Goal: Task Accomplishment & Management: Manage account settings

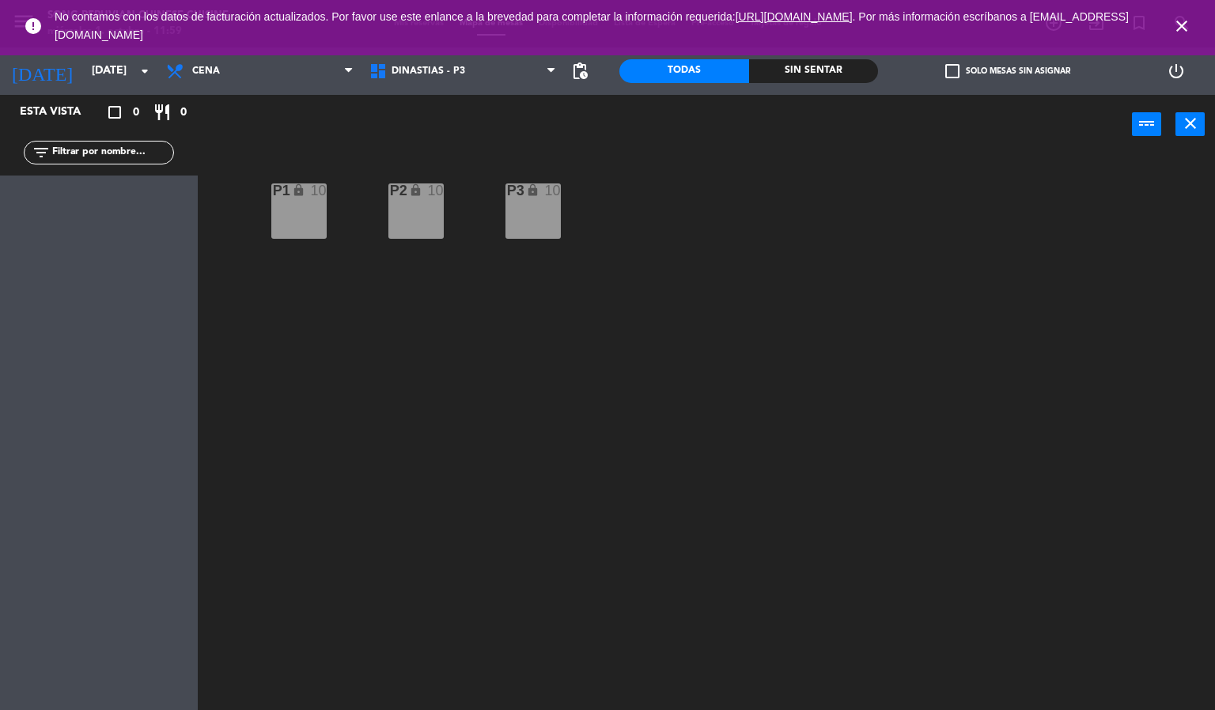
click at [1181, 25] on icon "close" at bounding box center [1181, 26] width 19 height 19
click at [1184, 26] on icon "close" at bounding box center [1181, 26] width 19 height 19
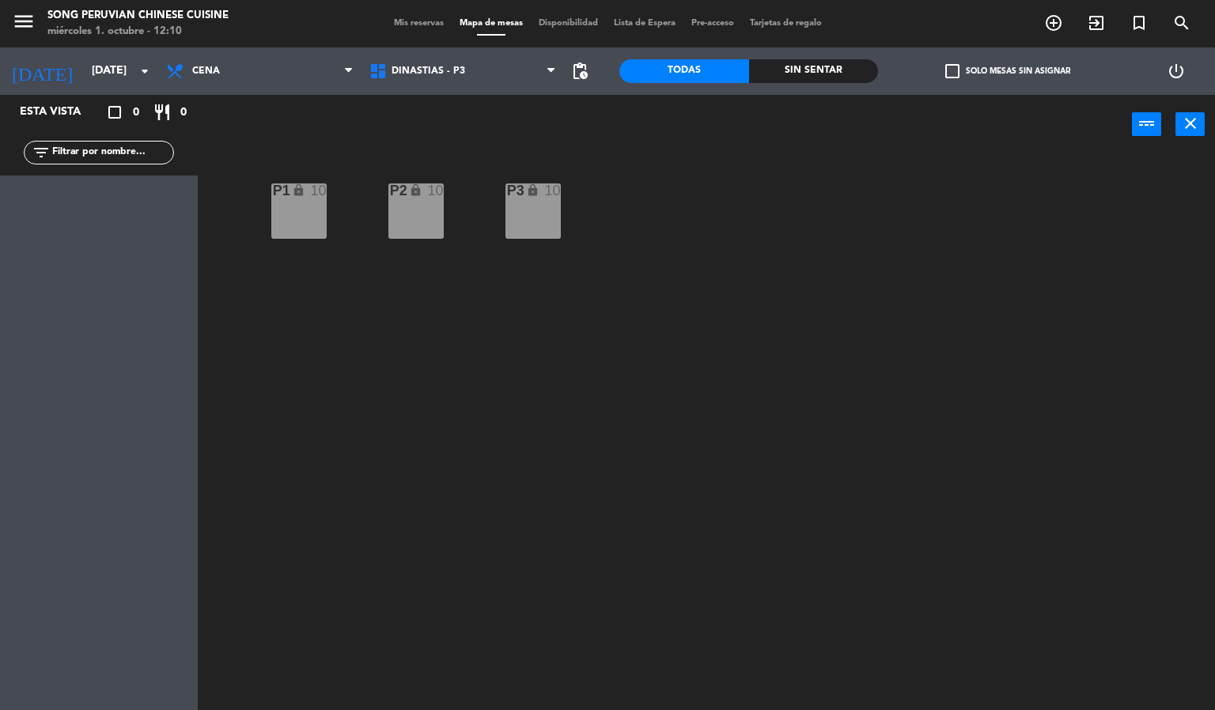
click at [1028, 530] on div "P2 lock 10 P3 lock 10 P1 lock 10" at bounding box center [712, 433] width 1005 height 556
click at [281, 318] on div "P2 lock 10 P3 lock 10 P1 lock 10" at bounding box center [712, 433] width 1005 height 556
click at [266, 62] on span "Cena" at bounding box center [259, 71] width 203 height 35
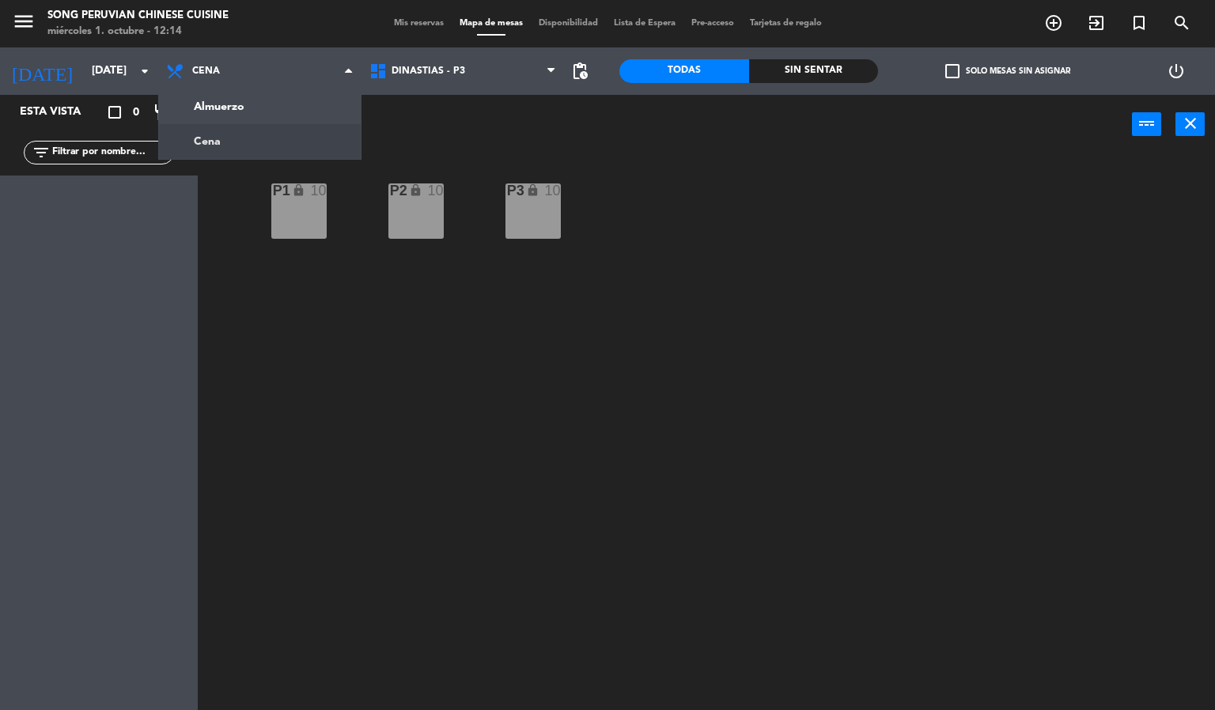
click at [293, 325] on div "P2 lock 10 P3 lock 10 P1 lock 10" at bounding box center [712, 433] width 1005 height 556
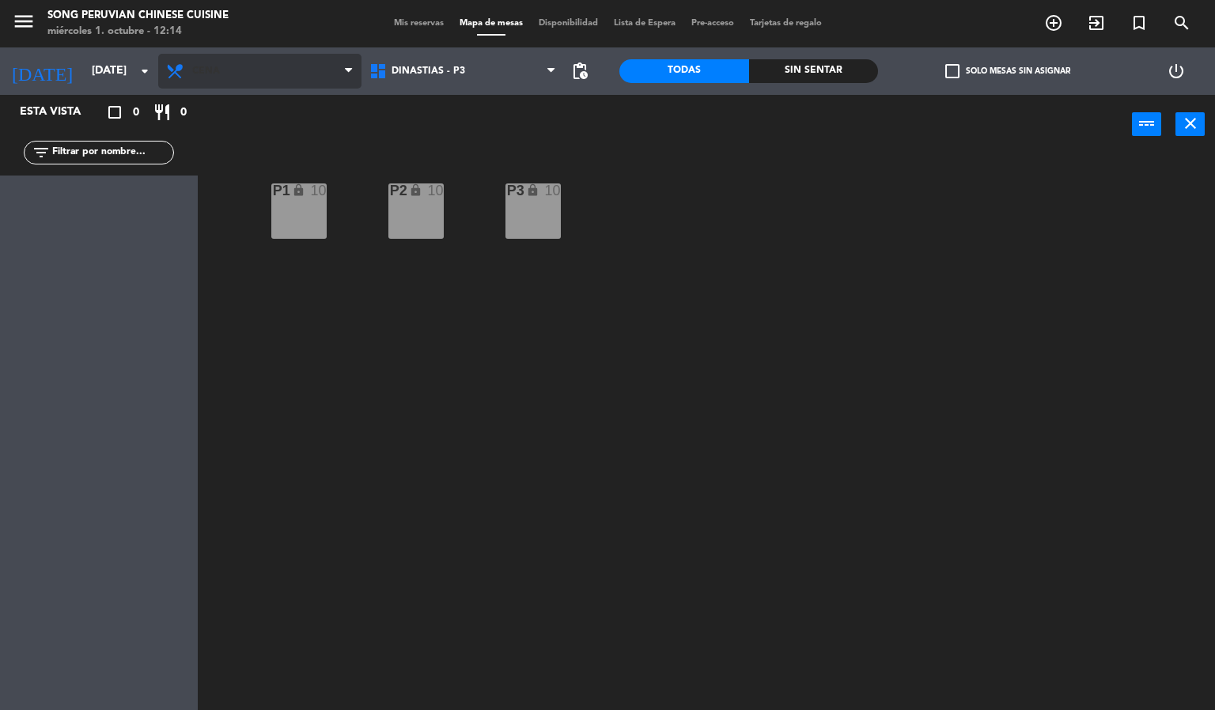
click at [259, 76] on span "Cena" at bounding box center [259, 71] width 203 height 35
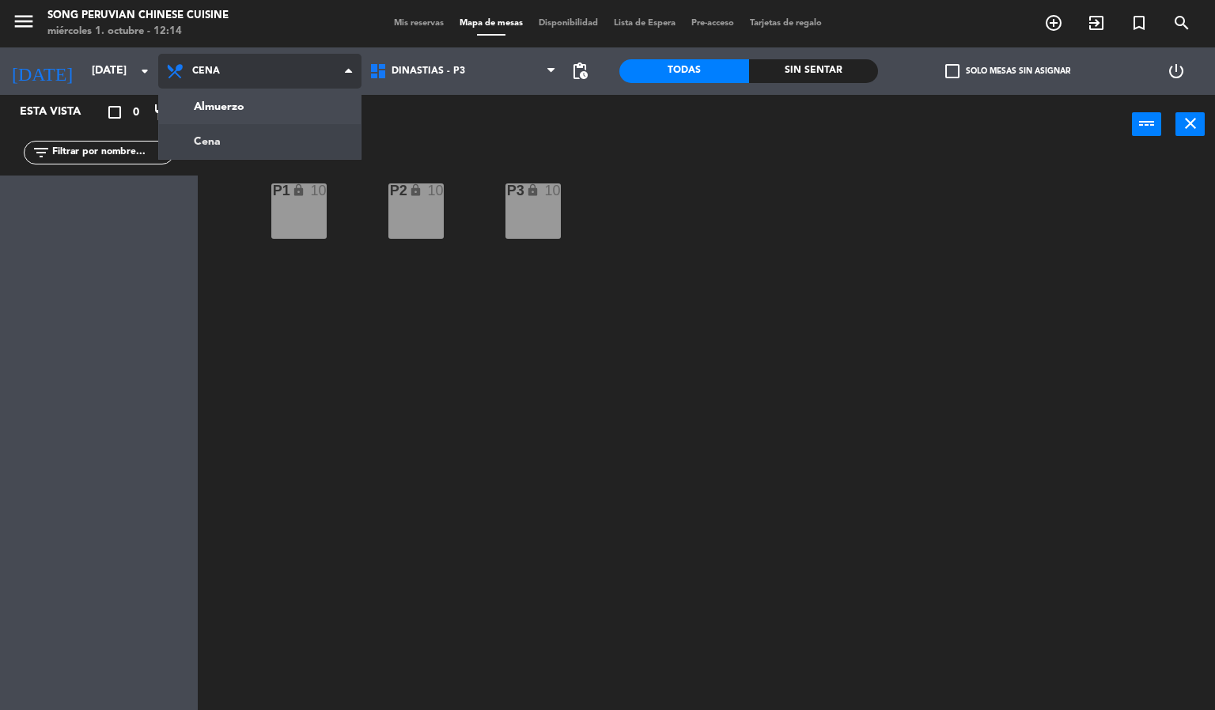
click at [249, 157] on ng-component "menu Song Peruvian Chinese Cuisine [DATE] 1. octubre - 12:14 Mis reservas Mapa …" at bounding box center [607, 355] width 1215 height 711
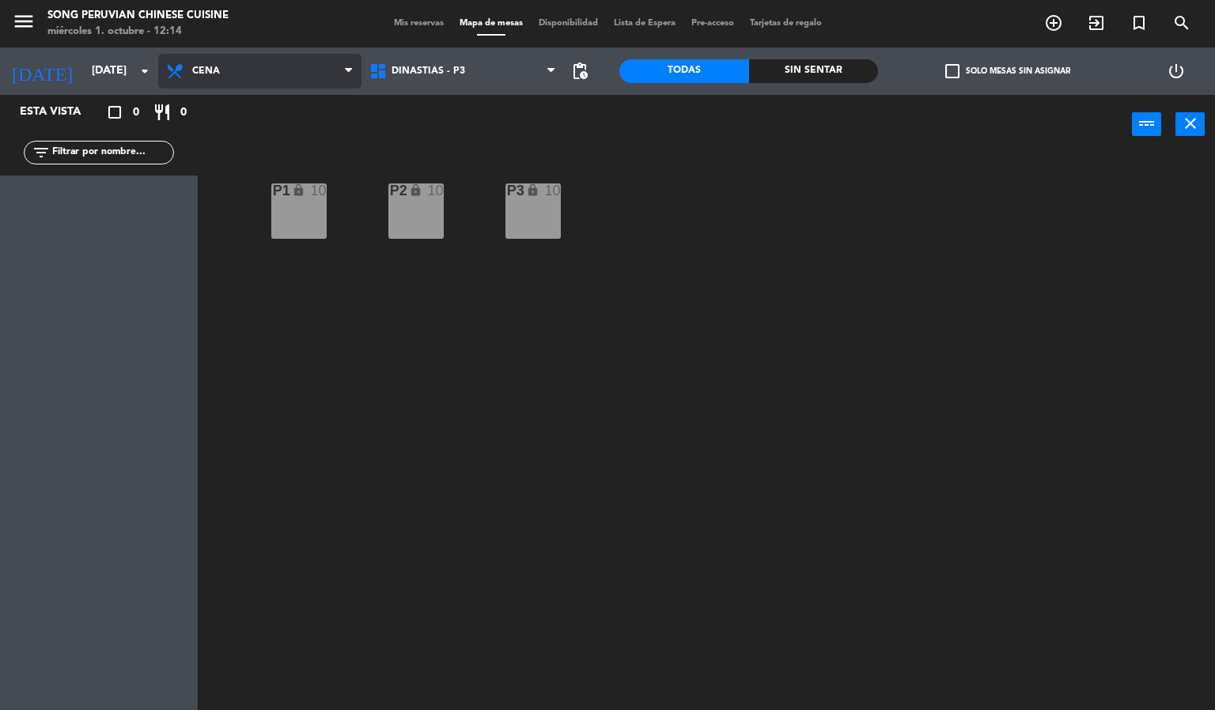
click at [225, 74] on span "Cena" at bounding box center [259, 71] width 203 height 35
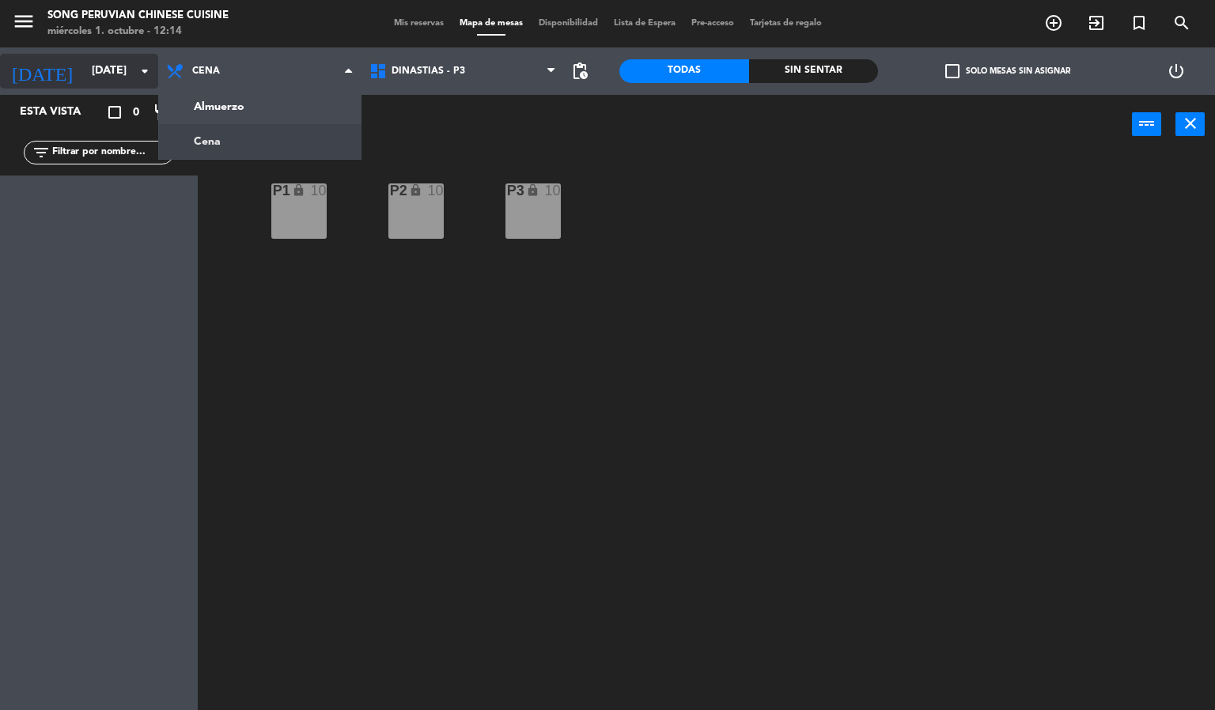
click at [97, 72] on input "[DATE]" at bounding box center [159, 71] width 150 height 28
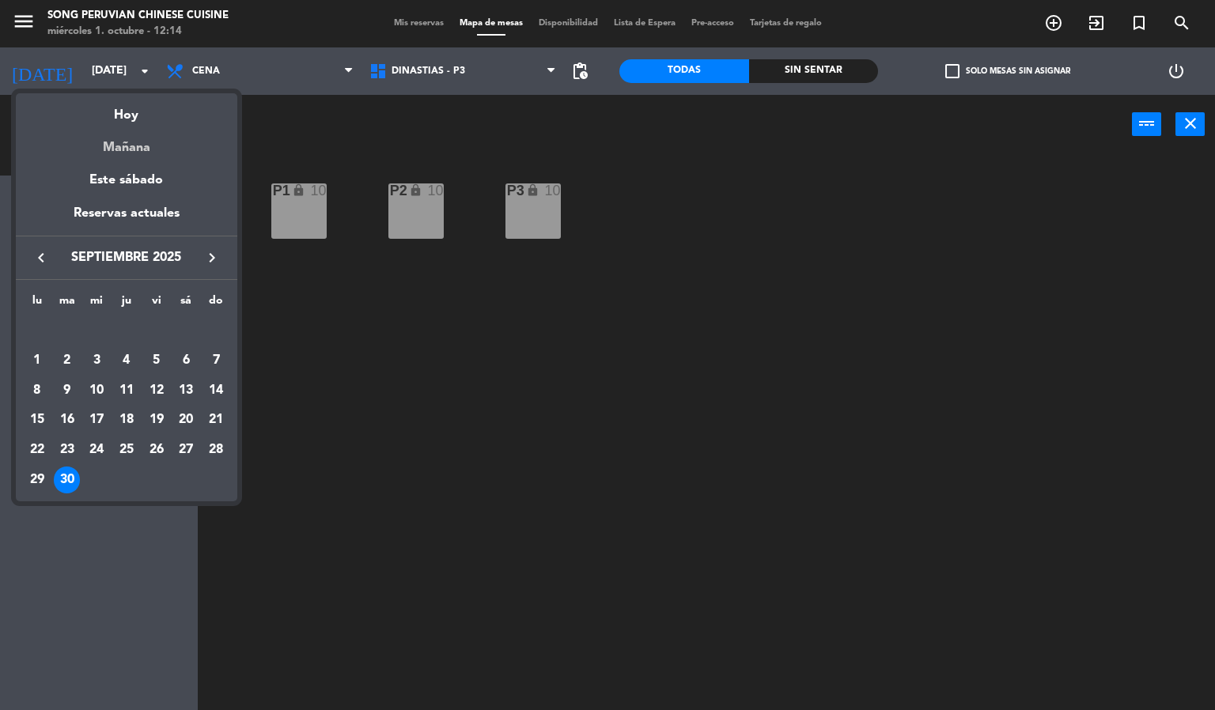
click at [119, 134] on div "Mañana" at bounding box center [126, 142] width 221 height 32
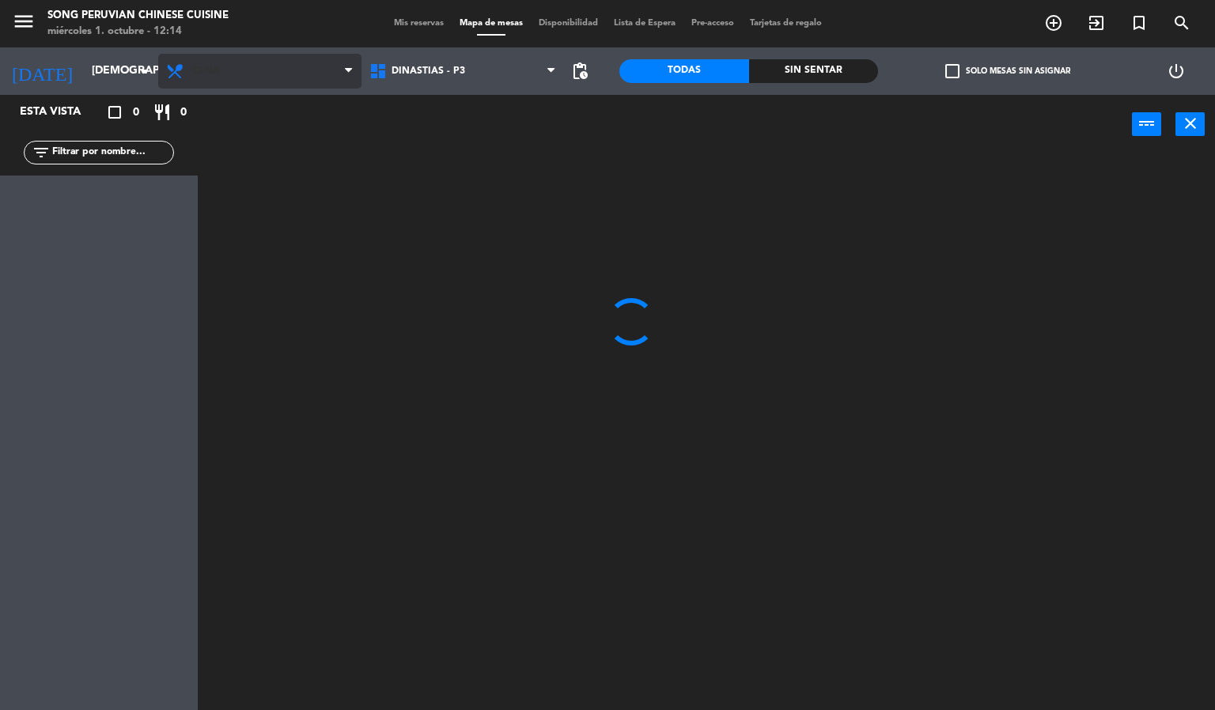
click at [236, 77] on span "Cena" at bounding box center [259, 71] width 203 height 35
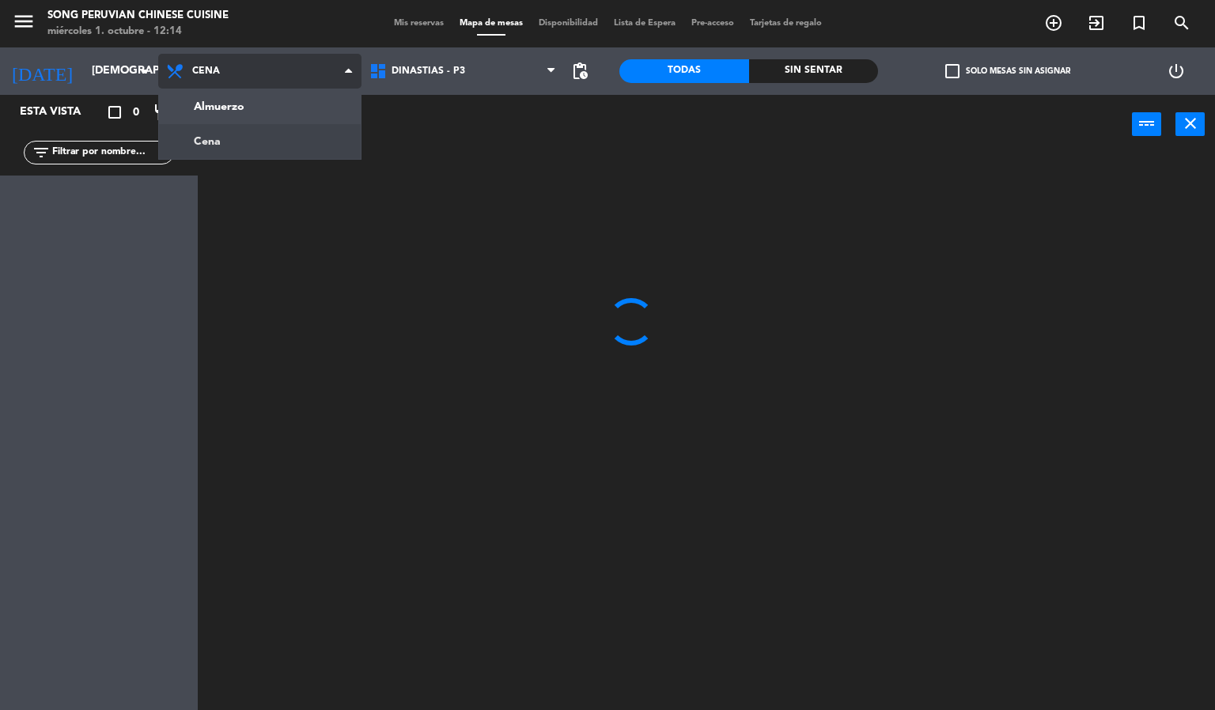
click at [224, 146] on ng-component "menu Song Peruvian Chinese Cuisine [DATE] 1. octubre - 12:14 Mis reservas Mapa …" at bounding box center [607, 355] width 1215 height 711
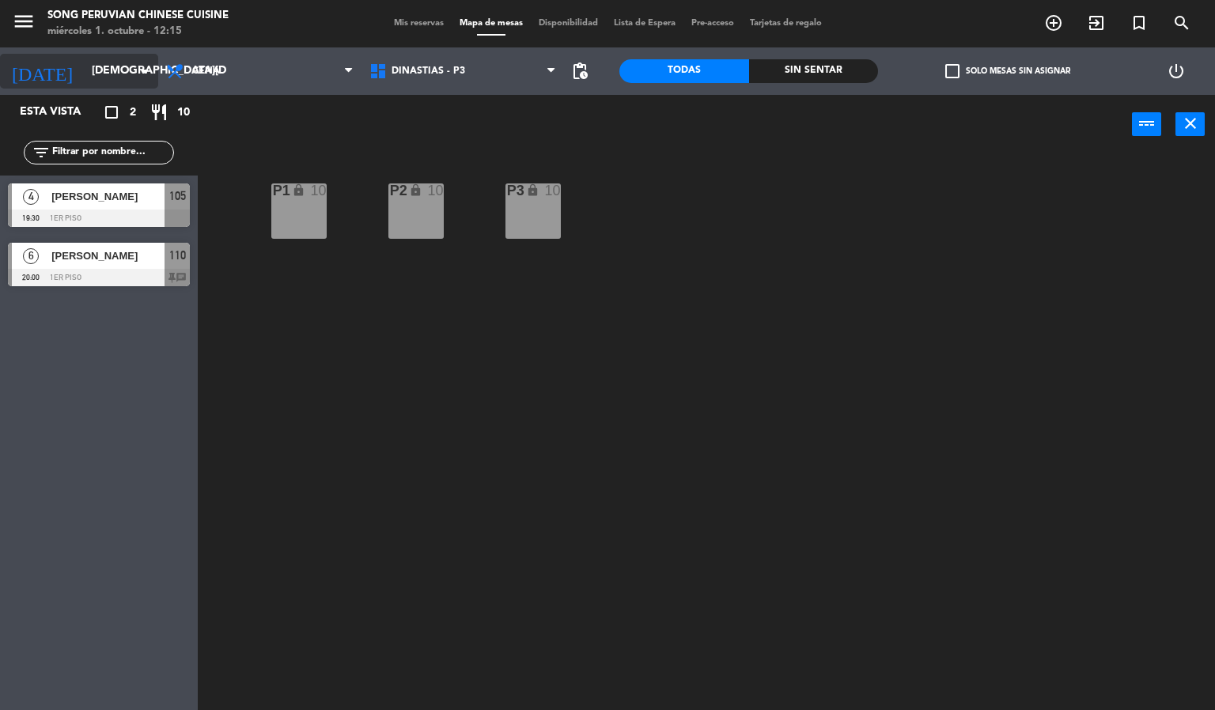
click at [84, 77] on input "[DEMOGRAPHIC_DATA][DATE]" at bounding box center [159, 71] width 150 height 28
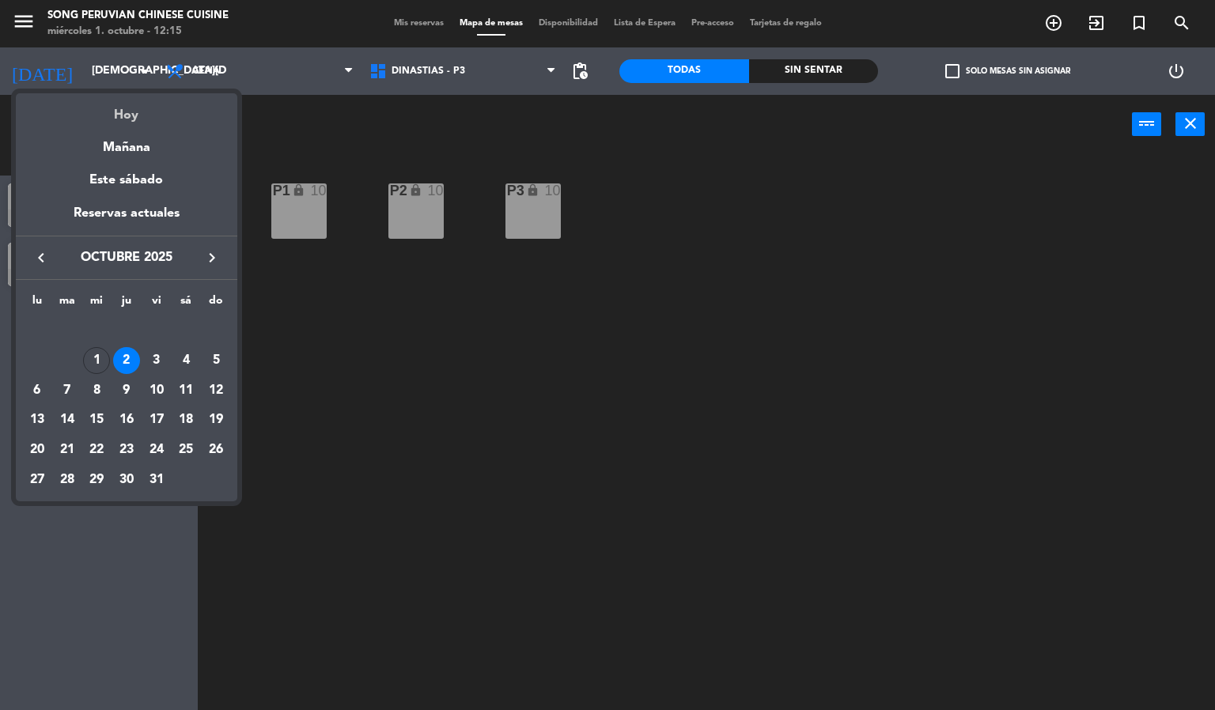
click at [79, 116] on div "Hoy" at bounding box center [126, 109] width 221 height 32
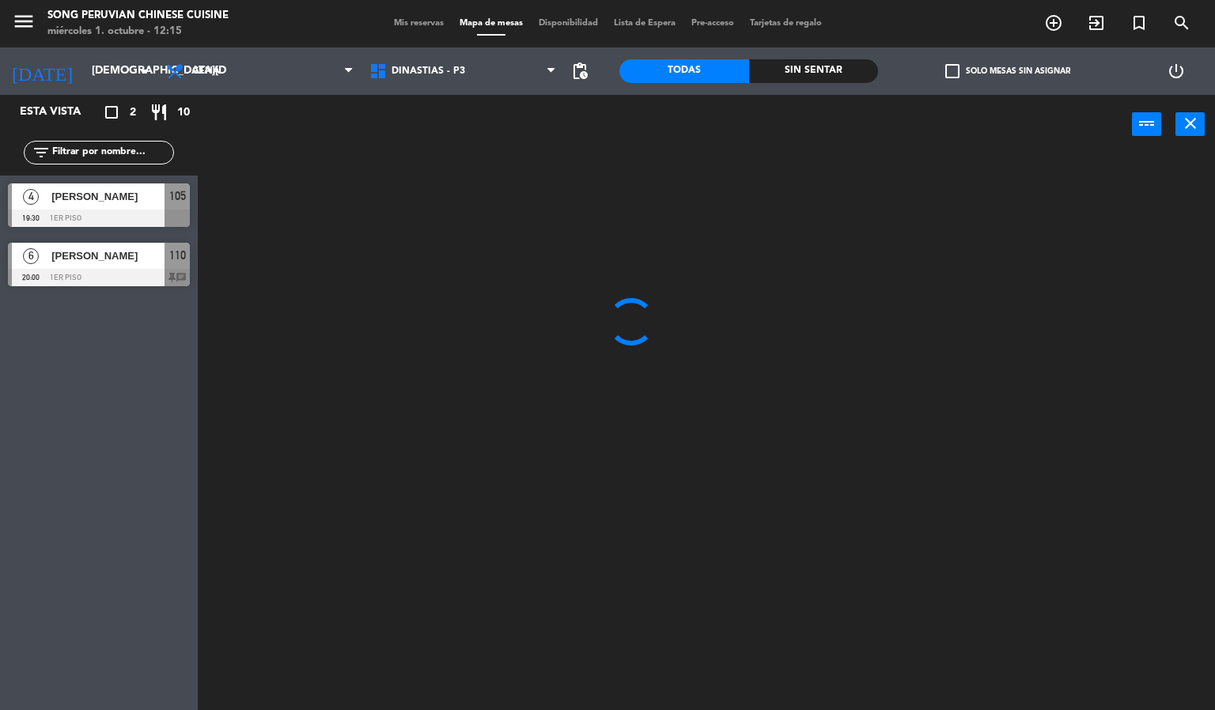
type input "[DATE]"
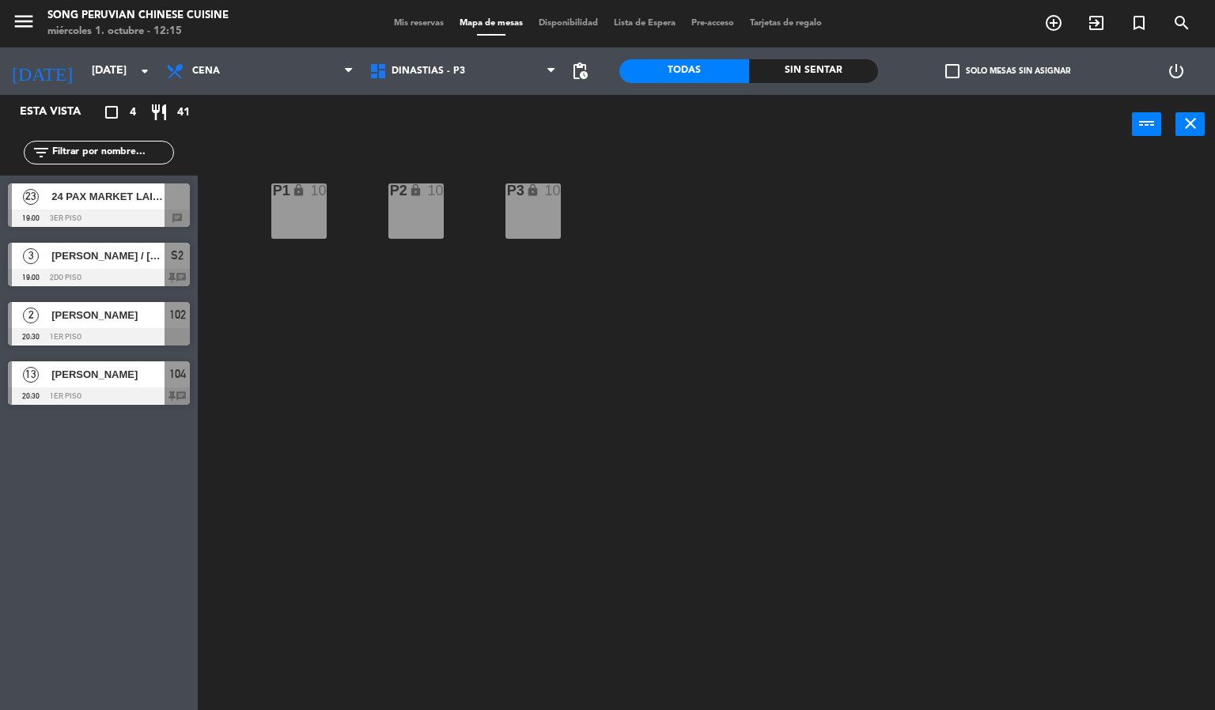
click at [62, 212] on div at bounding box center [99, 218] width 182 height 17
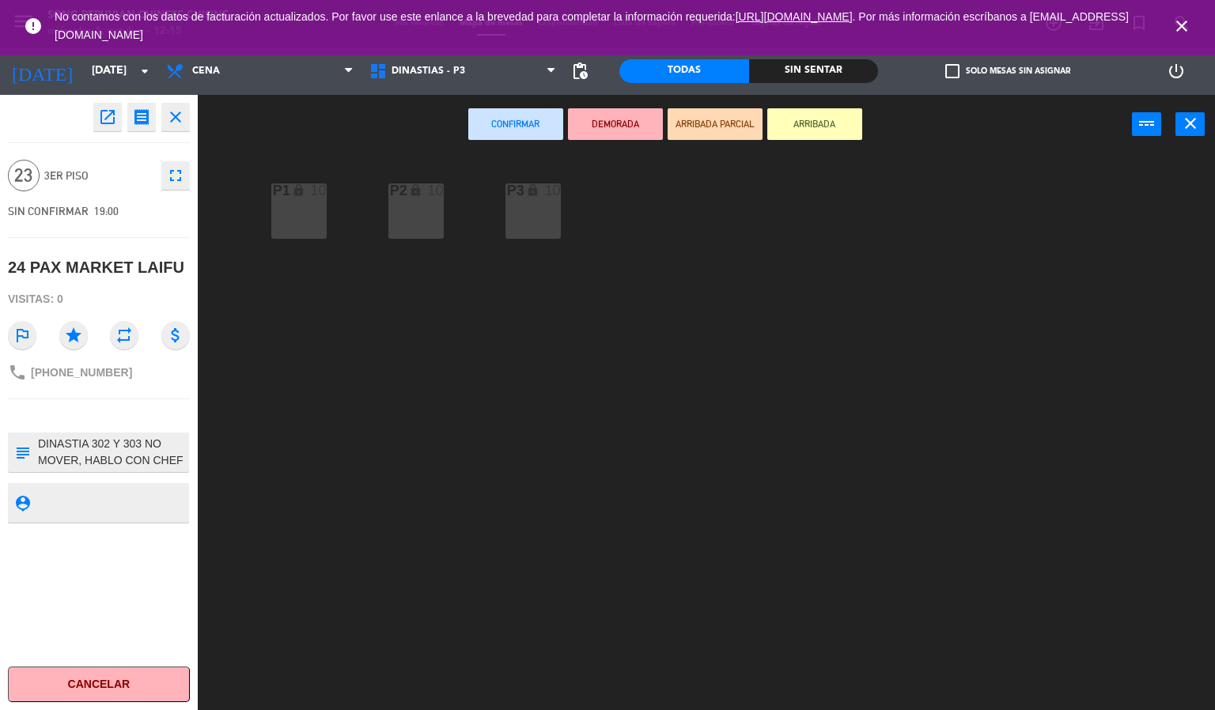
click at [330, 587] on div "P2 lock 10 P3 lock 10 P1 lock 10" at bounding box center [712, 433] width 1005 height 556
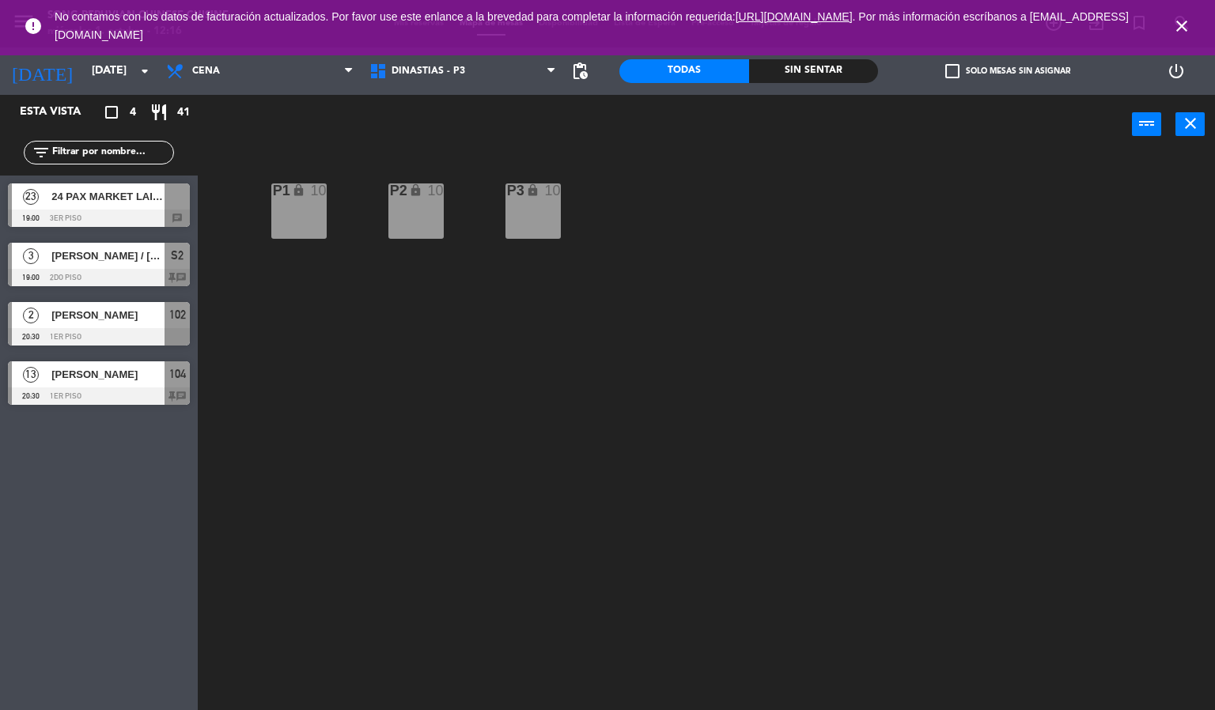
click at [1181, 26] on icon "close" at bounding box center [1181, 26] width 19 height 19
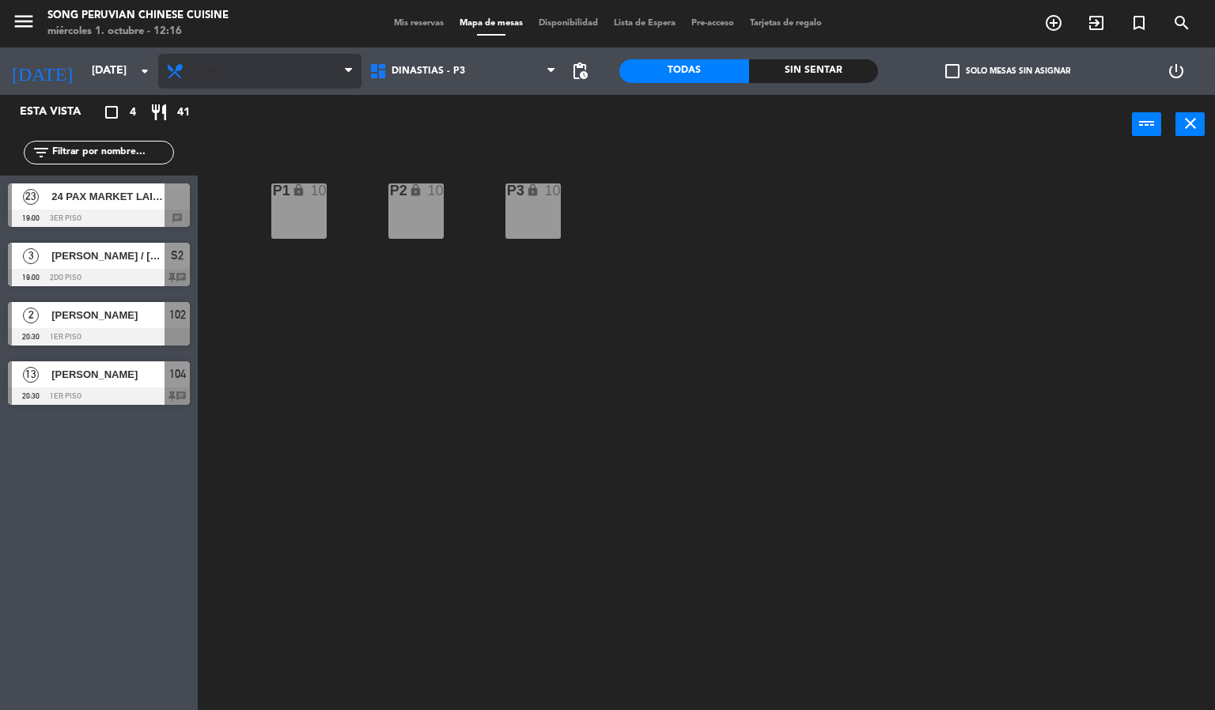
click at [297, 66] on span "Cena" at bounding box center [259, 71] width 203 height 35
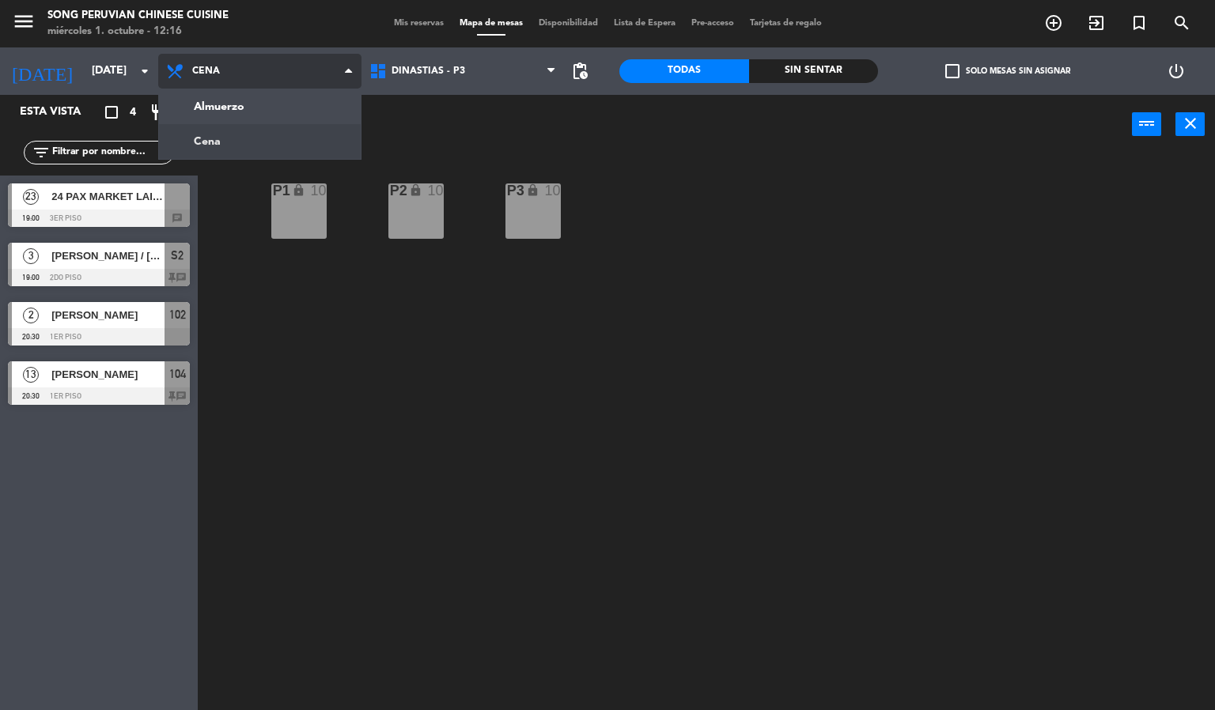
click at [264, 107] on ng-component "menu Song Peruvian Chinese Cuisine [DATE] 1. octubre - 12:16 Mis reservas Mapa …" at bounding box center [607, 355] width 1215 height 711
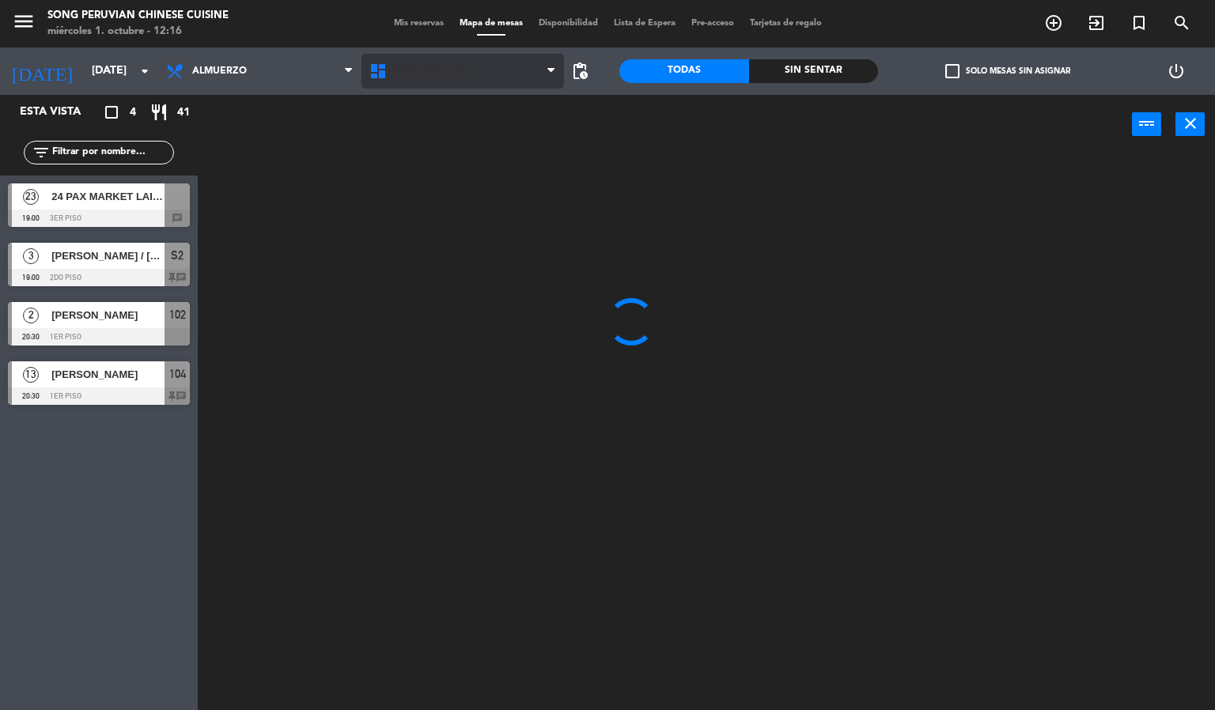
click at [480, 78] on span "DINASTIAS - P3" at bounding box center [462, 71] width 203 height 35
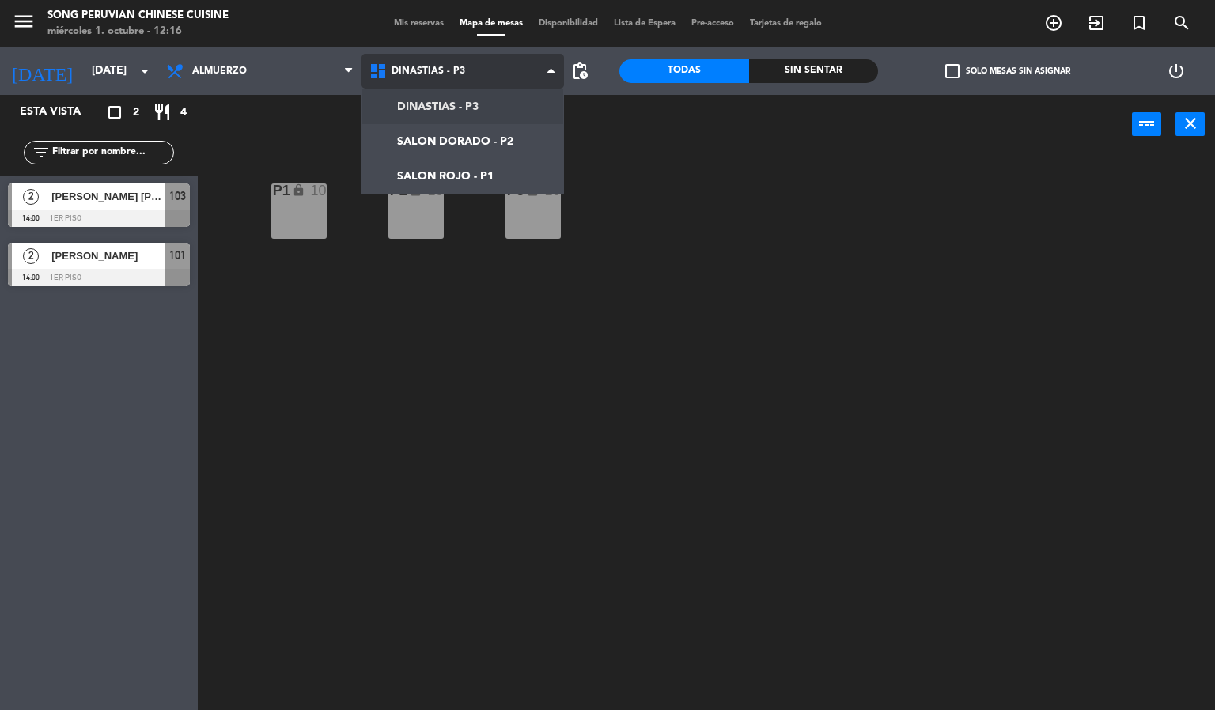
click at [460, 174] on ng-component "menu Song Peruvian Chinese Cuisine [DATE] 1. octubre - 12:16 Mis reservas Mapa …" at bounding box center [607, 355] width 1215 height 711
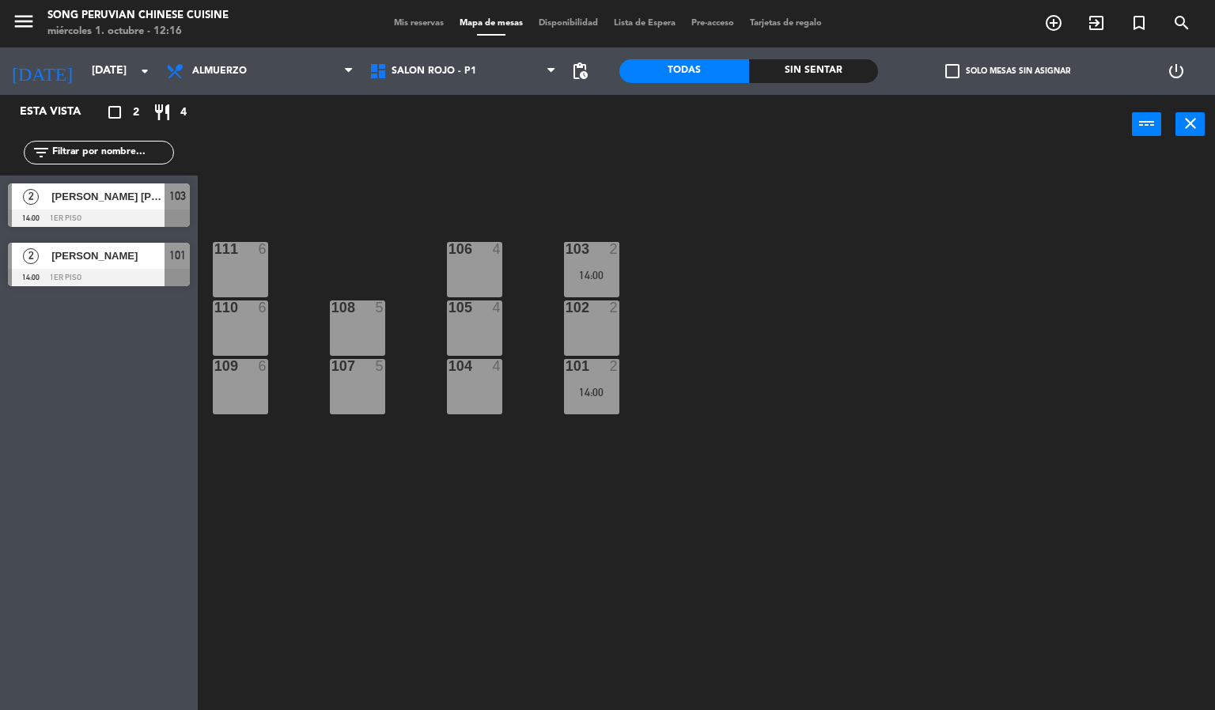
click at [390, 688] on div "103 2 14:00 106 4 111 6 102 2 105 4 108 5 110 6 101 2 14:00 104 4 107 5 109 6" at bounding box center [712, 433] width 1005 height 556
click at [230, 395] on div "109 6" at bounding box center [240, 386] width 55 height 55
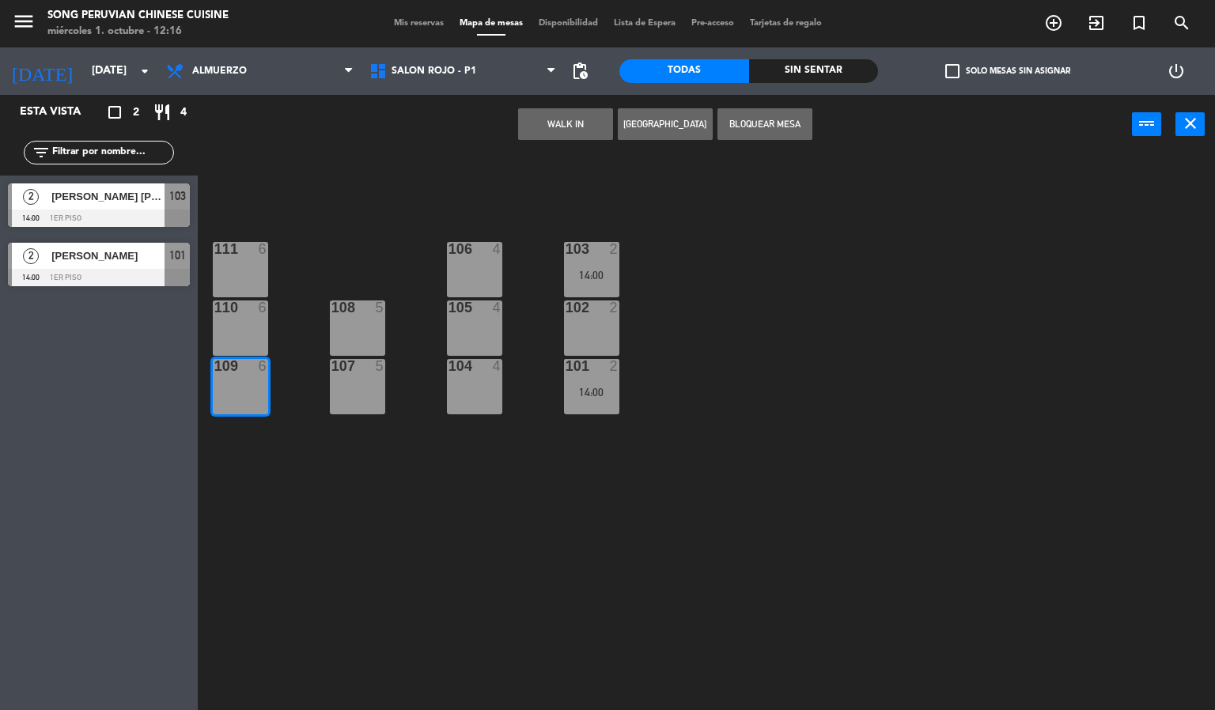
click at [546, 116] on button "WALK IN" at bounding box center [565, 124] width 95 height 32
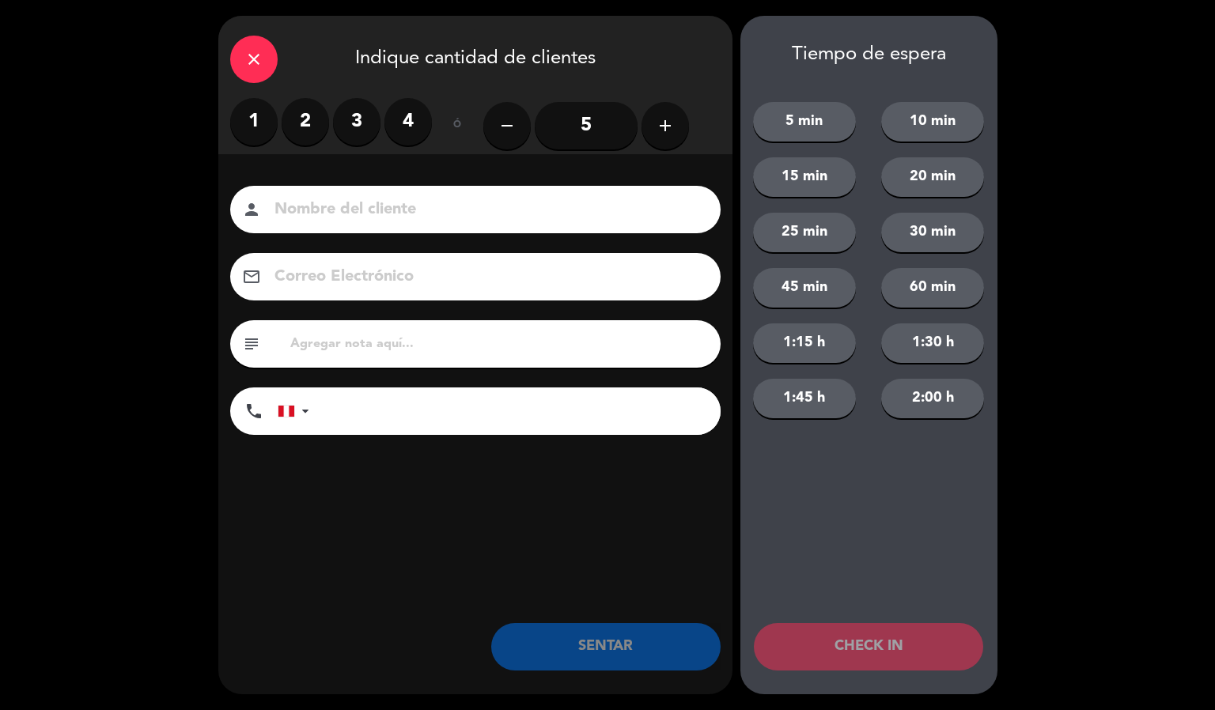
click at [304, 123] on label "2" at bounding box center [305, 121] width 47 height 47
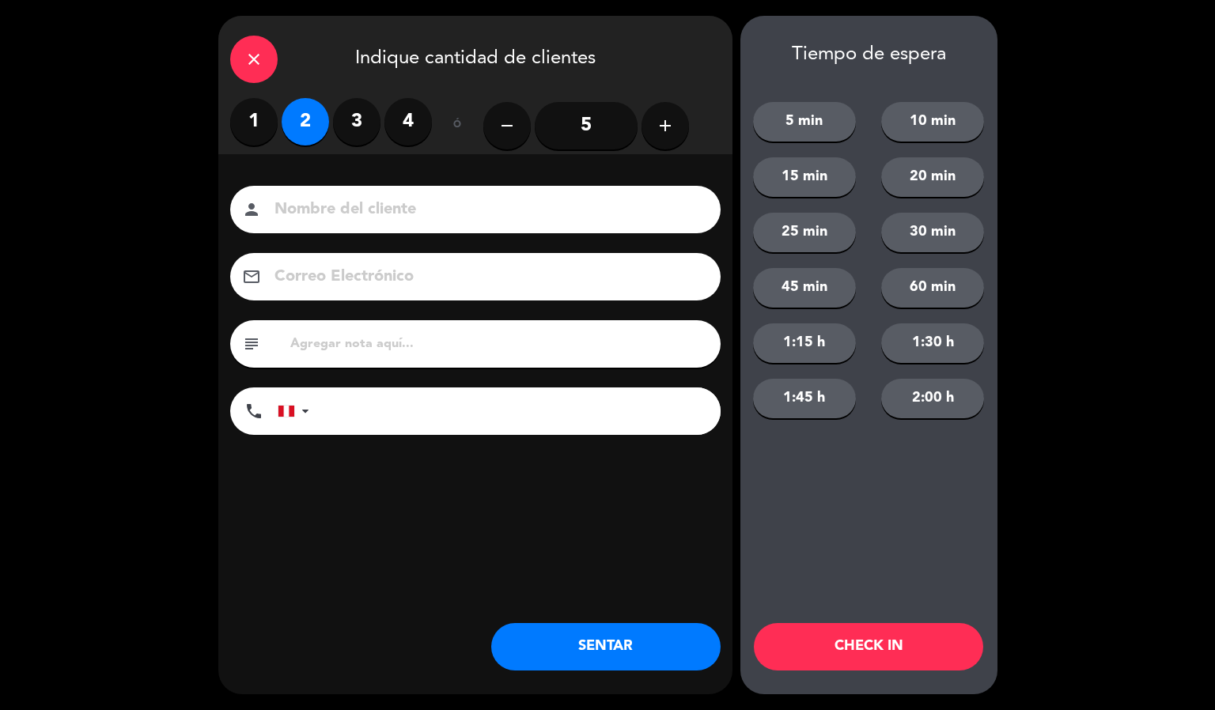
click at [375, 214] on input at bounding box center [486, 210] width 427 height 28
type input "r"
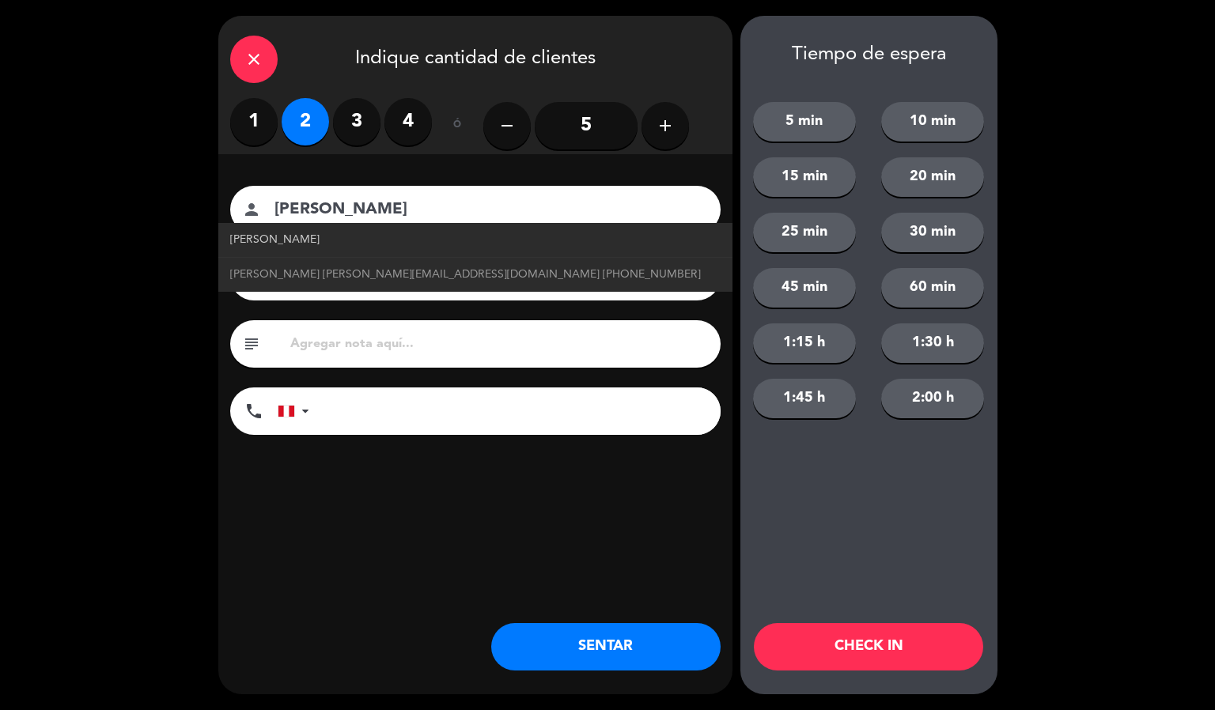
type input "[PERSON_NAME]"
click at [327, 236] on link "[PERSON_NAME]" at bounding box center [475, 240] width 490 height 18
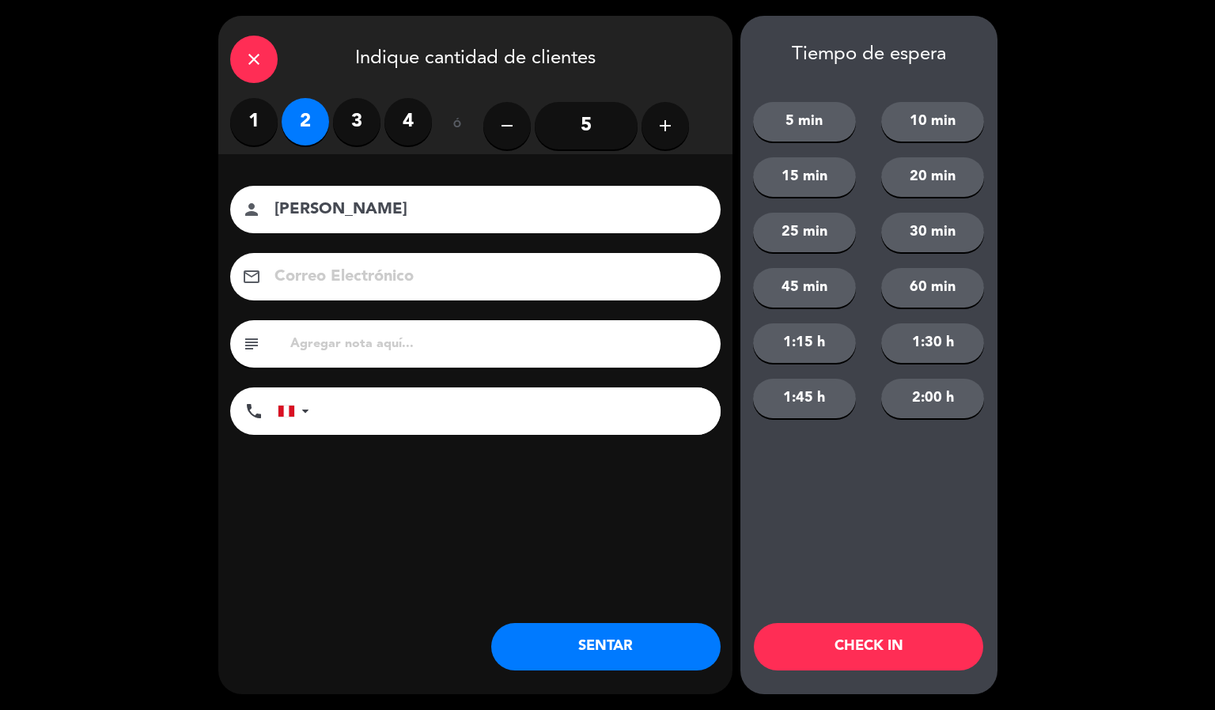
click at [833, 656] on button "CHECK IN" at bounding box center [868, 646] width 229 height 47
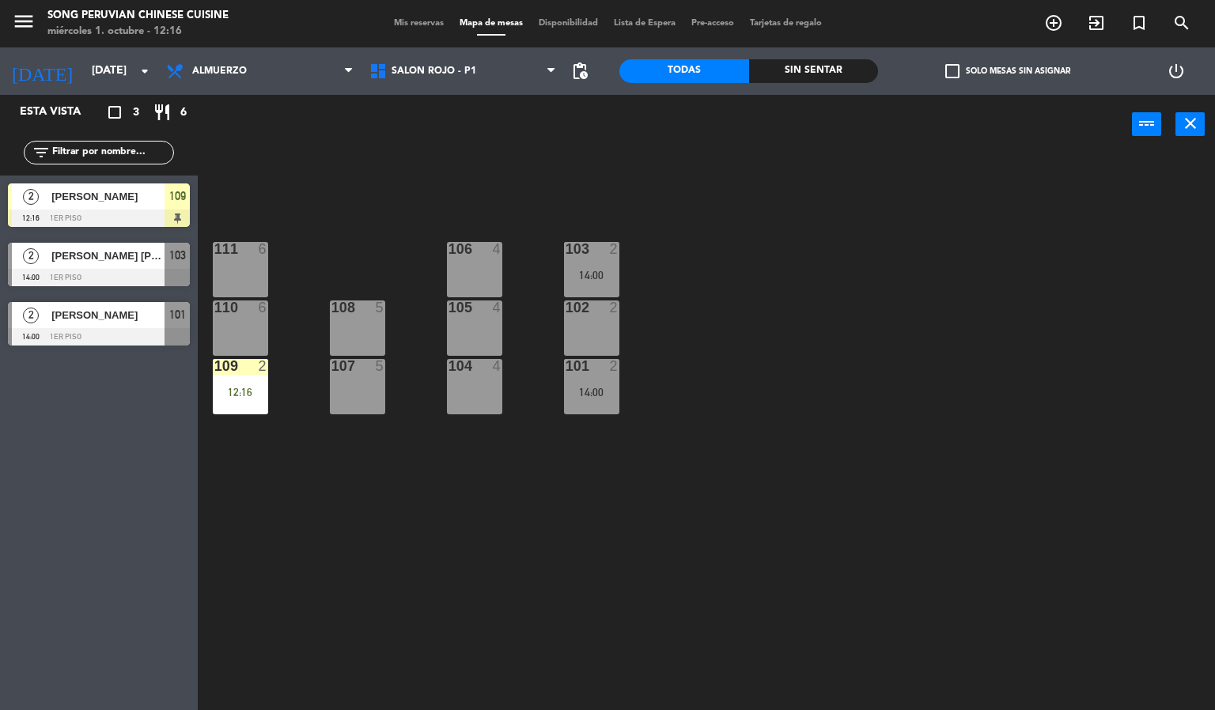
click at [244, 257] on div "111 6" at bounding box center [240, 250] width 55 height 16
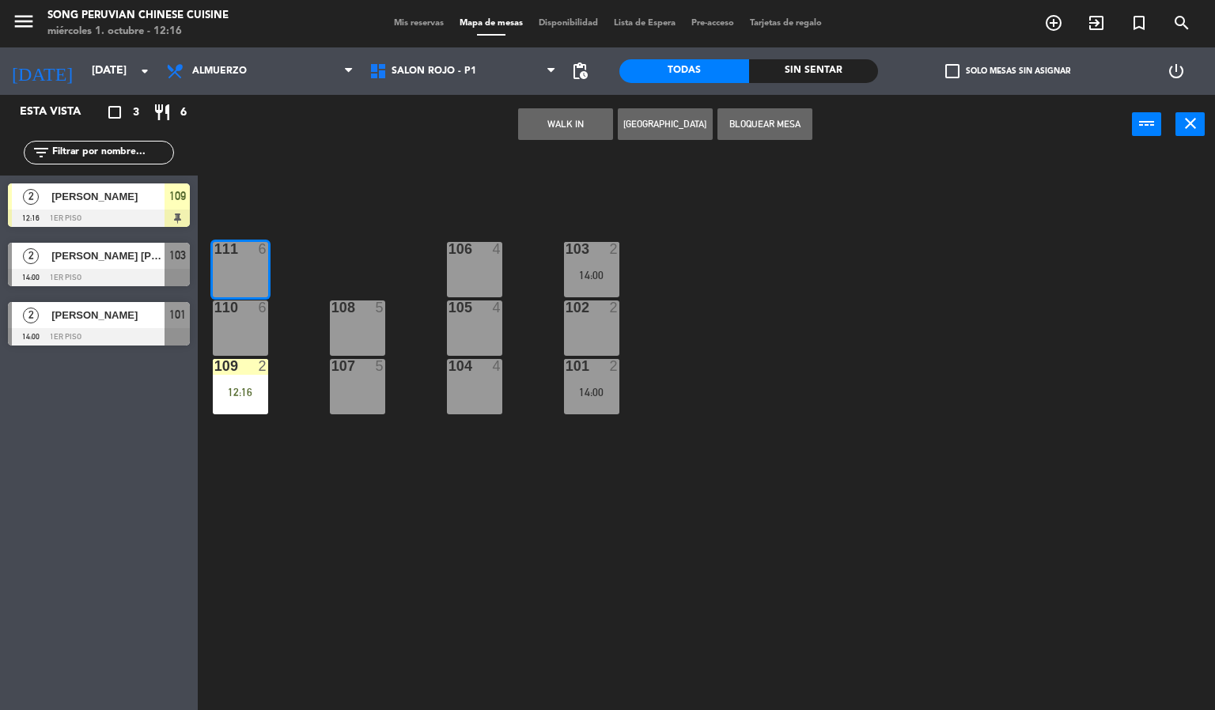
click at [567, 134] on button "WALK IN" at bounding box center [565, 124] width 95 height 32
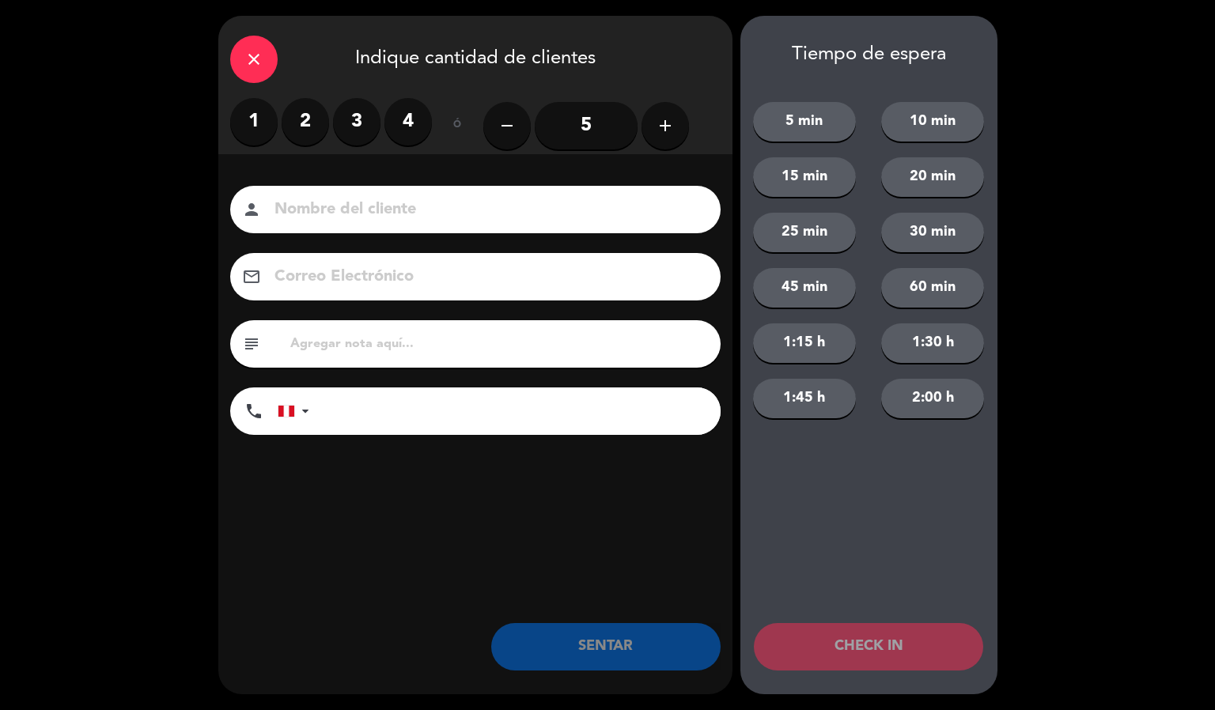
click at [252, 59] on icon "close" at bounding box center [253, 59] width 19 height 19
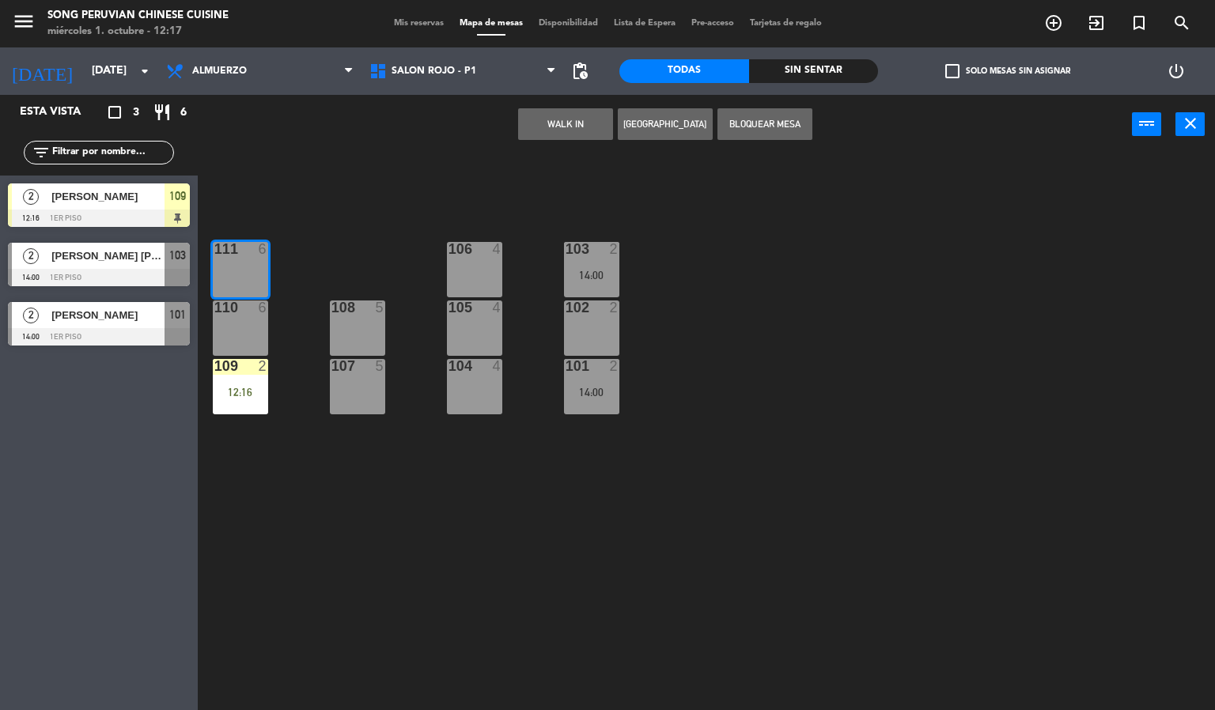
click at [251, 387] on div "12:16" at bounding box center [240, 392] width 55 height 11
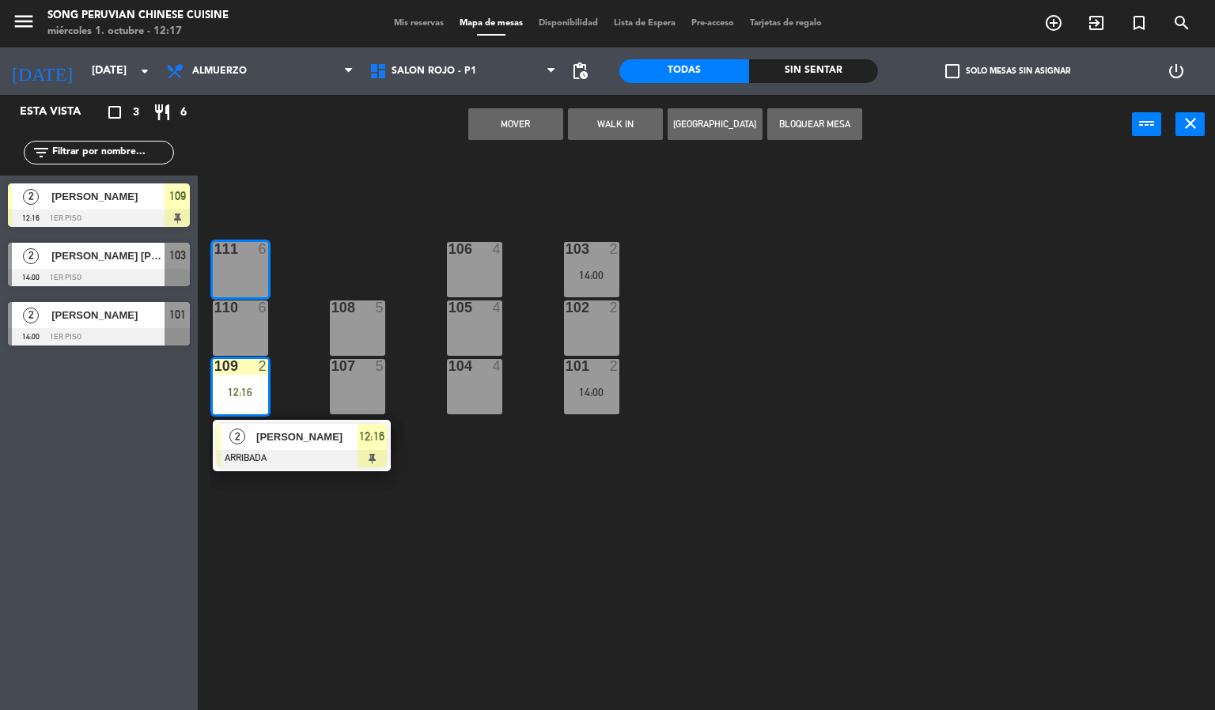
click at [595, 397] on div "14:00" at bounding box center [591, 392] width 55 height 11
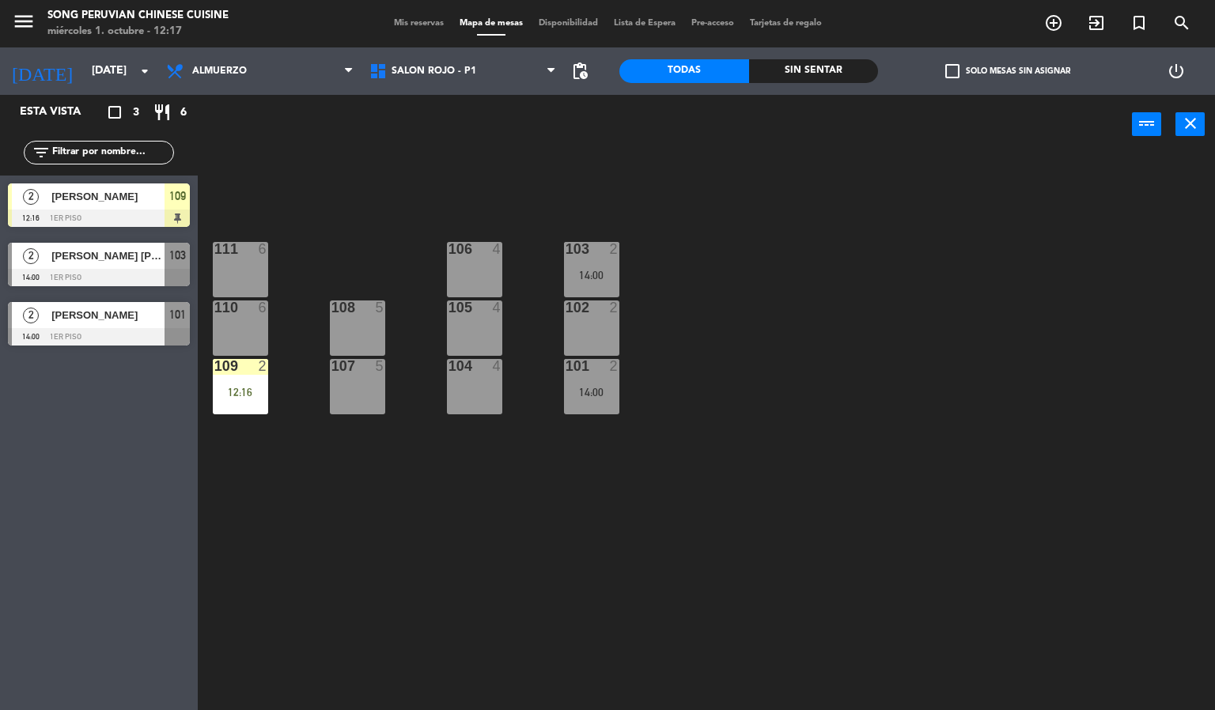
click at [577, 546] on div "103 2 14:00 106 4 111 6 102 2 105 4 108 5 110 6 101 2 14:00 104 4 107 5 109 2 1…" at bounding box center [712, 433] width 1005 height 556
click at [591, 392] on div "14:00" at bounding box center [591, 392] width 55 height 11
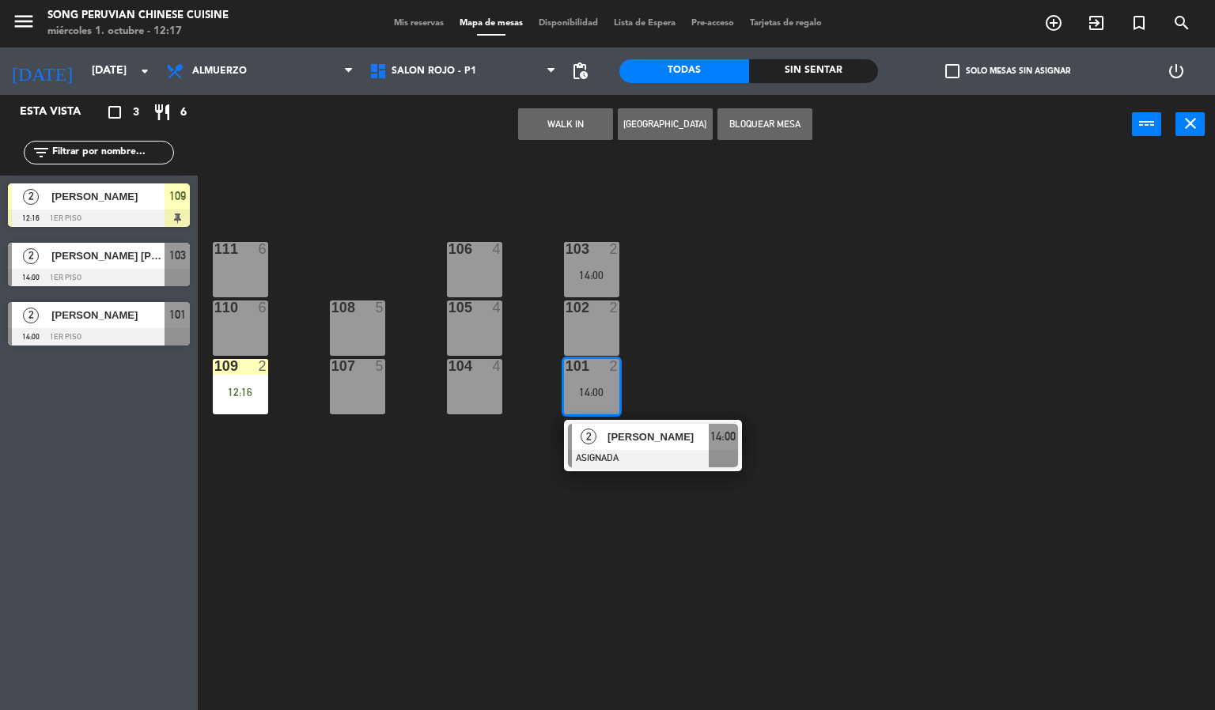
click at [236, 255] on div at bounding box center [240, 249] width 26 height 14
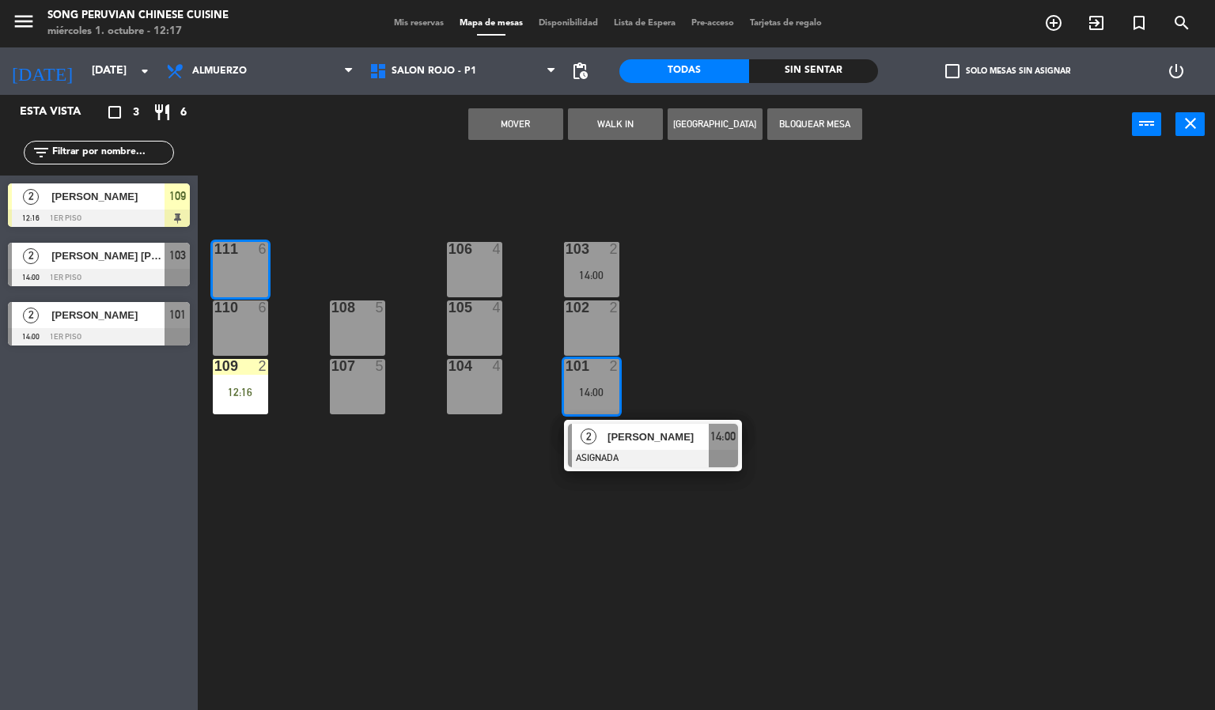
click at [515, 122] on button "Mover" at bounding box center [515, 124] width 95 height 32
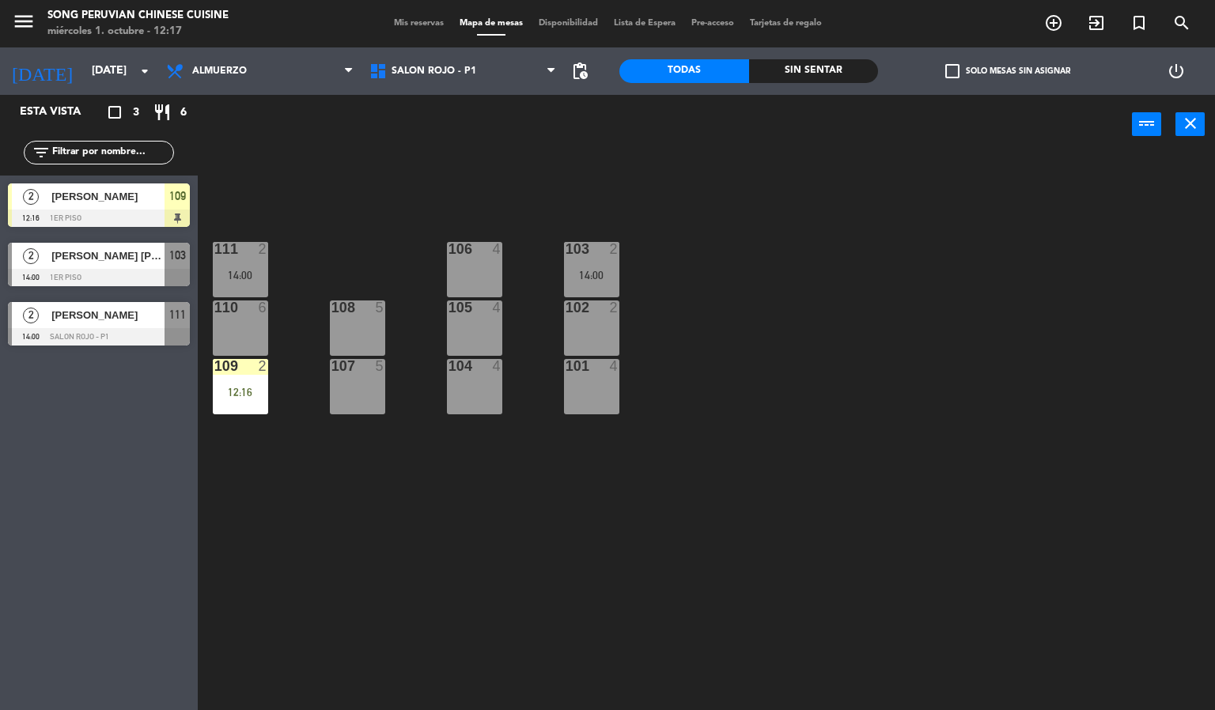
click at [250, 364] on div at bounding box center [240, 366] width 26 height 14
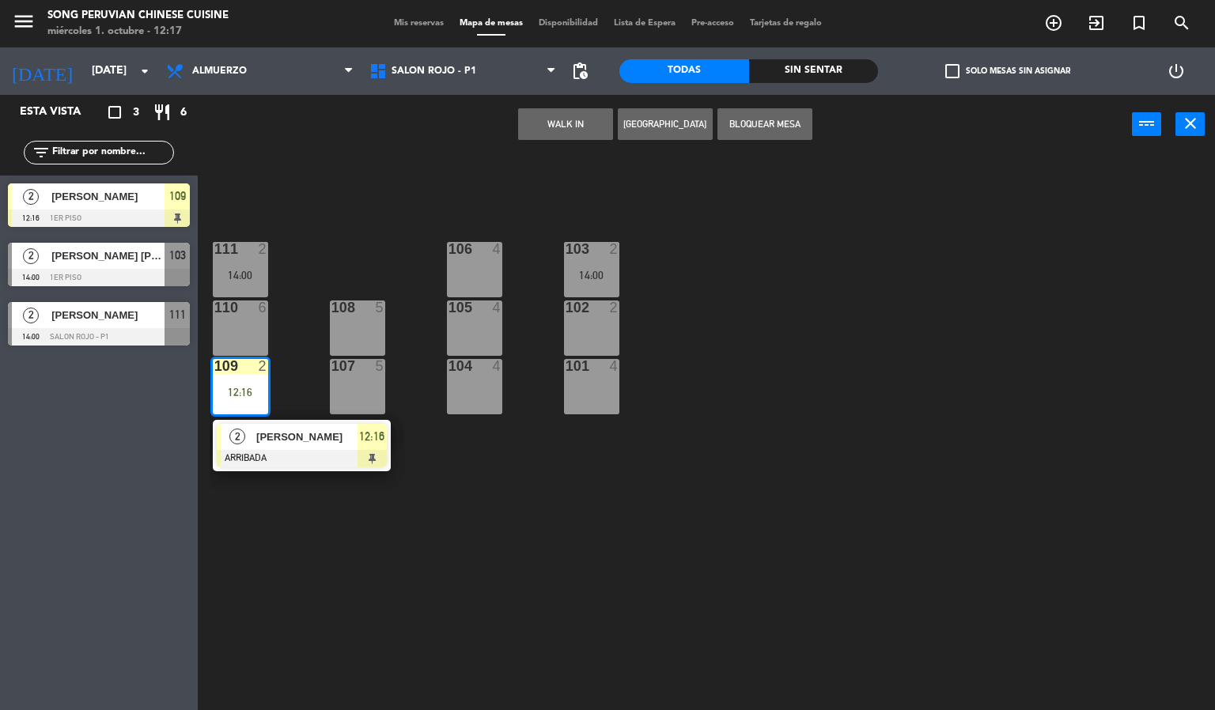
click at [599, 395] on div "101 4" at bounding box center [591, 386] width 55 height 55
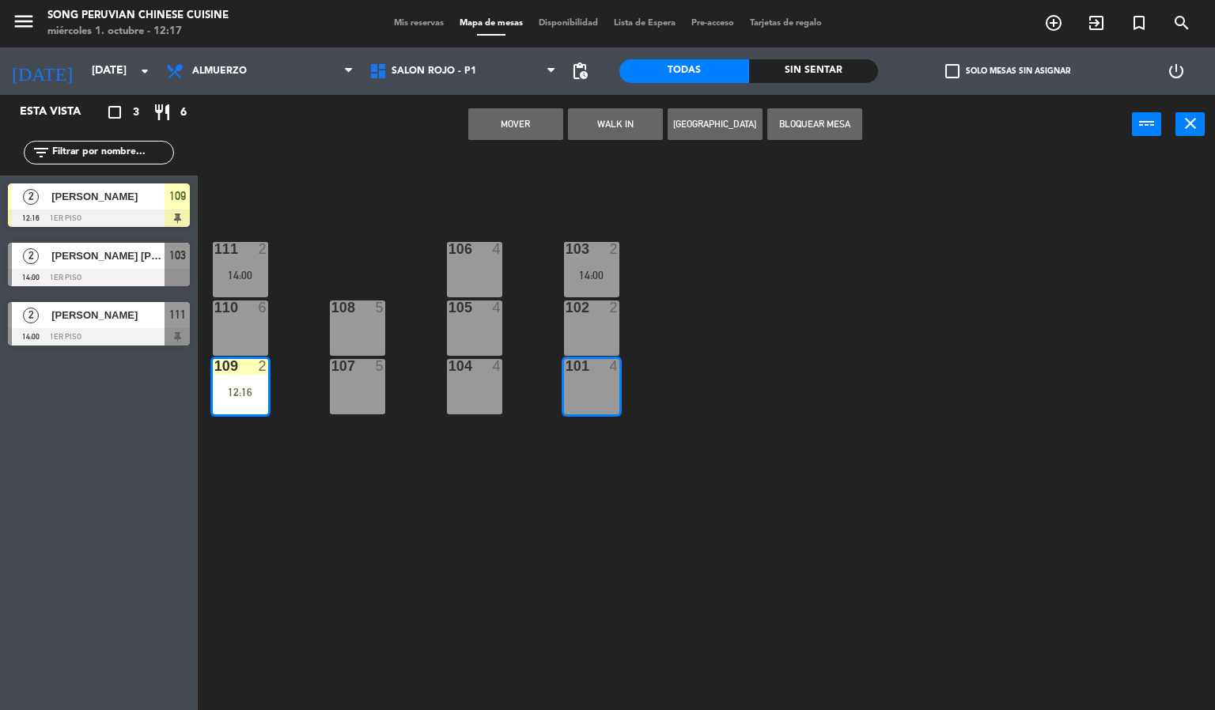
click at [527, 130] on button "Mover" at bounding box center [515, 124] width 95 height 32
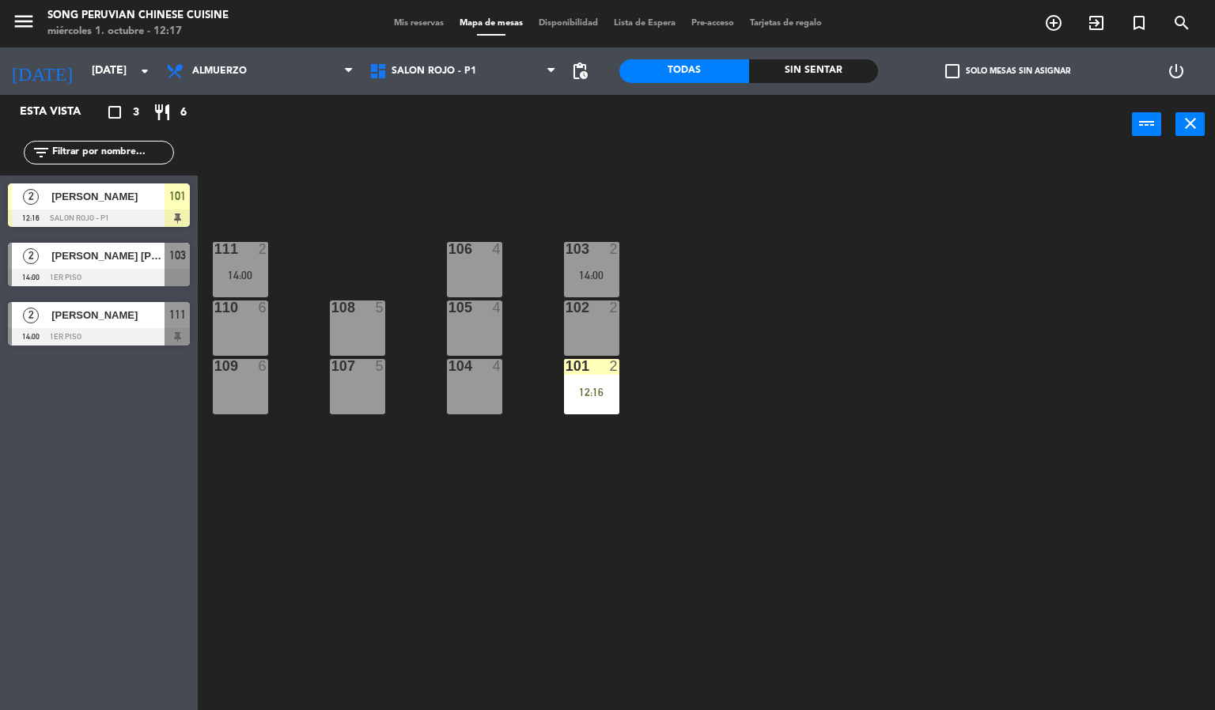
click at [591, 392] on div "12:16" at bounding box center [591, 392] width 55 height 11
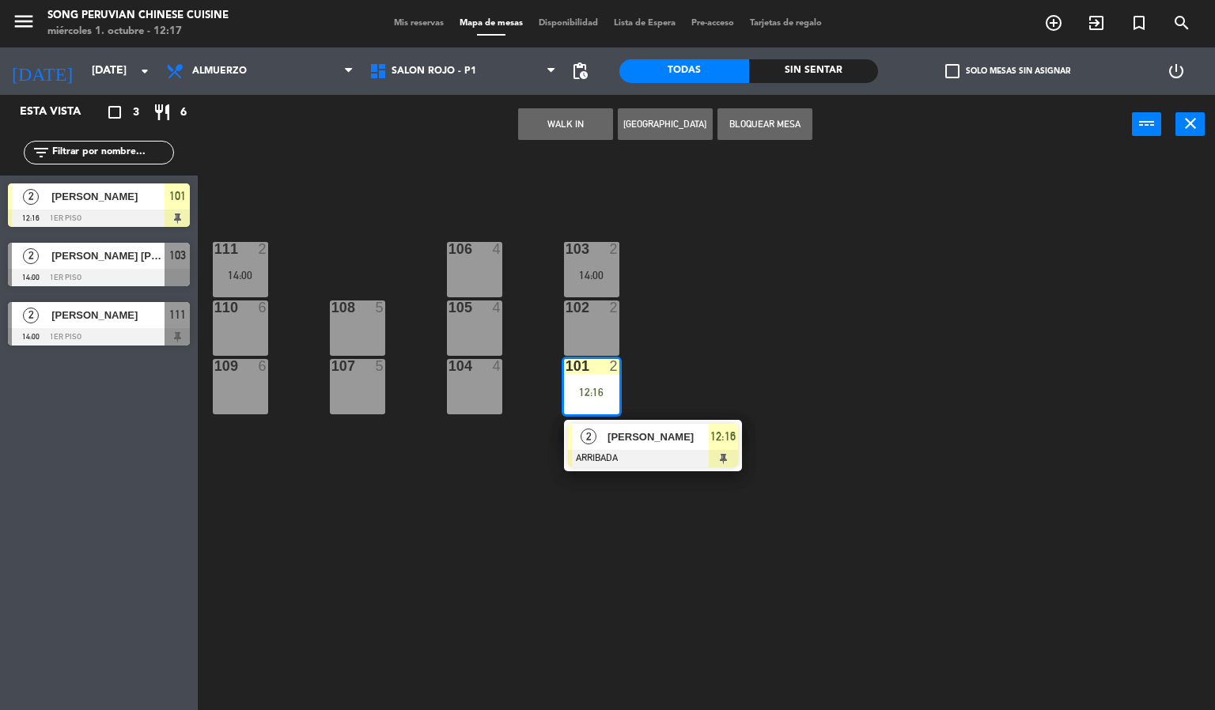
click at [648, 442] on span "[PERSON_NAME]" at bounding box center [657, 437] width 101 height 17
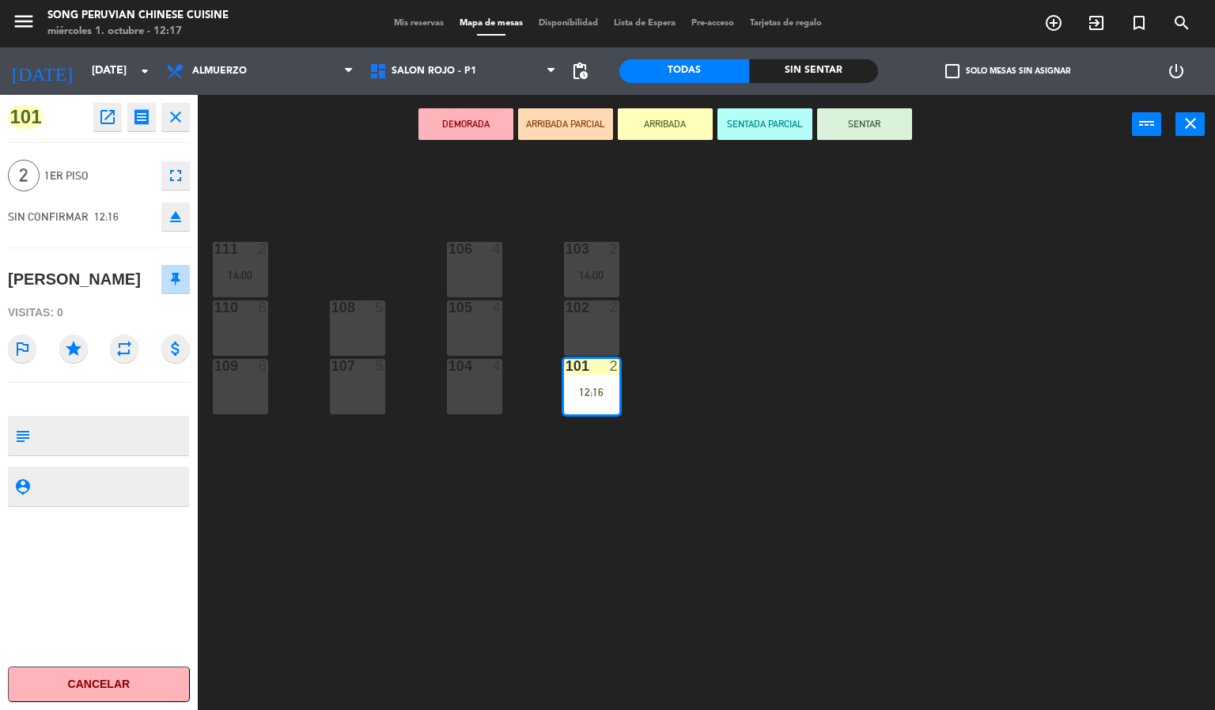
click at [871, 131] on button "SENTAR" at bounding box center [864, 124] width 95 height 32
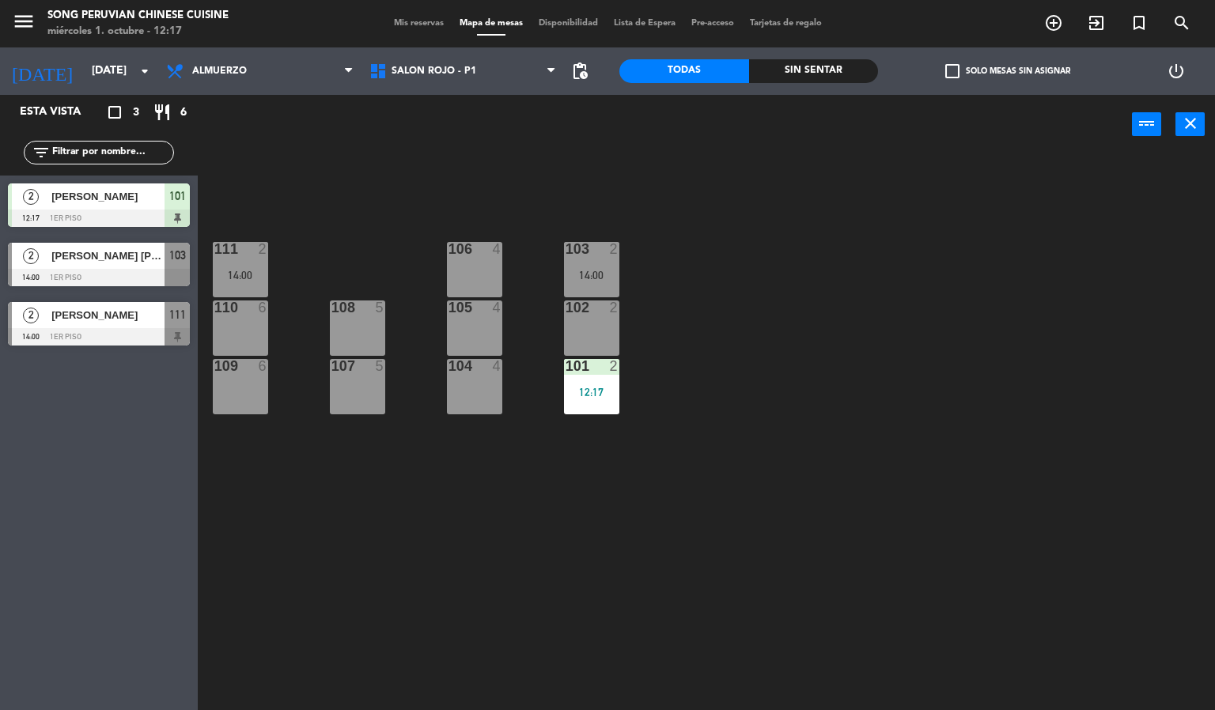
click at [833, 480] on div "103 2 14:00 106 4 111 2 14:00 102 2 105 4 108 5 110 6 101 2 12:17 104 4 107 5 1…" at bounding box center [712, 433] width 1005 height 556
click at [323, 217] on div "103 2 14:00 106 4 111 2 14:00 102 2 105 4 108 5 110 6 101 2 12:17 104 4 107 5 1…" at bounding box center [712, 433] width 1005 height 556
click at [459, 573] on div "103 2 14:00 106 4 111 2 14:00 102 2 105 4 108 5 110 6 101 2 12:17 104 4 107 5 1…" at bounding box center [712, 433] width 1005 height 556
click at [567, 394] on div "12:17" at bounding box center [591, 392] width 55 height 11
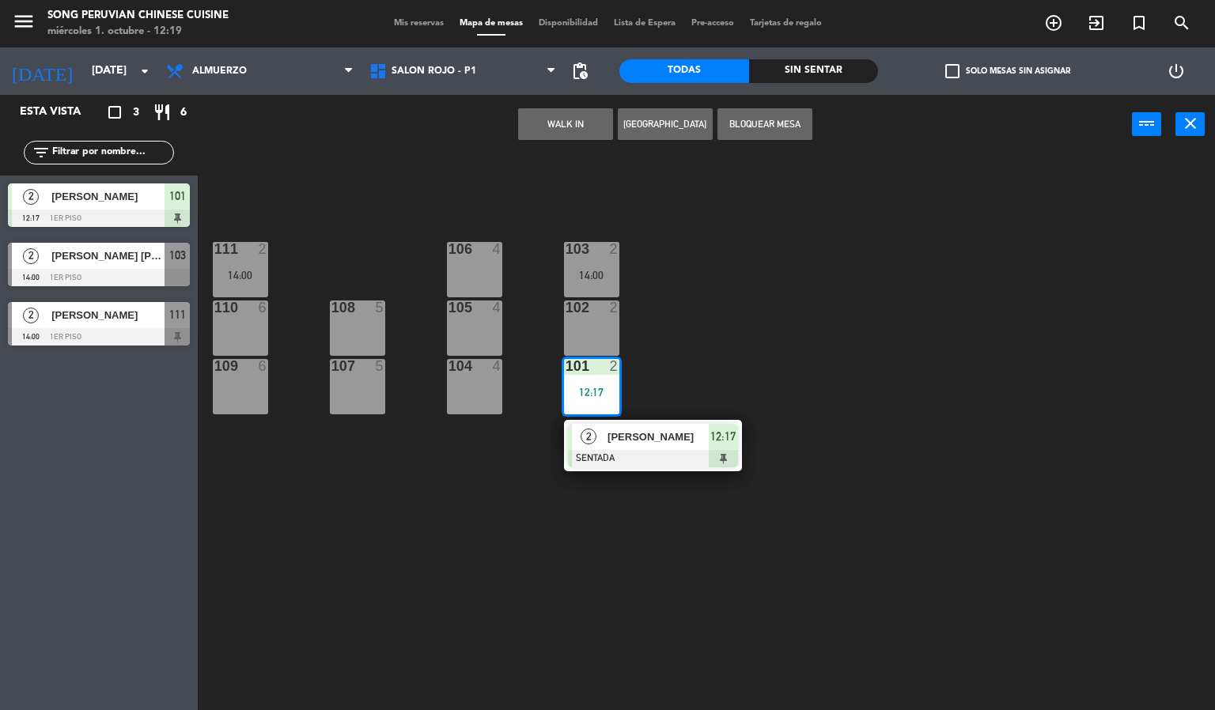
click at [389, 576] on div "103 2 14:00 106 4 111 2 14:00 102 2 105 4 108 5 110 6 101 2 12:17 2 [PERSON_NAM…" at bounding box center [712, 433] width 1005 height 556
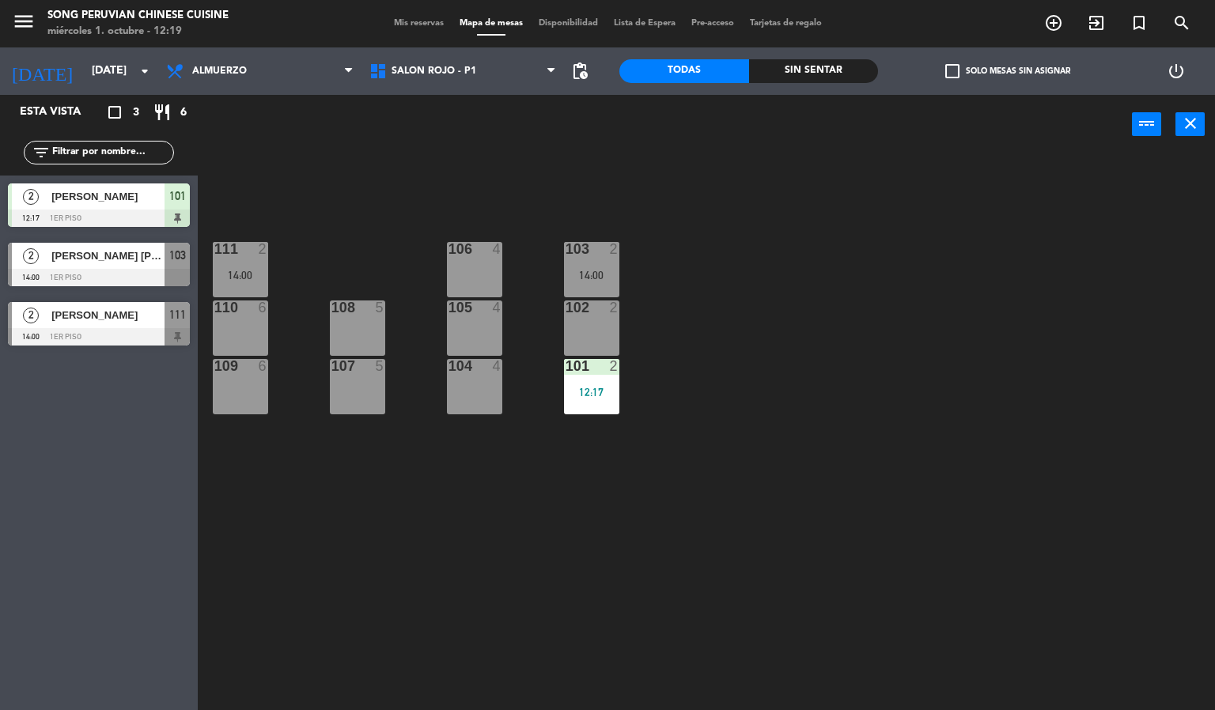
click at [613, 369] on div "2" at bounding box center [614, 366] width 9 height 14
click at [465, 525] on div "103 2 14:00 106 4 111 2 14:00 102 2 105 4 108 5 110 6 101 2 12:17 104 4 107 5 1…" at bounding box center [712, 433] width 1005 height 556
click at [311, 582] on div "103 2 14:00 106 4 111 2 14:00 102 2 105 4 108 5 110 6 101 2 12:17 104 4 107 5 1…" at bounding box center [712, 433] width 1005 height 556
click at [458, 496] on div "103 2 14:00 106 4 111 2 14:00 102 2 105 4 108 5 110 6 101 2 12:17 104 4 107 5 1…" at bounding box center [712, 433] width 1005 height 556
click at [421, 499] on div "103 2 14:00 106 4 111 2 14:00 102 2 105 4 108 5 110 6 101 2 12:17 104 4 107 5 1…" at bounding box center [712, 433] width 1005 height 556
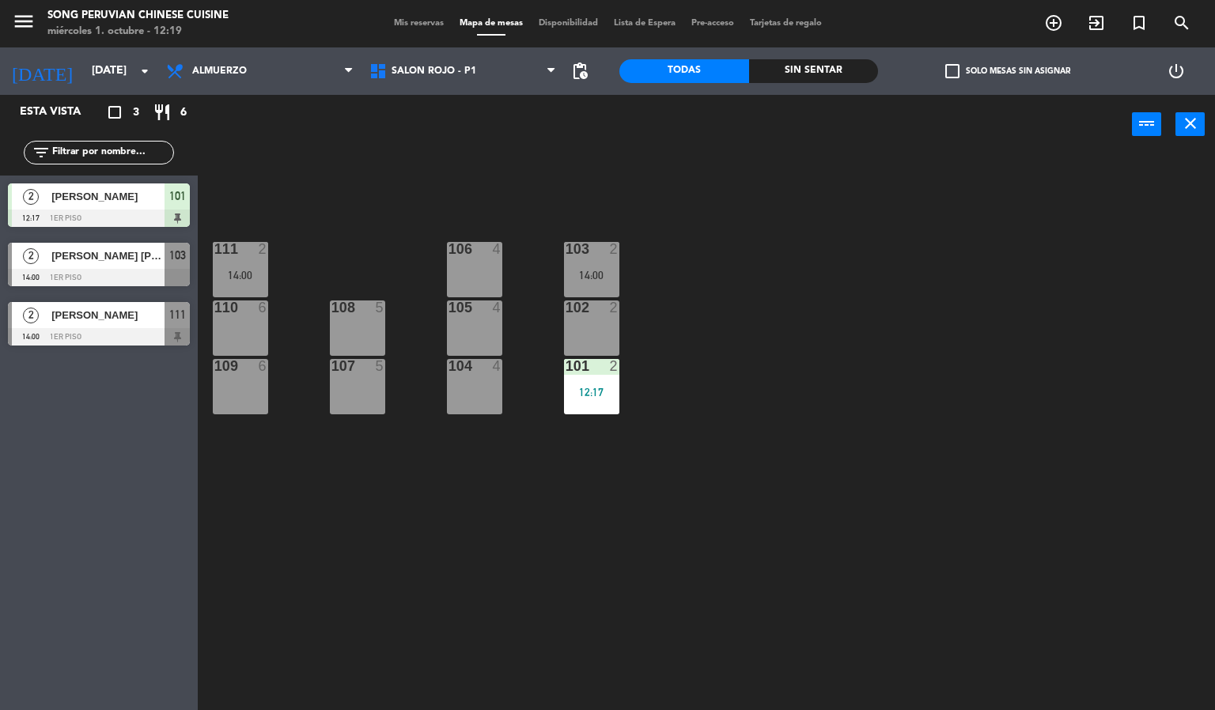
click at [186, 278] on div at bounding box center [99, 277] width 182 height 17
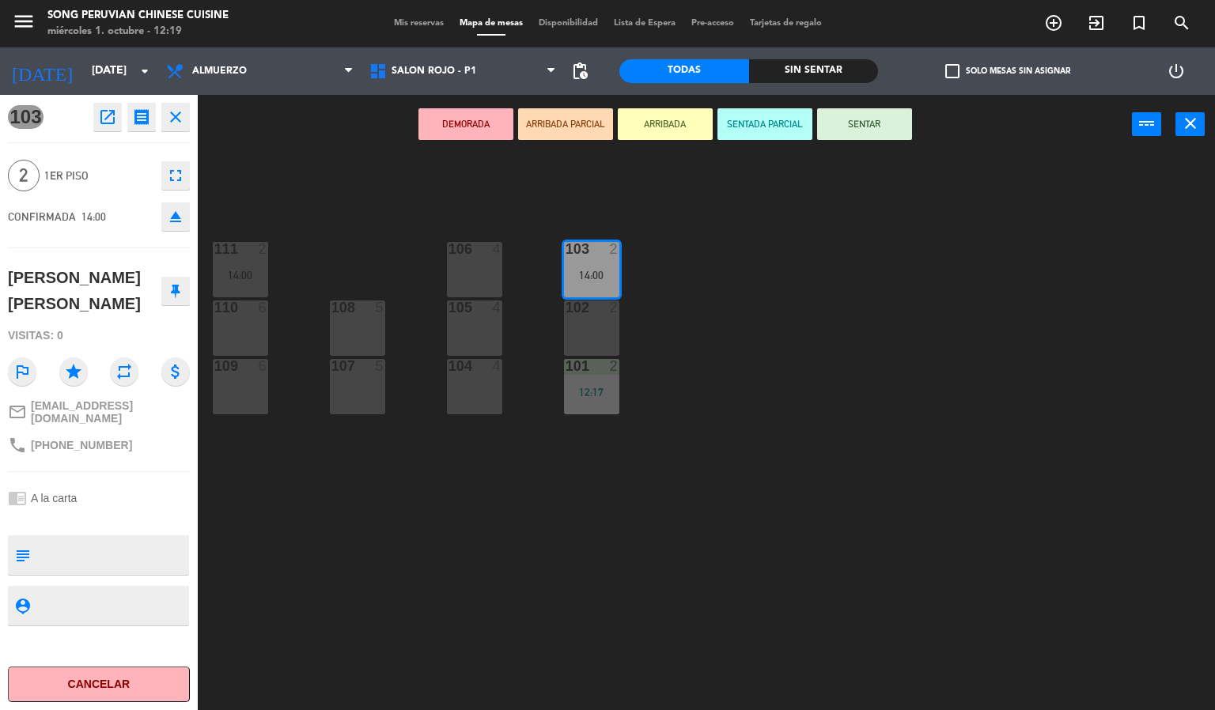
click at [410, 549] on div "103 2 14:00 106 4 111 2 14:00 102 2 105 4 108 5 110 6 101 2 12:17 104 4 107 5 1…" at bounding box center [712, 433] width 1005 height 556
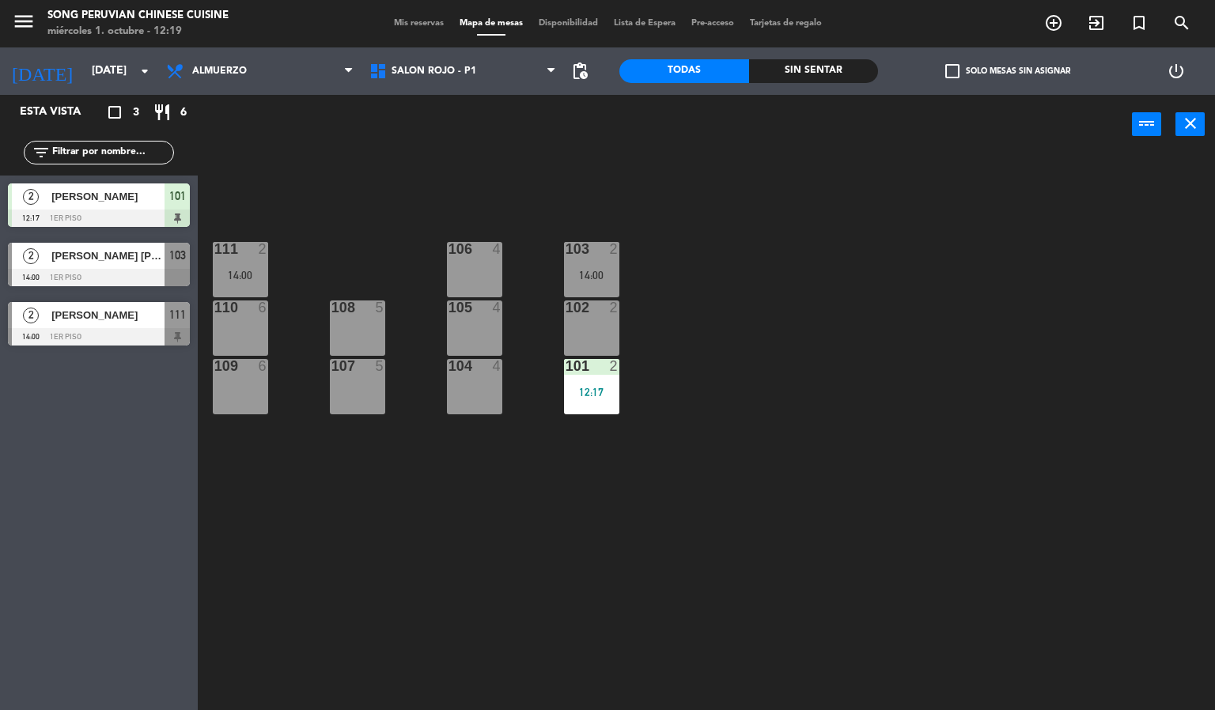
click at [586, 270] on div "14:00" at bounding box center [591, 275] width 55 height 11
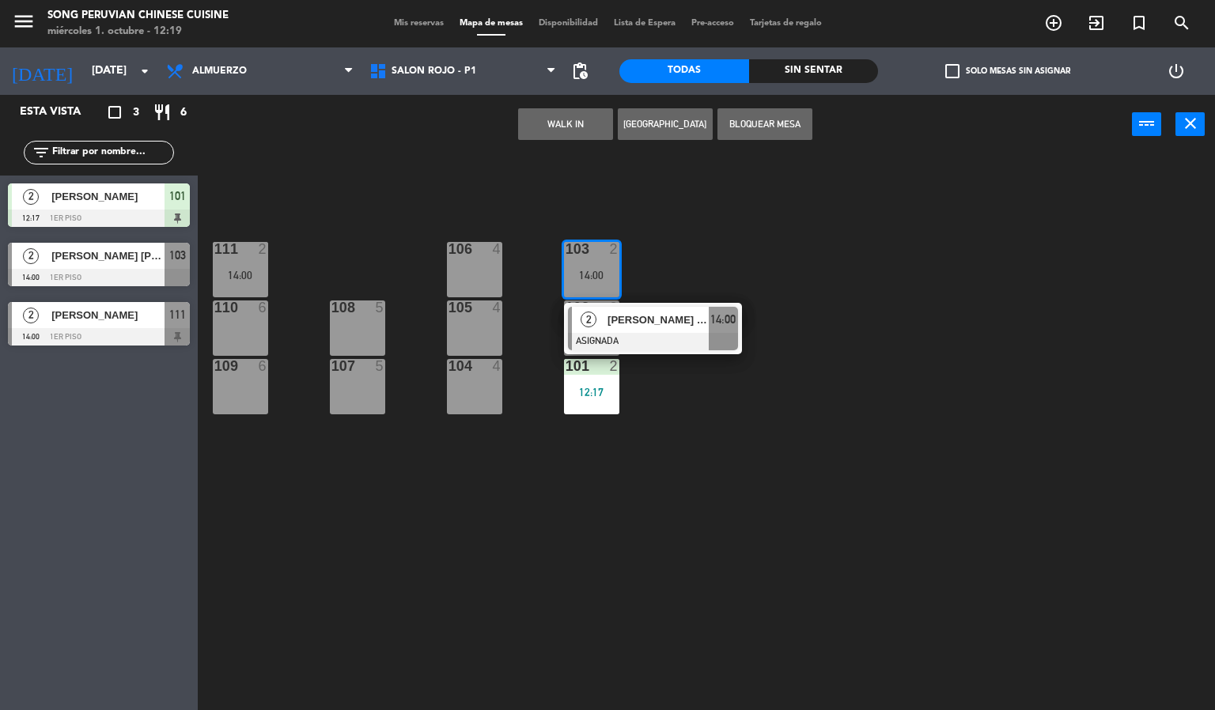
click at [406, 569] on div "103 2 14:00 2 [PERSON_NAME] Santa [PERSON_NAME] ASIGNADA 14:00 106 4 111 2 14:0…" at bounding box center [712, 433] width 1005 height 556
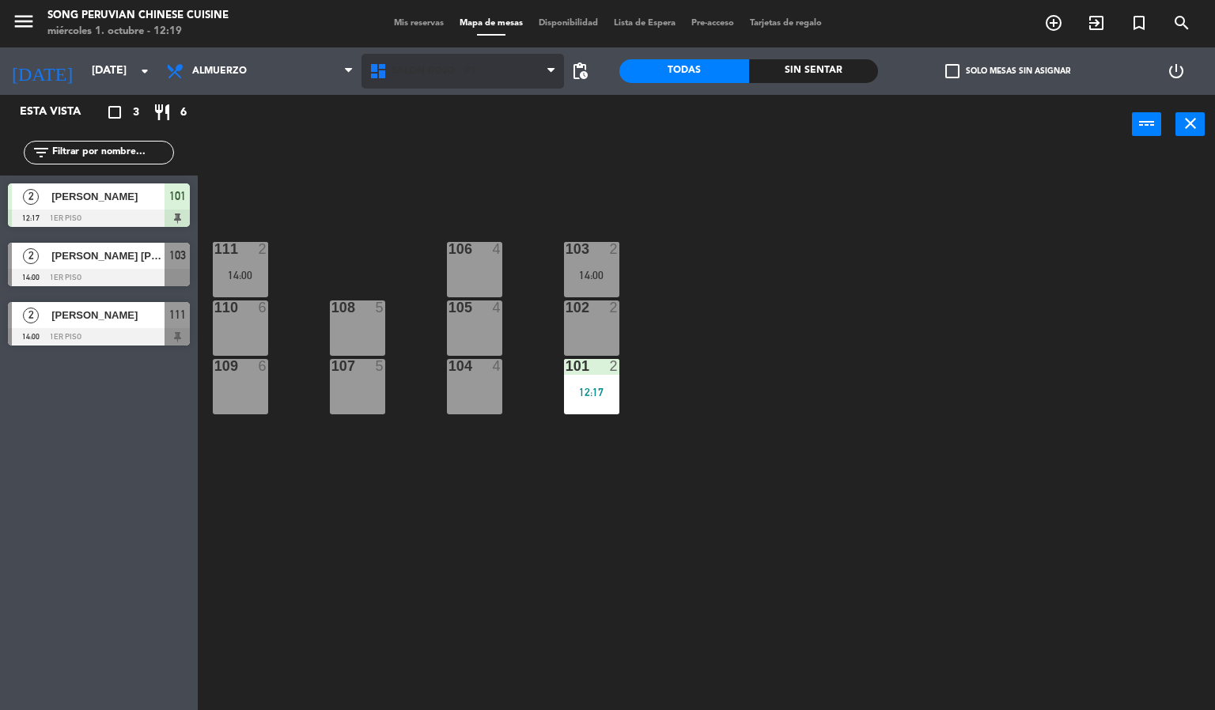
click at [455, 84] on span "SALON ROJO - P1" at bounding box center [462, 71] width 203 height 35
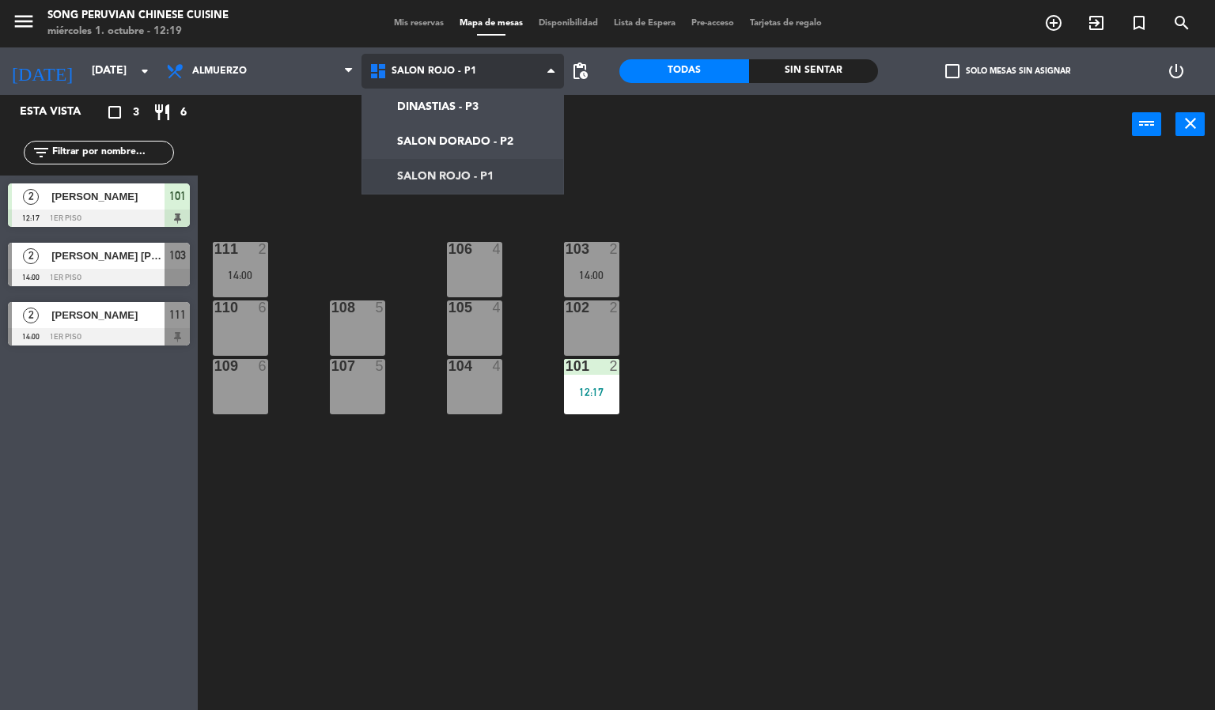
click at [441, 147] on ng-component "menu Song Peruvian Chinese Cuisine [DATE] 1. octubre - 12:19 Mis reservas Mapa …" at bounding box center [607, 355] width 1215 height 711
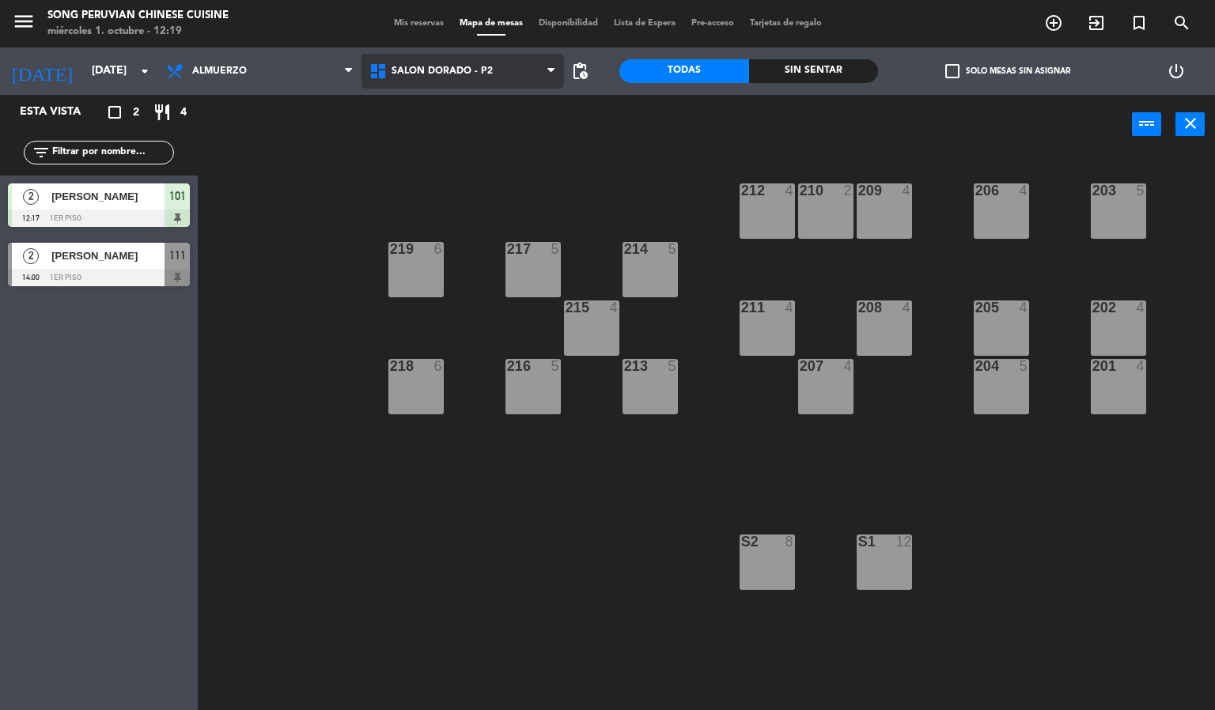
click at [455, 71] on span "SALON DORADO - P2" at bounding box center [441, 71] width 101 height 11
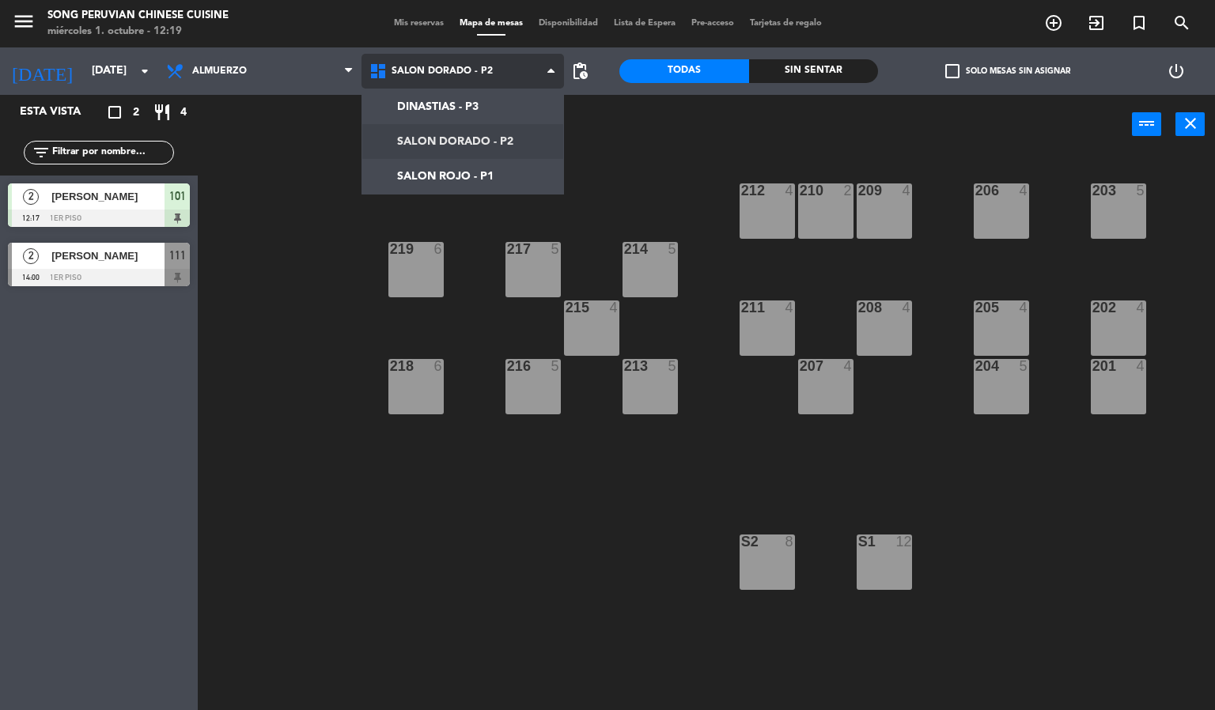
click at [452, 176] on ng-component "menu Song Peruvian Chinese Cuisine [DATE] 1. octubre - 12:19 Mis reservas Mapa …" at bounding box center [607, 355] width 1215 height 711
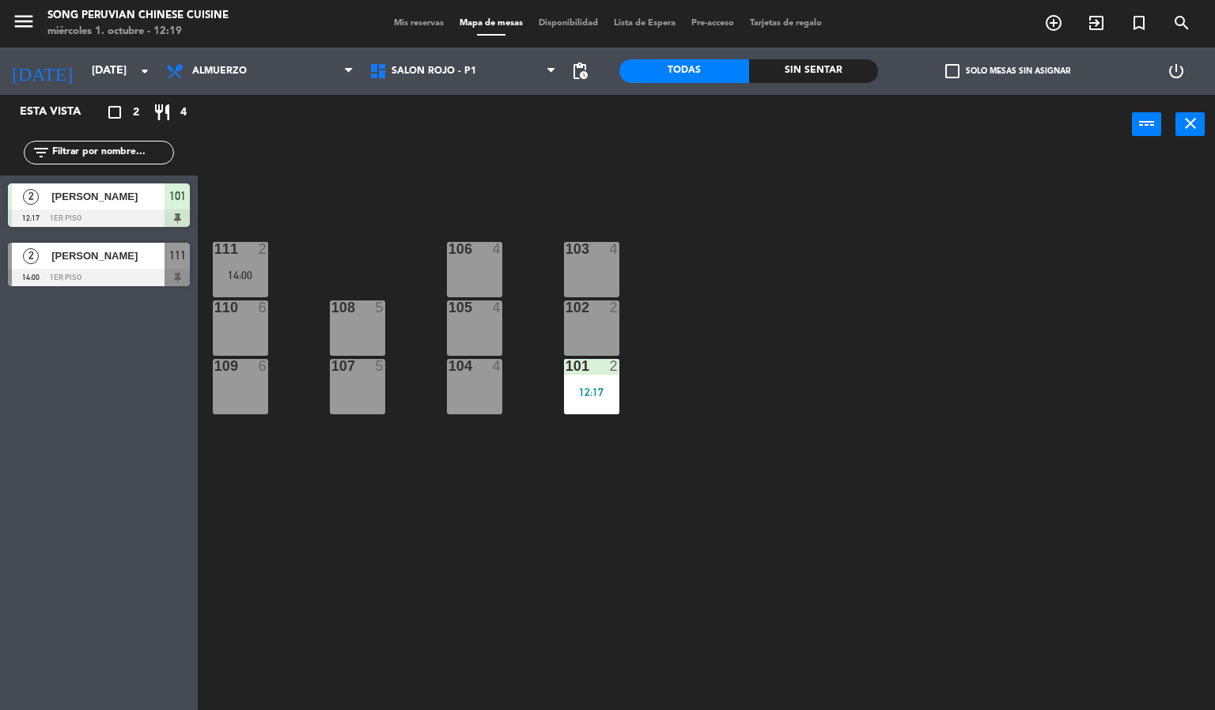
click at [566, 248] on div "103" at bounding box center [565, 249] width 1 height 14
click at [459, 520] on div "103 4 106 4 111 2 14:00 102 2 105 4 108 5 110 6 101 2 12:17 104 4 107 5 109 6" at bounding box center [712, 433] width 1005 height 556
click at [414, 70] on span "SALON ROJO - P1" at bounding box center [433, 71] width 85 height 11
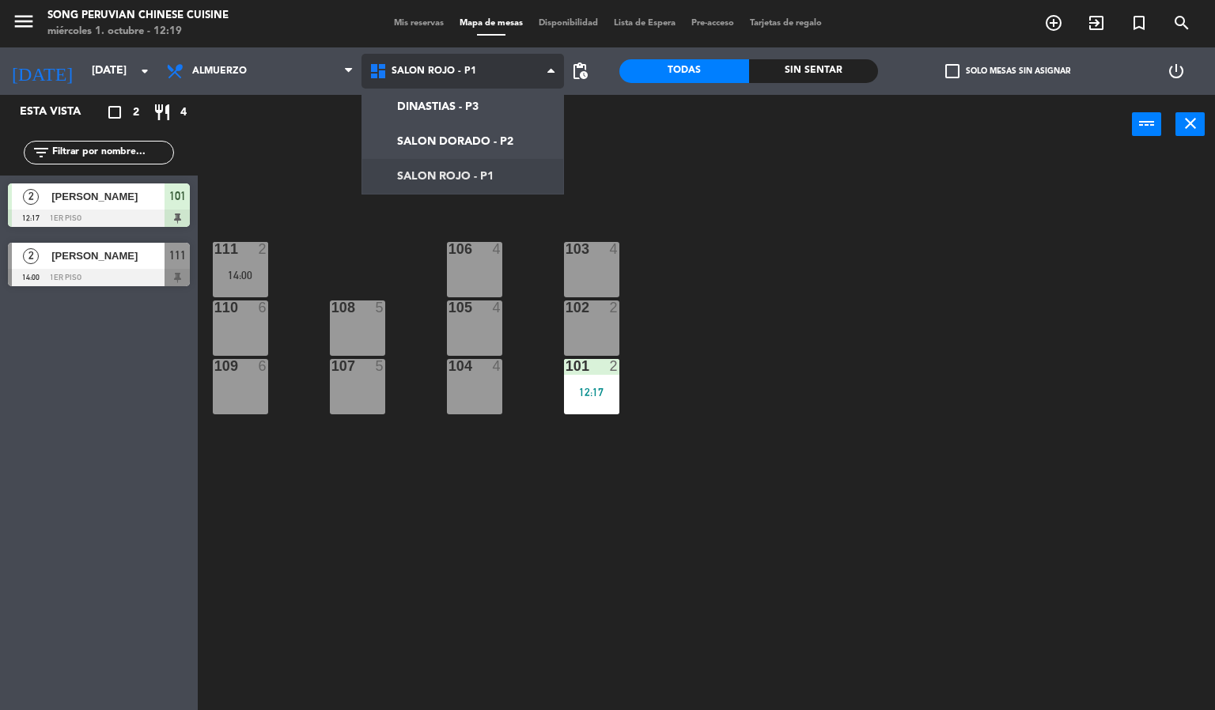
click at [406, 135] on ng-component "menu Song Peruvian Chinese Cuisine [DATE] 1. octubre - 12:19 Mis reservas Mapa …" at bounding box center [607, 355] width 1215 height 711
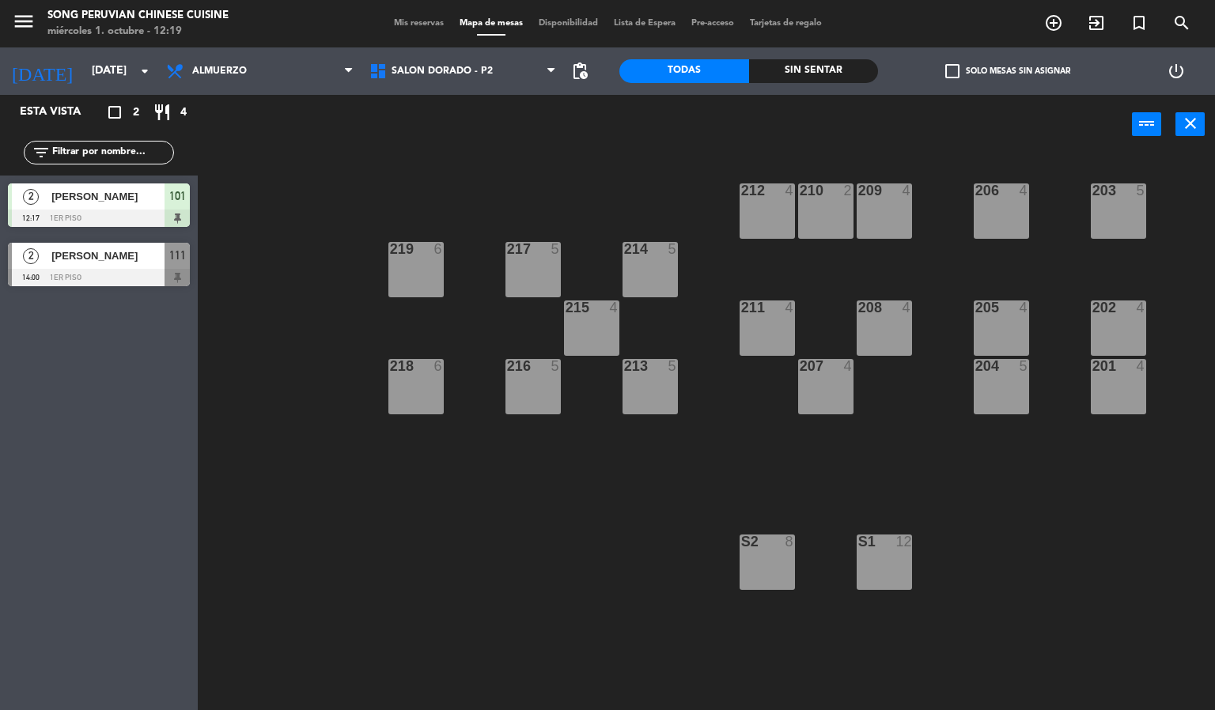
click at [779, 71] on div "Sin sentar" at bounding box center [814, 71] width 130 height 24
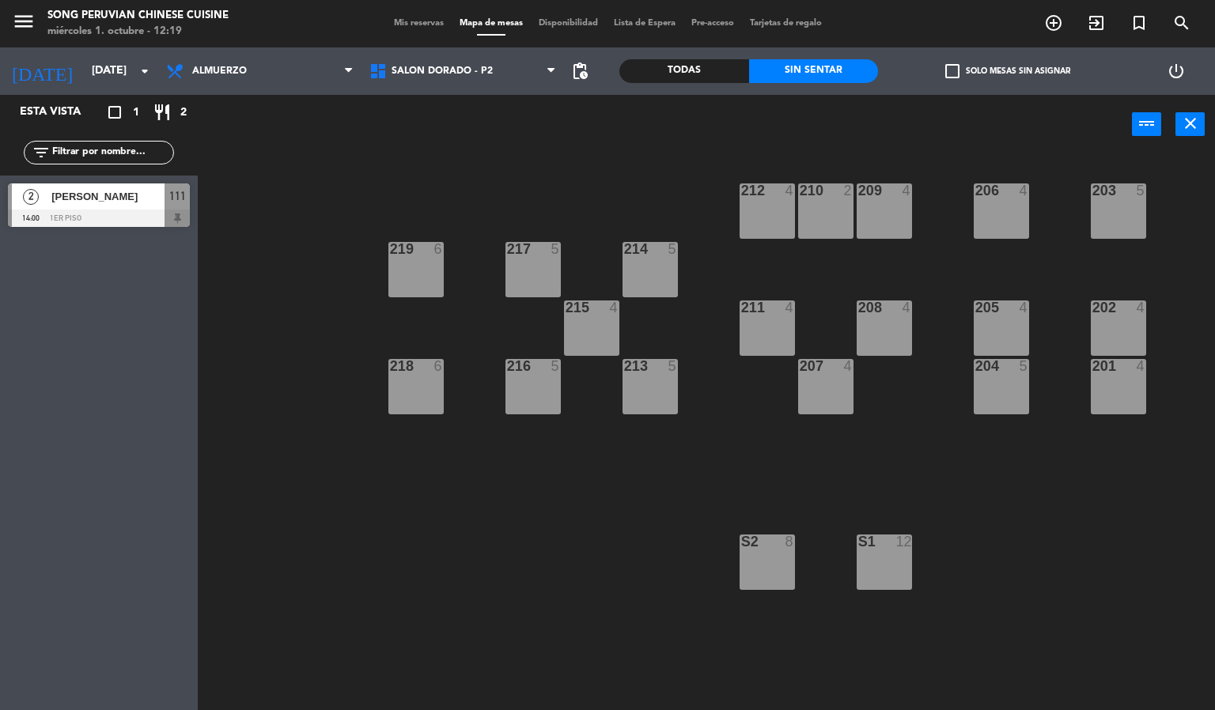
click at [701, 74] on div "Todas" at bounding box center [684, 71] width 130 height 24
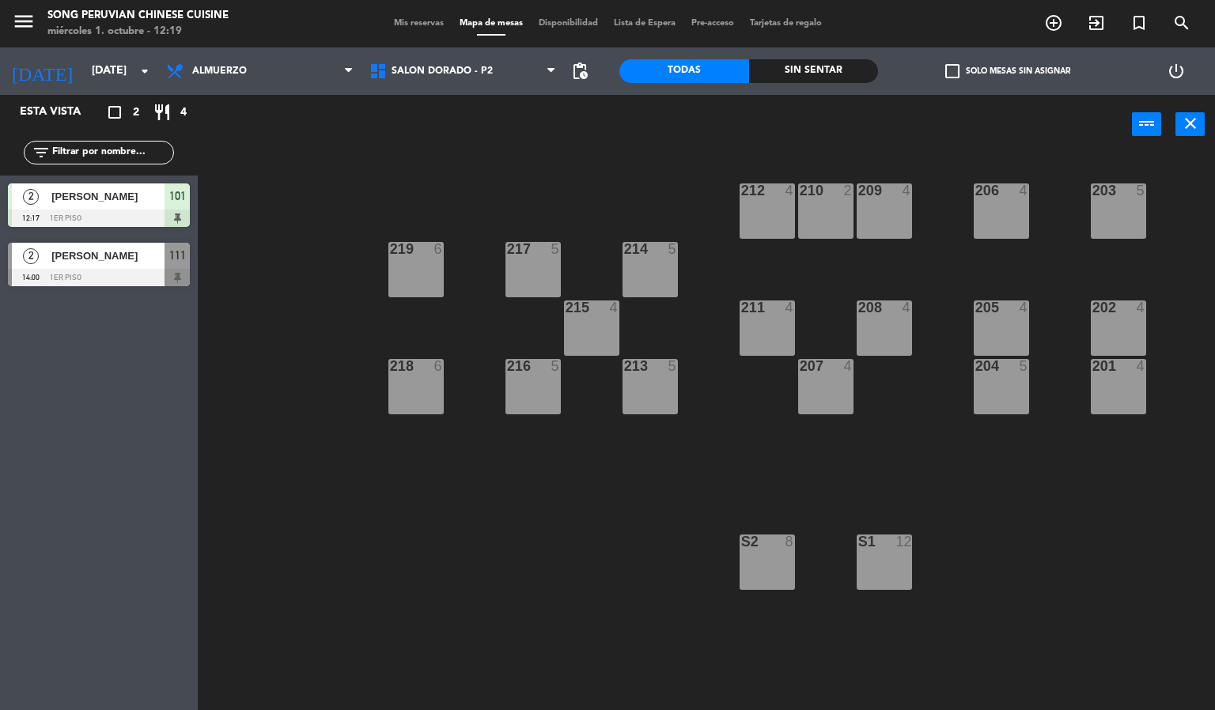
click at [429, 24] on span "Mis reservas" at bounding box center [419, 23] width 66 height 9
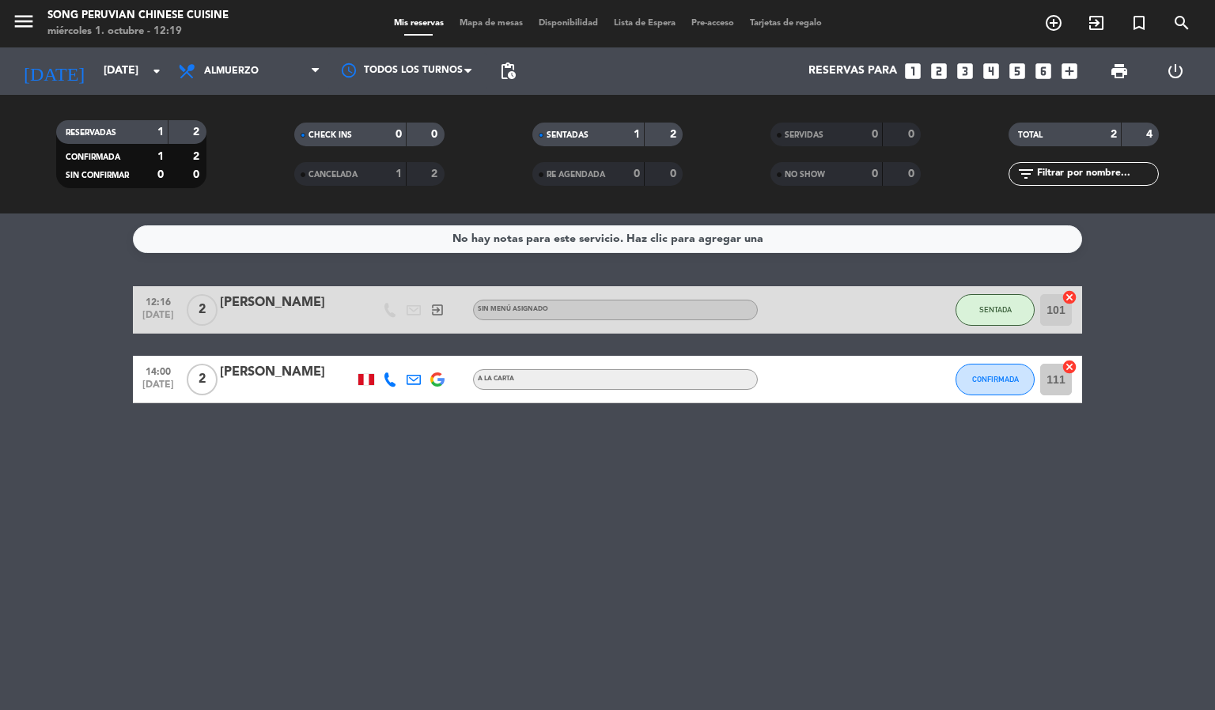
click at [363, 168] on div "CANCELADA" at bounding box center [334, 174] width 73 height 18
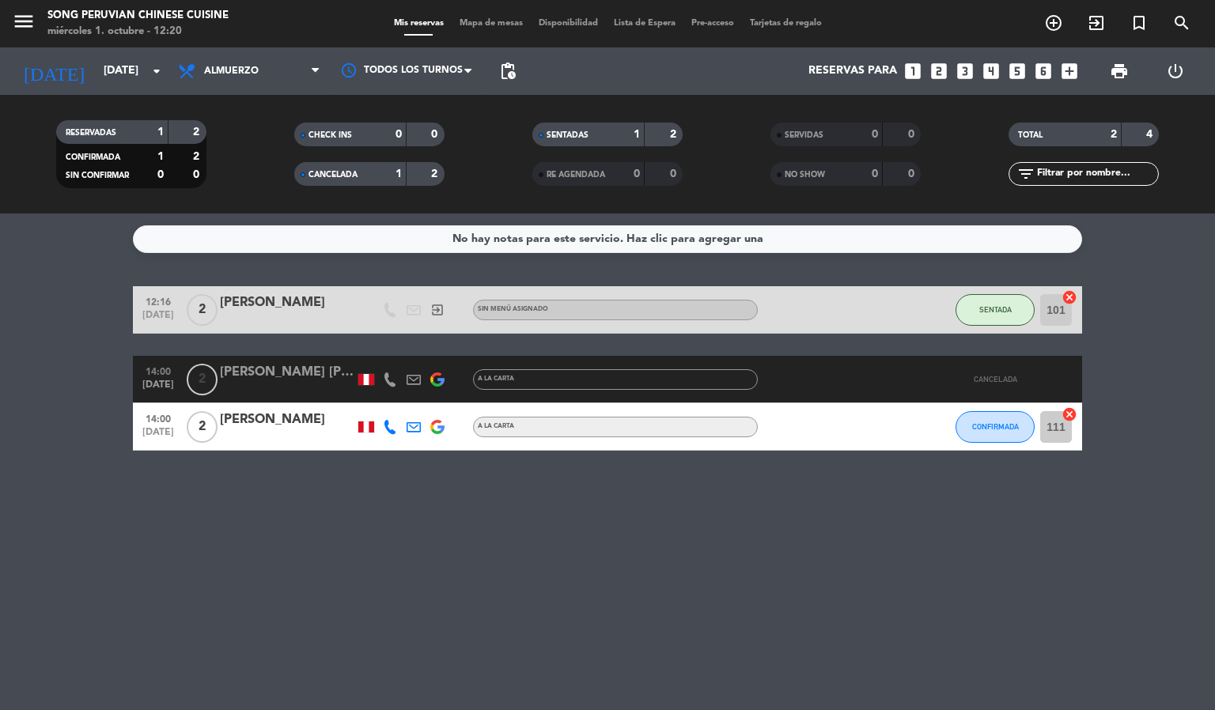
click at [259, 372] on div "[PERSON_NAME] [PERSON_NAME]" at bounding box center [287, 372] width 134 height 21
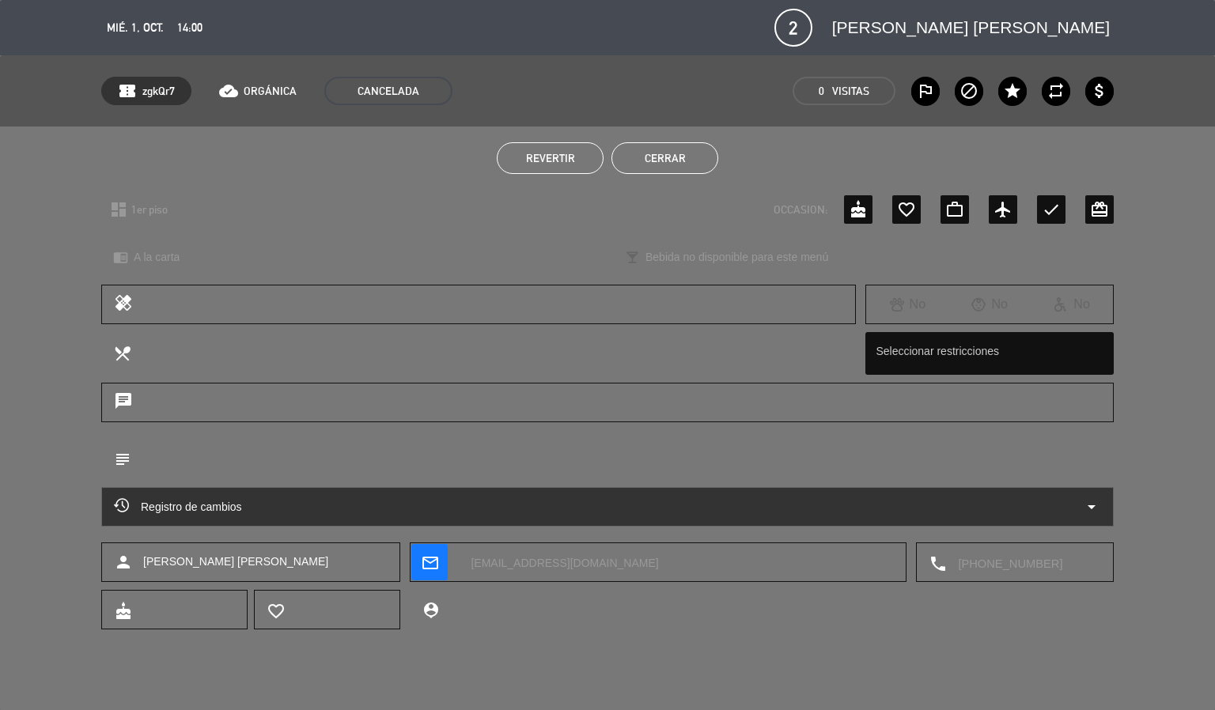
click at [166, 503] on span "Registro de cambios" at bounding box center [178, 506] width 128 height 19
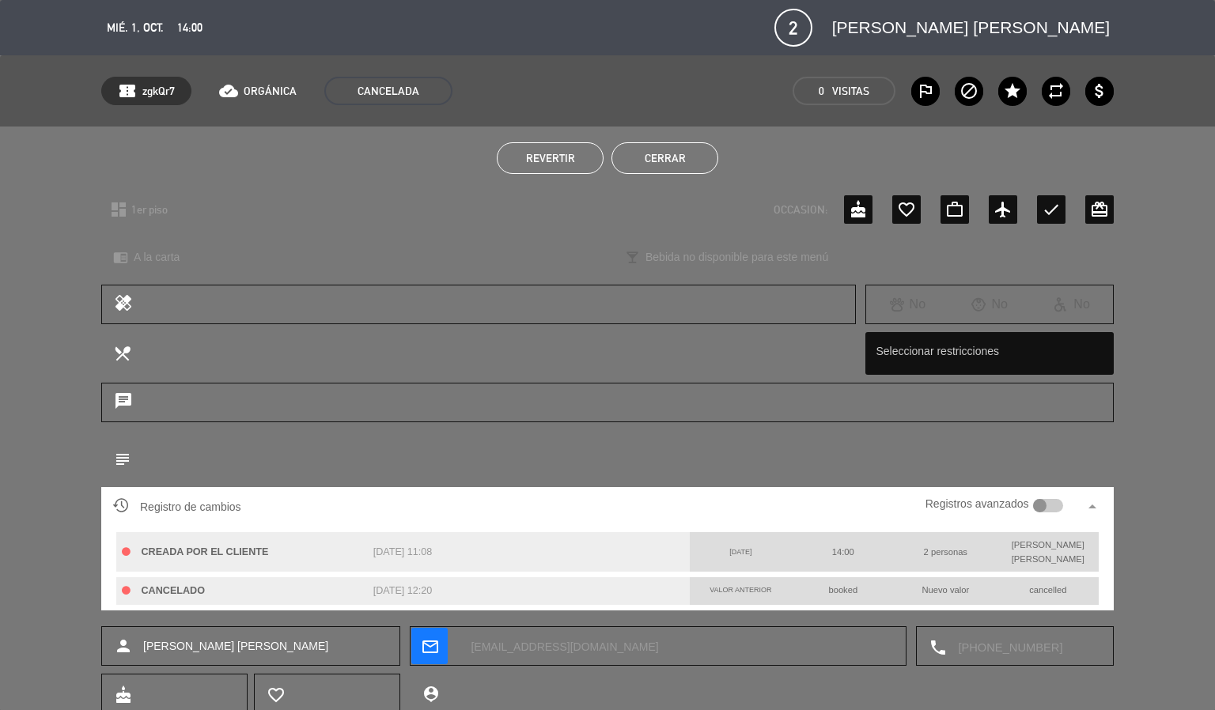
click at [667, 157] on button "Cerrar" at bounding box center [664, 158] width 107 height 32
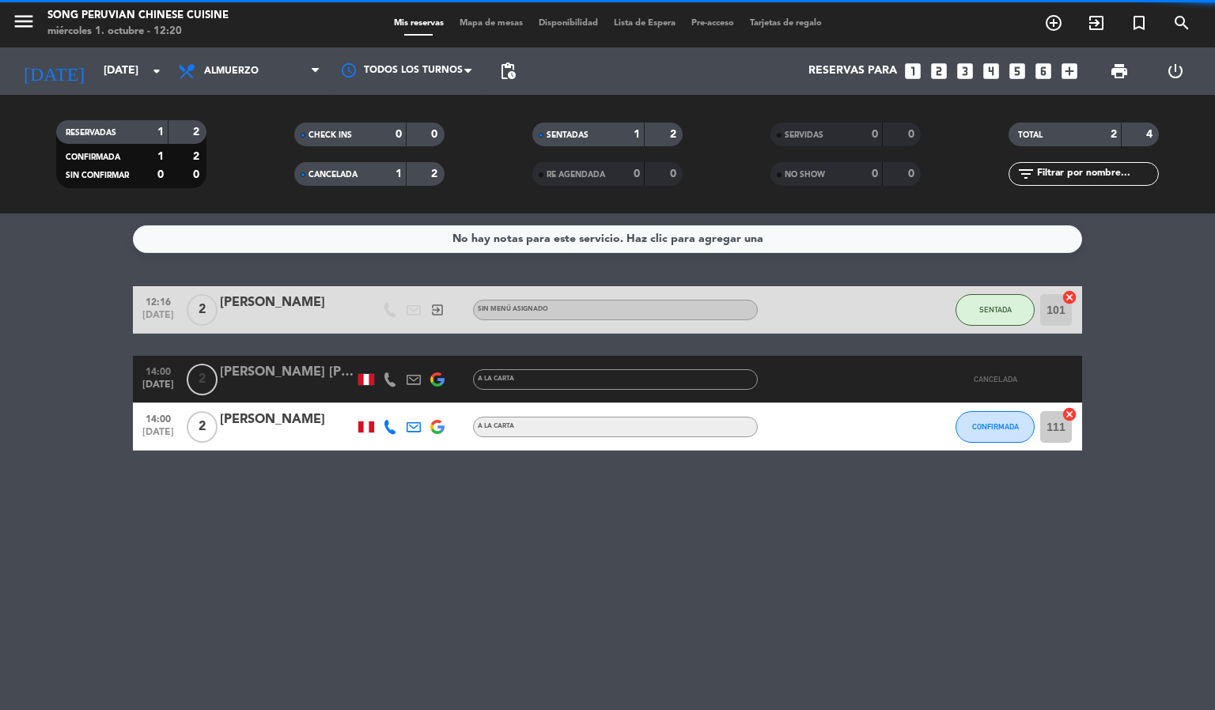
click at [494, 26] on span "Mapa de mesas" at bounding box center [491, 23] width 79 height 9
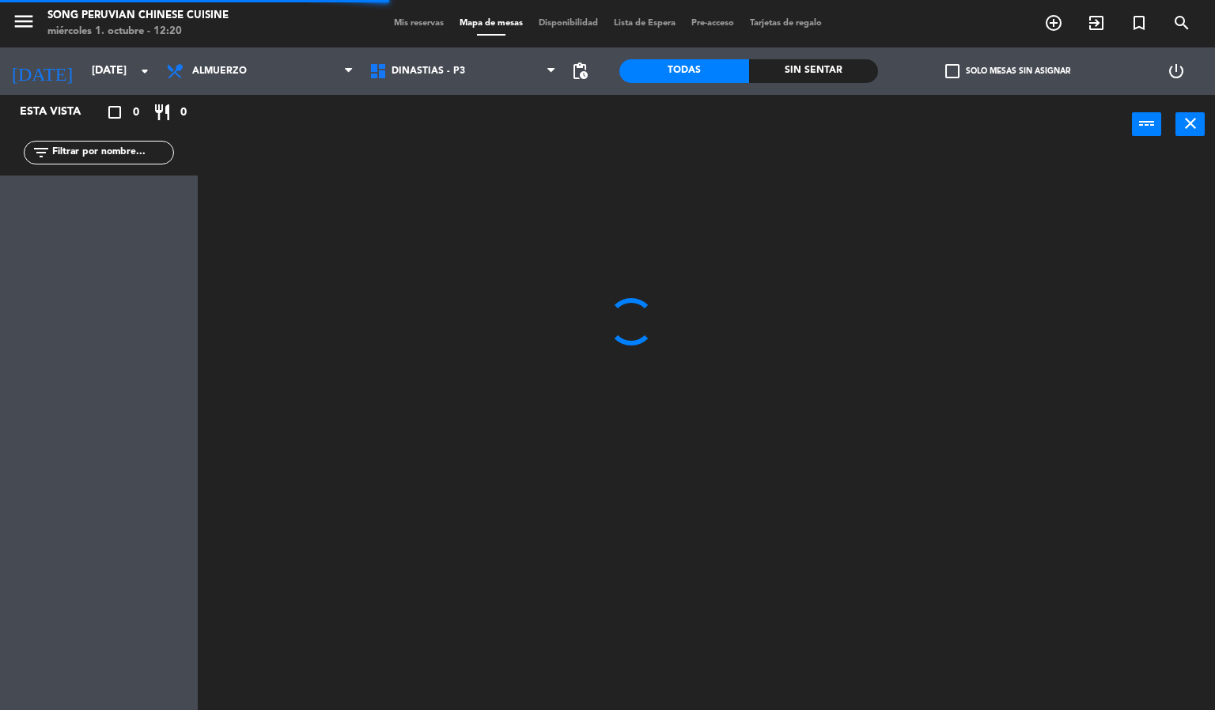
click at [397, 622] on div at bounding box center [712, 433] width 1005 height 556
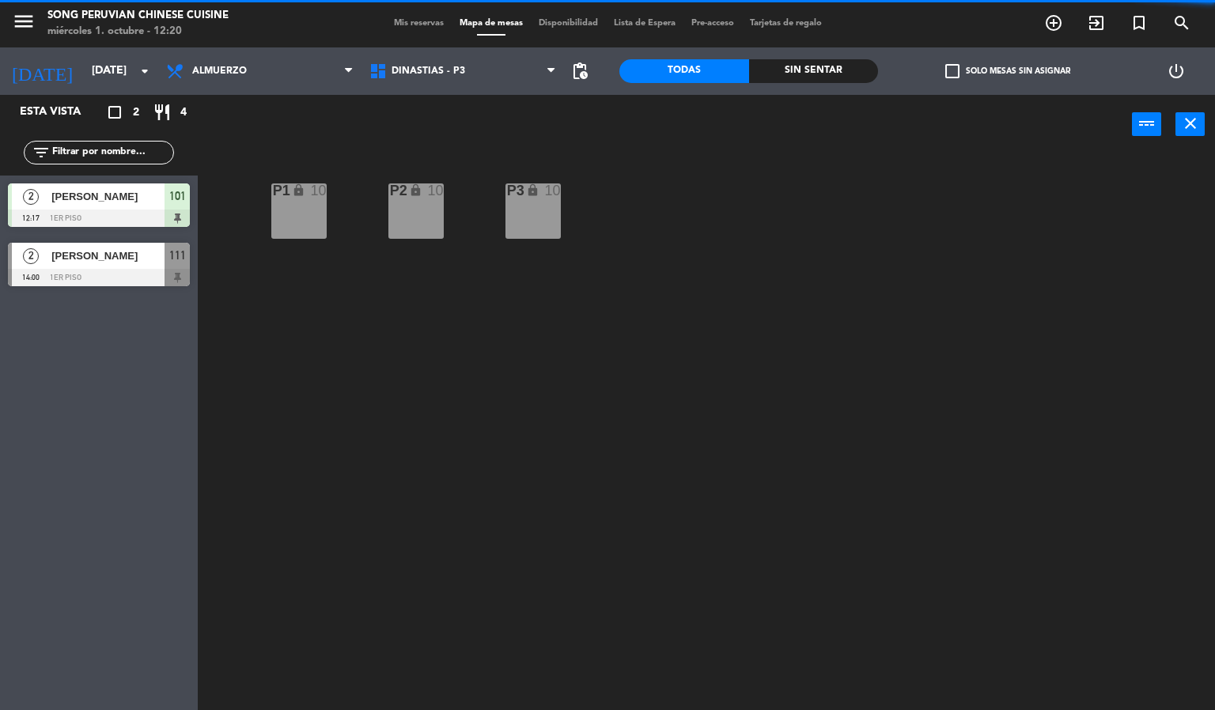
click at [395, 556] on div "P2 lock 10 P3 lock 10 P1 lock 10" at bounding box center [712, 433] width 1005 height 556
click at [378, 561] on div "P2 lock 10 P3 lock 10 P1 lock 10" at bounding box center [712, 433] width 1005 height 556
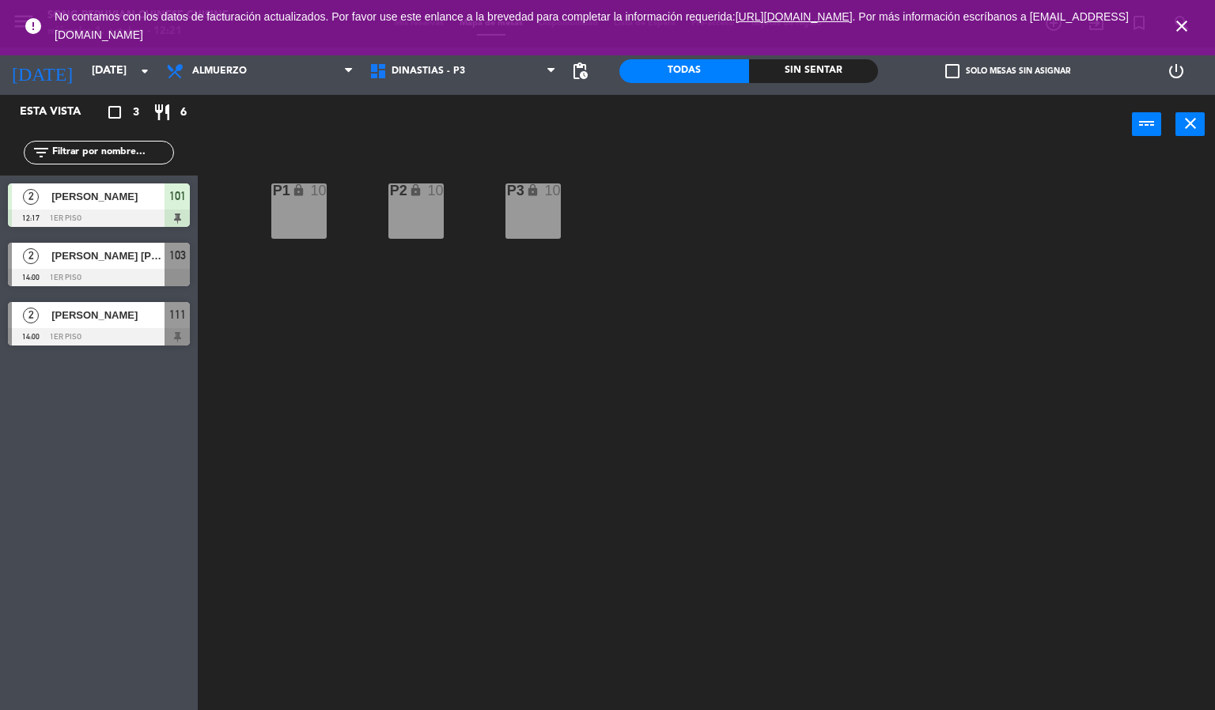
click at [116, 195] on span "[PERSON_NAME]" at bounding box center [107, 196] width 113 height 17
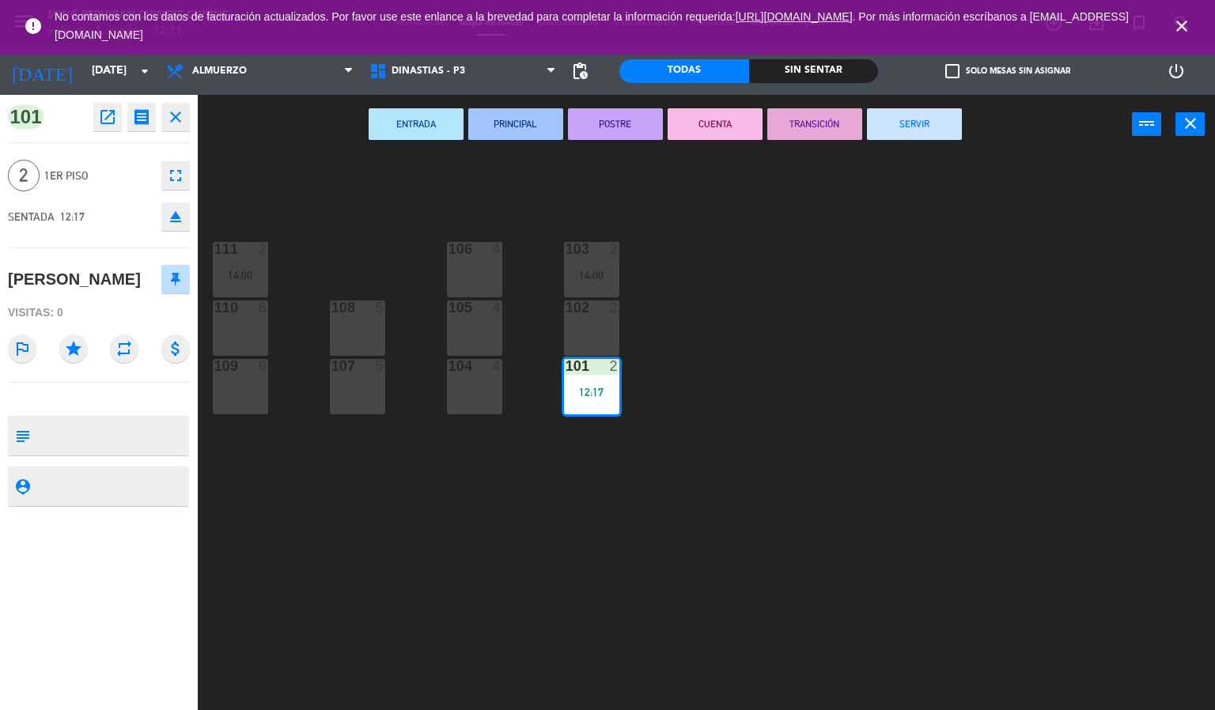
click at [391, 556] on div "103 2 14:00 106 4 111 2 14:00 102 2 105 4 108 5 110 6 101 2 12:17 104 4 107 5 1…" at bounding box center [712, 433] width 1005 height 556
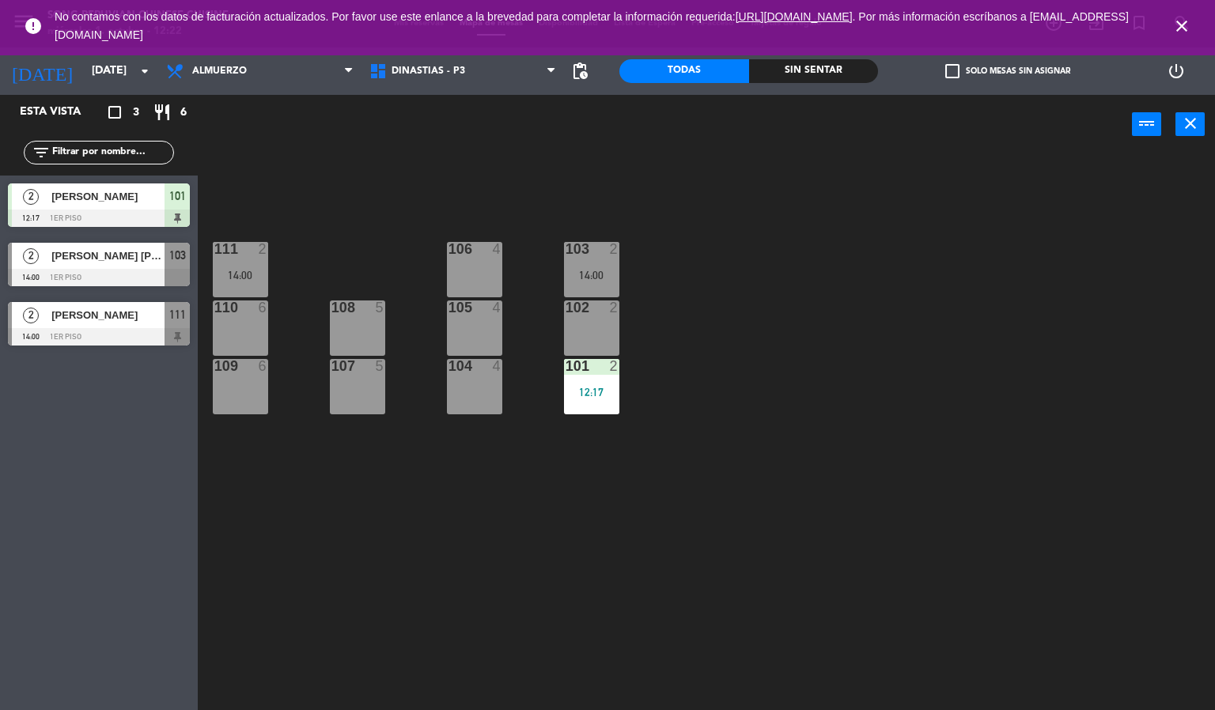
click at [1182, 26] on icon "close" at bounding box center [1181, 26] width 19 height 19
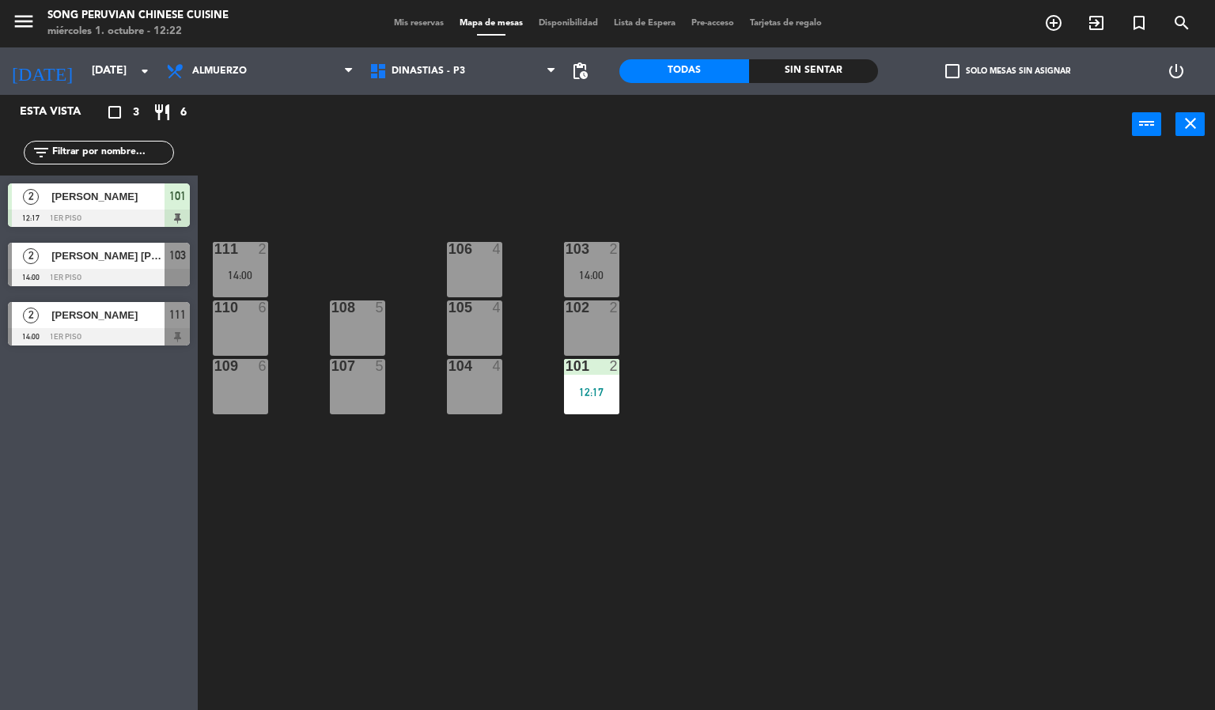
click at [1039, 482] on div "103 2 14:00 106 4 111 2 14:00 102 2 105 4 108 5 110 6 101 2 12:17 104 4 107 5 1…" at bounding box center [712, 433] width 1005 height 556
click at [1033, 468] on div "103 2 14:00 106 4 111 2 14:00 102 2 105 4 108 5 110 6 101 2 12:17 104 4 107 5 1…" at bounding box center [712, 433] width 1005 height 556
click at [1049, 478] on div "103 2 14:00 106 4 111 2 14:00 102 2 105 4 108 5 110 6 101 2 12:17 104 4 107 5 1…" at bounding box center [712, 433] width 1005 height 556
click at [1046, 479] on div "103 2 14:00 106 4 111 2 14:00 102 2 105 4 108 5 110 6 101 2 12:17 104 4 107 5 1…" at bounding box center [712, 433] width 1005 height 556
click at [1046, 485] on div "103 2 14:00 106 4 111 2 14:00 102 2 105 4 108 5 110 6 101 2 12:17 104 4 107 5 1…" at bounding box center [712, 433] width 1005 height 556
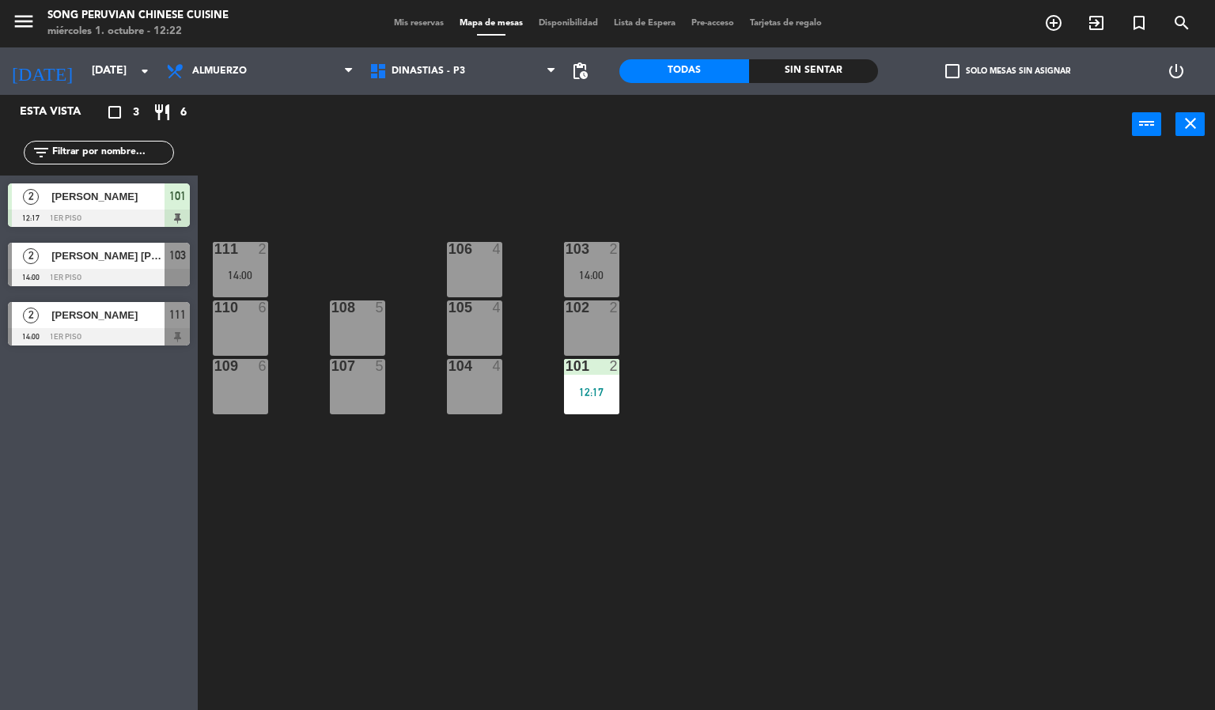
click at [997, 516] on div "103 2 14:00 106 4 111 2 14:00 102 2 105 4 108 5 110 6 101 2 12:17 104 4 107 5 1…" at bounding box center [712, 433] width 1005 height 556
click at [1132, 449] on div "103 2 14:00 106 4 111 2 14:00 102 2 105 4 108 5 110 6 101 2 12:17 104 4 107 5 1…" at bounding box center [712, 433] width 1005 height 556
click at [996, 425] on div "103 2 14:00 106 4 111 2 14:00 102 2 105 4 108 5 110 6 101 2 12:17 104 4 107 5 1…" at bounding box center [712, 433] width 1005 height 556
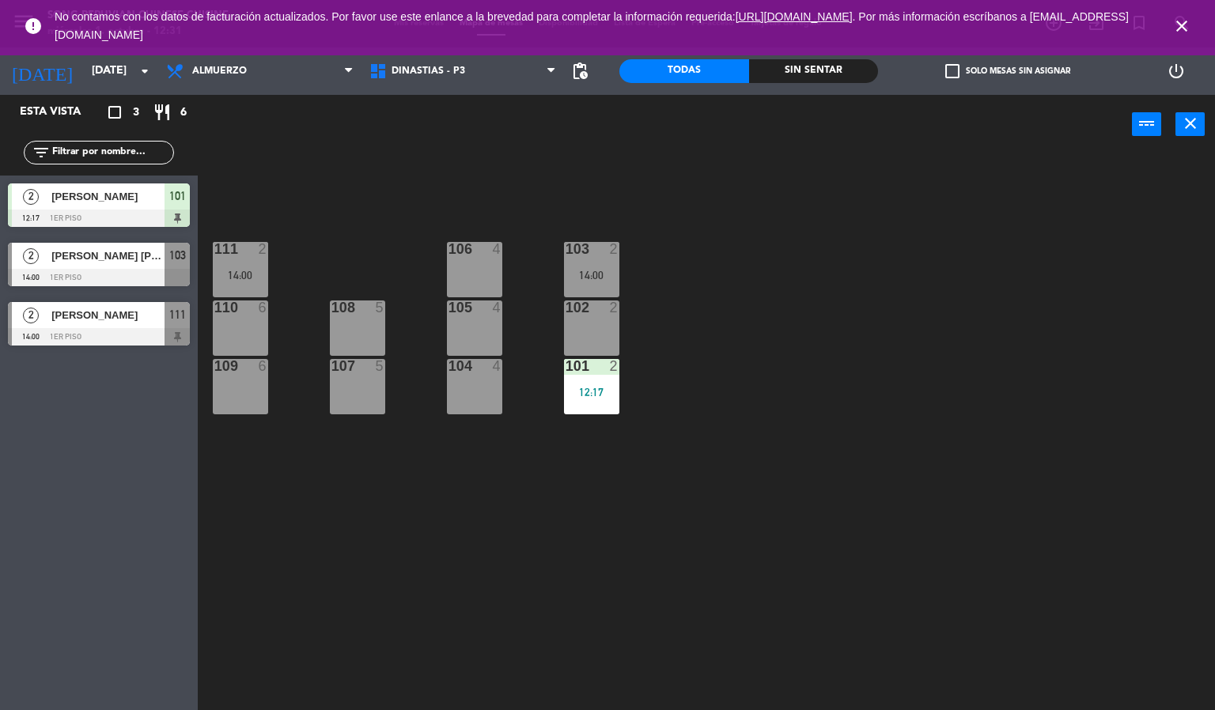
click at [1184, 25] on icon "close" at bounding box center [1181, 26] width 19 height 19
click at [1189, 27] on icon "close" at bounding box center [1181, 26] width 19 height 19
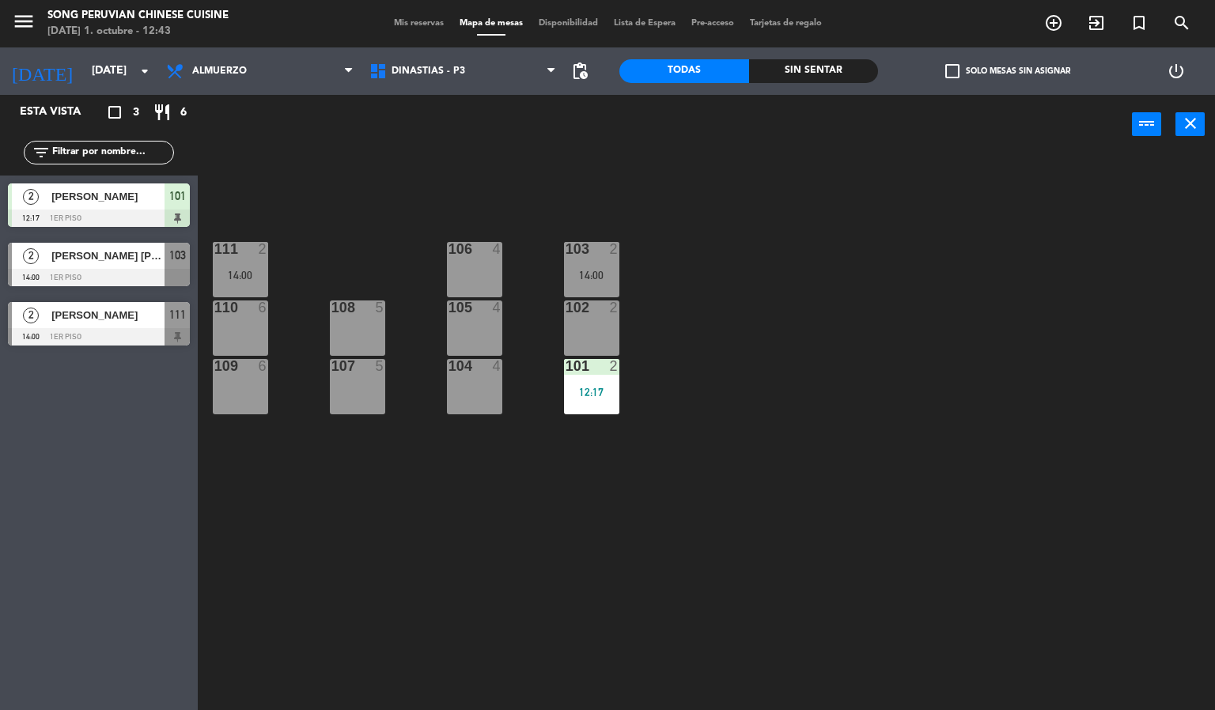
click at [857, 551] on div "103 2 14:00 106 4 111 2 14:00 102 2 105 4 108 5 110 6 101 2 12:17 104 4 107 5 1…" at bounding box center [712, 433] width 1005 height 556
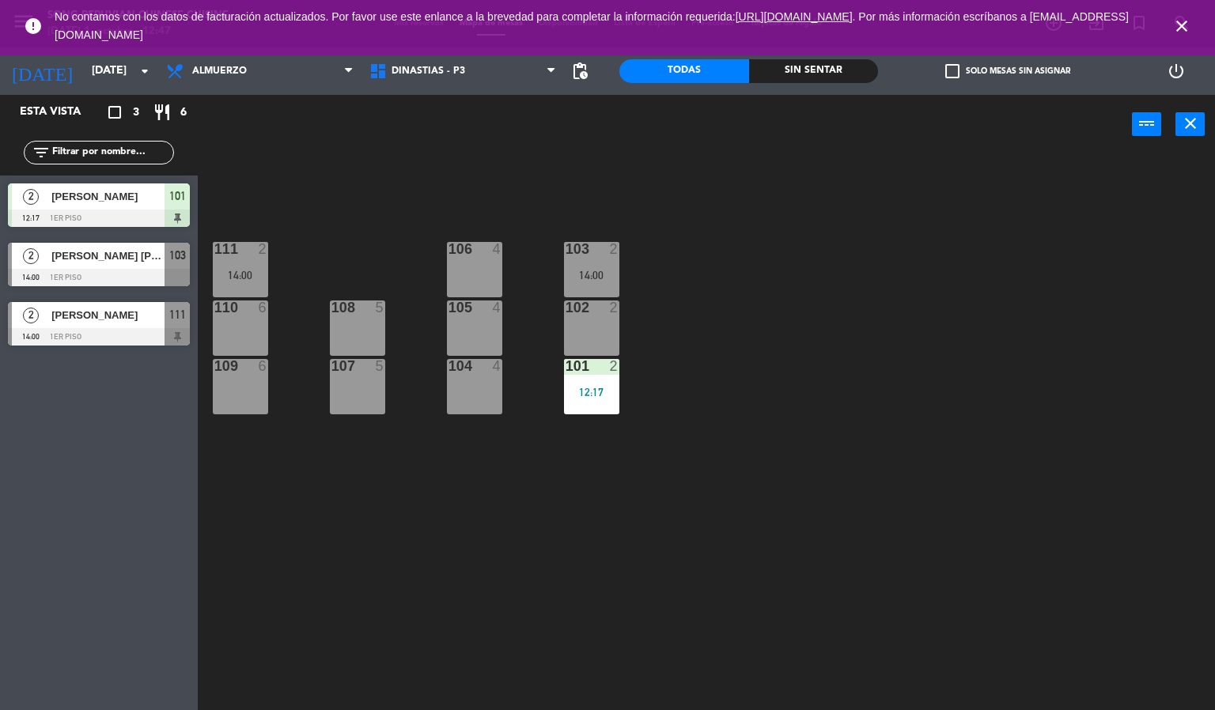
click at [1175, 31] on icon "close" at bounding box center [1181, 26] width 19 height 19
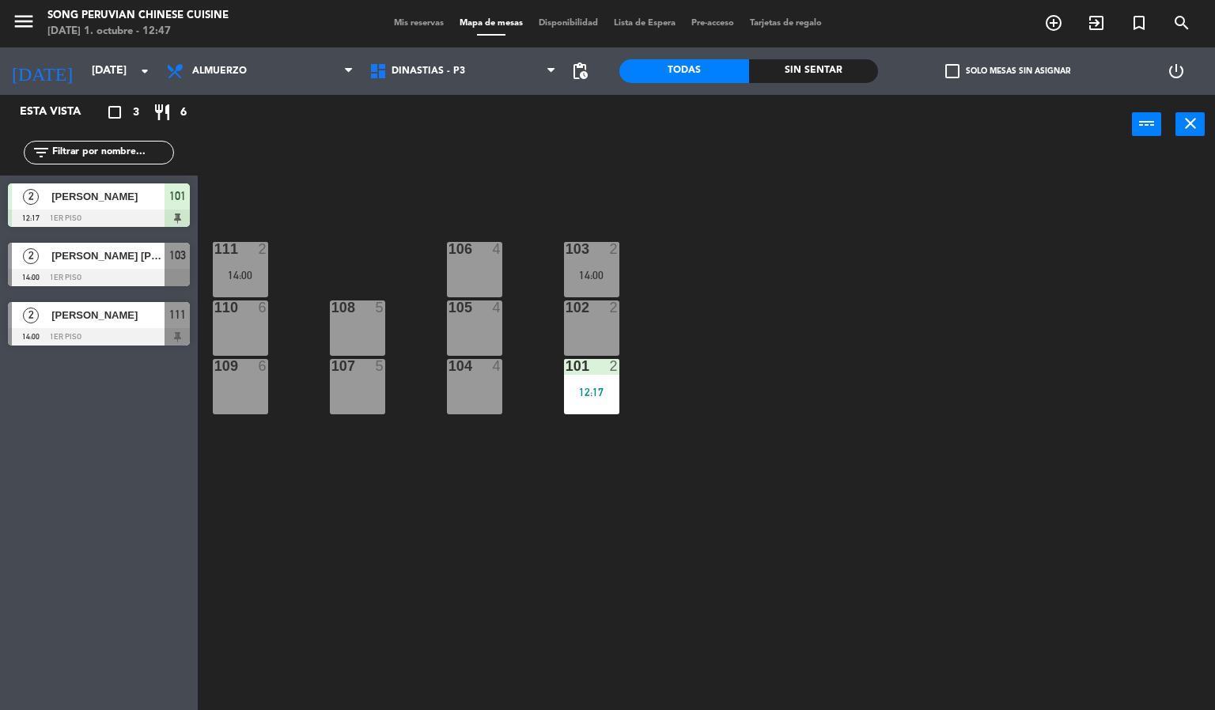
click at [988, 344] on div "103 2 14:00 106 4 111 2 14:00 102 2 105 4 108 5 110 6 101 2 12:17 104 4 107 5 1…" at bounding box center [712, 433] width 1005 height 556
click at [447, 489] on div "103 2 14:00 106 4 111 2 14:00 102 2 105 4 108 5 110 6 101 2 12:17 104 4 107 5 1…" at bounding box center [712, 433] width 1005 height 556
click at [598, 271] on div "14:00" at bounding box center [591, 275] width 55 height 11
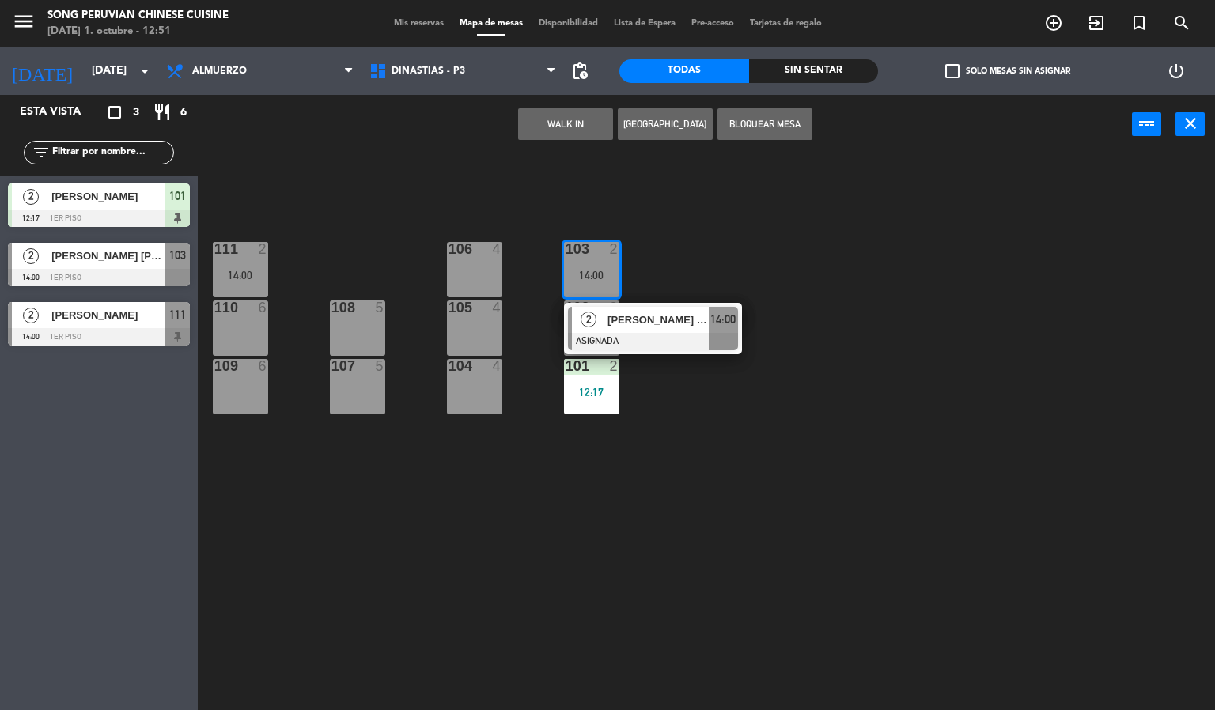
click at [549, 549] on div "103 2 14:00 2 [PERSON_NAME] Santa [PERSON_NAME] ASIGNADA 14:00 106 4 111 2 14:0…" at bounding box center [712, 433] width 1005 height 556
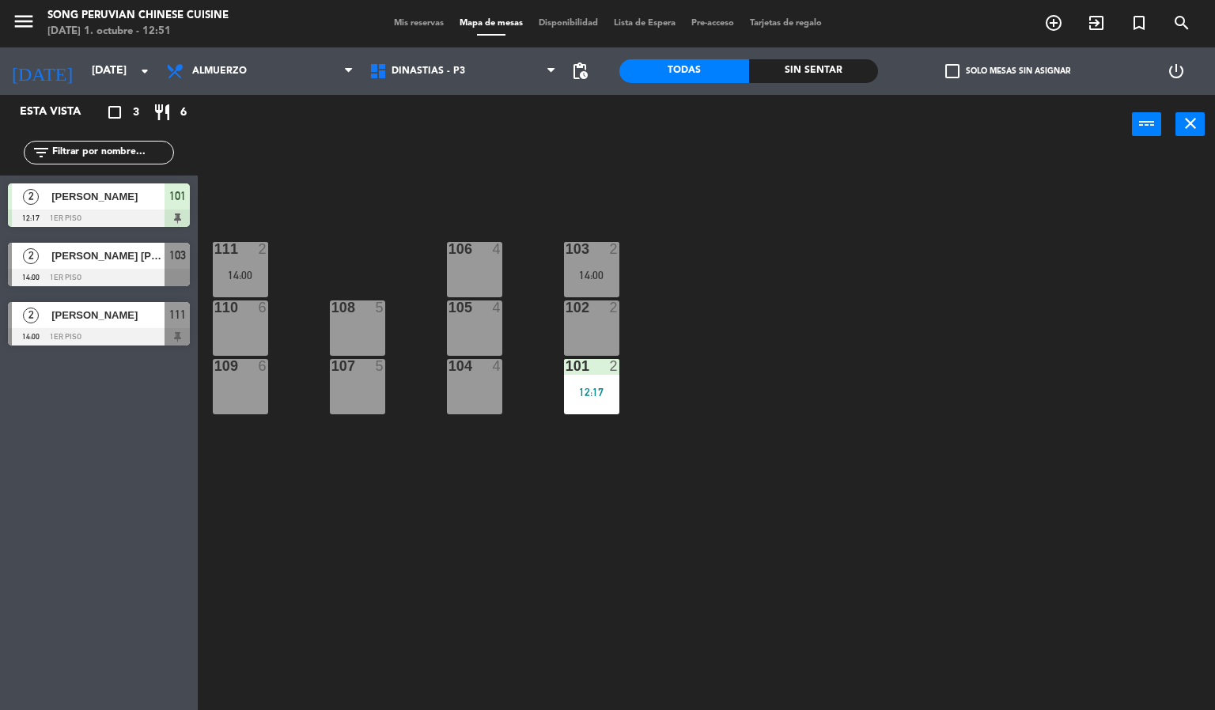
click at [455, 582] on div "103 2 14:00 106 4 111 2 14:00 102 2 105 4 108 5 110 6 101 2 12:17 104 4 107 5 1…" at bounding box center [712, 433] width 1005 height 556
click at [451, 553] on div "103 2 14:00 106 4 111 2 14:00 102 2 105 4 108 5 110 6 101 2 12:17 104 4 107 5 1…" at bounding box center [712, 433] width 1005 height 556
click at [463, 607] on div "103 2 14:00 106 4 111 2 14:00 102 2 105 4 108 5 110 6 101 2 12:17 104 4 107 5 1…" at bounding box center [712, 433] width 1005 height 556
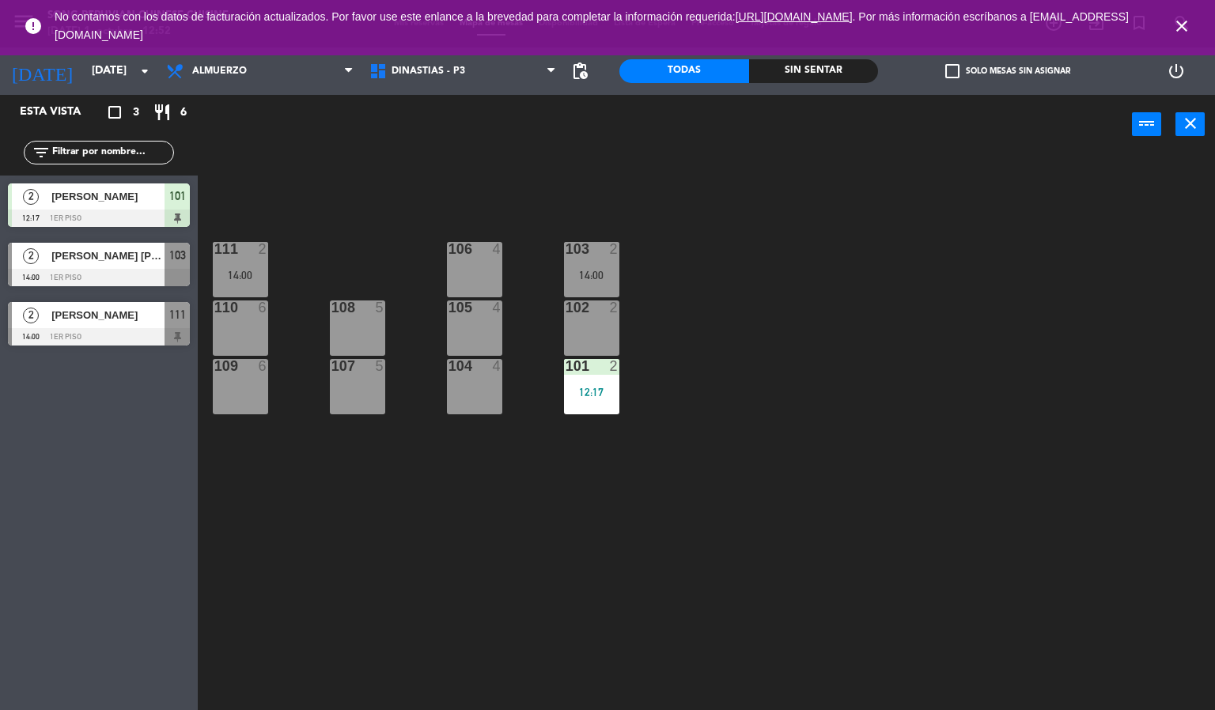
click at [1181, 32] on icon "close" at bounding box center [1181, 26] width 19 height 19
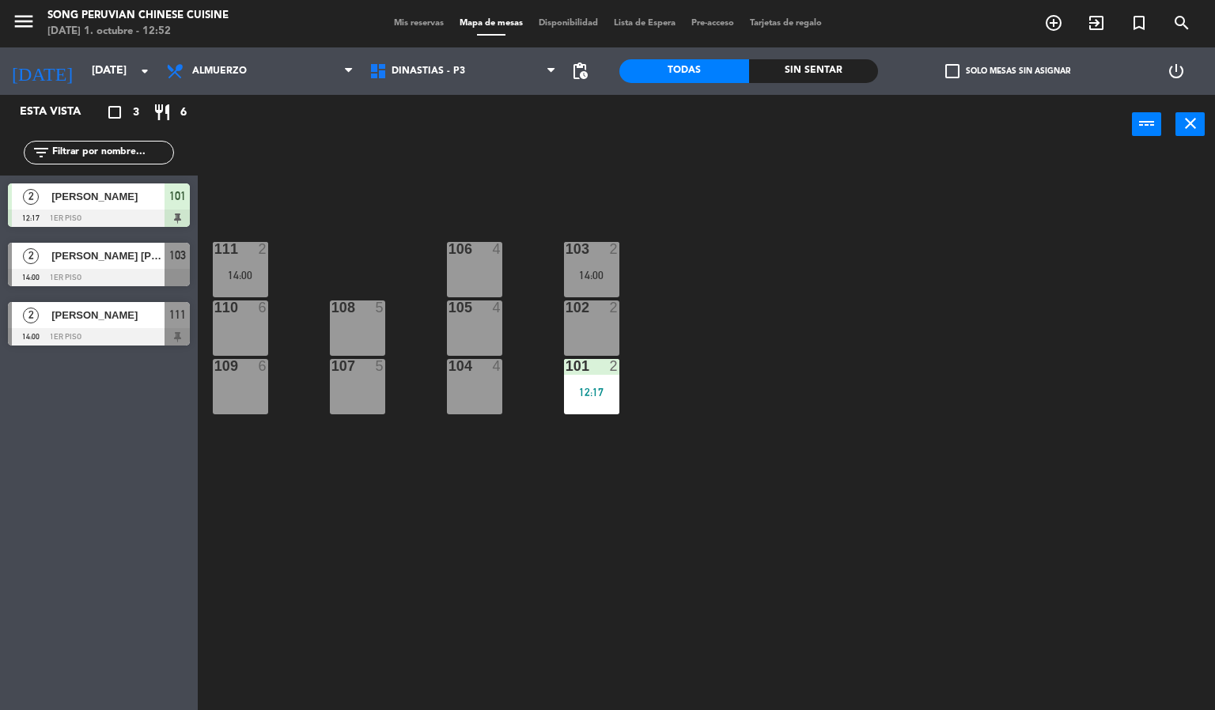
click at [992, 323] on div "103 2 14:00 106 4 111 2 14:00 102 2 105 4 108 5 110 6 101 2 12:17 104 4 107 5 1…" at bounding box center [712, 433] width 1005 height 556
click at [340, 193] on div "103 2 14:00 106 4 111 2 14:00 102 2 105 4 108 5 110 6 101 2 12:17 104 4 107 5 1…" at bounding box center [712, 433] width 1005 height 556
click at [376, 331] on div "108 5" at bounding box center [357, 327] width 55 height 55
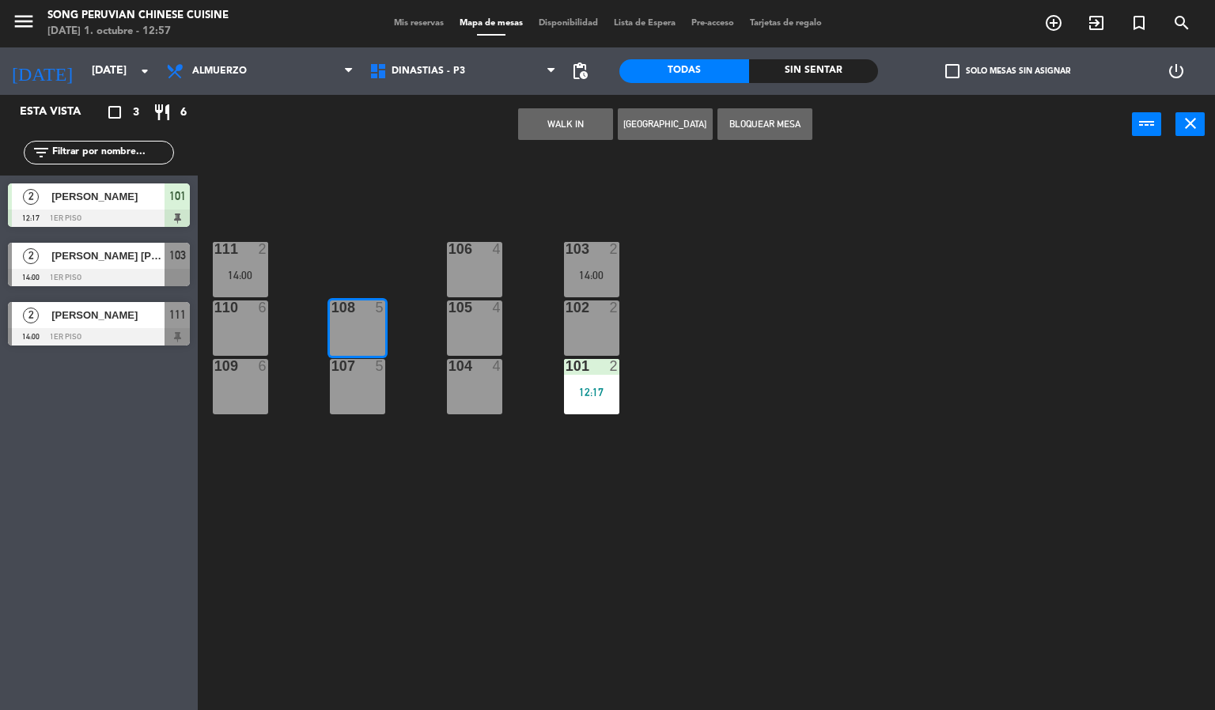
click at [351, 468] on div "103 2 14:00 106 4 111 2 14:00 102 2 105 4 108 5 110 6 101 2 12:17 104 4 107 5 1…" at bounding box center [712, 433] width 1005 height 556
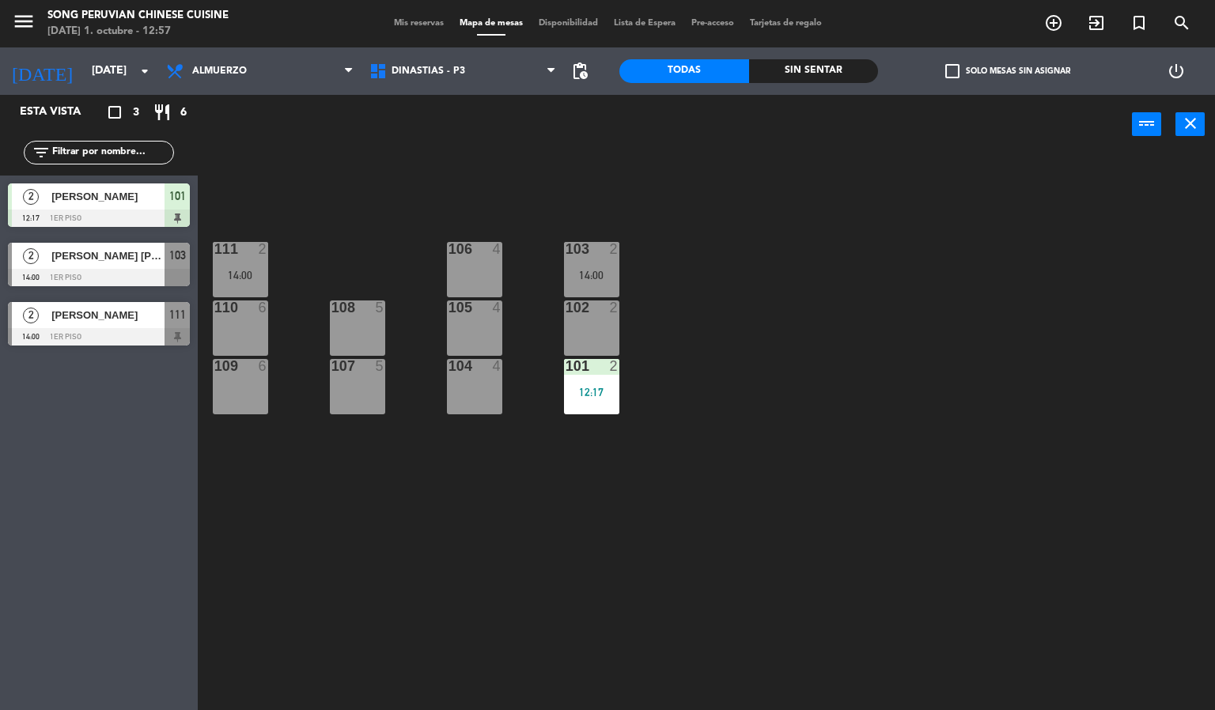
click at [376, 389] on div "107 5" at bounding box center [357, 386] width 55 height 55
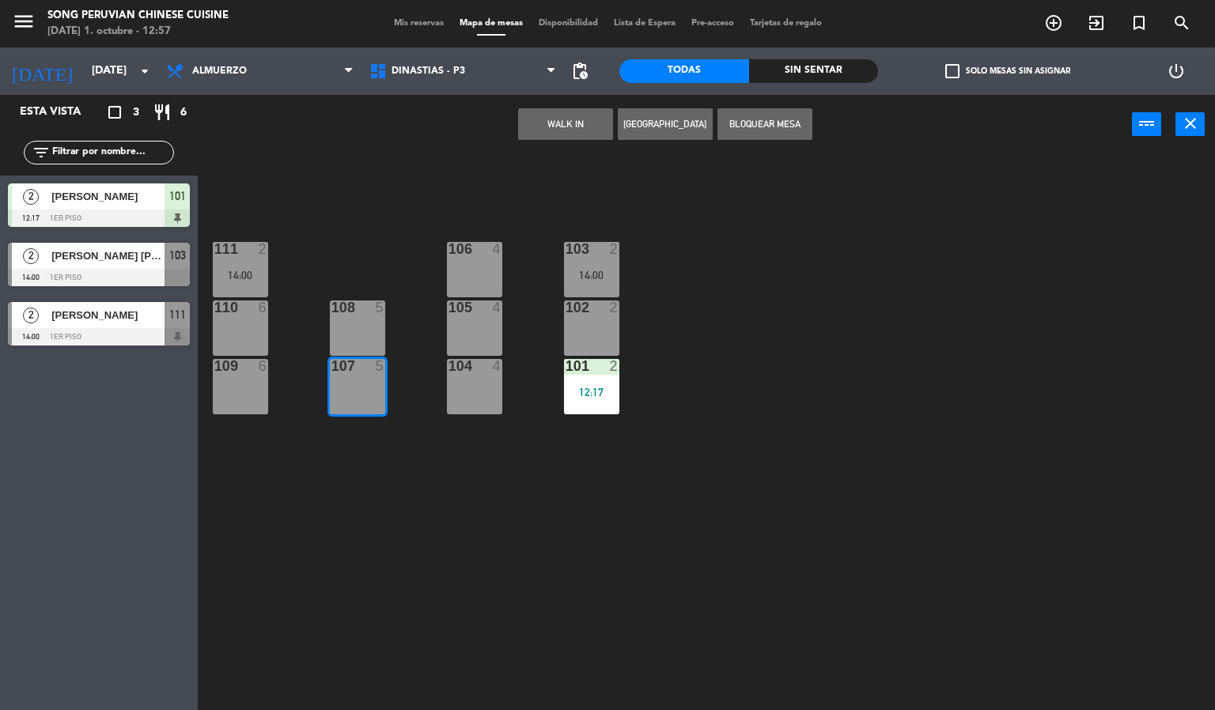
click at [380, 309] on div "5" at bounding box center [380, 307] width 9 height 14
click at [347, 219] on div "103 2 14:00 106 4 111 2 14:00 102 2 105 4 108 5 110 6 101 2 12:17 104 4 107 5 1…" at bounding box center [712, 433] width 1005 height 556
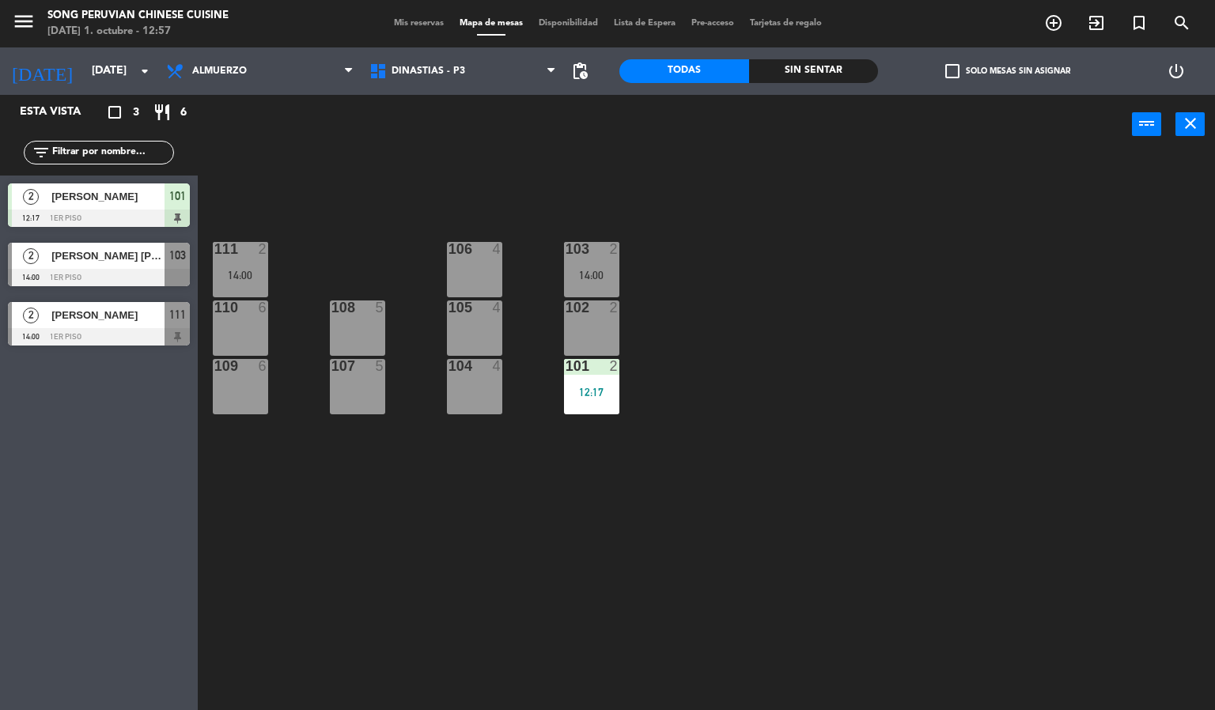
click at [257, 274] on div "14:00" at bounding box center [240, 275] width 55 height 11
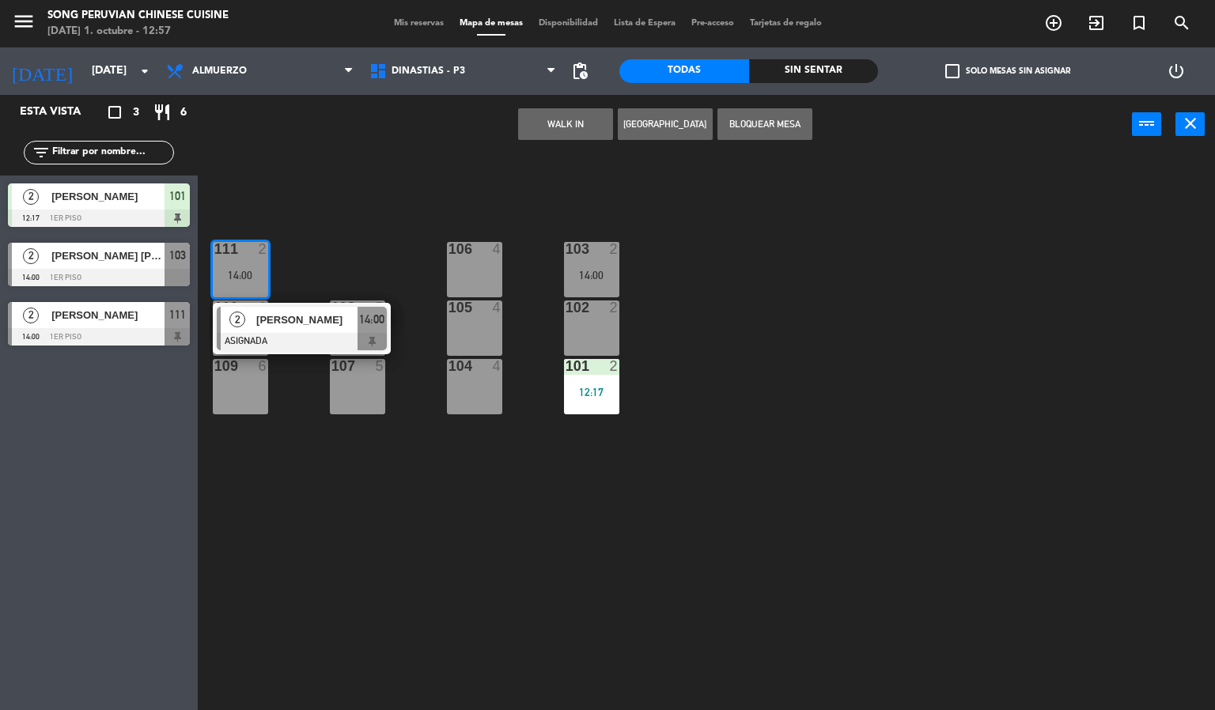
click at [323, 524] on div "103 2 14:00 106 4 111 2 14:00 2 [PERSON_NAME] ASIGNADA 14:00 102 2 105 4 108 5 …" at bounding box center [712, 433] width 1005 height 556
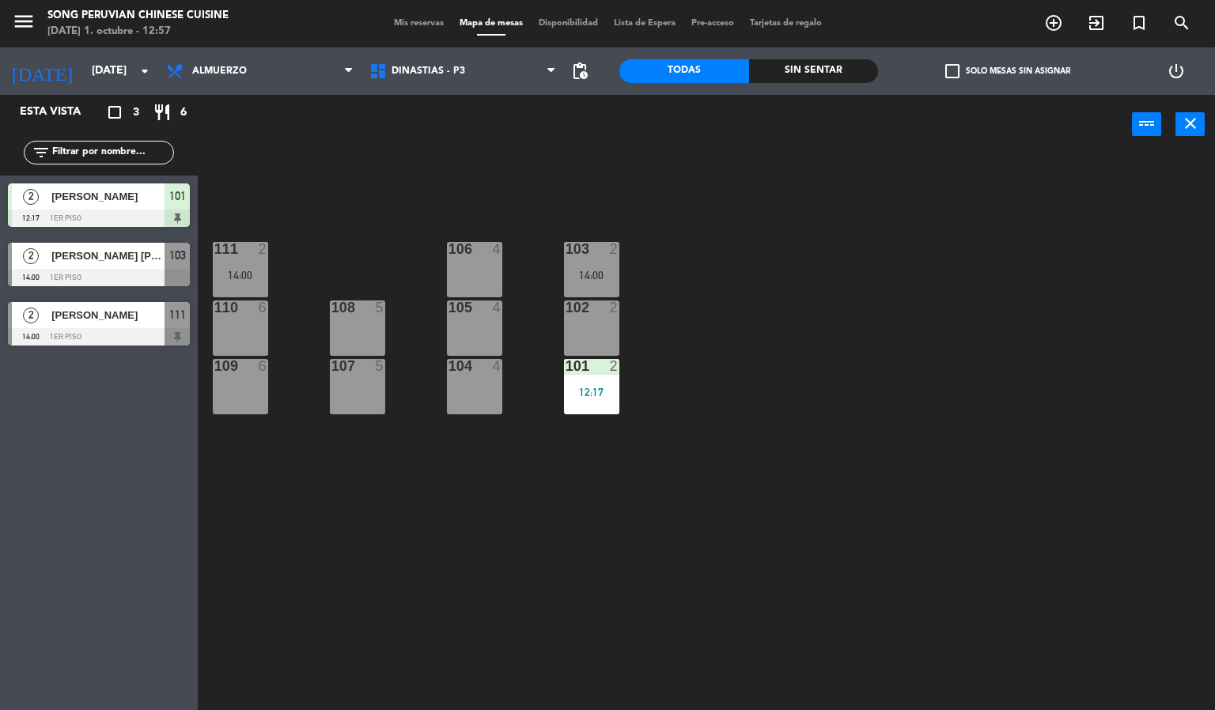
click at [380, 366] on div "5" at bounding box center [380, 366] width 9 height 14
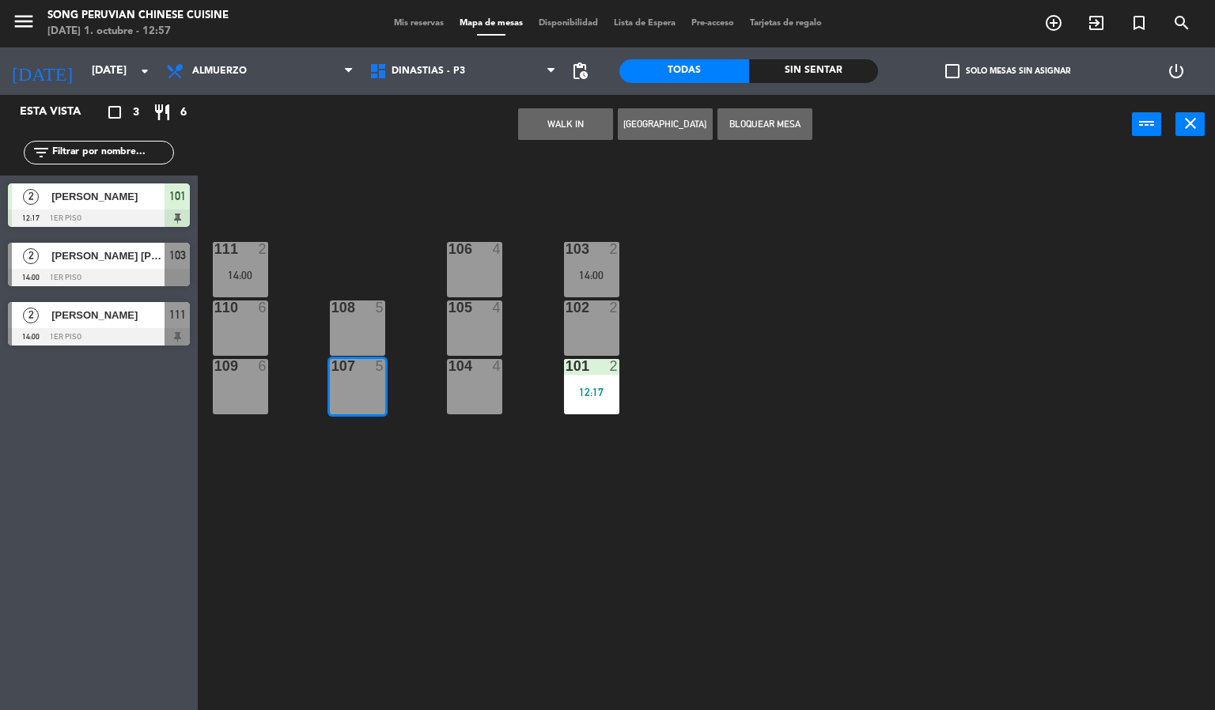
click at [366, 340] on div "108 5" at bounding box center [357, 327] width 55 height 55
click at [353, 236] on div "103 2 14:00 106 4 111 2 14:00 102 2 105 4 108 5 110 6 101 2 12:17 104 4 107 5 1…" at bounding box center [712, 433] width 1005 height 556
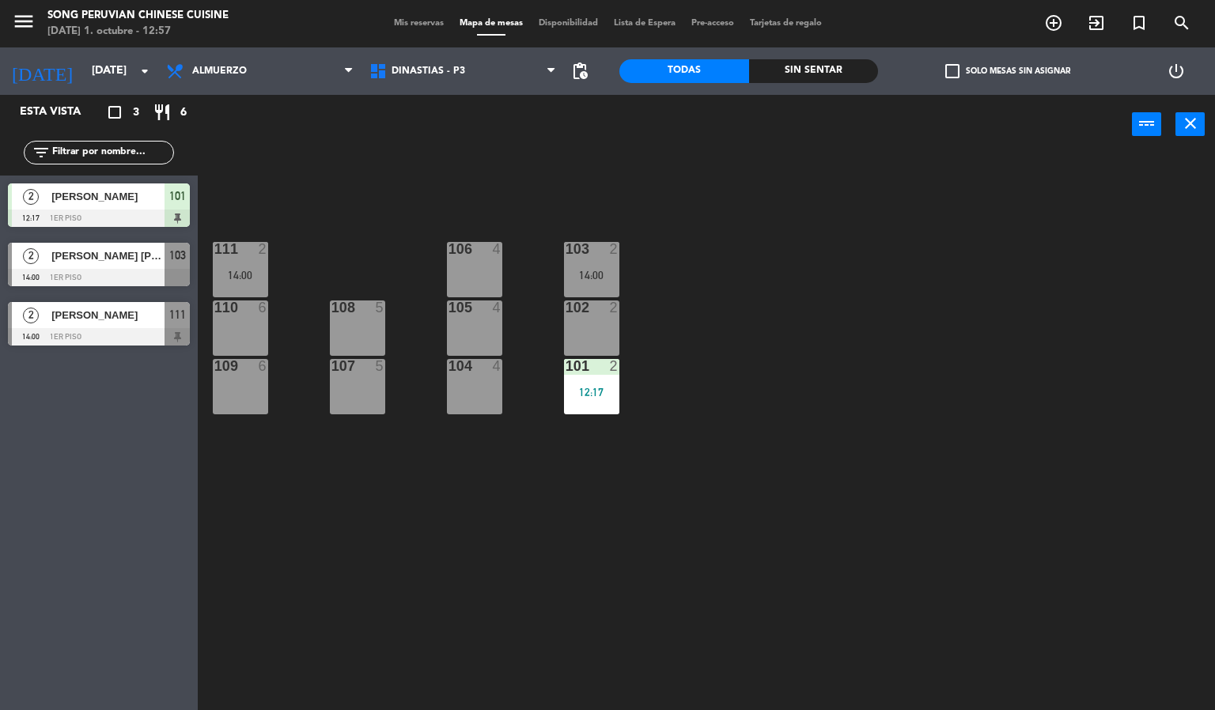
click at [470, 406] on div "104 4" at bounding box center [474, 386] width 55 height 55
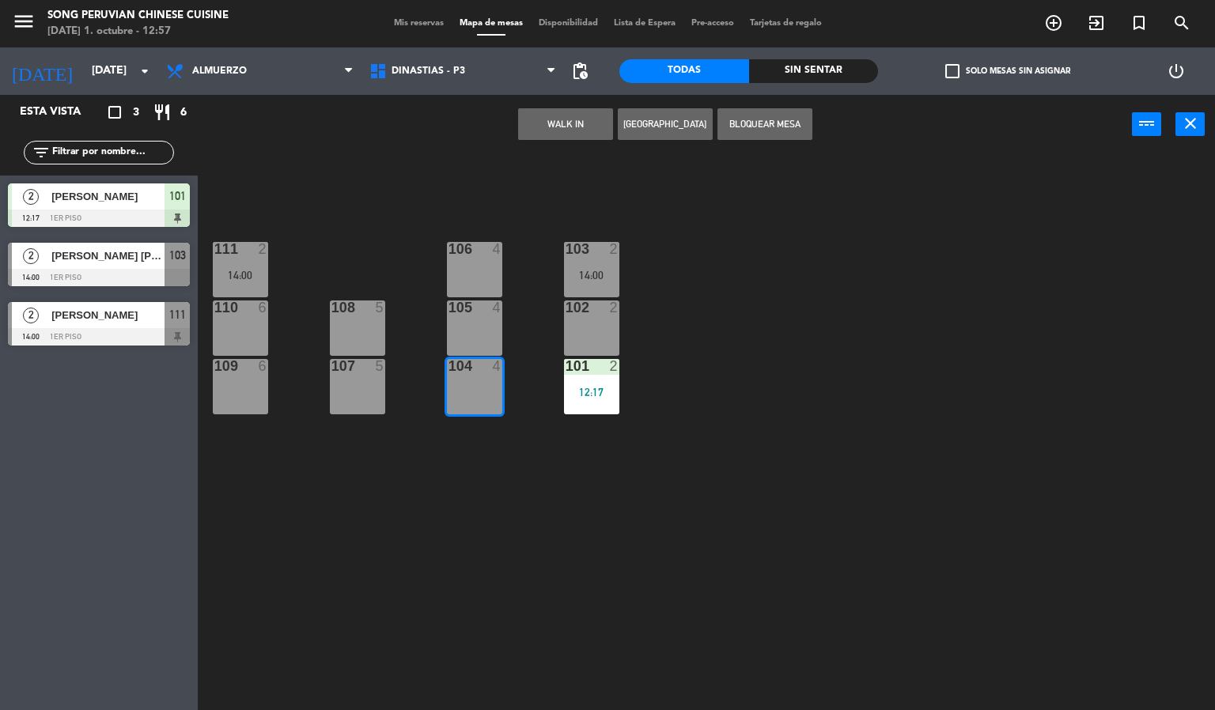
click at [449, 363] on div "104" at bounding box center [448, 366] width 1 height 14
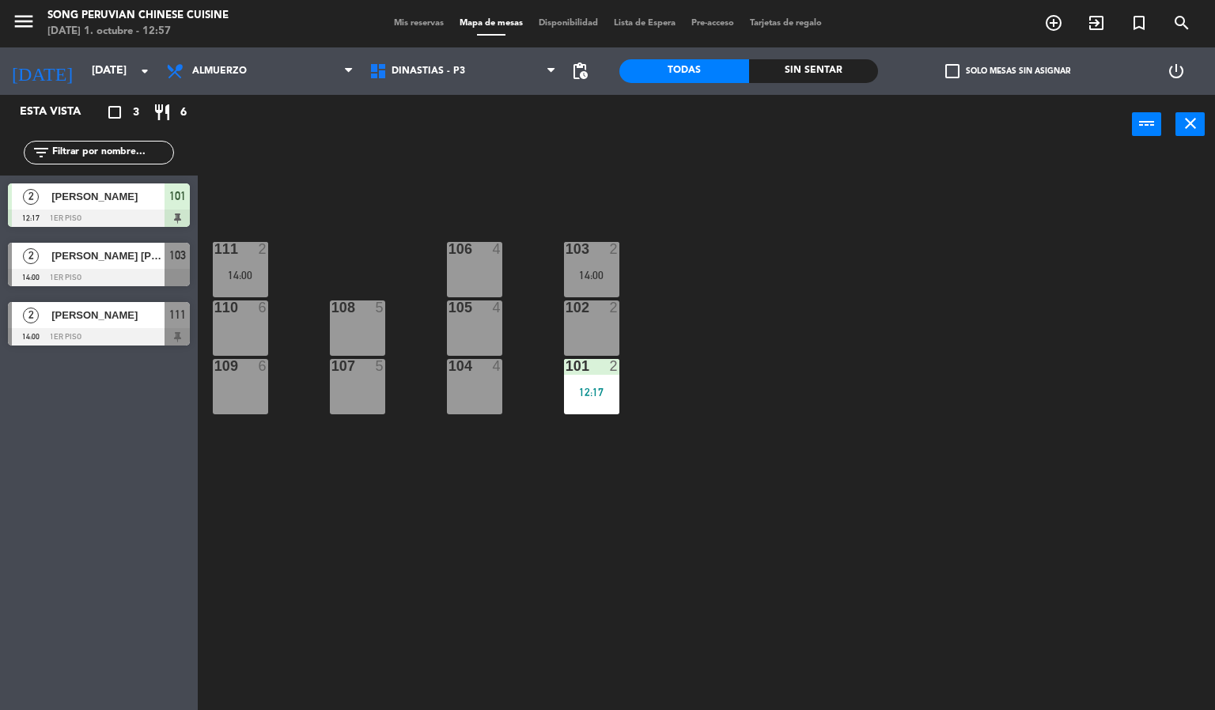
click at [449, 249] on div "106" at bounding box center [448, 249] width 1 height 14
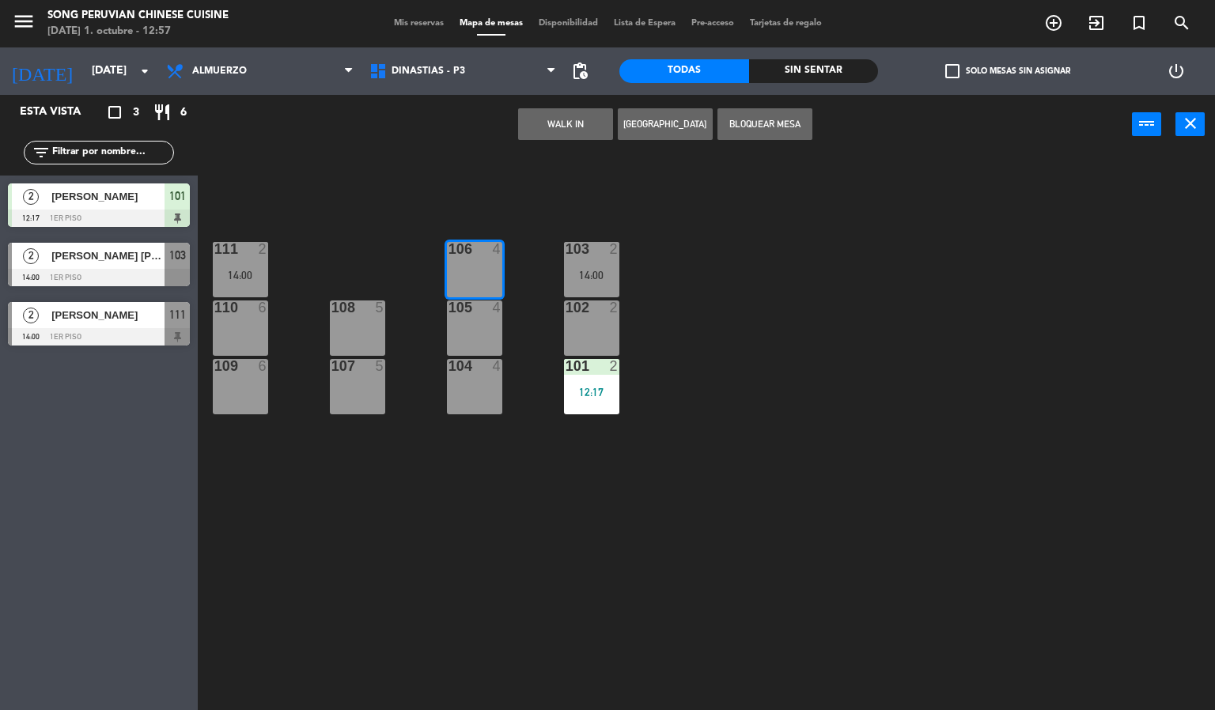
click at [463, 478] on div "103 2 14:00 106 4 111 2 14:00 102 2 105 4 108 5 110 6 101 2 12:17 104 4 107 5 1…" at bounding box center [712, 433] width 1005 height 556
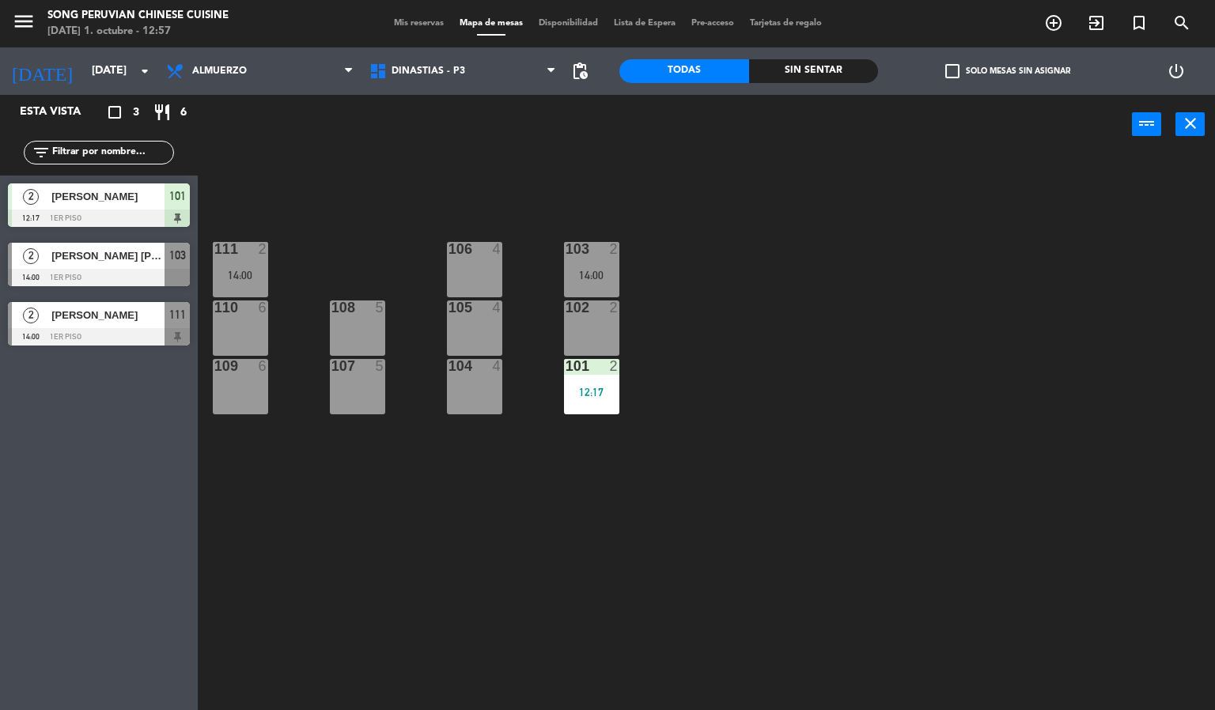
click at [467, 366] on div at bounding box center [474, 366] width 26 height 14
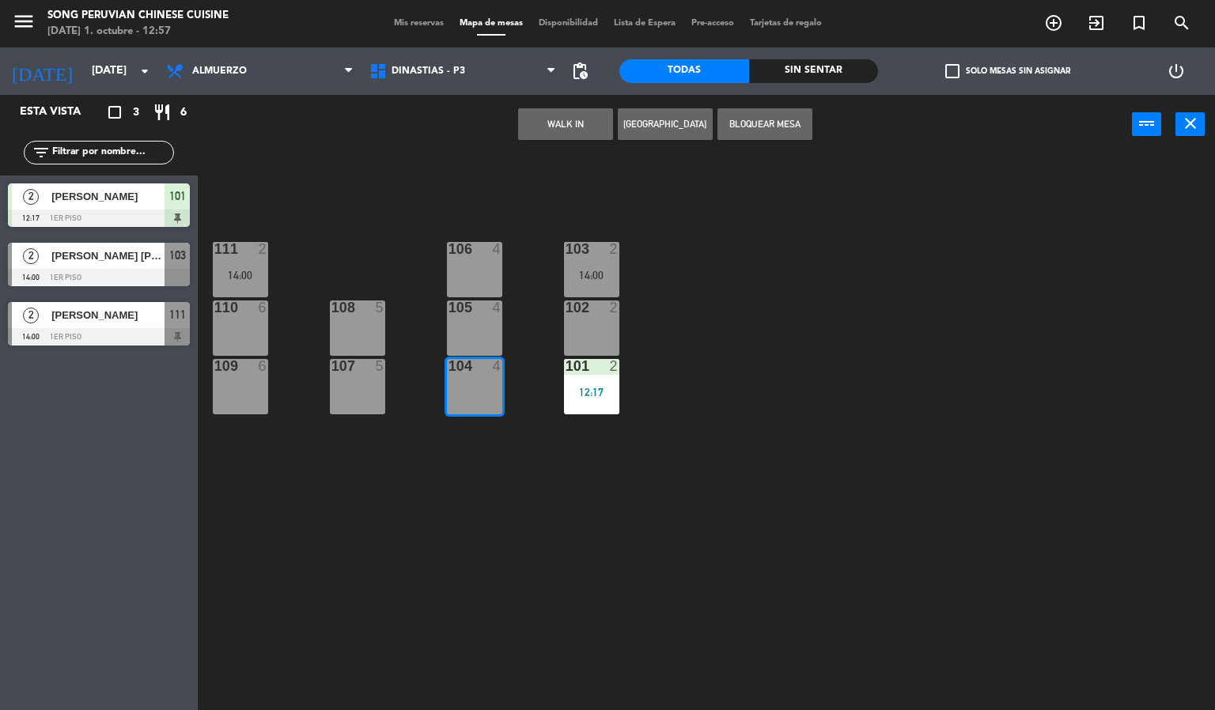
click at [486, 326] on div "105 4" at bounding box center [474, 327] width 55 height 55
click at [467, 264] on div "106 4" at bounding box center [474, 269] width 55 height 55
click at [406, 211] on div "103 2 14:00 106 4 111 2 14:00 102 2 105 4 108 5 110 6 101 2 12:17 104 4 107 5 1…" at bounding box center [712, 433] width 1005 height 556
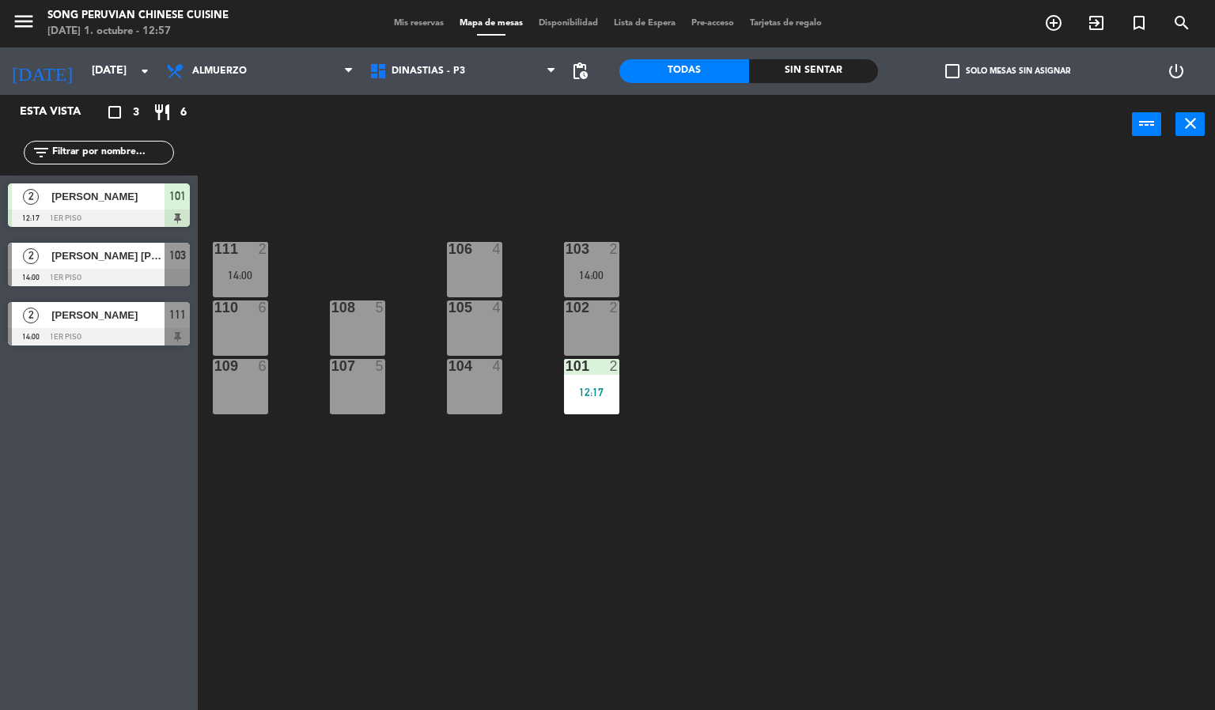
click at [478, 394] on div "104 4" at bounding box center [474, 386] width 55 height 55
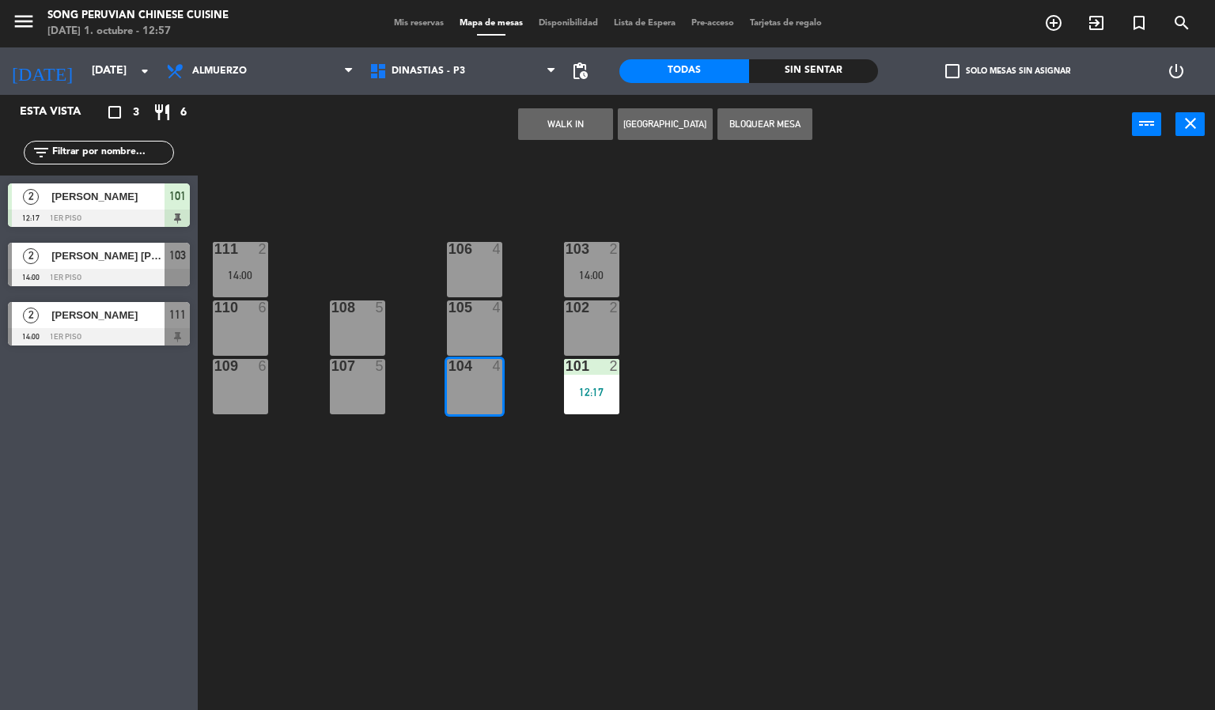
click at [479, 335] on div "105 4" at bounding box center [474, 327] width 55 height 55
click at [472, 280] on div "106 4" at bounding box center [474, 269] width 55 height 55
click at [482, 506] on div "103 2 14:00 106 4 111 2 14:00 102 2 105 4 108 5 110 6 101 2 12:17 104 4 107 5 1…" at bounding box center [712, 433] width 1005 height 556
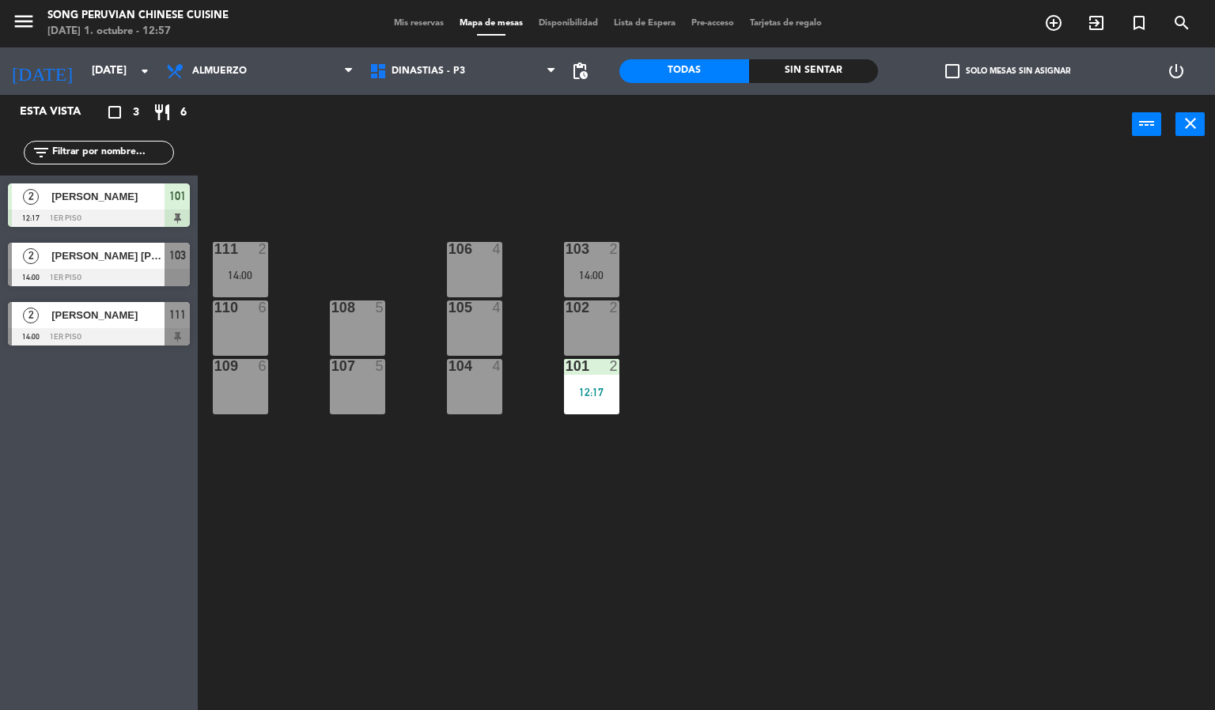
click at [376, 399] on div "107 5" at bounding box center [357, 386] width 55 height 55
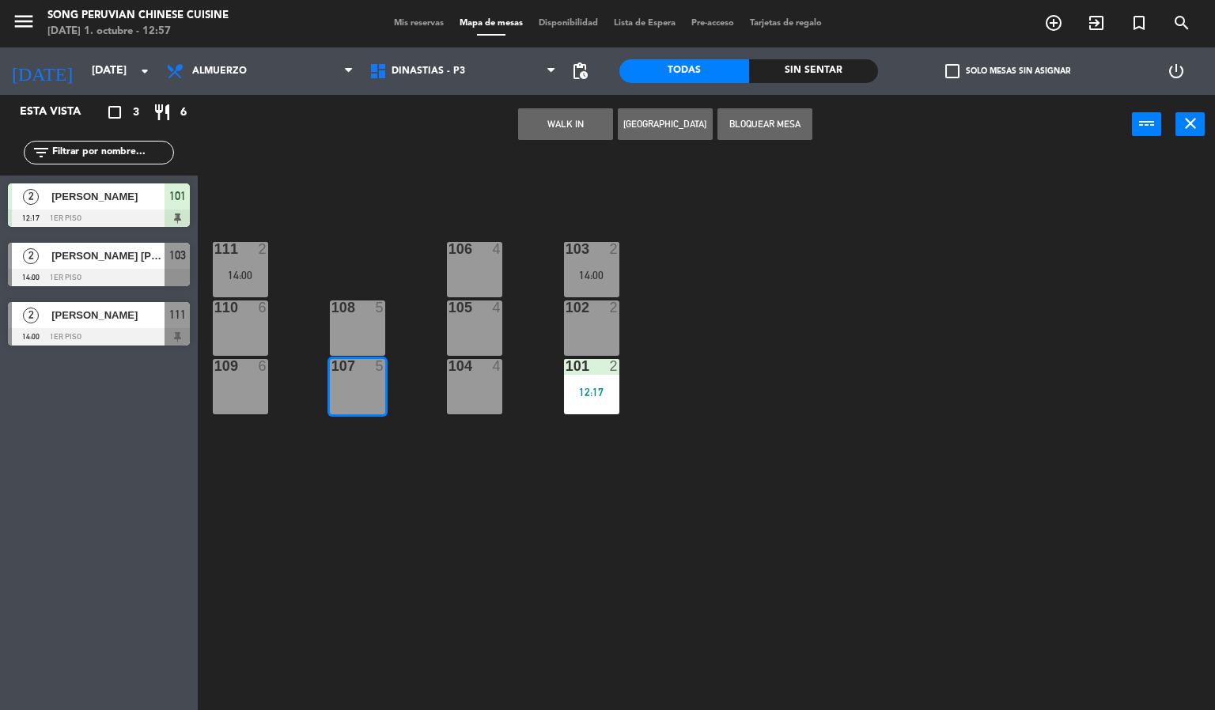
click at [363, 333] on div "108 5" at bounding box center [357, 327] width 55 height 55
click at [404, 186] on div "103 2 14:00 106 4 111 2 14:00 102 2 105 4 108 5 110 6 101 2 12:17 104 4 107 5 1…" at bounding box center [712, 433] width 1005 height 556
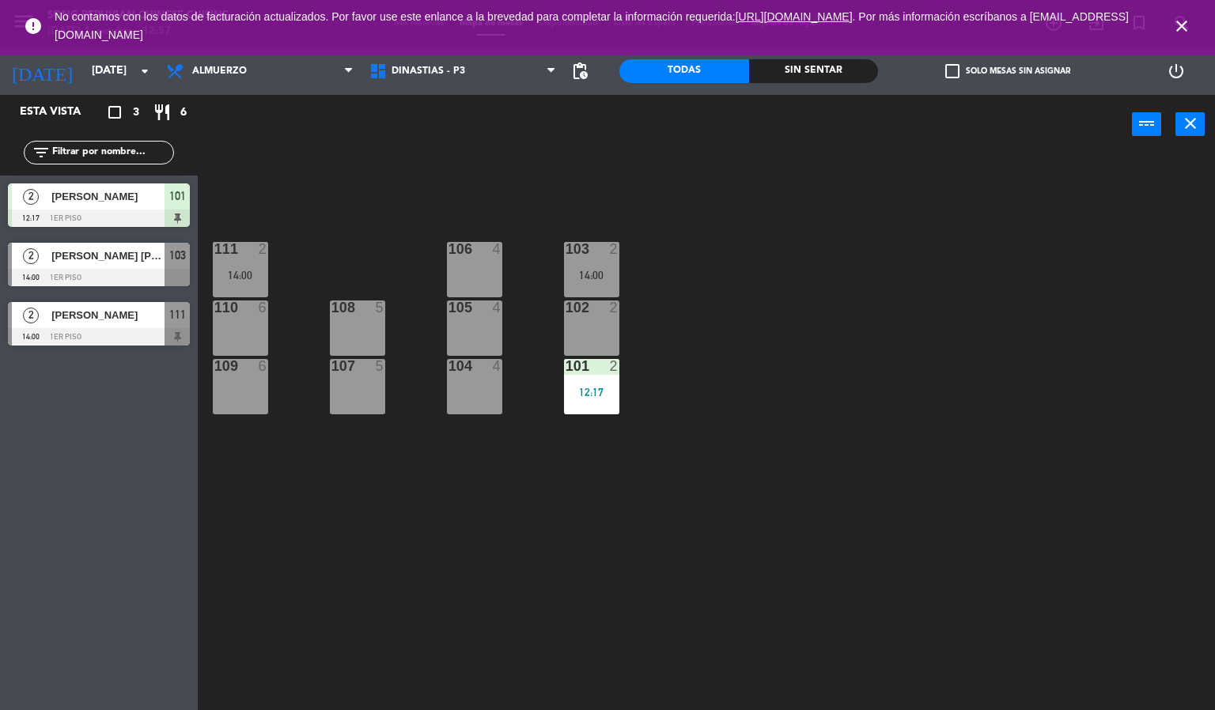
click at [485, 344] on div "105 4" at bounding box center [474, 327] width 55 height 55
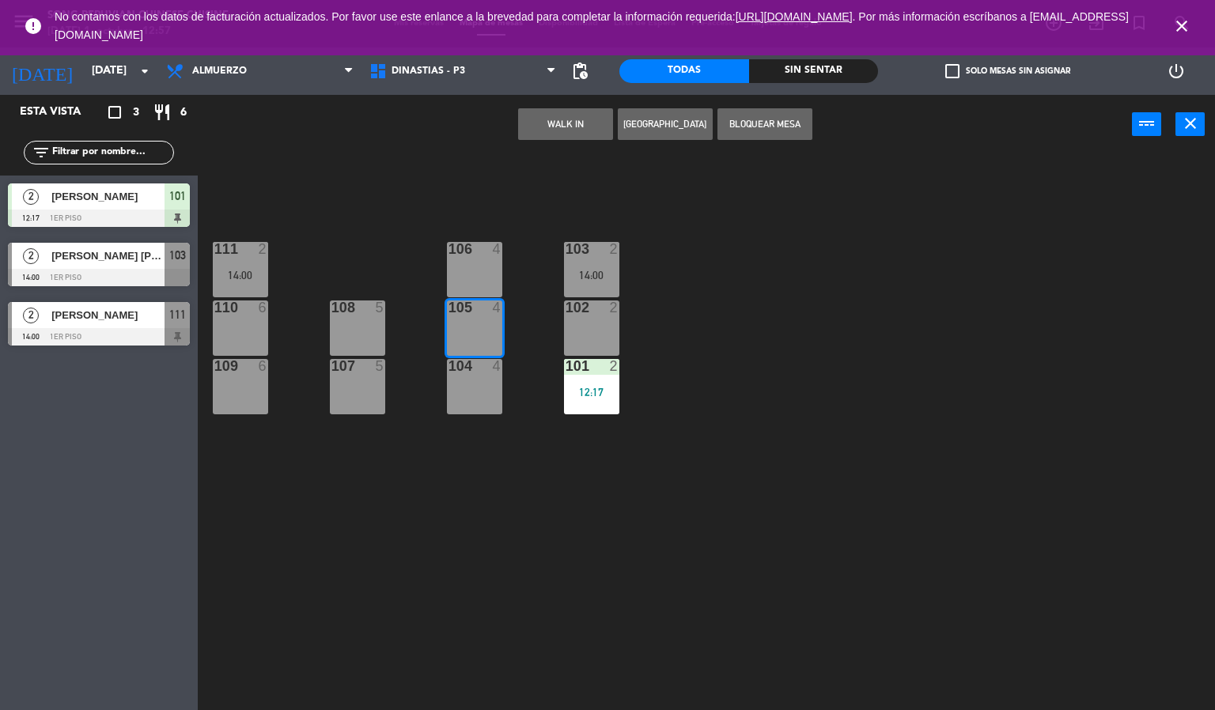
click at [486, 364] on div at bounding box center [474, 366] width 26 height 14
click at [465, 263] on div "106 4" at bounding box center [474, 269] width 55 height 55
click at [409, 164] on div "103 2 14:00 106 4 111 2 14:00 102 2 105 4 108 5 110 6 101 2 12:17 104 4 107 5 1…" at bounding box center [712, 433] width 1005 height 556
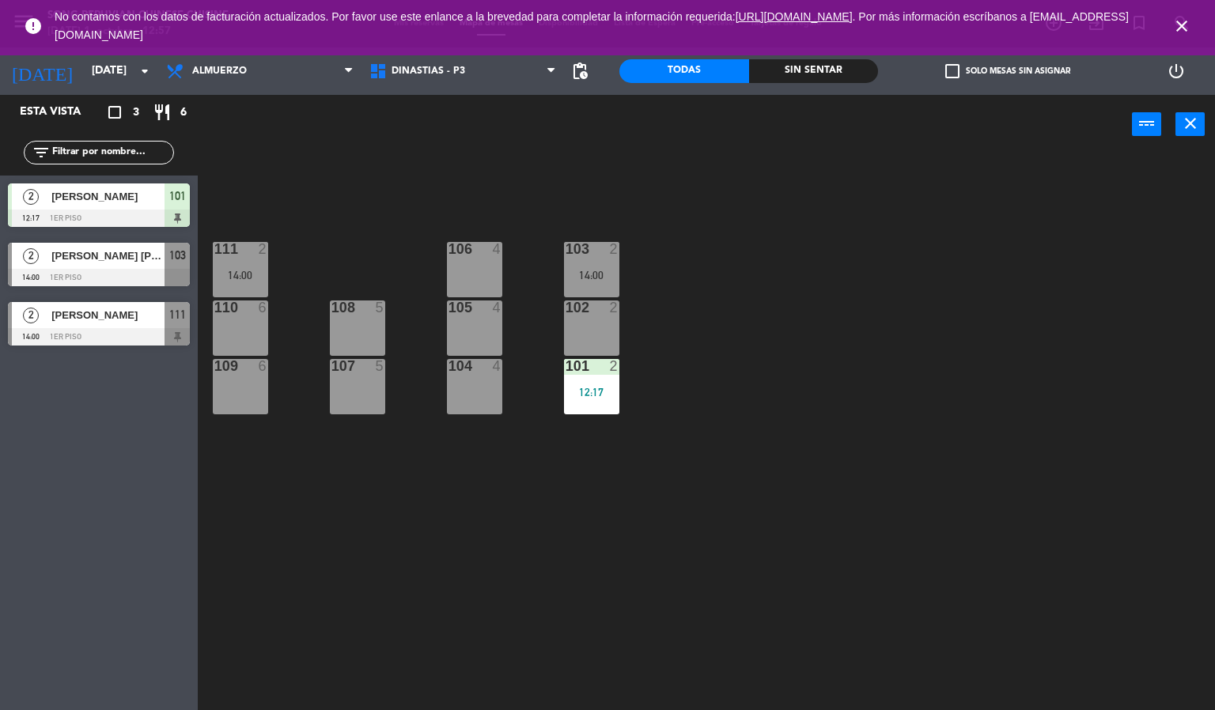
click at [480, 391] on div "104 4" at bounding box center [474, 386] width 55 height 55
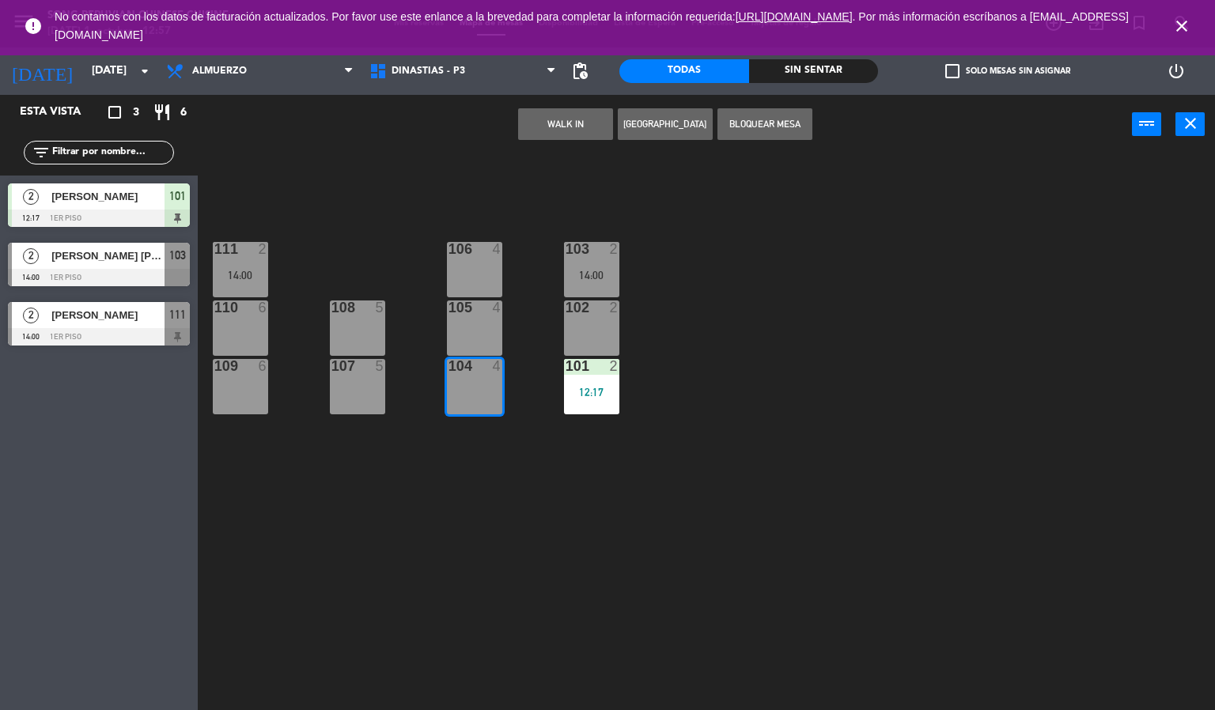
click at [478, 308] on div at bounding box center [474, 307] width 26 height 14
click at [466, 263] on div "106 4" at bounding box center [474, 269] width 55 height 55
click at [434, 160] on div "103 2 14:00 106 4 111 2 14:00 102 2 105 4 108 5 110 6 101 2 12:17 104 4 107 5 1…" at bounding box center [712, 433] width 1005 height 556
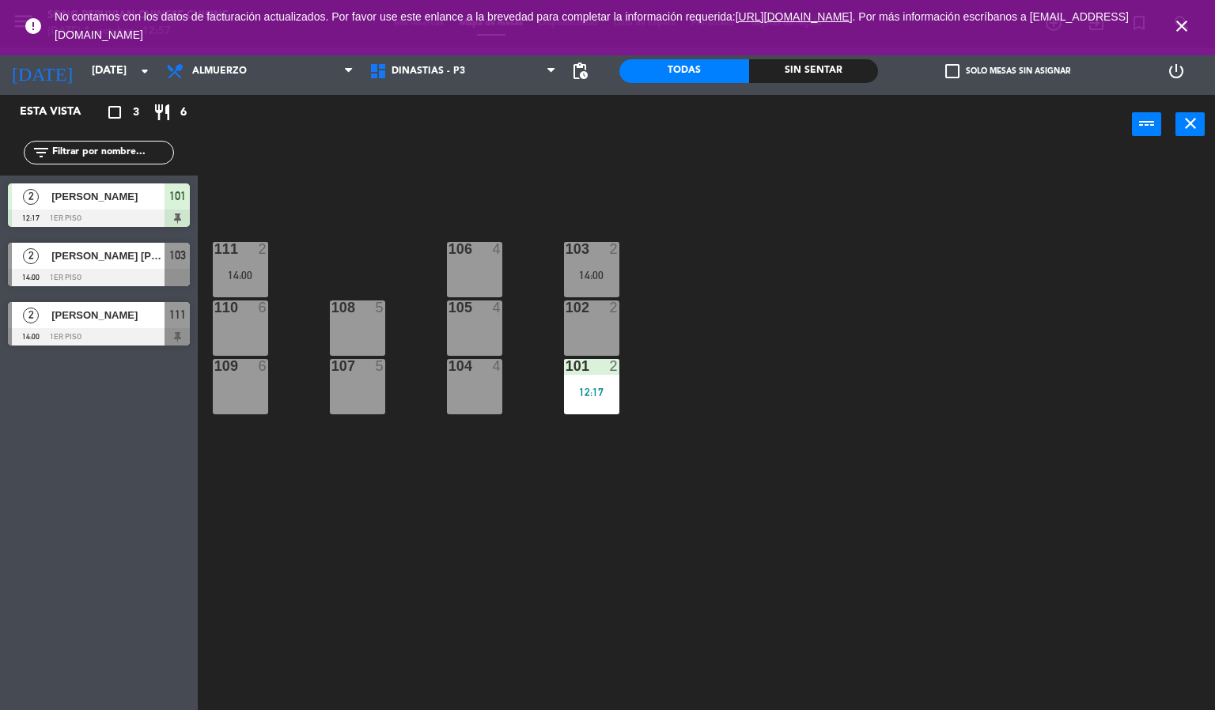
click at [1177, 34] on icon "close" at bounding box center [1181, 26] width 19 height 19
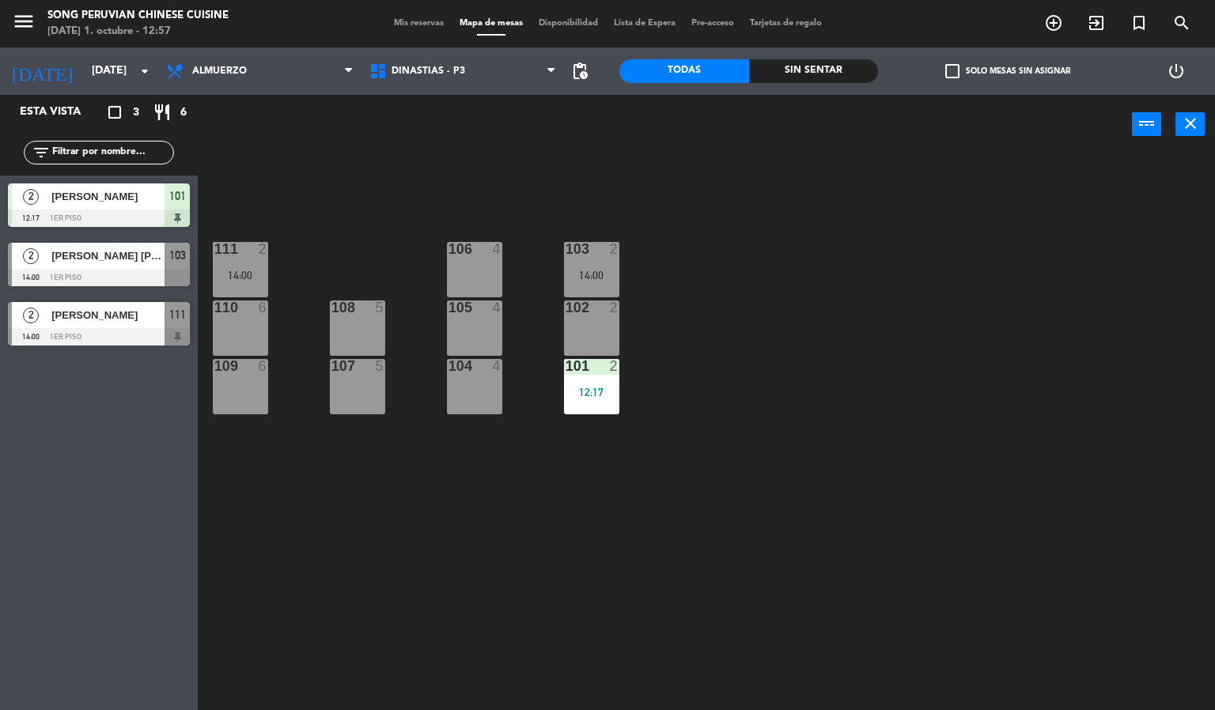
click at [954, 293] on div "103 2 14:00 106 4 111 2 14:00 102 2 105 4 108 5 110 6 101 2 12:17 104 4 107 5 1…" at bounding box center [712, 433] width 1005 height 556
click at [353, 508] on div "103 2 14:00 106 4 111 2 14:00 102 2 105 4 108 5 110 6 101 2 12:17 104 4 107 5 1…" at bounding box center [712, 433] width 1005 height 556
click at [371, 181] on div "103 2 14:00 106 4 111 2 14:00 102 2 105 4 108 5 110 6 101 2 12:17 104 4 107 5 1…" at bounding box center [712, 433] width 1005 height 556
click at [473, 268] on div "106 4" at bounding box center [474, 269] width 55 height 55
click at [399, 511] on div "103 2 14:00 106 4 111 2 14:00 102 2 105 4 108 5 110 6 101 2 12:17 104 4 107 5 1…" at bounding box center [712, 433] width 1005 height 556
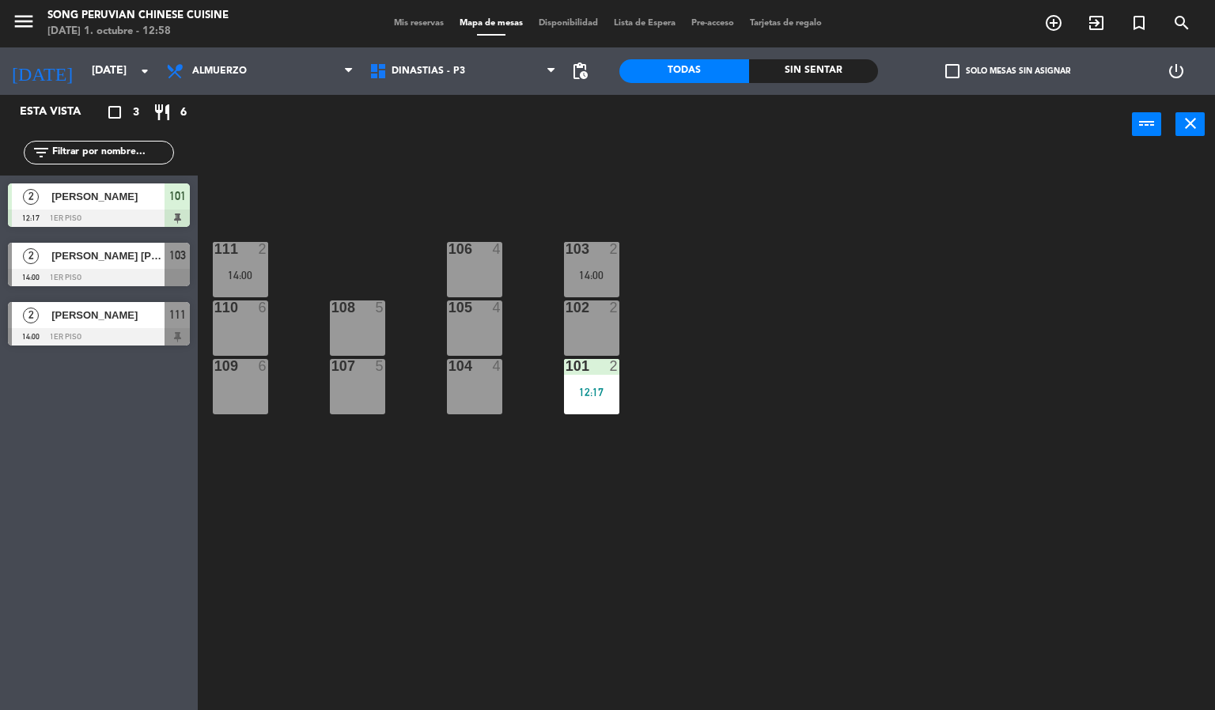
click at [468, 392] on div "104 4" at bounding box center [474, 386] width 55 height 55
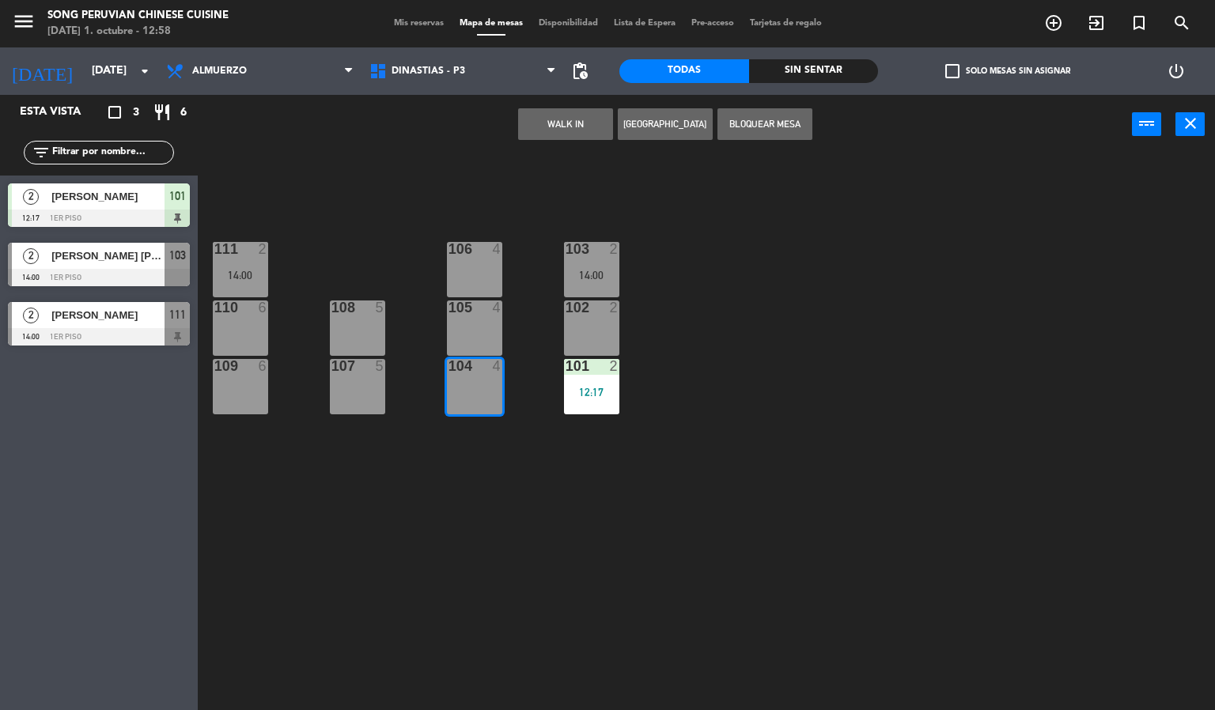
click at [473, 365] on div at bounding box center [474, 366] width 26 height 14
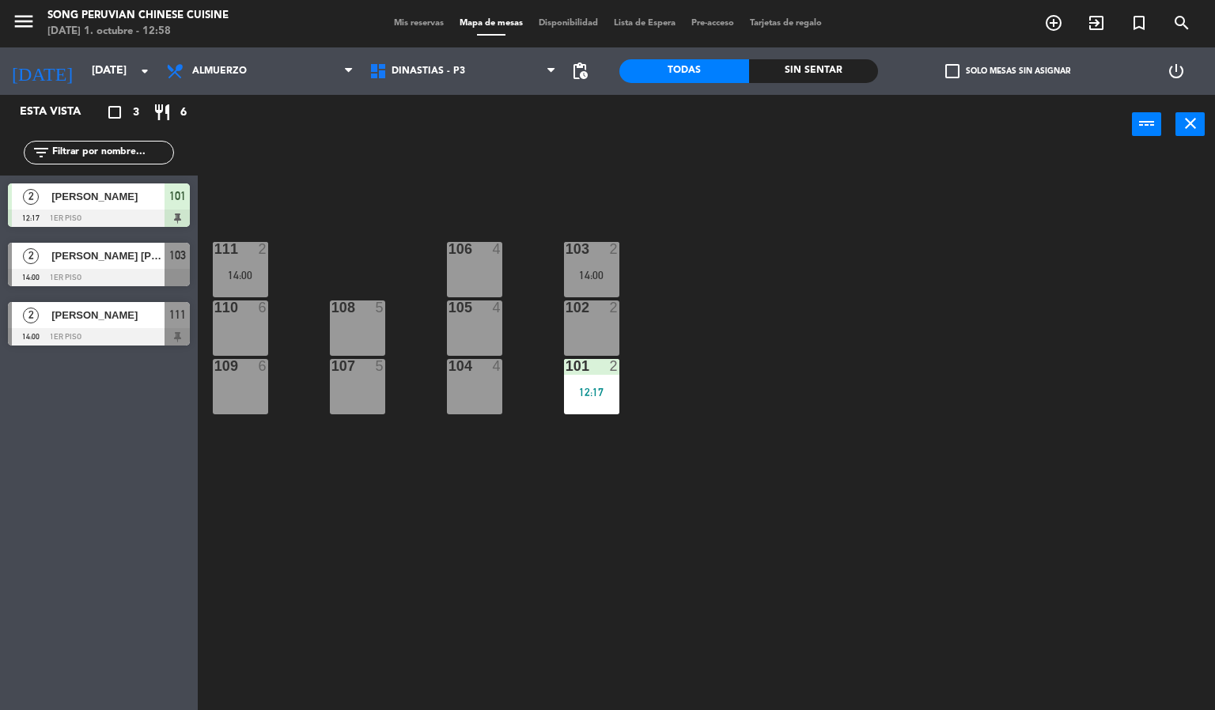
click at [470, 274] on div "106 4" at bounding box center [474, 269] width 55 height 55
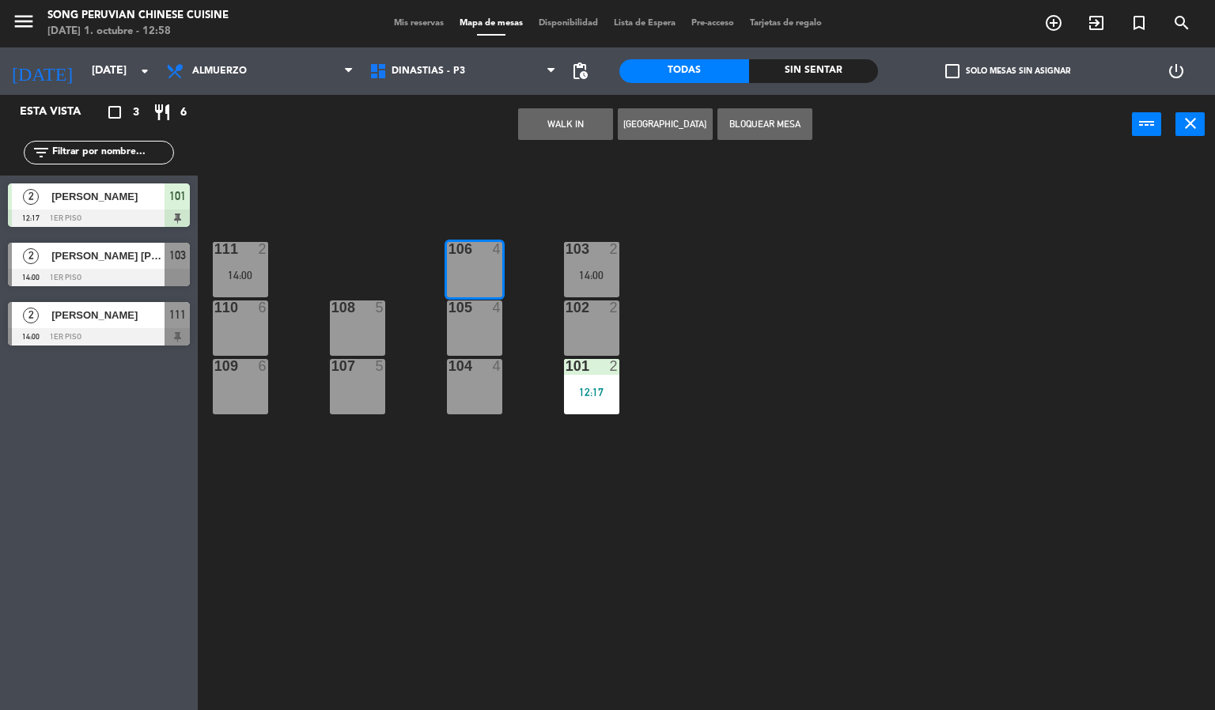
click at [486, 307] on div at bounding box center [474, 307] width 26 height 14
click at [482, 395] on div "104 4" at bounding box center [474, 386] width 55 height 55
click at [384, 555] on div "103 2 14:00 106 4 111 2 14:00 102 2 105 4 108 5 110 6 101 2 12:17 104 4 107 5 1…" at bounding box center [712, 433] width 1005 height 556
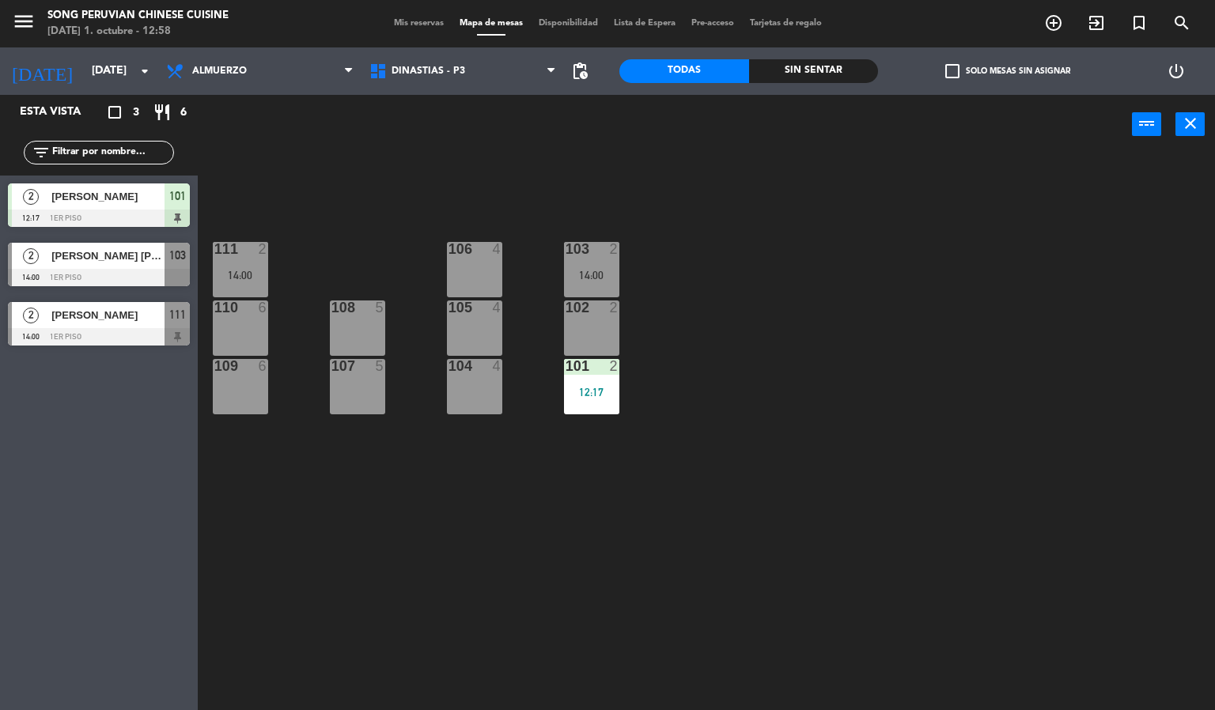
click at [346, 383] on div "107 5" at bounding box center [357, 386] width 55 height 55
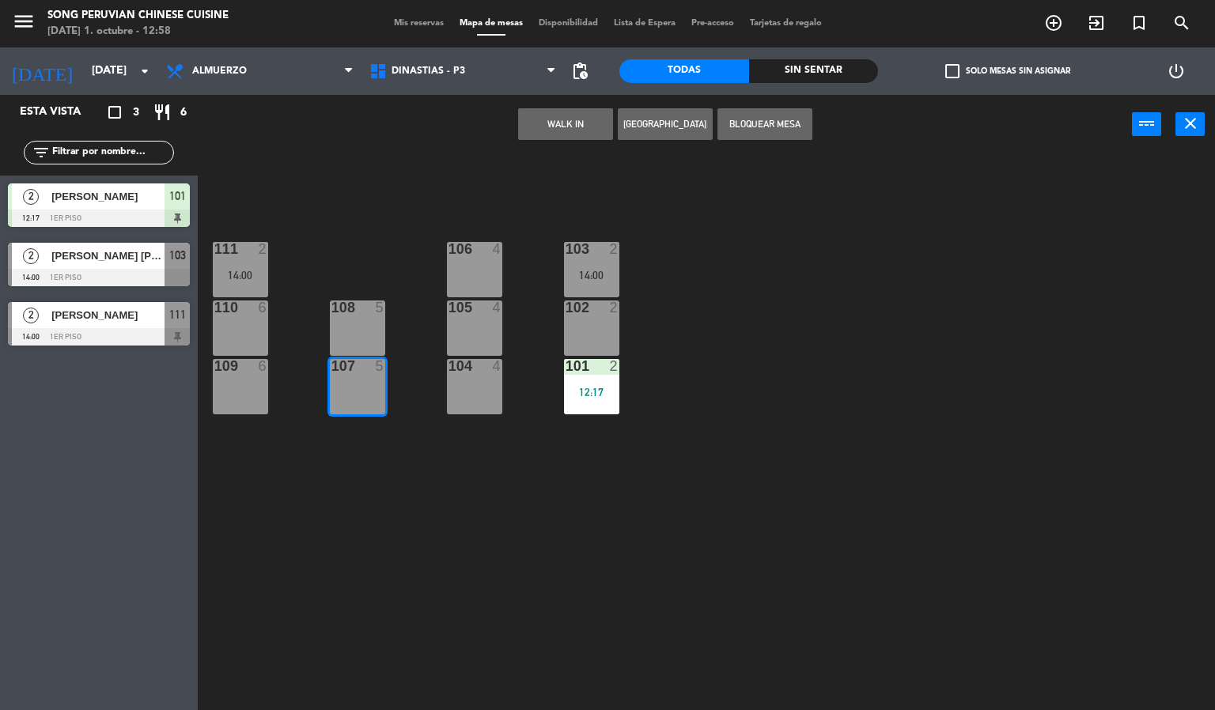
click at [373, 327] on div "108 5" at bounding box center [357, 327] width 55 height 55
click at [463, 266] on div "106 4" at bounding box center [474, 269] width 55 height 55
click at [463, 330] on div "105 4" at bounding box center [474, 327] width 55 height 55
click at [471, 410] on div "104 4" at bounding box center [474, 386] width 55 height 55
click at [425, 535] on div "103 2 14:00 106 4 111 2 14:00 102 2 105 4 108 5 110 6 101 2 12:17 104 4 107 5 1…" at bounding box center [712, 433] width 1005 height 556
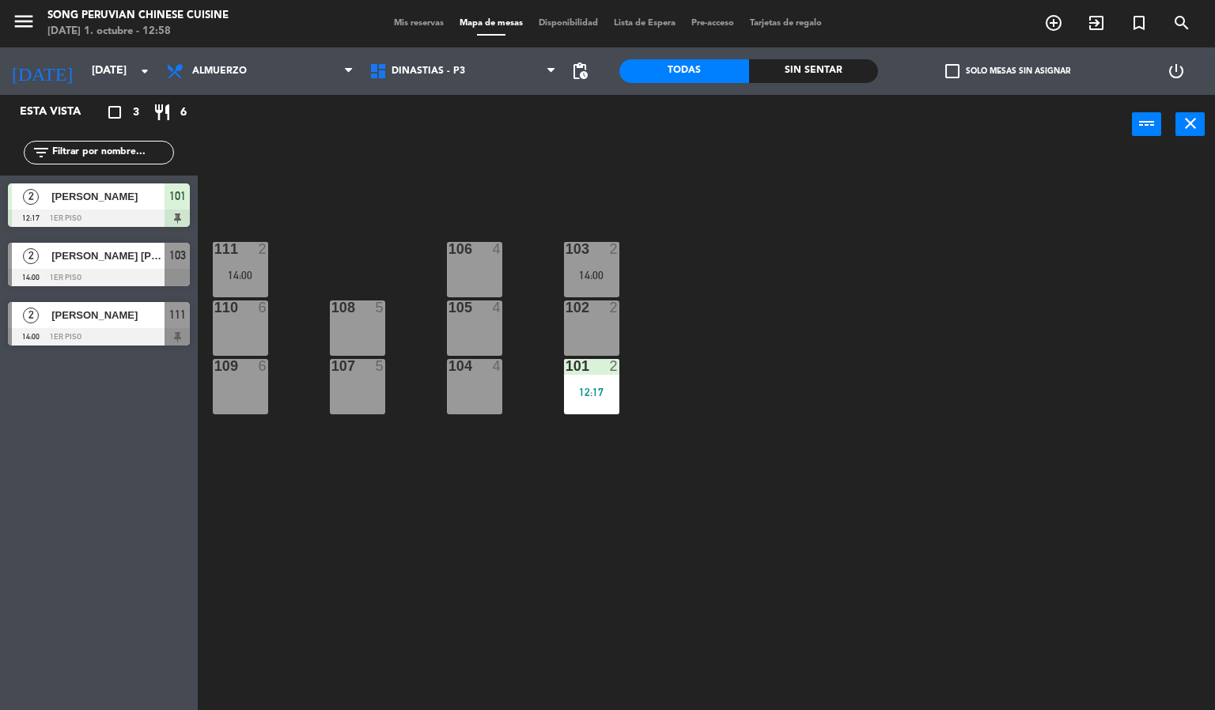
click at [484, 409] on div "104 4" at bounding box center [474, 386] width 55 height 55
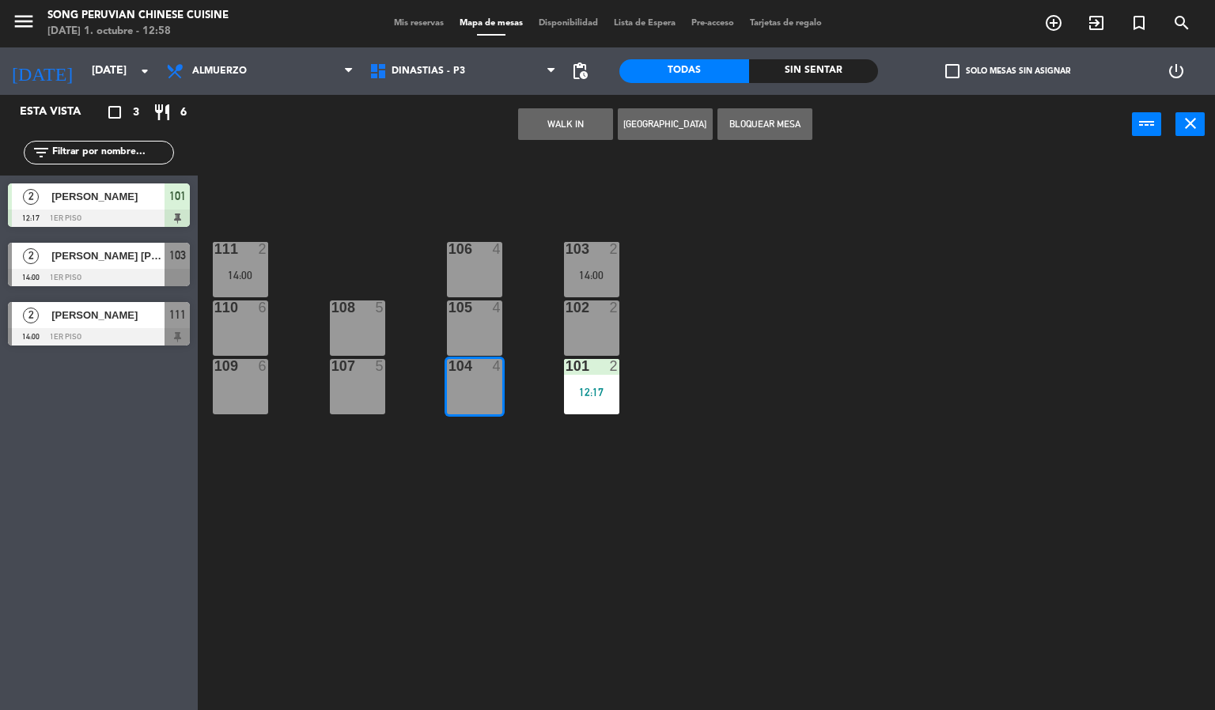
click at [480, 339] on div "105 4" at bounding box center [474, 327] width 55 height 55
click at [474, 262] on div "106 4" at bounding box center [474, 269] width 55 height 55
click at [359, 477] on div "103 2 14:00 106 4 111 2 14:00 102 2 105 4 108 5 110 6 101 2 12:17 104 4 107 5 1…" at bounding box center [712, 433] width 1005 height 556
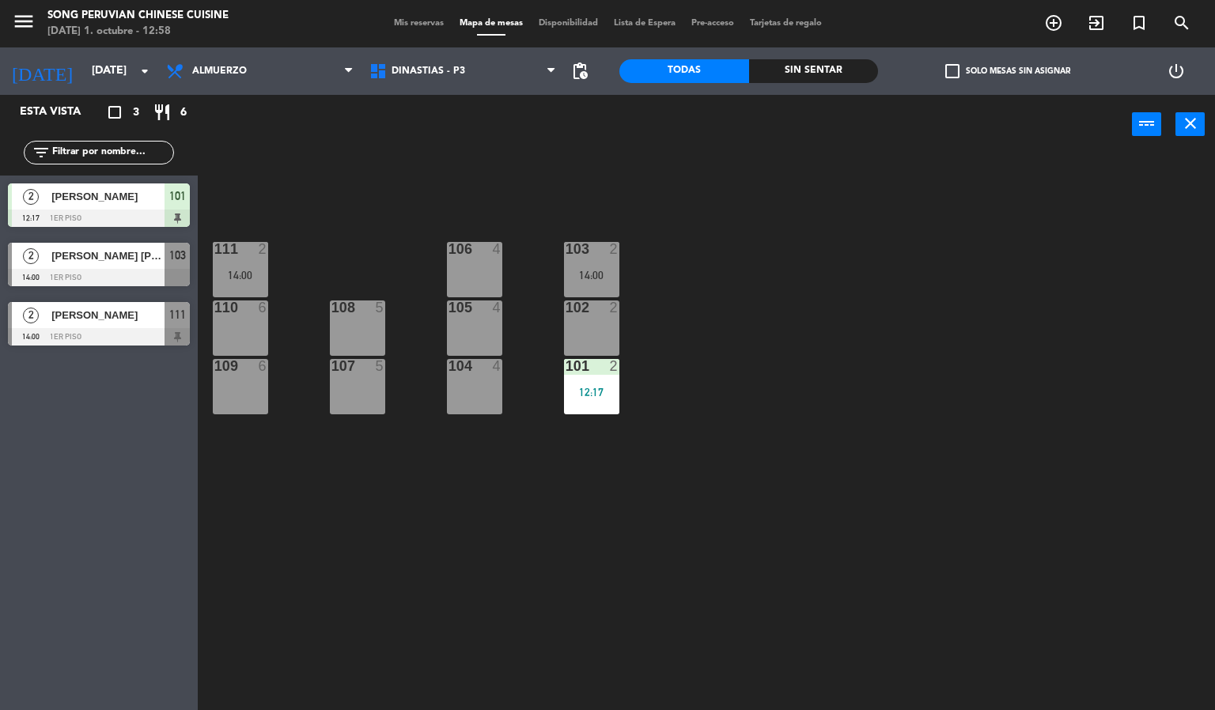
click at [466, 392] on div "104 4" at bounding box center [474, 386] width 55 height 55
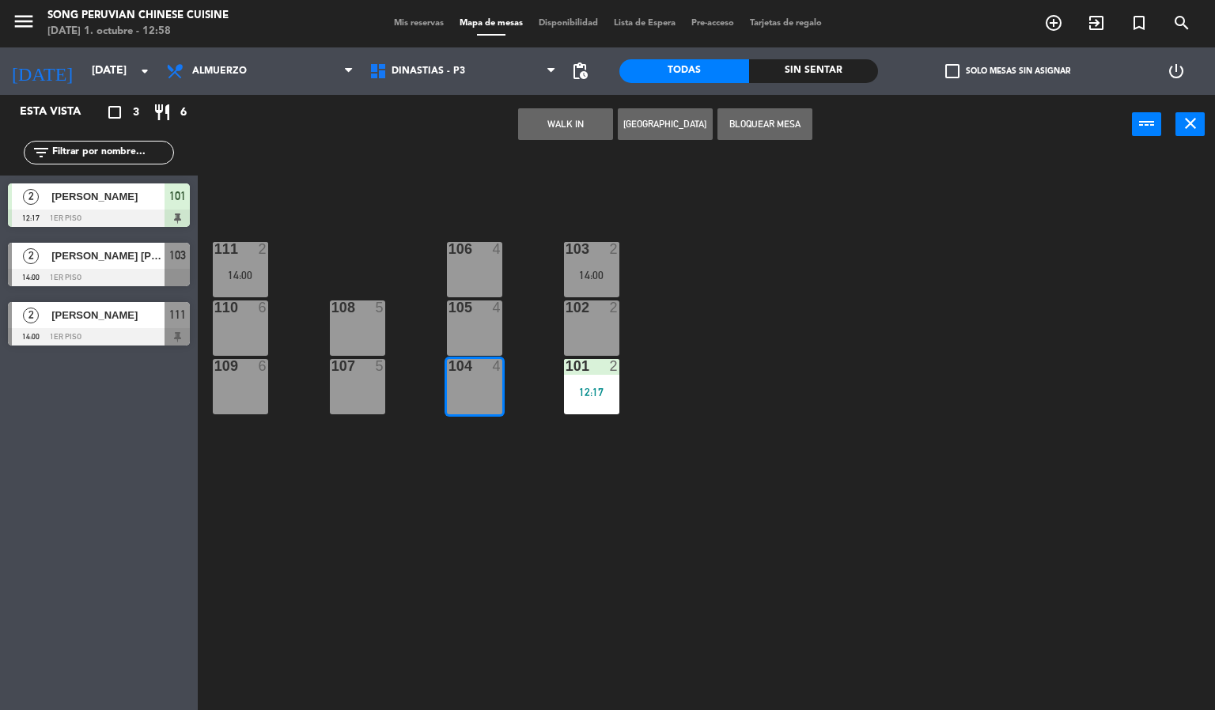
click at [474, 335] on div "105 4" at bounding box center [474, 327] width 55 height 55
click at [472, 269] on div "106 4" at bounding box center [474, 269] width 55 height 55
click at [437, 460] on div "103 2 14:00 106 4 111 2 14:00 102 2 105 4 108 5 110 6 101 2 12:17 104 4 107 5 1…" at bounding box center [712, 433] width 1005 height 556
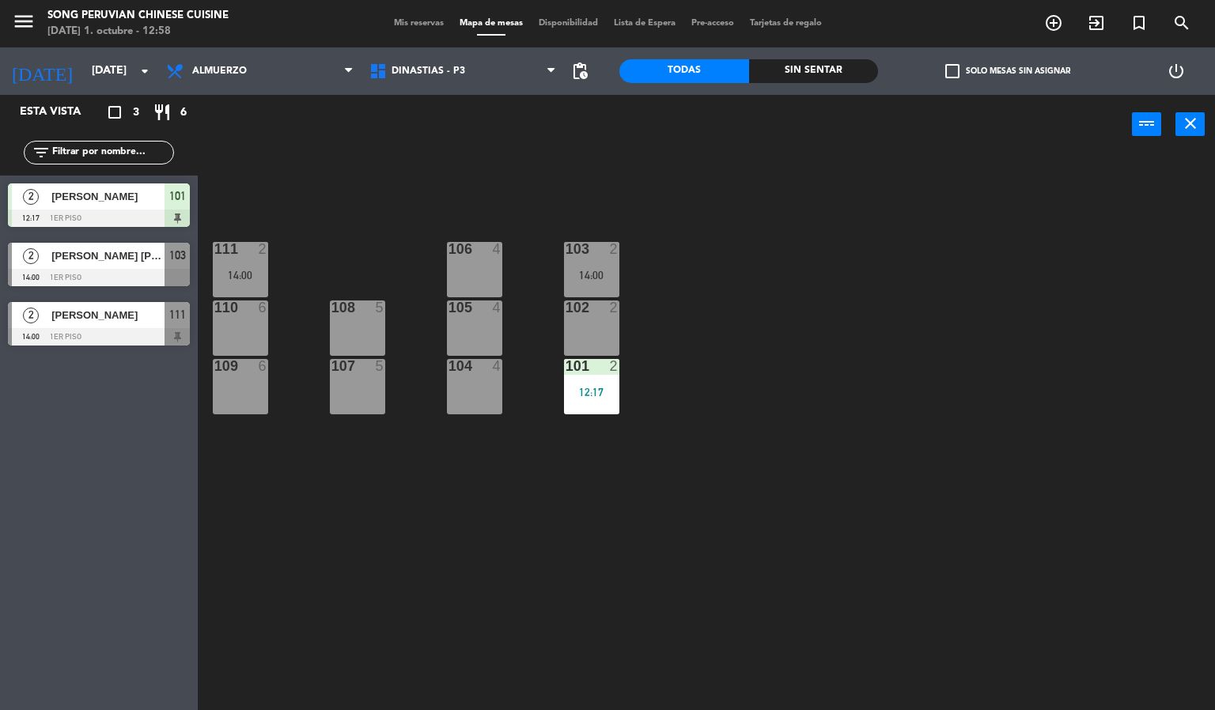
click at [477, 406] on div "104 4" at bounding box center [474, 386] width 55 height 55
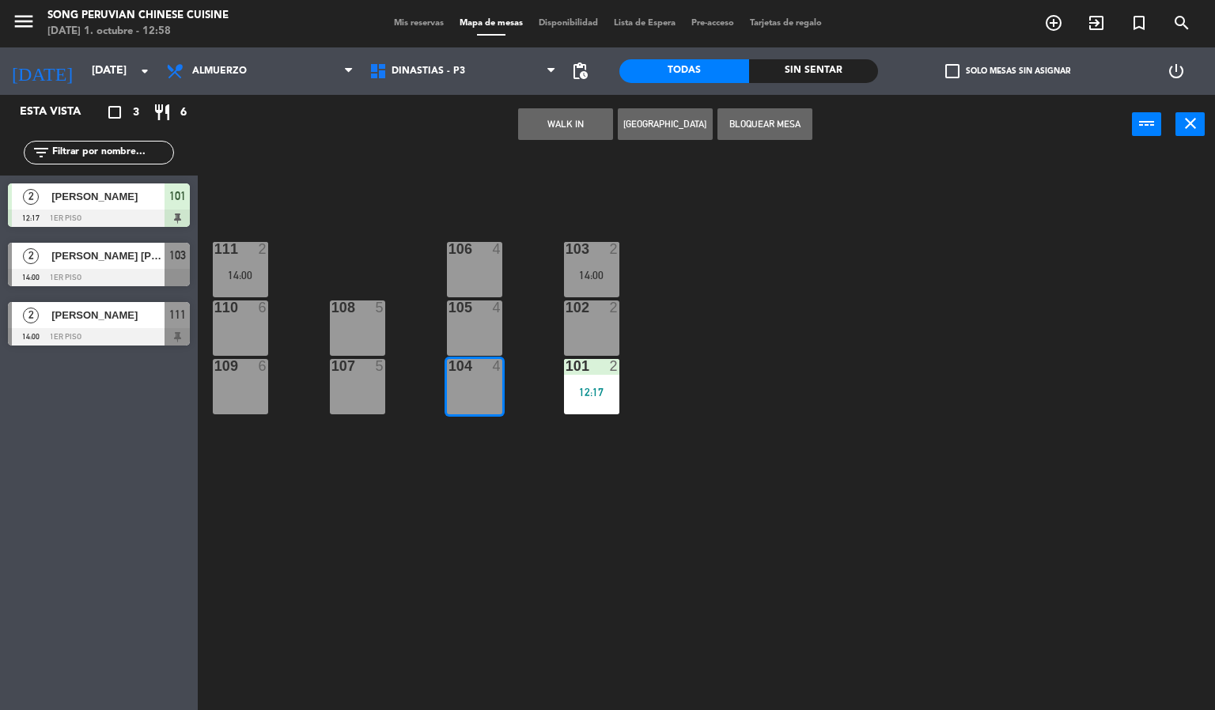
click at [487, 337] on div "105 4" at bounding box center [474, 327] width 55 height 55
click at [486, 281] on div "106 4" at bounding box center [474, 269] width 55 height 55
click at [415, 501] on div "103 2 14:00 106 4 111 2 14:00 102 2 105 4 108 5 110 6 101 2 12:17 104 4 107 5 1…" at bounding box center [712, 433] width 1005 height 556
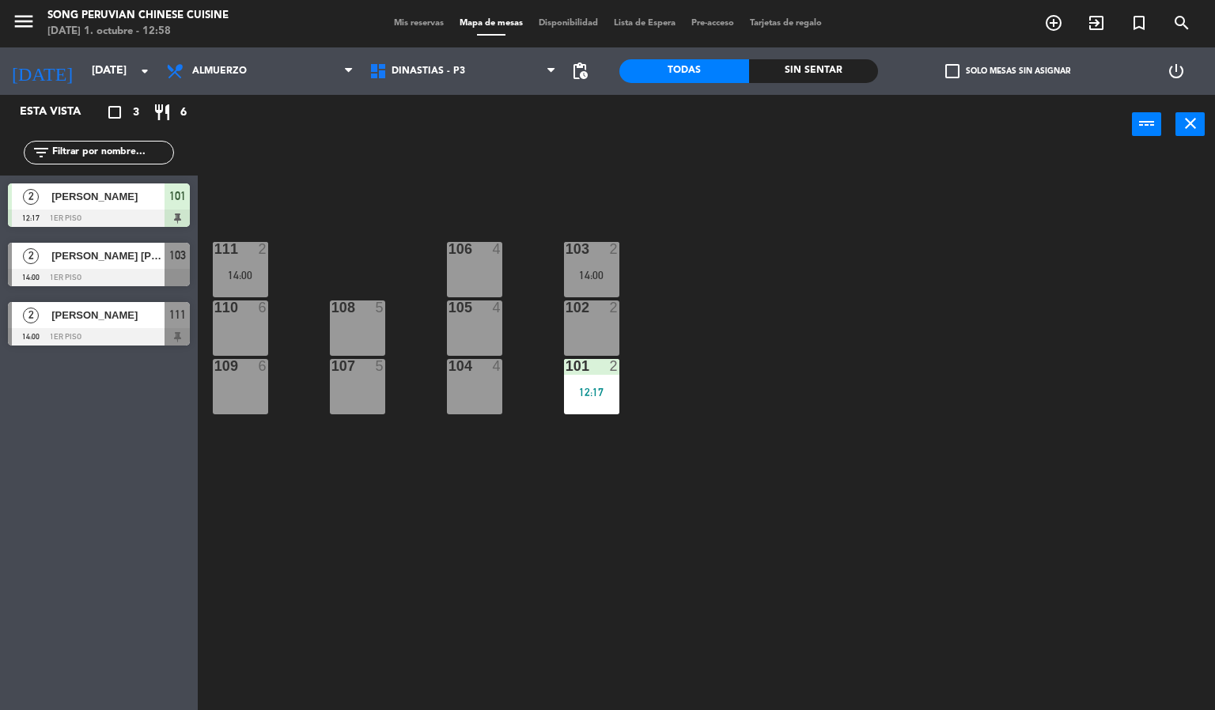
click at [478, 394] on div "104 4" at bounding box center [474, 386] width 55 height 55
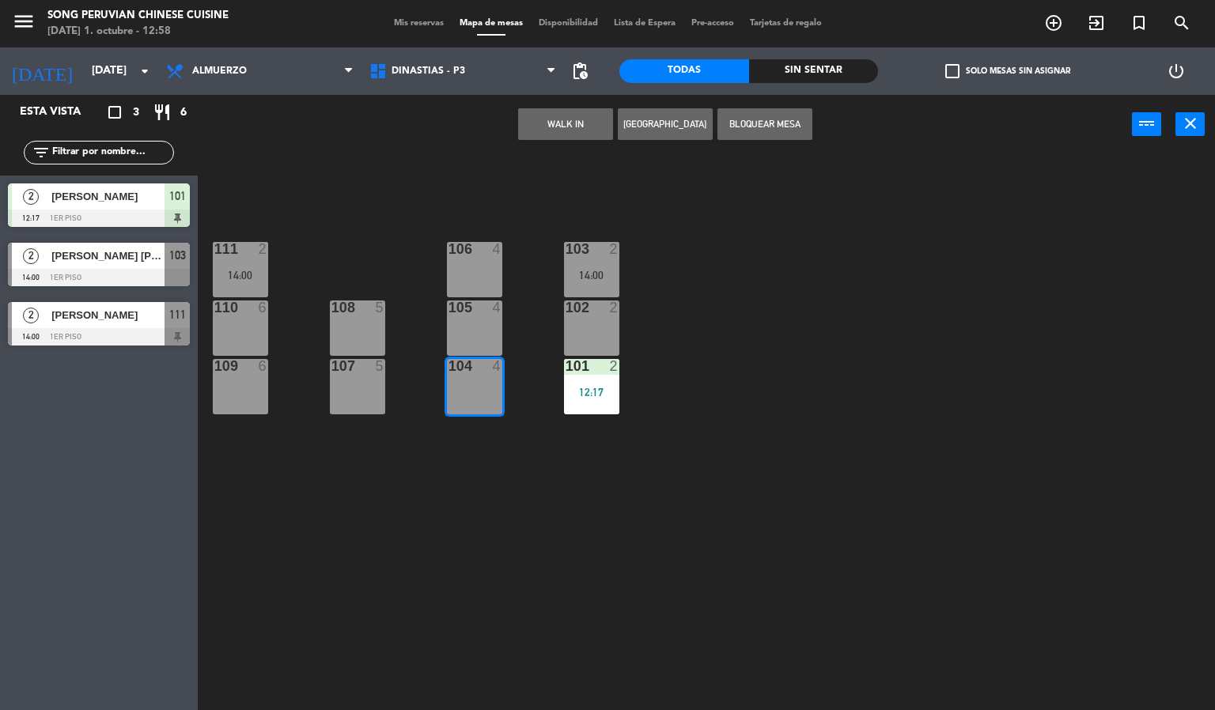
click at [478, 342] on div "105 4" at bounding box center [474, 327] width 55 height 55
click at [475, 264] on div "106 4" at bounding box center [474, 269] width 55 height 55
click at [399, 475] on div "103 2 14:00 106 4 111 2 14:00 102 2 105 4 108 5 110 6 101 2 12:17 104 4 107 5 1…" at bounding box center [712, 433] width 1005 height 556
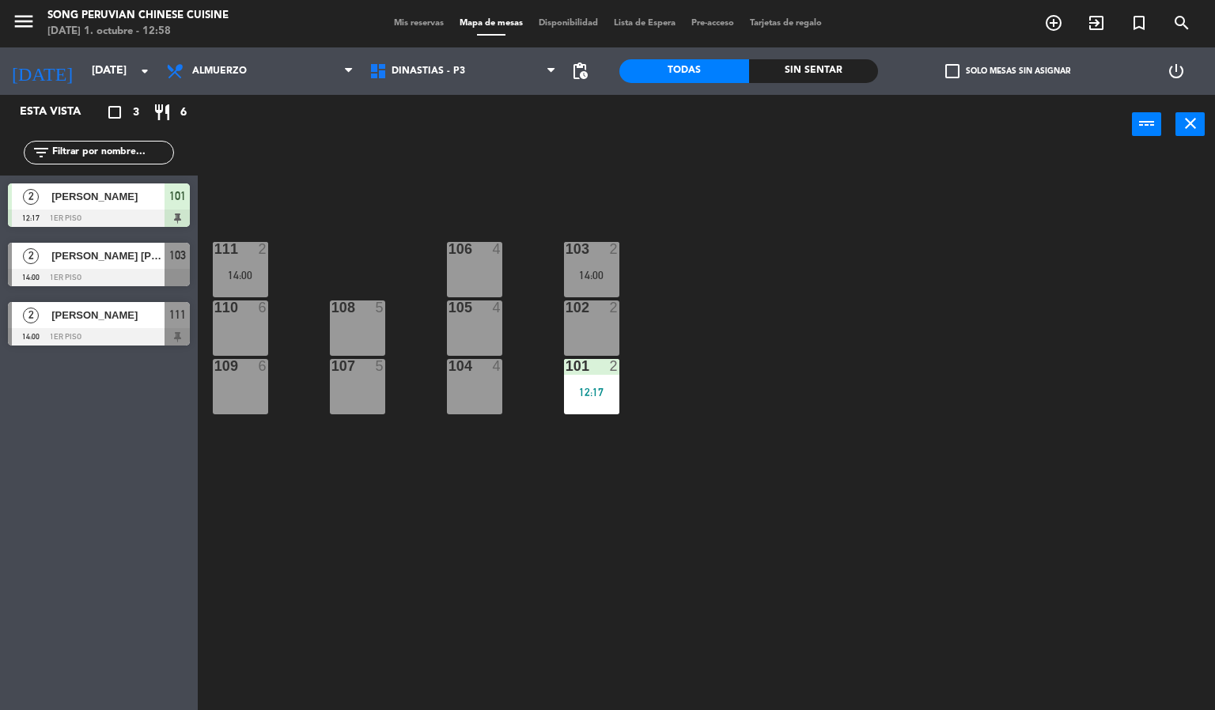
click at [335, 397] on div "107 5" at bounding box center [357, 386] width 55 height 55
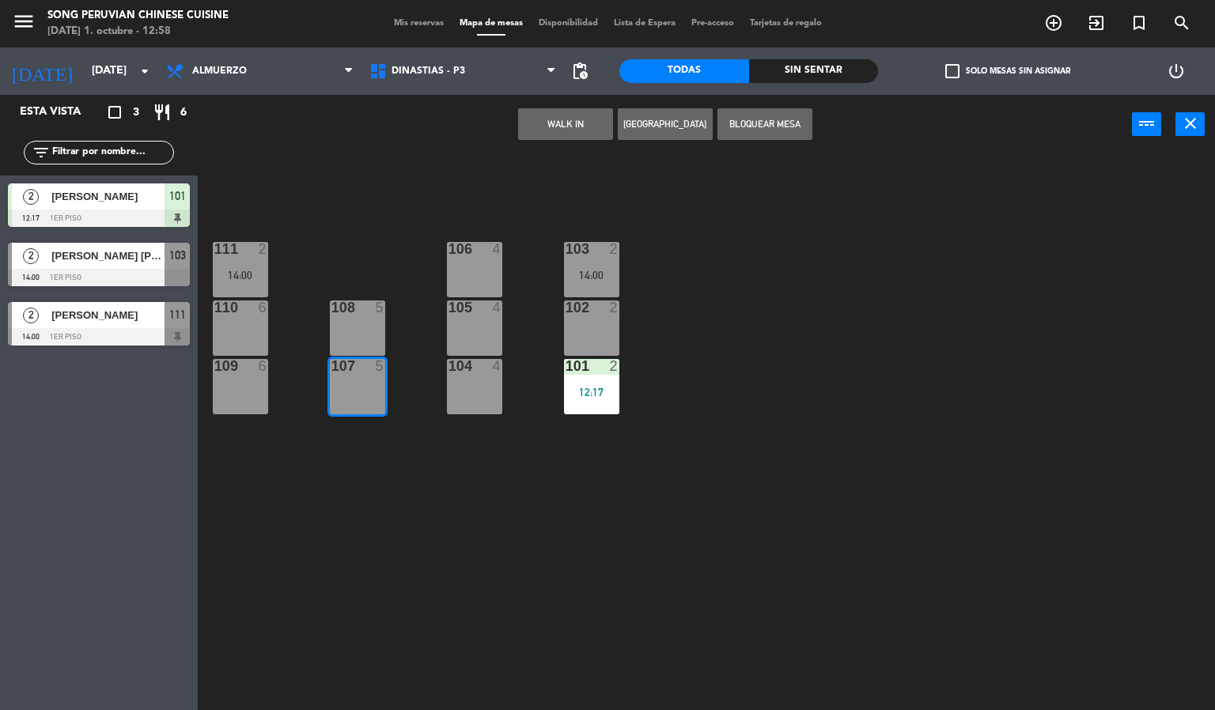
click at [357, 364] on div at bounding box center [357, 366] width 26 height 14
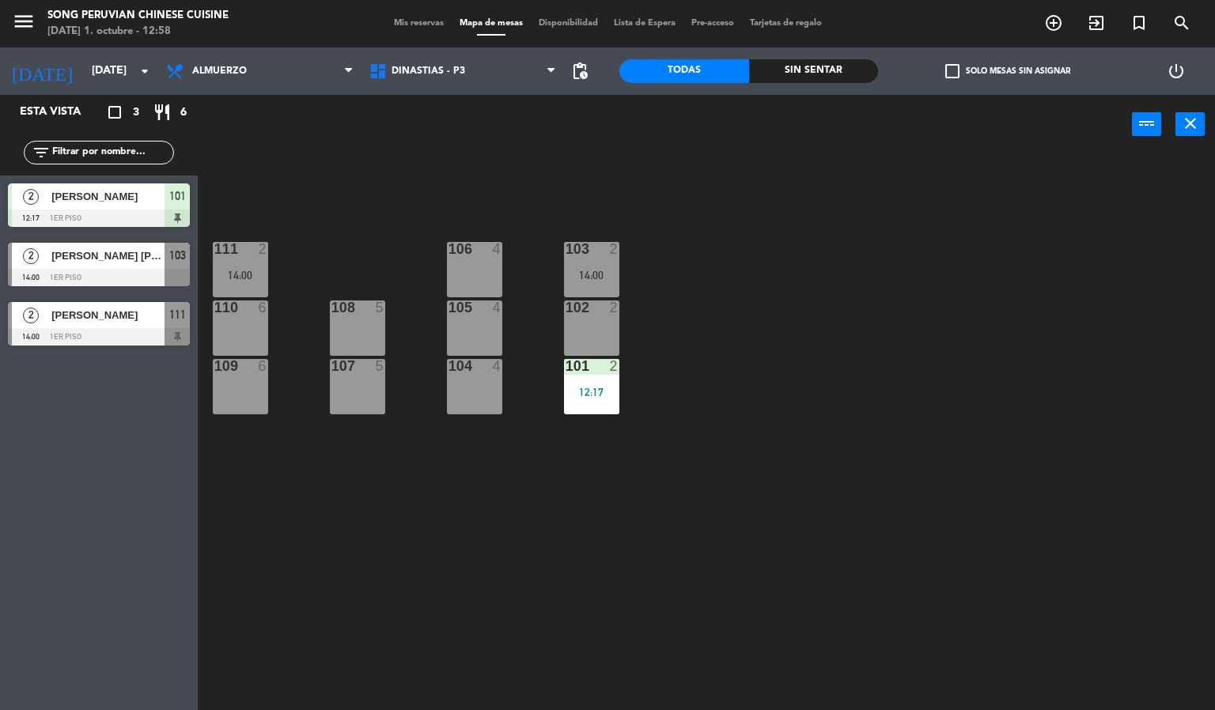
click at [378, 339] on div "108 5" at bounding box center [357, 327] width 55 height 55
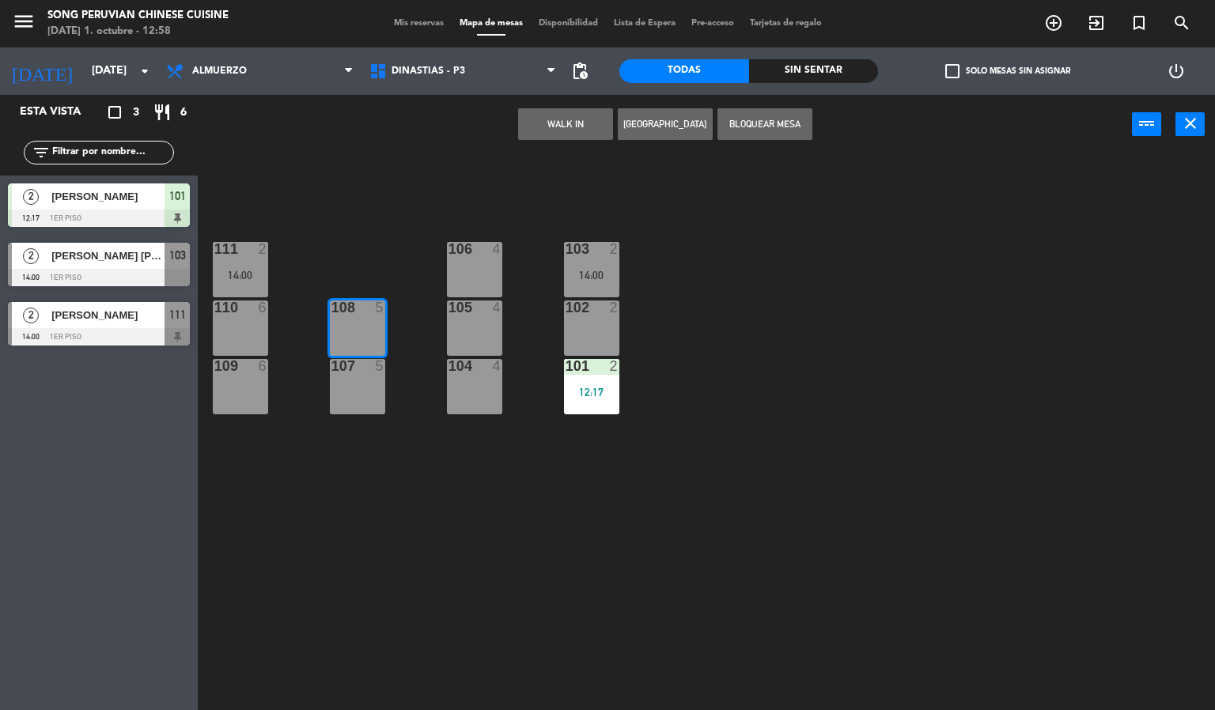
click at [332, 401] on div "107 5" at bounding box center [357, 386] width 55 height 55
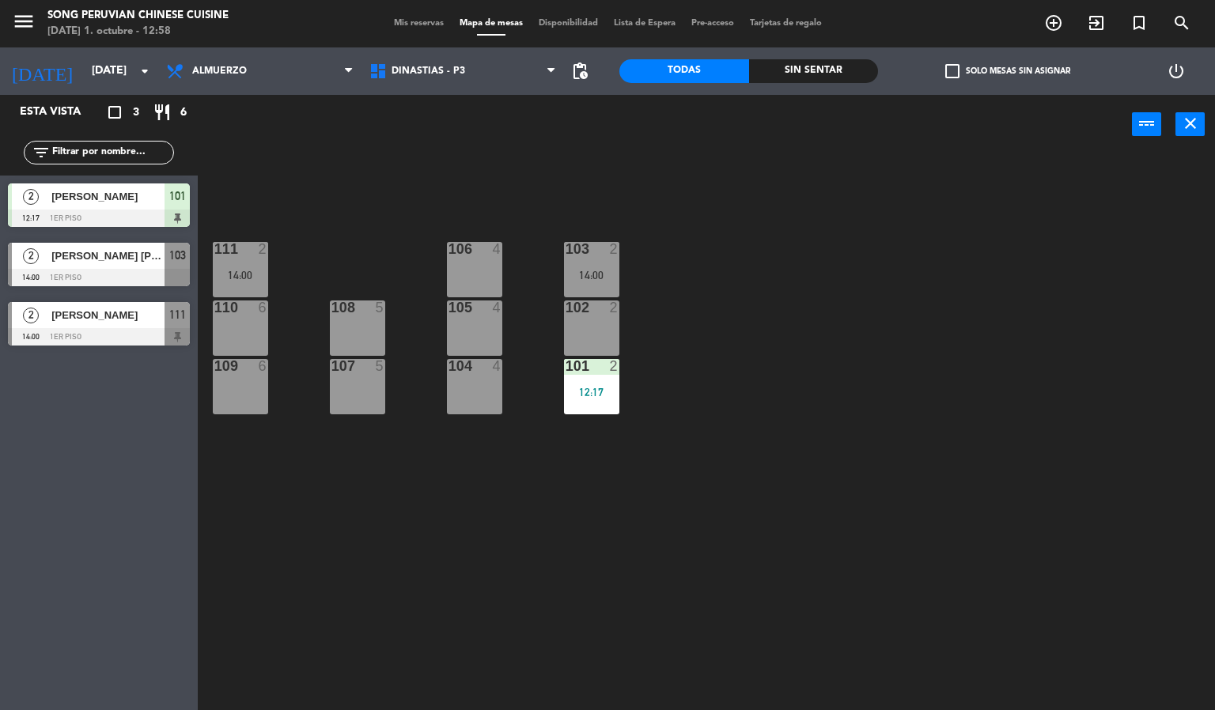
click at [410, 399] on div "103 2 14:00 106 4 111 2 14:00 102 2 105 4 108 5 110 6 101 2 12:17 104 4 107 5 1…" at bounding box center [712, 433] width 1005 height 556
click at [477, 396] on div "104 4" at bounding box center [474, 386] width 55 height 55
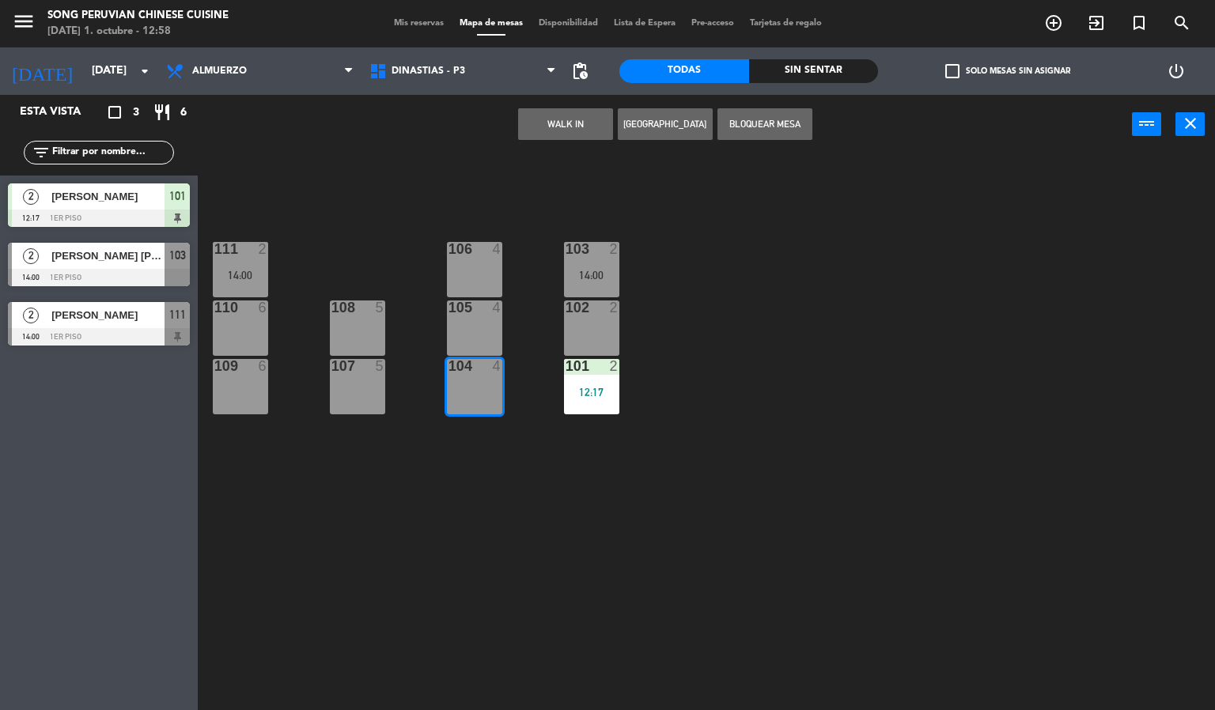
click at [482, 346] on div "105 4" at bounding box center [474, 327] width 55 height 55
click at [482, 285] on div "106 4" at bounding box center [474, 269] width 55 height 55
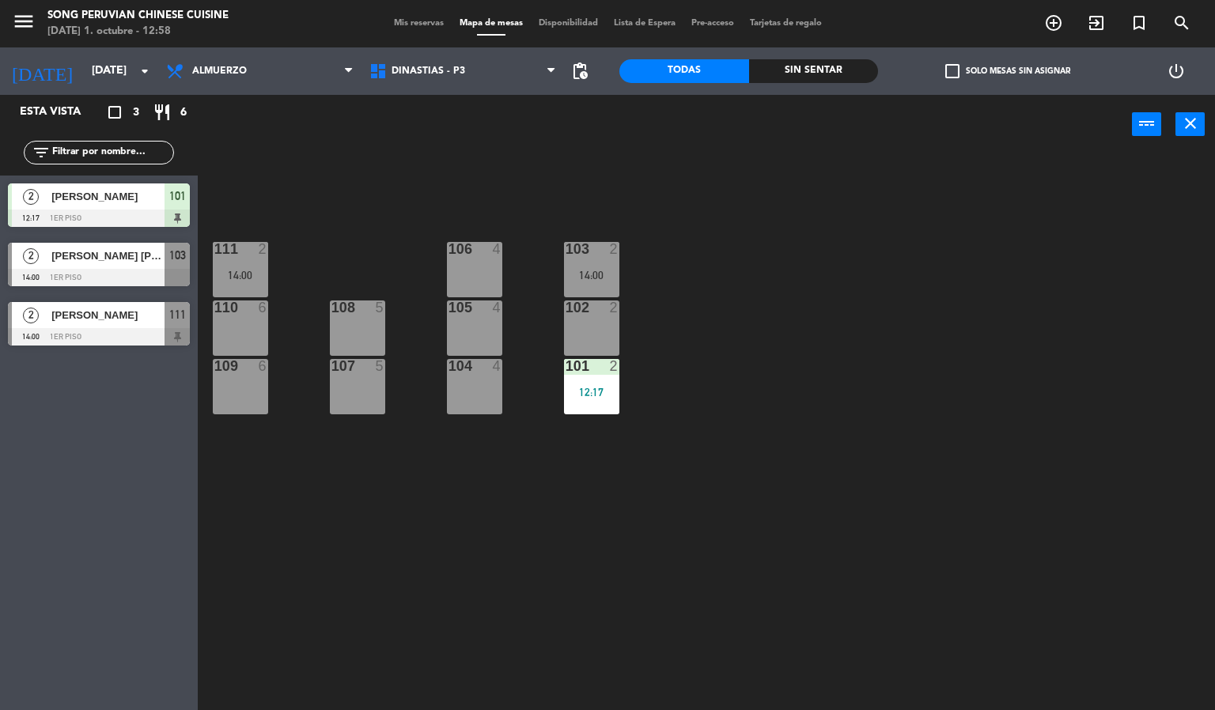
click at [353, 214] on div "103 2 14:00 106 4 111 2 14:00 102 2 105 4 108 5 110 6 101 2 12:17 104 4 107 5 1…" at bounding box center [712, 433] width 1005 height 556
click at [261, 409] on div "109 6" at bounding box center [240, 386] width 55 height 55
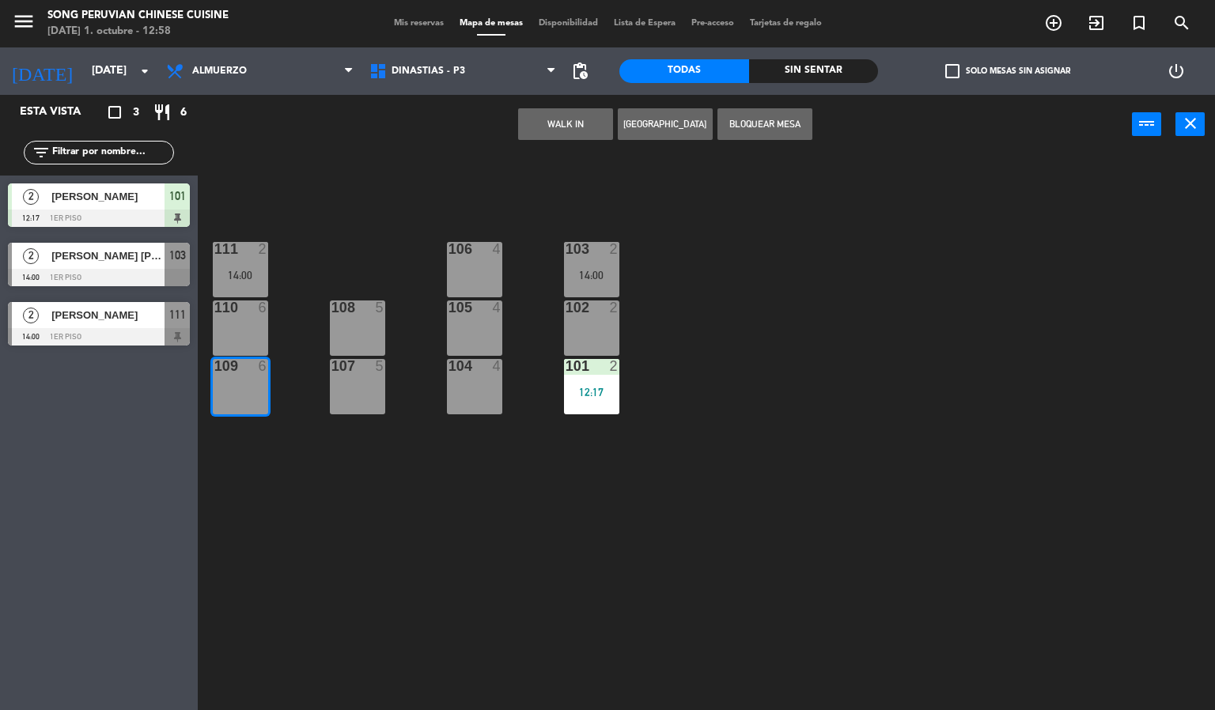
click at [249, 346] on div "110 6" at bounding box center [240, 327] width 55 height 55
click at [248, 275] on div "14:00" at bounding box center [240, 275] width 55 height 11
click at [307, 254] on div "103 2 14:00 106 4 111 2 14:00 102 2 105 4 108 5 110 6 101 2 12:17 104 4 107 5 1…" at bounding box center [712, 433] width 1005 height 556
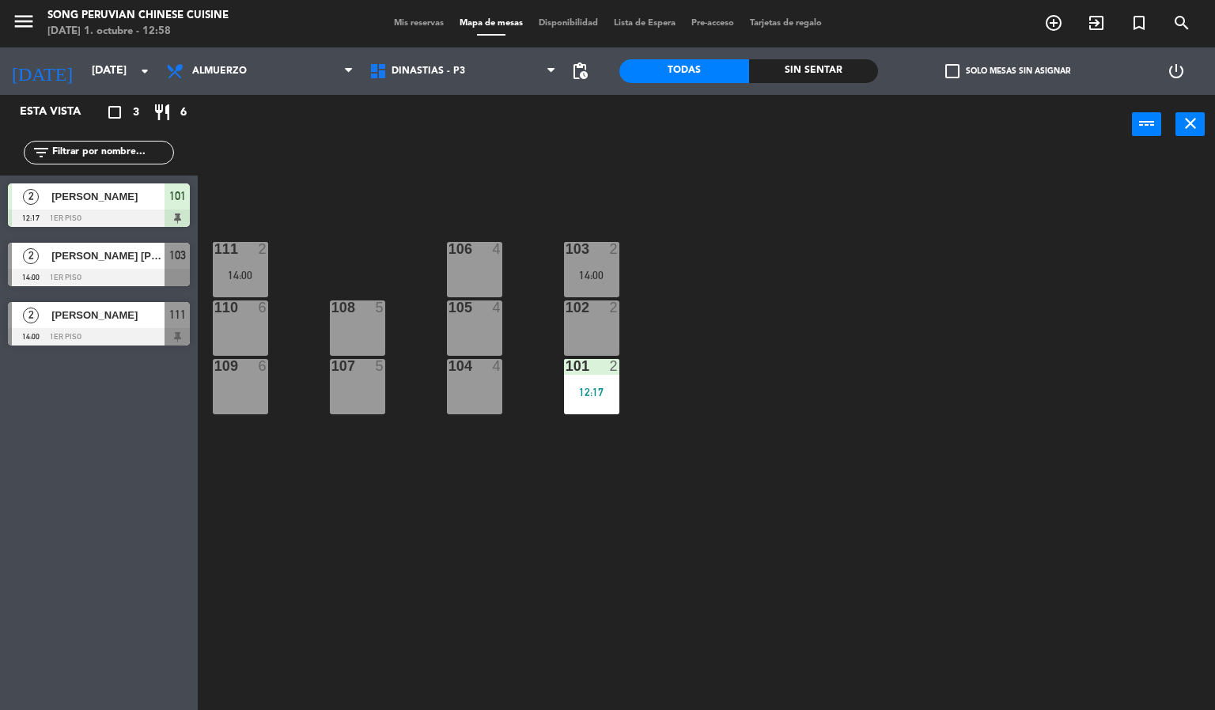
click at [359, 413] on div "107 5" at bounding box center [357, 386] width 55 height 55
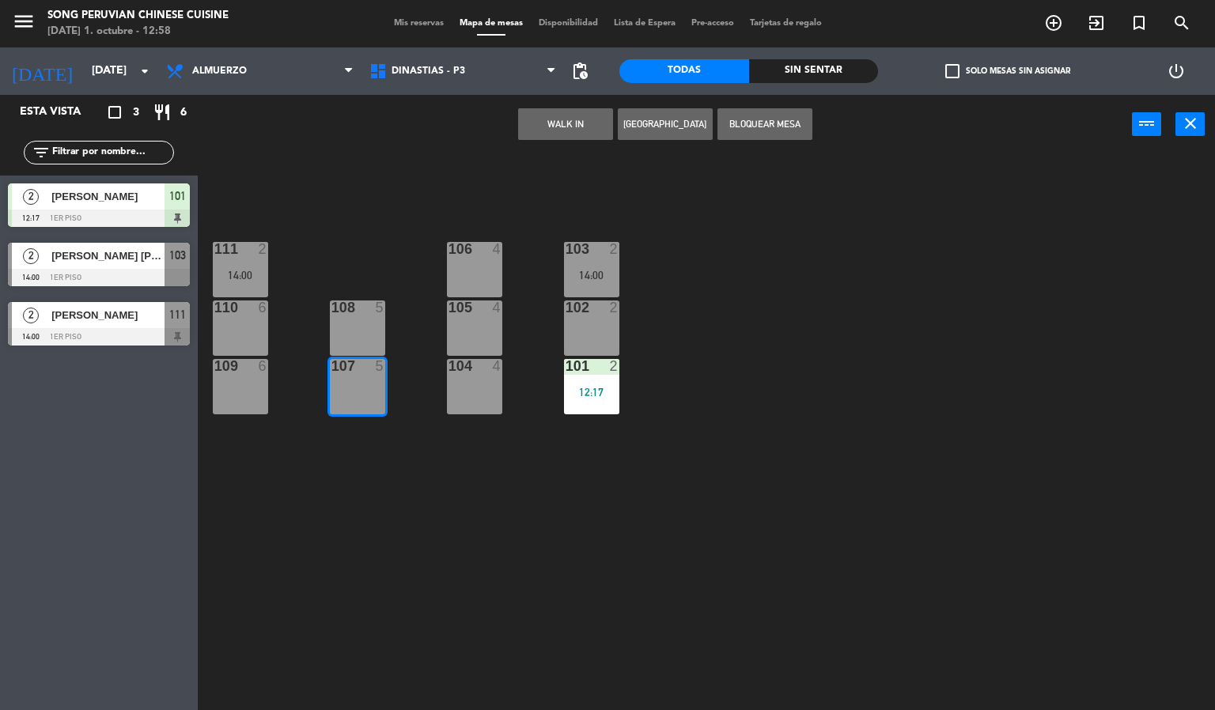
click at [357, 332] on div "108 5" at bounding box center [357, 327] width 55 height 55
click at [478, 366] on div at bounding box center [474, 366] width 26 height 14
click at [472, 332] on div "105 4" at bounding box center [474, 327] width 55 height 55
click at [482, 218] on div "103 2 14:00 106 4 111 2 14:00 102 2 105 4 108 5 110 6 101 2 12:17 104 4 107 5 1…" at bounding box center [712, 433] width 1005 height 556
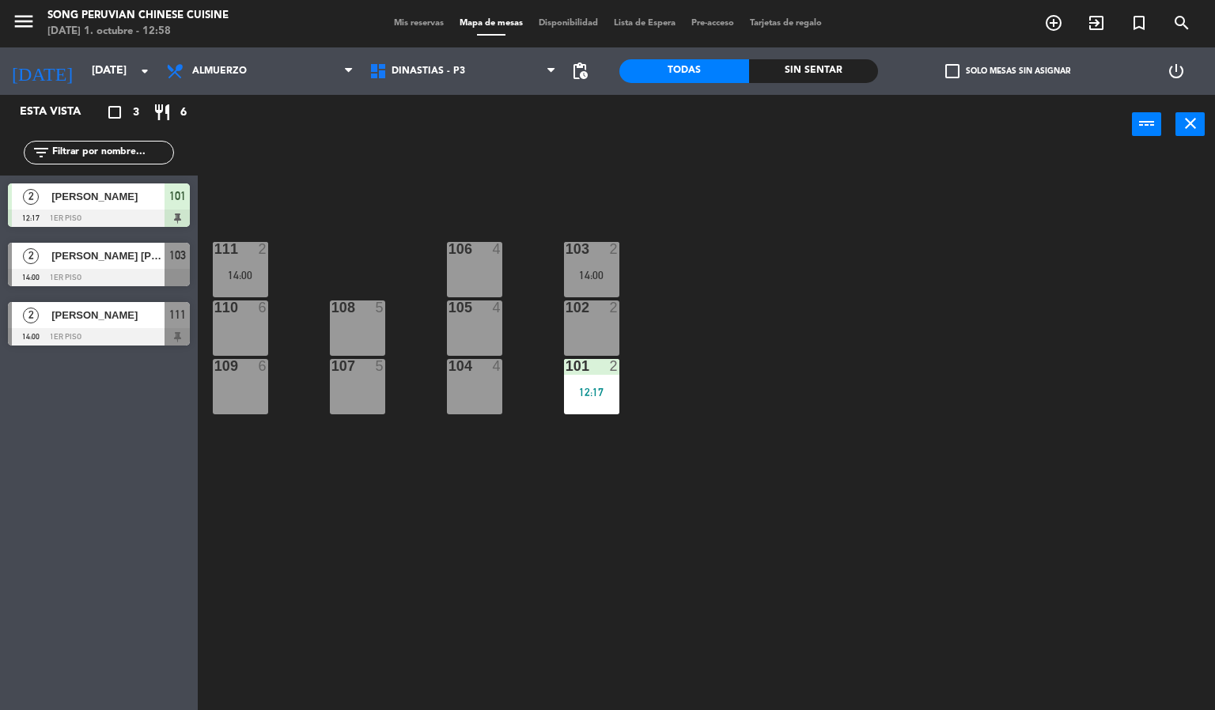
click at [458, 271] on div "106 4" at bounding box center [474, 269] width 55 height 55
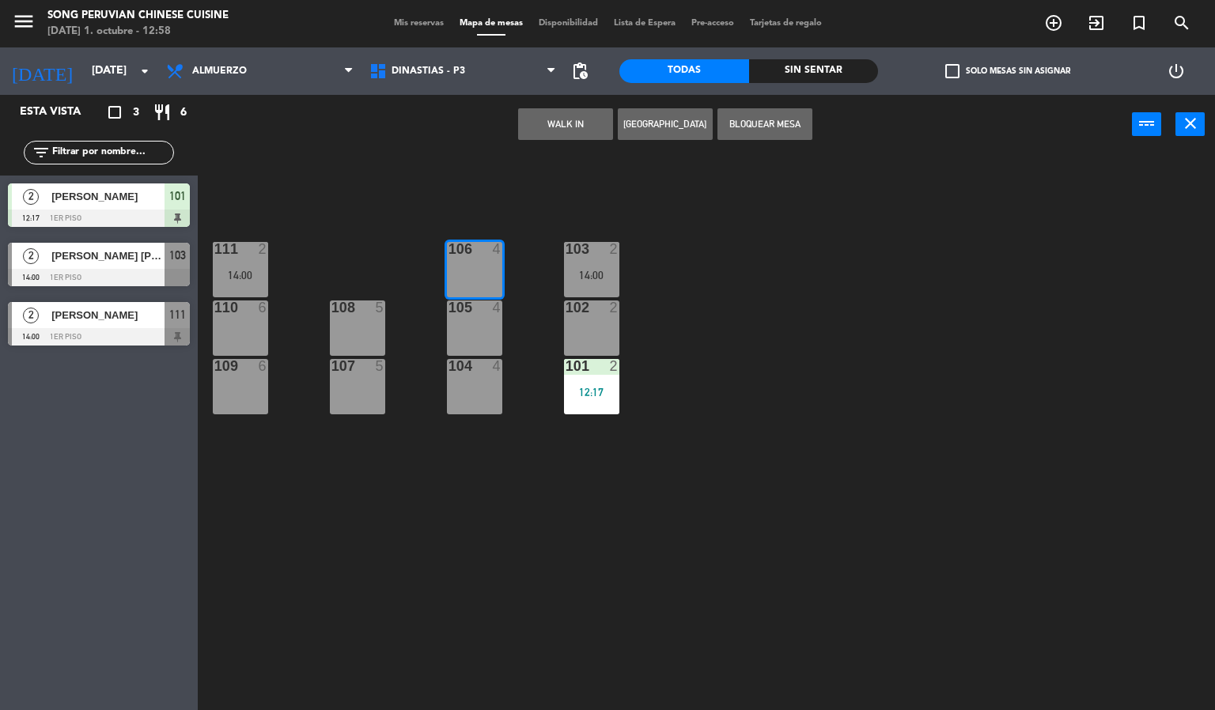
click at [482, 308] on div at bounding box center [474, 307] width 26 height 14
click at [475, 403] on div "104 4" at bounding box center [474, 386] width 55 height 55
click at [413, 501] on div "103 2 14:00 106 4 111 2 14:00 102 2 105 4 108 5 110 6 101 2 12:17 104 4 107 5 1…" at bounding box center [712, 433] width 1005 height 556
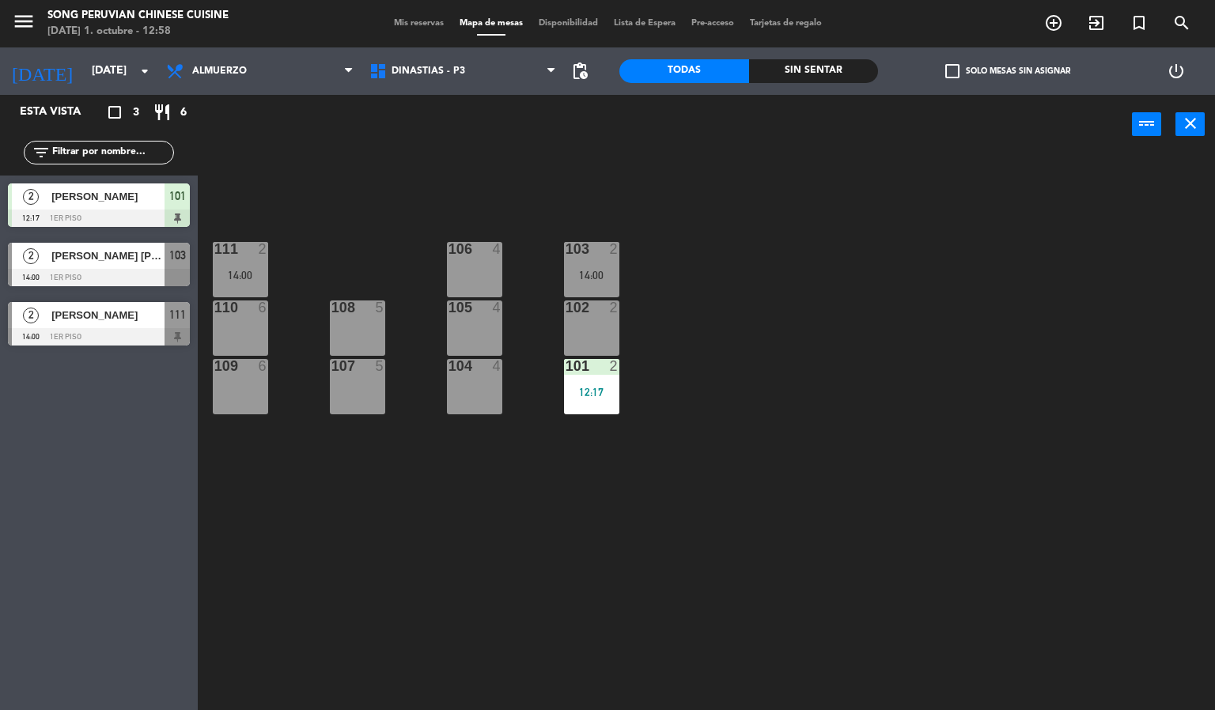
click at [468, 410] on div "104 4" at bounding box center [474, 386] width 55 height 55
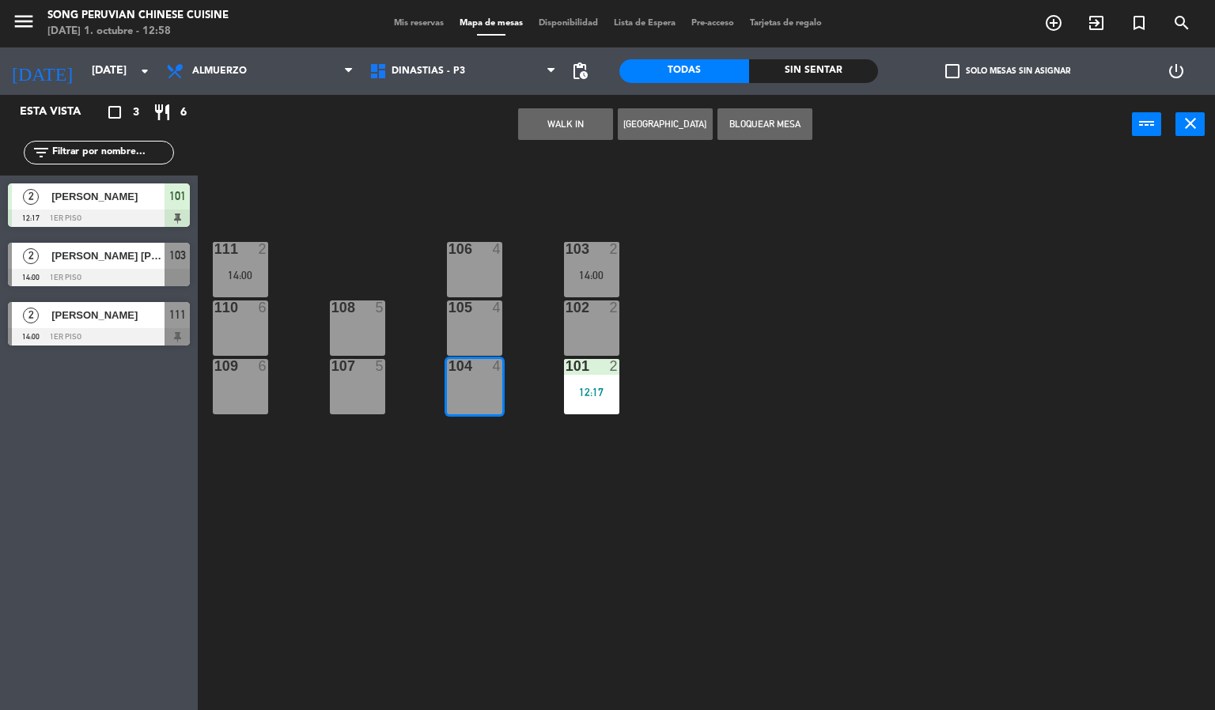
click at [470, 337] on div "105 4" at bounding box center [474, 327] width 55 height 55
click at [467, 264] on div "106 4" at bounding box center [474, 269] width 55 height 55
click at [382, 497] on div "103 2 14:00 106 4 111 2 14:00 102 2 105 4 108 5 110 6 101 2 12:17 104 4 107 5 1…" at bounding box center [712, 433] width 1005 height 556
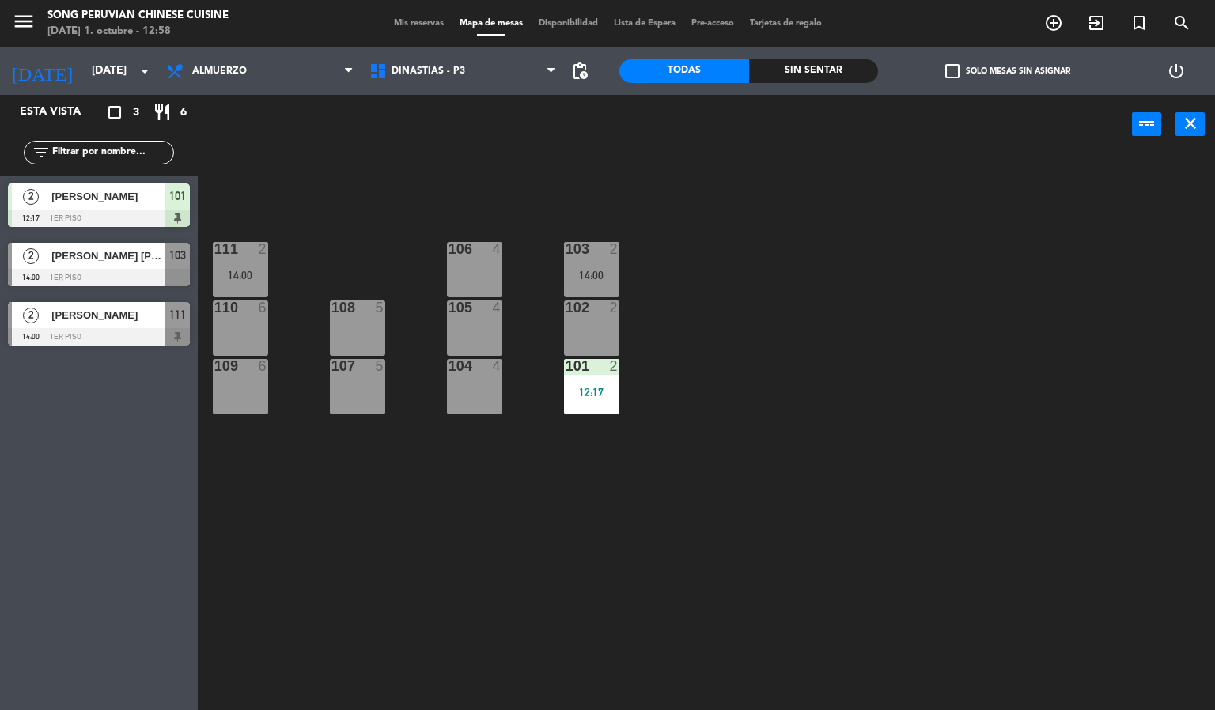
click at [471, 402] on div "104 4" at bounding box center [474, 386] width 55 height 55
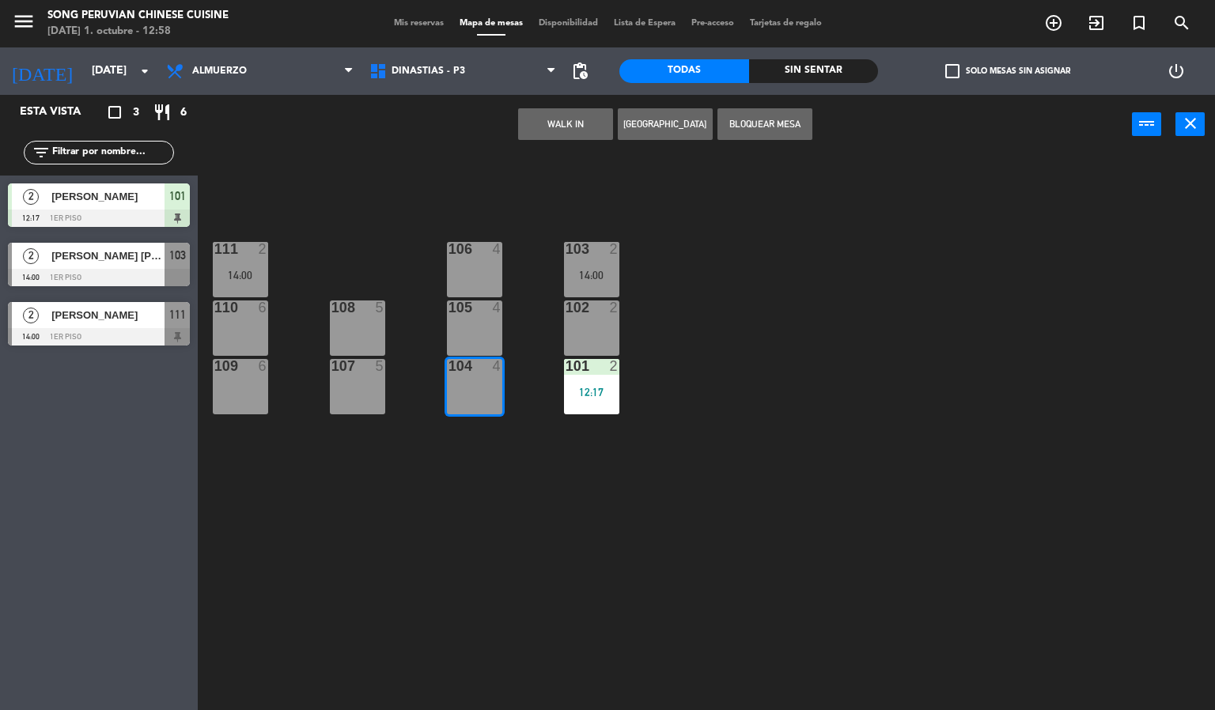
click at [489, 314] on div "4" at bounding box center [501, 307] width 26 height 14
click at [486, 269] on div "106 4" at bounding box center [474, 269] width 55 height 55
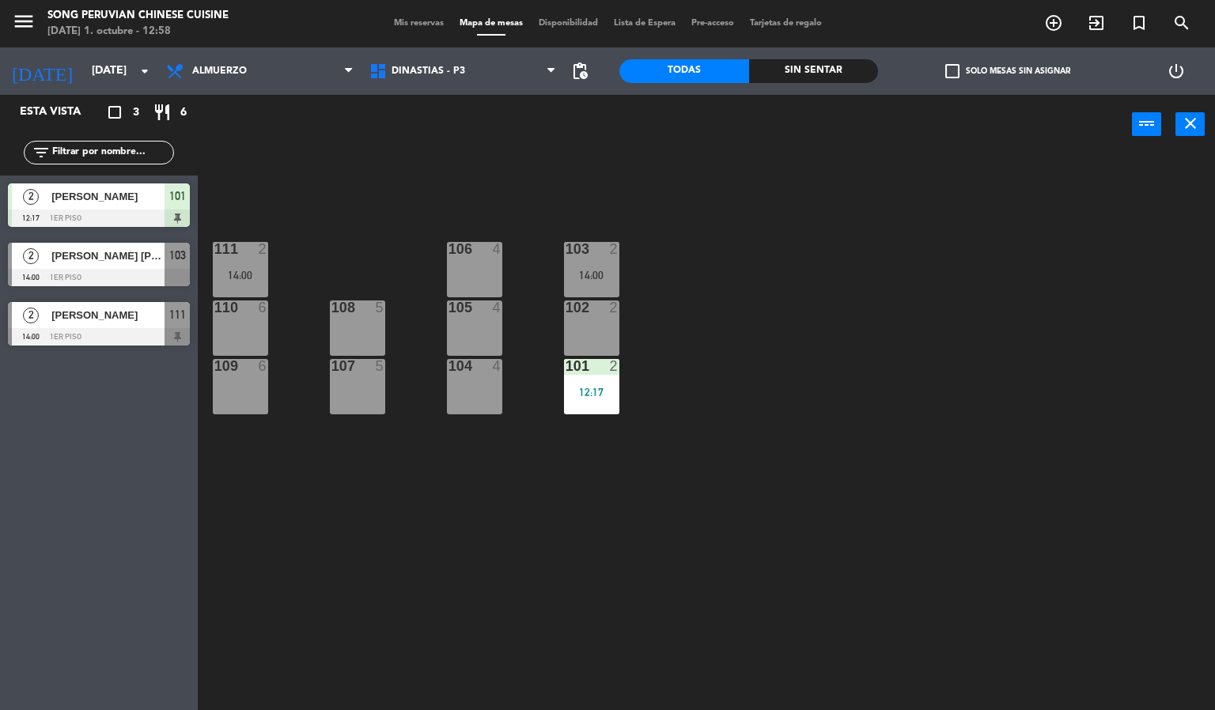
click at [489, 193] on div "103 2 14:00 106 4 111 2 14:00 102 2 105 4 108 5 110 6 101 2 12:17 104 4 107 5 1…" at bounding box center [712, 433] width 1005 height 556
click at [484, 396] on div "104 4" at bounding box center [474, 386] width 55 height 55
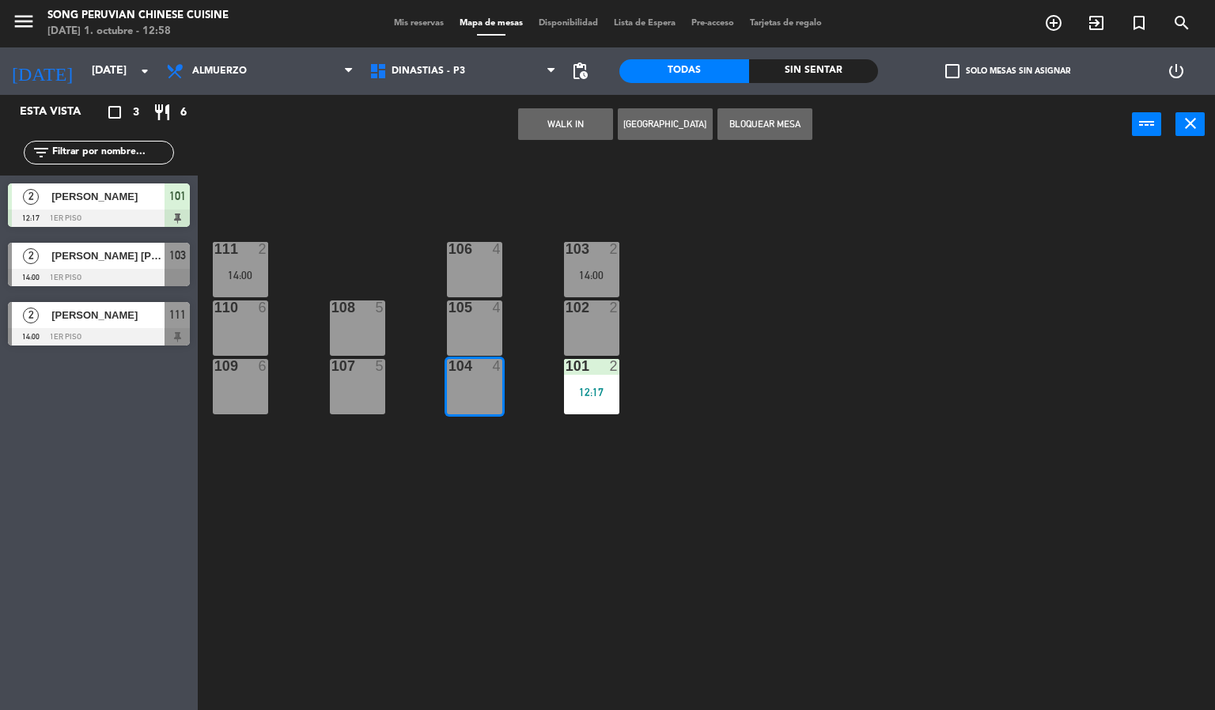
click at [474, 342] on div "105 4" at bounding box center [474, 327] width 55 height 55
click at [449, 252] on div "106" at bounding box center [448, 249] width 1 height 14
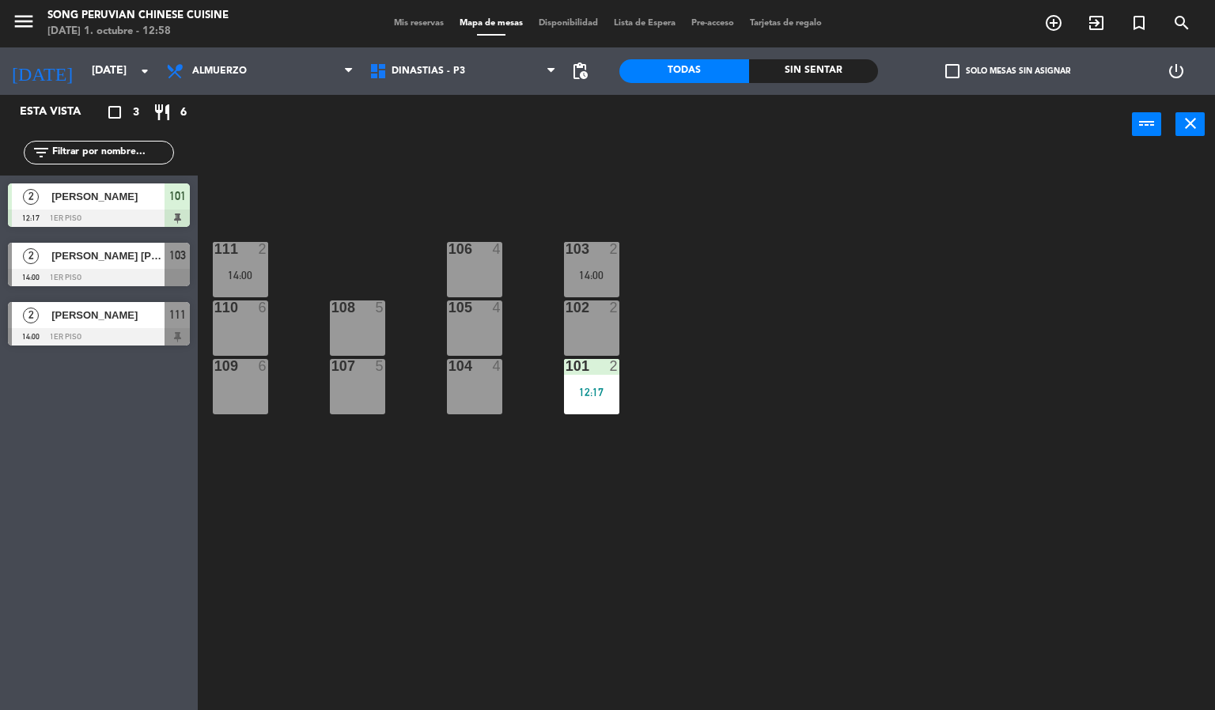
click at [465, 178] on div "103 2 14:00 106 4 111 2 14:00 102 2 105 4 108 5 110 6 101 2 12:17 104 4 107 5 1…" at bounding box center [712, 433] width 1005 height 556
click at [459, 387] on div "104 4" at bounding box center [474, 386] width 55 height 55
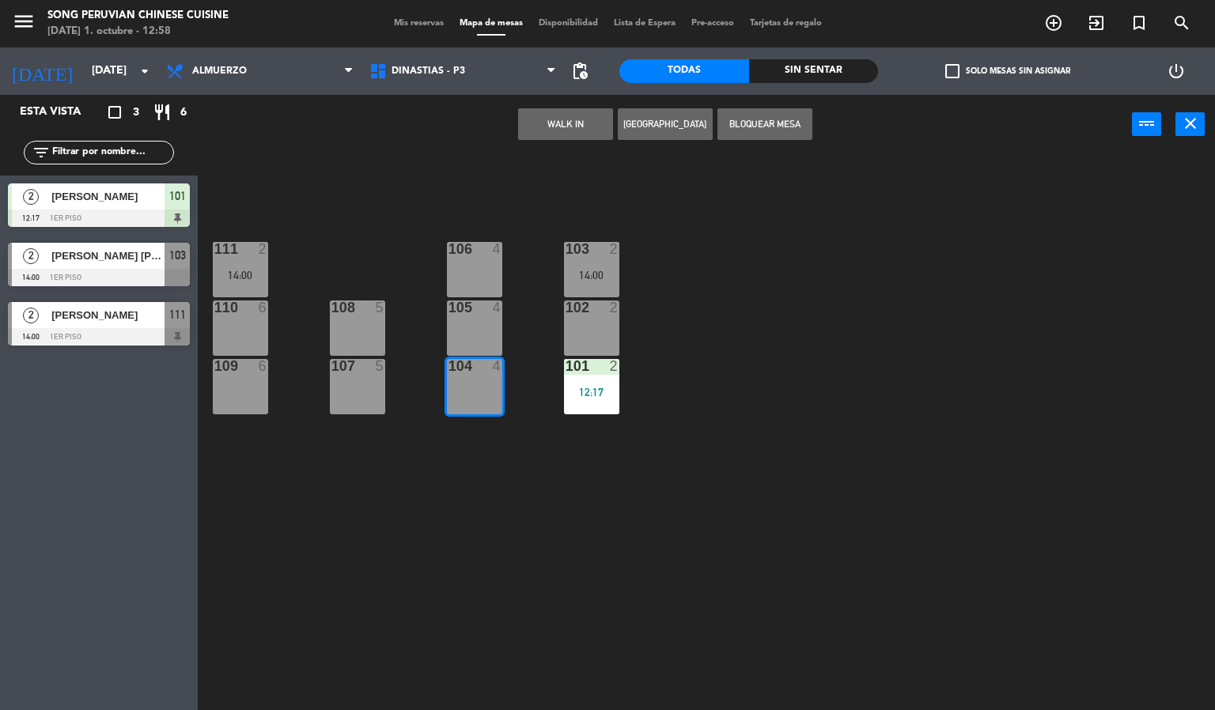
click at [482, 337] on div "105 4" at bounding box center [474, 327] width 55 height 55
click at [491, 218] on div "103 2 14:00 106 4 111 2 14:00 102 2 105 4 108 5 110 6 101 2 12:17 104 4 107 5 1…" at bounding box center [712, 433] width 1005 height 556
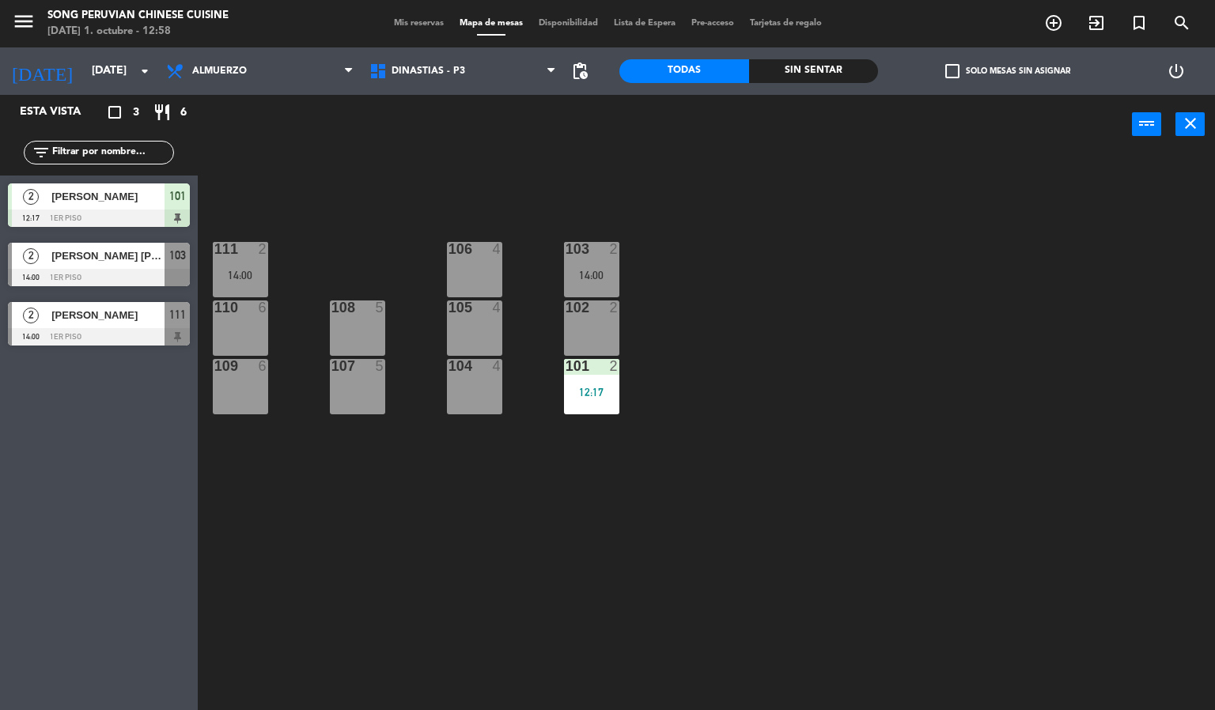
click at [470, 269] on div "106 4" at bounding box center [474, 269] width 55 height 55
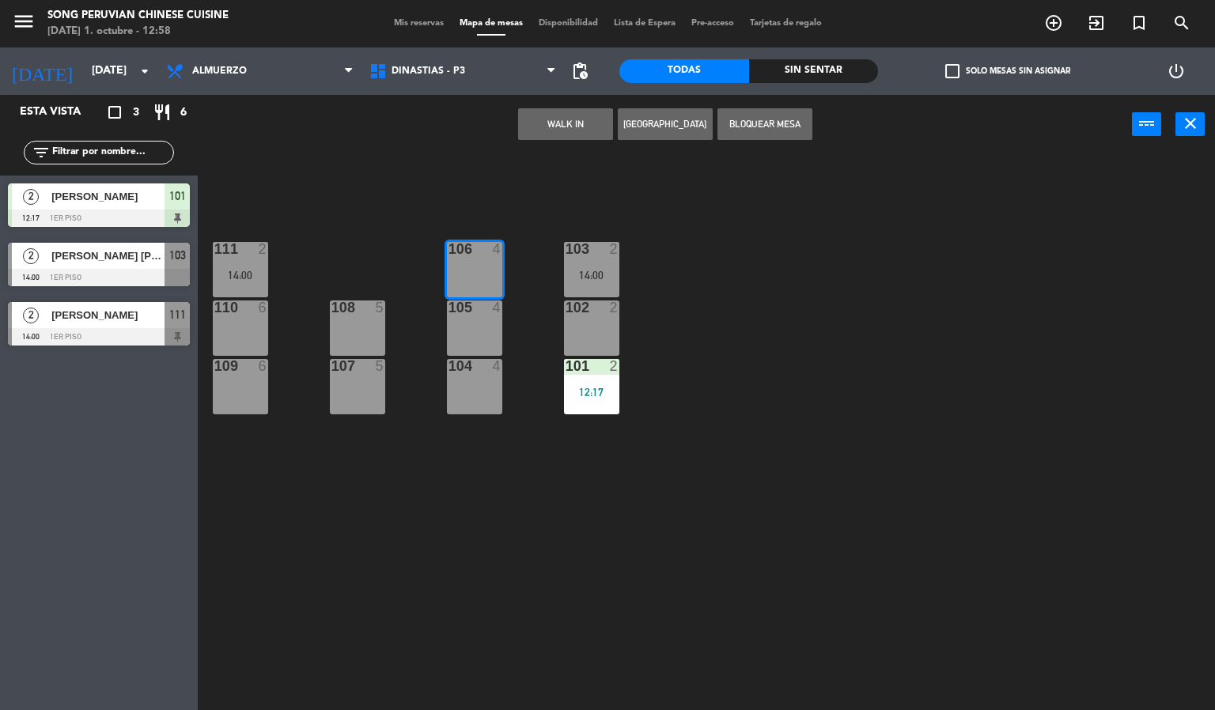
click at [480, 337] on div "105 4" at bounding box center [474, 327] width 55 height 55
click at [463, 406] on div "104 4" at bounding box center [474, 386] width 55 height 55
click at [382, 485] on div "103 2 14:00 106 4 111 2 14:00 102 2 105 4 108 5 110 6 101 2 12:17 104 4 107 5 1…" at bounding box center [712, 433] width 1005 height 556
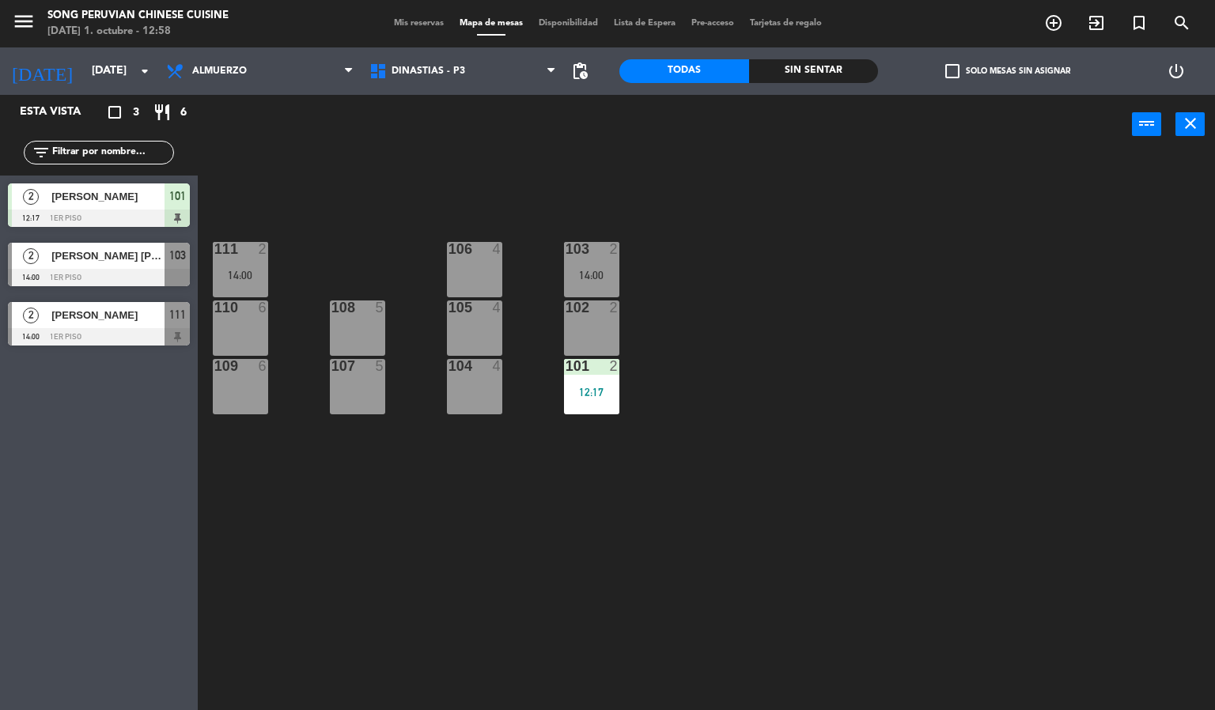
click at [459, 399] on div "104 4" at bounding box center [474, 386] width 55 height 55
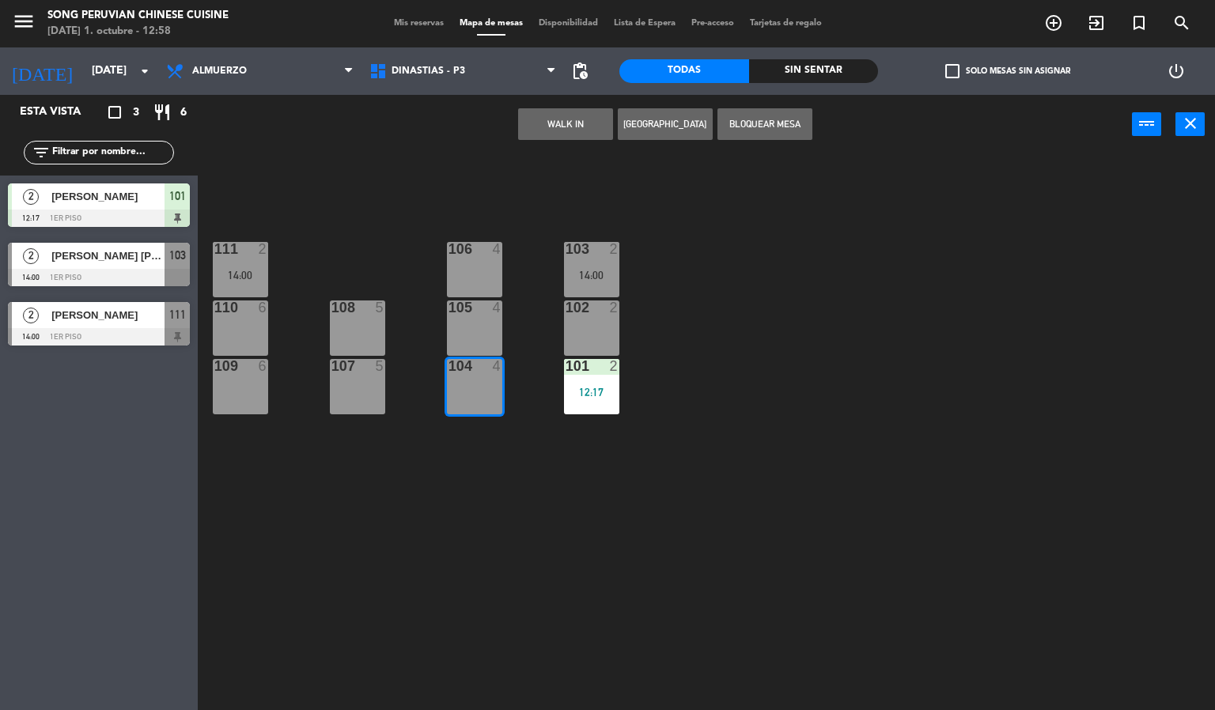
click at [480, 319] on div "105 4" at bounding box center [474, 327] width 55 height 55
click at [488, 252] on div "4" at bounding box center [501, 249] width 26 height 14
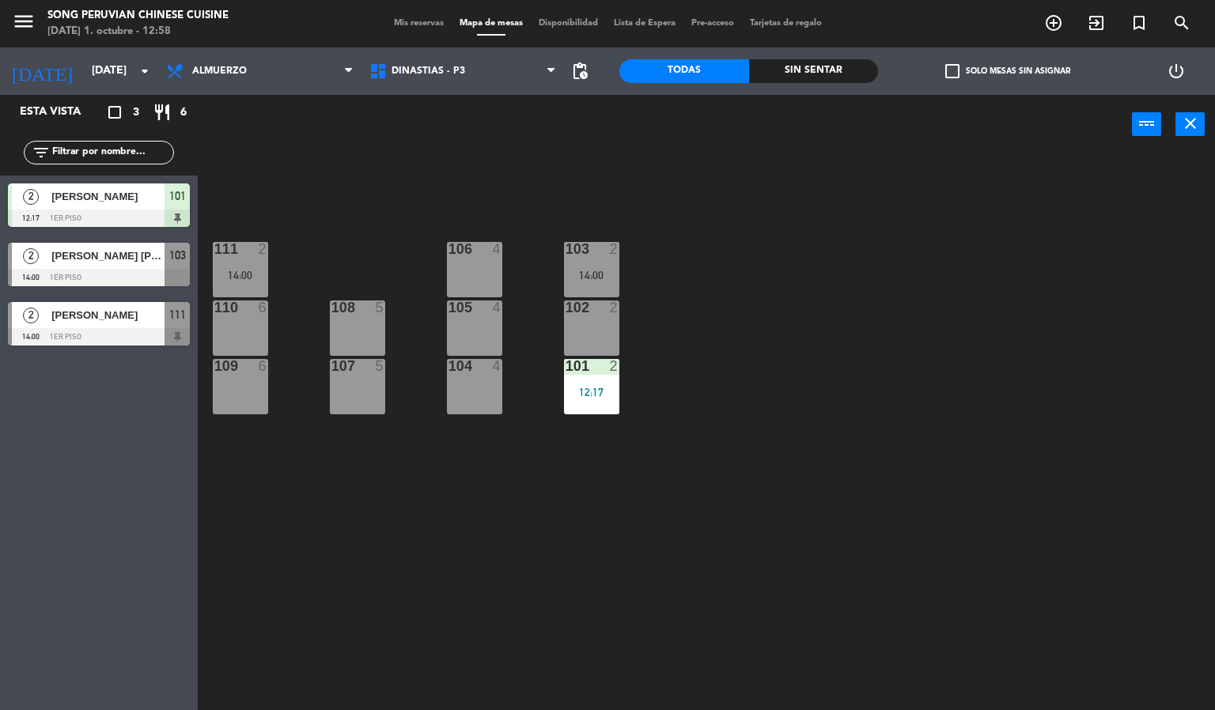
click at [478, 437] on div "103 2 14:00 106 4 111 2 14:00 102 2 105 4 108 5 110 6 101 2 12:17 104 4 107 5 1…" at bounding box center [712, 433] width 1005 height 556
click at [485, 404] on div "104 4" at bounding box center [474, 386] width 55 height 55
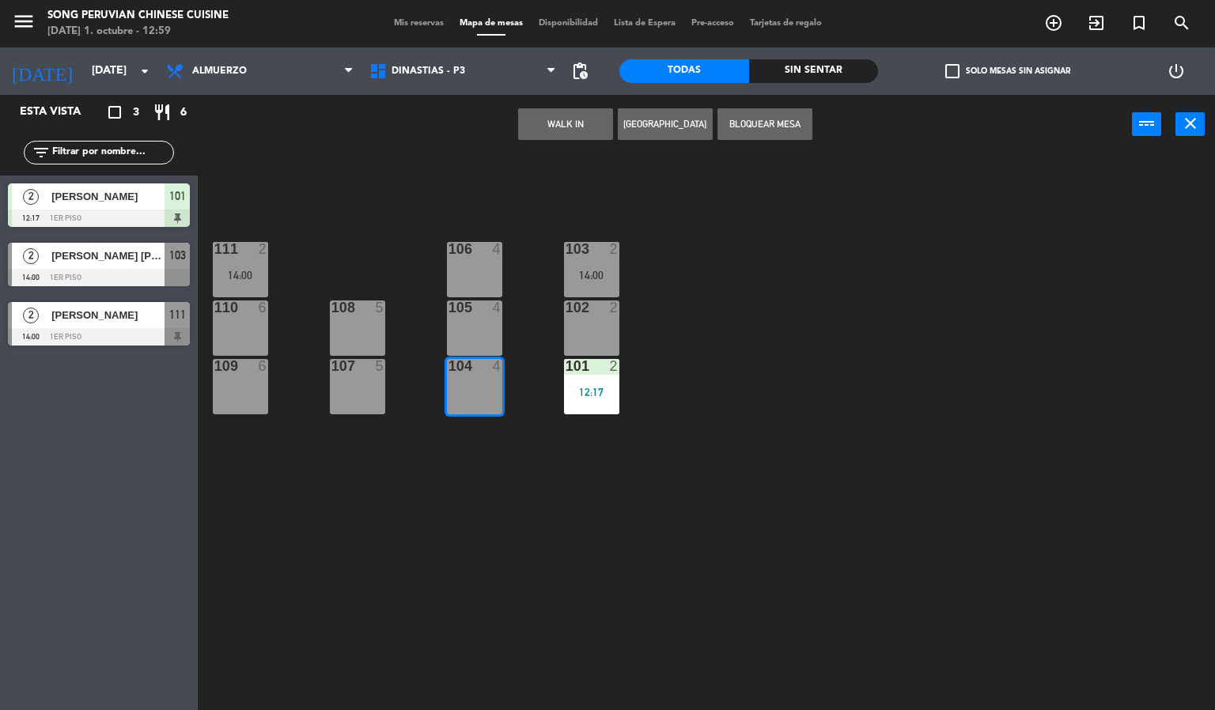
click at [479, 340] on div "105 4" at bounding box center [474, 327] width 55 height 55
click at [475, 264] on div "106 4" at bounding box center [474, 269] width 55 height 55
click at [485, 198] on div "103 2 14:00 106 4 111 2 14:00 102 2 105 4 108 5 110 6 101 2 12:17 104 4 107 5 1…" at bounding box center [712, 433] width 1005 height 556
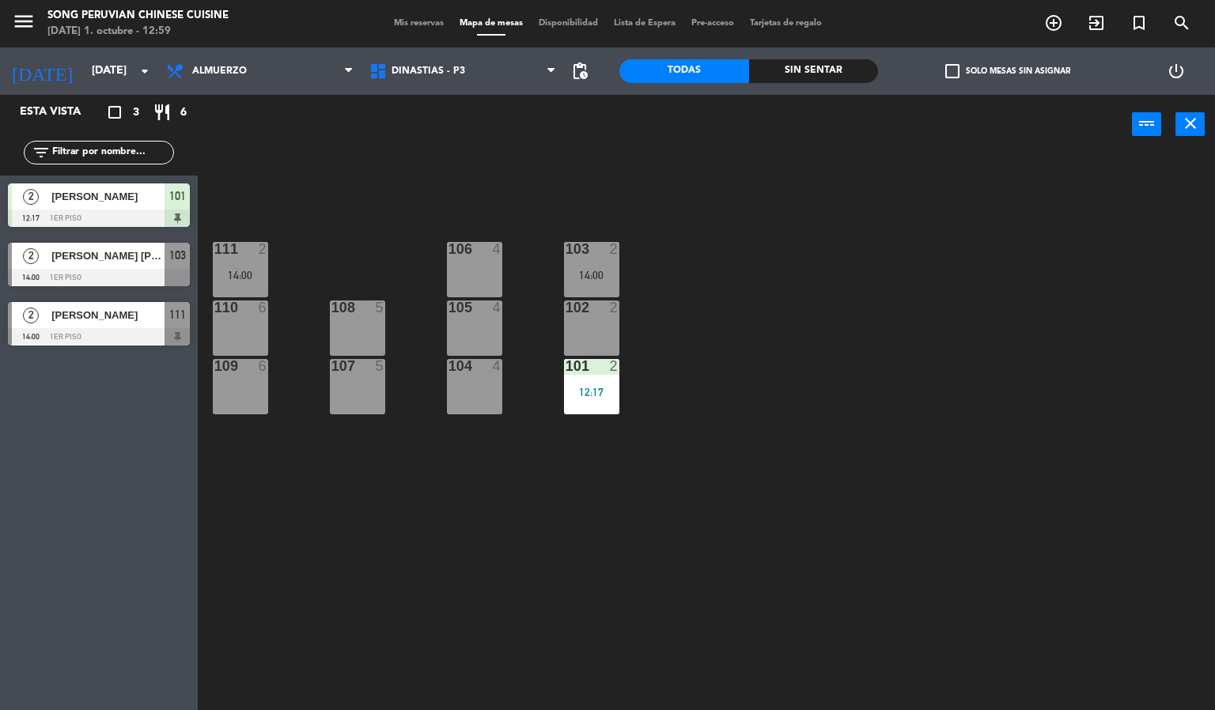
click at [491, 392] on div "104 4" at bounding box center [474, 386] width 55 height 55
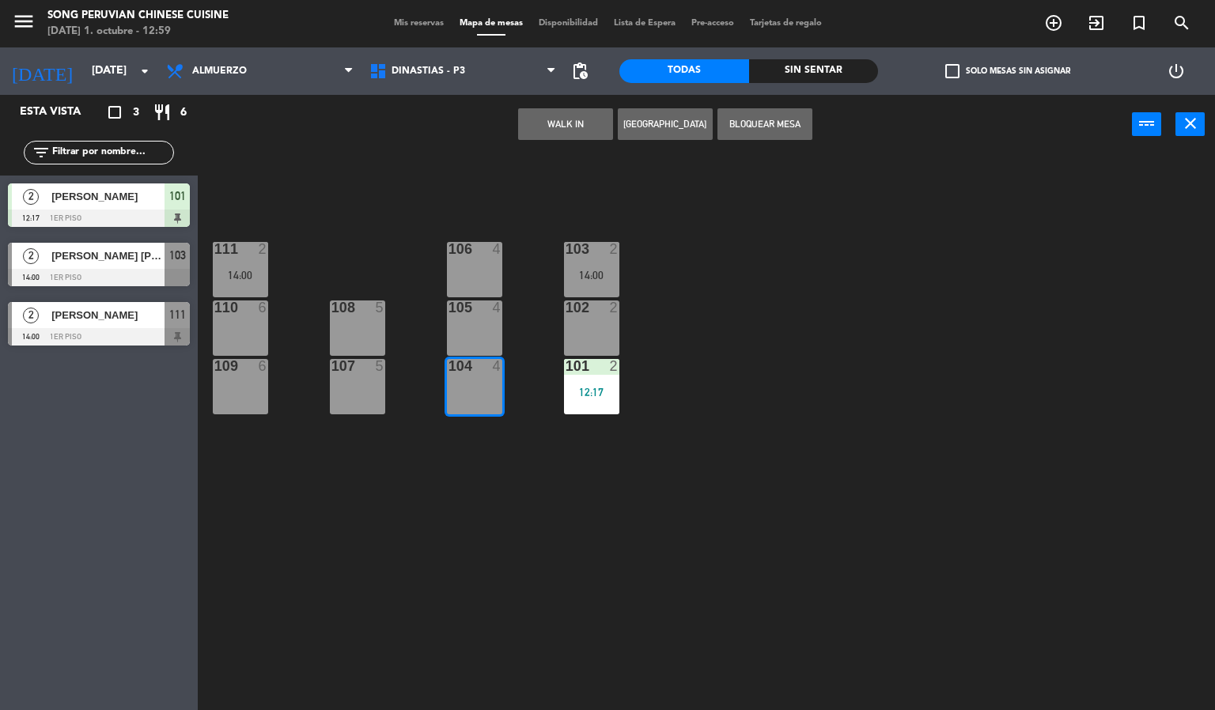
click at [465, 361] on div at bounding box center [474, 366] width 26 height 14
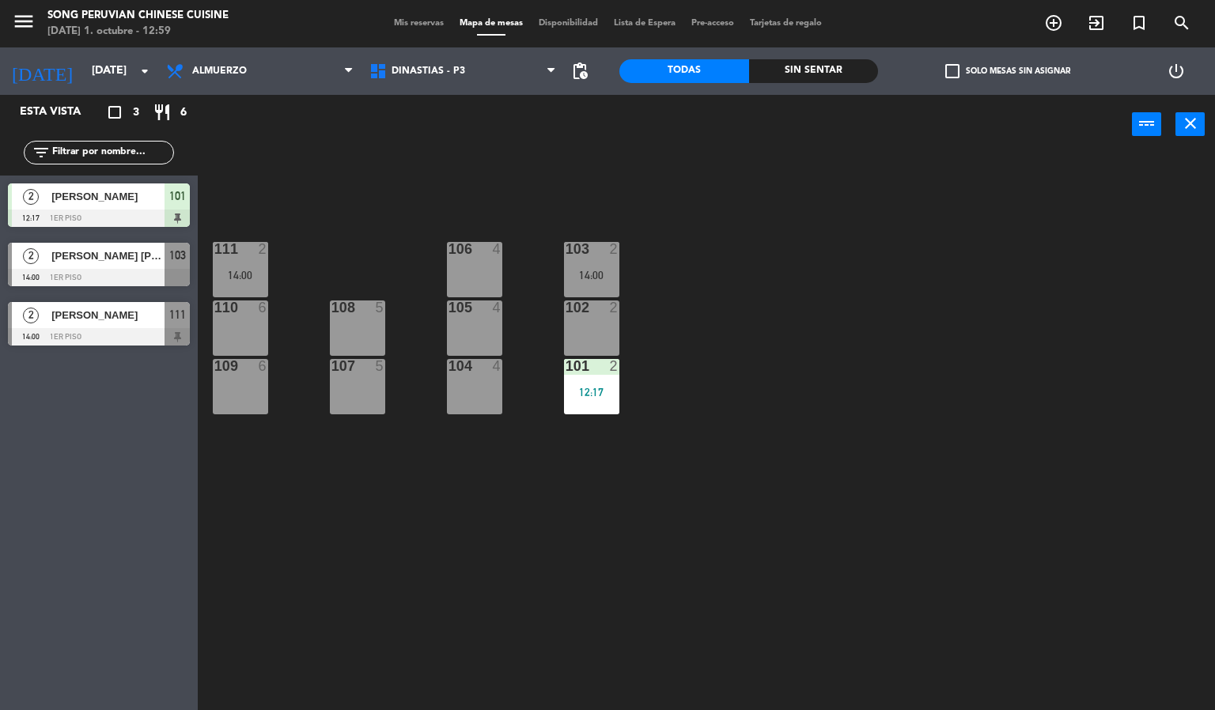
click at [463, 414] on div "104 4" at bounding box center [474, 386] width 55 height 55
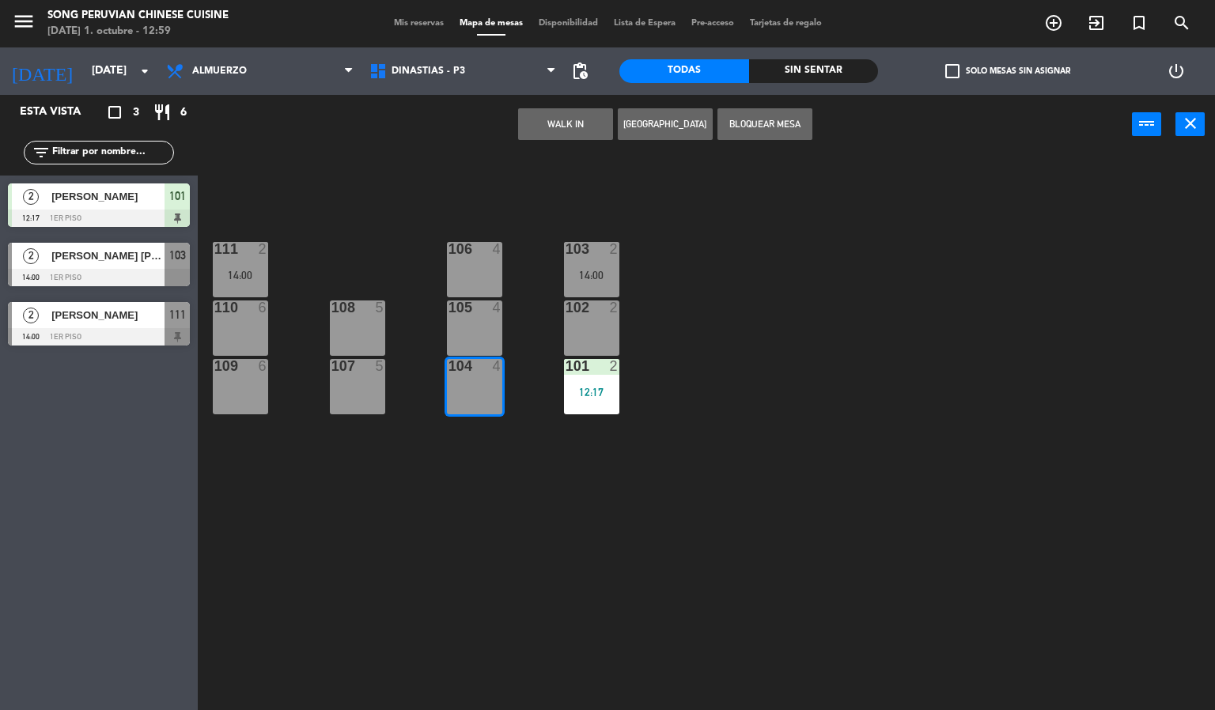
click at [472, 331] on div "105 4" at bounding box center [474, 327] width 55 height 55
click at [463, 261] on div "106 4" at bounding box center [474, 269] width 55 height 55
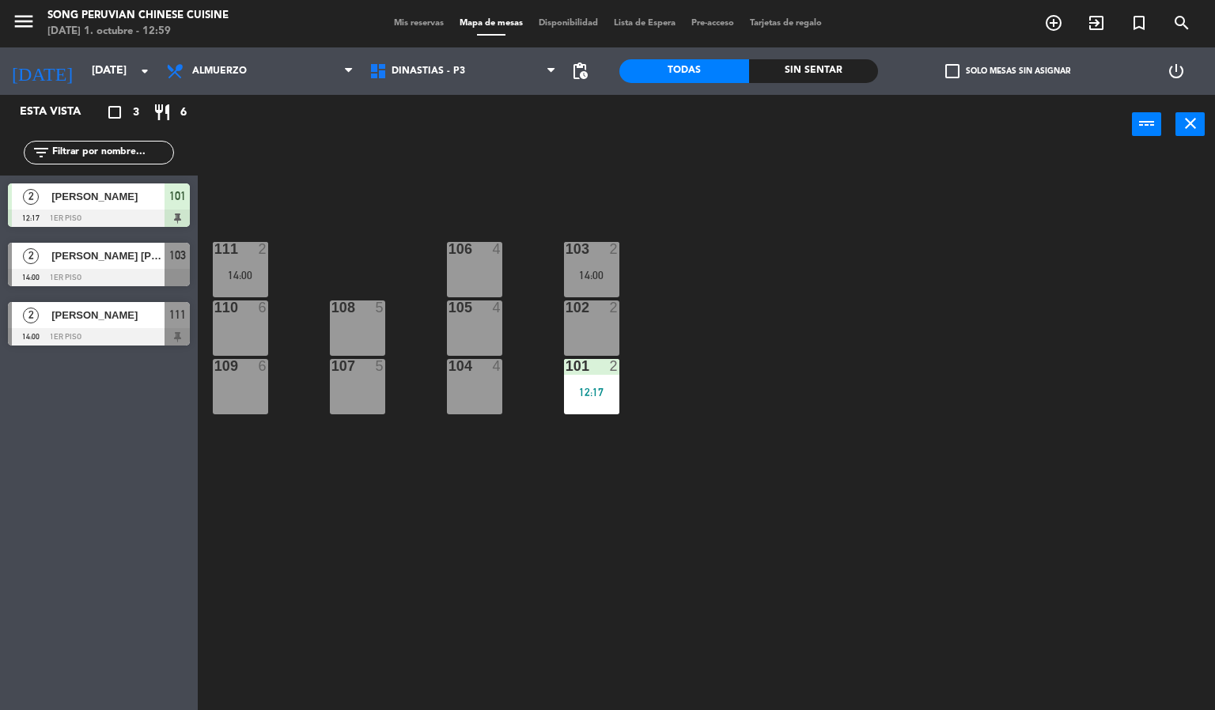
click at [487, 195] on div "103 2 14:00 106 4 111 2 14:00 102 2 105 4 108 5 110 6 101 2 12:17 104 4 107 5 1…" at bounding box center [712, 433] width 1005 height 556
click at [479, 396] on div "104 4" at bounding box center [474, 386] width 55 height 55
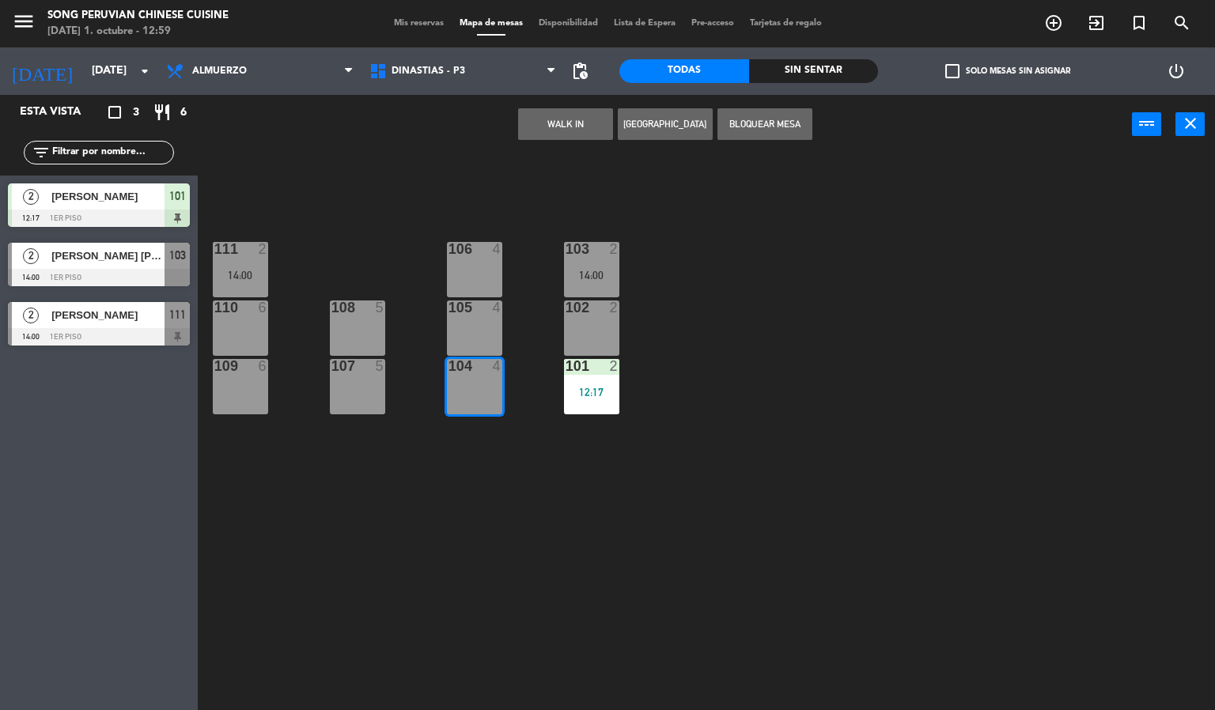
click at [491, 321] on div "105 4" at bounding box center [474, 327] width 55 height 55
click at [489, 245] on div "4" at bounding box center [501, 249] width 26 height 14
click at [503, 192] on div "103 2 14:00 106 4 111 2 14:00 102 2 105 4 108 5 110 6 101 2 12:17 104 4 107 5 1…" at bounding box center [712, 433] width 1005 height 556
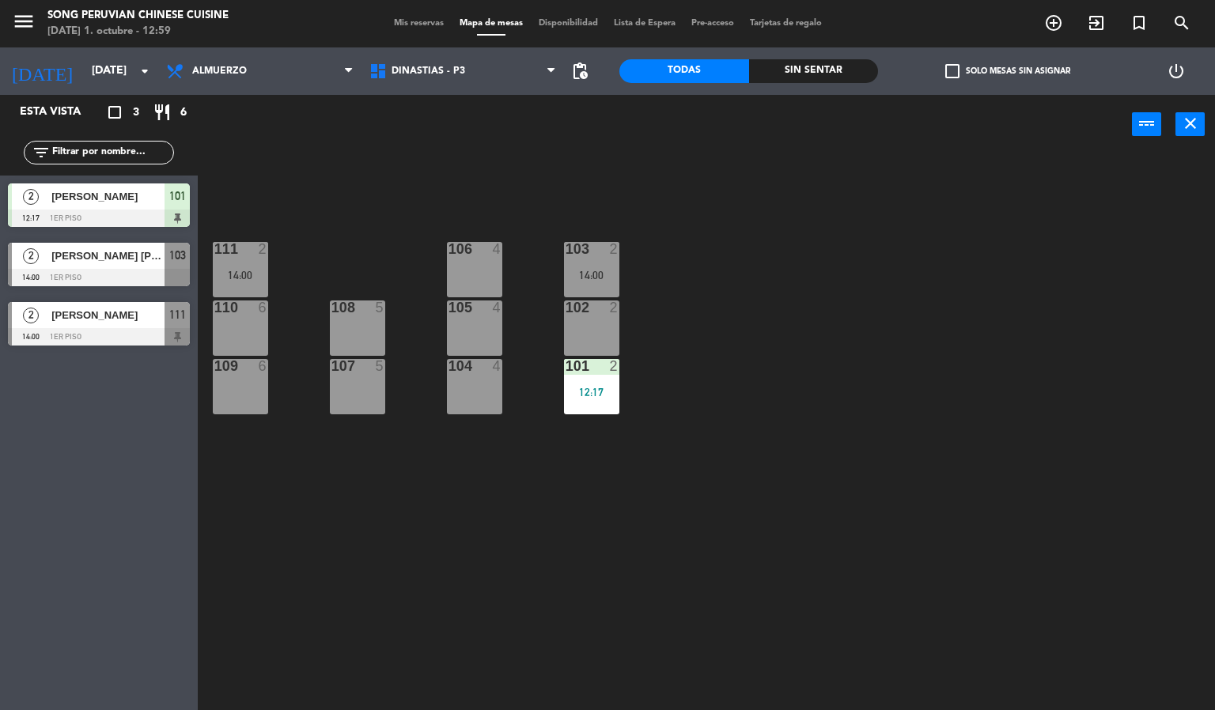
click at [486, 404] on div "104 4" at bounding box center [474, 386] width 55 height 55
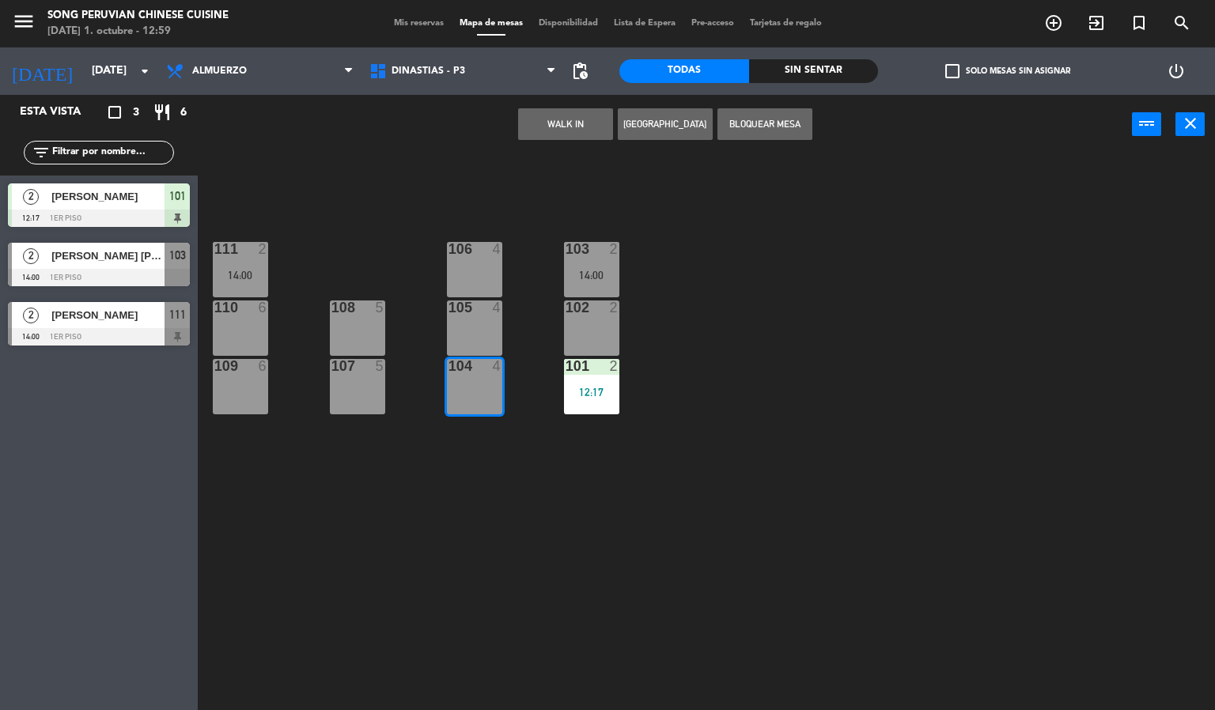
click at [458, 330] on div "105 4" at bounding box center [474, 327] width 55 height 55
click at [463, 273] on div "106 4" at bounding box center [474, 269] width 55 height 55
click at [467, 202] on div "103 2 14:00 106 4 111 2 14:00 102 2 105 4 108 5 110 6 101 2 12:17 104 4 107 5 1…" at bounding box center [712, 433] width 1005 height 556
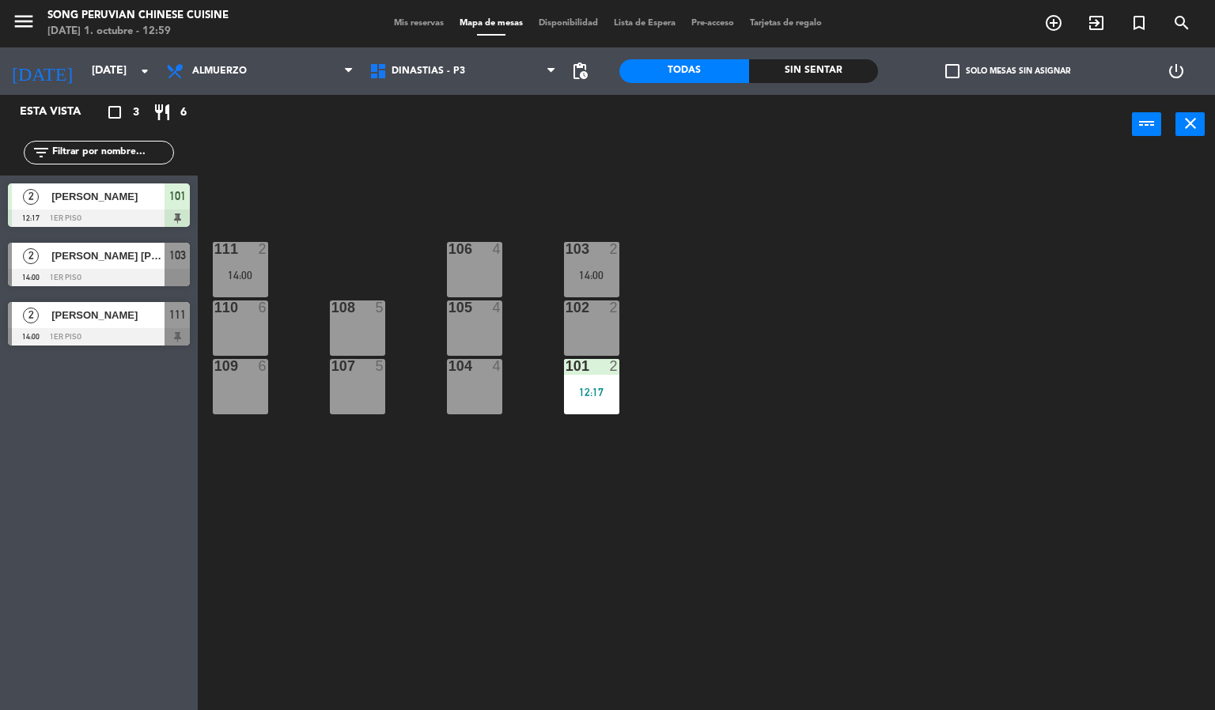
click at [482, 396] on div "104 4" at bounding box center [474, 386] width 55 height 55
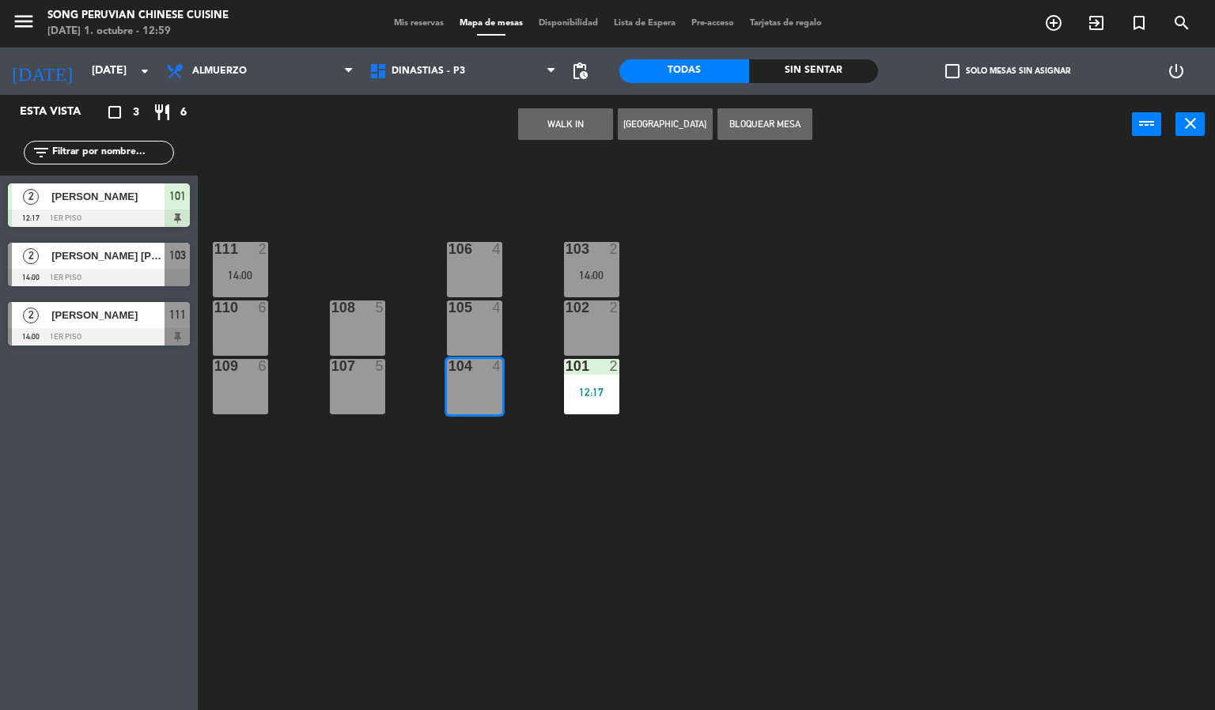
click at [487, 320] on div "105 4" at bounding box center [474, 327] width 55 height 55
click at [482, 252] on div at bounding box center [474, 249] width 26 height 14
click at [491, 183] on div "103 2 14:00 106 4 111 2 14:00 102 2 105 4 108 5 110 6 101 2 12:17 104 4 107 5 1…" at bounding box center [712, 433] width 1005 height 556
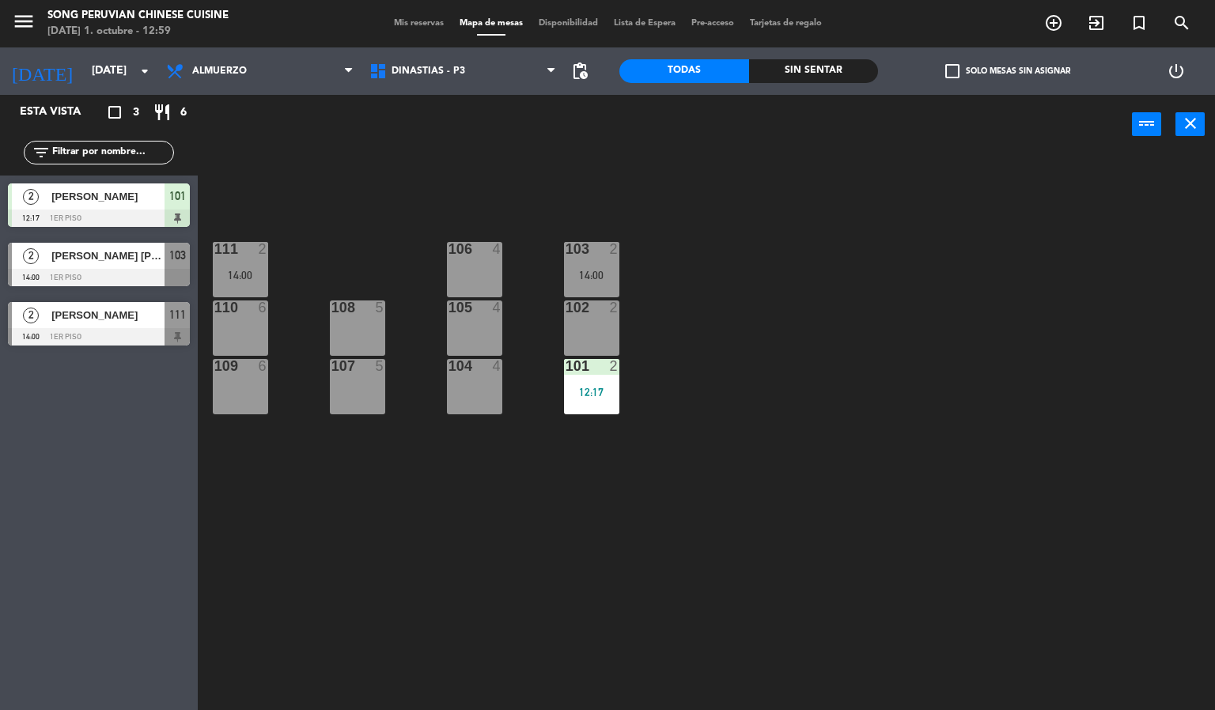
click at [347, 368] on div at bounding box center [357, 366] width 26 height 14
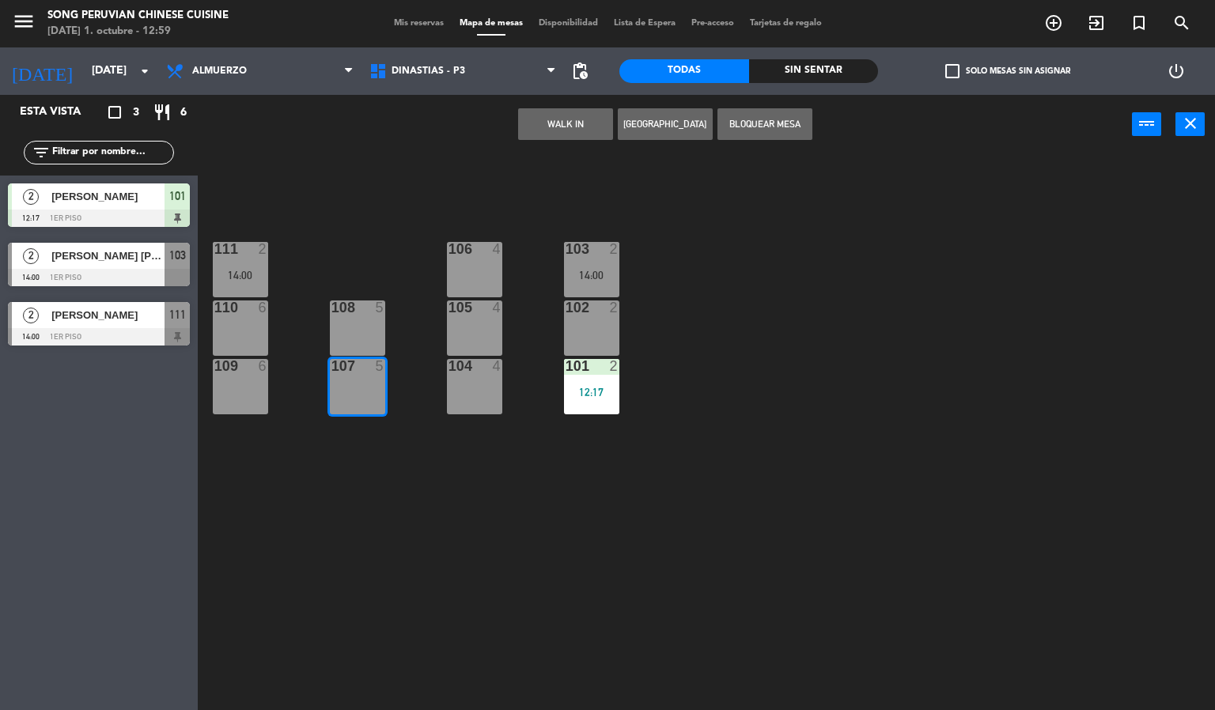
click at [380, 339] on div "108 5" at bounding box center [357, 327] width 55 height 55
click at [383, 245] on div "103 2 14:00 106 4 111 2 14:00 102 2 105 4 108 5 110 6 101 2 12:17 104 4 107 5 1…" at bounding box center [712, 433] width 1005 height 556
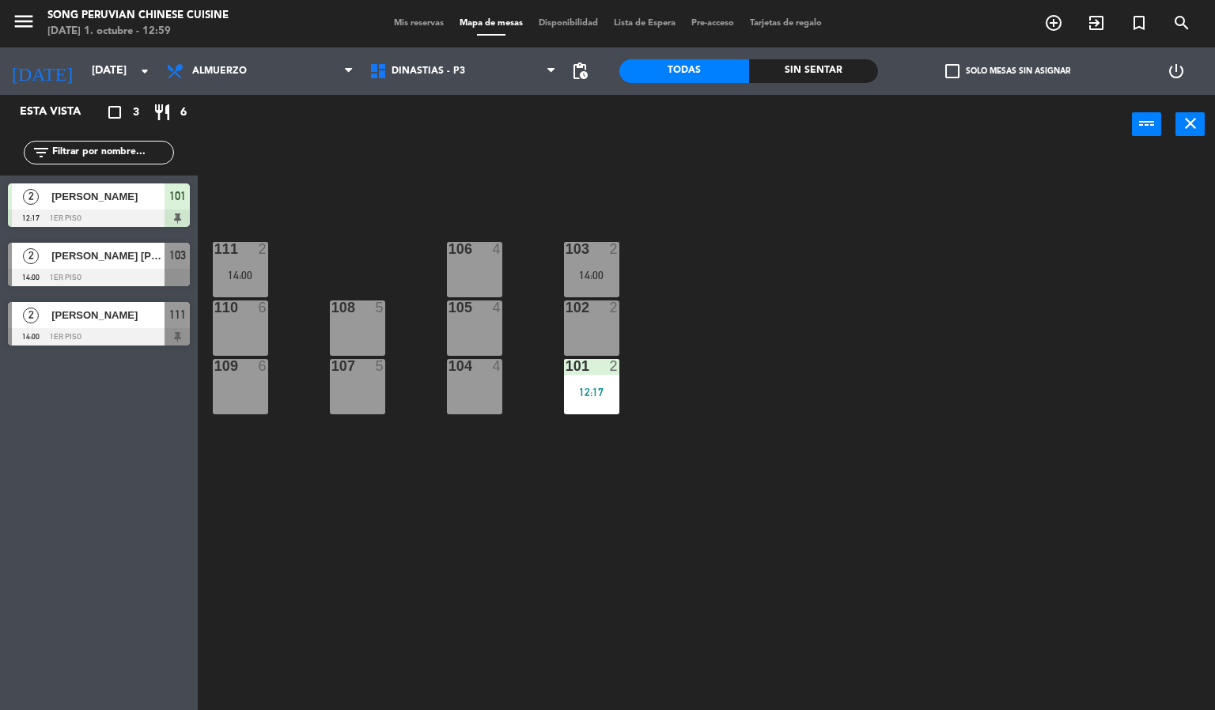
click at [243, 387] on div "109 6" at bounding box center [240, 386] width 55 height 55
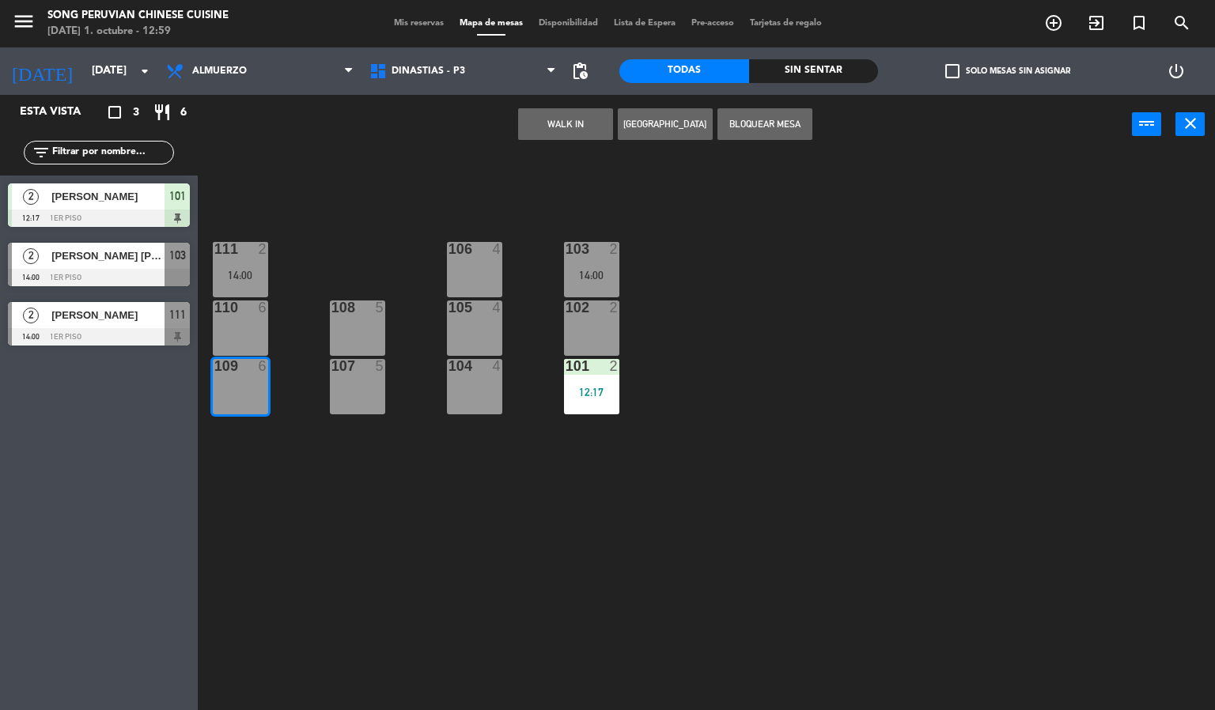
click at [238, 338] on div "110 6" at bounding box center [240, 327] width 55 height 55
click at [236, 264] on div "111 2 14:00" at bounding box center [240, 269] width 55 height 55
click at [228, 275] on div "14:00" at bounding box center [240, 275] width 55 height 11
click at [252, 270] on div "14:00" at bounding box center [240, 275] width 55 height 11
click at [356, 207] on div "103 2 14:00 106 4 111 2 14:00 102 2 105 4 108 5 110 6 101 2 12:17 104 4 107 5 1…" at bounding box center [712, 433] width 1005 height 556
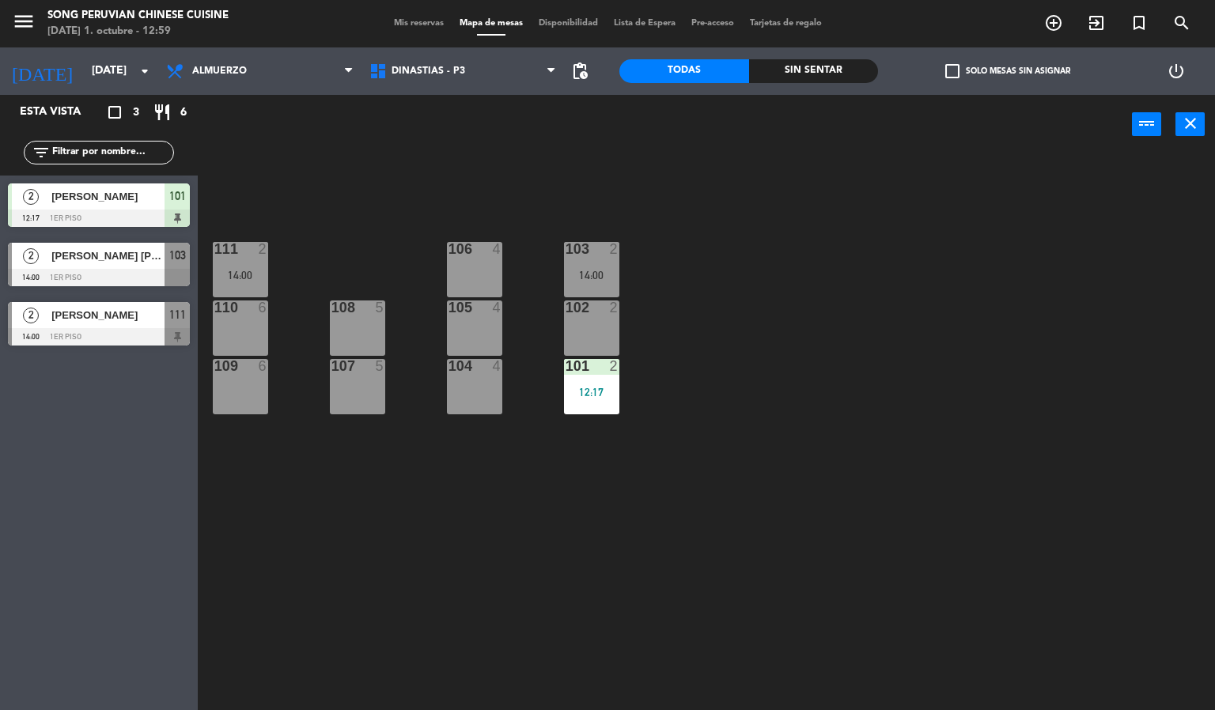
click at [359, 387] on div "107 5" at bounding box center [357, 386] width 55 height 55
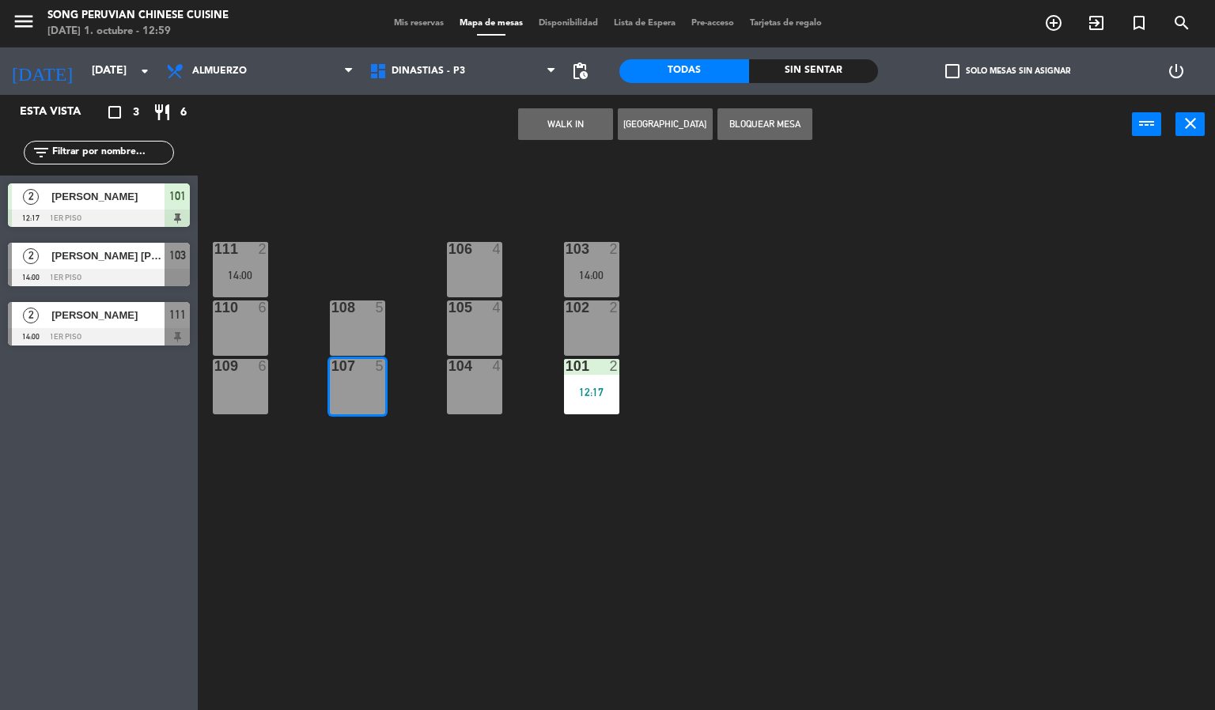
click at [352, 335] on div "108 5" at bounding box center [357, 327] width 55 height 55
click at [399, 454] on div "103 2 14:00 106 4 111 2 14:00 102 2 105 4 108 5 110 6 101 2 12:17 104 4 107 5 1…" at bounding box center [712, 433] width 1005 height 556
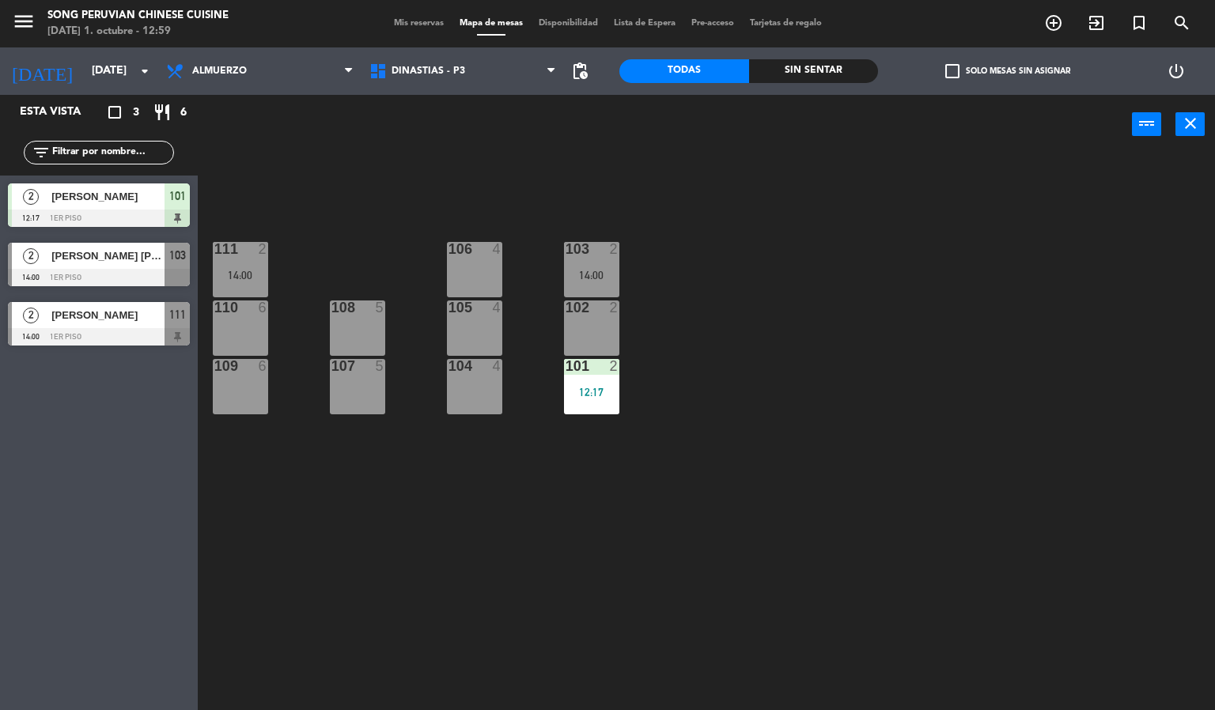
click at [471, 401] on div "104 4" at bounding box center [474, 386] width 55 height 55
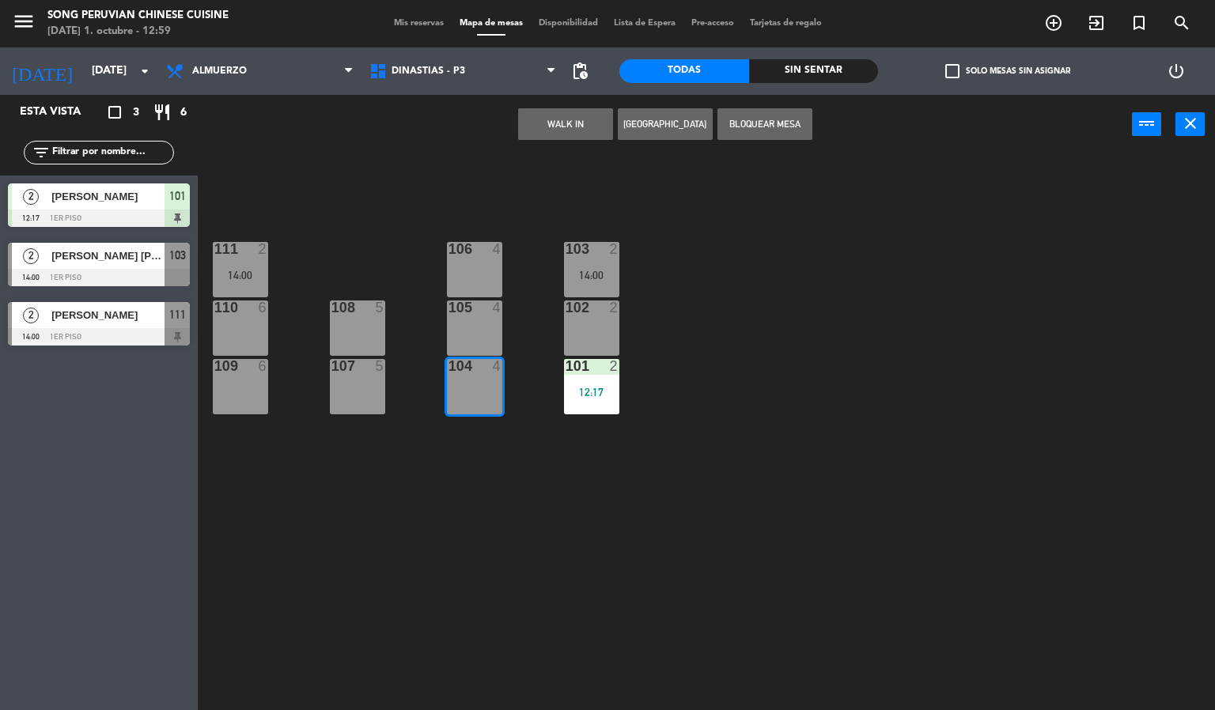
click at [455, 506] on div "103 2 14:00 106 4 111 2 14:00 102 2 105 4 108 5 110 6 101 2 12:17 104 4 107 5 1…" at bounding box center [712, 433] width 1005 height 556
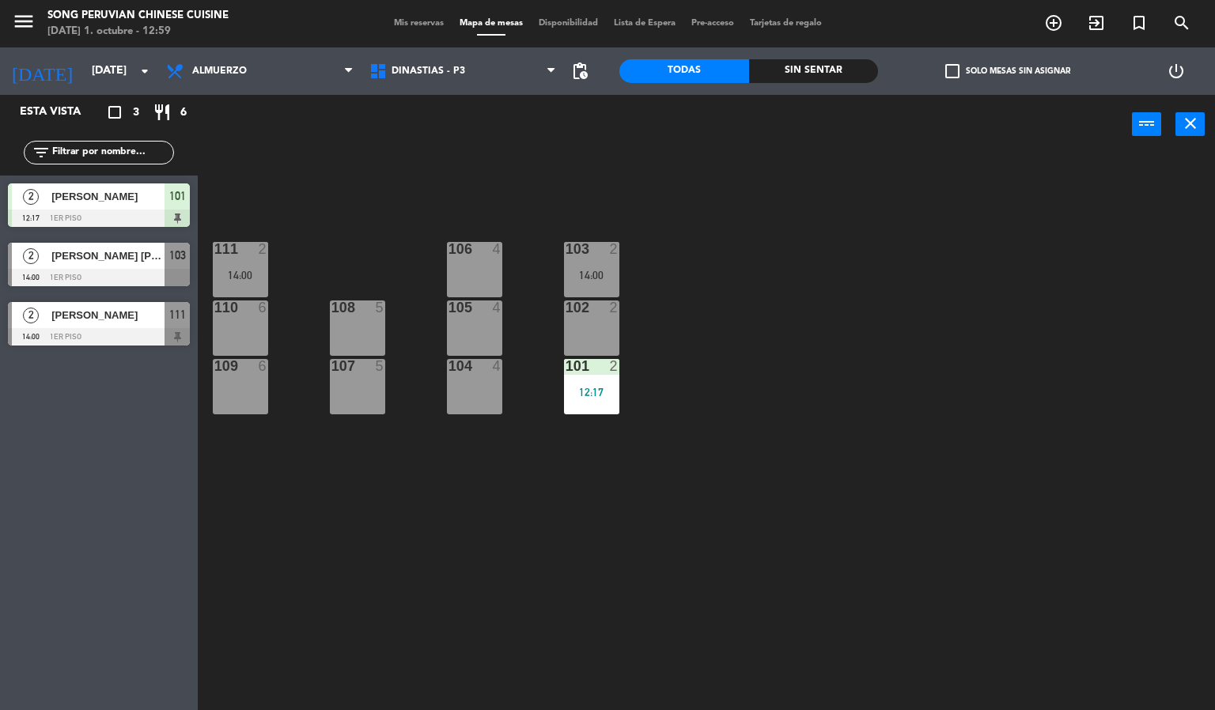
click at [474, 368] on div at bounding box center [474, 366] width 26 height 14
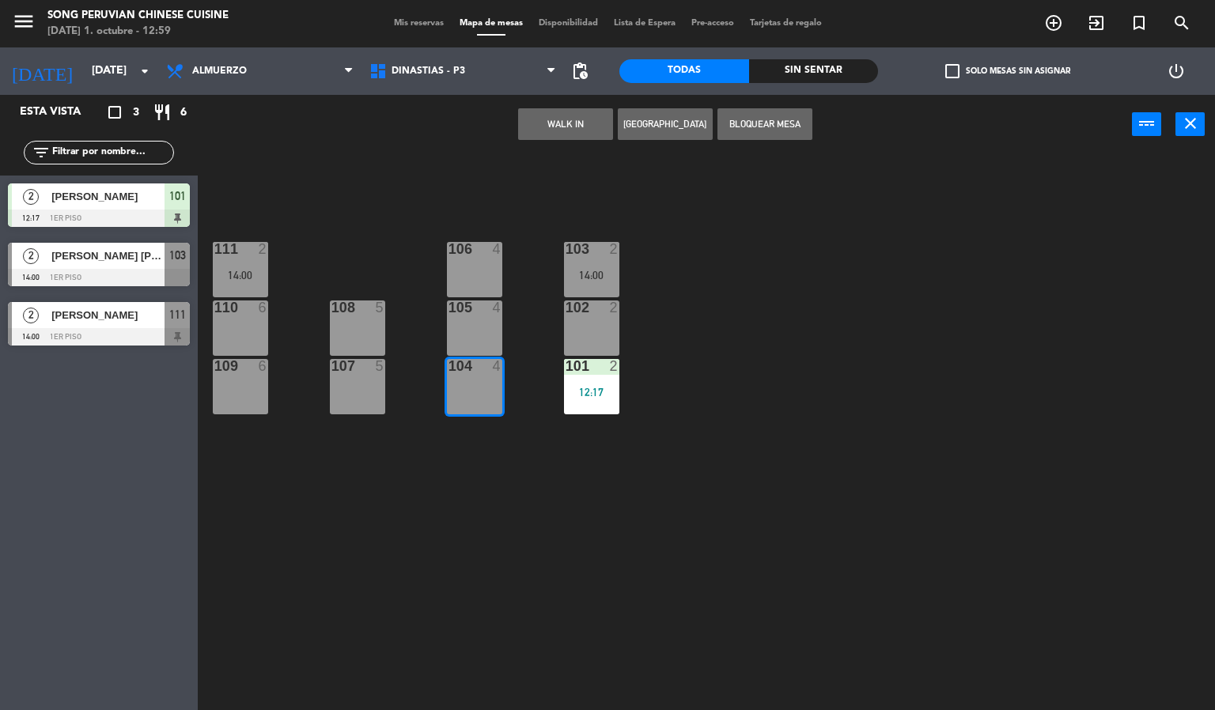
click at [482, 337] on div "105 4" at bounding box center [474, 327] width 55 height 55
click at [477, 274] on div "106 4" at bounding box center [474, 269] width 55 height 55
click at [437, 475] on div "103 2 14:00 106 4 111 2 14:00 102 2 105 4 108 5 110 6 101 2 12:17 104 4 107 5 1…" at bounding box center [712, 433] width 1005 height 556
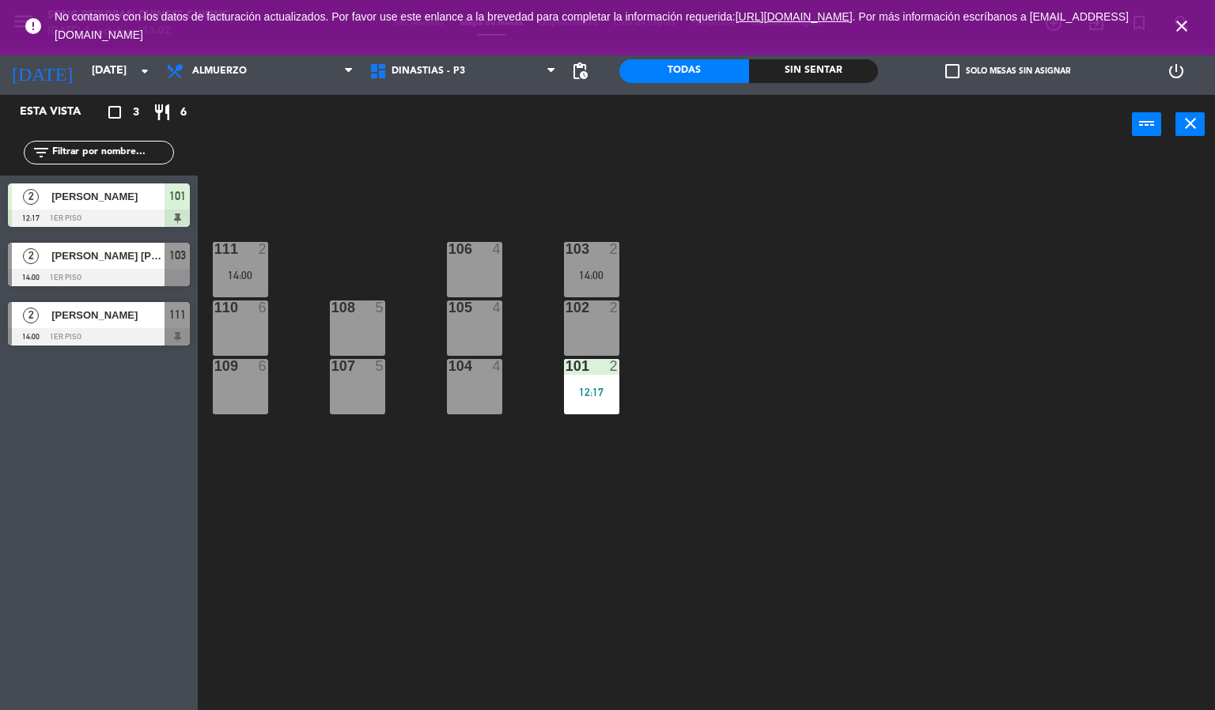
click at [1189, 28] on icon "close" at bounding box center [1181, 26] width 19 height 19
click at [1179, 27] on icon "close" at bounding box center [1181, 26] width 19 height 19
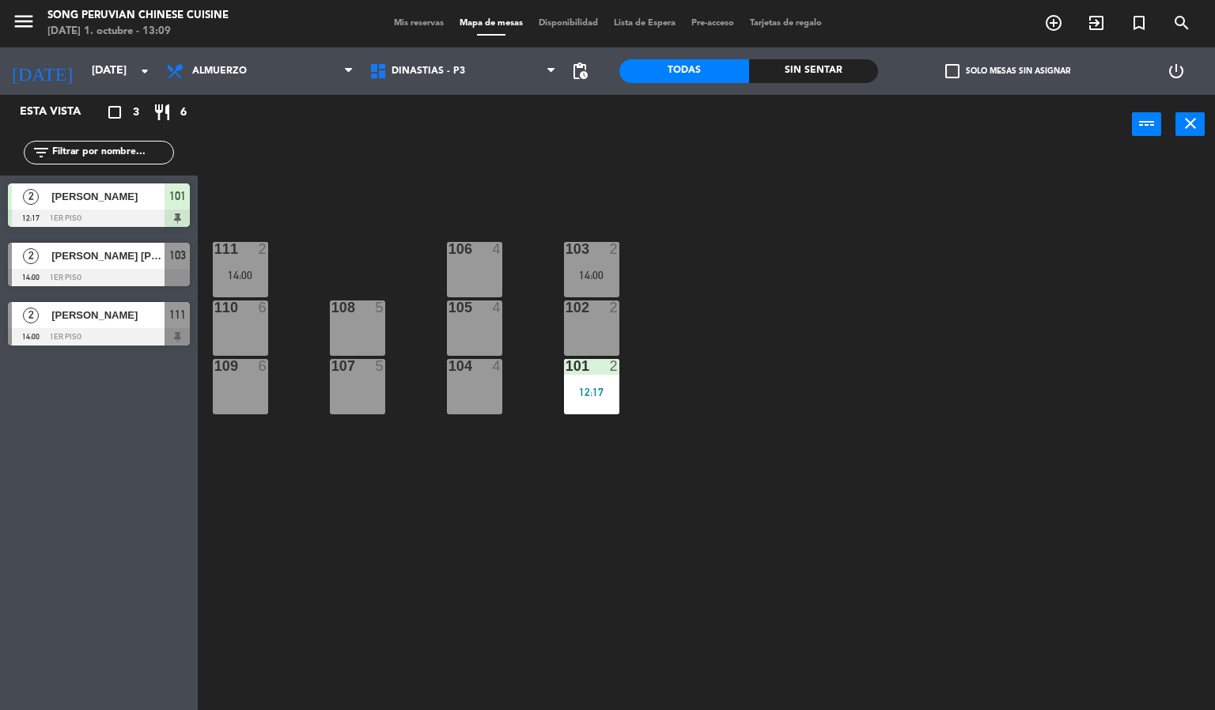
click at [935, 397] on div "103 2 14:00 106 4 111 2 14:00 102 2 105 4 108 5 110 6 101 2 12:17 104 4 107 5 1…" at bounding box center [712, 433] width 1005 height 556
click at [494, 592] on div "103 2 14:00 106 4 111 2 14:00 102 2 105 4 108 5 110 6 101 2 12:17 104 4 107 5 1…" at bounding box center [712, 433] width 1005 height 556
click at [600, 392] on div "12:17" at bounding box center [591, 392] width 55 height 11
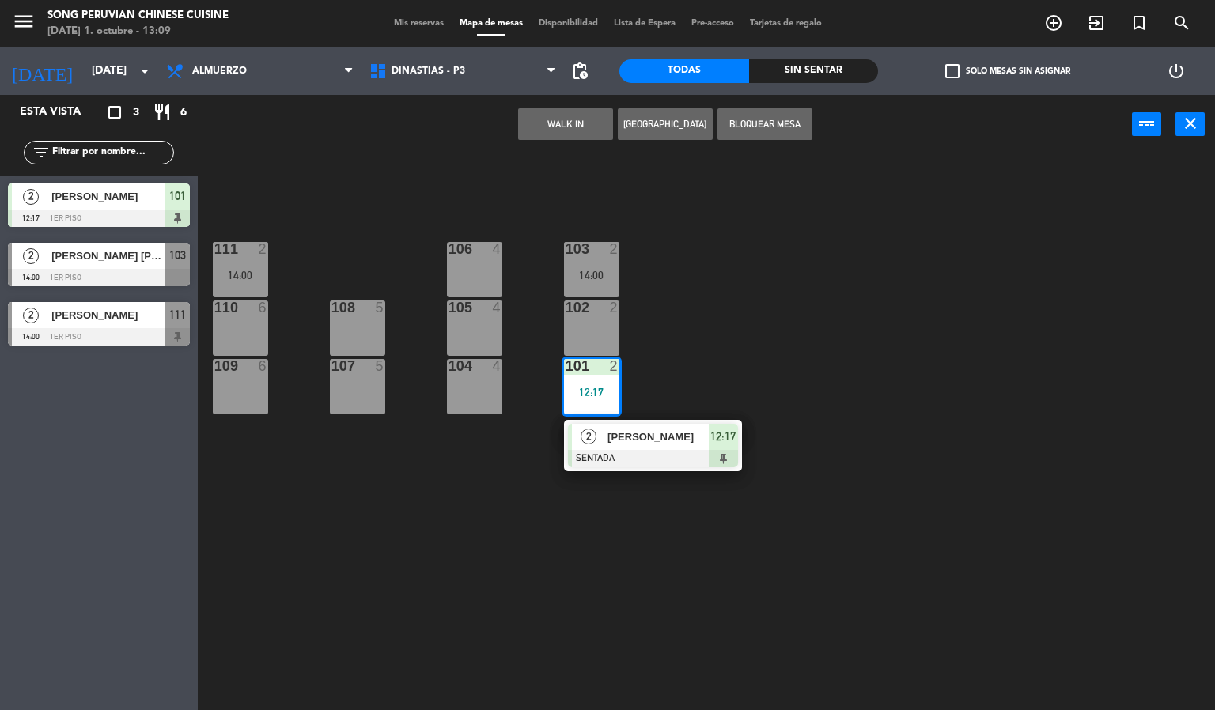
click at [308, 437] on div "103 2 14:00 106 4 111 2 14:00 102 2 105 4 108 5 110 6 101 2 12:17 2 [PERSON_NAM…" at bounding box center [712, 433] width 1005 height 556
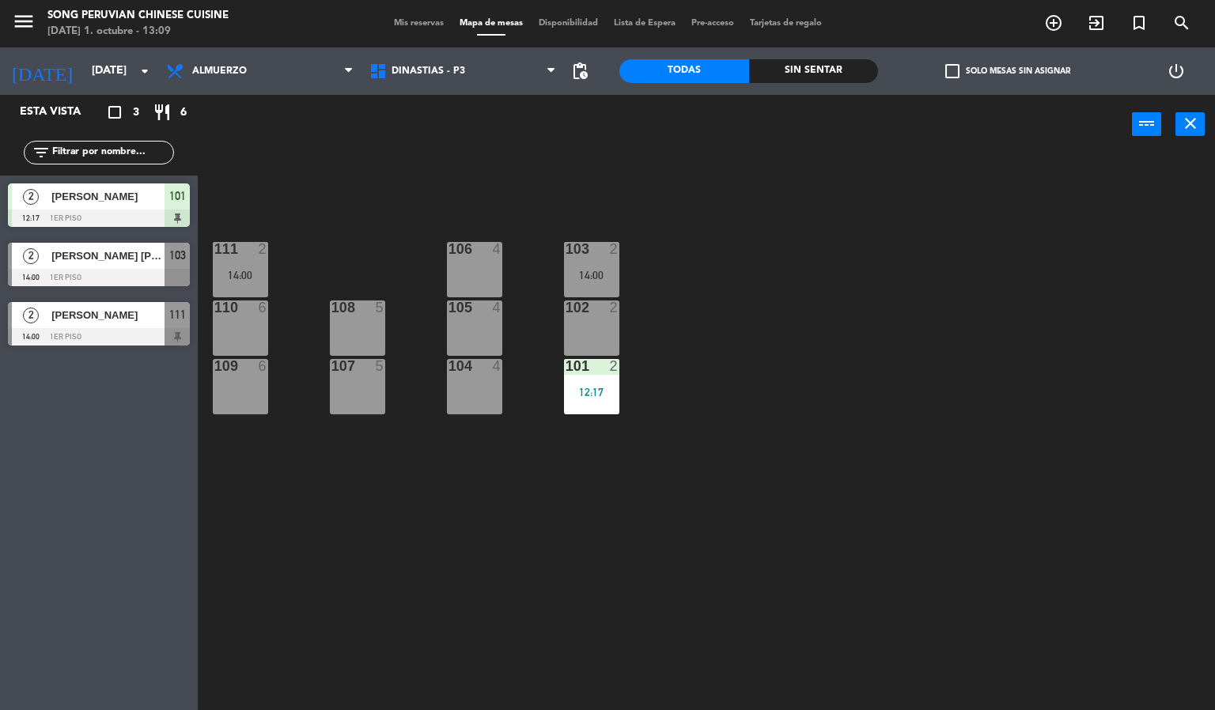
click at [306, 242] on div "103 2 14:00 106 4 111 2 14:00 102 2 105 4 108 5 110 6 101 2 12:17 104 4 107 5 1…" at bounding box center [712, 433] width 1005 height 556
click at [251, 275] on div "14:00" at bounding box center [240, 275] width 55 height 11
click at [285, 524] on div "103 2 14:00 106 4 111 2 14:00 102 2 105 4 108 5 110 6 101 2 12:17 104 4 107 5 1…" at bounding box center [712, 433] width 1005 height 556
click at [262, 308] on div "6" at bounding box center [263, 307] width 9 height 14
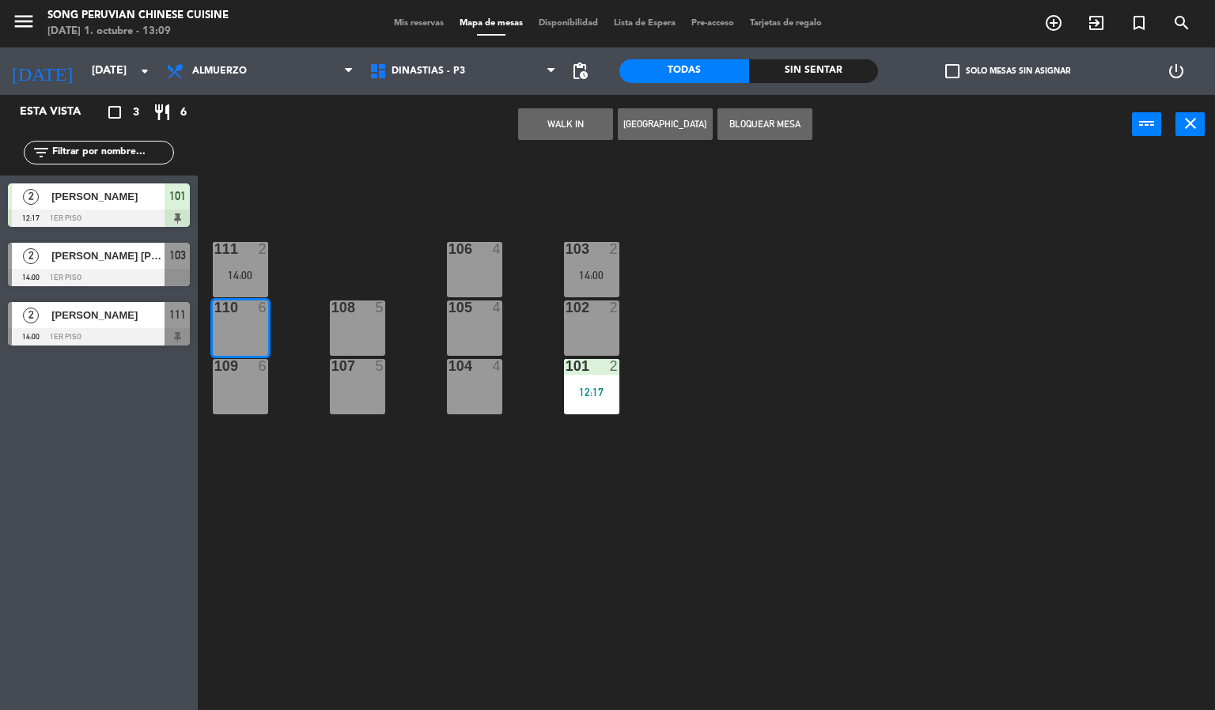
click at [244, 263] on div "111 2 14:00" at bounding box center [240, 269] width 55 height 55
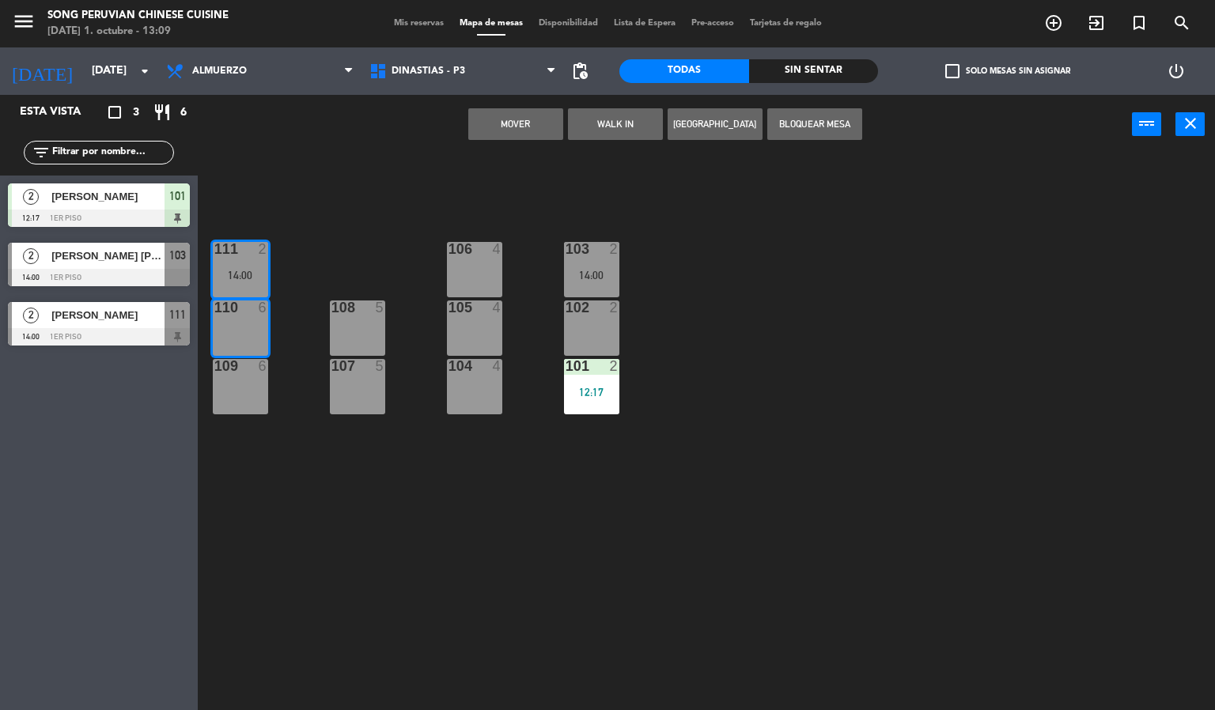
click at [452, 558] on div "103 2 14:00 106 4 111 2 14:00 102 2 105 4 108 5 110 6 101 2 12:17 104 4 107 5 1…" at bounding box center [712, 433] width 1005 height 556
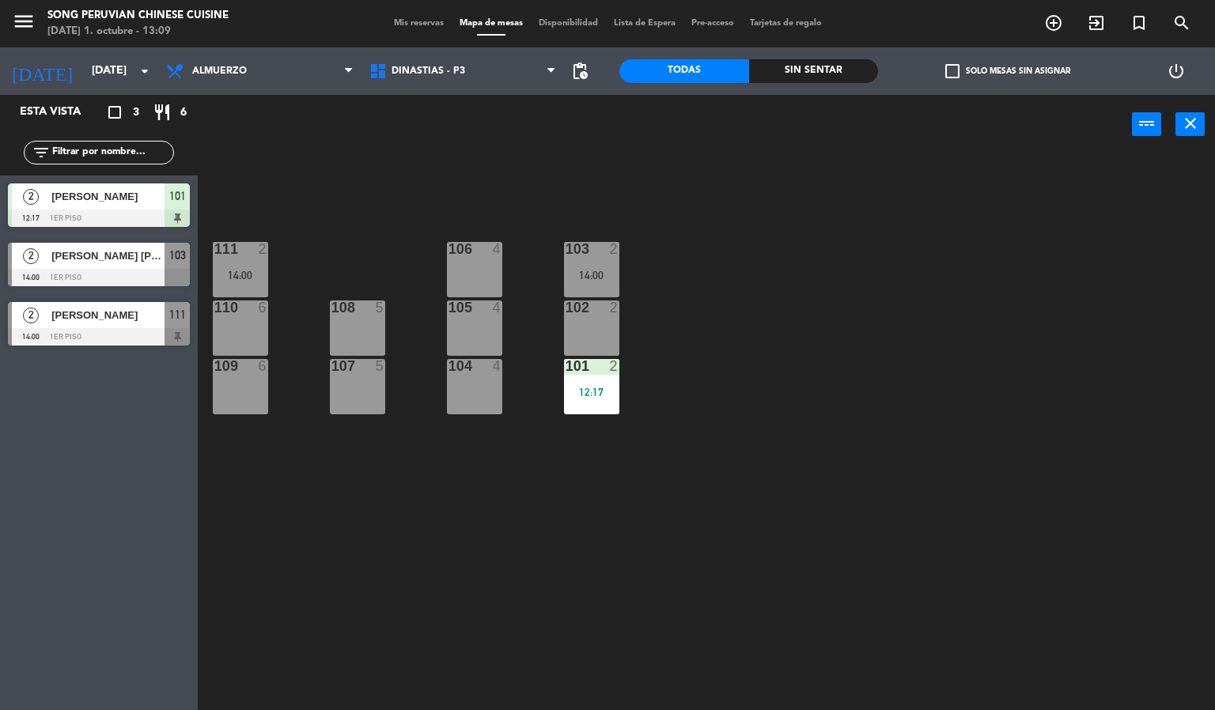
click at [254, 262] on div "111 2 14:00" at bounding box center [240, 269] width 55 height 55
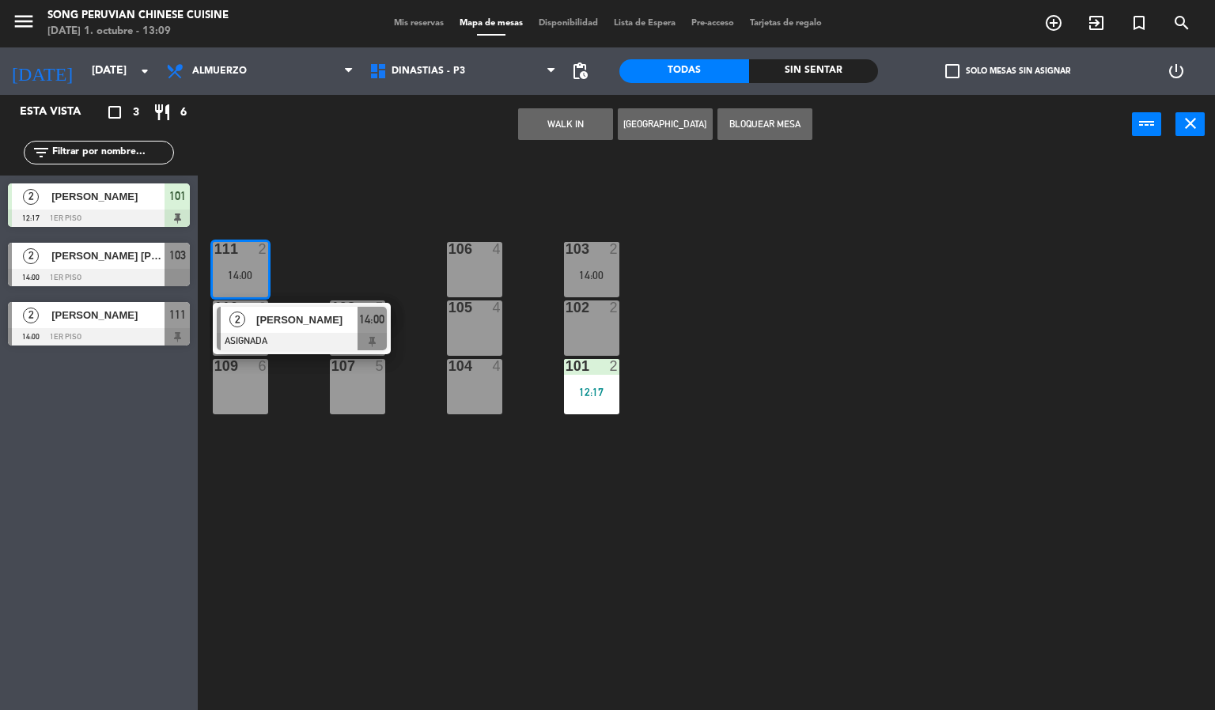
click at [273, 331] on div "[PERSON_NAME]" at bounding box center [306, 320] width 103 height 26
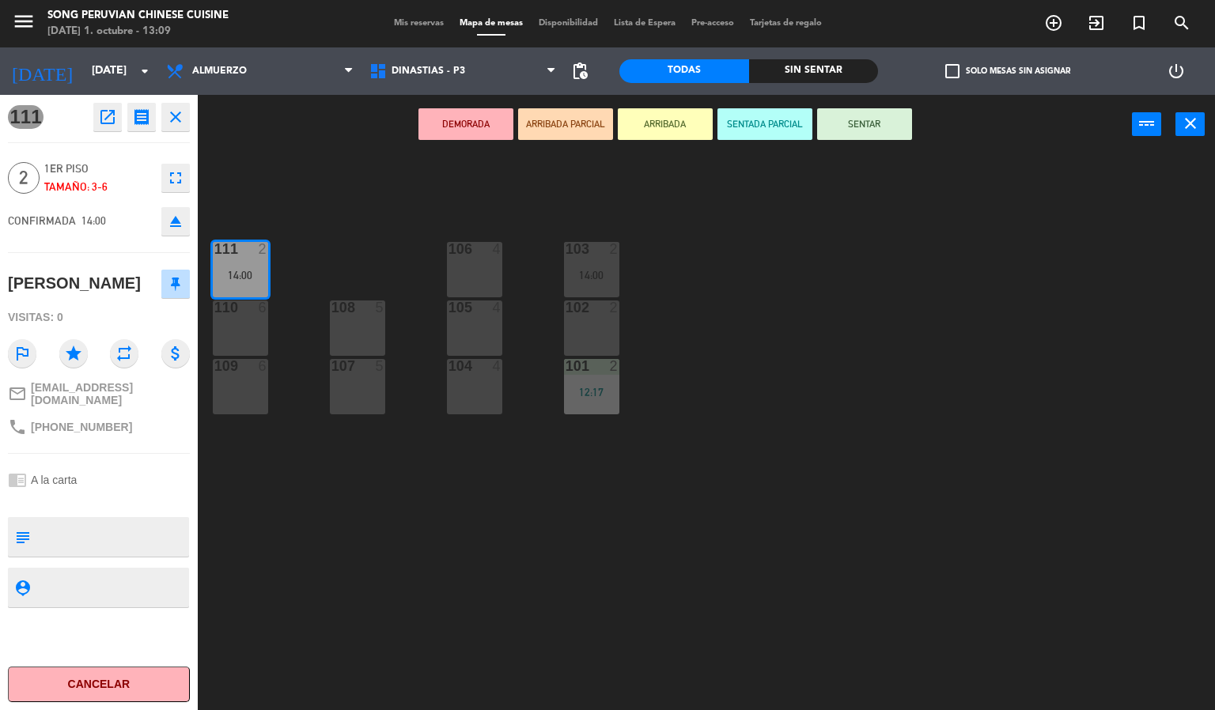
click at [432, 669] on div "103 2 14:00 106 4 111 2 14:00 102 2 105 4 108 5 110 6 101 2 12:17 104 4 107 5 1…" at bounding box center [712, 433] width 1005 height 556
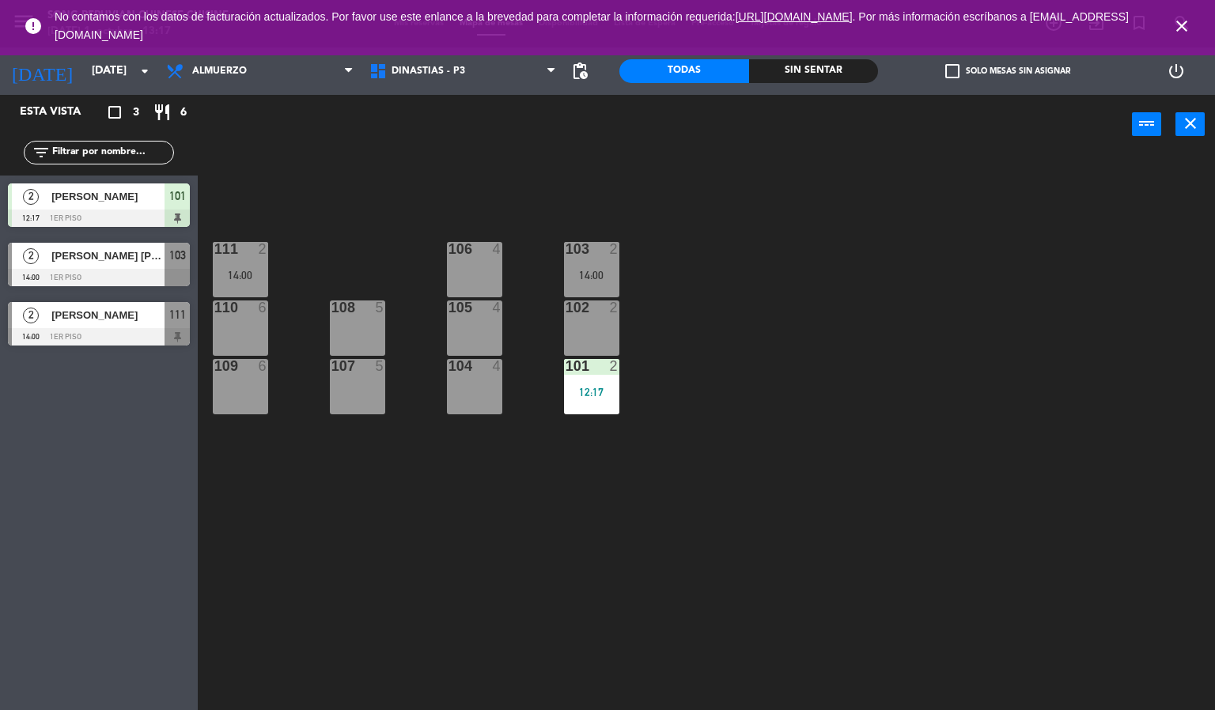
click at [1186, 32] on icon "close" at bounding box center [1181, 26] width 19 height 19
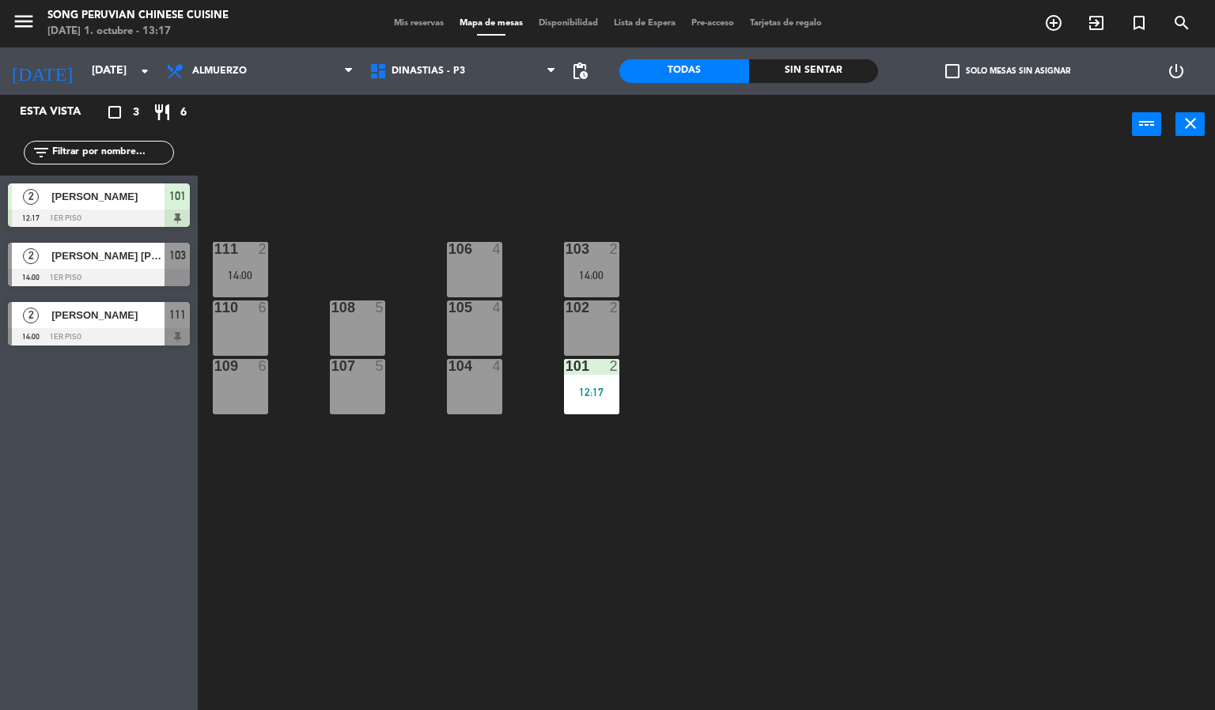
click at [237, 447] on div "103 2 14:00 106 4 111 2 14:00 102 2 105 4 108 5 110 6 101 2 12:17 104 4 107 5 1…" at bounding box center [712, 433] width 1005 height 556
click at [242, 403] on div "109 6" at bounding box center [240, 386] width 55 height 55
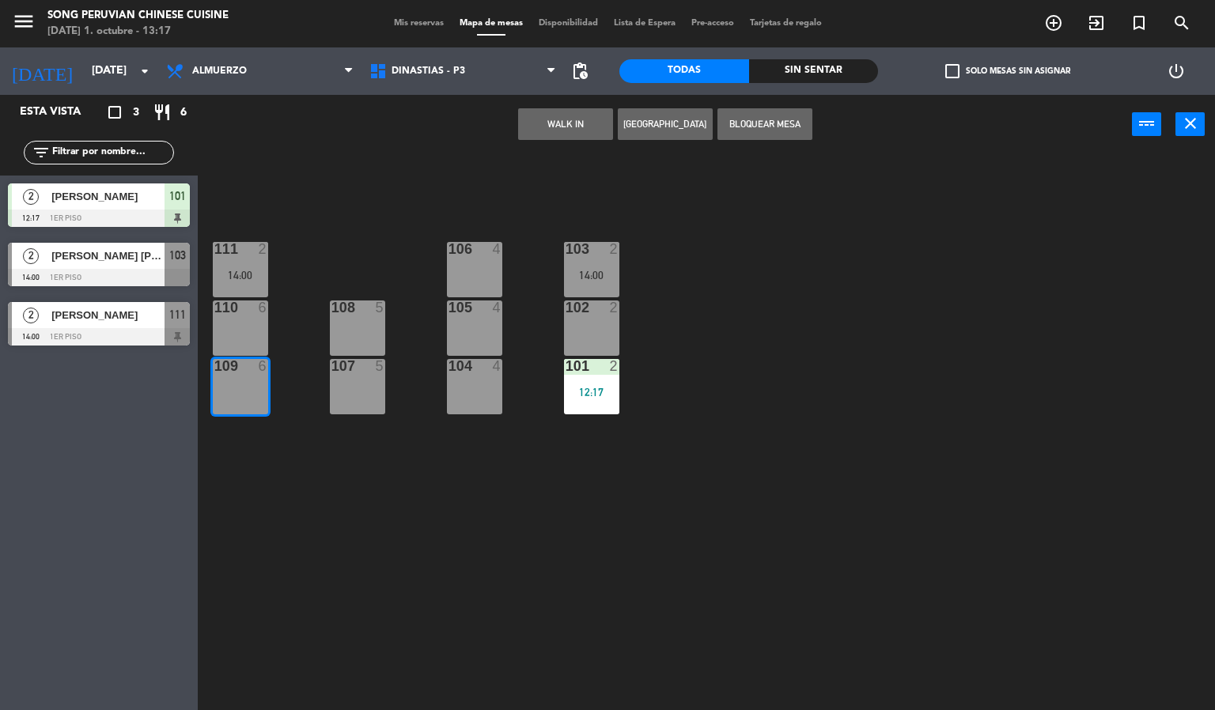
click at [555, 128] on button "WALK IN" at bounding box center [565, 124] width 95 height 32
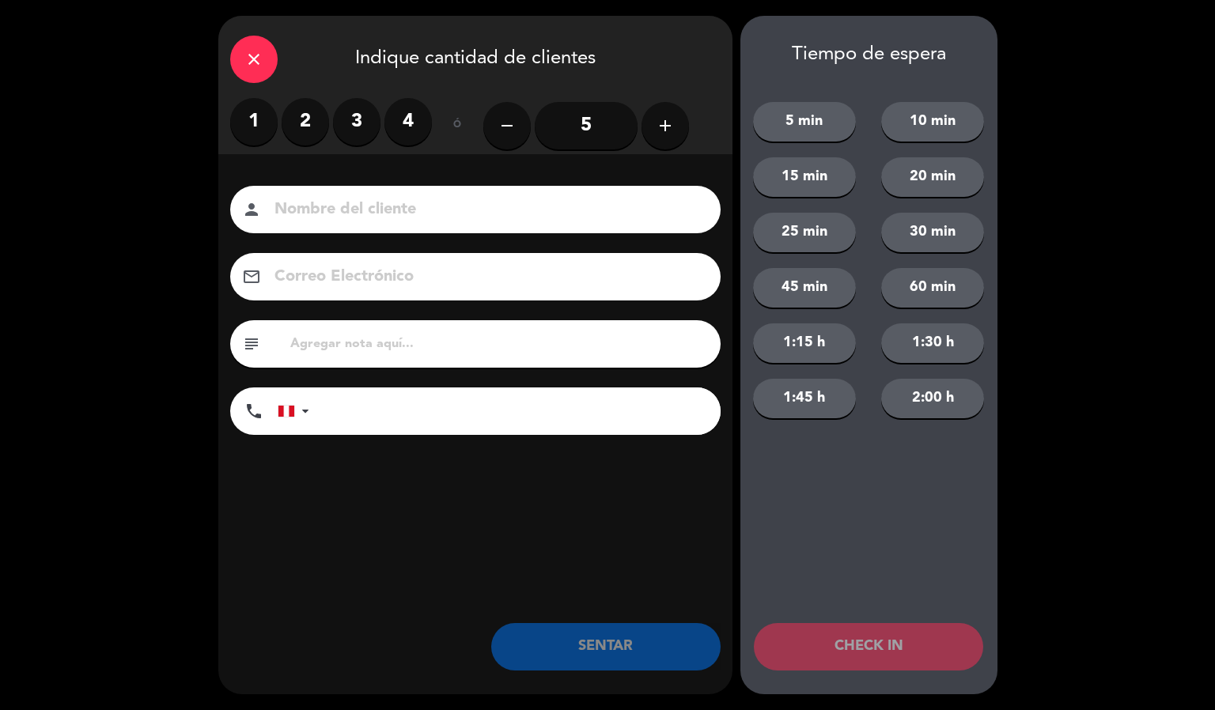
click at [304, 121] on label "2" at bounding box center [305, 121] width 47 height 47
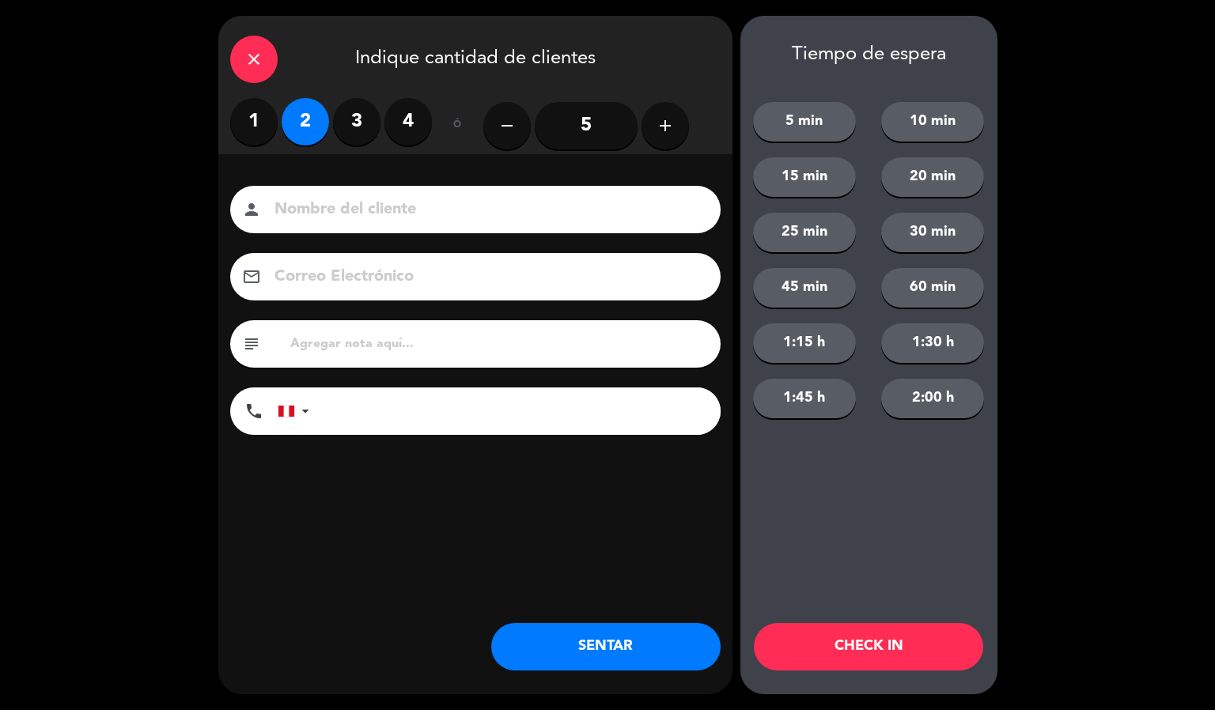
click at [304, 221] on input at bounding box center [486, 210] width 427 height 28
type input "[PERSON_NAME]"
click at [857, 643] on button "CHECK IN" at bounding box center [868, 646] width 229 height 47
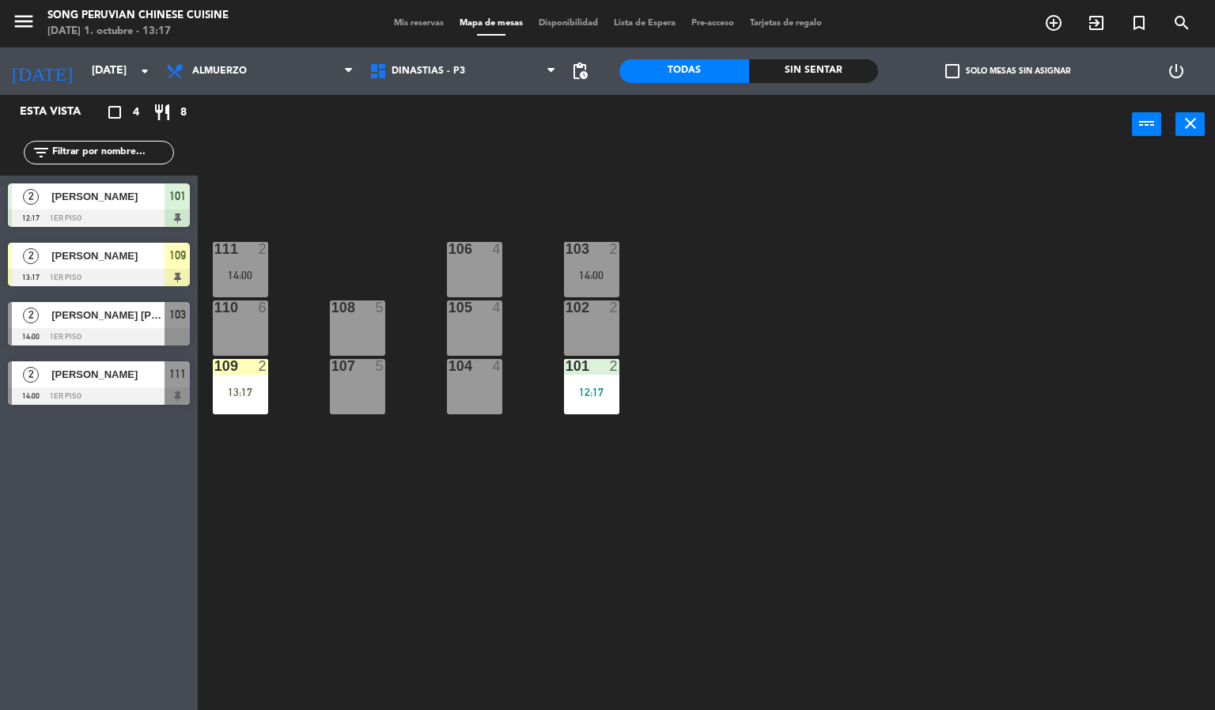
click at [333, 453] on div "103 2 14:00 106 4 111 2 14:00 102 2 105 4 108 5 110 6 101 2 12:17 104 4 107 5 1…" at bounding box center [712, 433] width 1005 height 556
click at [287, 444] on div "103 2 14:00 106 4 111 2 14:00 102 2 105 4 108 5 110 6 101 2 12:17 104 4 107 5 1…" at bounding box center [712, 433] width 1005 height 556
click at [249, 392] on div "13:17" at bounding box center [240, 392] width 55 height 11
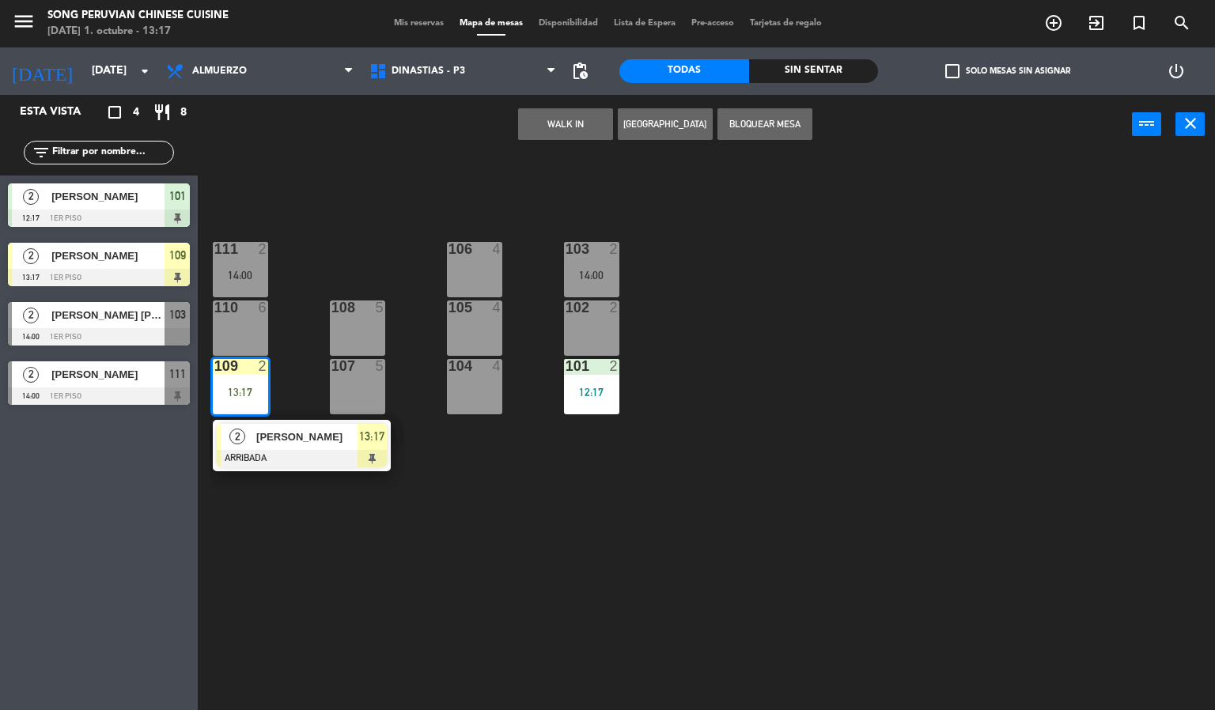
click at [250, 270] on div "14:00" at bounding box center [240, 275] width 55 height 11
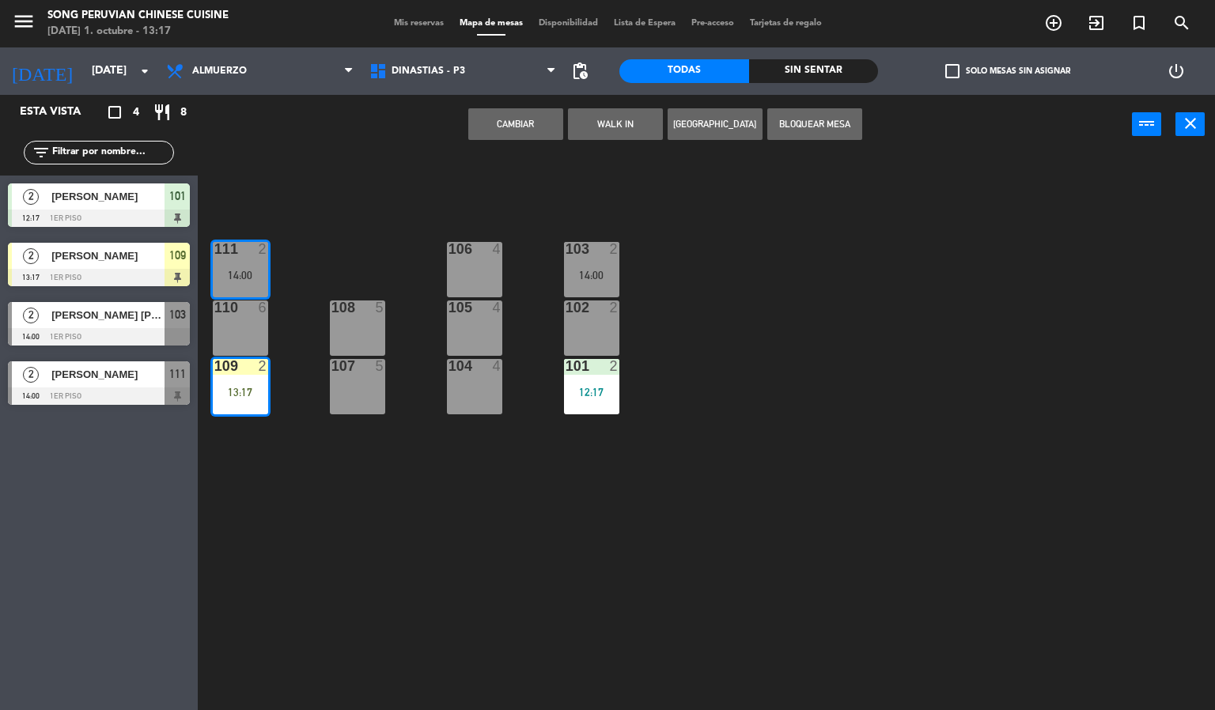
click at [508, 130] on button "Cambiar" at bounding box center [515, 124] width 95 height 32
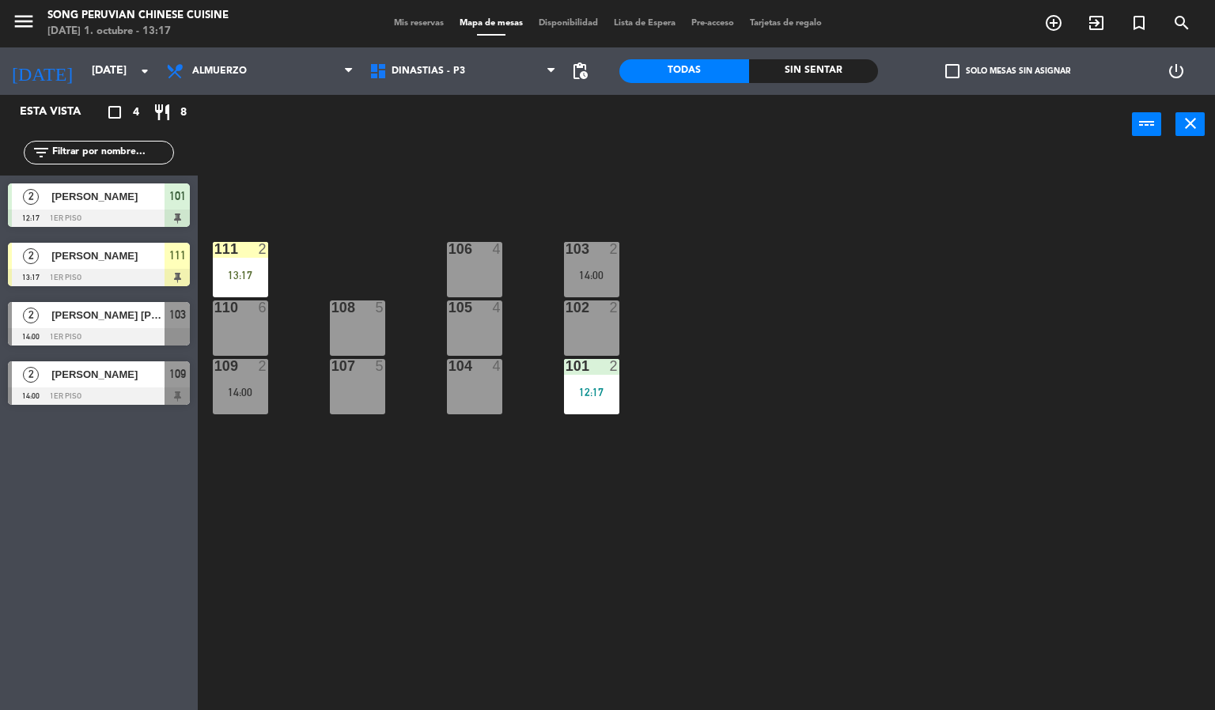
click at [302, 447] on div "103 2 14:00 106 4 111 2 13:17 102 2 105 4 108 5 110 6 101 2 12:17 104 4 107 5 1…" at bounding box center [712, 433] width 1005 height 556
click at [215, 248] on div "111" at bounding box center [214, 249] width 1 height 14
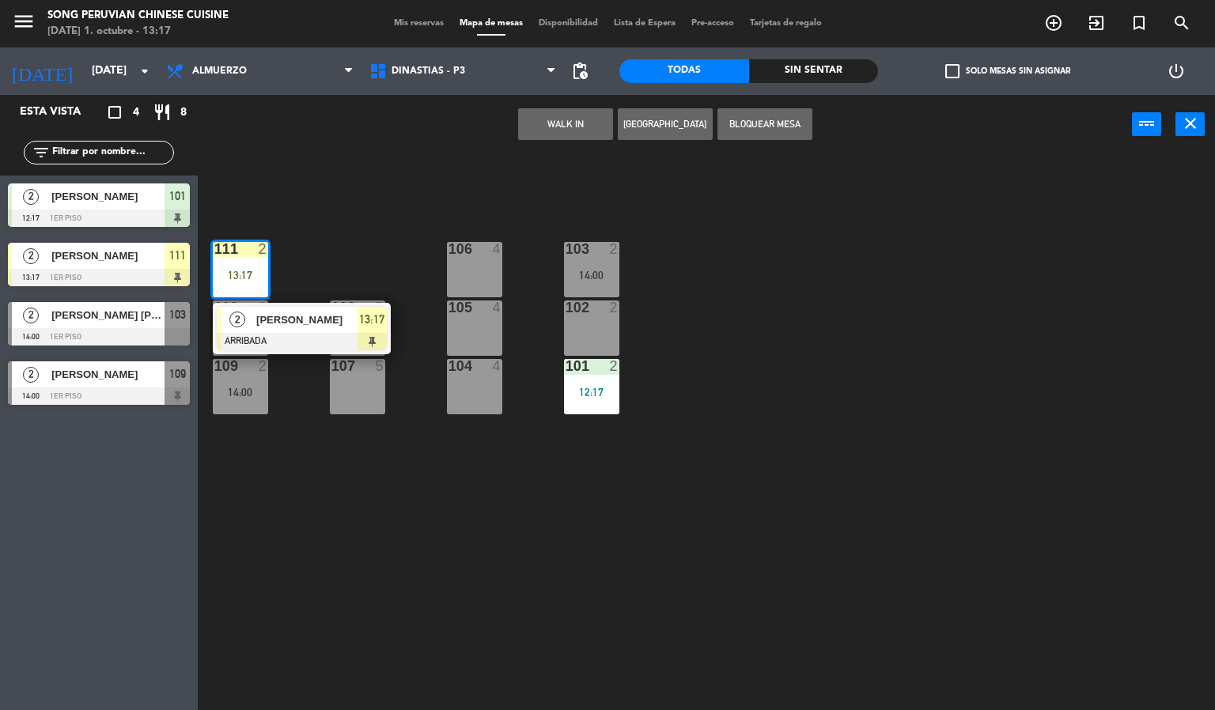
click at [254, 410] on div "109 2 14:00" at bounding box center [240, 386] width 55 height 55
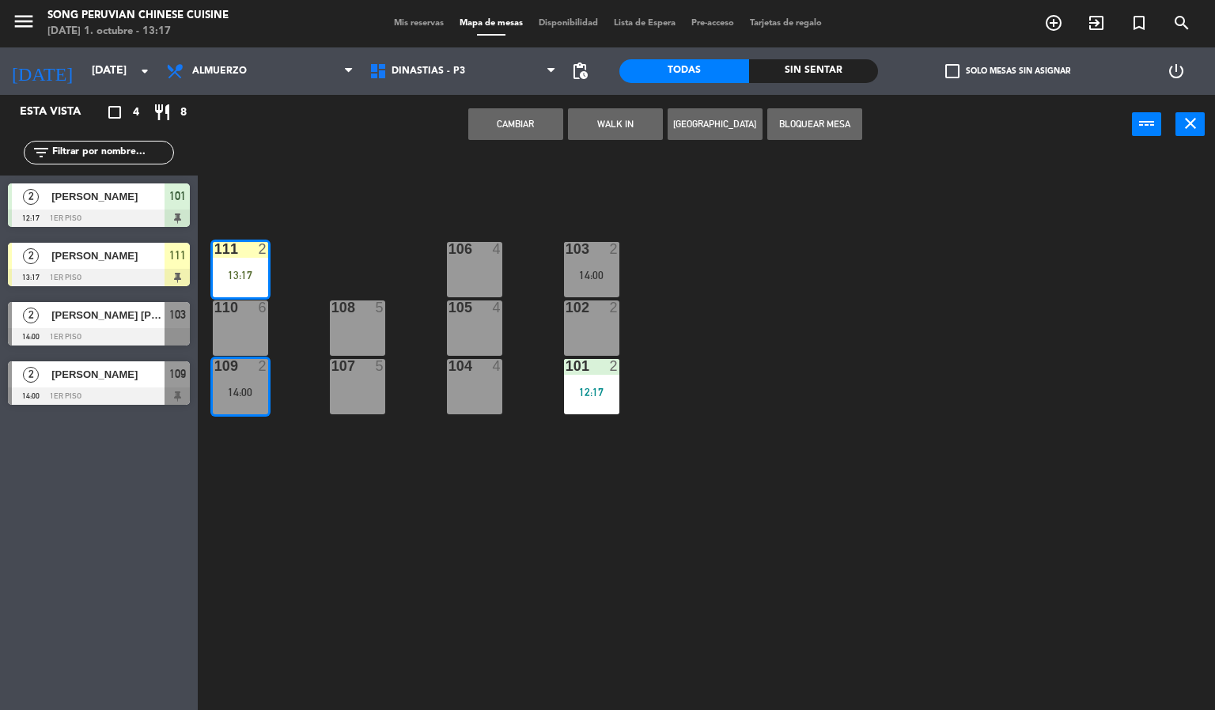
click at [516, 122] on button "Cambiar" at bounding box center [515, 124] width 95 height 32
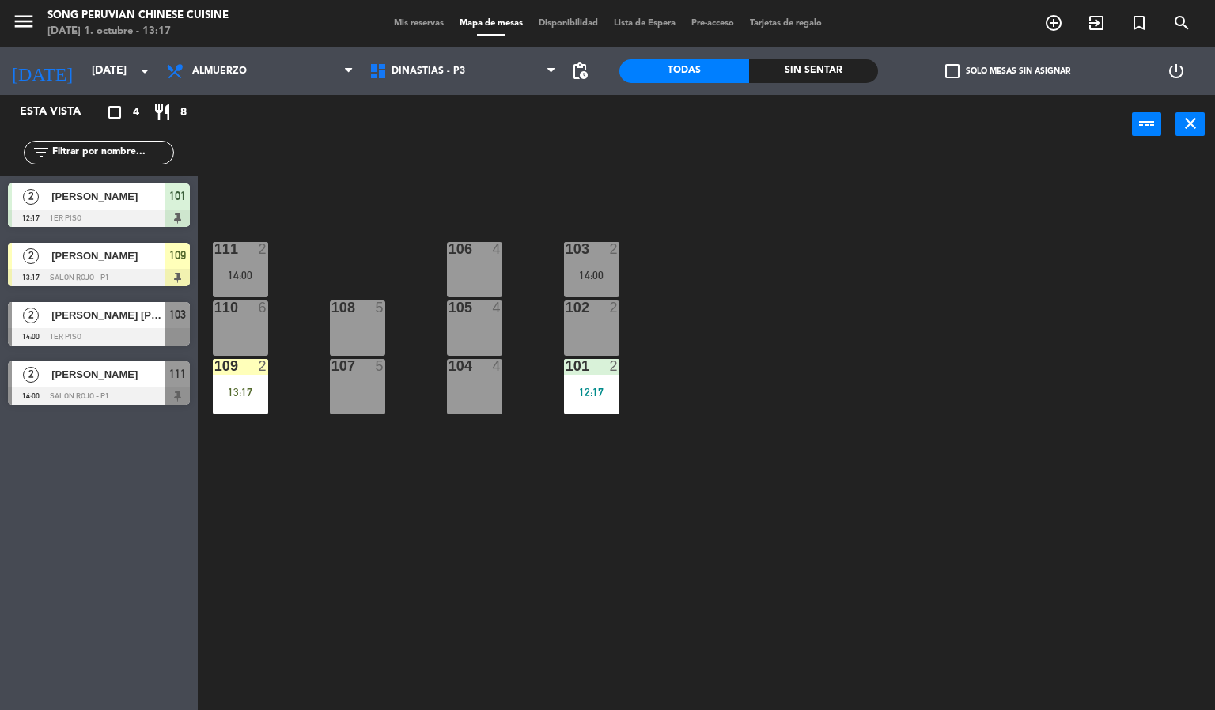
click at [406, 504] on div "103 2 14:00 106 4 111 2 14:00 102 2 105 4 108 5 110 6 101 2 12:17 104 4 107 5 1…" at bounding box center [712, 433] width 1005 height 556
click at [250, 392] on div "13:17" at bounding box center [240, 392] width 55 height 11
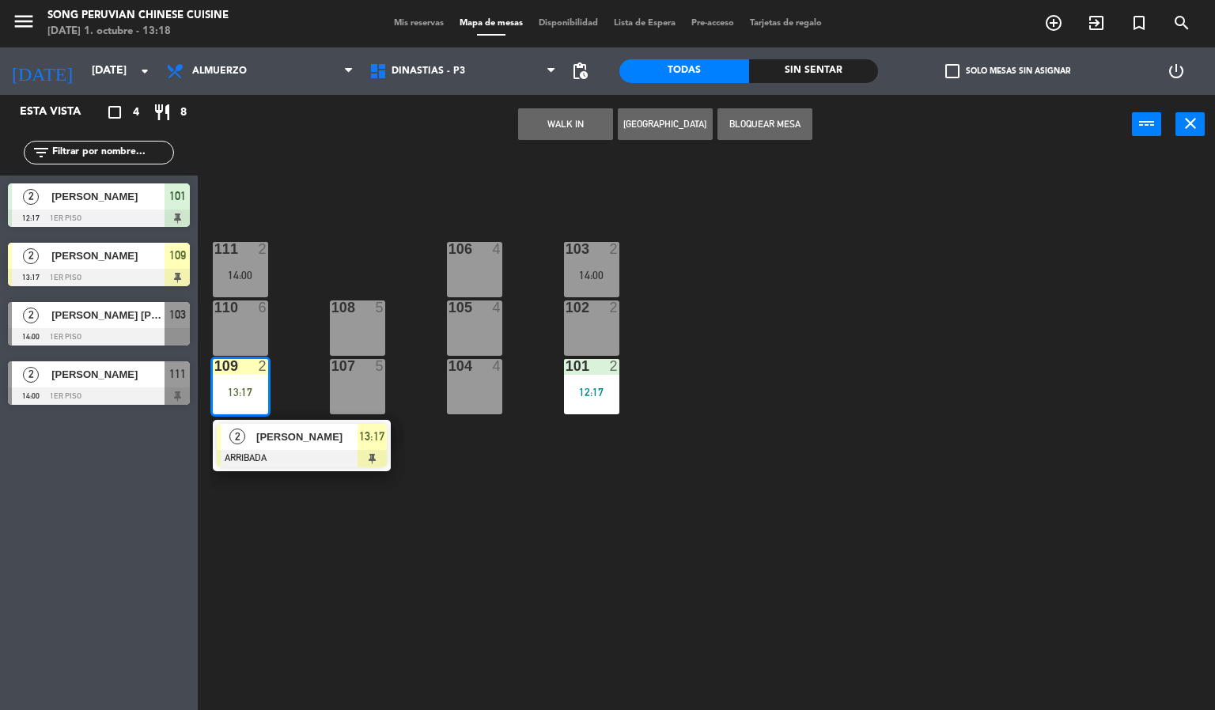
click at [293, 461] on div at bounding box center [302, 458] width 170 height 17
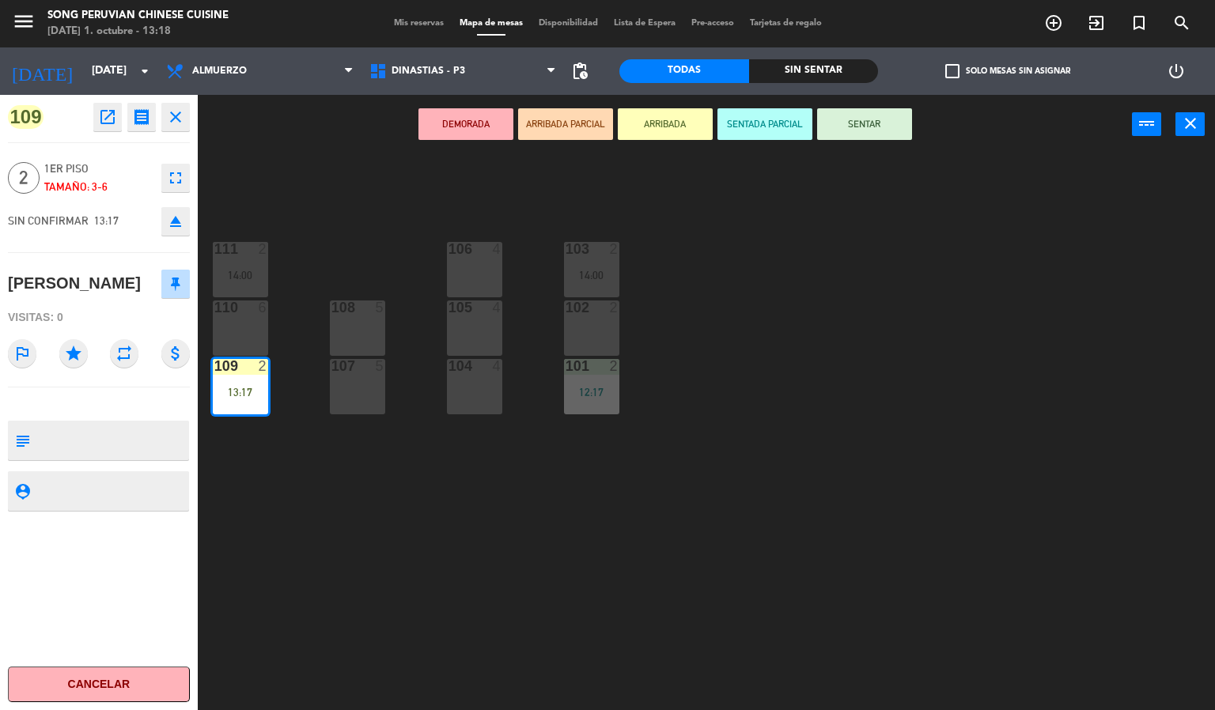
click at [864, 122] on button "SENTAR" at bounding box center [864, 124] width 95 height 32
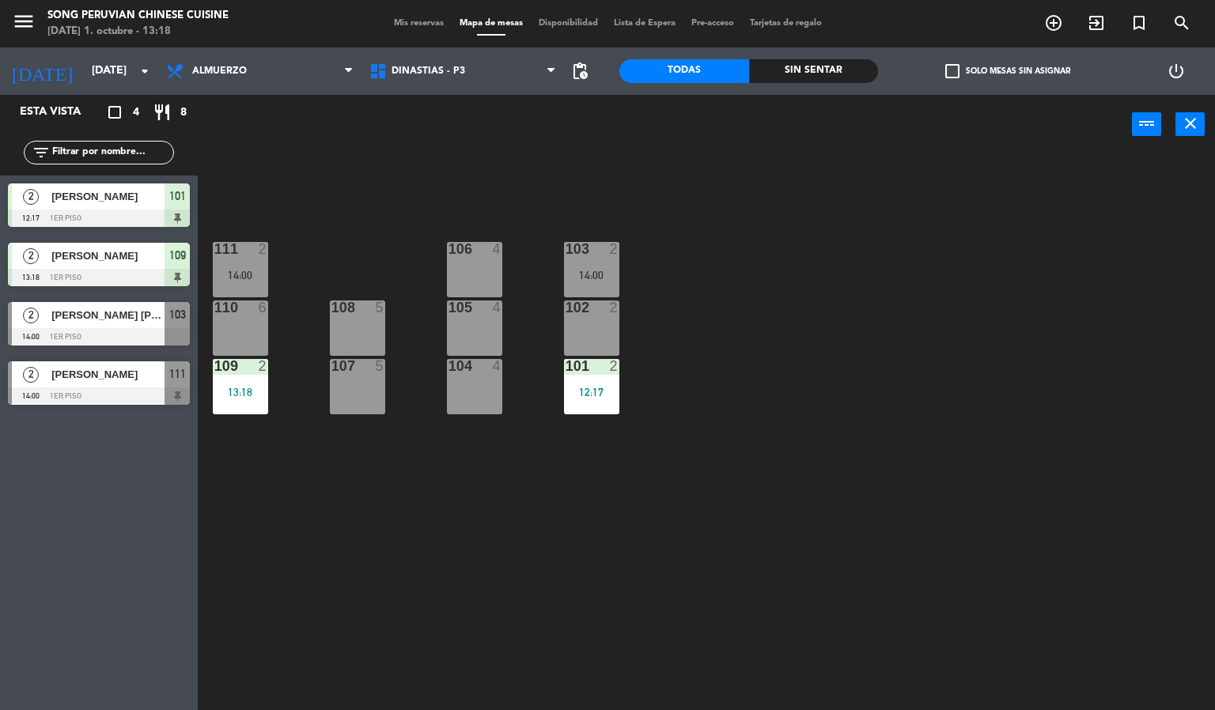
click at [568, 558] on div "103 2 14:00 106 4 111 2 14:00 102 2 105 4 108 5 110 6 101 2 12:17 104 4 107 5 1…" at bounding box center [712, 433] width 1005 height 556
click at [85, 323] on span "[PERSON_NAME] [PERSON_NAME]" at bounding box center [107, 315] width 113 height 17
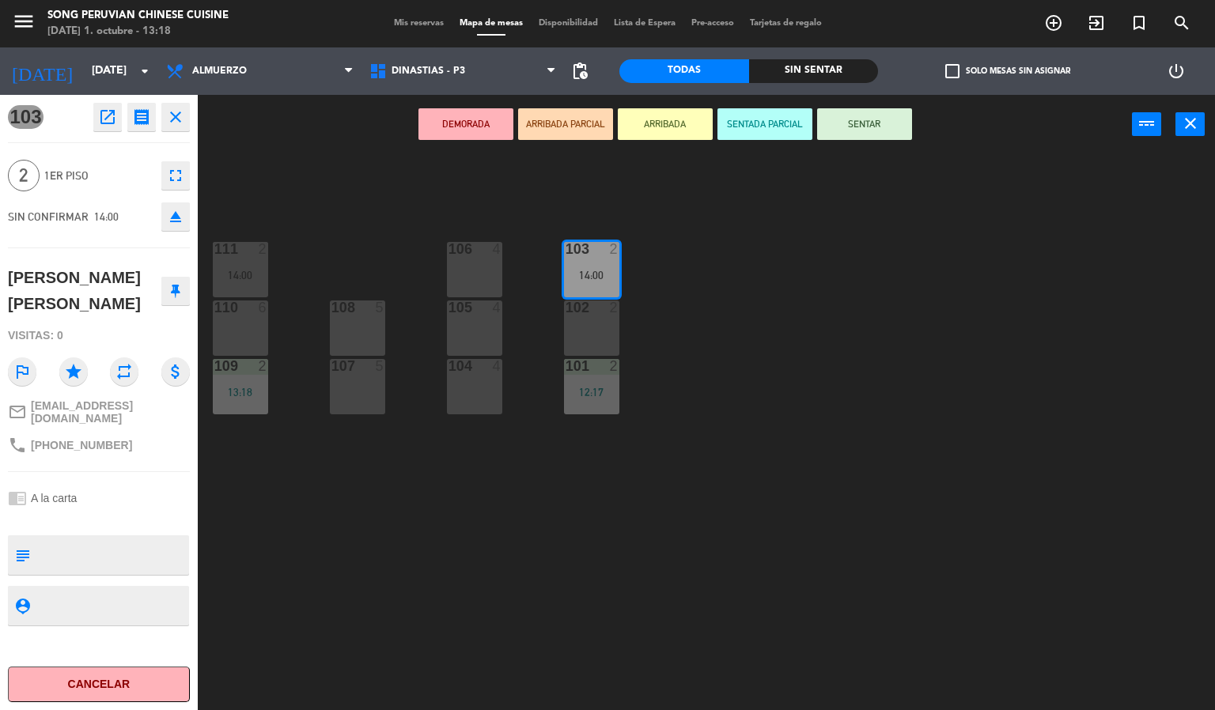
click at [486, 268] on div "106 4" at bounding box center [474, 269] width 55 height 55
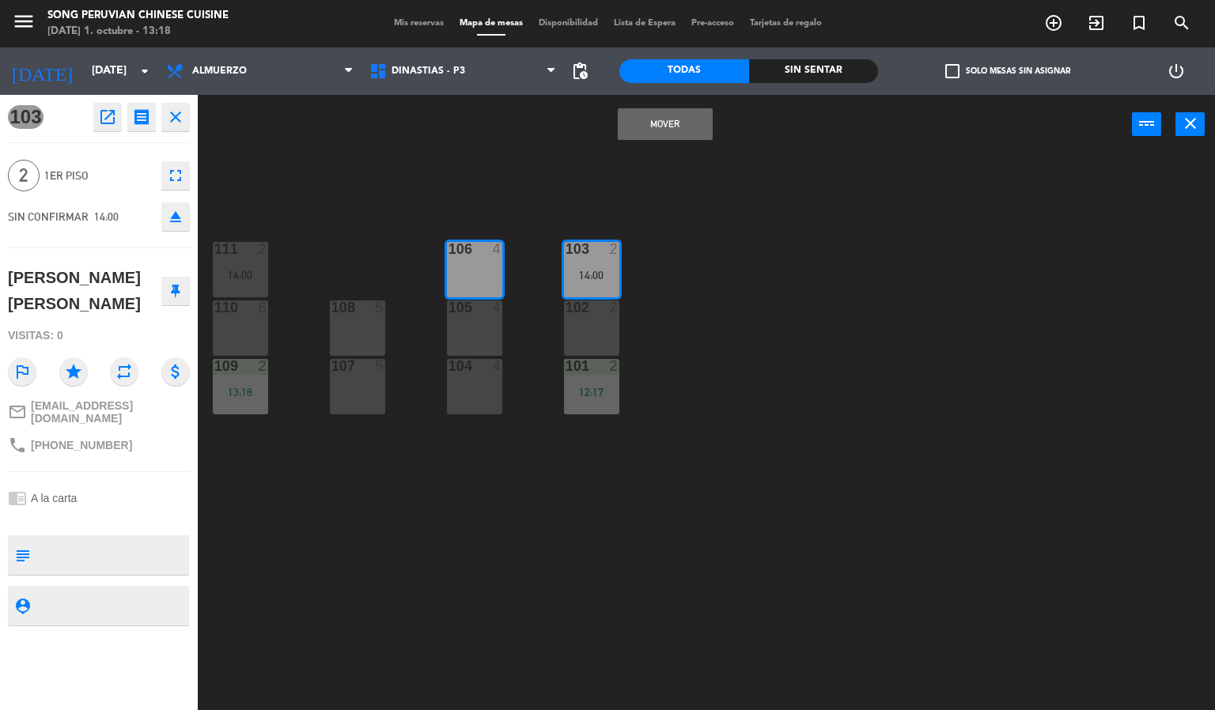
click at [434, 531] on div "103 2 14:00 106 4 111 2 14:00 102 2 105 4 108 5 110 6 101 2 12:17 104 4 107 5 1…" at bounding box center [712, 433] width 1005 height 556
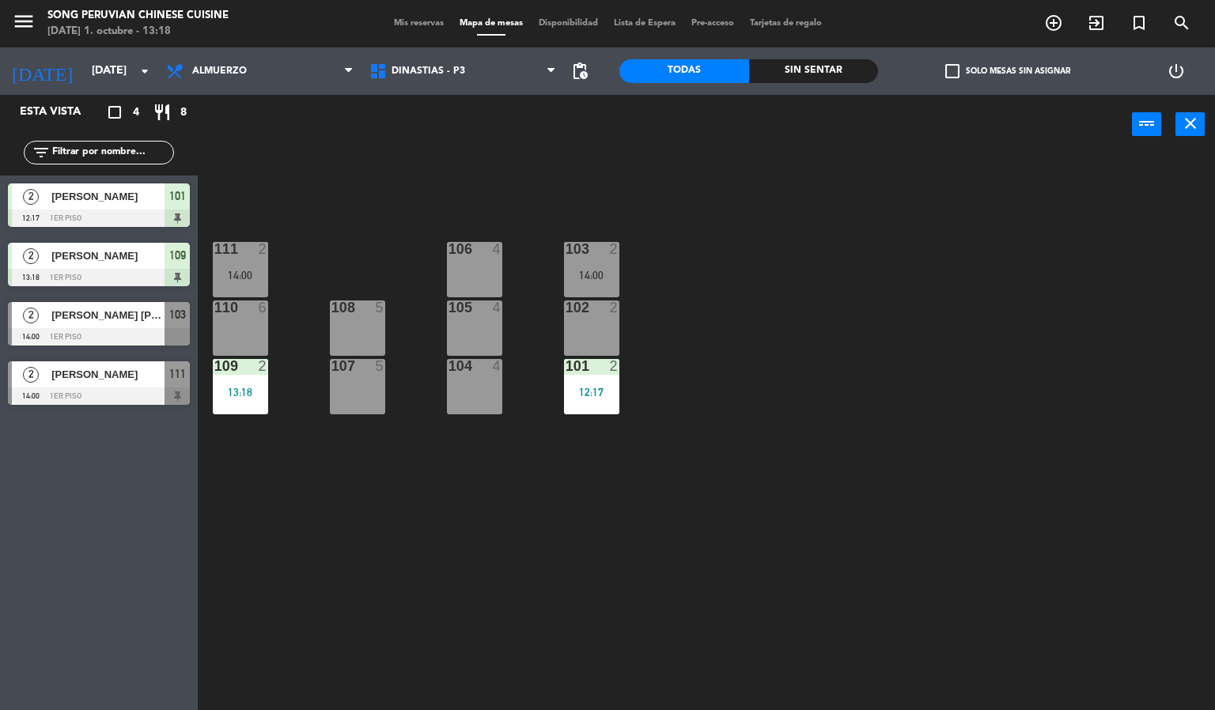
click at [587, 269] on div "14:00" at bounding box center [591, 275] width 55 height 12
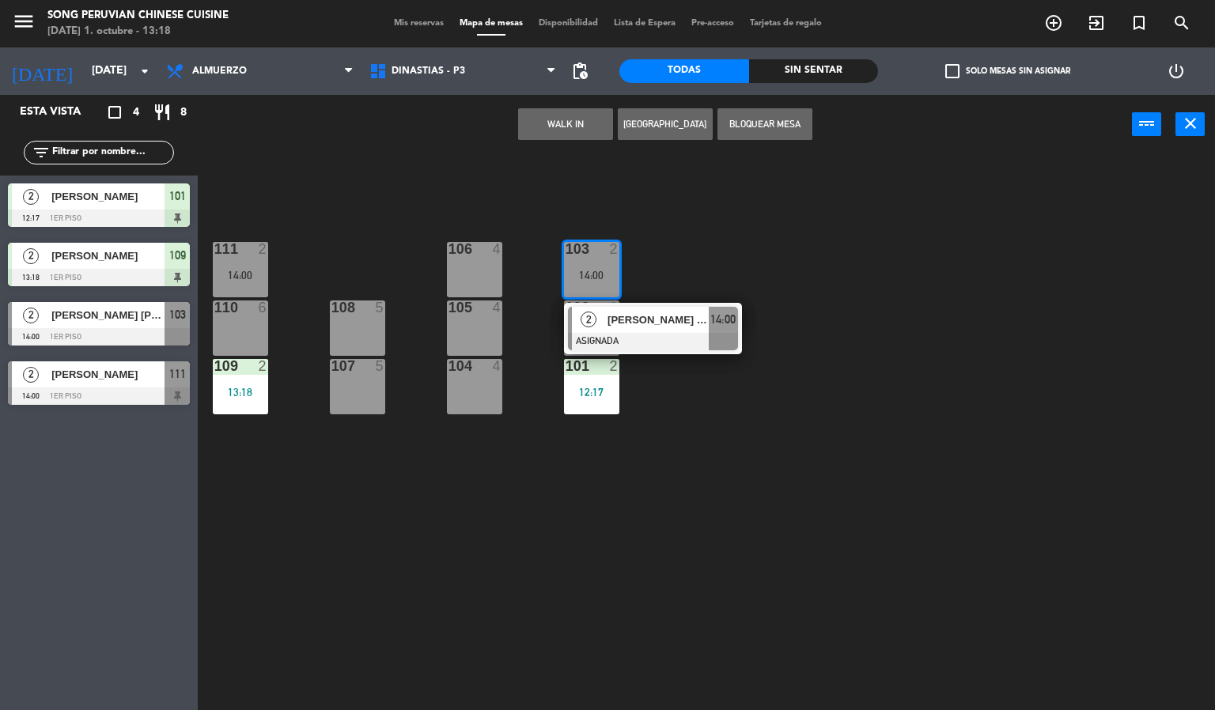
click at [482, 266] on div "106 4" at bounding box center [474, 269] width 55 height 55
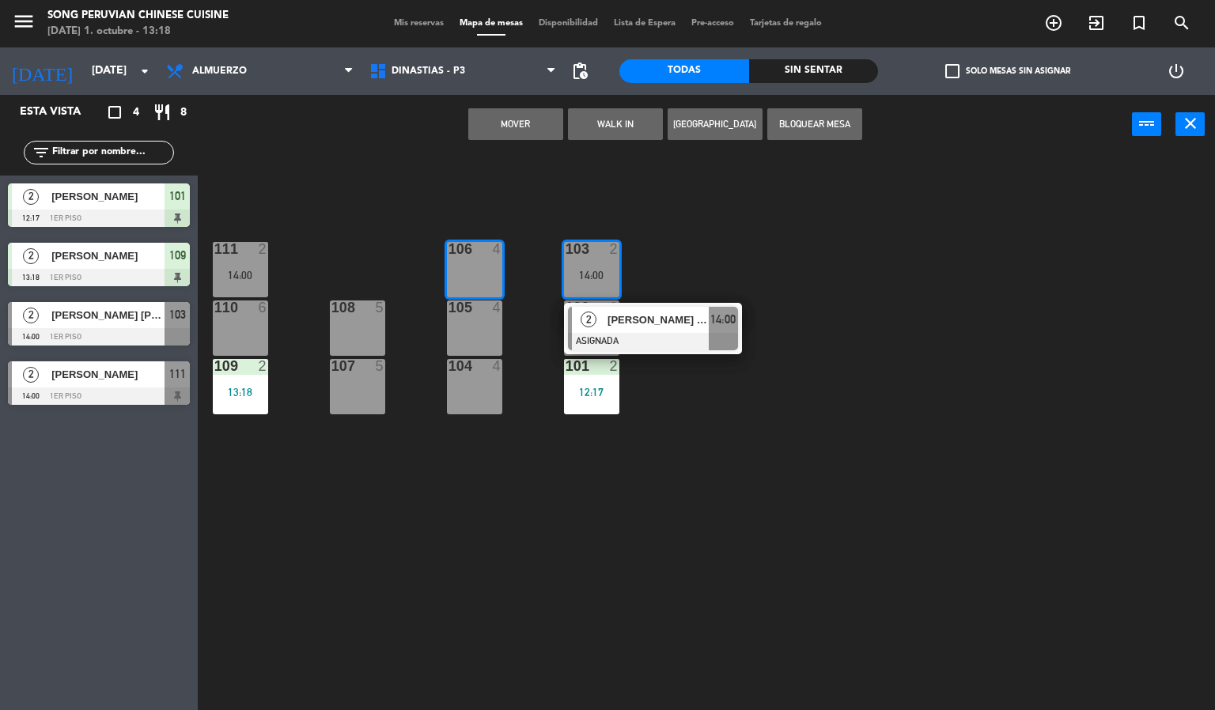
click at [523, 128] on button "Mover" at bounding box center [515, 124] width 95 height 32
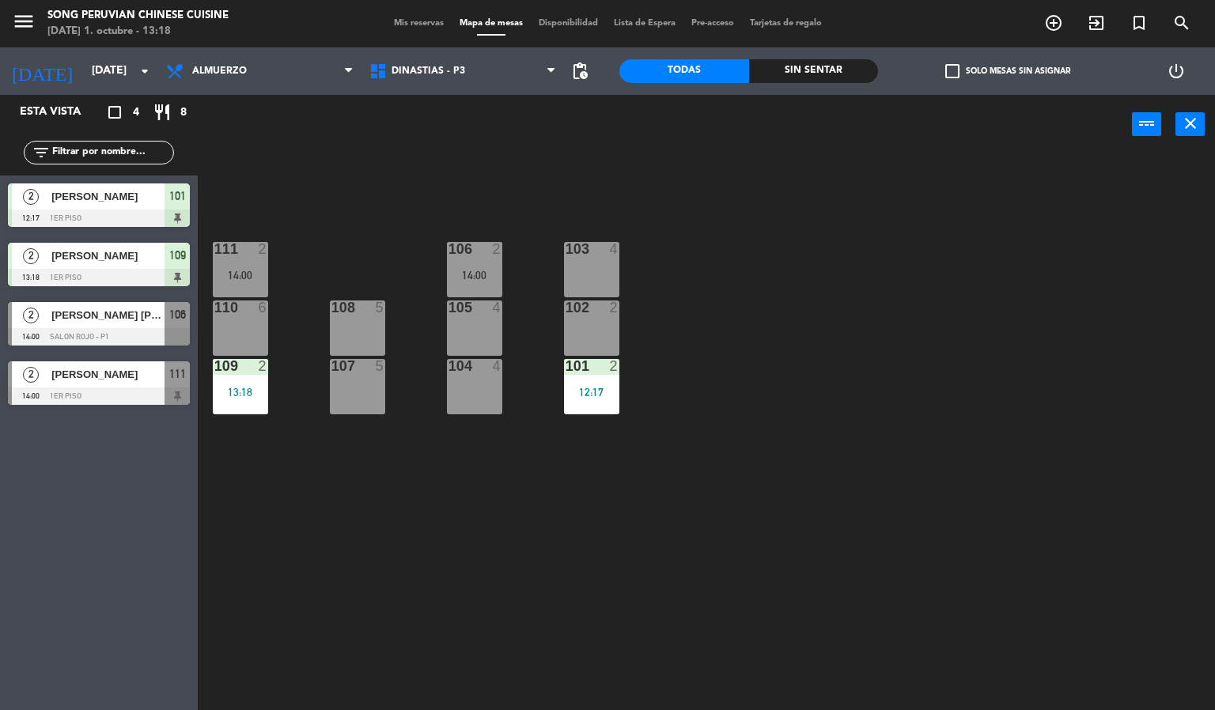
click at [440, 512] on div "103 4 106 2 14:00 111 2 14:00 102 2 105 4 108 5 110 6 101 2 12:17 104 4 107 5 1…" at bounding box center [712, 433] width 1005 height 556
click at [261, 266] on div "111 2 14:00" at bounding box center [240, 269] width 55 height 55
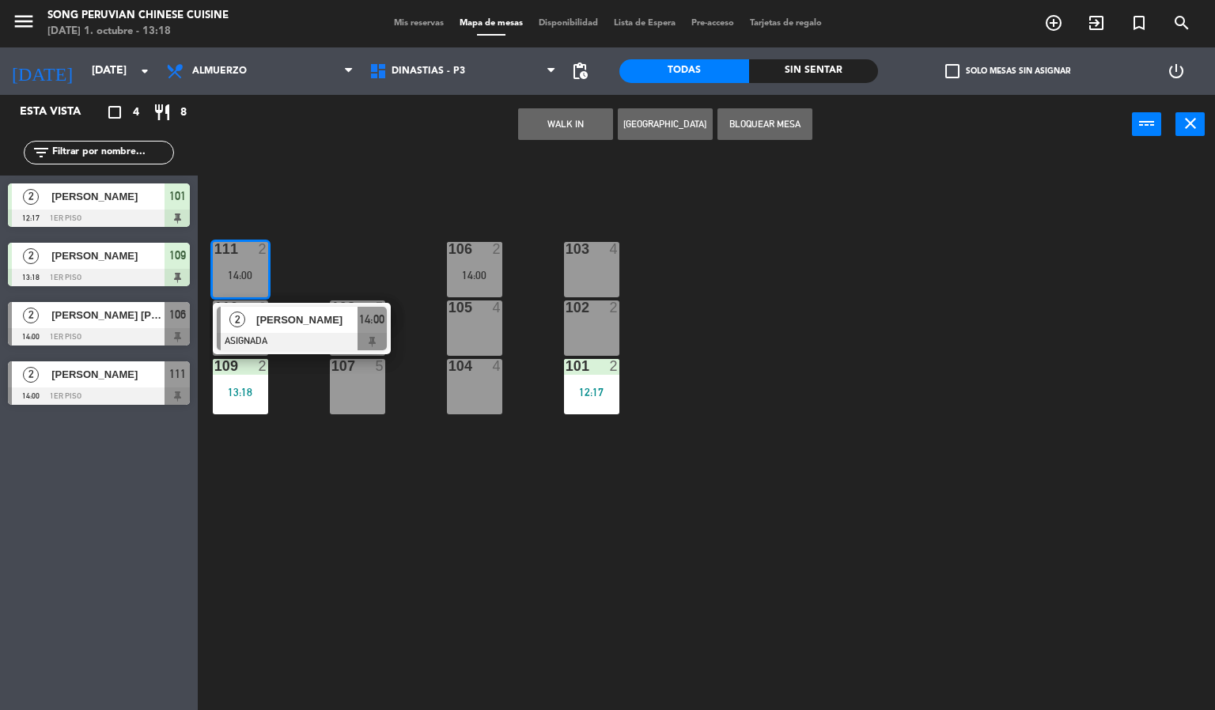
click at [613, 274] on div "103 4" at bounding box center [591, 269] width 55 height 55
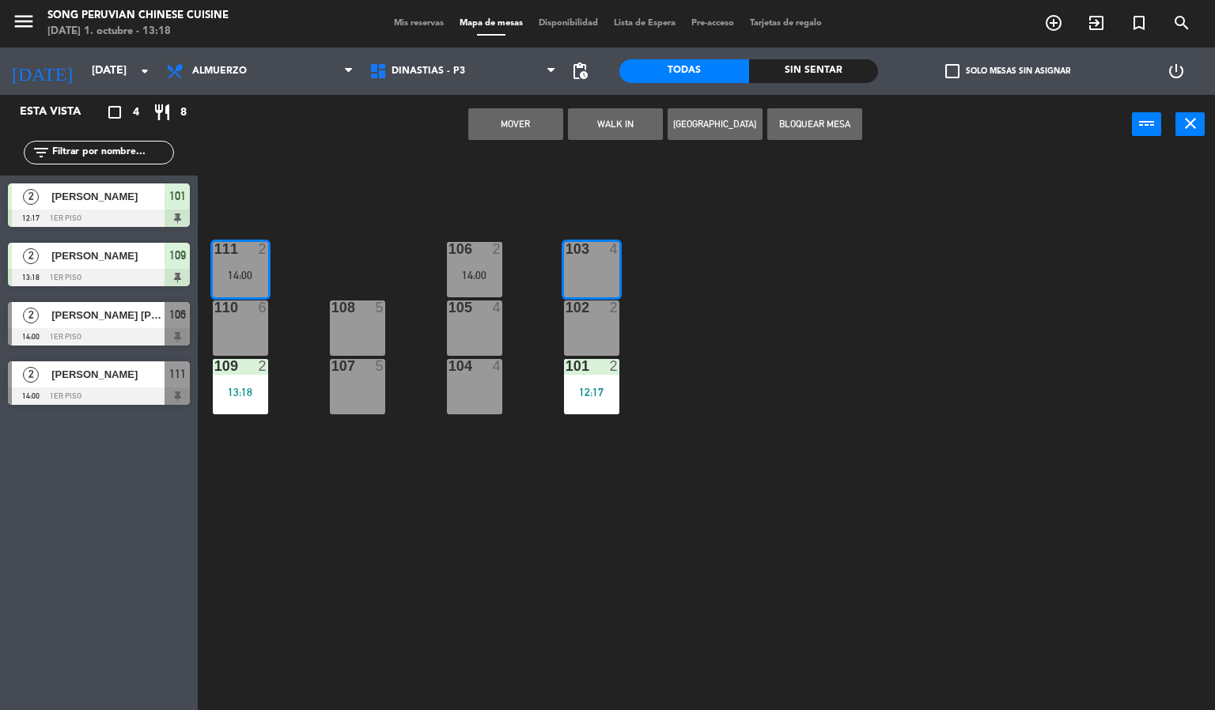
click at [503, 114] on button "Mover" at bounding box center [515, 124] width 95 height 32
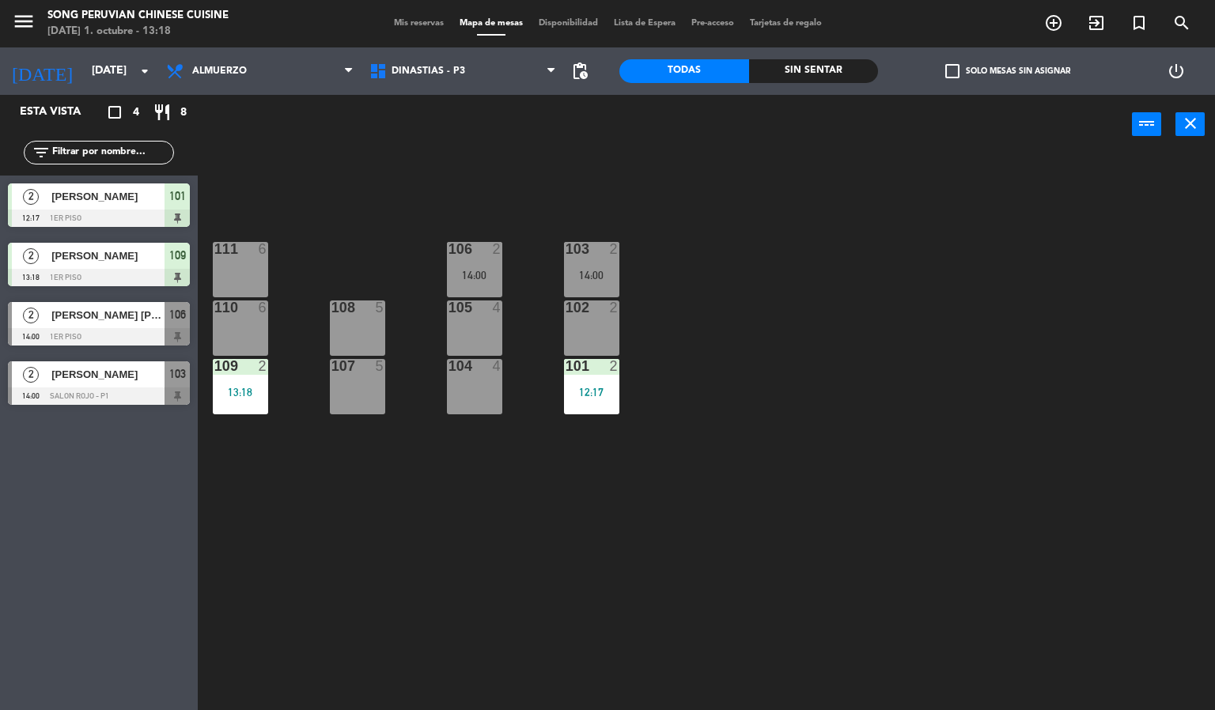
click at [410, 531] on div "103 2 14:00 106 2 14:00 111 6 102 2 105 4 108 5 110 6 101 2 12:17 104 4 107 5 1…" at bounding box center [712, 433] width 1005 height 556
click at [409, 451] on div "103 2 14:00 106 2 14:00 111 6 102 2 105 4 108 5 110 6 101 2 12:17 104 4 107 5 1…" at bounding box center [712, 433] width 1005 height 556
click at [425, 173] on div "103 2 14:00 106 2 14:00 111 6 102 2 105 4 108 5 110 6 101 2 12:17 104 4 107 5 1…" at bounding box center [712, 433] width 1005 height 556
click at [273, 202] on div "103 2 14:00 106 2 14:00 111 6 102 2 105 4 108 5 110 6 101 2 12:17 104 4 107 5 1…" at bounding box center [712, 433] width 1005 height 556
click at [254, 79] on span "Almuerzo" at bounding box center [259, 71] width 203 height 35
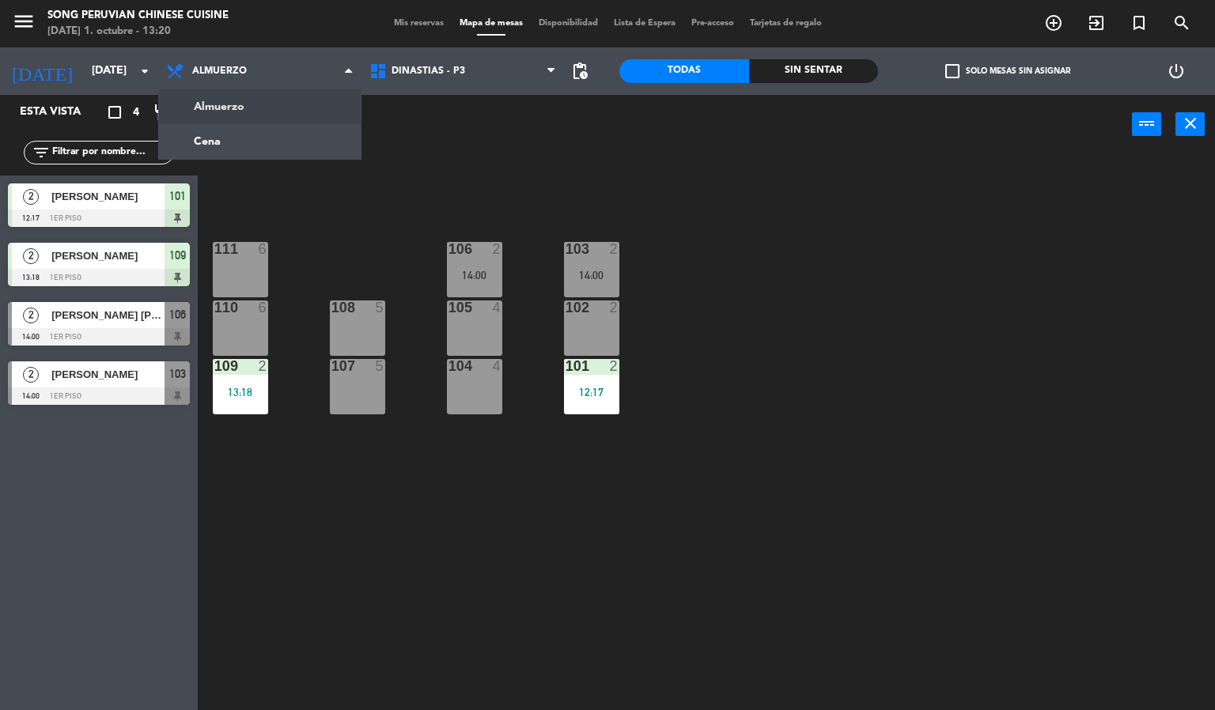
click at [489, 466] on div "103 2 14:00 106 2 14:00 111 6 102 2 105 4 108 5 110 6 101 2 12:17 104 4 107 5 1…" at bounding box center [712, 433] width 1005 height 556
click at [475, 349] on div "105 4" at bounding box center [474, 327] width 55 height 55
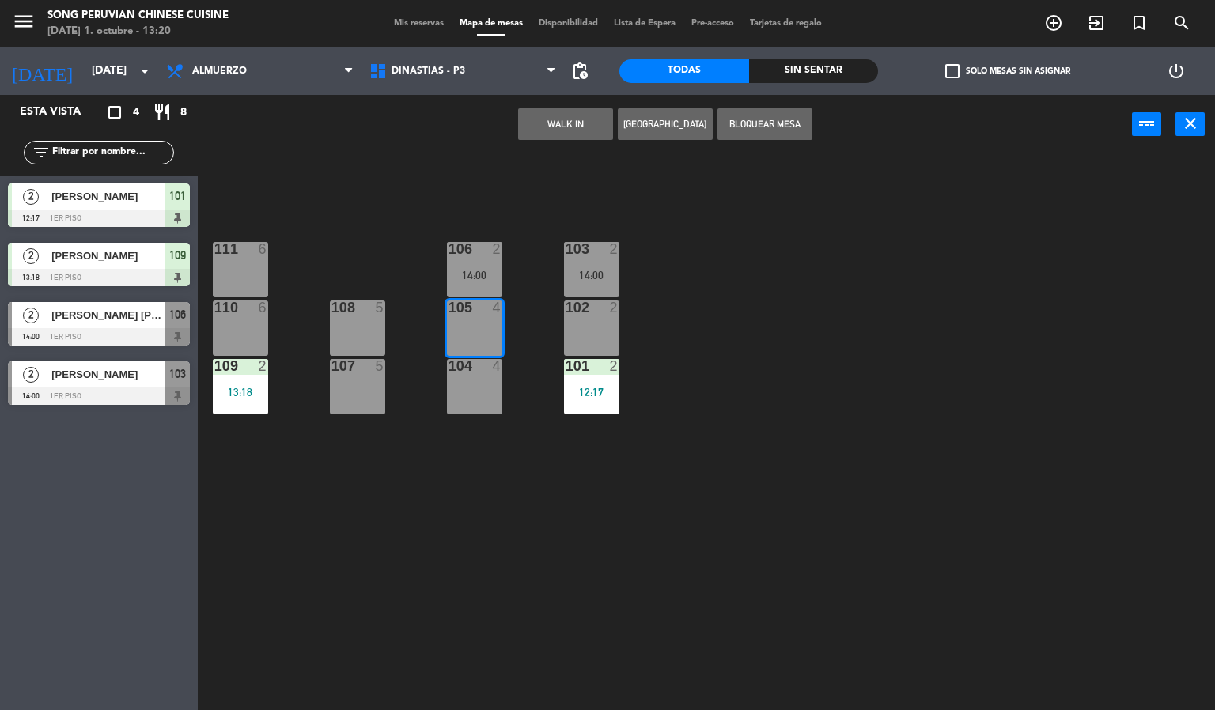
click at [549, 129] on button "WALK IN" at bounding box center [565, 124] width 95 height 32
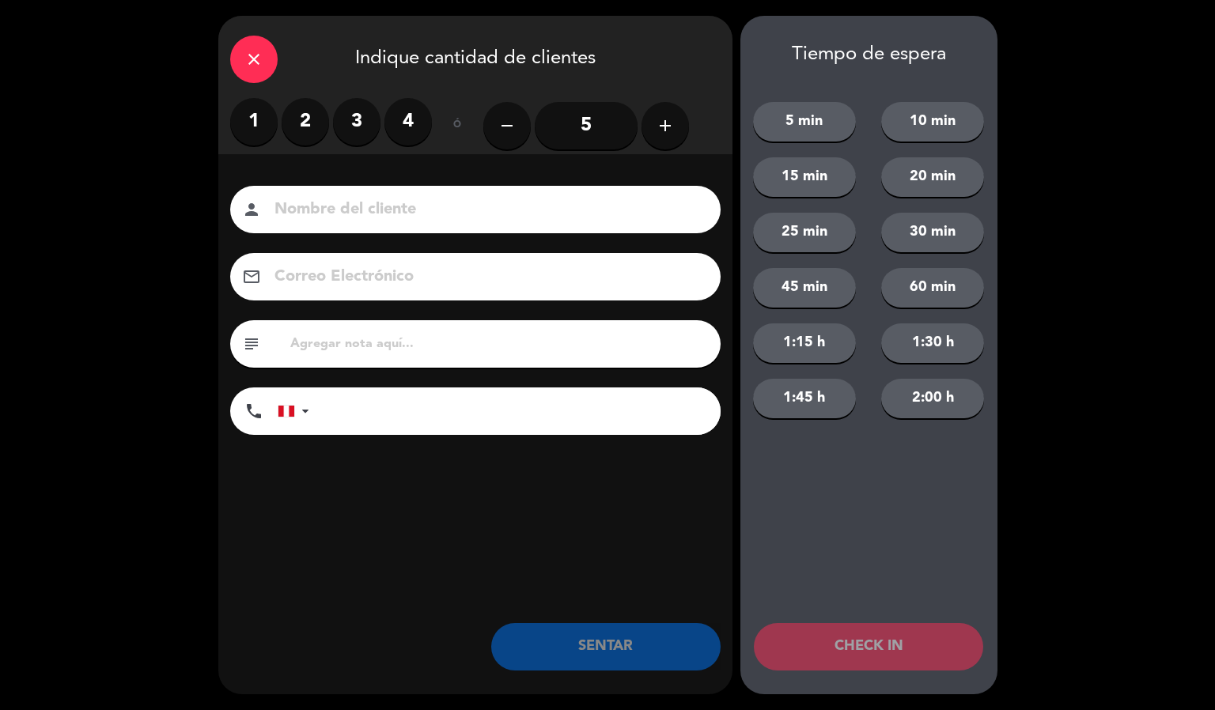
click at [679, 112] on button "add" at bounding box center [664, 125] width 47 height 47
click at [645, 119] on button "add" at bounding box center [664, 125] width 47 height 47
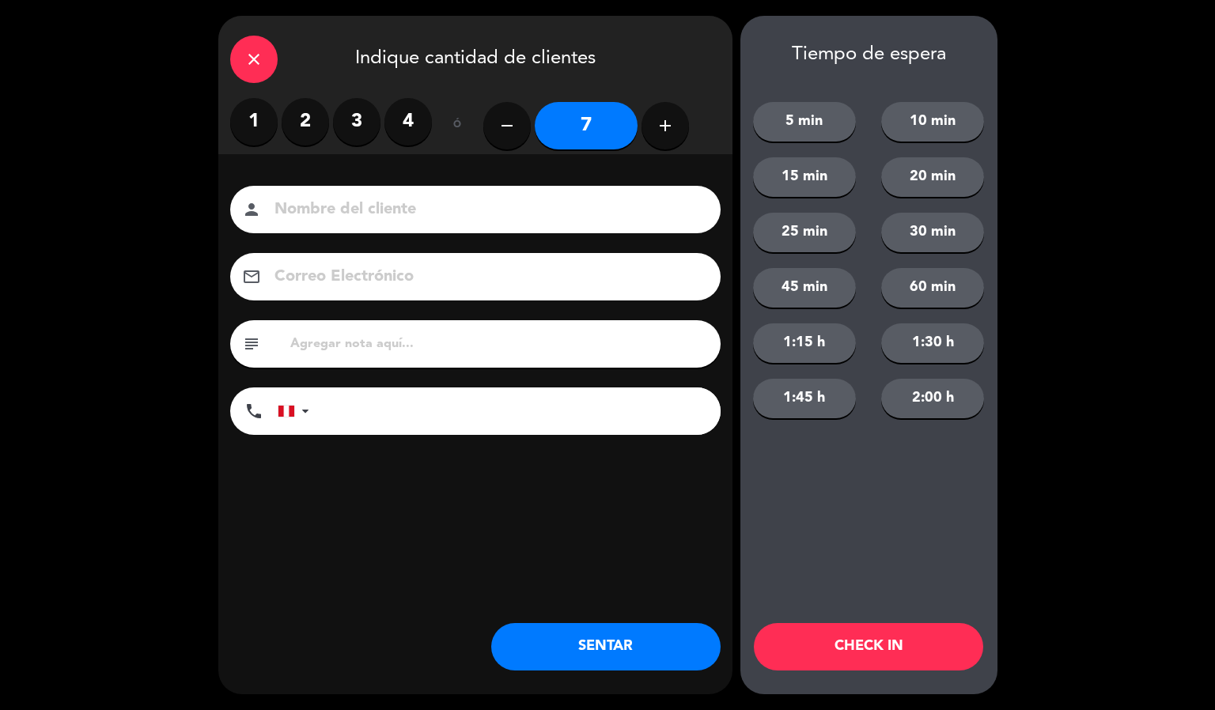
click at [660, 129] on icon "add" at bounding box center [665, 125] width 19 height 19
click at [664, 131] on icon "add" at bounding box center [665, 125] width 19 height 19
click at [671, 126] on icon "add" at bounding box center [665, 125] width 19 height 19
type input "10"
click at [517, 214] on input at bounding box center [486, 210] width 427 height 28
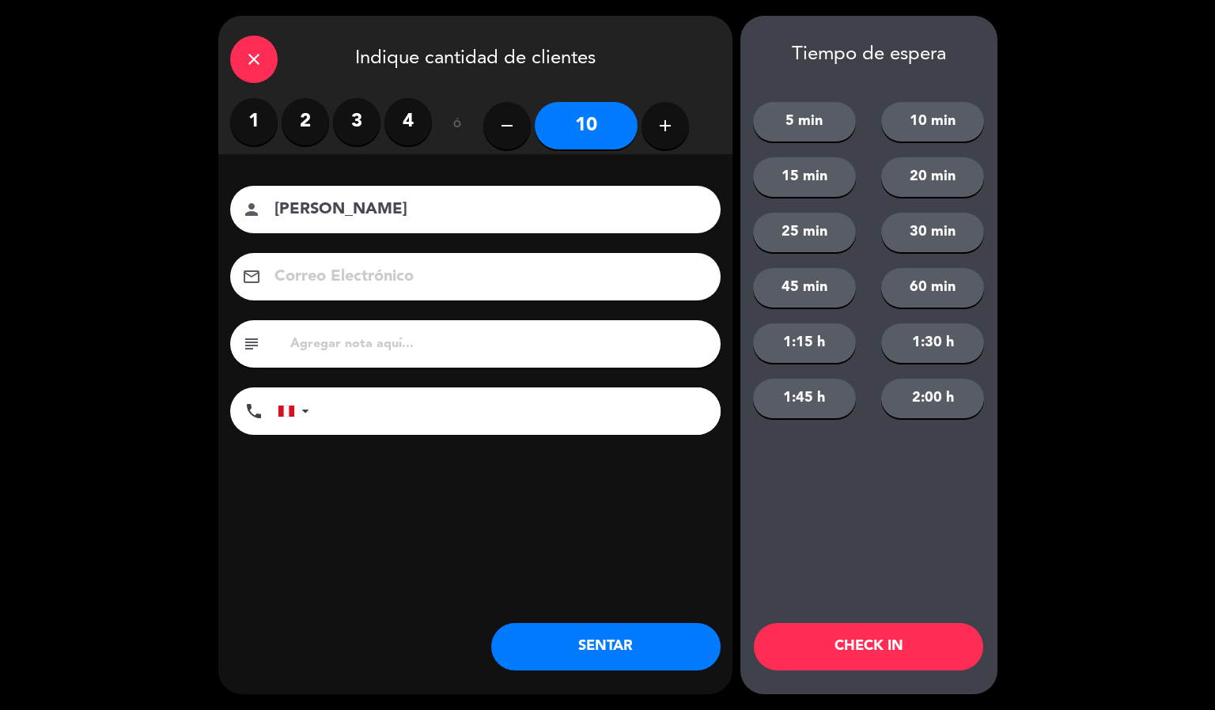
type input "[PERSON_NAME]"
click at [842, 648] on button "CHECK IN" at bounding box center [868, 646] width 229 height 47
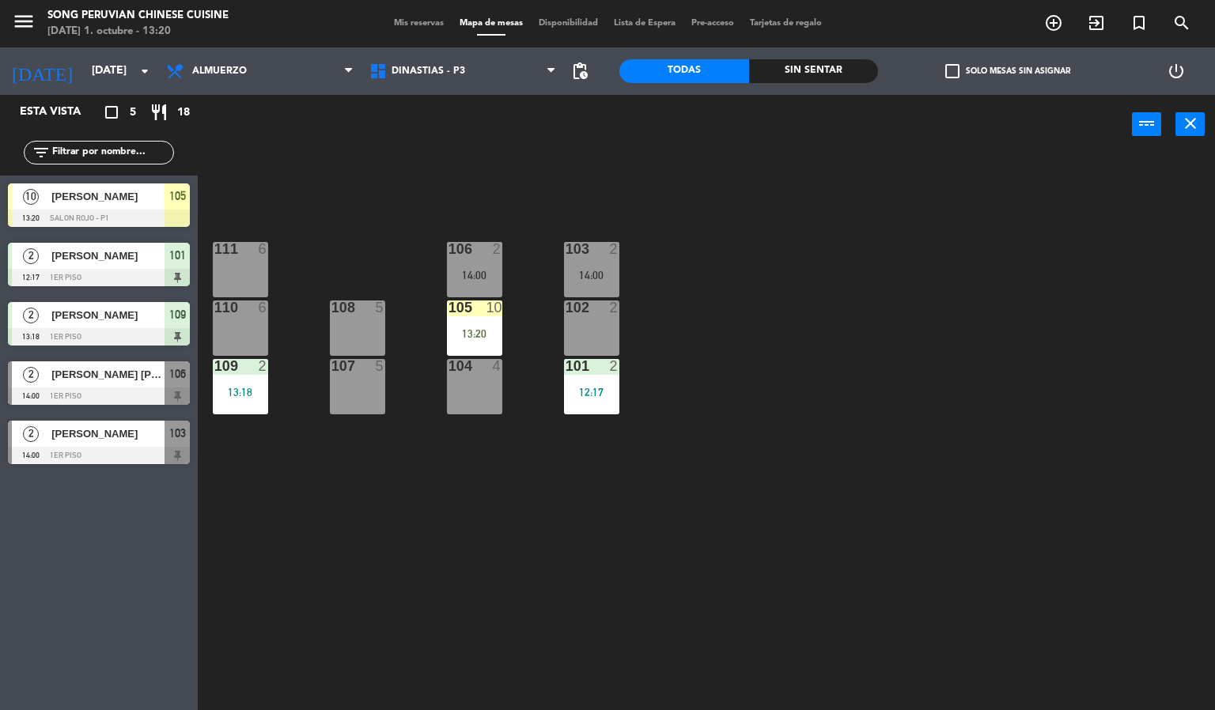
click at [477, 437] on div "103 2 14:00 106 2 14:00 111 6 102 2 105 10 13:20 108 5 110 6 101 2 12:17 104 4 …" at bounding box center [712, 433] width 1005 height 556
click at [482, 309] on div at bounding box center [474, 307] width 26 height 14
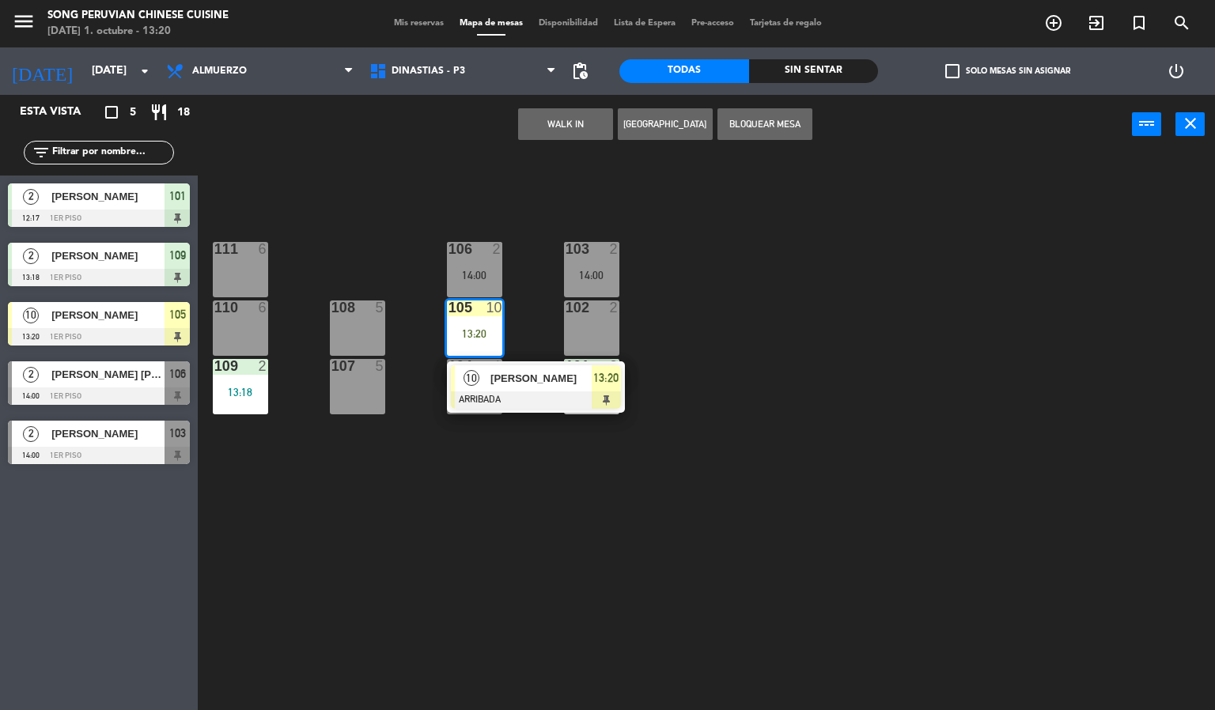
click at [503, 513] on div "103 2 14:00 106 2 14:00 111 6 102 2 105 10 13:20 10 [PERSON_NAME] ARRIBADA 13:2…" at bounding box center [712, 433] width 1005 height 556
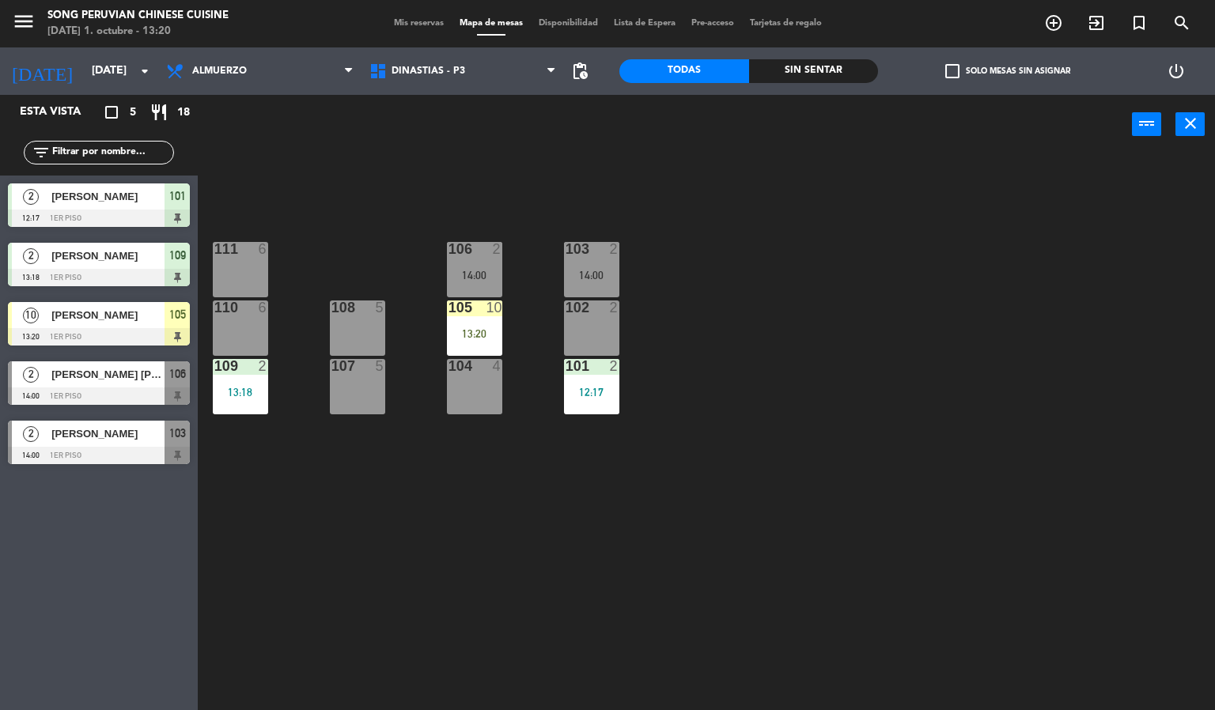
click at [467, 313] on div at bounding box center [474, 307] width 26 height 14
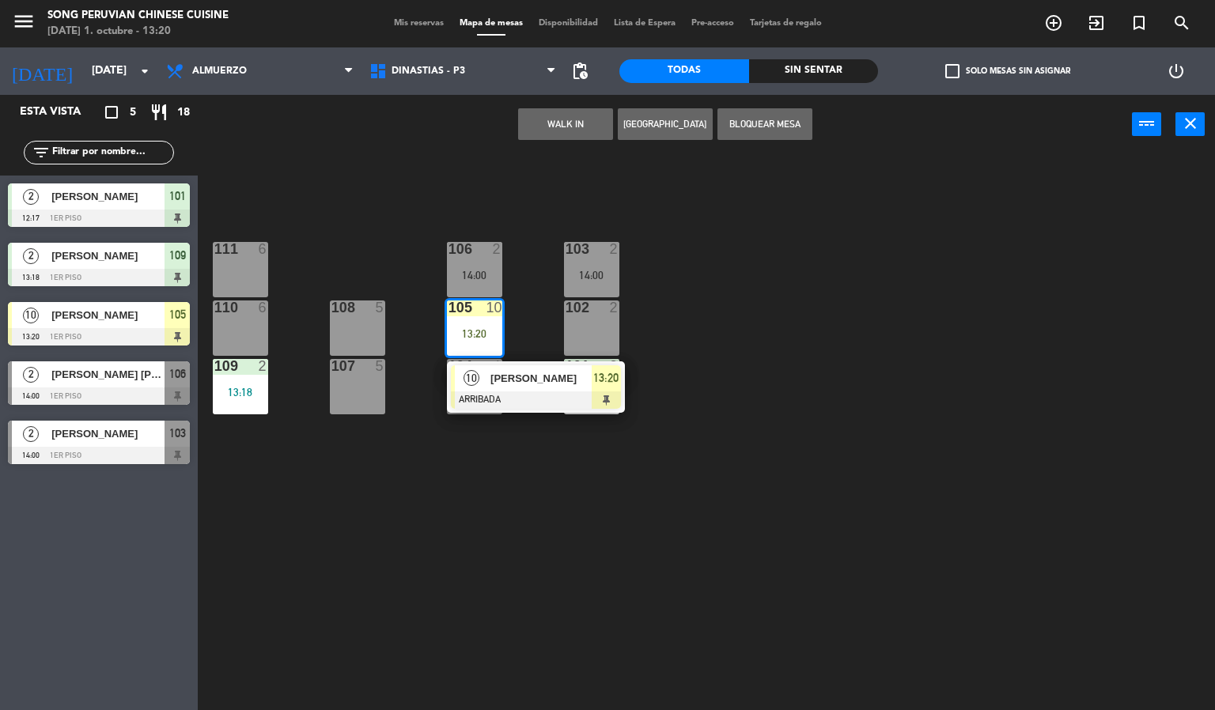
click at [981, 563] on div "103 2 14:00 106 2 14:00 111 6 102 2 105 10 13:20 10 [PERSON_NAME] ARRIBADA 13:2…" at bounding box center [712, 433] width 1005 height 556
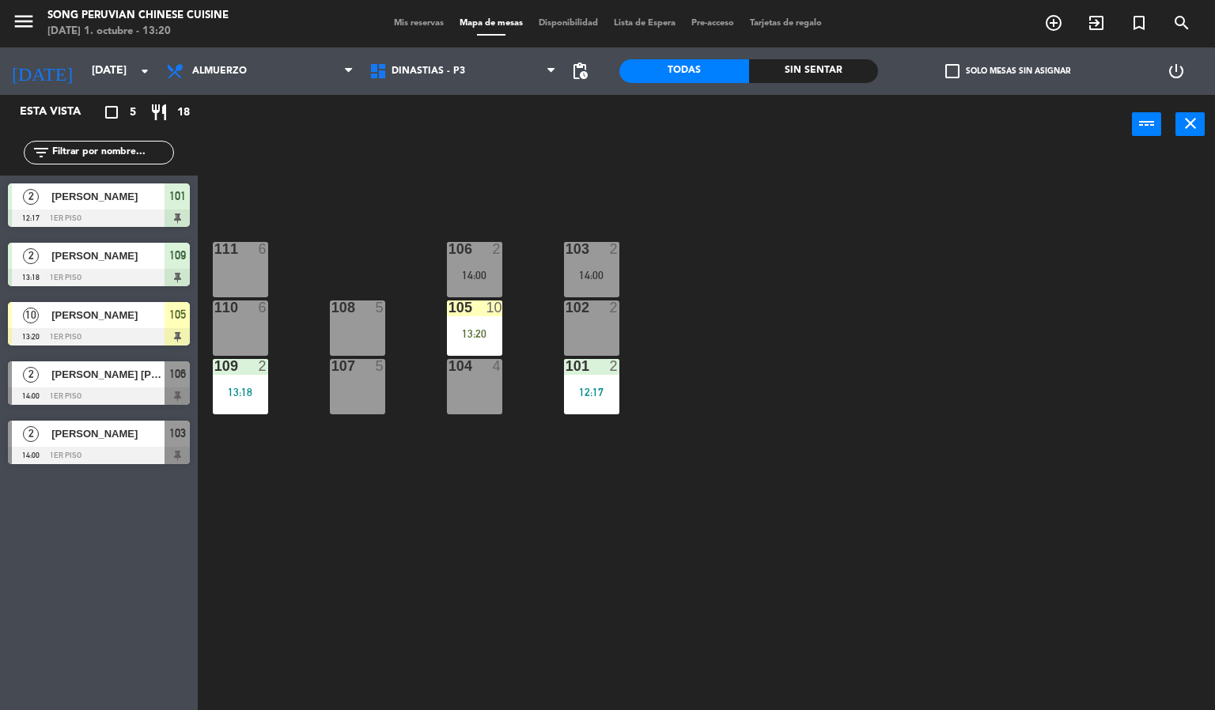
click at [493, 307] on div "10" at bounding box center [494, 307] width 16 height 14
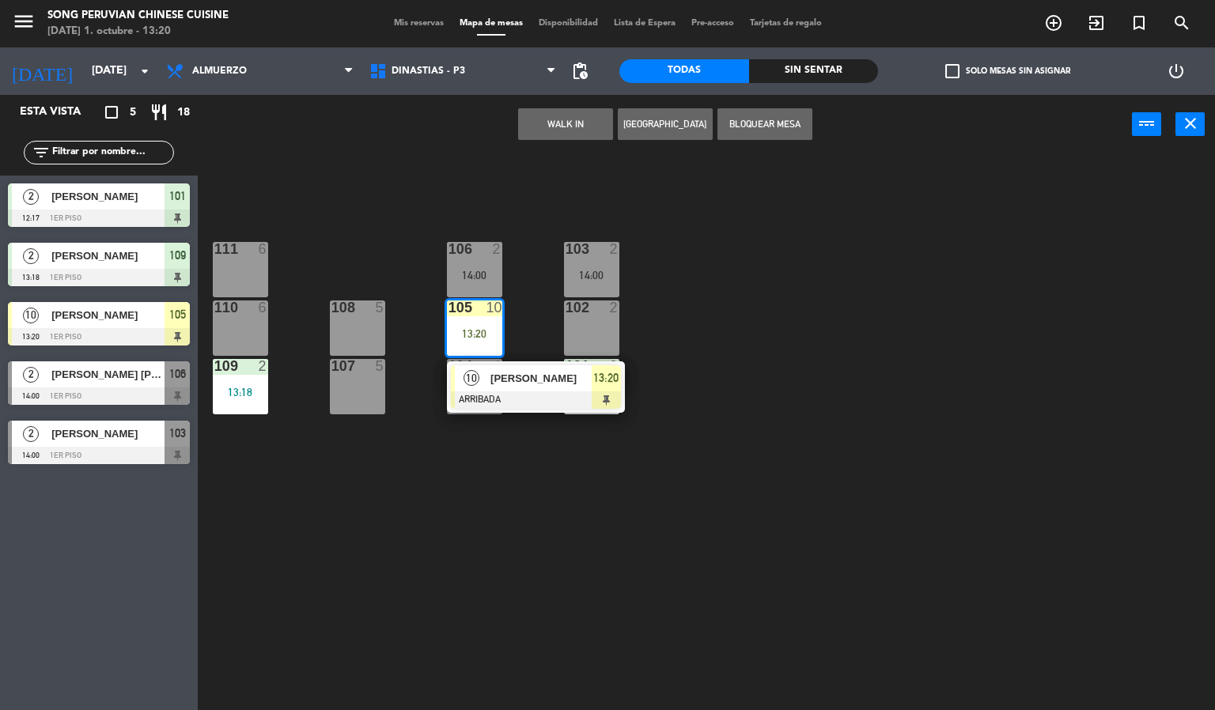
click at [505, 361] on div "10 [PERSON_NAME] ARRIBADA 13:20" at bounding box center [536, 386] width 178 height 51
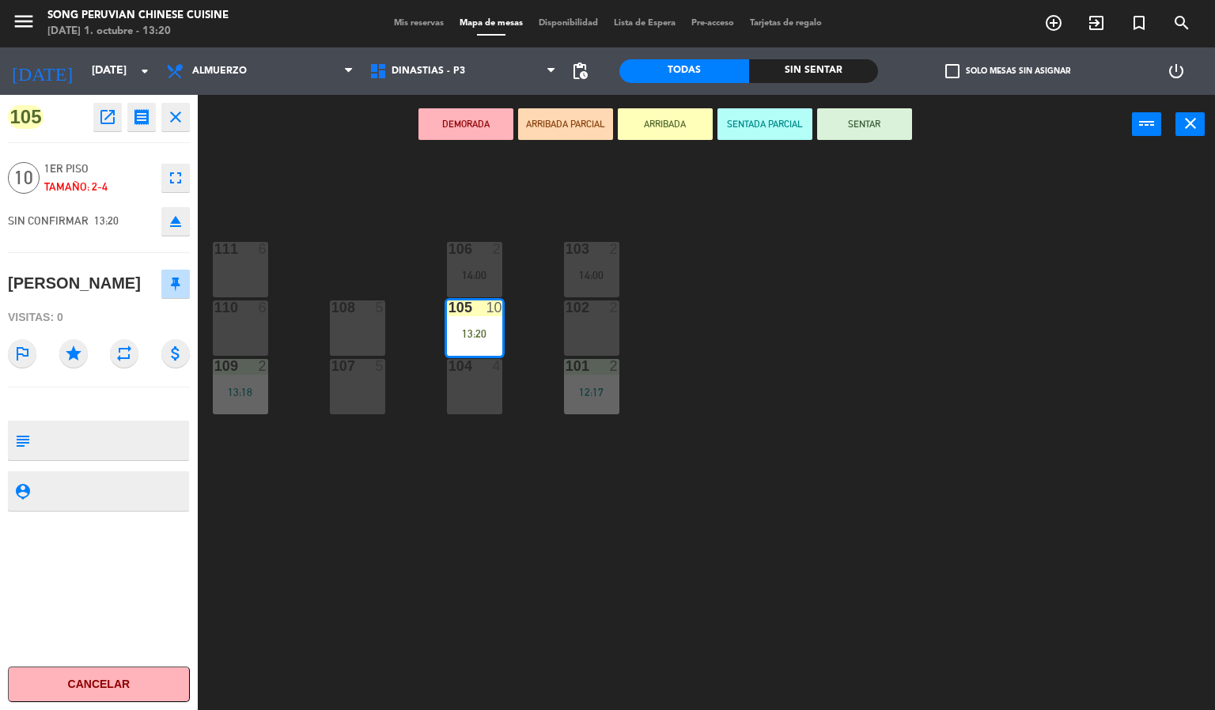
click at [168, 221] on icon "eject" at bounding box center [175, 221] width 19 height 19
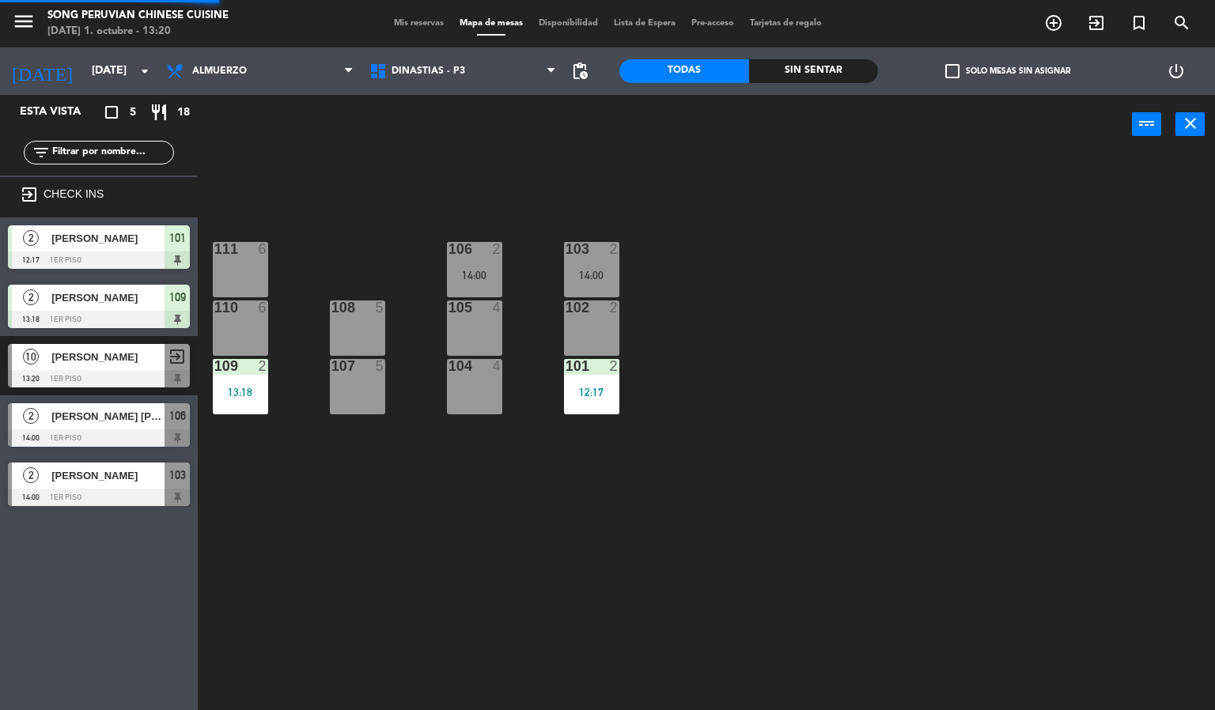
click at [437, 543] on div "103 2 14:00 106 2 14:00 111 6 102 2 105 4 108 5 110 6 101 2 12:17 104 4 107 5 1…" at bounding box center [712, 433] width 1005 height 556
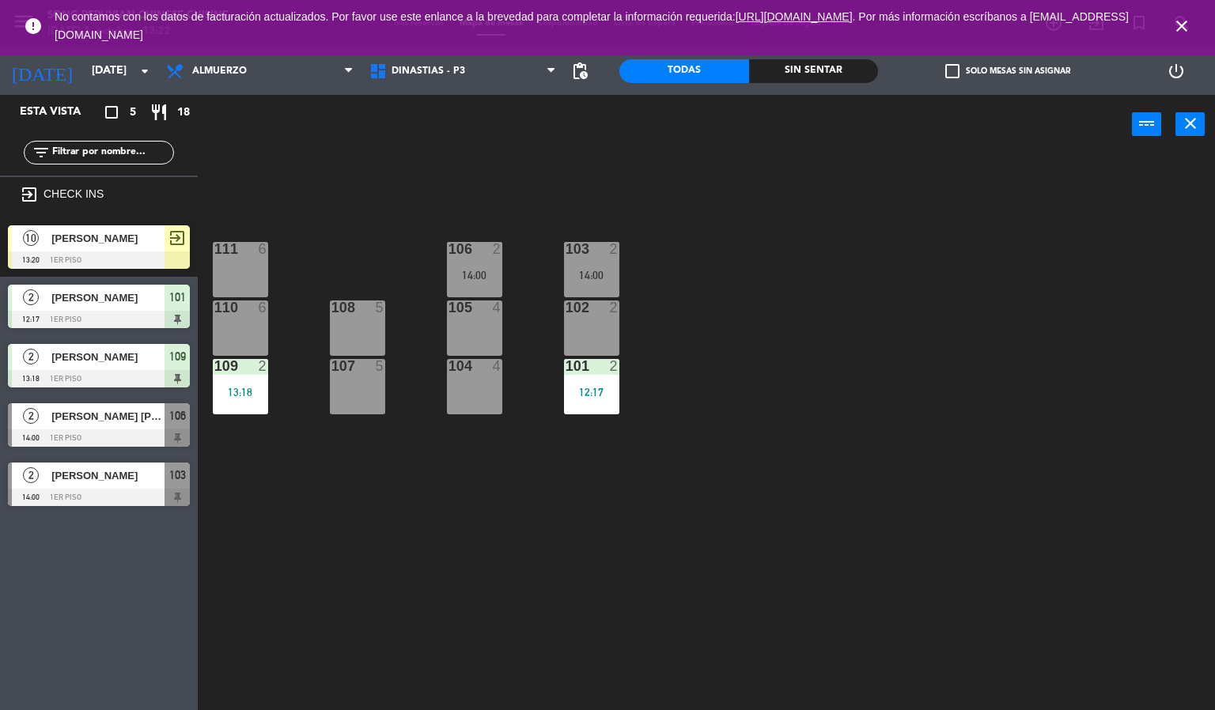
click at [1047, 496] on div "103 2 14:00 106 2 14:00 111 6 102 2 105 4 108 5 110 6 101 2 12:17 104 4 107 5 1…" at bounding box center [712, 433] width 1005 height 556
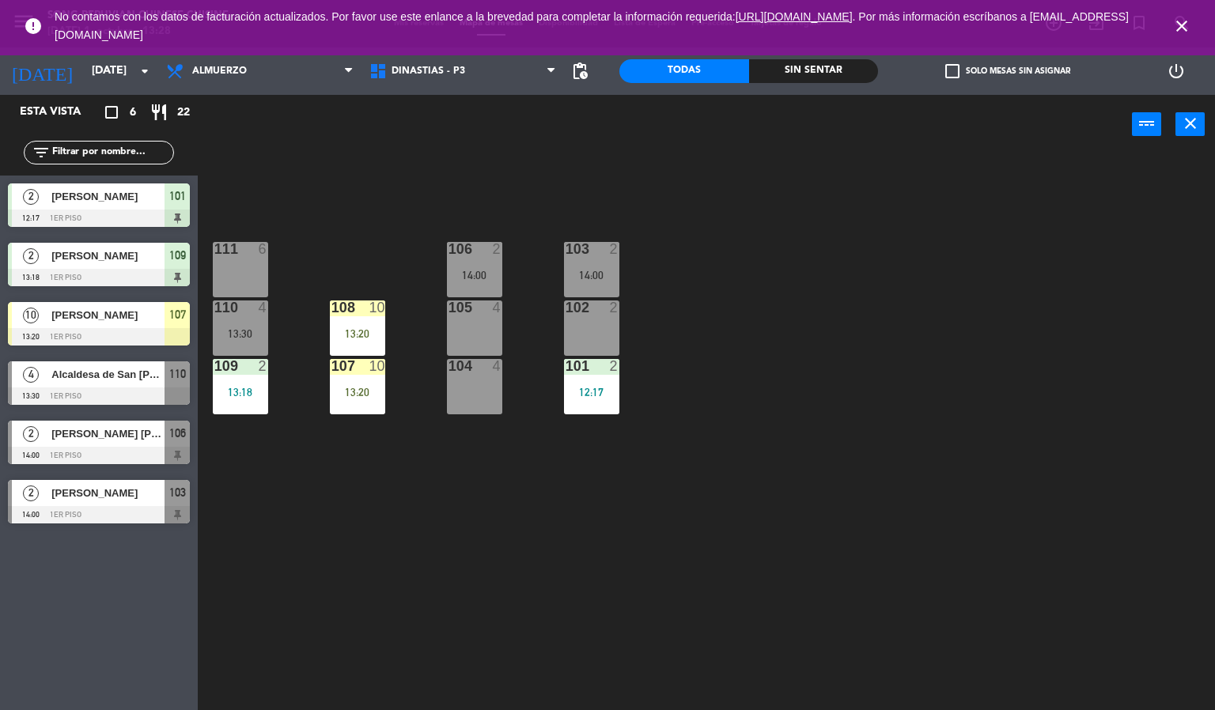
click at [1184, 24] on icon "close" at bounding box center [1181, 26] width 19 height 19
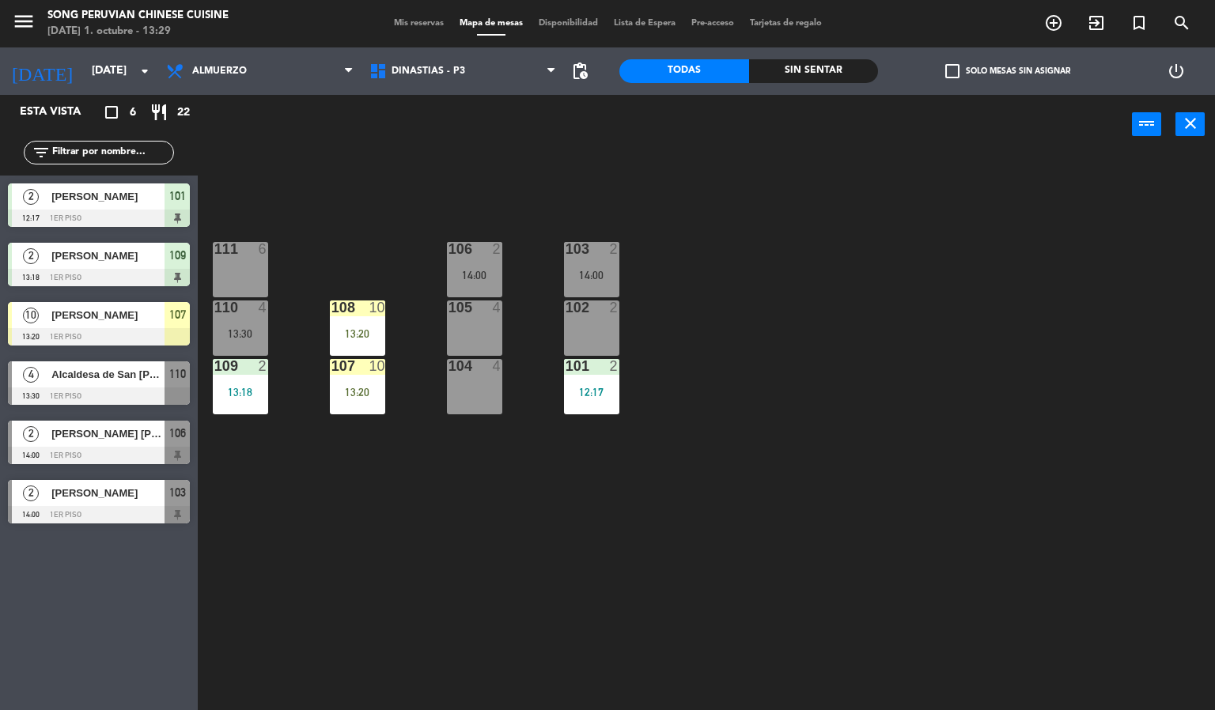
click at [859, 437] on div "103 2 14:00 106 2 14:00 111 6 102 2 105 4 108 10 13:20 110 4 13:30 101 2 12:17 …" at bounding box center [712, 433] width 1005 height 556
click at [515, 76] on span "DINASTIAS - P3" at bounding box center [462, 71] width 203 height 35
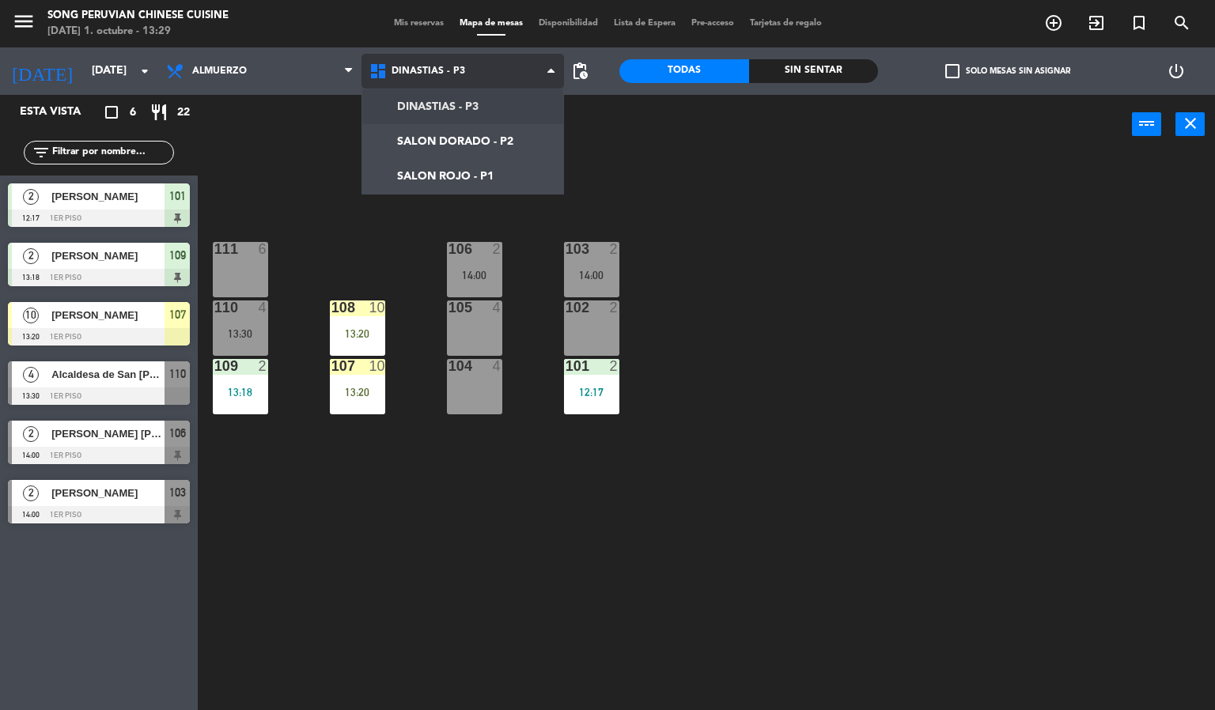
click at [496, 141] on ng-component "menu Song Peruvian Chinese Cuisine [DATE] 1. octubre - 13:29 Mis reservas Mapa …" at bounding box center [607, 355] width 1215 height 711
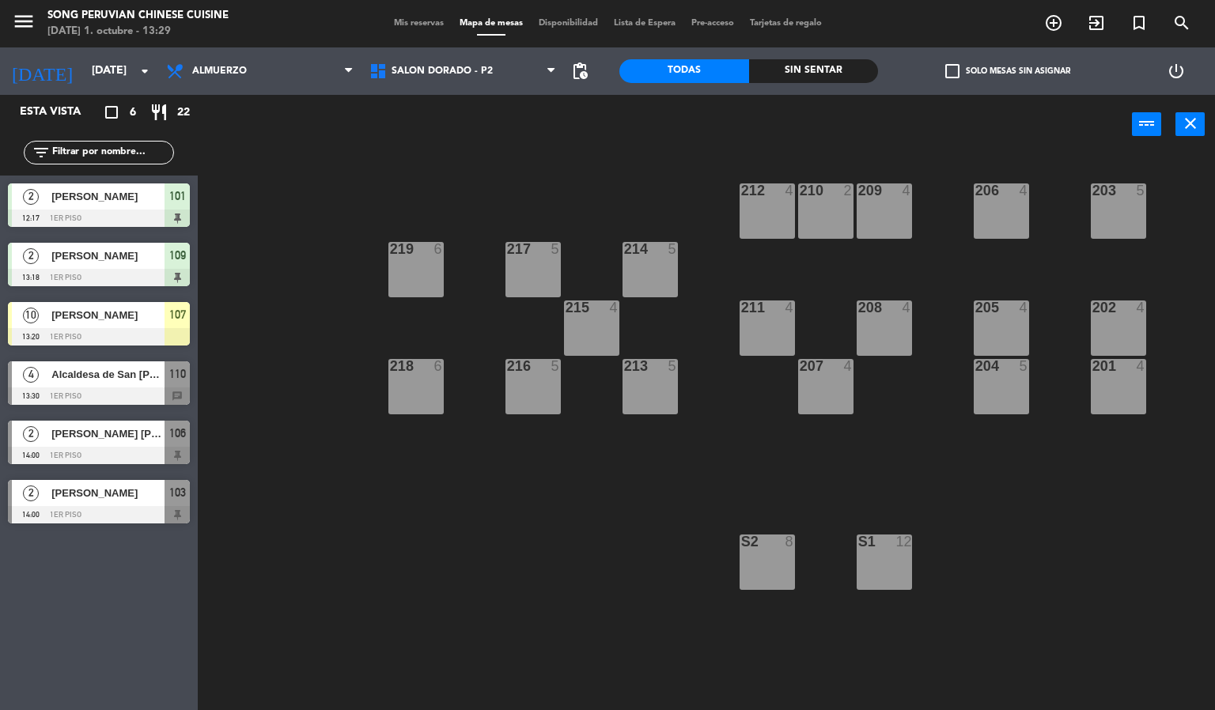
click at [762, 565] on div "S2 8" at bounding box center [766, 562] width 55 height 55
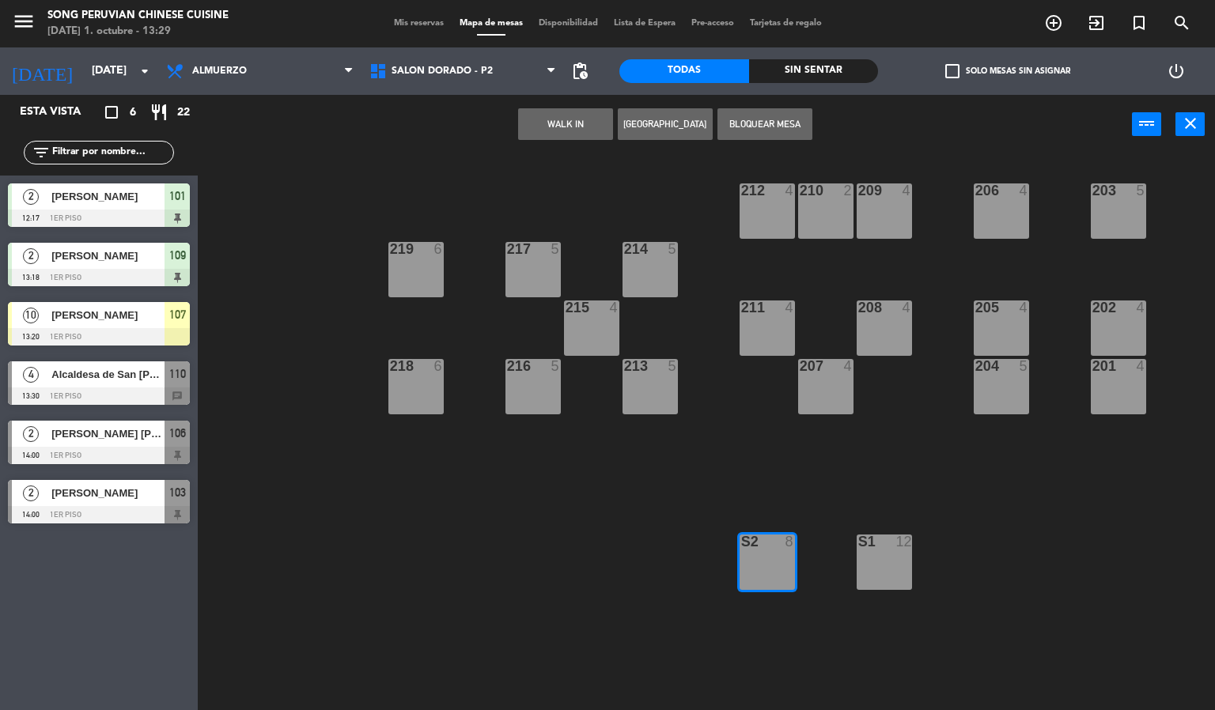
click at [671, 122] on button "[GEOGRAPHIC_DATA]" at bounding box center [665, 124] width 95 height 32
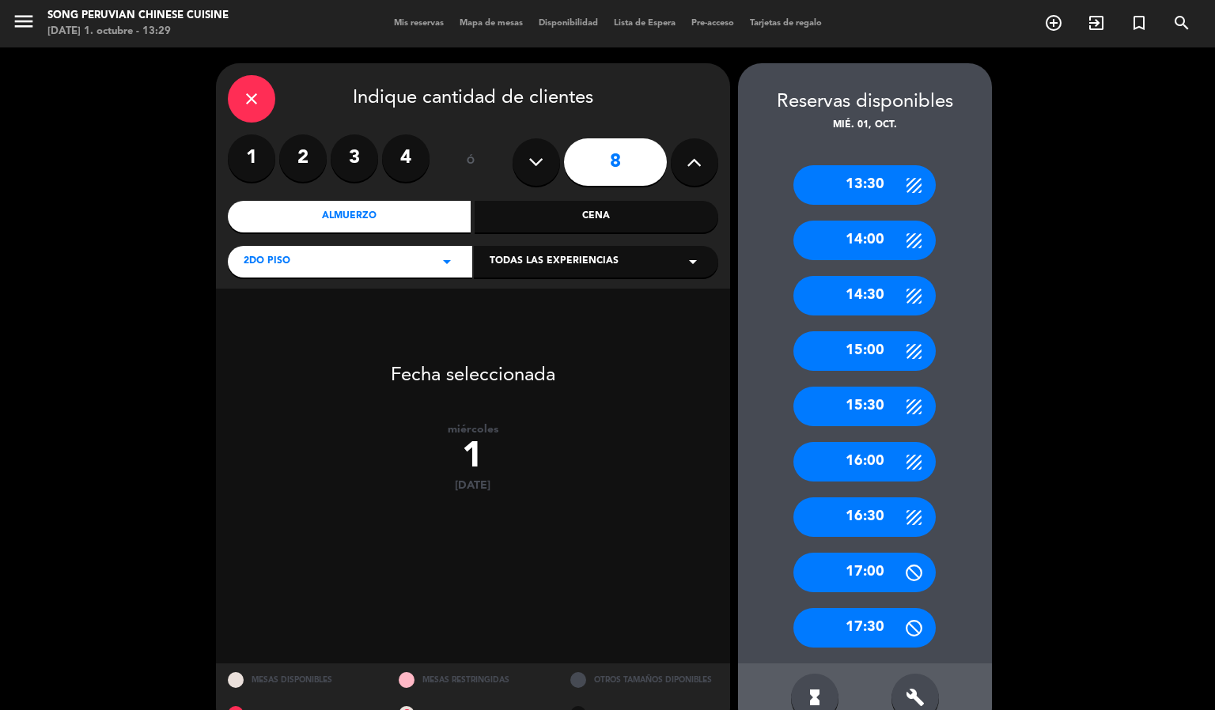
click at [247, 81] on div "close" at bounding box center [251, 98] width 47 height 47
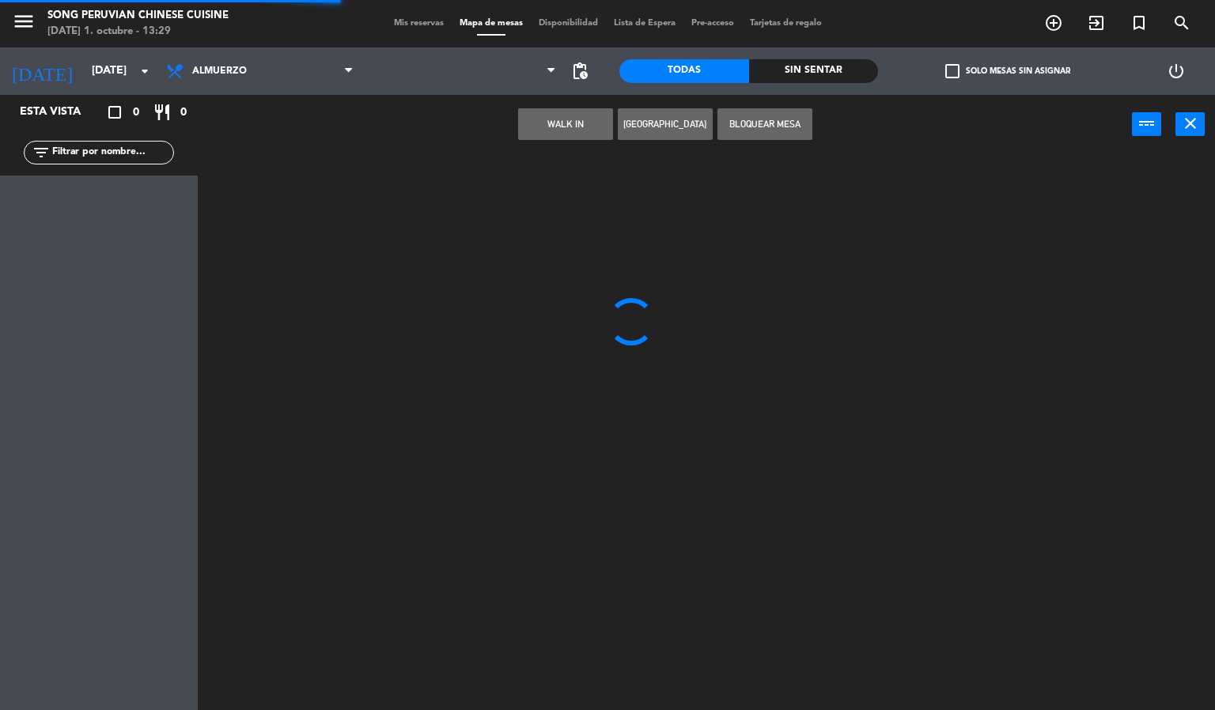
click at [455, 463] on div at bounding box center [712, 433] width 1005 height 556
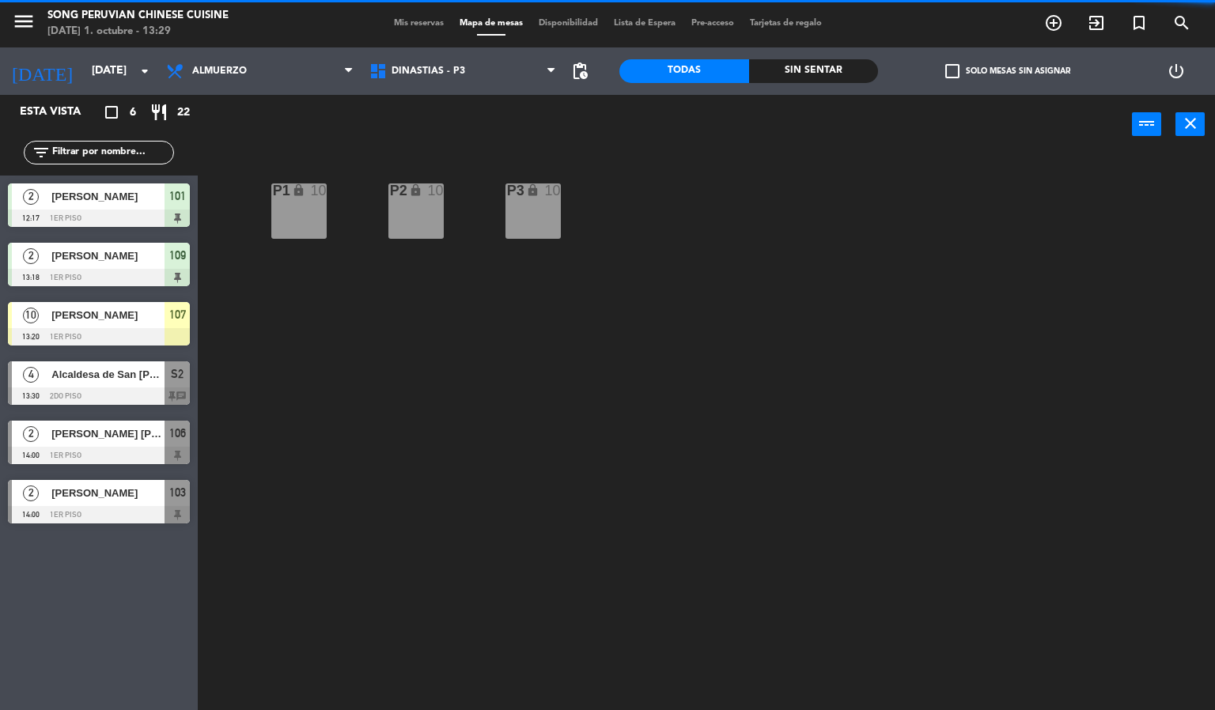
click at [577, 629] on div "P2 lock 10 P3 lock 10 P1 lock 10" at bounding box center [712, 433] width 1005 height 556
click at [568, 634] on div "P2 lock 10 P3 lock 10 P1 lock 10" at bounding box center [712, 433] width 1005 height 556
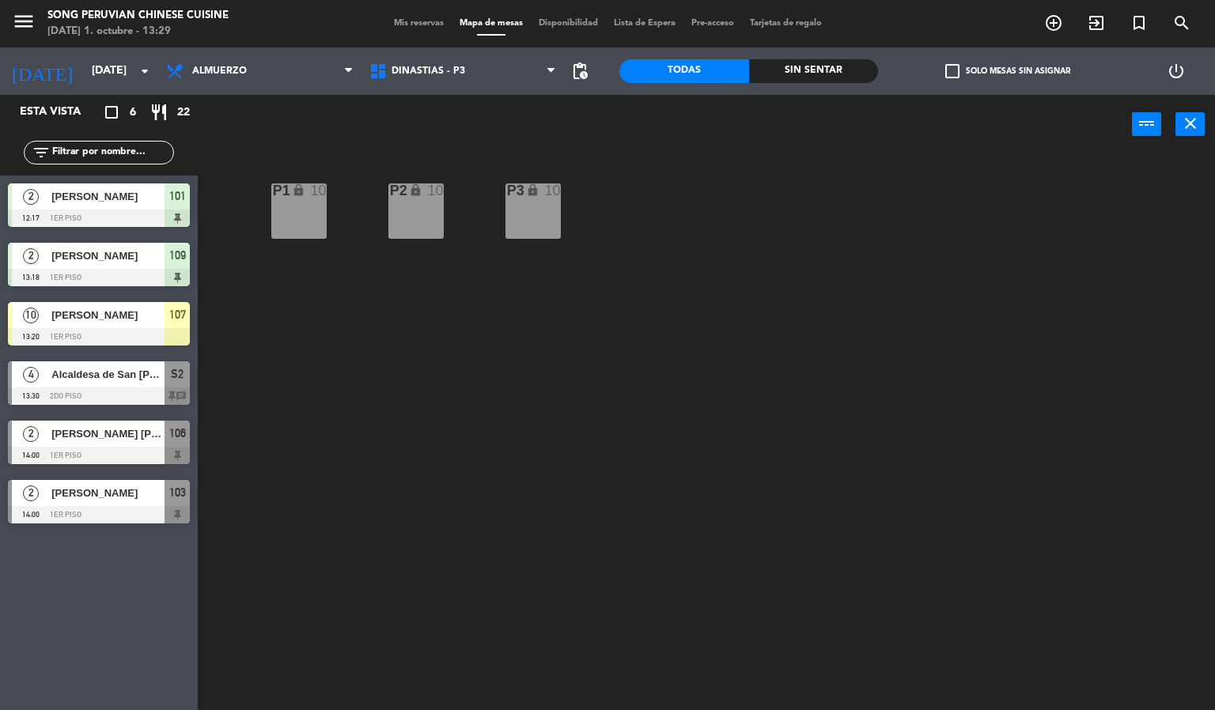
click at [138, 399] on div at bounding box center [99, 395] width 182 height 17
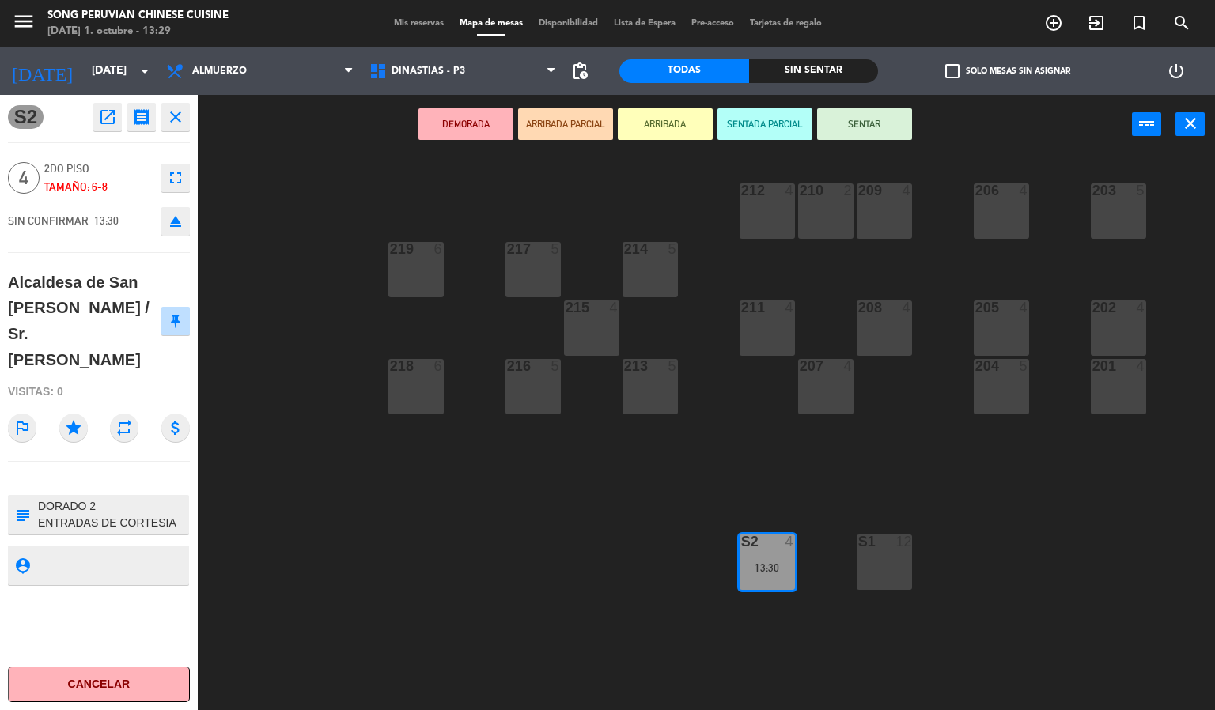
click at [289, 448] on div "203 5 206 4 210 2 212 4 209 4 214 5 217 5 219 6 202 4 205 4 208 4 211 4 215 4 2…" at bounding box center [712, 433] width 1005 height 556
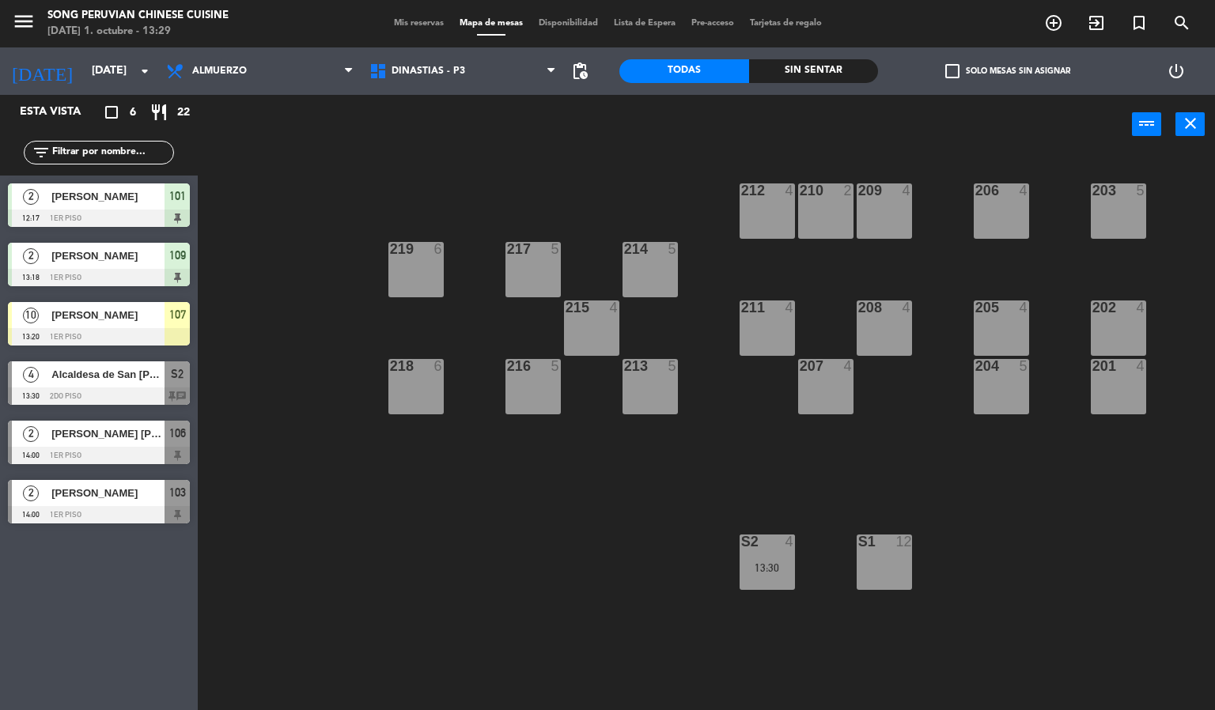
click at [300, 274] on div "203 5 206 4 210 2 212 4 209 4 214 5 217 5 219 6 202 4 205 4 208 4 211 4 215 4 2…" at bounding box center [712, 433] width 1005 height 556
click at [122, 389] on div at bounding box center [99, 395] width 182 height 17
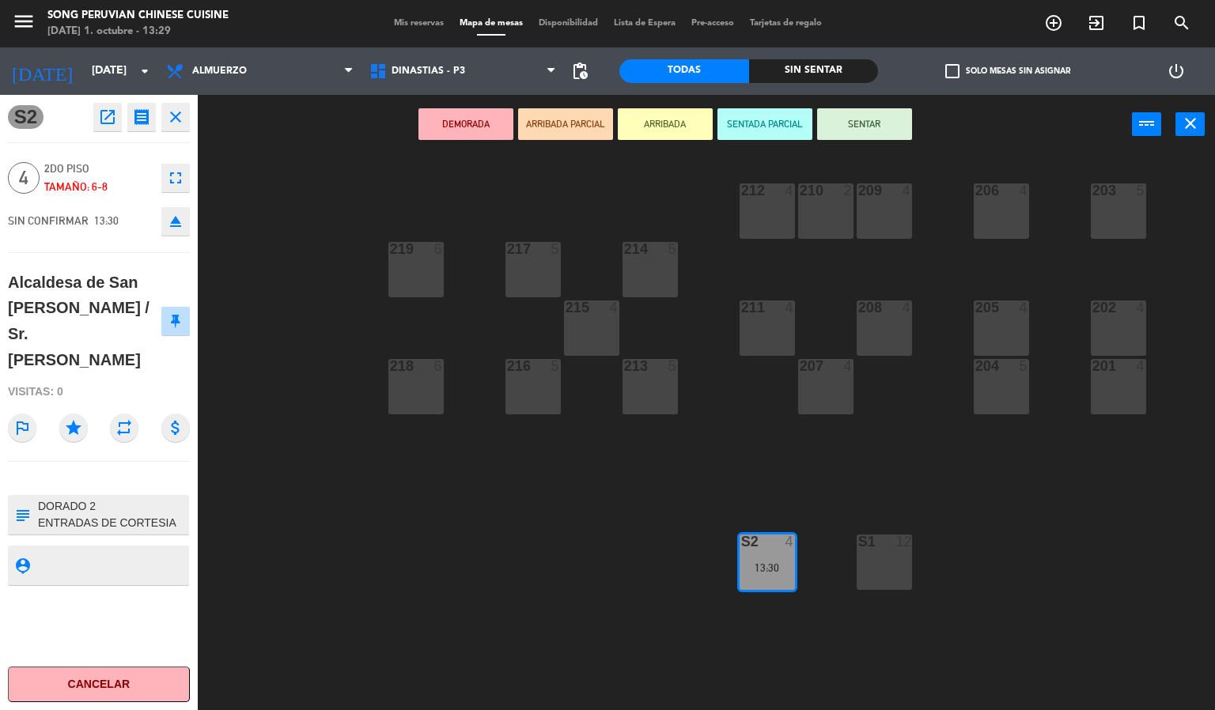
click at [287, 594] on div "203 5 206 4 210 2 212 4 209 4 214 5 217 5 219 6 202 4 205 4 208 4 211 4 215 4 2…" at bounding box center [712, 433] width 1005 height 556
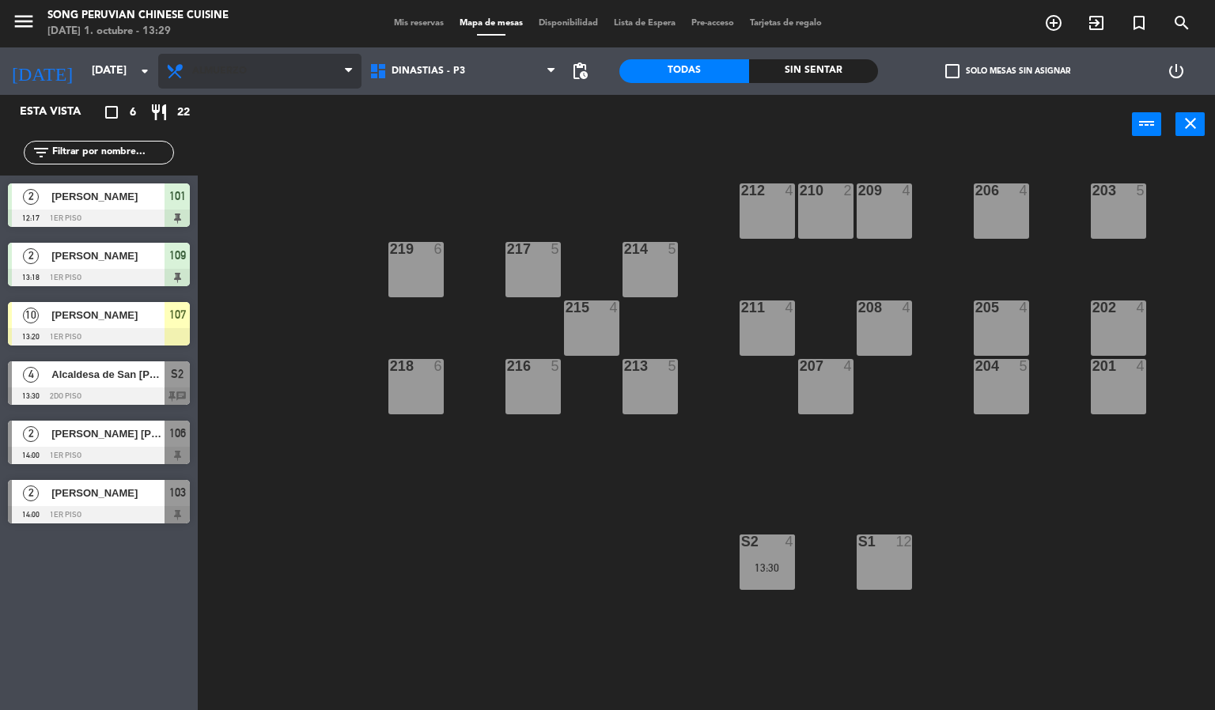
click at [269, 83] on span "Almuerzo" at bounding box center [259, 71] width 203 height 35
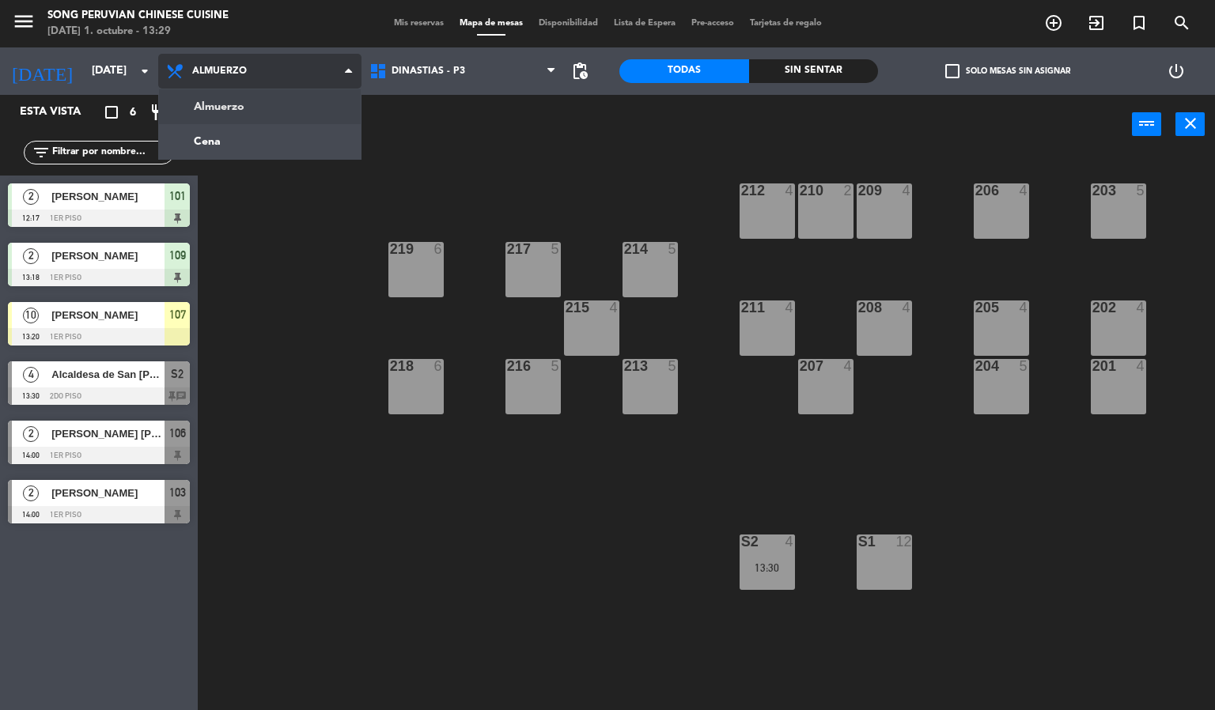
click at [278, 149] on ng-component "menu Song Peruvian Chinese Cuisine [DATE] 1. octubre - 13:29 Mis reservas Mapa …" at bounding box center [607, 355] width 1215 height 711
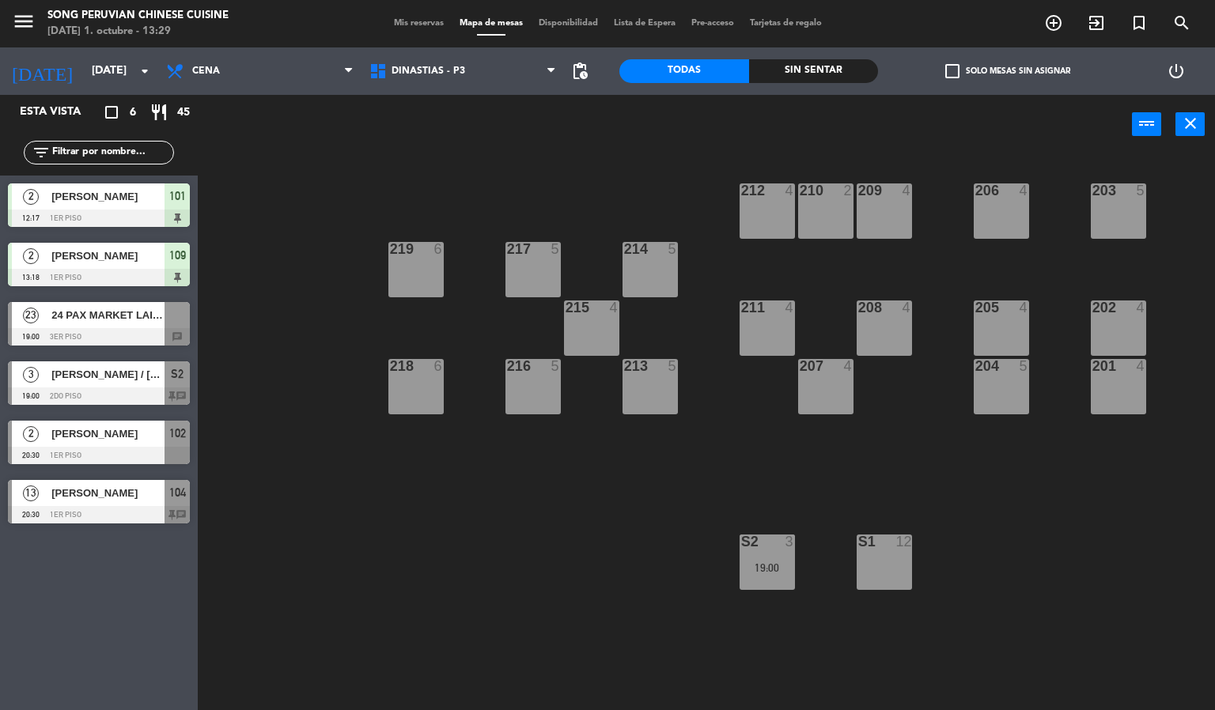
click at [154, 503] on div "[PERSON_NAME]" at bounding box center [107, 493] width 115 height 26
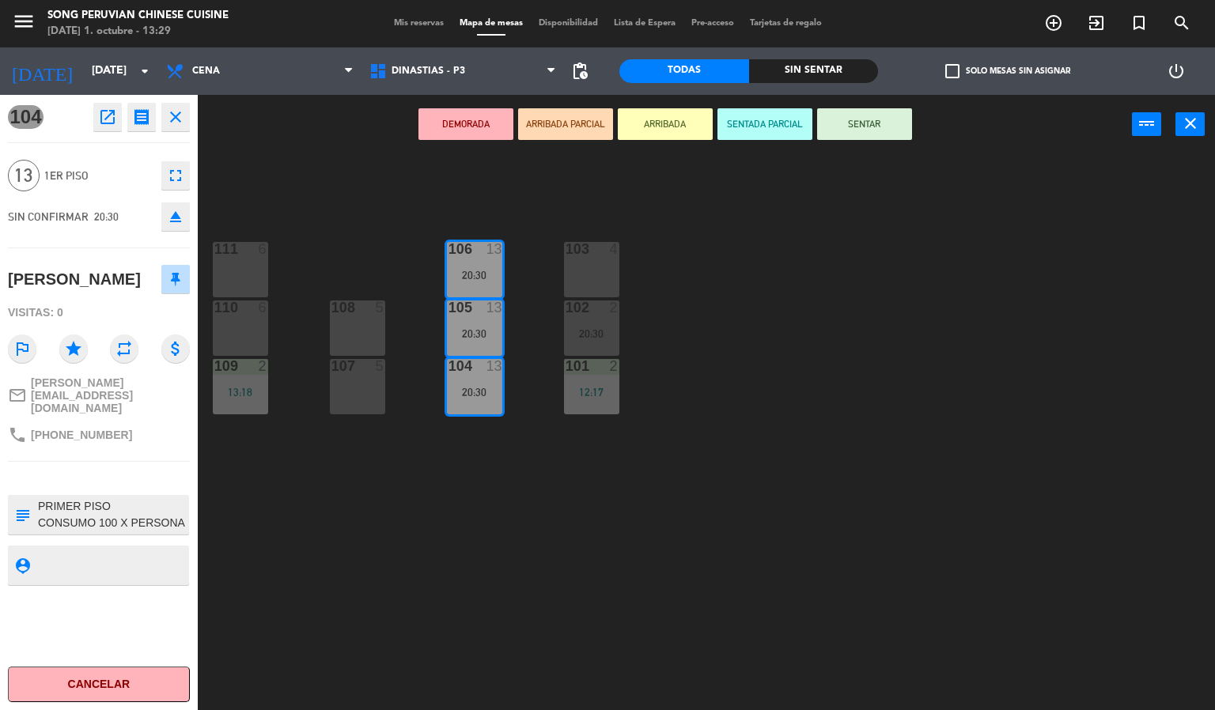
click at [297, 556] on div "103 4 106 13 20:30 111 6 102 2 20:30 105 13 20:30 108 5 110 6 101 2 12:17 104 1…" at bounding box center [712, 433] width 1005 height 556
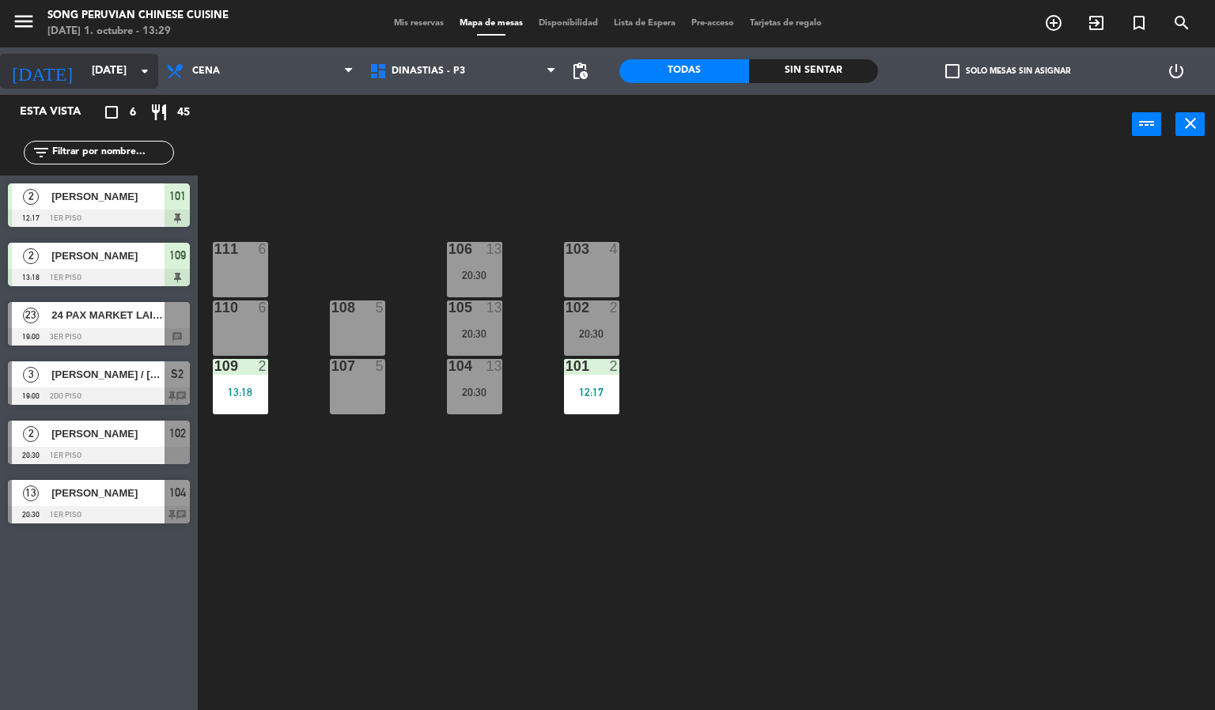
click at [117, 71] on input "[DATE]" at bounding box center [159, 71] width 150 height 28
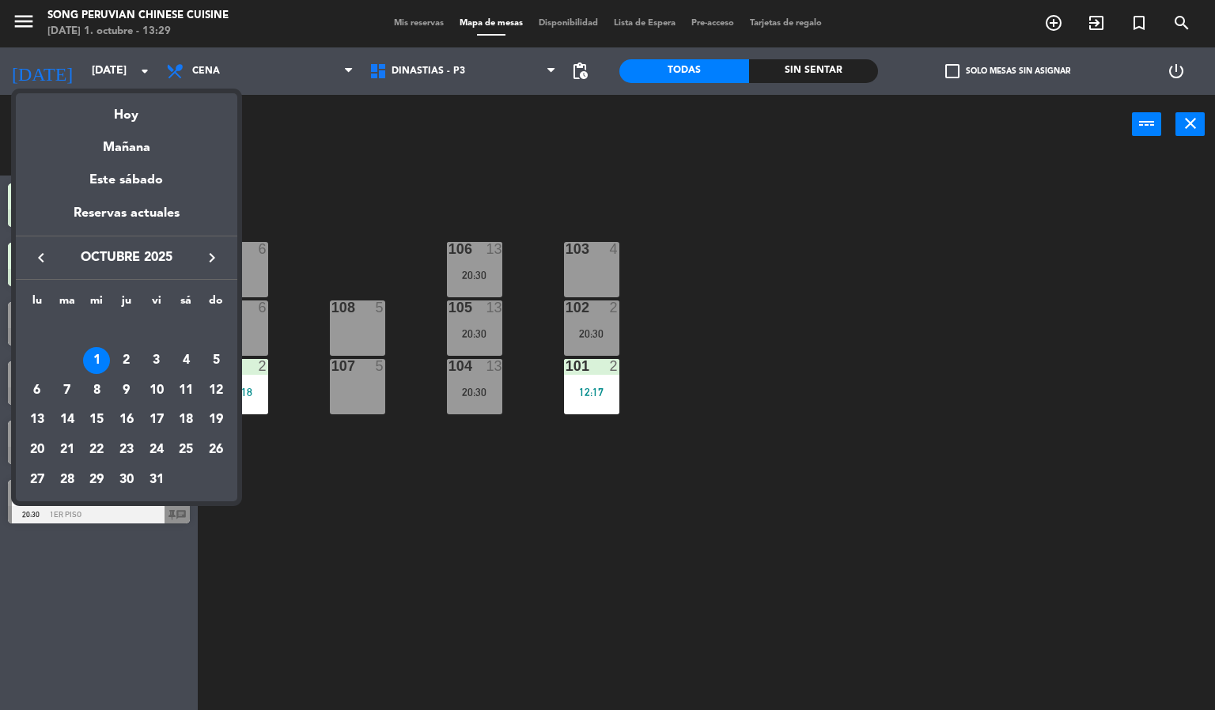
click at [269, 89] on div at bounding box center [607, 355] width 1215 height 710
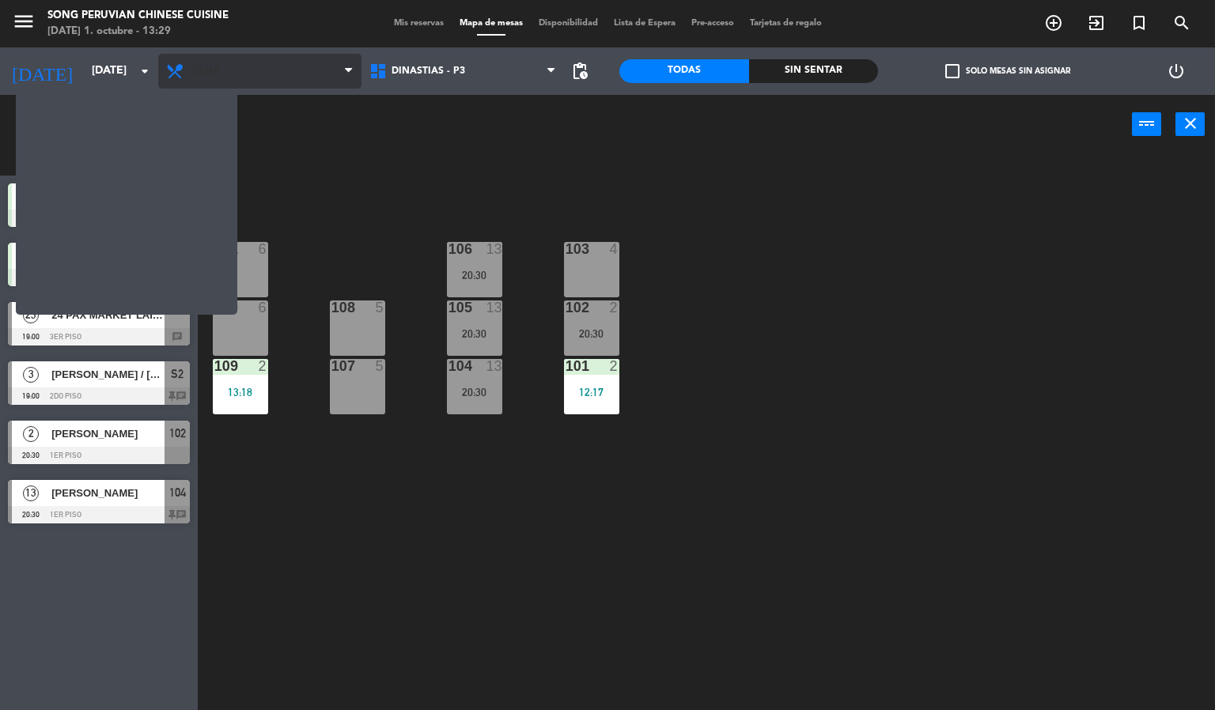
click at [283, 81] on span "Cena" at bounding box center [259, 71] width 203 height 35
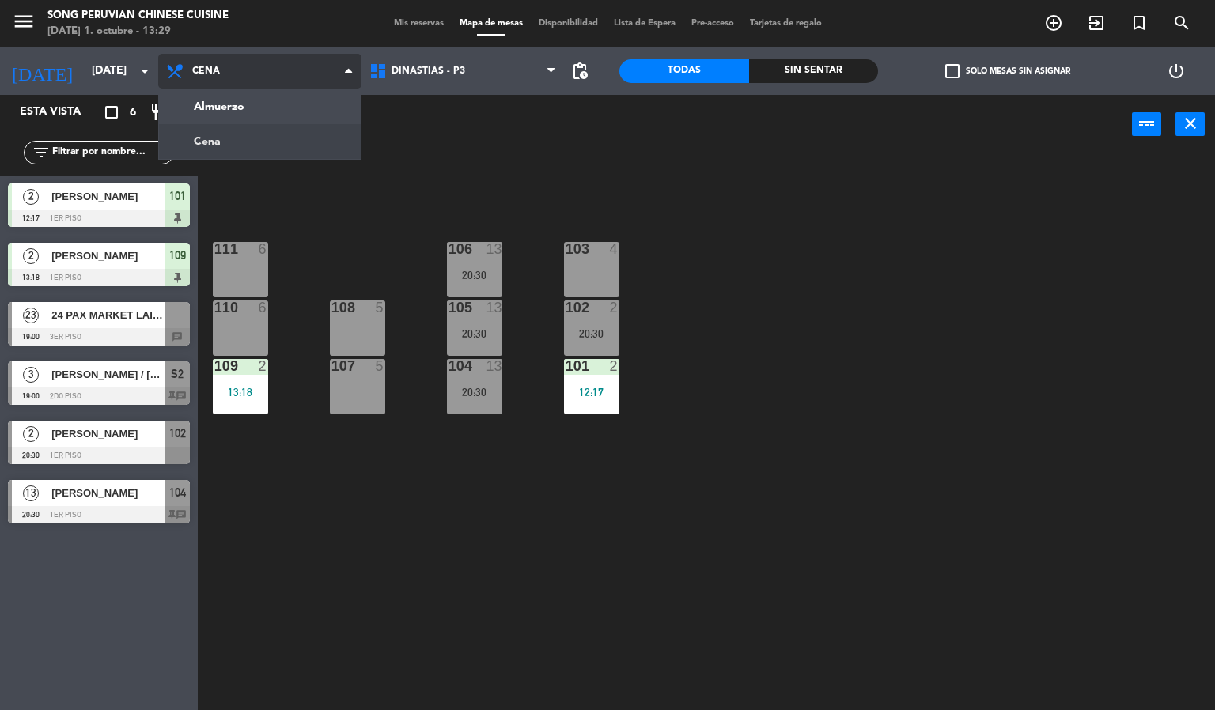
click at [280, 114] on ng-component "menu Song Peruvian Chinese Cuisine [DATE] 1. octubre - 13:29 Mis reservas Mapa …" at bounding box center [607, 355] width 1215 height 711
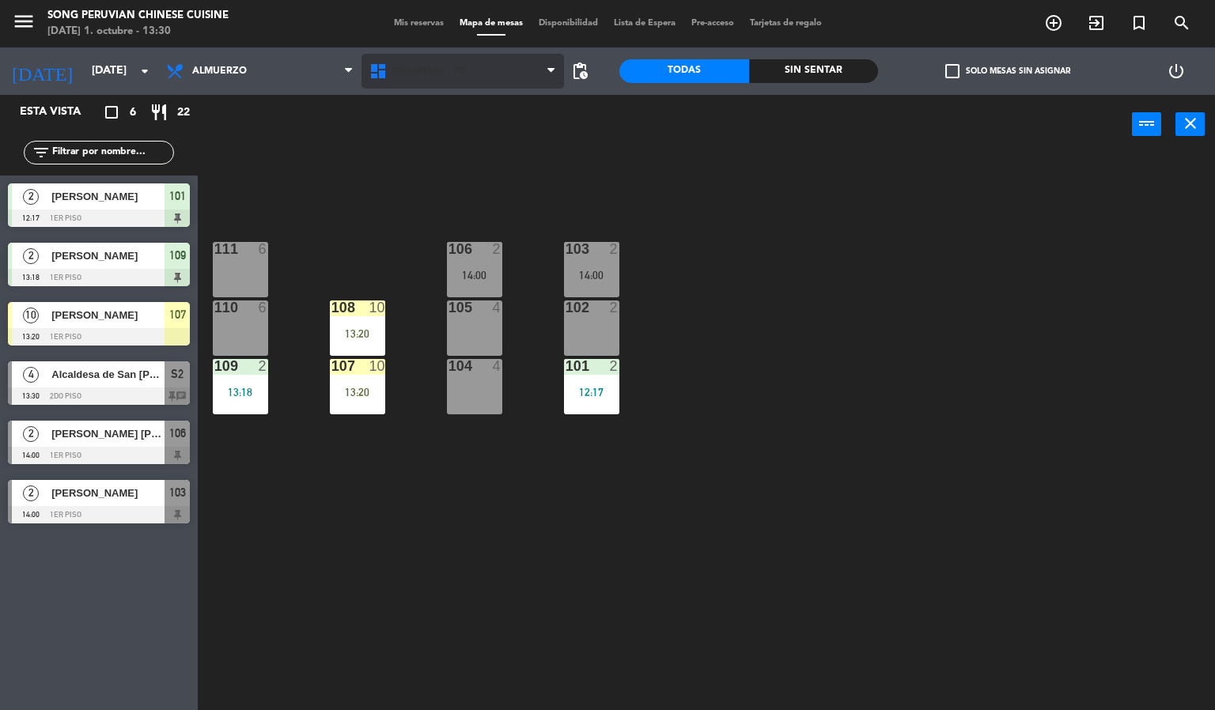
click at [452, 54] on span "DINASTIAS - P3" at bounding box center [462, 71] width 203 height 35
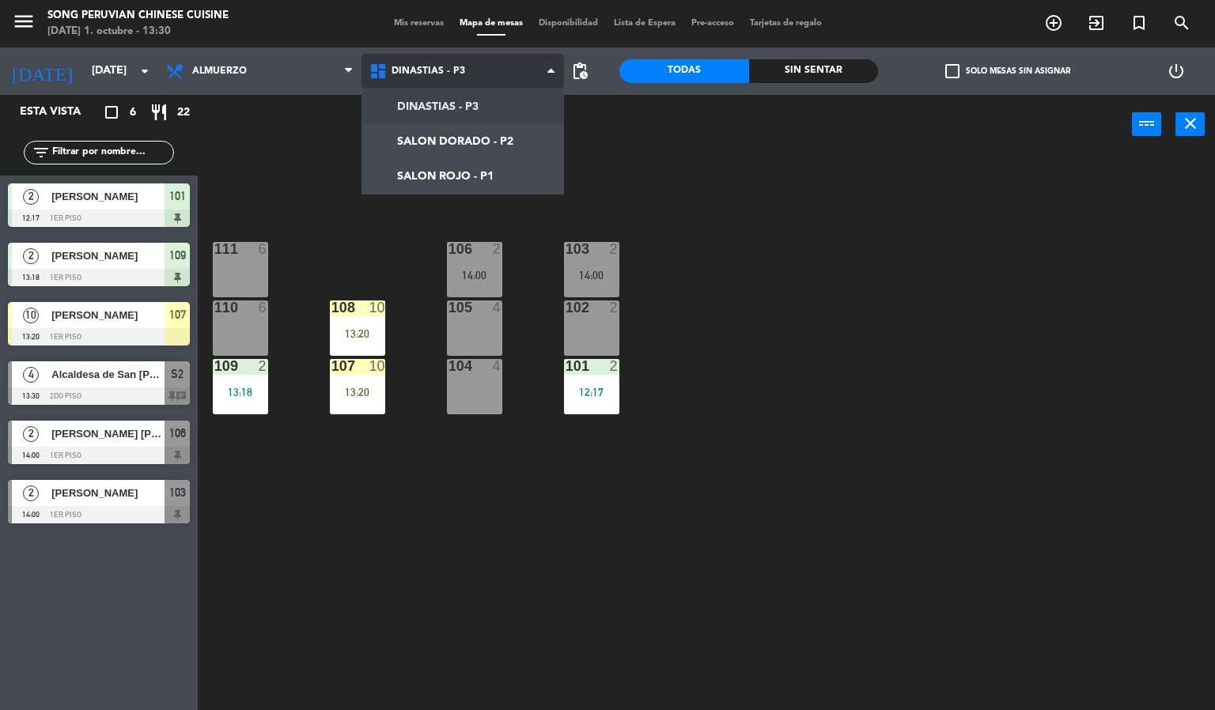
click at [410, 135] on ng-component "menu Song Peruvian Chinese Cuisine [DATE] 1. octubre - 13:30 Mis reservas Mapa …" at bounding box center [607, 355] width 1215 height 711
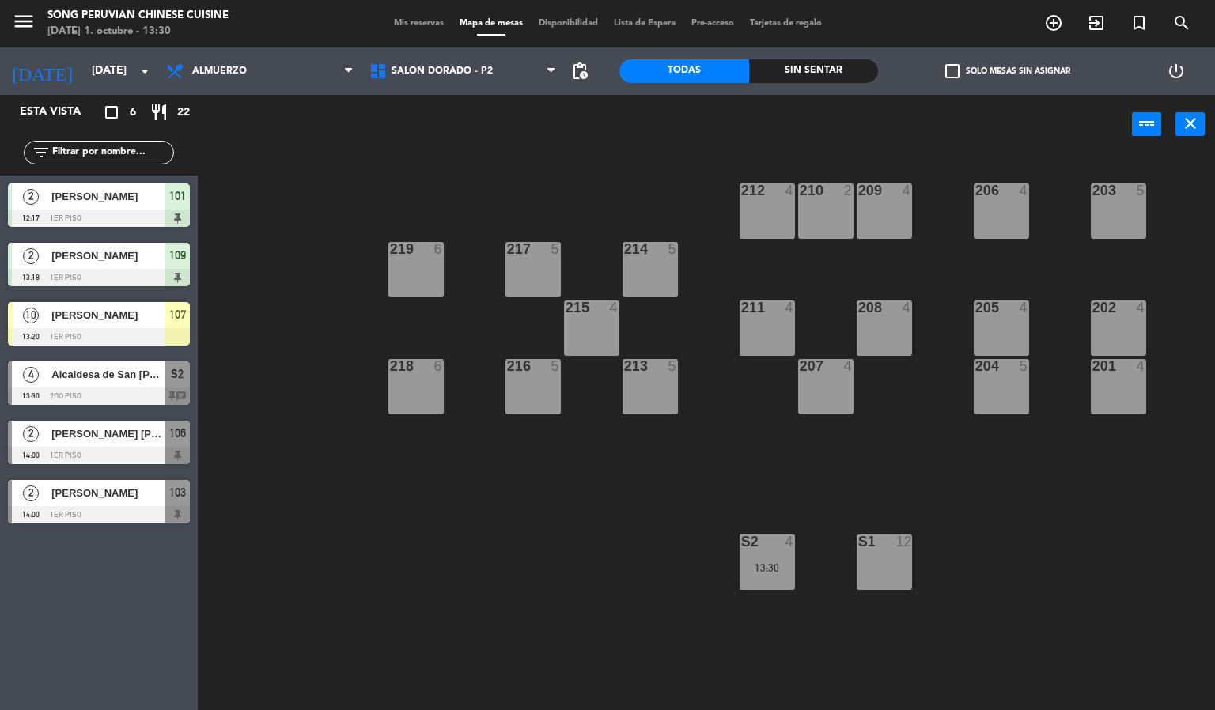
click at [98, 328] on div at bounding box center [99, 336] width 182 height 17
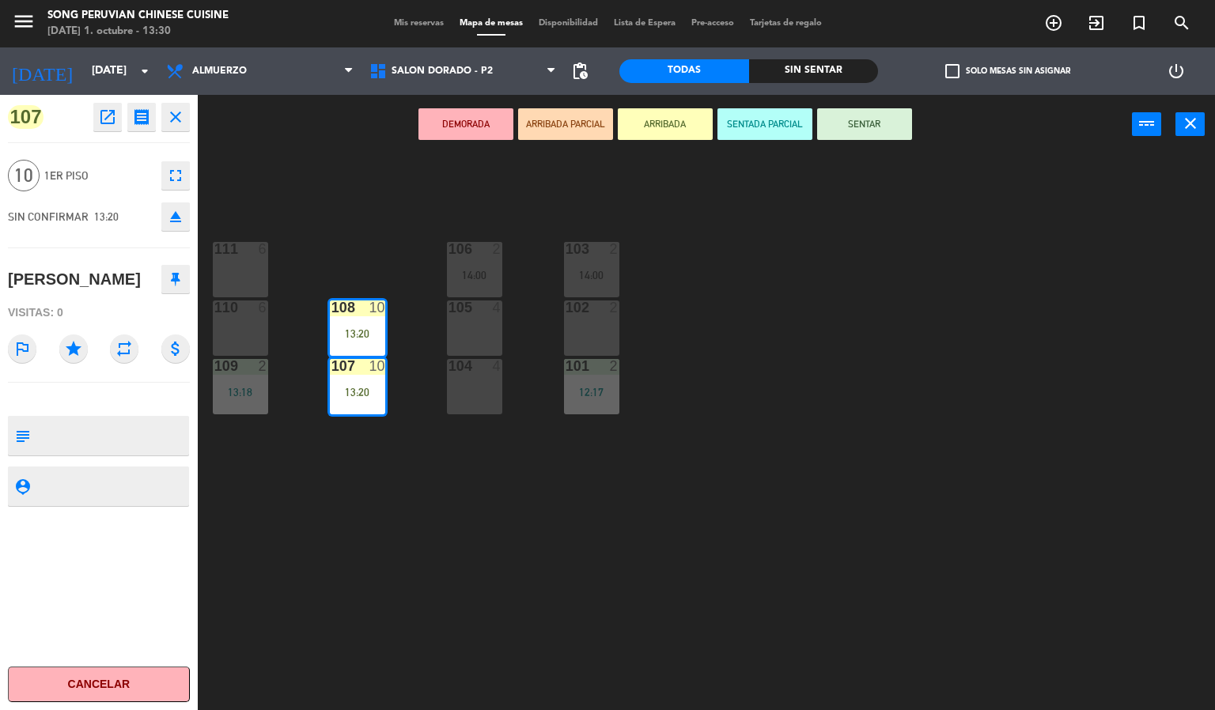
click at [173, 218] on icon "eject" at bounding box center [175, 216] width 19 height 19
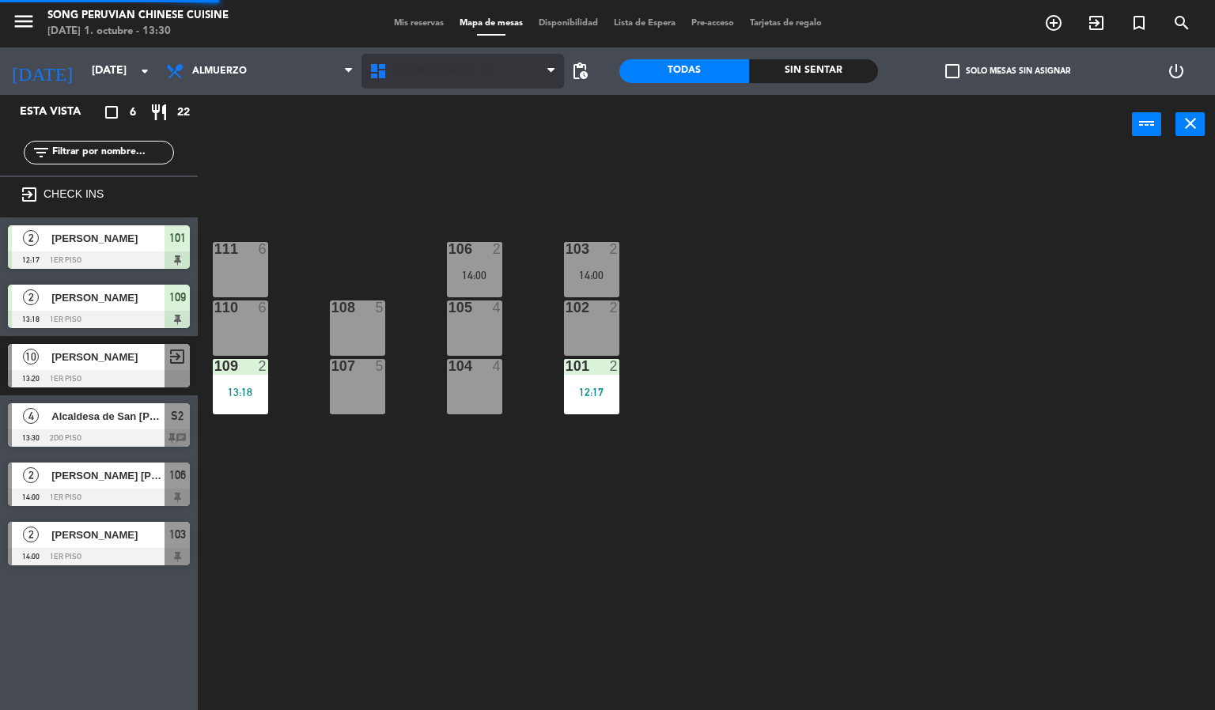
click at [442, 71] on span "SALON DORADO - P2" at bounding box center [441, 71] width 101 height 11
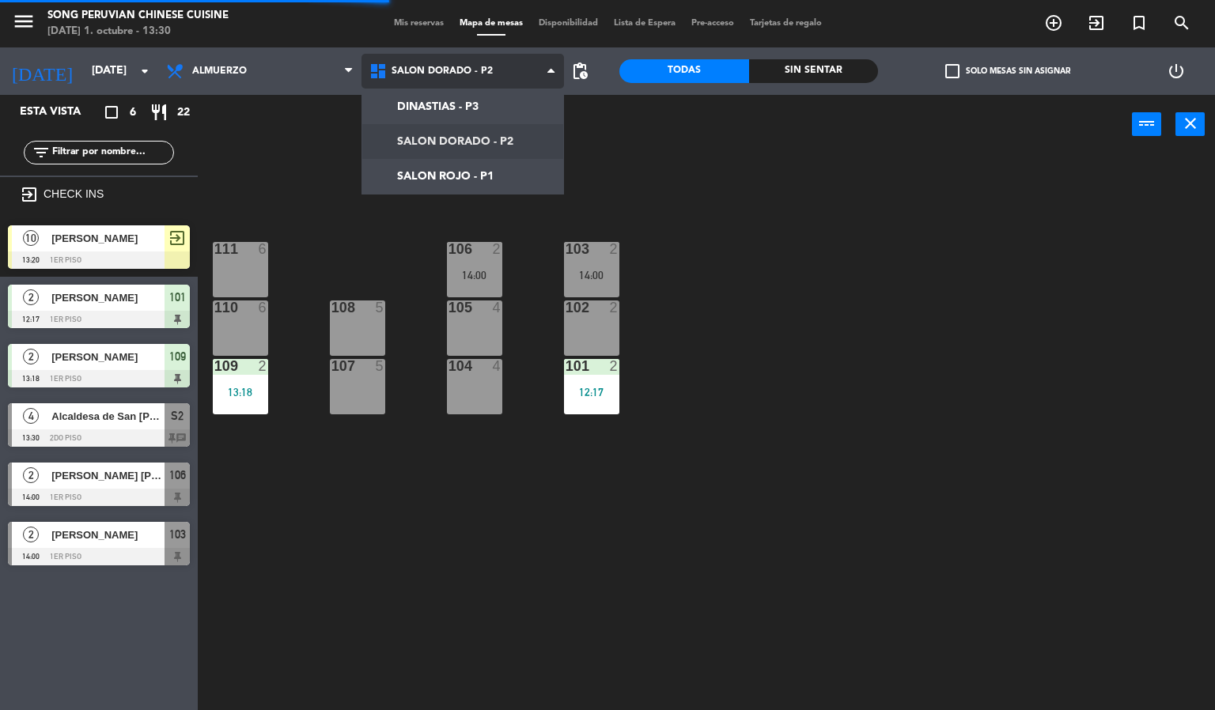
click at [413, 146] on ng-component "menu Song Peruvian Chinese Cuisine [DATE] 1. octubre - 13:30 Mis reservas Mapa …" at bounding box center [607, 355] width 1215 height 711
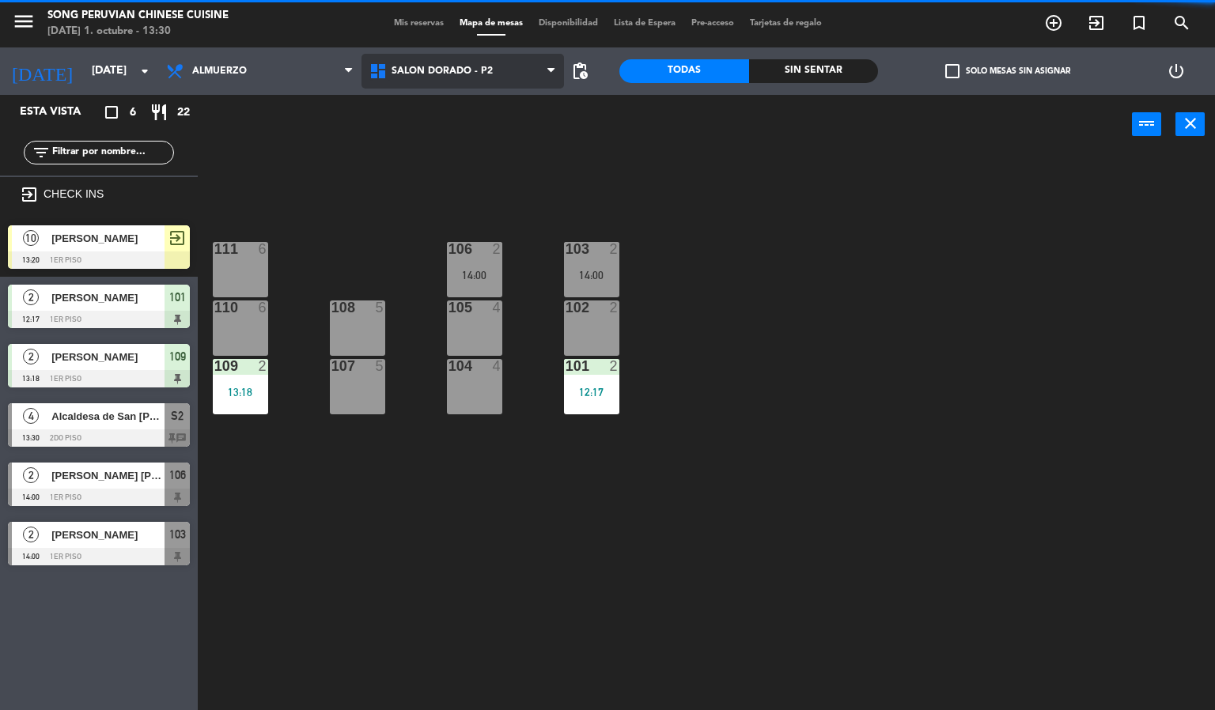
click at [389, 70] on icon at bounding box center [380, 71] width 23 height 19
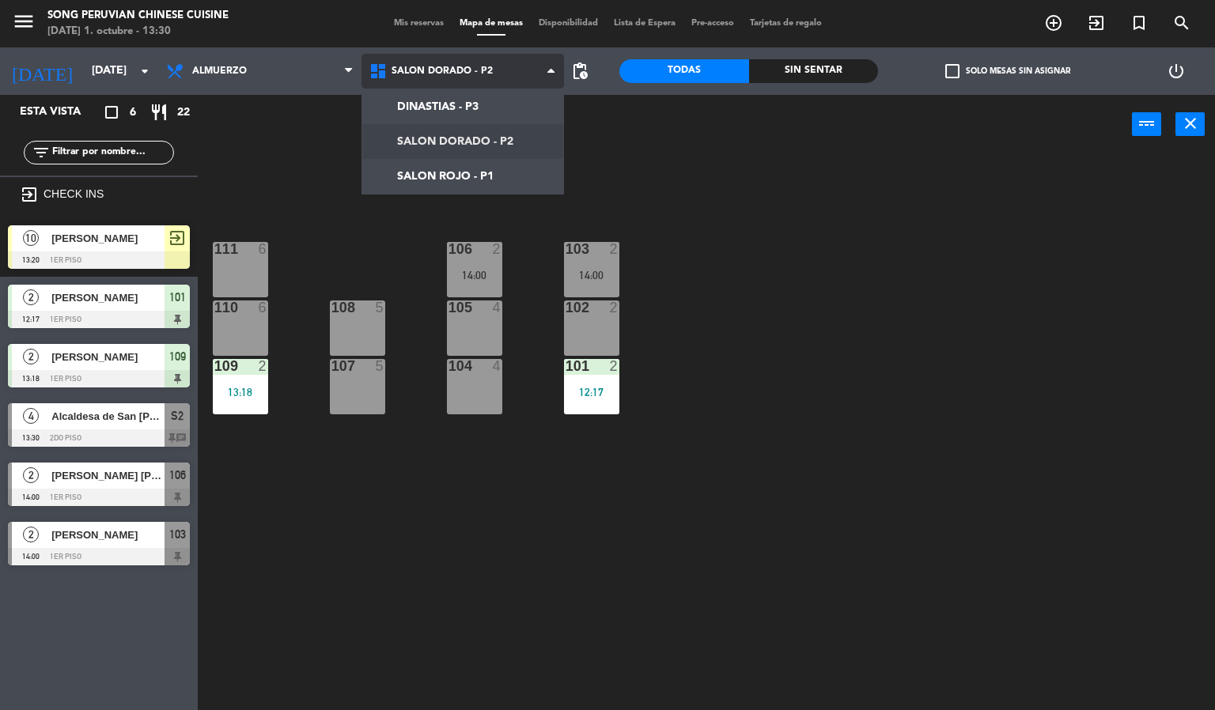
click at [446, 192] on ng-component "menu Song Peruvian Chinese Cuisine [DATE] 1. octubre - 13:30 Mis reservas Mapa …" at bounding box center [607, 355] width 1215 height 711
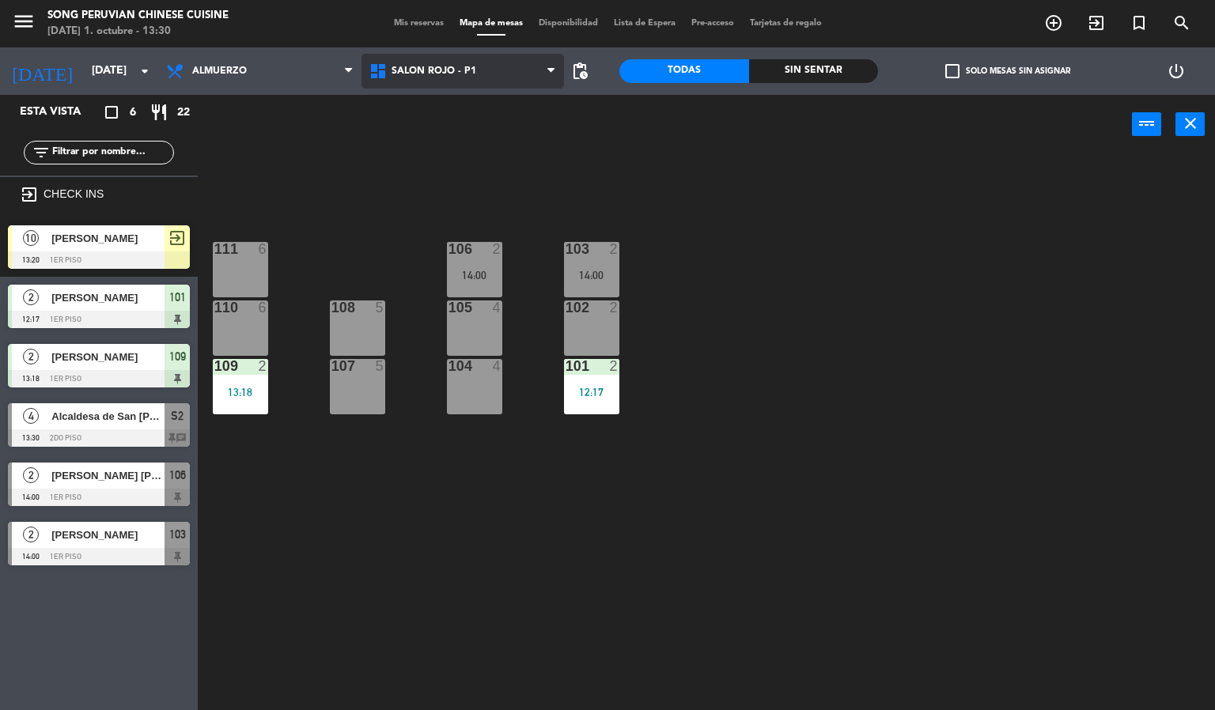
click at [414, 84] on span "SALON ROJO - P1" at bounding box center [462, 71] width 203 height 35
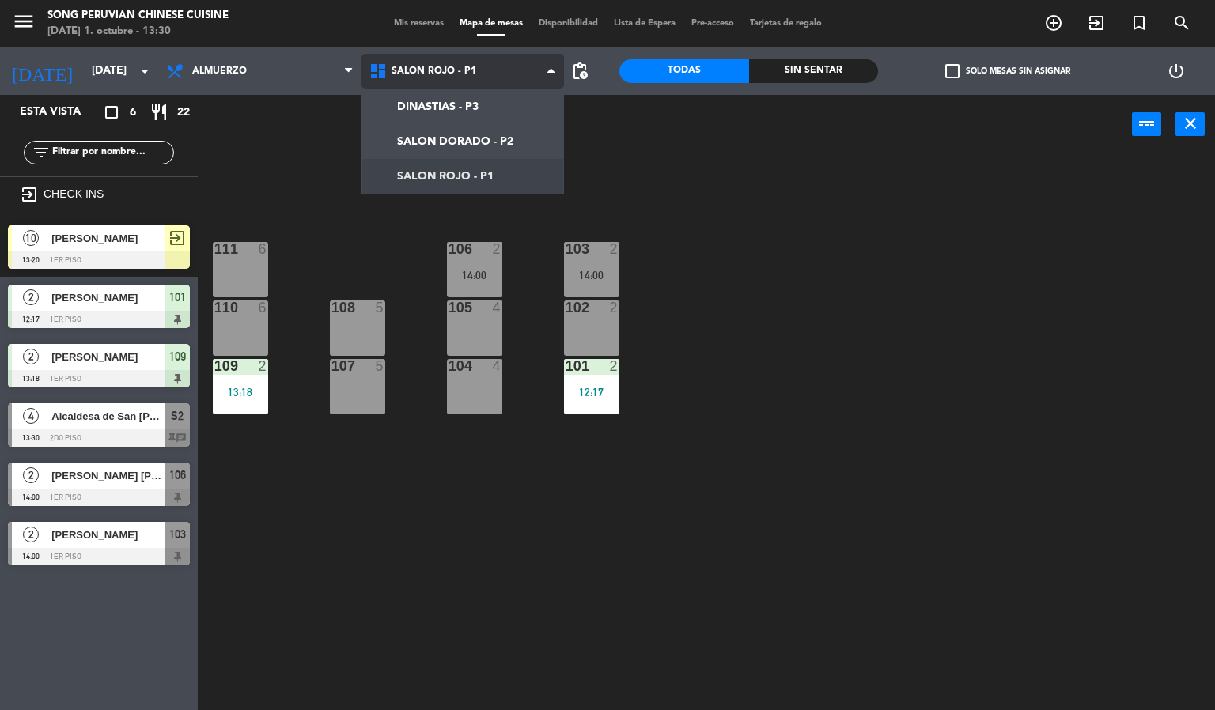
click at [397, 136] on ng-component "menu Song Peruvian Chinese Cuisine [DATE] 1. octubre - 13:30 Mis reservas Mapa …" at bounding box center [607, 355] width 1215 height 711
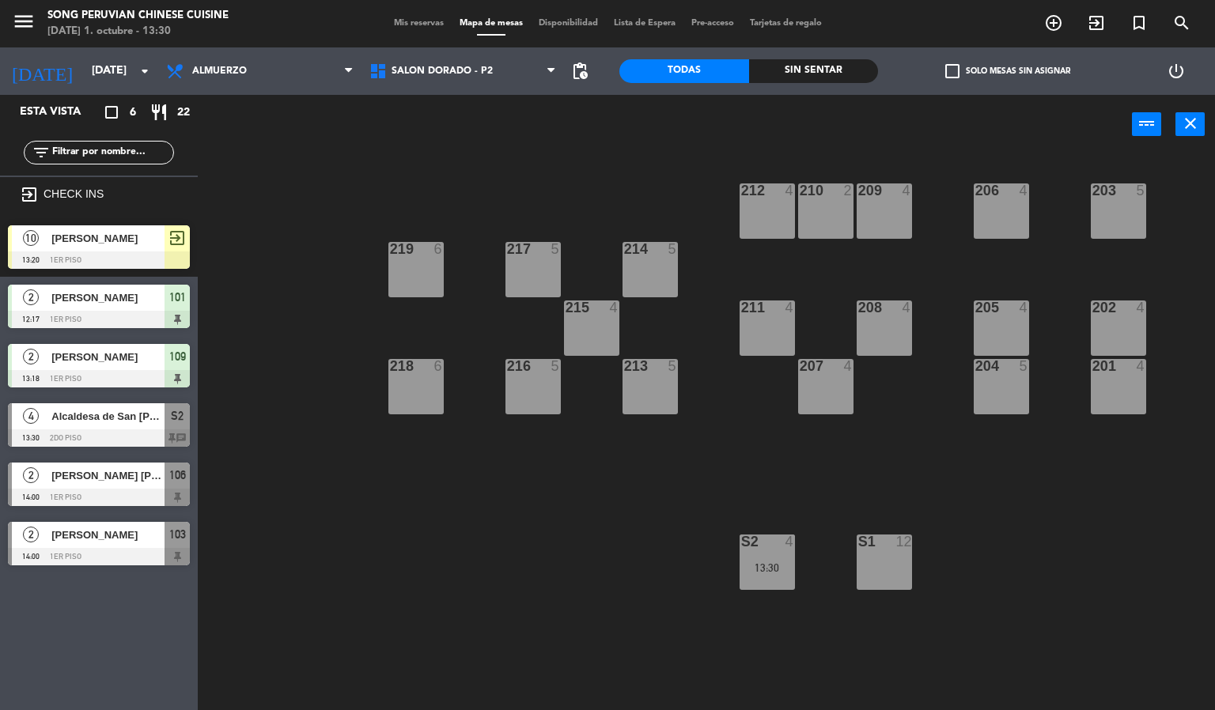
click at [74, 231] on span "[PERSON_NAME]" at bounding box center [107, 238] width 113 height 17
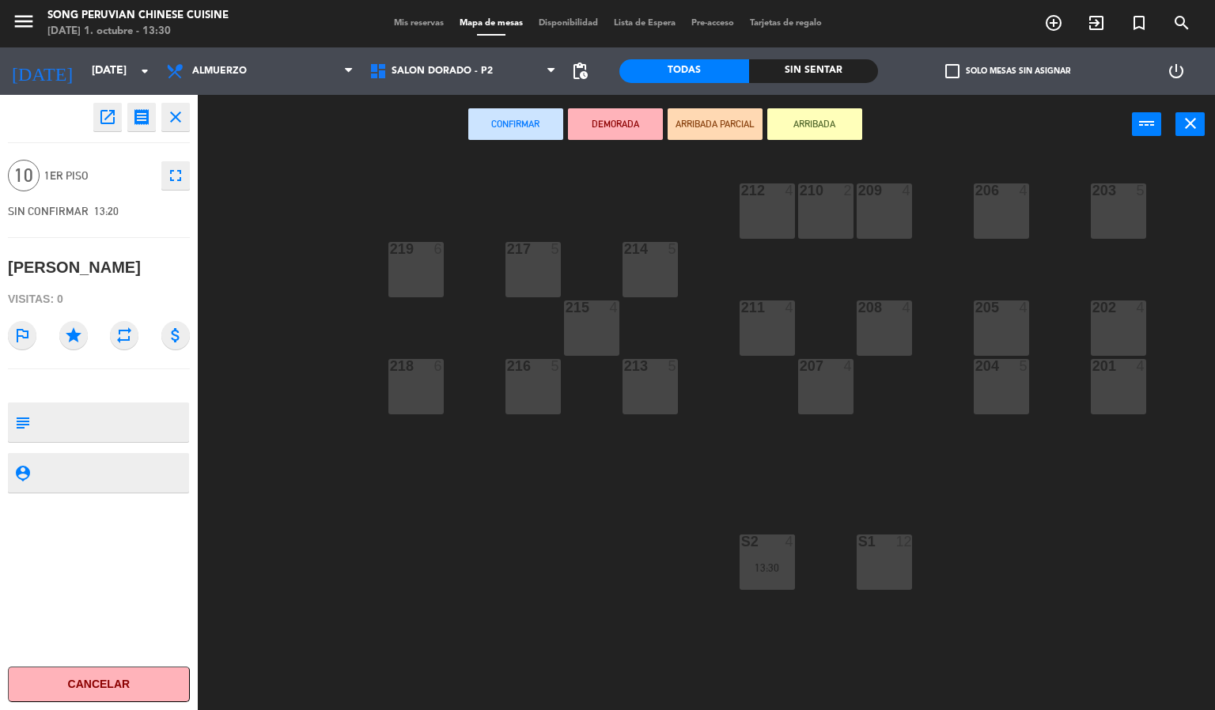
click at [1122, 377] on div "201 4" at bounding box center [1117, 386] width 55 height 55
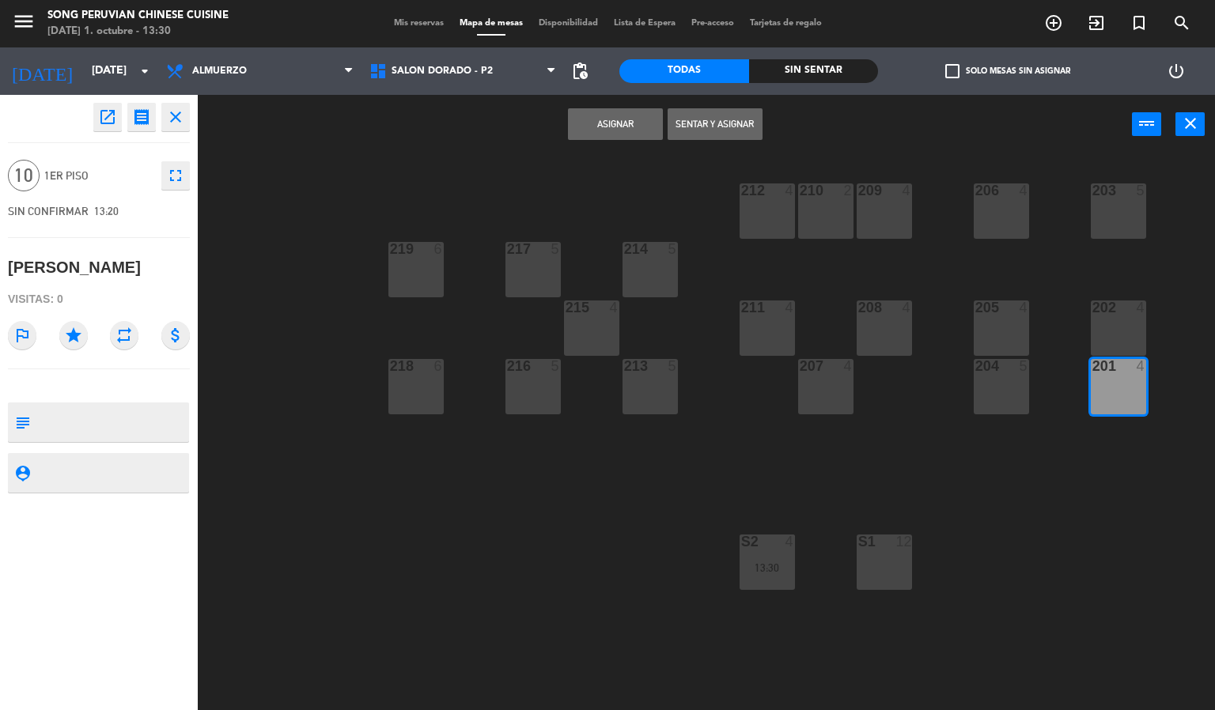
click at [1111, 319] on div "202 4" at bounding box center [1117, 327] width 55 height 55
click at [701, 123] on button "Sentar y Asignar" at bounding box center [714, 124] width 95 height 32
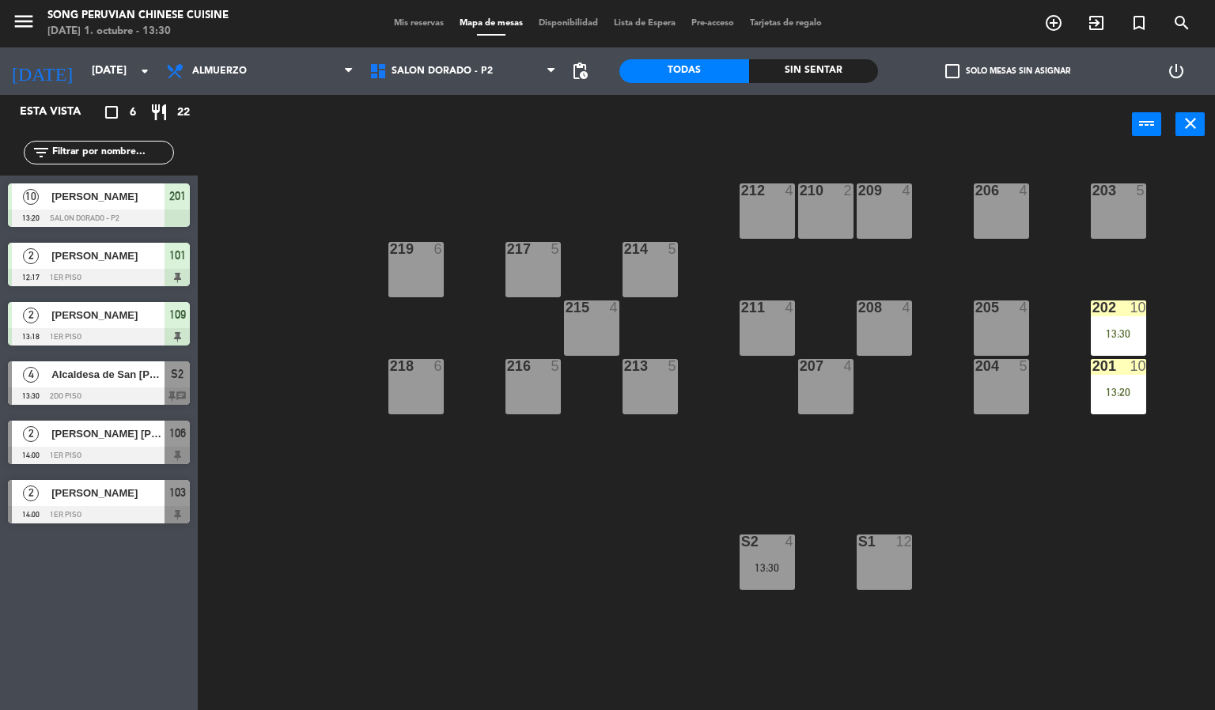
click at [1068, 506] on div "203 5 206 4 210 2 212 4 209 4 214 5 217 5 219 6 202 10 13:30 205 4 208 4 211 4 …" at bounding box center [712, 433] width 1005 height 556
click at [1135, 380] on div "201 10 13:20" at bounding box center [1117, 386] width 55 height 55
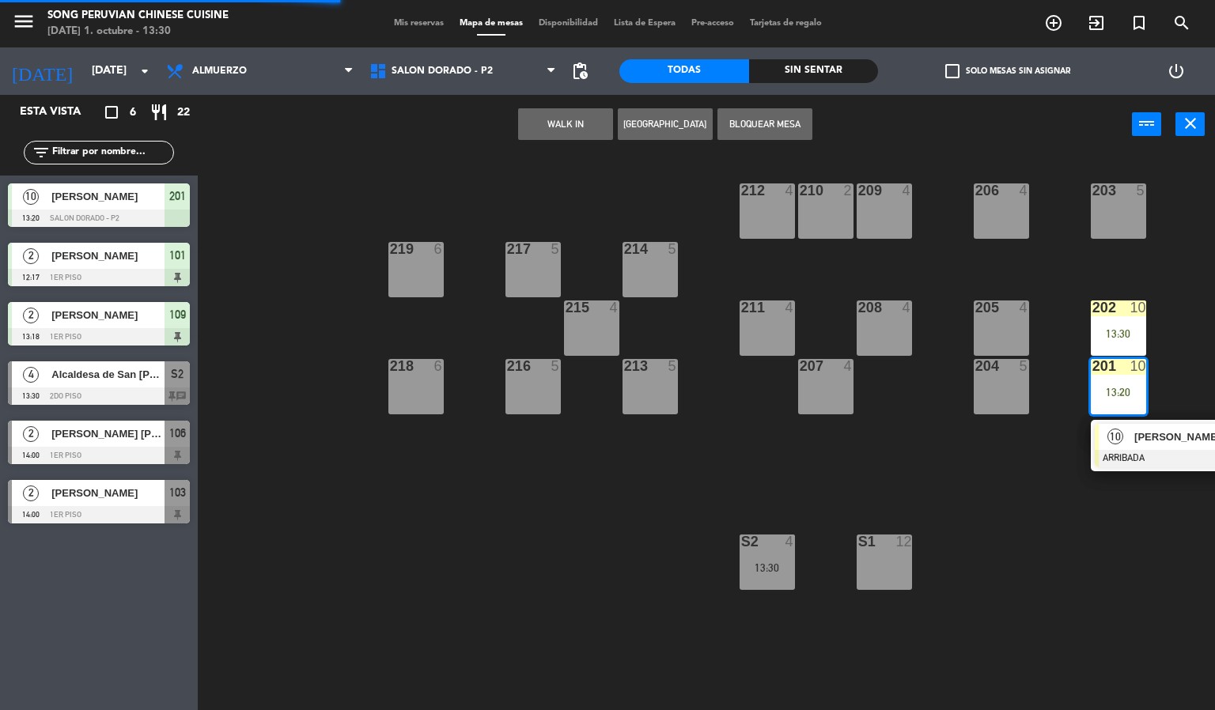
click at [1116, 461] on div at bounding box center [1179, 458] width 170 height 17
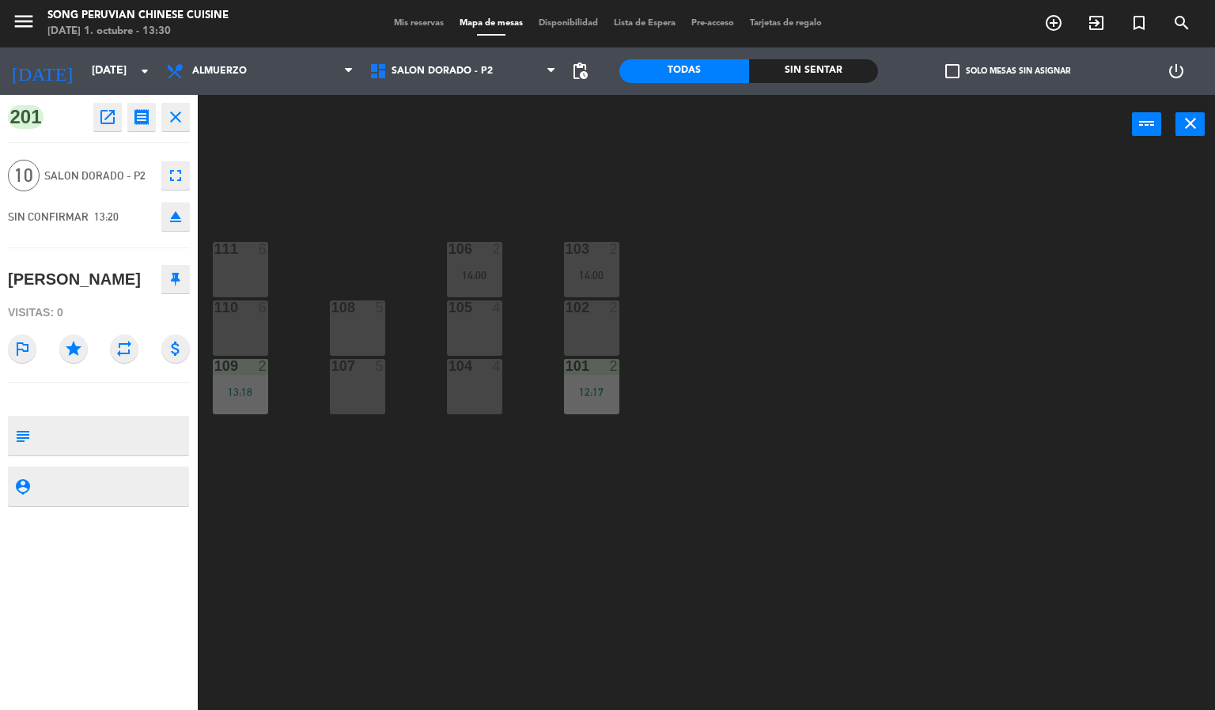
click at [456, 128] on div "power_input close" at bounding box center [665, 125] width 934 height 60
click at [430, 70] on span "SALON DORADO - P2" at bounding box center [441, 71] width 101 height 11
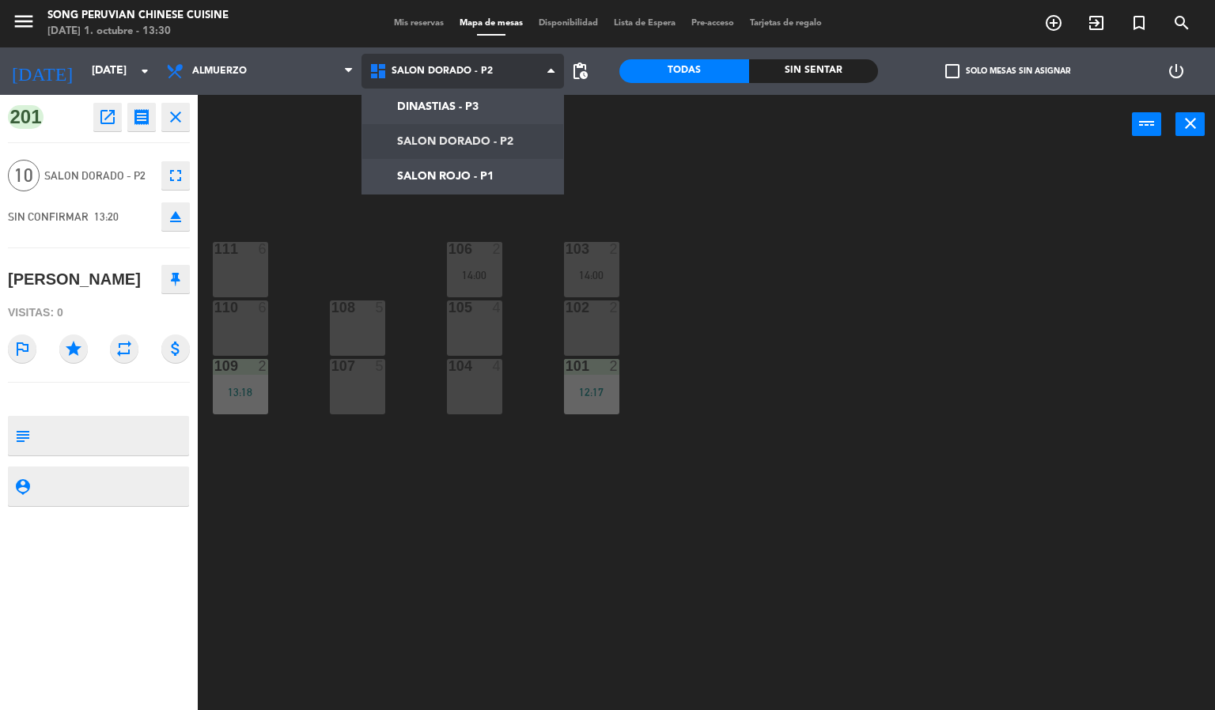
click at [439, 138] on ng-component "menu Song Peruvian Chinese Cuisine [DATE] 1. octubre - 13:30 Mis reservas Mapa …" at bounding box center [607, 355] width 1215 height 711
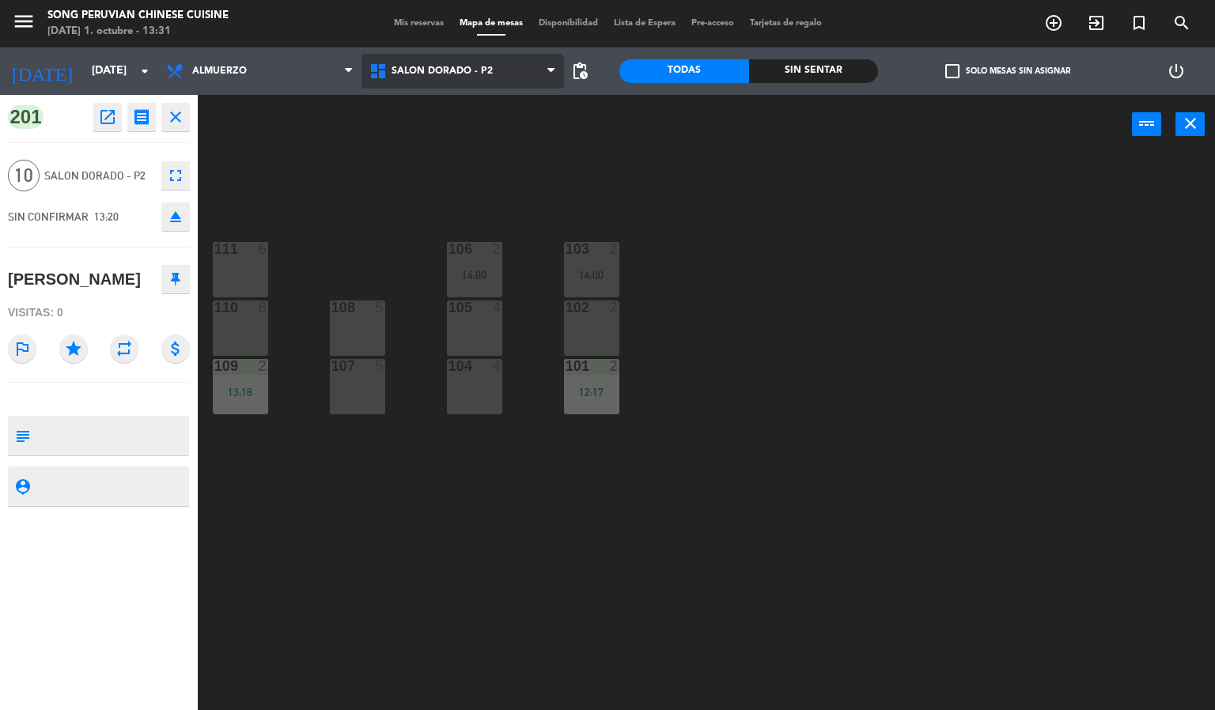
click at [425, 86] on span "SALON DORADO - P2" at bounding box center [462, 71] width 203 height 35
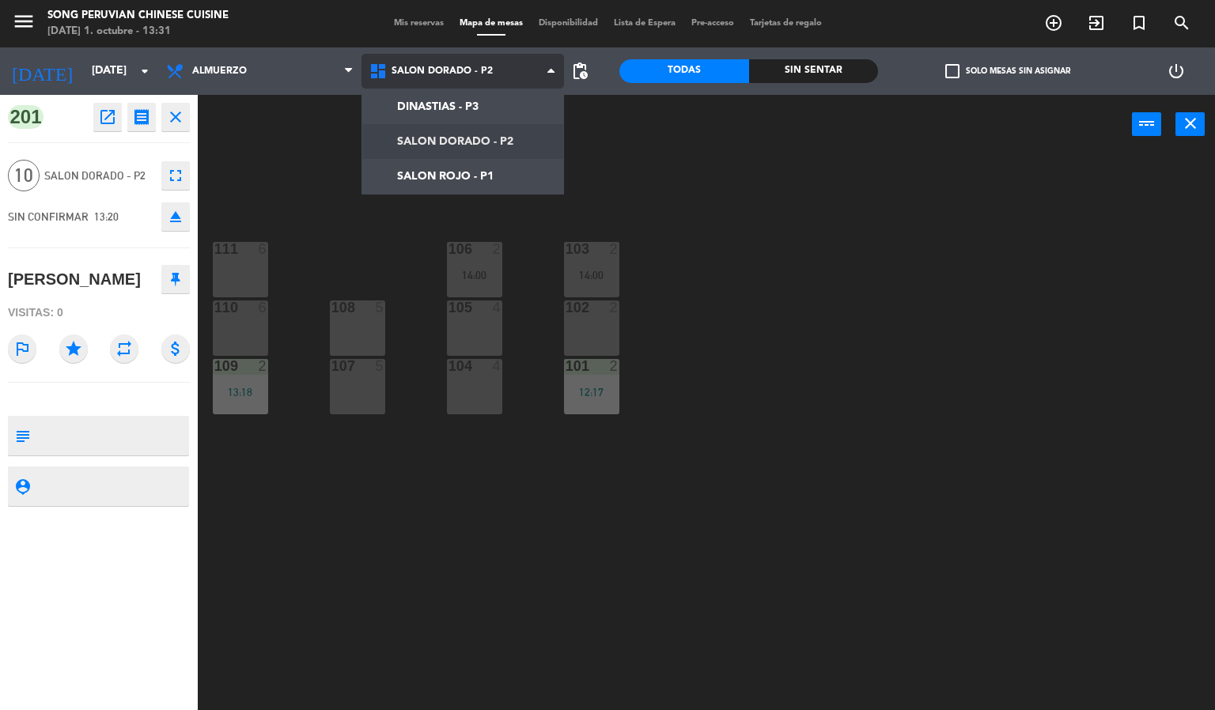
click at [440, 185] on ng-component "menu Song Peruvian Chinese Cuisine [DATE] 1. octubre - 13:31 Mis reservas Mapa …" at bounding box center [607, 355] width 1215 height 711
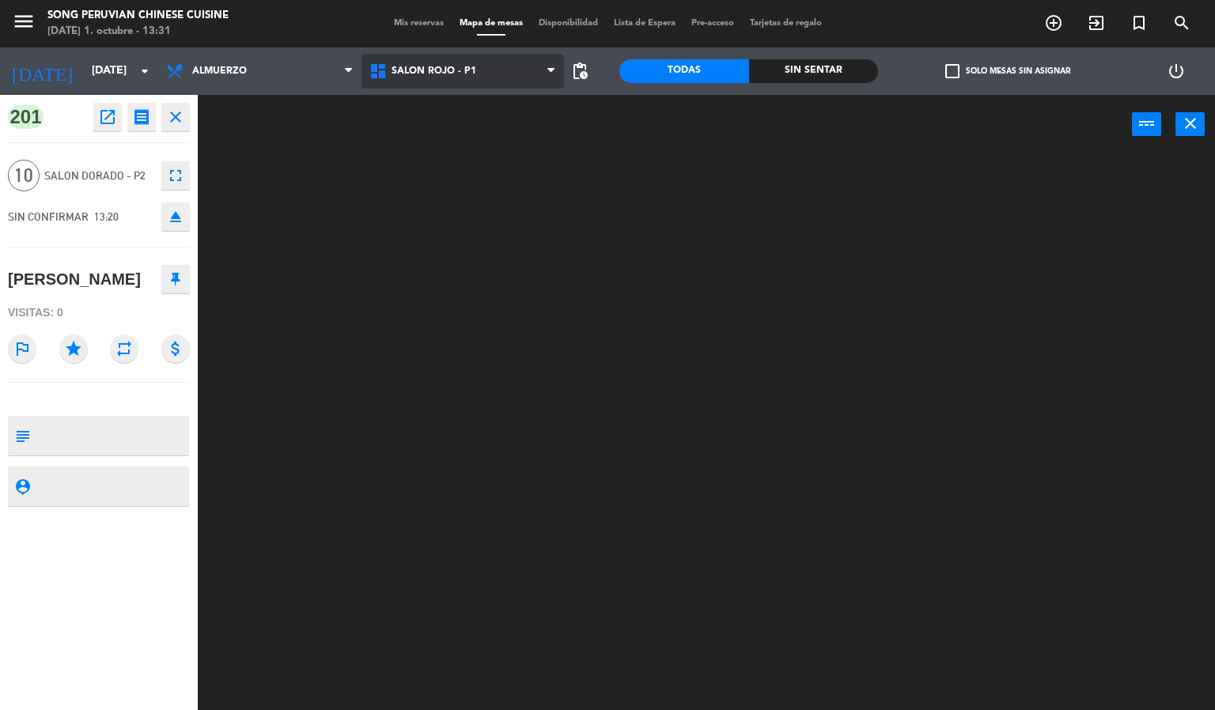
click at [413, 70] on span "SALON ROJO - P1" at bounding box center [433, 71] width 85 height 11
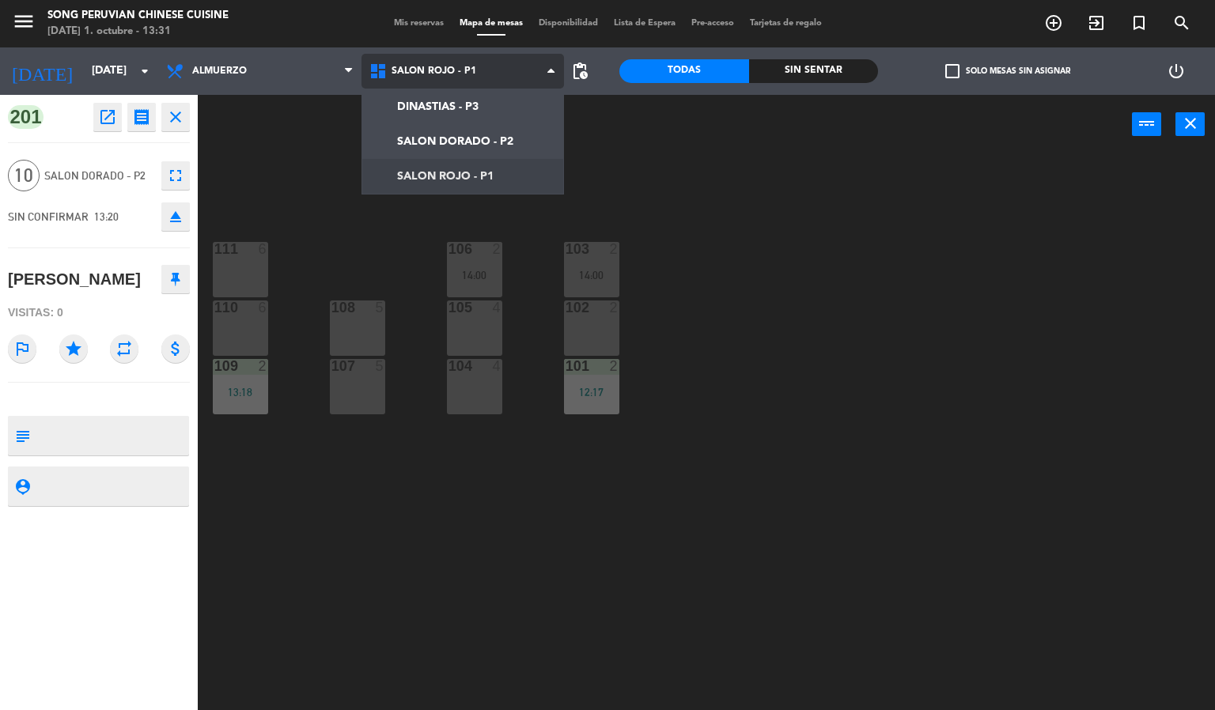
click at [433, 141] on ng-component "menu Song Peruvian Chinese Cuisine [DATE] 1. octubre - 13:31 Mis reservas Mapa …" at bounding box center [607, 355] width 1215 height 711
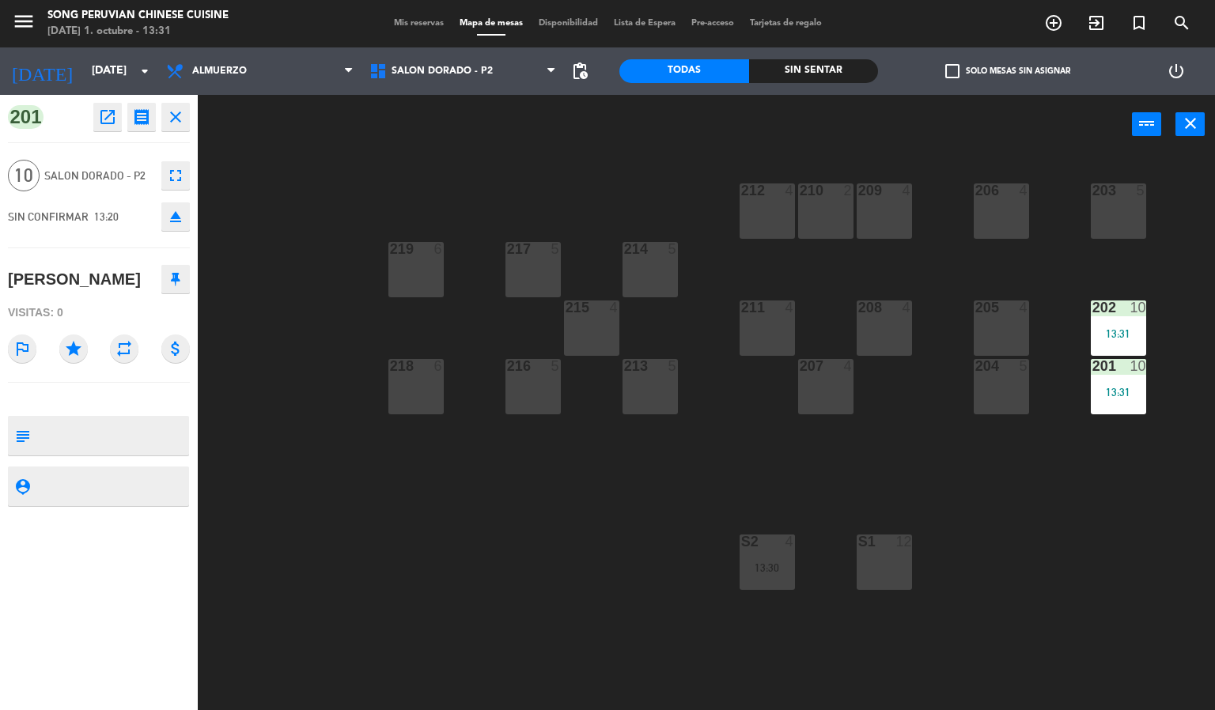
click at [1030, 607] on div "203 5 206 4 210 2 212 4 209 4 214 5 217 5 219 6 202 10 13:31 205 4 208 4 211 4 …" at bounding box center [712, 433] width 1005 height 556
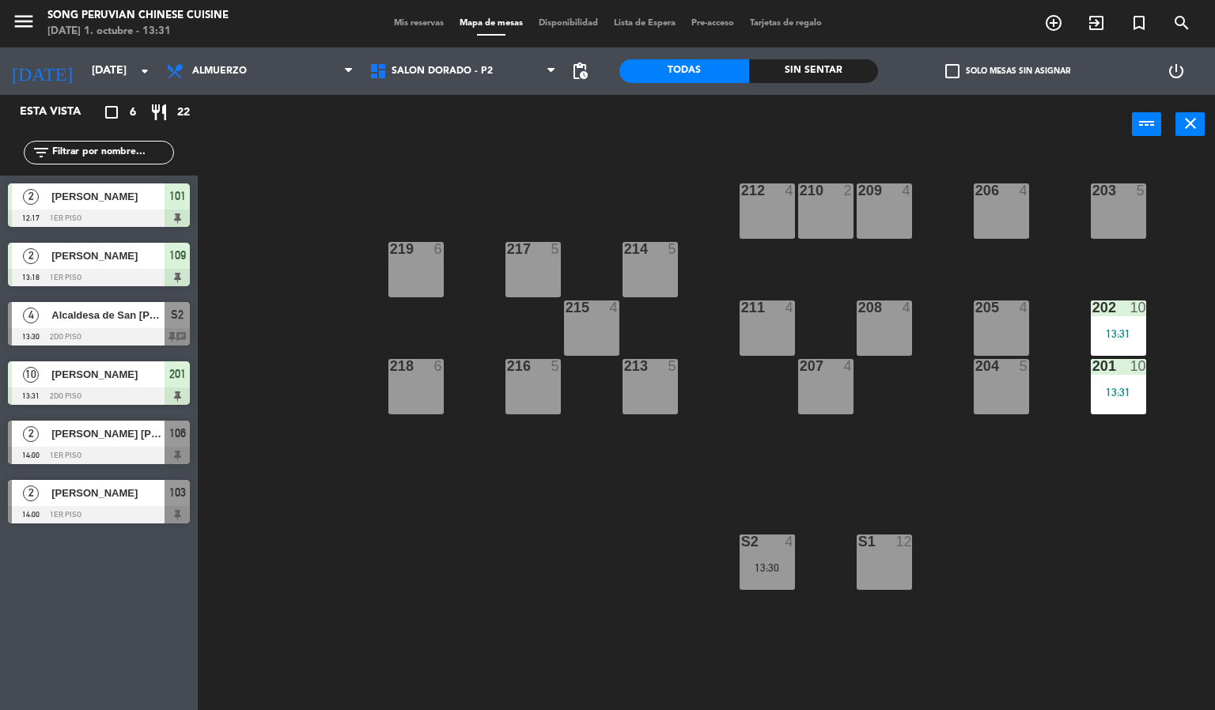
click at [1108, 395] on div "13:31" at bounding box center [1117, 392] width 55 height 11
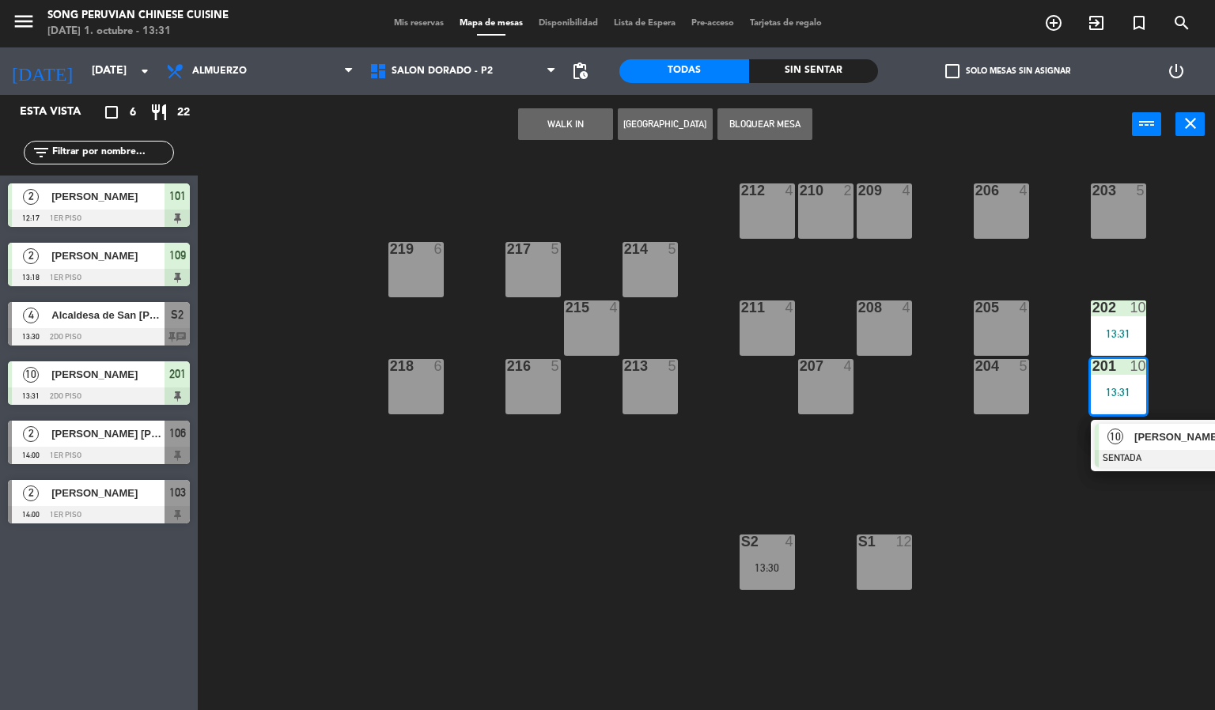
click at [1120, 453] on div at bounding box center [1179, 458] width 170 height 17
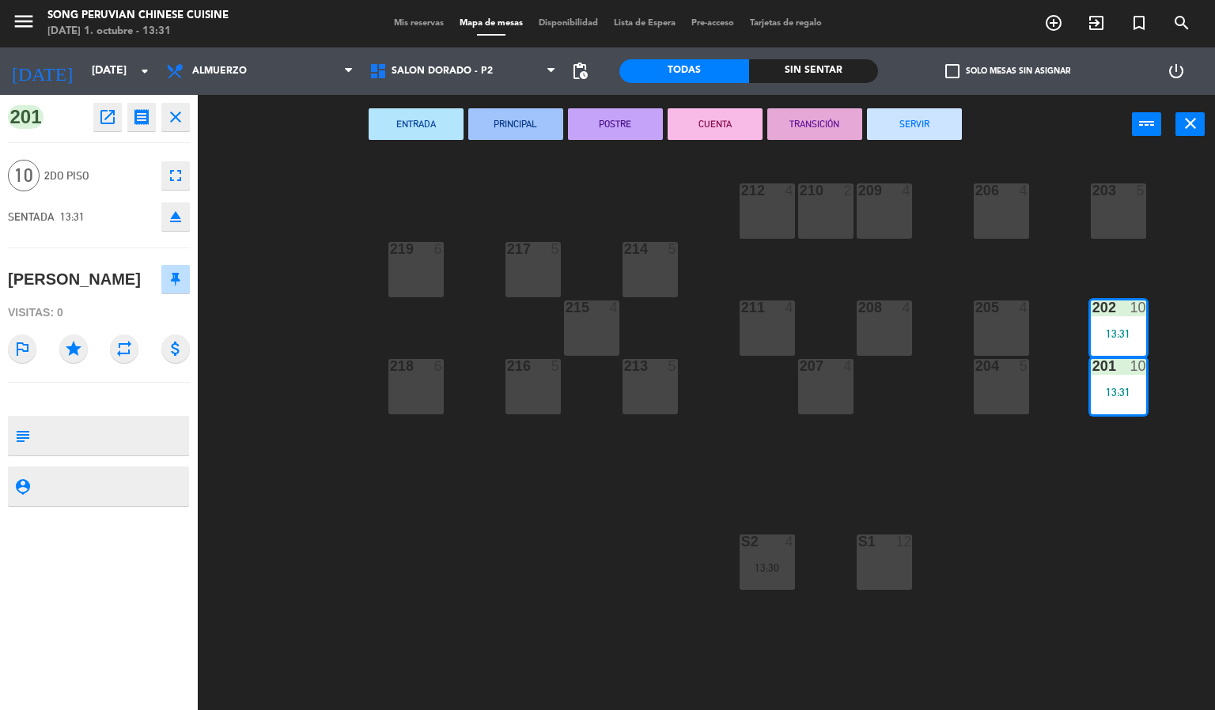
click at [978, 482] on div "203 5 206 4 210 2 212 4 209 4 214 5 217 5 219 6 202 10 13:31 205 4 208 4 211 4 …" at bounding box center [712, 433] width 1005 height 556
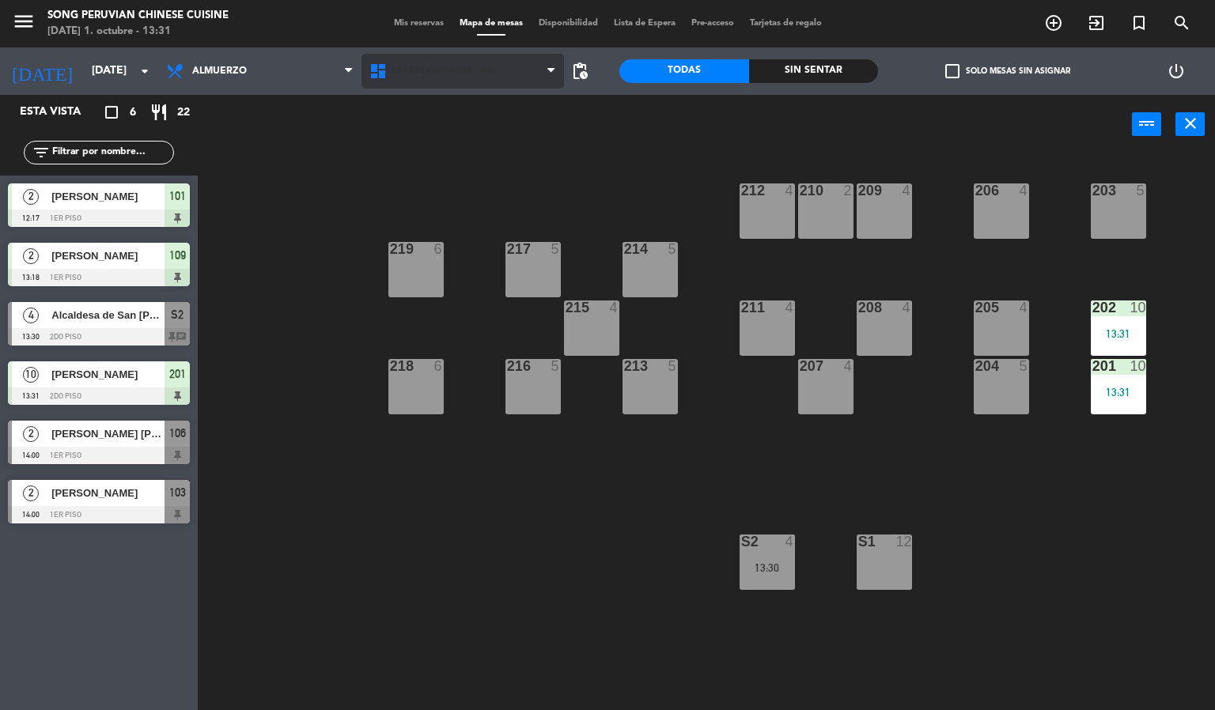
click at [420, 70] on span "SALON DORADO - P2" at bounding box center [441, 71] width 101 height 11
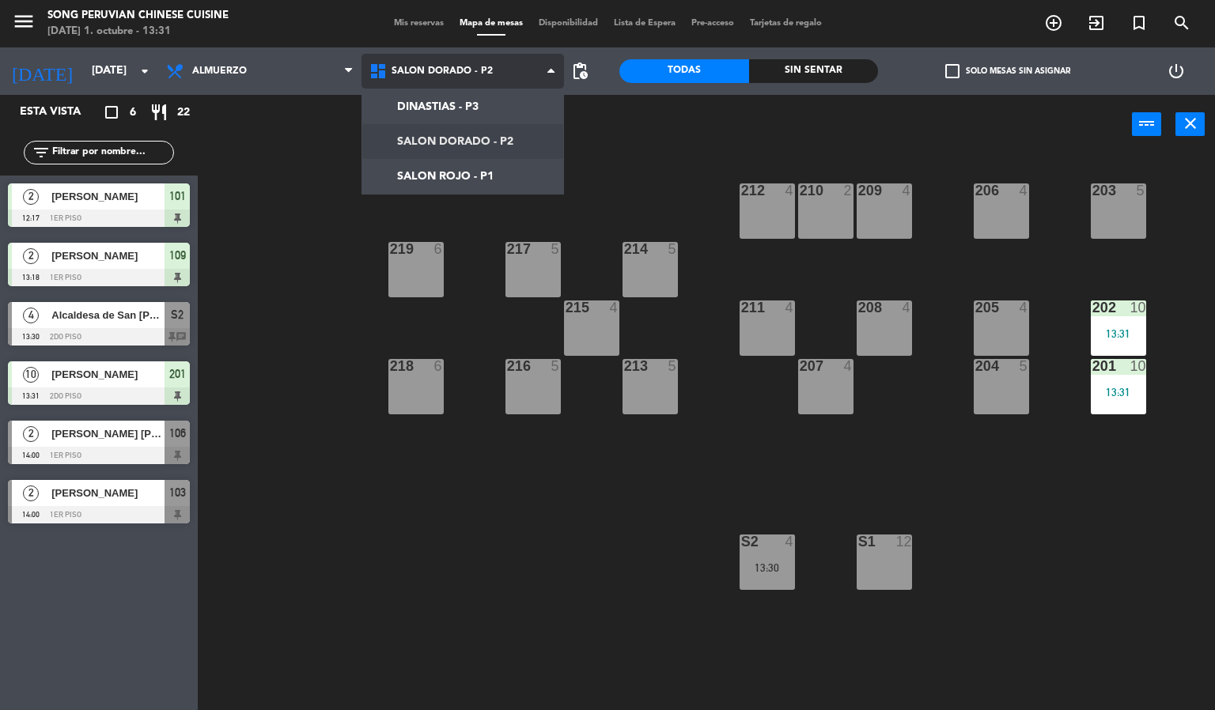
click at [470, 176] on ng-component "menu Song Peruvian Chinese Cuisine [DATE] 1. octubre - 13:31 Mis reservas Mapa …" at bounding box center [607, 355] width 1215 height 711
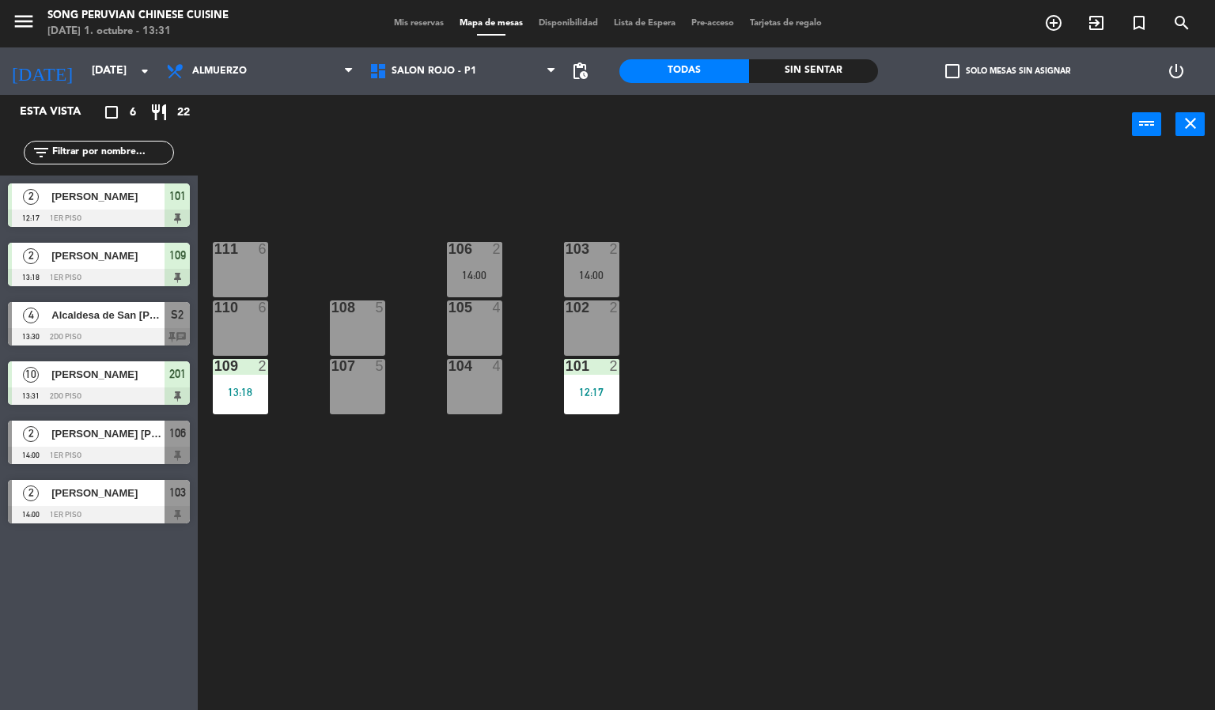
click at [435, 173] on div "103 2 14:00 106 2 14:00 111 6 102 2 105 4 108 5 110 6 101 2 12:17 104 4 107 5 1…" at bounding box center [712, 433] width 1005 height 556
click at [71, 449] on div at bounding box center [99, 455] width 182 height 17
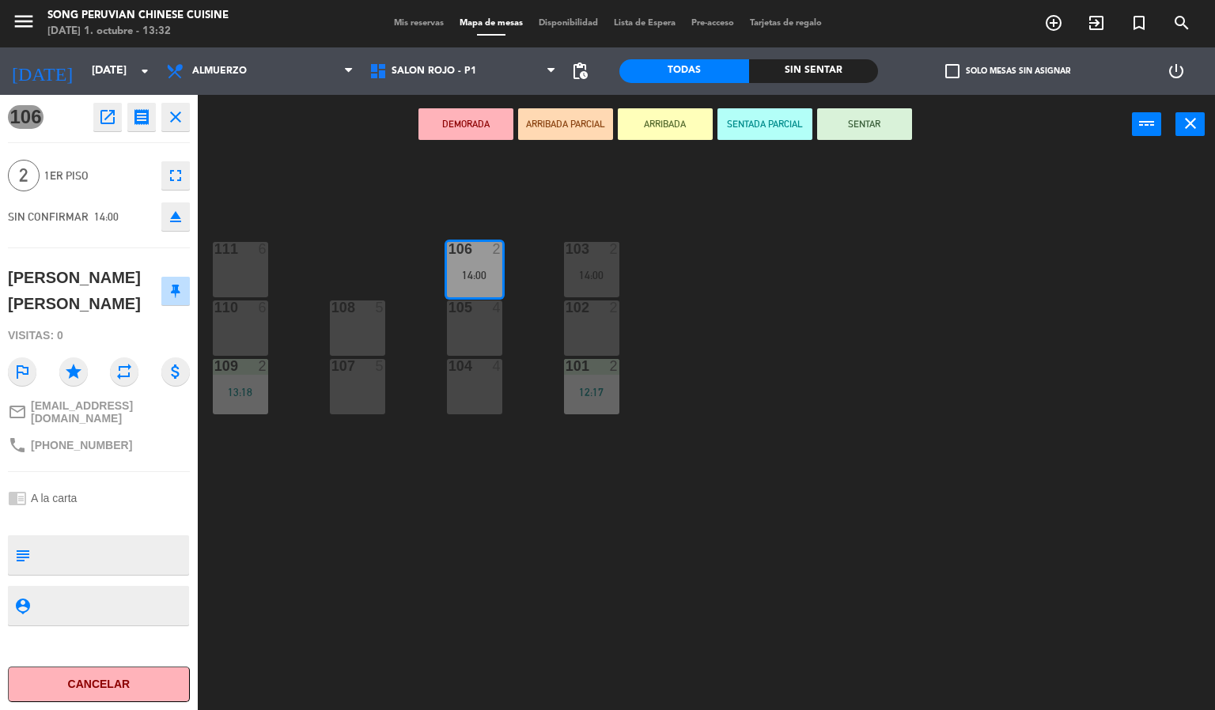
click at [783, 119] on button "SENTADA PARCIAL" at bounding box center [764, 124] width 95 height 32
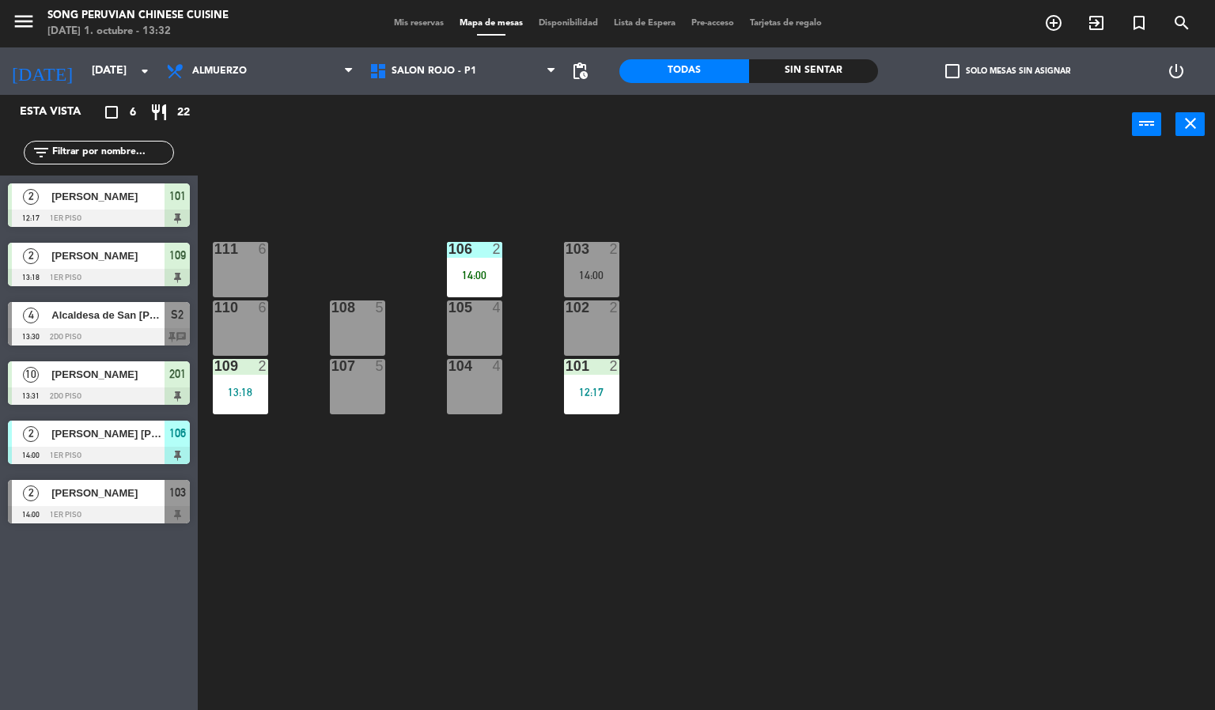
click at [610, 508] on div "103 2 14:00 106 2 14:00 111 6 102 2 105 4 108 5 110 6 101 2 12:17 104 4 107 5 1…" at bounding box center [712, 433] width 1005 height 556
click at [541, 684] on div "103 2 14:00 106 2 14:00 111 6 102 2 105 4 108 5 110 6 101 2 12:17 104 4 107 5 1…" at bounding box center [712, 433] width 1005 height 556
click at [489, 247] on div "2" at bounding box center [501, 249] width 26 height 14
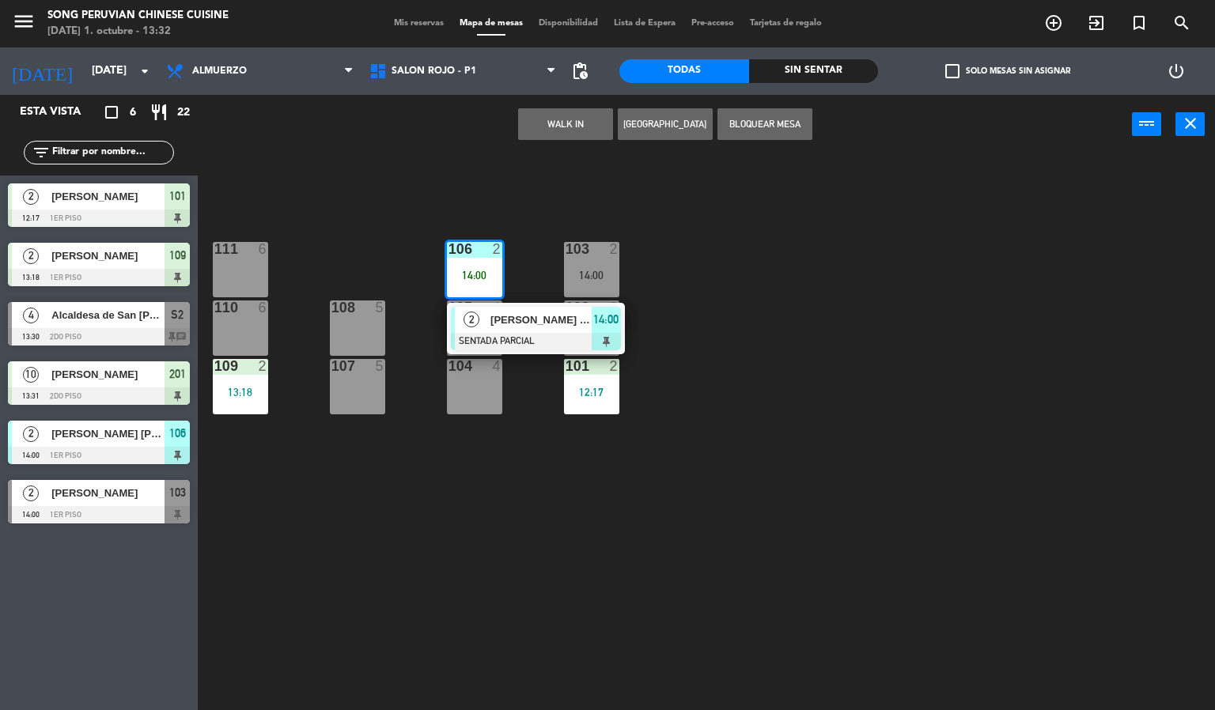
click at [492, 340] on div at bounding box center [536, 341] width 170 height 17
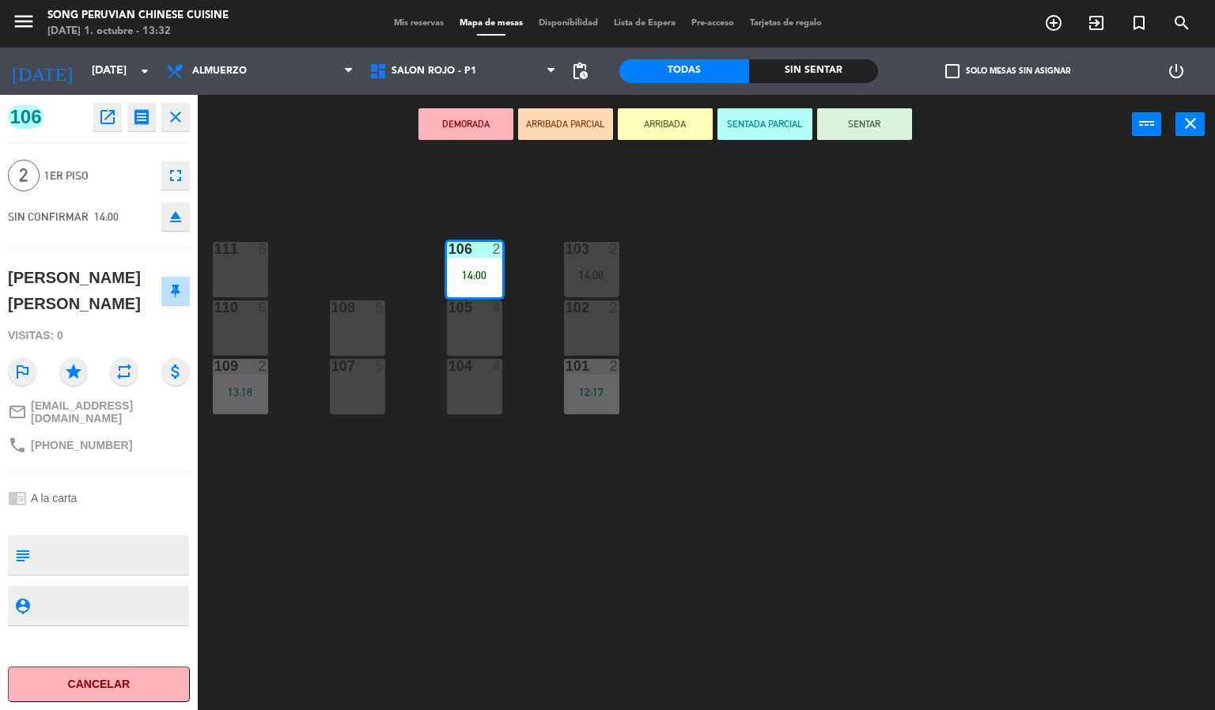
click at [833, 123] on button "SENTAR" at bounding box center [864, 124] width 95 height 32
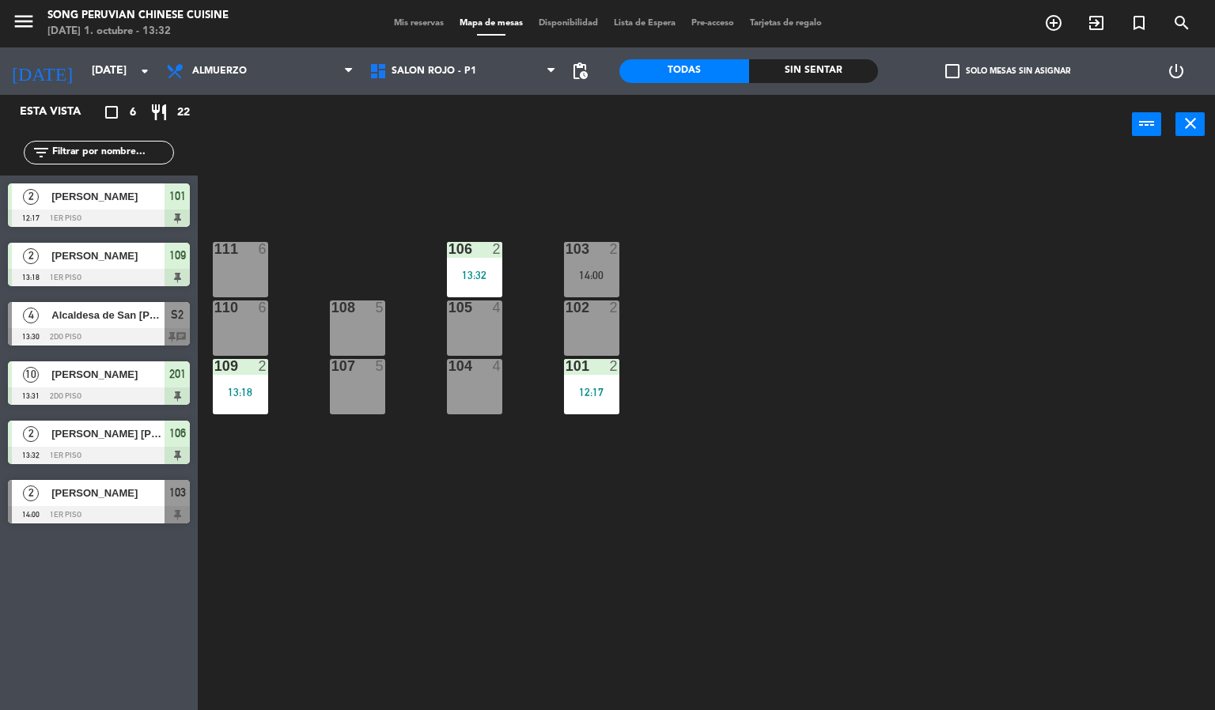
click at [681, 399] on div "103 2 14:00 106 2 13:32 111 6 102 2 105 4 108 5 110 6 101 2 12:17 104 4 107 5 1…" at bounding box center [712, 433] width 1005 height 556
click at [485, 403] on div "104 4" at bounding box center [474, 386] width 55 height 55
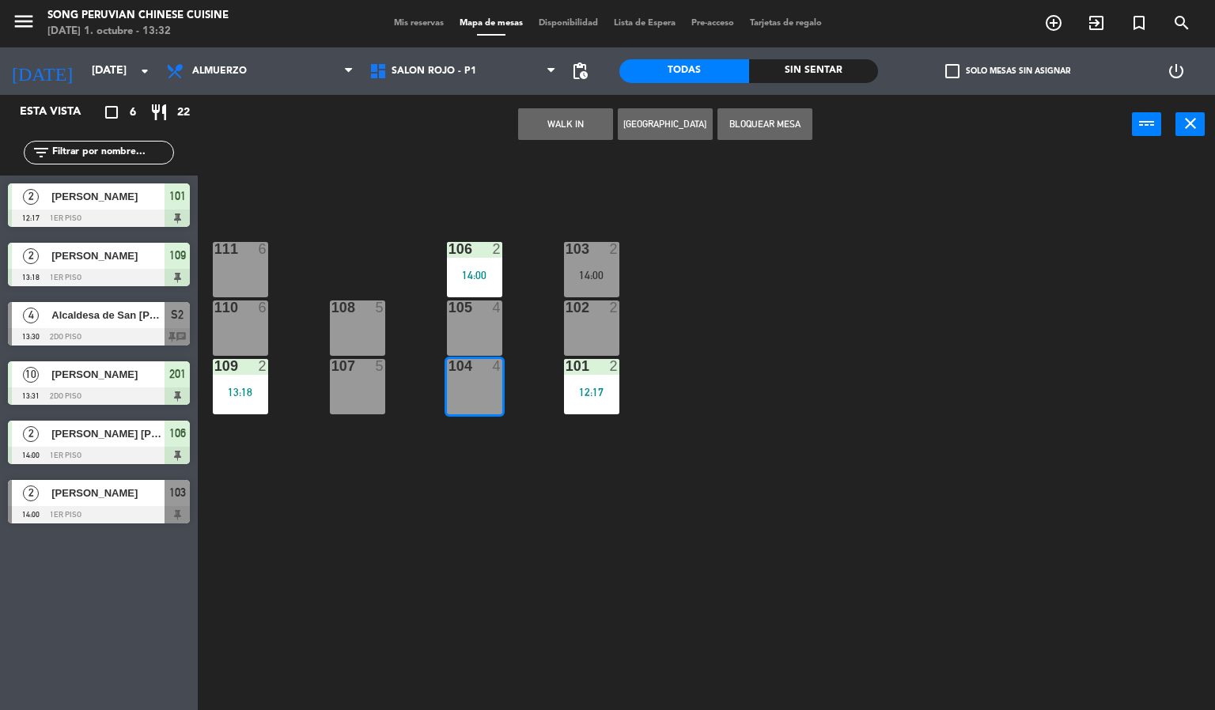
click at [620, 569] on div "103 2 14:00 106 2 14:00 111 6 102 2 105 4 108 5 110 6 101 2 12:17 104 4 107 5 1…" at bounding box center [712, 433] width 1005 height 556
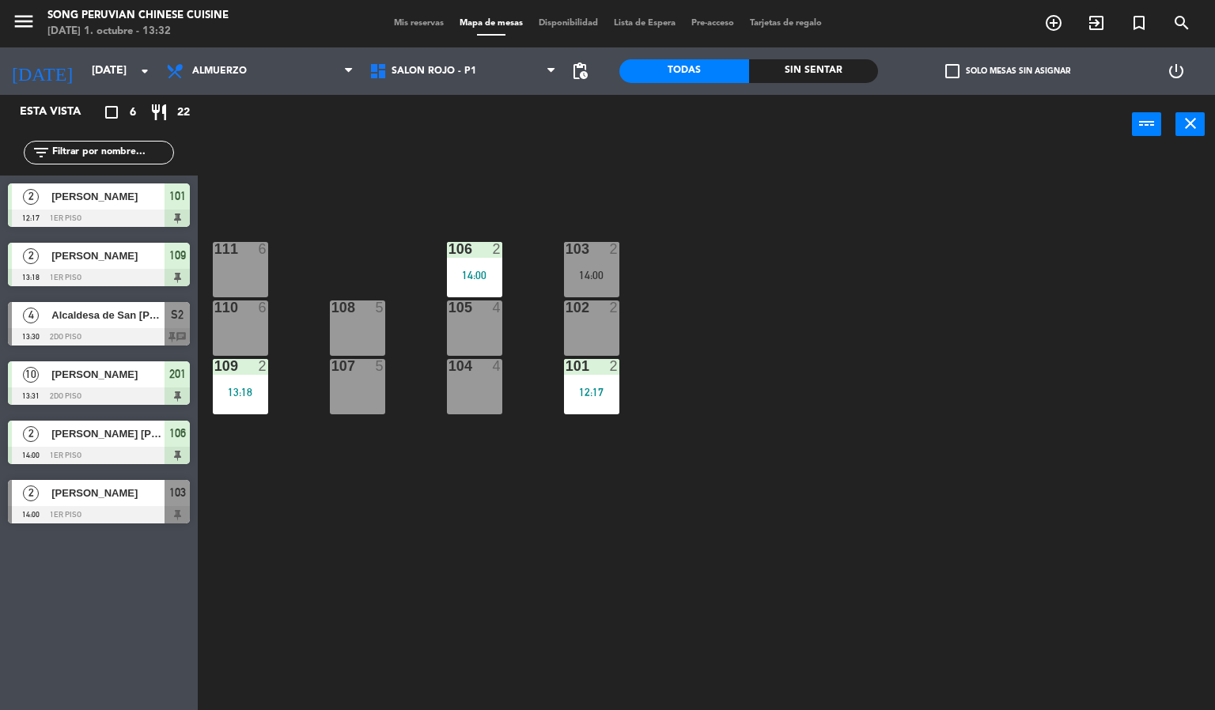
click at [458, 342] on div "105 4" at bounding box center [474, 327] width 55 height 55
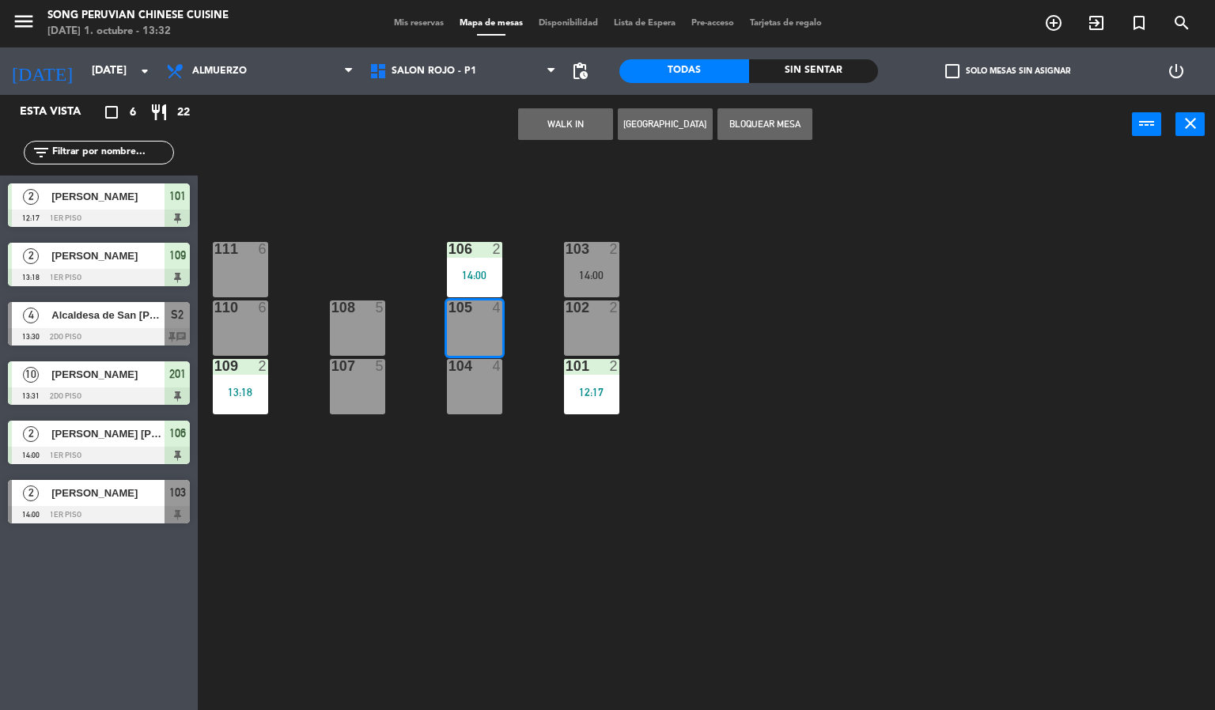
click at [572, 124] on button "WALK IN" at bounding box center [565, 124] width 95 height 32
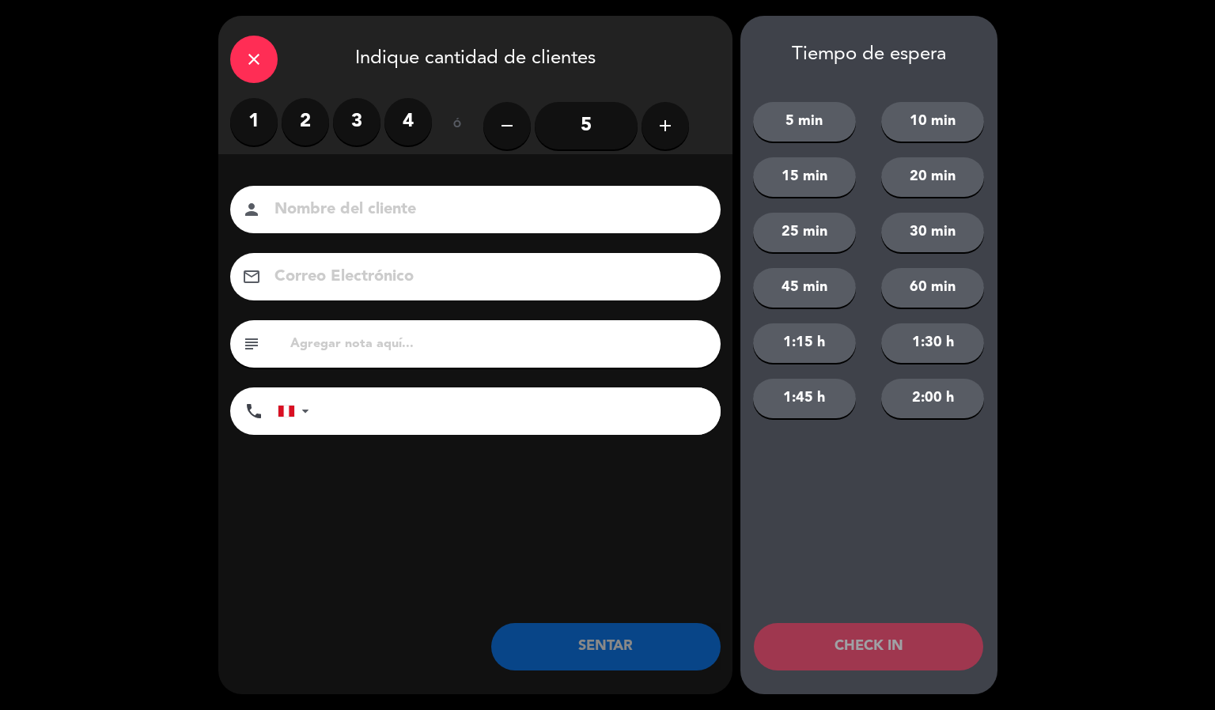
click at [308, 131] on label "2" at bounding box center [305, 121] width 47 height 47
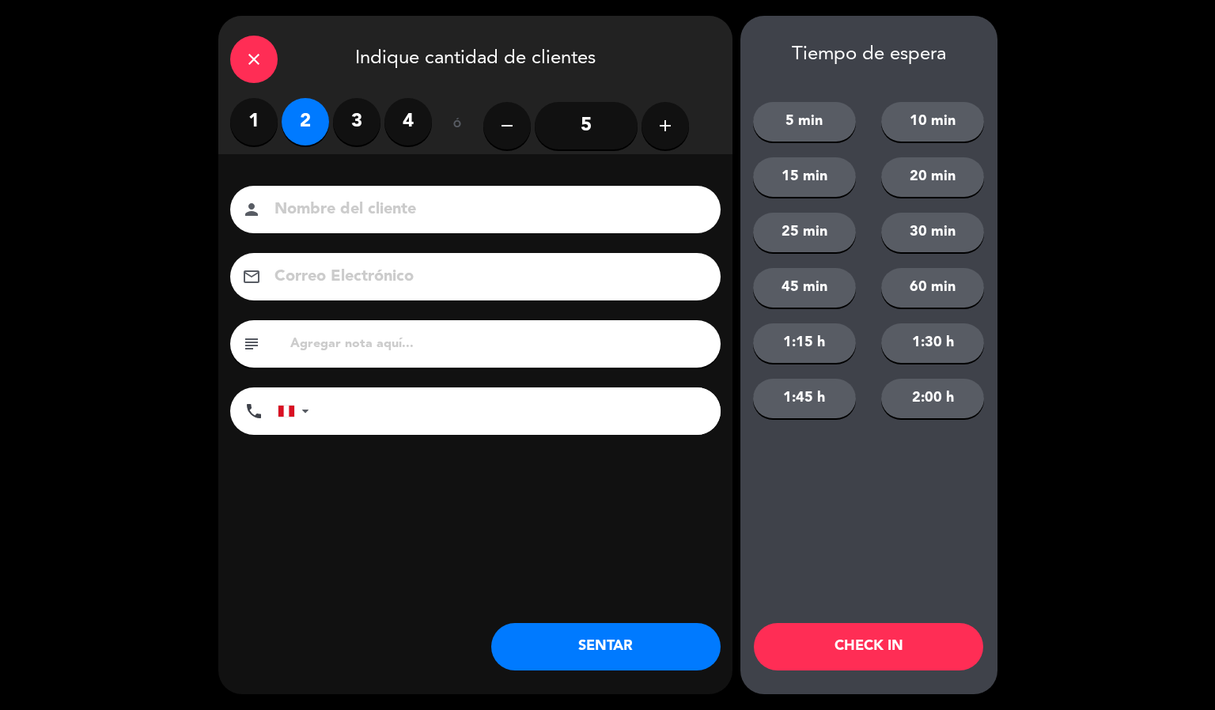
click at [319, 202] on input at bounding box center [486, 210] width 427 height 28
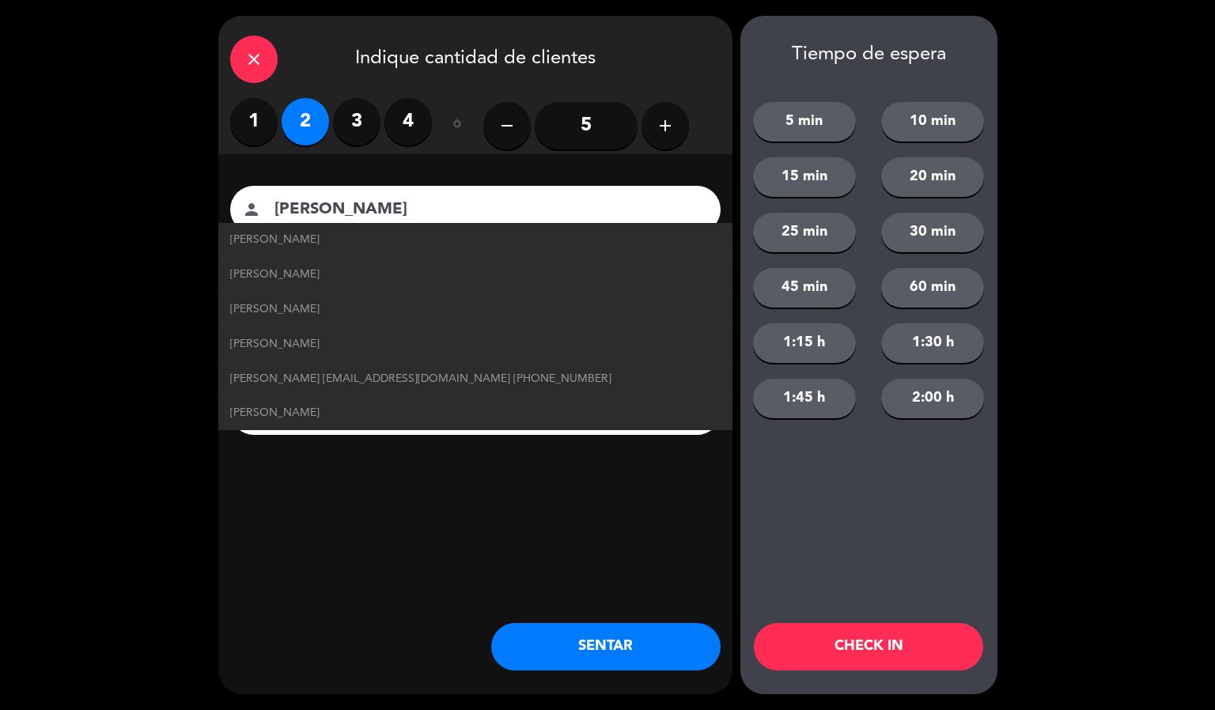
type input "[PERSON_NAME]"
click at [867, 646] on button "CHECK IN" at bounding box center [868, 646] width 229 height 47
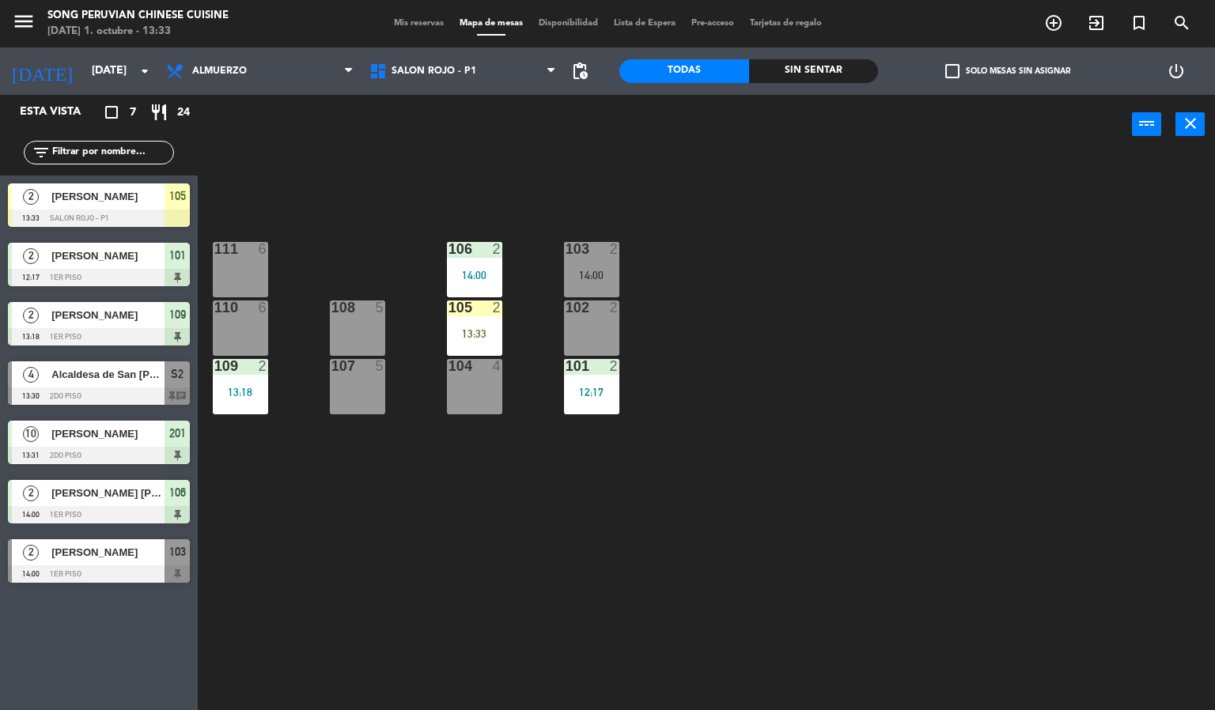
click at [485, 328] on div "13:33" at bounding box center [474, 333] width 55 height 11
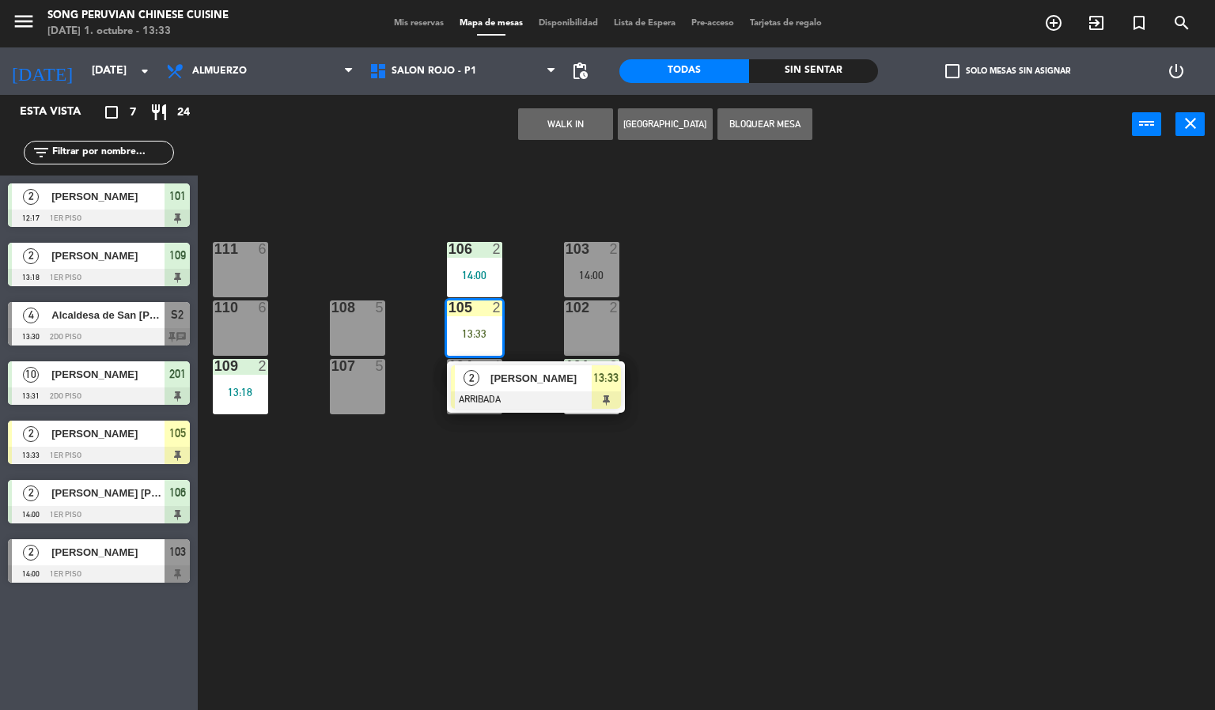
click at [546, 392] on div at bounding box center [536, 399] width 170 height 17
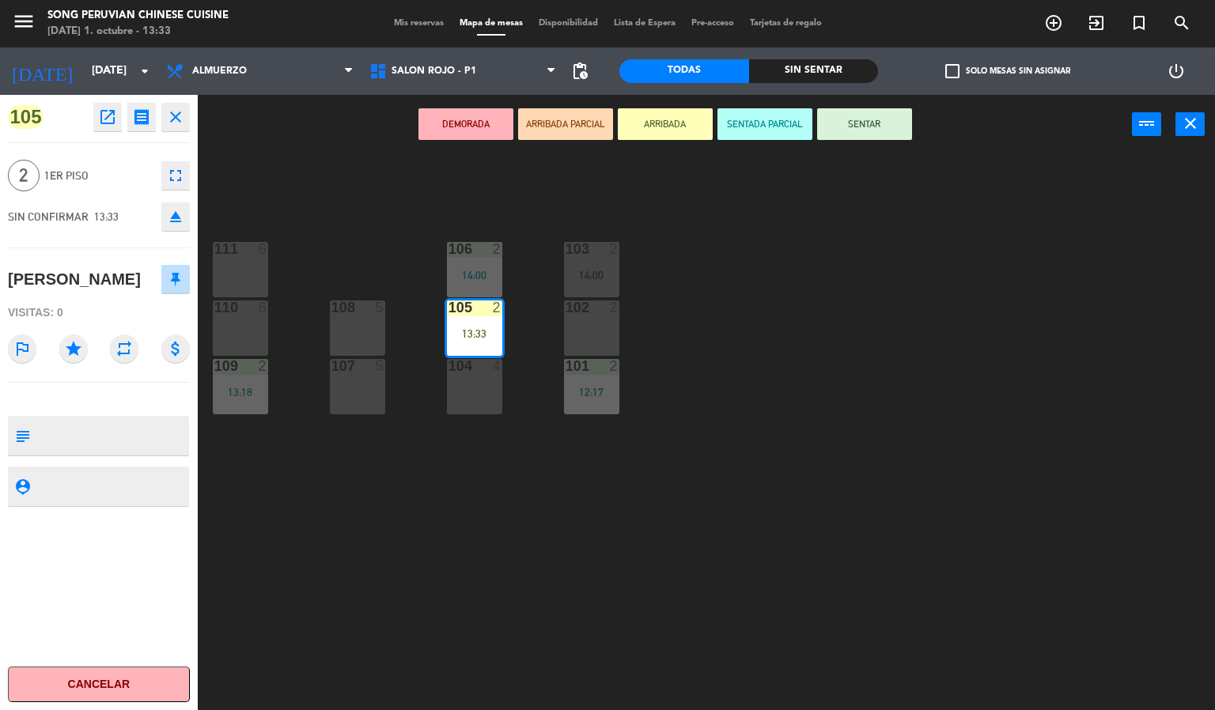
click at [783, 114] on button "SENTADA PARCIAL" at bounding box center [764, 124] width 95 height 32
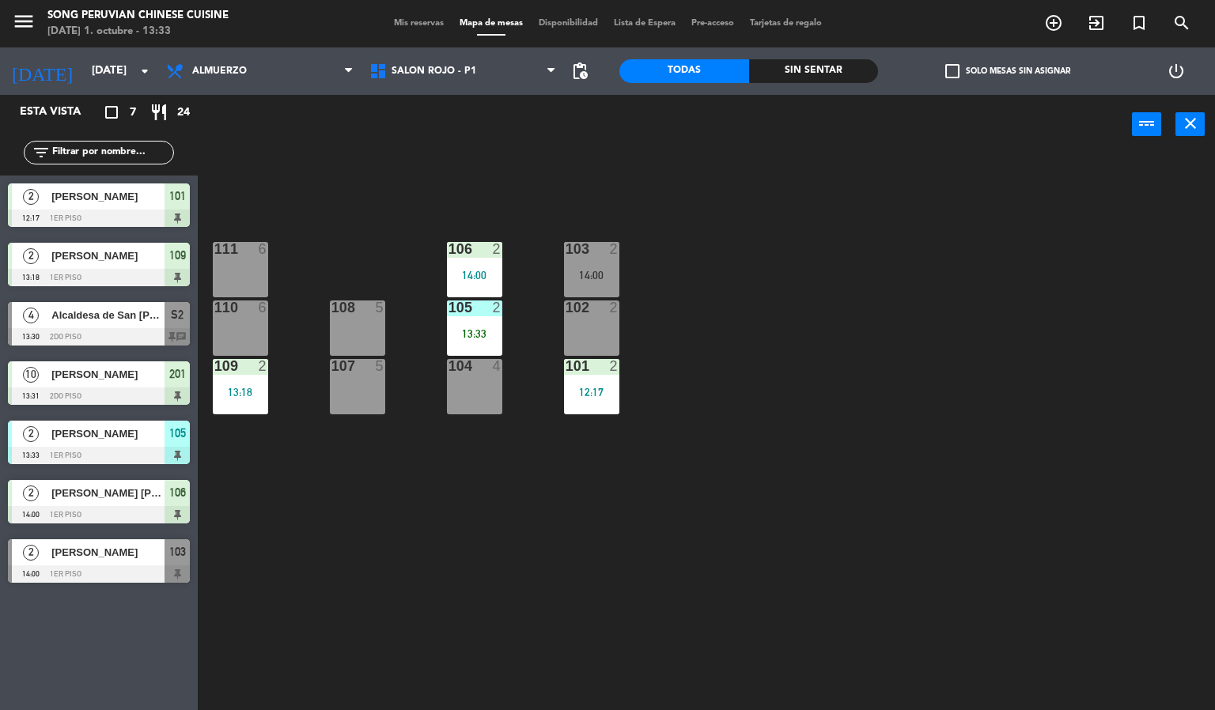
click at [471, 452] on div "103 2 14:00 106 2 14:00 111 6 102 2 105 2 13:33 108 5 110 6 101 2 12:17 104 4 1…" at bounding box center [712, 433] width 1005 height 556
click at [610, 275] on div "14:00" at bounding box center [591, 275] width 55 height 11
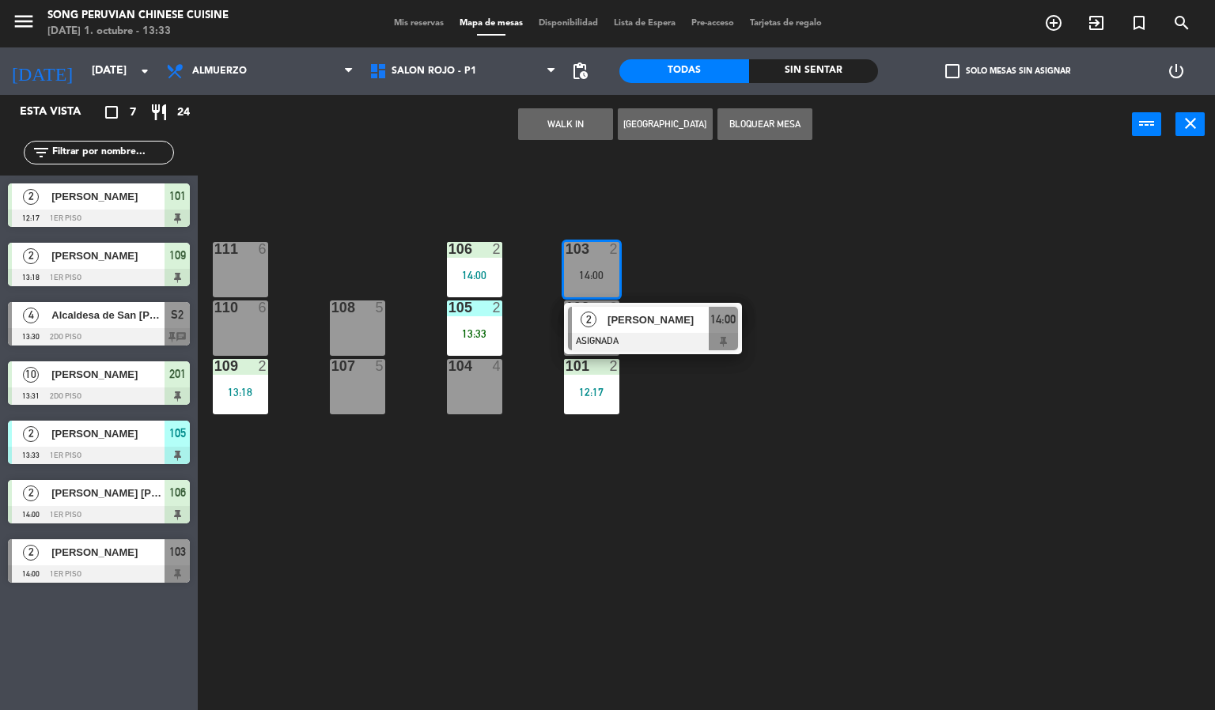
click at [489, 365] on div "4" at bounding box center [501, 366] width 26 height 14
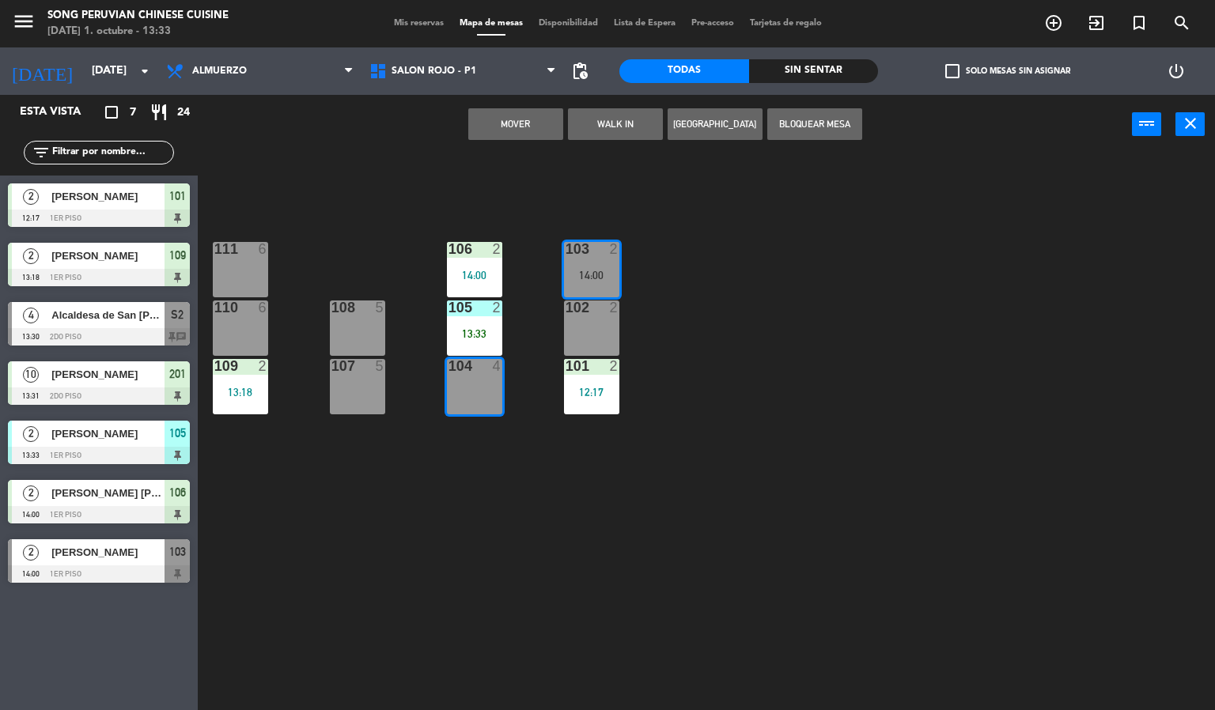
click at [491, 161] on div "103 2 14:00 106 2 14:00 111 6 102 2 105 2 13:33 108 5 110 6 101 2 12:17 104 4 1…" at bounding box center [712, 433] width 1005 height 556
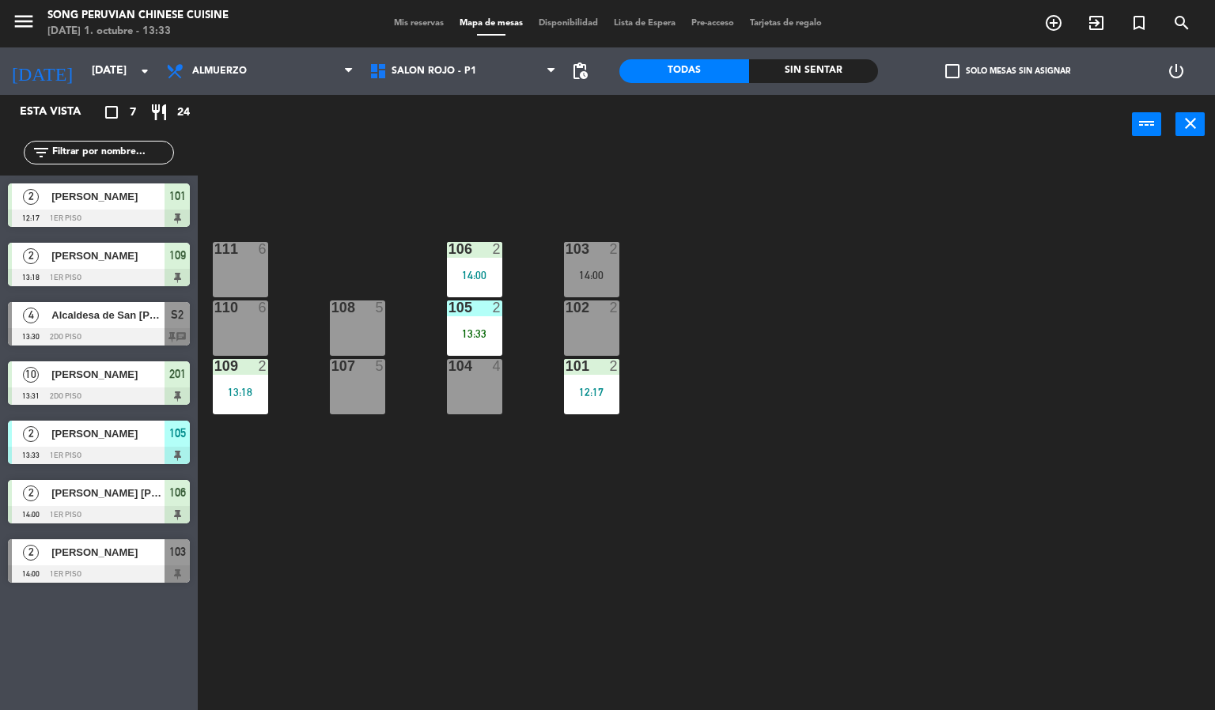
click at [456, 529] on div "103 2 14:00 106 2 14:00 111 6 102 2 105 2 13:33 108 5 110 6 101 2 12:17 104 4 1…" at bounding box center [712, 433] width 1005 height 556
click at [601, 261] on div "103 2 14:00" at bounding box center [591, 269] width 55 height 55
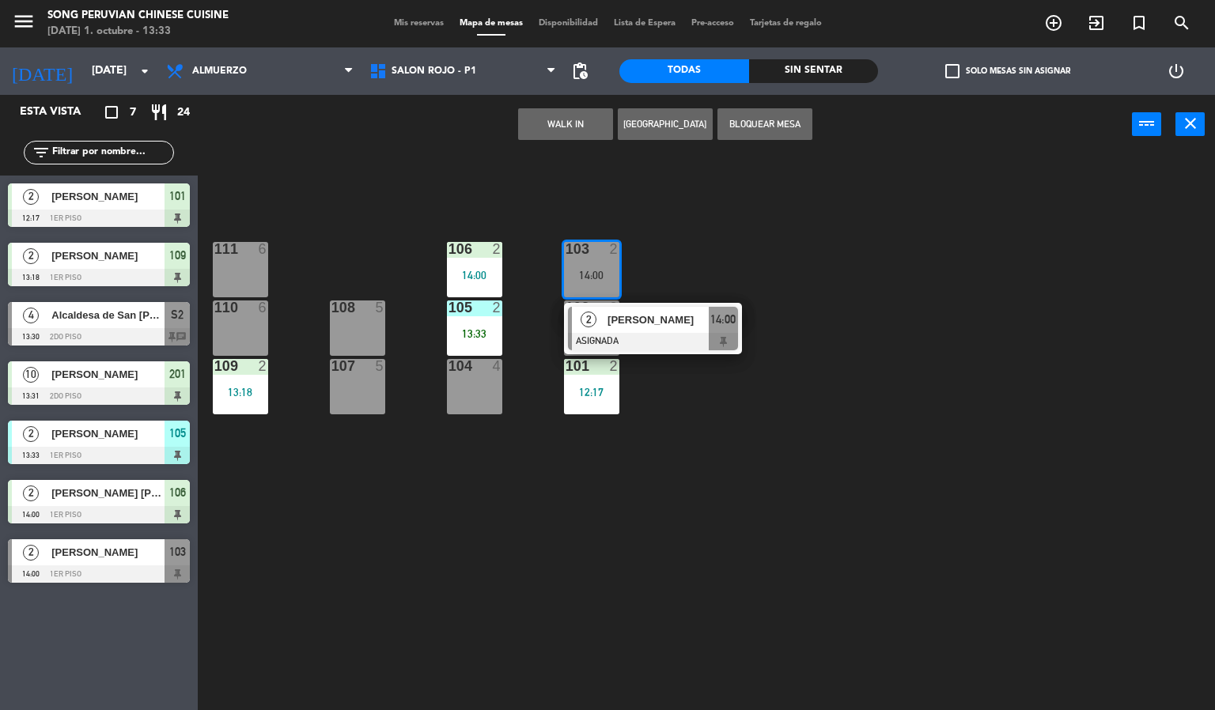
click at [473, 364] on div at bounding box center [474, 366] width 26 height 14
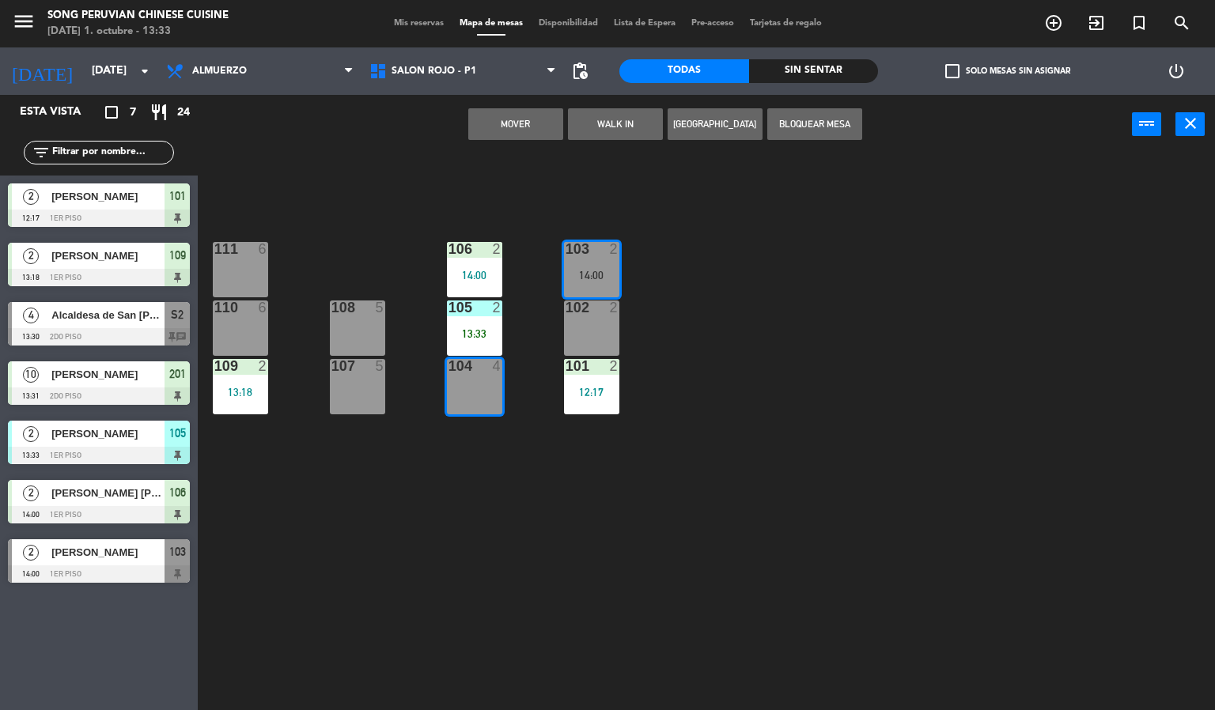
click at [568, 520] on div "103 2 14:00 106 2 14:00 111 6 102 2 105 2 13:33 108 5 110 6 101 2 12:17 104 4 1…" at bounding box center [712, 433] width 1005 height 556
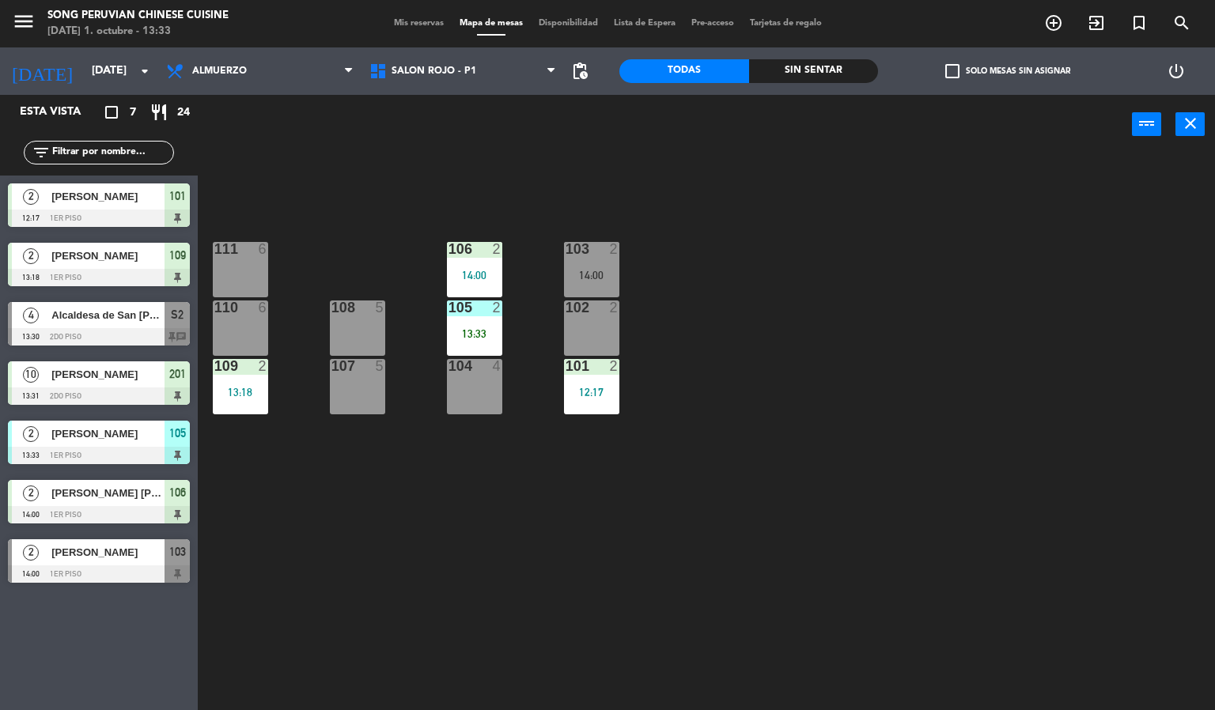
click at [595, 278] on div "14:00" at bounding box center [591, 275] width 55 height 11
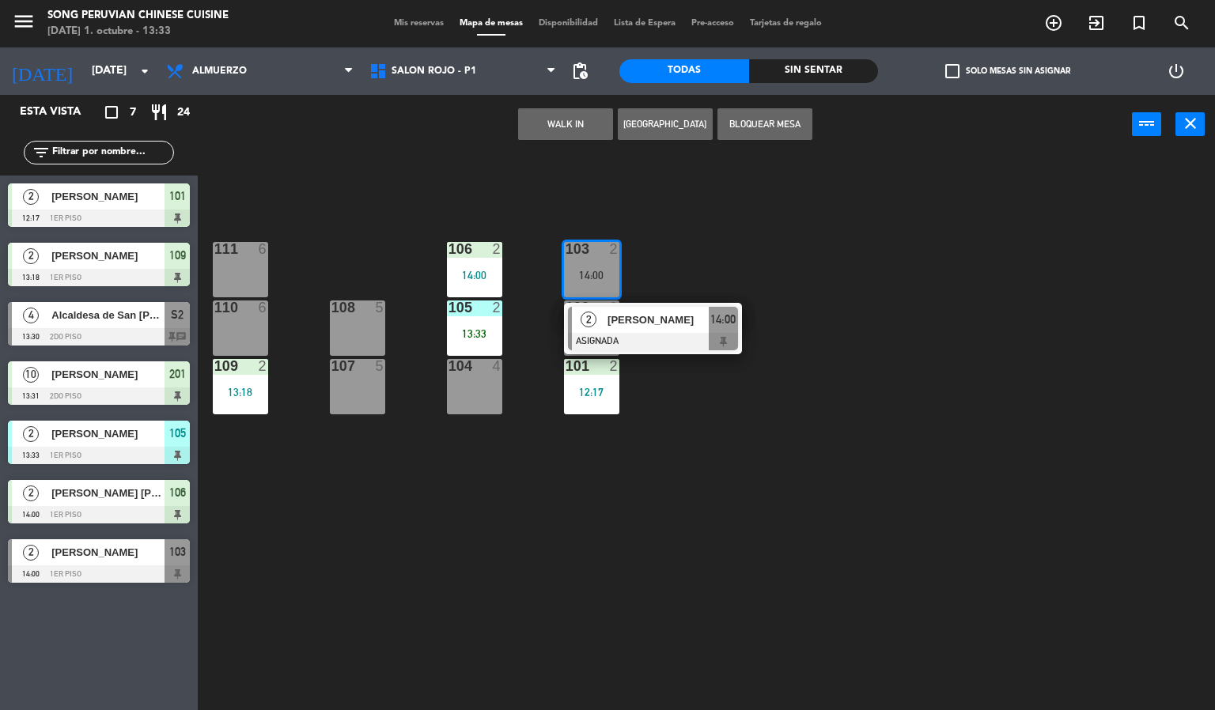
click at [473, 333] on div "13:33" at bounding box center [474, 333] width 55 height 11
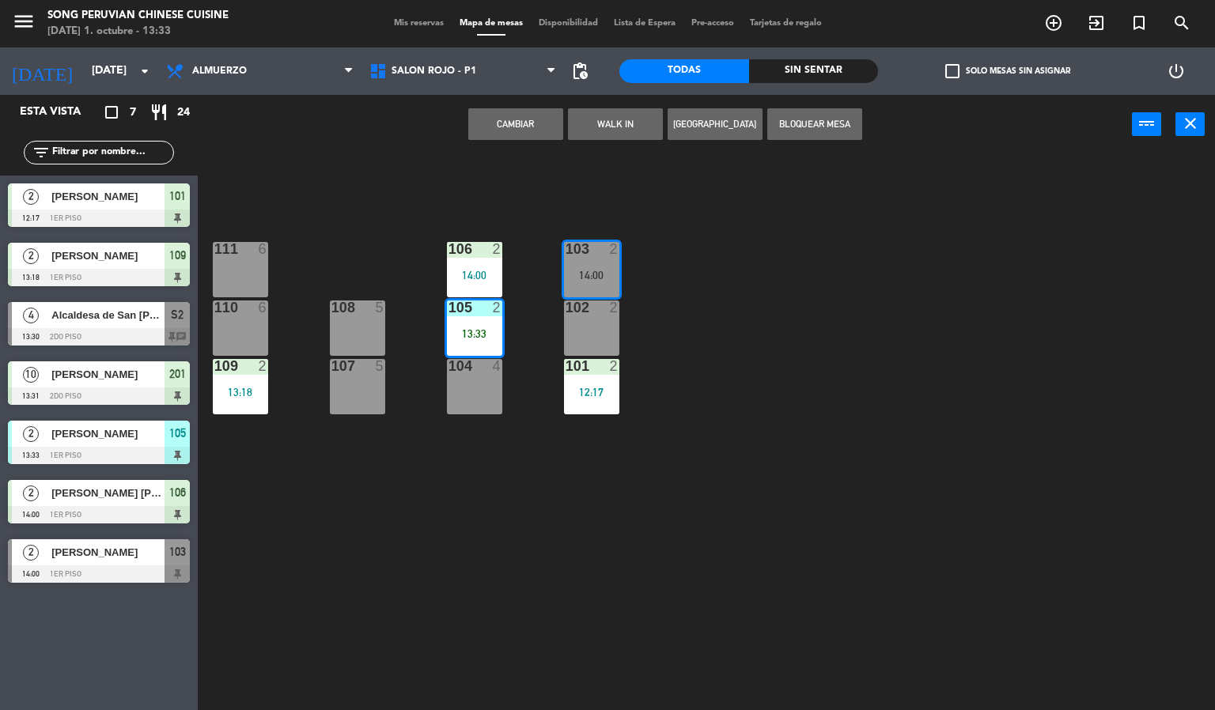
click at [494, 130] on button "Cambiar" at bounding box center [515, 124] width 95 height 32
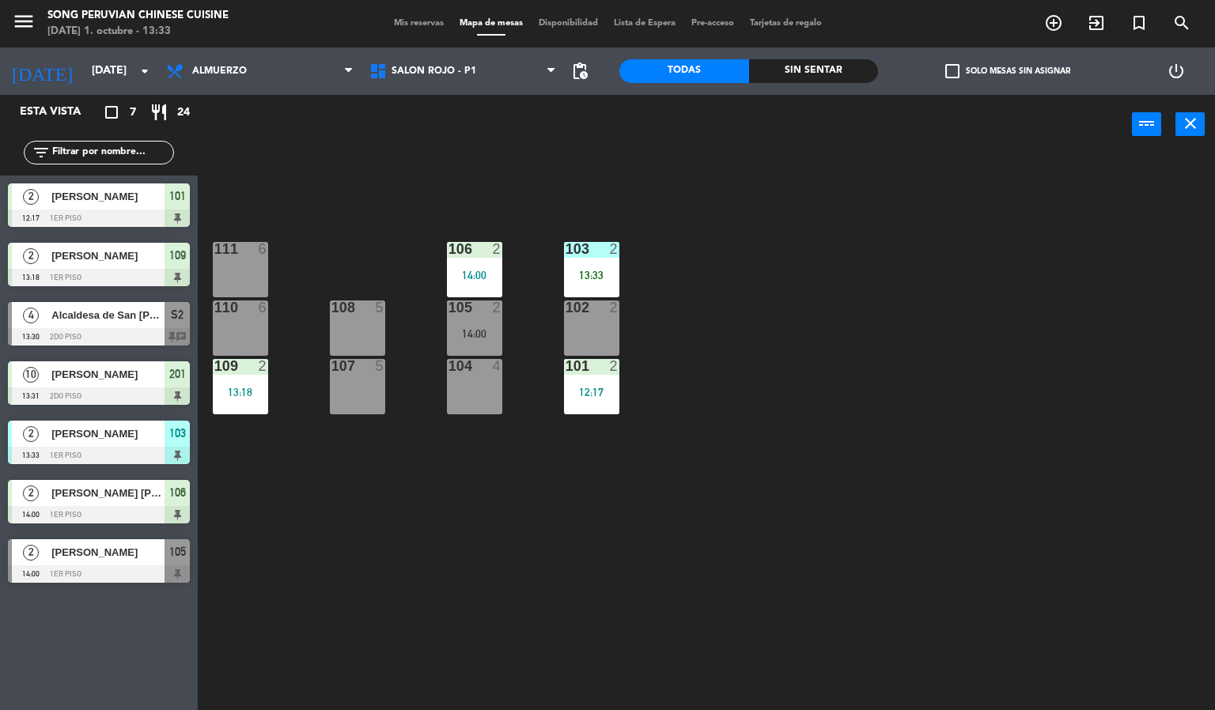
click at [60, 579] on div at bounding box center [99, 573] width 182 height 17
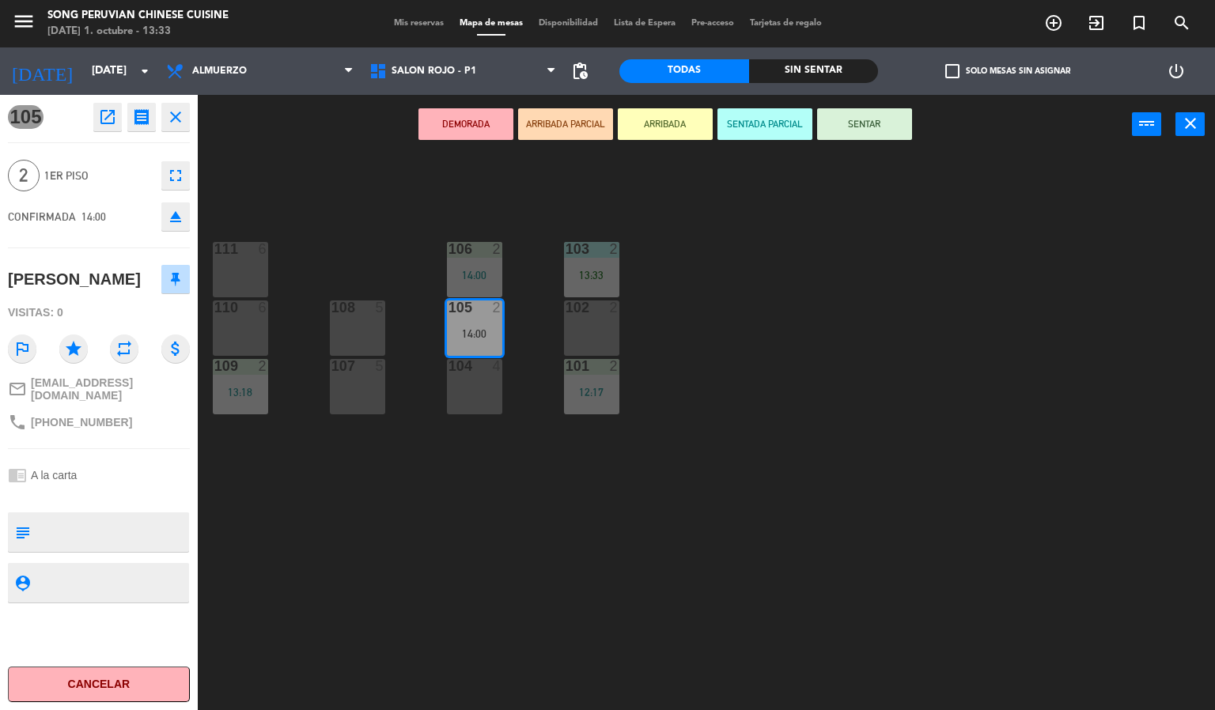
click at [356, 593] on div "103 2 13:33 106 2 14:00 111 6 102 2 105 2 14:00 108 5 110 6 101 2 12:17 104 4 1…" at bounding box center [712, 433] width 1005 height 556
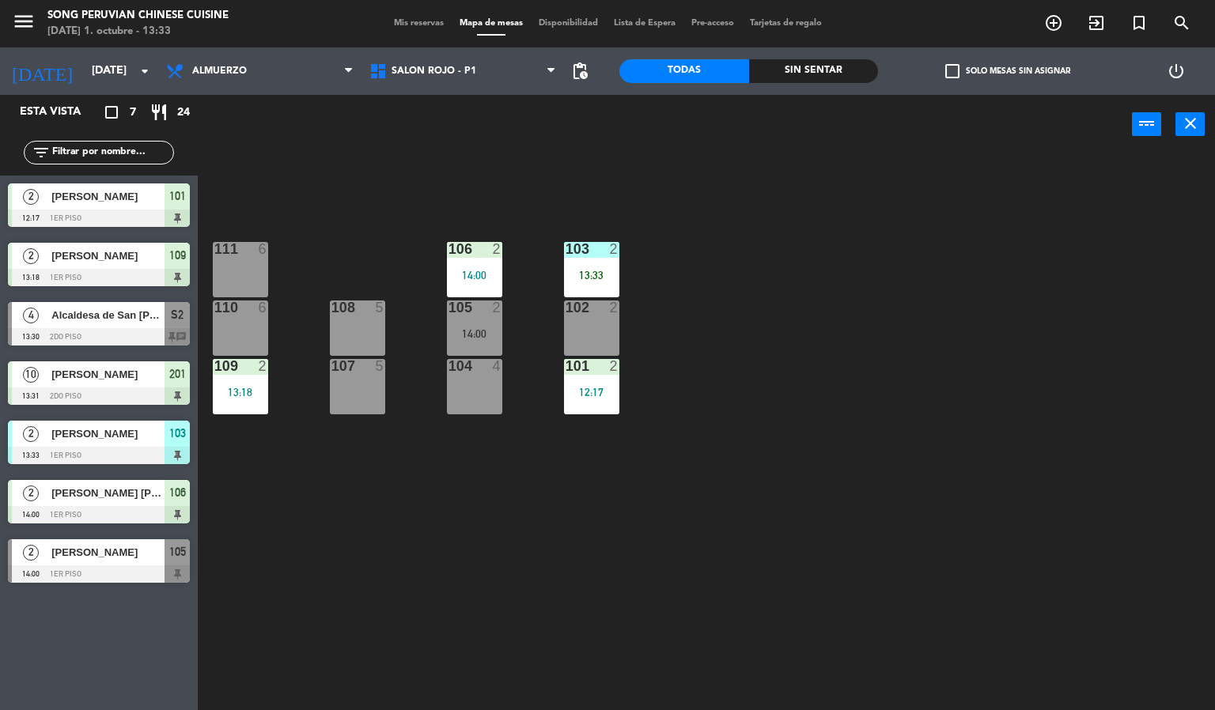
click at [487, 406] on div "104 4" at bounding box center [474, 386] width 55 height 55
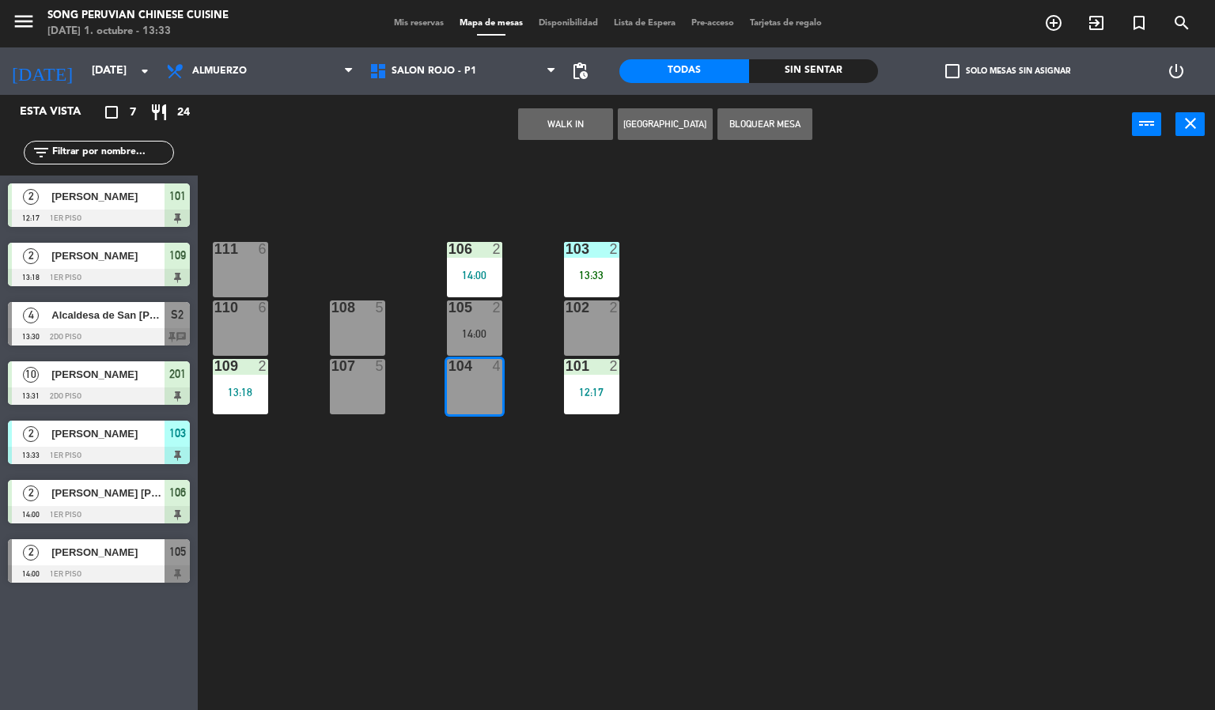
click at [312, 242] on div "103 2 13:33 106 2 14:00 111 6 102 2 105 2 14:00 108 5 110 6 101 2 12:17 104 4 1…" at bounding box center [712, 433] width 1005 height 556
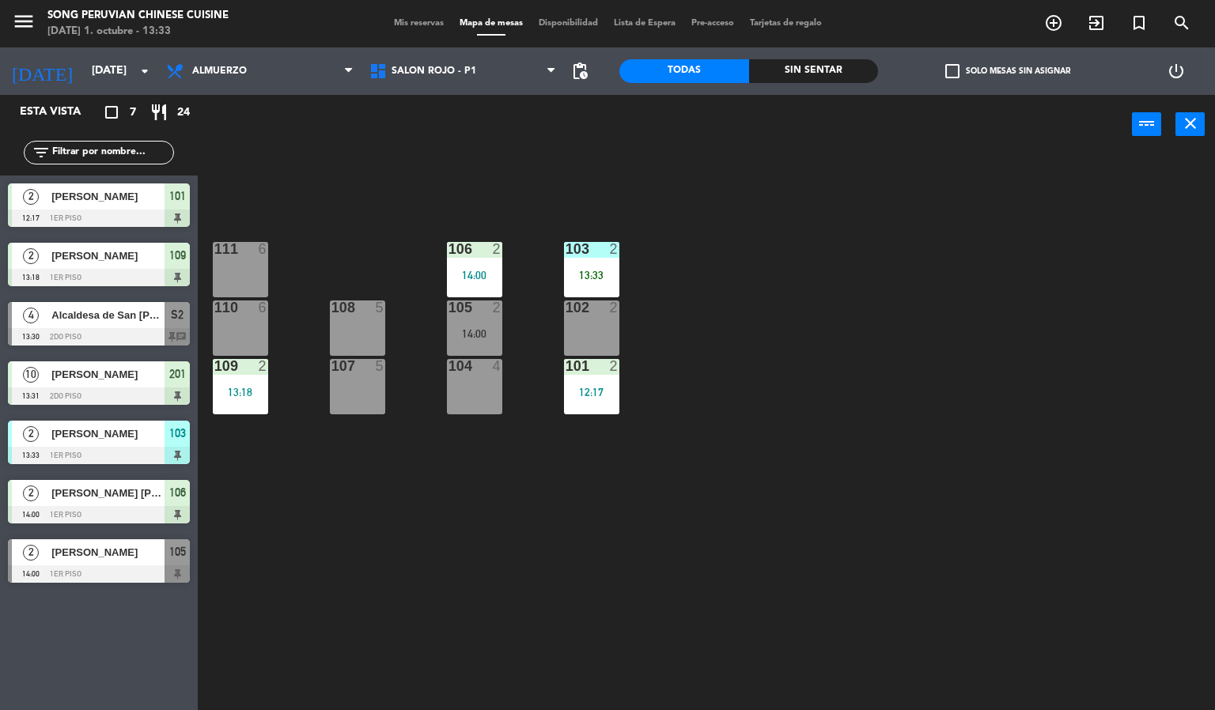
click at [421, 451] on div "103 2 13:33 106 2 14:00 111 6 102 2 105 2 14:00 108 5 110 6 101 2 12:17 104 4 1…" at bounding box center [712, 433] width 1005 height 556
click at [263, 270] on div "111 6" at bounding box center [240, 269] width 55 height 55
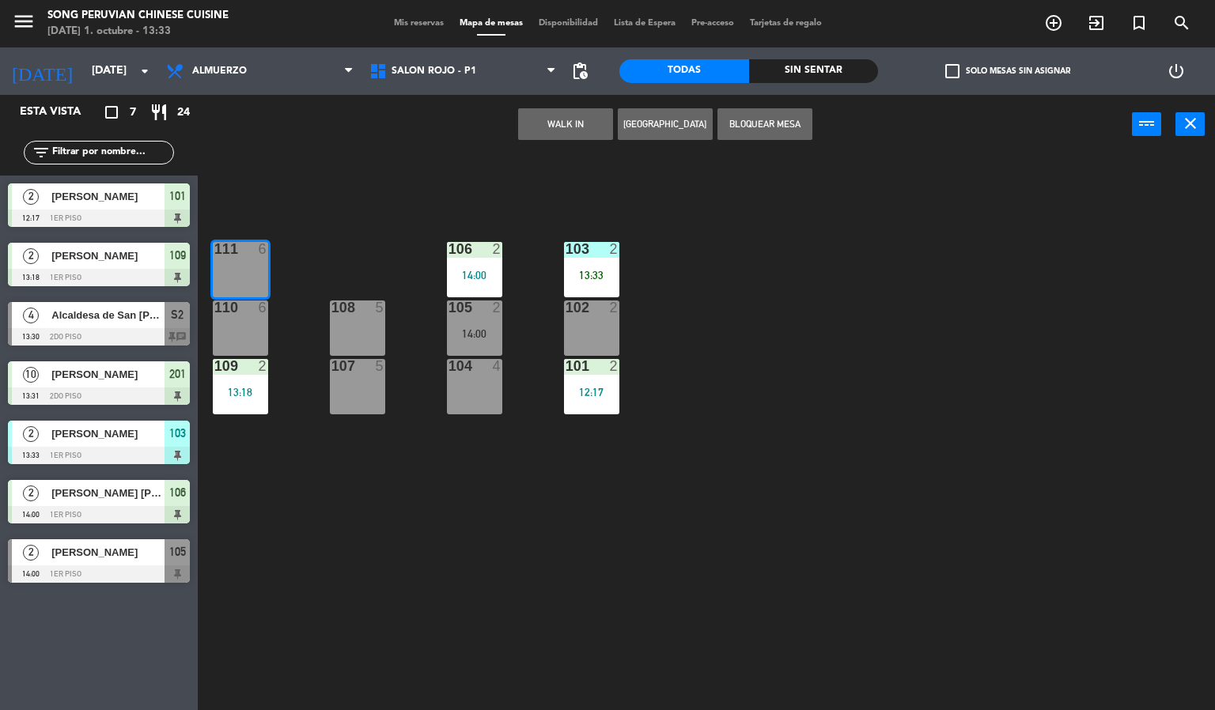
click at [254, 308] on div "6" at bounding box center [267, 307] width 26 height 14
click at [300, 567] on div "103 2 13:33 106 2 14:00 111 6 102 2 105 2 14:00 108 5 110 6 101 2 12:17 104 4 1…" at bounding box center [712, 433] width 1005 height 556
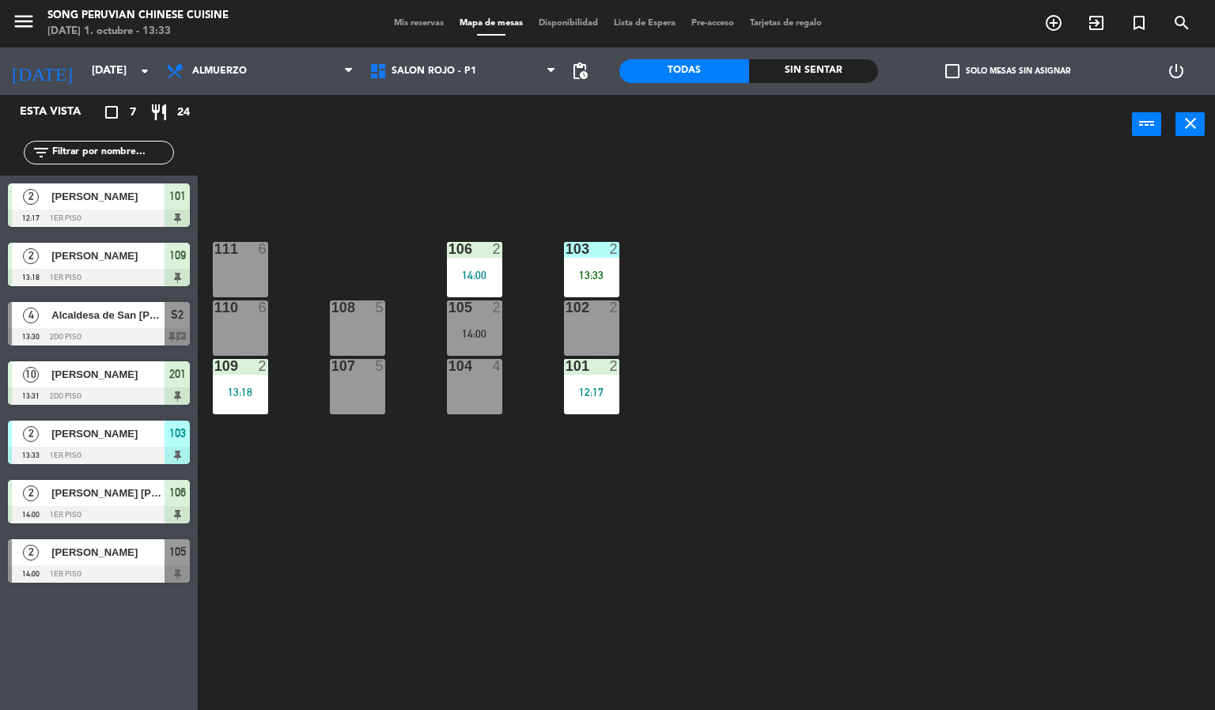
click at [629, 252] on div "2" at bounding box center [618, 249] width 26 height 14
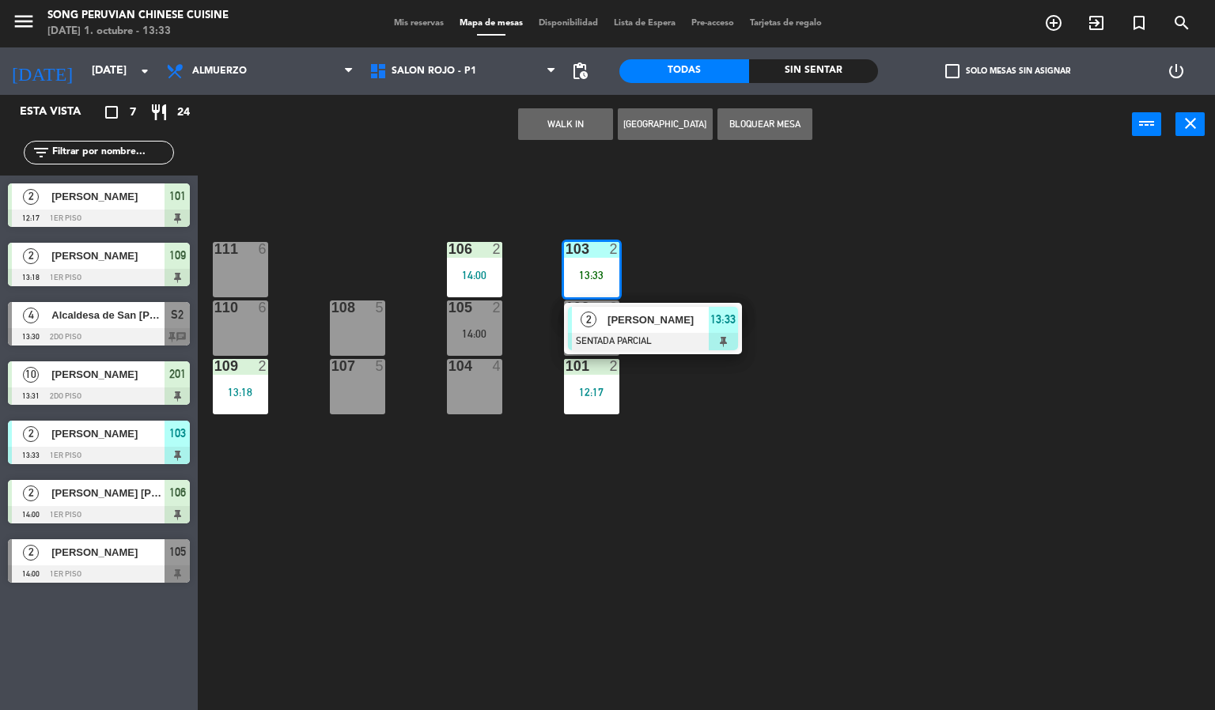
click at [544, 455] on div "103 2 13:33 2 [PERSON_NAME] SENTADA PARCIAL 13:33 106 2 14:00 111 6 102 2 105 2…" at bounding box center [712, 433] width 1005 height 556
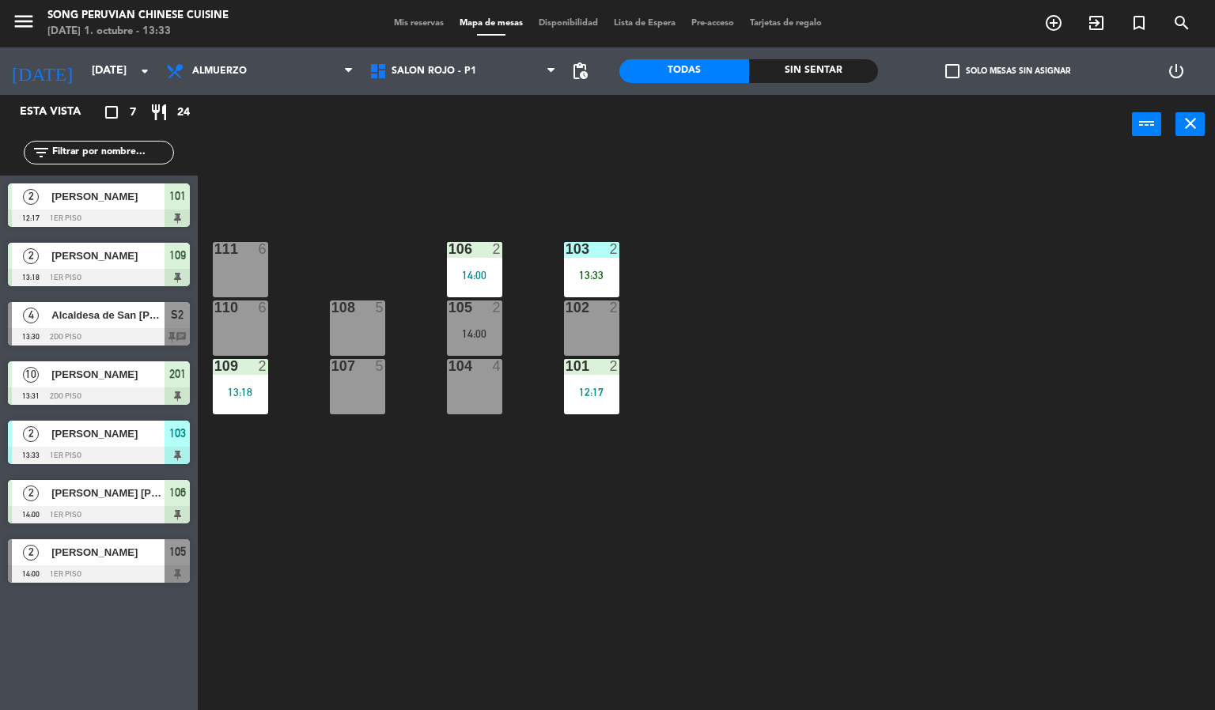
click at [565, 250] on div "103" at bounding box center [565, 249] width 1 height 14
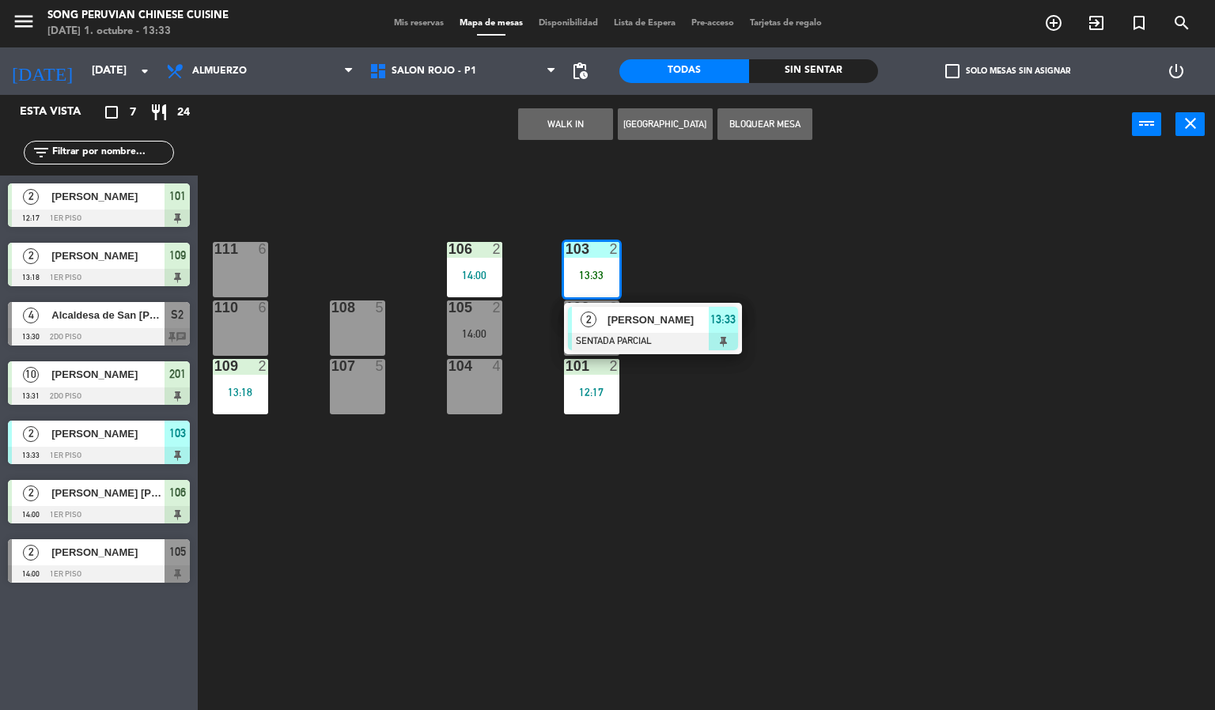
click at [494, 542] on div "103 2 13:33 2 [PERSON_NAME] SENTADA PARCIAL 13:33 106 2 14:00 111 6 102 2 105 2…" at bounding box center [712, 433] width 1005 height 556
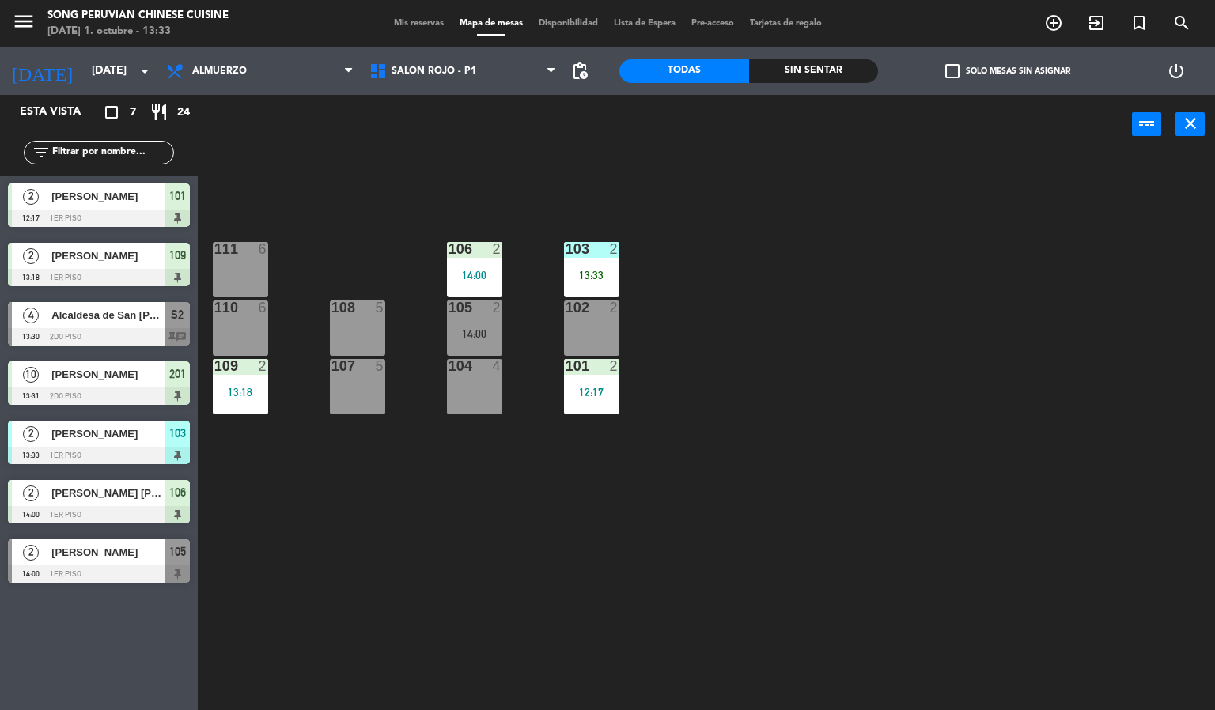
click at [544, 548] on div "103 2 13:33 106 2 14:00 111 6 102 2 105 2 14:00 108 5 110 6 101 2 12:17 104 4 1…" at bounding box center [712, 433] width 1005 height 556
click at [387, 517] on div "103 2 13:33 106 2 14:00 111 6 102 2 105 2 14:00 108 5 110 6 101 2 12:17 104 4 1…" at bounding box center [712, 433] width 1005 height 556
click at [593, 251] on div at bounding box center [591, 249] width 26 height 14
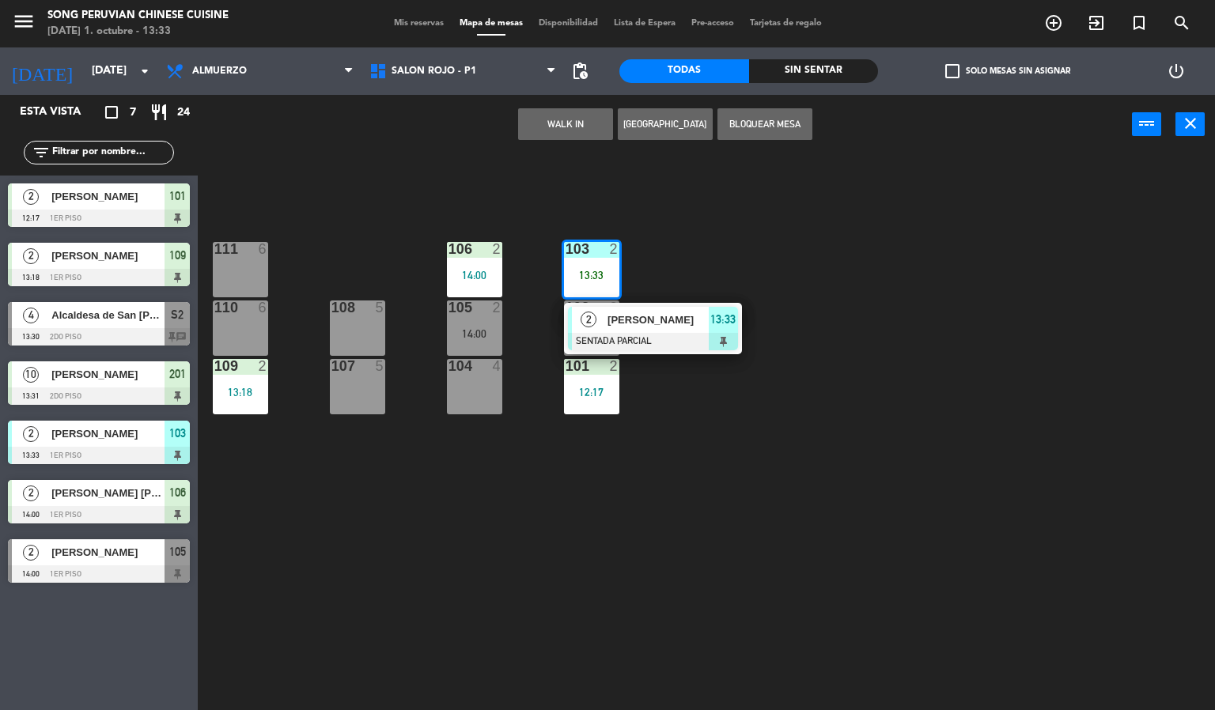
click at [508, 551] on div "103 2 13:33 2 [PERSON_NAME] SENTADA PARCIAL 13:33 106 2 14:00 111 6 102 2 105 2…" at bounding box center [712, 433] width 1005 height 556
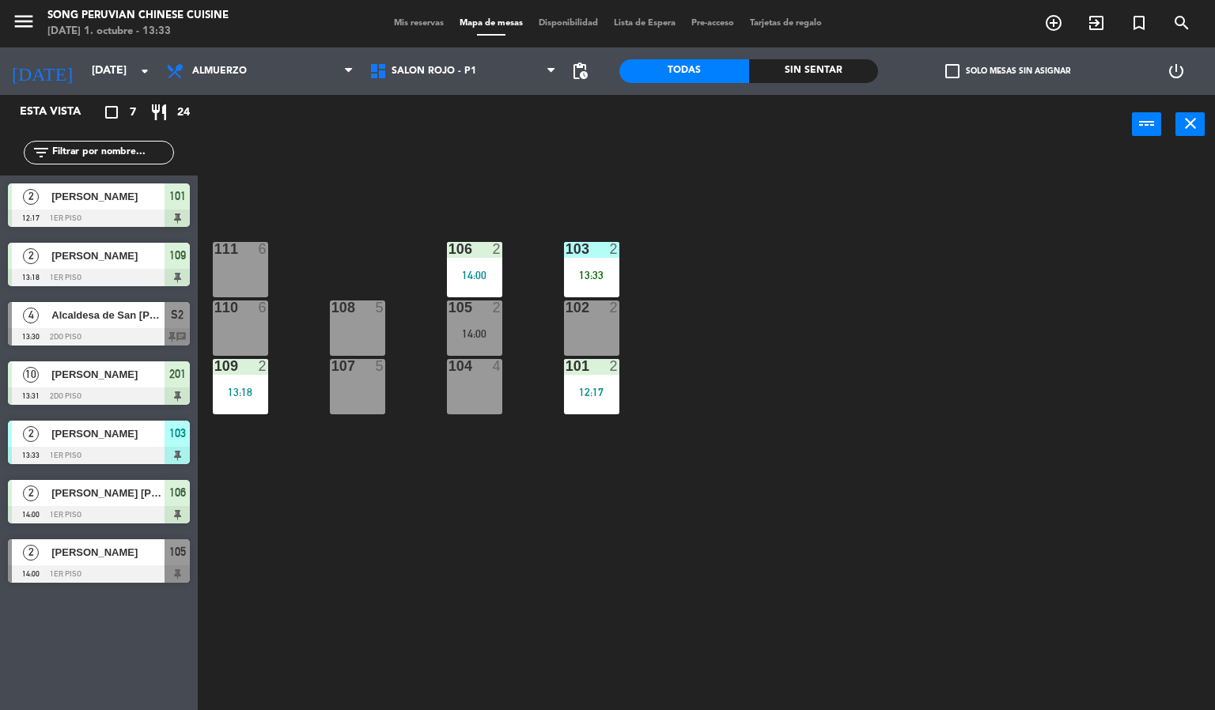
click at [601, 280] on div "13:33" at bounding box center [591, 275] width 55 height 11
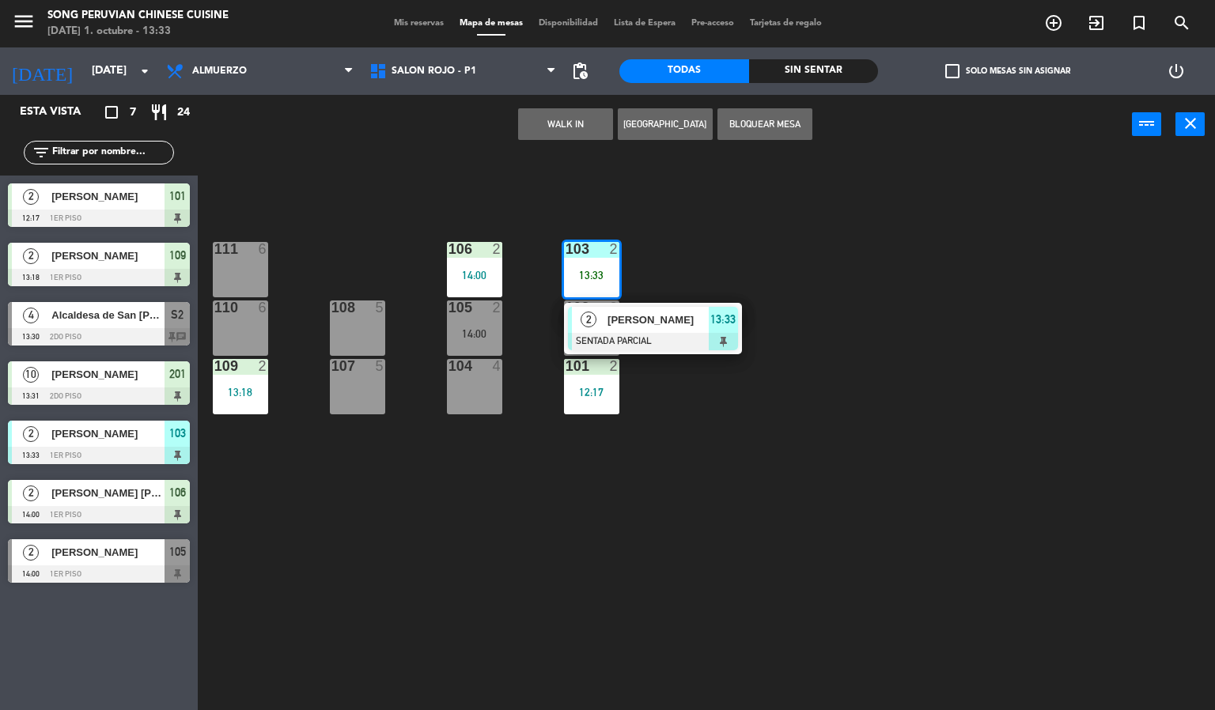
click at [474, 581] on div "103 2 13:33 2 [PERSON_NAME] SENTADA PARCIAL 13:33 106 2 14:00 111 6 102 2 105 2…" at bounding box center [712, 433] width 1005 height 556
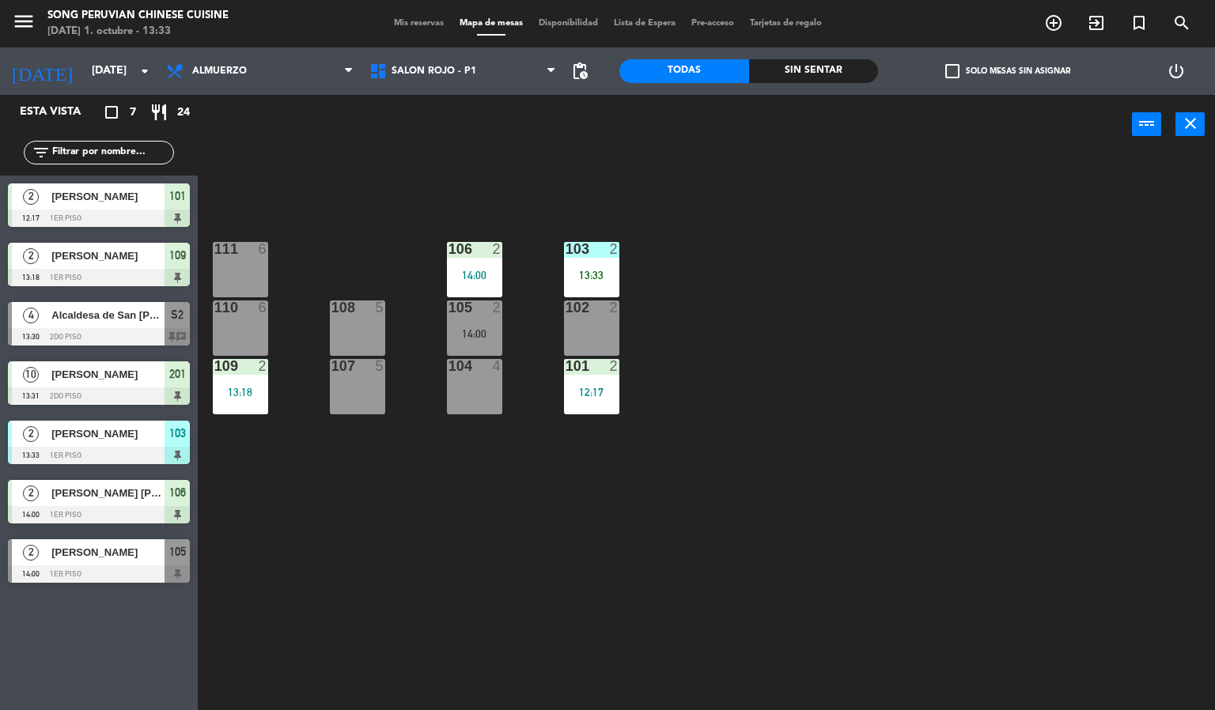
click at [387, 603] on div "103 2 13:33 106 2 14:00 111 6 102 2 105 2 14:00 108 5 110 6 101 2 12:17 104 4 1…" at bounding box center [712, 433] width 1005 height 556
click at [497, 307] on div "2" at bounding box center [497, 307] width 9 height 14
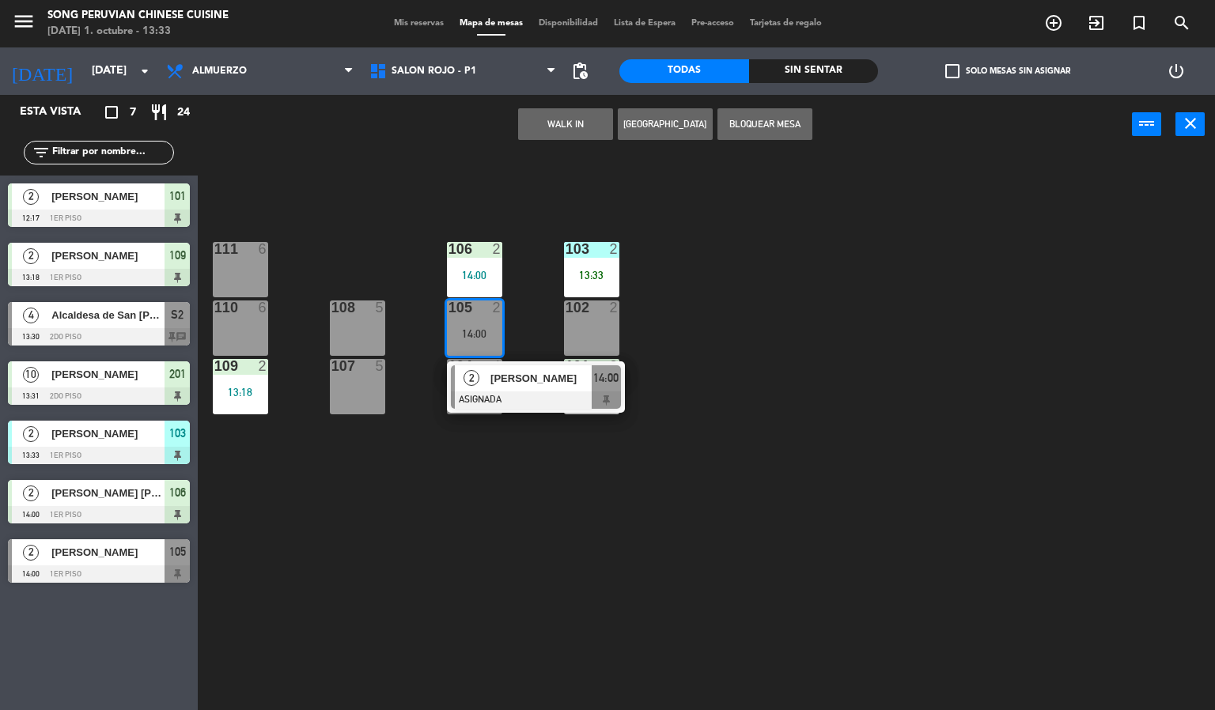
click at [485, 387] on div "2" at bounding box center [472, 378] width 34 height 26
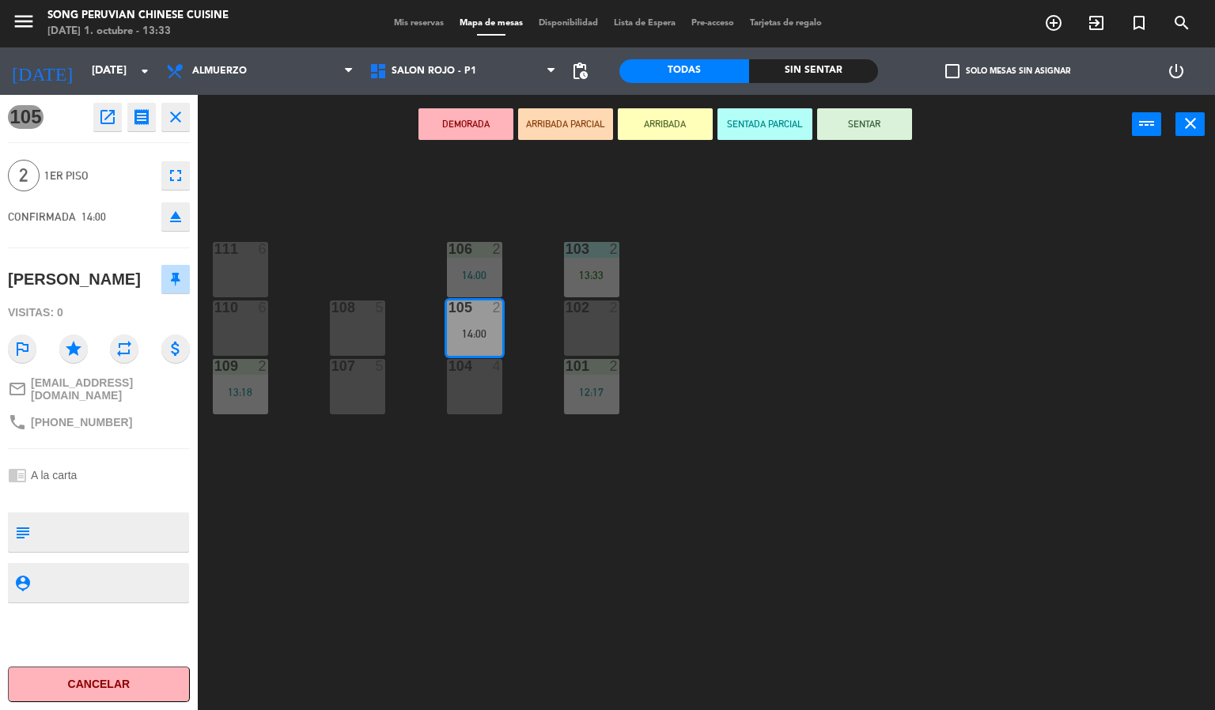
click at [401, 592] on div "103 2 13:33 106 2 14:00 111 6 102 2 105 2 14:00 108 5 110 6 101 2 12:17 104 4 1…" at bounding box center [712, 433] width 1005 height 556
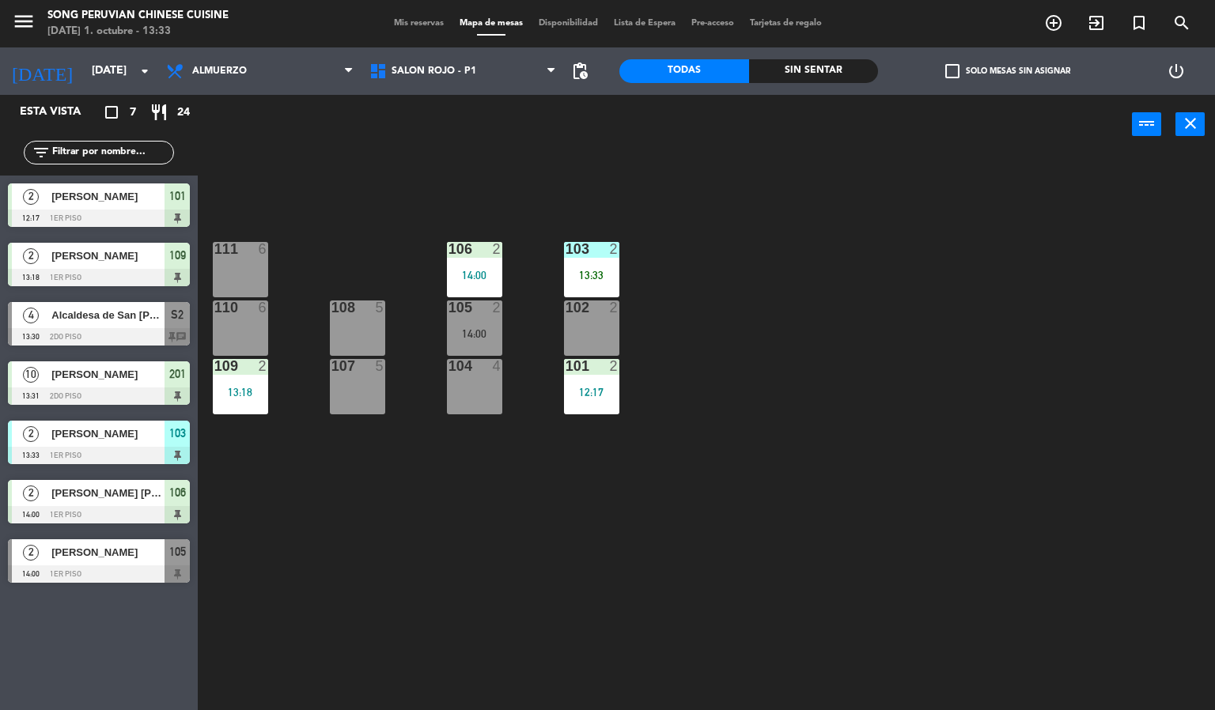
click at [603, 270] on div "13:33" at bounding box center [591, 275] width 55 height 11
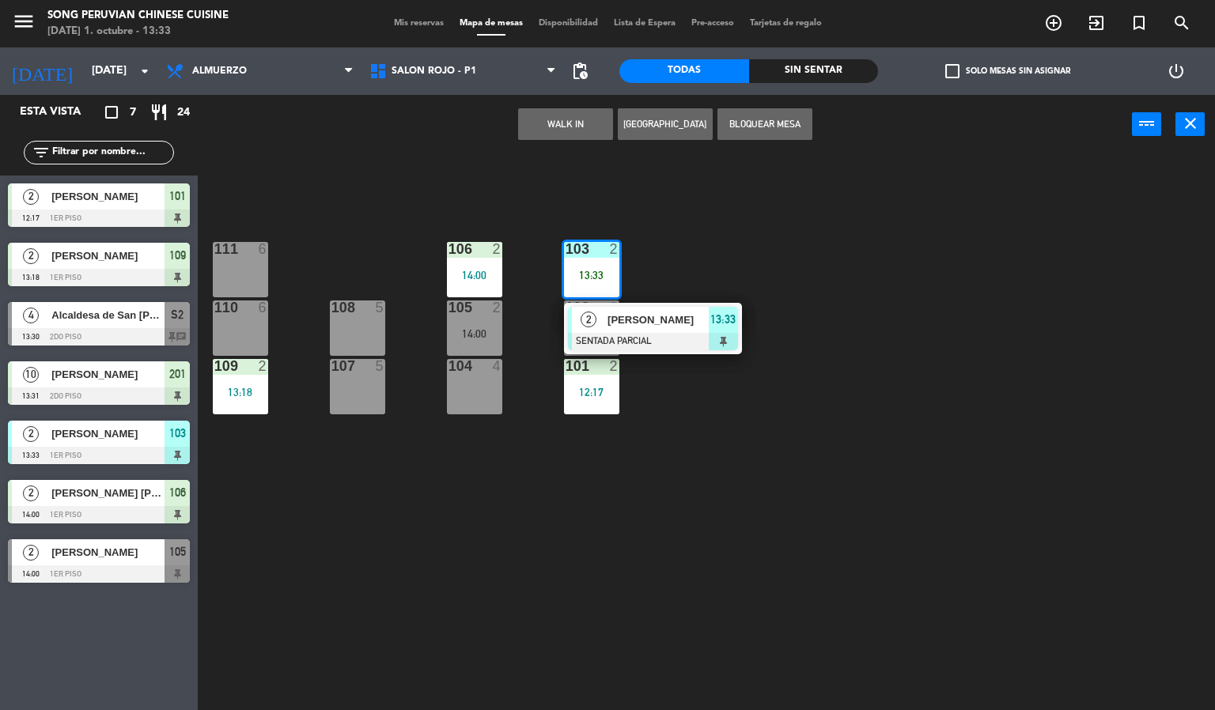
click at [599, 335] on div at bounding box center [653, 341] width 170 height 17
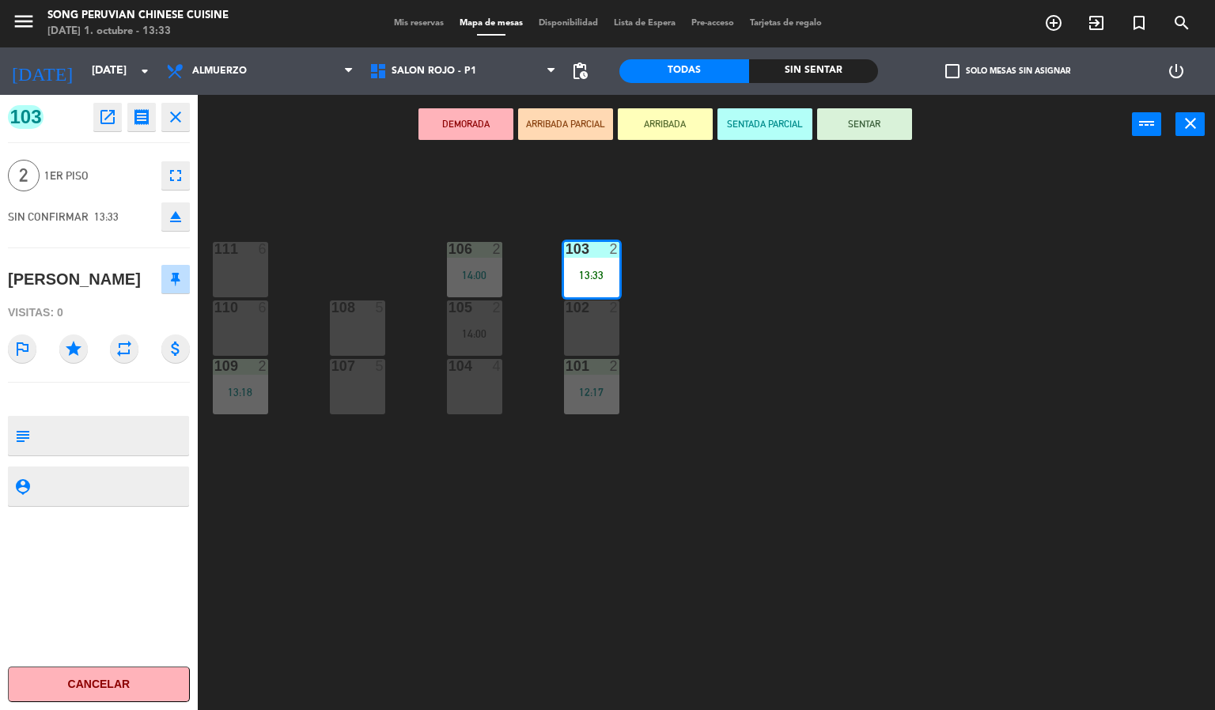
click at [632, 556] on div "103 2 13:33 106 2 14:00 111 6 102 2 105 2 14:00 108 5 110 6 101 2 12:17 104 4 1…" at bounding box center [712, 433] width 1005 height 556
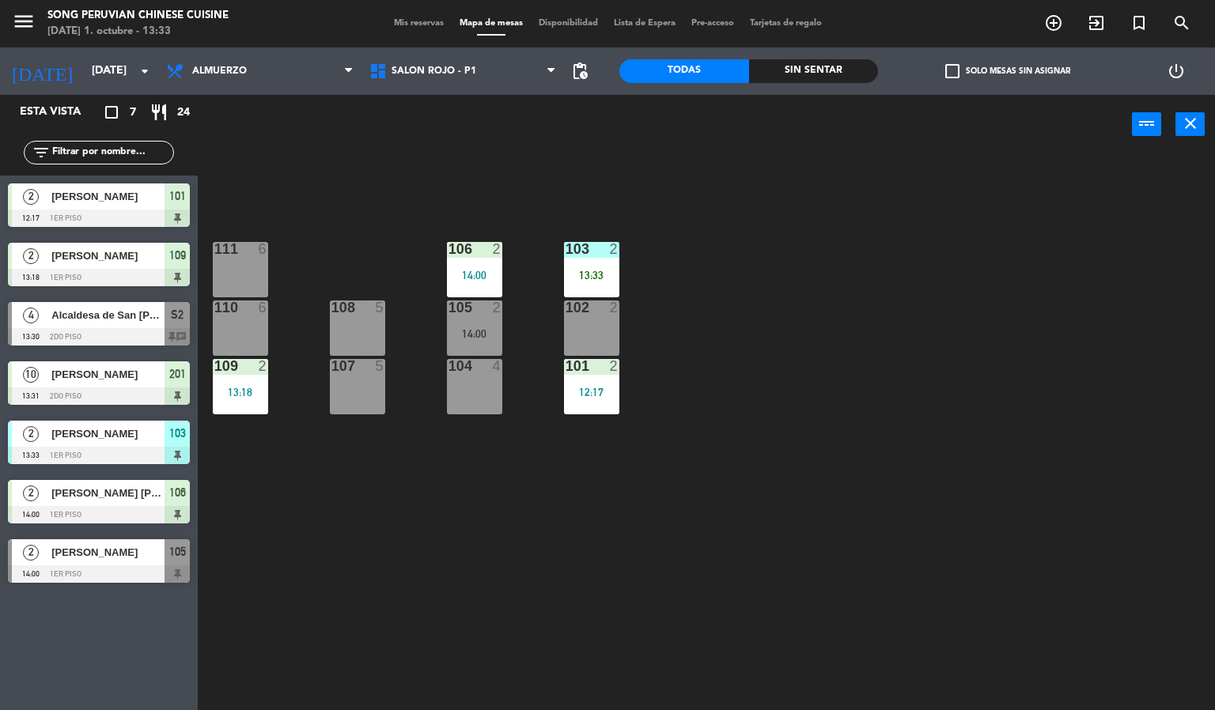
click at [429, 584] on div "103 2 13:33 106 2 14:00 111 6 102 2 105 2 14:00 108 5 110 6 101 2 12:17 104 4 1…" at bounding box center [712, 433] width 1005 height 556
click at [605, 266] on div "103 2 13:33" at bounding box center [591, 269] width 55 height 55
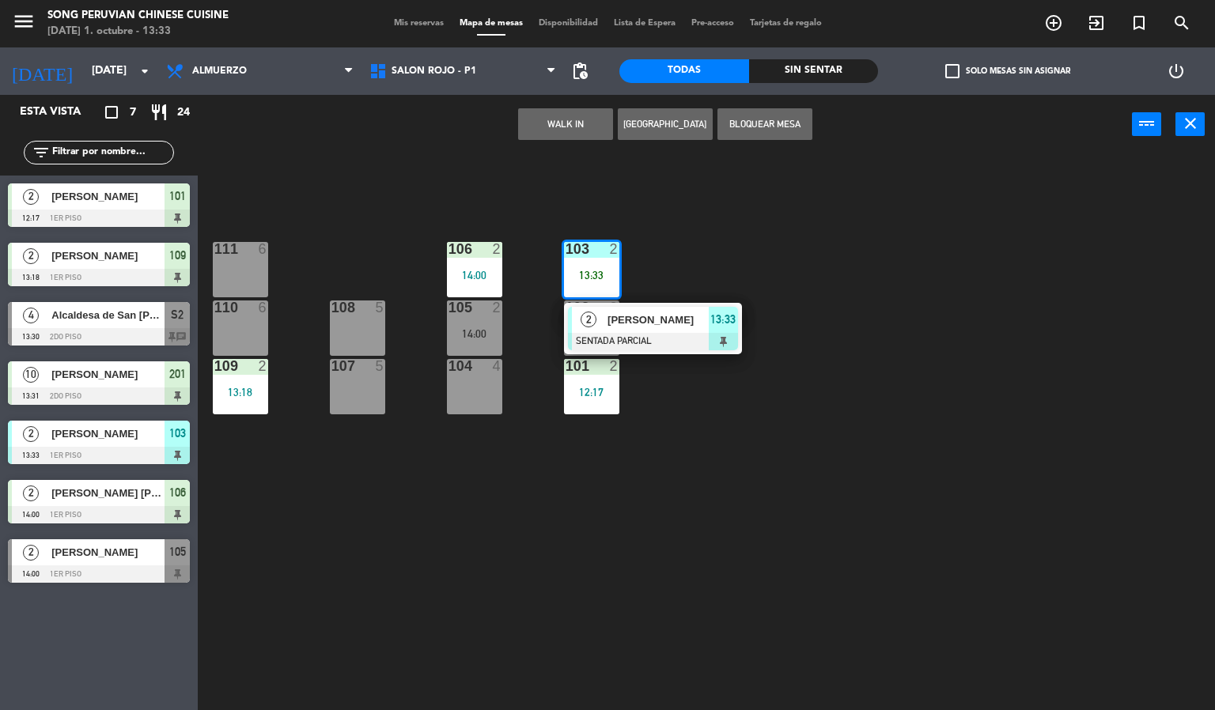
click at [487, 522] on div "103 2 13:33 2 [PERSON_NAME] SENTADA PARCIAL 13:33 106 2 14:00 111 6 102 2 105 2…" at bounding box center [712, 433] width 1005 height 556
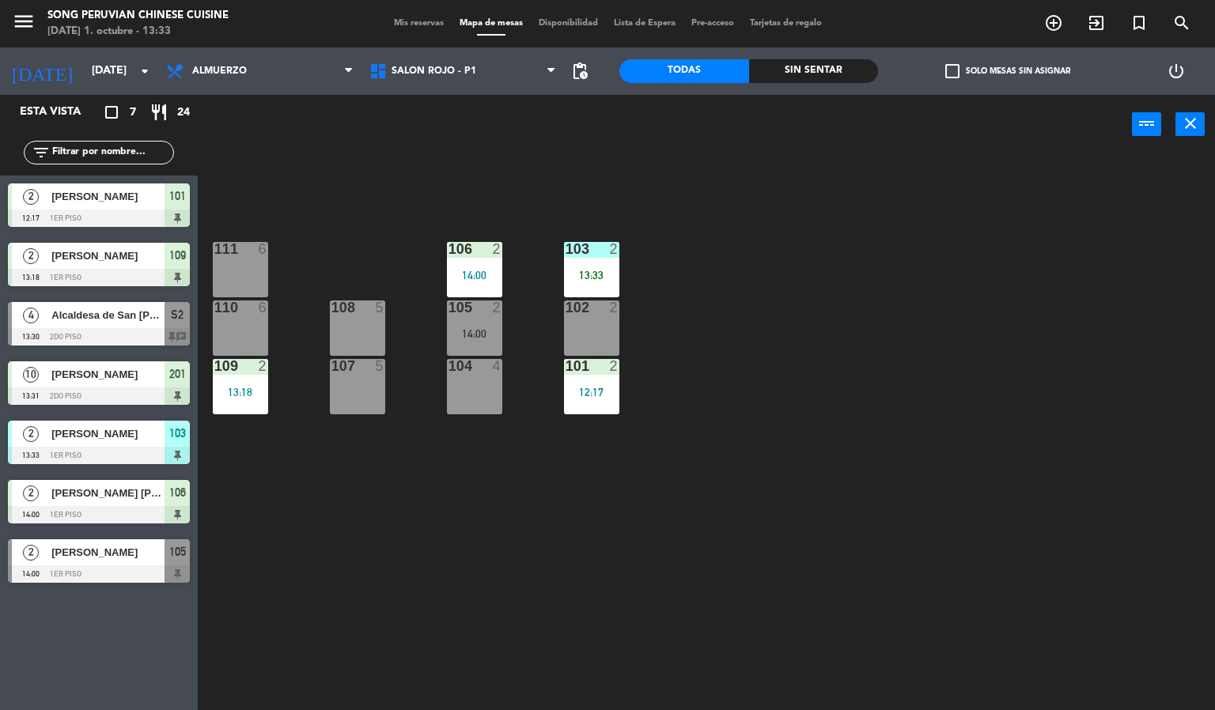
click at [598, 523] on div "103 2 13:33 106 2 14:00 111 6 102 2 105 2 14:00 108 5 110 6 101 2 12:17 104 4 1…" at bounding box center [712, 433] width 1005 height 556
click at [482, 64] on span "SALON ROJO - P1" at bounding box center [462, 71] width 203 height 35
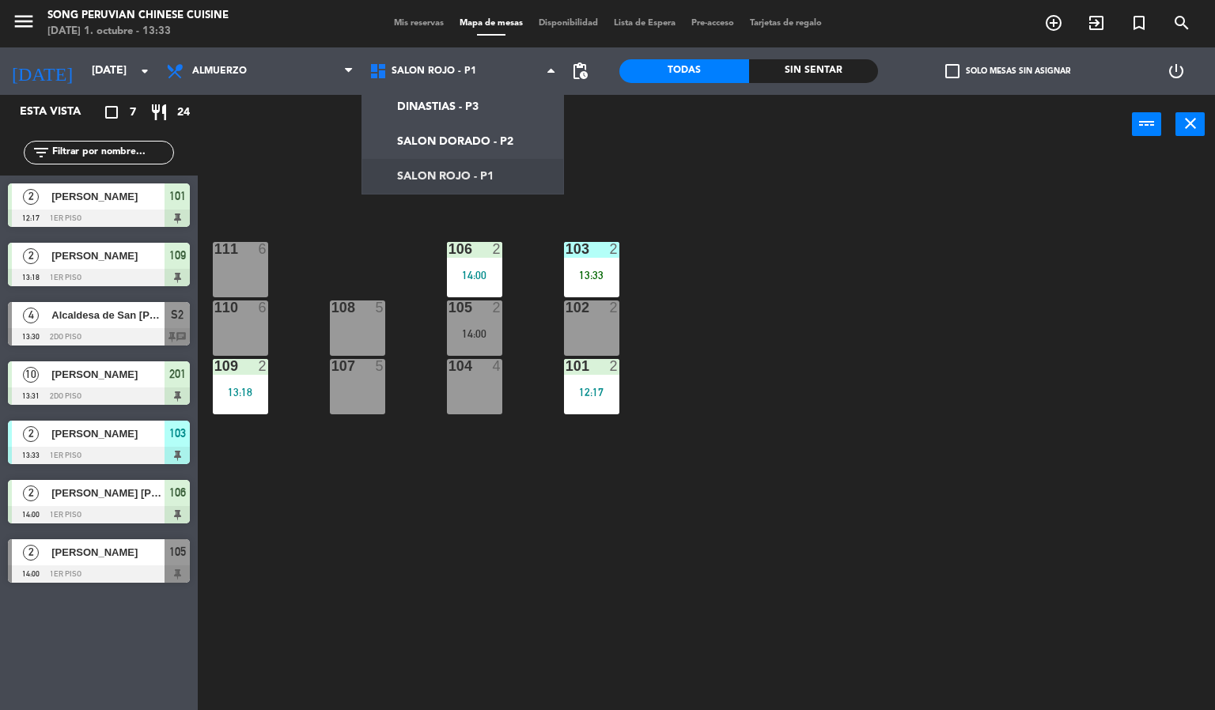
click at [671, 479] on div "103 2 13:33 106 2 14:00 111 6 102 2 105 2 14:00 108 5 110 6 101 2 12:17 104 4 1…" at bounding box center [712, 433] width 1005 height 556
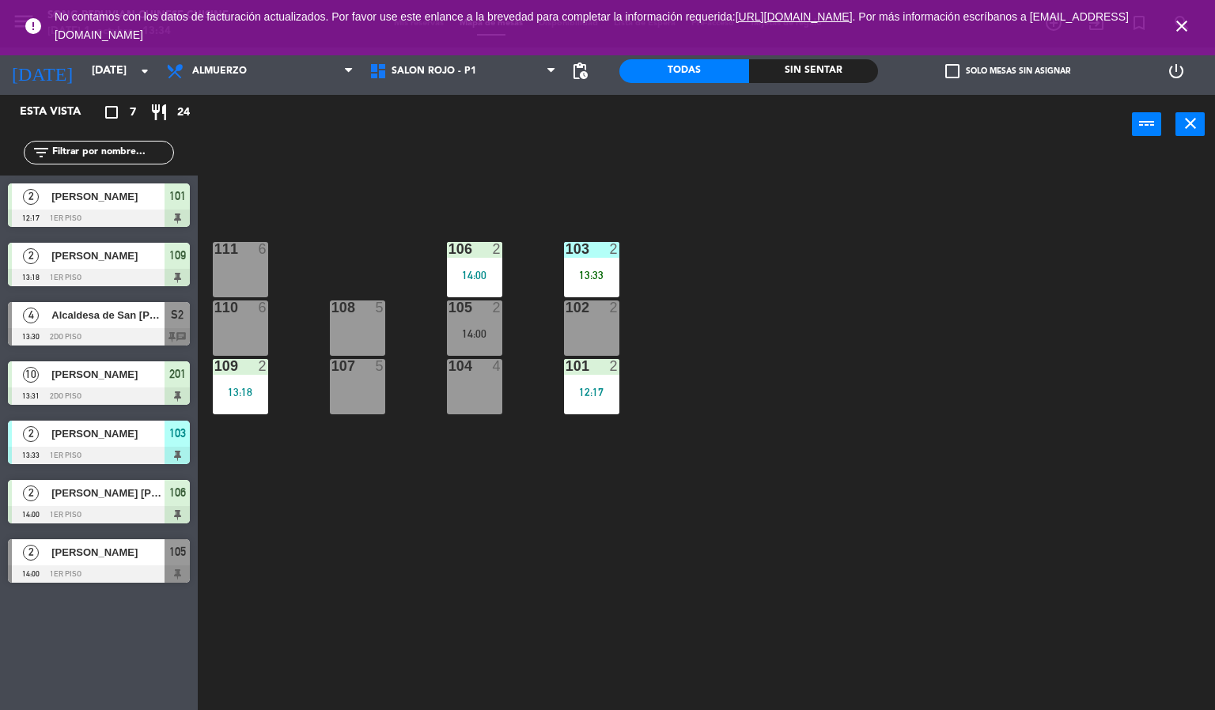
click at [1173, 24] on icon "close" at bounding box center [1181, 26] width 19 height 19
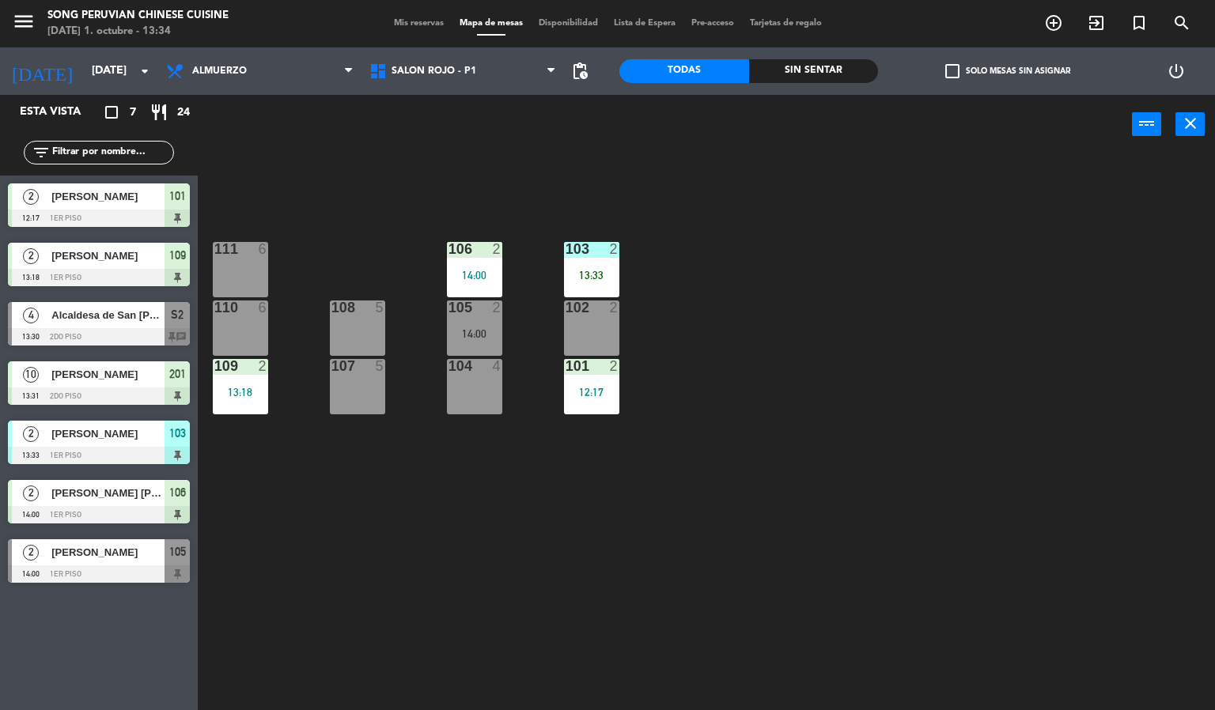
click at [809, 473] on div "103 2 13:33 106 2 14:00 111 6 102 2 105 2 14:00 108 5 110 6 101 2 12:17 104 4 1…" at bounding box center [712, 433] width 1005 height 556
click at [591, 275] on div "13:33" at bounding box center [591, 275] width 55 height 11
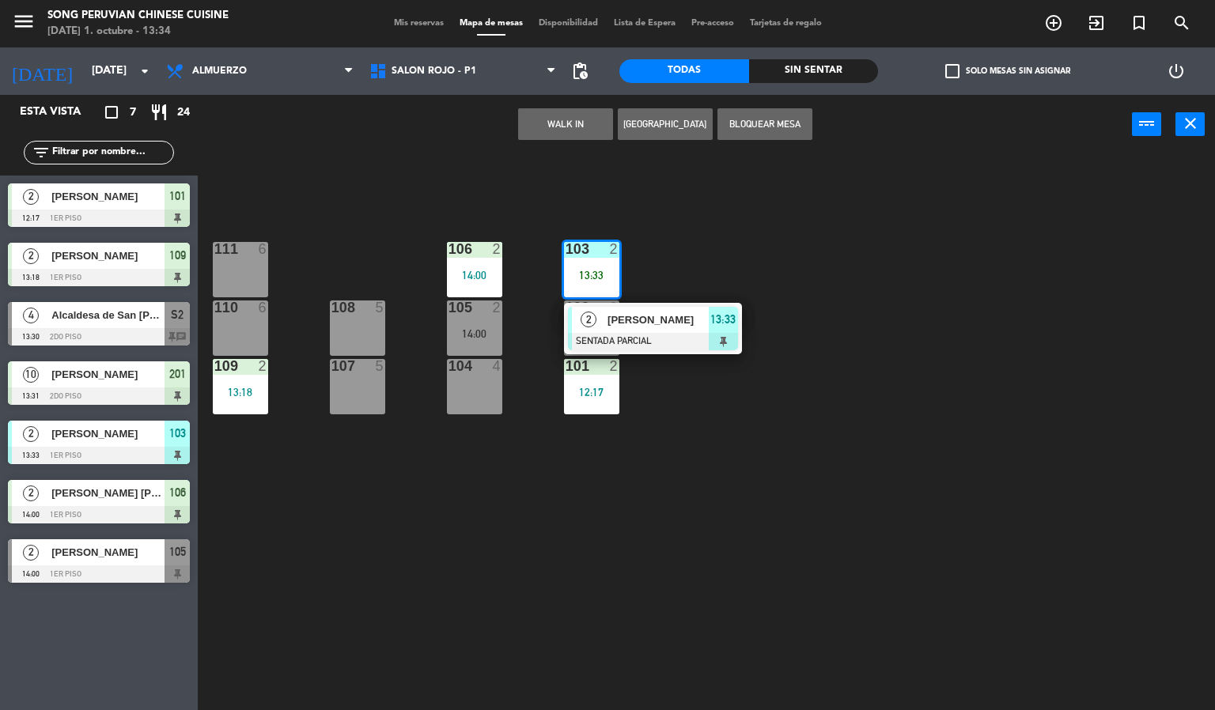
click at [613, 323] on span "[PERSON_NAME]" at bounding box center [657, 320] width 101 height 17
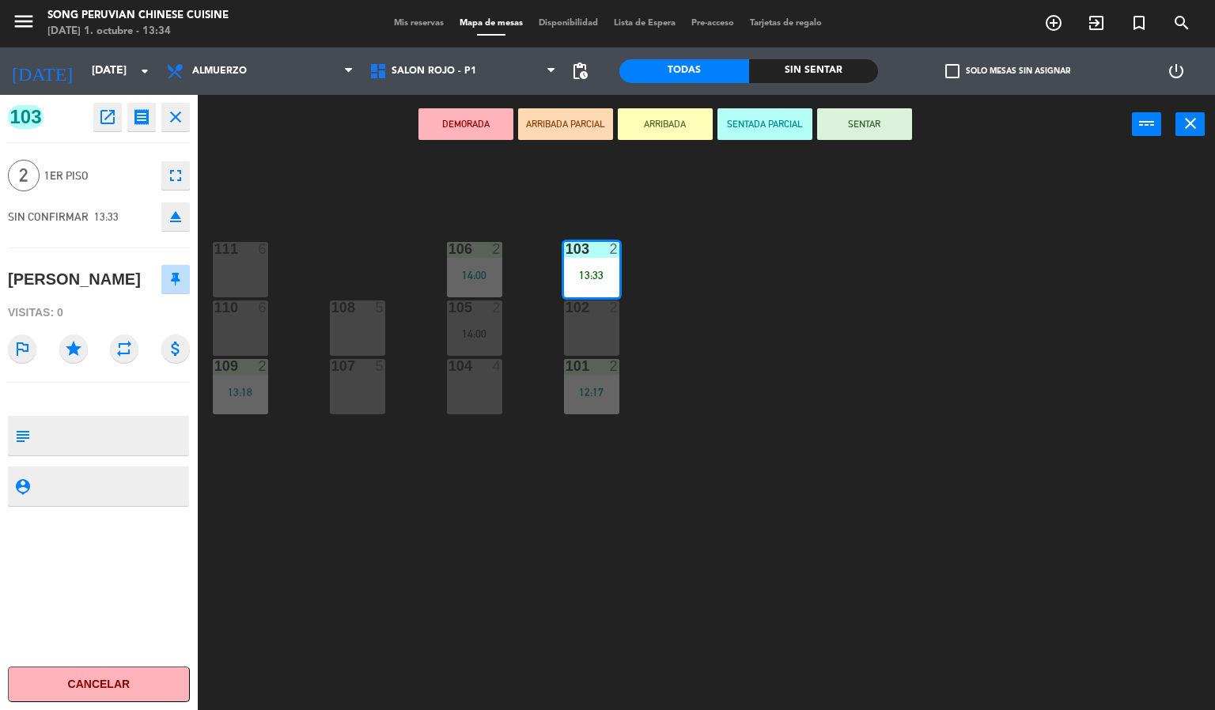
click at [840, 115] on button "SENTAR" at bounding box center [864, 124] width 95 height 32
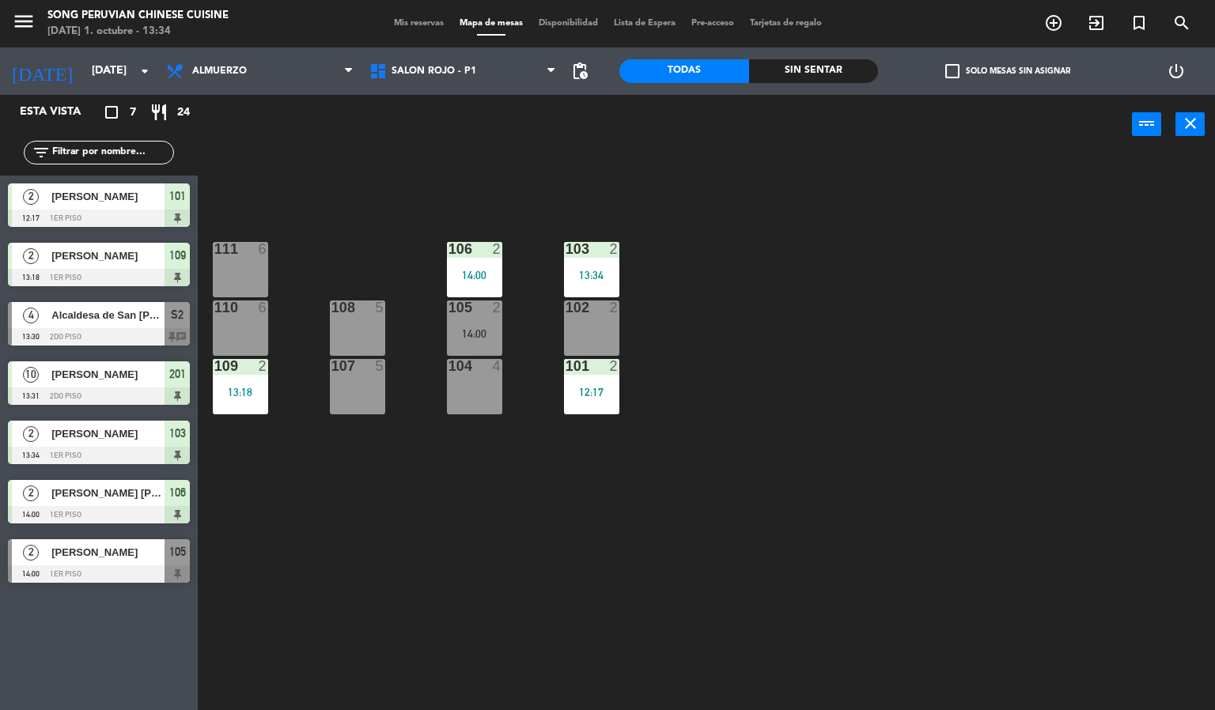
click at [776, 512] on div "103 2 13:34 106 2 14:00 111 6 102 2 105 2 14:00 108 5 110 6 101 2 12:17 104 4 1…" at bounding box center [712, 433] width 1005 height 556
click at [475, 319] on div "105 2 14:00" at bounding box center [474, 327] width 55 height 55
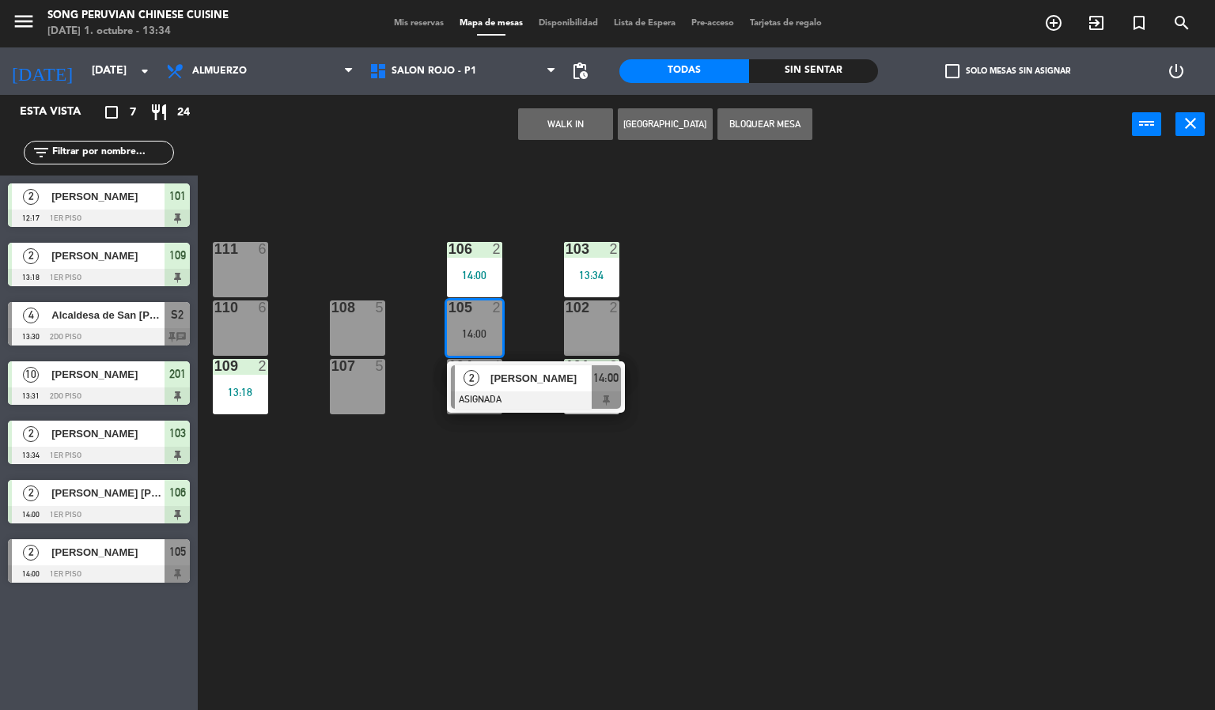
click at [248, 274] on div "111 6" at bounding box center [240, 269] width 55 height 55
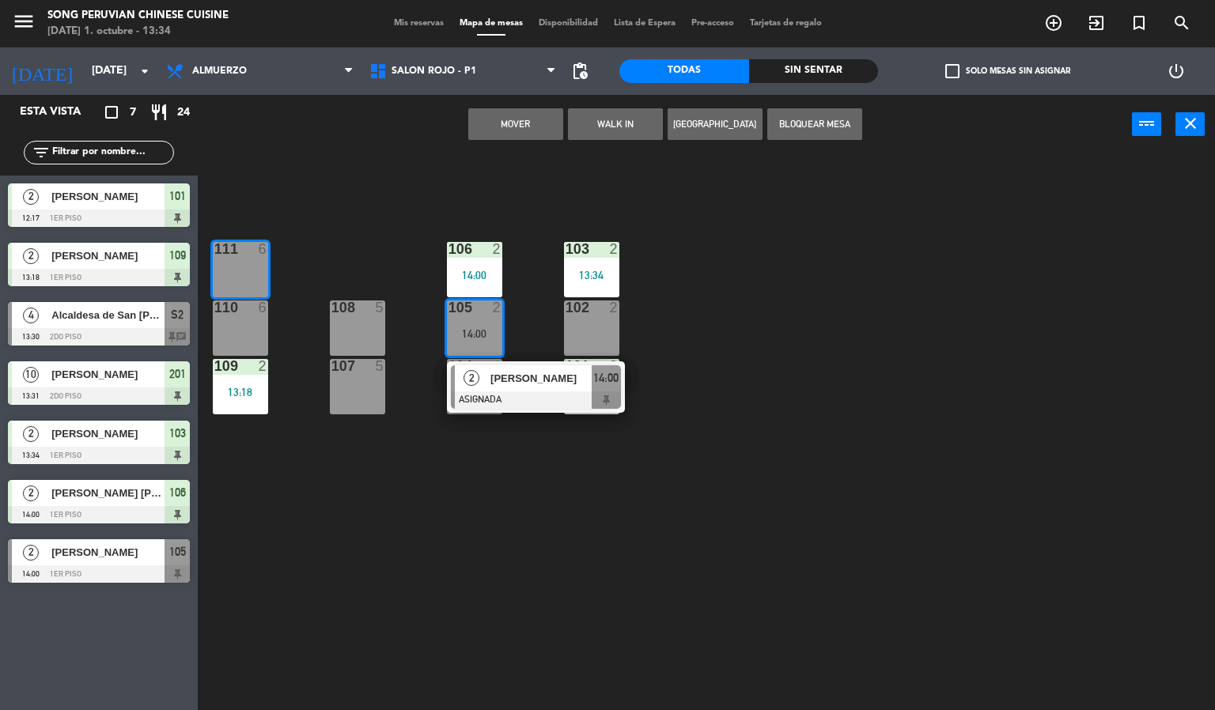
click at [537, 134] on button "Mover" at bounding box center [515, 124] width 95 height 32
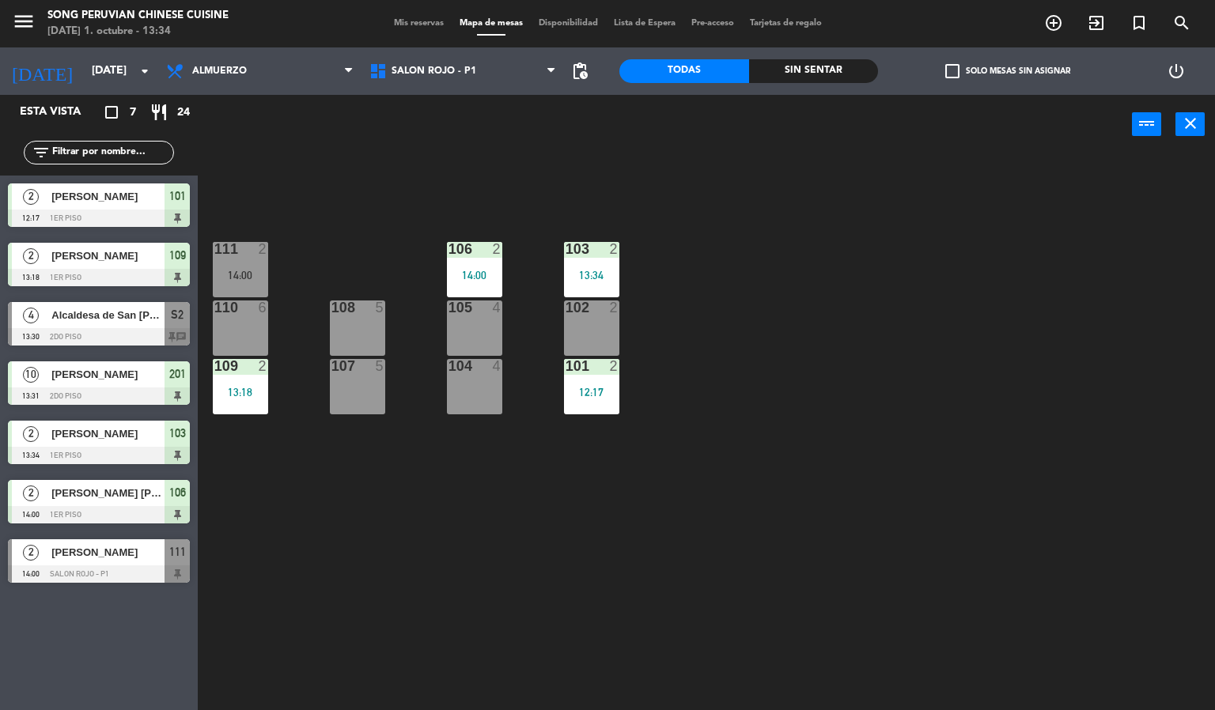
click at [515, 560] on div "103 2 13:34 106 2 14:00 111 2 14:00 102 2 105 4 108 5 110 6 101 2 12:17 104 4 1…" at bounding box center [712, 433] width 1005 height 556
click at [66, 314] on span "Alcaldesa de San [PERSON_NAME] / Sr. [PERSON_NAME]" at bounding box center [107, 315] width 113 height 17
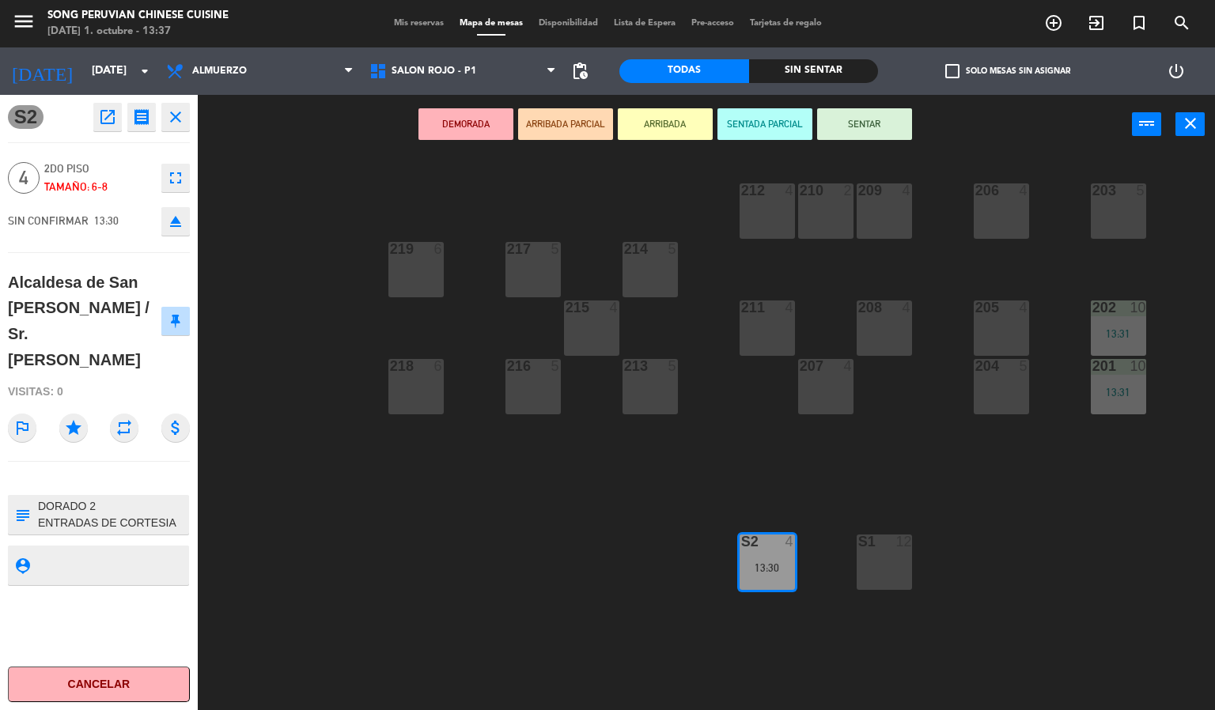
click at [755, 122] on button "SENTADA PARCIAL" at bounding box center [764, 124] width 95 height 32
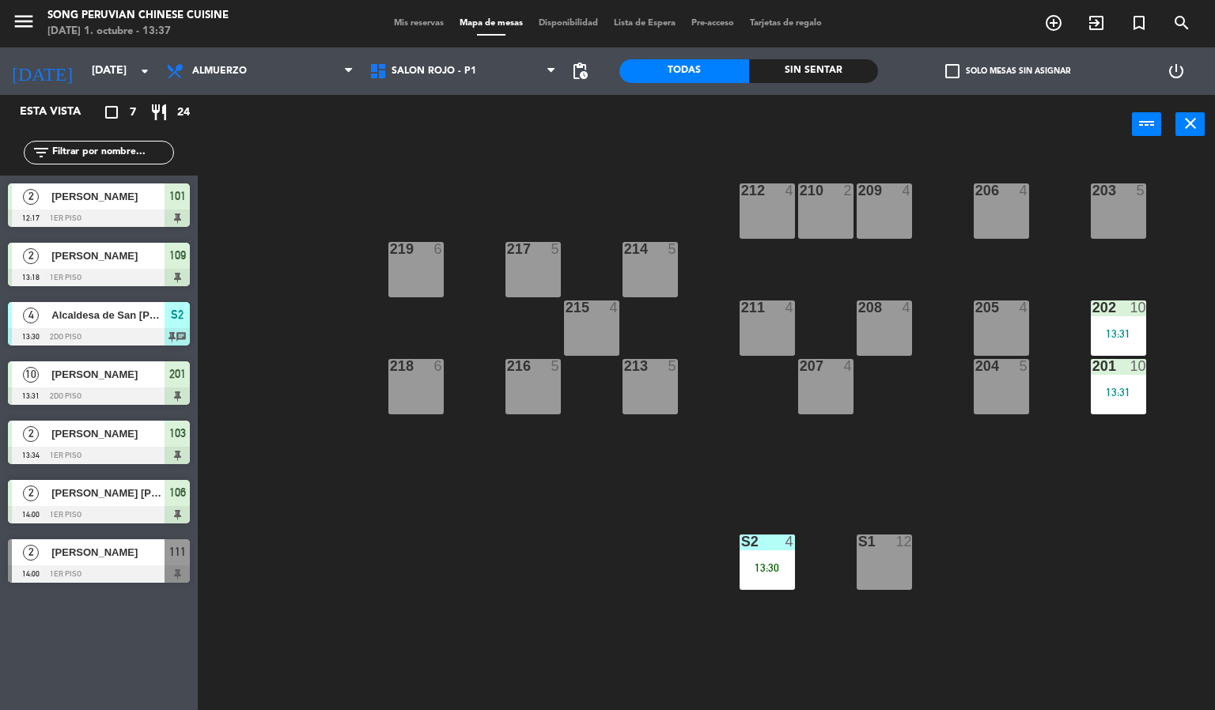
click at [603, 655] on div "203 5 206 4 210 2 212 4 209 4 214 5 217 5 219 6 202 10 13:31 205 4 208 4 211 4 …" at bounding box center [712, 433] width 1005 height 556
click at [765, 562] on div "13:30" at bounding box center [766, 567] width 55 height 11
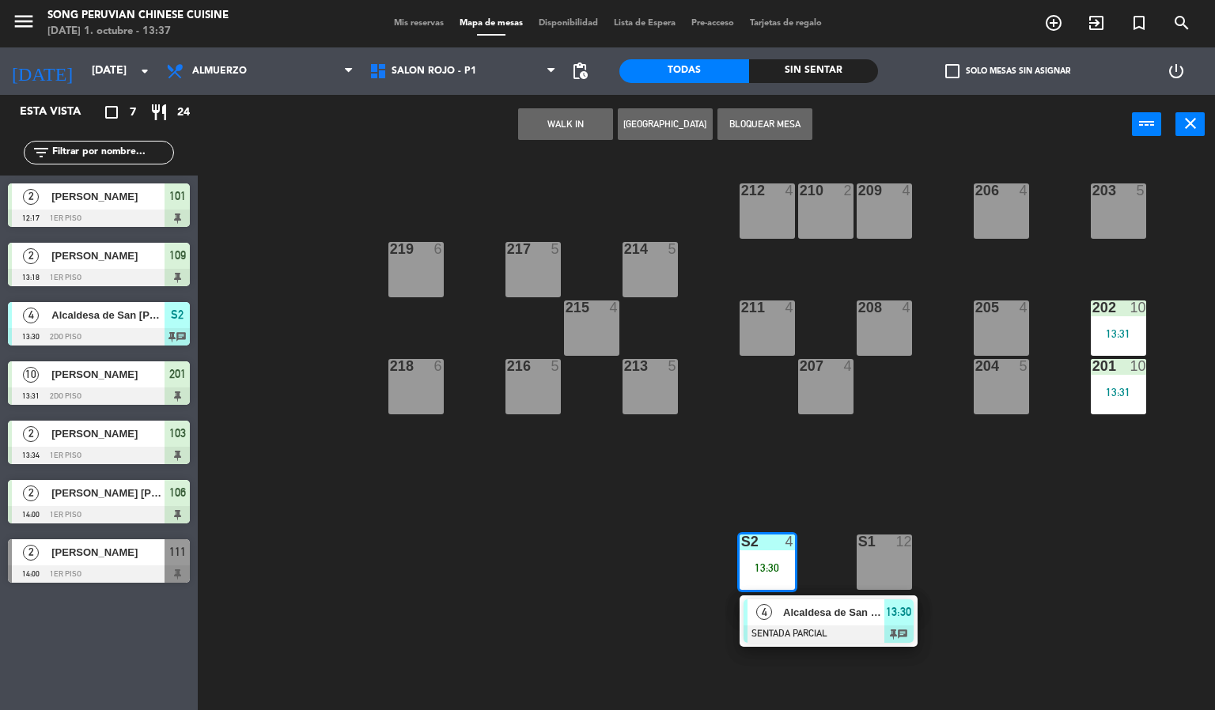
click at [814, 637] on div at bounding box center [828, 634] width 170 height 17
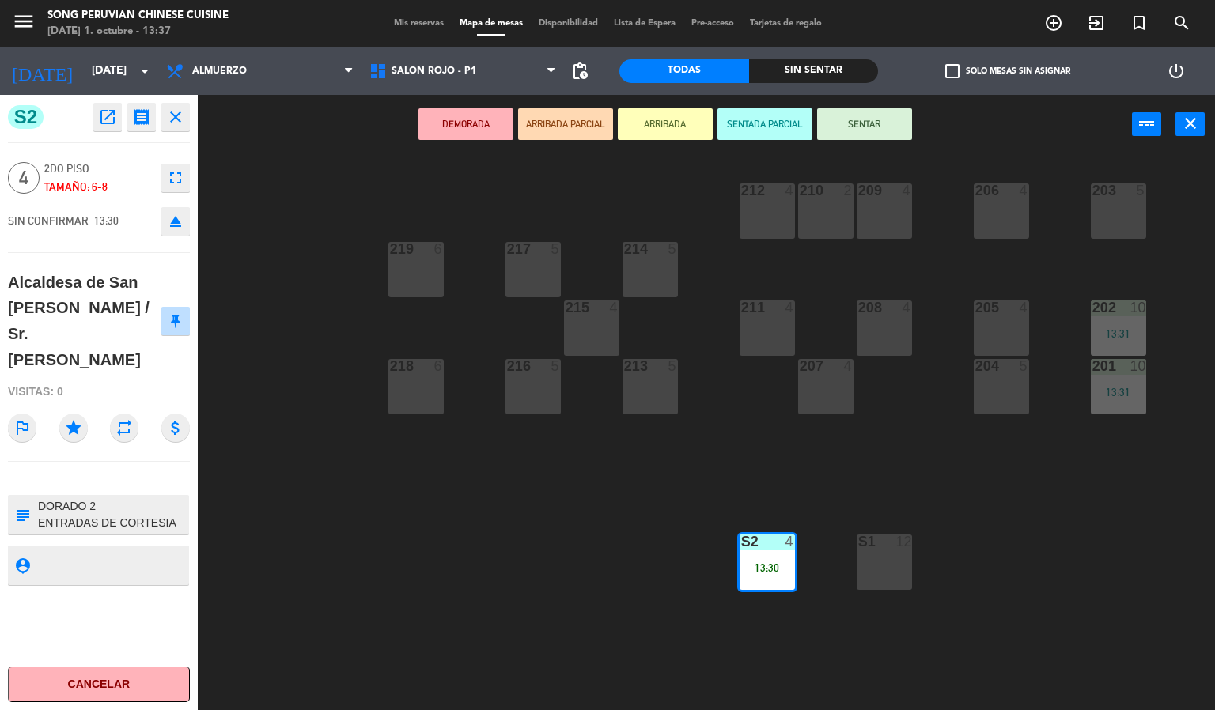
click at [1011, 658] on div "203 5 206 4 210 2 212 4 209 4 214 5 217 5 219 6 202 10 13:31 205 4 208 4 211 4 …" at bounding box center [712, 433] width 1005 height 556
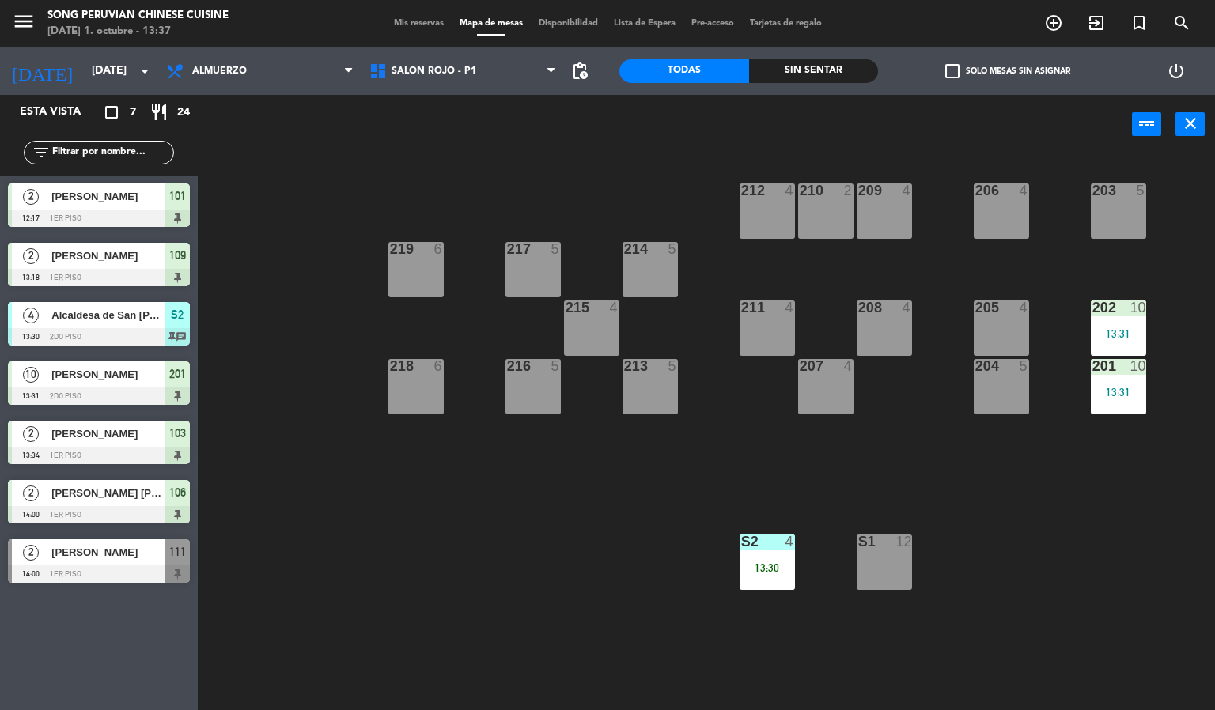
click at [788, 568] on div "13:30" at bounding box center [766, 567] width 55 height 11
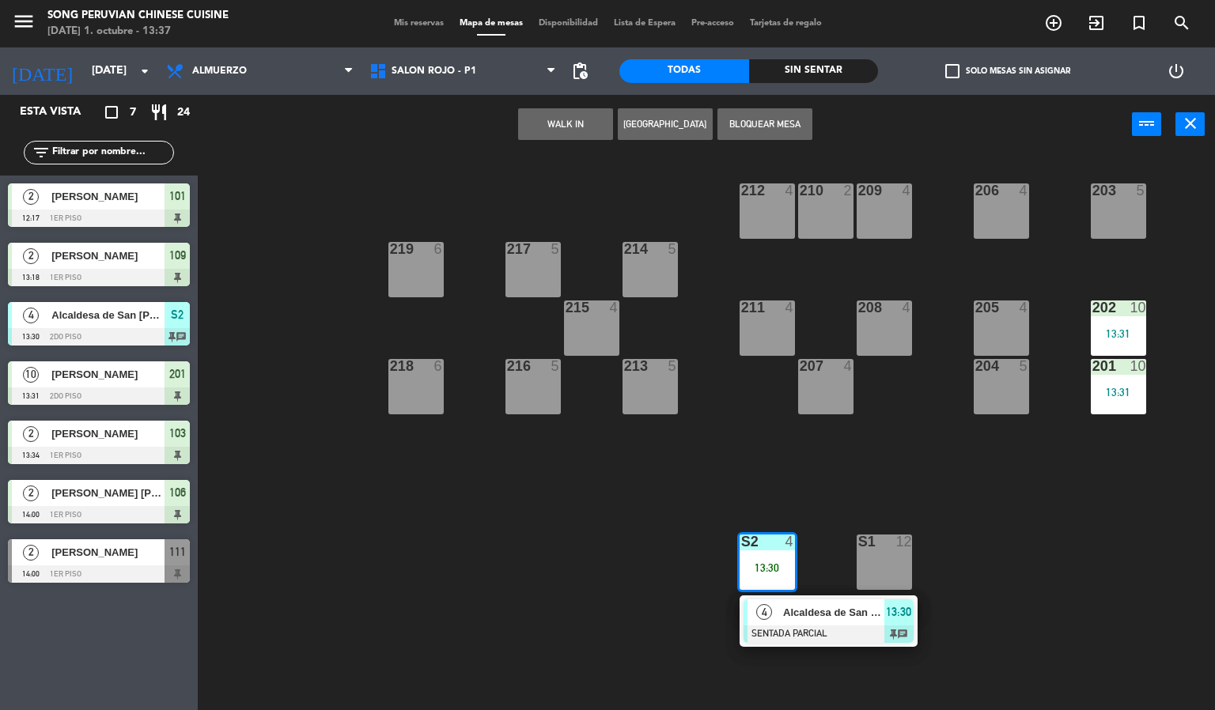
click at [776, 613] on div "4" at bounding box center [764, 612] width 34 height 26
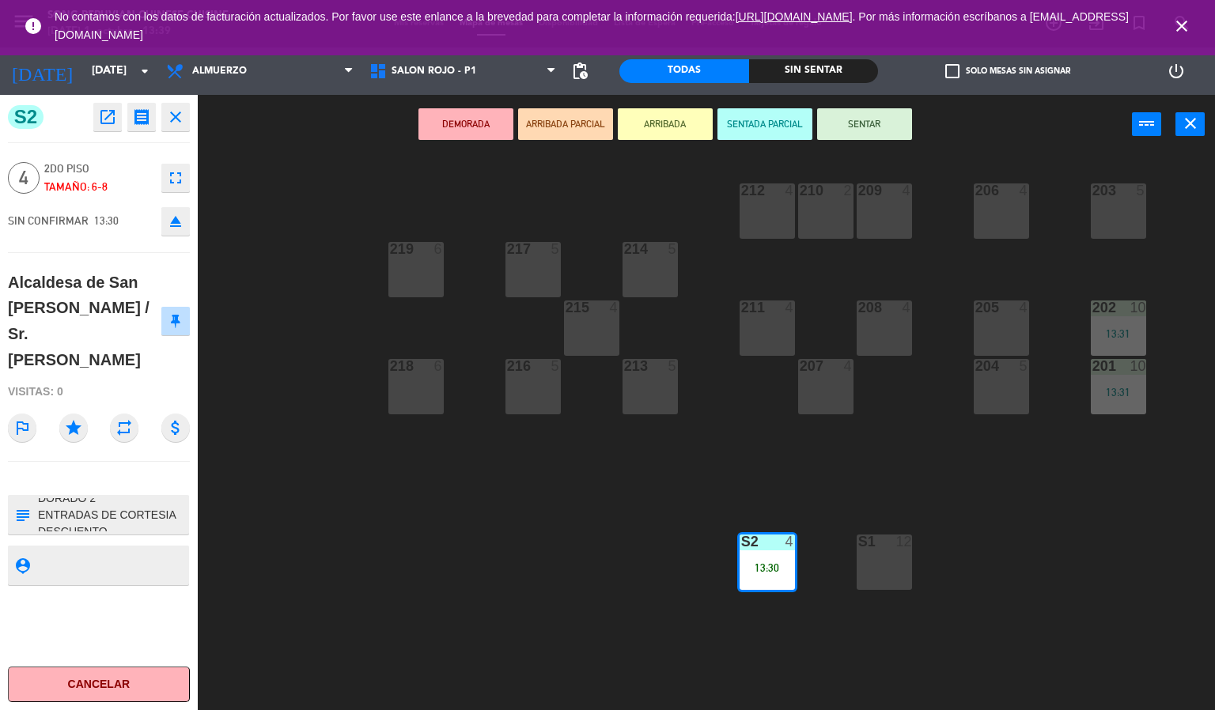
scroll to position [17, 0]
click at [333, 550] on div "203 5 206 4 210 2 212 4 209 4 214 5 217 5 219 6 202 10 13:31 205 4 208 4 211 4 …" at bounding box center [712, 433] width 1005 height 556
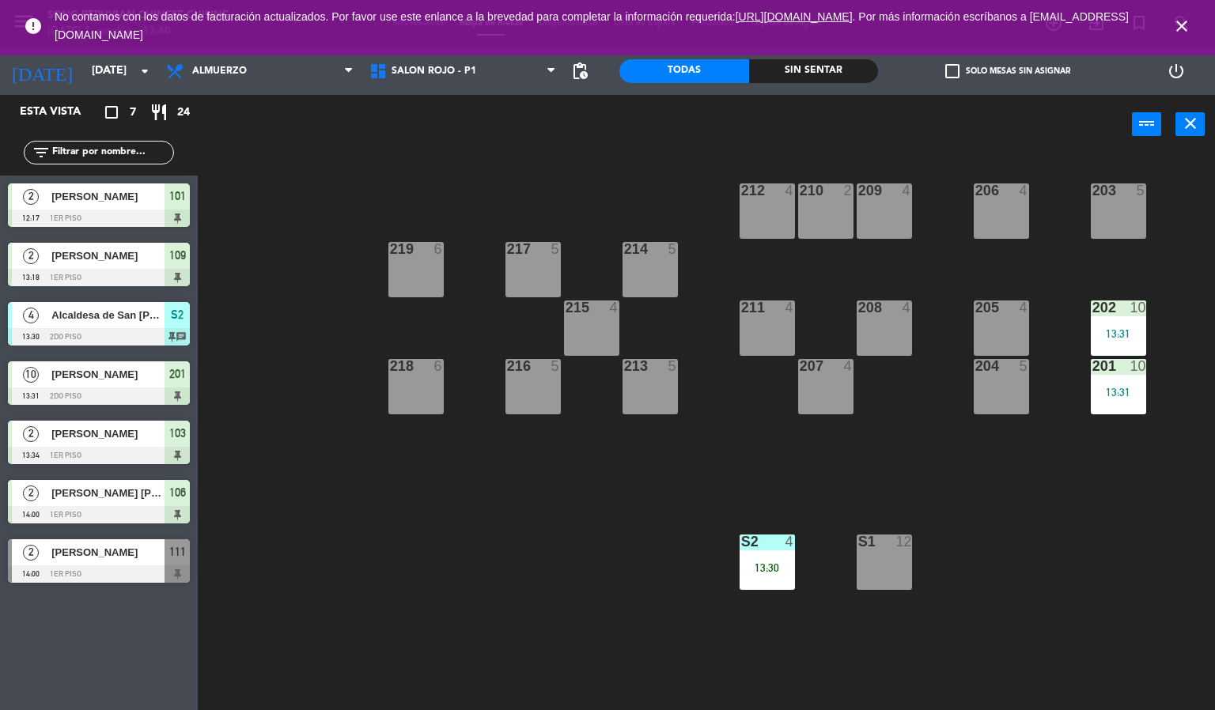
click at [774, 546] on div at bounding box center [767, 542] width 26 height 14
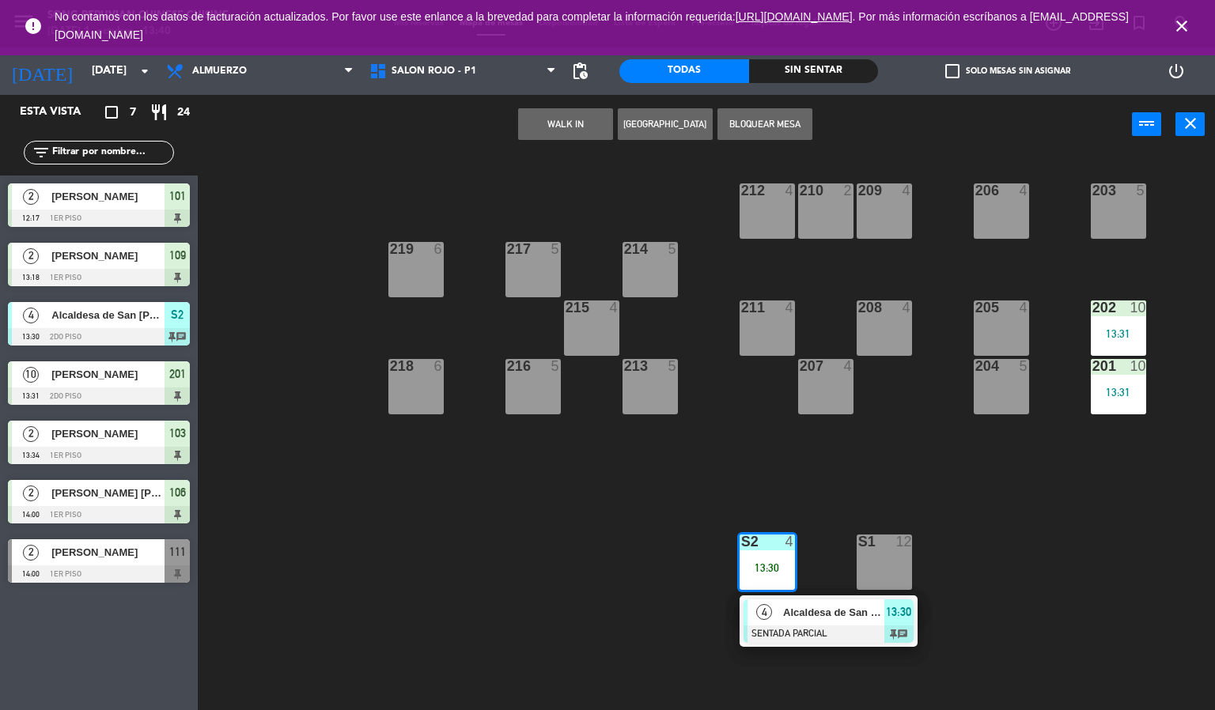
click at [783, 622] on div "Alcaldesa de San [PERSON_NAME] / Sr. [PERSON_NAME]" at bounding box center [832, 612] width 103 height 26
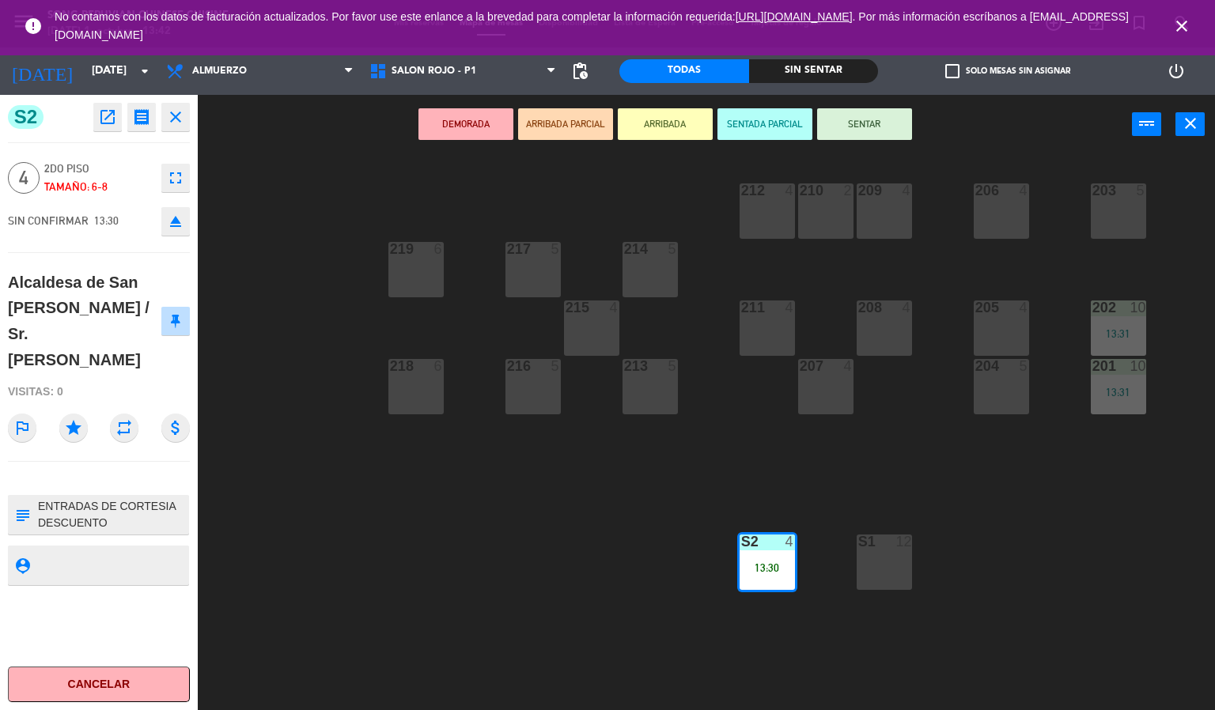
click at [560, 568] on div "203 5 206 4 210 2 212 4 209 4 214 5 217 5 219 6 202 10 13:31 205 4 208 4 211 4 …" at bounding box center [712, 433] width 1005 height 556
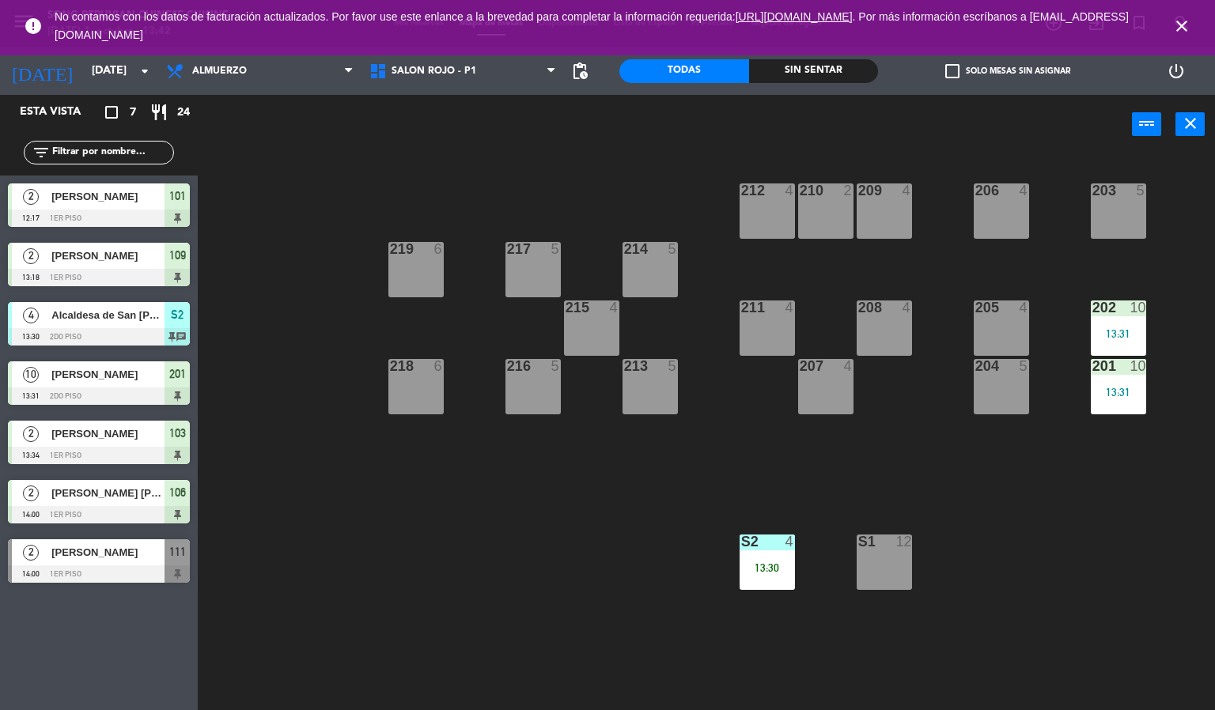
click at [762, 560] on div "S2 4 13:30" at bounding box center [766, 562] width 55 height 55
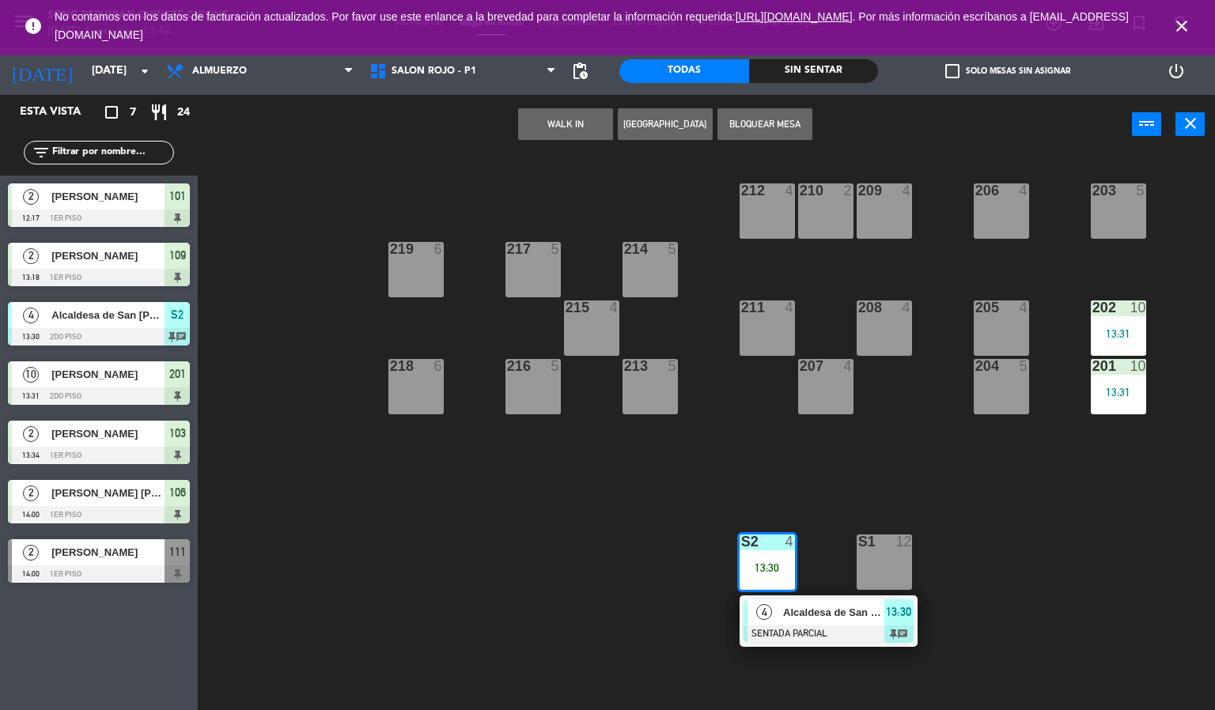
click at [793, 617] on span "Alcaldesa de San [PERSON_NAME] / Sr. [PERSON_NAME]" at bounding box center [833, 612] width 101 height 17
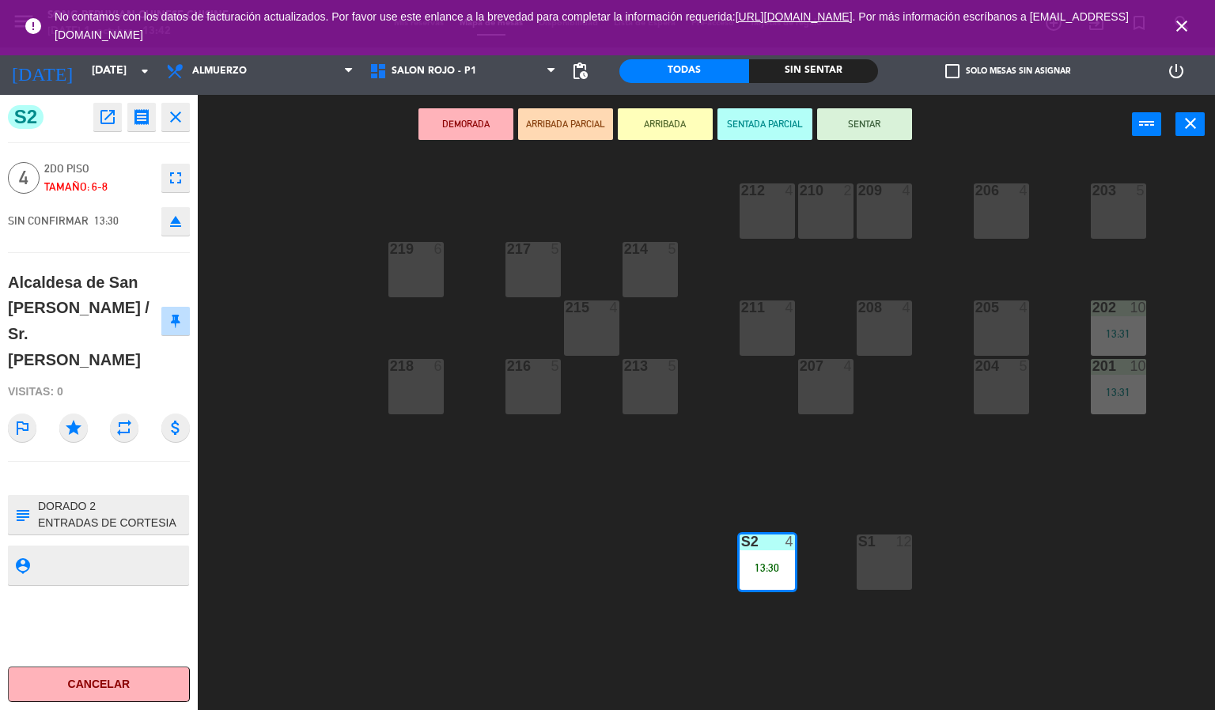
click at [856, 119] on button "SENTAR" at bounding box center [864, 124] width 95 height 32
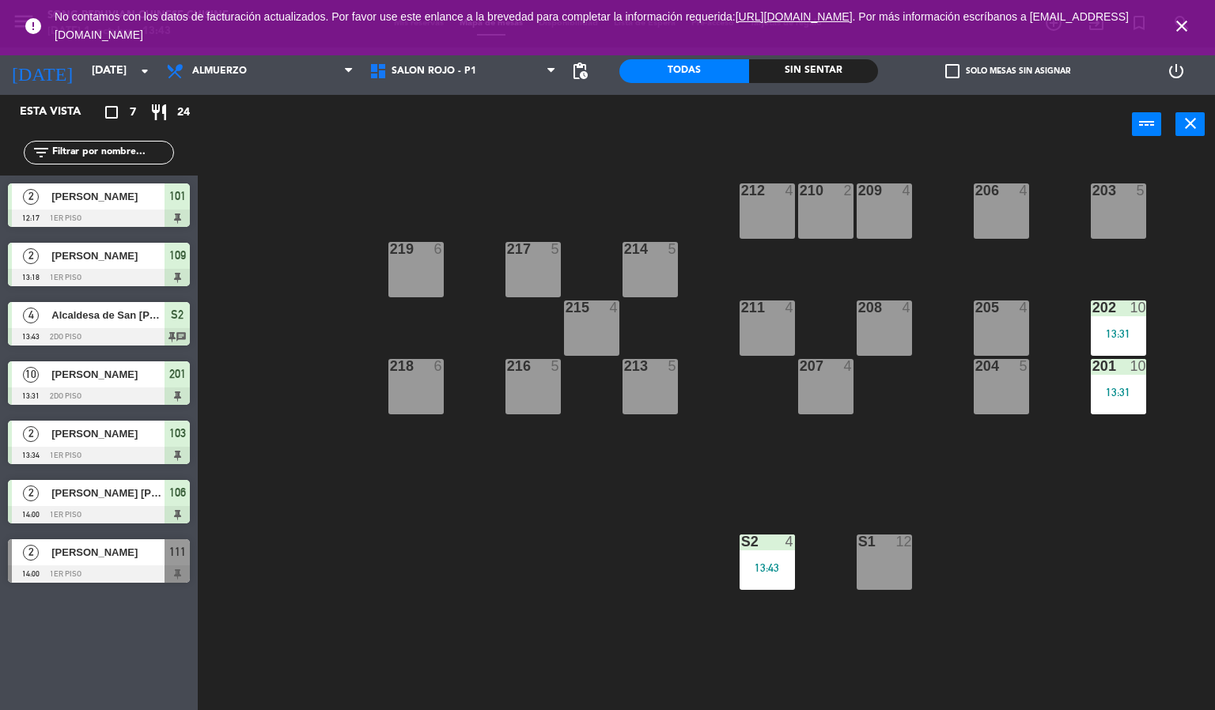
click at [560, 558] on div "203 5 206 4 210 2 212 4 209 4 214 5 217 5 219 6 202 10 13:31 205 4 208 4 211 4 …" at bounding box center [712, 433] width 1005 height 556
click at [1184, 13] on span "close" at bounding box center [1181, 26] width 43 height 43
click at [1185, 25] on icon "close" at bounding box center [1181, 26] width 19 height 19
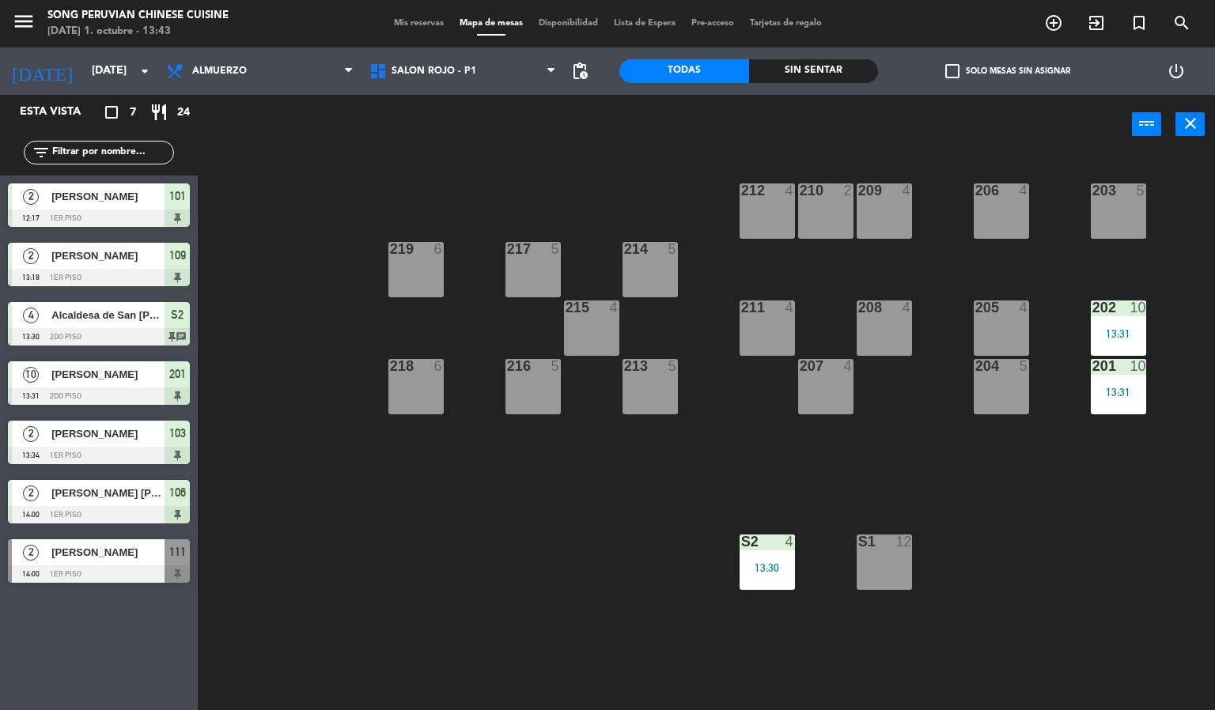
click at [1135, 485] on div "203 5 206 4 210 2 212 4 209 4 214 5 217 5 219 6 202 10 13:31 205 4 208 4 211 4 …" at bounding box center [712, 433] width 1005 height 556
click at [456, 70] on span "SALON ROJO - P1" at bounding box center [433, 71] width 85 height 11
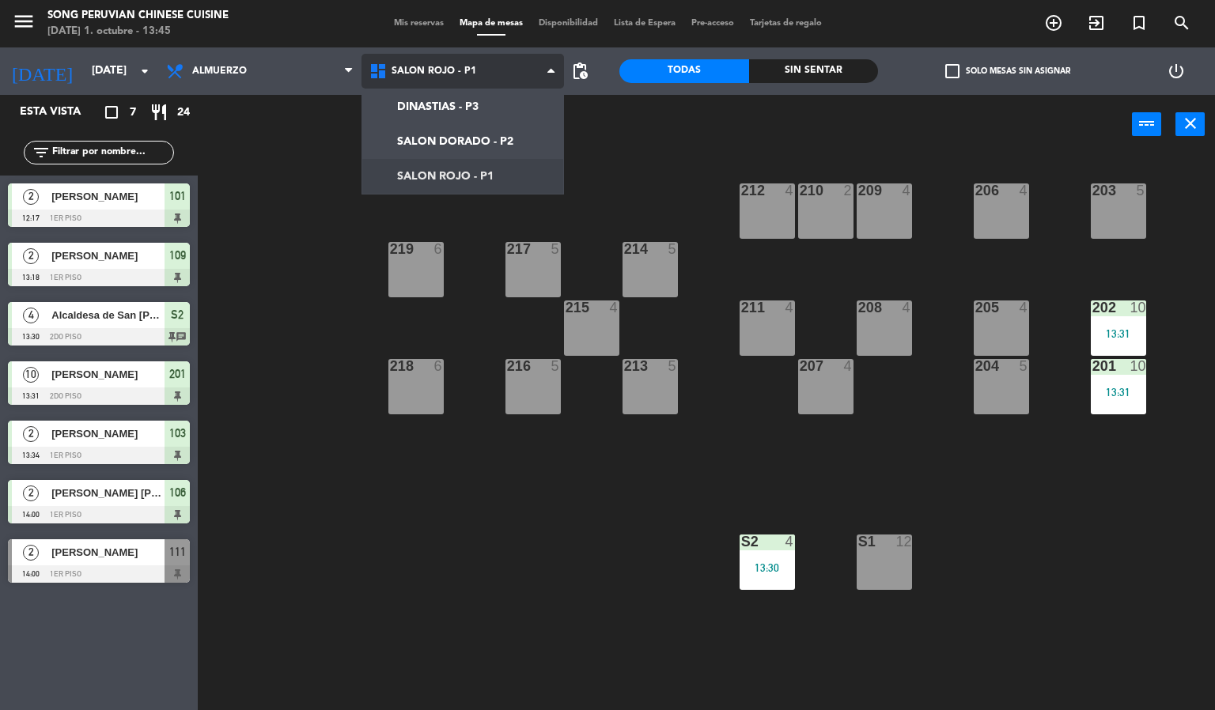
click at [416, 178] on ng-component "menu Song Peruvian Chinese Cuisine [DATE] 1. octubre - 13:45 Mis reservas Mapa …" at bounding box center [607, 355] width 1215 height 711
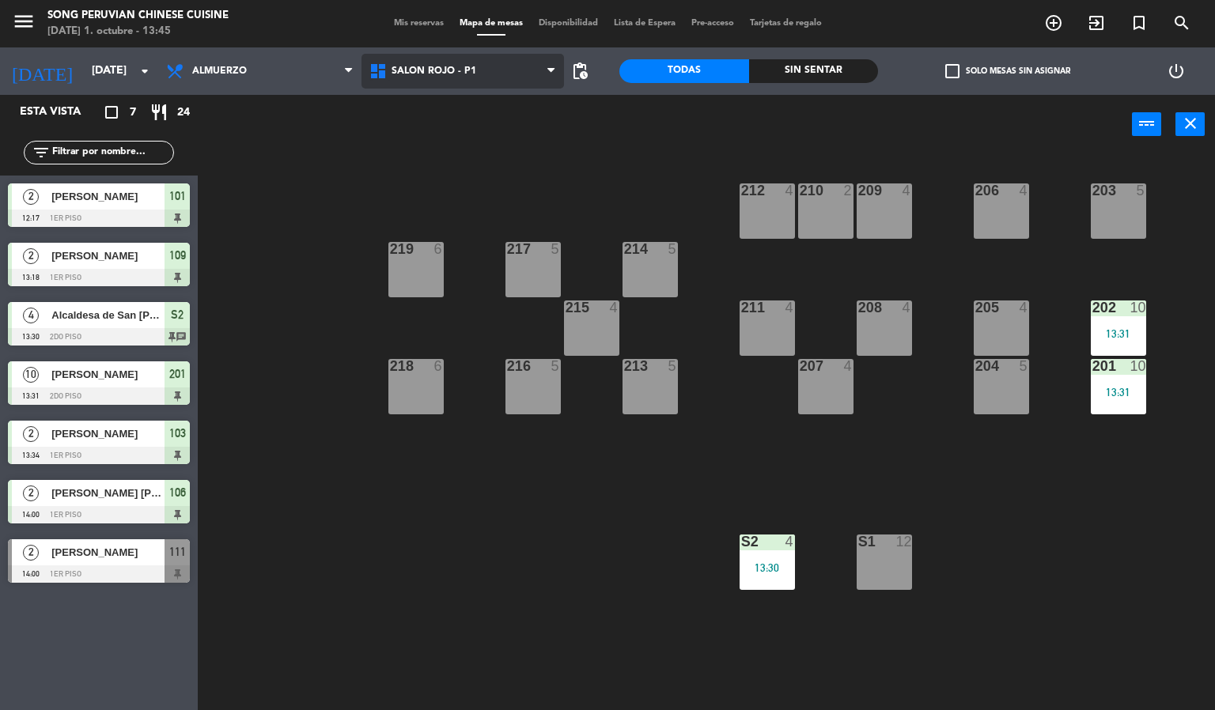
click at [387, 77] on icon at bounding box center [380, 71] width 23 height 19
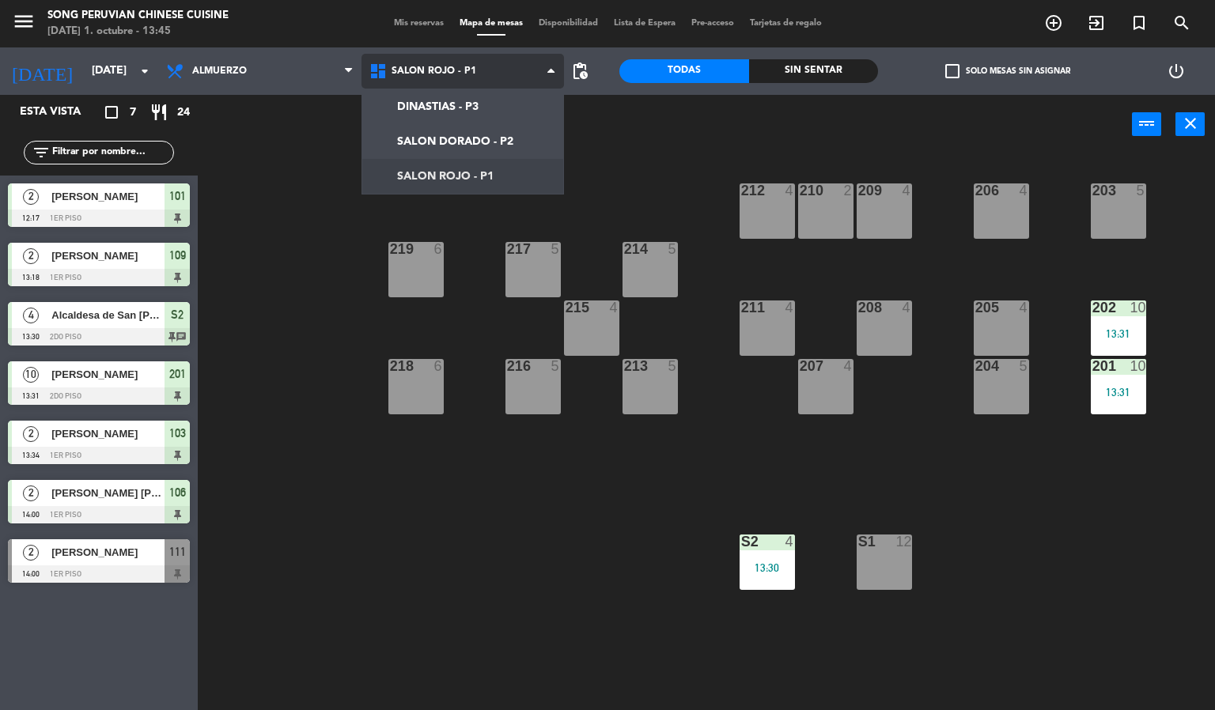
click at [429, 135] on ng-component "menu Song Peruvian Chinese Cuisine [DATE] 1. octubre - 13:45 Mis reservas Mapa …" at bounding box center [607, 355] width 1215 height 711
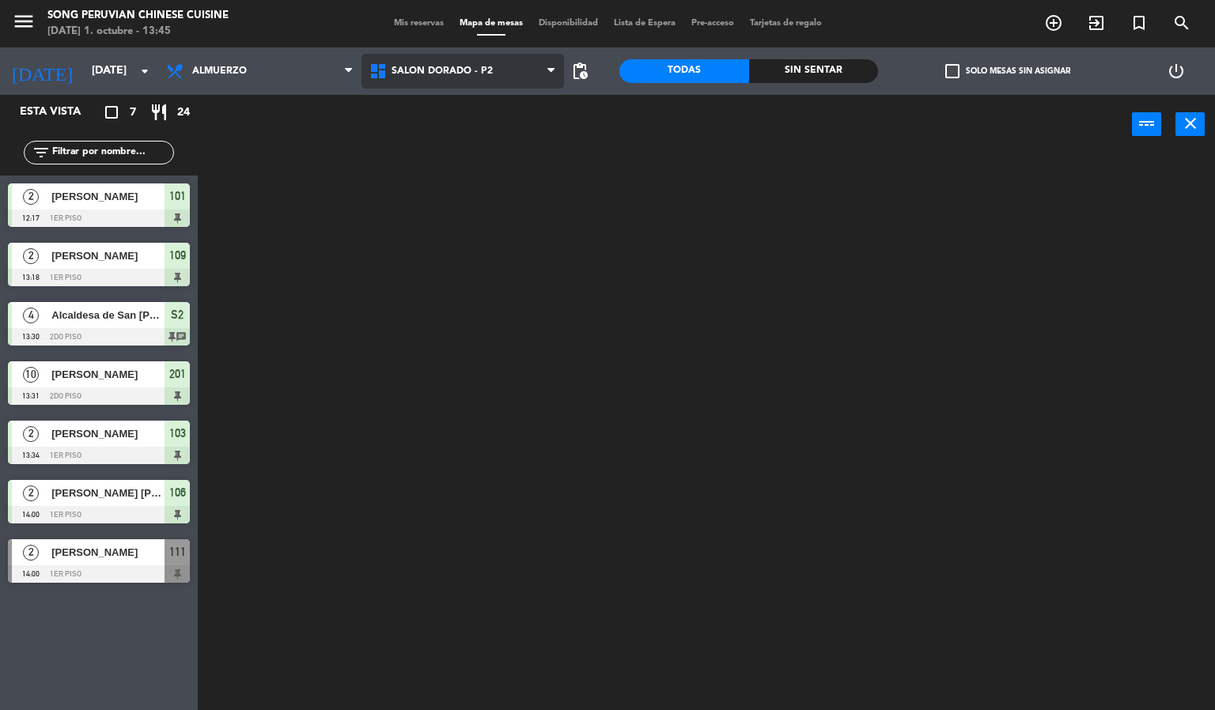
click at [416, 83] on span "SALON DORADO - P2" at bounding box center [462, 71] width 203 height 35
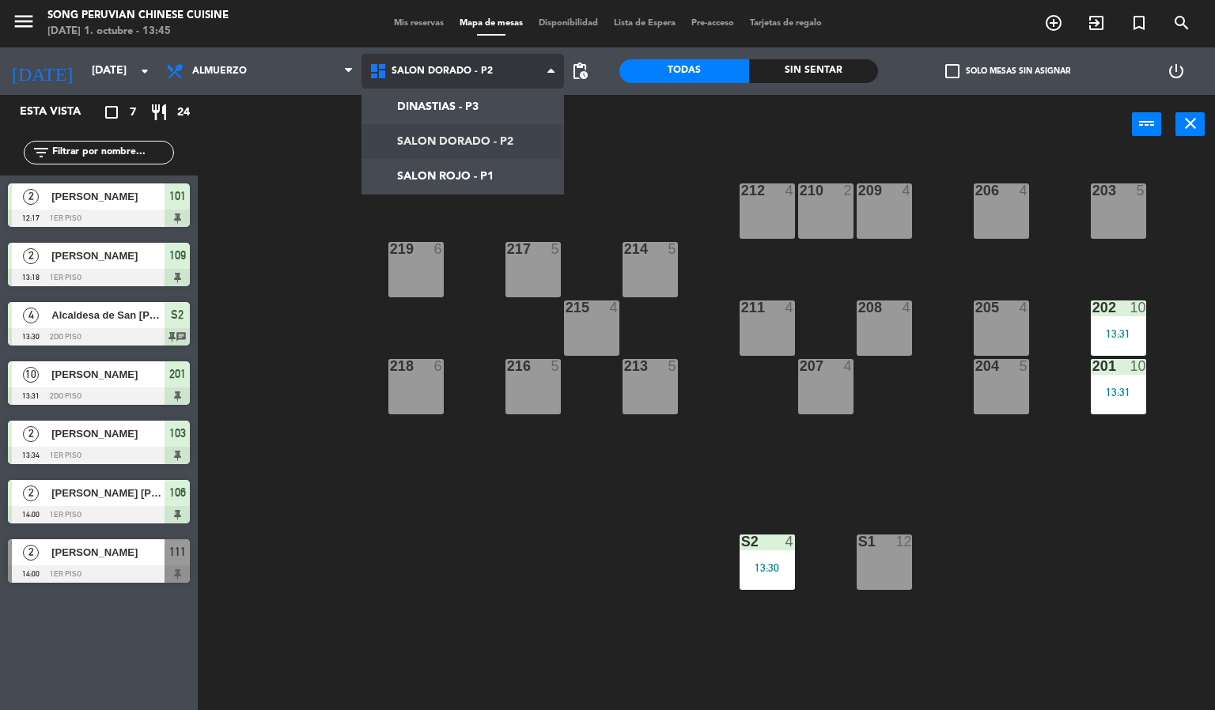
click at [439, 185] on ng-component "menu Song Peruvian Chinese Cuisine [DATE] 1. octubre - 13:45 Mis reservas Mapa …" at bounding box center [607, 355] width 1215 height 711
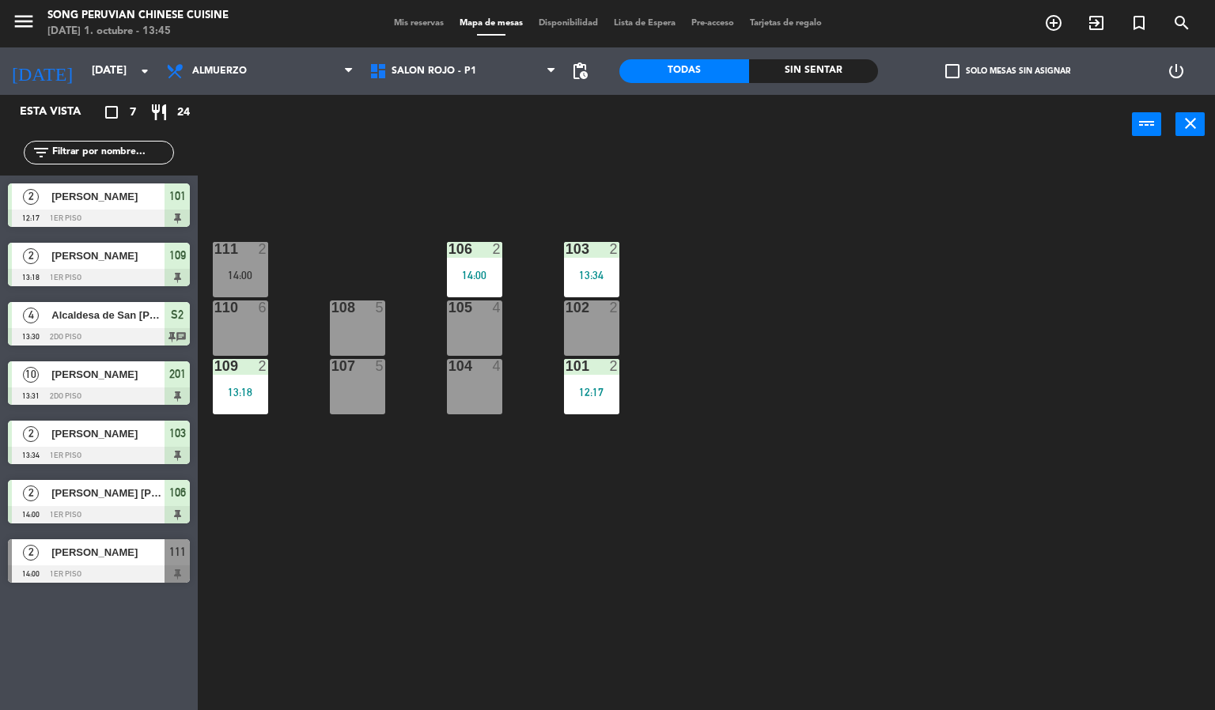
click at [259, 380] on div "109 2 13:18" at bounding box center [240, 386] width 55 height 55
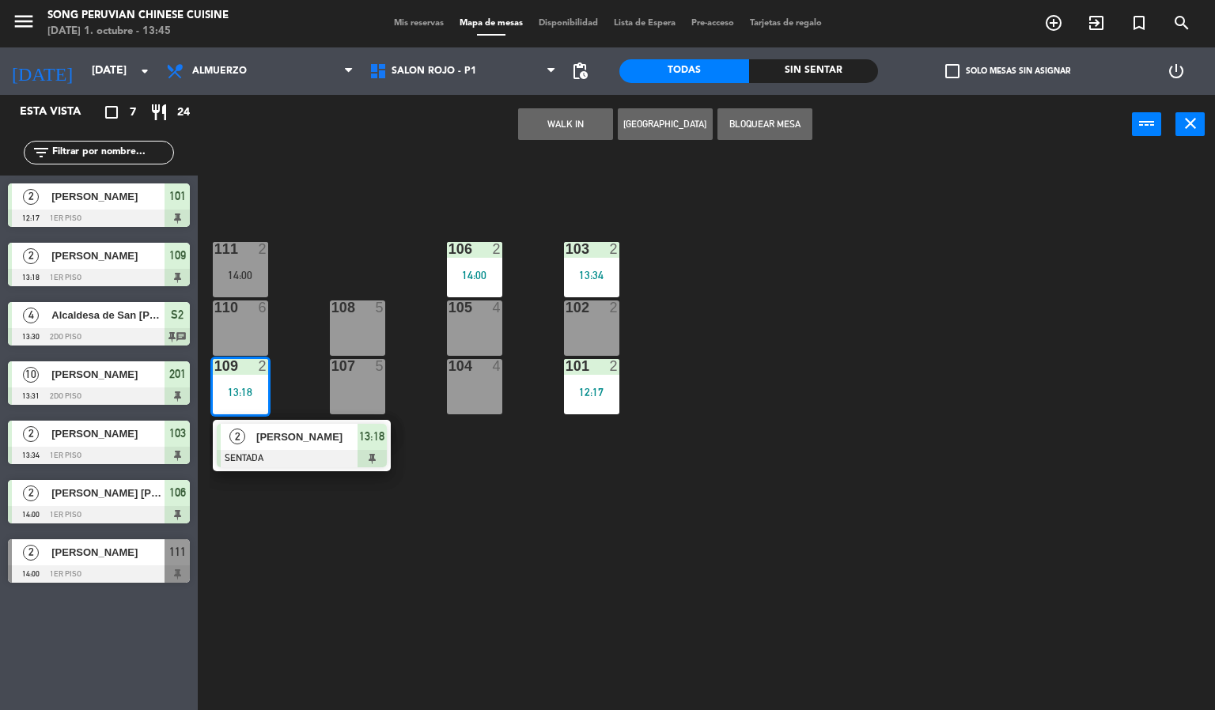
click at [280, 434] on span "[PERSON_NAME]" at bounding box center [306, 437] width 101 height 17
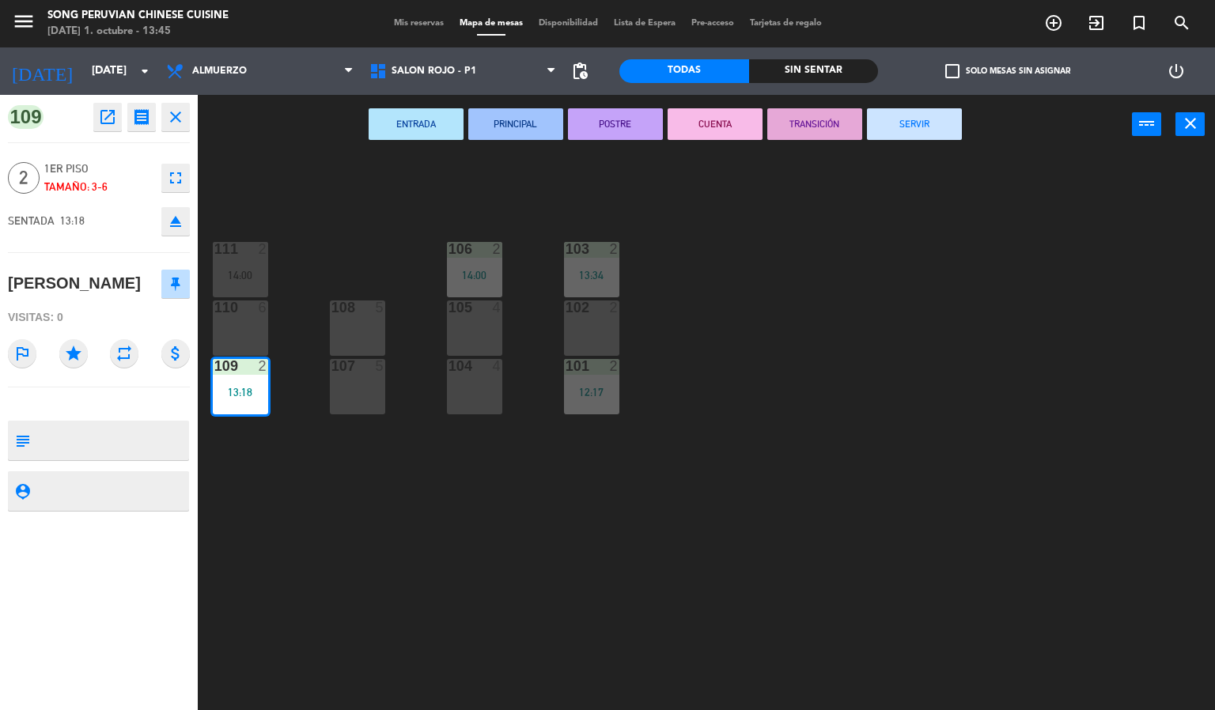
click at [890, 683] on div "103 2 13:34 106 2 14:00 111 2 14:00 102 2 105 4 108 5 110 6 101 2 12:17 104 4 1…" at bounding box center [712, 433] width 1005 height 556
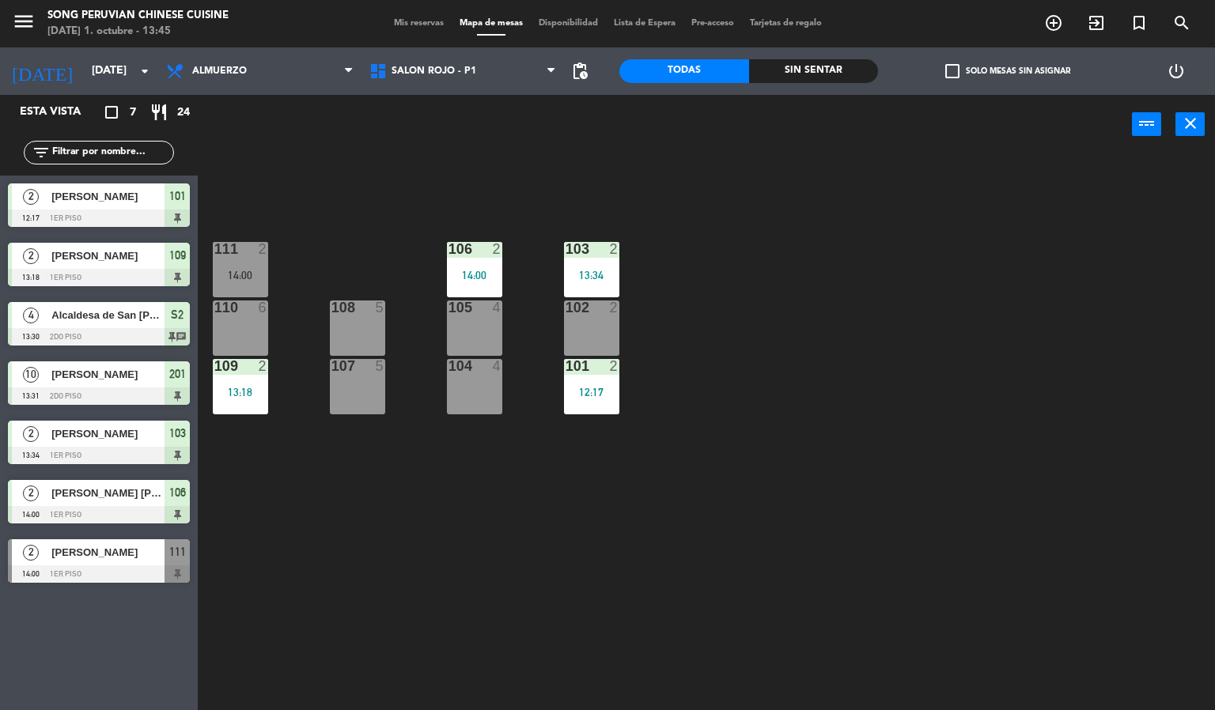
click at [836, 561] on div "103 2 13:34 106 2 14:00 111 2 14:00 102 2 105 4 108 5 110 6 101 2 12:17 104 4 1…" at bounding box center [712, 433] width 1005 height 556
click at [418, 539] on div "103 2 13:34 106 2 14:00 111 2 14:00 102 2 105 4 108 5 110 6 101 2 12:17 104 4 1…" at bounding box center [712, 433] width 1005 height 556
click at [410, 161] on div "103 2 13:34 106 2 14:00 111 2 14:00 102 2 105 4 108 5 110 6 101 2 12:17 104 4 1…" at bounding box center [712, 433] width 1005 height 556
click at [471, 580] on div "103 2 13:34 106 2 14:00 111 2 14:00 102 2 105 4 108 5 110 6 101 2 12:17 104 4 1…" at bounding box center [712, 433] width 1005 height 556
click at [463, 394] on div "104 4" at bounding box center [474, 386] width 55 height 55
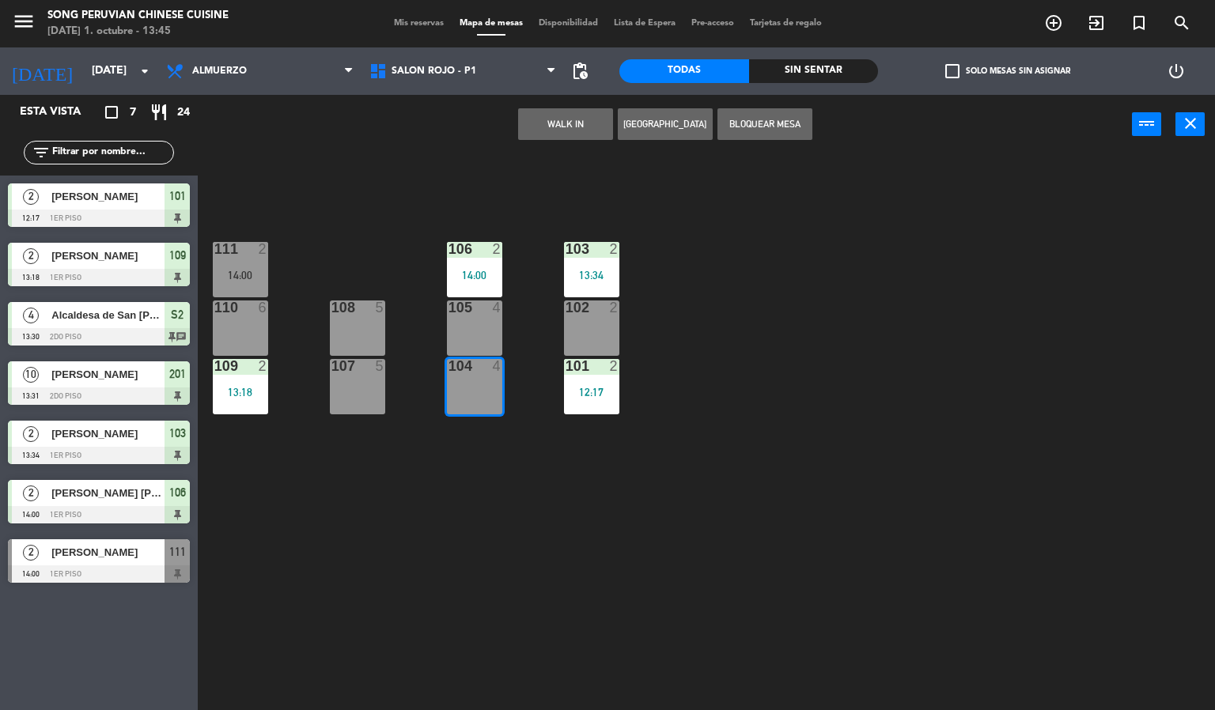
click at [484, 331] on div "105 4" at bounding box center [474, 327] width 55 height 55
click at [546, 614] on div "103 2 13:34 106 2 14:00 111 2 14:00 102 2 105 4 108 5 110 6 101 2 12:17 104 4 1…" at bounding box center [712, 433] width 1005 height 556
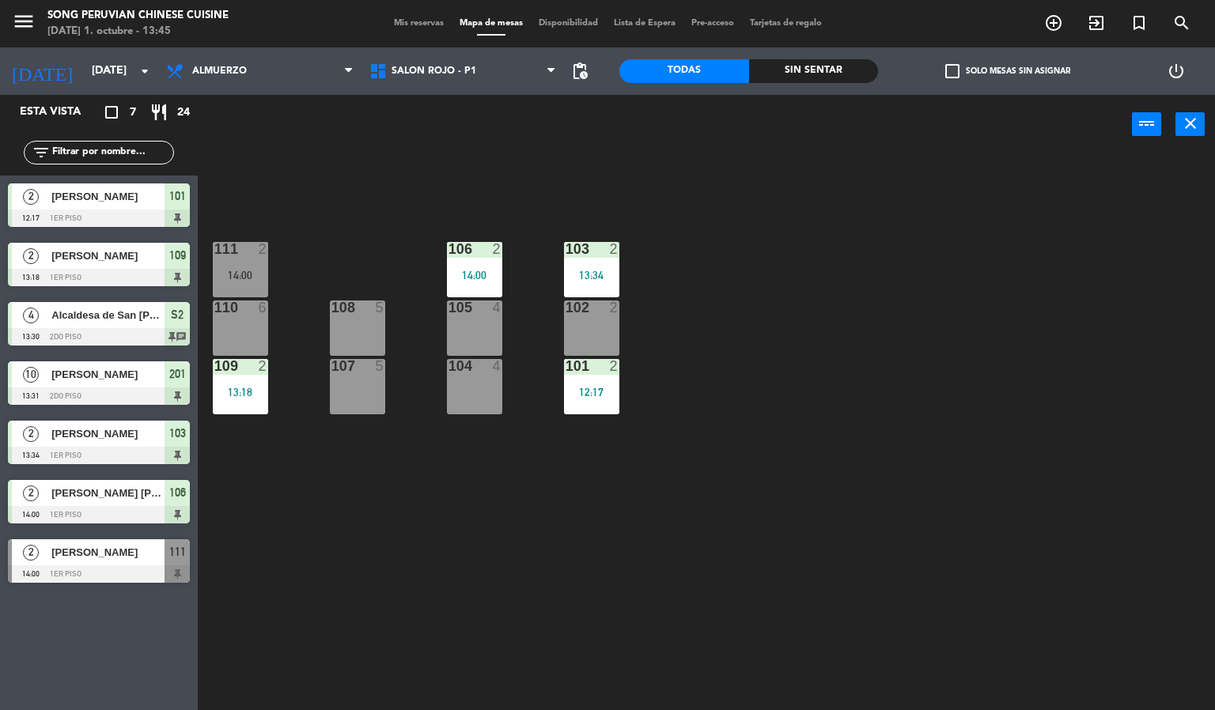
click at [335, 183] on div "103 2 13:34 106 2 14:00 111 2 14:00 102 2 105 4 108 5 110 6 101 2 12:17 104 4 1…" at bounding box center [712, 433] width 1005 height 556
click at [409, 461] on div "103 2 13:34 106 2 14:00 111 2 14:00 102 2 105 4 108 5 110 6 101 2 12:17 104 4 1…" at bounding box center [712, 433] width 1005 height 556
click at [346, 210] on div "103 2 13:34 106 2 14:00 111 2 14:00 102 2 105 4 108 5 110 6 101 2 12:17 104 4 1…" at bounding box center [712, 433] width 1005 height 556
click at [335, 188] on div "103 2 13:34 106 2 14:00 111 2 14:00 102 2 105 4 108 5 110 6 101 2 12:17 104 4 1…" at bounding box center [712, 433] width 1005 height 556
click at [326, 217] on div "103 2 13:34 106 2 14:00 111 2 14:00 102 2 105 4 108 5 110 6 101 2 12:17 104 4 1…" at bounding box center [712, 433] width 1005 height 556
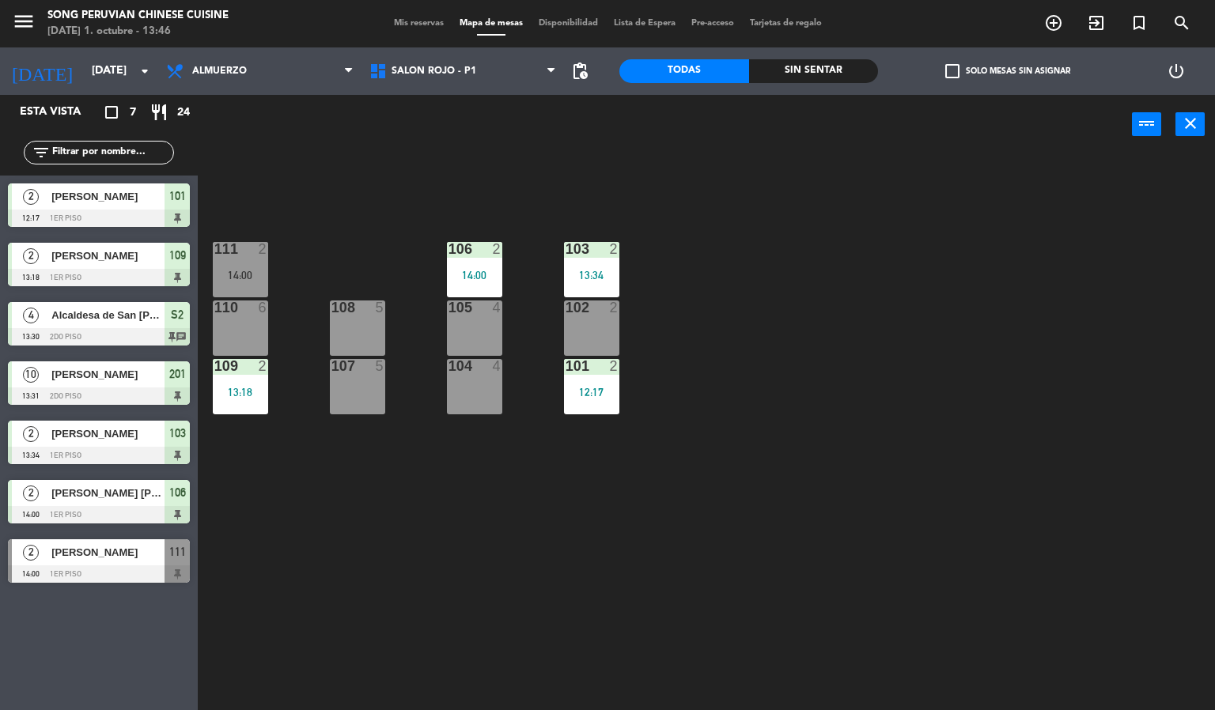
click at [313, 437] on div "103 2 13:34 106 2 14:00 111 2 14:00 102 2 105 4 108 5 110 6 101 2 12:17 104 4 1…" at bounding box center [712, 433] width 1005 height 556
click at [335, 396] on div "107 5" at bounding box center [357, 386] width 55 height 55
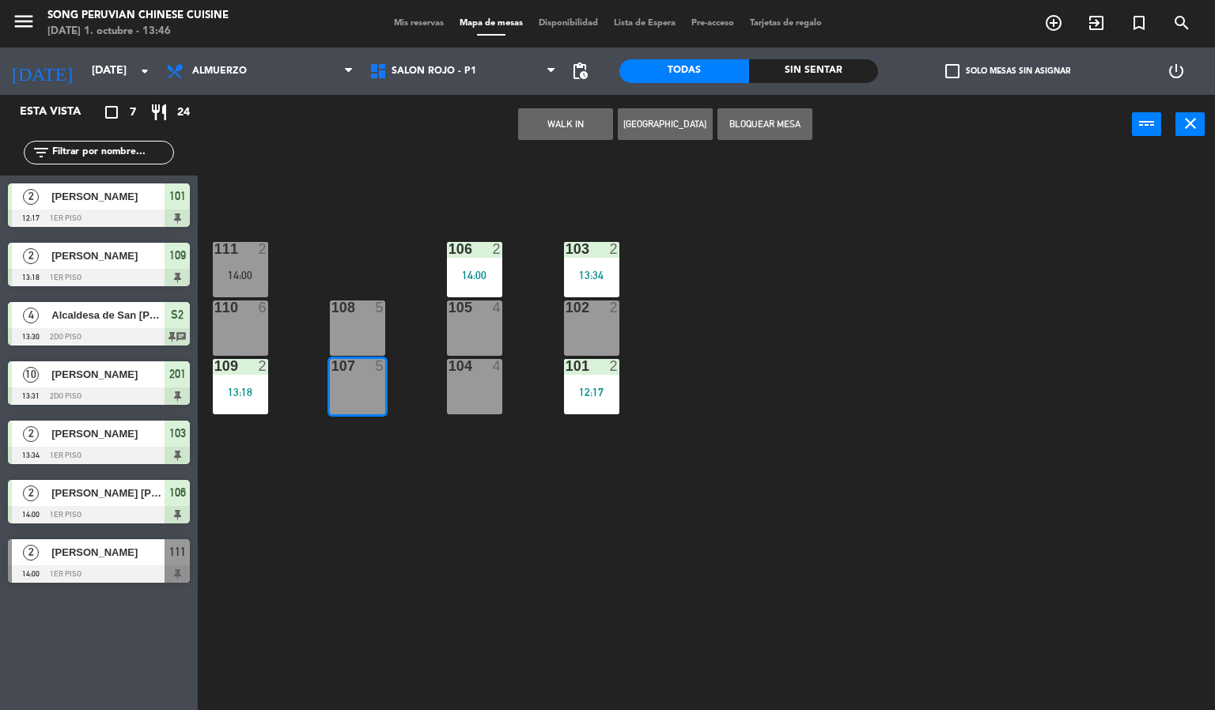
click at [309, 230] on div "103 2 13:34 106 2 14:00 111 2 14:00 102 2 105 4 108 5 110 6 101 2 12:17 104 4 1…" at bounding box center [712, 433] width 1005 height 556
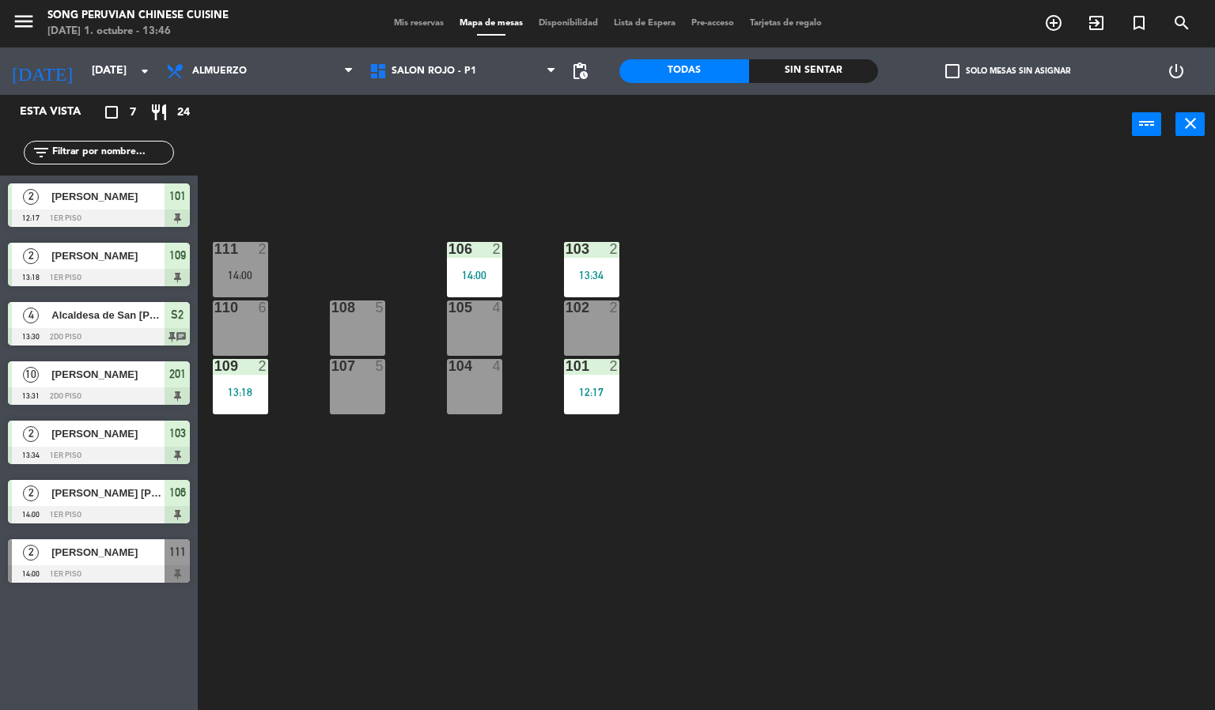
click at [261, 406] on div "109 2 13:18" at bounding box center [240, 386] width 55 height 55
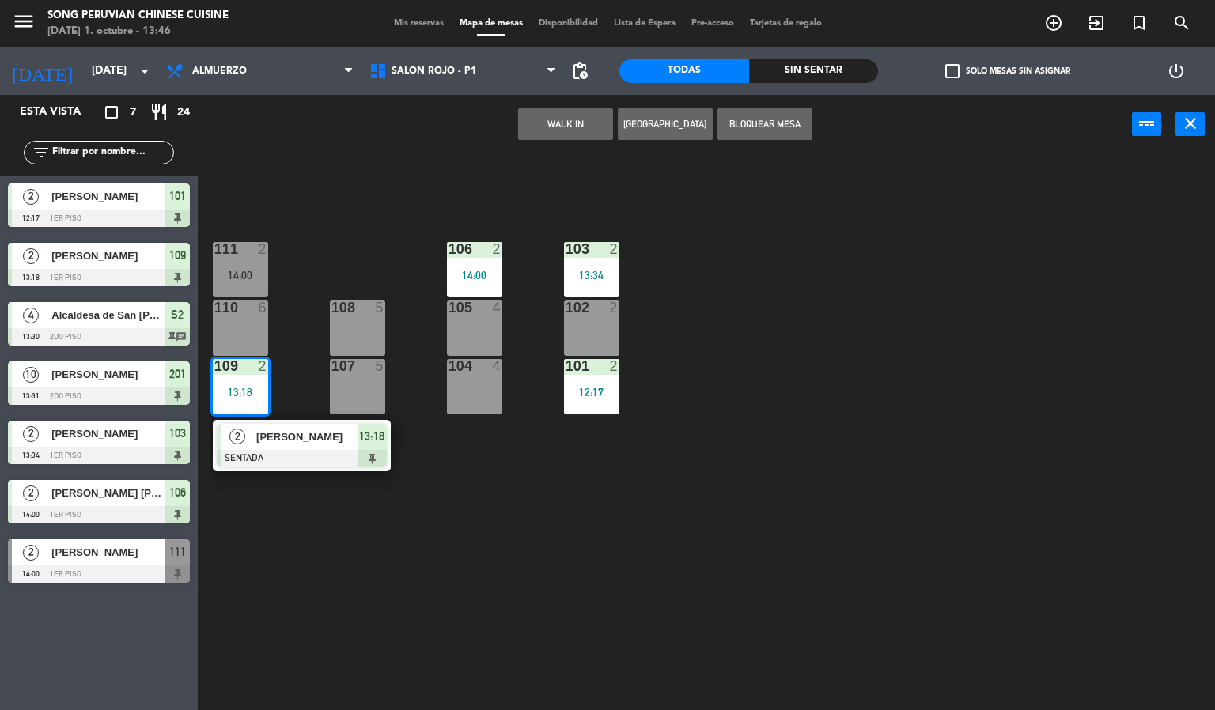
click at [352, 359] on div at bounding box center [357, 366] width 26 height 14
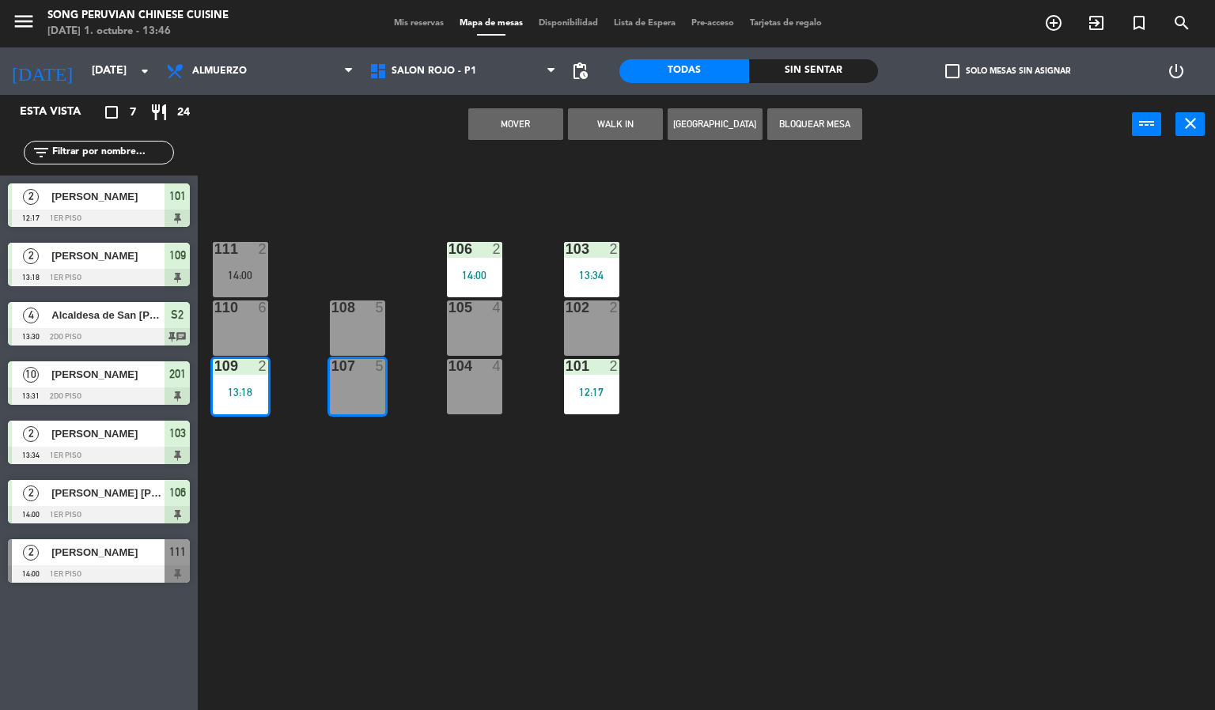
click at [333, 212] on div "103 2 13:34 106 2 14:00 111 2 14:00 102 2 105 4 108 5 110 6 101 2 12:17 104 4 1…" at bounding box center [712, 433] width 1005 height 556
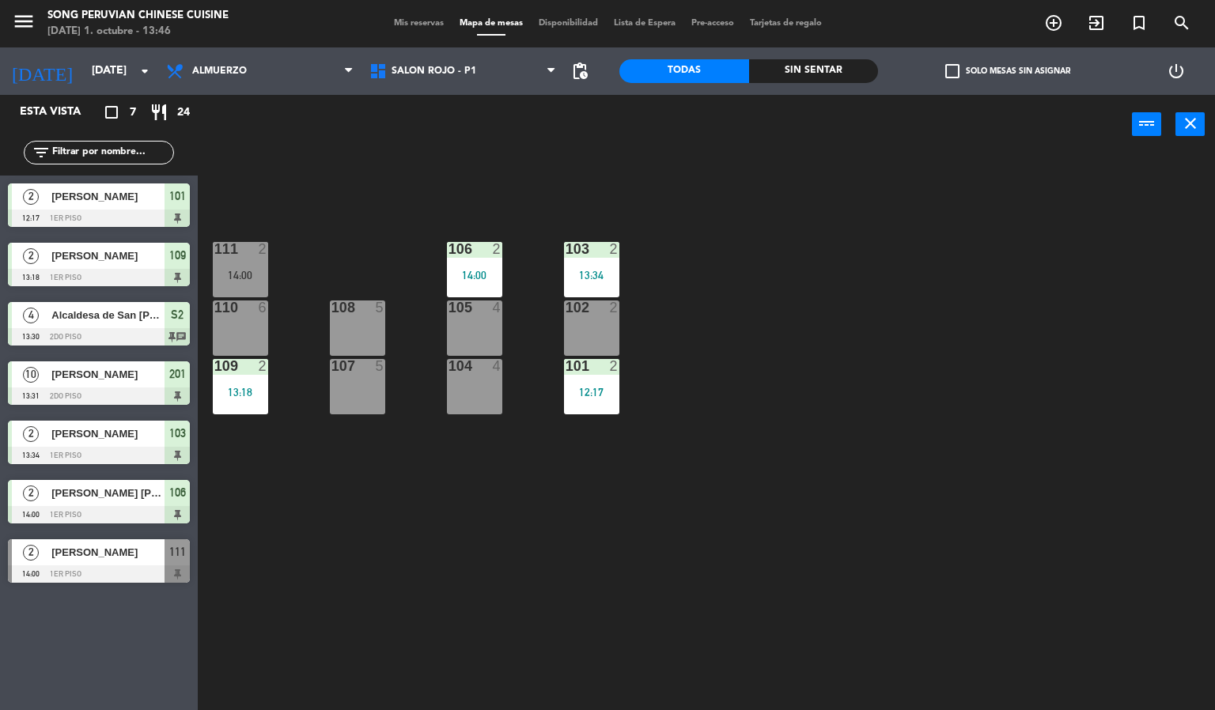
click at [357, 365] on div at bounding box center [357, 366] width 26 height 14
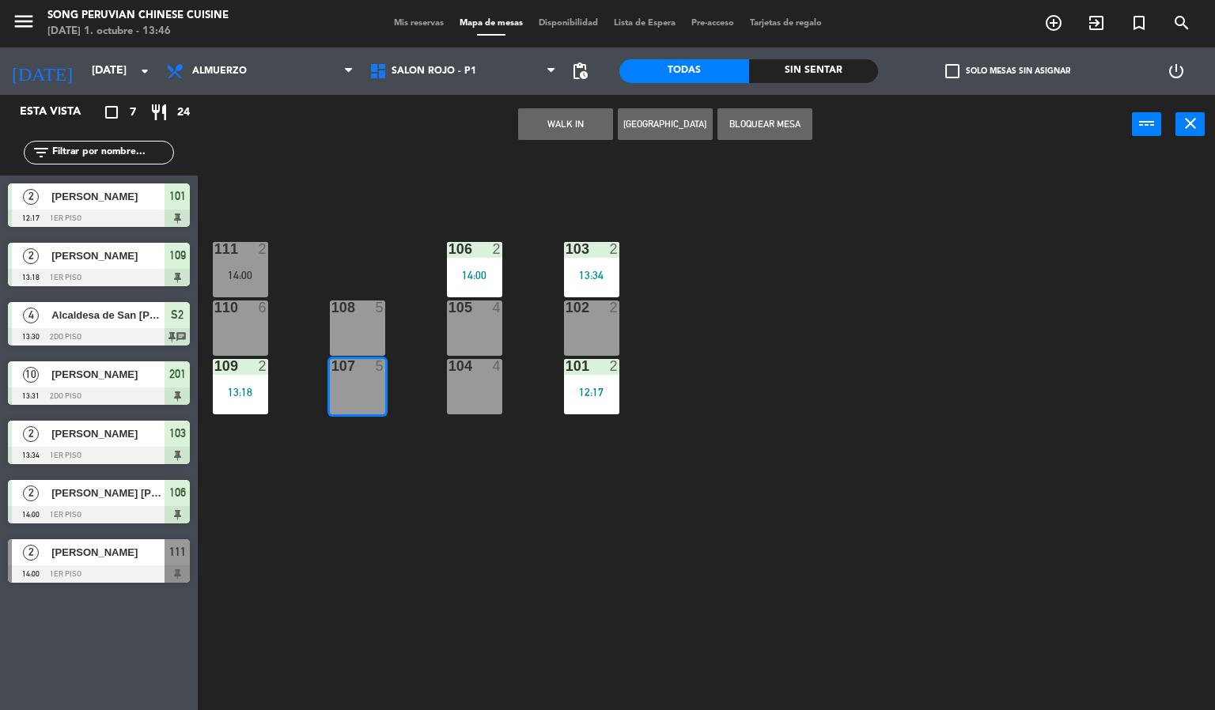
click at [392, 576] on div "103 2 13:34 106 2 14:00 111 2 14:00 102 2 105 4 108 5 110 6 101 2 12:17 104 4 1…" at bounding box center [712, 433] width 1005 height 556
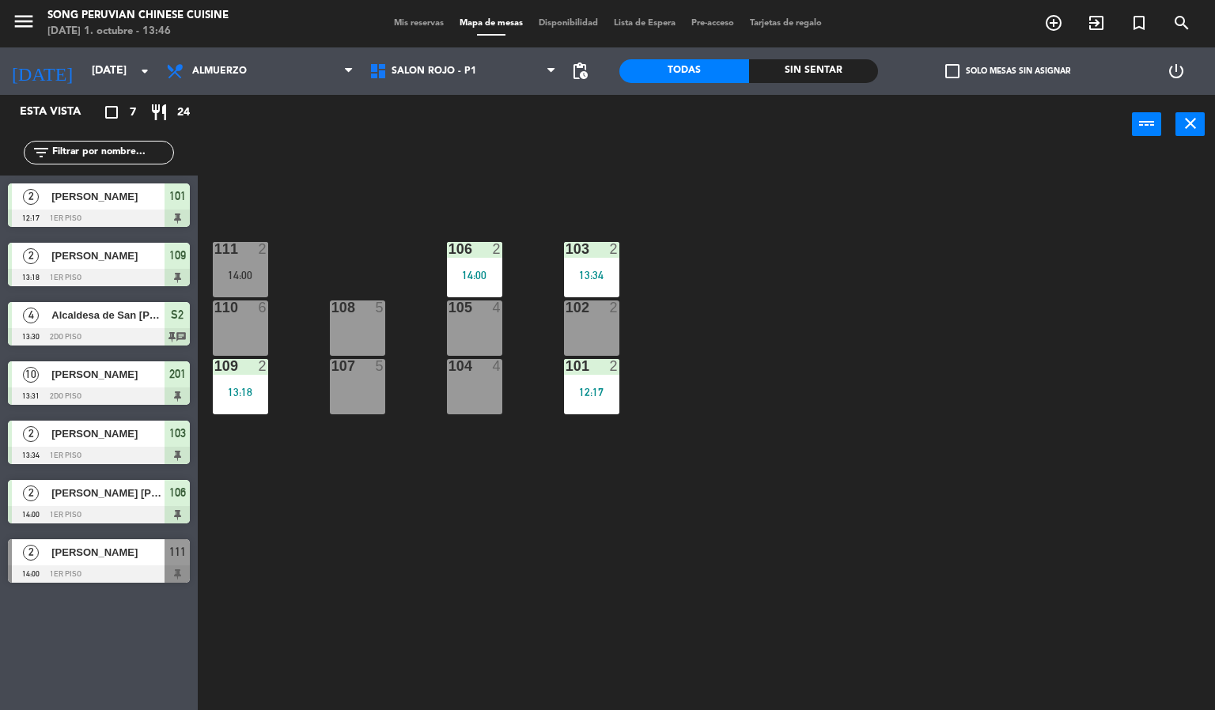
click at [373, 254] on div "103 2 13:34 106 2 14:00 111 2 14:00 102 2 105 4 108 5 110 6 101 2 12:17 104 4 1…" at bounding box center [712, 433] width 1005 height 556
click at [371, 325] on div "108 5" at bounding box center [357, 327] width 55 height 55
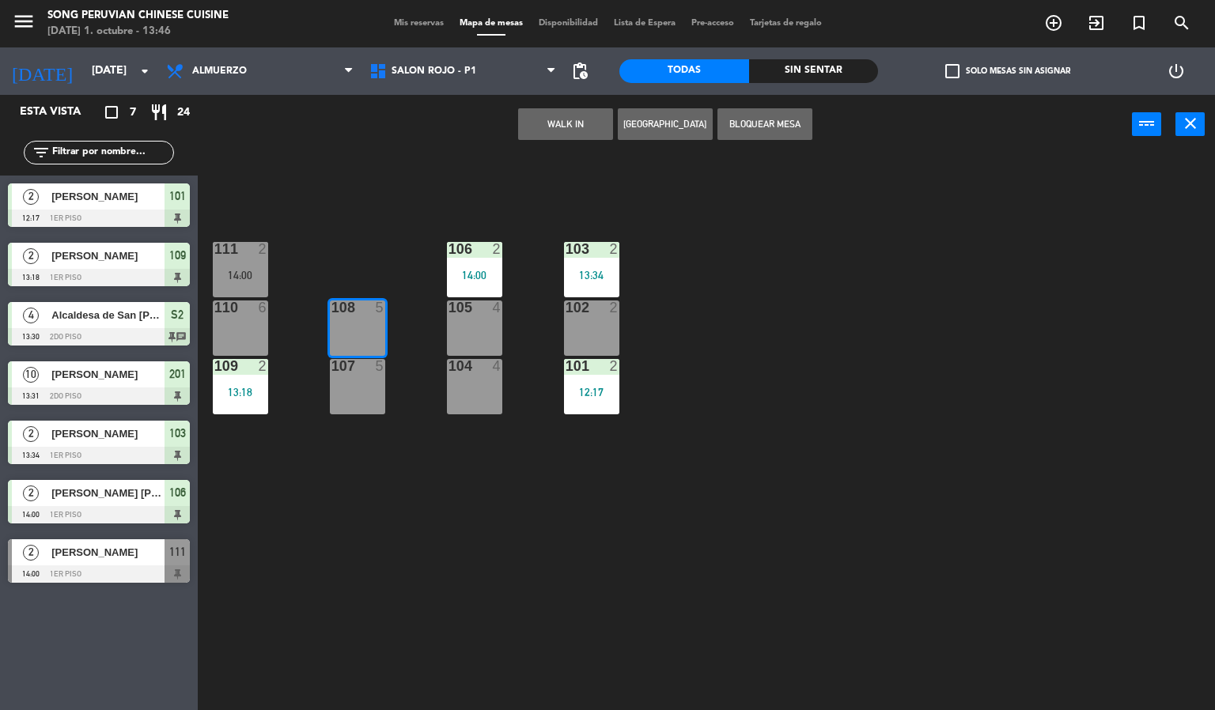
click at [377, 414] on div "107 5" at bounding box center [357, 386] width 55 height 55
click at [330, 186] on div "103 2 13:34 106 2 14:00 111 2 14:00 102 2 105 4 108 5 110 6 101 2 12:17 104 4 1…" at bounding box center [712, 433] width 1005 height 556
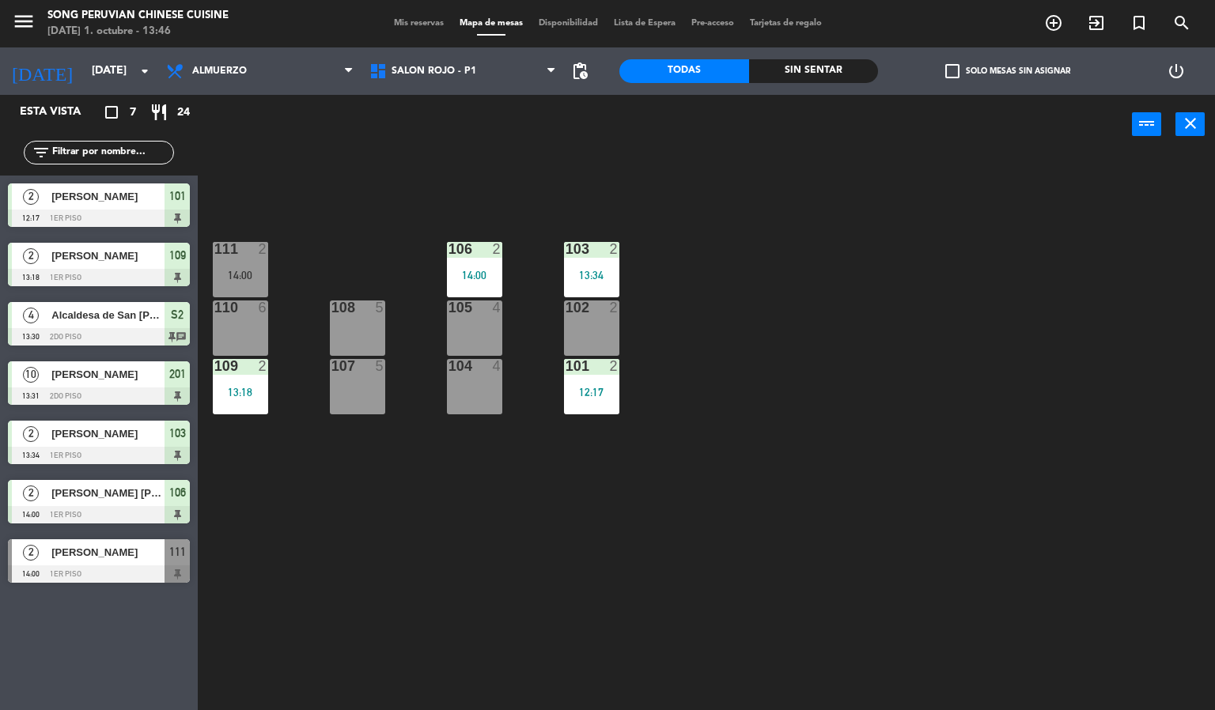
click at [415, 510] on div "103 2 13:34 106 2 14:00 111 2 14:00 102 2 105 4 108 5 110 6 101 2 12:17 104 4 1…" at bounding box center [712, 433] width 1005 height 556
click at [384, 568] on div "103 2 13:34 106 2 14:00 111 2 14:00 102 2 105 4 108 5 110 6 101 2 12:17 104 4 1…" at bounding box center [712, 433] width 1005 height 556
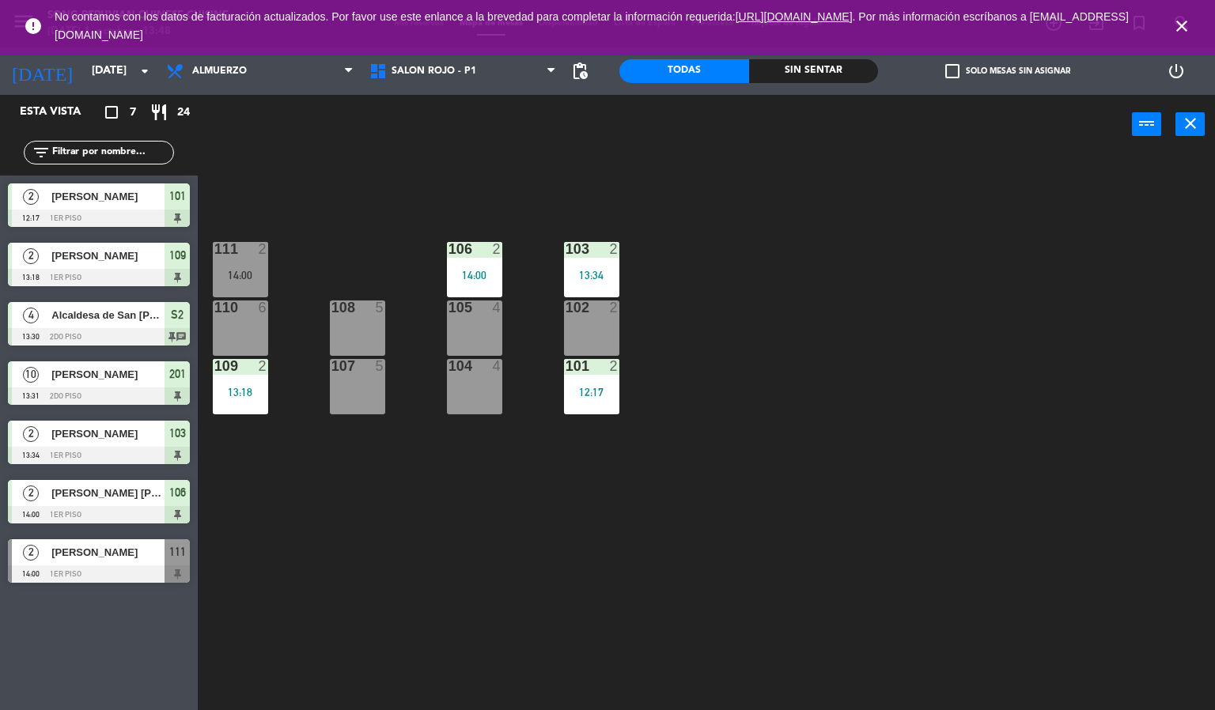
click at [1179, 19] on icon "close" at bounding box center [1181, 26] width 19 height 19
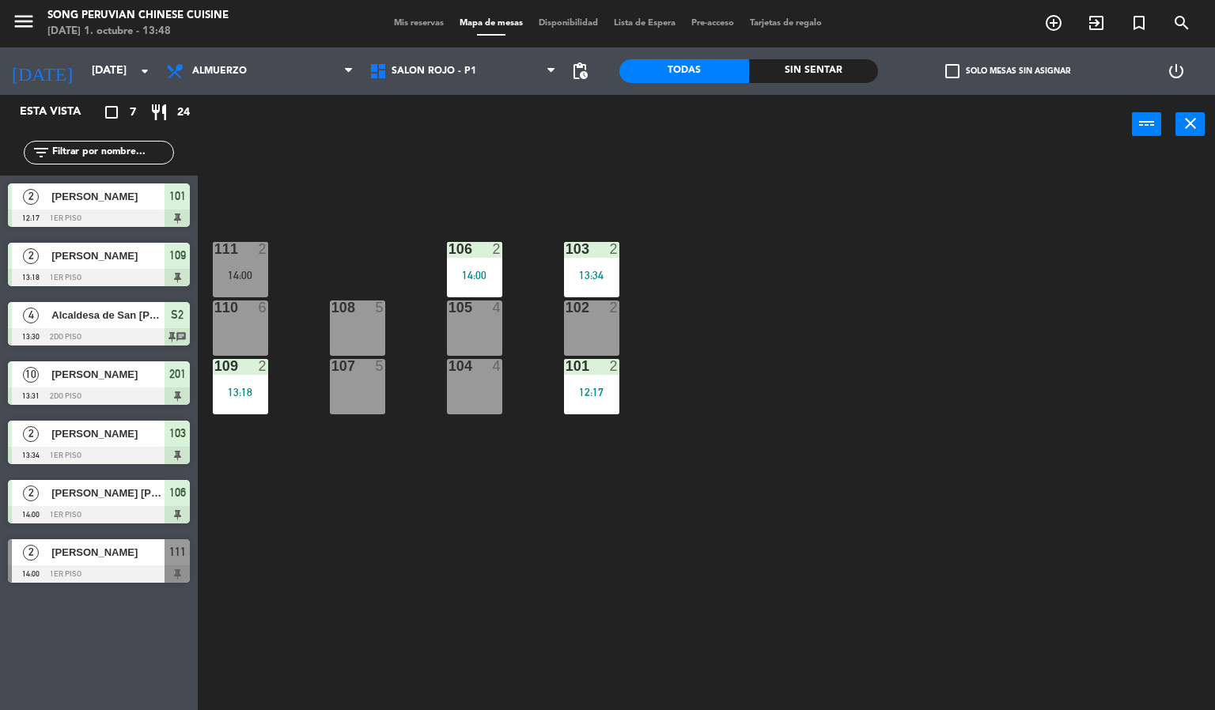
click at [753, 586] on div "103 2 13:34 106 2 14:00 111 2 14:00 102 2 105 4 108 5 110 6 101 2 12:17 104 4 1…" at bounding box center [712, 433] width 1005 height 556
click at [240, 257] on div "111 2" at bounding box center [240, 250] width 55 height 16
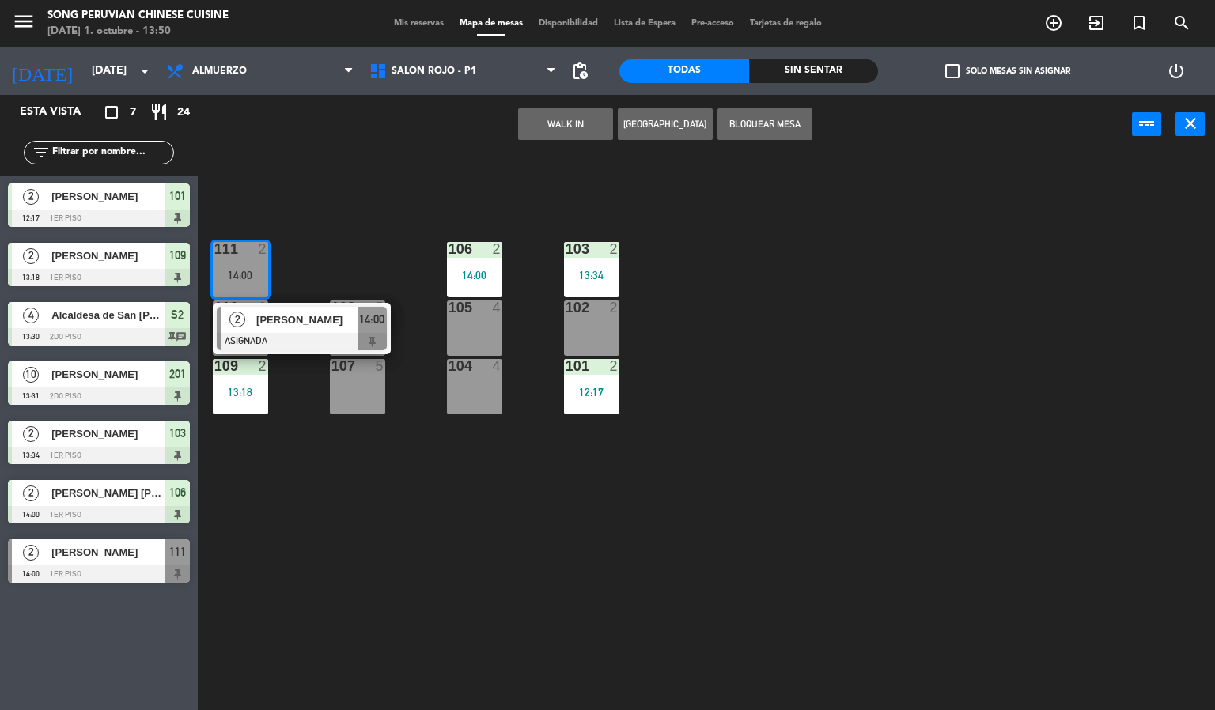
click at [283, 323] on span "[PERSON_NAME]" at bounding box center [306, 320] width 101 height 17
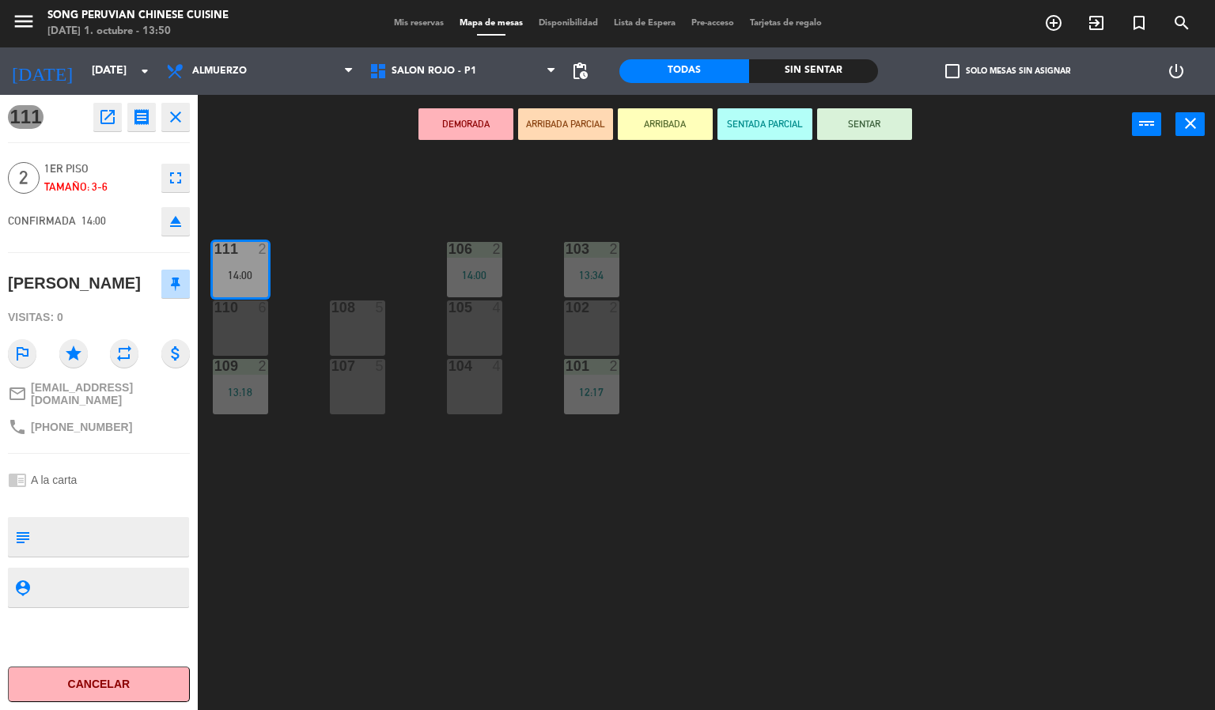
click at [759, 122] on button "SENTADA PARCIAL" at bounding box center [764, 124] width 95 height 32
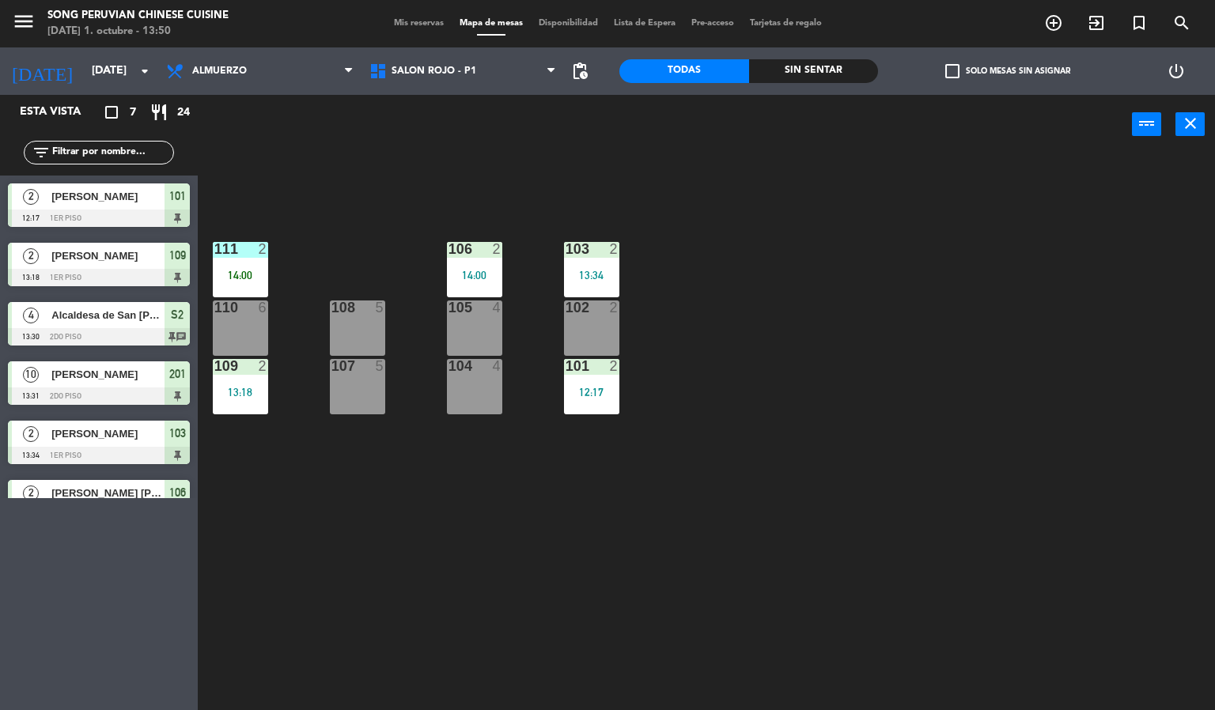
scroll to position [0, 0]
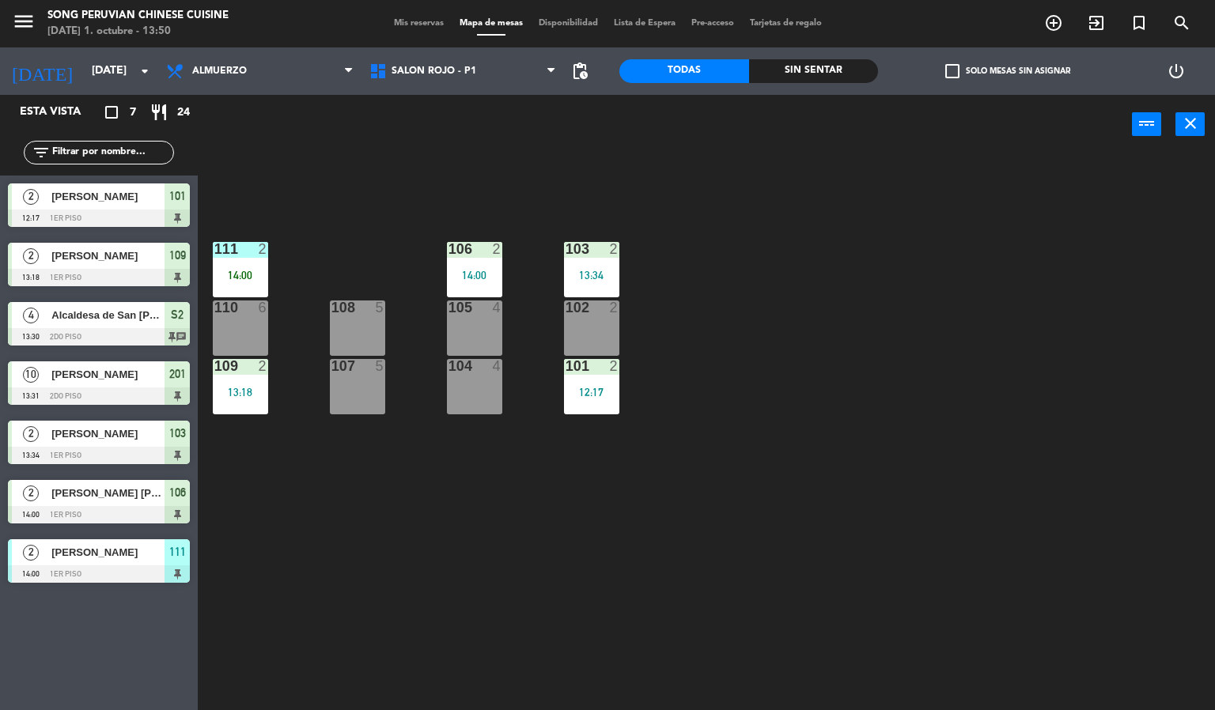
click at [406, 563] on div "103 2 13:34 106 2 14:00 111 2 14:00 102 2 105 4 108 5 110 6 101 2 12:17 104 4 1…" at bounding box center [712, 433] width 1005 height 556
click at [247, 269] on div "14:00" at bounding box center [240, 275] width 55 height 12
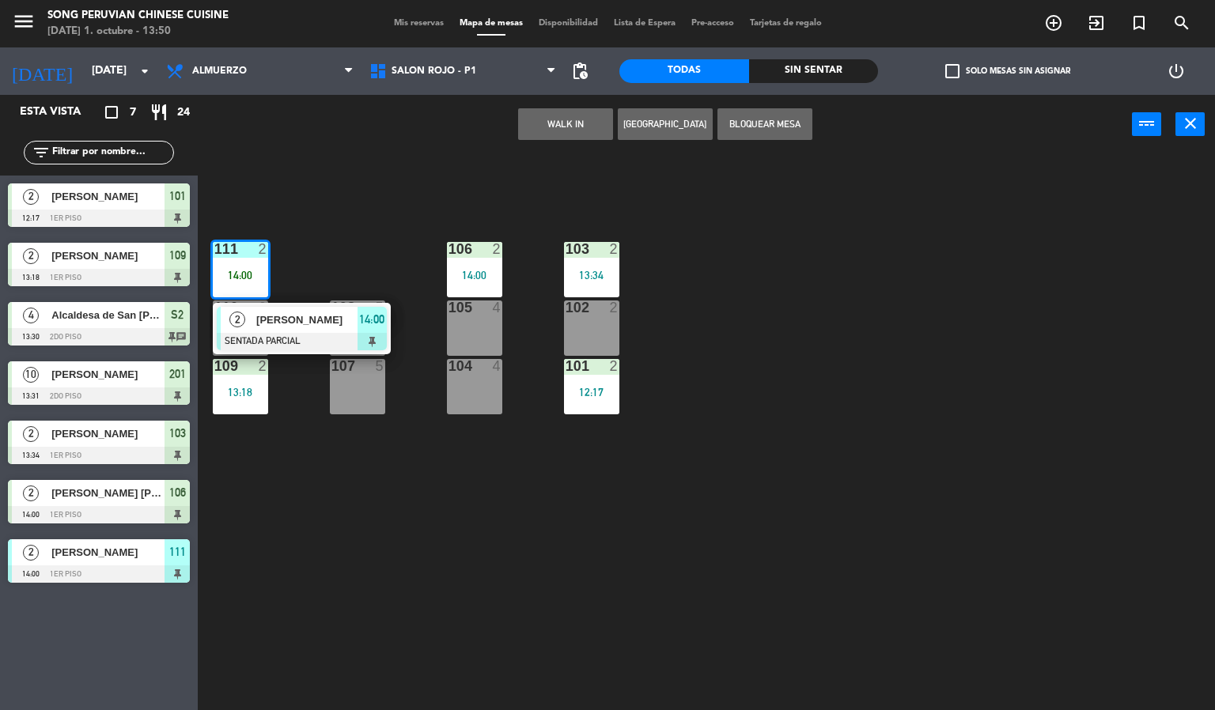
click at [359, 549] on div "103 2 13:34 106 2 14:00 111 2 14:00 2 [PERSON_NAME] SENTADA PARCIAL 14:00 102 2…" at bounding box center [712, 433] width 1005 height 556
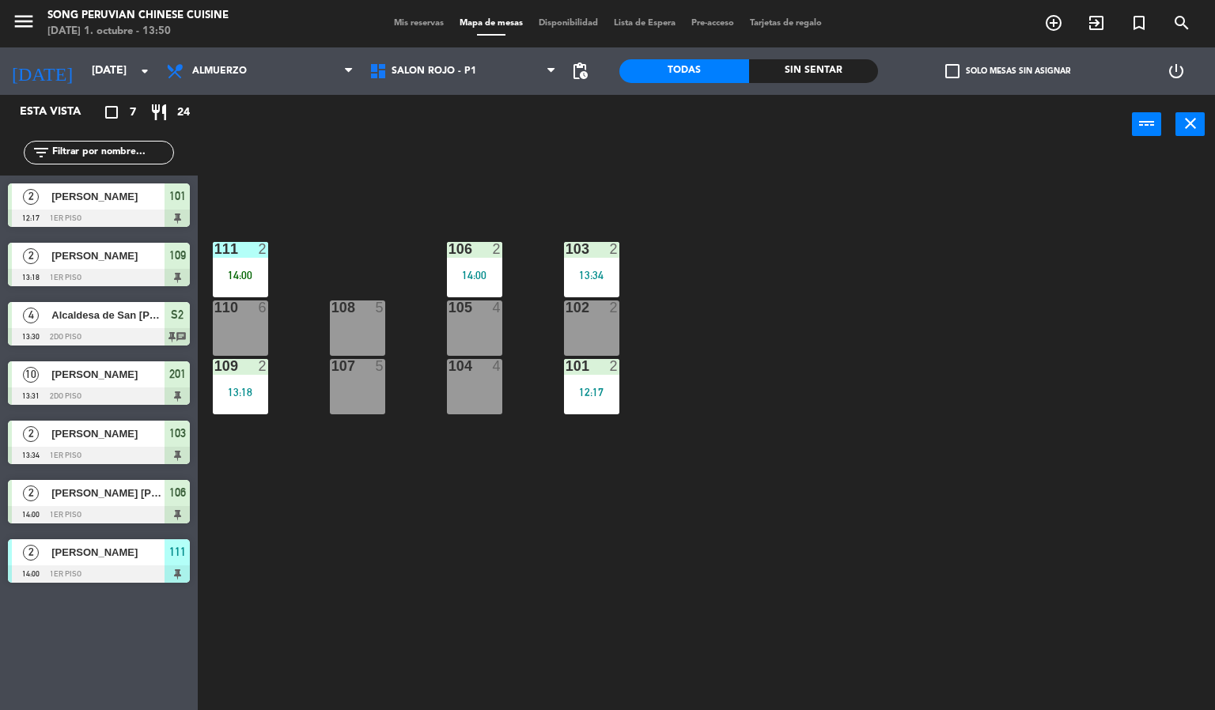
click at [513, 573] on div "103 2 13:34 106 2 14:00 111 2 14:00 102 2 105 4 108 5 110 6 101 2 12:17 104 4 1…" at bounding box center [712, 433] width 1005 height 556
click at [451, 518] on div "103 2 13:34 106 2 14:00 111 2 14:00 102 2 105 4 108 5 110 6 101 2 12:17 104 4 1…" at bounding box center [712, 433] width 1005 height 556
click at [473, 307] on div at bounding box center [474, 307] width 26 height 14
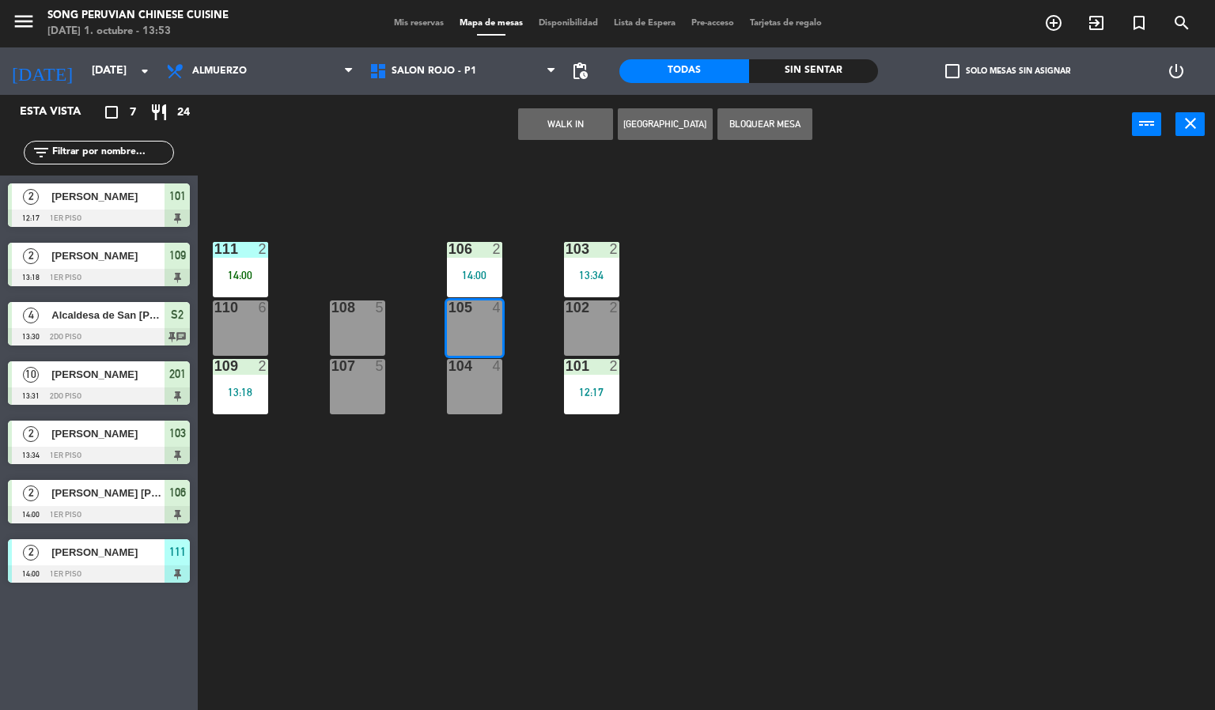
click at [676, 574] on div "103 2 13:34 106 2 14:00 111 2 14:00 102 2 105 4 108 5 110 6 101 2 12:17 104 4 1…" at bounding box center [712, 433] width 1005 height 556
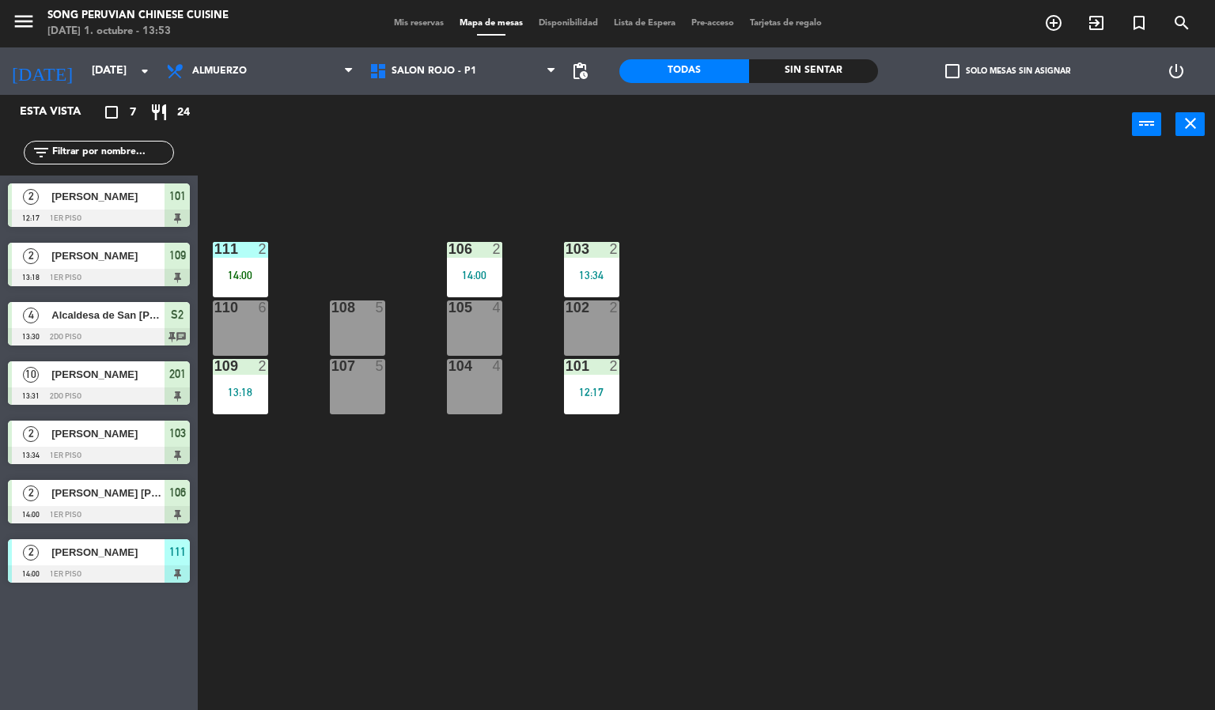
click at [240, 275] on div "14:00" at bounding box center [240, 275] width 55 height 11
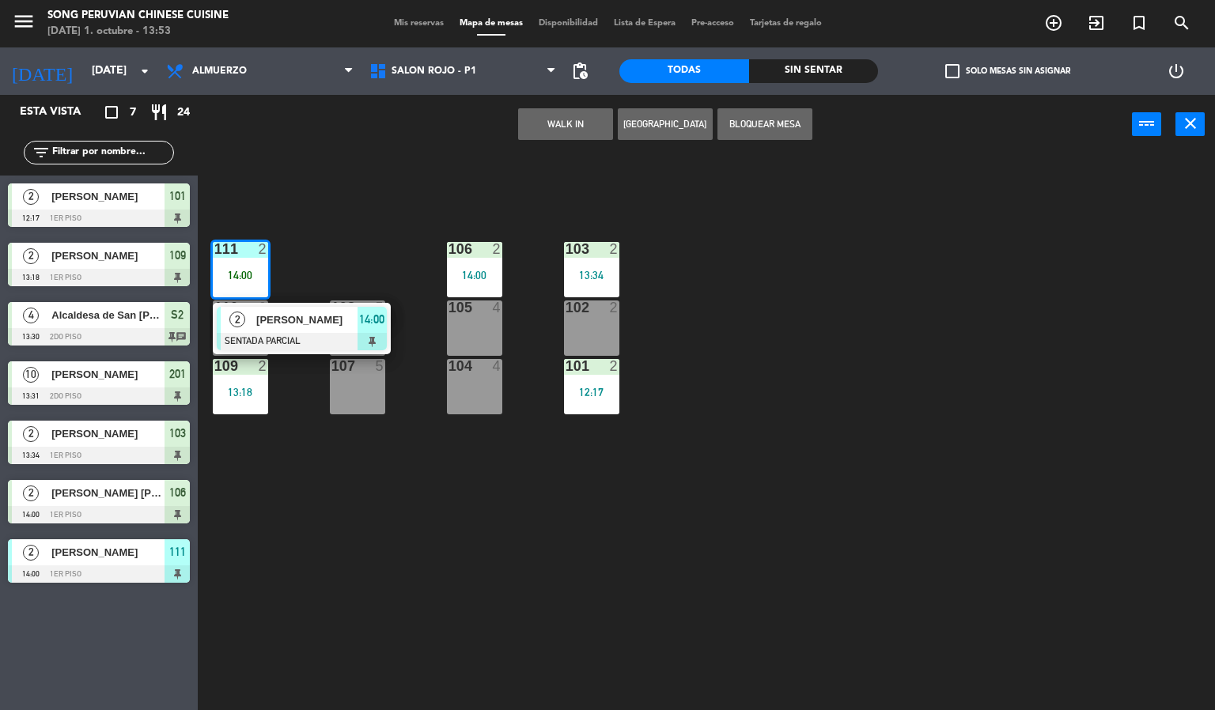
click at [278, 320] on span "[PERSON_NAME]" at bounding box center [306, 320] width 101 height 17
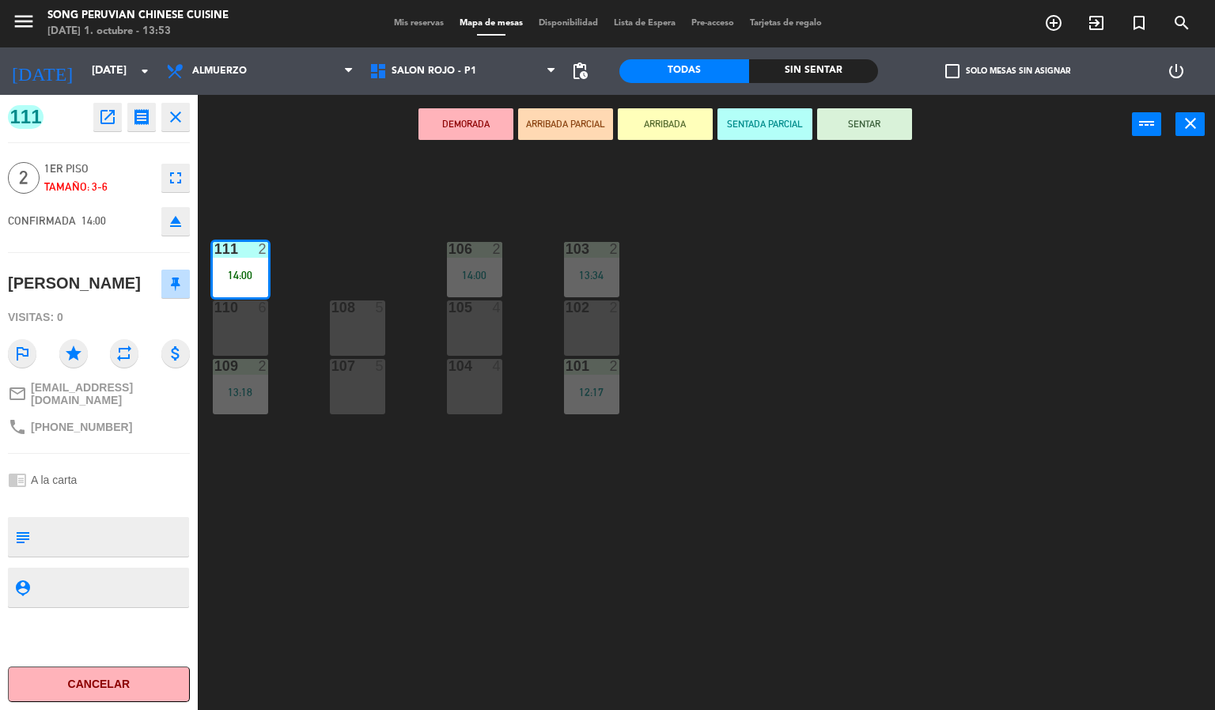
click at [833, 131] on button "SENTAR" at bounding box center [864, 124] width 95 height 32
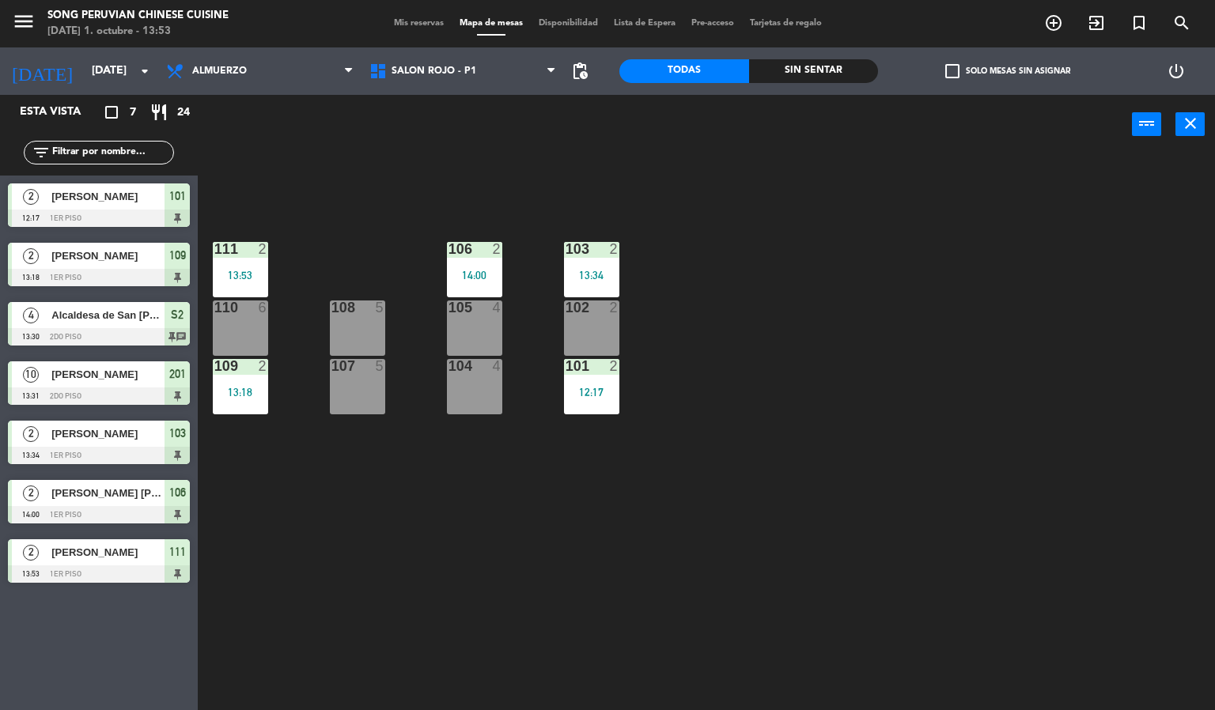
click at [788, 485] on div "103 2 13:34 106 2 14:00 111 2 13:53 102 2 105 4 108 5 110 6 101 2 12:17 104 4 1…" at bounding box center [712, 433] width 1005 height 556
click at [466, 320] on div "105 4" at bounding box center [474, 327] width 55 height 55
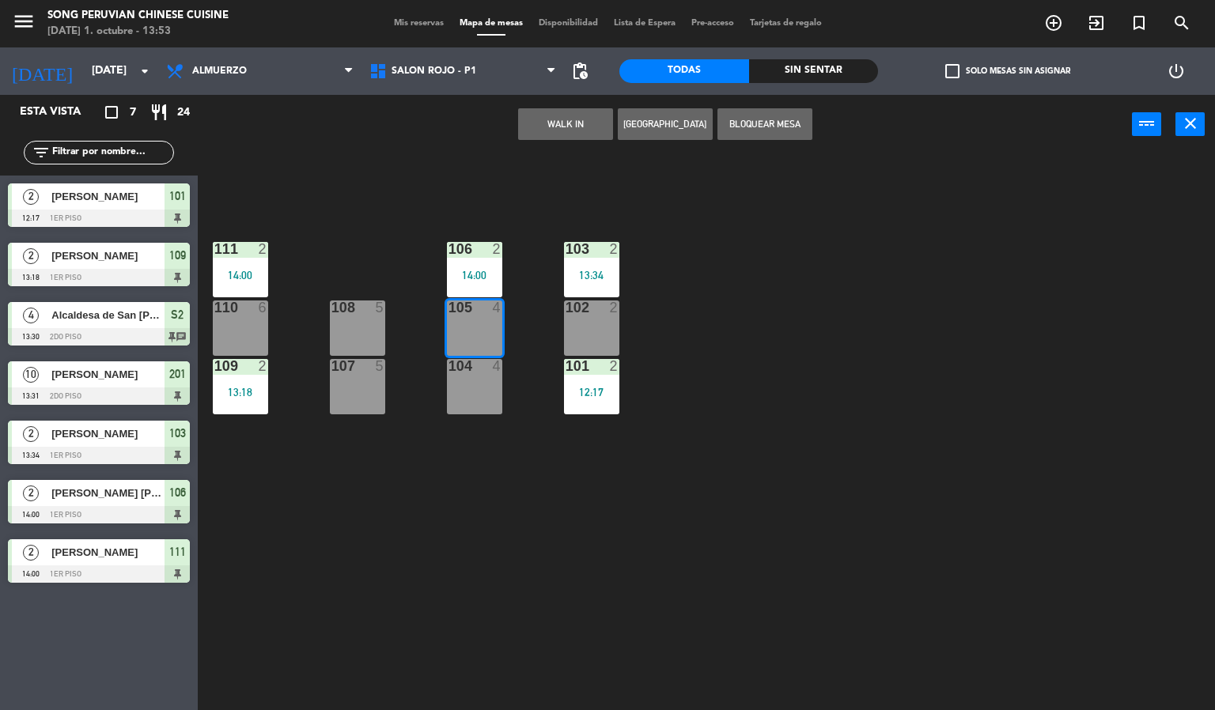
click at [548, 482] on div "103 2 13:34 106 2 14:00 111 2 14:00 102 2 105 4 108 5 110 6 101 2 12:17 104 4 1…" at bounding box center [712, 433] width 1005 height 556
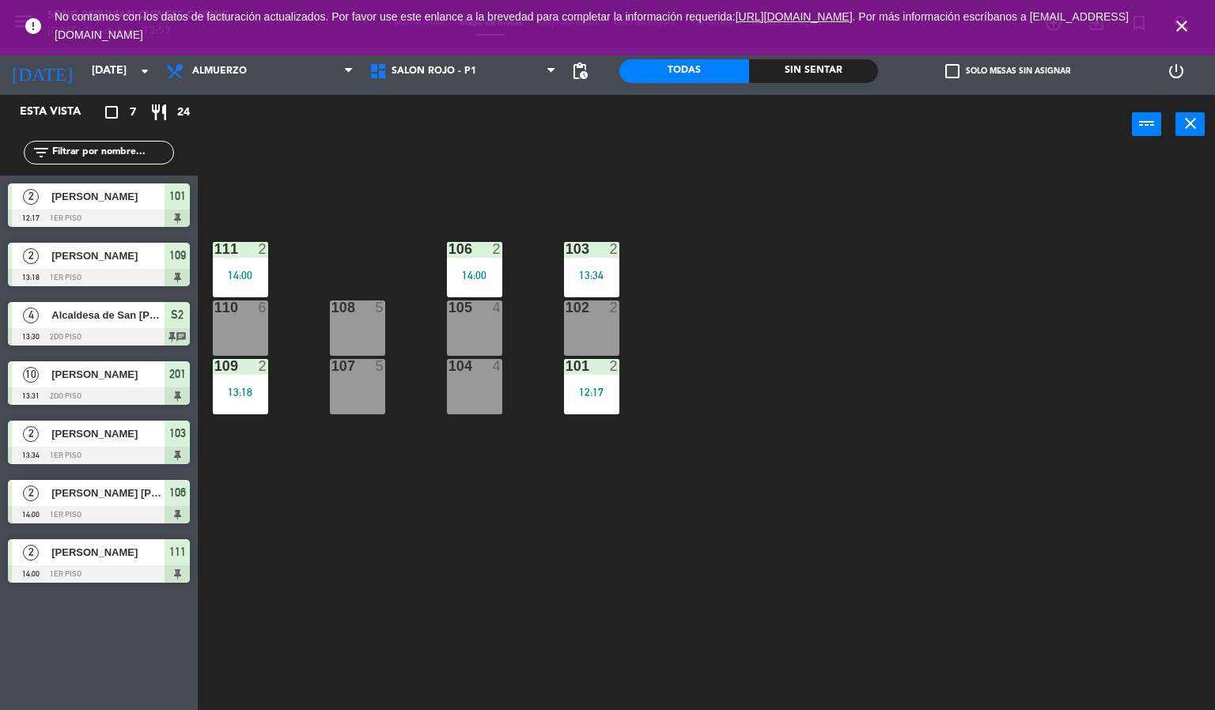
click at [1180, 25] on icon "close" at bounding box center [1181, 26] width 19 height 19
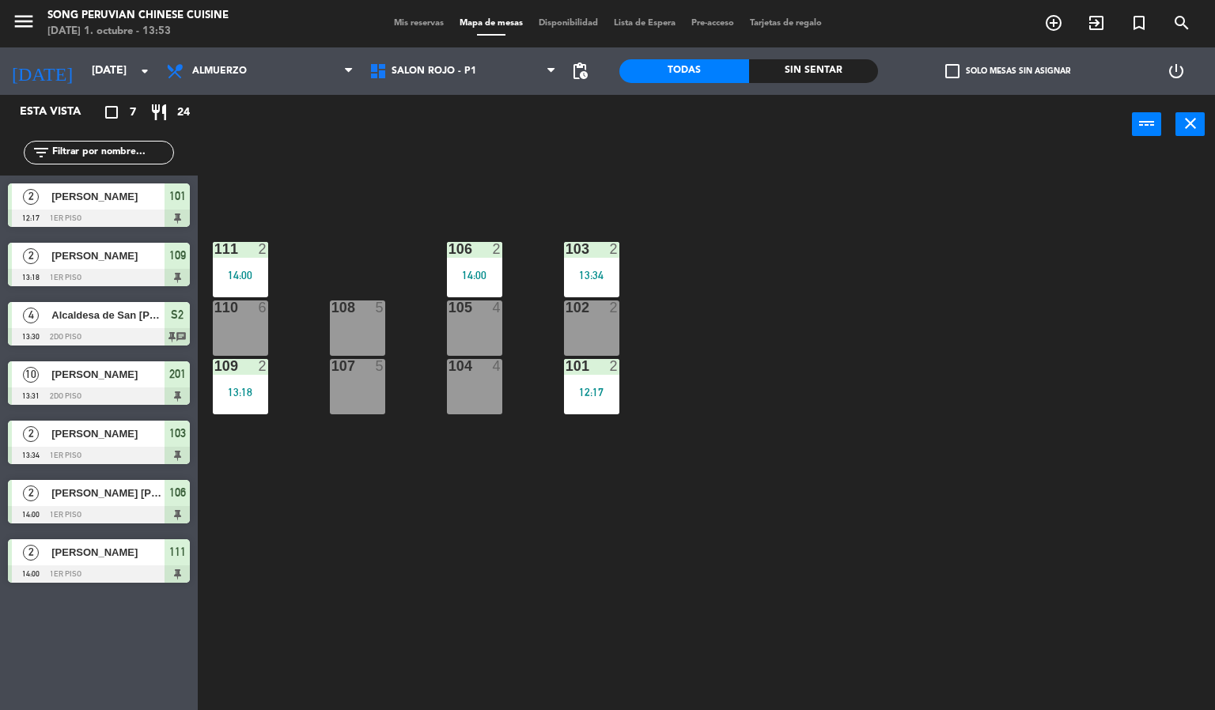
click at [1044, 383] on div "103 2 13:34 106 2 14:00 111 2 14:00 102 2 105 4 108 5 110 6 101 2 12:17 104 4 1…" at bounding box center [712, 433] width 1005 height 556
click at [593, 387] on div "12:17" at bounding box center [591, 392] width 55 height 11
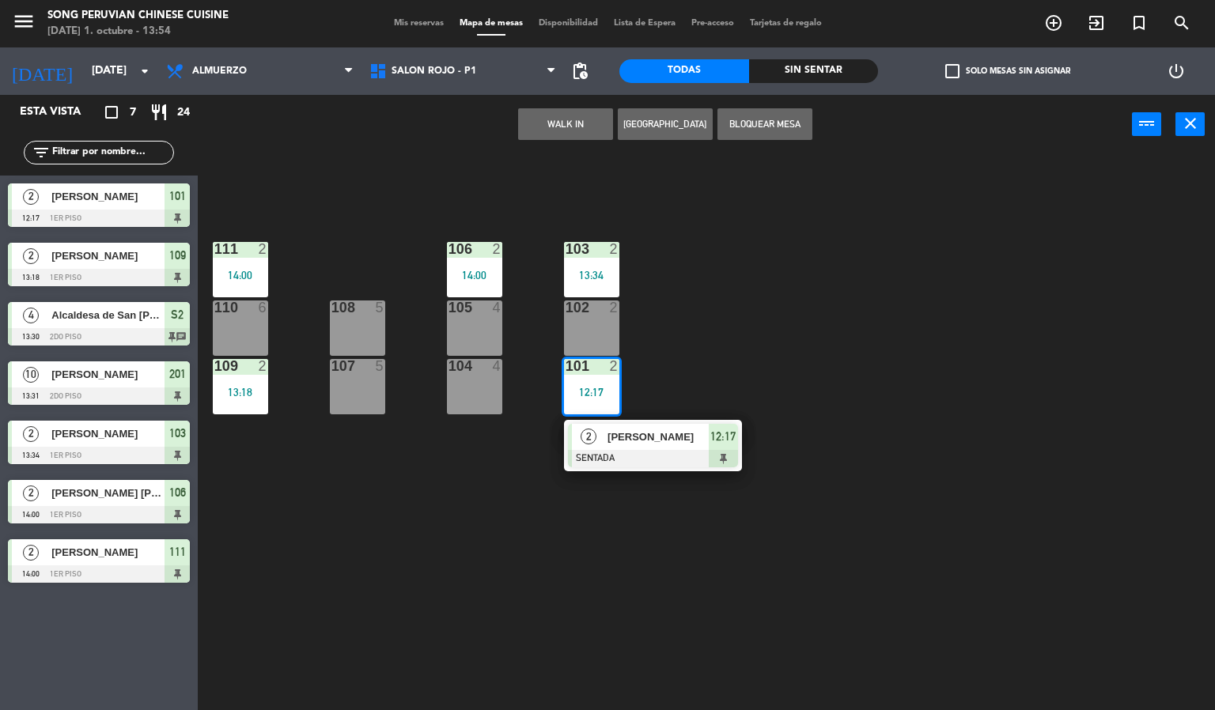
click at [627, 451] on div at bounding box center [653, 458] width 170 height 17
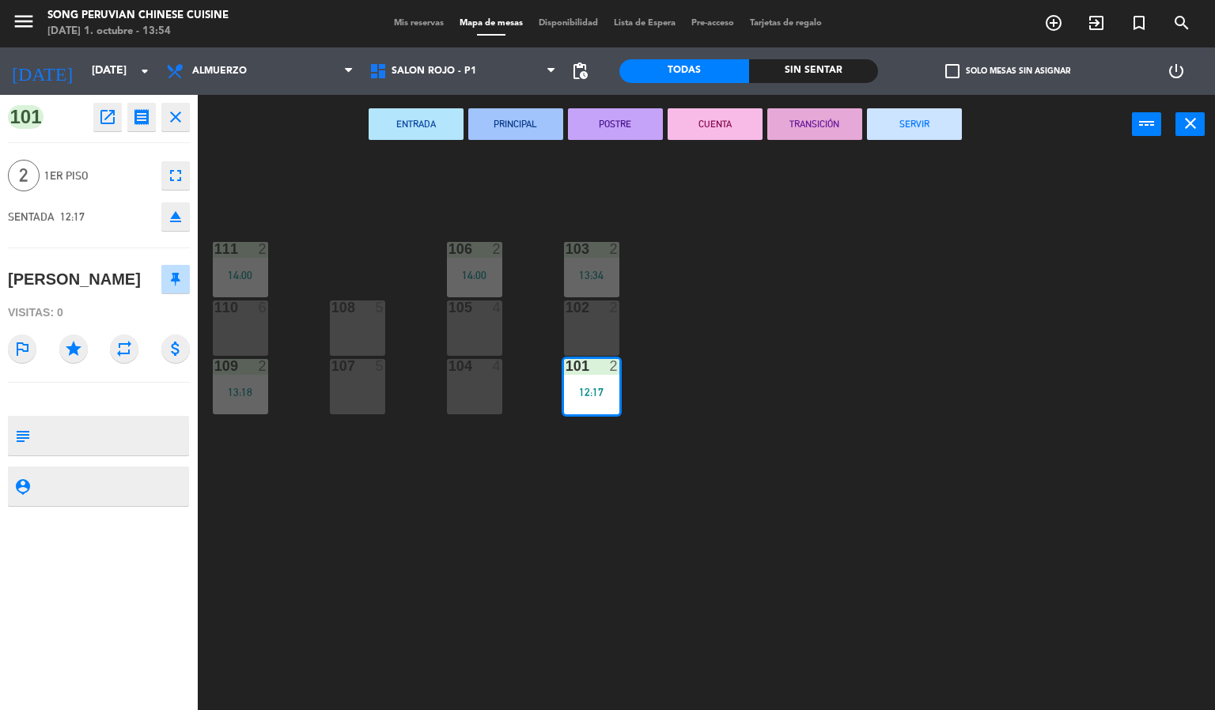
click at [686, 287] on div "103 2 13:34 106 2 14:00 111 2 14:00 102 2 105 4 108 5 110 6 101 2 12:17 104 4 1…" at bounding box center [712, 433] width 1005 height 556
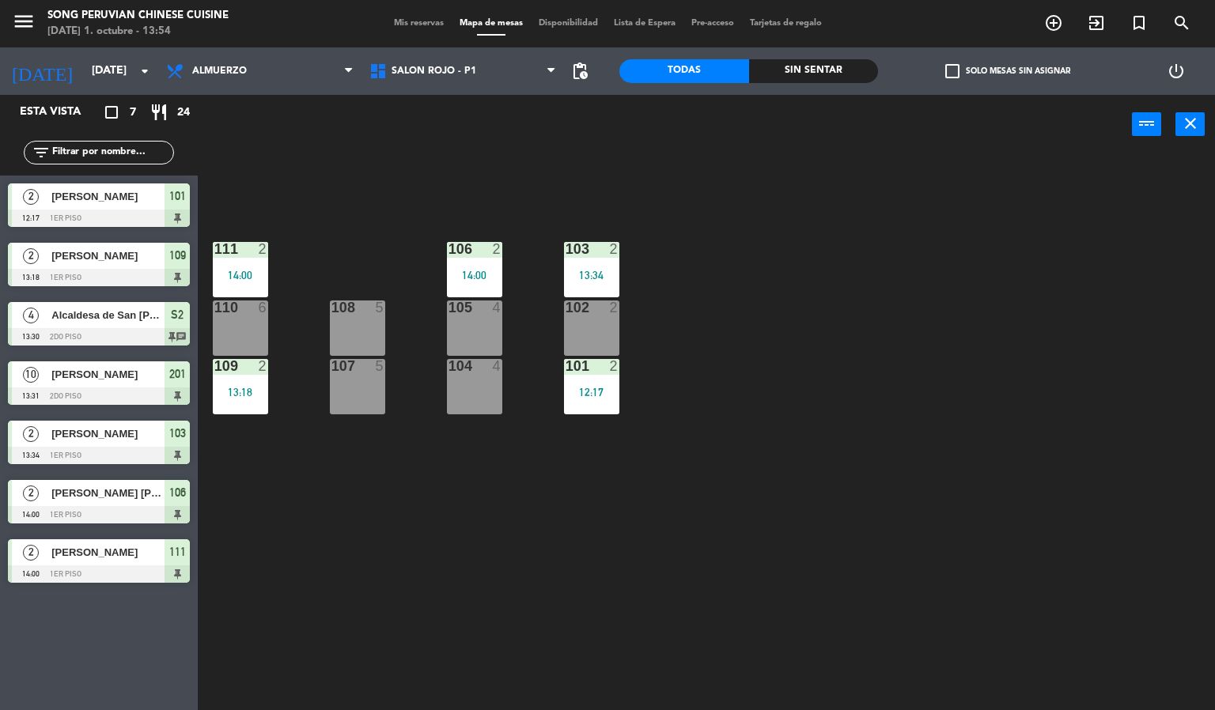
click at [610, 392] on div "12:17" at bounding box center [591, 392] width 55 height 11
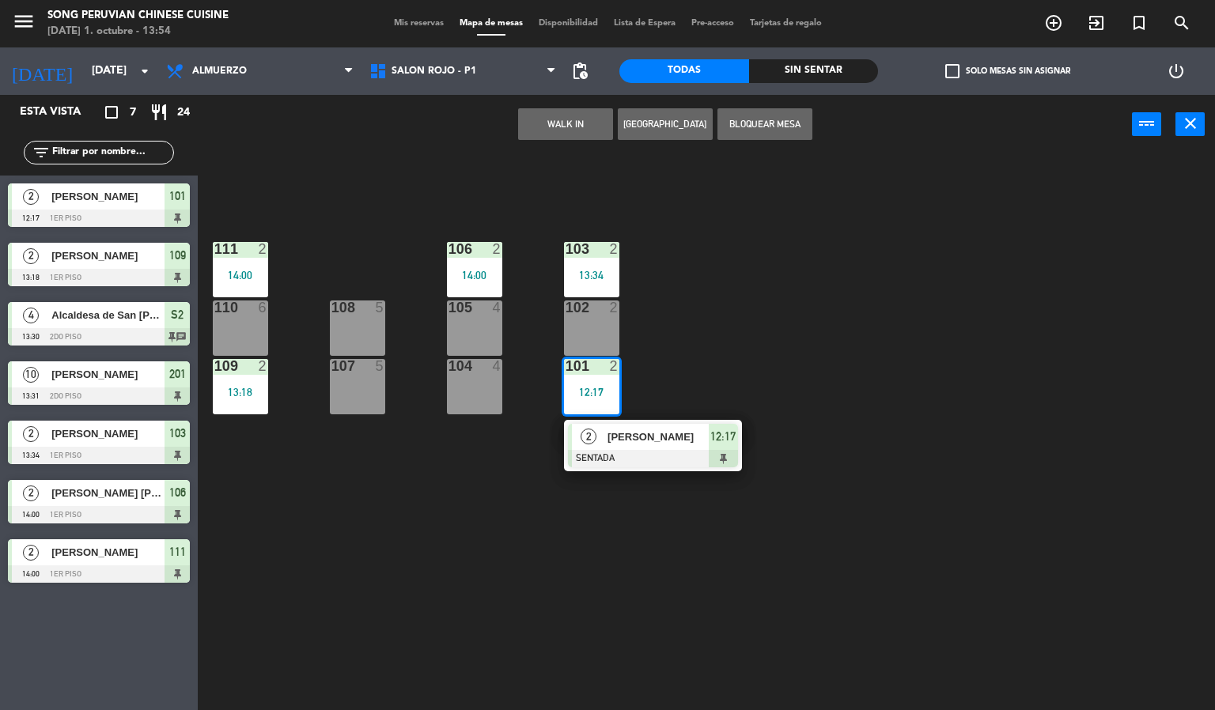
click at [620, 454] on div at bounding box center [653, 458] width 170 height 17
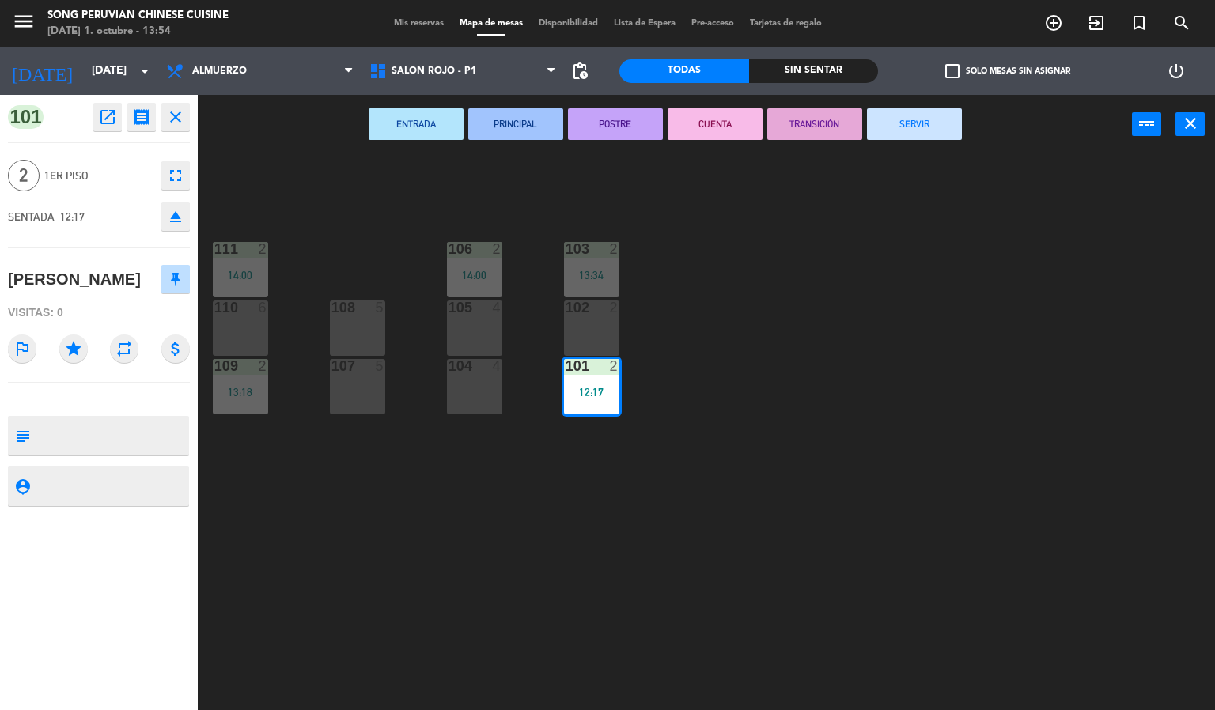
click at [702, 134] on button "CUENTA" at bounding box center [714, 124] width 95 height 32
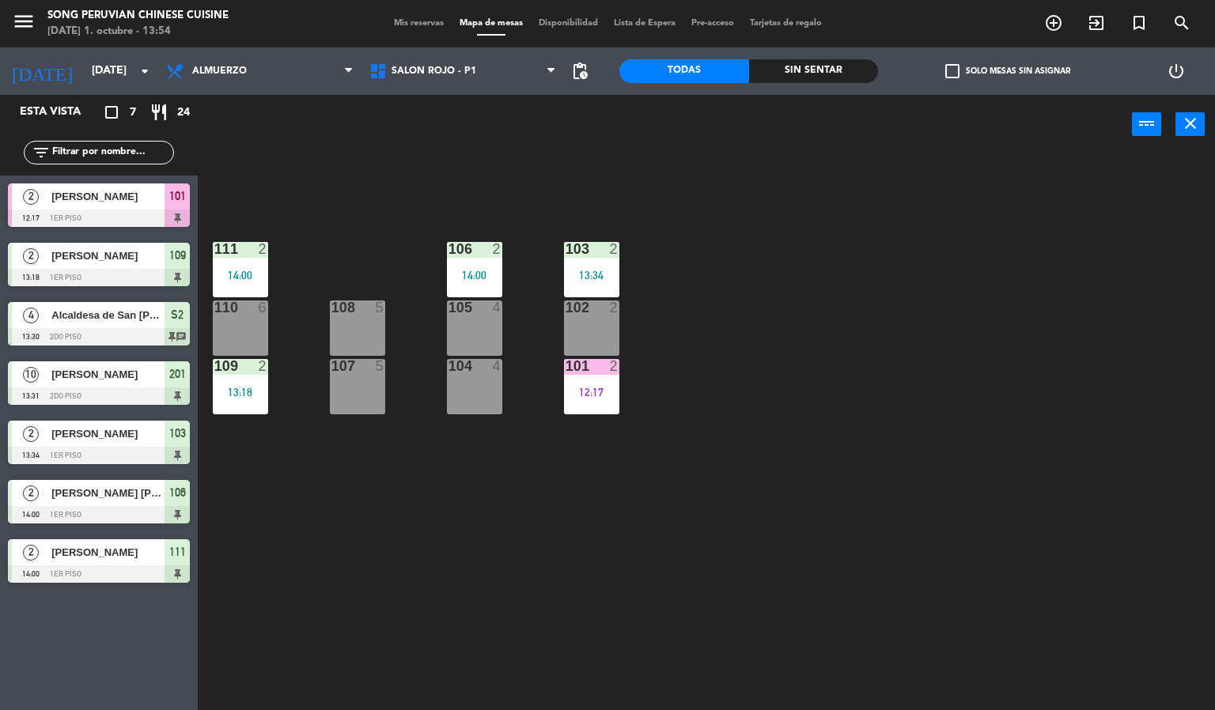
click at [755, 383] on div "103 2 13:34 106 2 14:00 111 2 14:00 102 2 105 4 108 5 110 6 101 2 12:17 104 4 1…" at bounding box center [712, 433] width 1005 height 556
click at [285, 527] on div "103 2 13:34 106 2 14:00 111 2 14:00 102 2 105 4 108 5 110 6 101 2 12:17 104 4 1…" at bounding box center [712, 433] width 1005 height 556
click at [216, 72] on span "Almuerzo" at bounding box center [219, 71] width 55 height 11
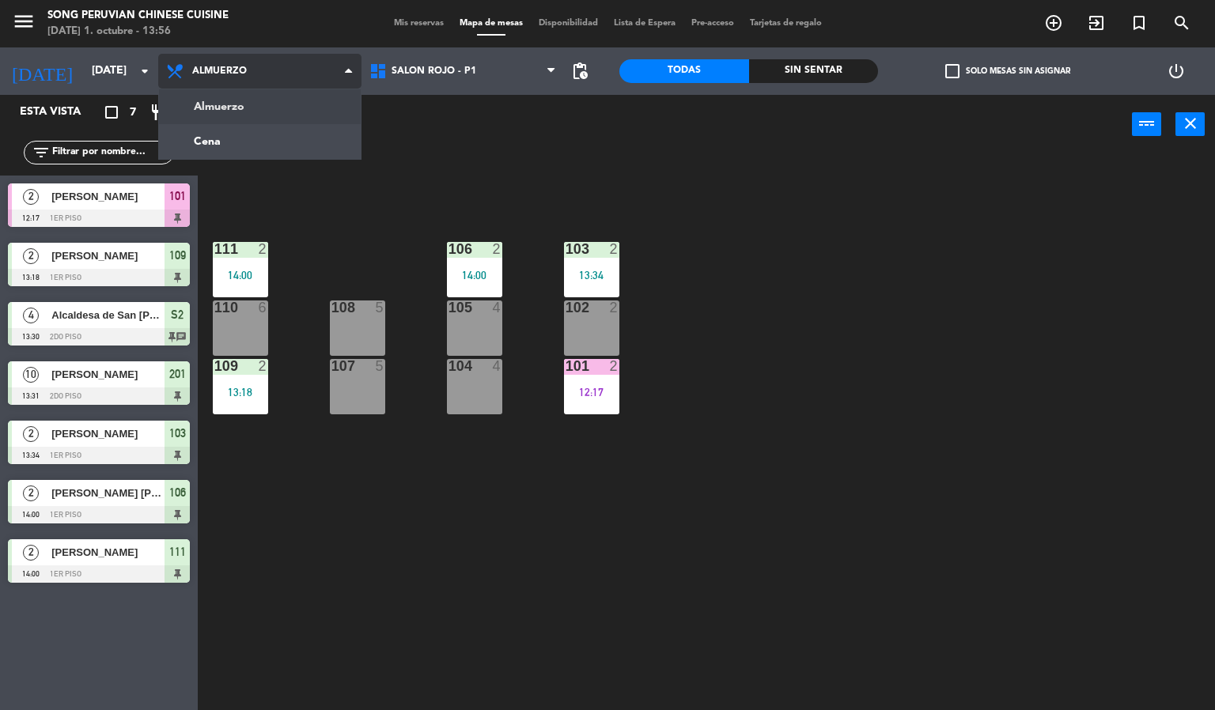
click at [206, 141] on ng-component "menu Song Peruvian Chinese Cuisine [DATE] 1. octubre - 13:56 Mis reservas Mapa …" at bounding box center [607, 355] width 1215 height 711
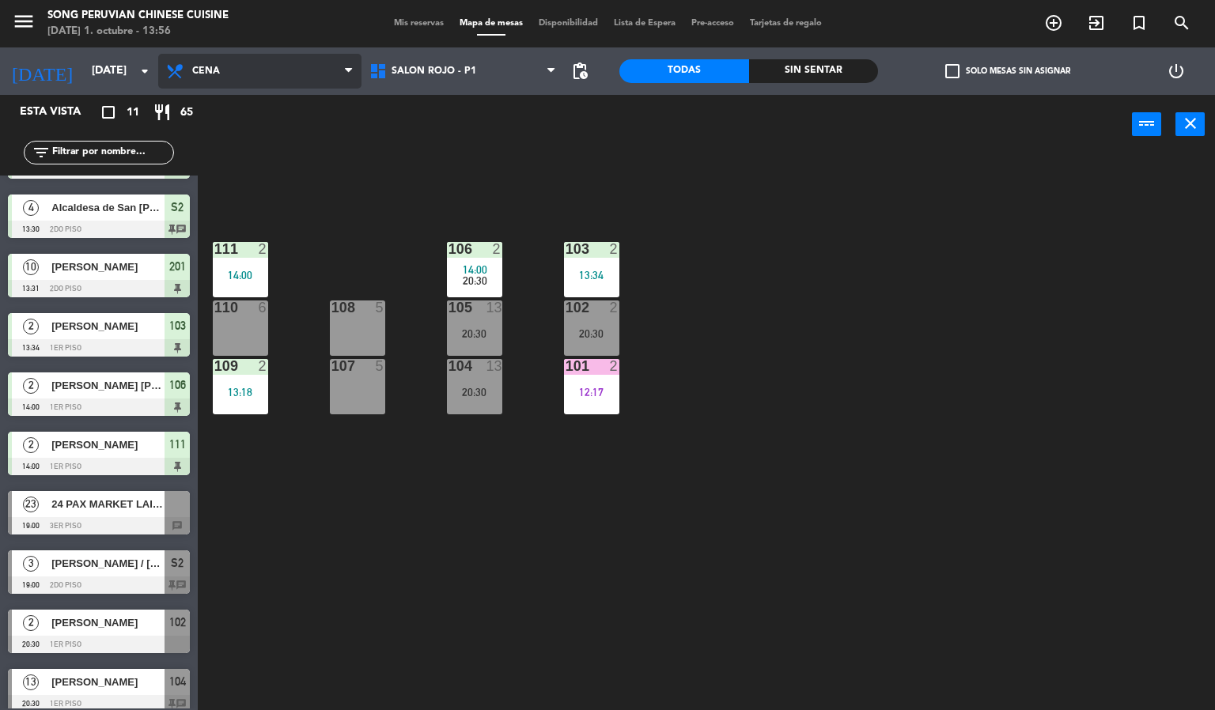
scroll to position [119, 0]
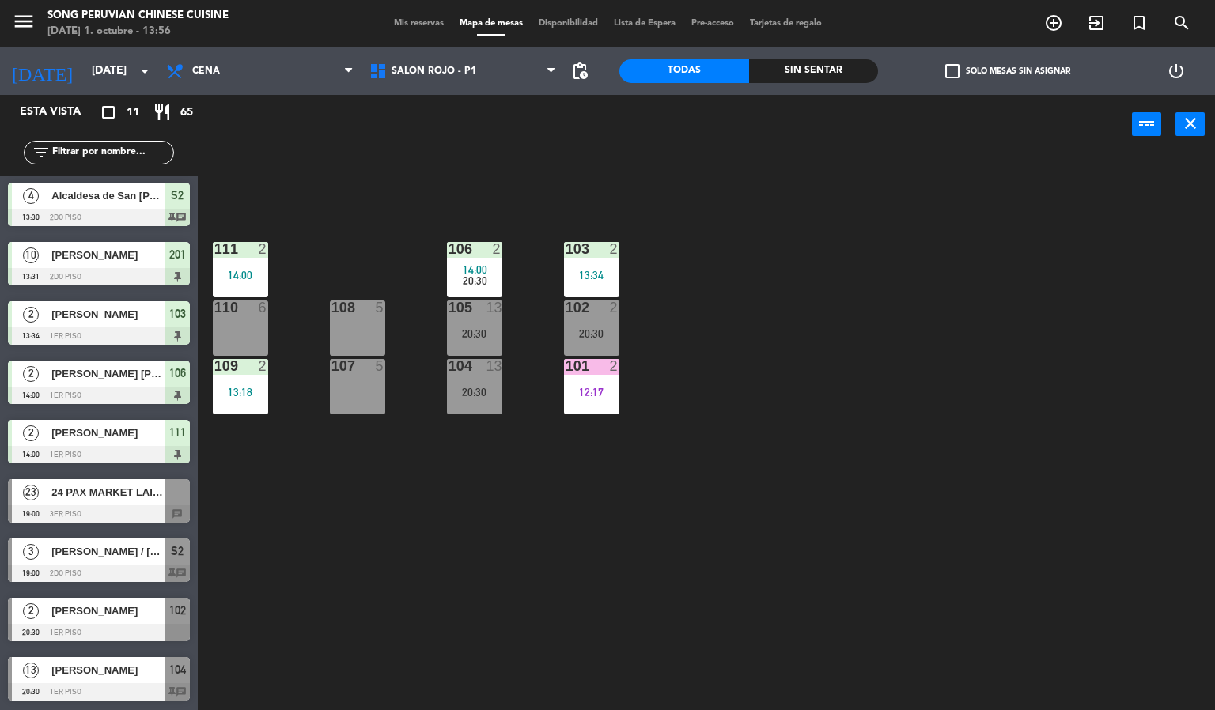
click at [104, 430] on span "[PERSON_NAME]" at bounding box center [107, 433] width 113 height 17
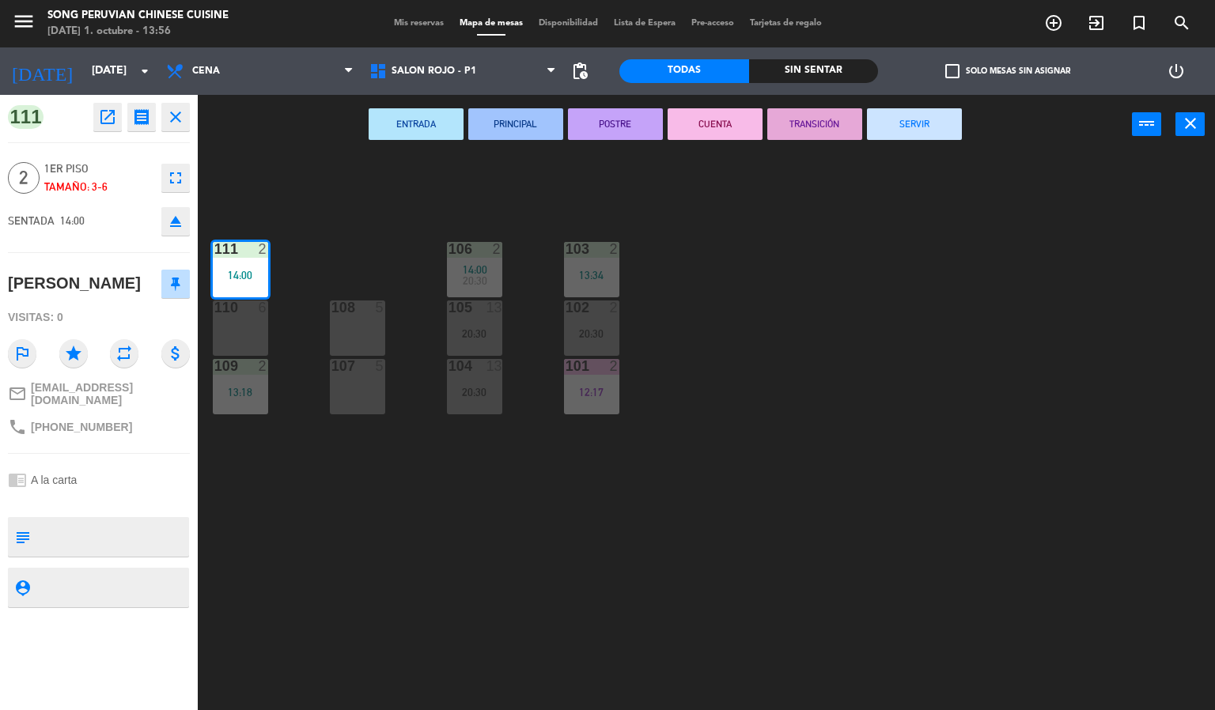
click at [418, 610] on div "103 2 13:34 106 2 14:00 20:30 111 2 14:00 102 2 20:30 105 13 20:30 108 5 110 6 …" at bounding box center [712, 433] width 1005 height 556
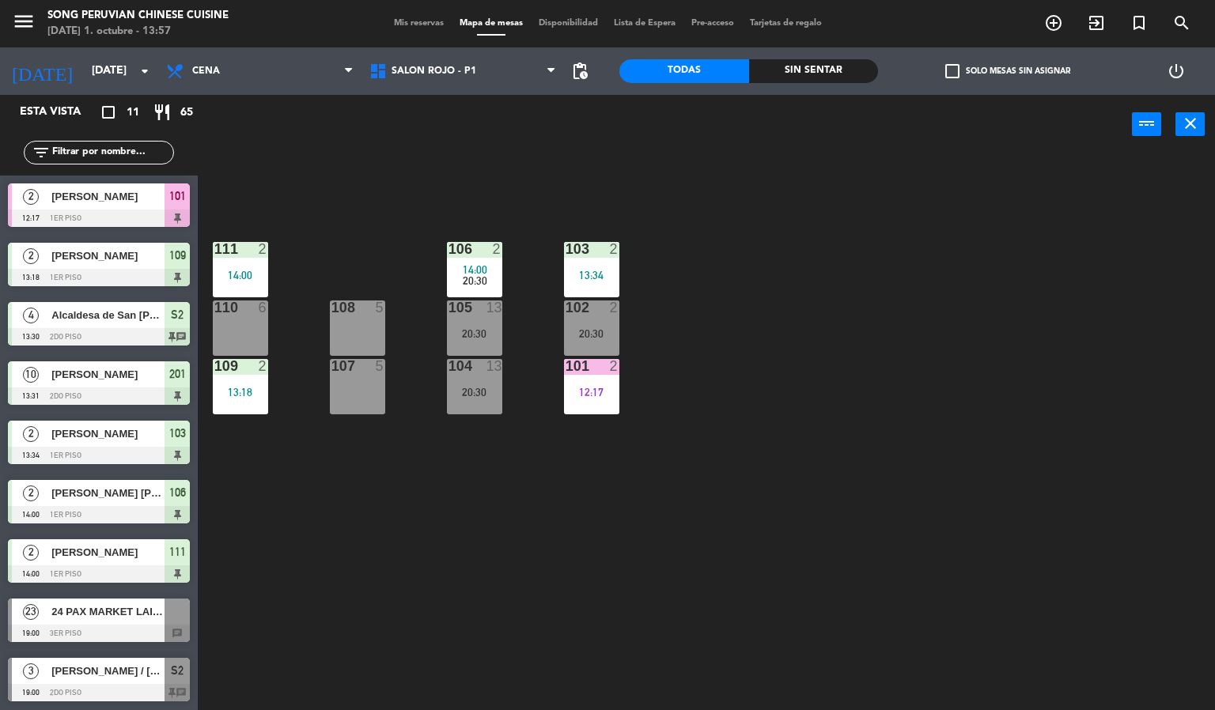
click at [581, 392] on div "12:17" at bounding box center [591, 392] width 55 height 11
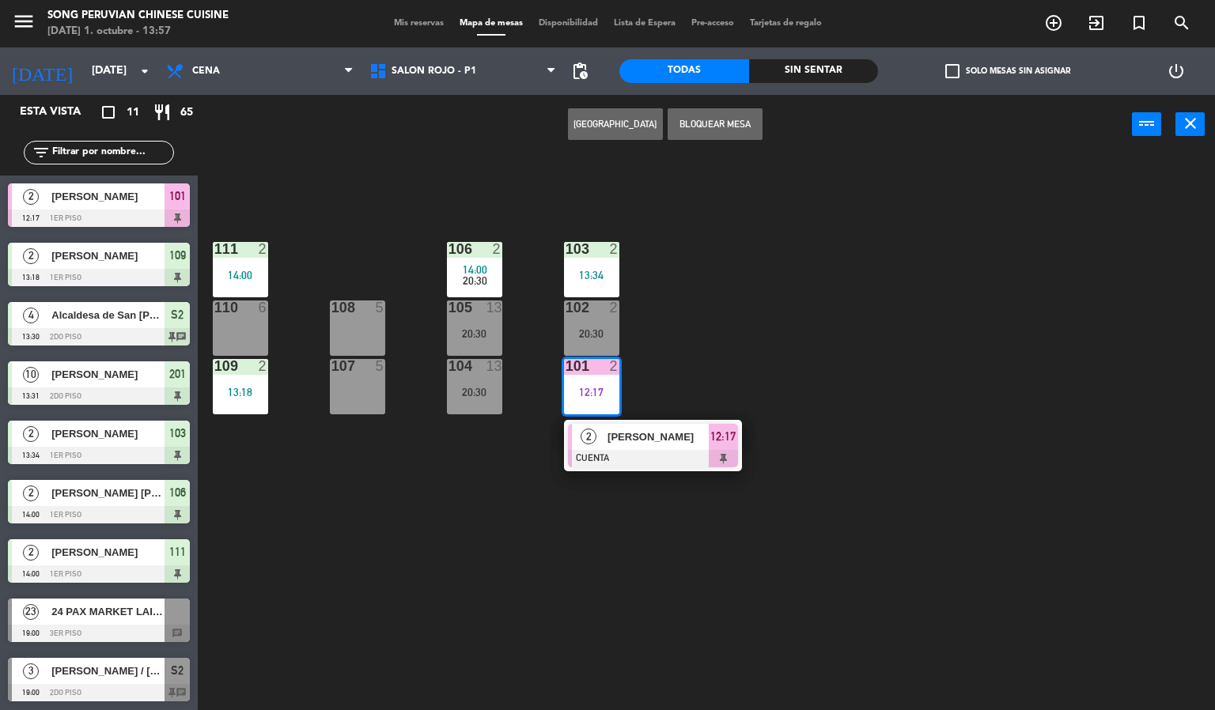
click at [658, 584] on div "103 2 13:34 106 2 14:00 20:30 111 2 14:00 102 2 20:30 105 13 20:30 108 5 110 6 …" at bounding box center [712, 433] width 1005 height 556
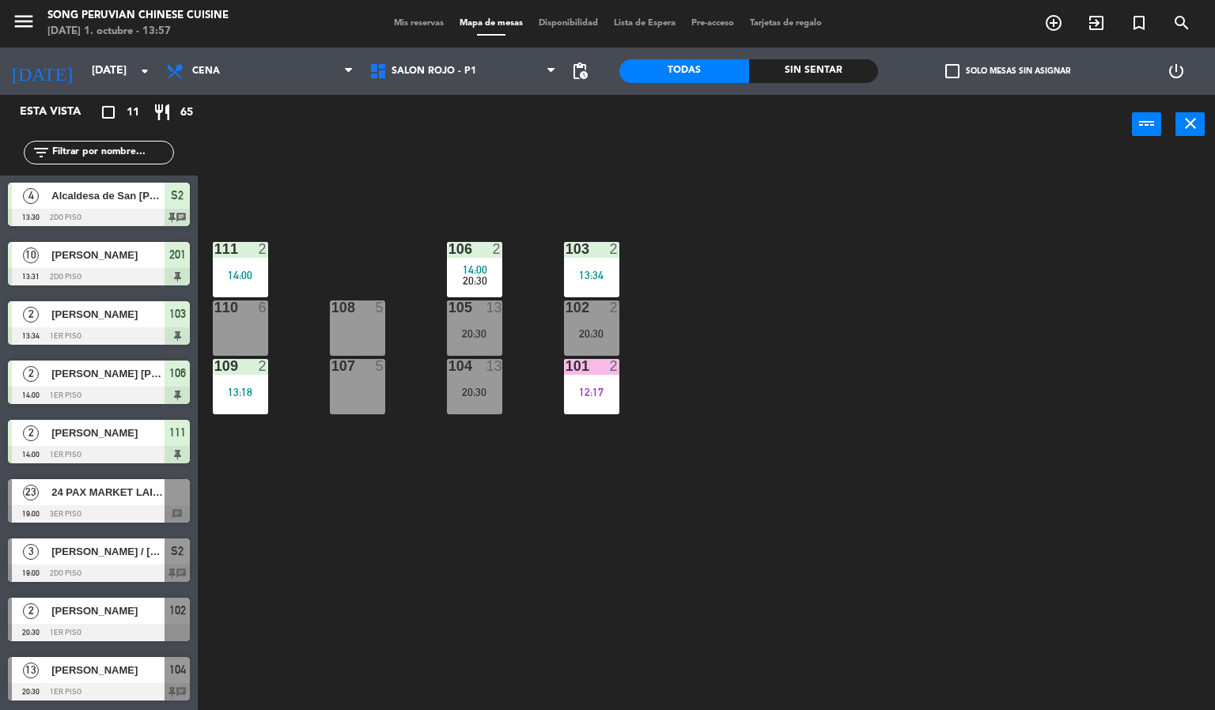
click at [114, 505] on div at bounding box center [99, 513] width 182 height 17
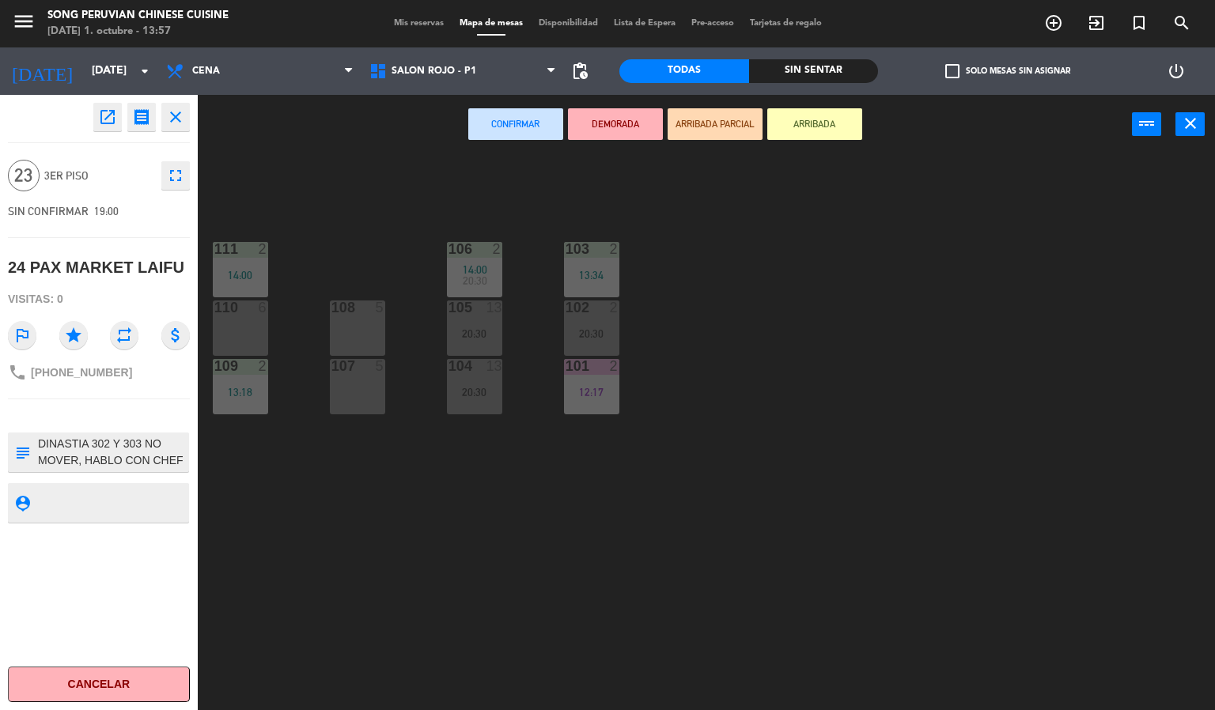
scroll to position [17, 0]
click at [138, 463] on textarea at bounding box center [111, 452] width 151 height 33
click at [174, 187] on button "fullscreen" at bounding box center [175, 175] width 28 height 28
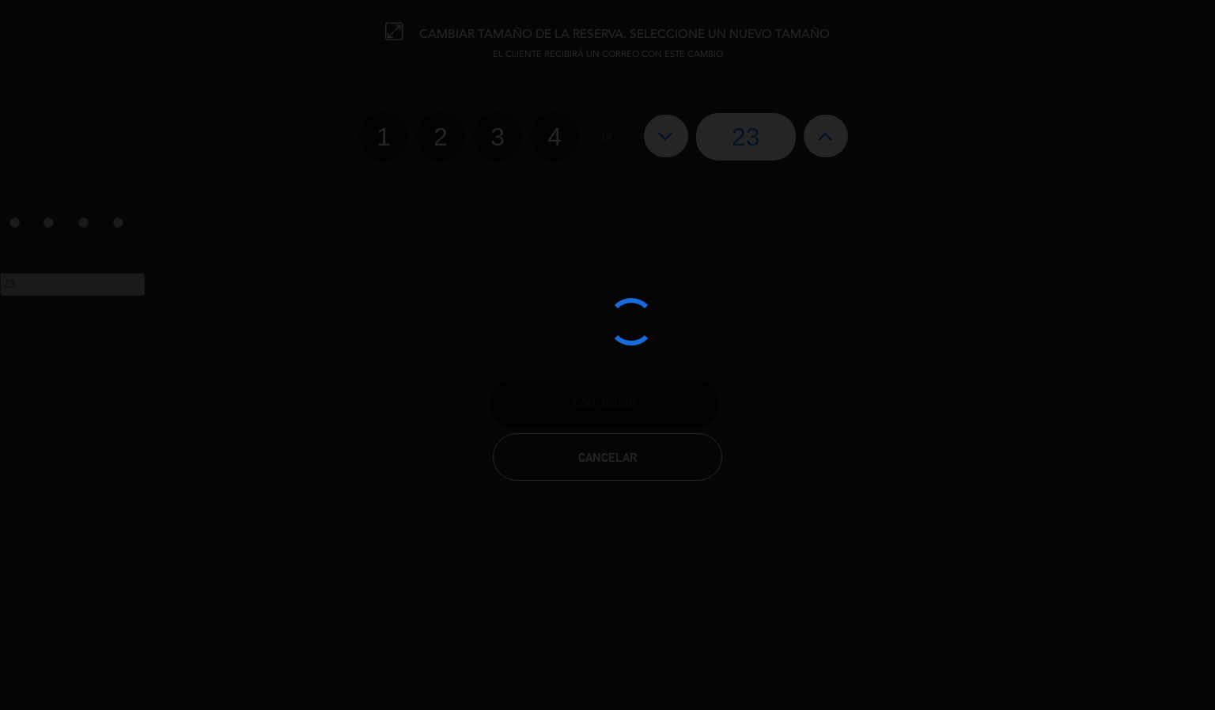
click at [568, 467] on div at bounding box center [607, 355] width 1215 height 710
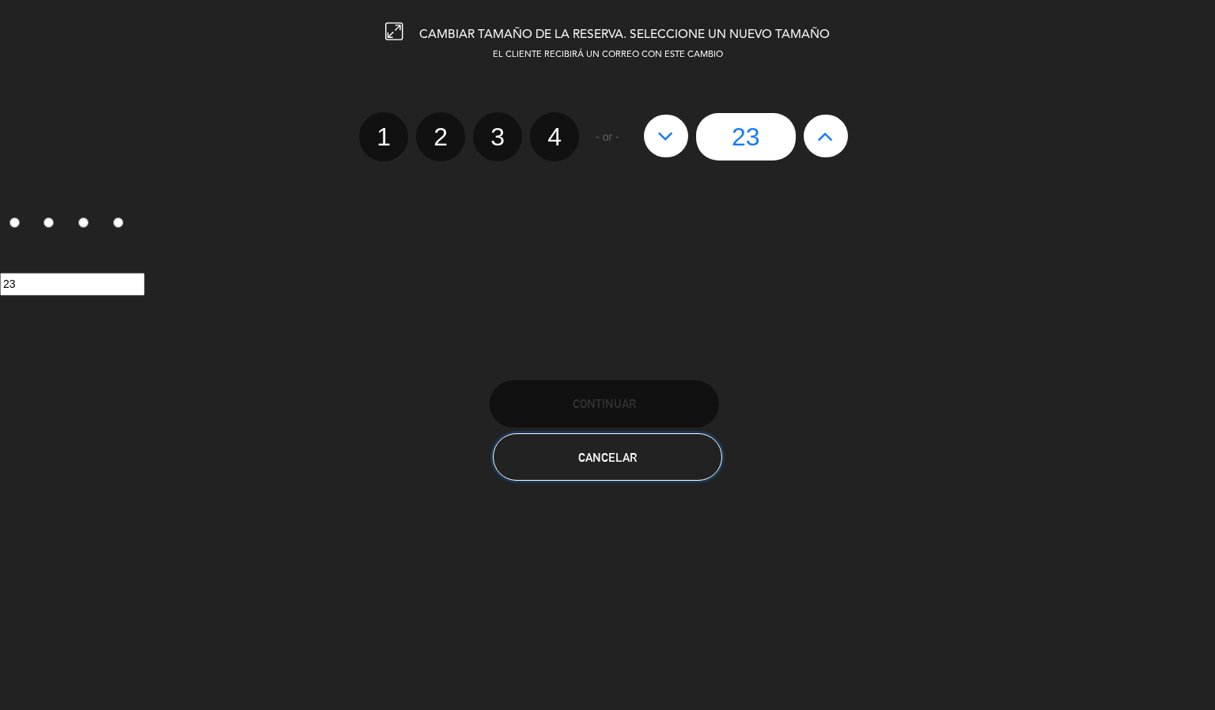
click at [565, 456] on button "Cancelar" at bounding box center [607, 456] width 229 height 47
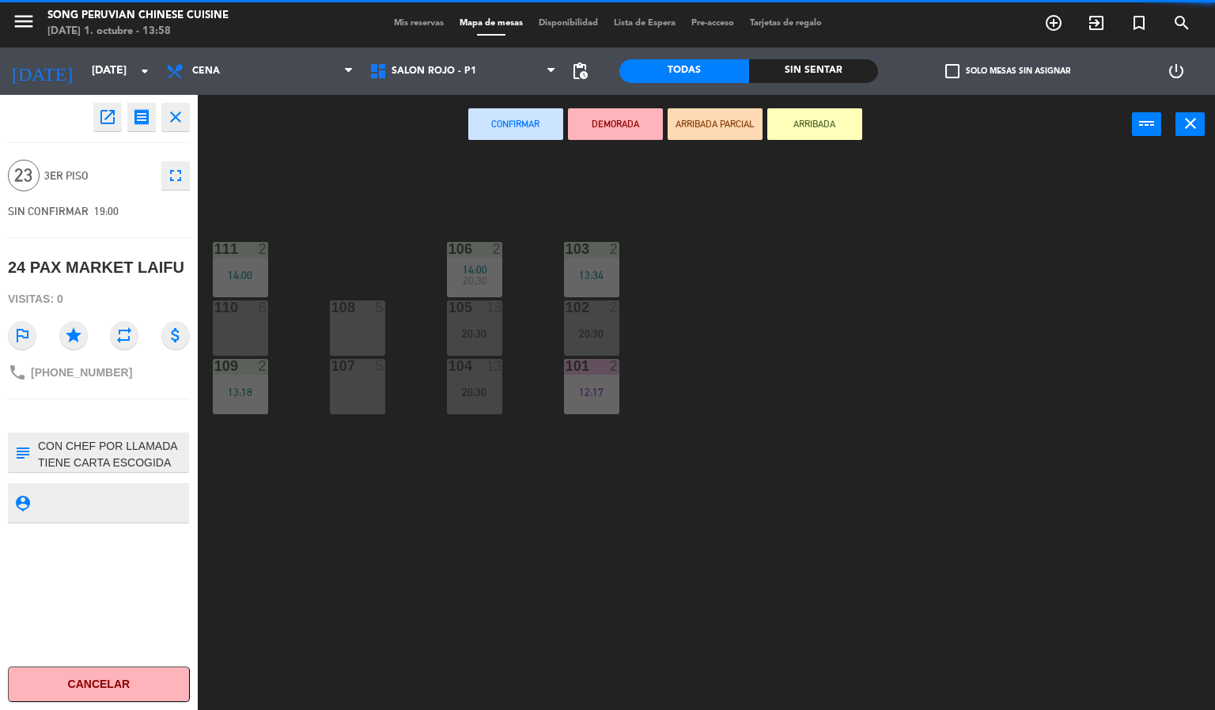
scroll to position [33, 0]
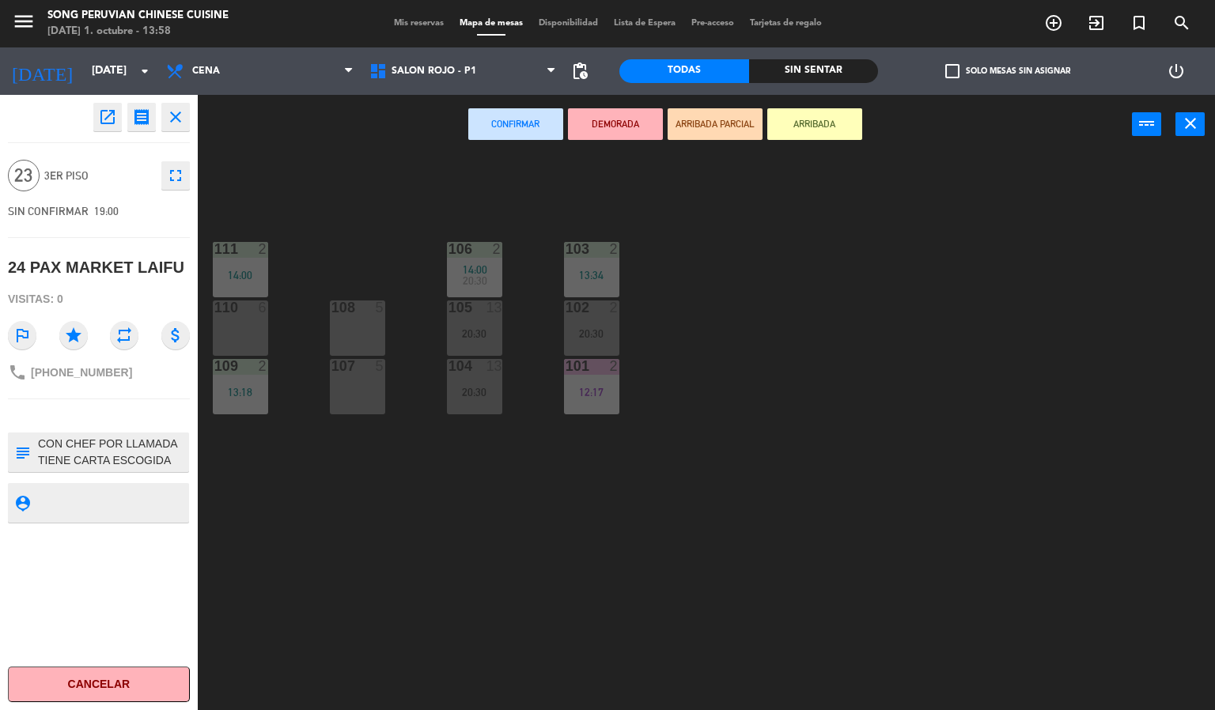
click at [179, 469] on textarea at bounding box center [111, 452] width 151 height 33
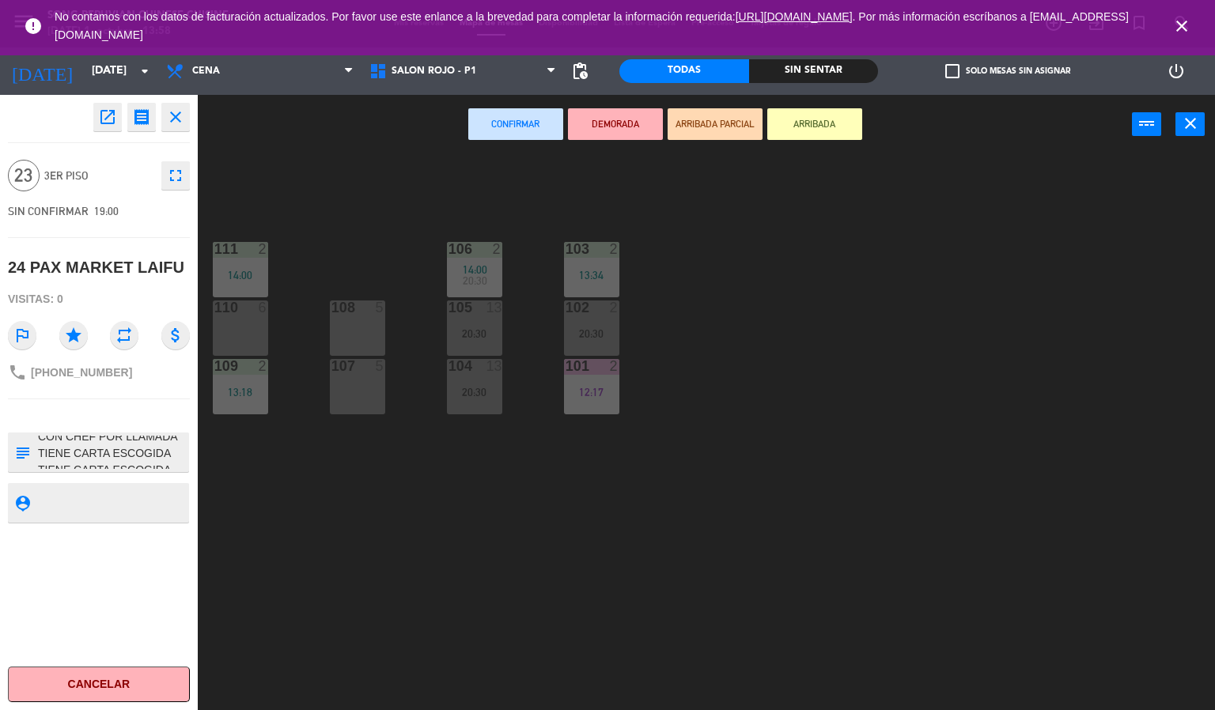
scroll to position [50, 0]
type textarea "DINASTIA 302 Y 303 NO MOVER, [PERSON_NAME] CON CHEF POR LLAMADA TIENE CARTA ESC…"
click at [164, 190] on button "fullscreen" at bounding box center [175, 175] width 28 height 28
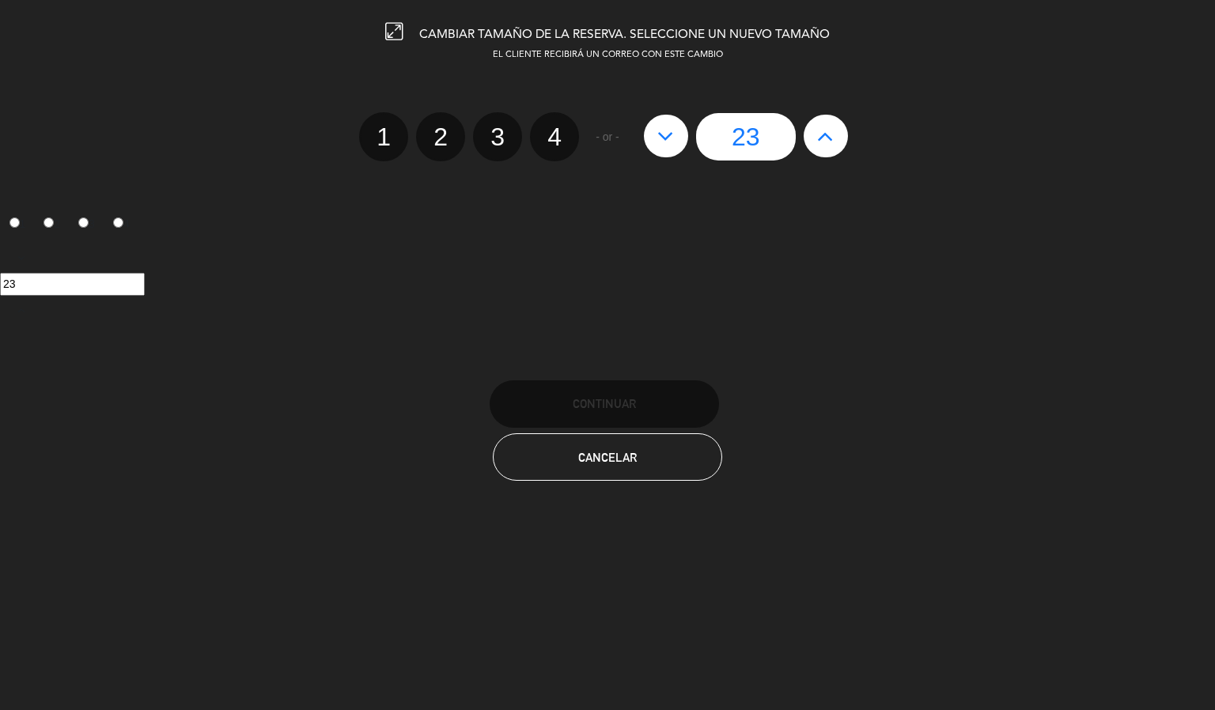
click at [546, 479] on button "Cancelar" at bounding box center [607, 456] width 229 height 47
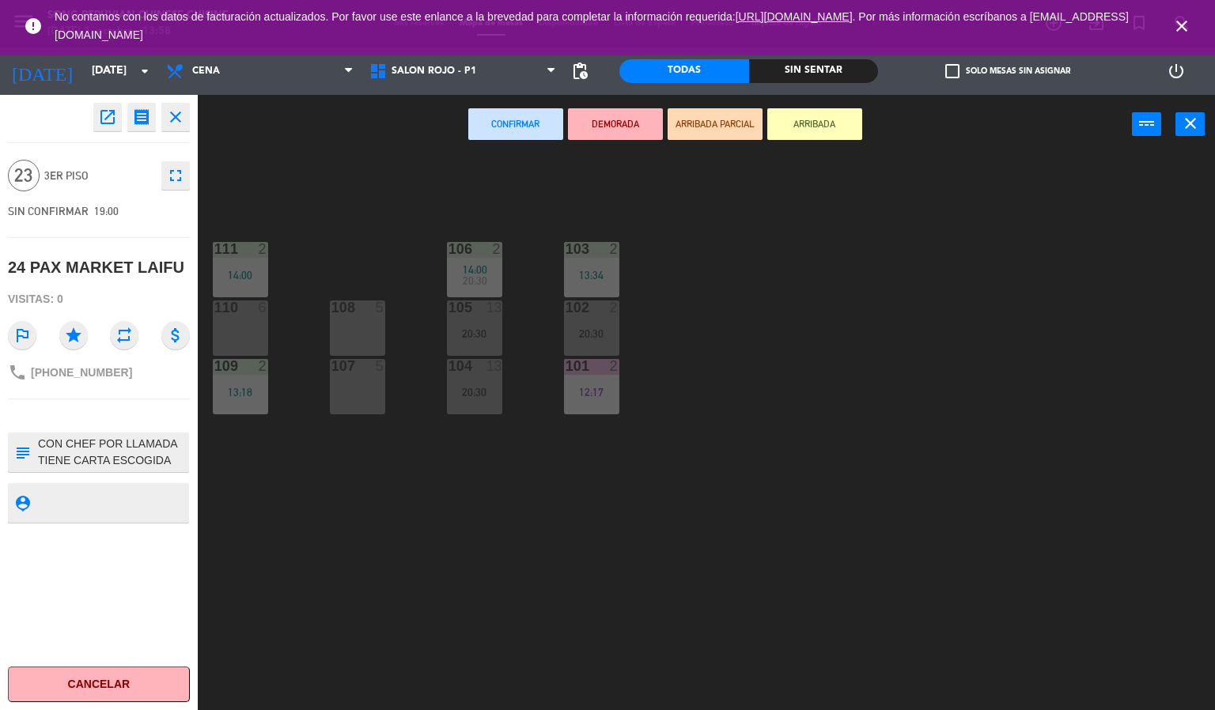
click at [300, 187] on div "103 2 13:34 106 2 14:00 20:30 111 2 14:00 102 2 20:30 105 13 20:30 108 5 110 6 …" at bounding box center [712, 433] width 1005 height 556
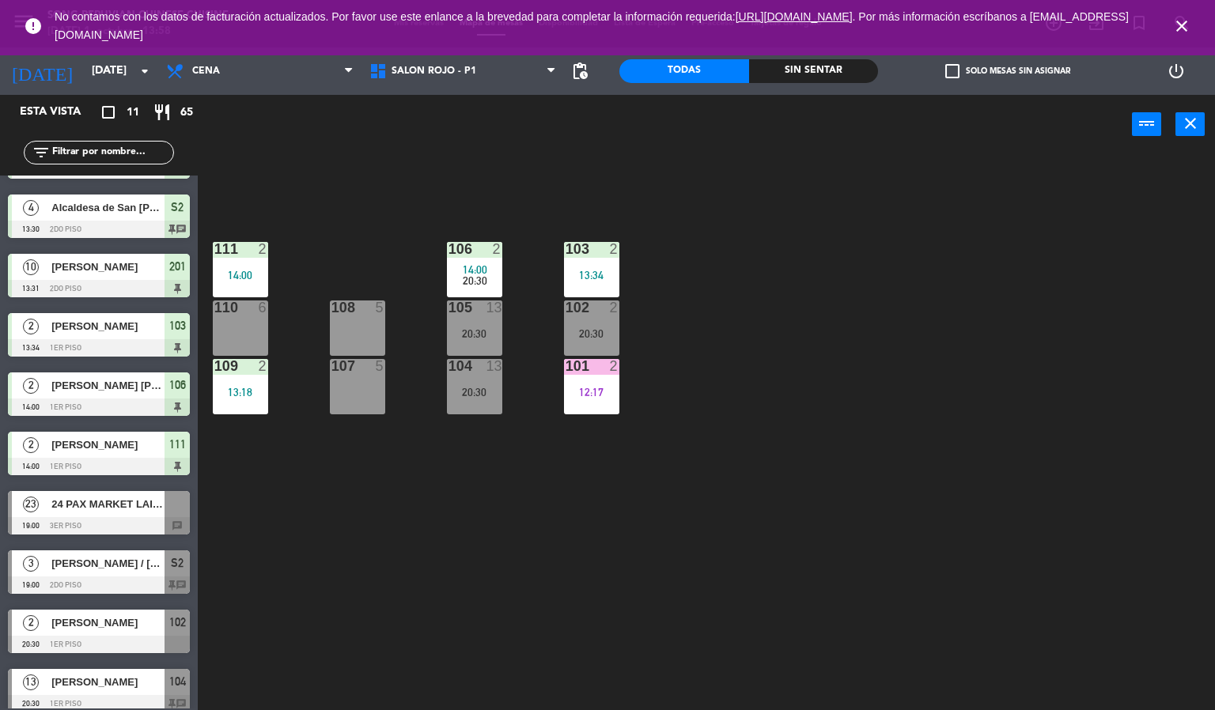
scroll to position [119, 0]
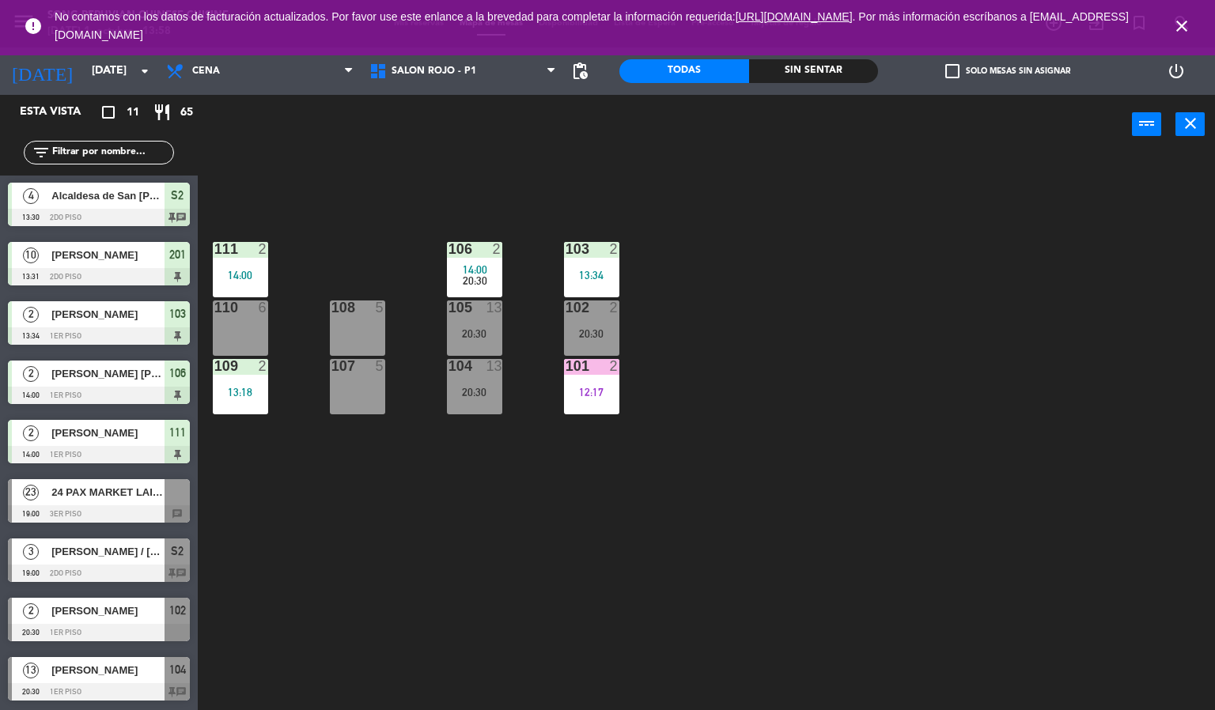
click at [100, 696] on div at bounding box center [99, 691] width 182 height 17
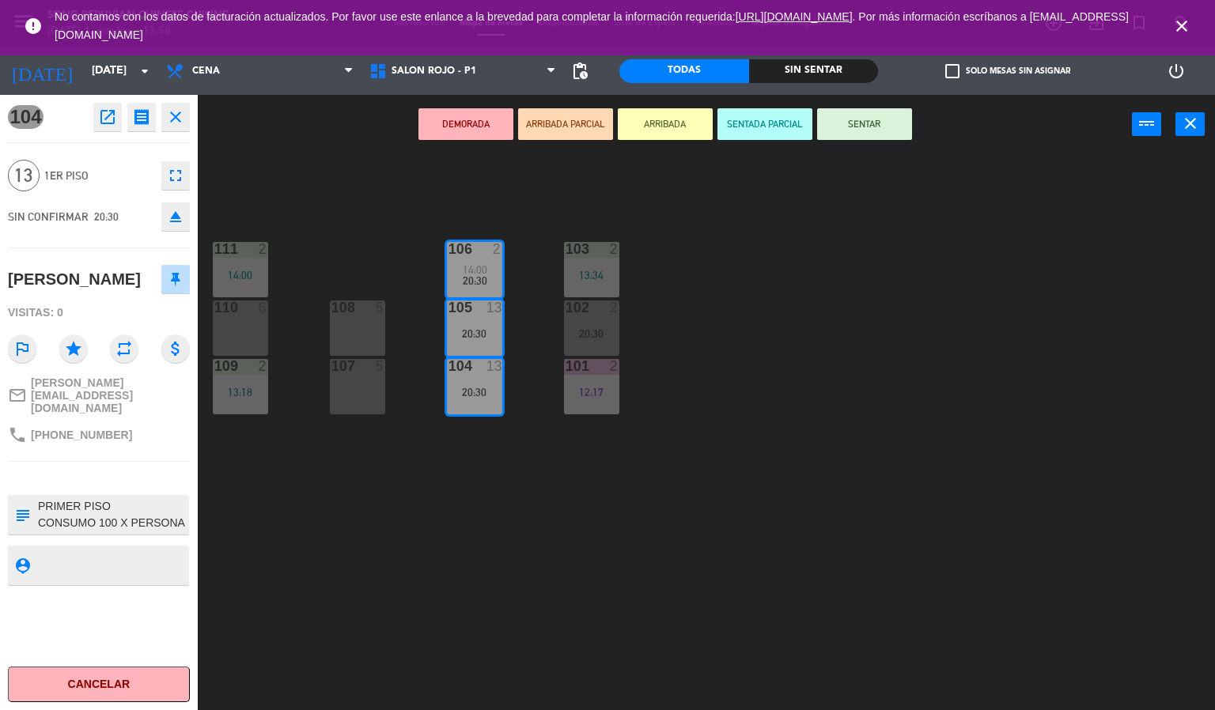
click at [292, 629] on div "103 2 13:34 106 2 14:00 20:30 111 2 14:00 102 2 20:30 105 13 20:30 108 5 110 6 …" at bounding box center [712, 433] width 1005 height 556
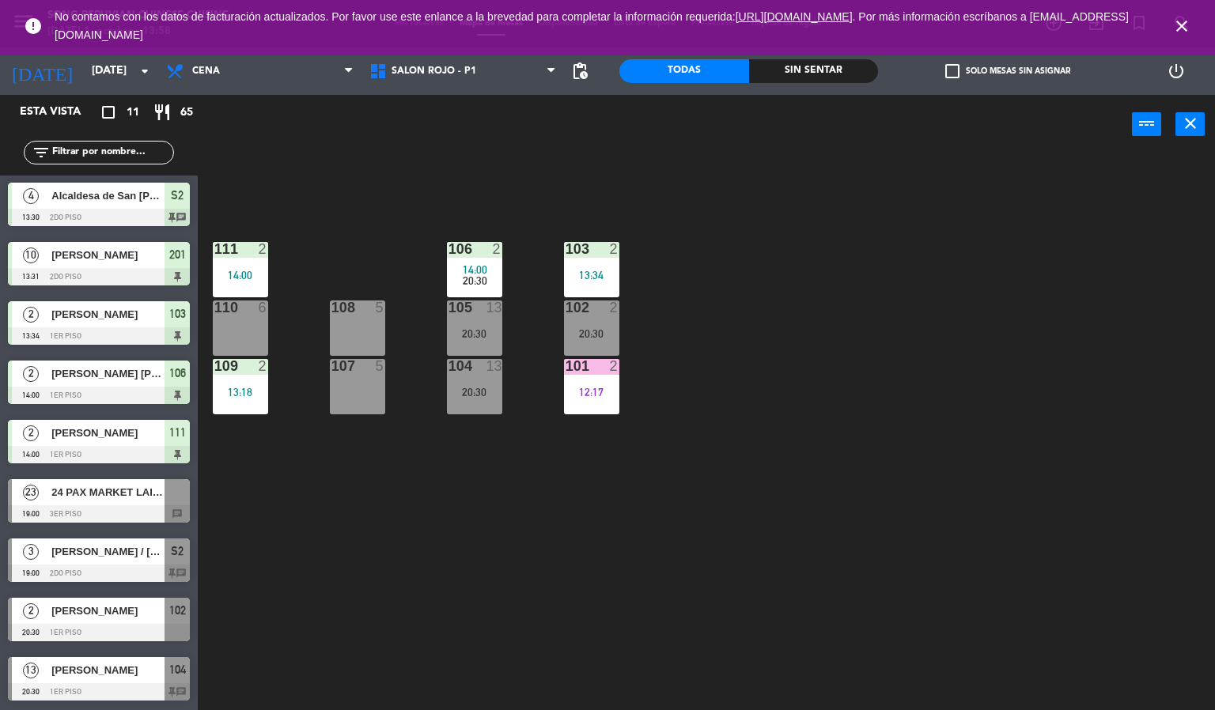
click at [57, 516] on div at bounding box center [99, 513] width 182 height 17
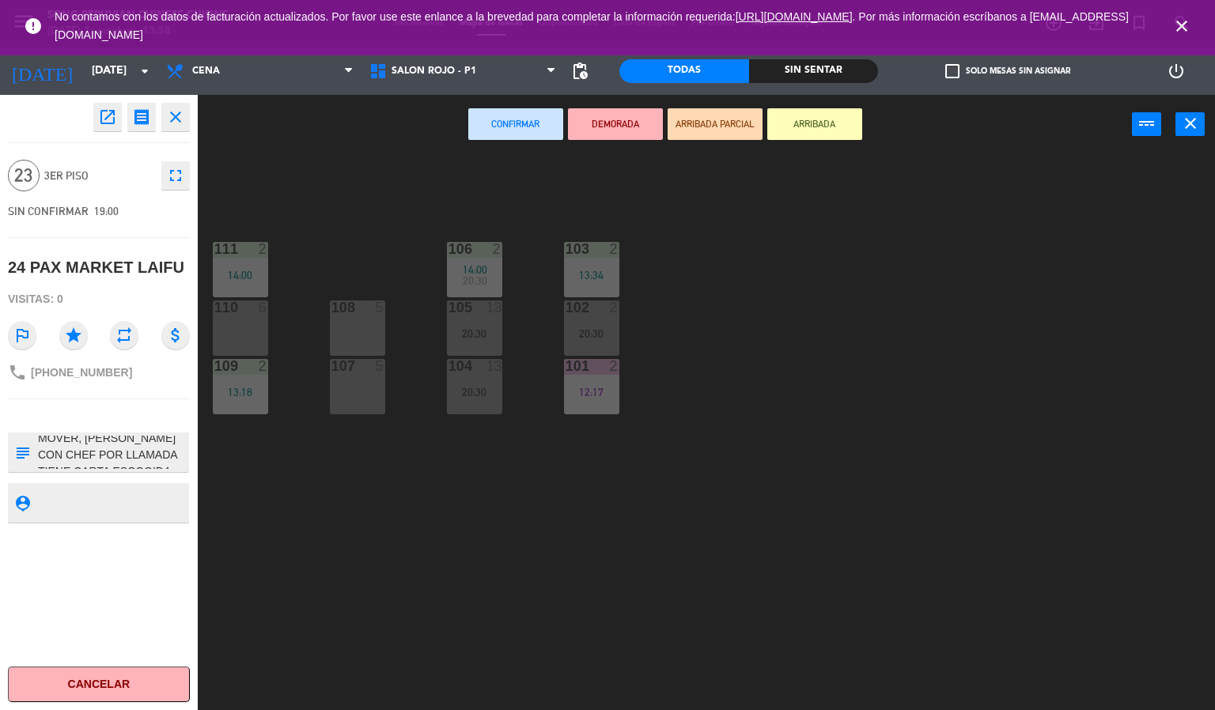
scroll to position [28, 0]
click at [53, 451] on textarea at bounding box center [111, 452] width 151 height 33
click at [335, 605] on div "103 2 13:34 106 2 14:00 20:30 111 2 14:00 102 2 20:30 105 13 20:30 108 5 110 6 …" at bounding box center [712, 433] width 1005 height 556
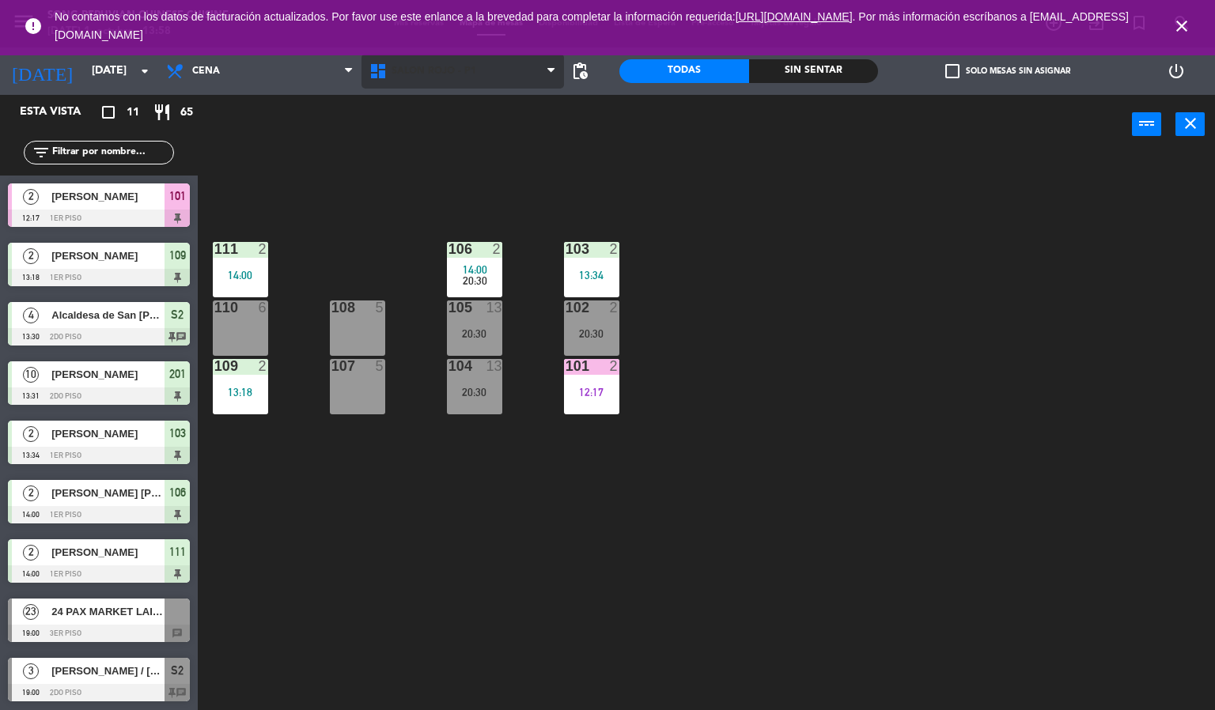
click at [440, 70] on span "SALON ROJO - P1" at bounding box center [433, 71] width 85 height 11
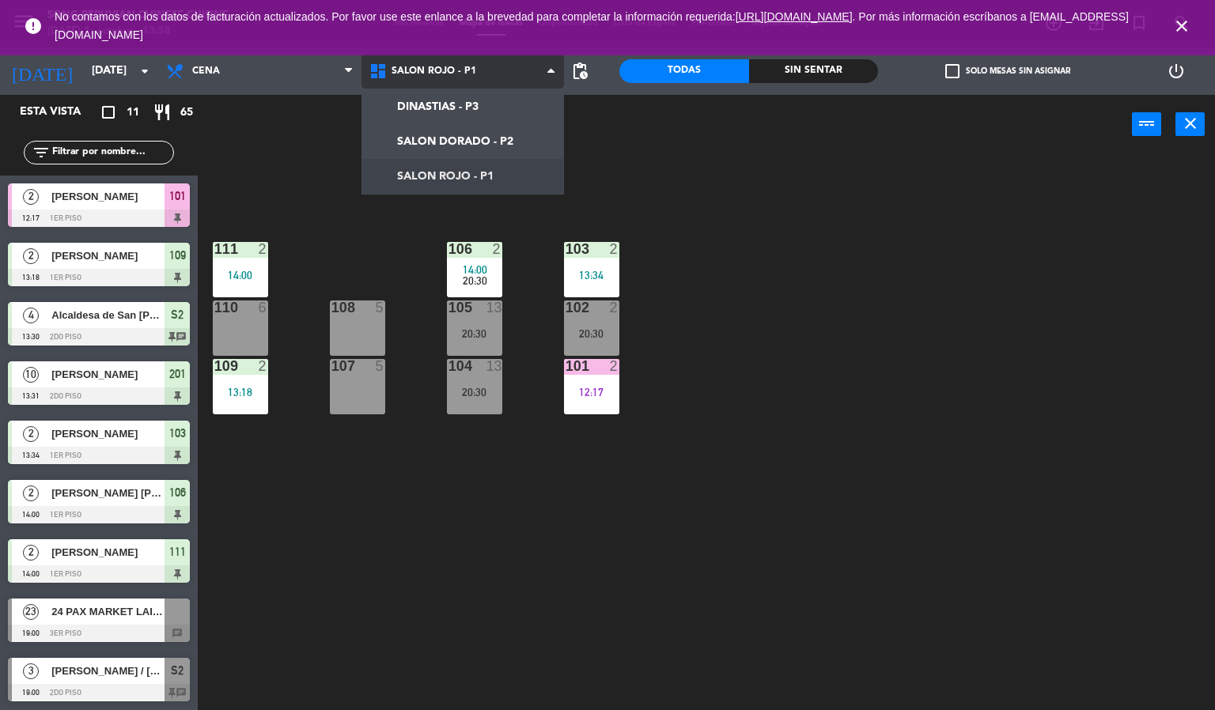
click at [397, 90] on div "DINASTIAS - P3 SALON DORADO - P2 SALON ROJO - P1 SALON ROJO - P1 DINASTIAS - P3…" at bounding box center [462, 70] width 203 height 47
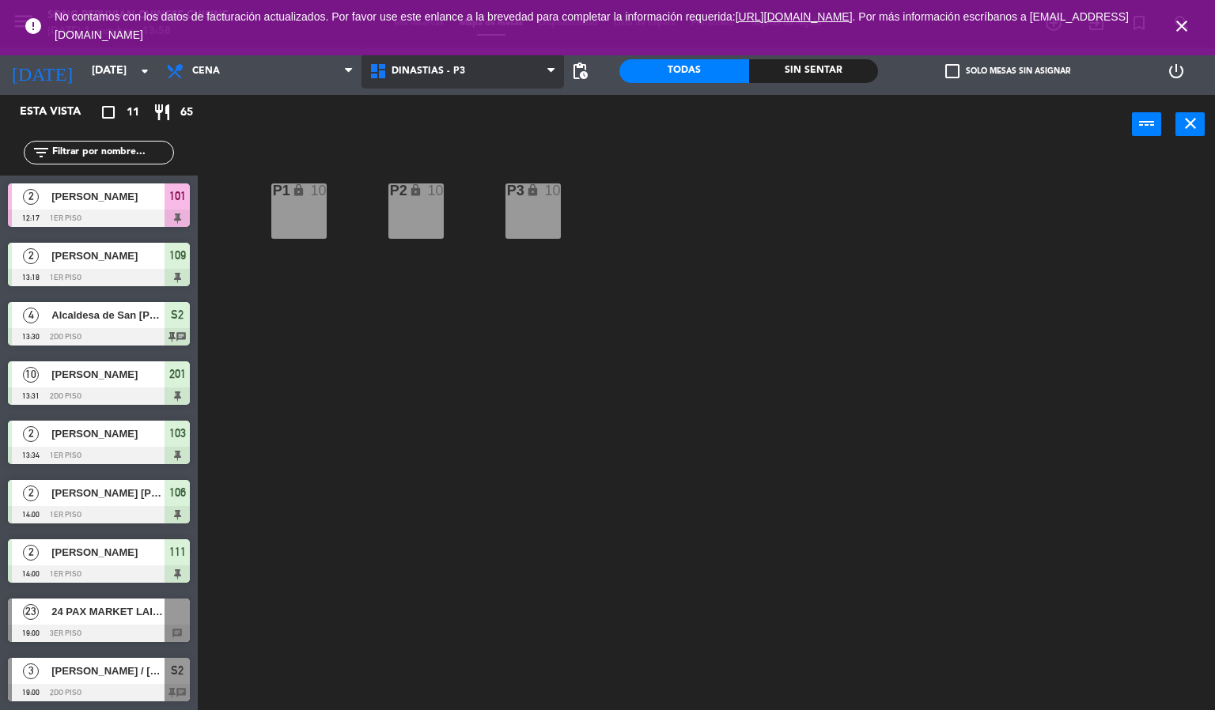
scroll to position [119, 0]
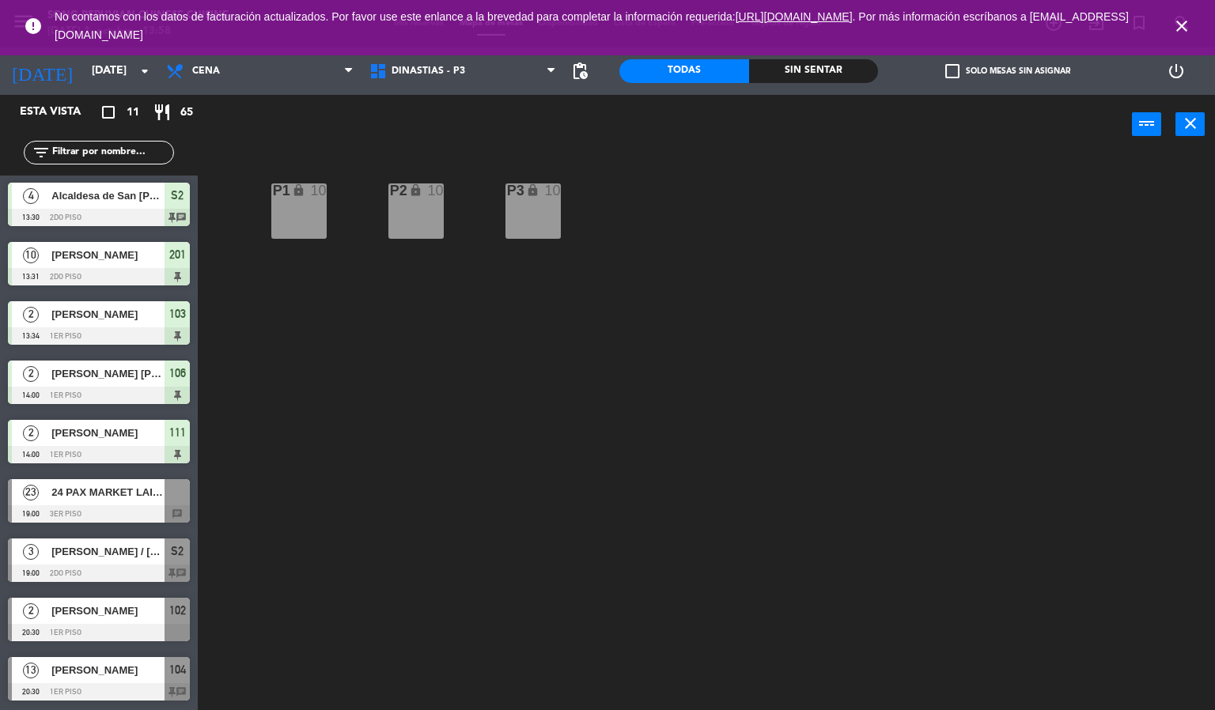
click at [124, 508] on div at bounding box center [99, 513] width 182 height 17
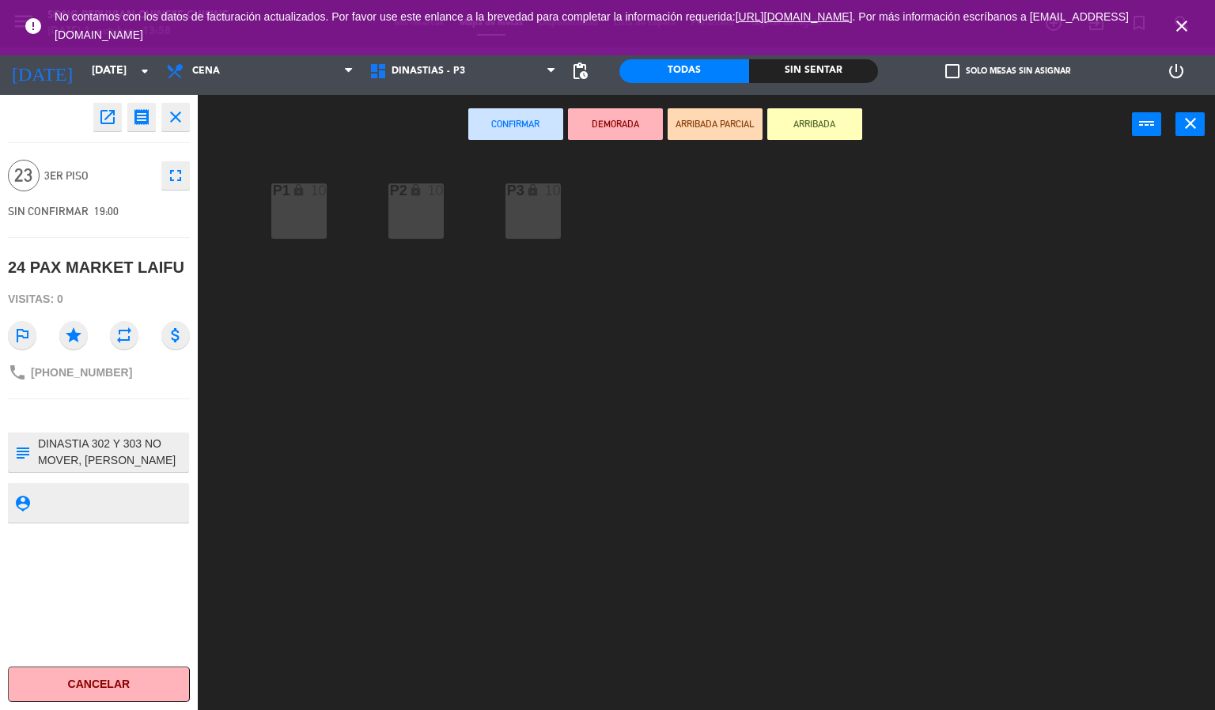
click at [409, 192] on icon "lock" at bounding box center [415, 189] width 13 height 13
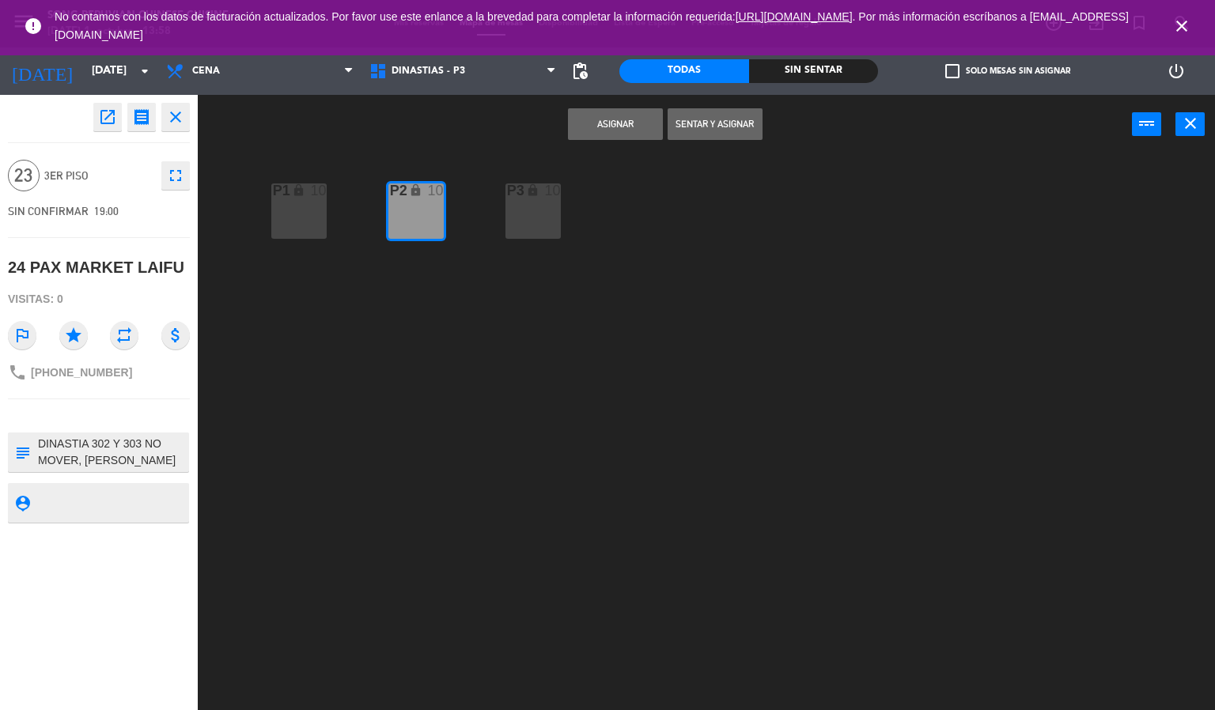
click at [535, 217] on div "P3 lock 10" at bounding box center [532, 210] width 55 height 55
click at [618, 122] on button "Asignar" at bounding box center [615, 124] width 95 height 32
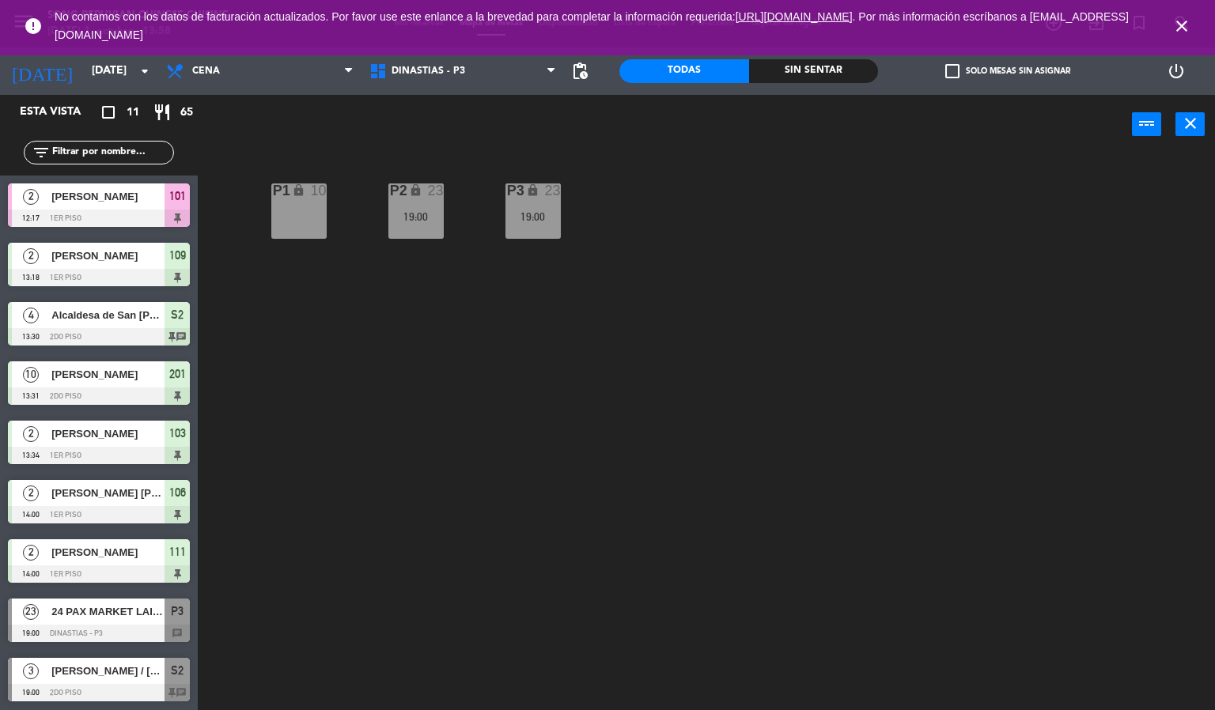
click at [648, 442] on div "P2 lock 23 19:00 P3 lock 23 19:00 P1 lock 10" at bounding box center [712, 433] width 1005 height 556
click at [672, 504] on div "P2 lock 23 19:00 P3 lock 23 19:00 P1 lock 10" at bounding box center [712, 433] width 1005 height 556
click at [1182, 25] on icon "close" at bounding box center [1181, 26] width 19 height 19
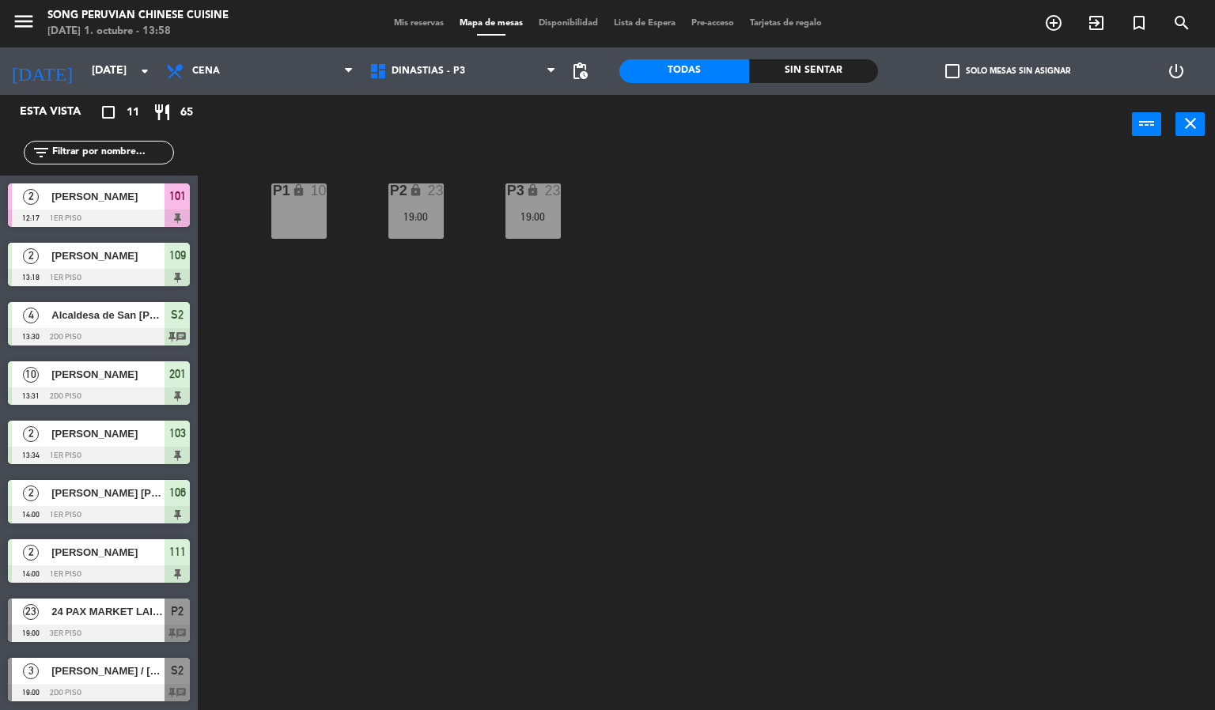
click at [909, 471] on div "P2 lock 23 19:00 P3 lock 23 19:00 P1 lock 10" at bounding box center [712, 433] width 1005 height 556
click at [430, 465] on div "P2 lock 23 19:00 P3 lock 23 19:00 P1 lock 10" at bounding box center [712, 433] width 1005 height 556
click at [414, 214] on div "19:00" at bounding box center [415, 216] width 55 height 11
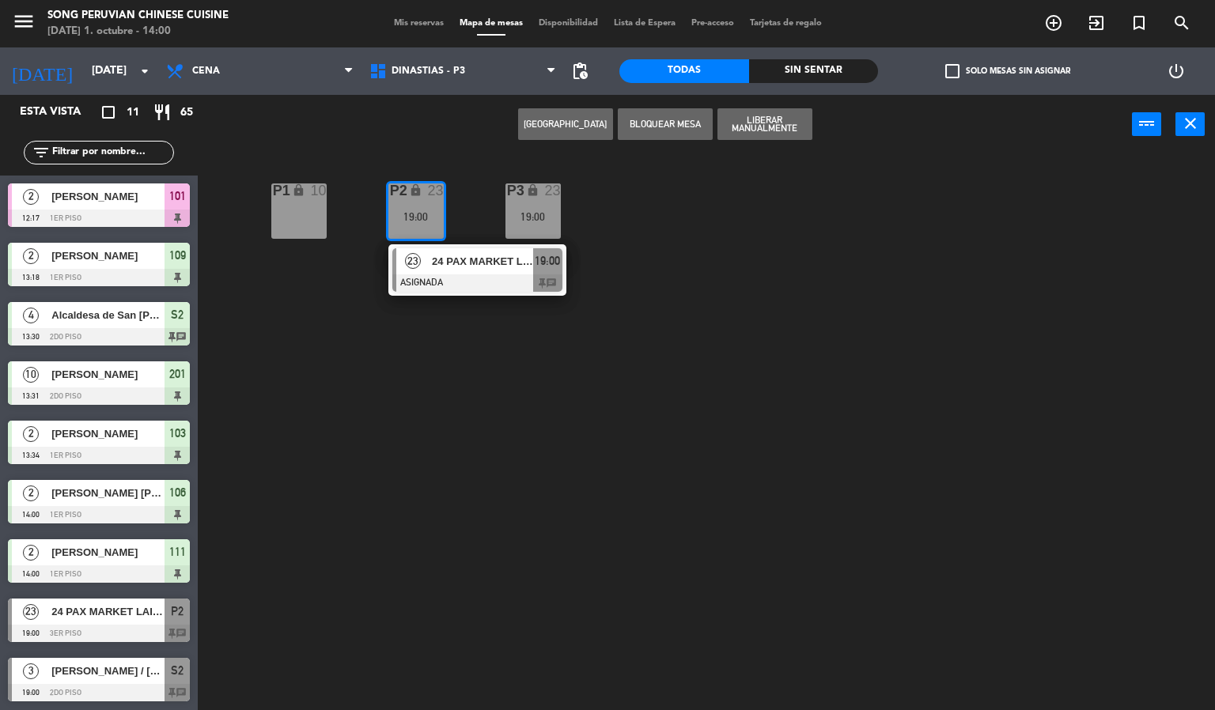
click at [459, 285] on div at bounding box center [477, 282] width 170 height 17
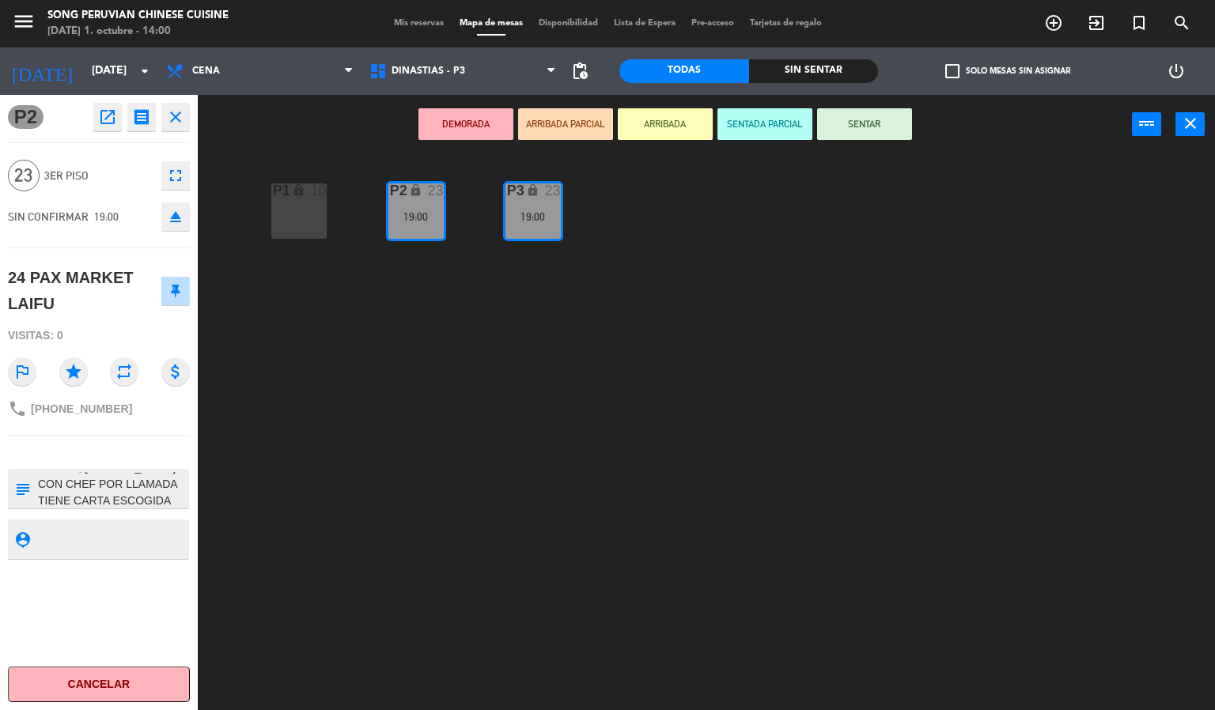
scroll to position [33, 0]
click at [304, 537] on div "P2 lock 23 19:00 P3 lock 23 19:00 P1 lock 10" at bounding box center [712, 433] width 1005 height 556
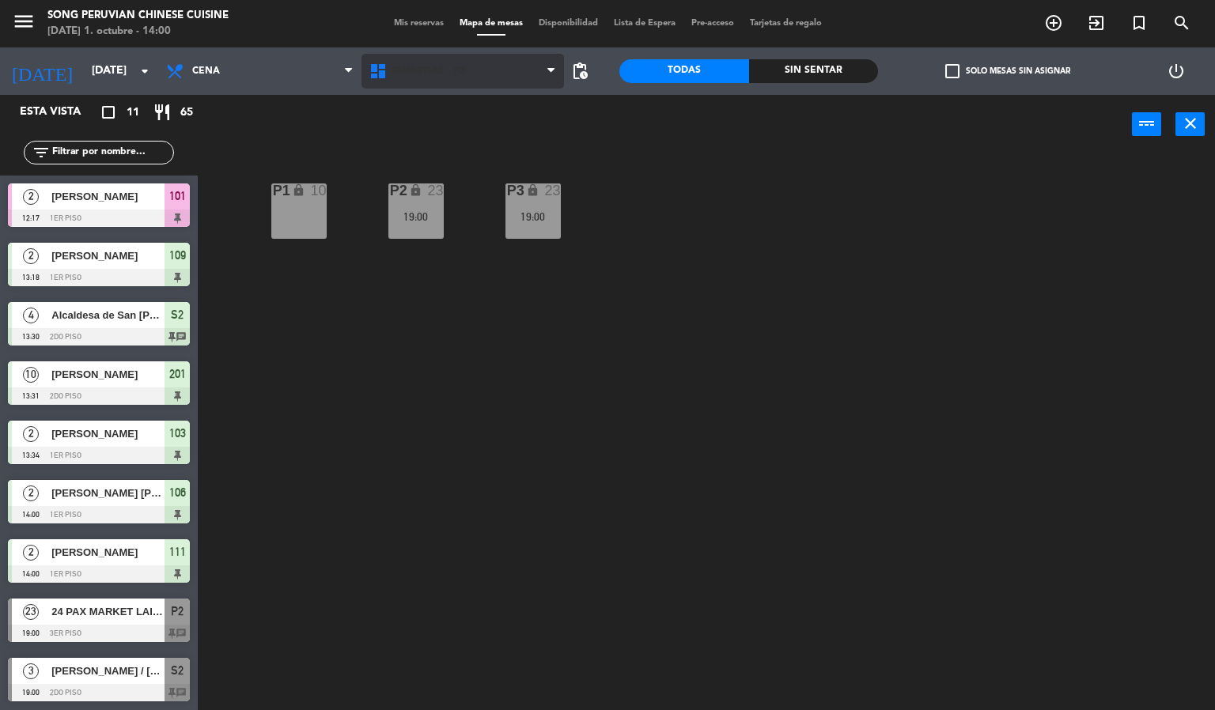
click at [411, 71] on span "DINASTIAS - P3" at bounding box center [428, 71] width 74 height 11
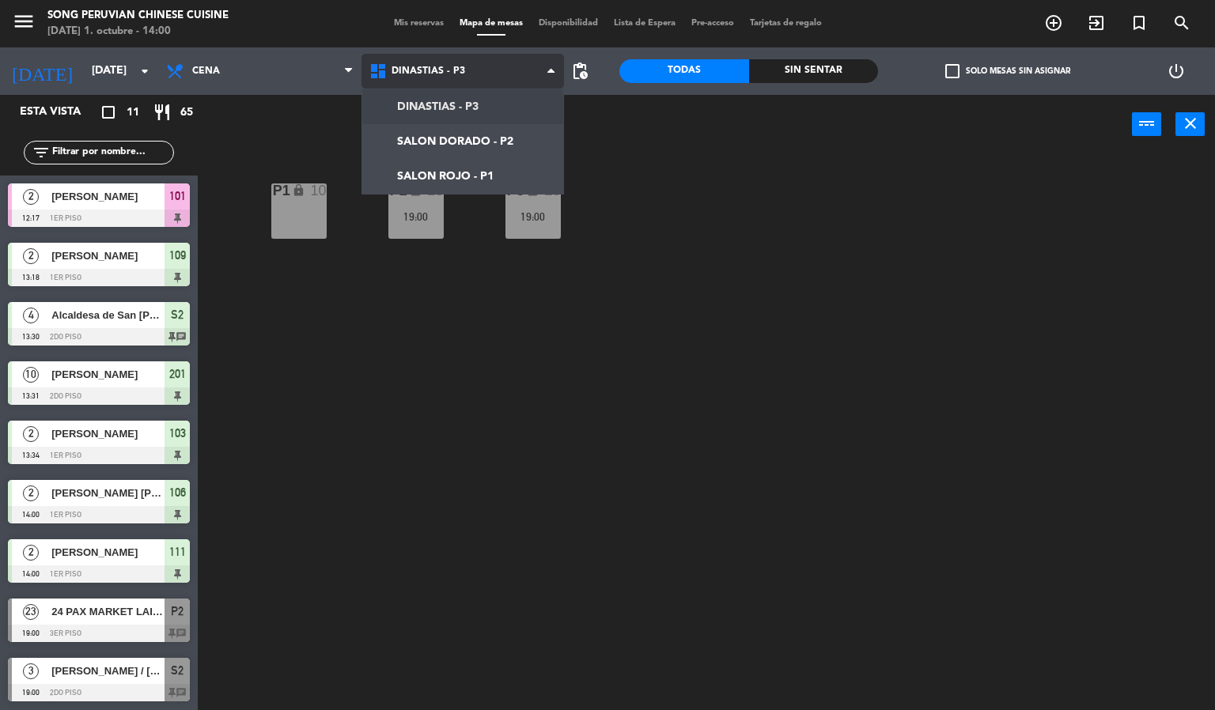
click at [433, 169] on ng-component "menu Song Peruvian Chinese Cuisine [DATE] 1. octubre - 14:00 Mis reservas Mapa …" at bounding box center [607, 355] width 1215 height 711
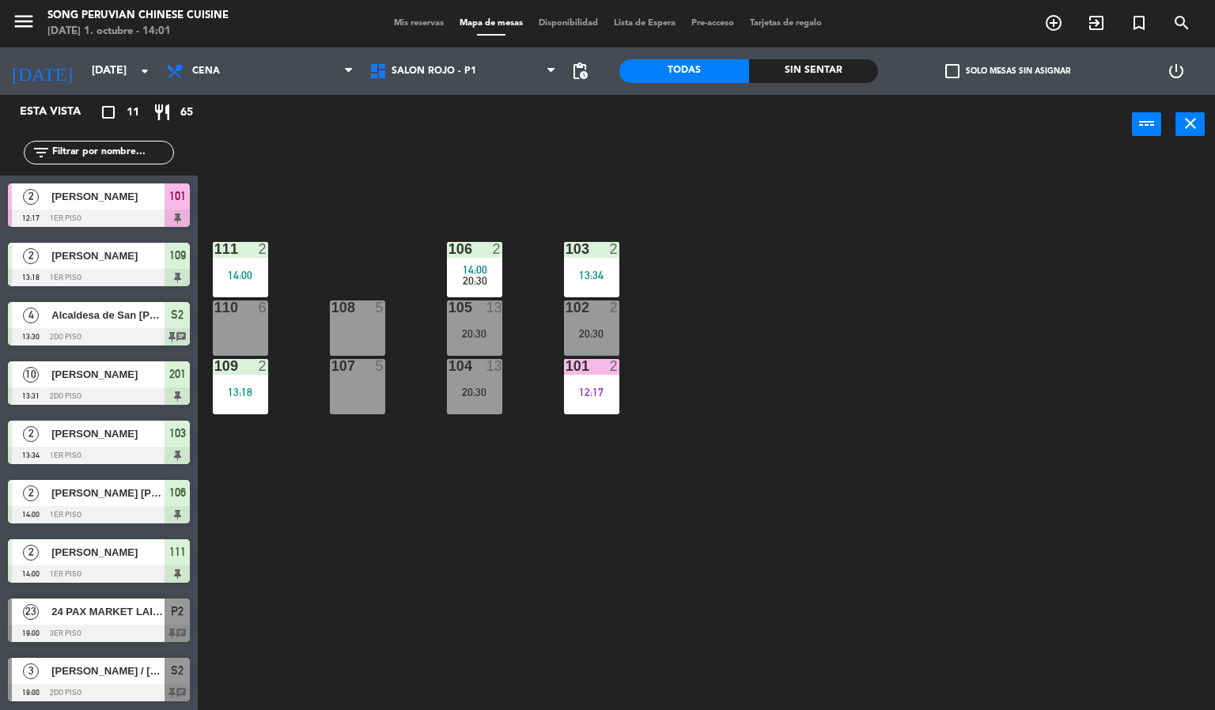
click at [470, 380] on div "104 13 20:30" at bounding box center [474, 386] width 55 height 55
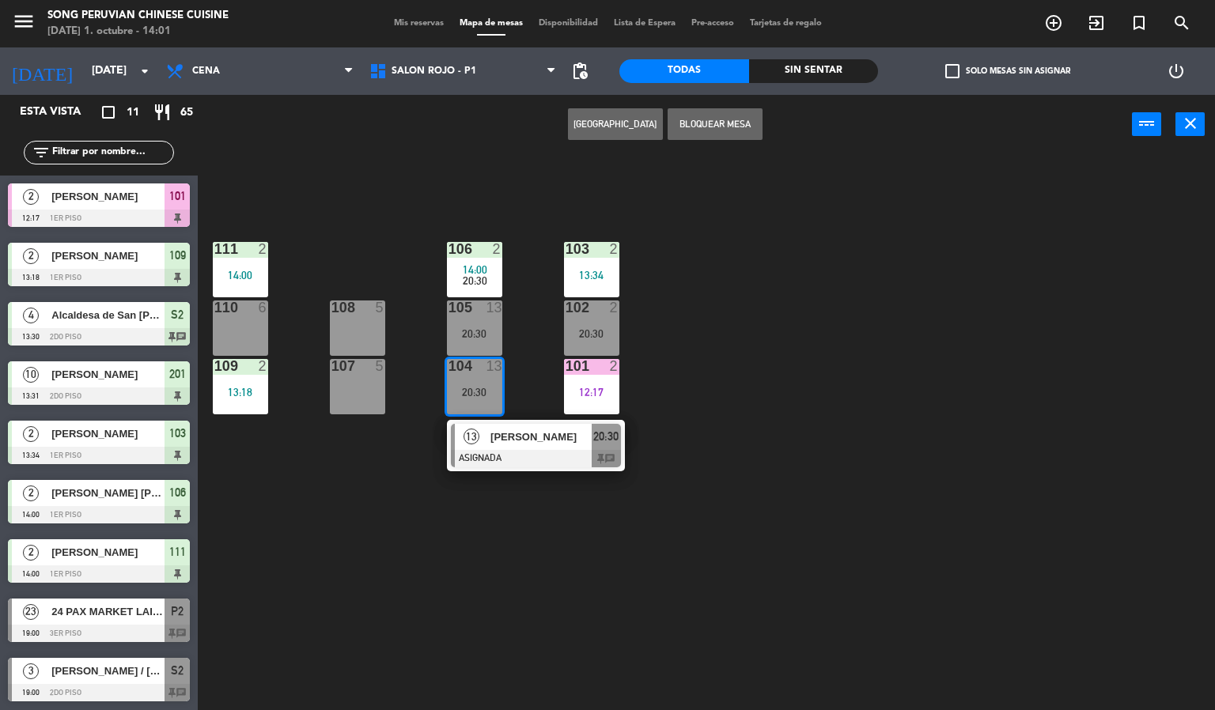
click at [484, 440] on div "13" at bounding box center [472, 437] width 34 height 26
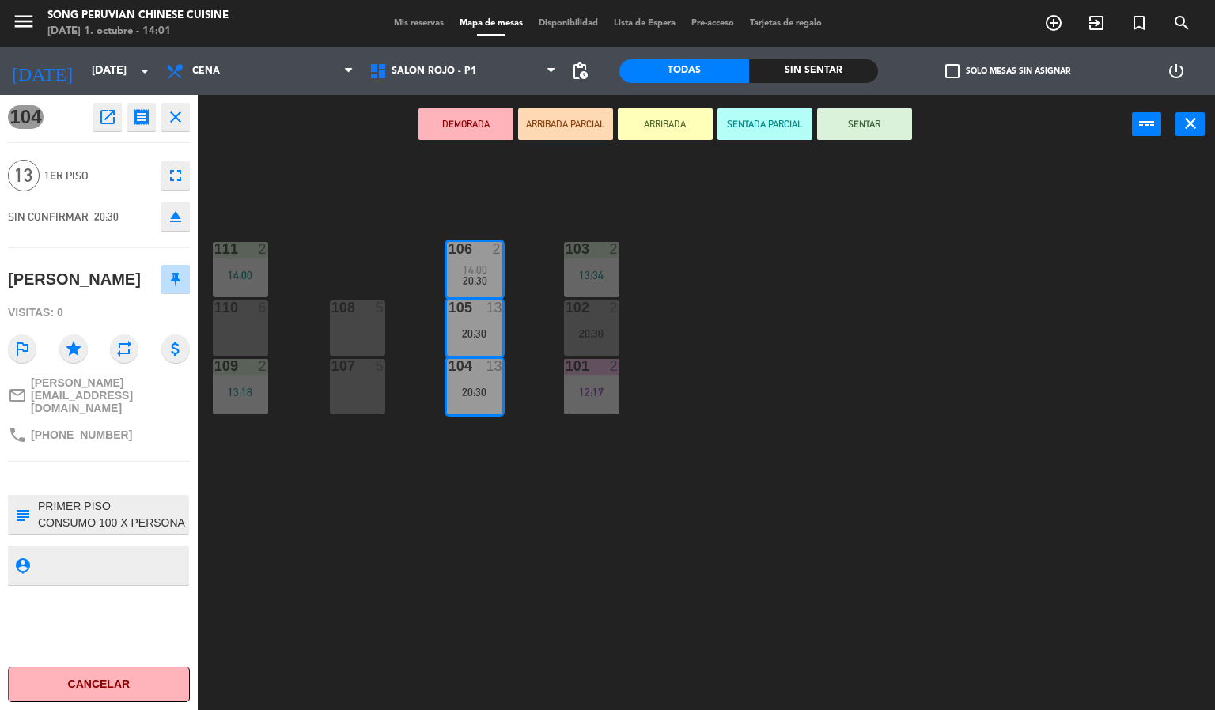
click at [364, 615] on div "103 2 13:34 106 2 14:00 20:30 111 2 14:00 102 2 20:30 105 13 20:30 108 5 110 6 …" at bounding box center [712, 433] width 1005 height 556
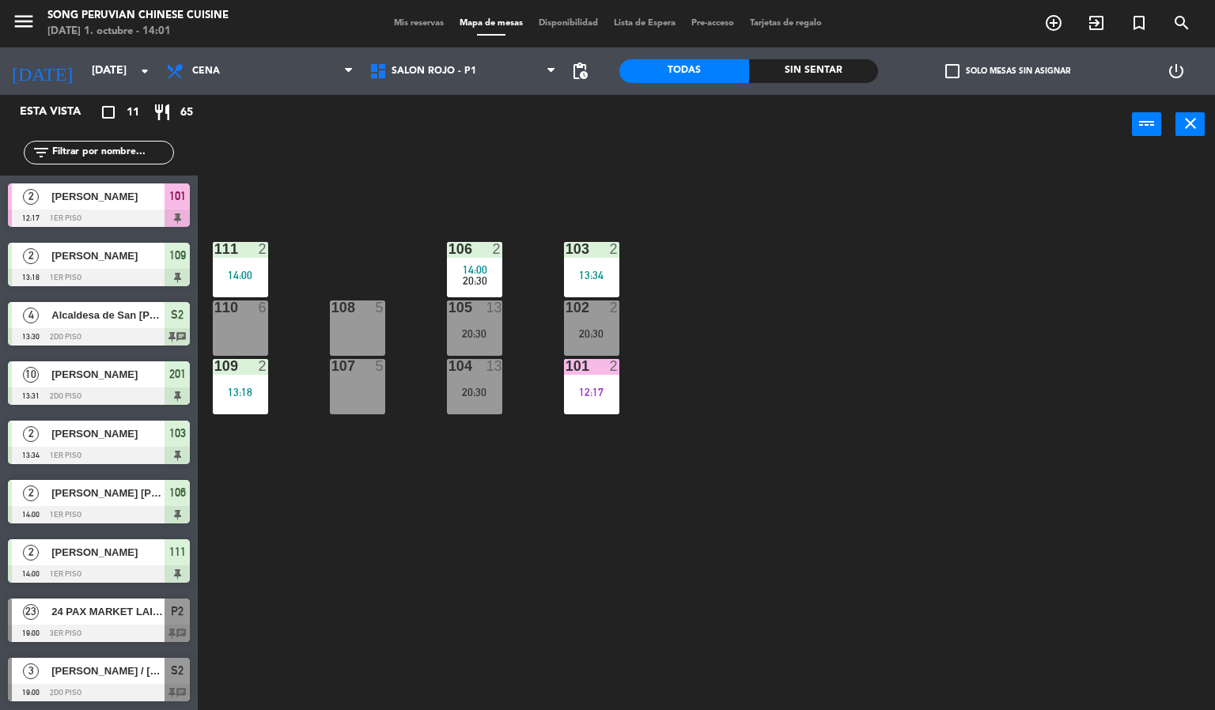
scroll to position [119, 0]
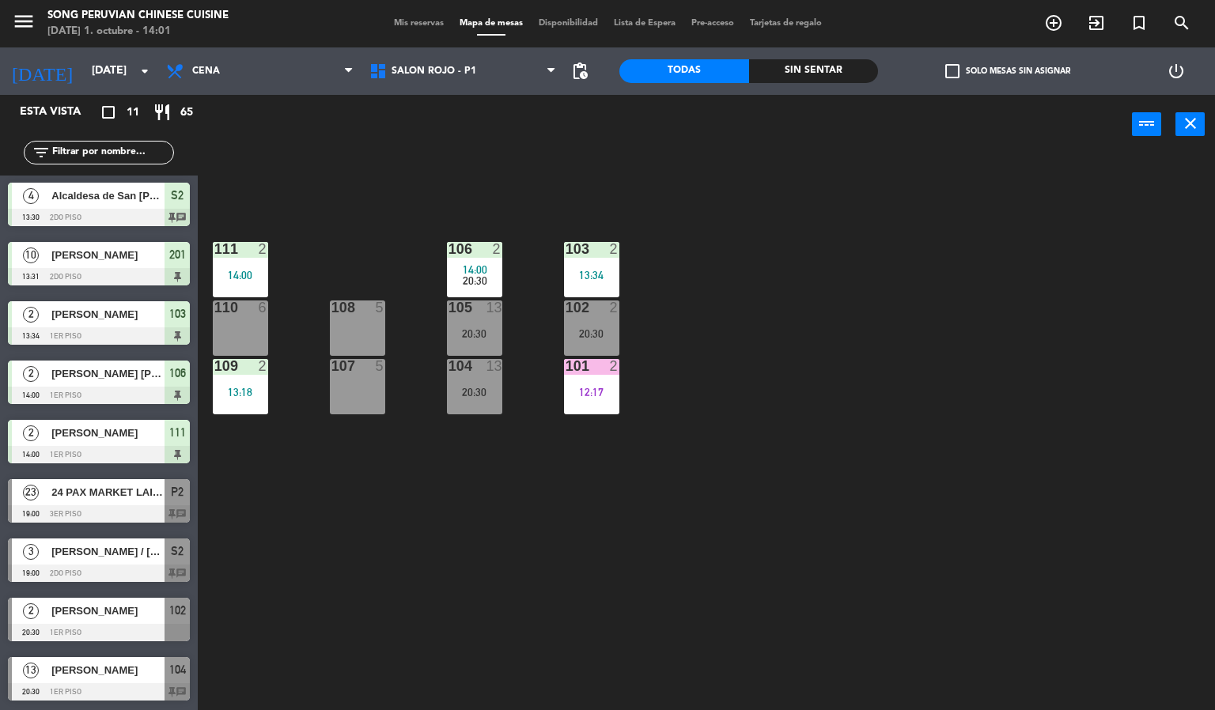
click at [255, 332] on div "110 6" at bounding box center [240, 327] width 55 height 55
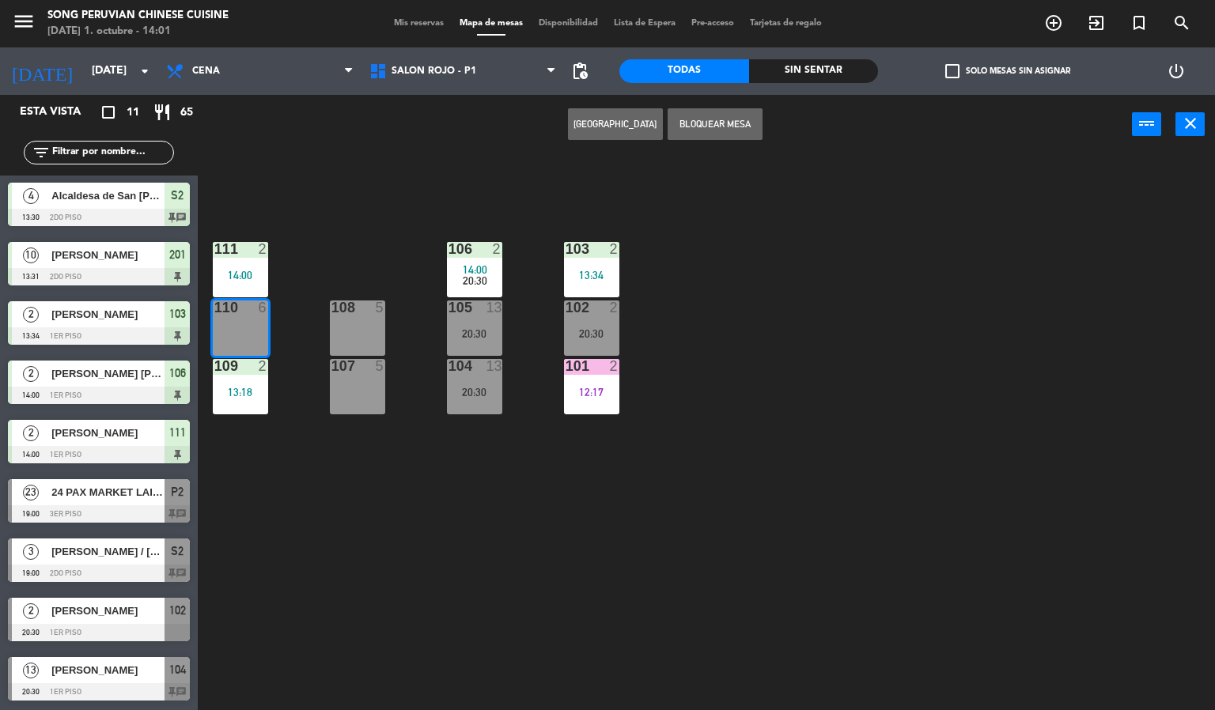
click at [335, 551] on div "103 2 13:34 106 2 14:00 20:30 111 2 14:00 102 2 20:30 105 13 20:30 108 5 110 6 …" at bounding box center [712, 433] width 1005 height 556
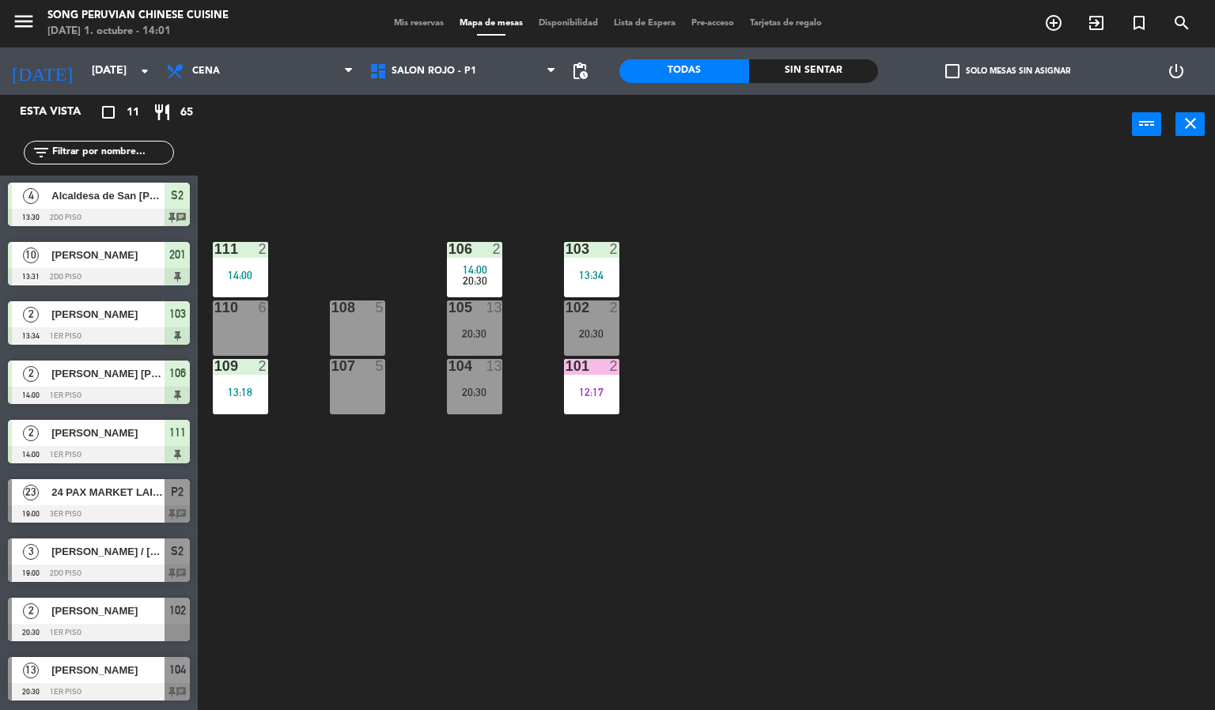
click at [596, 392] on div "12:17" at bounding box center [591, 392] width 55 height 11
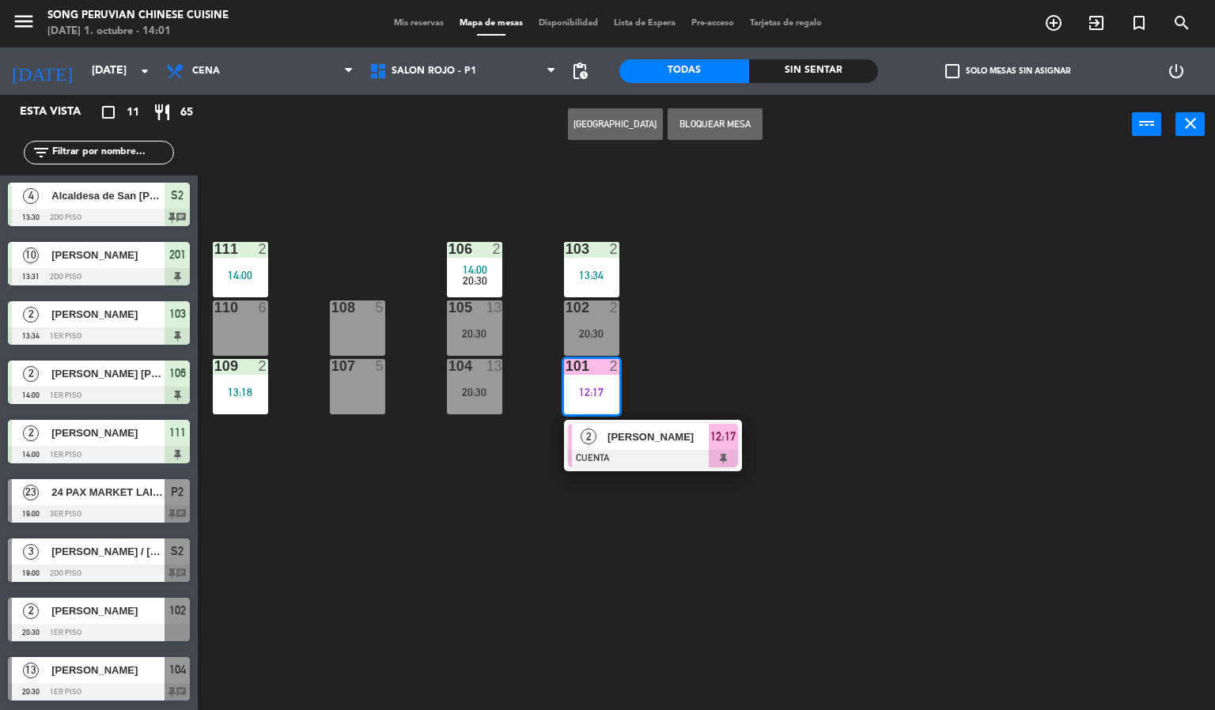
click at [474, 558] on div "103 2 13:34 106 2 14:00 20:30 111 2 14:00 102 2 20:30 105 13 20:30 108 5 110 6 …" at bounding box center [712, 433] width 1005 height 556
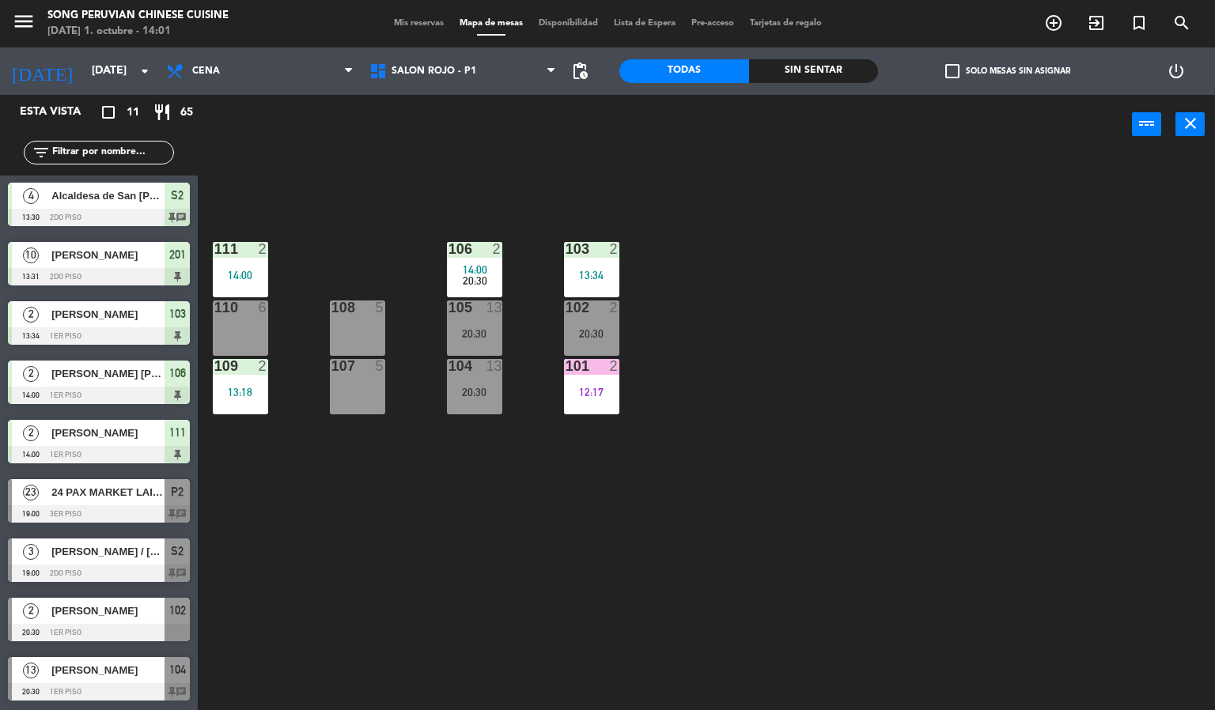
click at [337, 235] on div "103 2 13:34 106 2 14:00 20:30 111 2 14:00 102 2 20:30 105 13 20:30 108 5 110 6 …" at bounding box center [712, 433] width 1005 height 556
click at [325, 539] on div "103 2 13:34 106 2 14:00 20:30 111 2 14:00 102 2 20:30 105 13 20:30 108 5 110 6 …" at bounding box center [712, 433] width 1005 height 556
click at [437, 656] on div "103 2 13:34 106 2 14:00 20:30 111 2 14:00 102 2 20:30 105 13 20:30 108 5 110 6 …" at bounding box center [712, 433] width 1005 height 556
click at [410, 176] on div "103 2 13:34 106 2 14:00 20:30 111 2 14:00 102 2 20:30 105 13 20:30 108 5 110 6 …" at bounding box center [712, 433] width 1005 height 556
click at [387, 70] on icon at bounding box center [380, 71] width 23 height 19
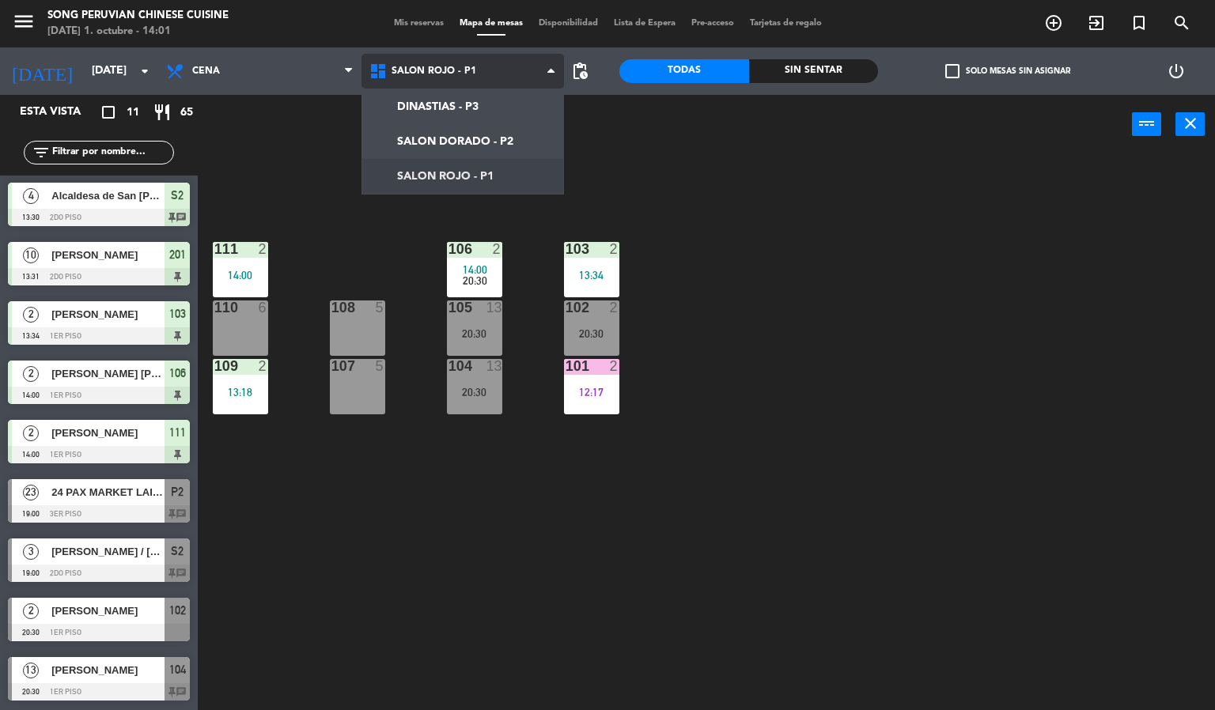
click at [408, 112] on ng-component "menu Song Peruvian Chinese Cuisine [DATE] 1. octubre - 14:01 Mis reservas Mapa …" at bounding box center [607, 355] width 1215 height 711
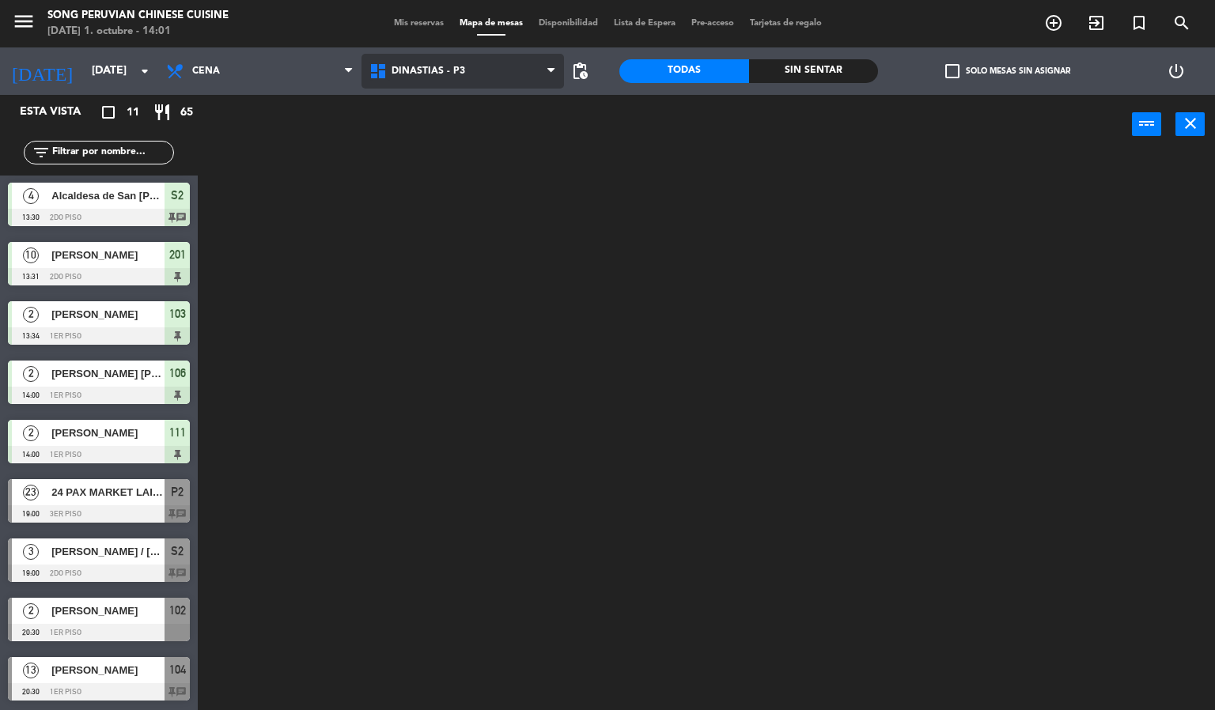
click at [387, 76] on icon at bounding box center [380, 71] width 23 height 19
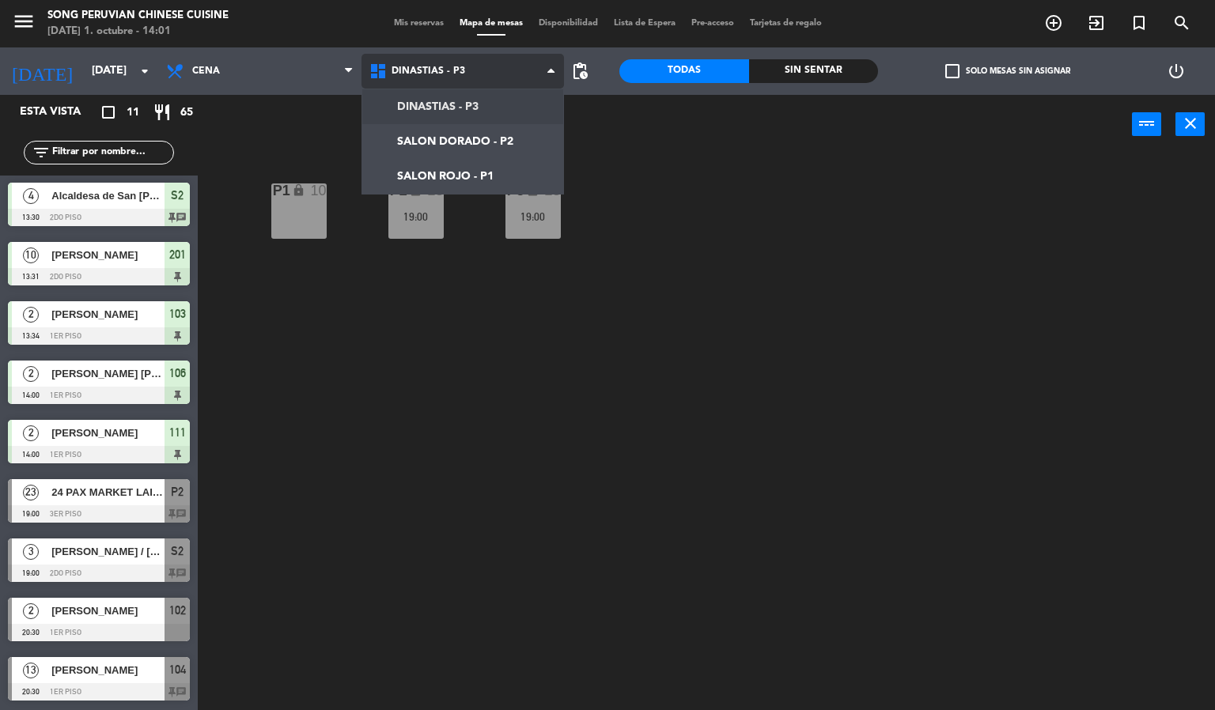
click at [406, 152] on ng-component "menu Song Peruvian Chinese Cuisine [DATE] 1. octubre - 14:01 Mis reservas Mapa …" at bounding box center [607, 355] width 1215 height 711
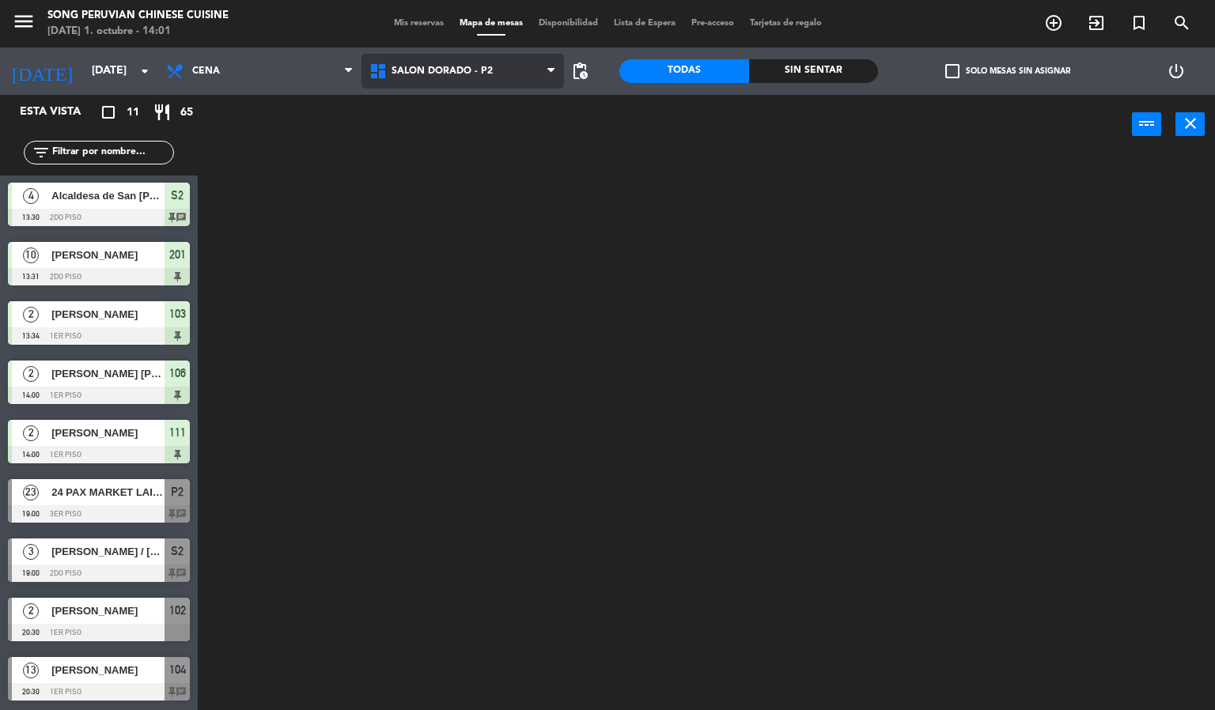
click at [387, 70] on icon at bounding box center [380, 71] width 23 height 19
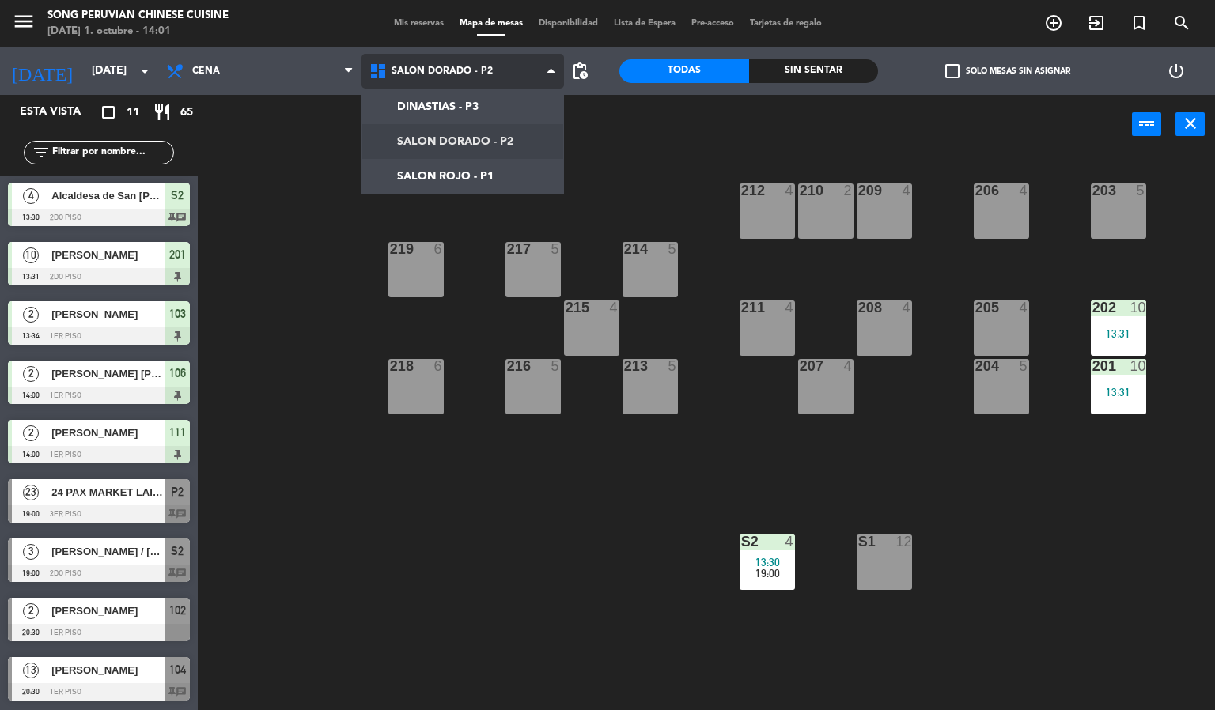
click at [402, 180] on ng-component "menu Song Peruvian Chinese Cuisine [DATE] 1. octubre - 14:01 Mis reservas Mapa …" at bounding box center [607, 355] width 1215 height 711
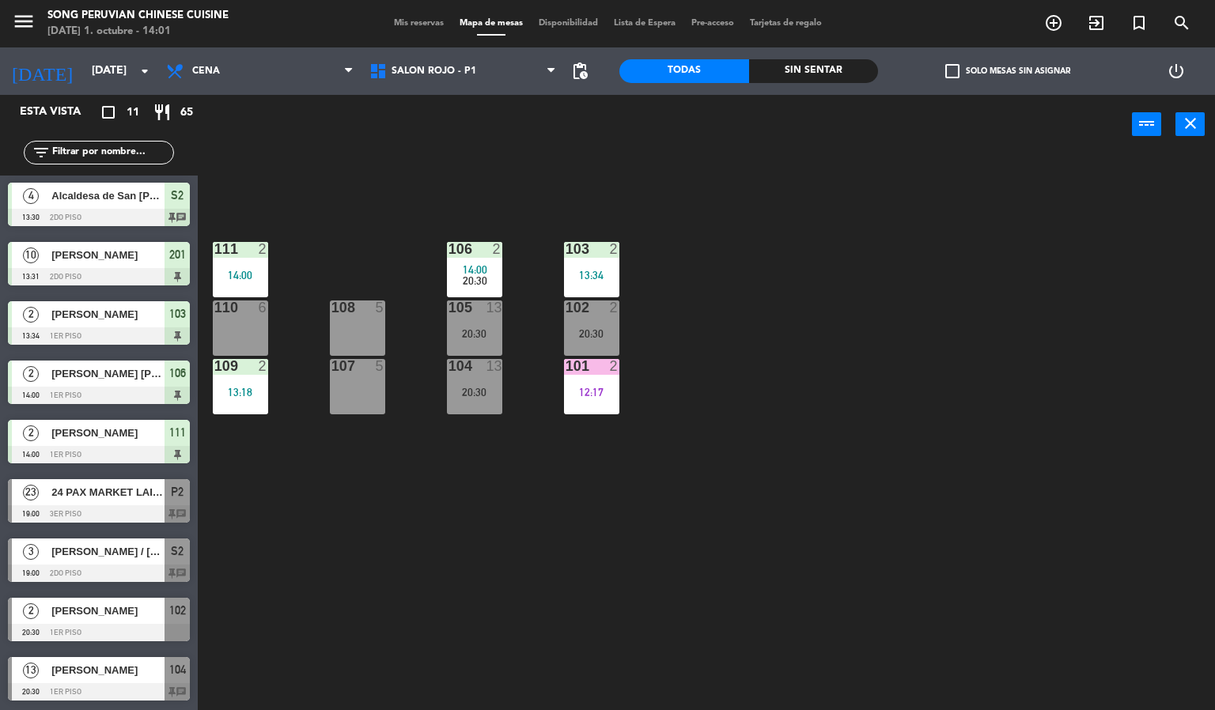
click at [487, 567] on div "103 2 13:34 106 2 14:00 20:30 111 2 14:00 102 2 20:30 105 13 20:30 108 5 110 6 …" at bounding box center [712, 433] width 1005 height 556
click at [413, 195] on div "103 2 13:34 106 2 14:00 20:30 111 2 14:00 102 2 20:30 105 13 20:30 108 5 110 6 …" at bounding box center [712, 433] width 1005 height 556
click at [333, 629] on div "103 2 13:34 106 2 14:00 20:30 111 2 14:00 102 2 20:30 105 13 20:30 108 5 110 6 …" at bounding box center [712, 433] width 1005 height 556
click at [221, 74] on span "Cena" at bounding box center [259, 71] width 203 height 35
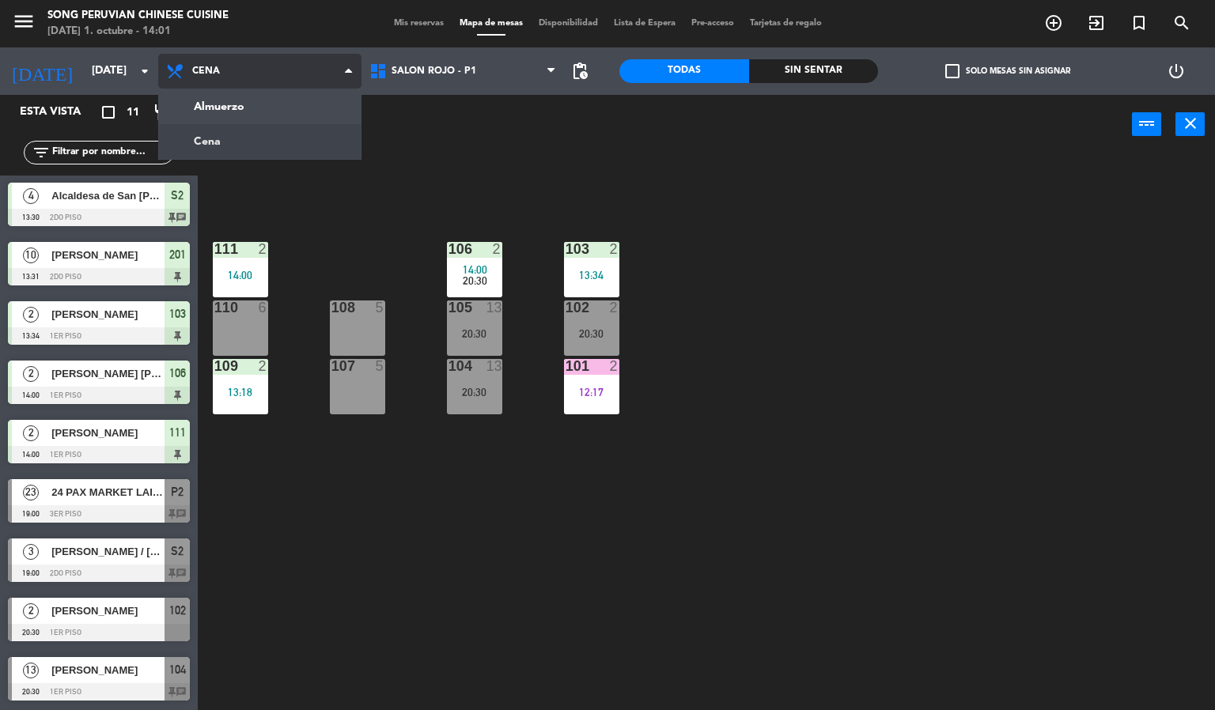
click at [229, 98] on ng-component "menu Song Peruvian Chinese Cuisine [DATE] 1. octubre - 14:01 Mis reservas Mapa …" at bounding box center [607, 355] width 1215 height 711
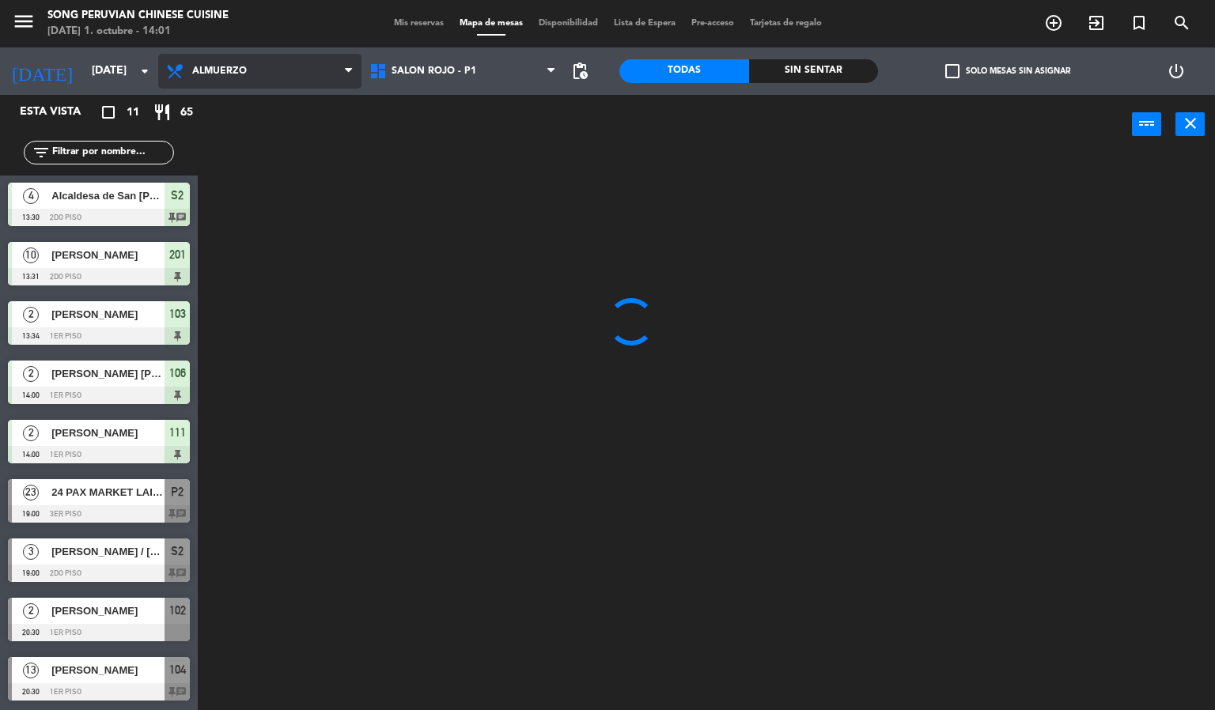
scroll to position [0, 0]
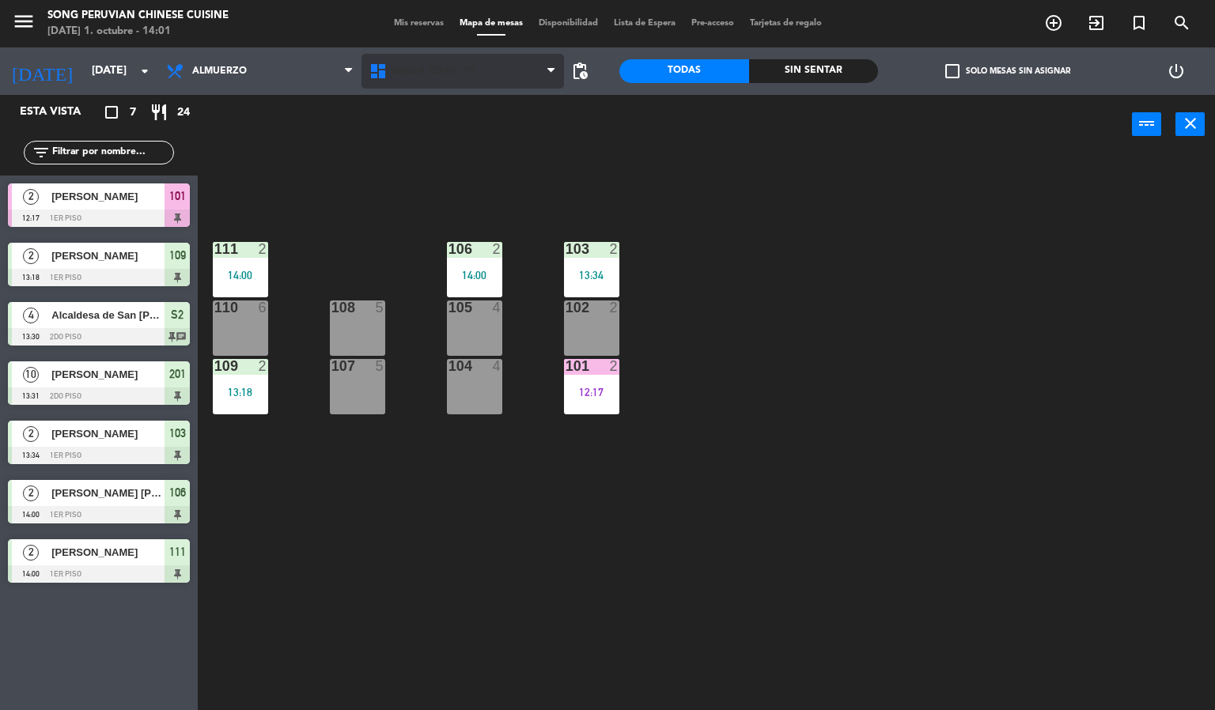
click at [387, 71] on icon at bounding box center [380, 71] width 23 height 19
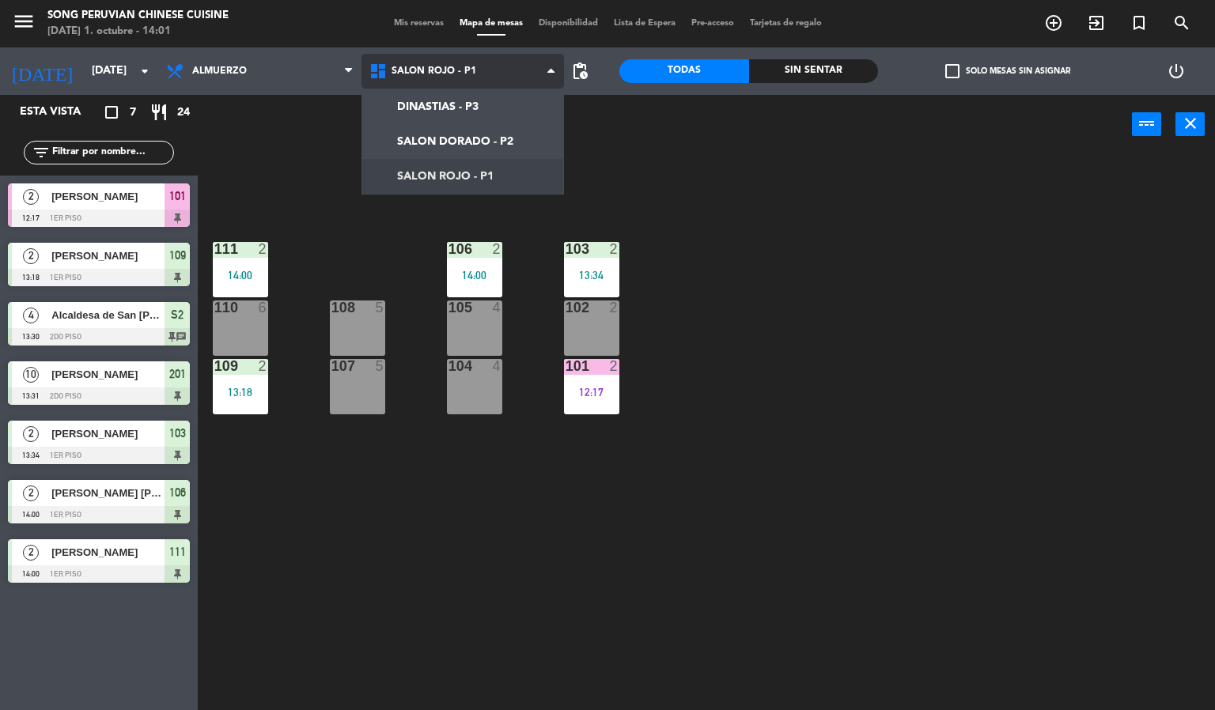
click at [409, 134] on ng-component "menu Song Peruvian Chinese Cuisine [DATE] 1. octubre - 14:01 Mis reservas Mapa …" at bounding box center [607, 355] width 1215 height 711
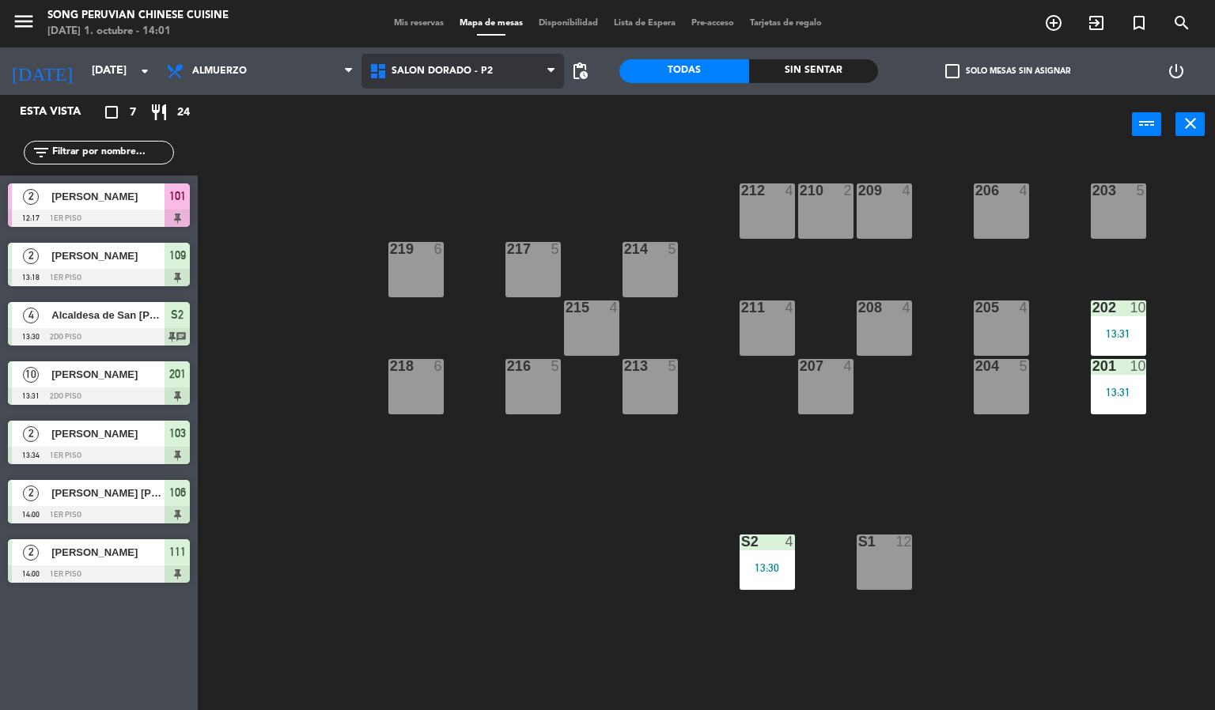
click at [390, 78] on icon at bounding box center [380, 71] width 23 height 19
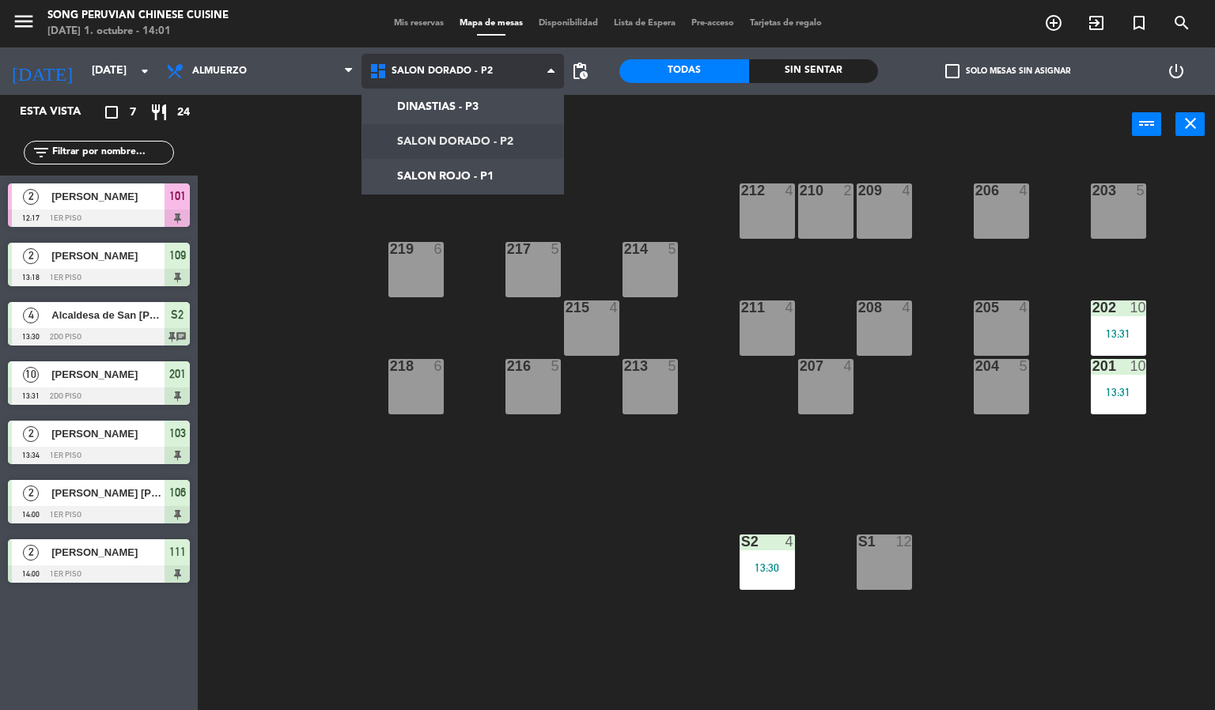
click at [432, 181] on ng-component "menu Song Peruvian Chinese Cuisine [DATE] 1. octubre - 14:01 Mis reservas Mapa …" at bounding box center [607, 355] width 1215 height 711
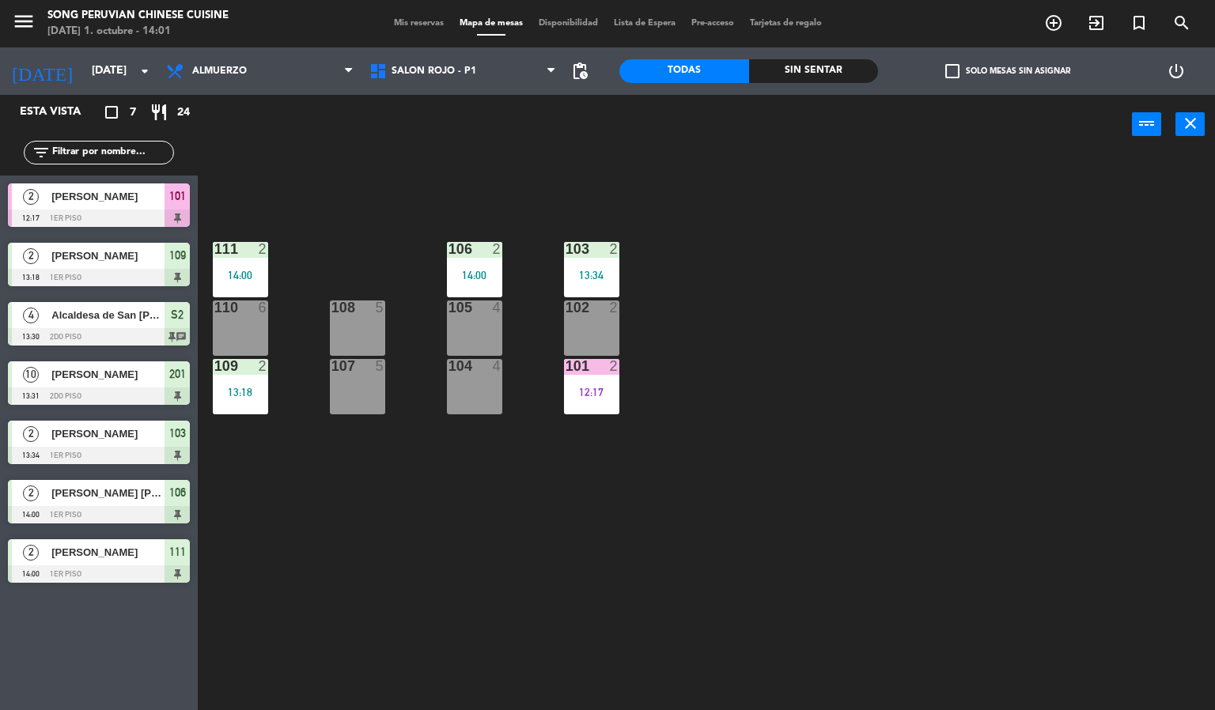
click at [430, 473] on div "103 2 13:34 106 2 14:00 111 2 14:00 102 2 105 4 108 5 110 6 101 2 12:17 104 4 1…" at bounding box center [712, 433] width 1005 height 556
click at [394, 365] on div "5" at bounding box center [384, 366] width 26 height 14
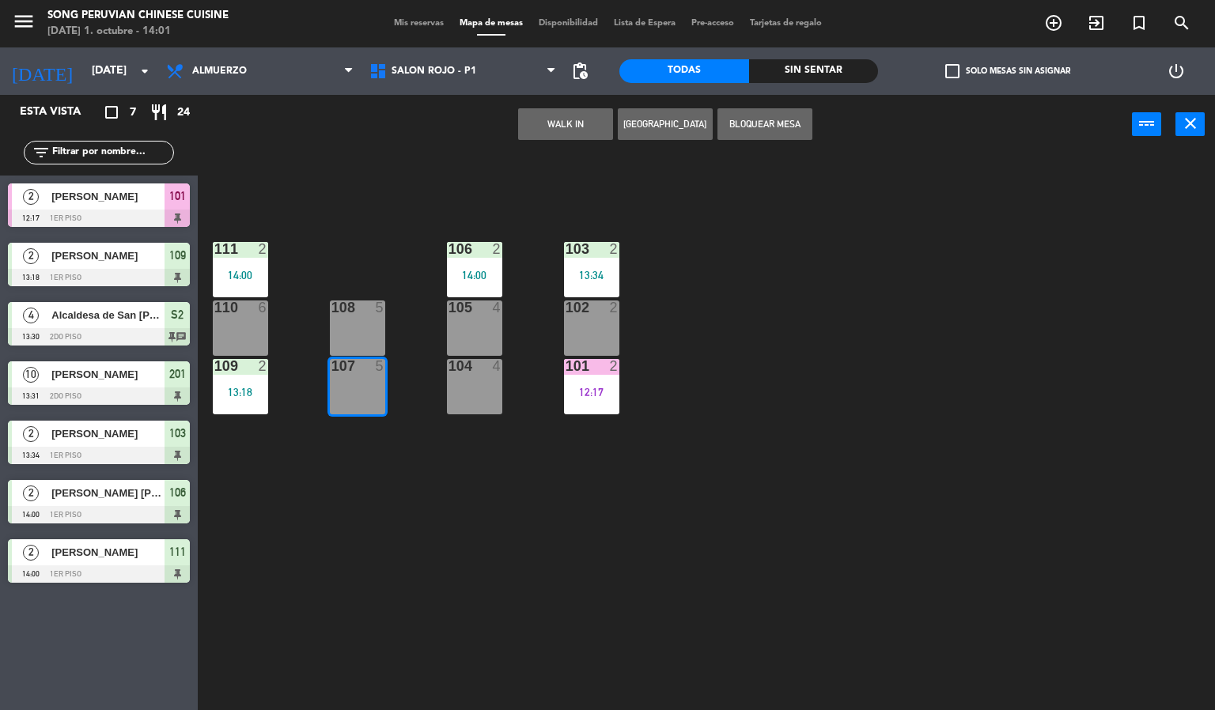
click at [378, 225] on div "103 2 13:34 106 2 14:00 111 2 14:00 102 2 105 4 108 5 110 6 101 2 12:17 104 4 1…" at bounding box center [712, 433] width 1005 height 556
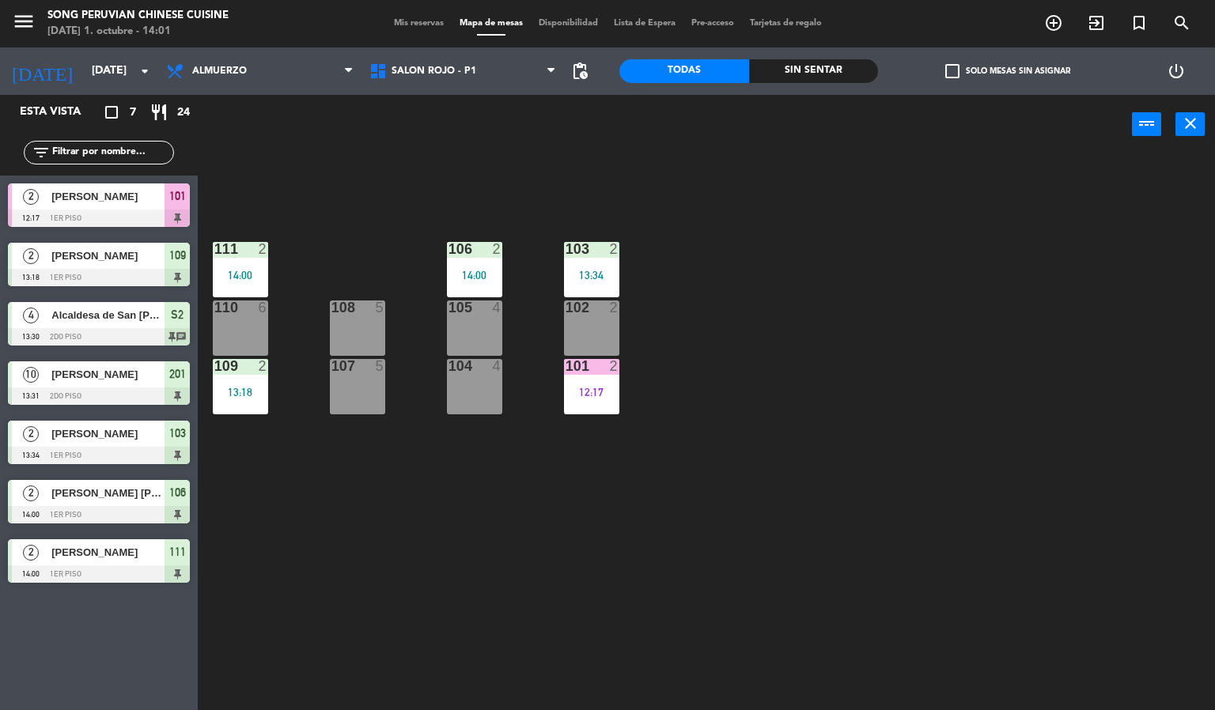
click at [371, 332] on div "108 5" at bounding box center [357, 327] width 55 height 55
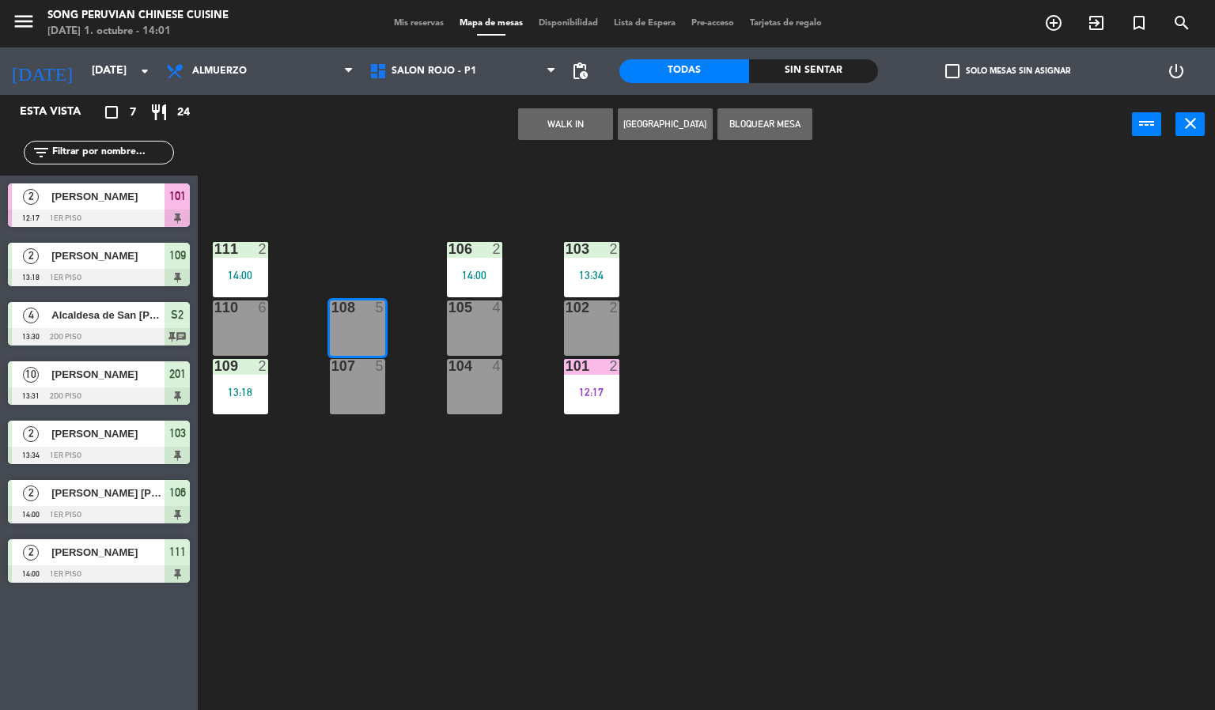
click at [357, 413] on div "107 5" at bounding box center [357, 386] width 55 height 55
click at [385, 217] on div "103 2 13:34 106 2 14:00 111 2 14:00 102 2 105 4 108 5 110 6 101 2 12:17 104 4 1…" at bounding box center [712, 433] width 1005 height 556
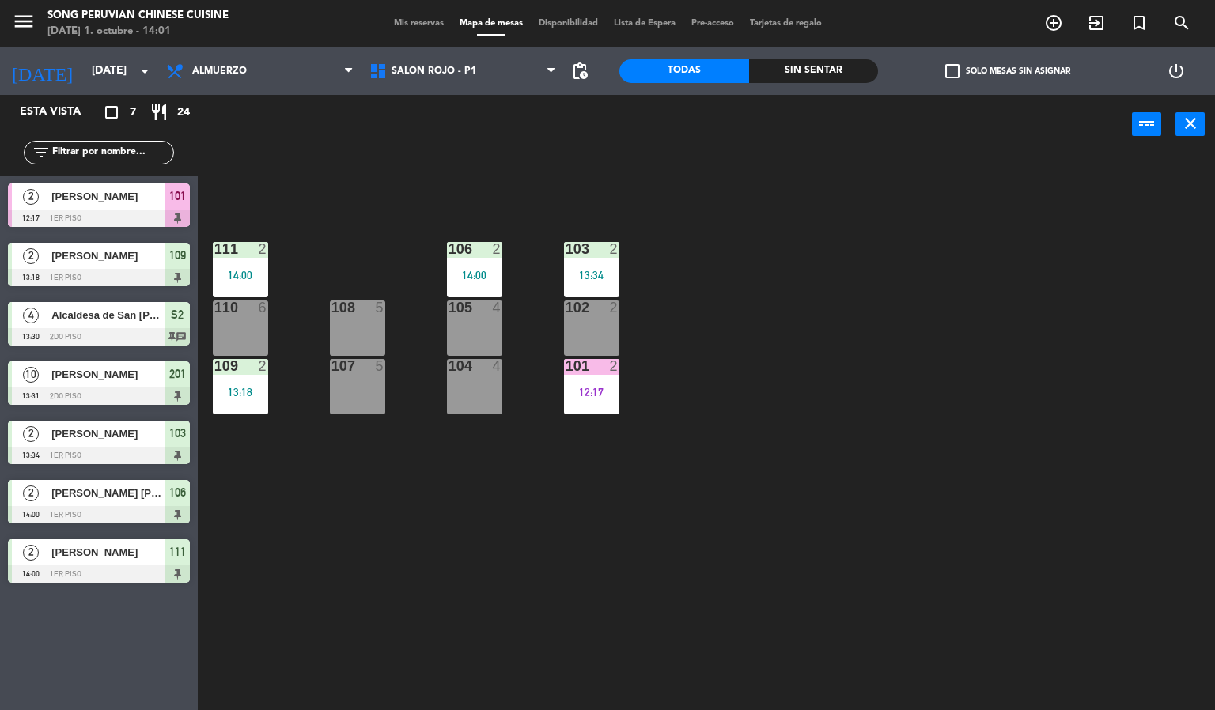
click at [463, 380] on div "104 4" at bounding box center [474, 386] width 55 height 55
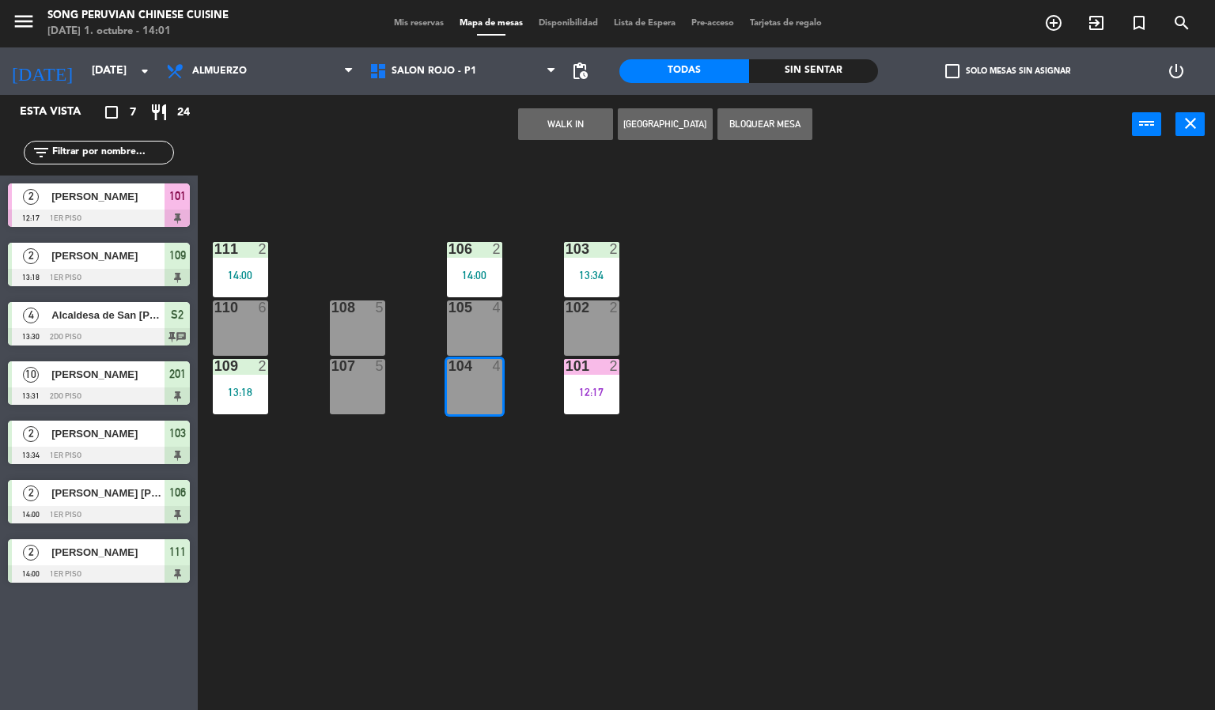
click at [470, 312] on div at bounding box center [474, 307] width 26 height 14
click at [418, 169] on div "103 2 13:34 106 2 14:00 111 2 14:00 102 2 105 4 108 5 110 6 101 2 12:17 104 4 1…" at bounding box center [712, 433] width 1005 height 556
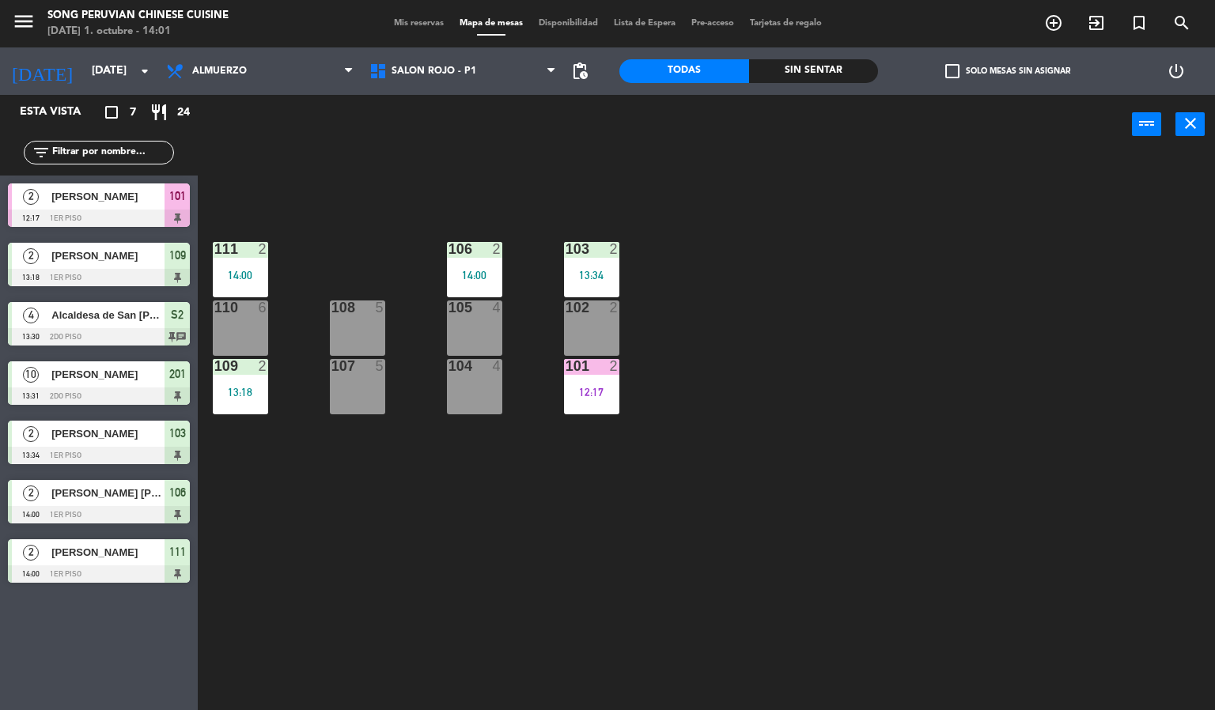
click at [270, 309] on div "6" at bounding box center [267, 307] width 26 height 14
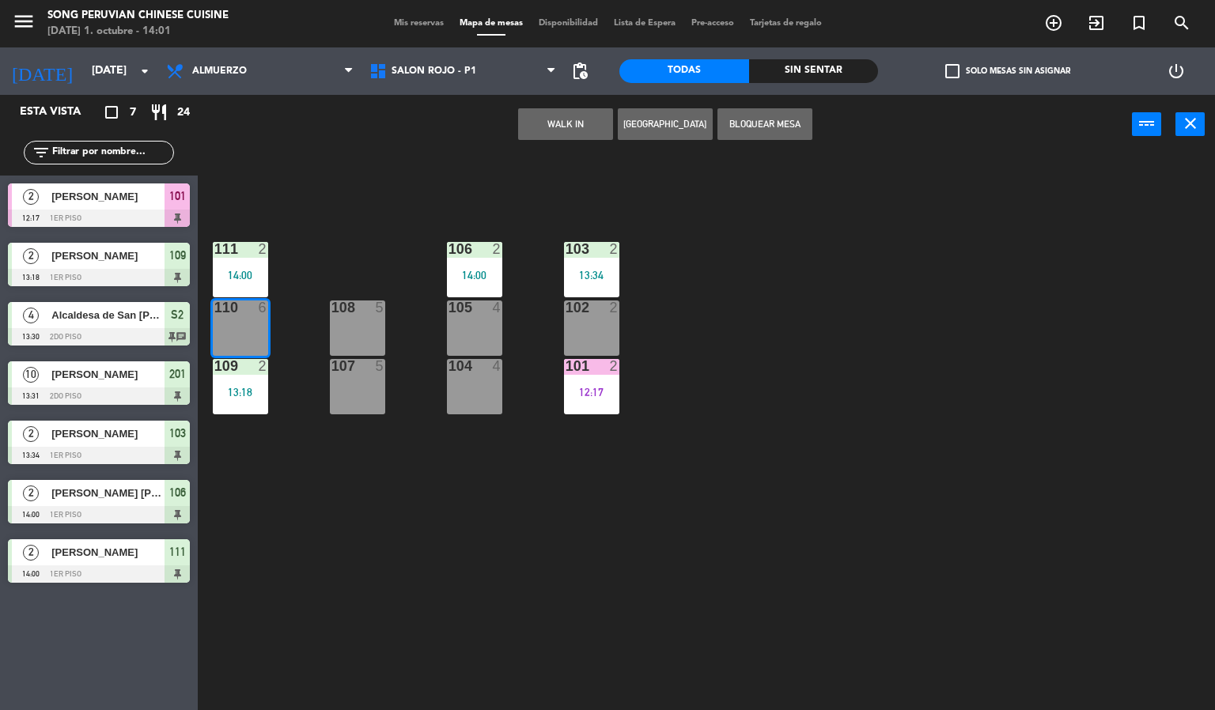
click at [363, 338] on div "108 5" at bounding box center [357, 327] width 55 height 55
click at [358, 382] on div "107 5" at bounding box center [357, 386] width 55 height 55
click at [394, 515] on div "103 2 13:34 106 2 14:00 111 2 14:00 102 2 105 4 108 5 110 6 101 2 12:17 104 4 1…" at bounding box center [712, 433] width 1005 height 556
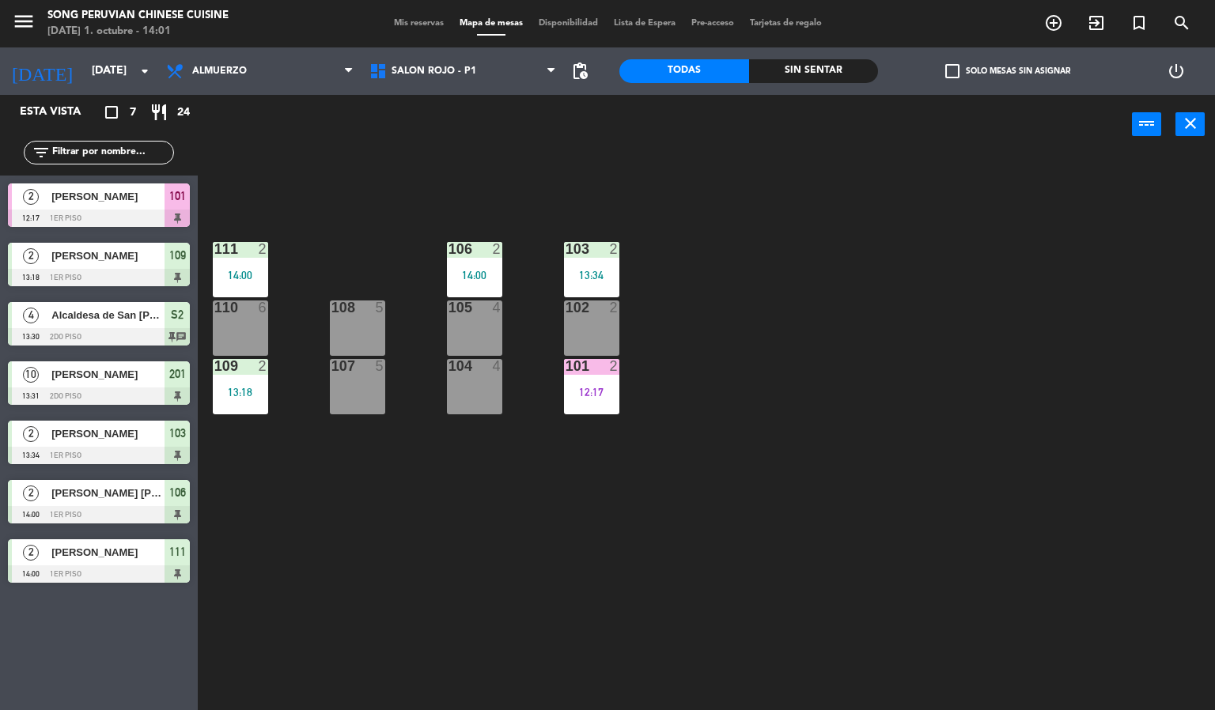
click at [463, 413] on div "104 4" at bounding box center [474, 386] width 55 height 55
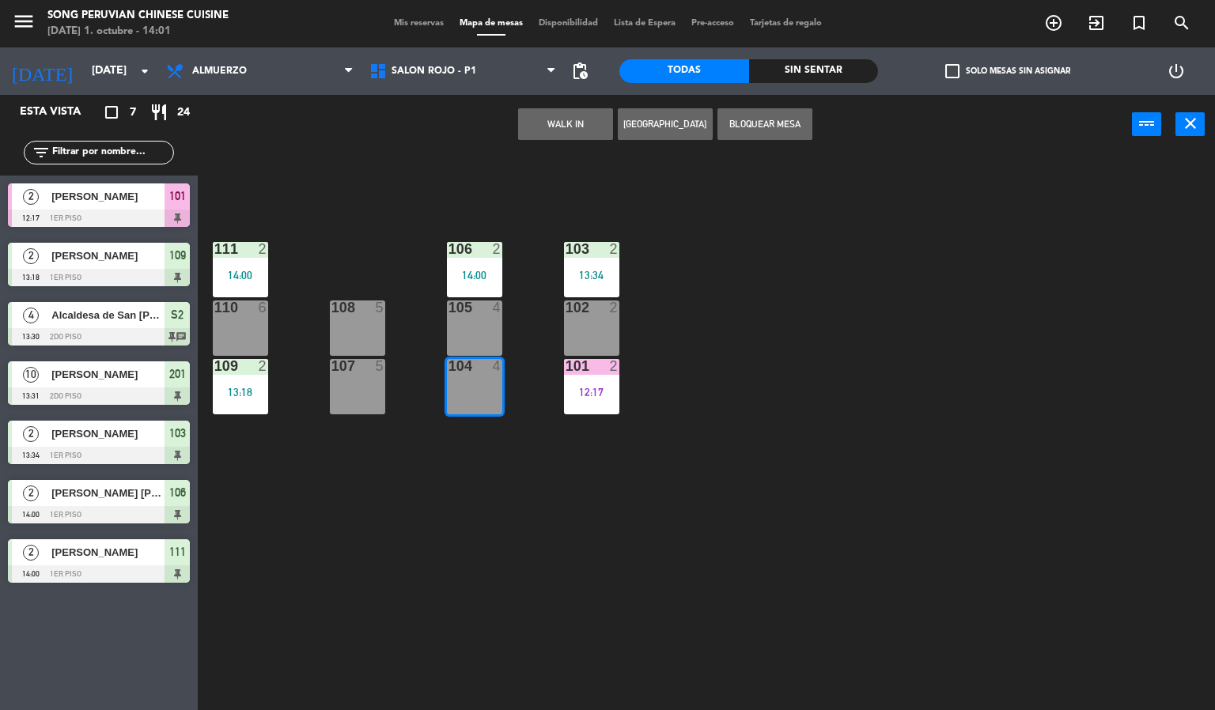
click at [478, 320] on div "105 4" at bounding box center [474, 327] width 55 height 55
click at [399, 235] on div "103 2 13:34 106 2 14:00 111 2 14:00 102 2 105 4 108 5 110 6 101 2 12:17 104 4 1…" at bounding box center [712, 433] width 1005 height 556
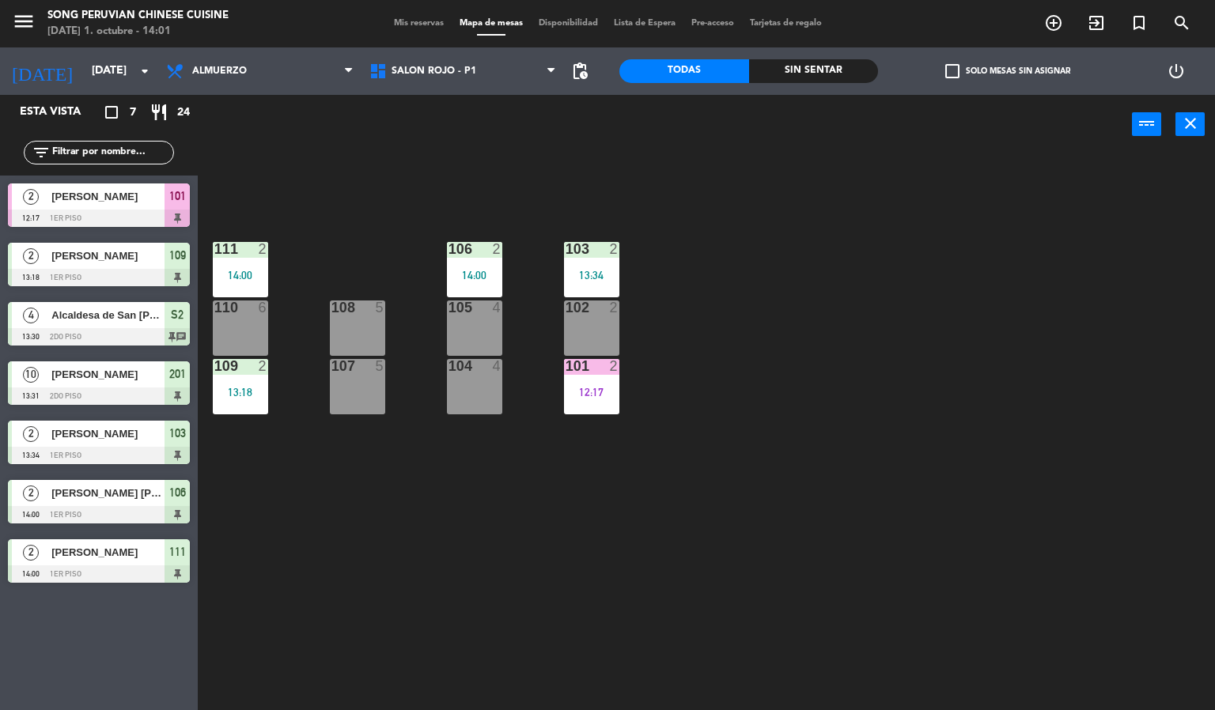
click at [566, 364] on div "101" at bounding box center [565, 366] width 1 height 14
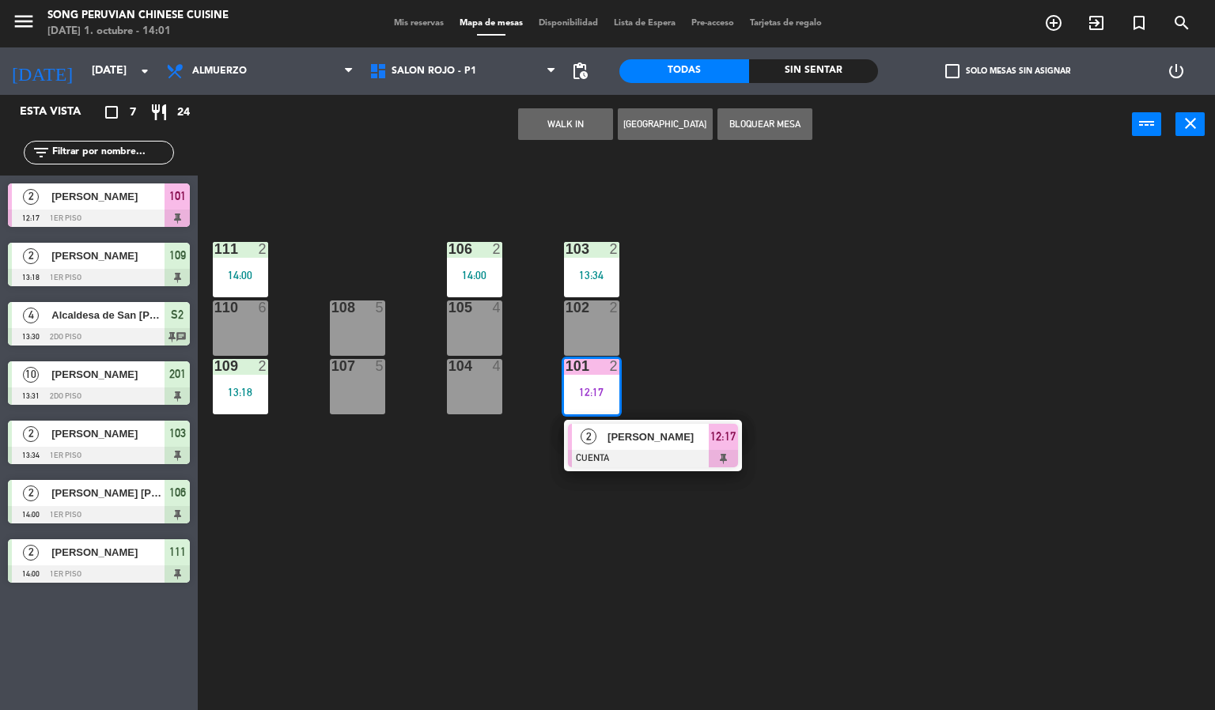
click at [472, 497] on div "103 2 13:34 106 2 14:00 111 2 14:00 102 2 105 4 108 5 110 6 101 2 12:17 2 [PERS…" at bounding box center [712, 433] width 1005 height 556
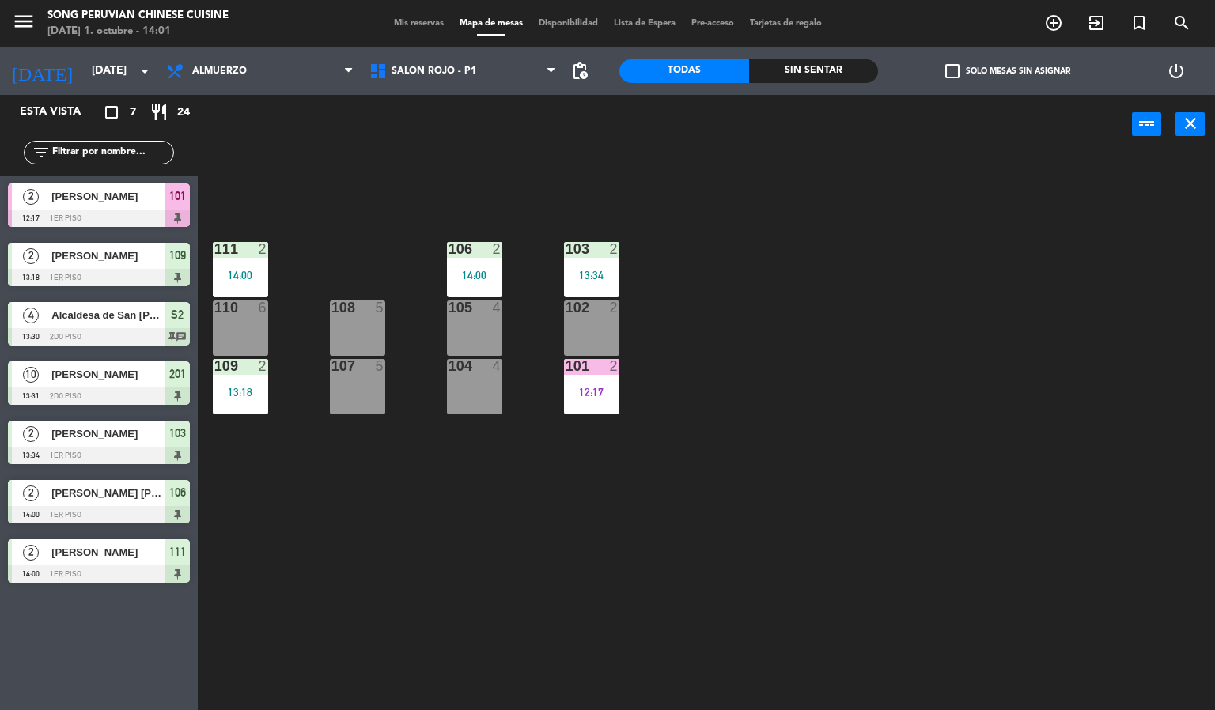
click at [578, 365] on div at bounding box center [591, 366] width 26 height 14
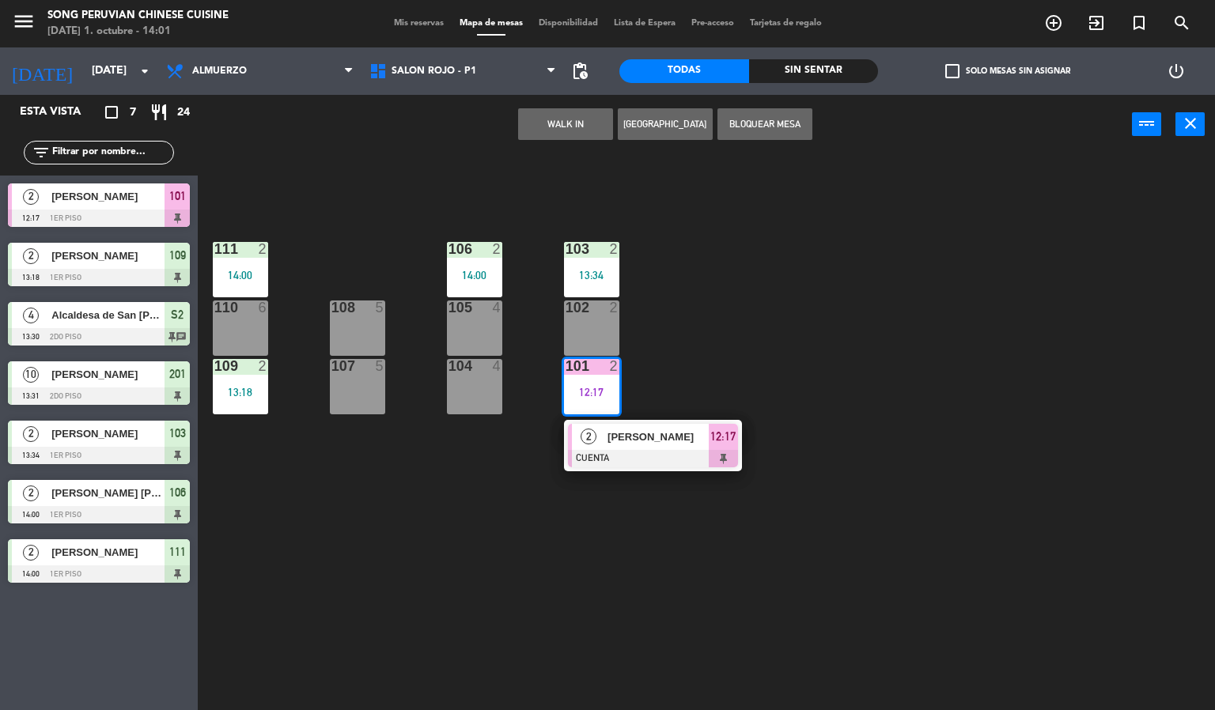
click at [569, 335] on div "102 2" at bounding box center [591, 327] width 55 height 55
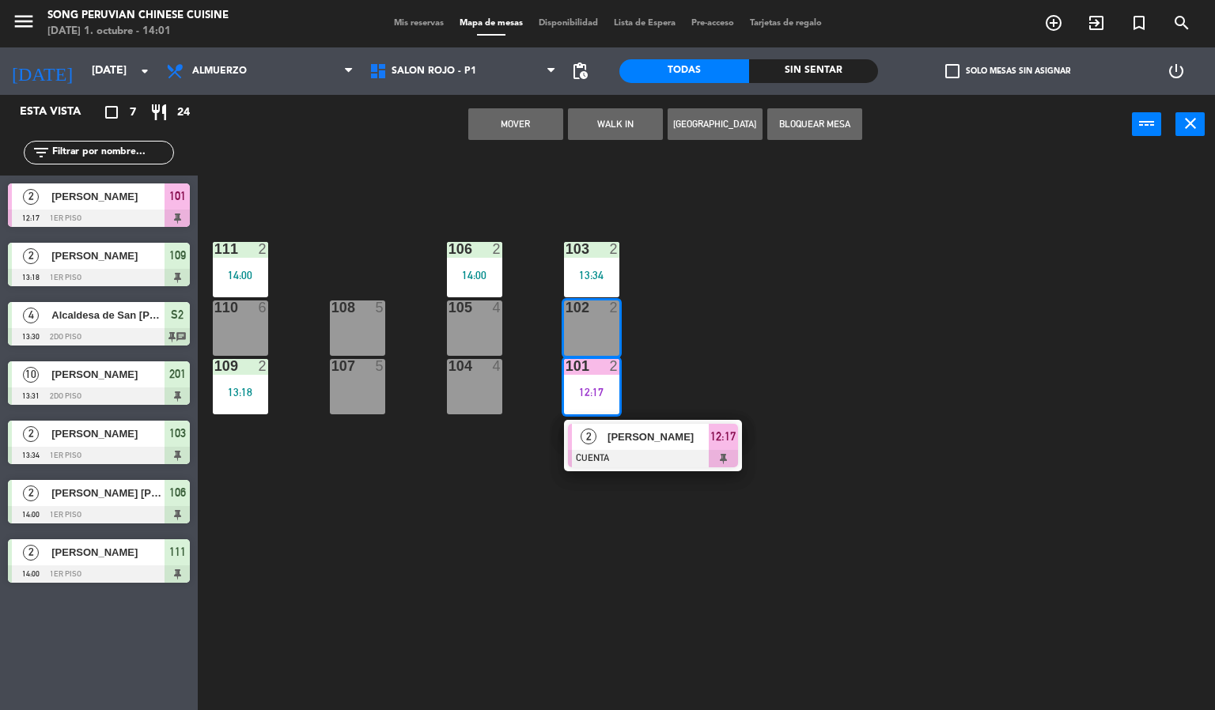
click at [572, 274] on div "13:34" at bounding box center [591, 275] width 55 height 11
click at [516, 191] on div "103 2 13:34 106 2 14:00 111 2 14:00 102 2 105 4 108 5 110 6 101 2 12:17 2 [PERS…" at bounding box center [712, 433] width 1005 height 556
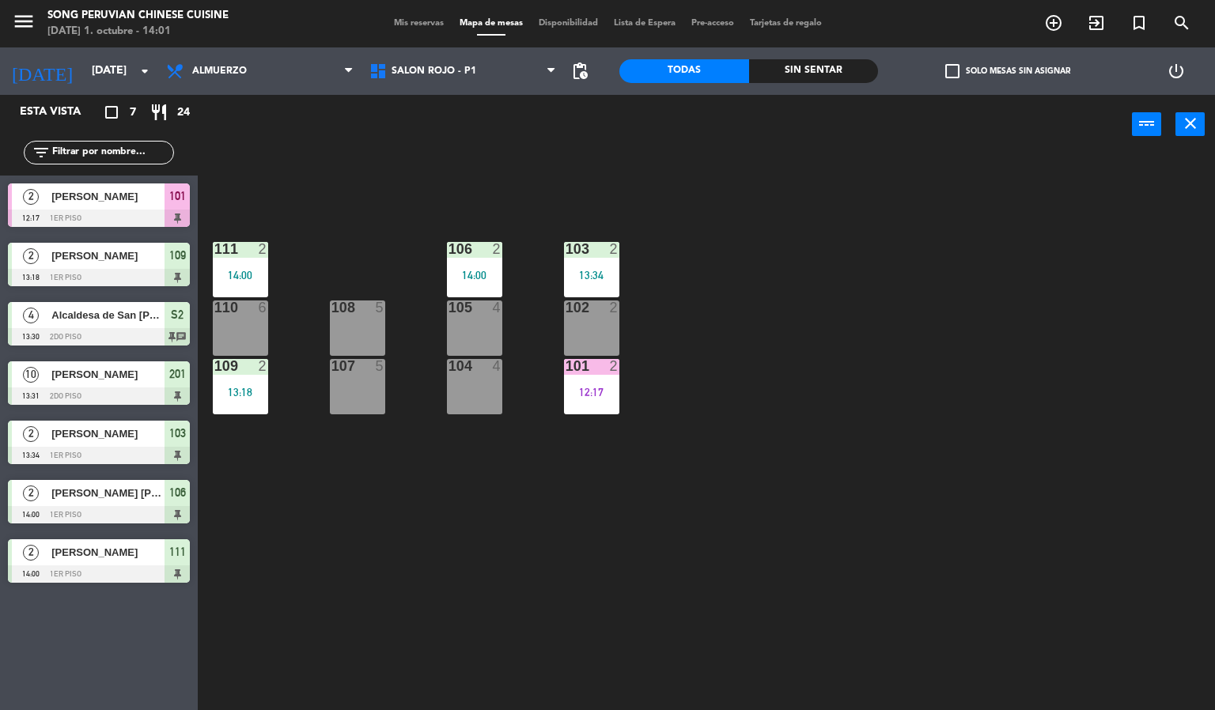
click at [575, 275] on div "13:34" at bounding box center [591, 275] width 55 height 11
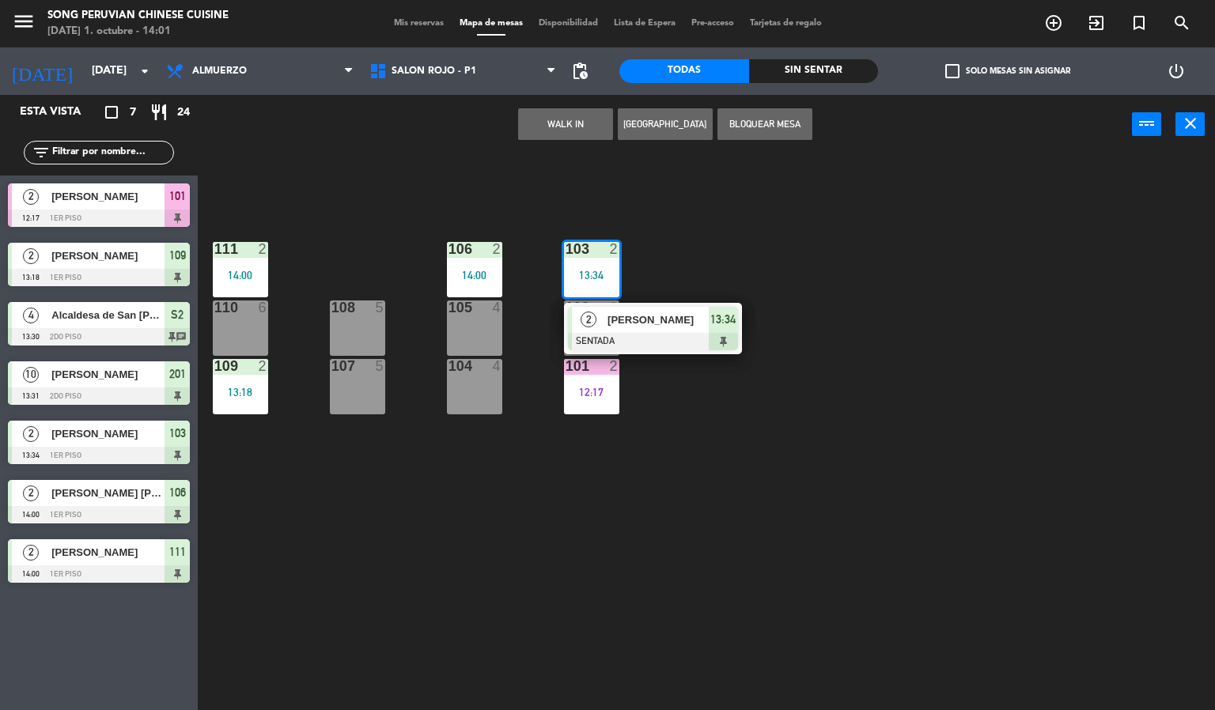
click at [588, 319] on span "2" at bounding box center [588, 320] width 16 height 16
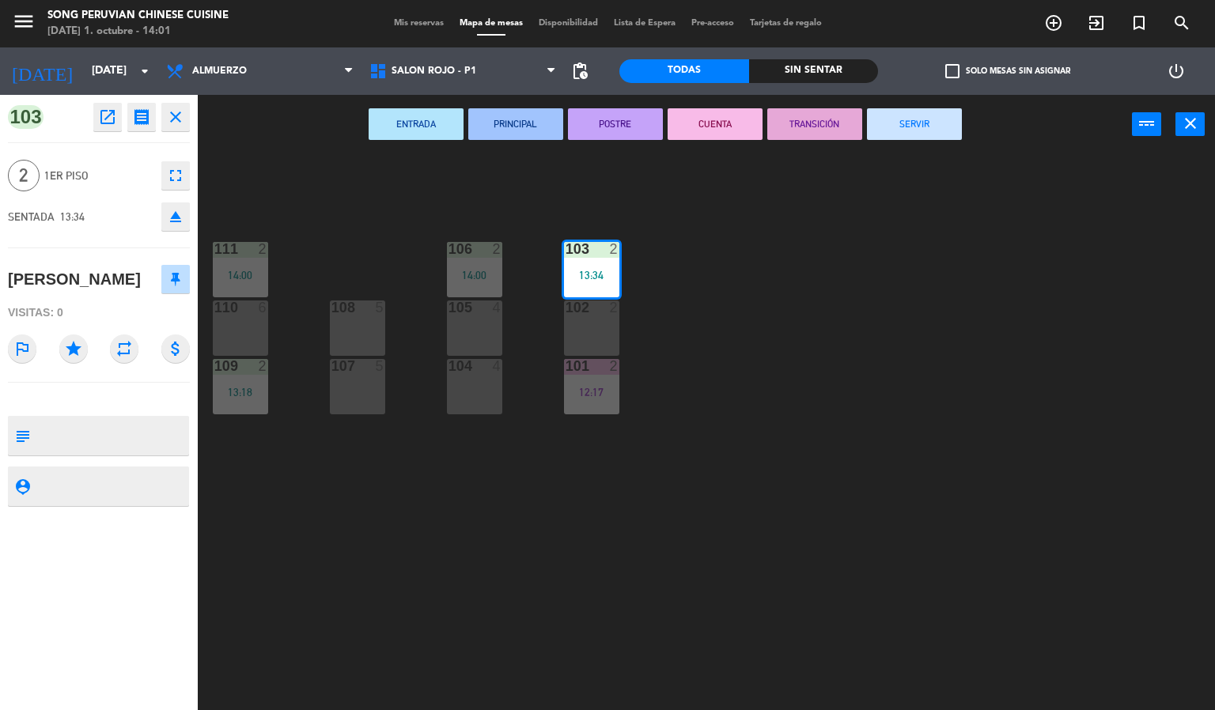
click at [534, 505] on div "103 2 13:34 106 2 14:00 111 2 14:00 102 2 105 4 108 5 110 6 101 2 12:17 104 4 1…" at bounding box center [712, 433] width 1005 height 556
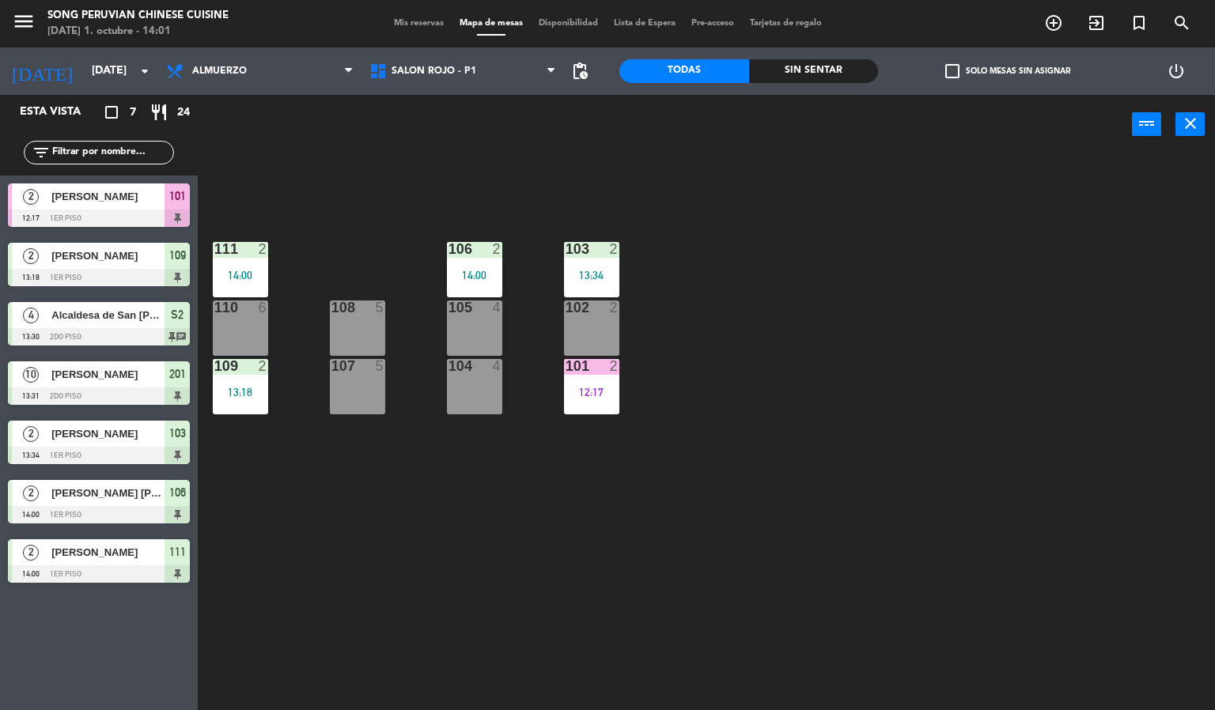
click at [358, 202] on div "103 2 13:34 106 2 14:00 111 2 14:00 102 2 105 4 108 5 110 6 101 2 12:17 104 4 1…" at bounding box center [712, 433] width 1005 height 556
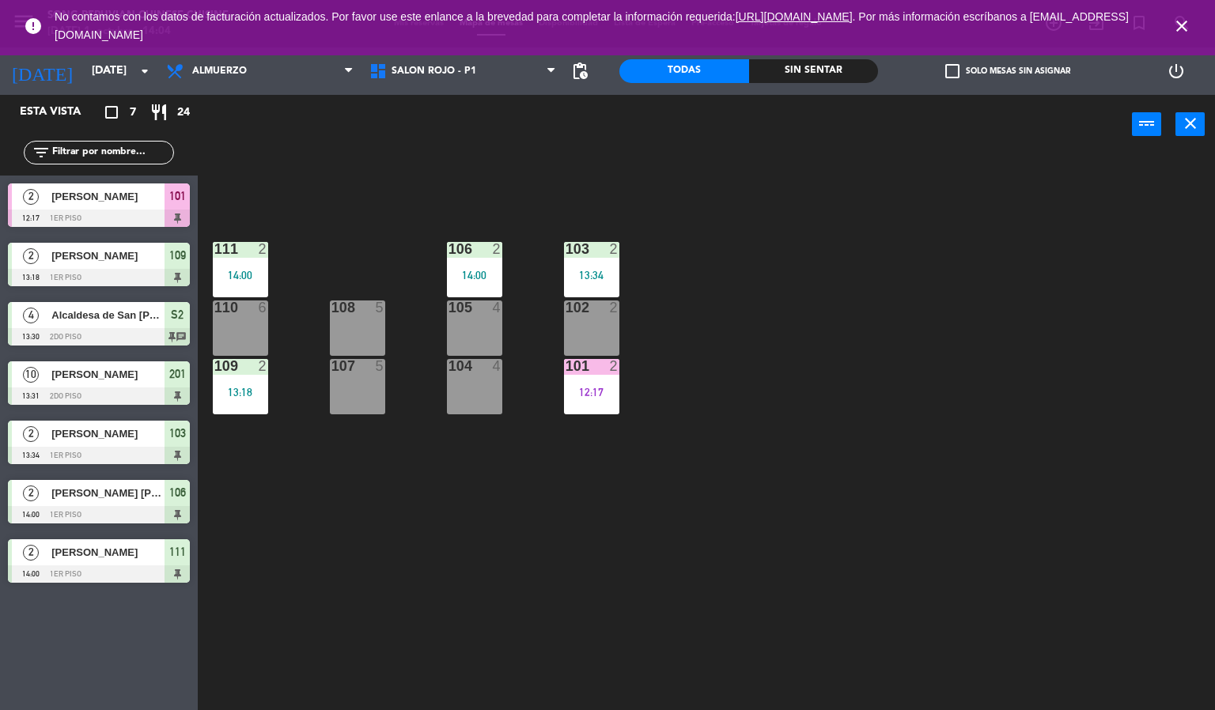
click at [1189, 25] on icon "close" at bounding box center [1181, 26] width 19 height 19
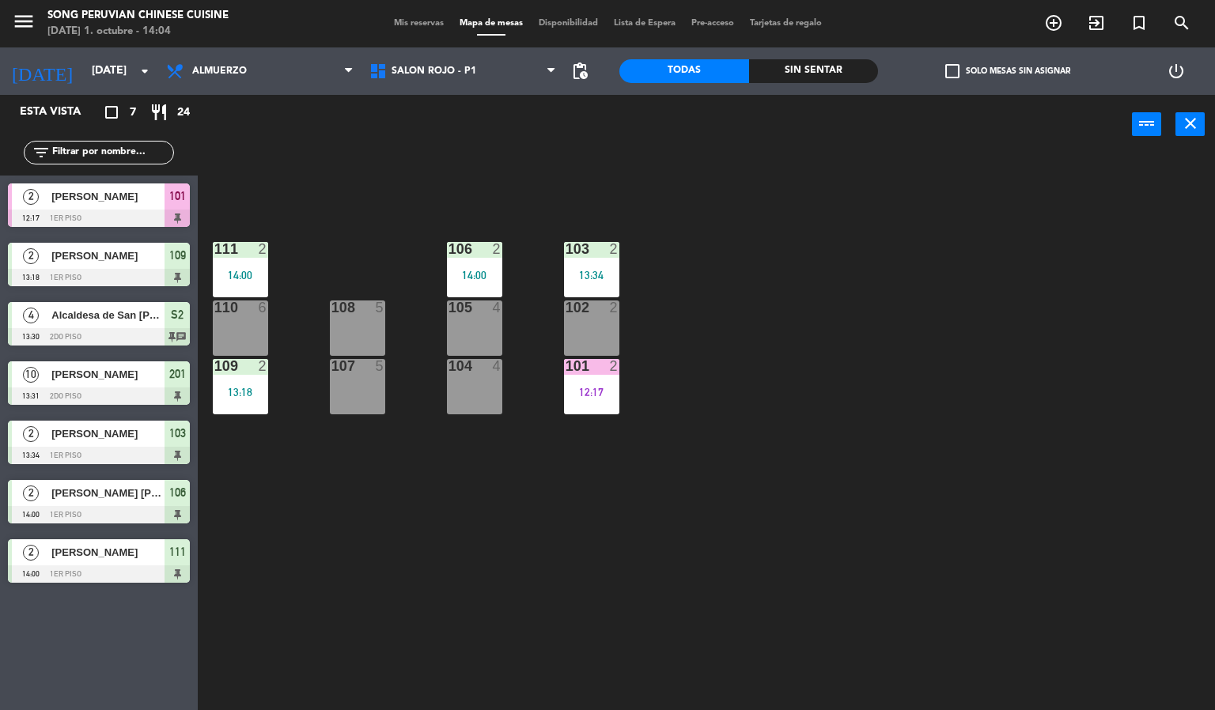
click at [1018, 319] on div "103 2 13:34 106 2 14:00 111 2 14:00 102 2 105 4 108 5 110 6 101 2 12:17 104 4 1…" at bounding box center [712, 433] width 1005 height 556
click at [327, 176] on div "103 2 13:34 106 2 14:00 111 2 14:00 102 2 105 4 108 5 110 6 101 2 12:17 104 4 1…" at bounding box center [712, 433] width 1005 height 556
click at [43, 338] on div at bounding box center [99, 336] width 182 height 17
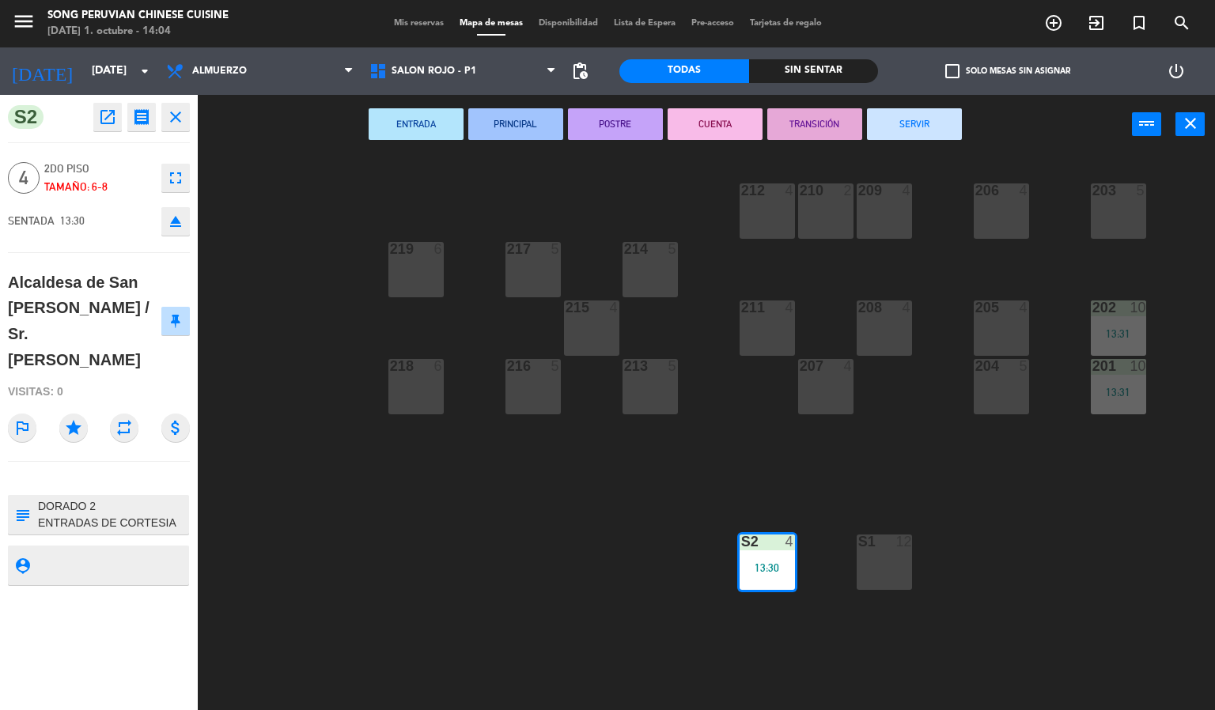
click at [86, 498] on textarea at bounding box center [111, 514] width 151 height 33
click at [100, 240] on div "SENTADA 13:30 eject" at bounding box center [99, 222] width 182 height 40
click at [332, 264] on div "203 5 206 4 210 2 212 4 209 4 214 5 217 5 219 6 202 10 13:31 205 4 208 4 211 4 …" at bounding box center [712, 433] width 1005 height 556
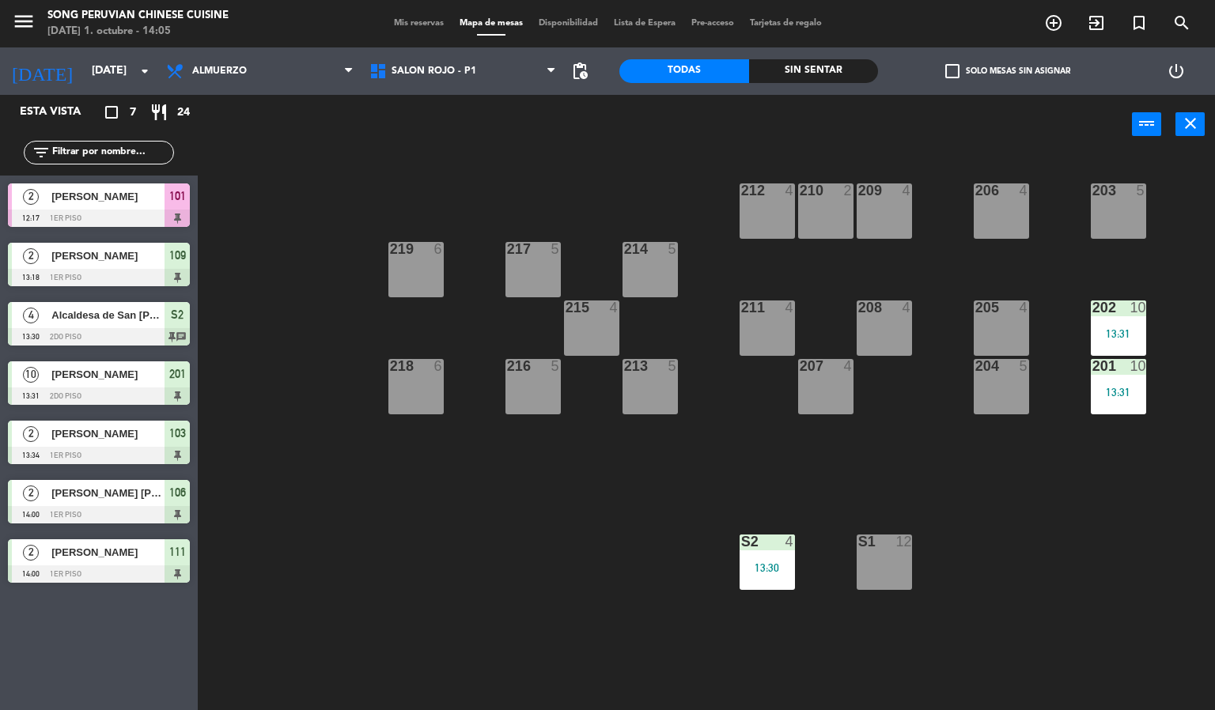
click at [759, 562] on div "13:30" at bounding box center [766, 567] width 55 height 11
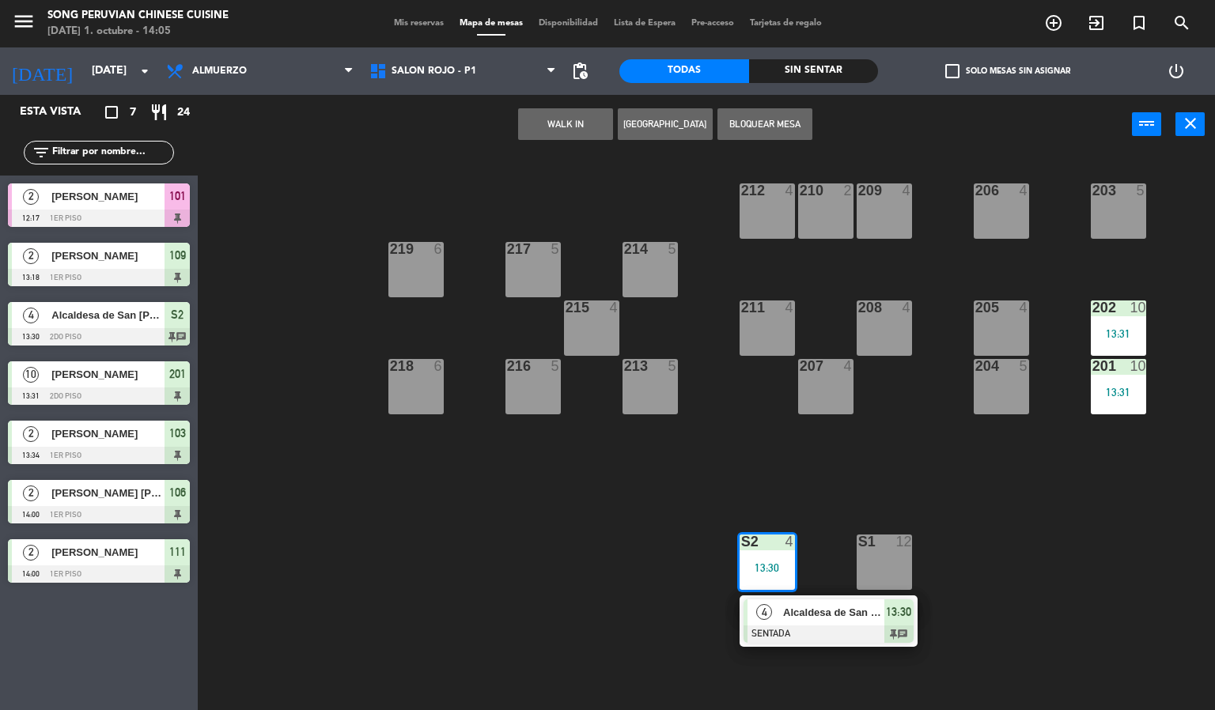
click at [792, 614] on span "Alcaldesa de San [PERSON_NAME] / Sr. [PERSON_NAME]" at bounding box center [833, 612] width 101 height 17
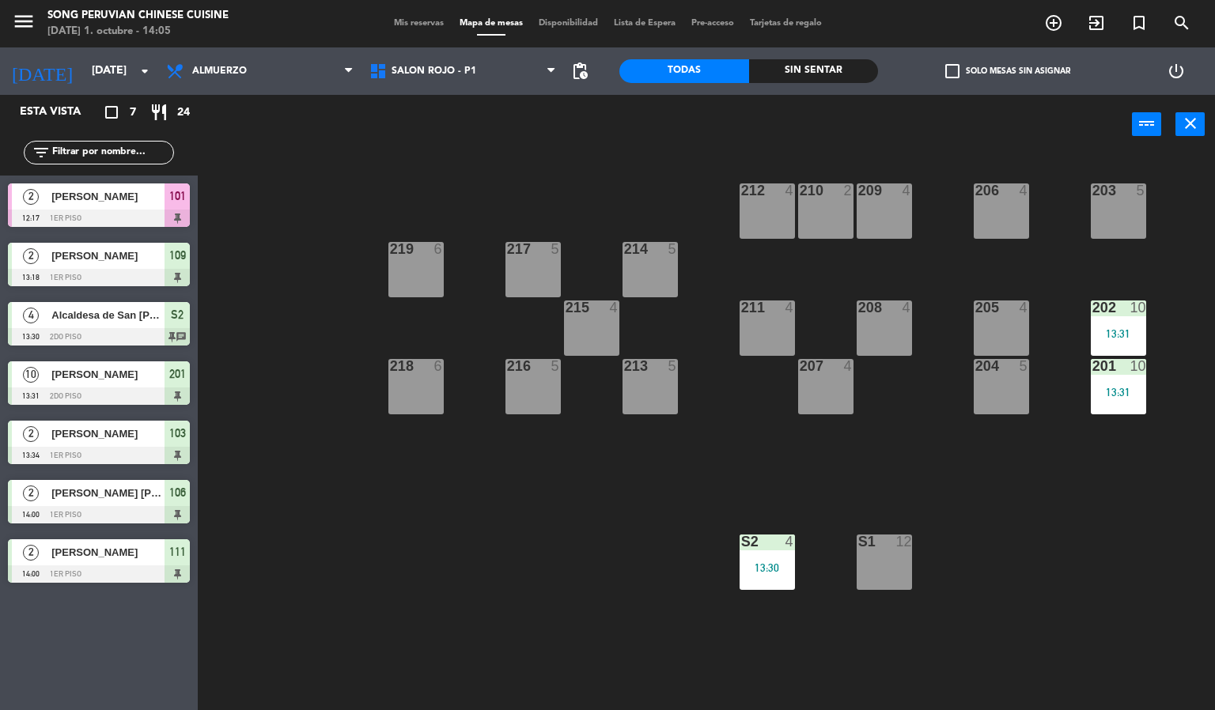
click at [781, 584] on div "S2 4 13:30" at bounding box center [766, 562] width 55 height 55
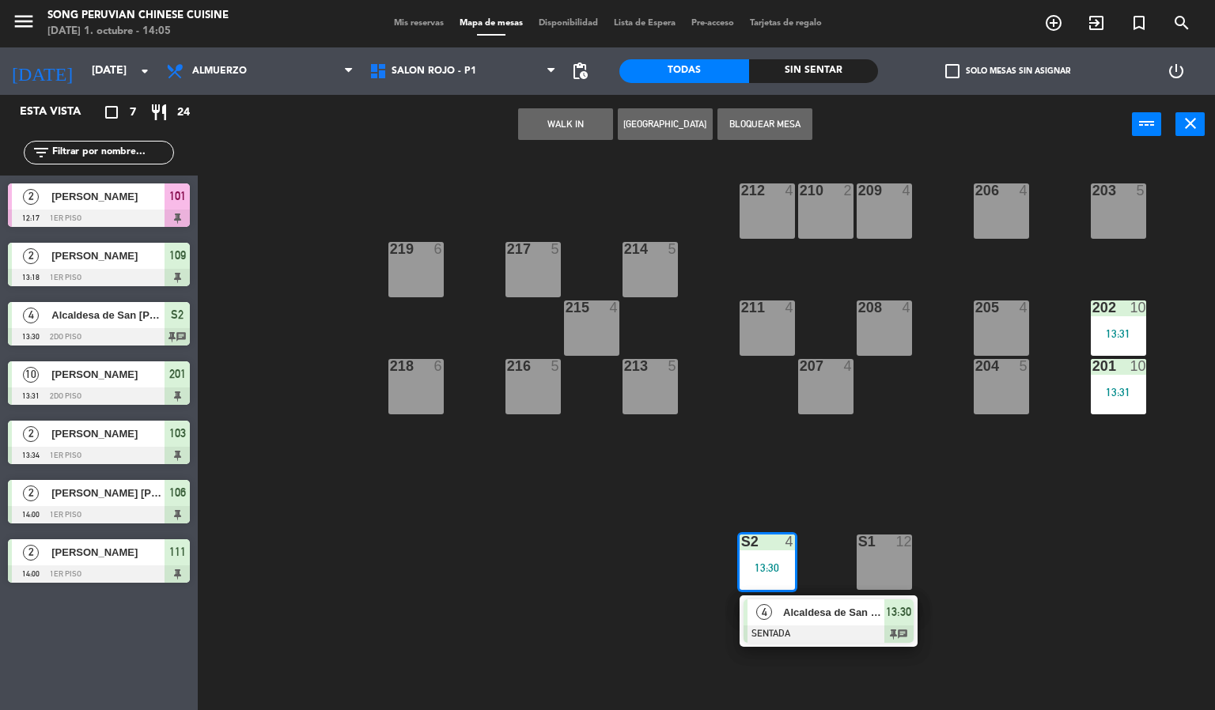
click at [785, 600] on div "Alcaldesa de San [PERSON_NAME] / Sr. [PERSON_NAME]" at bounding box center [832, 612] width 103 height 26
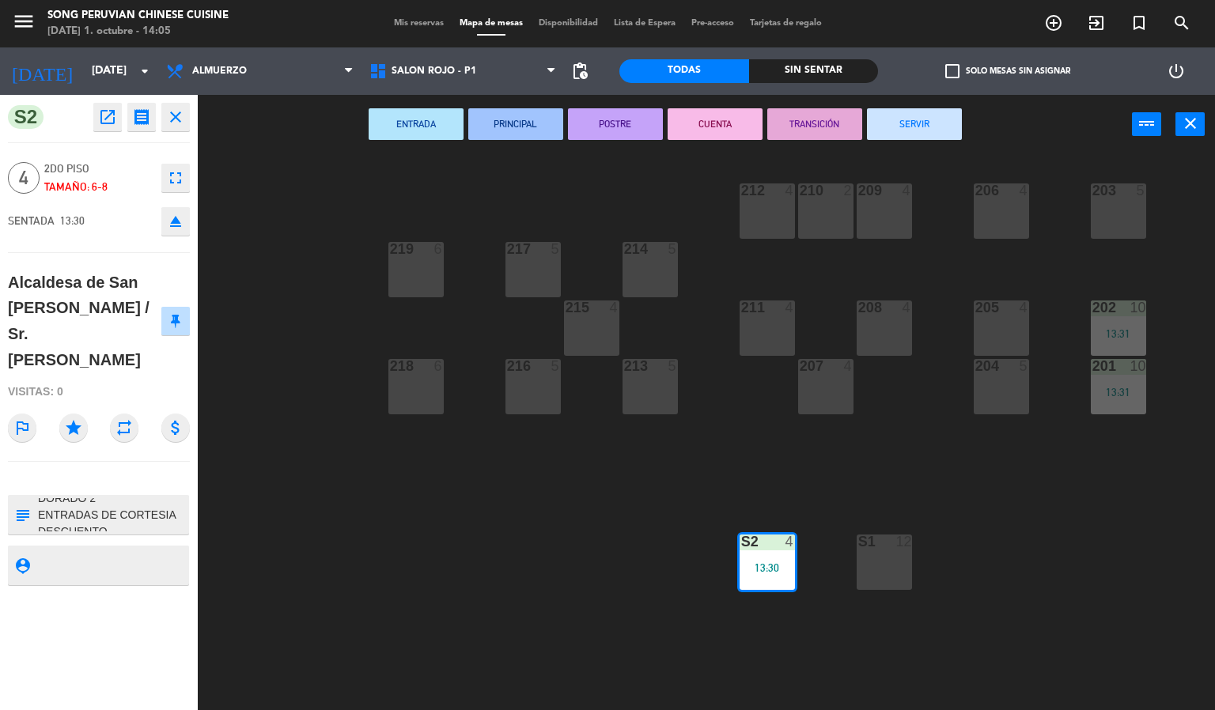
scroll to position [12, 0]
click at [150, 498] on textarea at bounding box center [111, 514] width 151 height 33
type textarea "DORADO 2 ENTRADAS DE CORTESIA Y DESCUENTO"
click at [110, 378] on div "Visitas: 0" at bounding box center [99, 392] width 182 height 28
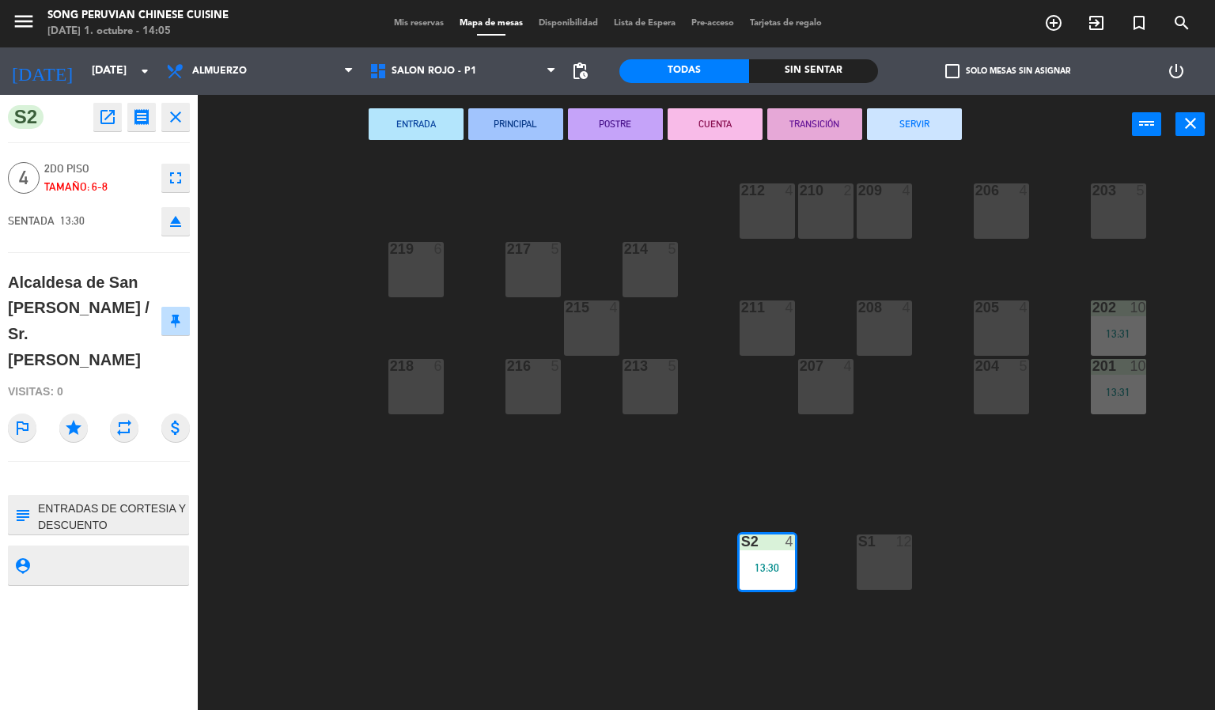
click at [456, 608] on div "203 5 206 4 210 2 212 4 209 4 214 5 217 5 219 6 202 10 13:31 205 4 208 4 211 4 …" at bounding box center [712, 433] width 1005 height 556
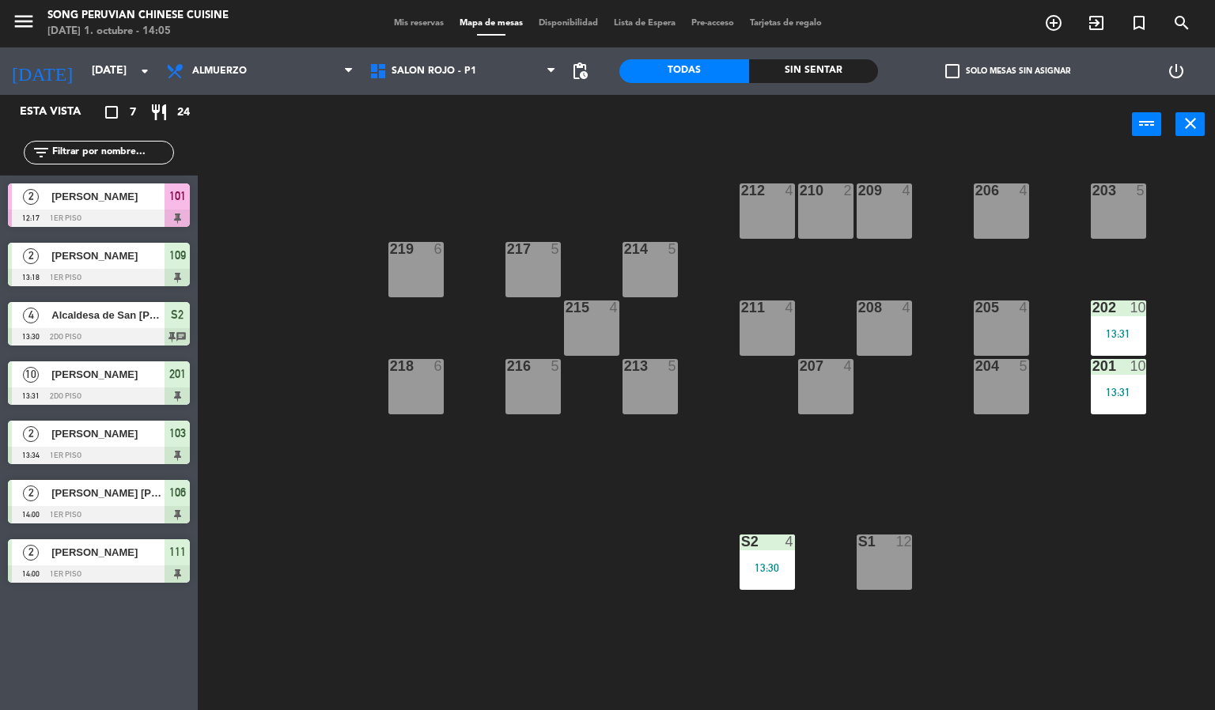
click at [439, 110] on div "power_input close" at bounding box center [665, 125] width 934 height 60
click at [435, 83] on span "SALON ROJO - P1" at bounding box center [462, 71] width 203 height 35
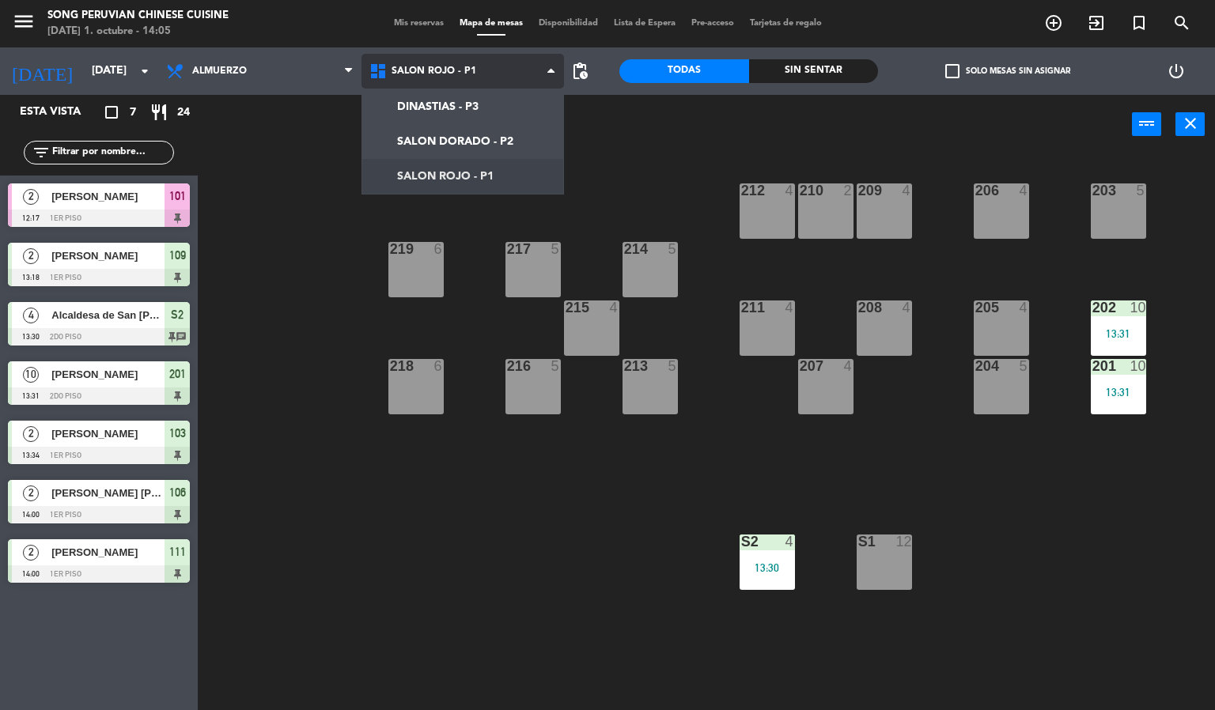
click at [434, 181] on ng-component "menu Song Peruvian Chinese Cuisine [DATE] 1. octubre - 14:05 Mis reservas Mapa …" at bounding box center [607, 355] width 1215 height 711
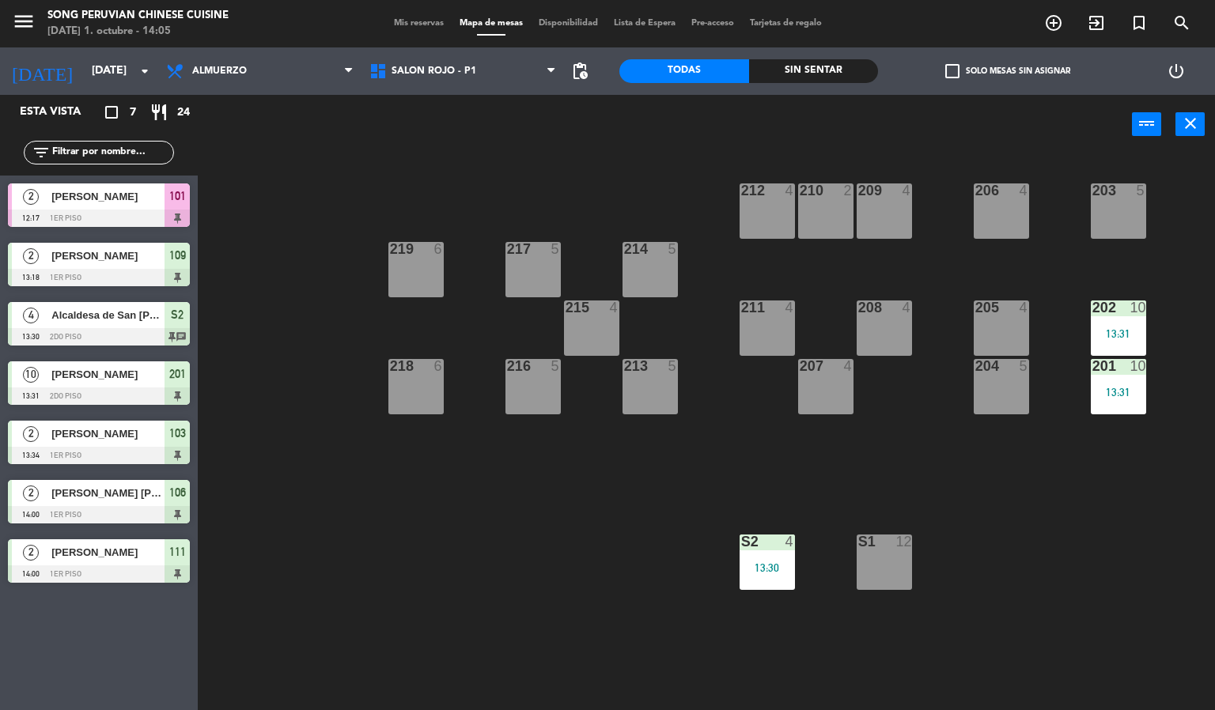
click at [421, 138] on div "power_input close" at bounding box center [665, 125] width 934 height 60
click at [389, 70] on icon at bounding box center [380, 71] width 23 height 19
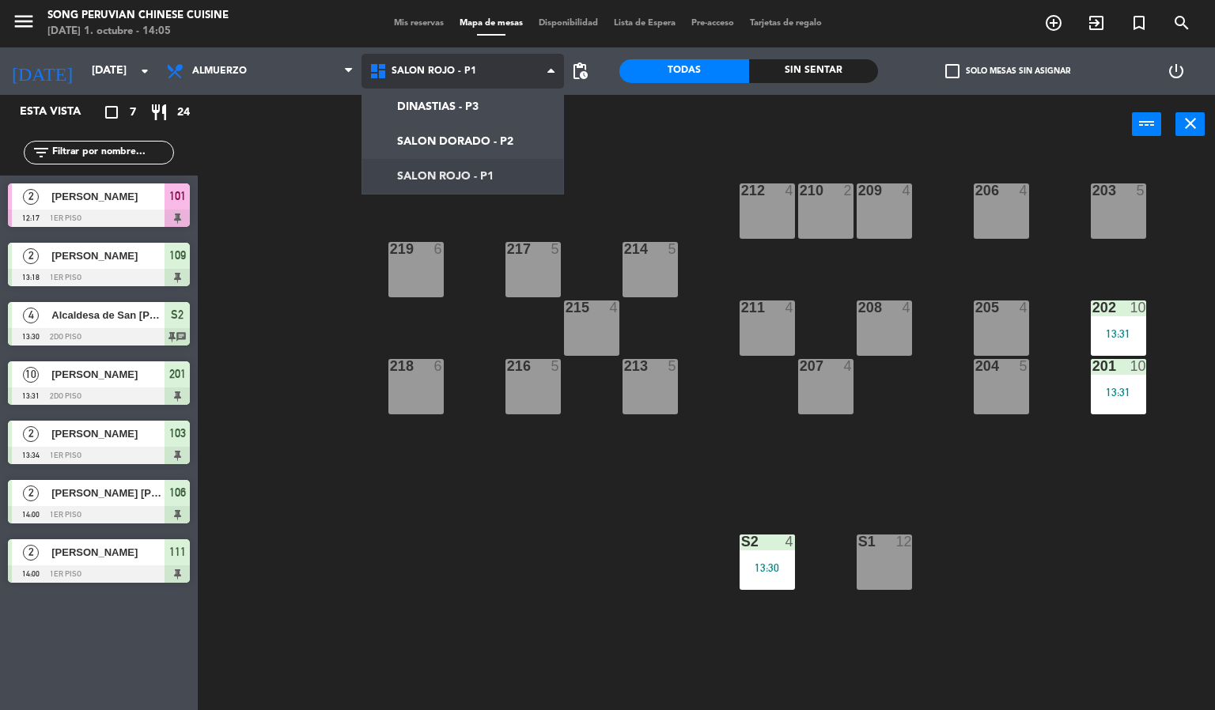
click at [418, 145] on ng-component "menu Song Peruvian Chinese Cuisine [DATE] 1. octubre - 14:05 Mis reservas Mapa …" at bounding box center [607, 355] width 1215 height 711
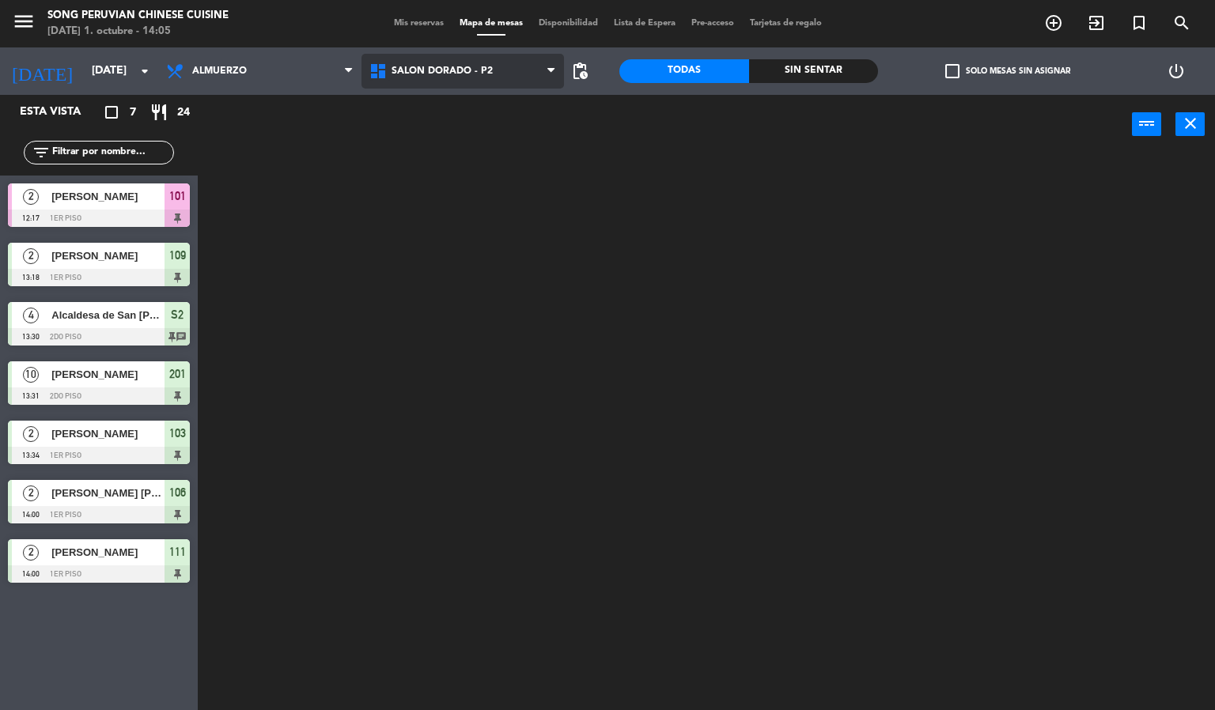
click at [389, 70] on icon at bounding box center [380, 71] width 23 height 19
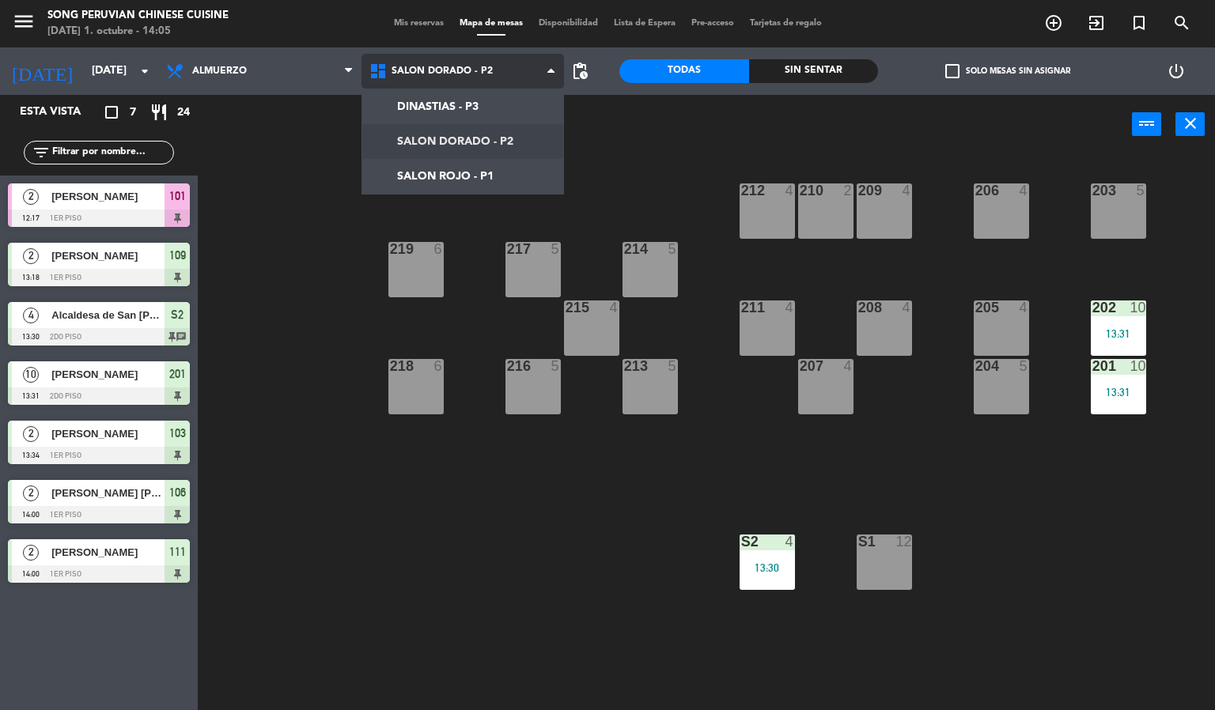
click at [430, 181] on ng-component "menu Song Peruvian Chinese Cuisine [DATE] 1. octubre - 14:05 Mis reservas Mapa …" at bounding box center [607, 355] width 1215 height 711
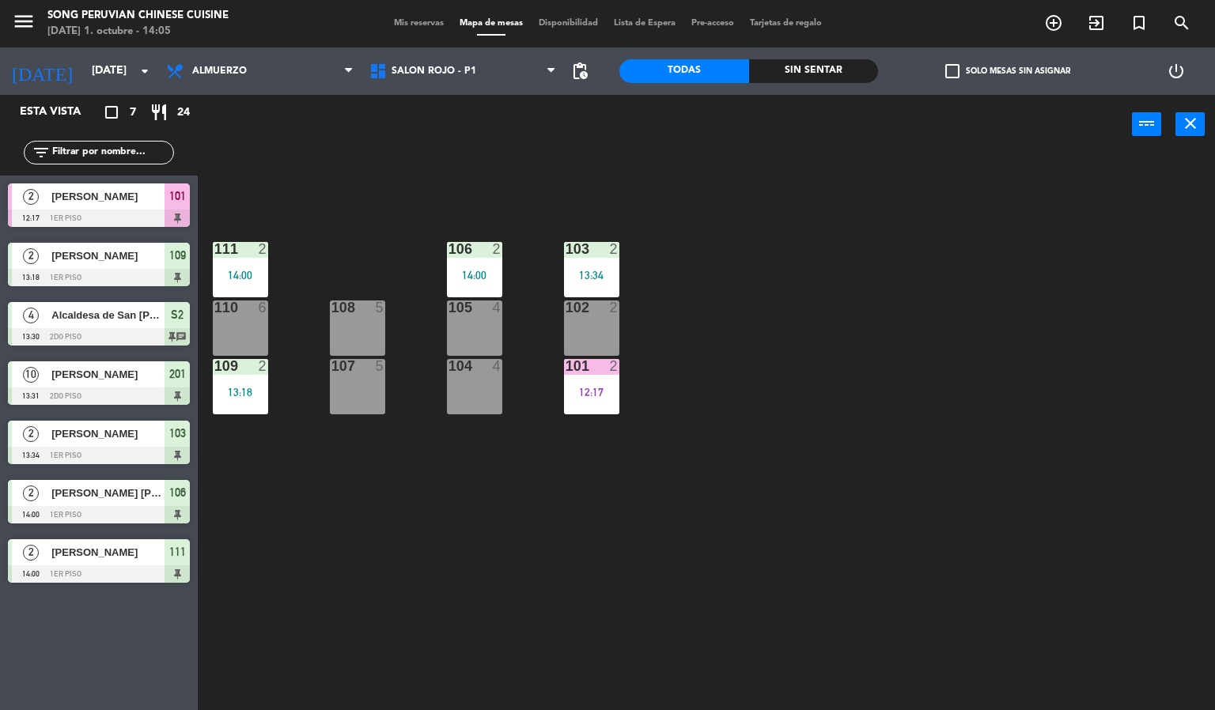
click at [337, 606] on div "103 2 13:34 106 2 14:00 111 2 14:00 102 2 105 4 108 5 110 6 101 2 12:17 104 4 1…" at bounding box center [712, 433] width 1005 height 556
click at [251, 323] on div "110 6" at bounding box center [240, 327] width 55 height 55
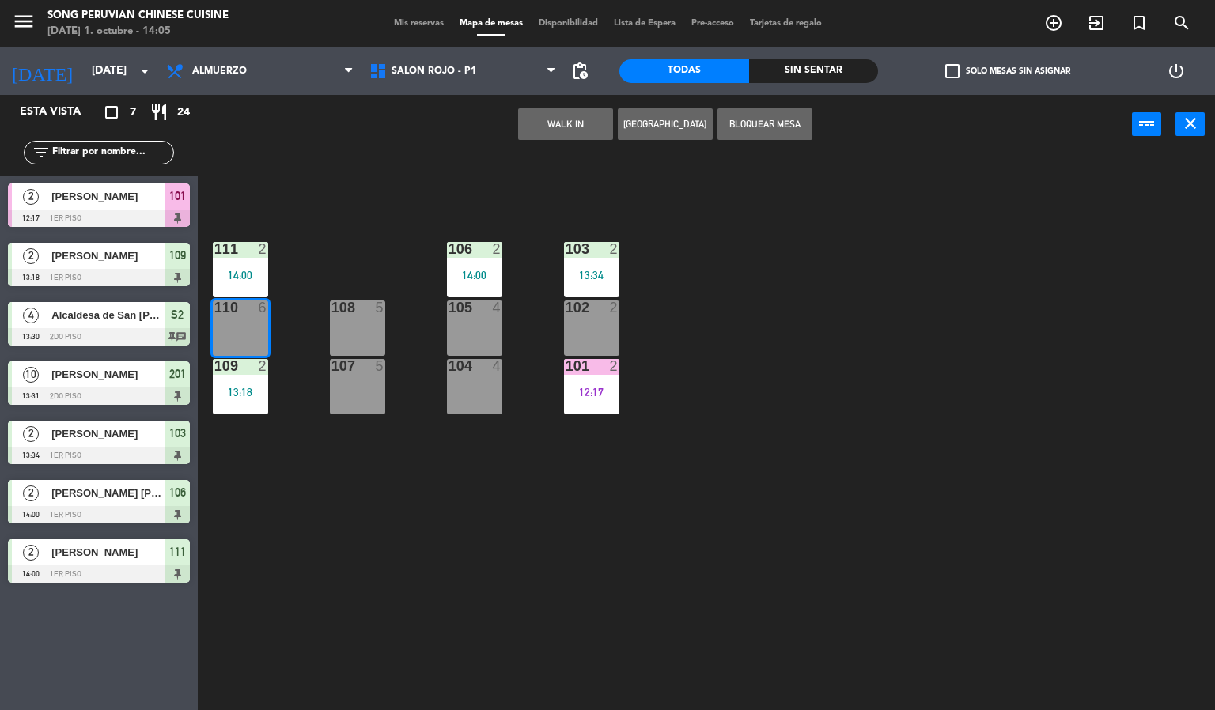
click at [542, 112] on button "WALK IN" at bounding box center [565, 124] width 95 height 32
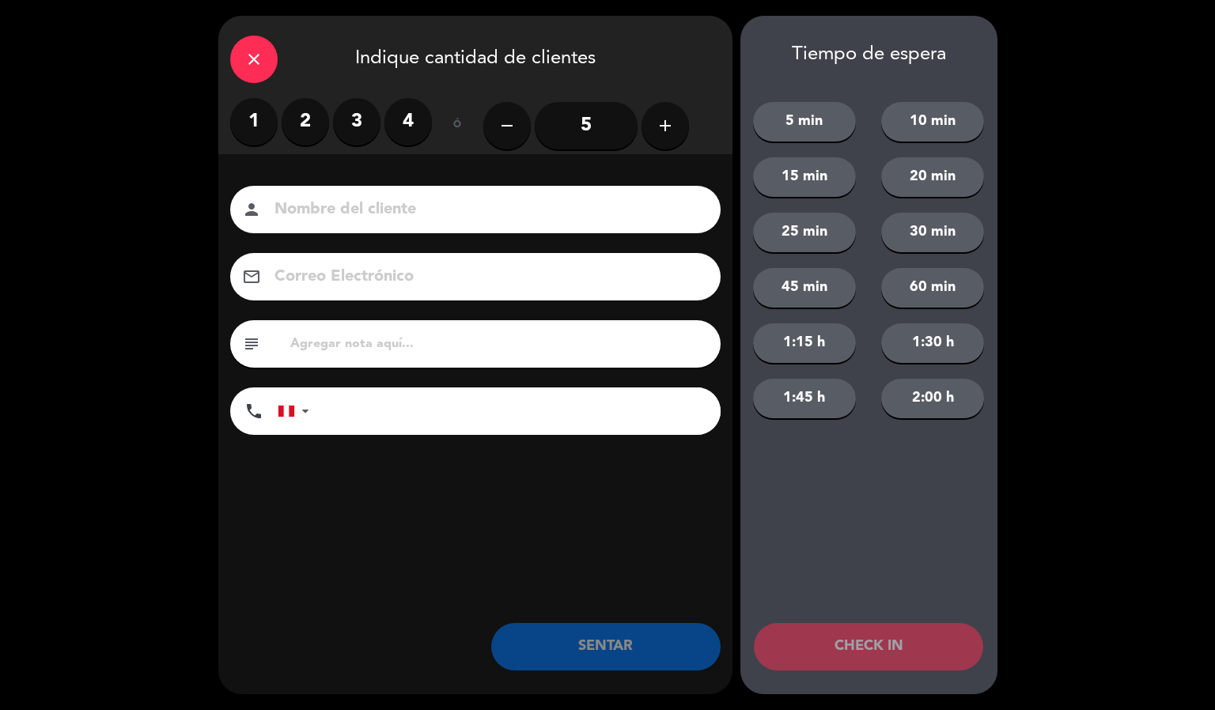
click at [427, 117] on label "4" at bounding box center [407, 121] width 47 height 47
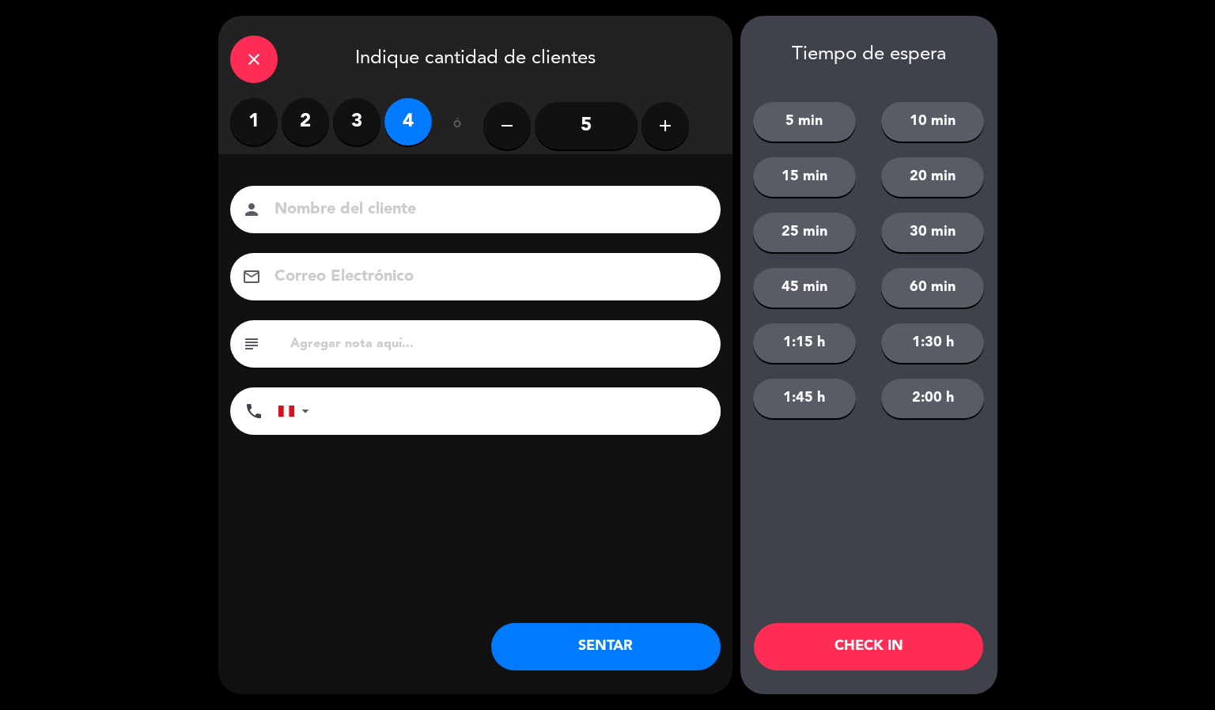
click at [594, 119] on input "5" at bounding box center [586, 125] width 103 height 47
click at [452, 221] on input at bounding box center [486, 210] width 427 height 28
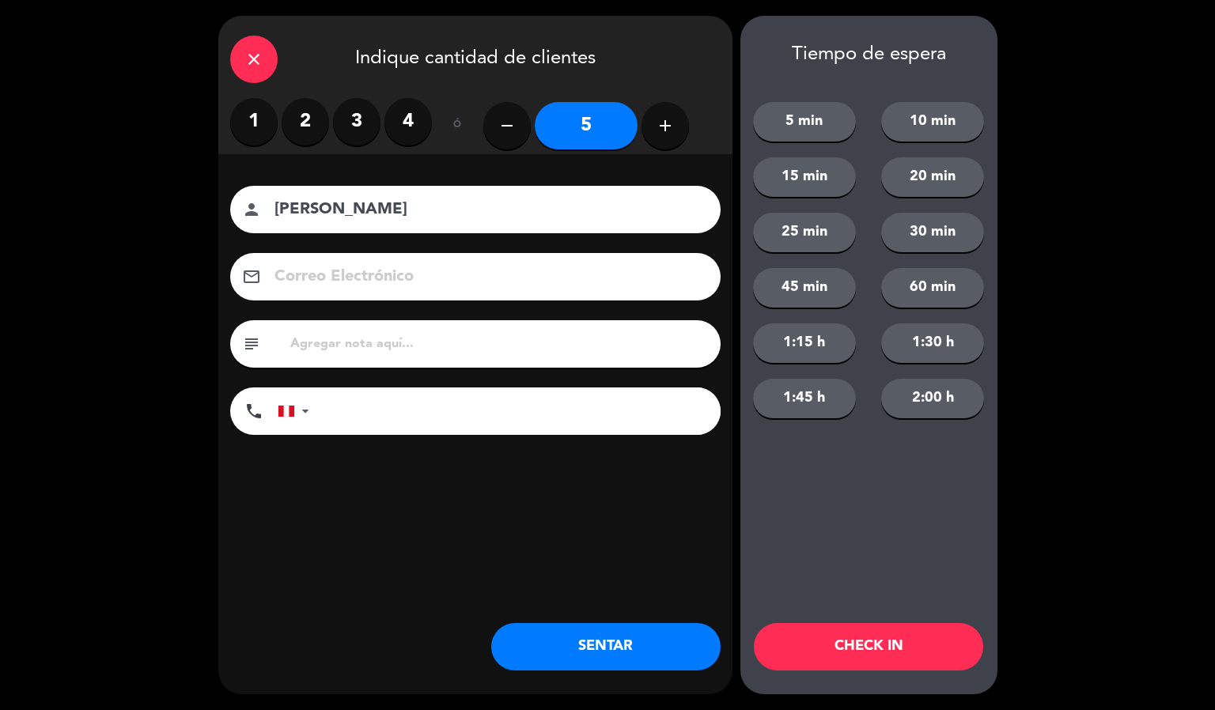
type input "[PERSON_NAME]"
click at [810, 650] on button "CHECK IN" at bounding box center [868, 646] width 229 height 47
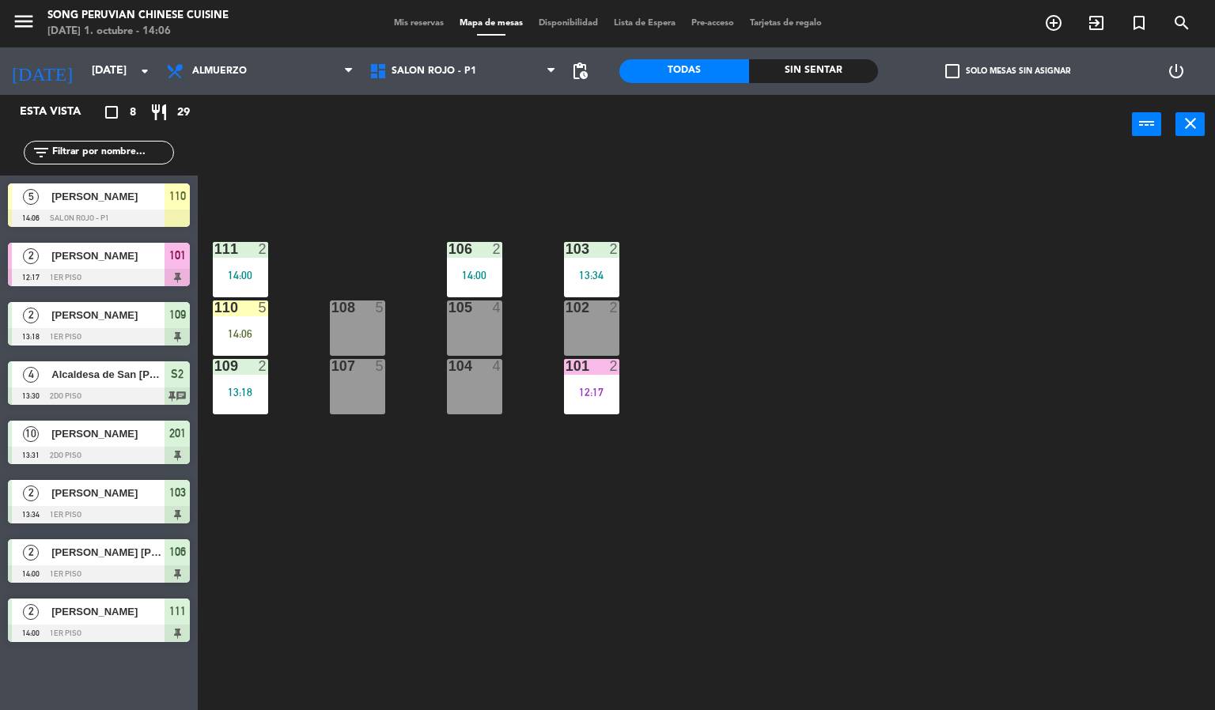
click at [625, 548] on div "103 2 13:34 106 2 14:00 111 2 14:00 102 2 105 4 108 5 110 5 14:06 101 2 12:17 1…" at bounding box center [712, 433] width 1005 height 556
click at [251, 332] on div "14:06" at bounding box center [240, 333] width 55 height 11
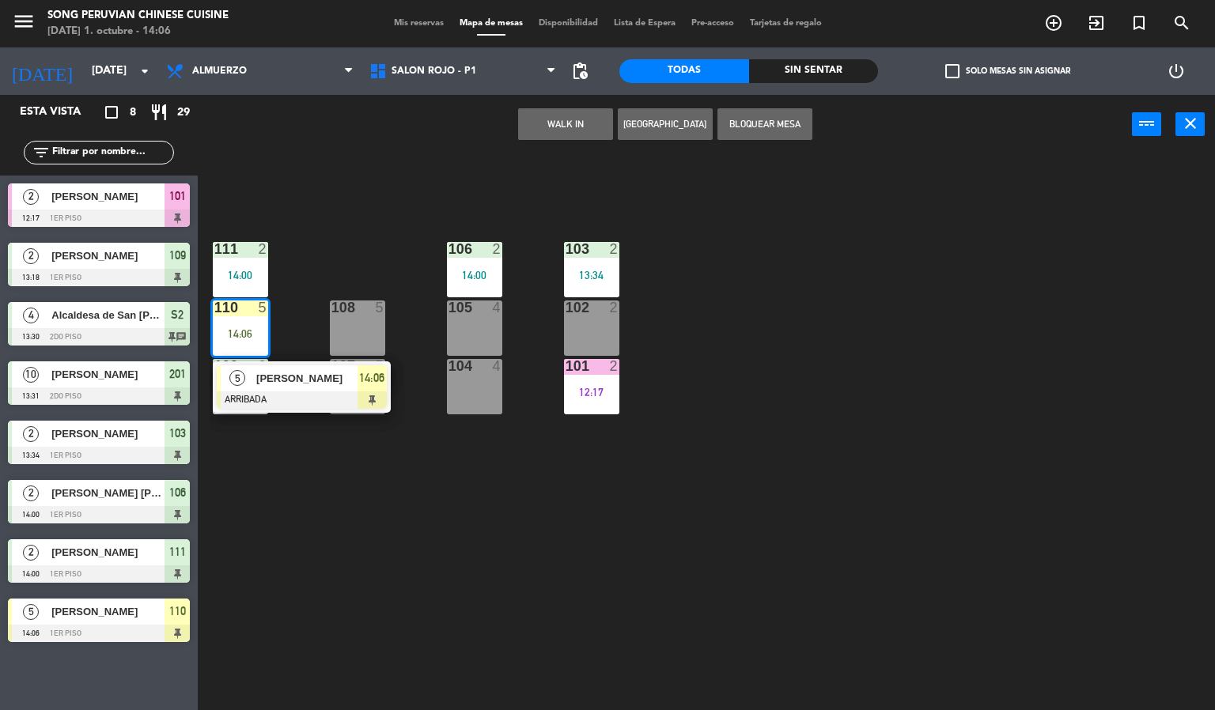
click at [307, 399] on div at bounding box center [302, 399] width 170 height 17
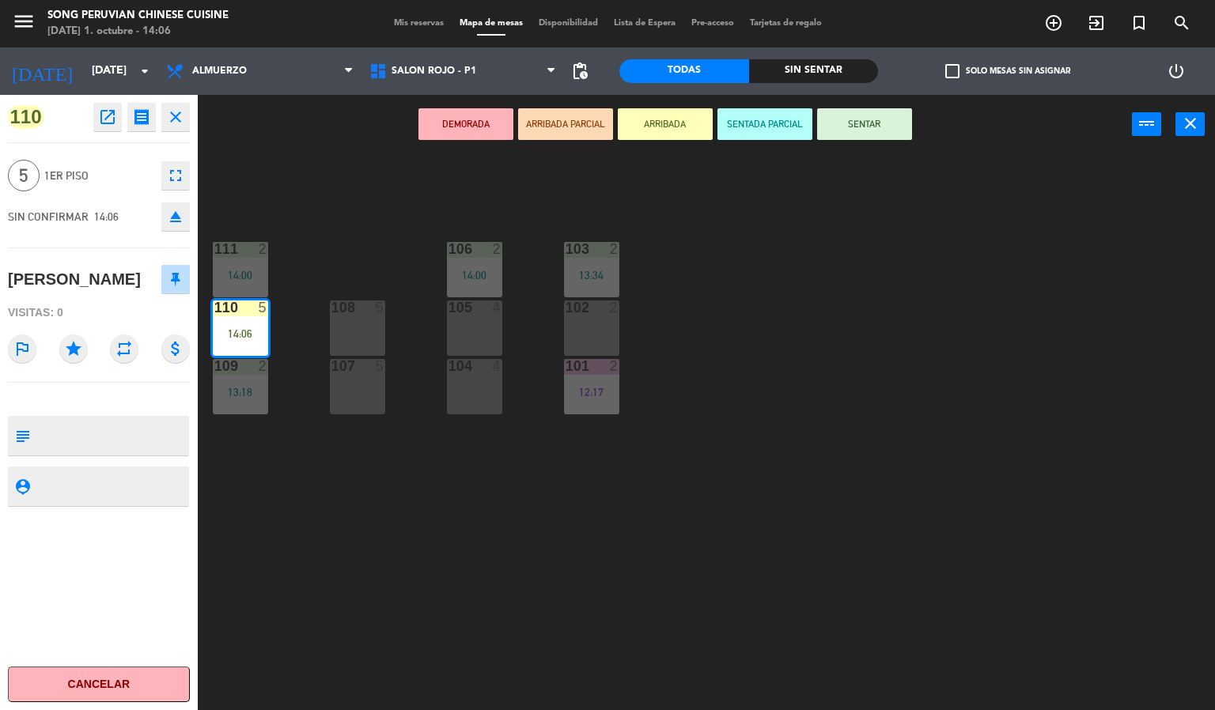
click at [886, 131] on button "SENTAR" at bounding box center [864, 124] width 95 height 32
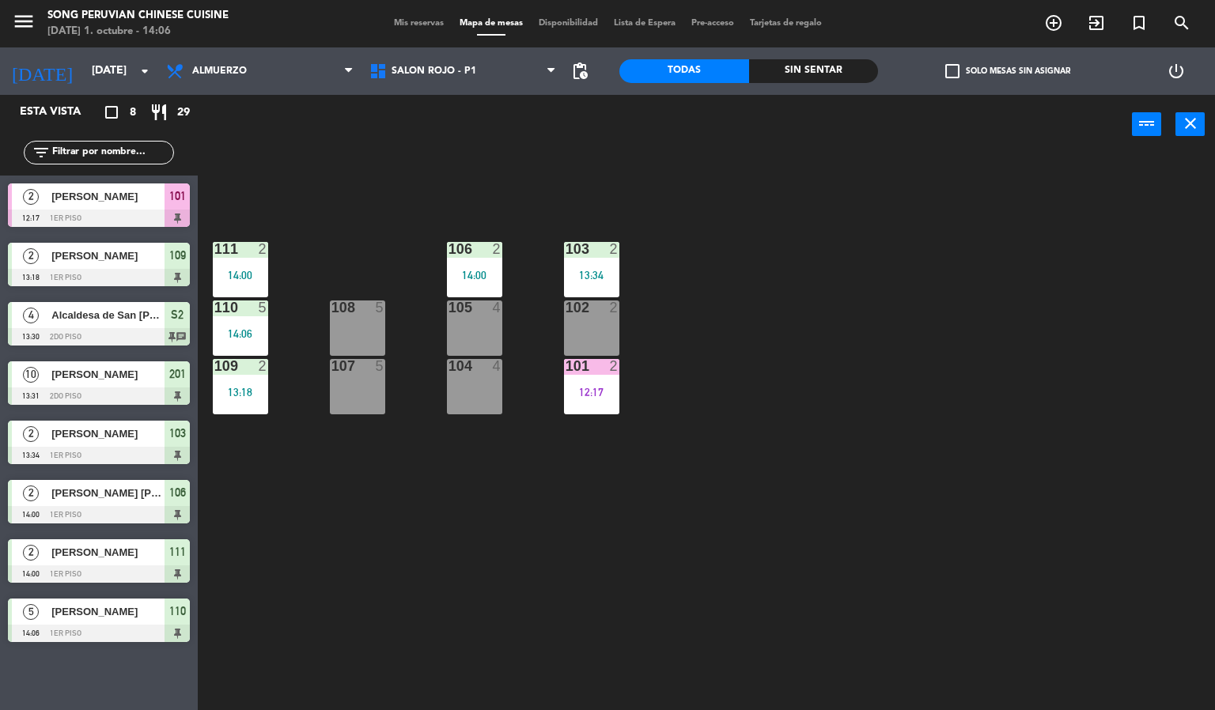
click at [729, 504] on div "103 2 13:34 106 2 14:00 111 2 14:00 102 2 105 4 108 5 110 5 14:06 101 2 12:17 1…" at bounding box center [712, 433] width 1005 height 556
click at [413, 485] on div "103 2 13:34 106 2 14:00 111 2 14:00 102 2 105 4 108 5 110 5 14:07 101 2 12:17 1…" at bounding box center [712, 433] width 1005 height 556
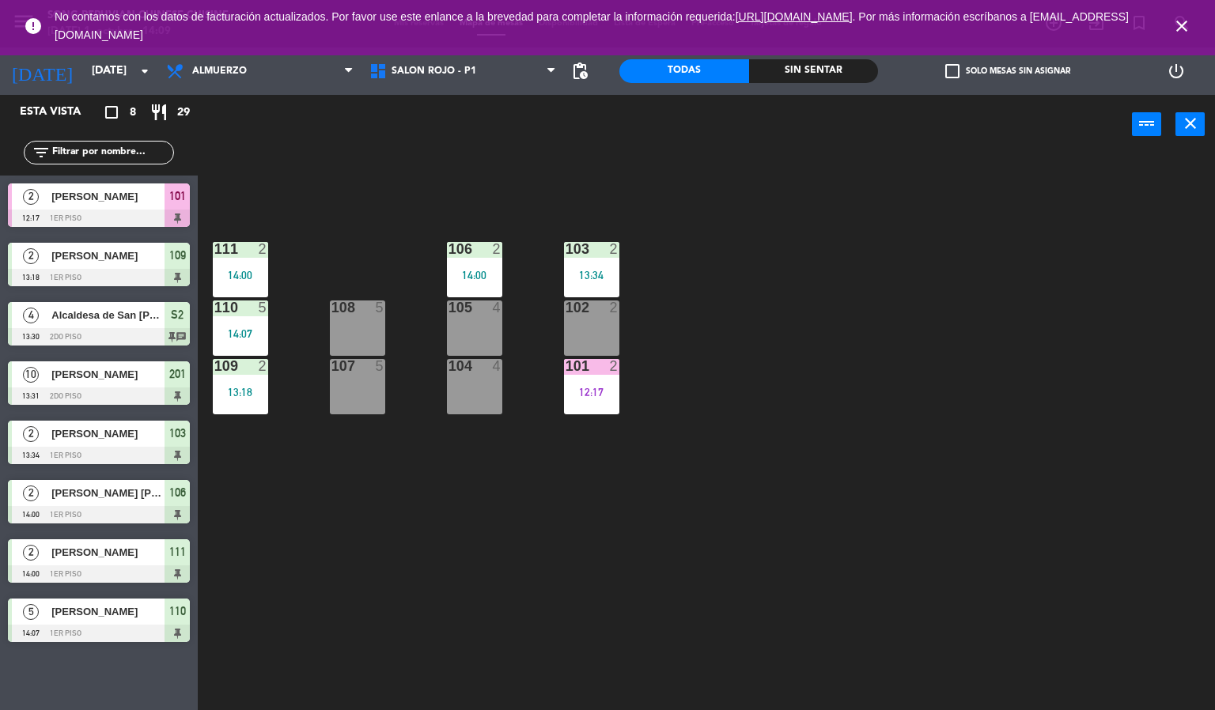
click at [228, 406] on div "109 2 13:18" at bounding box center [240, 386] width 55 height 55
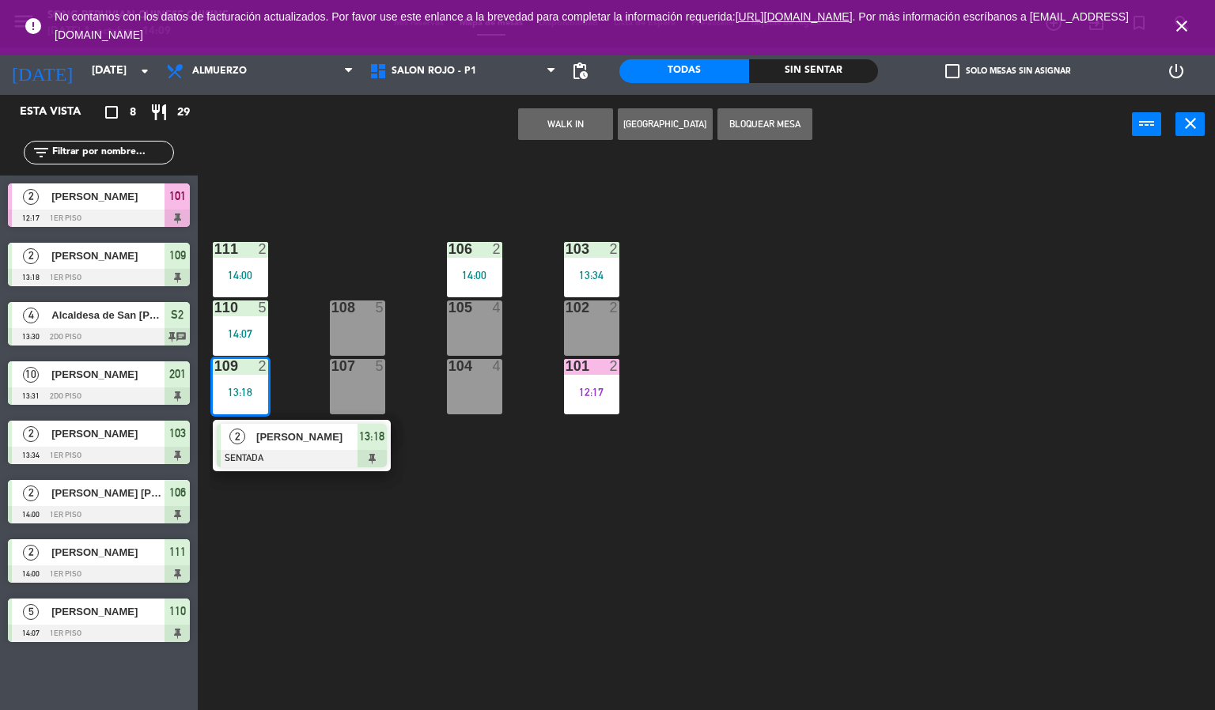
click at [268, 444] on span "[PERSON_NAME]" at bounding box center [306, 437] width 101 height 17
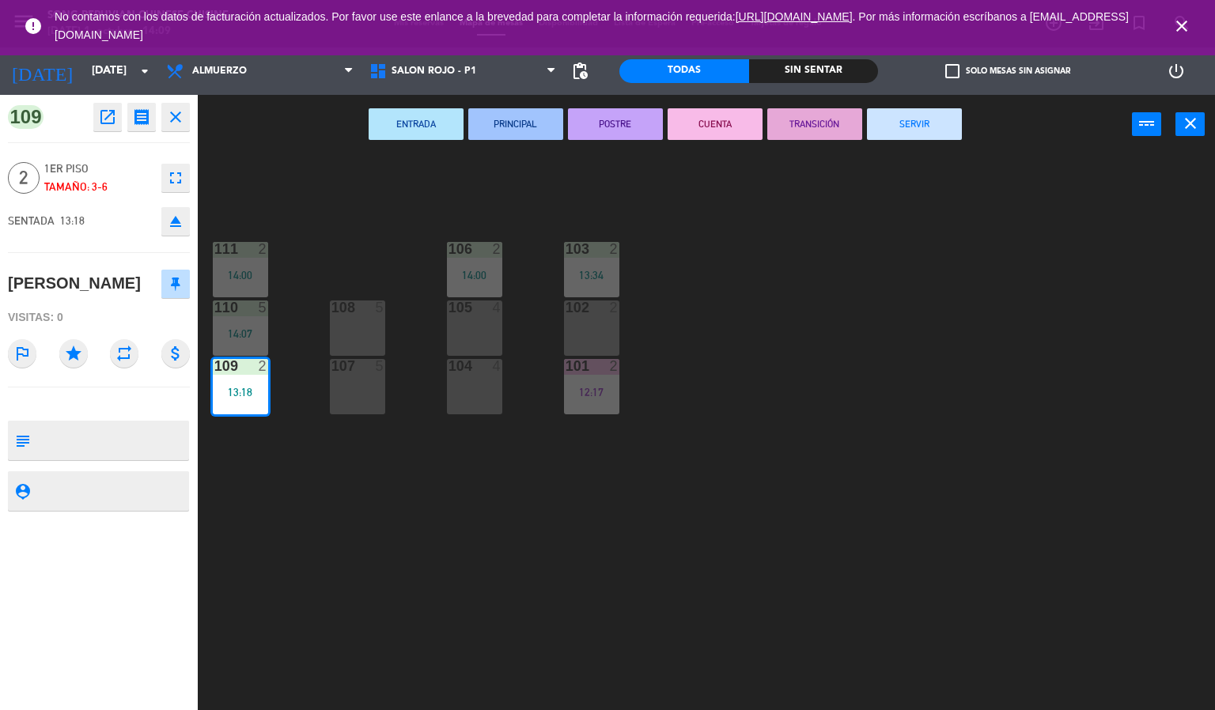
click at [603, 131] on button "POSTRE" at bounding box center [615, 124] width 95 height 32
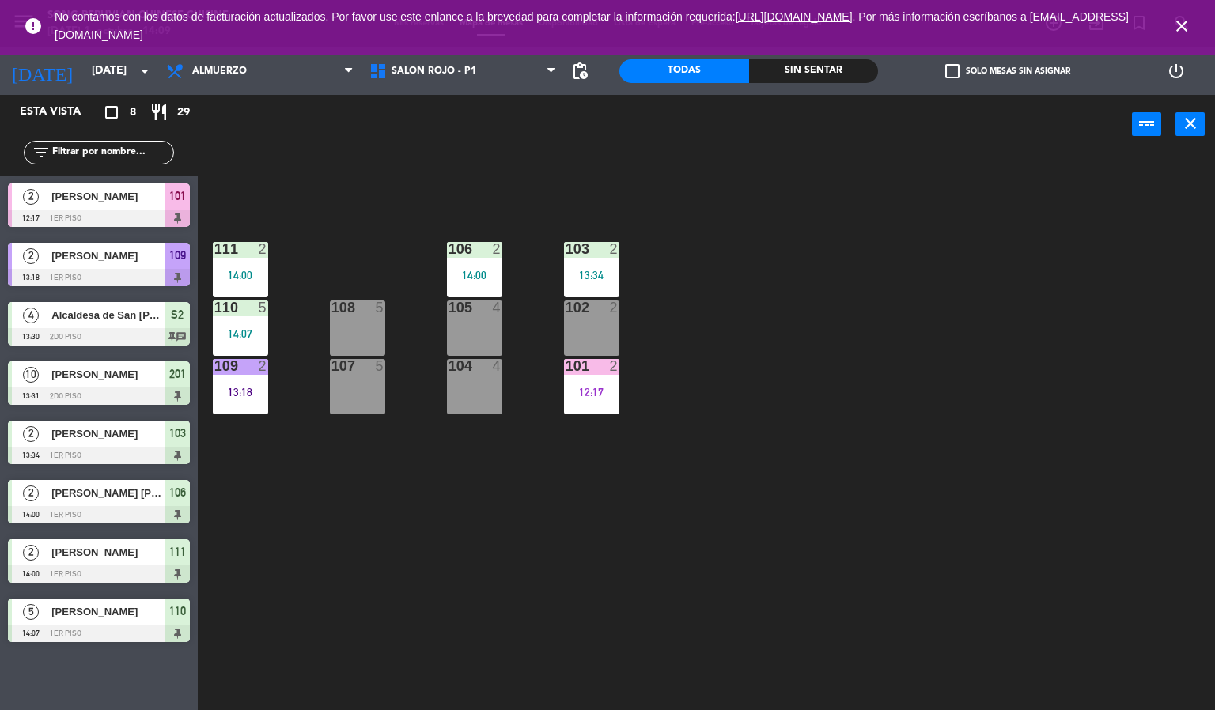
click at [836, 428] on div "103 2 13:34 106 2 14:00 111 2 14:00 102 2 105 4 108 5 110 5 14:07 101 2 12:17 1…" at bounding box center [712, 433] width 1005 height 556
click at [1181, 25] on icon "close" at bounding box center [1181, 26] width 19 height 19
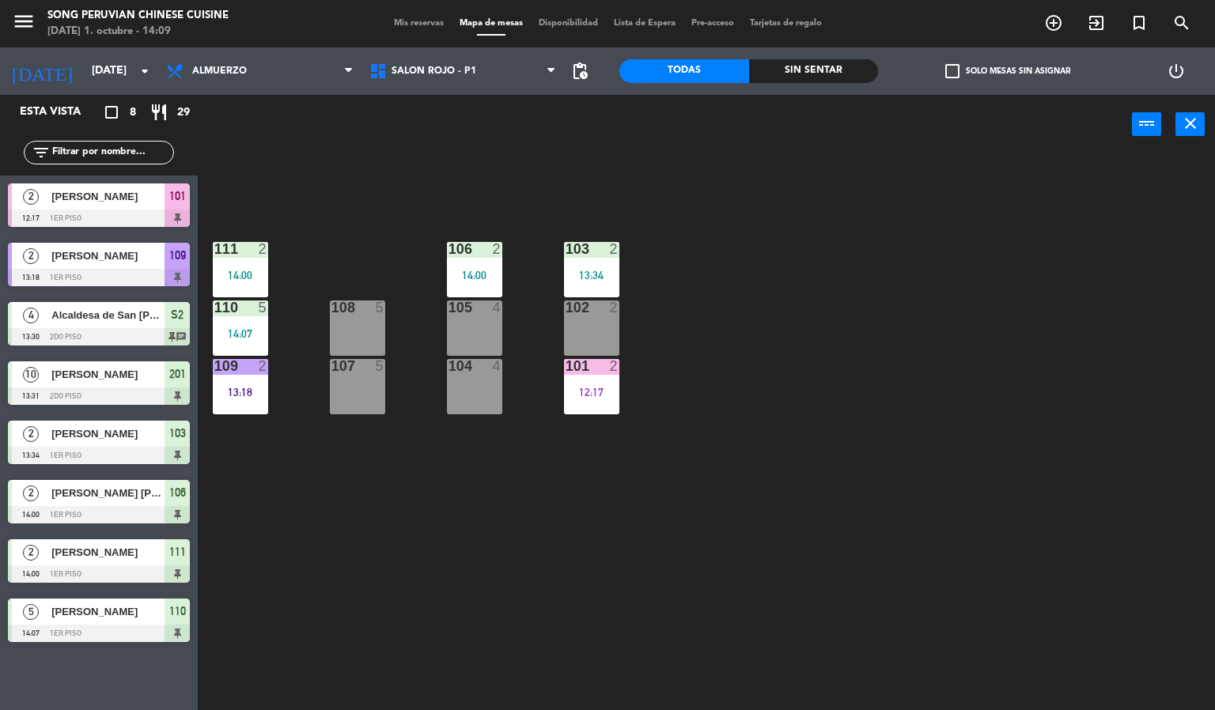
click at [1023, 582] on div "103 2 13:34 106 2 14:00 111 2 14:00 102 2 105 4 108 5 110 5 14:07 101 2 12:17 1…" at bounding box center [712, 433] width 1005 height 556
click at [823, 491] on div "103 2 13:34 106 2 14:00 111 2 14:00 102 2 105 4 108 5 110 5 14:07 101 2 12:17 1…" at bounding box center [712, 433] width 1005 height 556
click at [818, 472] on div "103 2 13:34 106 2 14:00 111 2 14:00 102 2 105 4 108 5 110 5 14:07 101 2 12:17 1…" at bounding box center [712, 433] width 1005 height 556
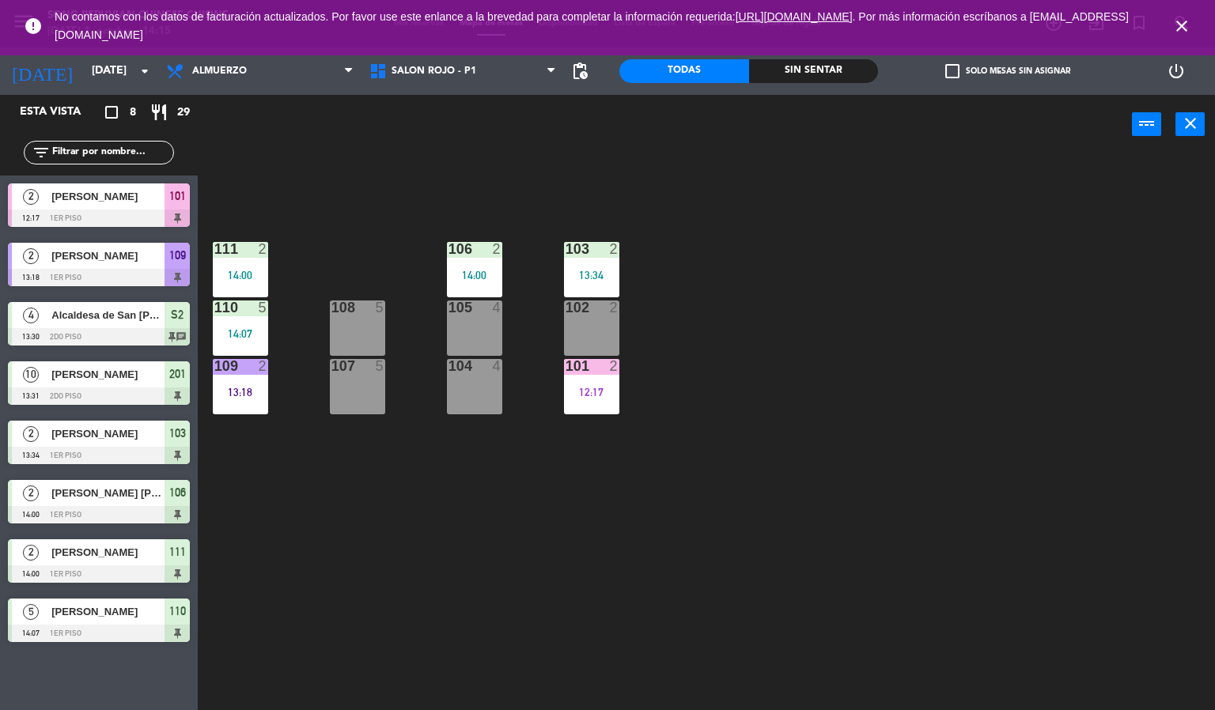
click at [1189, 27] on icon "close" at bounding box center [1181, 26] width 19 height 19
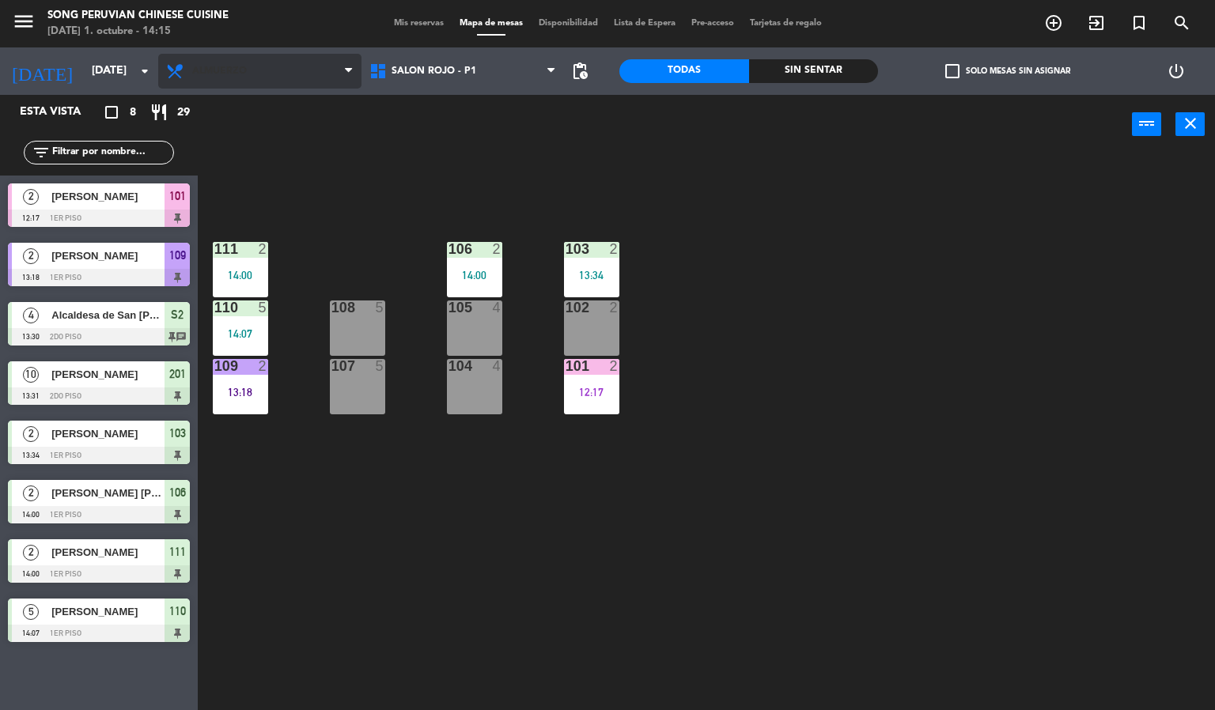
click at [256, 58] on span "Almuerzo" at bounding box center [259, 71] width 203 height 35
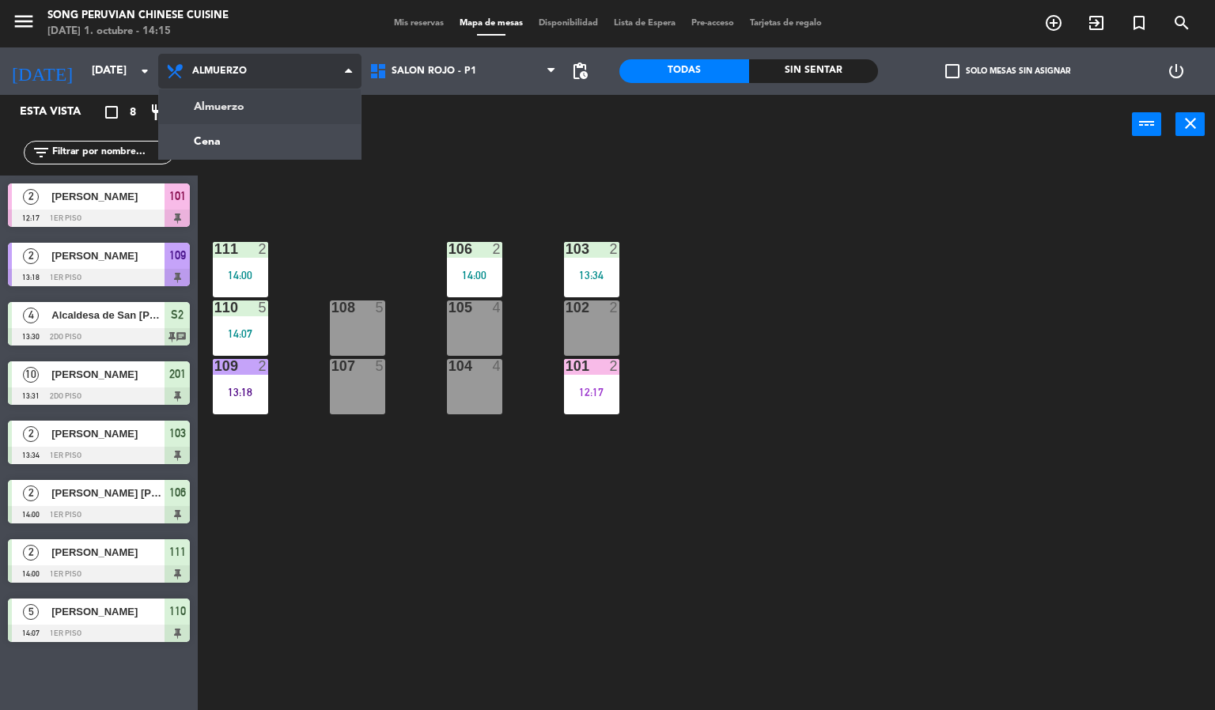
click at [235, 131] on ng-component "menu Song Peruvian Chinese Cuisine [DATE] 1. octubre - 14:15 Mis reservas Mapa …" at bounding box center [607, 355] width 1215 height 711
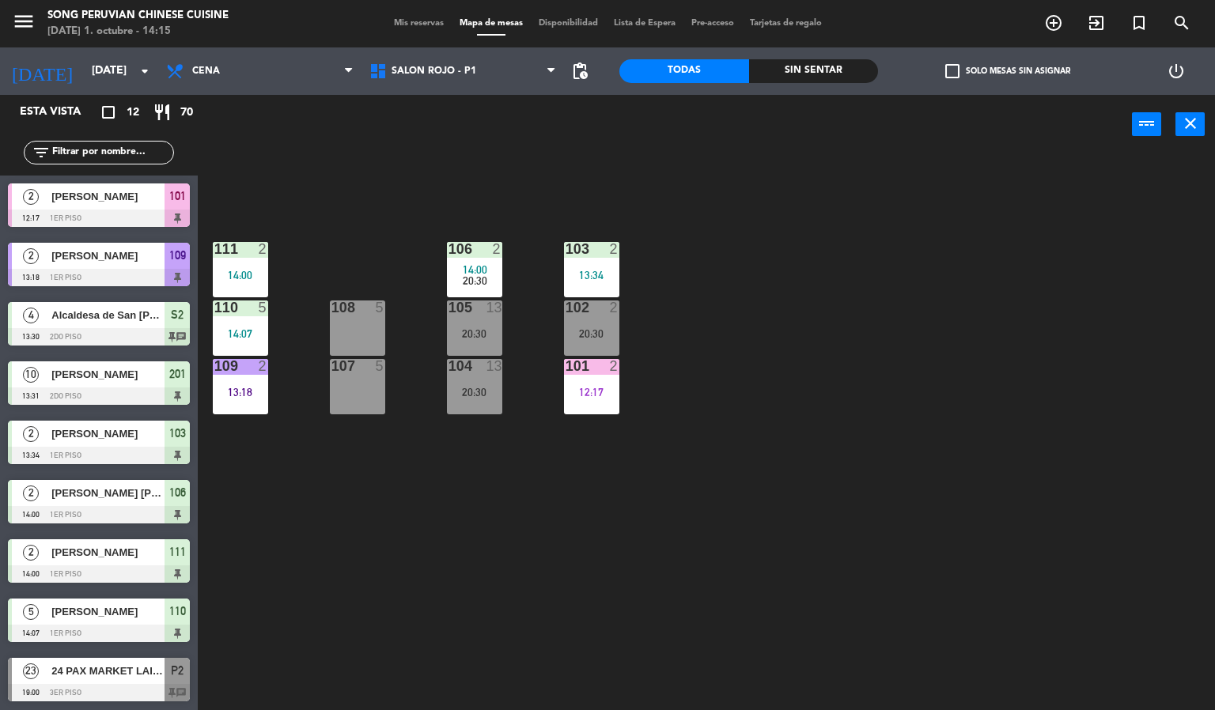
click at [467, 366] on div at bounding box center [474, 366] width 26 height 14
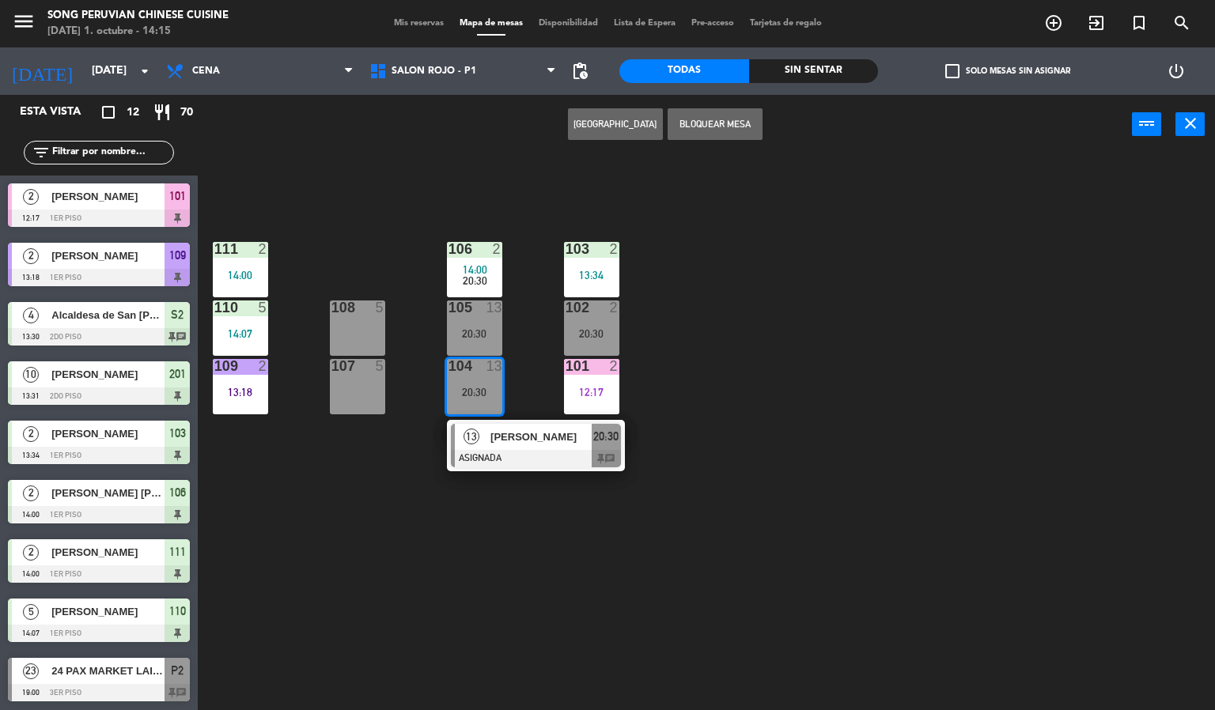
click at [331, 542] on div "103 2 13:34 106 2 14:00 20:30 111 2 14:00 102 2 20:30 105 13 20:30 108 5 110 5 …" at bounding box center [712, 433] width 1005 height 556
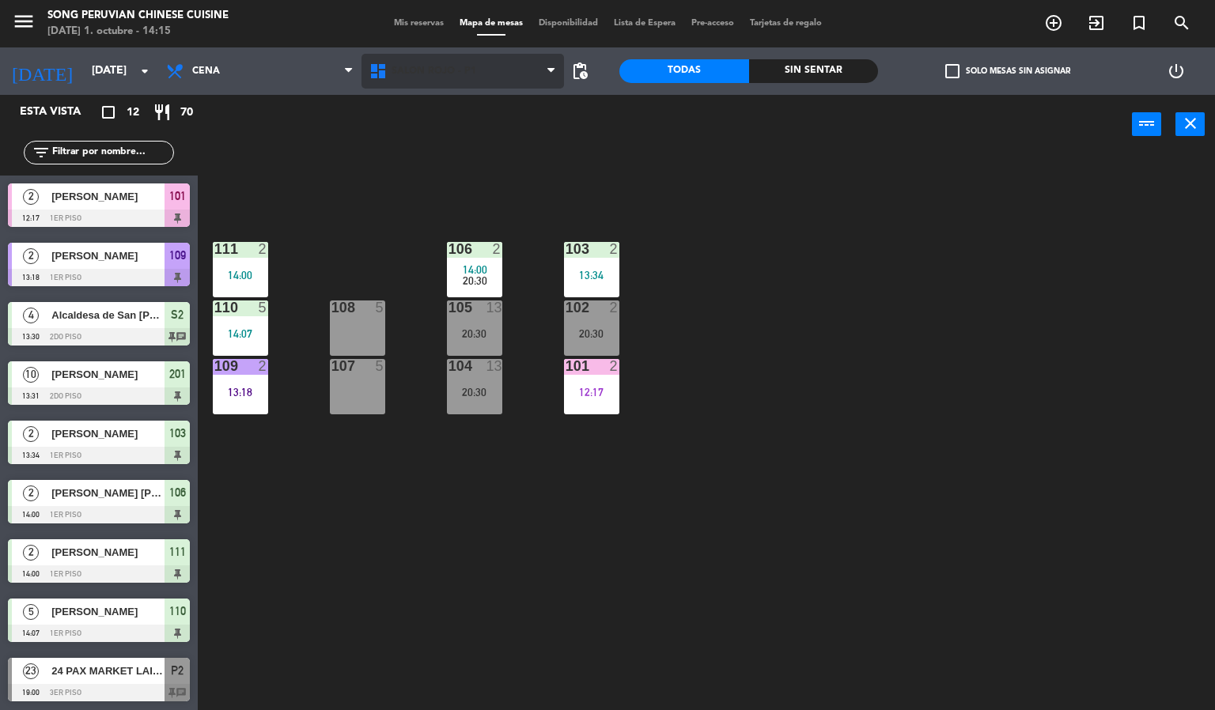
click at [461, 85] on span "SALON ROJO - P1" at bounding box center [462, 71] width 203 height 35
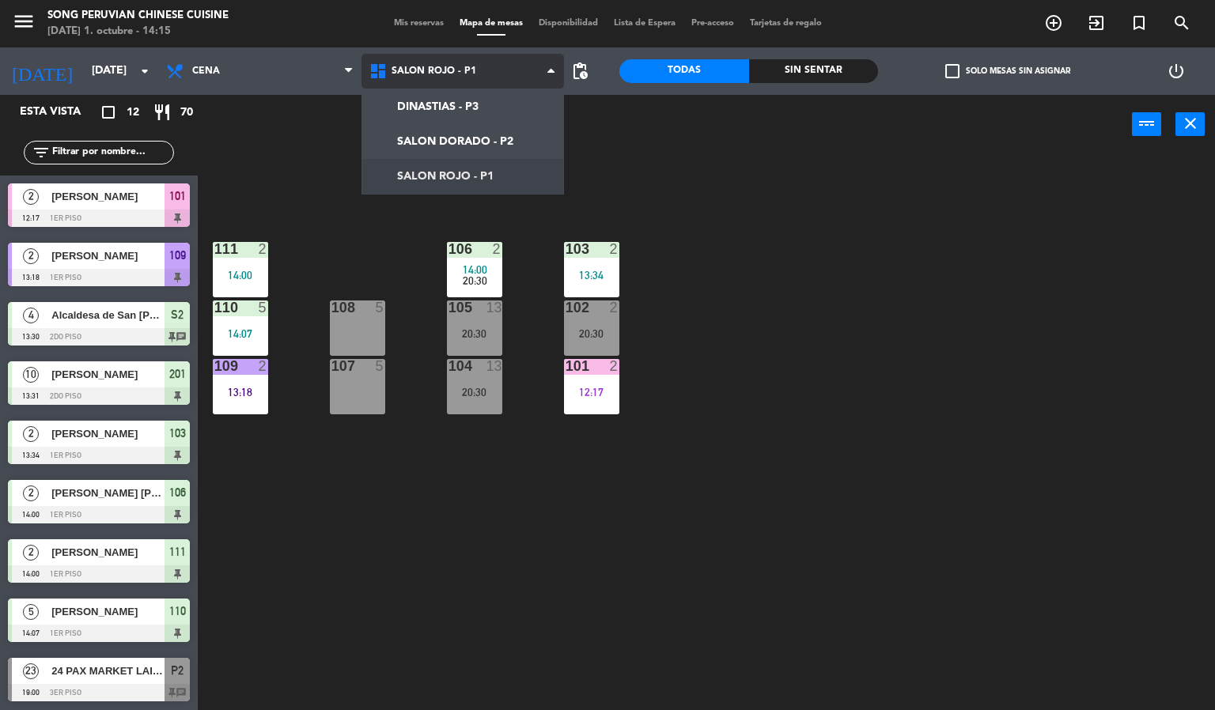
click at [421, 140] on ng-component "menu Song Peruvian Chinese Cuisine [DATE] 1. octubre - 14:15 Mis reservas Mapa …" at bounding box center [607, 355] width 1215 height 711
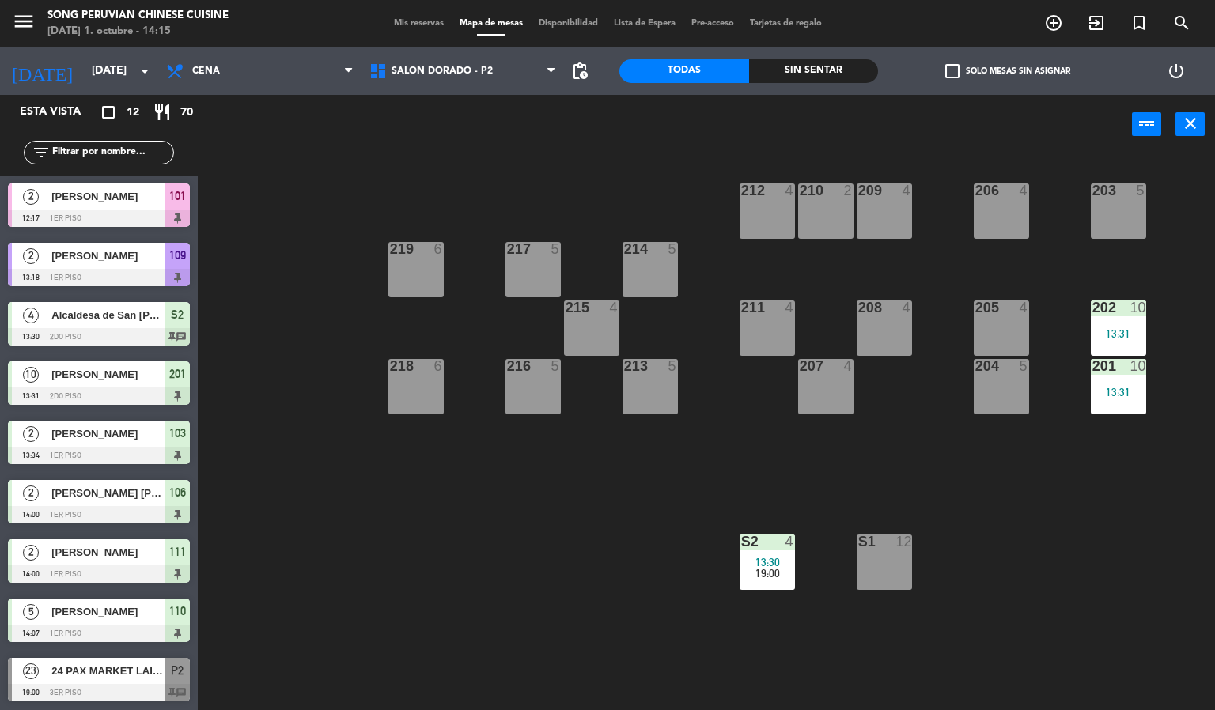
click at [771, 573] on span "19:00" at bounding box center [767, 573] width 25 height 13
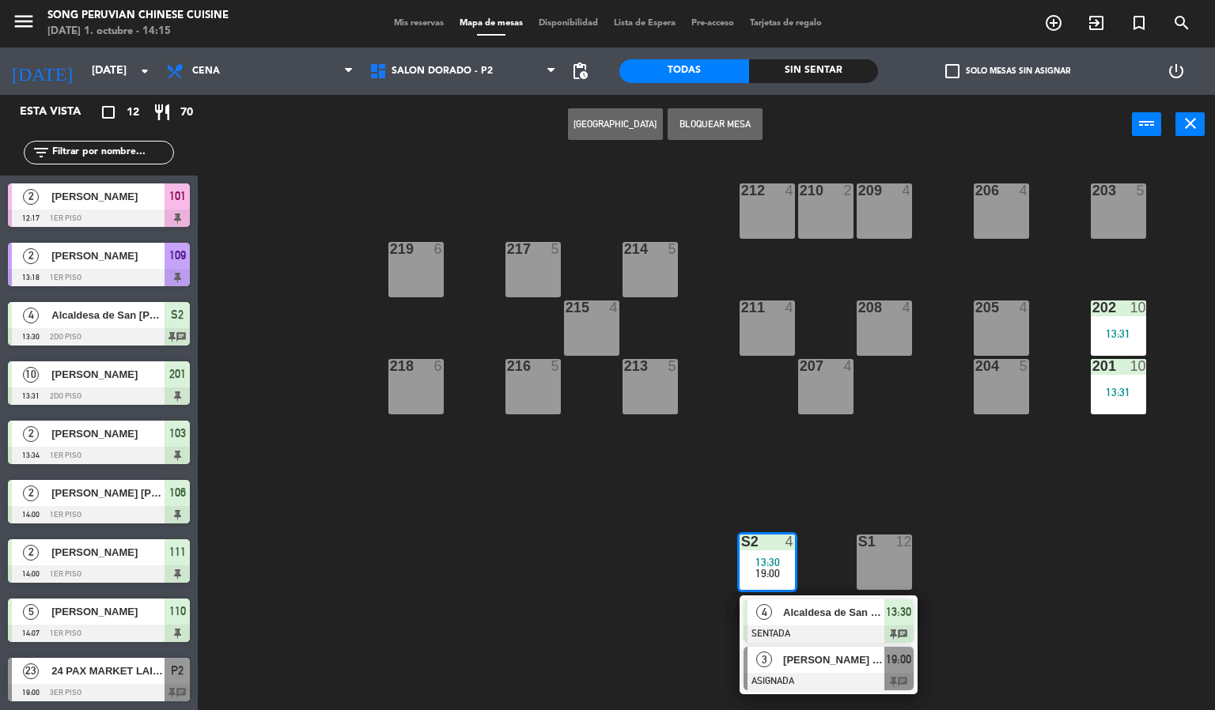
click at [818, 682] on div at bounding box center [828, 681] width 170 height 17
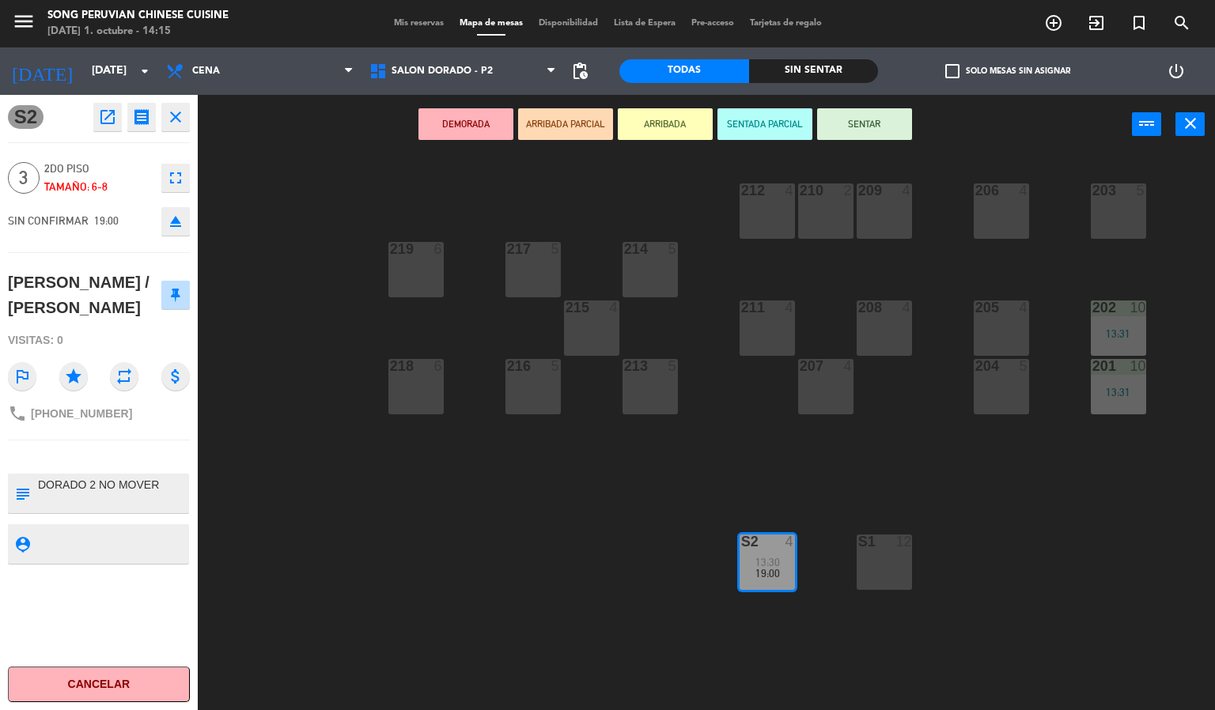
click at [328, 610] on div "203 5 206 4 210 2 212 4 209 4 214 5 217 5 219 6 202 10 13:31 205 4 208 4 211 4 …" at bounding box center [712, 433] width 1005 height 556
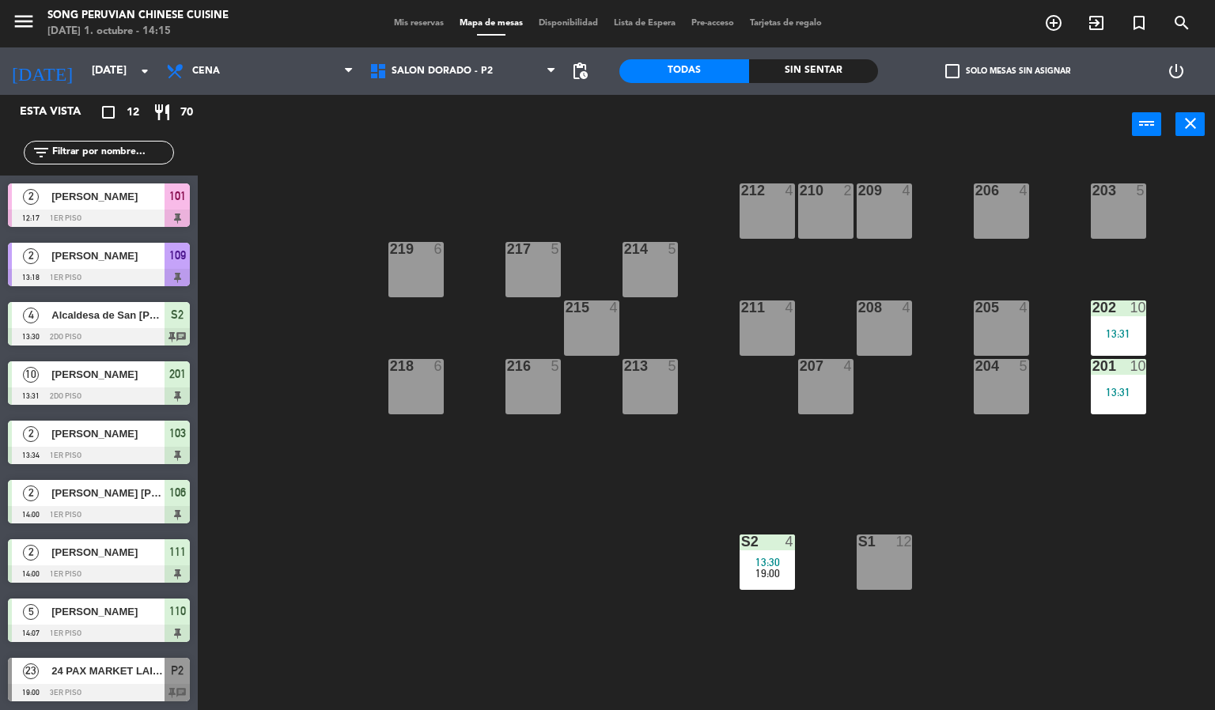
scroll to position [78, 0]
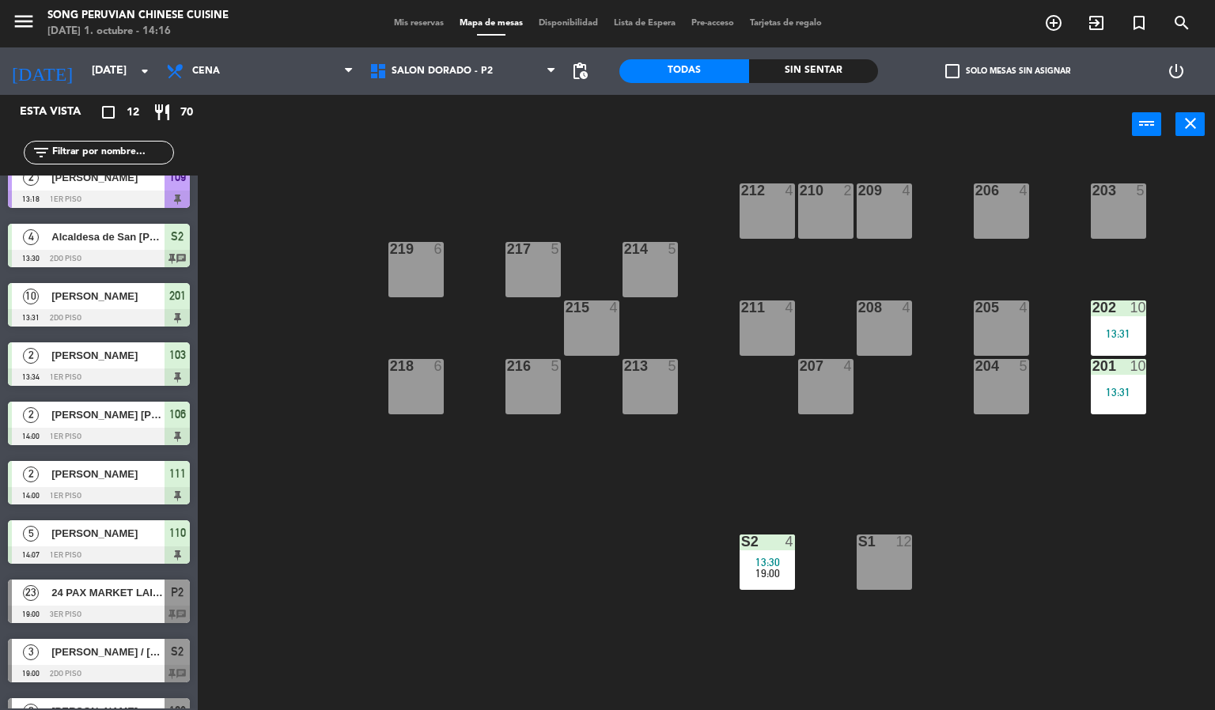
click at [504, 589] on div "203 5 206 4 210 2 212 4 209 4 214 5 217 5 219 6 202 10 13:31 205 4 208 4 211 4 …" at bounding box center [712, 433] width 1005 height 556
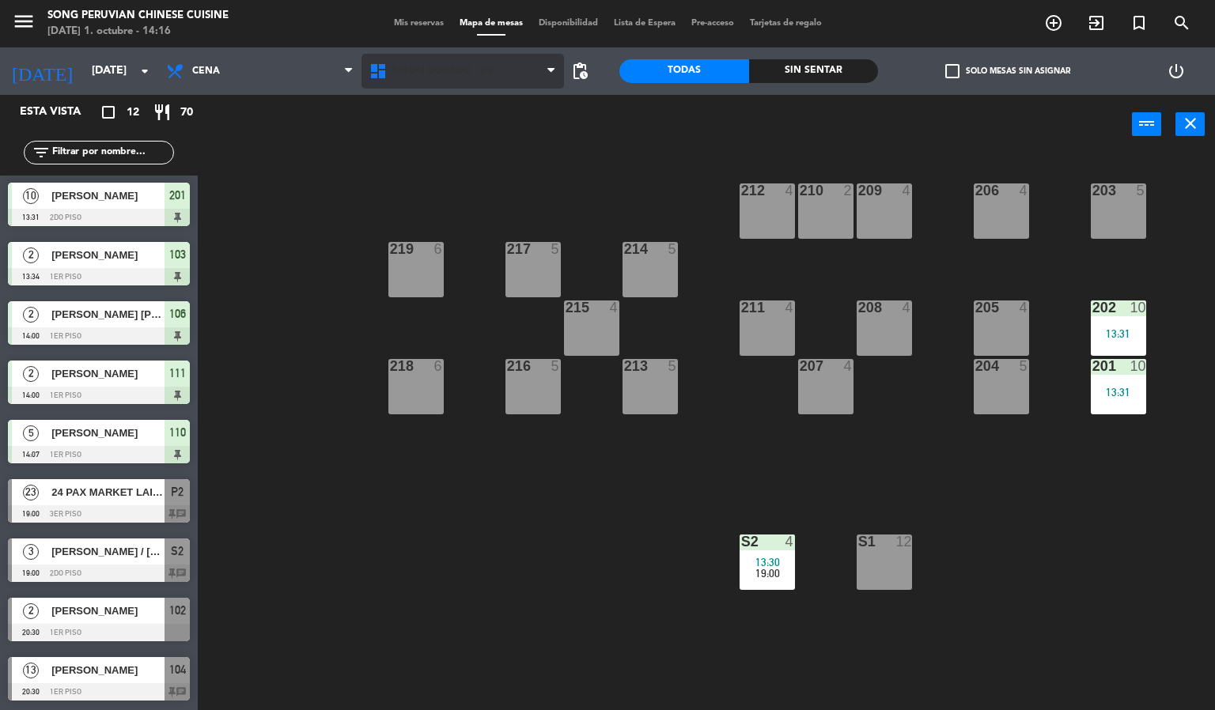
click at [459, 71] on span "SALON DORADO - P2" at bounding box center [441, 71] width 101 height 11
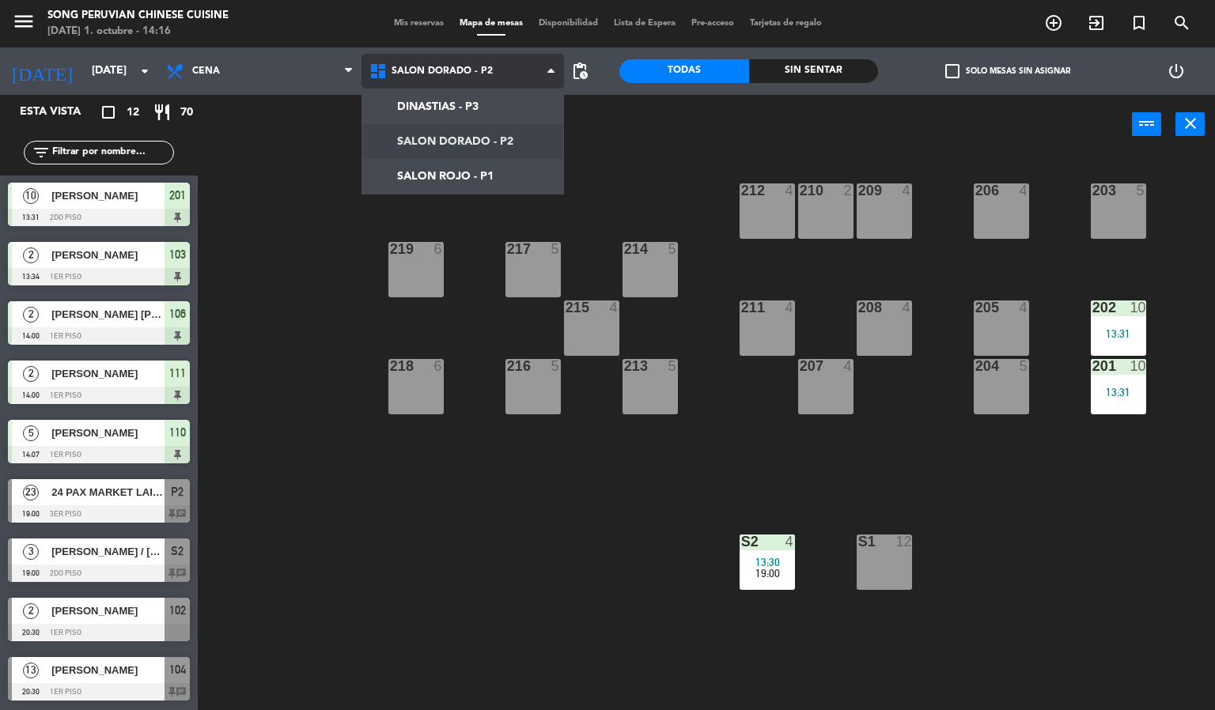
click at [422, 172] on ng-component "menu Song Peruvian Chinese Cuisine [DATE] 1. octubre - 14:16 Mis reservas Mapa …" at bounding box center [607, 355] width 1215 height 711
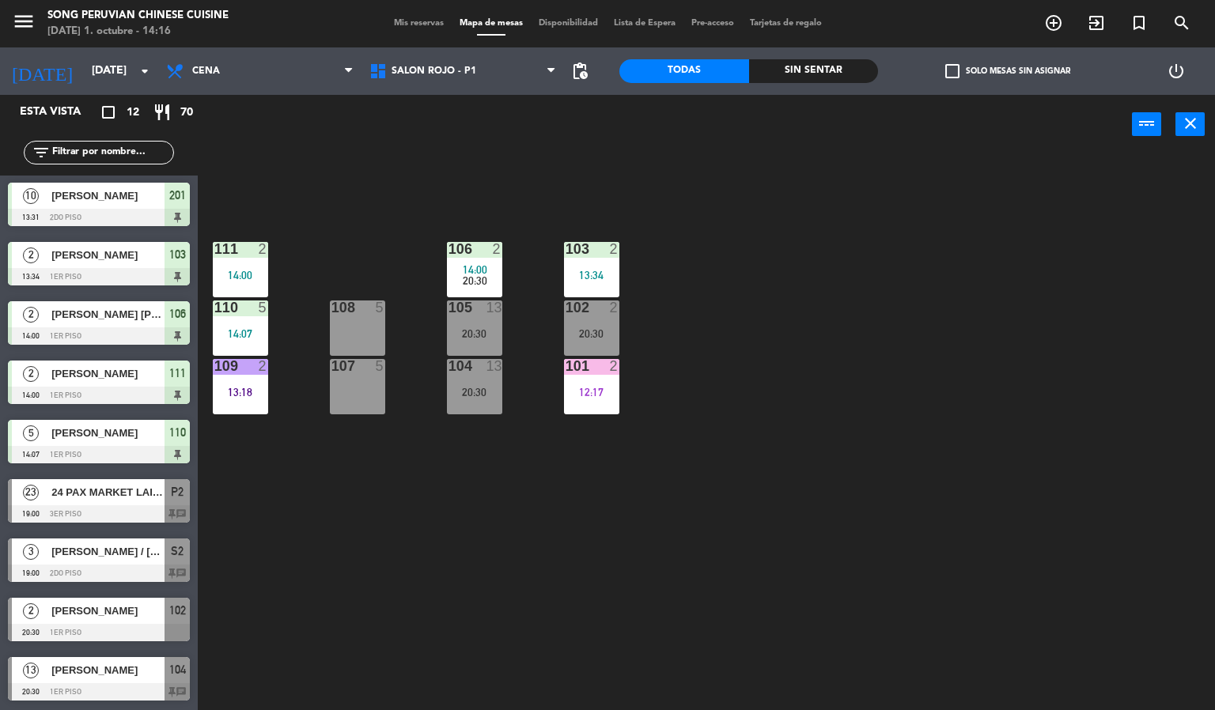
click at [404, 622] on div "103 2 13:34 106 2 14:00 20:30 111 2 14:00 102 2 20:30 105 13 20:30 108 5 110 5 …" at bounding box center [712, 433] width 1005 height 556
click at [225, 78] on span "Cena" at bounding box center [259, 71] width 203 height 35
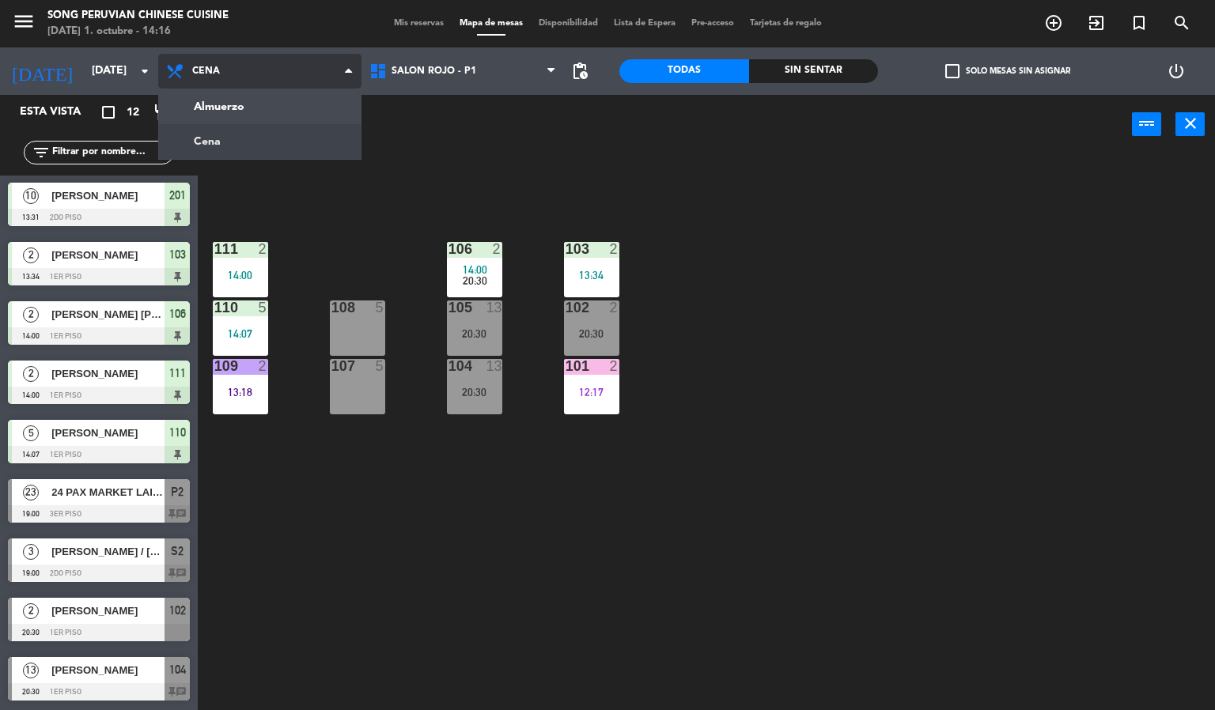
click at [214, 74] on span "Cena" at bounding box center [206, 71] width 28 height 11
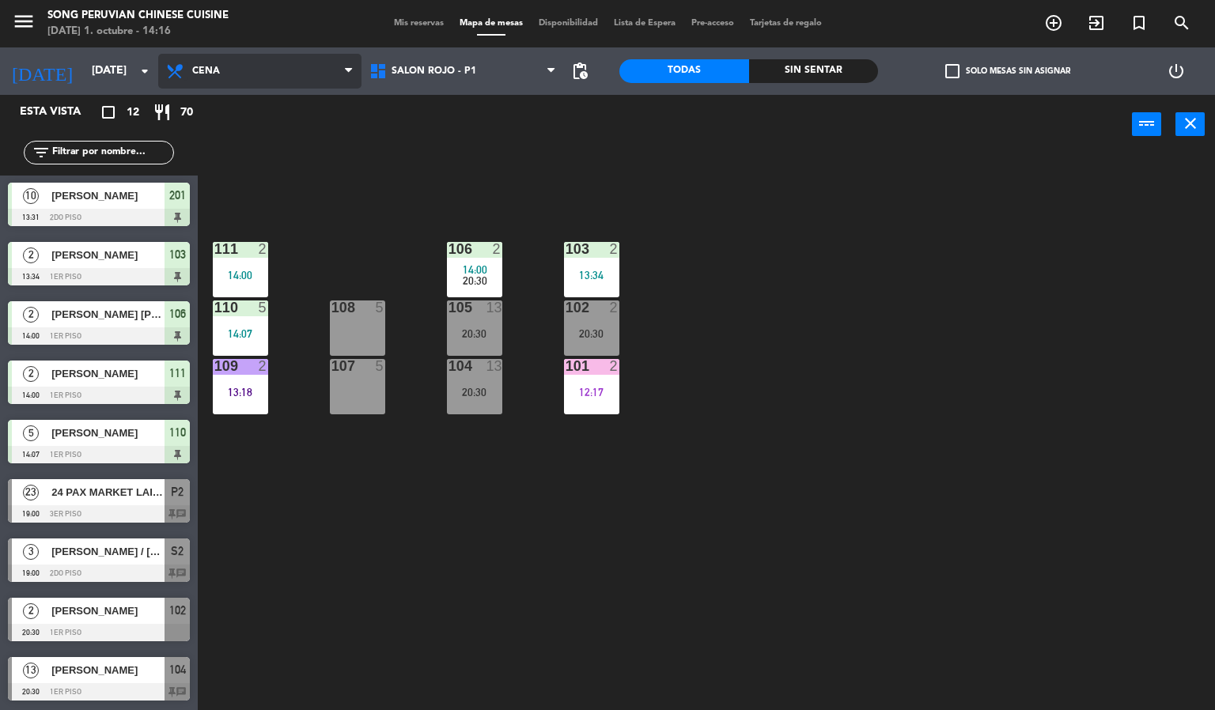
click at [185, 70] on icon at bounding box center [176, 71] width 23 height 19
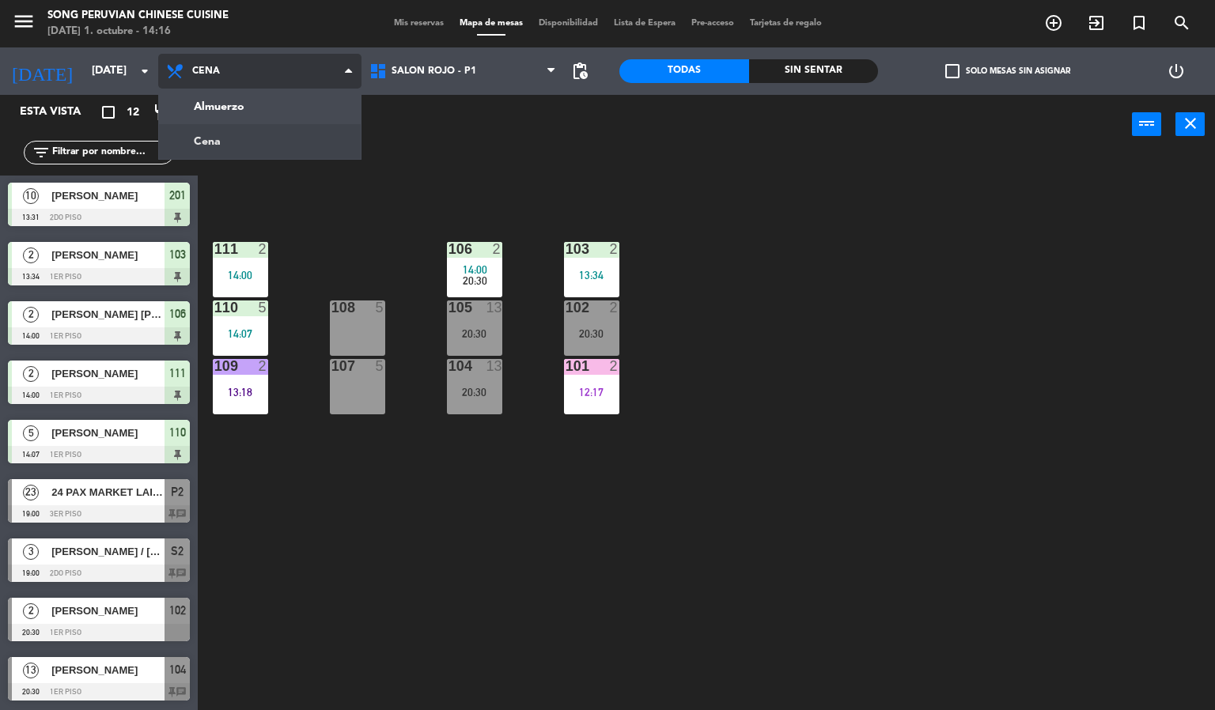
click at [199, 105] on ng-component "menu Song Peruvian Chinese Cuisine [DATE] 1. octubre - 14:16 Mis reservas Mapa …" at bounding box center [607, 355] width 1215 height 711
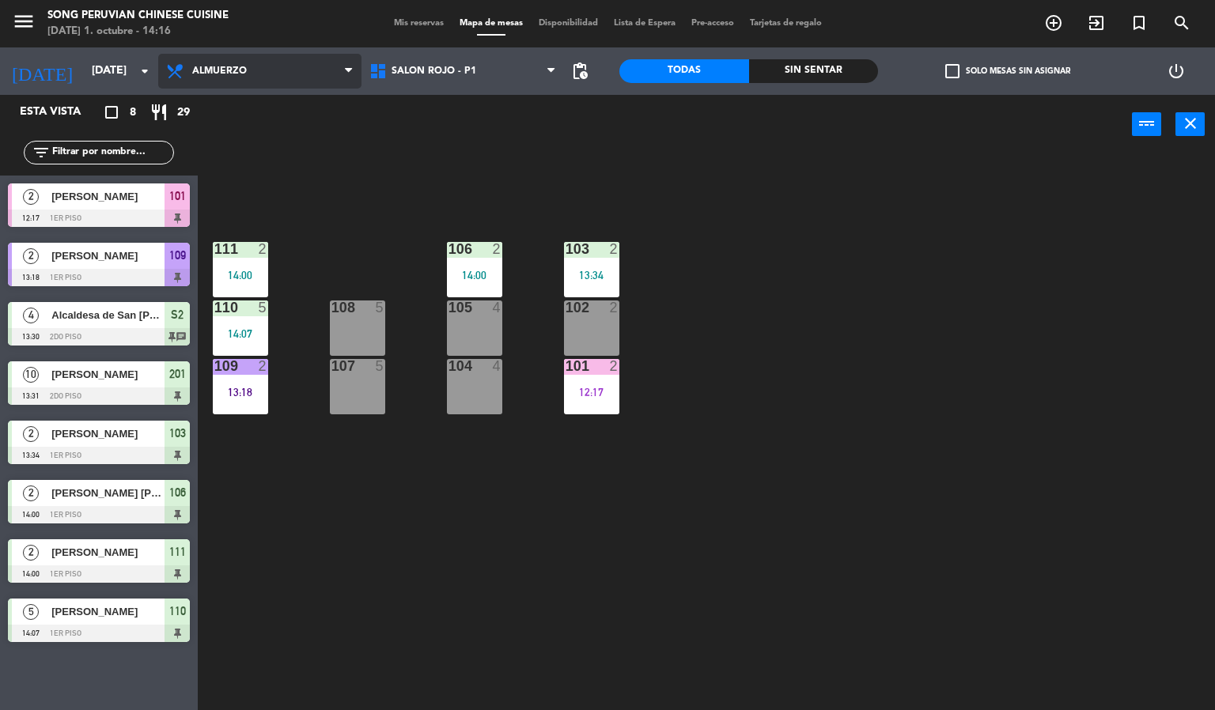
scroll to position [0, 0]
click at [262, 365] on div "2" at bounding box center [263, 366] width 9 height 14
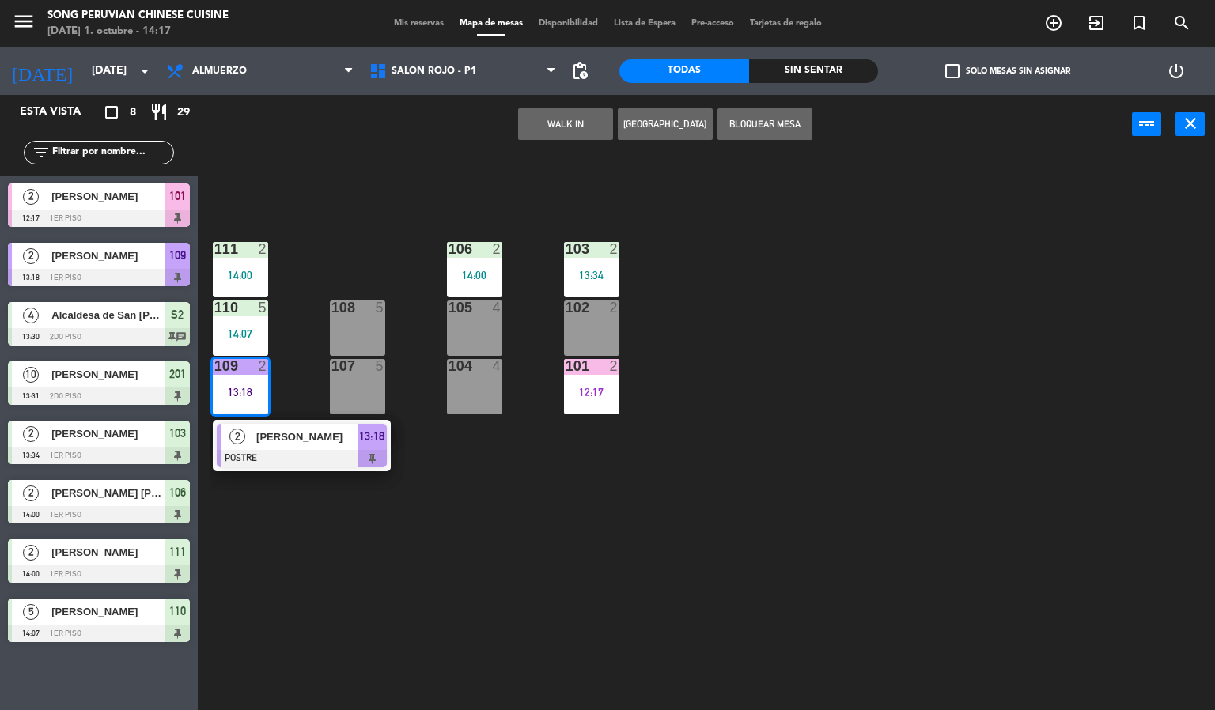
click at [295, 454] on div at bounding box center [302, 458] width 170 height 17
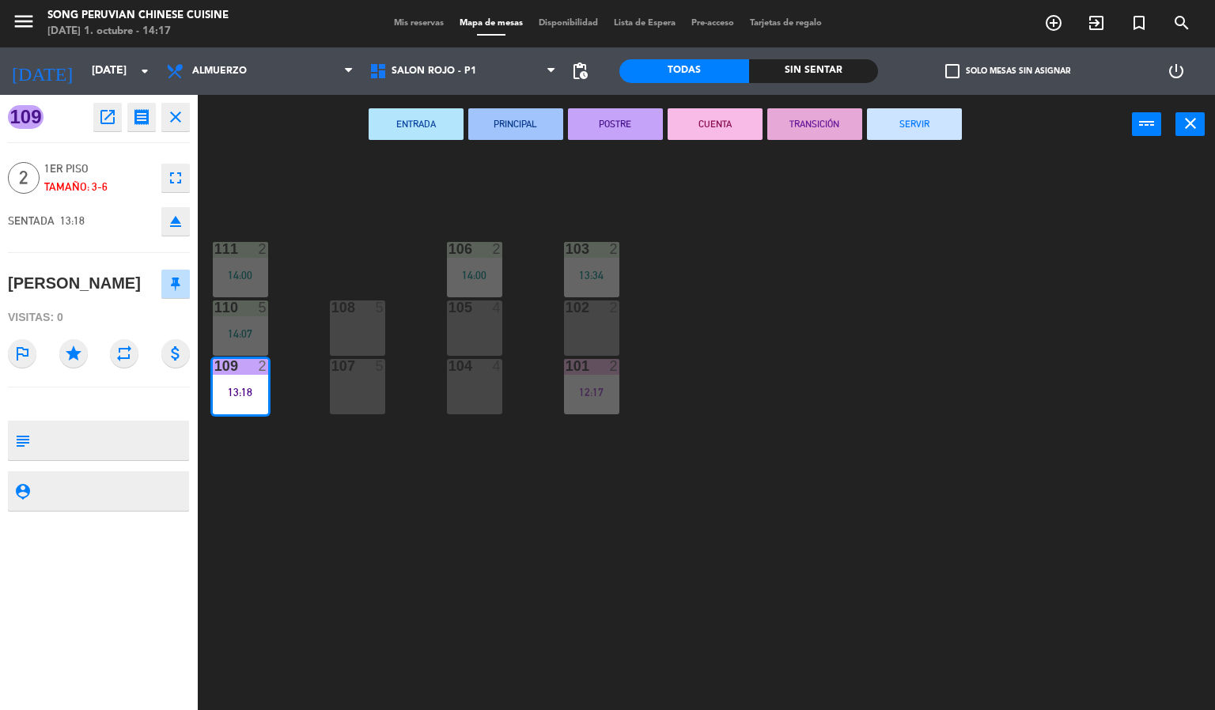
click at [712, 122] on button "CUENTA" at bounding box center [714, 124] width 95 height 32
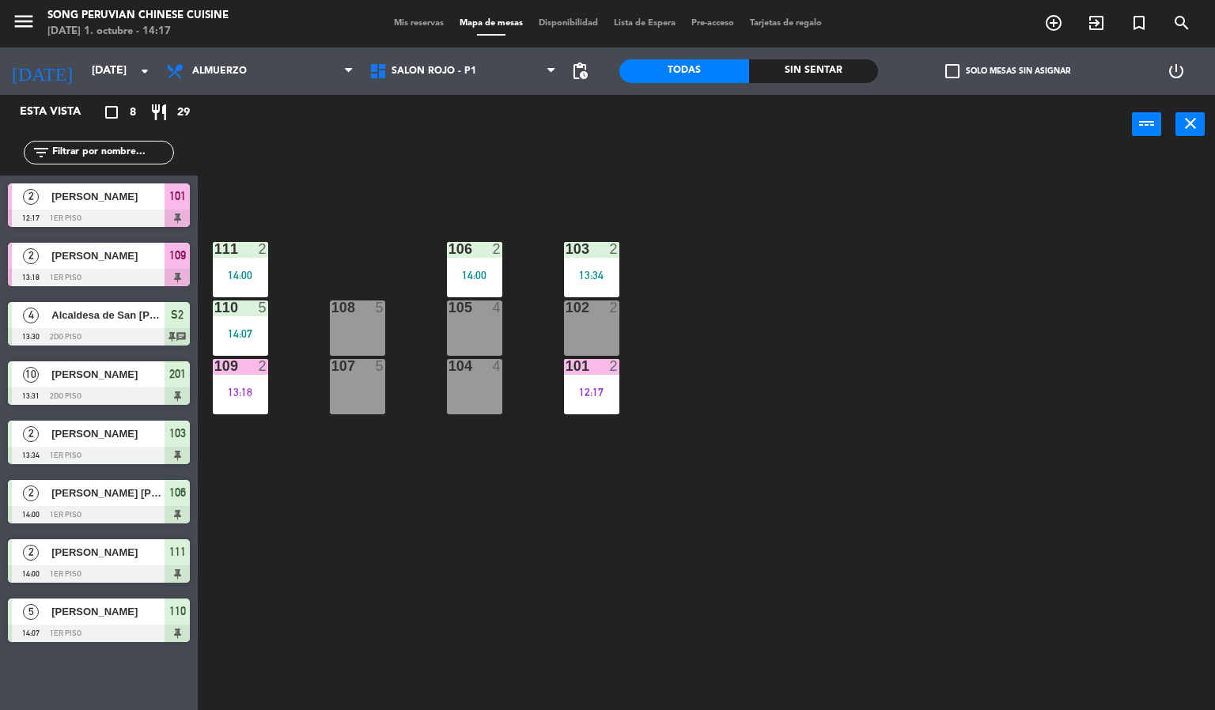
click at [736, 423] on div "103 2 13:34 106 2 14:00 111 2 14:00 102 2 105 4 108 5 110 5 14:07 101 2 12:17 1…" at bounding box center [712, 433] width 1005 height 556
click at [342, 214] on div "103 2 13:34 106 2 14:00 111 2 14:00 102 2 105 4 108 5 110 5 14:07 101 2 12:17 1…" at bounding box center [712, 433] width 1005 height 556
click at [366, 225] on div "103 2 13:34 106 2 14:00 111 2 14:00 102 2 105 4 108 5 110 5 14:07 101 2 12:17 1…" at bounding box center [712, 433] width 1005 height 556
click at [378, 238] on div "103 2 13:34 106 2 14:00 111 2 14:00 102 2 105 4 108 5 110 5 14:07 101 2 12:17 1…" at bounding box center [712, 433] width 1005 height 556
click at [359, 195] on div "103 2 13:34 106 2 14:00 111 2 14:00 102 2 105 4 108 5 110 5 14:07 101 2 12:17 1…" at bounding box center [712, 433] width 1005 height 556
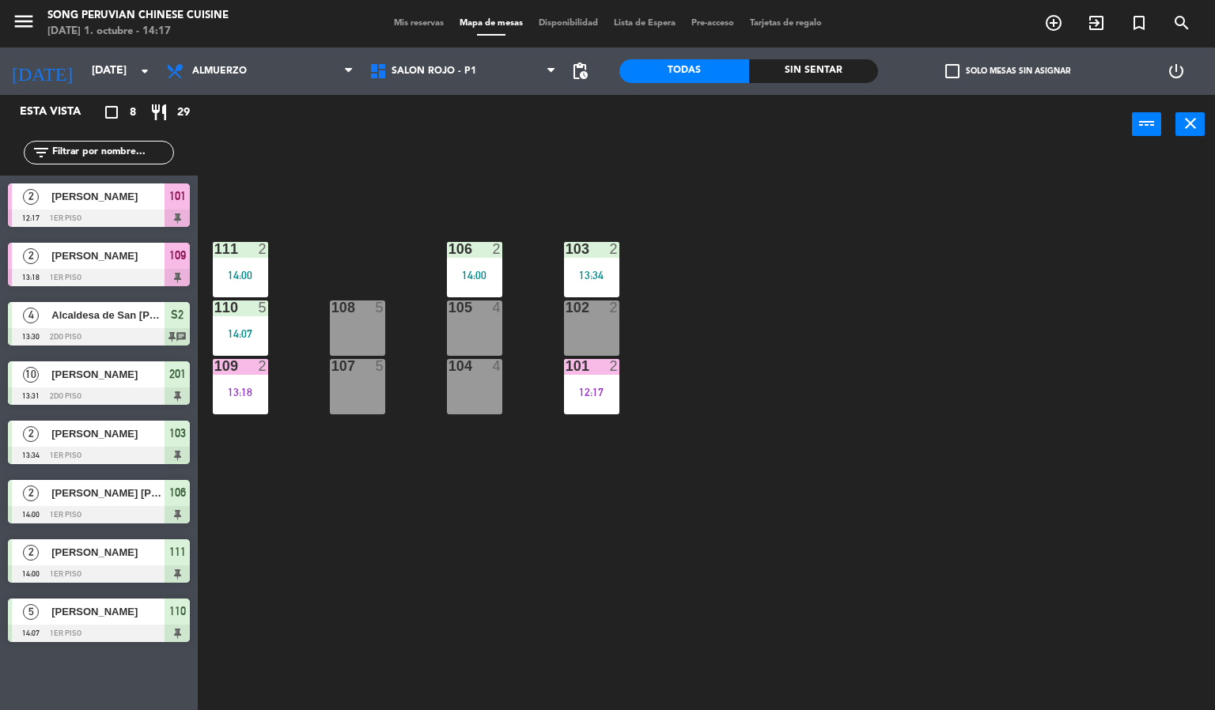
click at [361, 523] on div "103 2 13:34 106 2 14:00 111 2 14:00 102 2 105 4 108 5 110 5 14:07 101 2 12:17 1…" at bounding box center [712, 433] width 1005 height 556
click at [385, 214] on div "103 2 13:34 106 2 14:00 111 2 14:00 102 2 105 4 108 5 110 5 14:07 101 2 12:17 1…" at bounding box center [712, 433] width 1005 height 556
click at [397, 554] on div "103 2 13:34 106 2 14:00 111 2 14:00 102 2 105 4 108 5 110 5 14:07 101 2 12:17 1…" at bounding box center [712, 433] width 1005 height 556
click at [389, 603] on div "103 2 13:34 106 2 14:00 111 2 14:00 102 2 105 4 108 5 110 5 14:07 101 2 12:17 1…" at bounding box center [712, 433] width 1005 height 556
click at [337, 195] on div "103 2 13:34 106 2 14:00 111 2 14:00 102 2 105 4 108 5 110 5 14:07 101 2 12:17 1…" at bounding box center [712, 433] width 1005 height 556
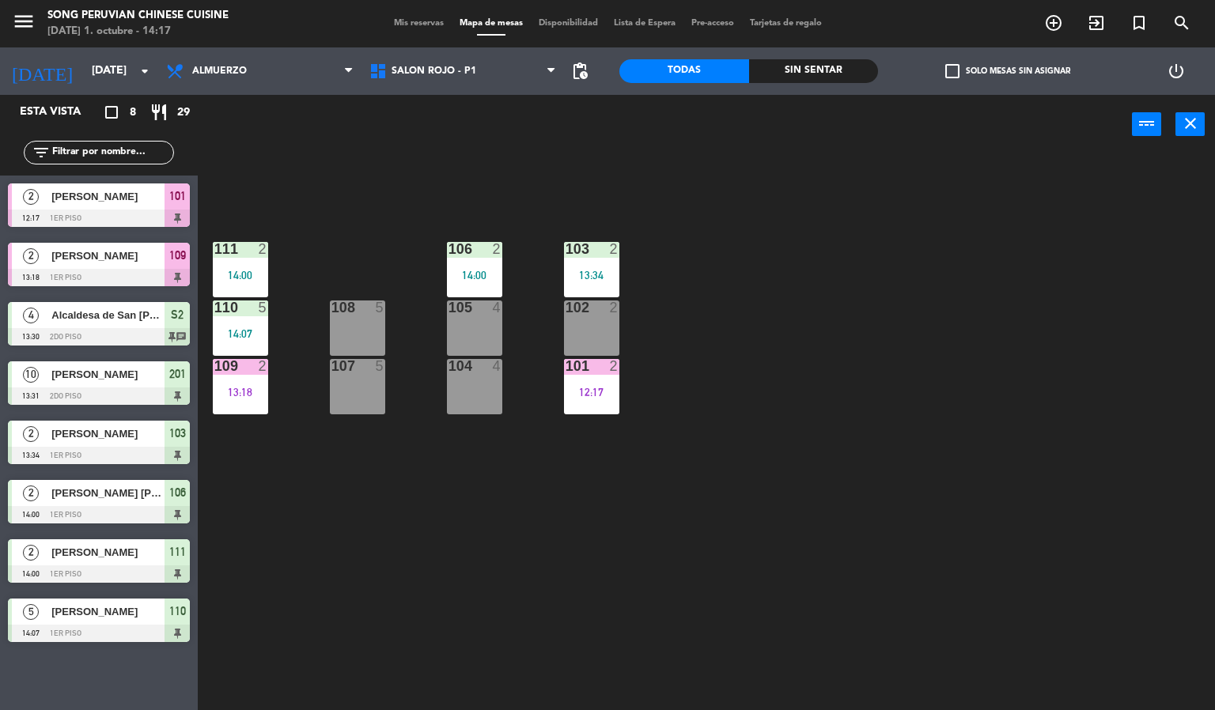
click at [337, 539] on div "103 2 13:34 106 2 14:00 111 2 14:00 102 2 105 4 108 5 110 5 14:07 101 2 12:17 1…" at bounding box center [712, 433] width 1005 height 556
click at [280, 179] on div "103 2 13:34 106 2 14:00 111 2 14:00 102 2 105 4 108 5 110 5 14:07 101 2 12:17 1…" at bounding box center [712, 433] width 1005 height 556
click at [259, 202] on div "103 2 13:34 106 2 14:00 111 2 14:00 102 2 105 4 108 5 110 5 14:07 101 2 12:17 1…" at bounding box center [712, 433] width 1005 height 556
click at [273, 588] on div "103 2 13:34 106 2 14:00 111 2 14:00 102 2 105 4 108 5 110 5 14:07 101 2 12:17 1…" at bounding box center [712, 433] width 1005 height 556
click at [255, 603] on div "103 2 13:34 106 2 14:00 111 2 14:00 102 2 105 4 108 5 110 5 14:07 101 2 12:17 1…" at bounding box center [712, 433] width 1005 height 556
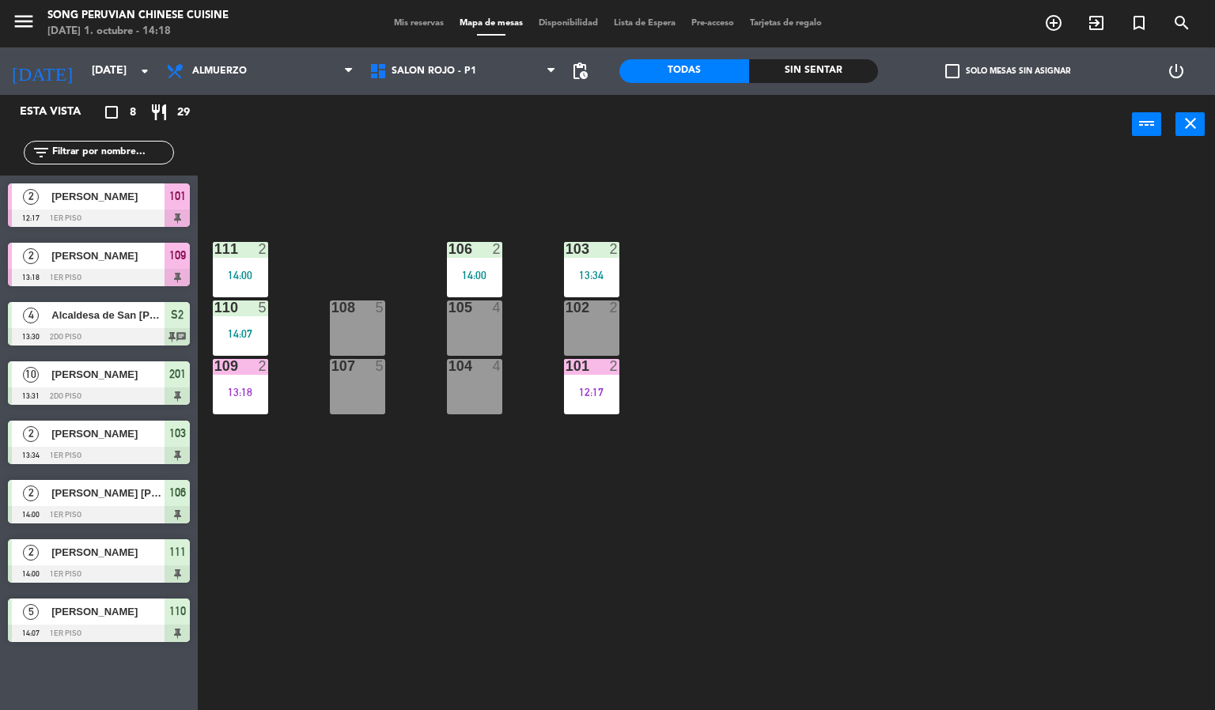
click at [278, 558] on div "103 2 13:34 106 2 14:00 111 2 14:00 102 2 105 4 108 5 110 5 14:07 101 2 12:17 1…" at bounding box center [712, 433] width 1005 height 556
click at [888, 394] on div "103 2 13:34 106 2 14:00 111 2 14:00 102 2 105 4 108 5 110 5 14:07 101 2 12:17 1…" at bounding box center [712, 433] width 1005 height 556
click at [807, 350] on div "103 2 13:34 106 2 14:00 111 2 14:00 102 2 105 4 108 5 110 5 14:07 101 2 12:17 1…" at bounding box center [712, 433] width 1005 height 556
click at [454, 70] on span "SALON ROJO - P1" at bounding box center [433, 71] width 85 height 11
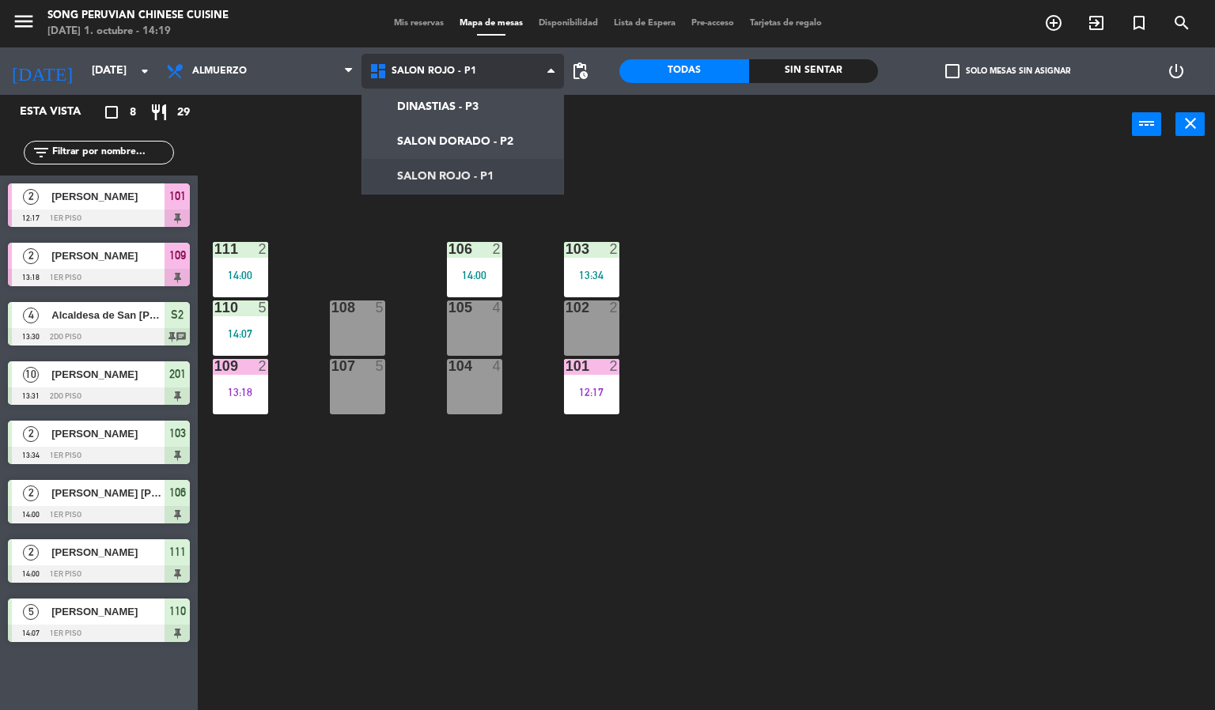
click at [473, 135] on ng-component "menu Song Peruvian Chinese Cuisine [DATE] 1. octubre - 14:19 Mis reservas Mapa …" at bounding box center [607, 355] width 1215 height 711
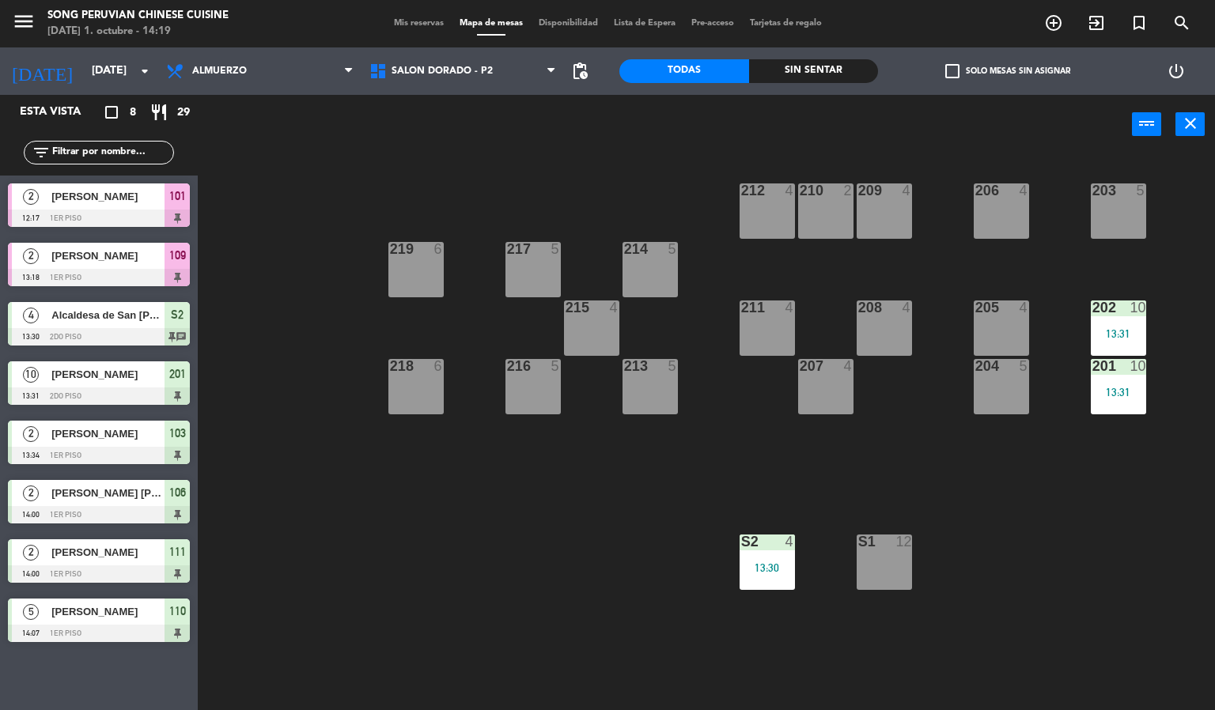
click at [382, 550] on div "203 5 206 4 210 2 212 4 209 4 214 5 217 5 219 6 202 10 13:31 205 4 208 4 211 4 …" at bounding box center [712, 433] width 1005 height 556
click at [788, 541] on div "4" at bounding box center [789, 542] width 9 height 14
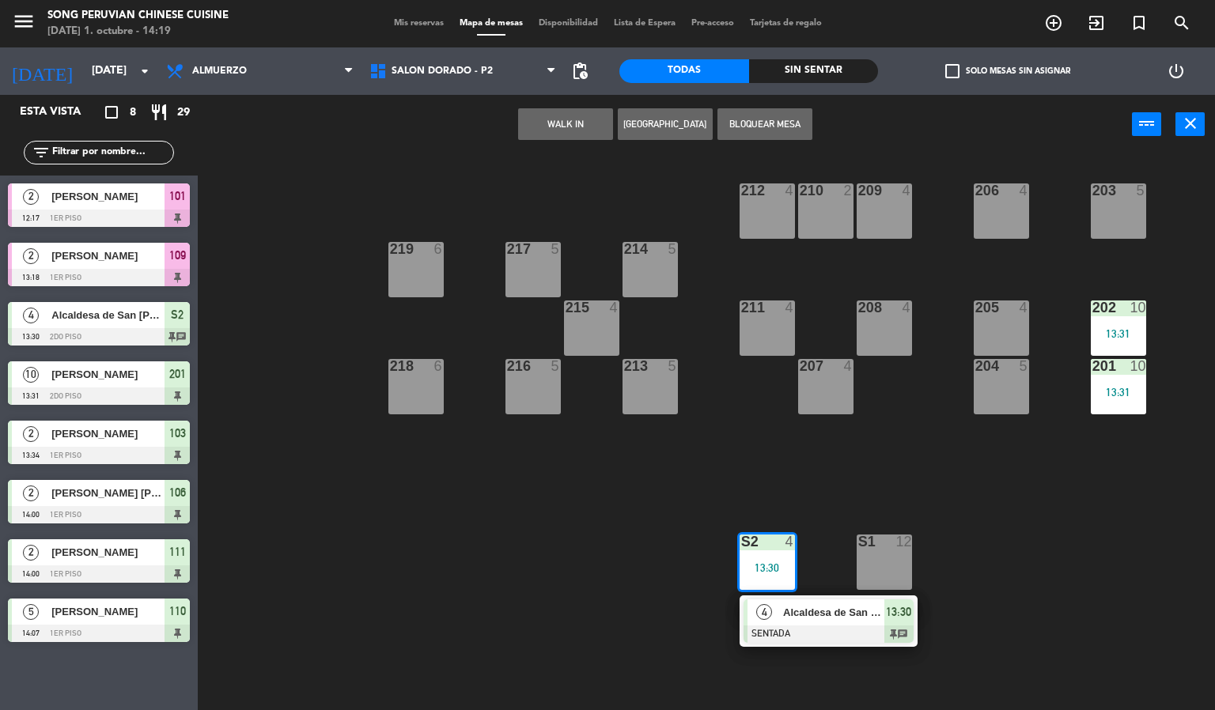
click at [800, 632] on div at bounding box center [828, 634] width 170 height 17
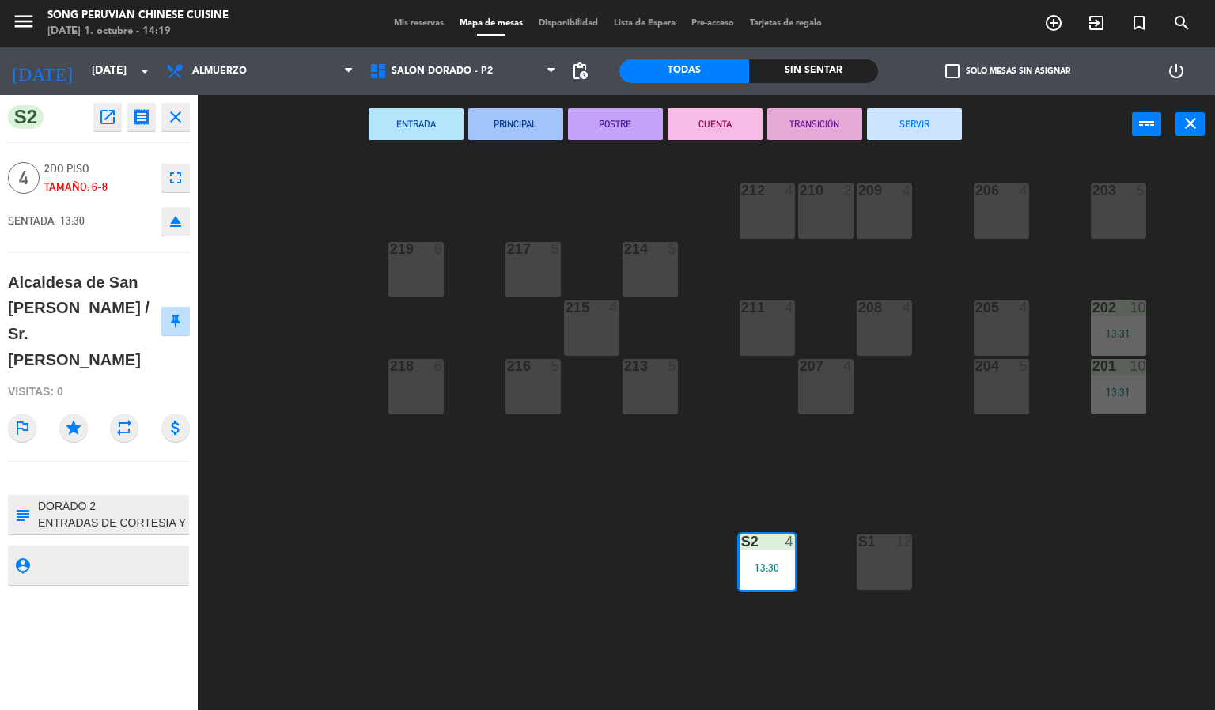
click at [391, 544] on div "203 5 206 4 210 2 212 4 209 4 214 5 217 5 219 6 202 10 13:31 205 4 208 4 211 4 …" at bounding box center [712, 433] width 1005 height 556
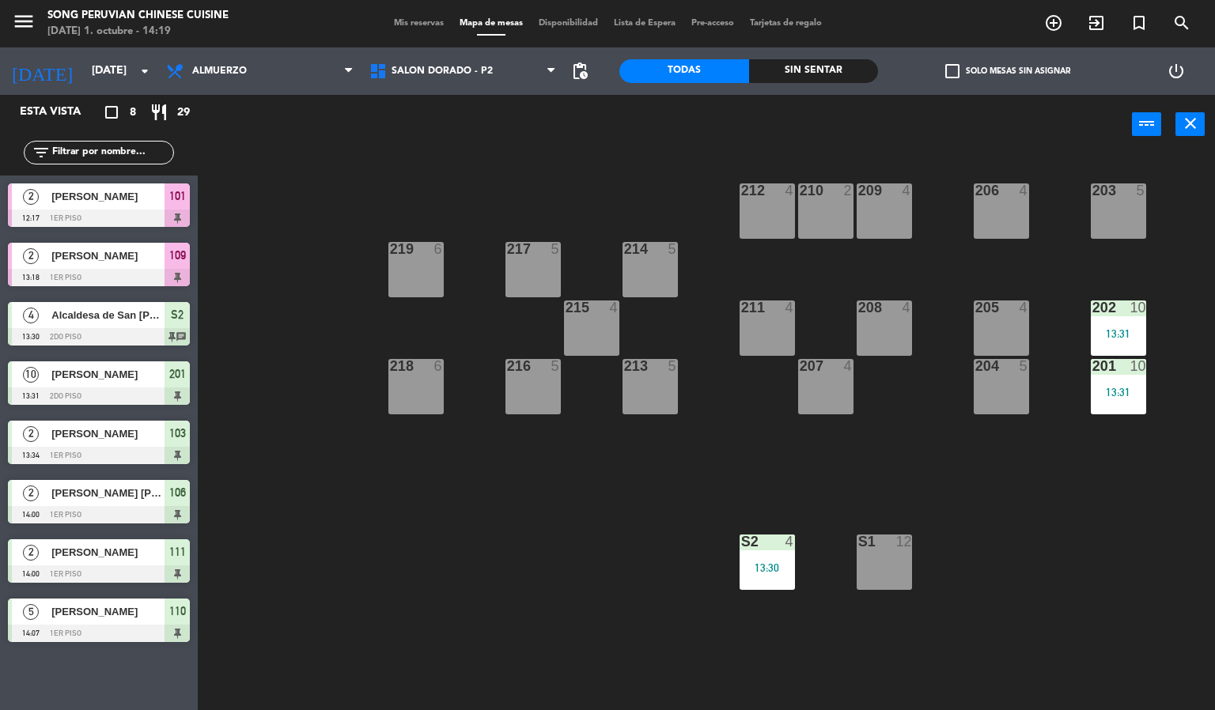
click at [149, 212] on div at bounding box center [99, 218] width 182 height 17
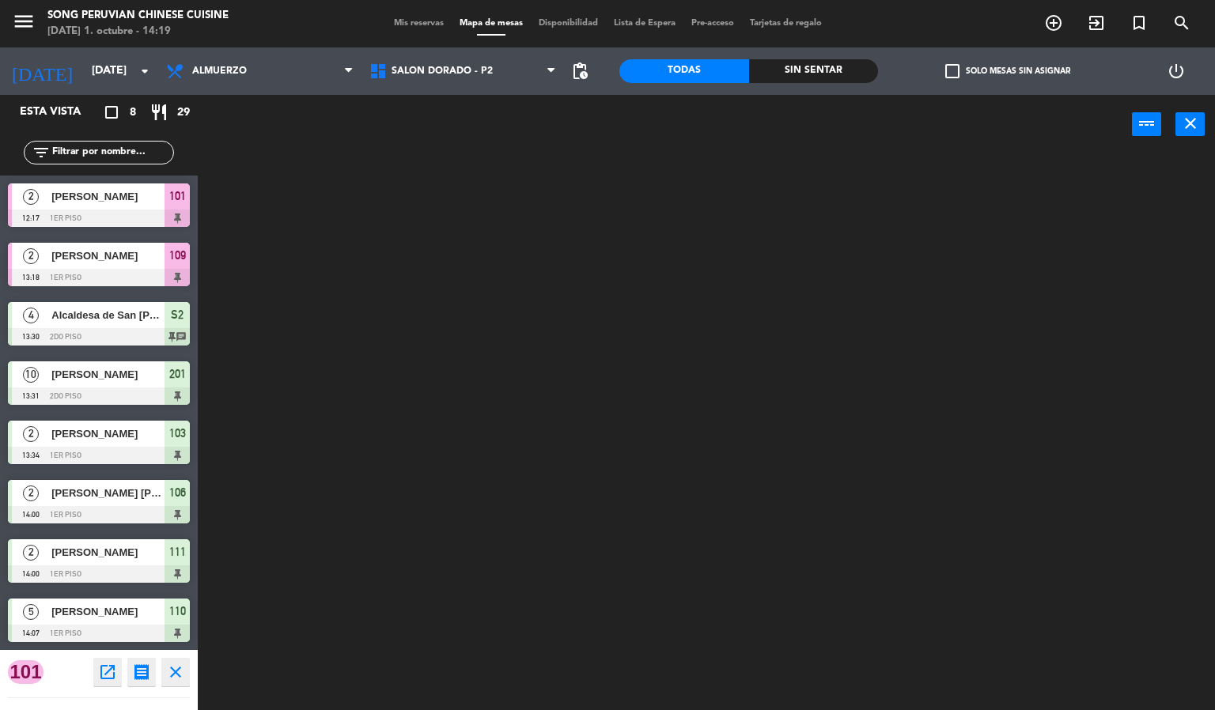
click at [437, 527] on div at bounding box center [712, 433] width 1005 height 556
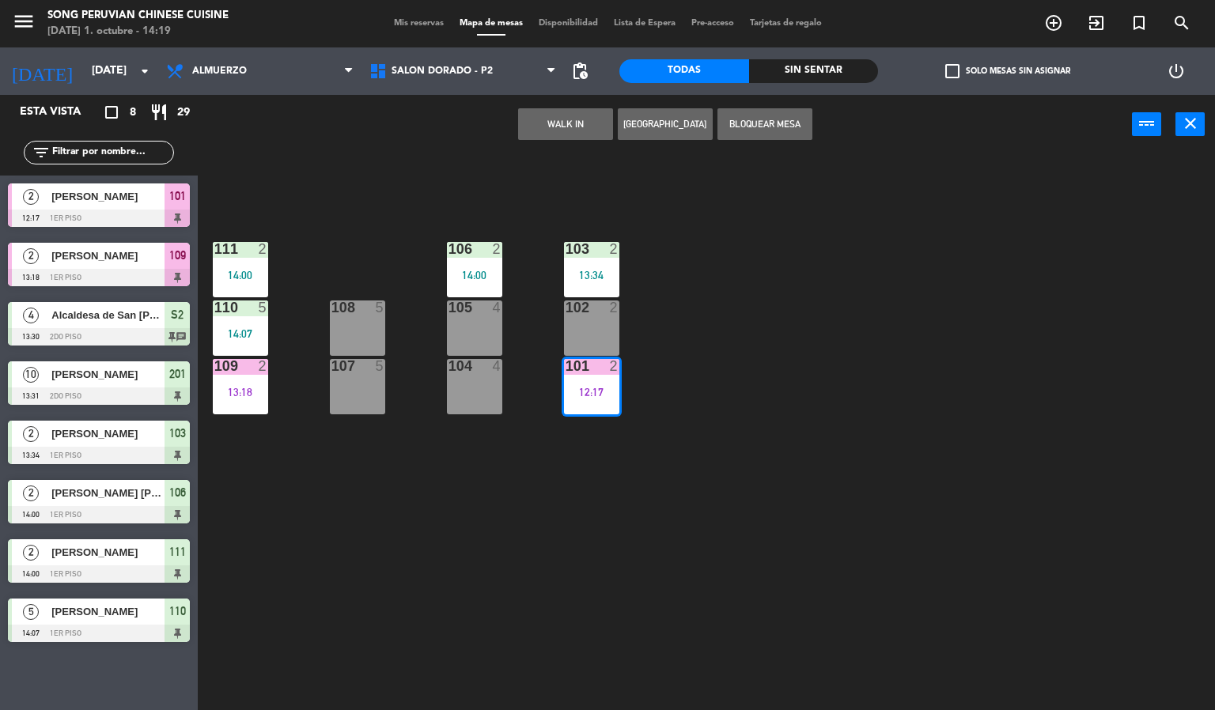
click at [826, 563] on div "103 2 13:34 106 2 14:00 111 2 14:00 102 2 105 4 108 5 110 5 14:07 101 2 12:17 1…" at bounding box center [712, 433] width 1005 height 556
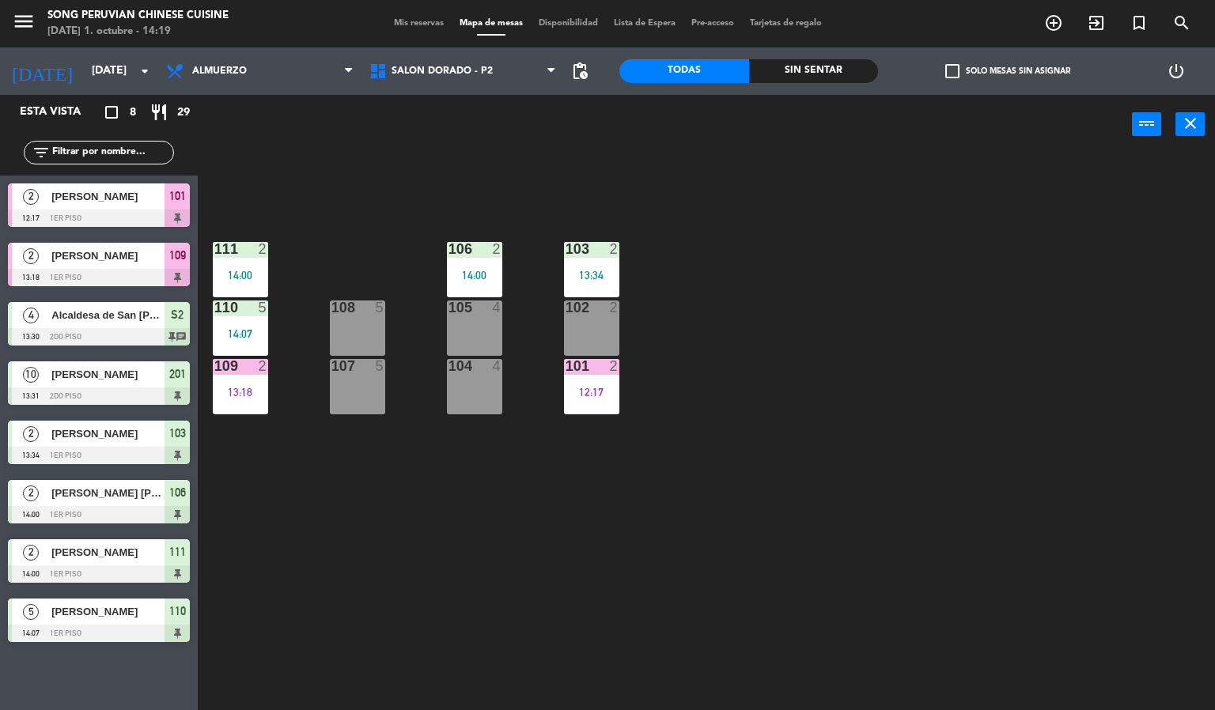
click at [145, 320] on span "Alcaldesa de San [PERSON_NAME] / Sr. [PERSON_NAME]" at bounding box center [107, 315] width 113 height 17
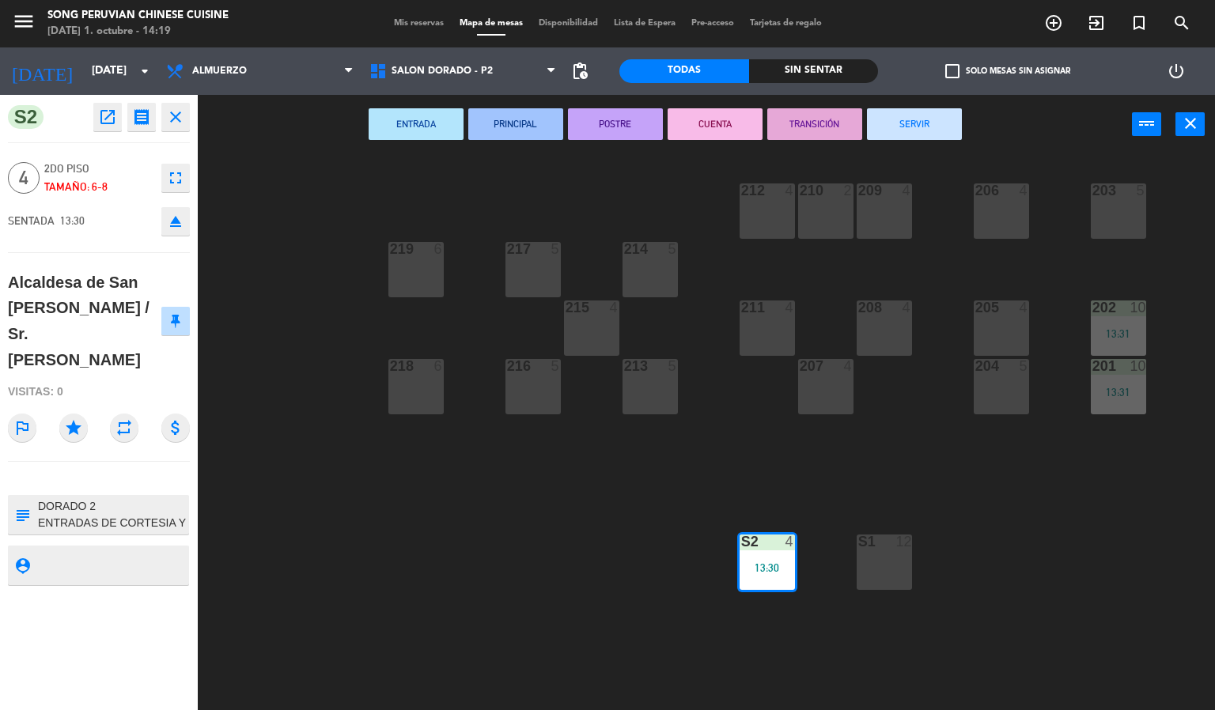
click at [167, 498] on textarea at bounding box center [111, 514] width 151 height 33
click at [123, 624] on div "S2 open_in_new receipt 1:30 PM [DATE] 4 personas Alcaldesa de [GEOGRAPHIC_DATA]…" at bounding box center [99, 402] width 198 height 615
click at [171, 498] on textarea at bounding box center [111, 514] width 151 height 33
type textarea "DORADO 2 ENTRADAS DE CORTESIA Y DESCUENTO"
click at [128, 617] on div "S2 open_in_new receipt 1:30 PM [DATE] 4 personas Alcaldesa de [GEOGRAPHIC_DATA]…" at bounding box center [99, 402] width 198 height 615
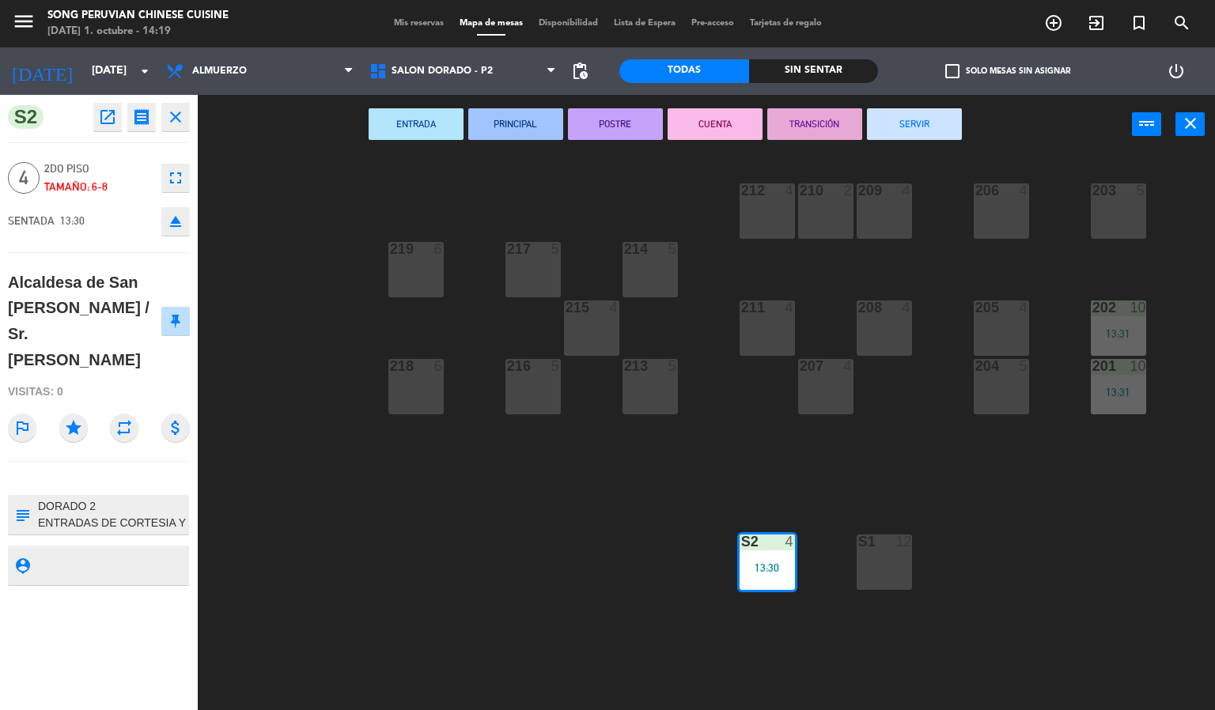
click at [437, 594] on div "203 5 206 4 210 2 212 4 209 4 214 5 217 5 219 6 202 10 13:31 205 4 208 4 211 4 …" at bounding box center [712, 433] width 1005 height 556
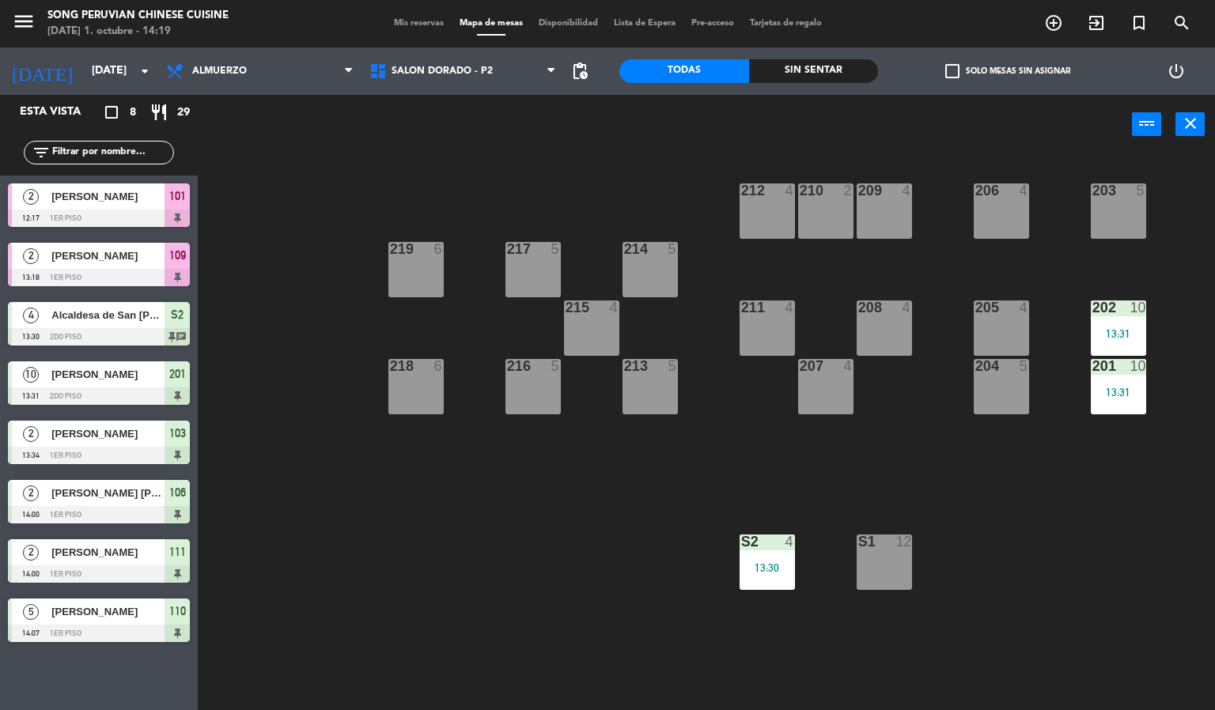
click at [777, 568] on div "13:30" at bounding box center [766, 567] width 55 height 11
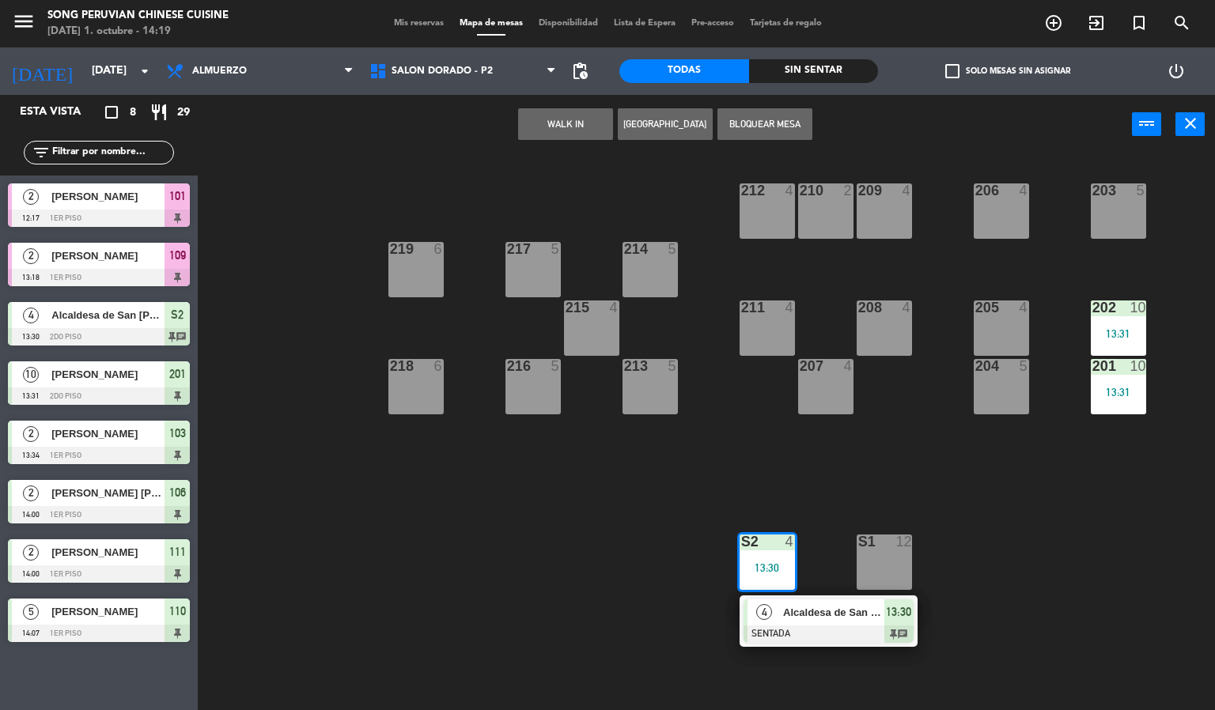
click at [829, 624] on div "Alcaldesa de San [PERSON_NAME] / Sr. [PERSON_NAME]" at bounding box center [832, 612] width 103 height 26
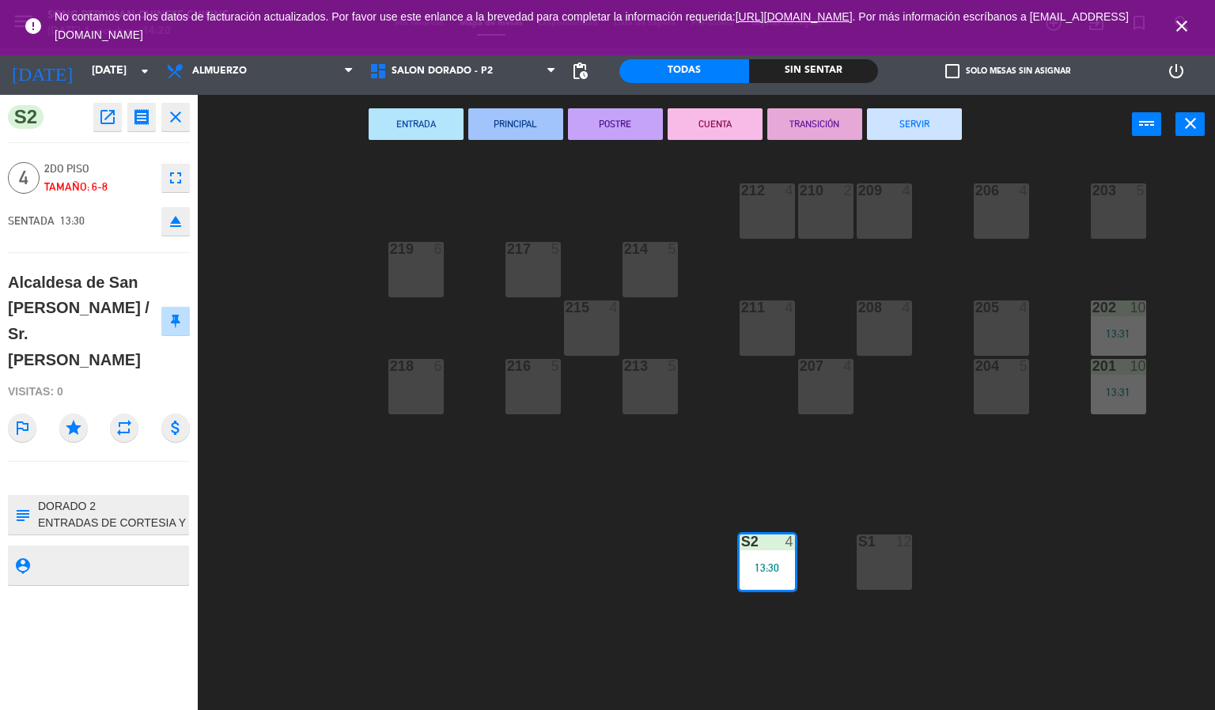
click at [1181, 20] on icon "close" at bounding box center [1181, 26] width 19 height 19
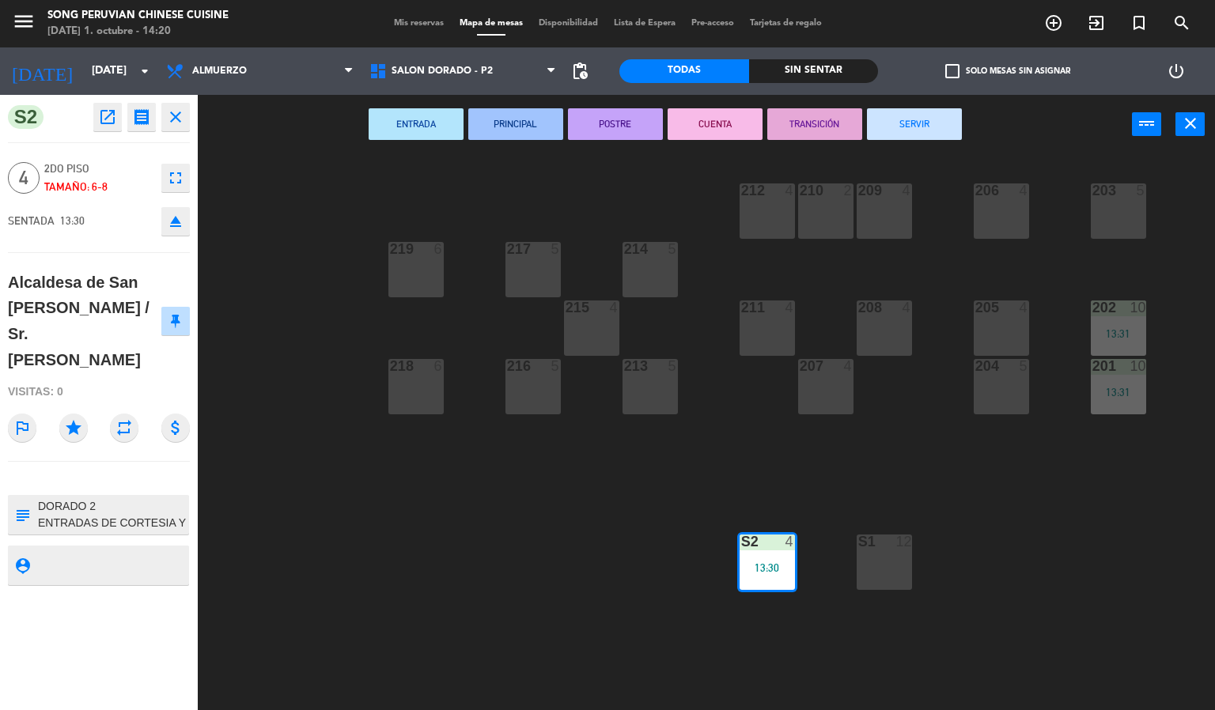
click at [425, 532] on div "203 5 206 4 210 2 212 4 209 4 214 5 217 5 219 6 202 10 13:31 205 4 208 4 211 4 …" at bounding box center [712, 433] width 1005 height 556
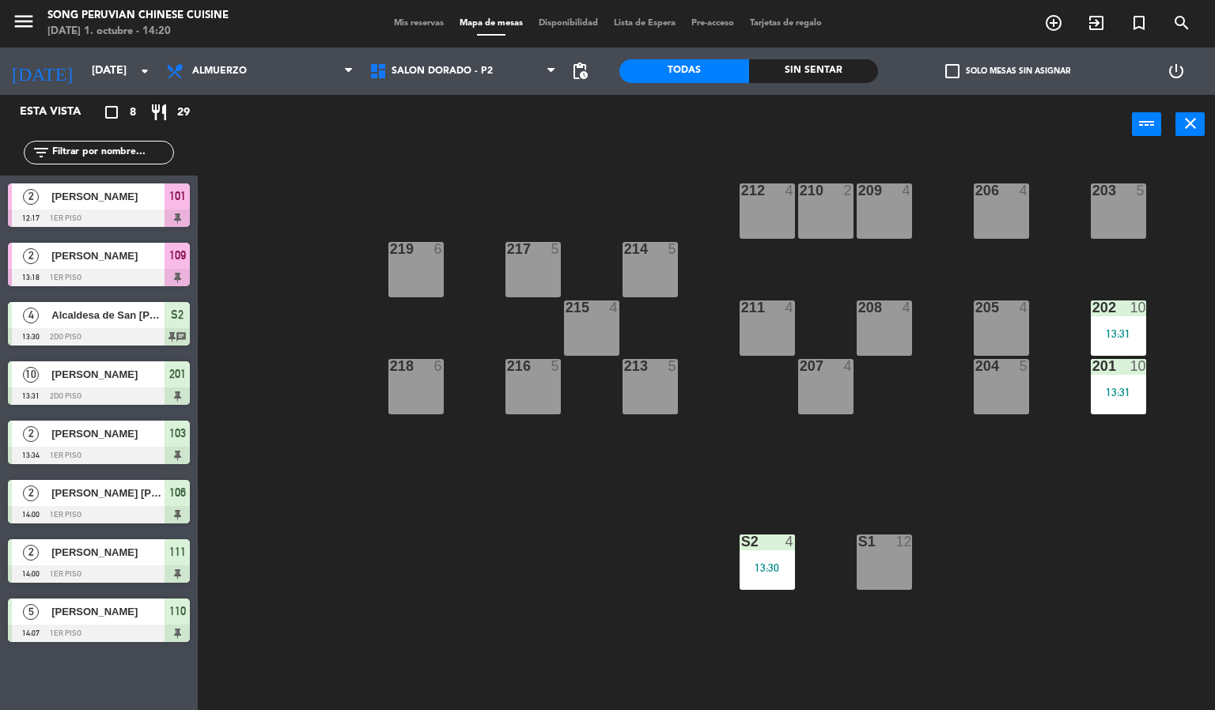
click at [641, 593] on div "203 5 206 4 210 2 212 4 209 4 214 5 217 5 219 6 202 10 13:31 205 4 208 4 211 4 …" at bounding box center [712, 433] width 1005 height 556
click at [444, 81] on span "SALON DORADO - P2" at bounding box center [462, 71] width 203 height 35
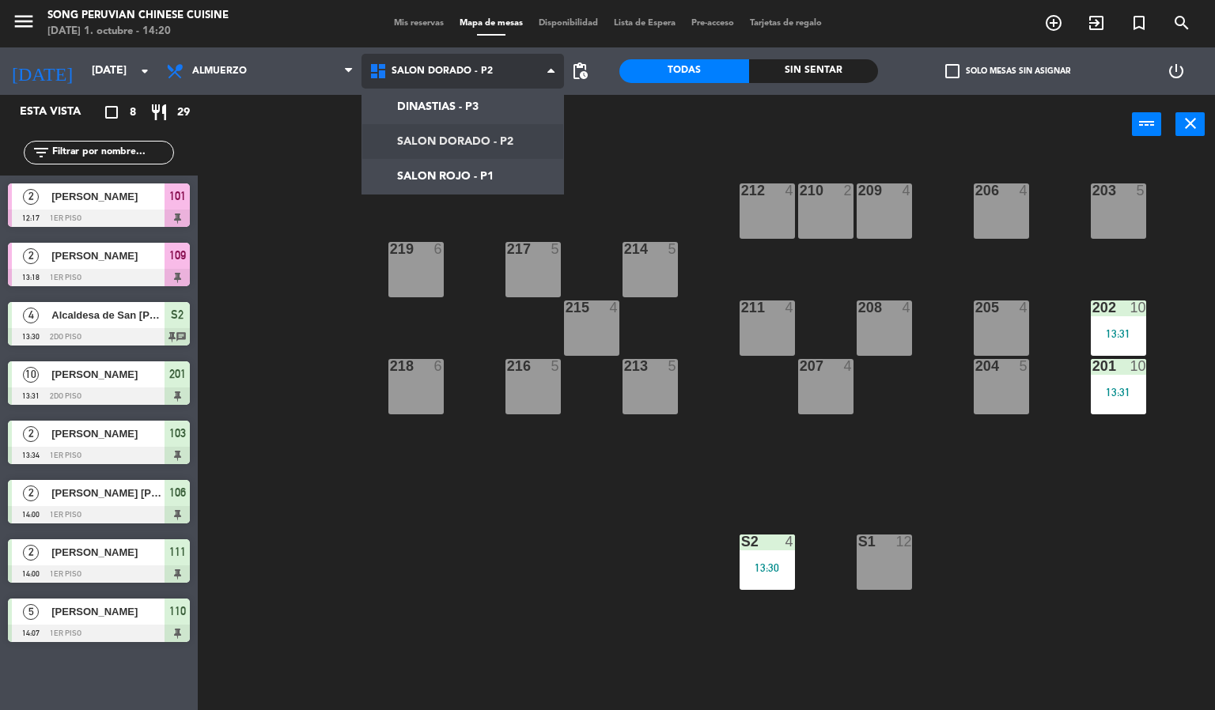
click at [432, 179] on ng-component "menu Song Peruvian Chinese Cuisine [DATE] 1. octubre - 14:20 Mis reservas Mapa …" at bounding box center [607, 355] width 1215 height 711
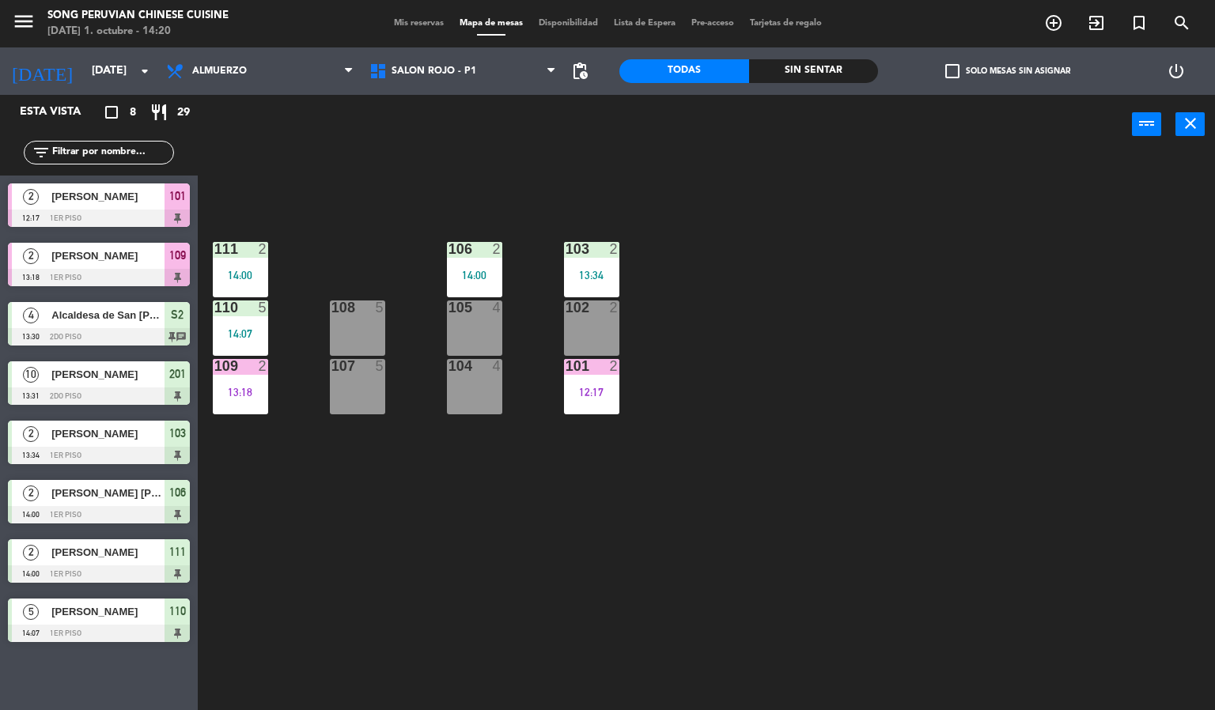
click at [515, 629] on div "103 2 13:34 106 2 14:00 111 2 14:00 102 2 105 4 108 5 110 5 14:07 101 2 12:17 1…" at bounding box center [712, 433] width 1005 height 556
click at [674, 605] on div "103 2 13:34 106 2 14:00 111 2 14:00 102 2 105 4 108 5 110 5 14:07 101 2 12:17 1…" at bounding box center [712, 433] width 1005 height 556
click at [345, 535] on div "103 2 13:34 106 2 14:00 111 2 14:00 102 2 105 4 108 5 110 5 14:07 101 2 12:17 1…" at bounding box center [712, 433] width 1005 height 556
click at [254, 270] on div "14:00" at bounding box center [240, 275] width 55 height 11
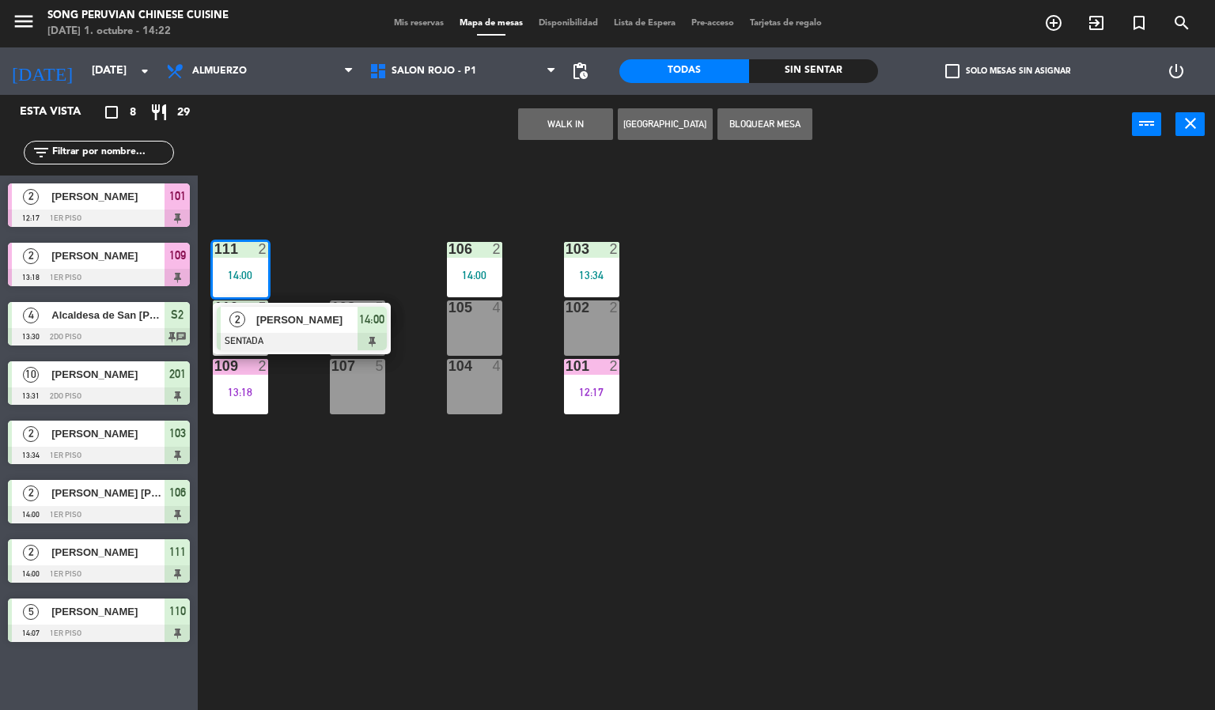
click at [482, 543] on div "103 2 13:34 106 2 14:00 111 2 14:00 2 [PERSON_NAME] SENTADA 14:00 102 2 105 4 1…" at bounding box center [712, 433] width 1005 height 556
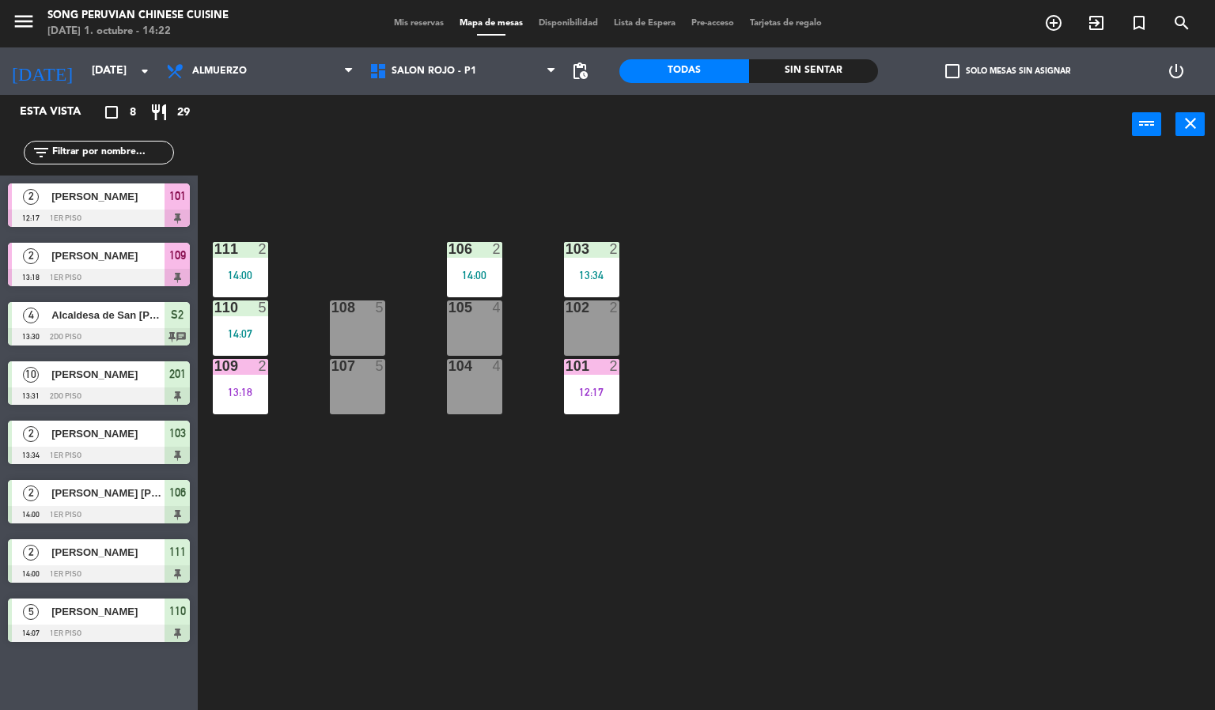
click at [466, 333] on div "105 4" at bounding box center [474, 327] width 55 height 55
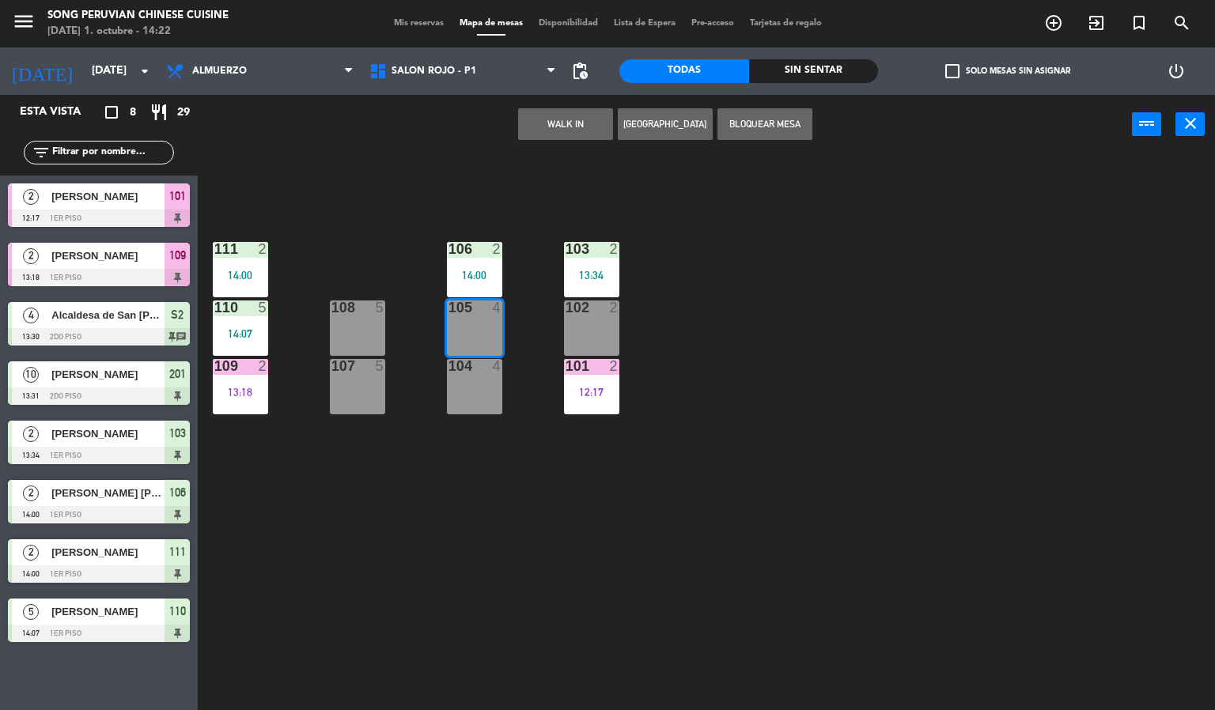
click at [230, 255] on div at bounding box center [240, 249] width 26 height 14
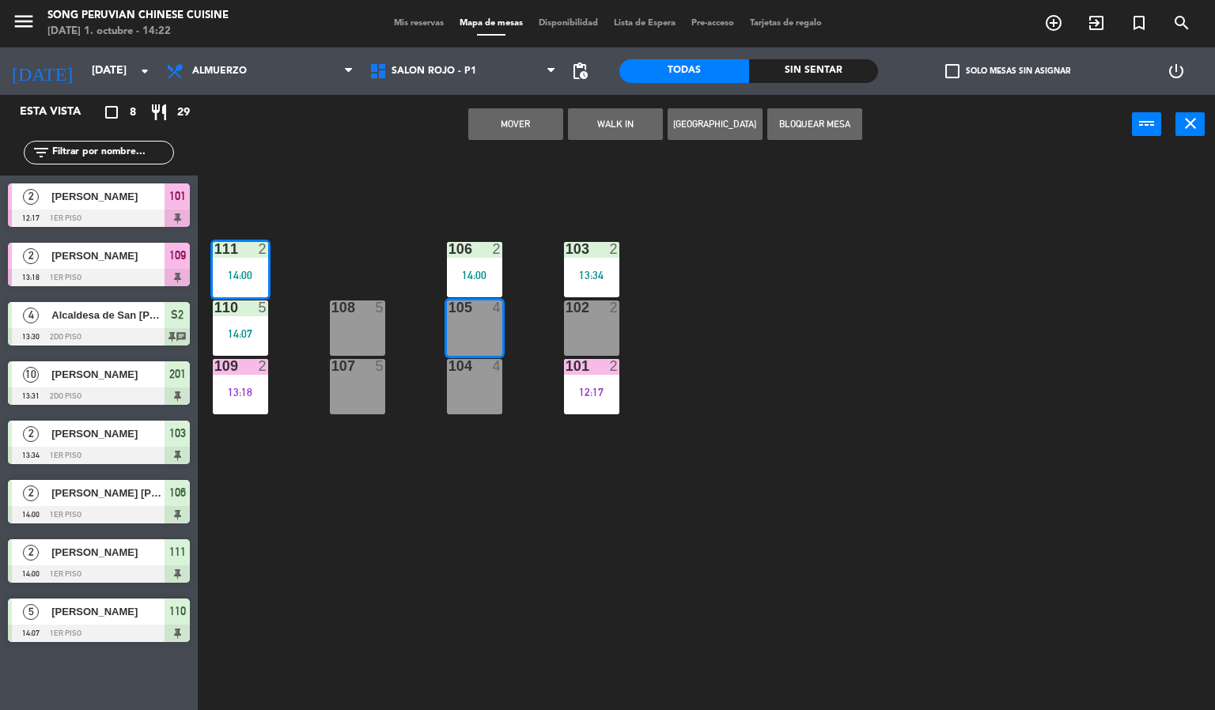
click at [414, 520] on div "103 2 13:34 106 2 14:00 111 2 14:00 102 2 105 4 108 5 110 5 14:07 101 2 12:17 1…" at bounding box center [712, 433] width 1005 height 556
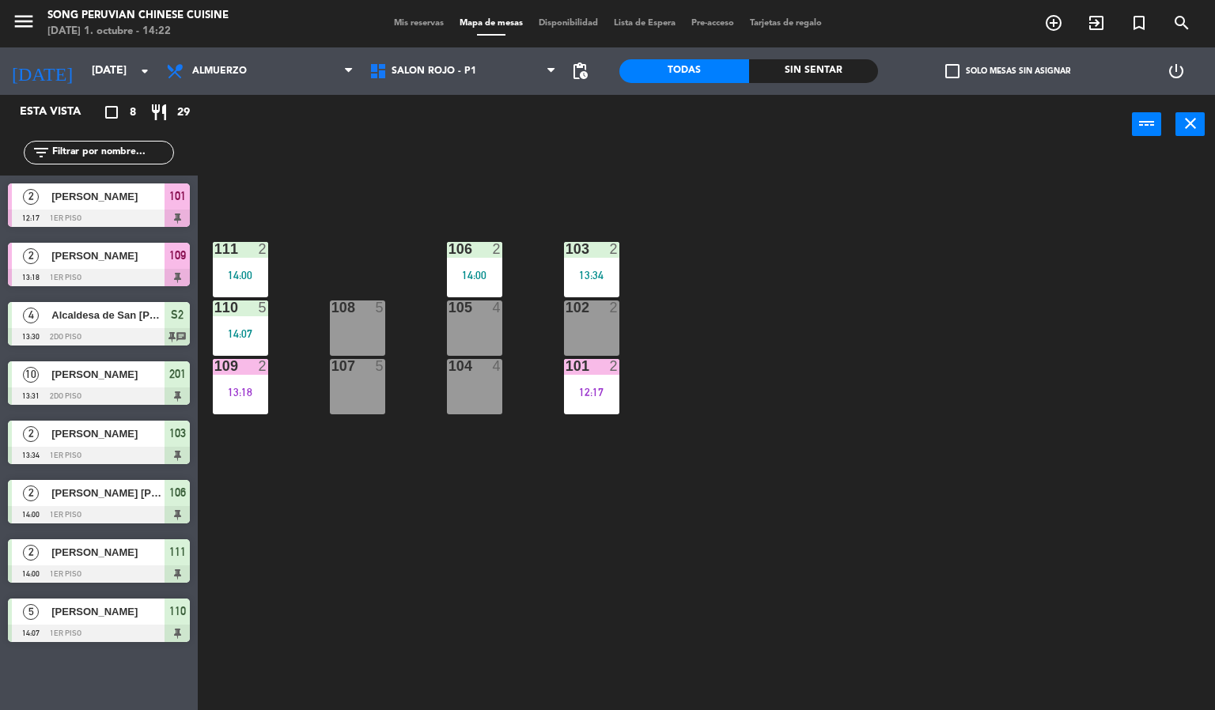
click at [615, 504] on div "103 2 13:34 106 2 14:00 111 2 14:00 102 2 105 4 108 5 110 5 14:07 101 2 12:17 1…" at bounding box center [712, 433] width 1005 height 556
click at [580, 357] on div "103 2 13:34 106 2 14:00 111 2 14:00 102 2 105 4 108 5 110 5 14:07 101 2 12:17 1…" at bounding box center [712, 433] width 1005 height 556
click at [638, 498] on div "103 2 13:34 106 2 14:00 111 2 14:00 102 2 105 4 108 5 110 5 14:07 101 2 12:17 1…" at bounding box center [712, 433] width 1005 height 556
click at [485, 327] on div "105 4" at bounding box center [474, 327] width 55 height 55
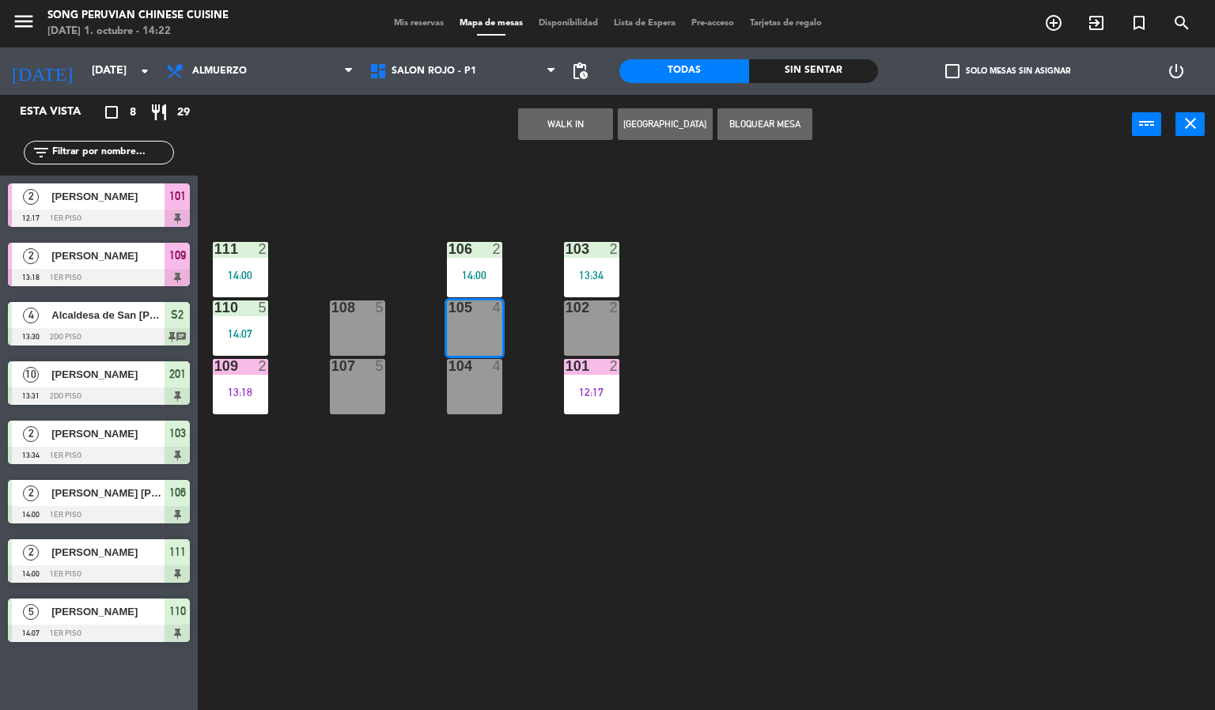
click at [466, 554] on div "103 2 13:34 106 2 14:00 111 2 14:00 102 2 105 4 108 5 110 5 14:07 101 2 12:17 1…" at bounding box center [712, 433] width 1005 height 556
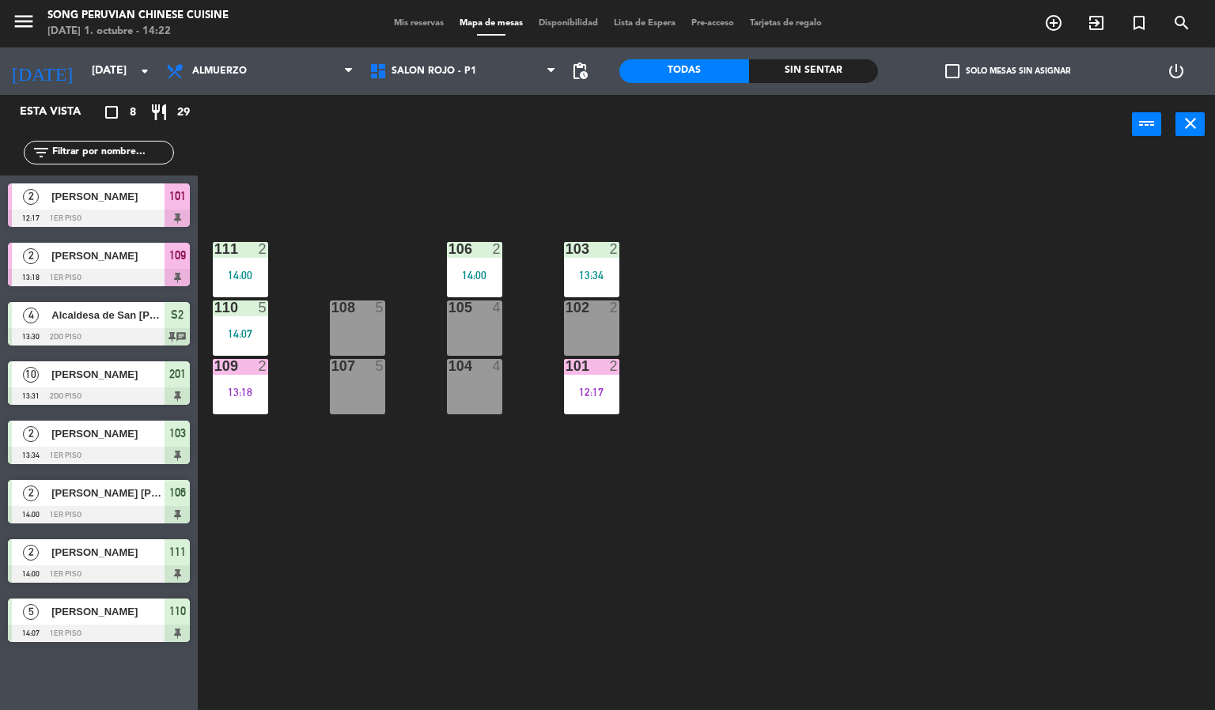
click at [459, 338] on div "105 4" at bounding box center [474, 327] width 55 height 55
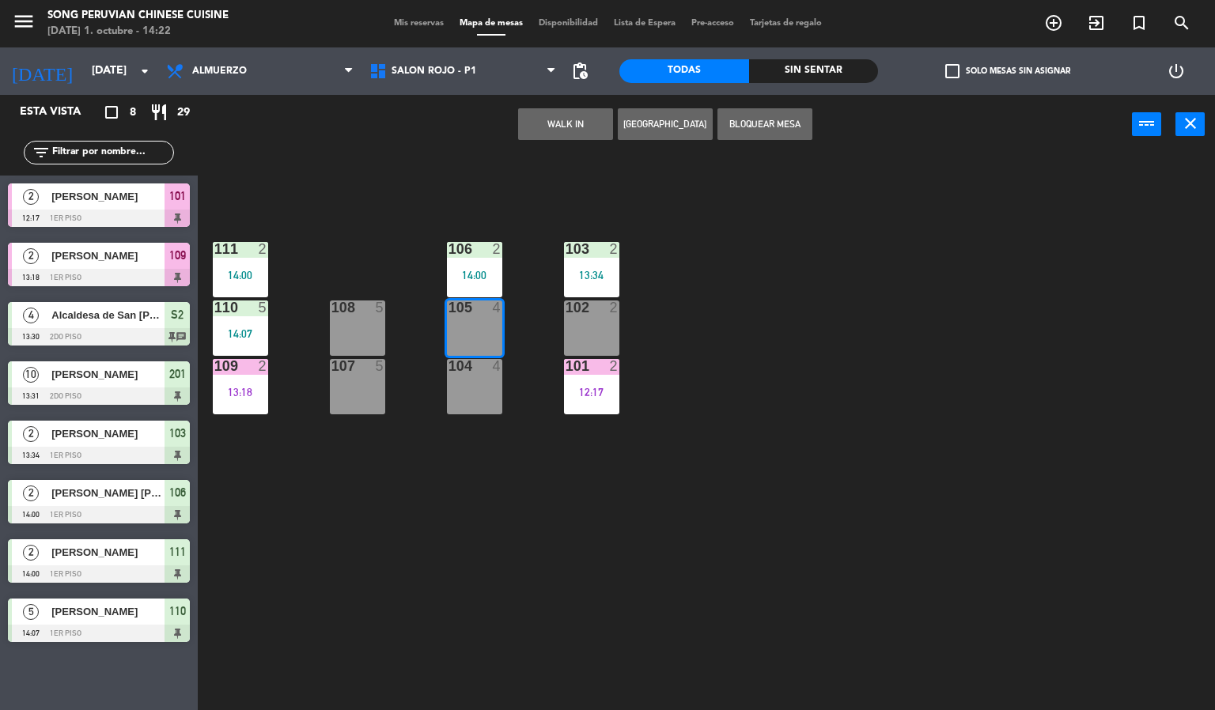
click at [463, 513] on div "103 2 13:34 106 2 14:00 111 2 14:00 102 2 105 4 108 5 110 5 14:07 101 2 12:17 1…" at bounding box center [712, 433] width 1005 height 556
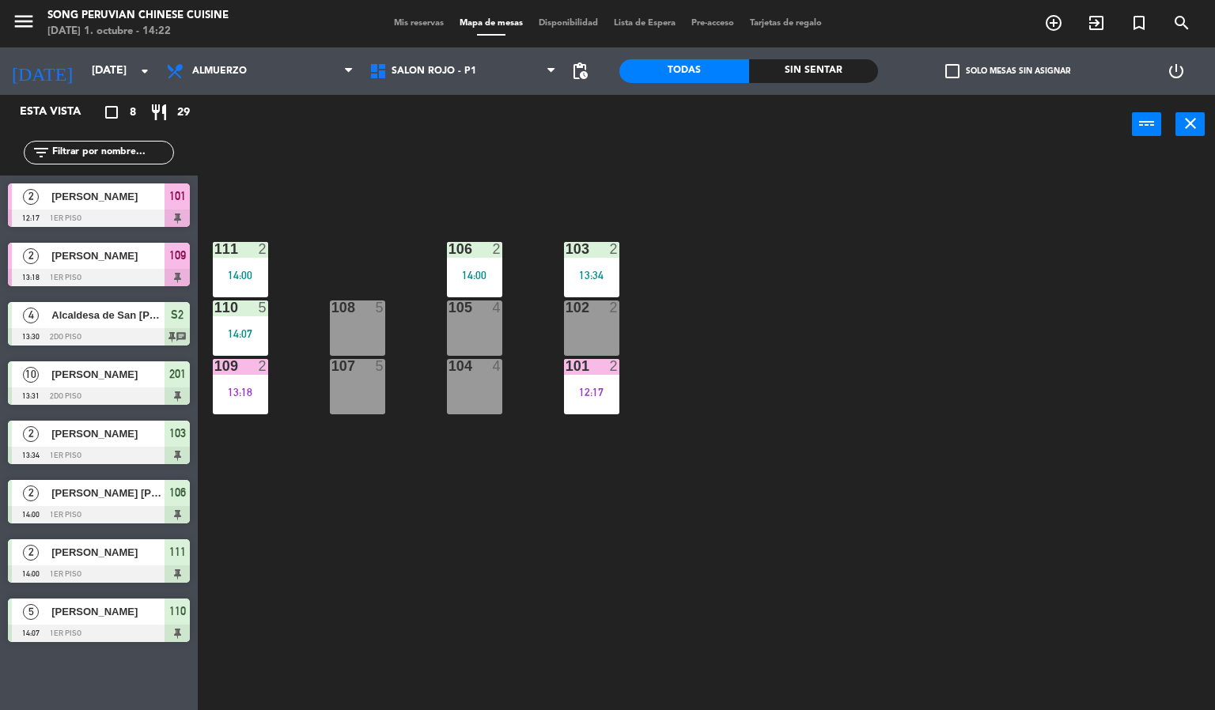
click at [582, 377] on div "101 2 12:17" at bounding box center [591, 386] width 55 height 55
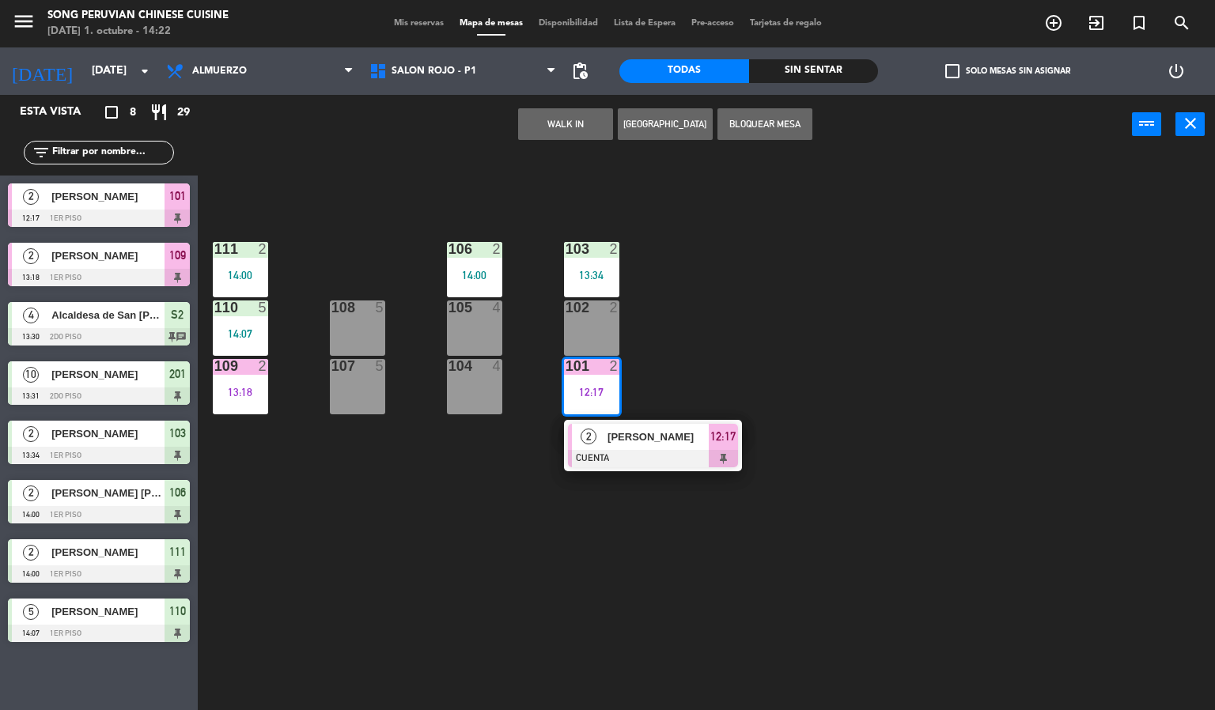
click at [429, 576] on div "103 2 13:34 106 2 14:00 111 2 14:00 102 2 105 4 108 5 110 5 14:07 101 2 12:17 2…" at bounding box center [712, 433] width 1005 height 556
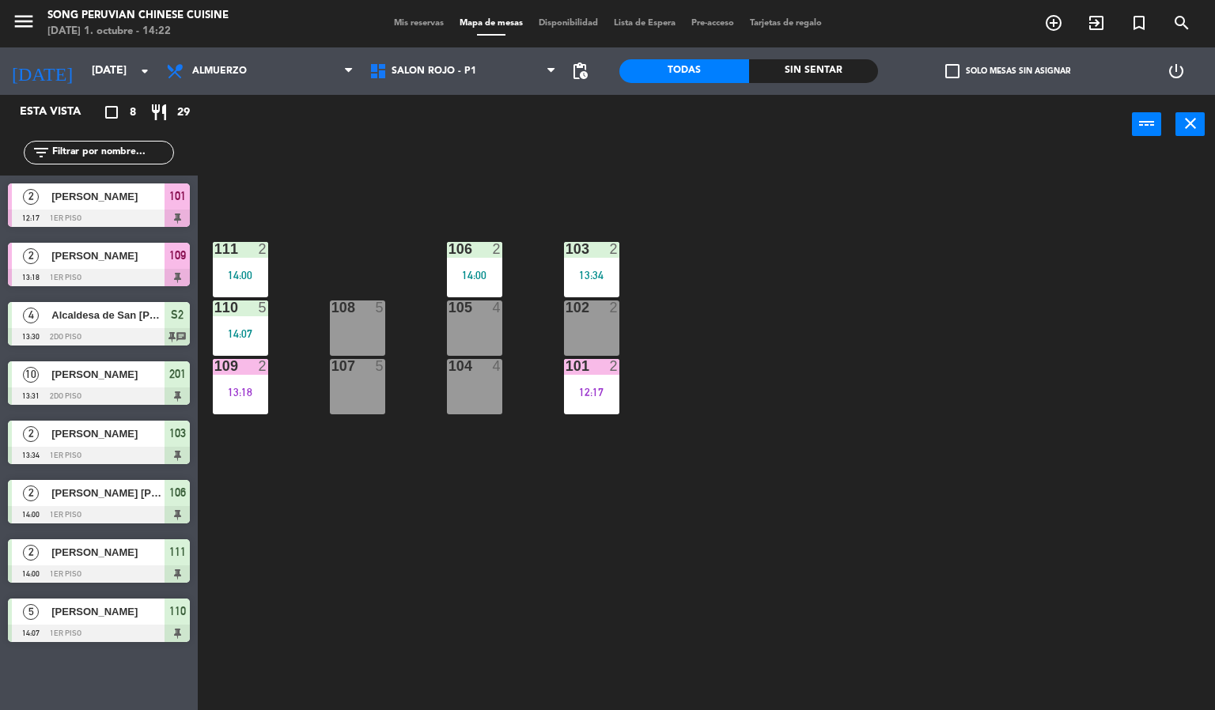
click at [390, 591] on div "103 2 13:34 106 2 14:00 111 2 14:00 102 2 105 4 108 5 110 5 14:07 101 2 12:17 1…" at bounding box center [712, 433] width 1005 height 556
click at [394, 243] on div "103 2 13:34 106 2 14:00 111 2 14:00 102 2 105 4 108 5 110 5 14:07 101 2 12:17 1…" at bounding box center [712, 433] width 1005 height 556
click at [254, 380] on div "109 2 13:18" at bounding box center [240, 386] width 55 height 55
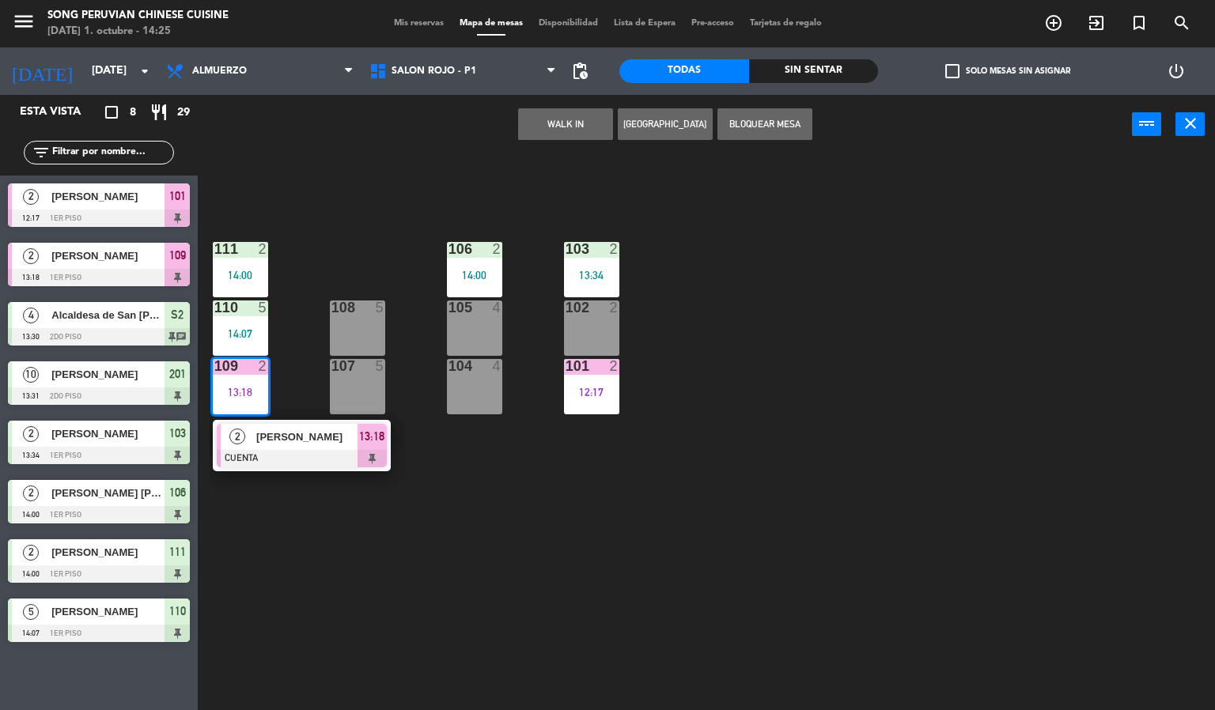
click at [274, 454] on div at bounding box center [302, 458] width 170 height 17
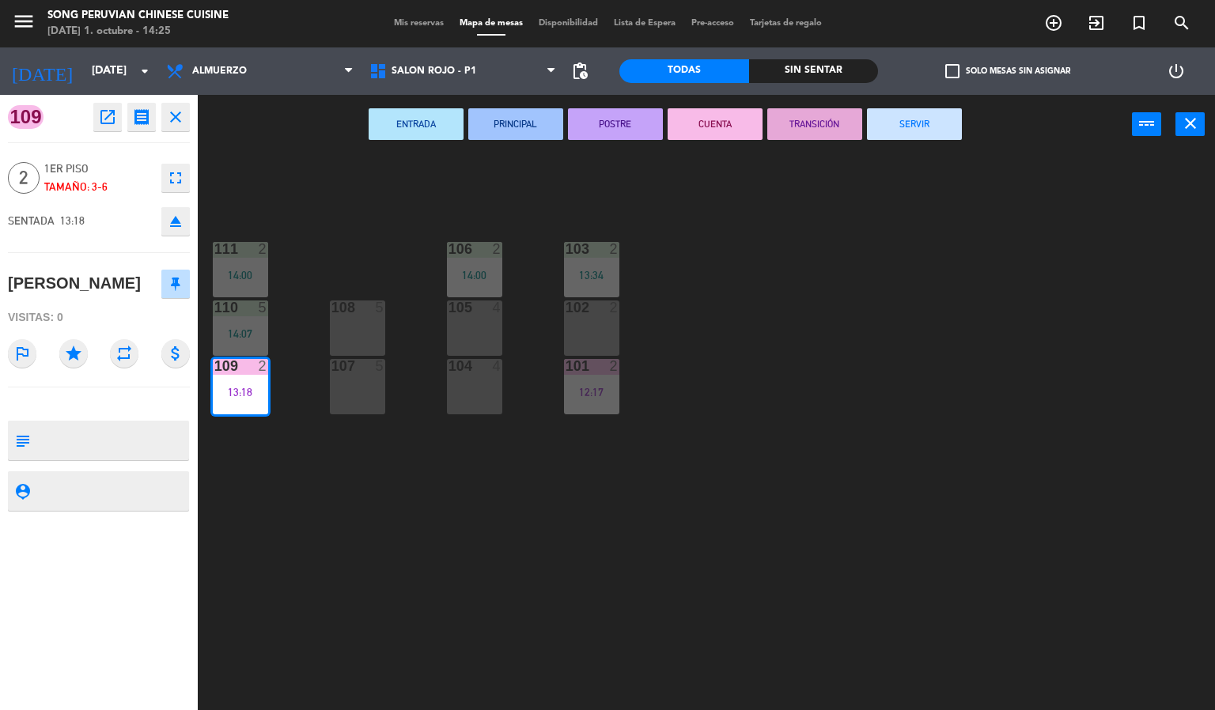
click at [931, 112] on button "SERVIR" at bounding box center [914, 124] width 95 height 32
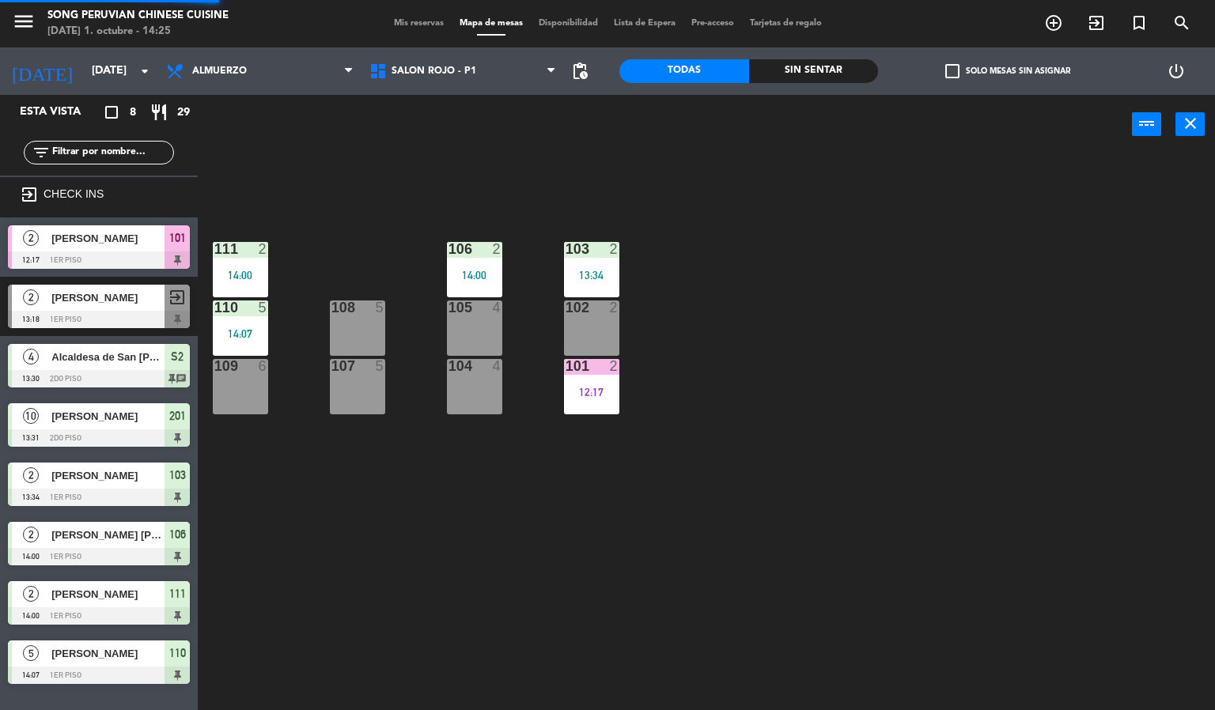
click at [733, 411] on div "103 2 13:34 106 2 14:00 111 2 14:00 102 2 105 4 108 5 110 5 14:07 101 2 12:17 1…" at bounding box center [712, 433] width 1005 height 556
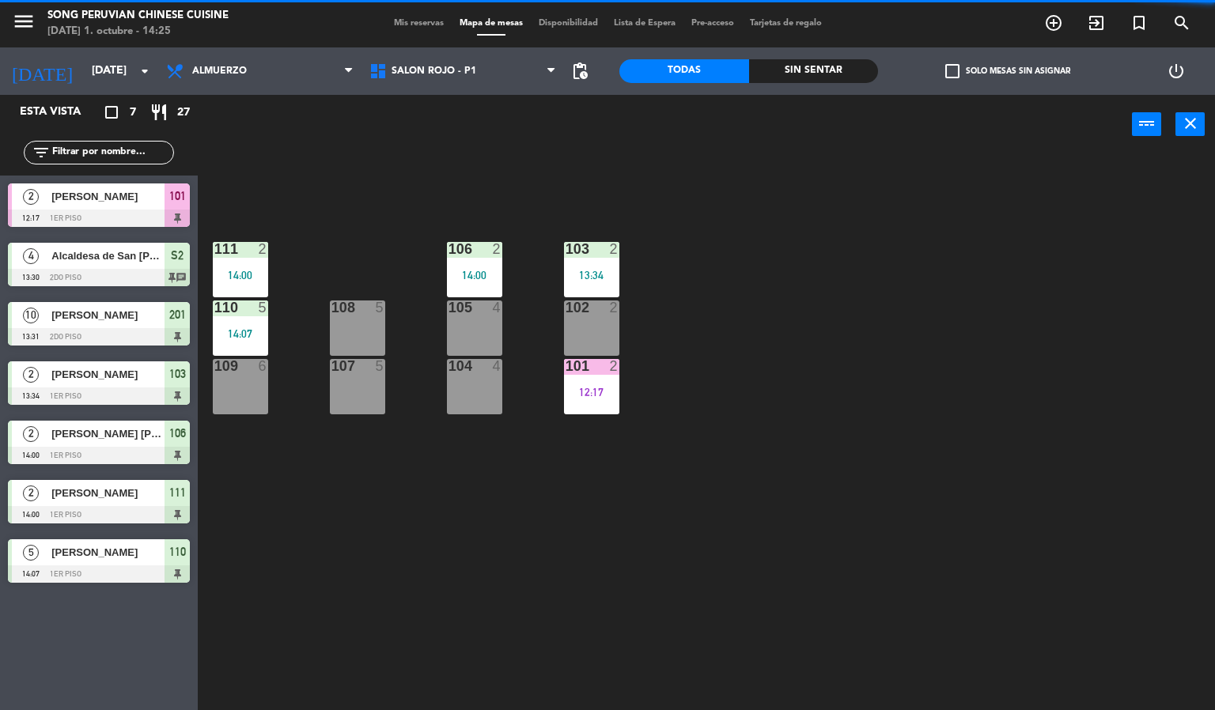
click at [489, 549] on div "103 2 13:34 106 2 14:00 111 2 14:00 102 2 105 4 108 5 110 5 14:07 101 2 12:17 1…" at bounding box center [712, 433] width 1005 height 556
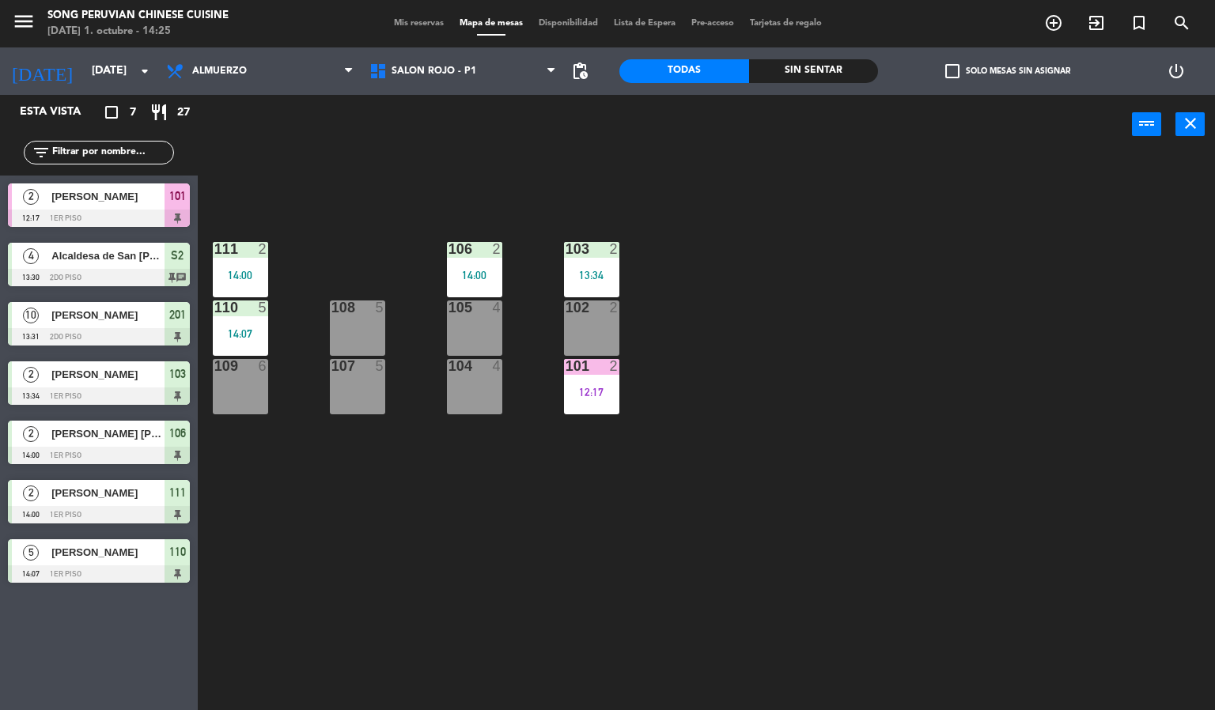
click at [613, 365] on div "2" at bounding box center [614, 366] width 9 height 14
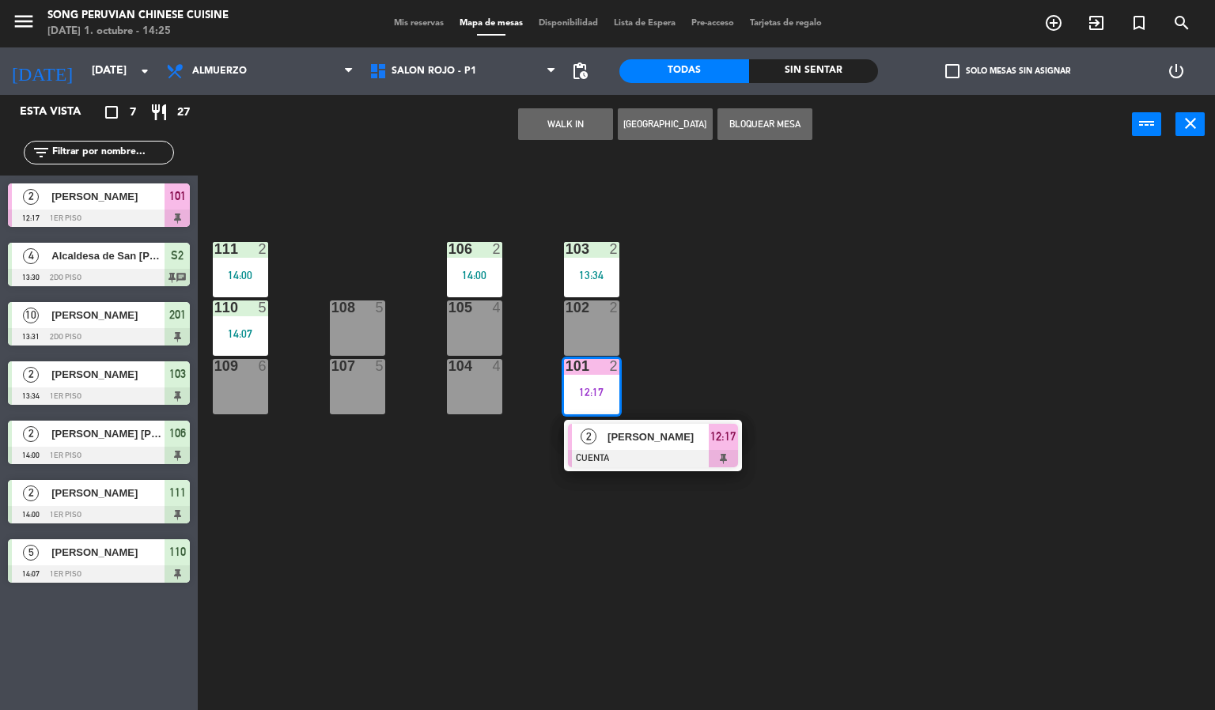
click at [573, 550] on div "103 2 13:34 106 2 14:00 111 2 14:00 102 2 105 4 108 5 110 5 14:07 101 2 12:17 2…" at bounding box center [712, 433] width 1005 height 556
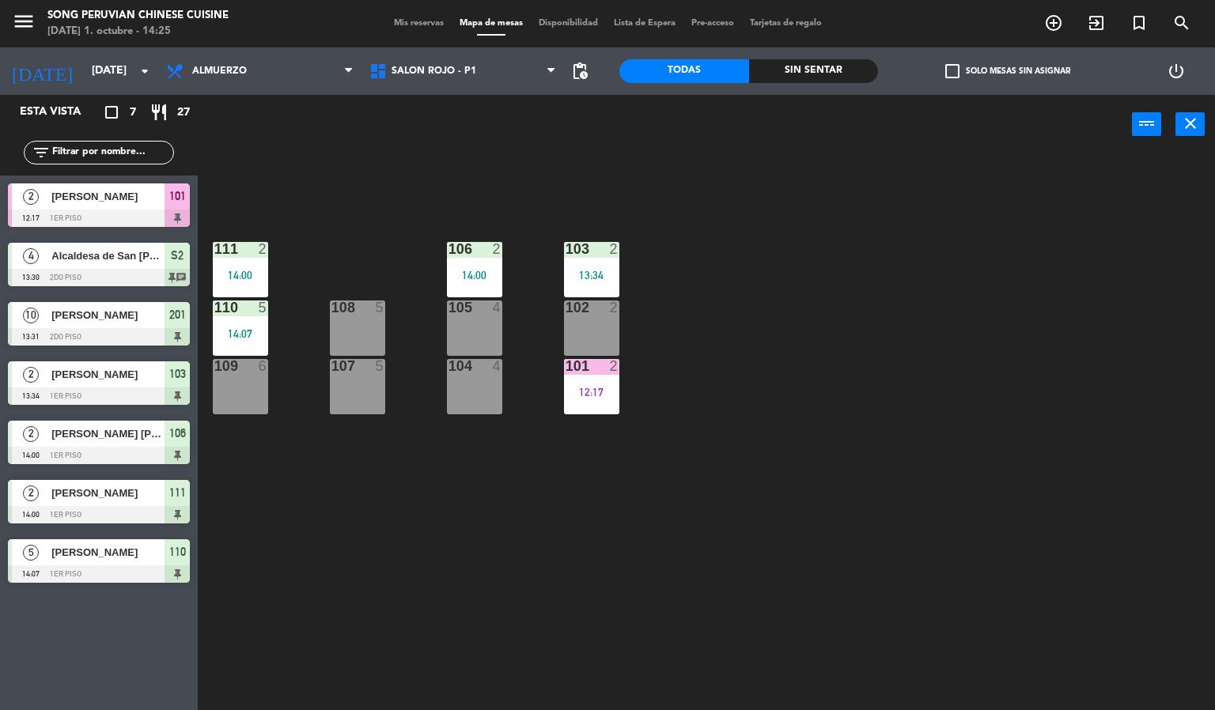
click at [452, 143] on div "power_input close" at bounding box center [665, 125] width 934 height 60
click at [468, 36] on span at bounding box center [491, 35] width 79 height 2
click at [512, 126] on div "power_input close" at bounding box center [665, 125] width 934 height 60
click at [442, 624] on div "103 2 13:34 106 2 14:00 111 2 14:00 102 2 105 4 108 5 110 5 14:07 101 2 12:17 1…" at bounding box center [712, 433] width 1005 height 556
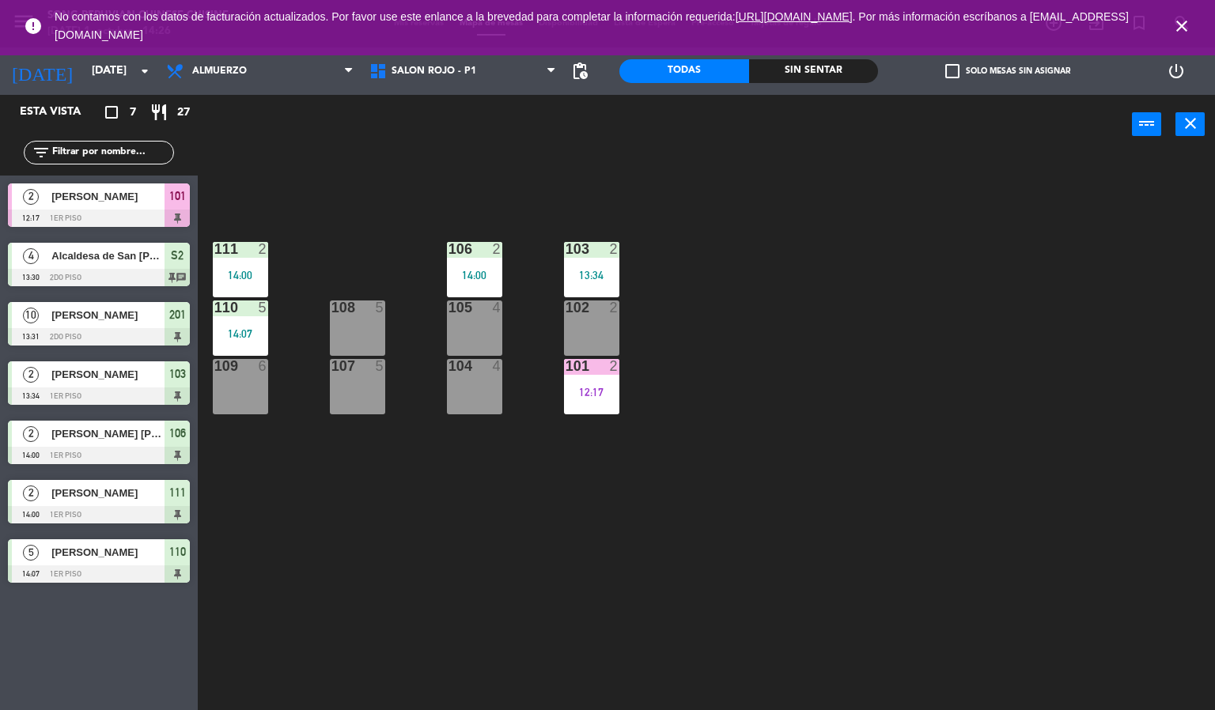
click at [1179, 25] on icon "close" at bounding box center [1181, 26] width 19 height 19
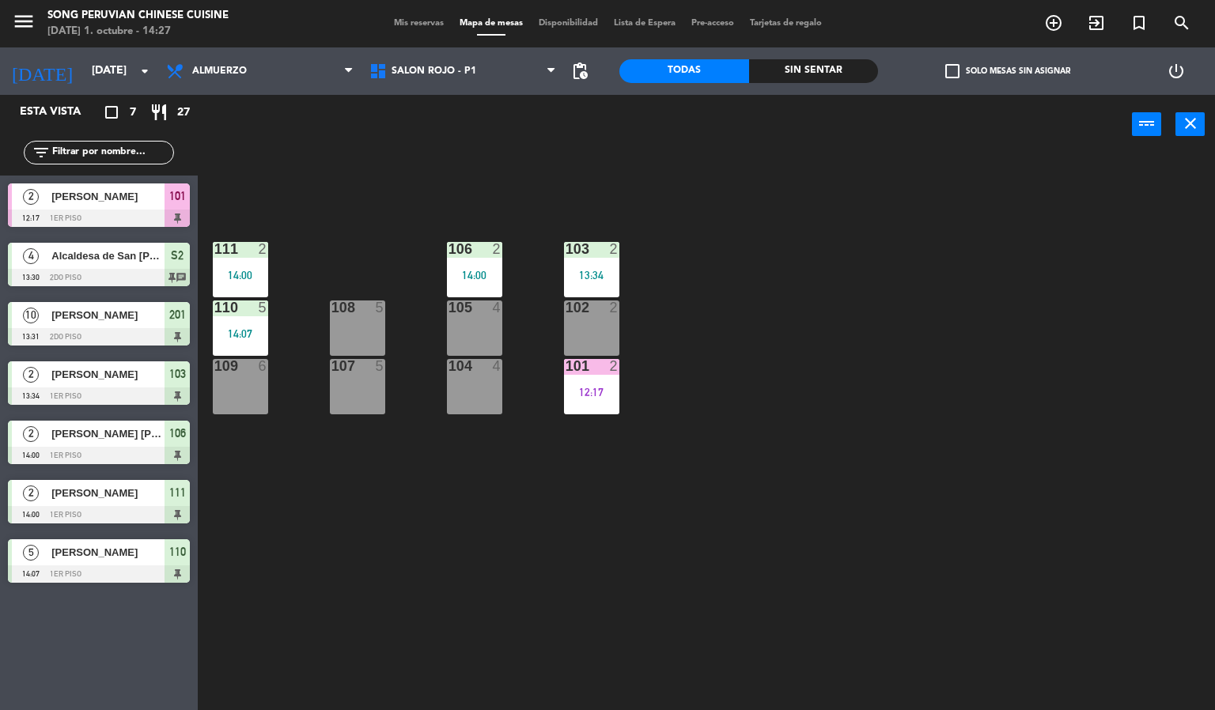
click at [617, 389] on div "12:17" at bounding box center [591, 392] width 55 height 11
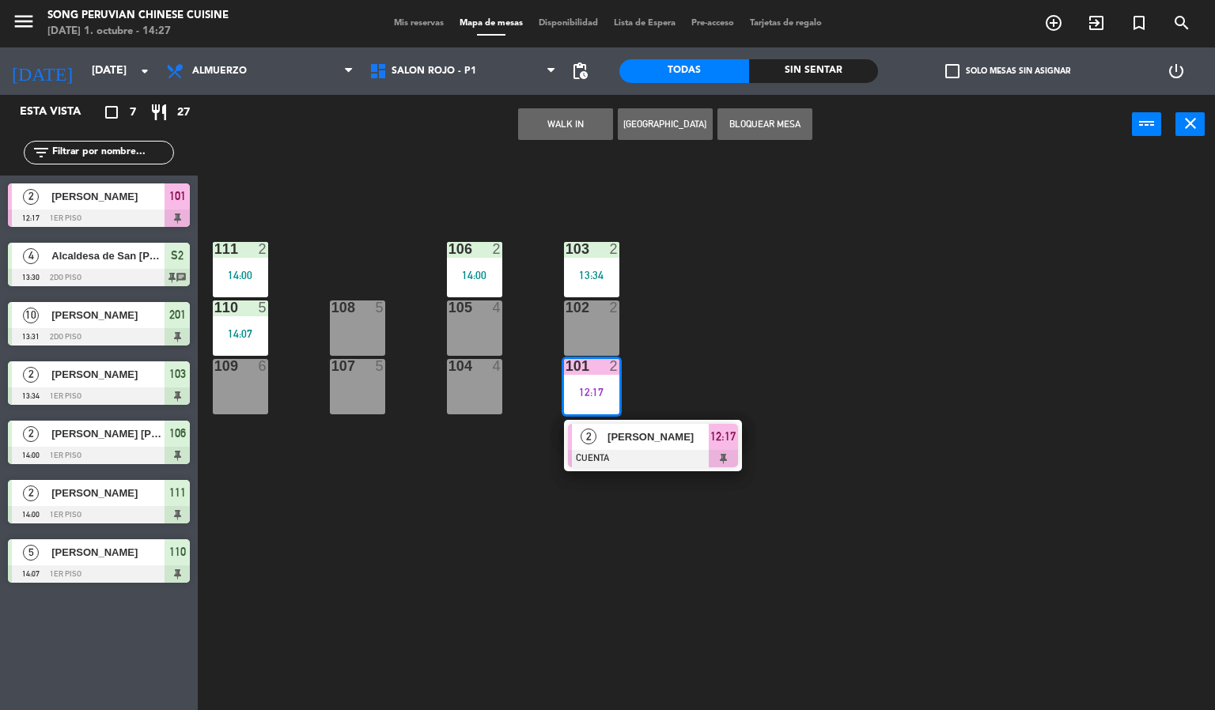
click at [645, 452] on div at bounding box center [653, 458] width 170 height 17
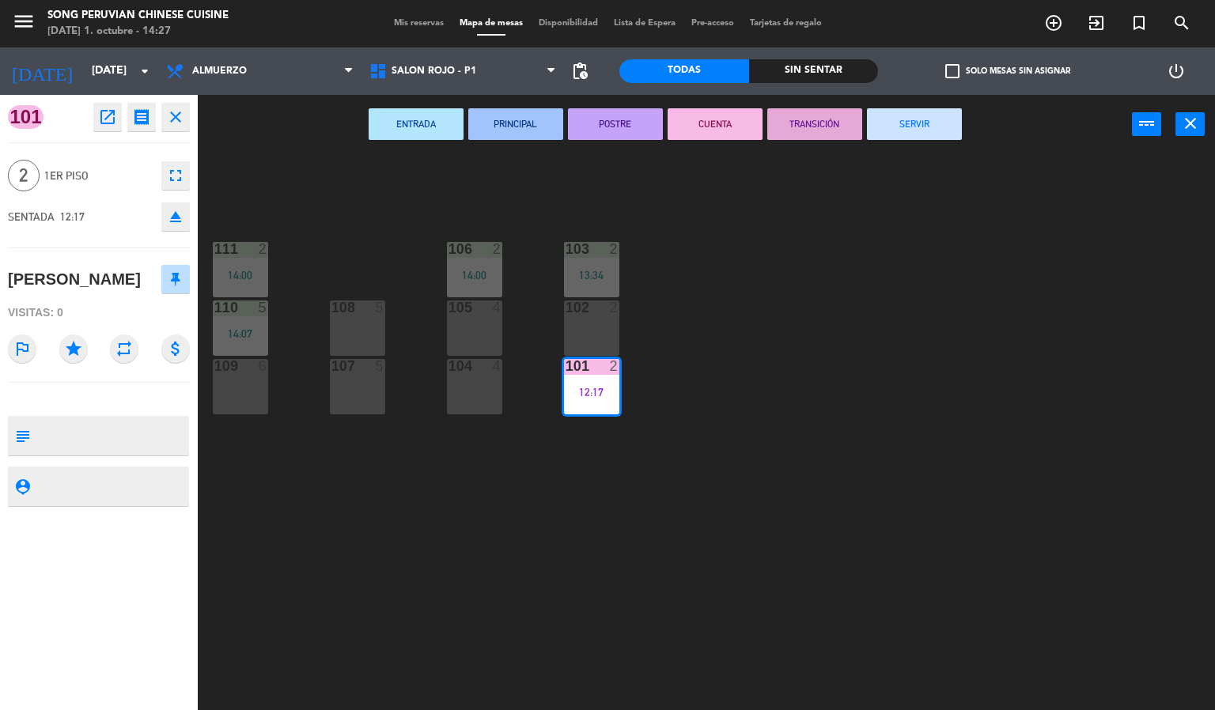
click at [916, 122] on button "SERVIR" at bounding box center [914, 124] width 95 height 32
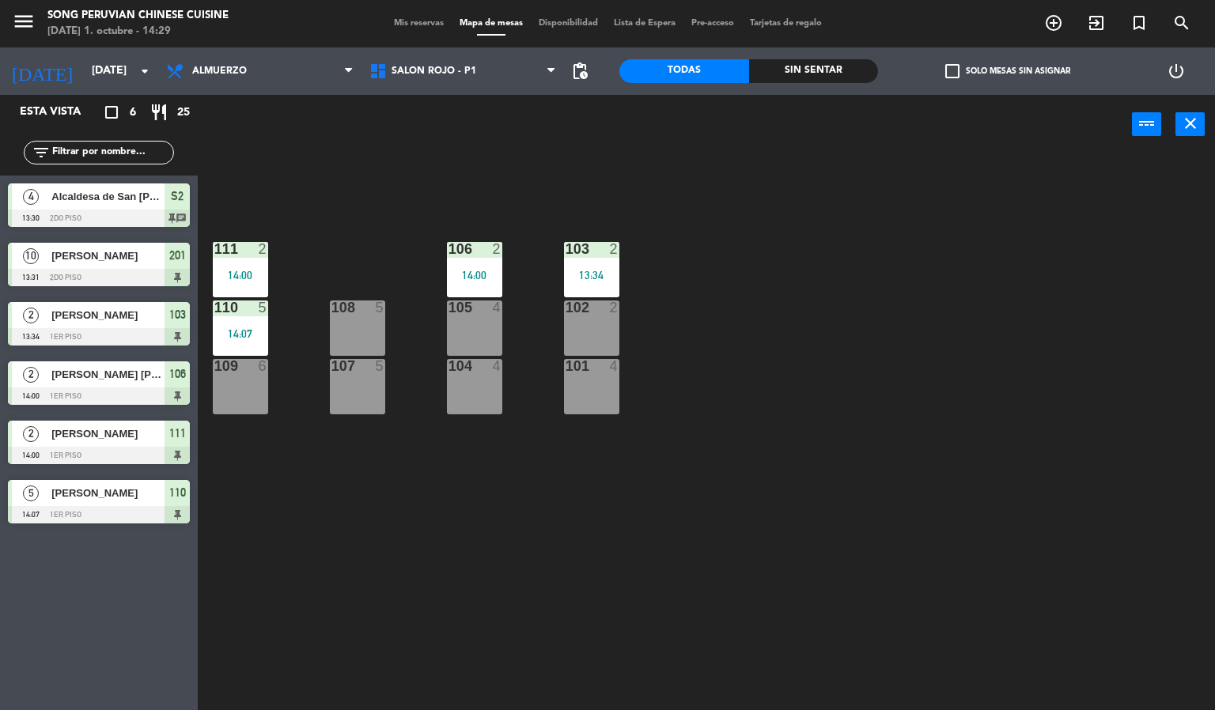
click at [493, 330] on div "105 4" at bounding box center [474, 327] width 55 height 55
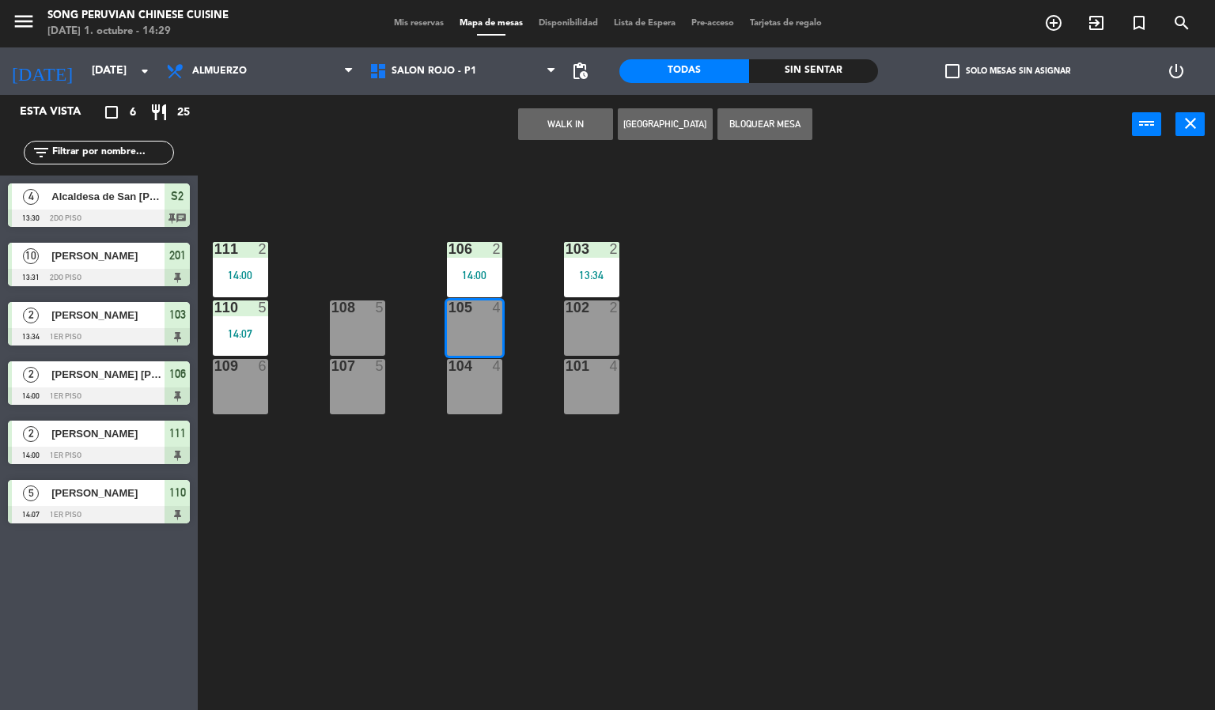
click at [556, 126] on button "WALK IN" at bounding box center [565, 124] width 95 height 32
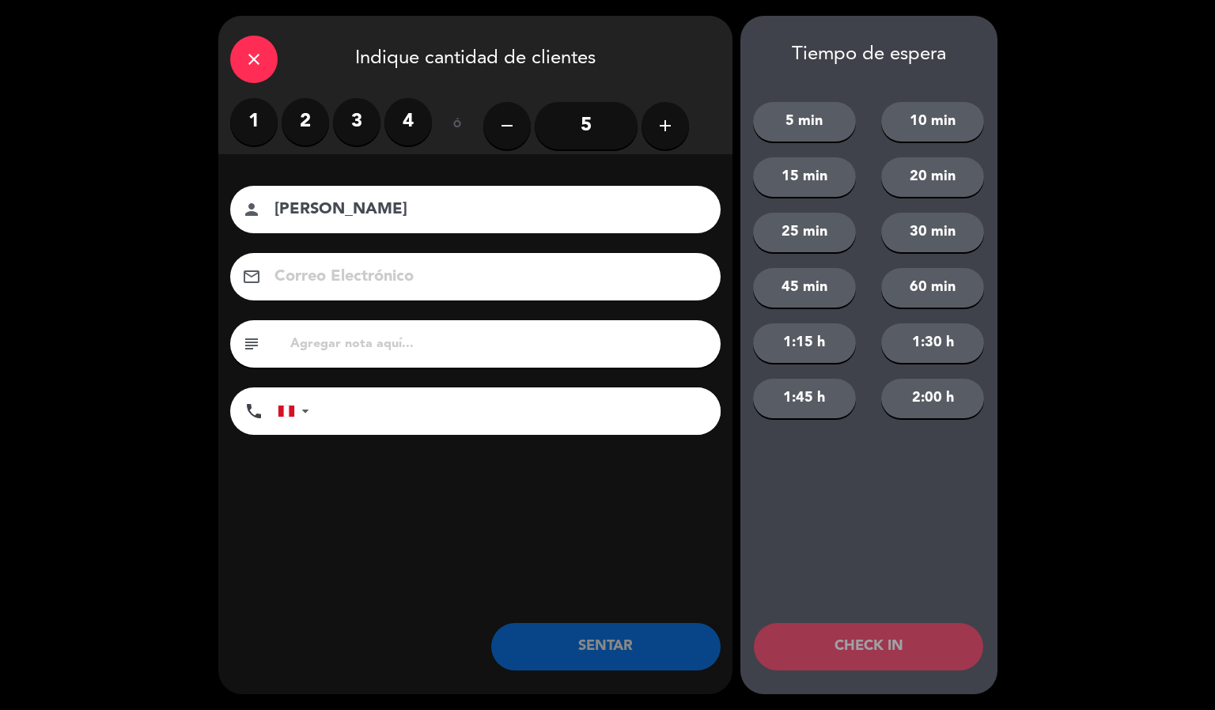
type input "[PERSON_NAME]"
click at [304, 130] on label "2" at bounding box center [305, 121] width 47 height 47
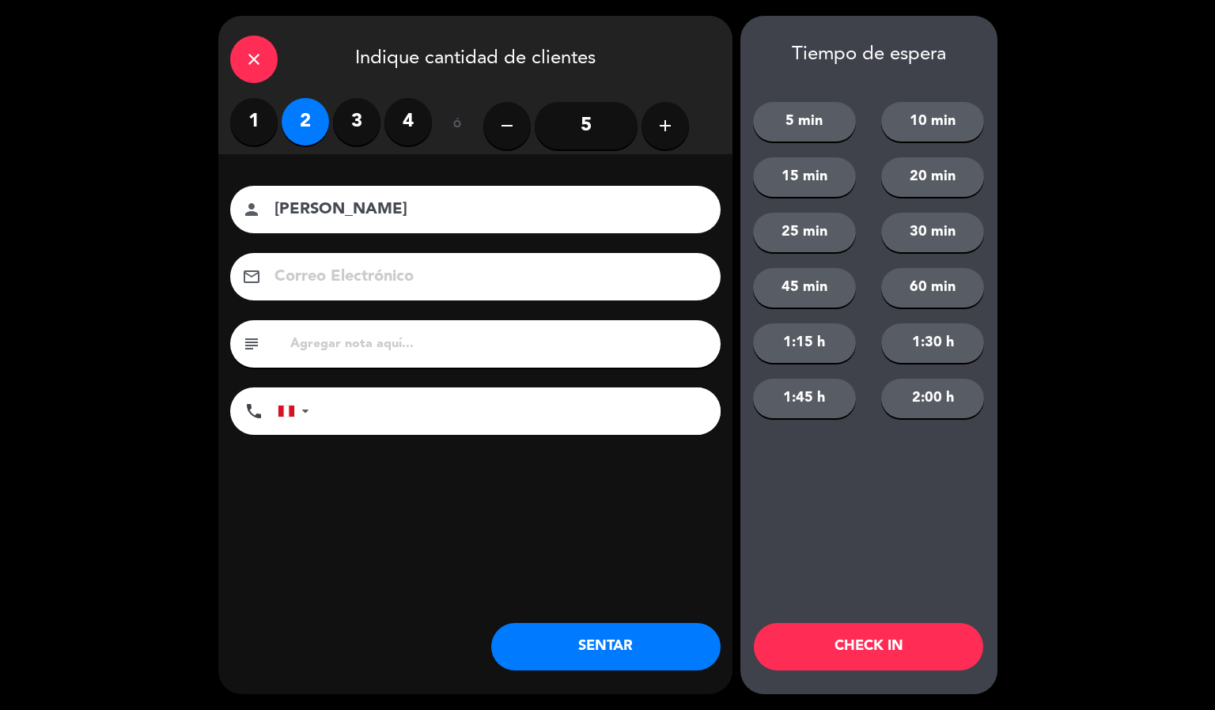
click at [874, 638] on button "CHECK IN" at bounding box center [868, 646] width 229 height 47
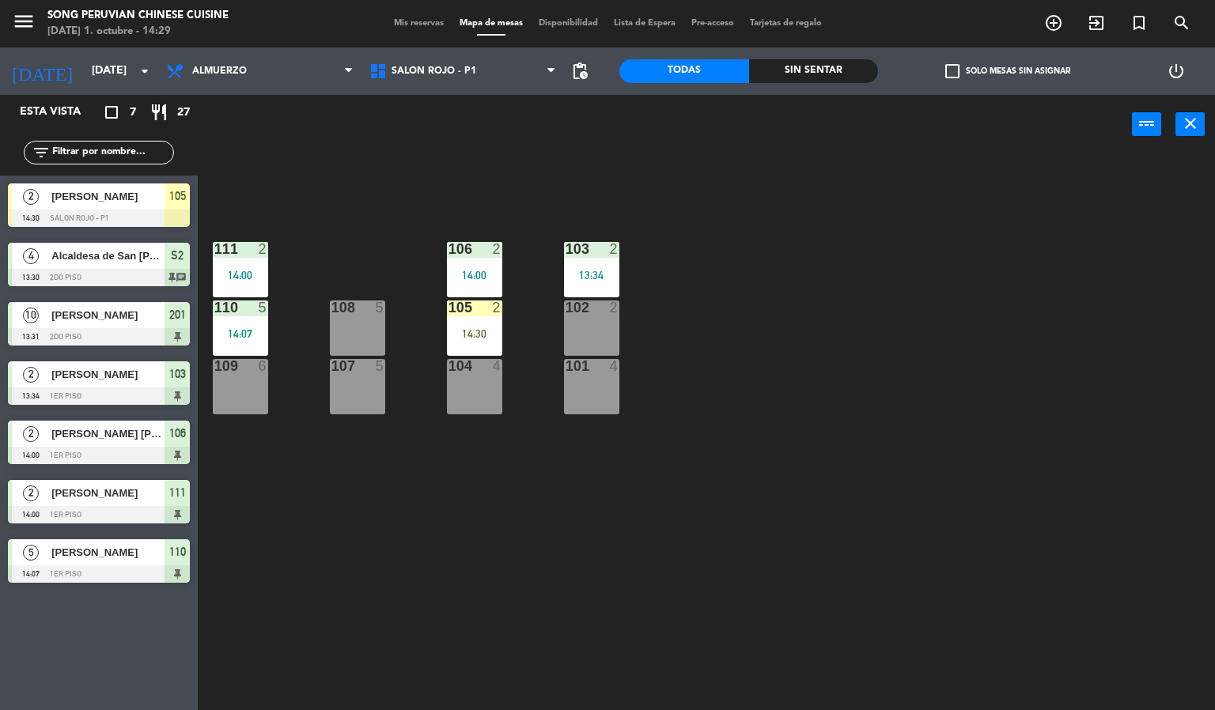
click at [735, 515] on div "103 2 13:34 106 2 14:00 111 2 14:00 102 2 105 2 14:30 108 5 110 5 14:07 101 4 1…" at bounding box center [712, 433] width 1005 height 556
click at [463, 333] on div "14:30" at bounding box center [474, 333] width 55 height 11
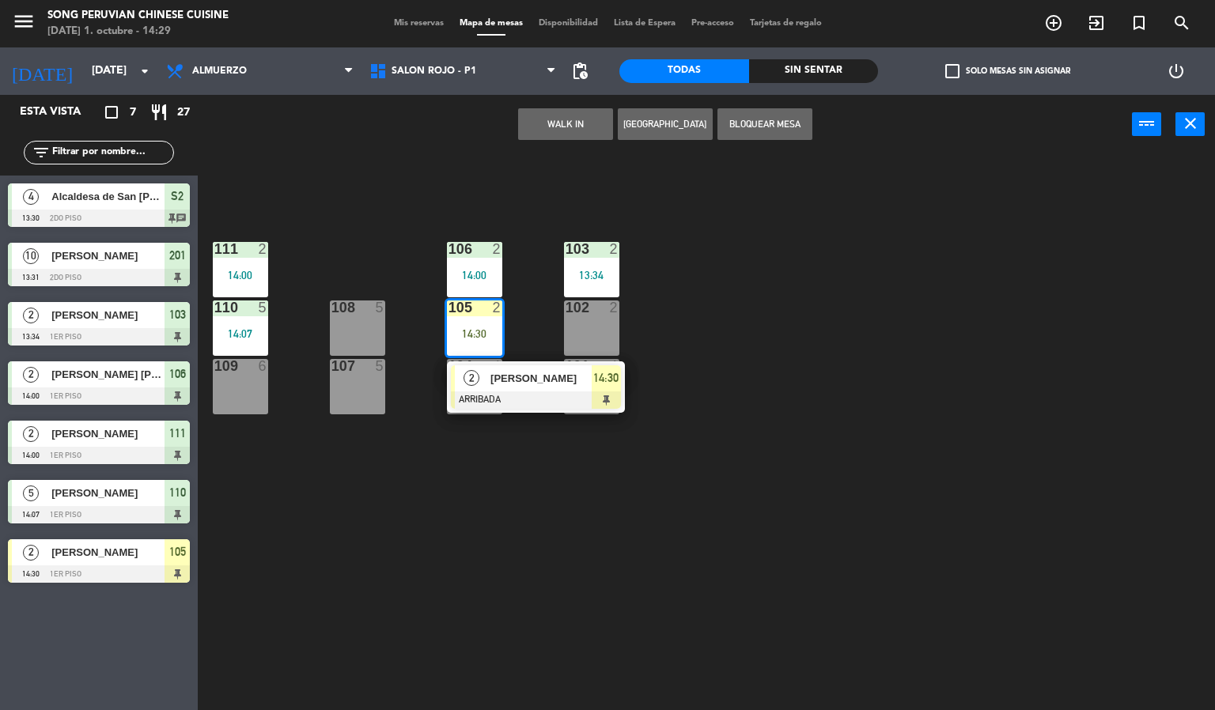
click at [550, 399] on div at bounding box center [536, 399] width 170 height 17
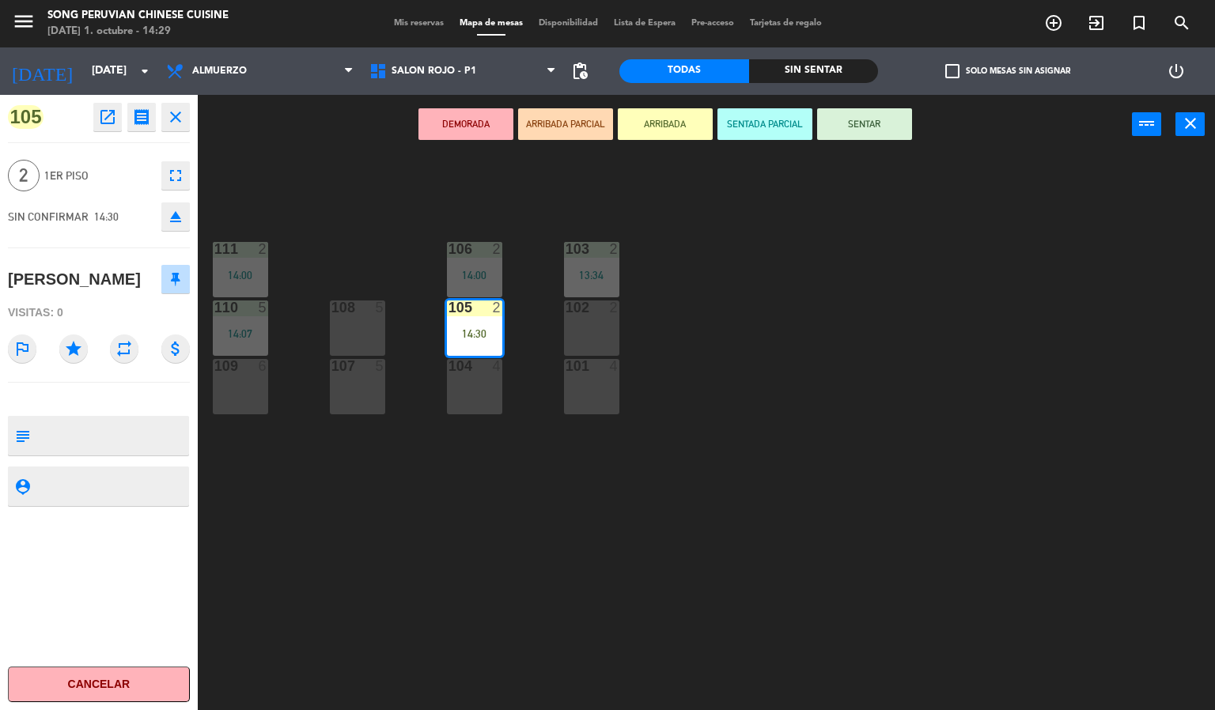
click at [887, 121] on button "SENTAR" at bounding box center [864, 124] width 95 height 32
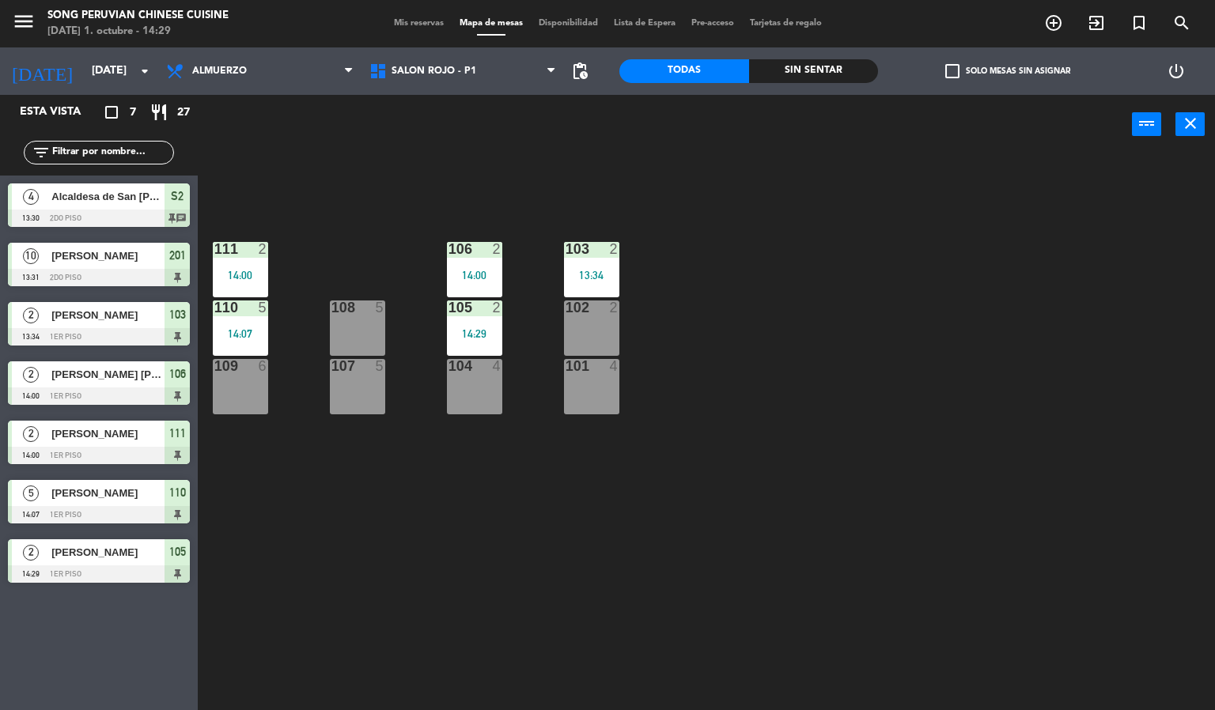
click at [966, 357] on div "103 2 13:34 106 2 14:00 111 2 14:00 102 2 105 2 14:29 108 5 110 5 14:07 101 4 1…" at bounding box center [712, 433] width 1005 height 556
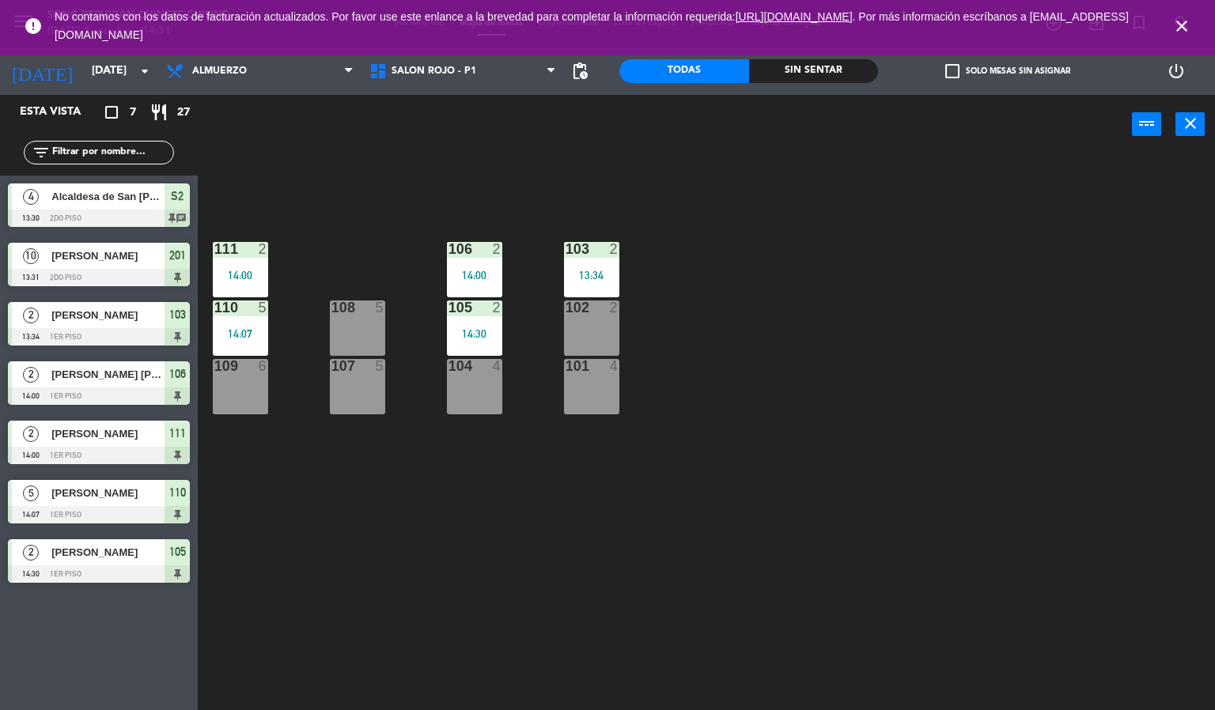
click at [1182, 34] on icon "close" at bounding box center [1181, 26] width 19 height 19
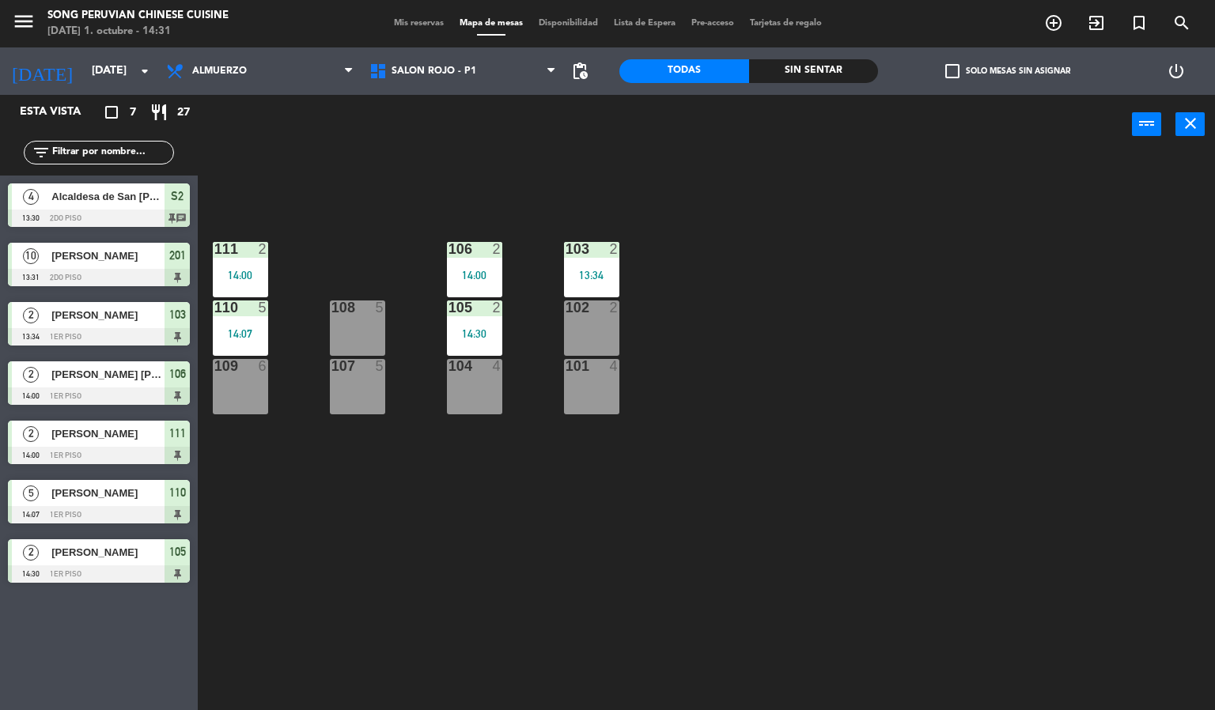
click at [966, 316] on div "103 2 13:34 106 2 14:00 111 2 14:00 102 2 105 2 14:30 108 5 110 5 14:07 101 4 1…" at bounding box center [712, 433] width 1005 height 556
click at [159, 275] on div at bounding box center [99, 277] width 182 height 17
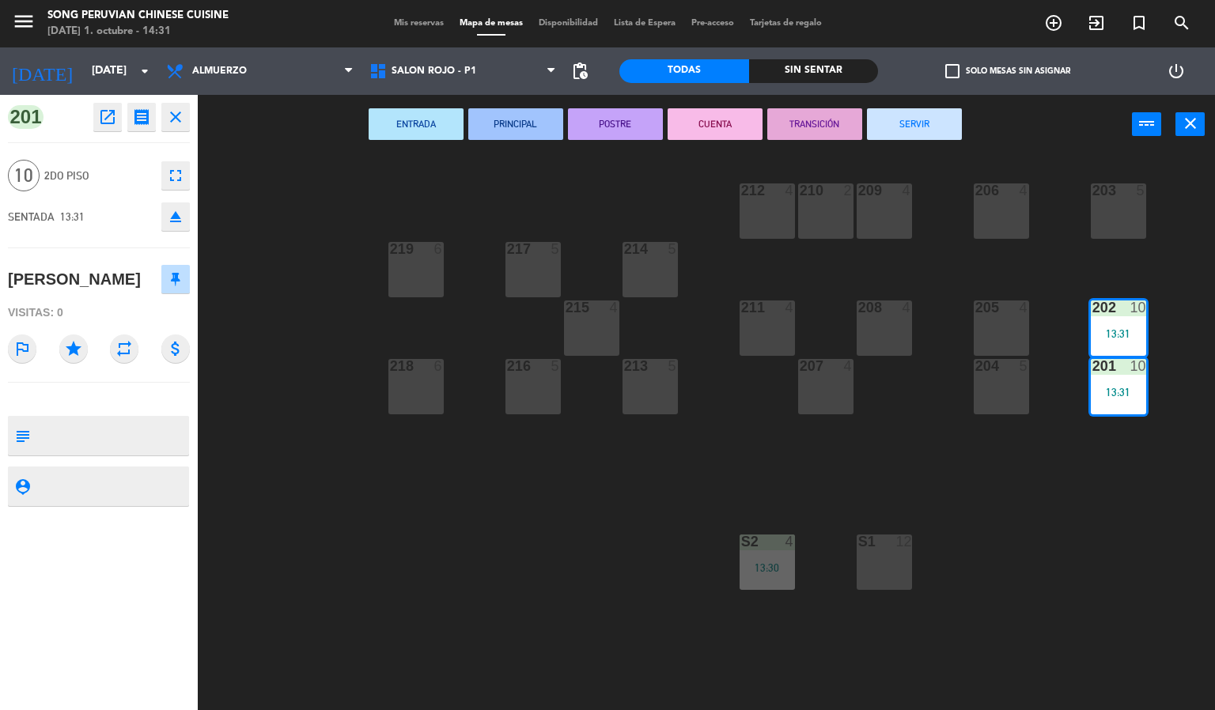
click at [172, 171] on icon "fullscreen" at bounding box center [175, 175] width 19 height 19
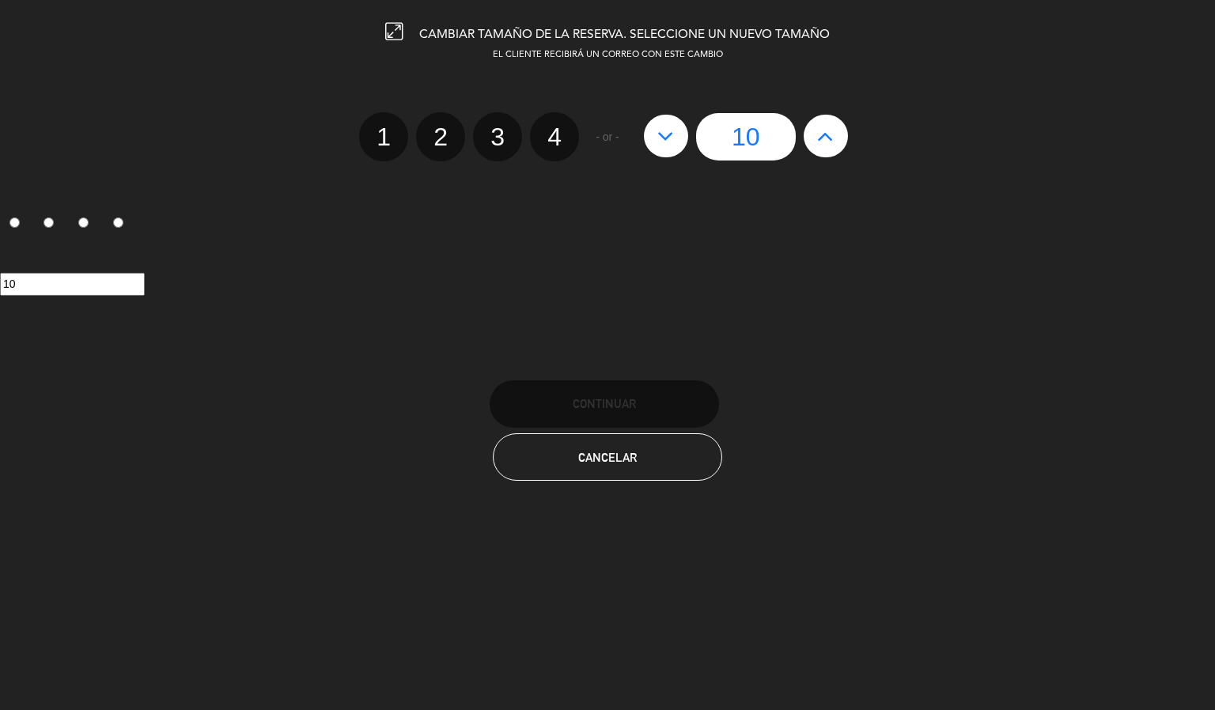
click at [667, 134] on icon at bounding box center [665, 135] width 17 height 25
type input "9"
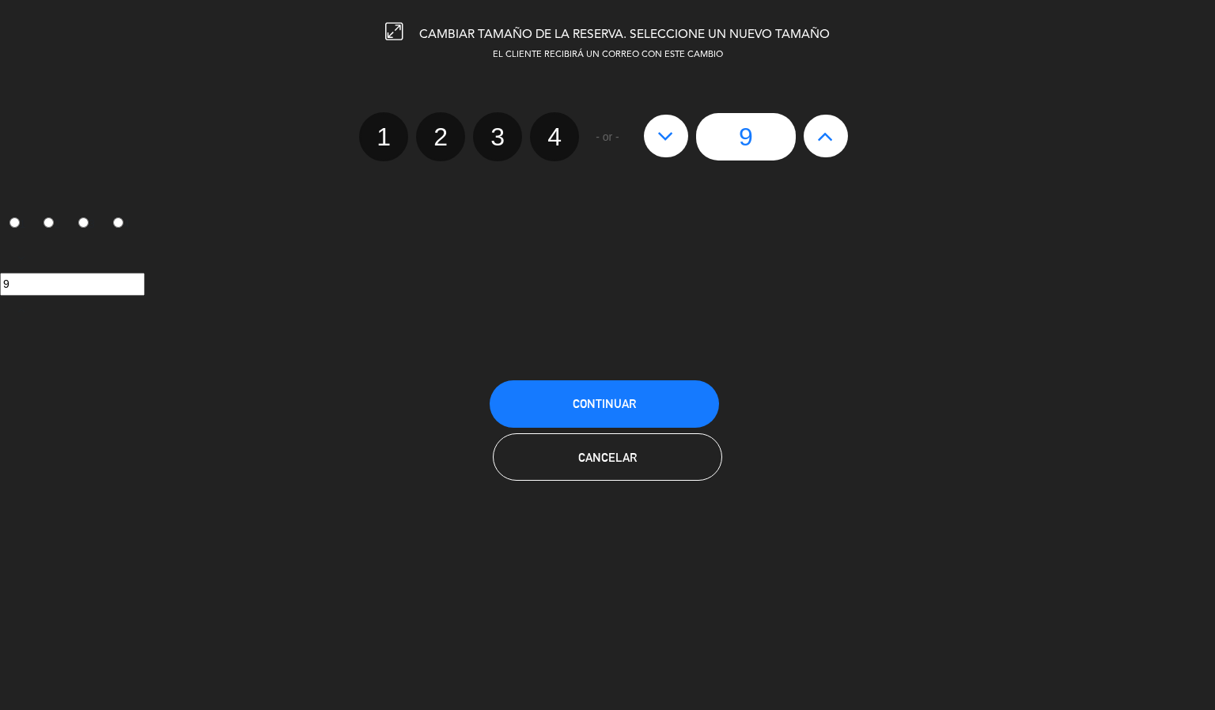
click at [677, 401] on button "Continuar" at bounding box center [603, 403] width 229 height 47
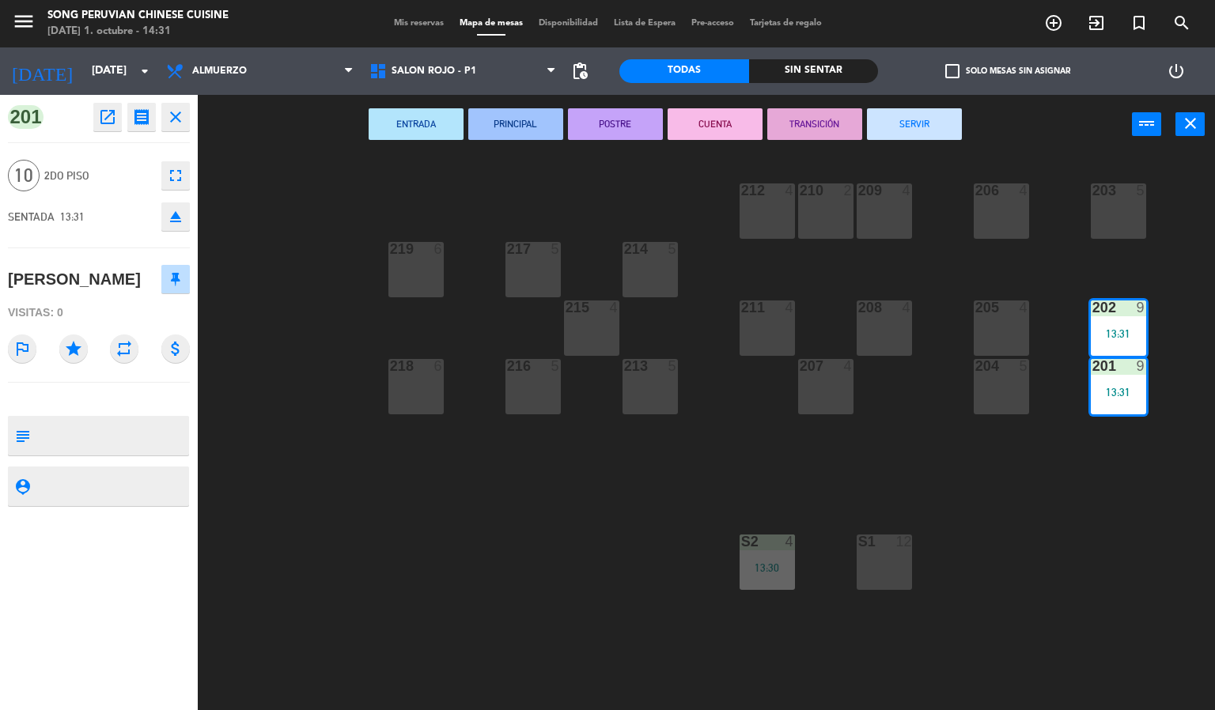
click at [1004, 584] on div "203 5 206 4 210 2 212 4 209 4 214 5 217 5 219 6 202 9 13:31 205 4 208 4 211 4 2…" at bounding box center [712, 433] width 1005 height 556
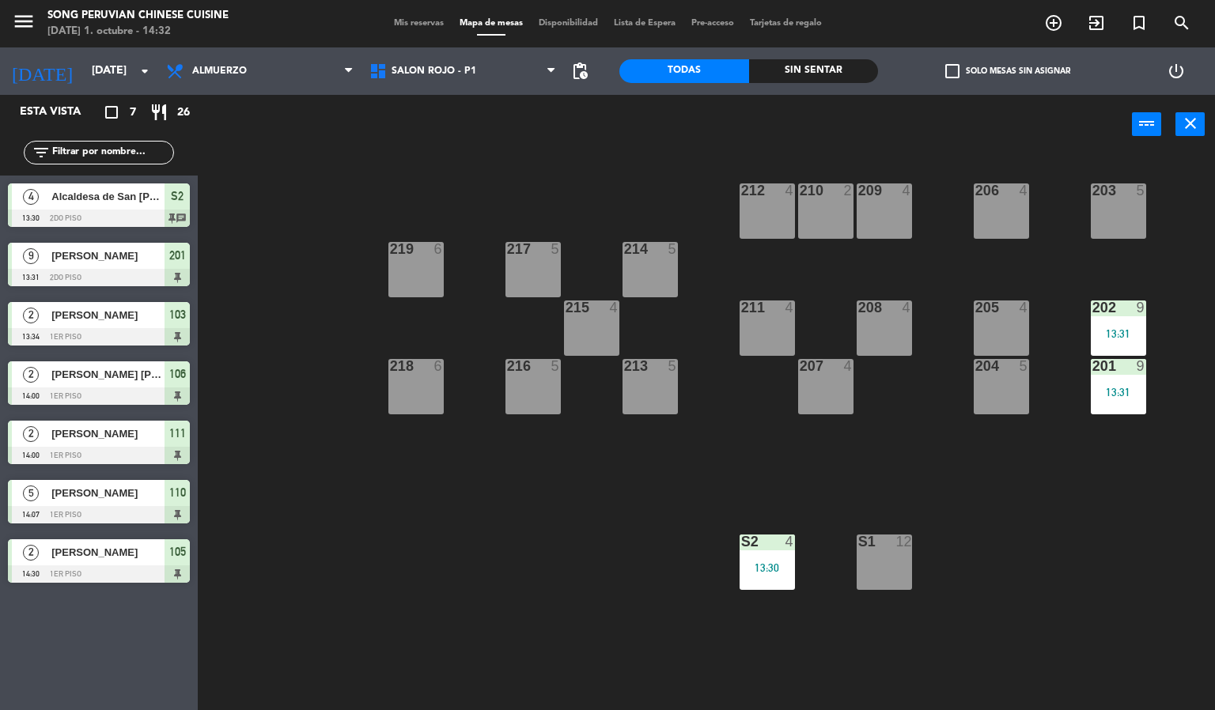
click at [1108, 392] on div "13:31" at bounding box center [1117, 392] width 55 height 11
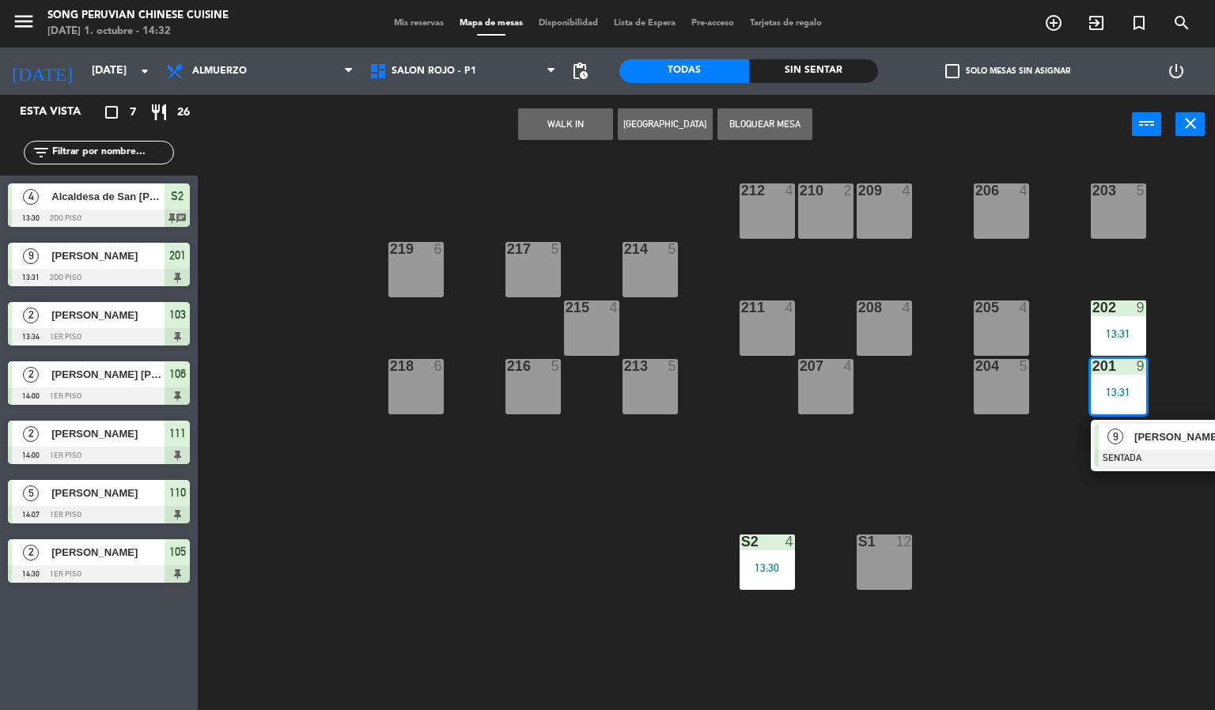
click at [1144, 451] on div at bounding box center [1179, 458] width 170 height 17
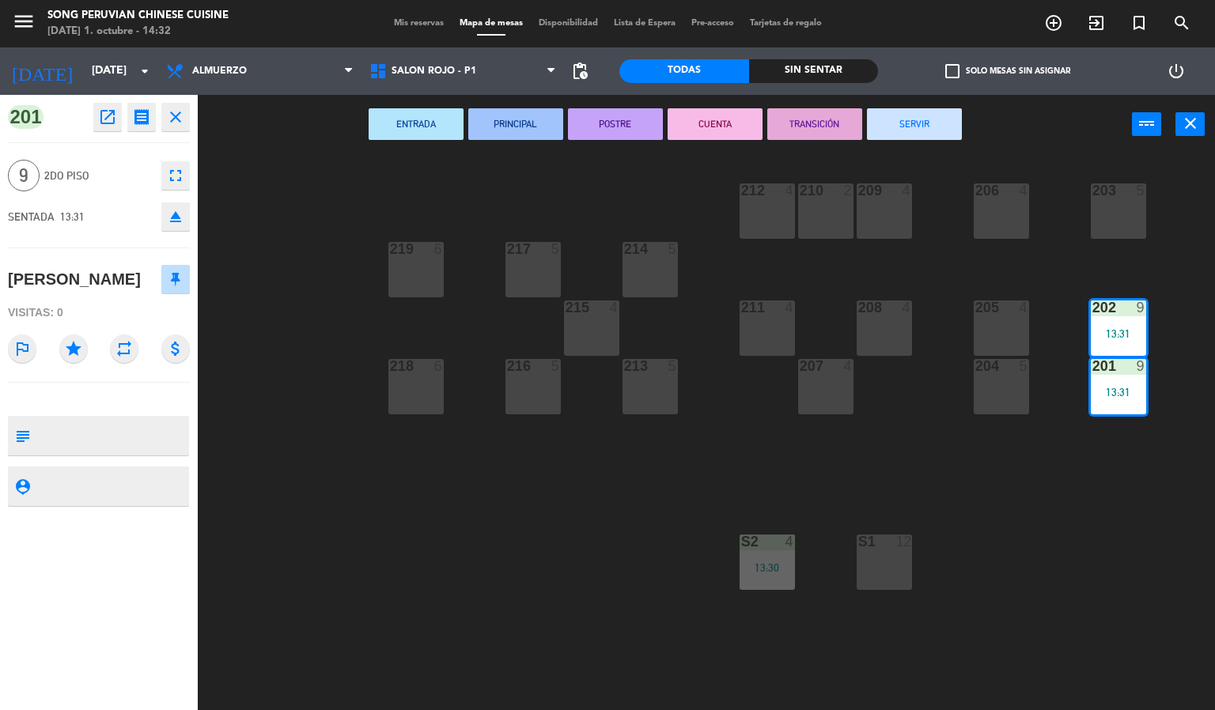
click at [689, 133] on button "CUENTA" at bounding box center [714, 124] width 95 height 32
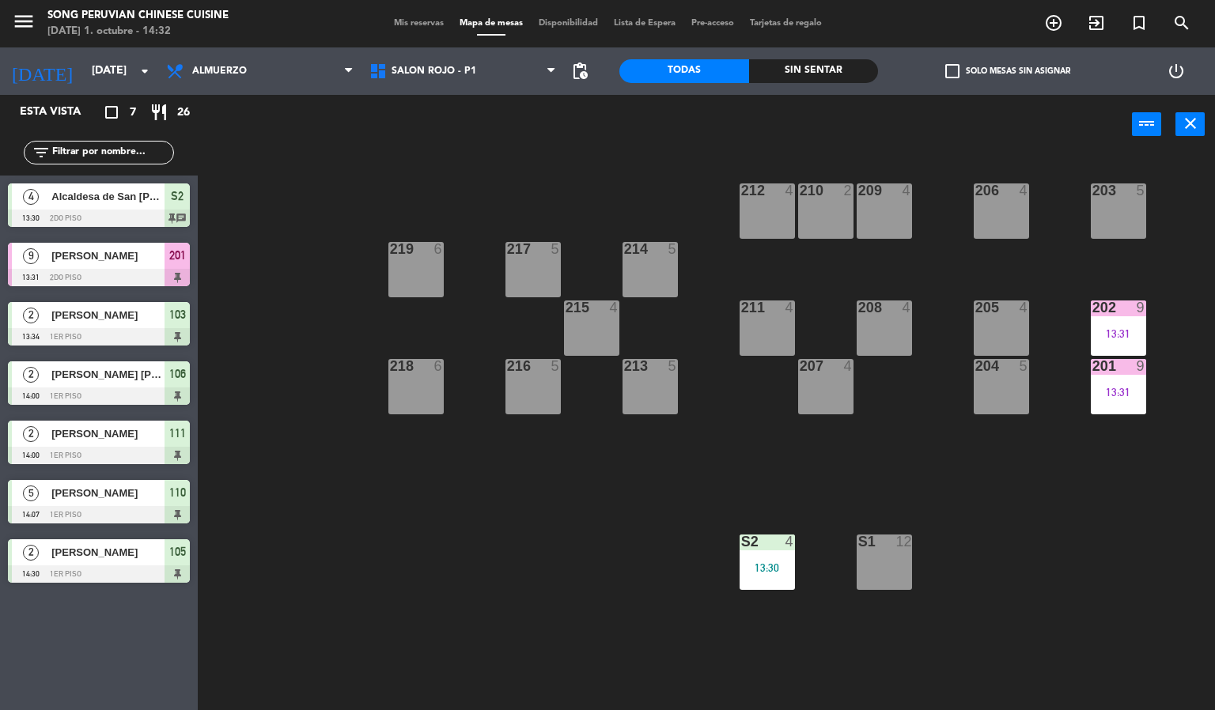
click at [1049, 567] on div "203 5 206 4 210 2 212 4 209 4 214 5 217 5 219 6 202 9 13:31 205 4 208 4 211 4 2…" at bounding box center [712, 433] width 1005 height 556
click at [1124, 370] on div at bounding box center [1118, 366] width 26 height 14
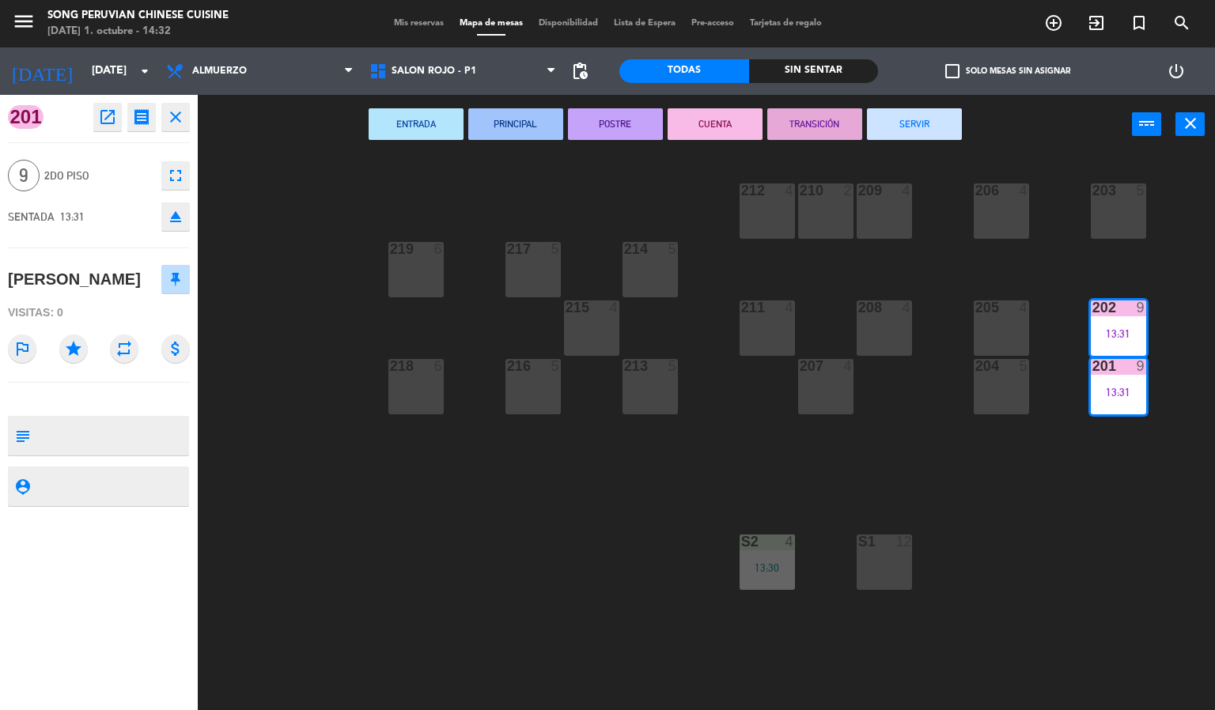
click at [898, 119] on button "SERVIR" at bounding box center [914, 124] width 95 height 32
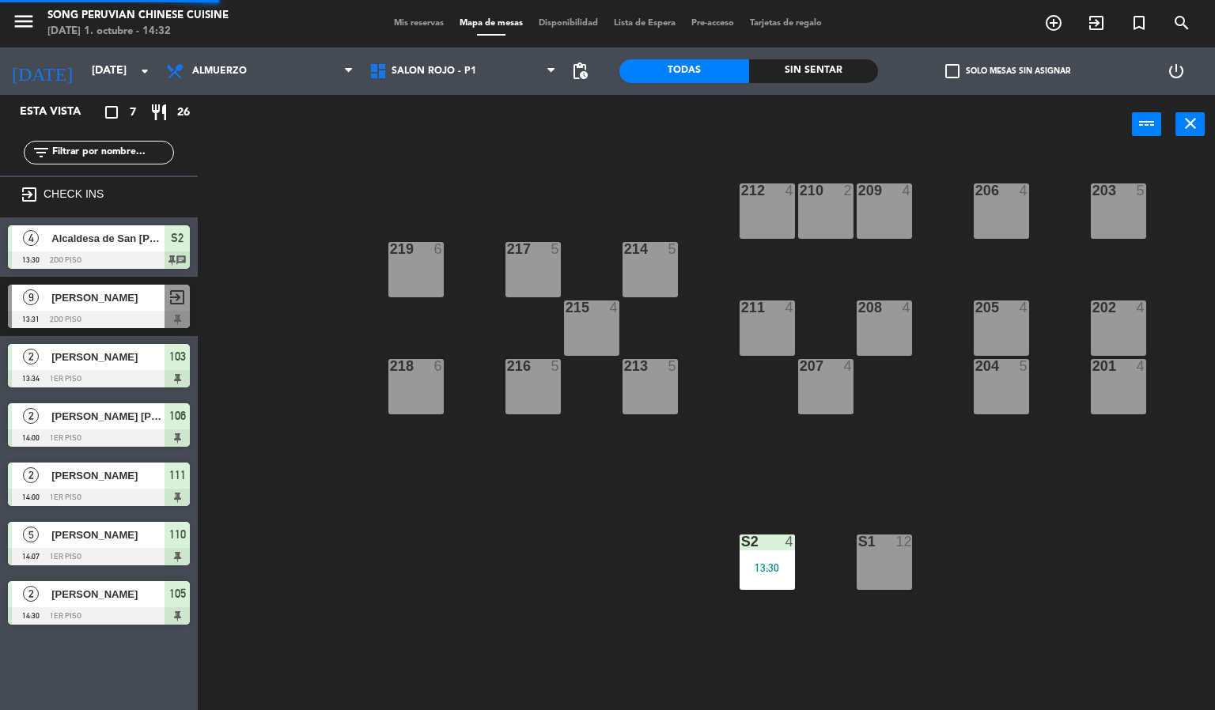
click at [550, 617] on div "203 5 206 4 210 2 212 4 209 4 214 5 217 5 219 6 202 4 205 4 208 4 211 4 215 4 2…" at bounding box center [712, 433] width 1005 height 556
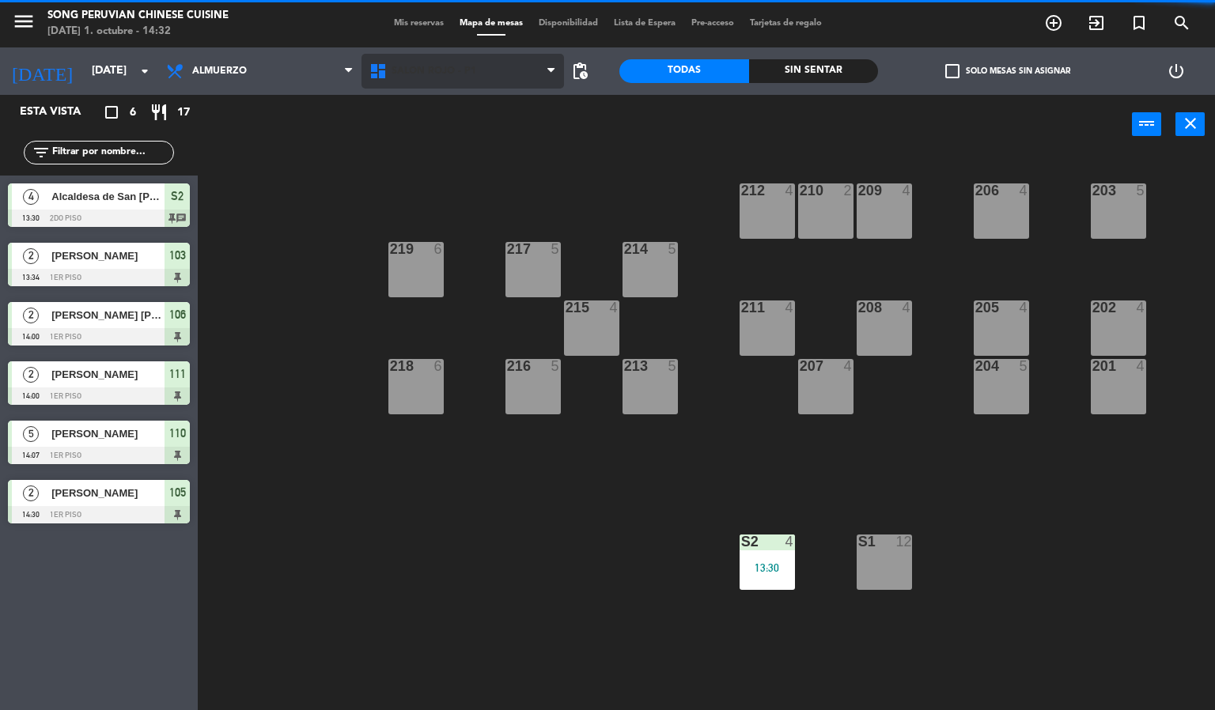
click at [449, 70] on span "SALON ROJO - P1" at bounding box center [433, 71] width 85 height 11
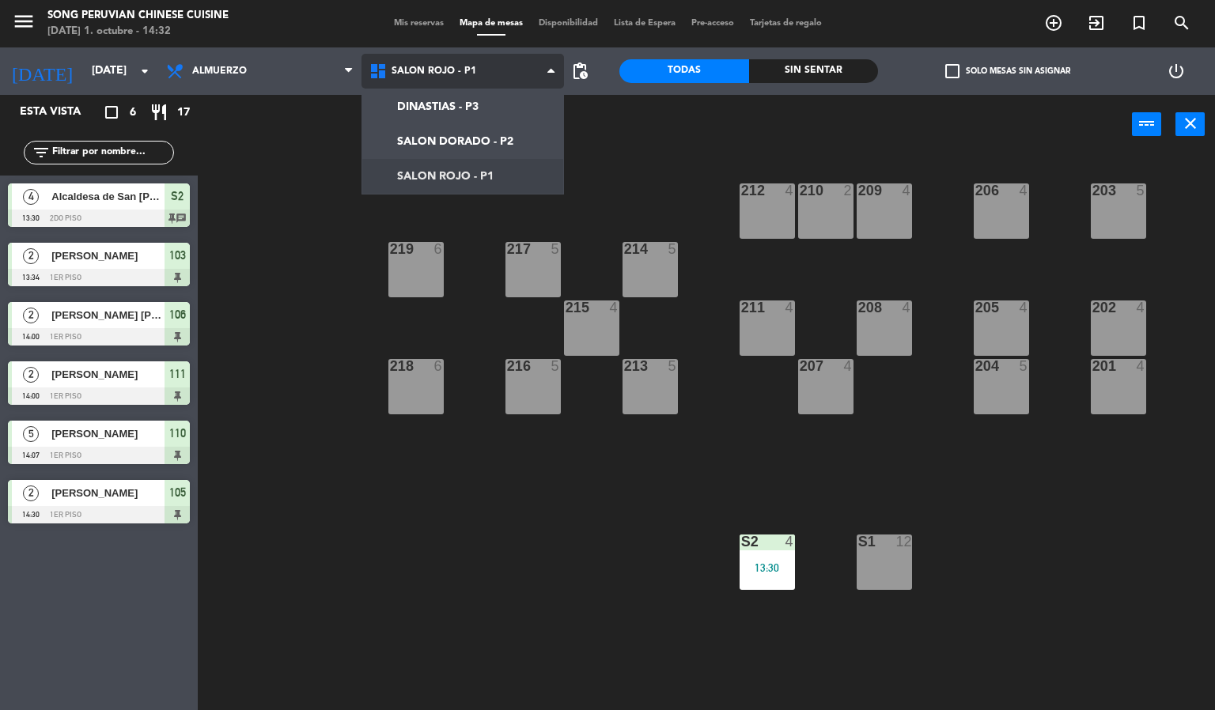
click at [516, 168] on ng-component "menu Song Peruvian Chinese Cuisine [DATE] 1. octubre - 14:32 Mis reservas Mapa …" at bounding box center [607, 355] width 1215 height 711
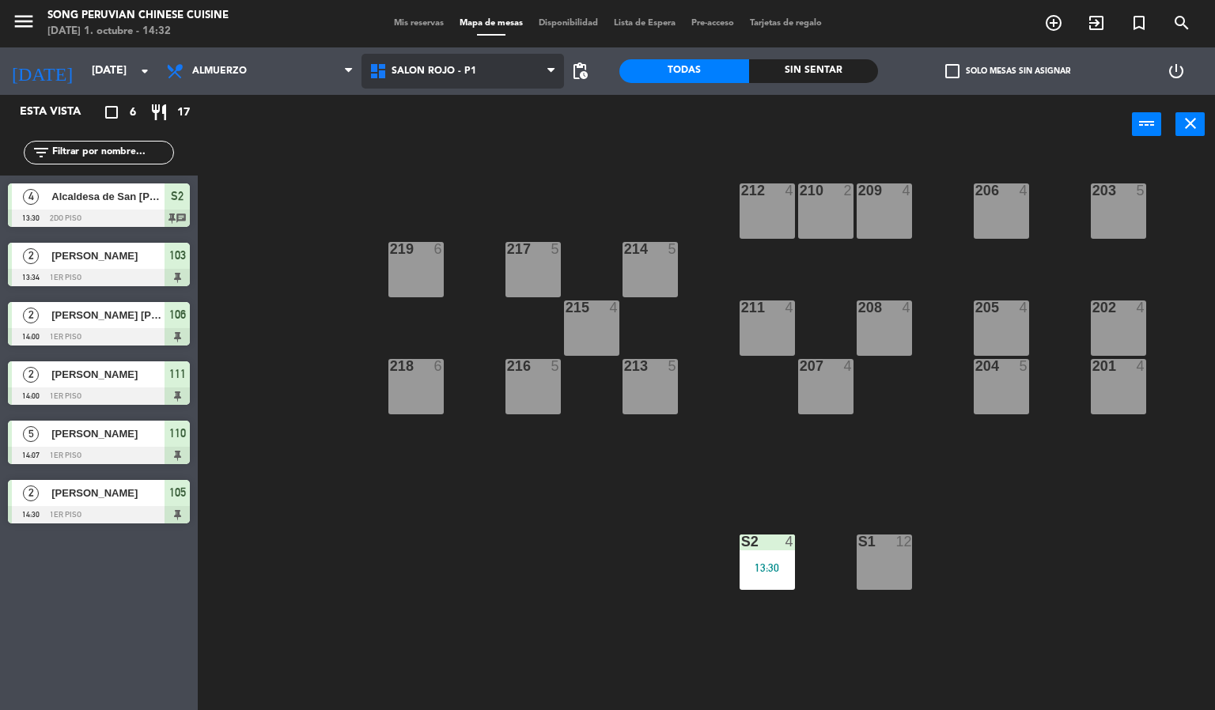
click at [513, 79] on span "SALON ROJO - P1" at bounding box center [462, 71] width 203 height 35
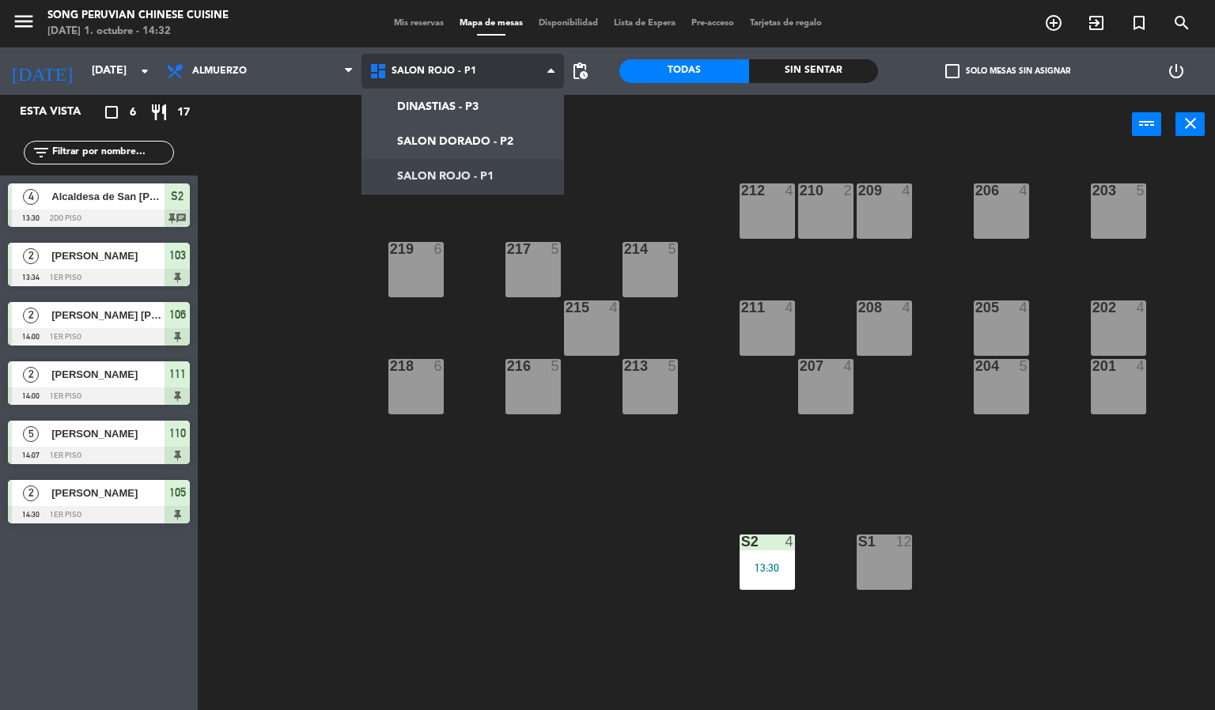
click at [511, 126] on ng-component "menu Song Peruvian Chinese Cuisine [DATE] 1. octubre - 14:32 Mis reservas Mapa …" at bounding box center [607, 355] width 1215 height 711
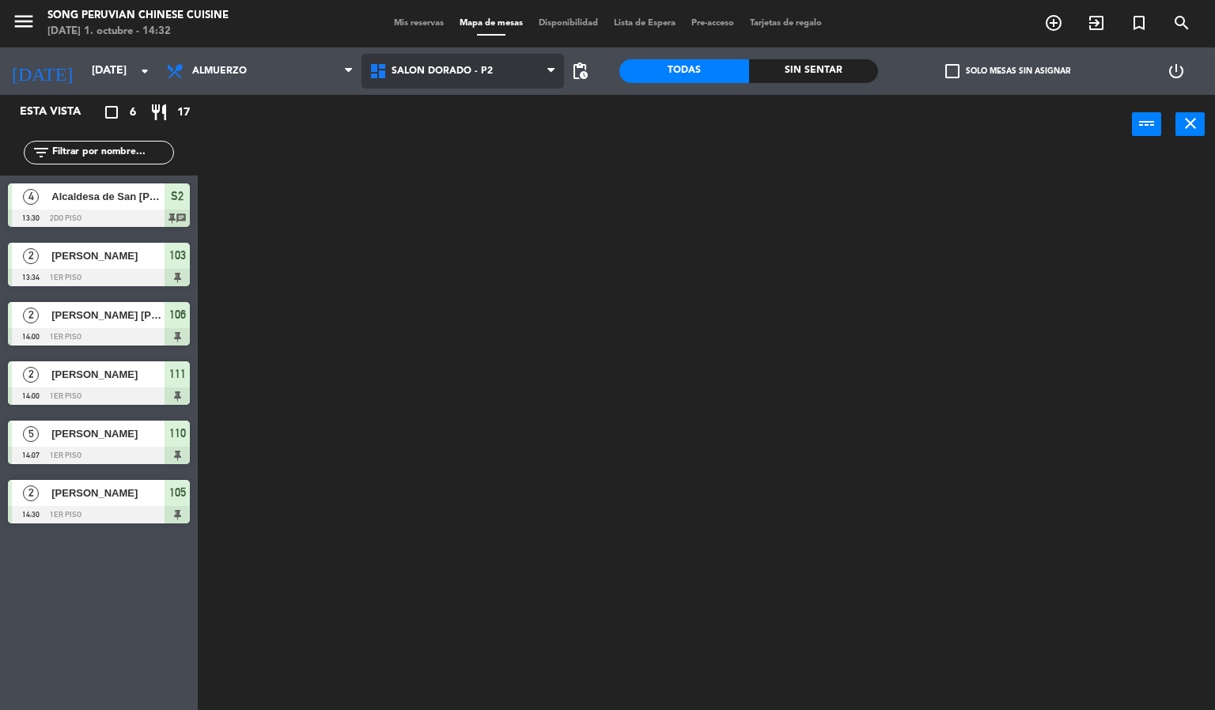
click at [497, 62] on span "SALON DORADO - P2" at bounding box center [462, 71] width 203 height 35
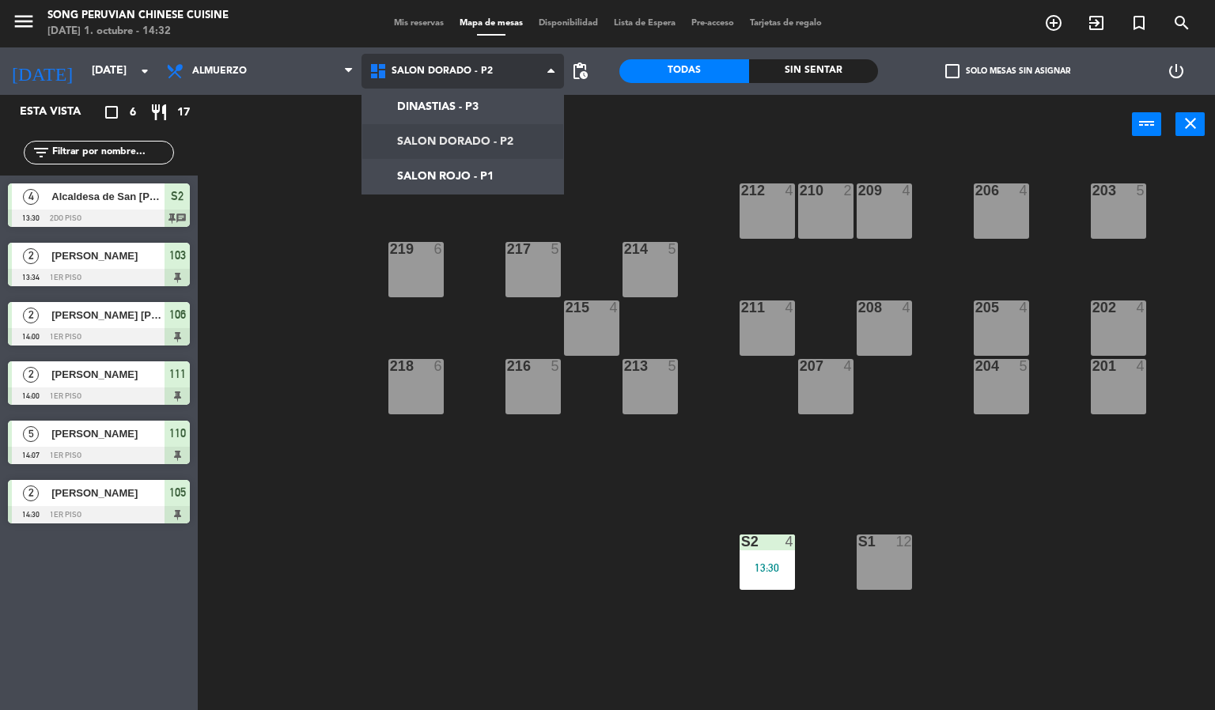
click at [510, 149] on ng-component "menu Song Peruvian Chinese Cuisine [DATE] 1. octubre - 14:32 Mis reservas Mapa …" at bounding box center [607, 355] width 1215 height 711
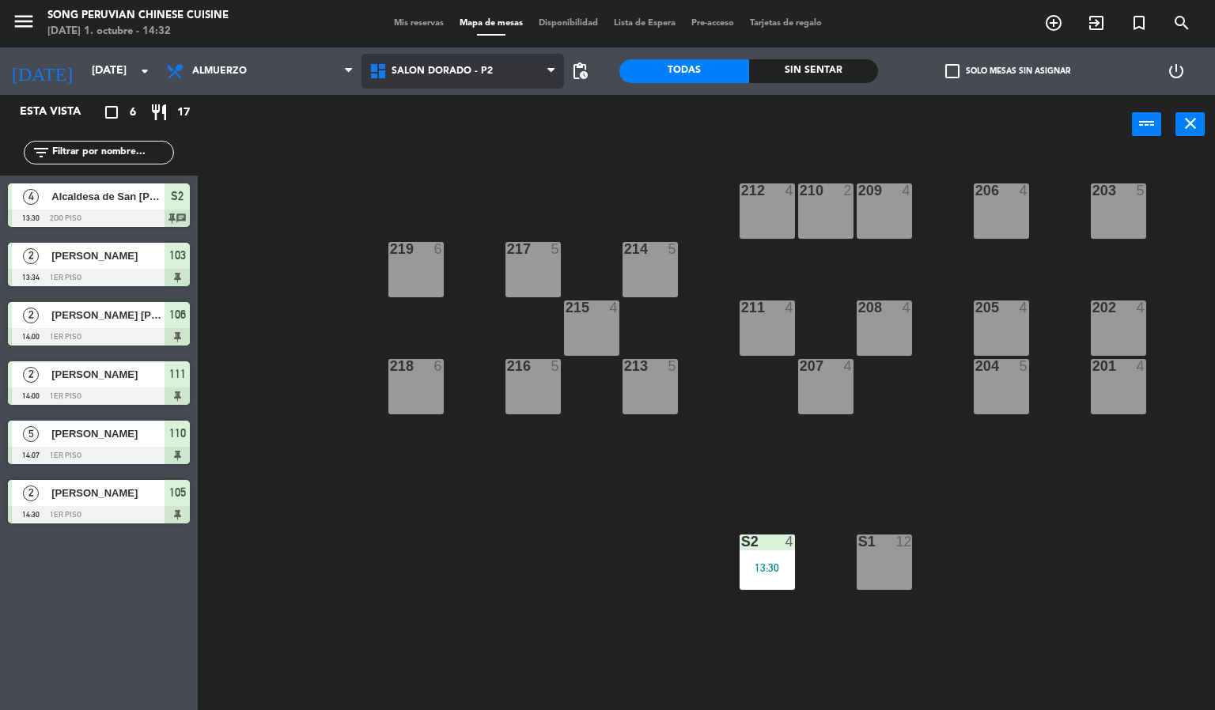
click at [518, 86] on span "SALON DORADO - P2" at bounding box center [462, 71] width 203 height 35
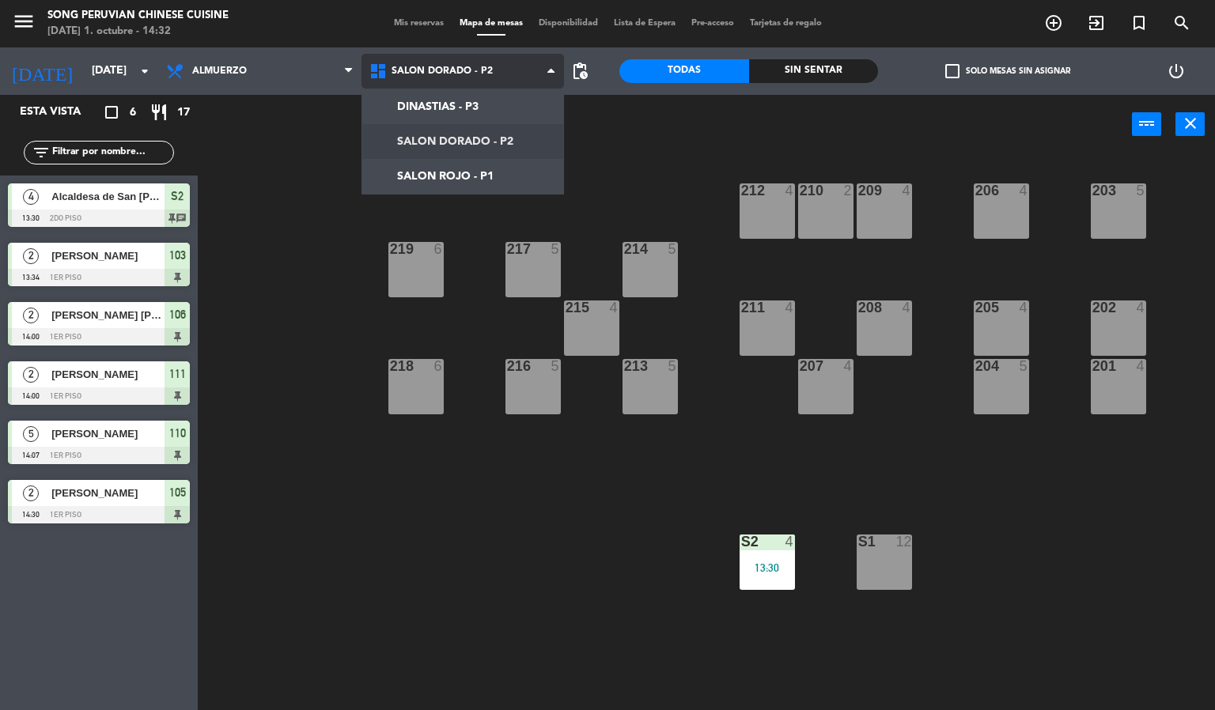
click at [520, 171] on ng-component "menu Song Peruvian Chinese Cuisine [DATE] 1. octubre - 14:32 Mis reservas Mapa …" at bounding box center [607, 355] width 1215 height 711
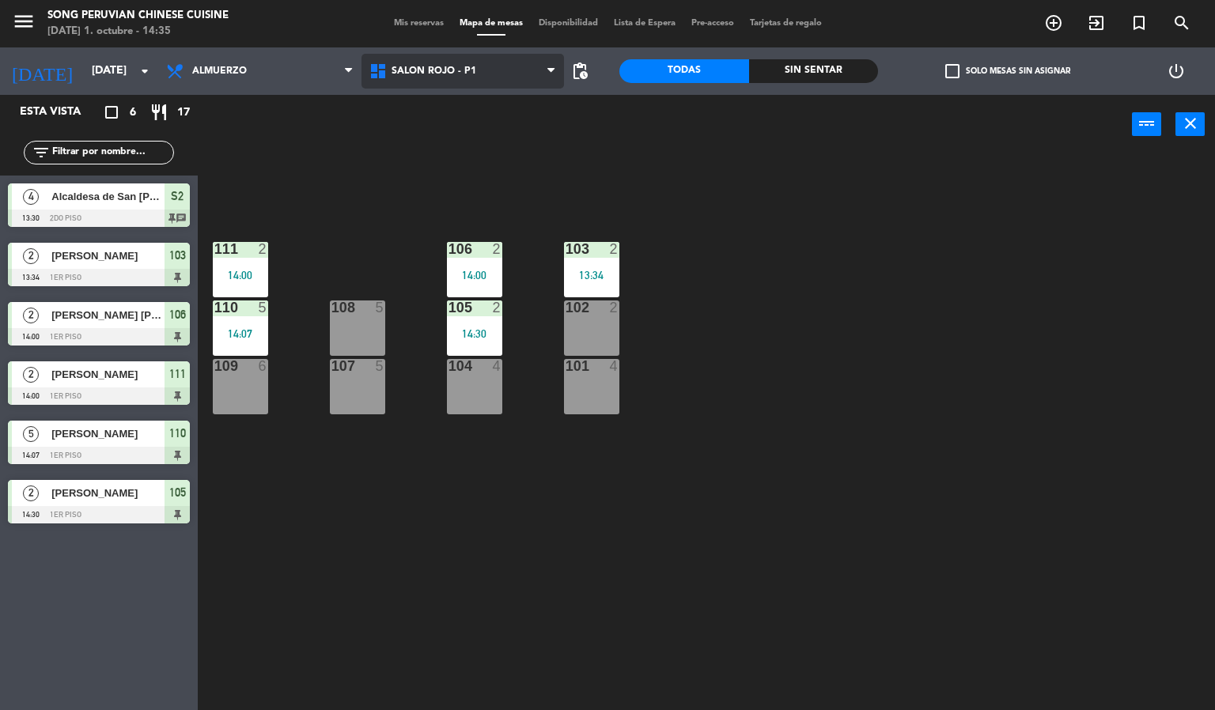
click at [463, 88] on span "SALON ROJO - P1" at bounding box center [462, 71] width 203 height 35
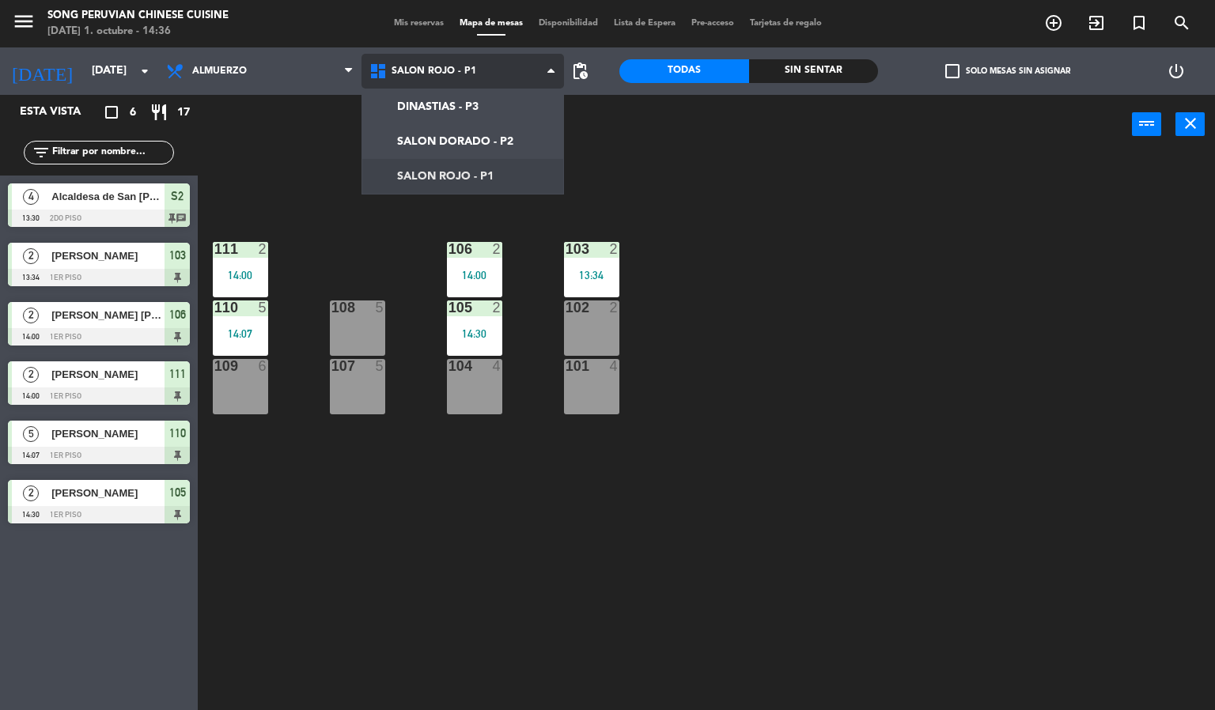
click at [433, 135] on ng-component "menu Song Peruvian Chinese Cuisine [DATE] 1. octubre - 14:36 Mis reservas Mapa …" at bounding box center [607, 355] width 1215 height 711
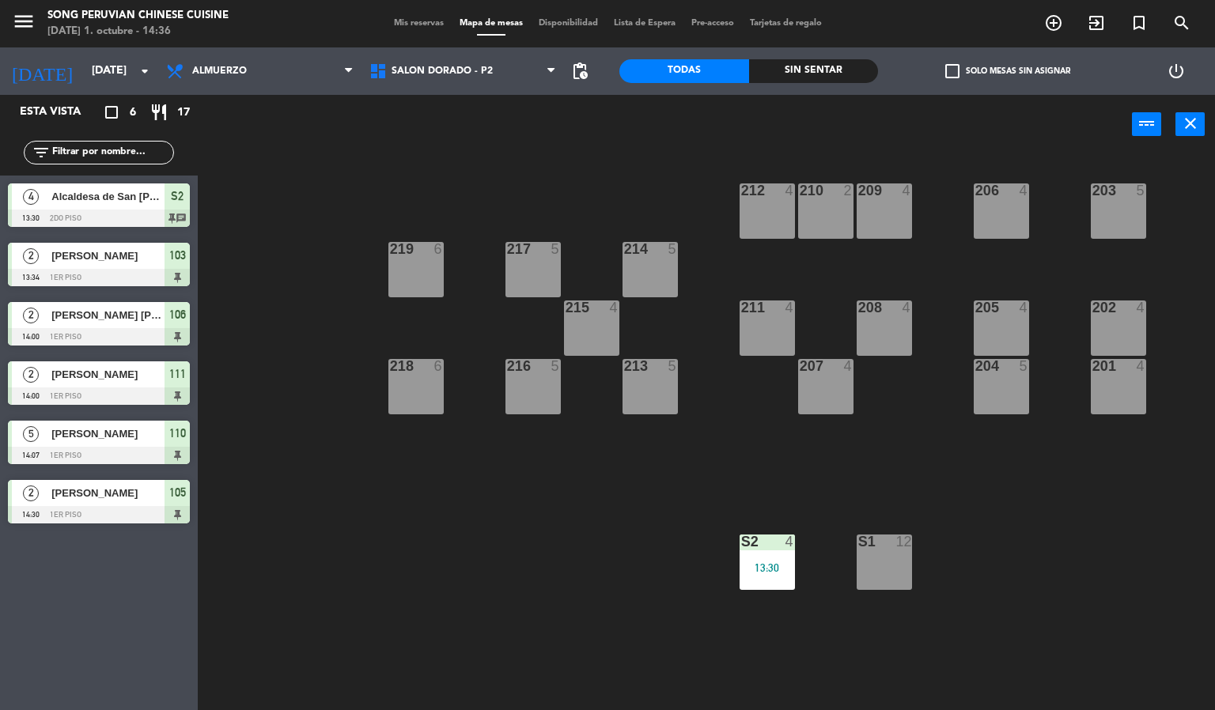
click at [943, 511] on div "203 5 206 4 210 2 212 4 209 4 214 5 217 5 219 6 202 4 205 4 208 4 211 4 215 4 2…" at bounding box center [712, 433] width 1005 height 556
click at [373, 168] on div "203 5 206 4 210 2 212 4 209 4 214 5 217 5 219 6 202 4 205 4 208 4 211 4 215 4 2…" at bounding box center [712, 433] width 1005 height 556
click at [434, 58] on span "SALON DORADO - P2" at bounding box center [462, 71] width 203 height 35
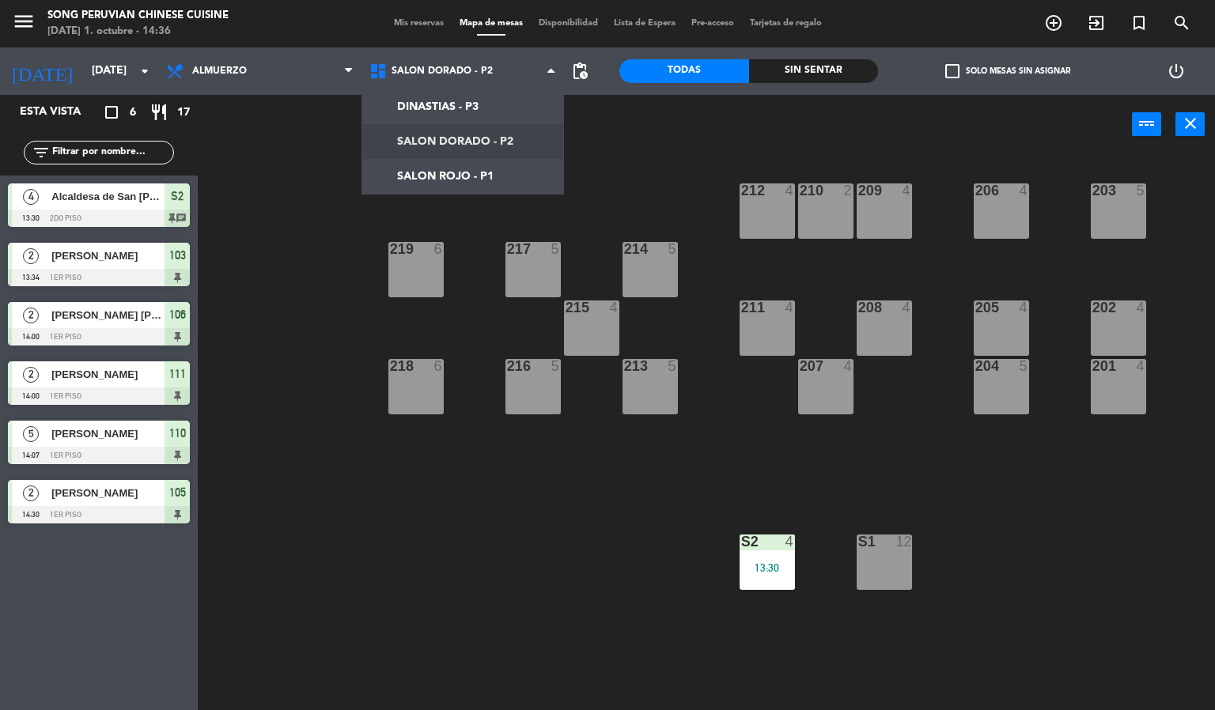
click at [413, 22] on span "Mis reservas" at bounding box center [419, 23] width 66 height 9
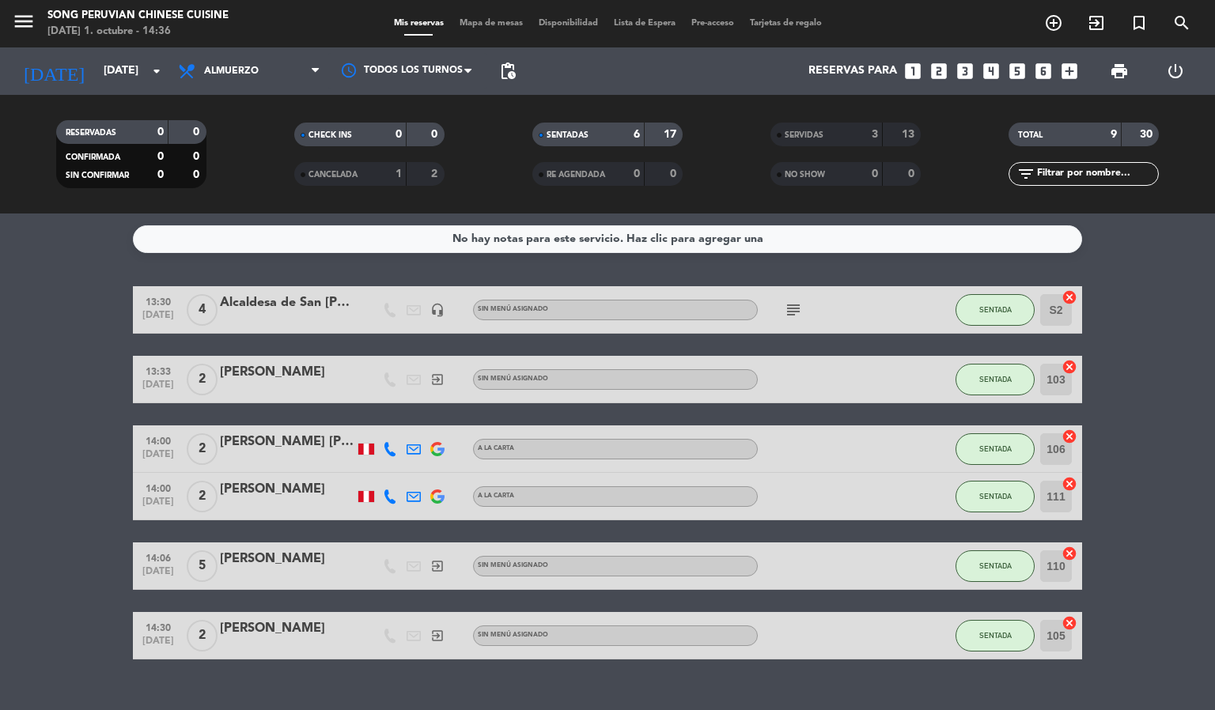
click at [357, 168] on div "CANCELADA" at bounding box center [334, 174] width 73 height 18
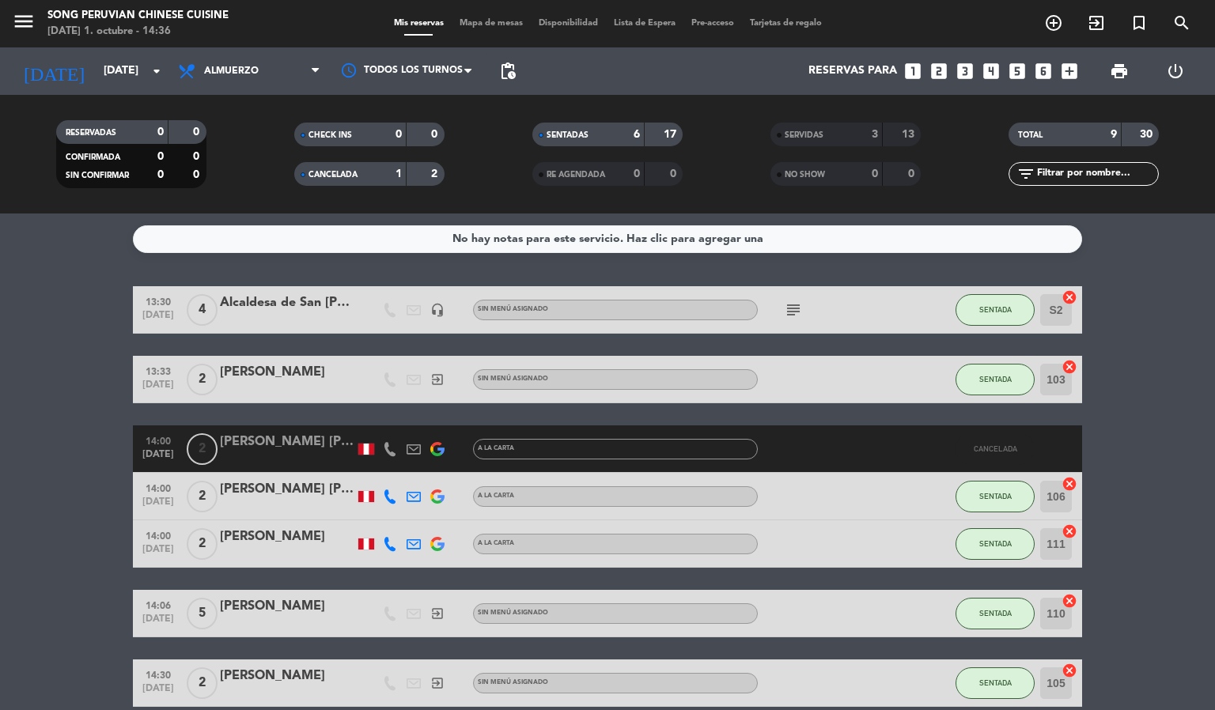
click at [399, 173] on strong "1" at bounding box center [398, 173] width 6 height 11
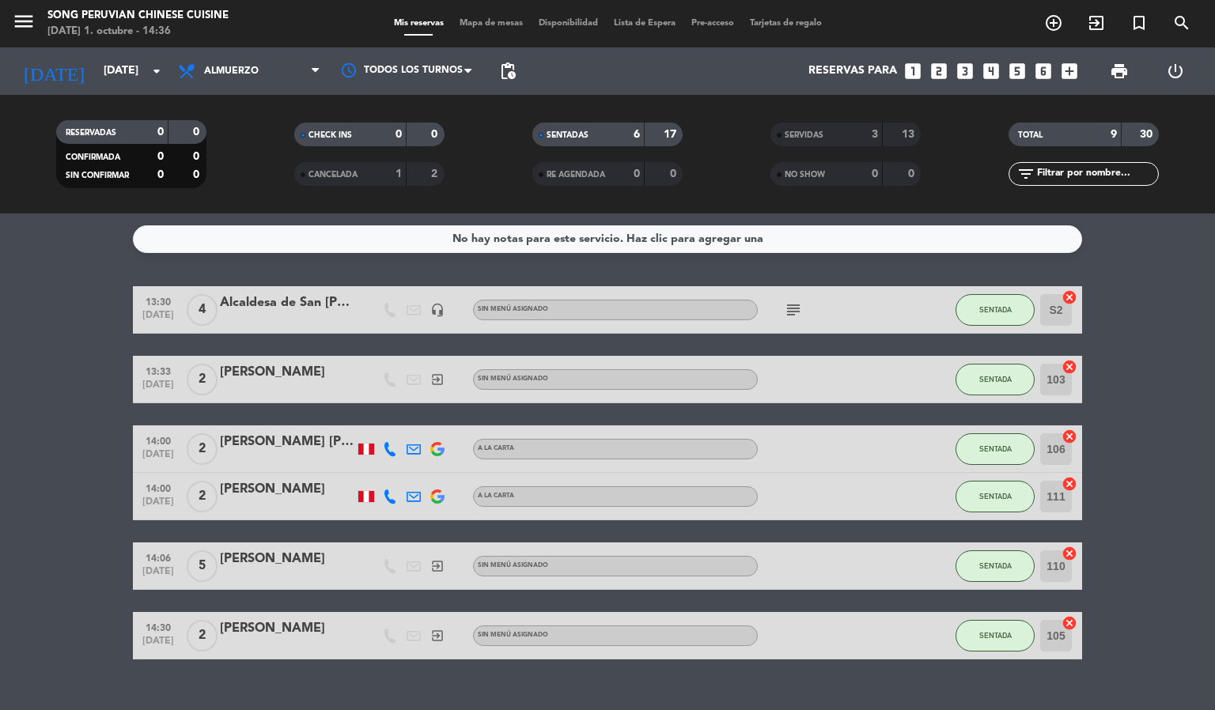
click at [836, 130] on div "SERVIDAS" at bounding box center [810, 135] width 73 height 18
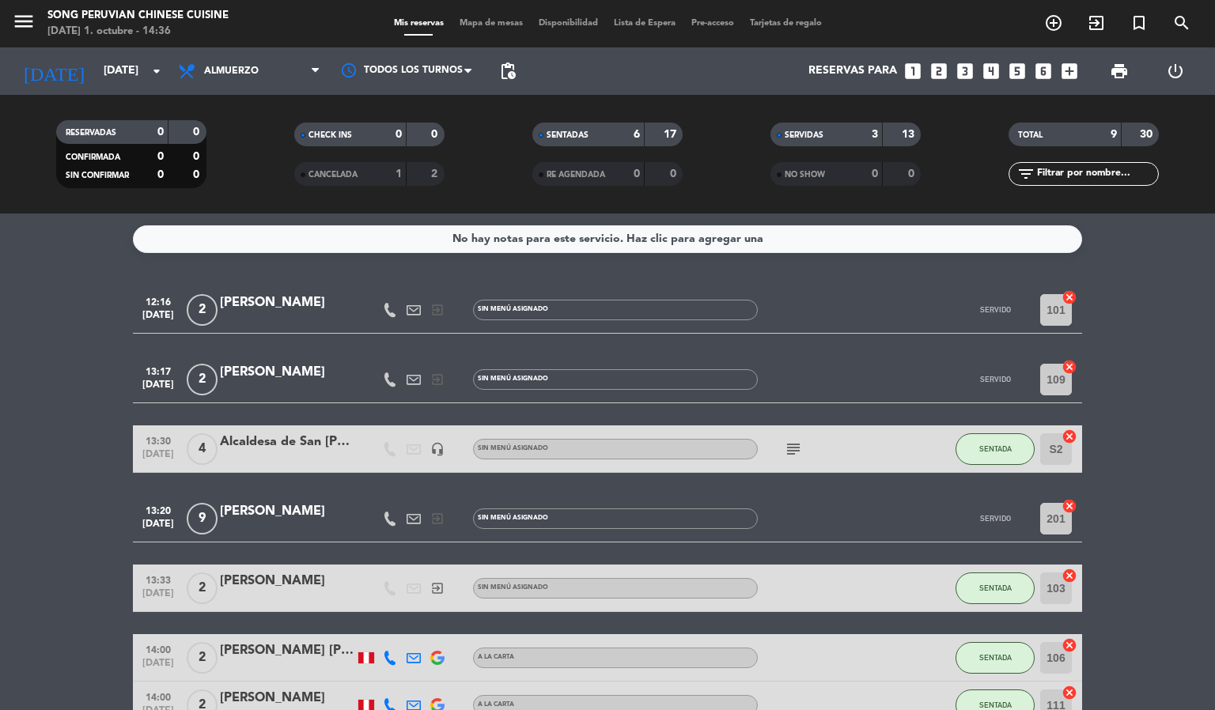
click at [281, 513] on div "[PERSON_NAME]" at bounding box center [287, 511] width 134 height 21
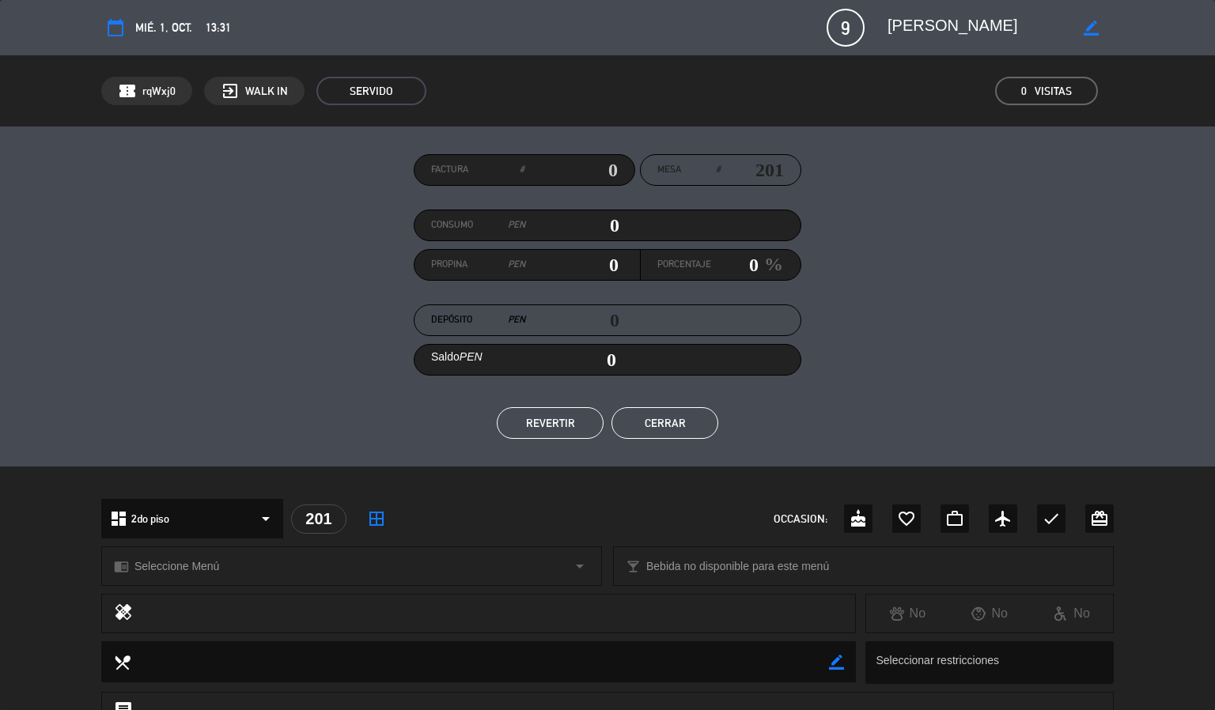
click at [652, 425] on button "Cerrar" at bounding box center [664, 423] width 107 height 32
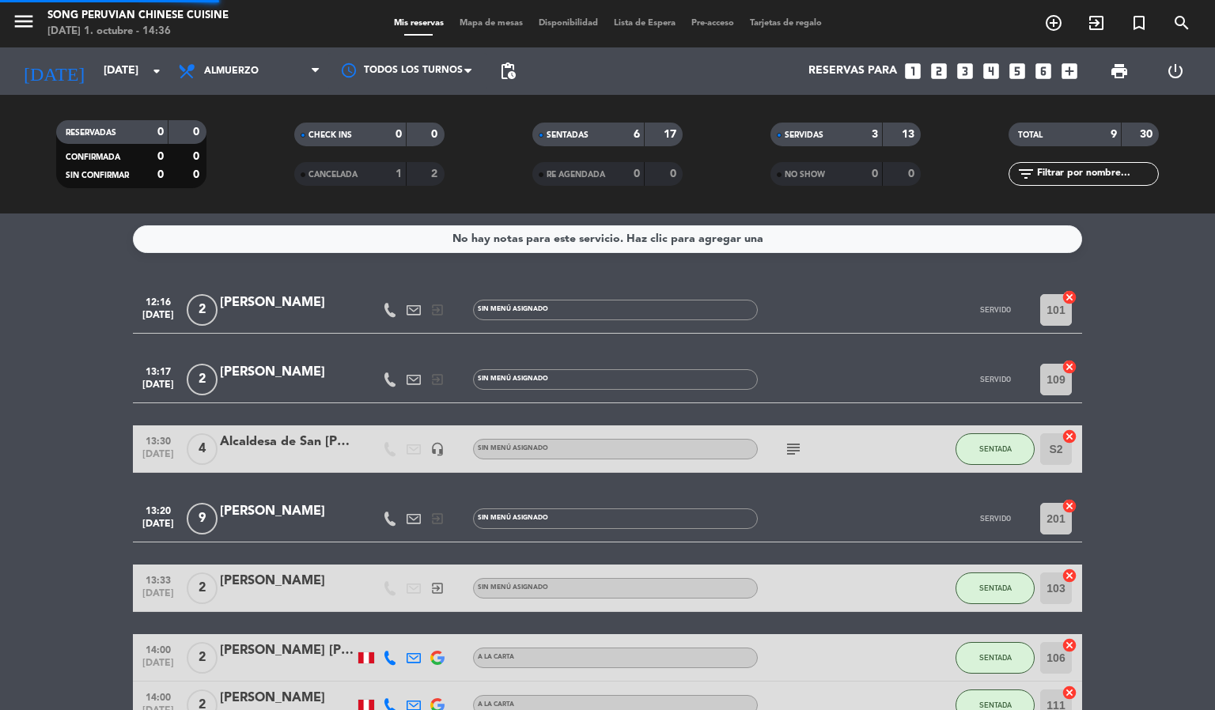
click at [470, 28] on div "Mis reservas Mapa de mesas Disponibilidad Lista de Espera Pre-acceso Tarjetas d…" at bounding box center [608, 24] width 444 height 14
click at [480, 26] on span "Mapa de mesas" at bounding box center [491, 23] width 79 height 9
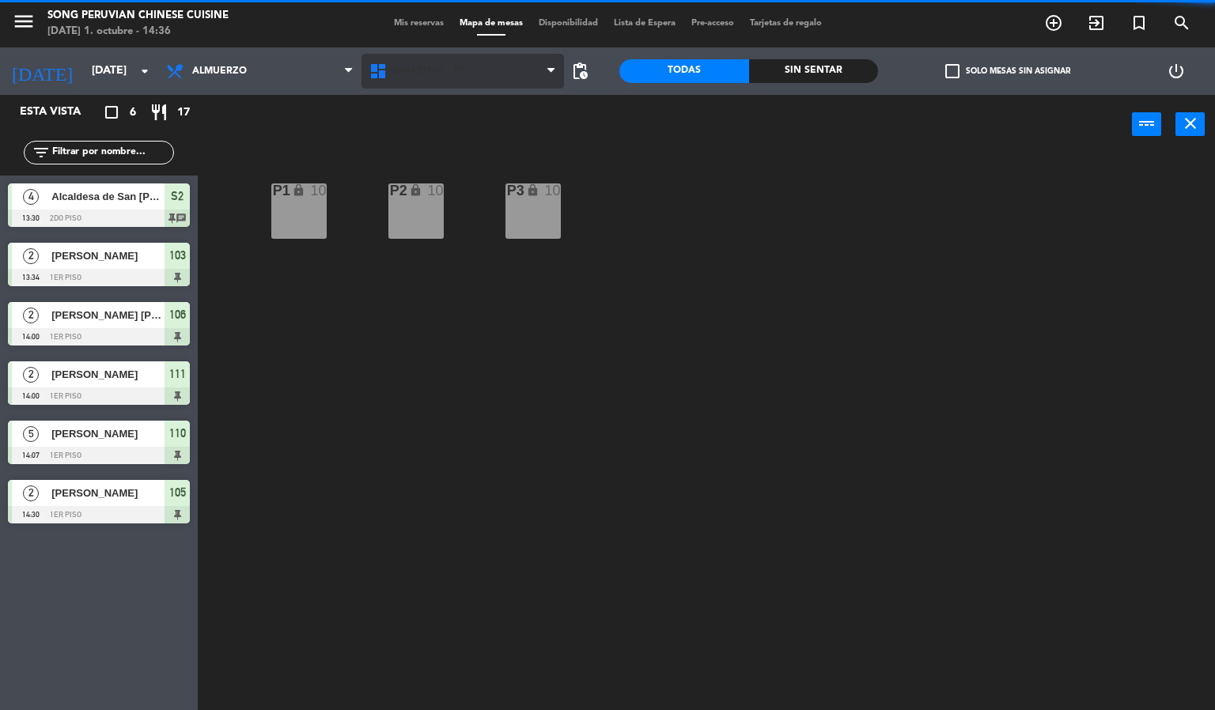
click at [418, 71] on span "DINASTIAS - P3" at bounding box center [428, 71] width 74 height 11
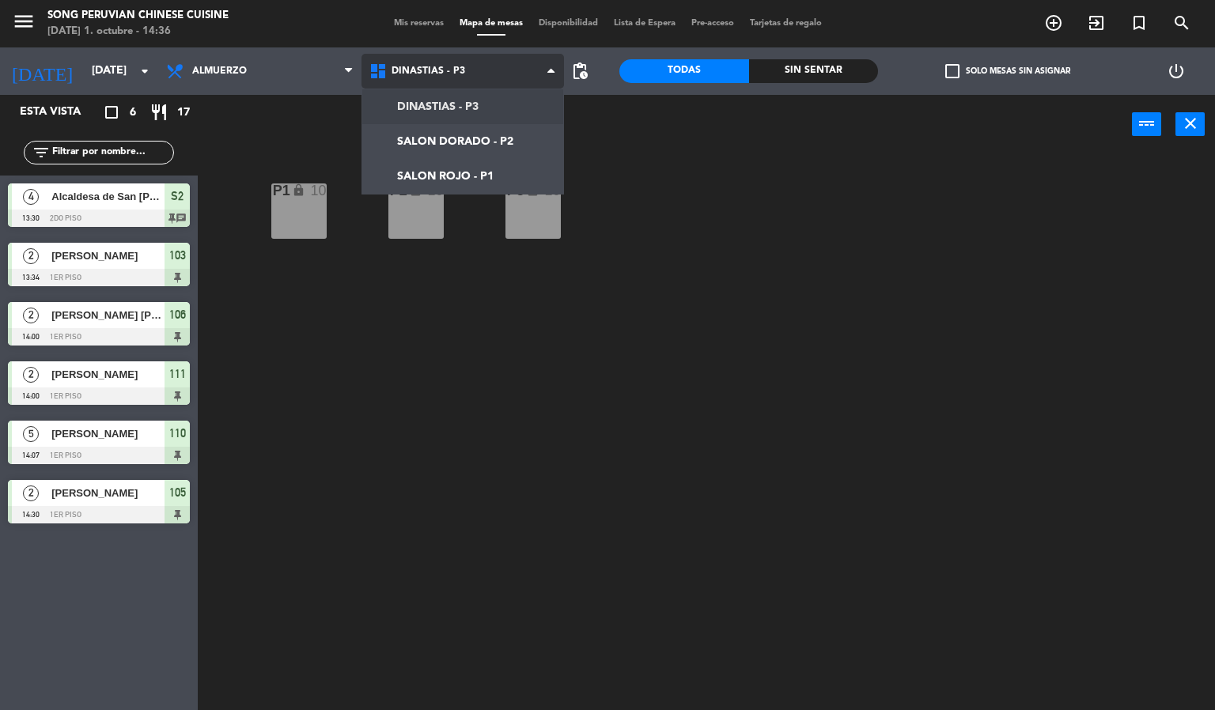
click at [428, 140] on ng-component "menu Song Peruvian Chinese Cuisine [DATE] 1. octubre - 14:36 Mis reservas Mapa …" at bounding box center [607, 355] width 1215 height 711
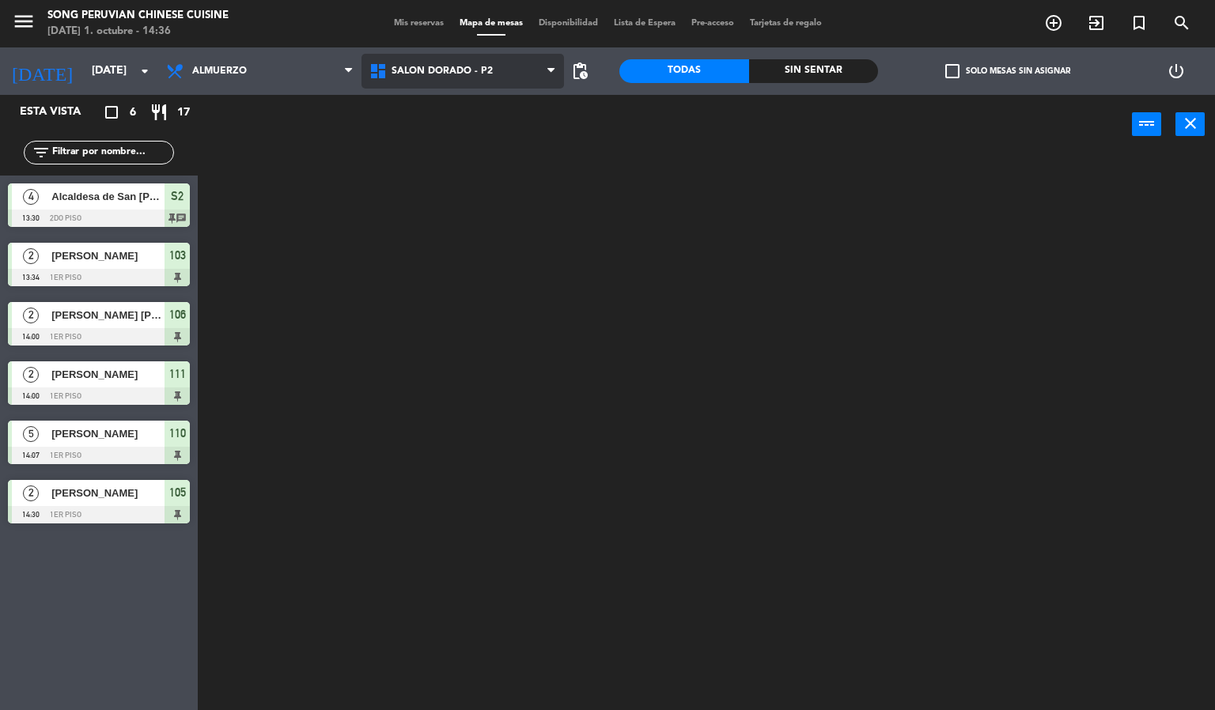
click at [428, 88] on span "SALON DORADO - P2" at bounding box center [462, 71] width 203 height 35
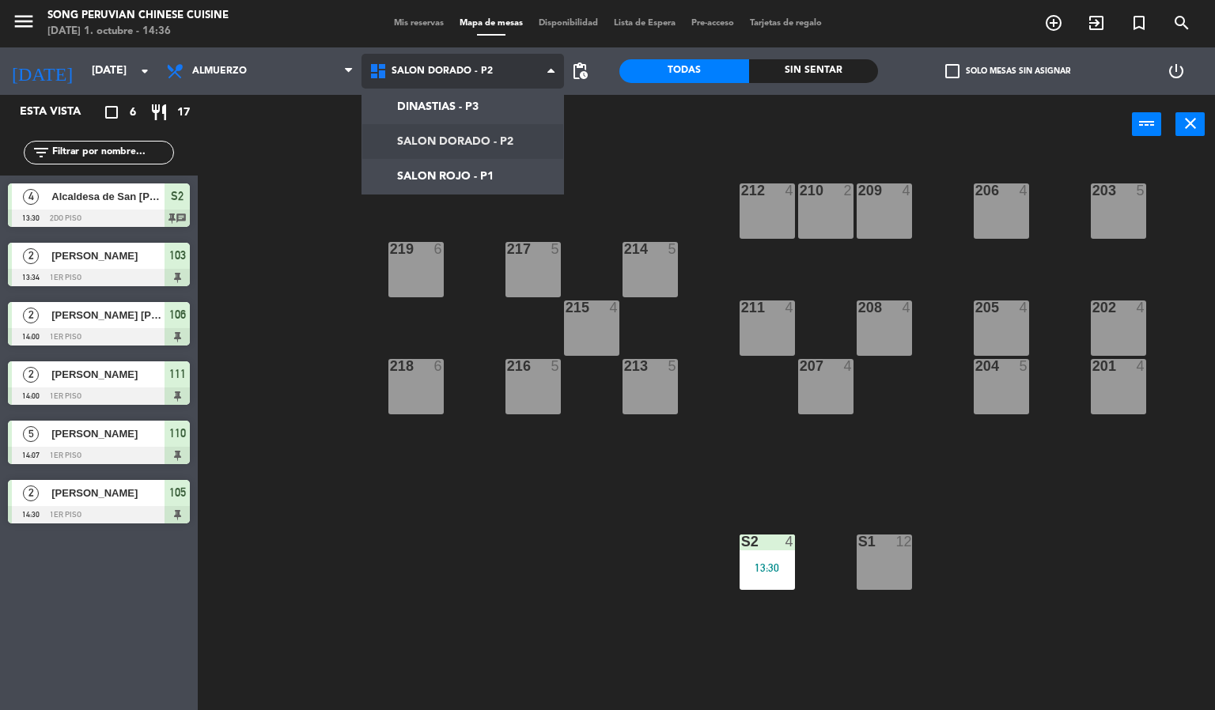
click at [432, 171] on ng-component "menu Song Peruvian Chinese Cuisine [DATE] 1. octubre - 14:36 Mis reservas Mapa …" at bounding box center [607, 355] width 1215 height 711
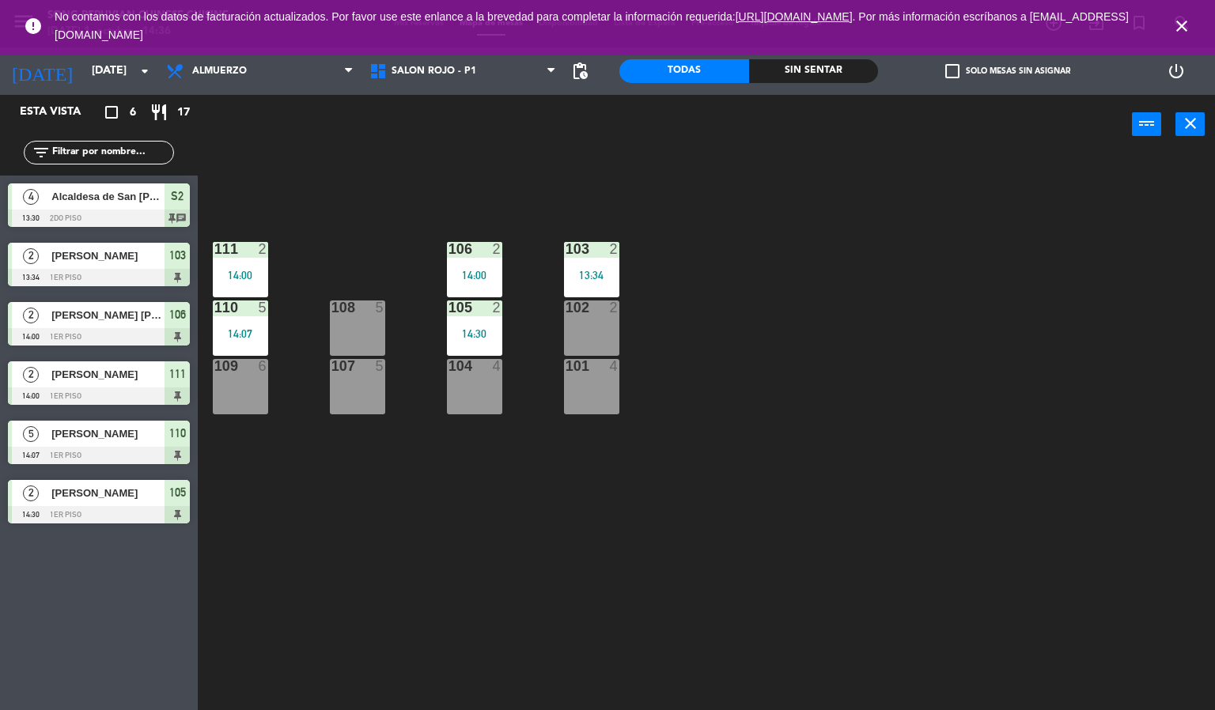
click at [1186, 31] on icon "close" at bounding box center [1181, 26] width 19 height 19
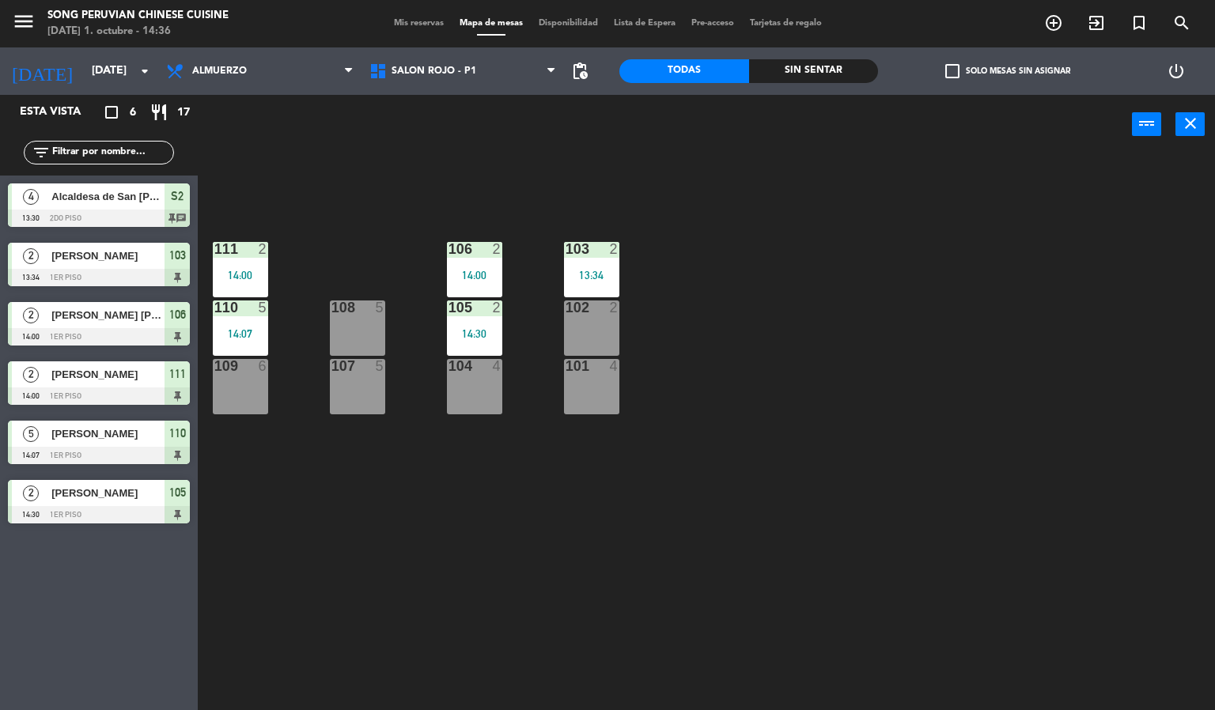
click at [1008, 306] on div "103 2 13:34 106 2 14:00 111 2 14:00 102 2 105 2 14:30 108 5 110 5 14:07 101 4 1…" at bounding box center [712, 433] width 1005 height 556
click at [762, 285] on div "103 2 13:34 106 2 14:00 111 2 14:00 102 2 105 2 14:30 108 5 110 5 14:07 101 4 1…" at bounding box center [712, 433] width 1005 height 556
click at [472, 221] on div "103 2 13:34 106 2 14:00 111 2 14:00 102 2 105 2 14:30 108 5 110 5 14:07 101 4 1…" at bounding box center [712, 433] width 1005 height 556
click at [470, 257] on div "106 2" at bounding box center [474, 250] width 55 height 16
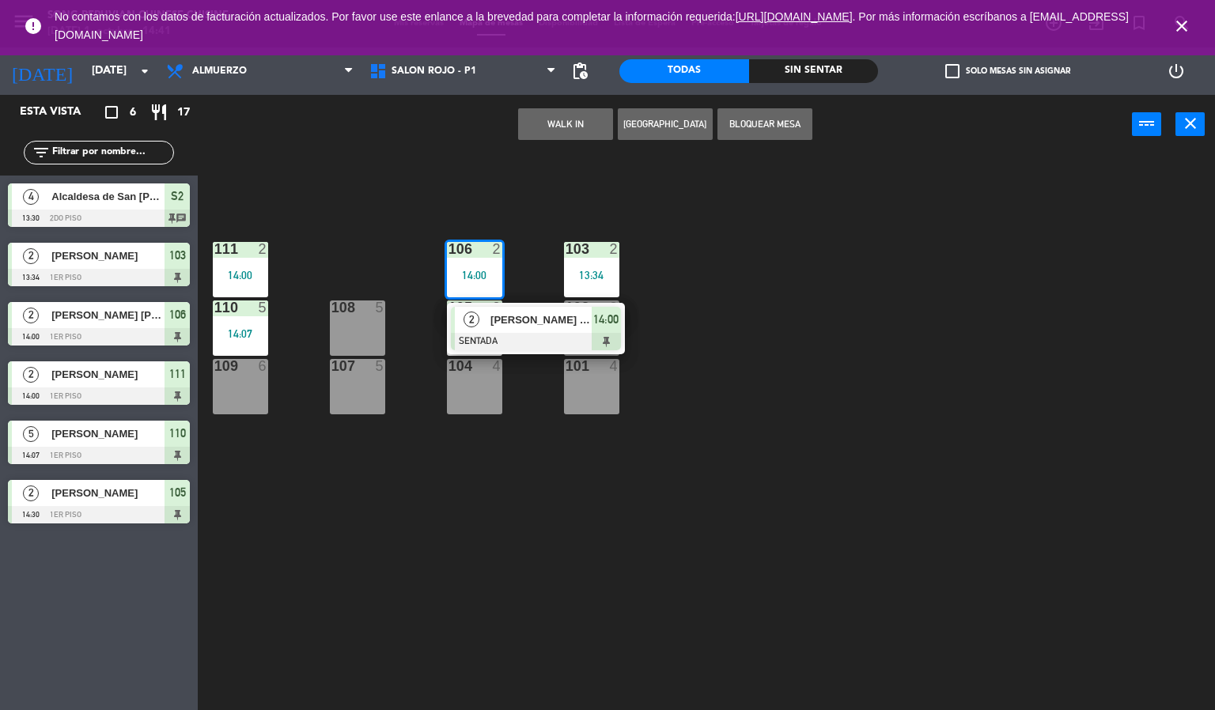
click at [546, 320] on span "[PERSON_NAME] [PERSON_NAME]" at bounding box center [540, 320] width 101 height 17
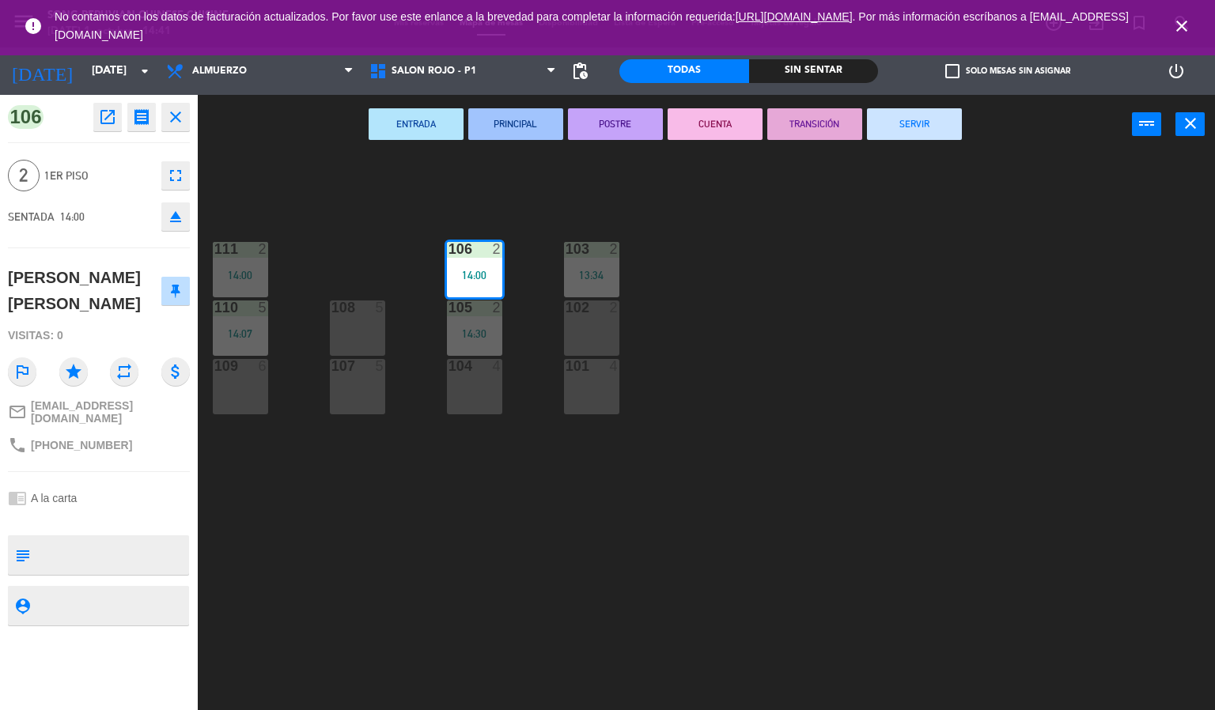
click at [720, 119] on button "CUENTA" at bounding box center [714, 124] width 95 height 32
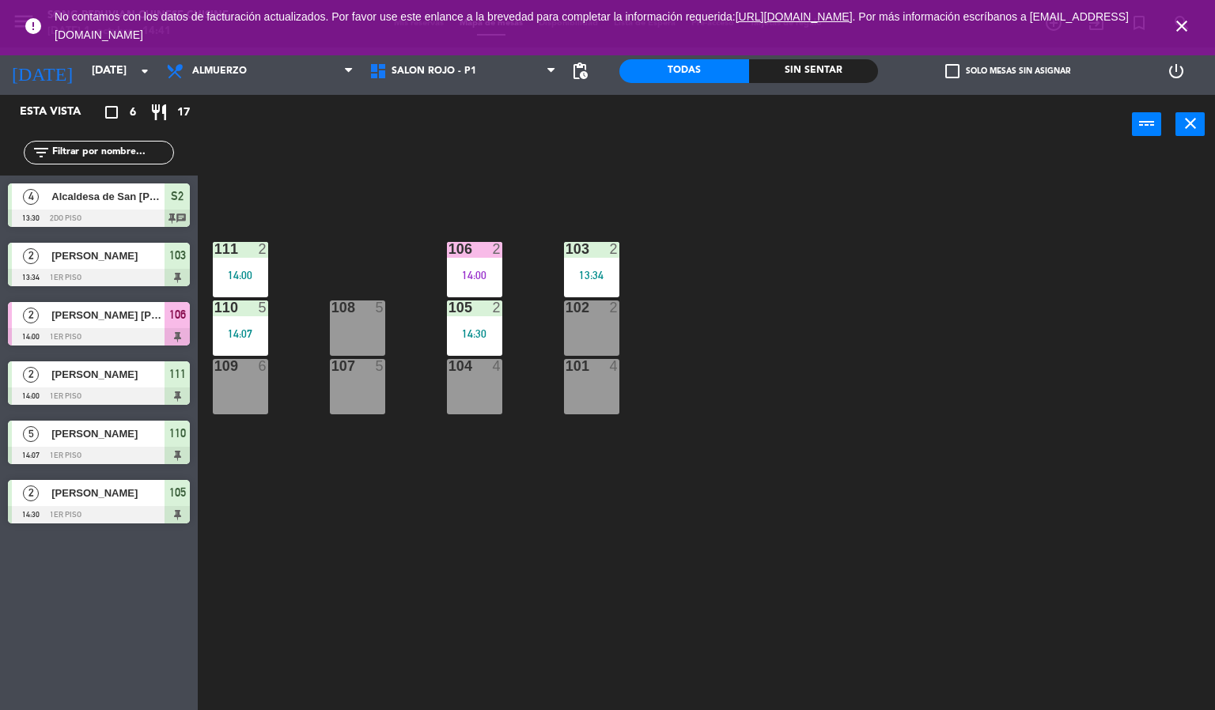
click at [817, 259] on div "103 2 13:34 106 2 14:00 111 2 14:00 102 2 105 2 14:30 108 5 110 5 14:07 101 4 1…" at bounding box center [712, 433] width 1005 height 556
click at [474, 243] on div at bounding box center [474, 249] width 26 height 14
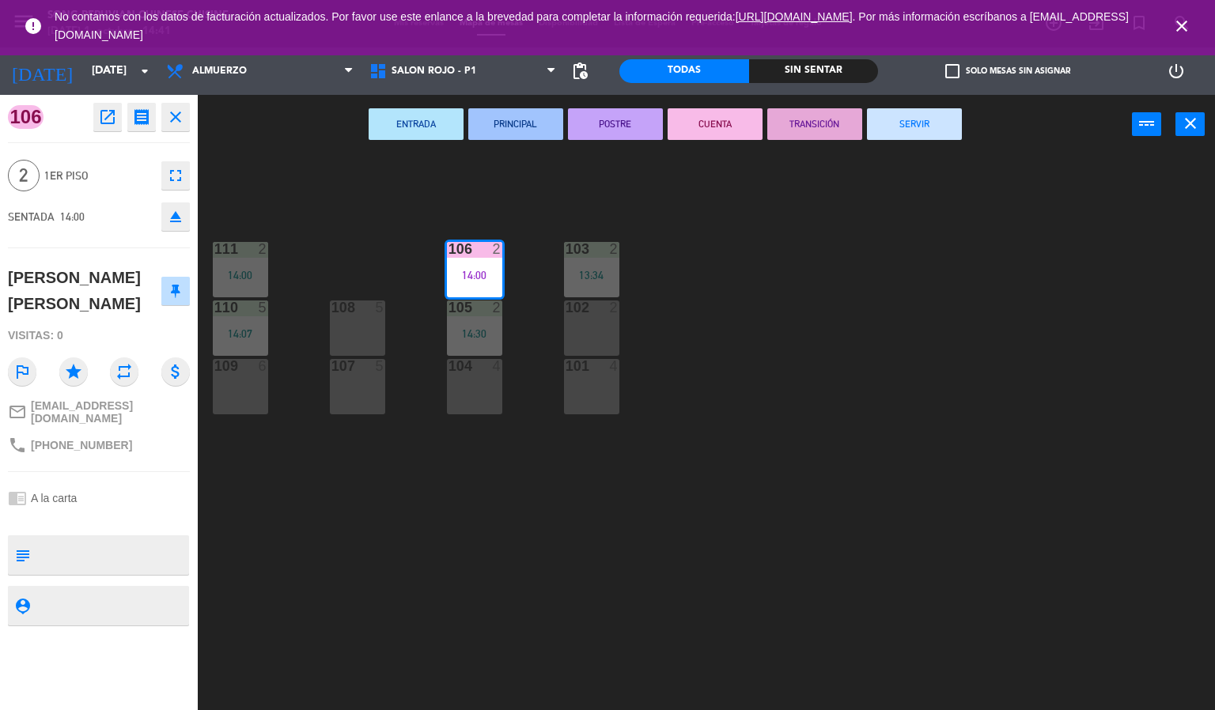
click at [898, 123] on button "SERVIR" at bounding box center [914, 124] width 95 height 32
click at [895, 297] on div "103 2 13:34 106 2 14:00 111 2 14:00 102 2 105 2 14:30 108 5 110 5 14:07 101 4 1…" at bounding box center [712, 433] width 1005 height 556
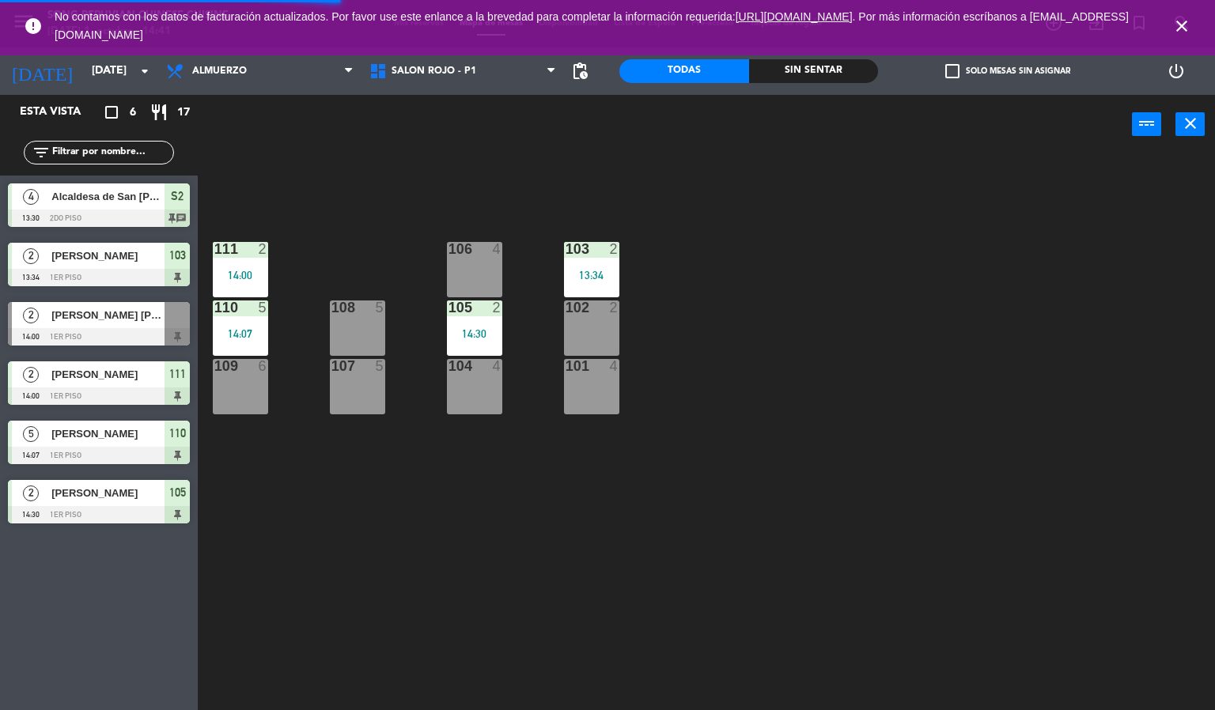
click at [1187, 20] on icon "close" at bounding box center [1181, 26] width 19 height 19
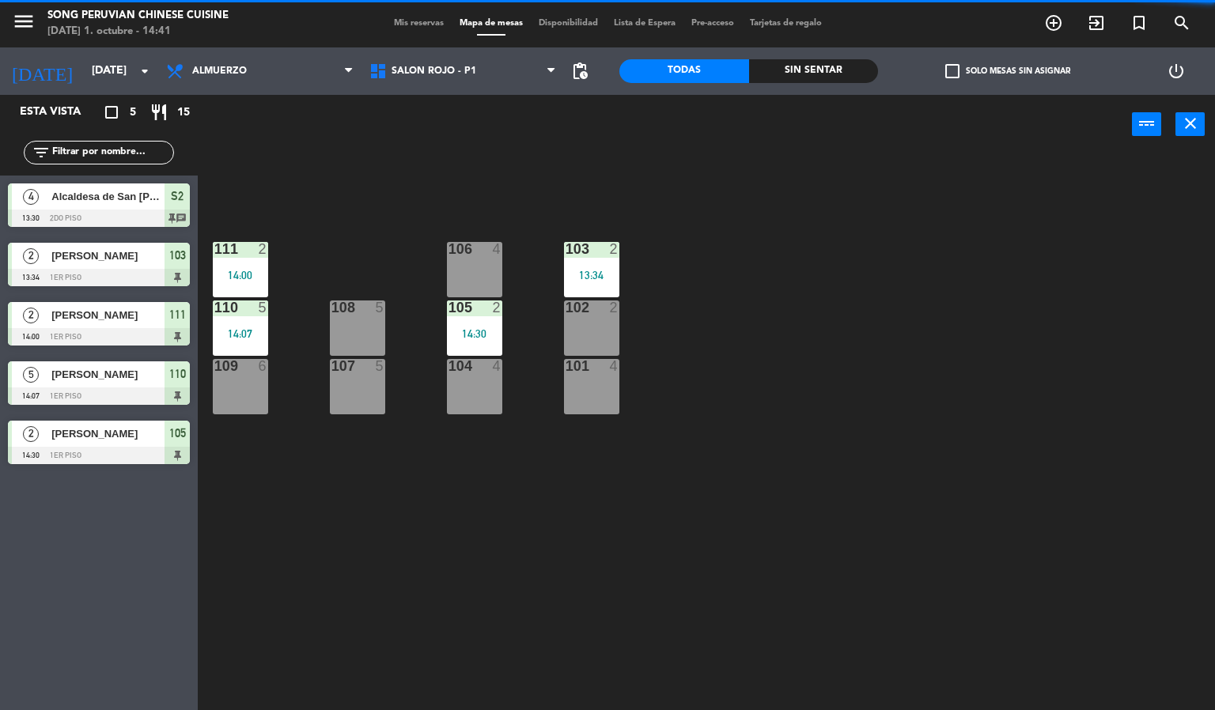
click at [888, 323] on div "103 2 13:34 106 4 111 2 14:00 102 2 105 2 14:30 108 5 110 5 14:07 101 4 104 4 1…" at bounding box center [712, 433] width 1005 height 556
click at [598, 389] on div "101 4" at bounding box center [591, 386] width 55 height 55
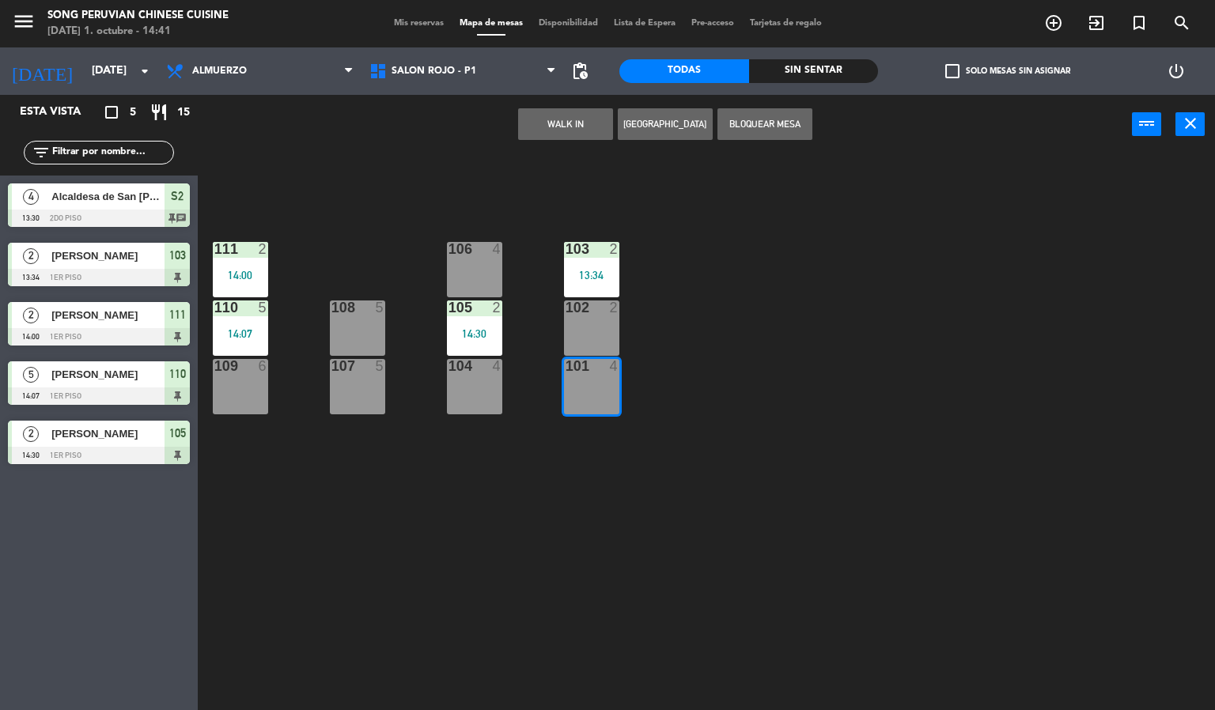
click at [471, 323] on div "105 2 14:30" at bounding box center [474, 327] width 55 height 55
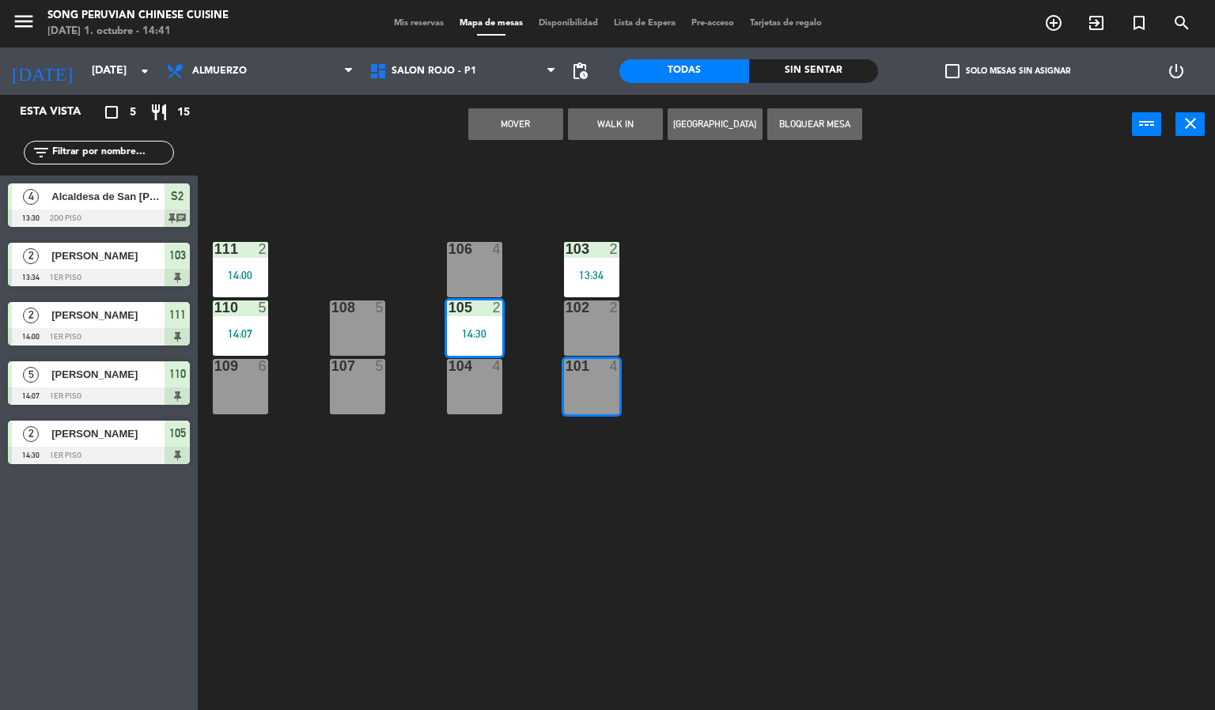
click at [548, 130] on button "Mover" at bounding box center [515, 124] width 95 height 32
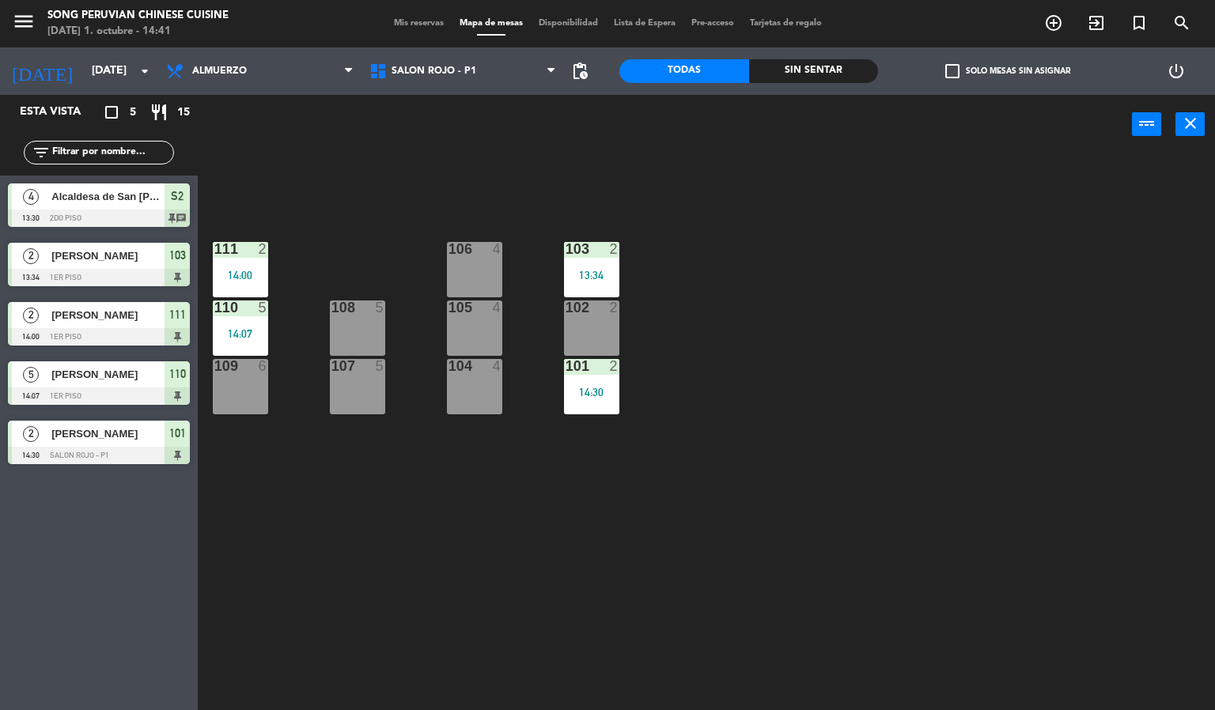
click at [869, 304] on div "103 2 13:34 106 4 111 2 14:00 102 2 105 4 108 5 110 5 14:07 101 2 14:30 104 4 1…" at bounding box center [712, 433] width 1005 height 556
click at [592, 372] on div at bounding box center [591, 366] width 26 height 14
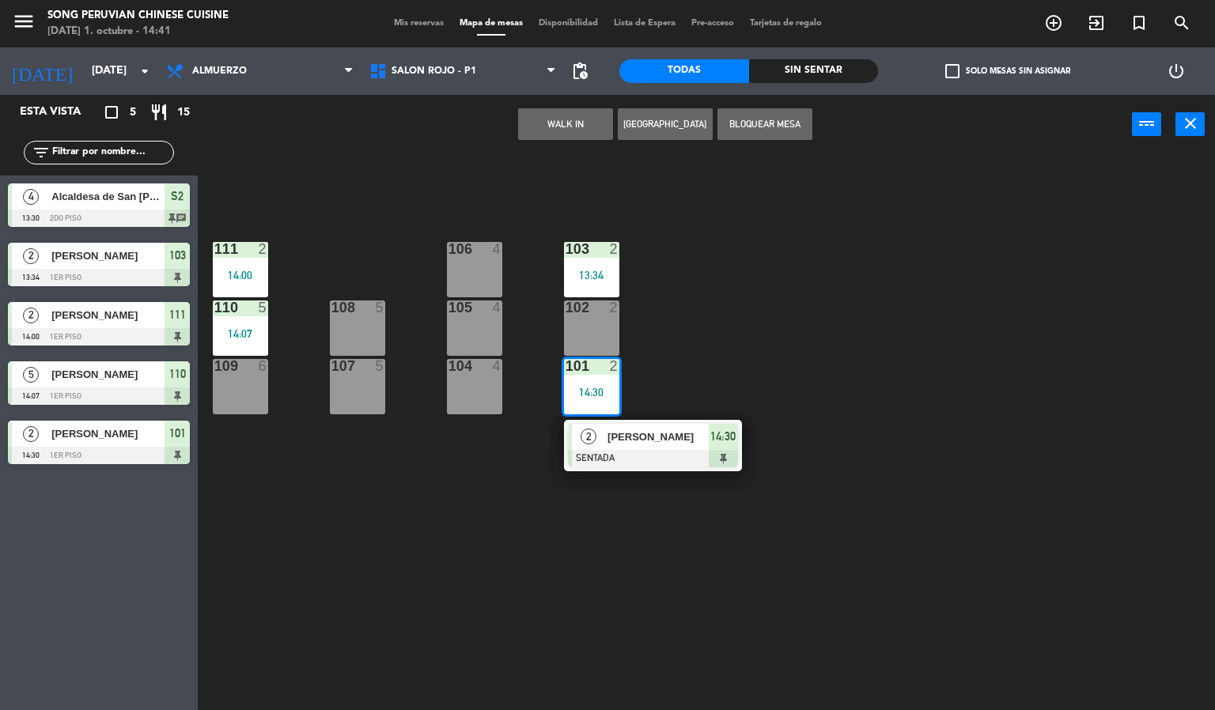
click at [940, 461] on div "103 2 13:34 106 4 111 2 14:00 102 2 105 4 108 5 110 5 14:07 101 2 14:30 2 [PERS…" at bounding box center [712, 433] width 1005 height 556
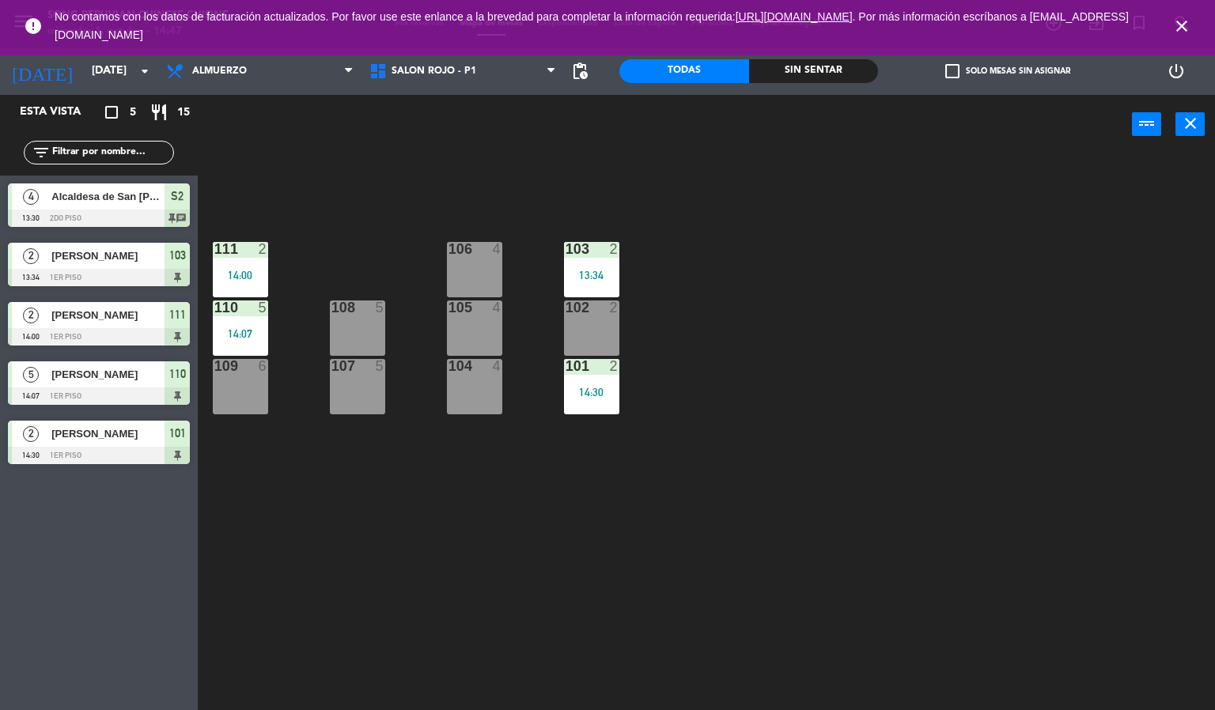
click at [1128, 17] on link ". Por más información escríbanos a [EMAIL_ADDRESS][DOMAIN_NAME]" at bounding box center [592, 25] width 1074 height 31
click at [1040, 255] on div "103 2 13:34 106 4 111 2 14:00 102 2 105 4 108 5 110 5 14:07 101 2 14:30 104 4 1…" at bounding box center [712, 433] width 1005 height 556
click at [1198, 24] on span "close" at bounding box center [1181, 26] width 43 height 43
click at [1181, 21] on icon "close" at bounding box center [1181, 26] width 19 height 19
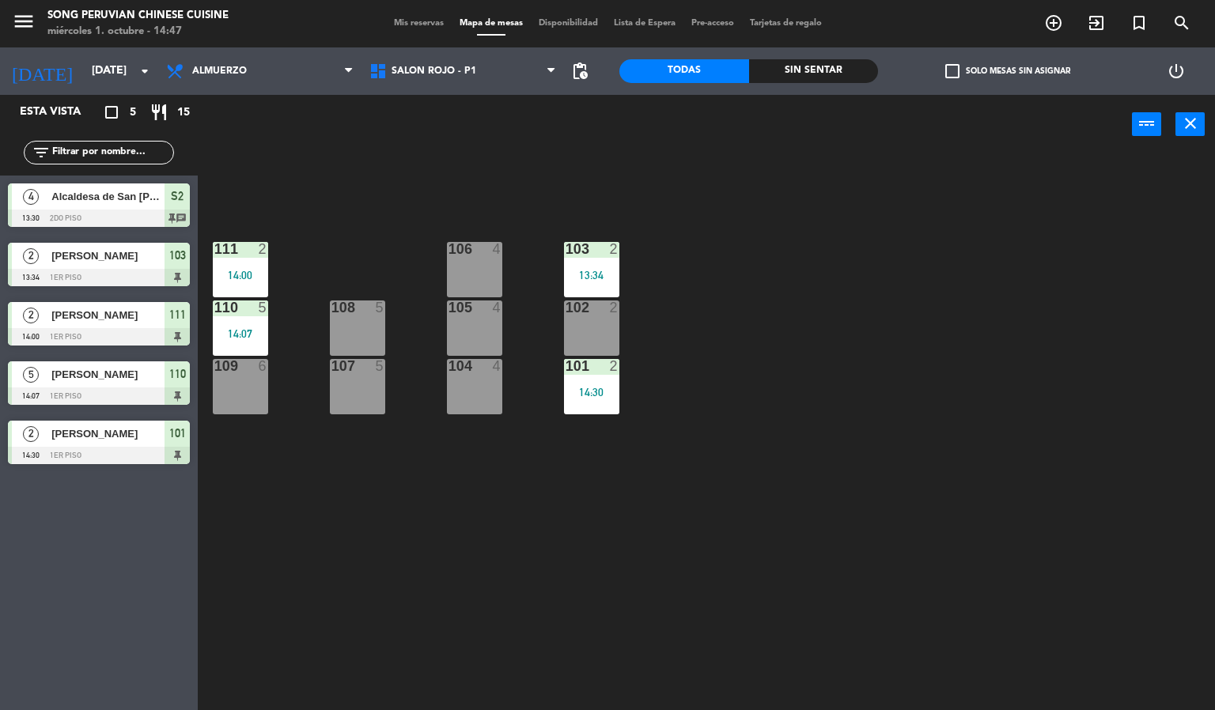
click at [1000, 304] on div "103 2 13:34 106 4 111 2 14:00 102 2 105 4 108 5 110 5 14:07 101 2 14:30 104 4 1…" at bounding box center [712, 433] width 1005 height 556
click at [594, 245] on div at bounding box center [591, 249] width 26 height 14
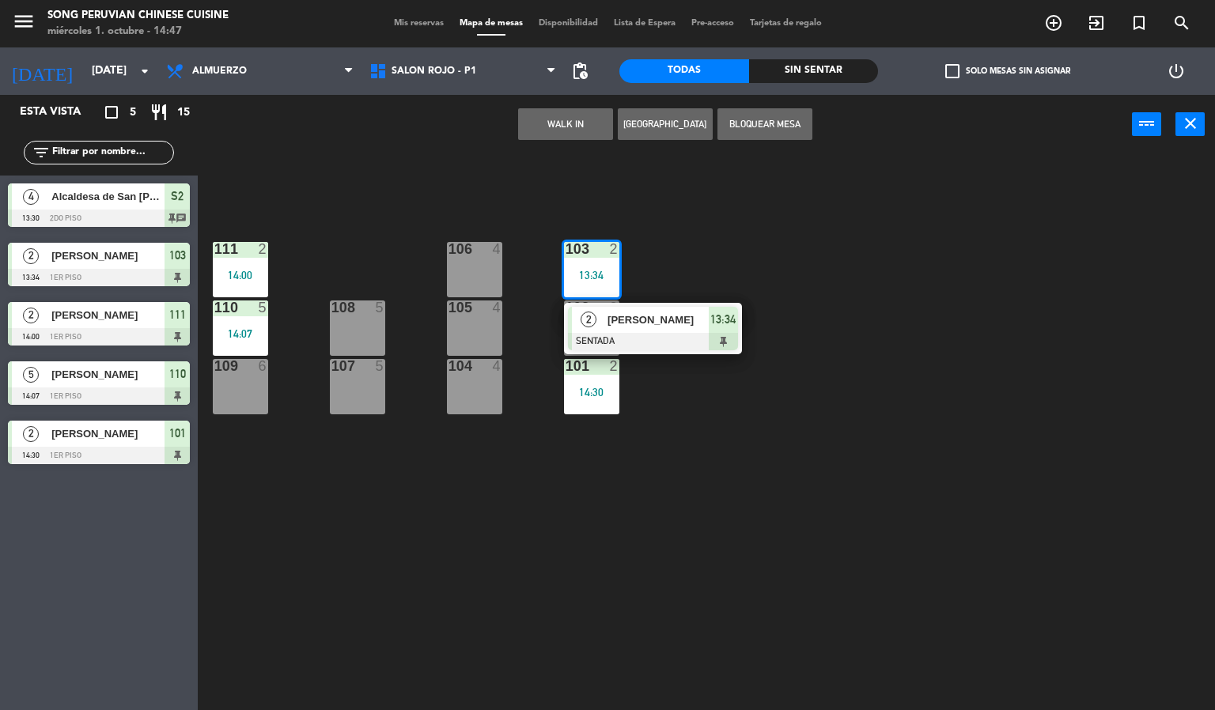
click at [660, 342] on div at bounding box center [653, 341] width 170 height 17
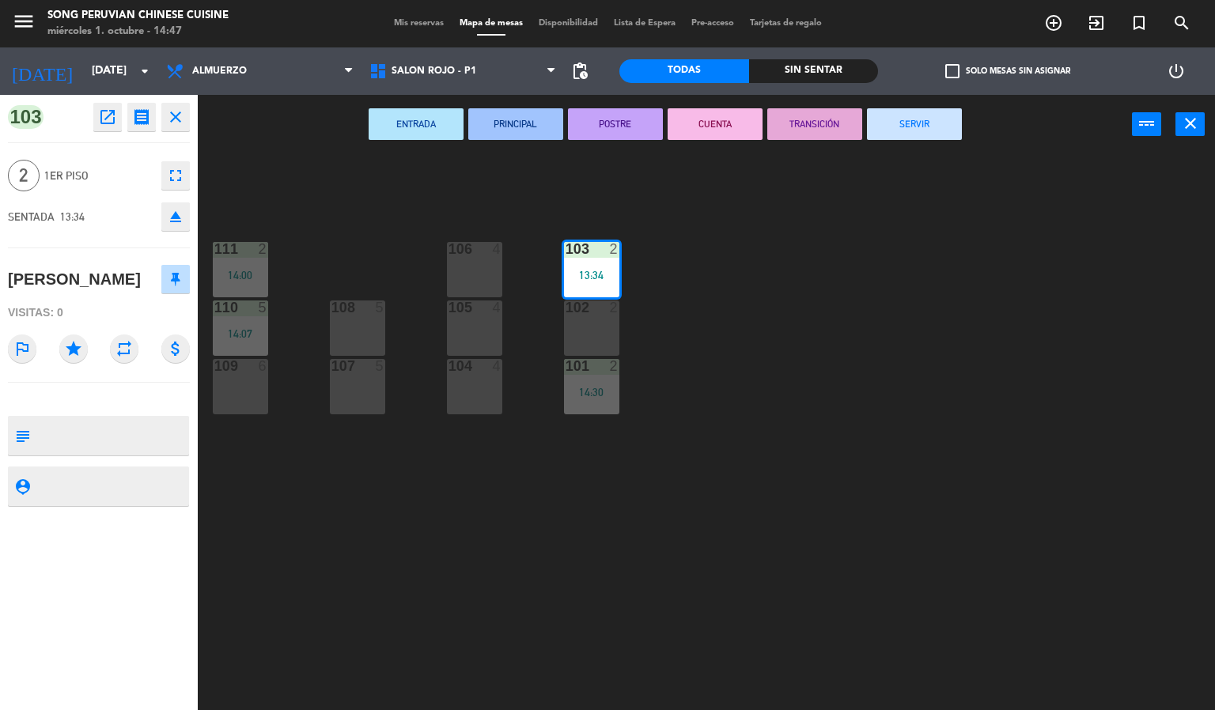
click at [714, 122] on button "CUENTA" at bounding box center [714, 124] width 95 height 32
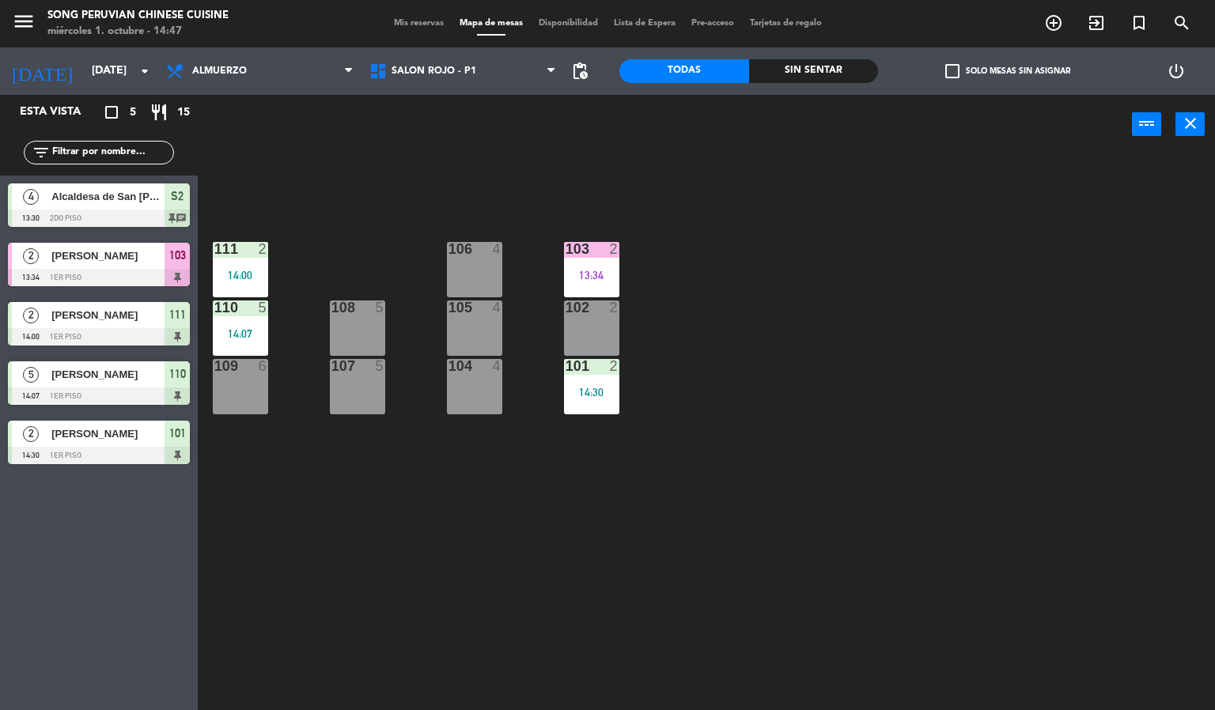
click at [869, 394] on div "103 2 13:34 106 4 111 2 14:00 102 2 105 4 108 5 110 5 14:07 101 2 14:30 104 4 1…" at bounding box center [712, 433] width 1005 height 556
click at [752, 306] on div "103 2 13:34 106 4 111 2 14:00 102 2 105 4 108 5 110 5 14:07 101 2 14:30 104 4 1…" at bounding box center [712, 433] width 1005 height 556
click at [259, 78] on span "Almuerzo" at bounding box center [259, 71] width 203 height 35
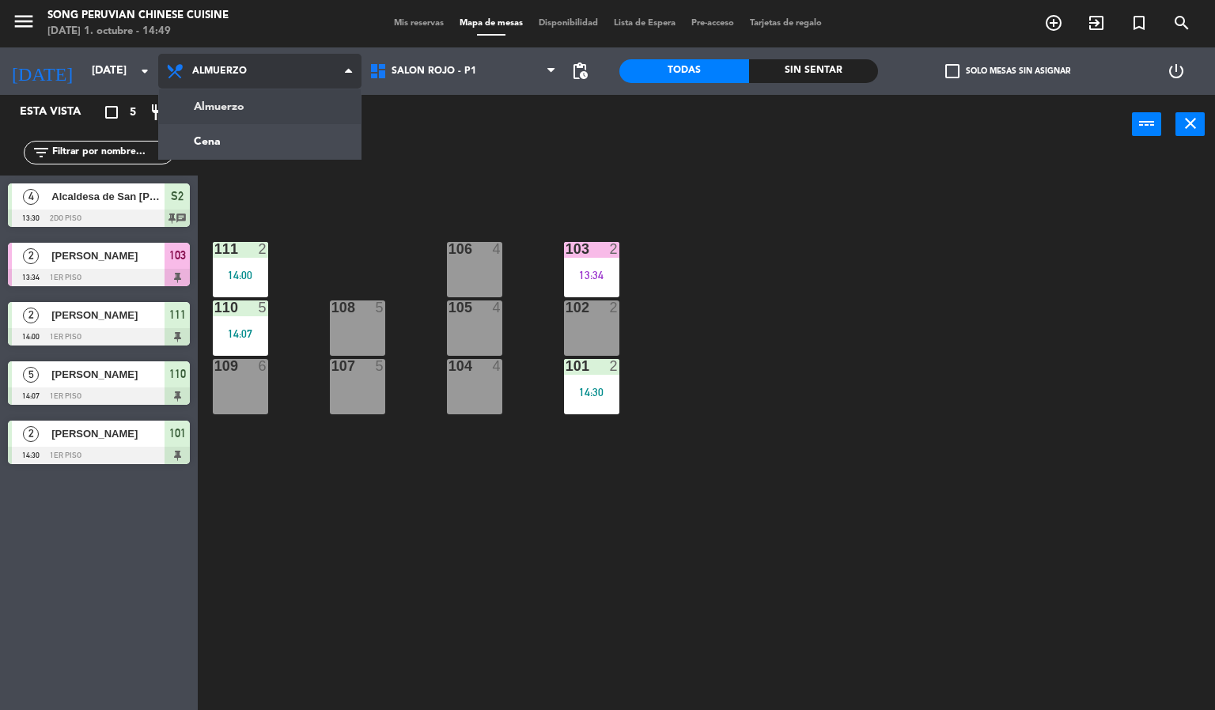
click at [307, 152] on ng-component "menu Song Peruvian Chinese Cuisine [DATE] 1. octubre - 14:49 Mis reservas Mapa …" at bounding box center [607, 355] width 1215 height 711
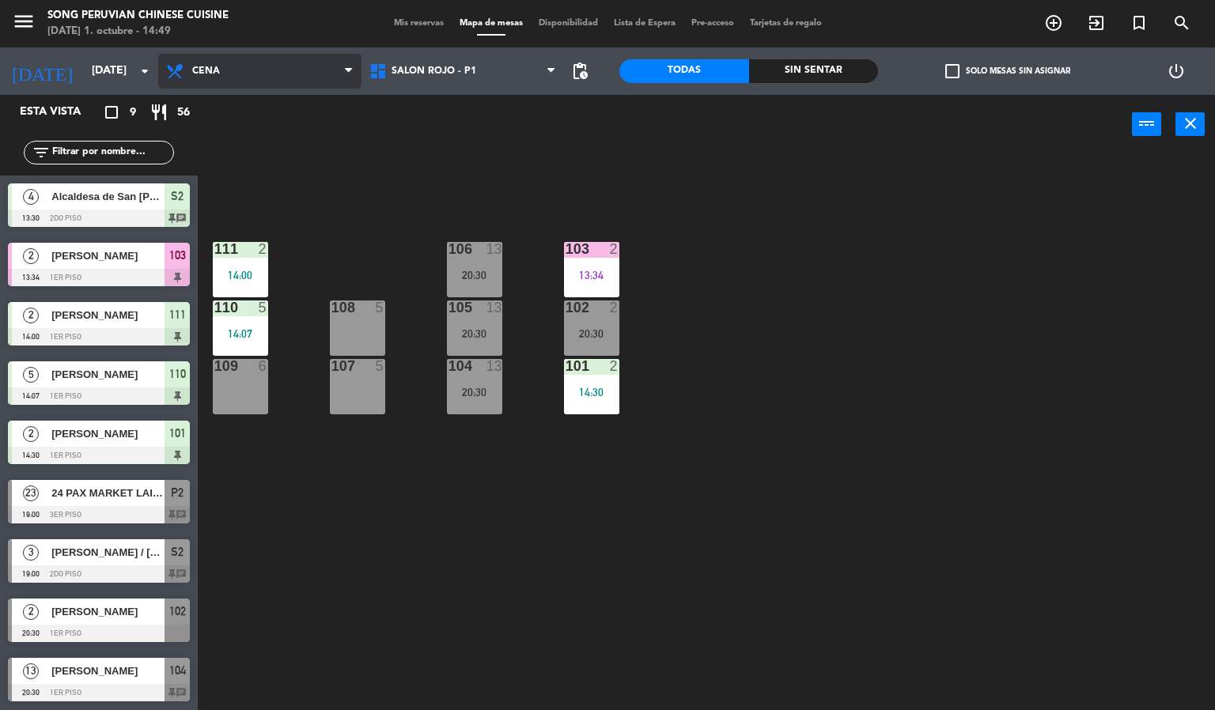
scroll to position [1, 0]
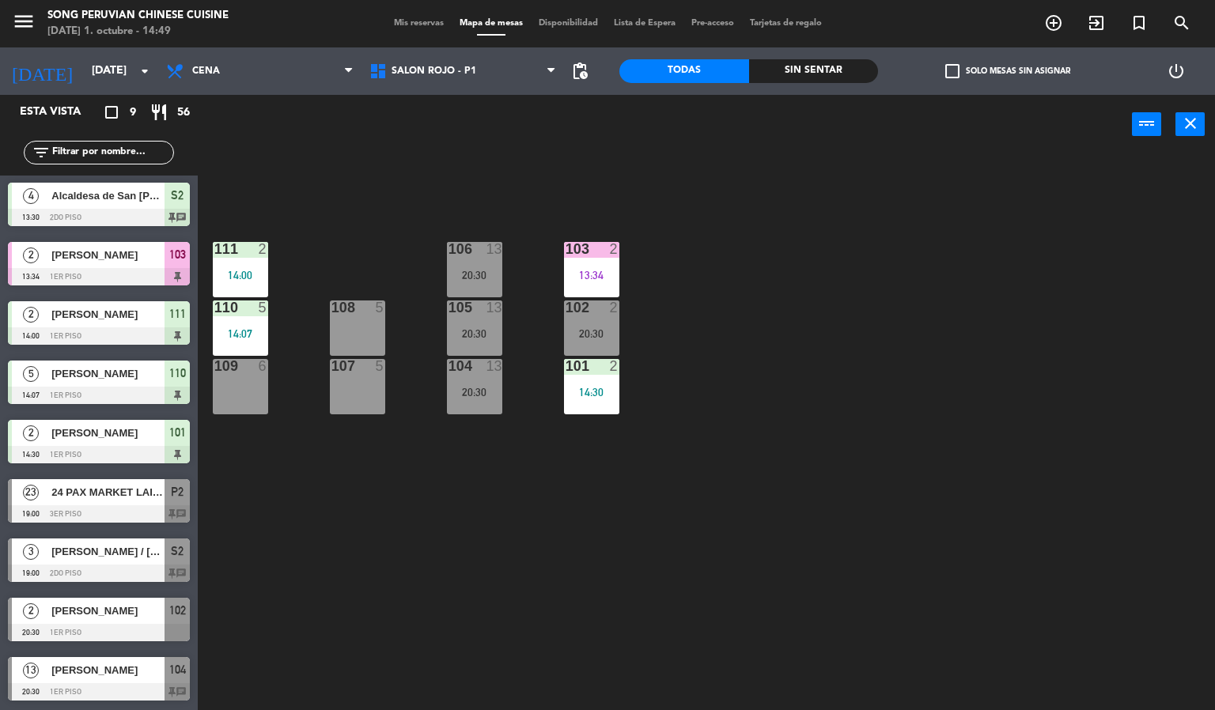
click at [141, 503] on div "24 PAX MARKET LAIFU" at bounding box center [107, 492] width 115 height 26
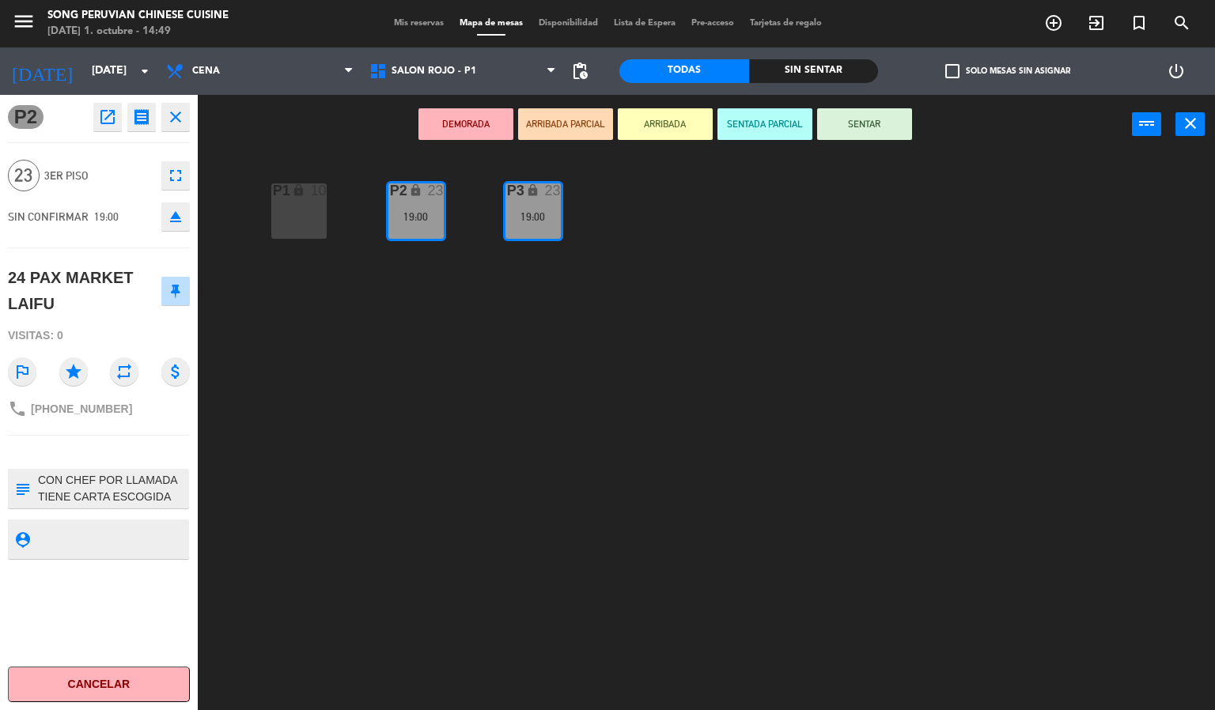
scroll to position [0, 0]
click at [625, 444] on div "P2 lock 23 19:00 P3 lock 23 19:00 P1 lock 10" at bounding box center [712, 433] width 1005 height 556
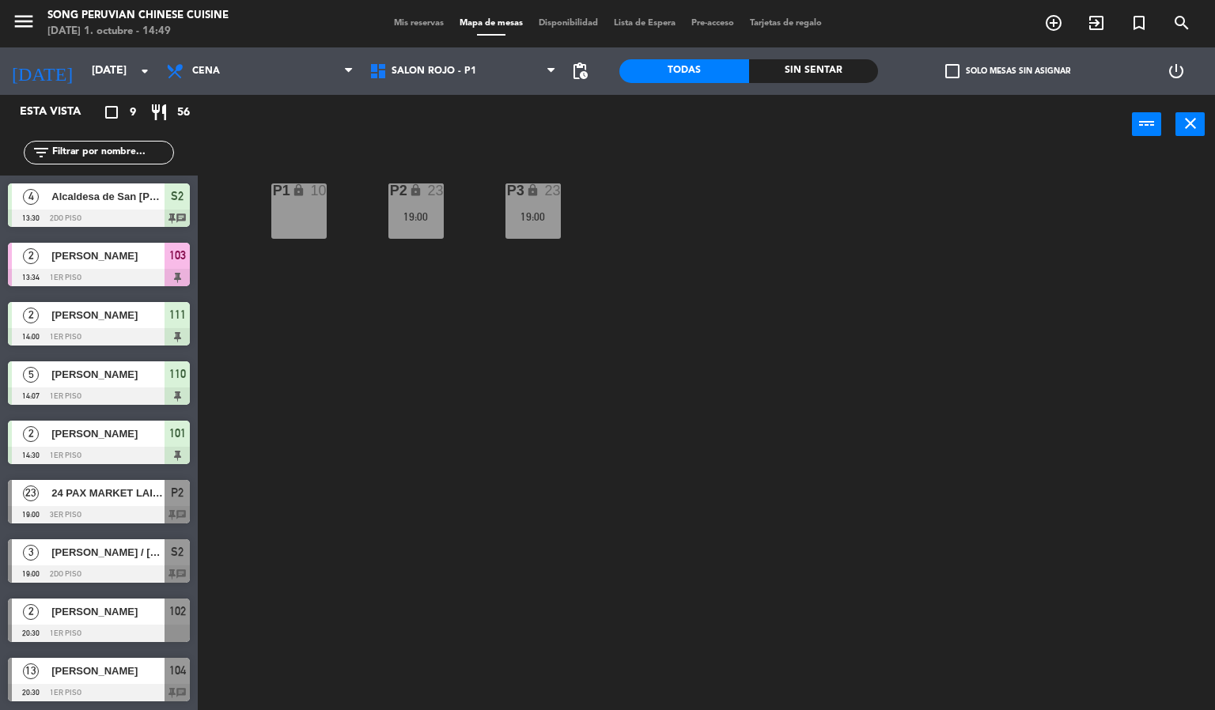
scroll to position [1, 0]
click at [352, 440] on div "P2 lock 23 19:00 P3 lock 23 19:00 P1 lock 10" at bounding box center [712, 433] width 1005 height 556
click at [136, 565] on div at bounding box center [99, 573] width 182 height 17
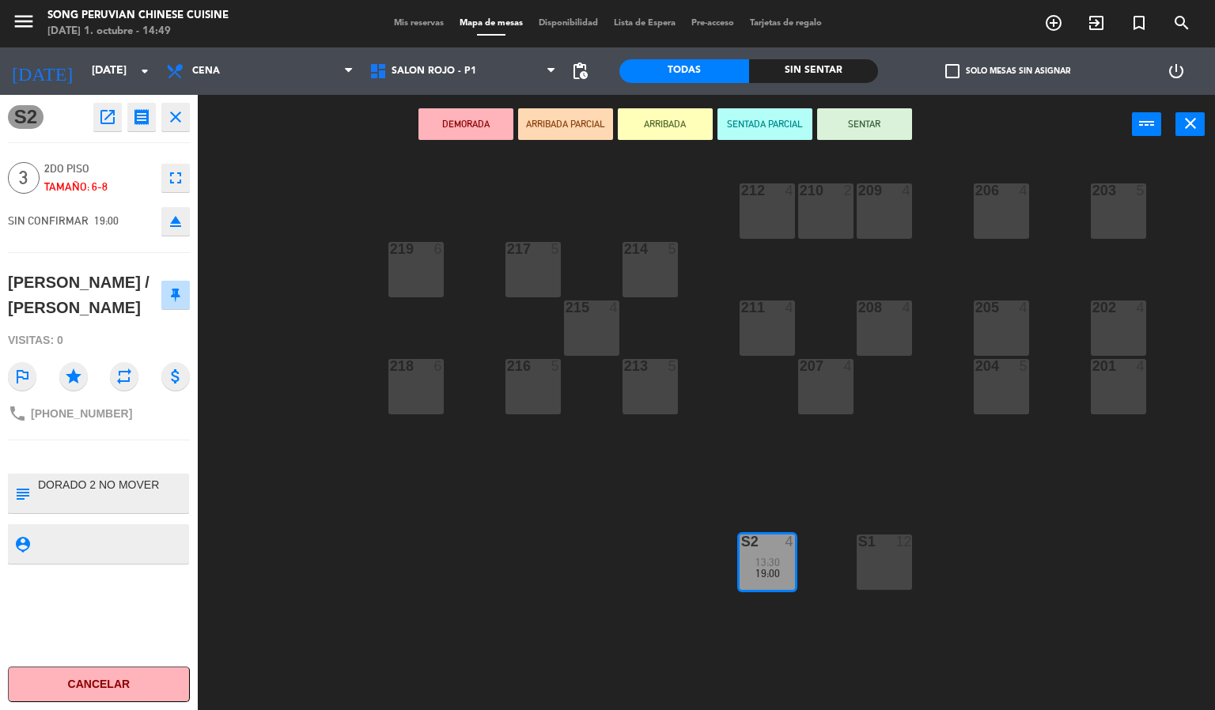
click at [515, 553] on div "203 5 206 4 210 2 212 4 209 4 214 5 217 5 219 6 202 4 205 4 208 4 211 4 215 4 2…" at bounding box center [712, 433] width 1005 height 556
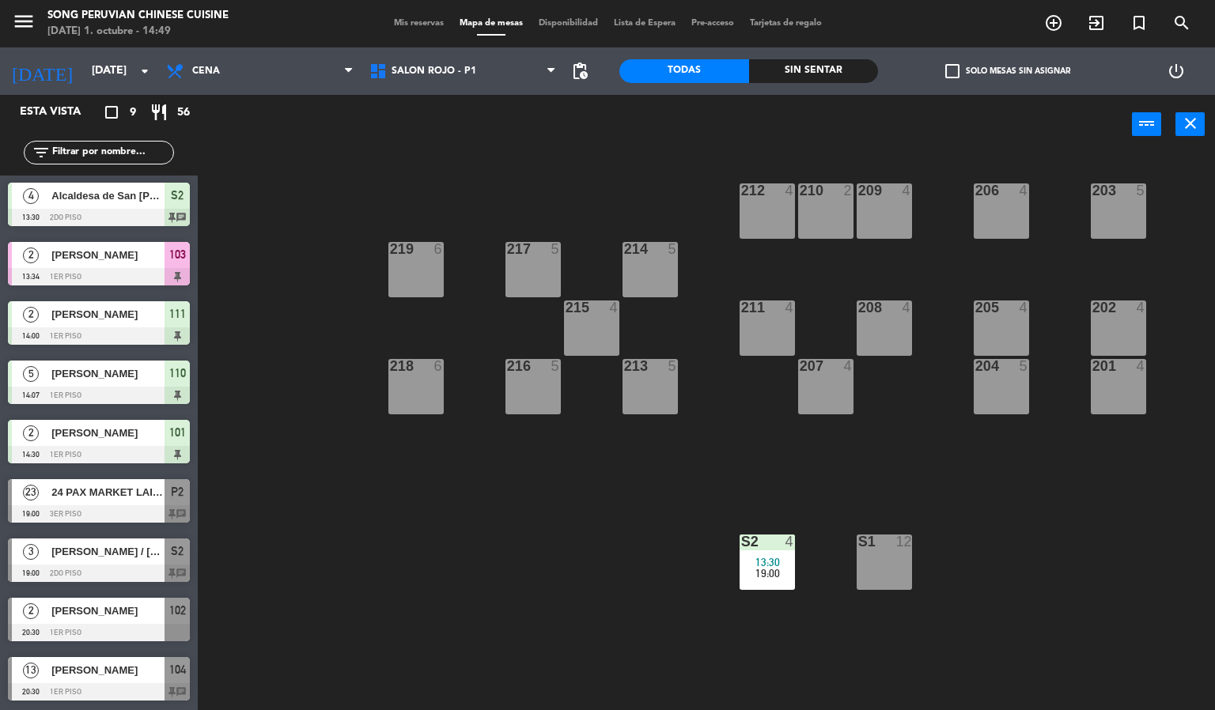
click at [331, 512] on div "203 5 206 4 210 2 212 4 209 4 214 5 217 5 219 6 202 4 205 4 208 4 211 4 215 4 2…" at bounding box center [712, 433] width 1005 height 556
click at [123, 565] on div at bounding box center [99, 573] width 182 height 17
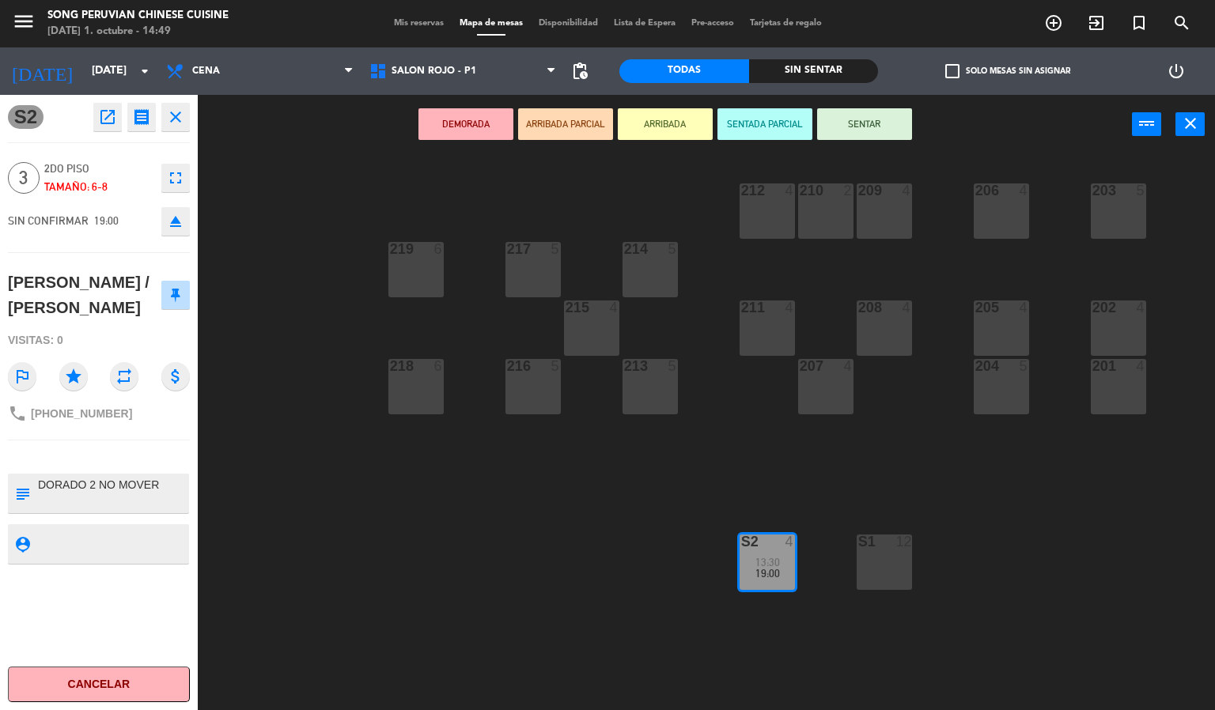
click at [487, 544] on div "203 5 206 4 210 2 212 4 209 4 214 5 217 5 219 6 202 4 205 4 208 4 211 4 215 4 2…" at bounding box center [712, 433] width 1005 height 556
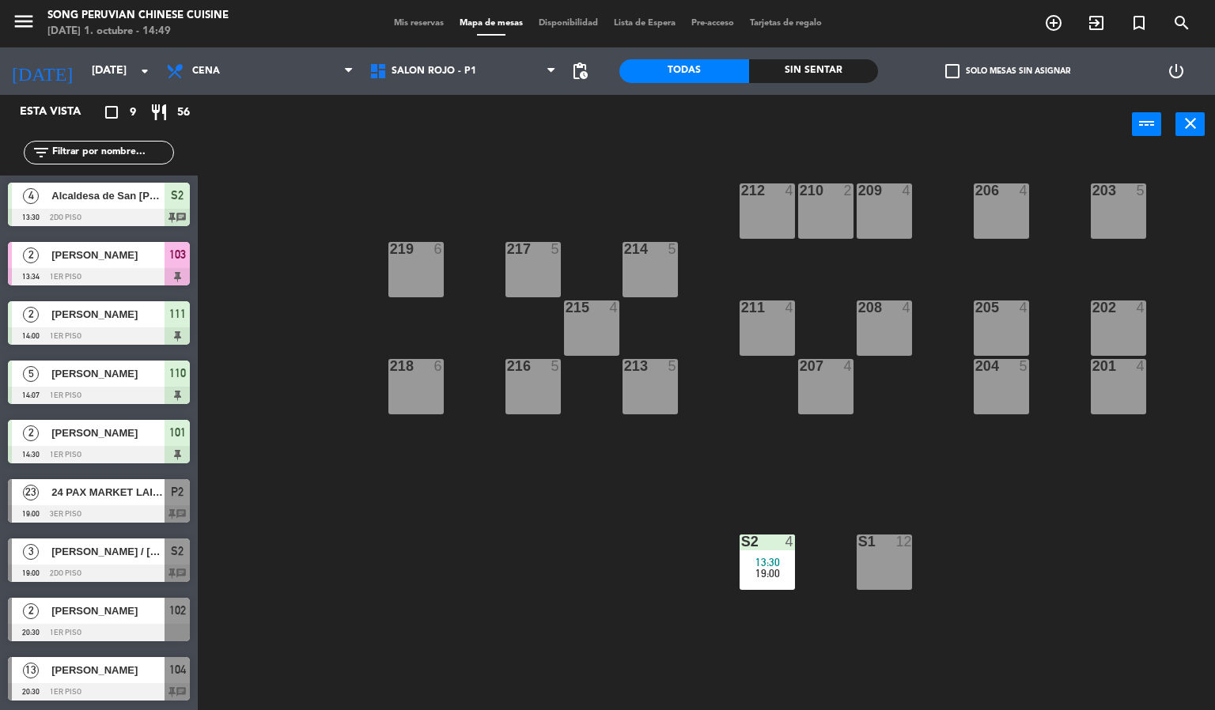
click at [358, 549] on div "203 5 206 4 210 2 212 4 209 4 214 5 217 5 219 6 202 4 205 4 208 4 211 4 215 4 2…" at bounding box center [712, 433] width 1005 height 556
click at [229, 71] on span "Cena" at bounding box center [259, 71] width 203 height 35
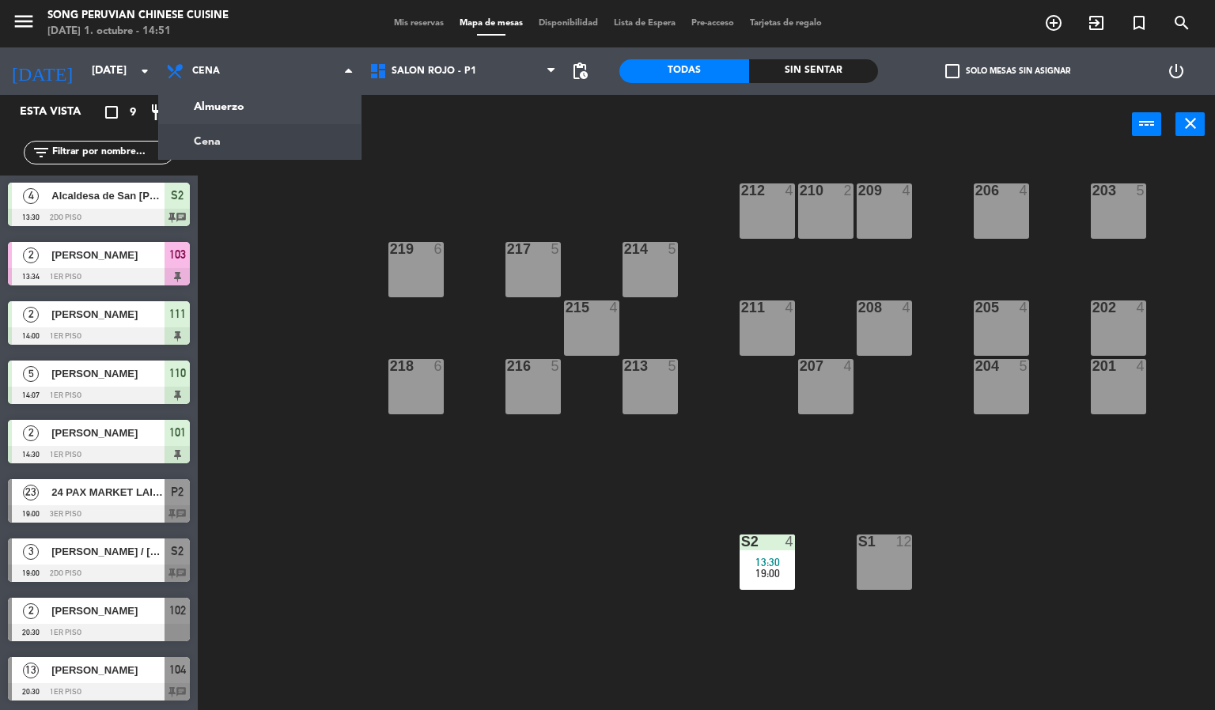
click at [301, 607] on div "203 5 206 4 210 2 212 4 209 4 214 5 217 5 219 6 202 4 205 4 208 4 211 4 215 4 2…" at bounding box center [712, 433] width 1005 height 556
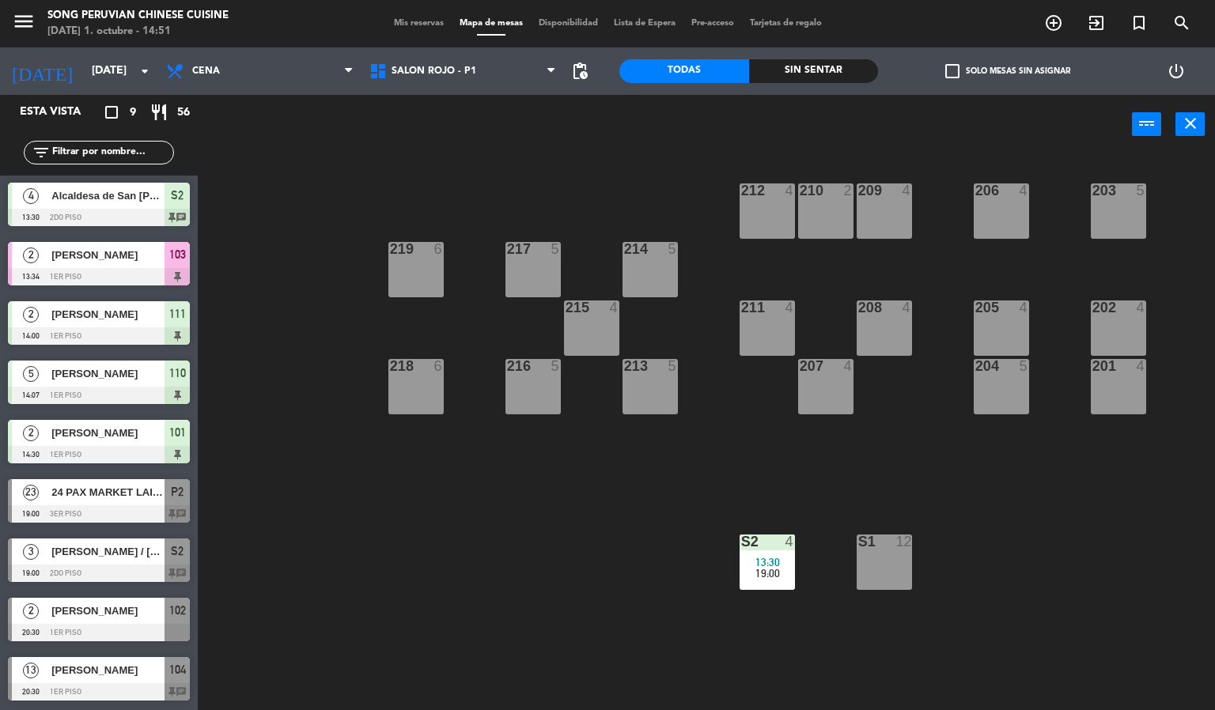
click at [353, 593] on div "203 5 206 4 210 2 212 4 209 4 214 5 217 5 219 6 202 4 205 4 208 4 211 4 215 4 2…" at bounding box center [712, 433] width 1005 height 556
click at [119, 694] on div at bounding box center [99, 691] width 182 height 17
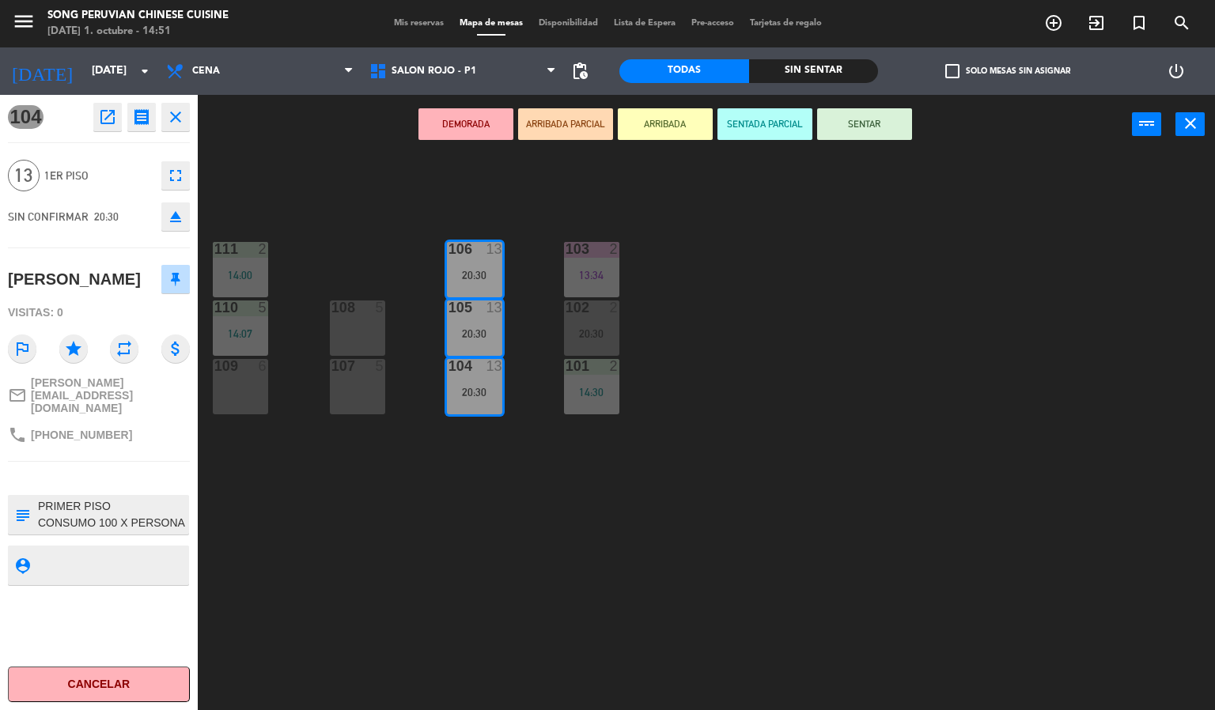
click at [378, 554] on div "103 2 13:34 106 13 20:30 111 2 14:00 102 2 20:30 105 13 20:30 108 5 110 5 14:07…" at bounding box center [712, 433] width 1005 height 556
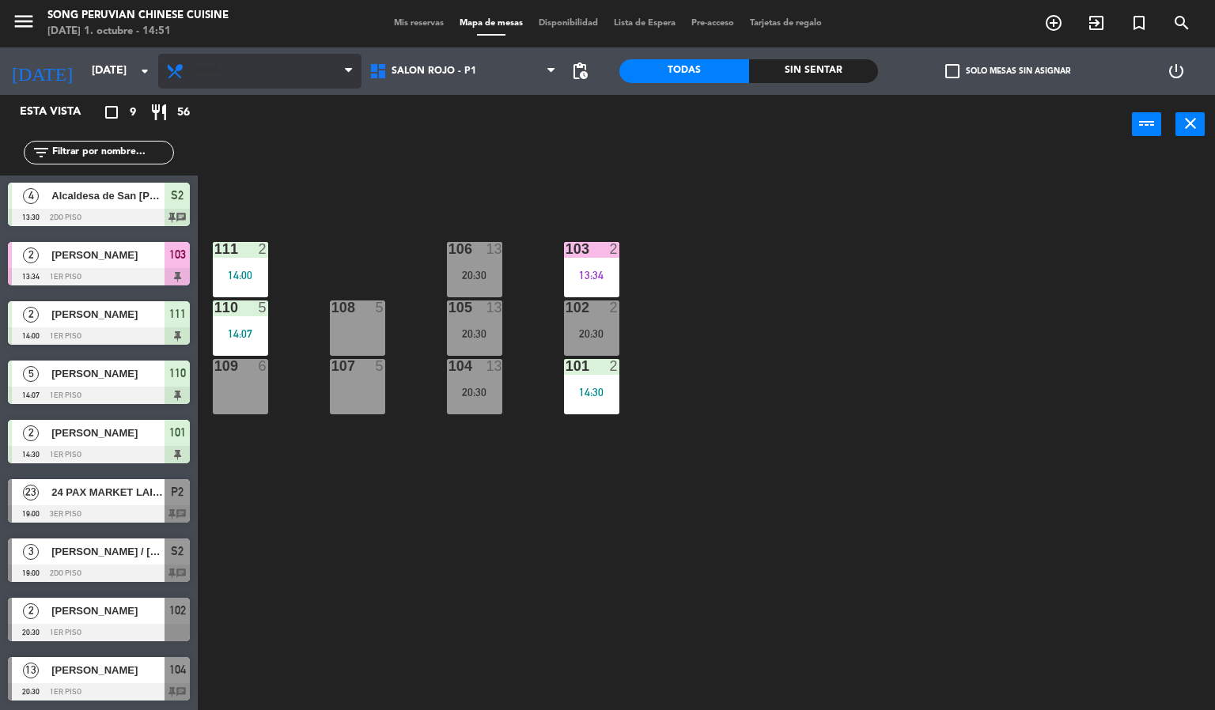
click at [229, 71] on span "Cena" at bounding box center [259, 71] width 203 height 35
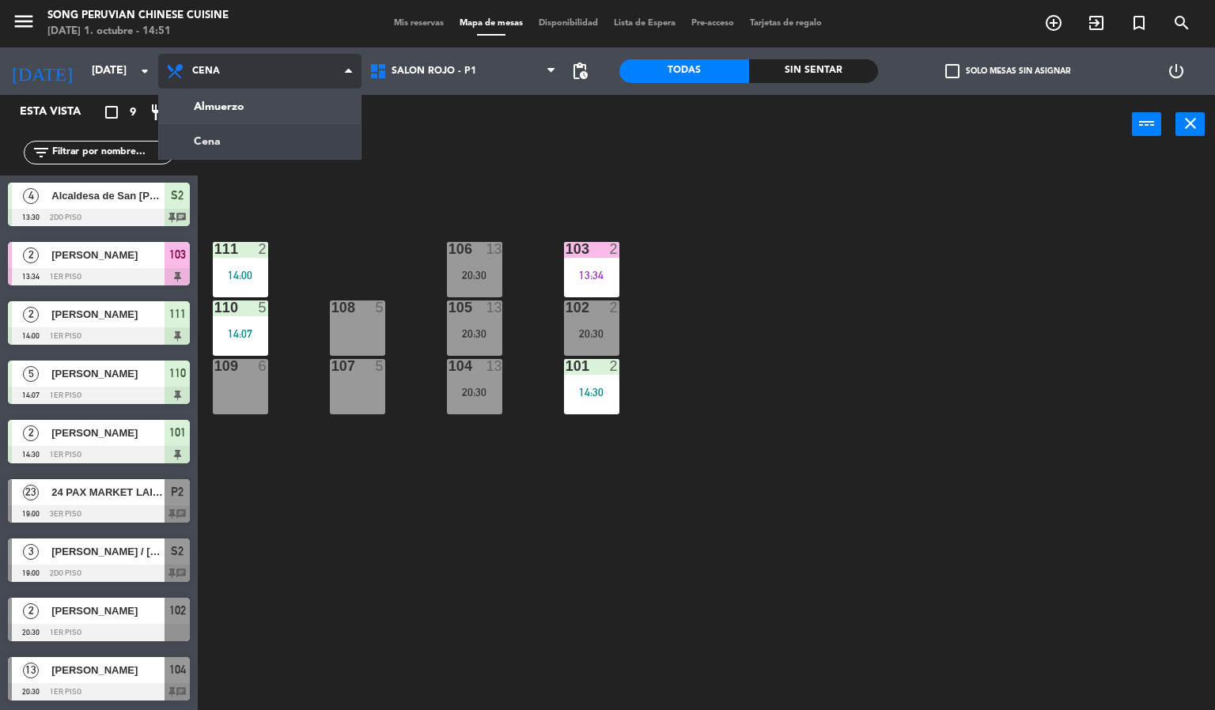
click at [270, 114] on ng-component "menu Song Peruvian Chinese Cuisine [DATE] 1. octubre - 14:51 Mis reservas Mapa …" at bounding box center [607, 355] width 1215 height 711
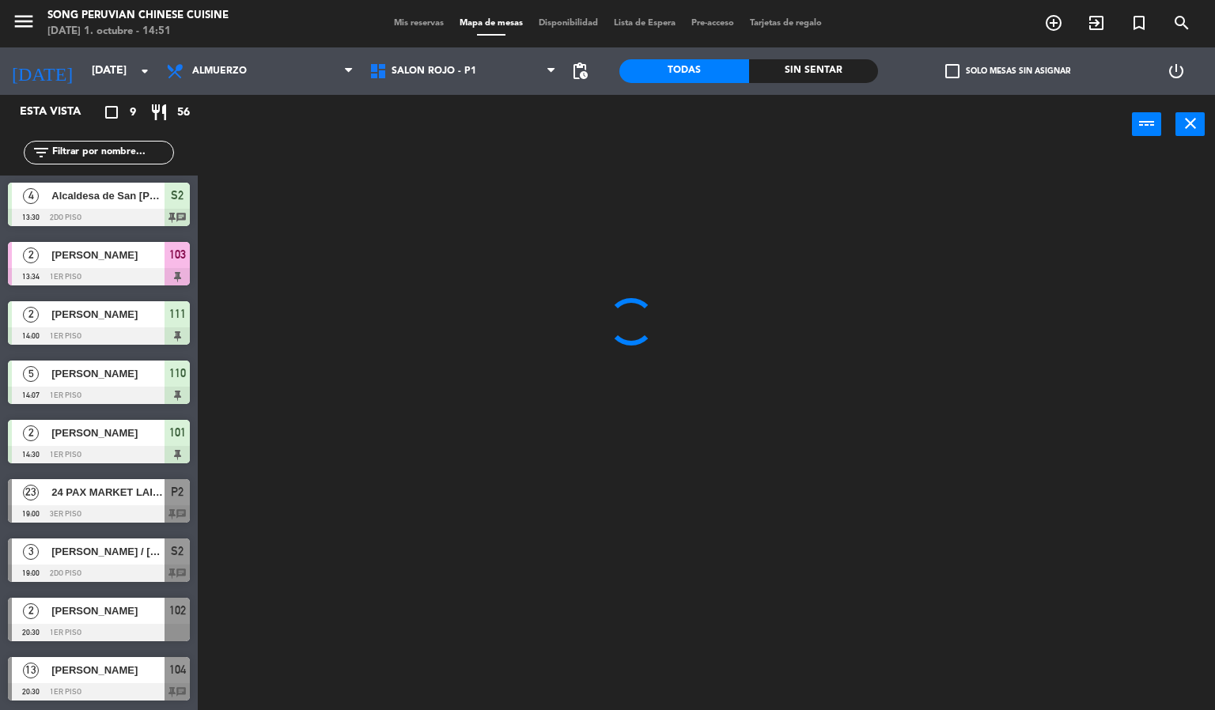
click at [373, 586] on div at bounding box center [712, 433] width 1005 height 556
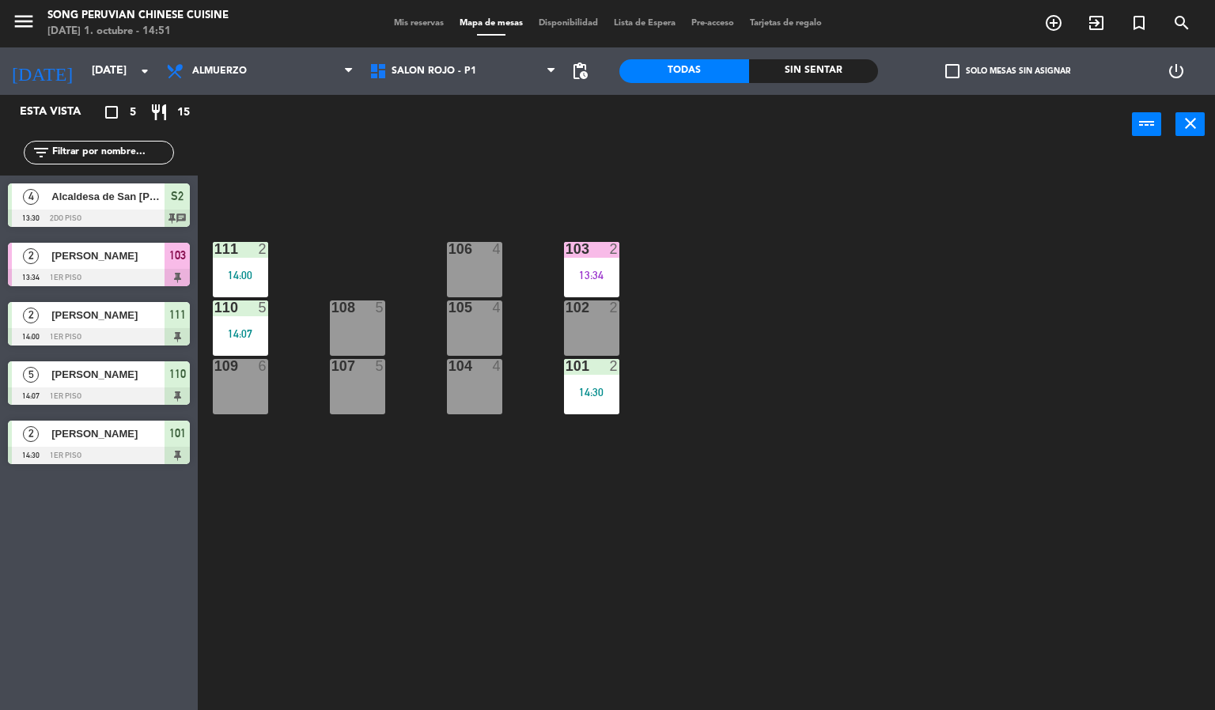
click at [389, 209] on div "103 2 13:34 106 4 111 2 14:00 102 2 105 4 108 5 110 5 14:07 101 2 14:30 104 4 1…" at bounding box center [712, 433] width 1005 height 556
click at [112, 71] on input "[DATE]" at bounding box center [159, 71] width 150 height 28
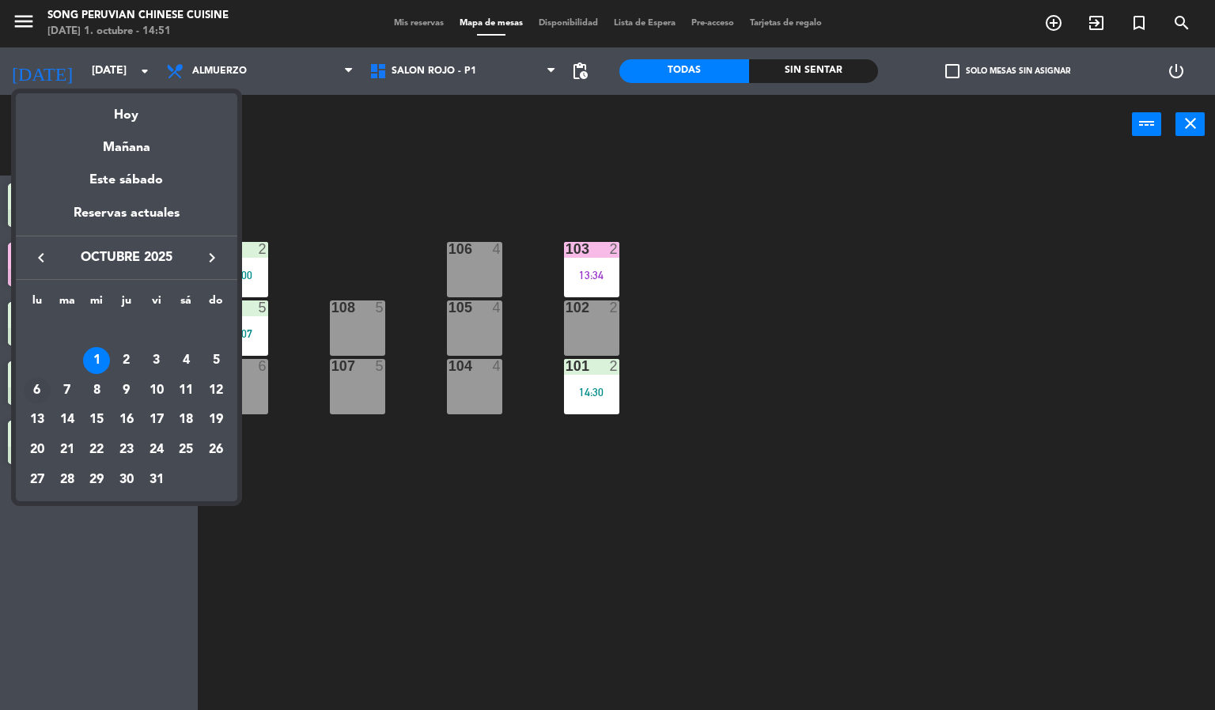
click at [36, 385] on div "6" at bounding box center [37, 390] width 27 height 27
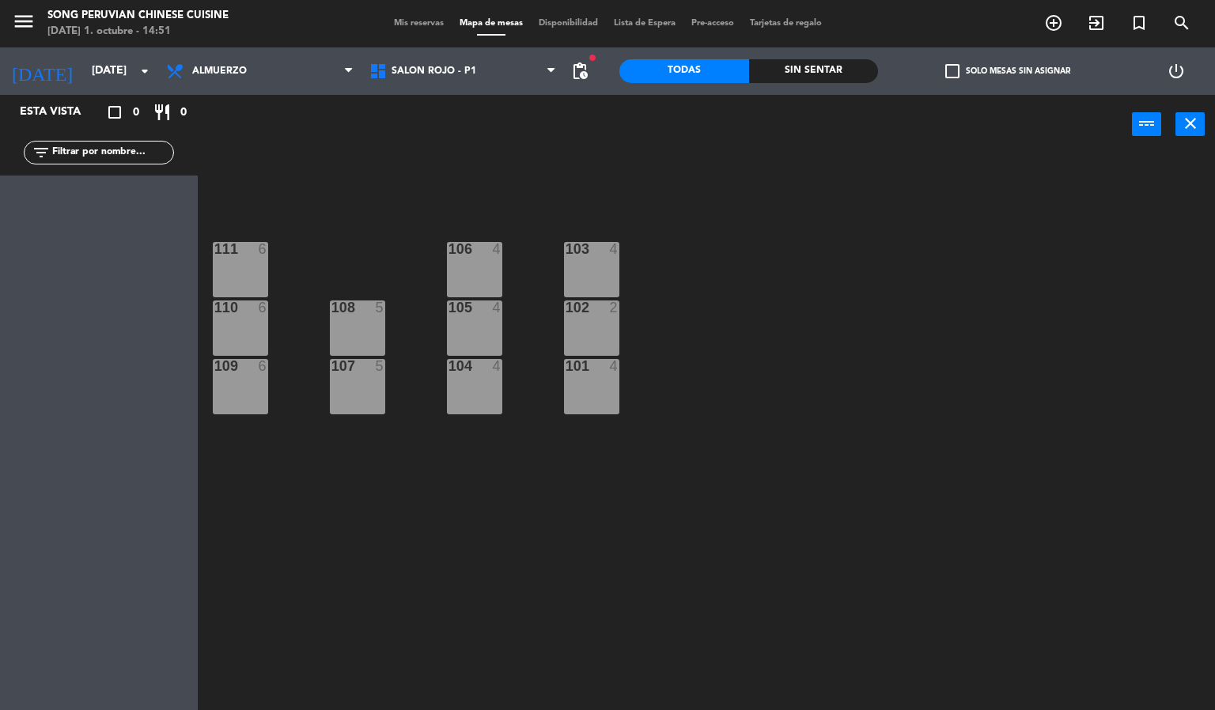
click at [586, 62] on span "pending_actions" at bounding box center [579, 71] width 19 height 19
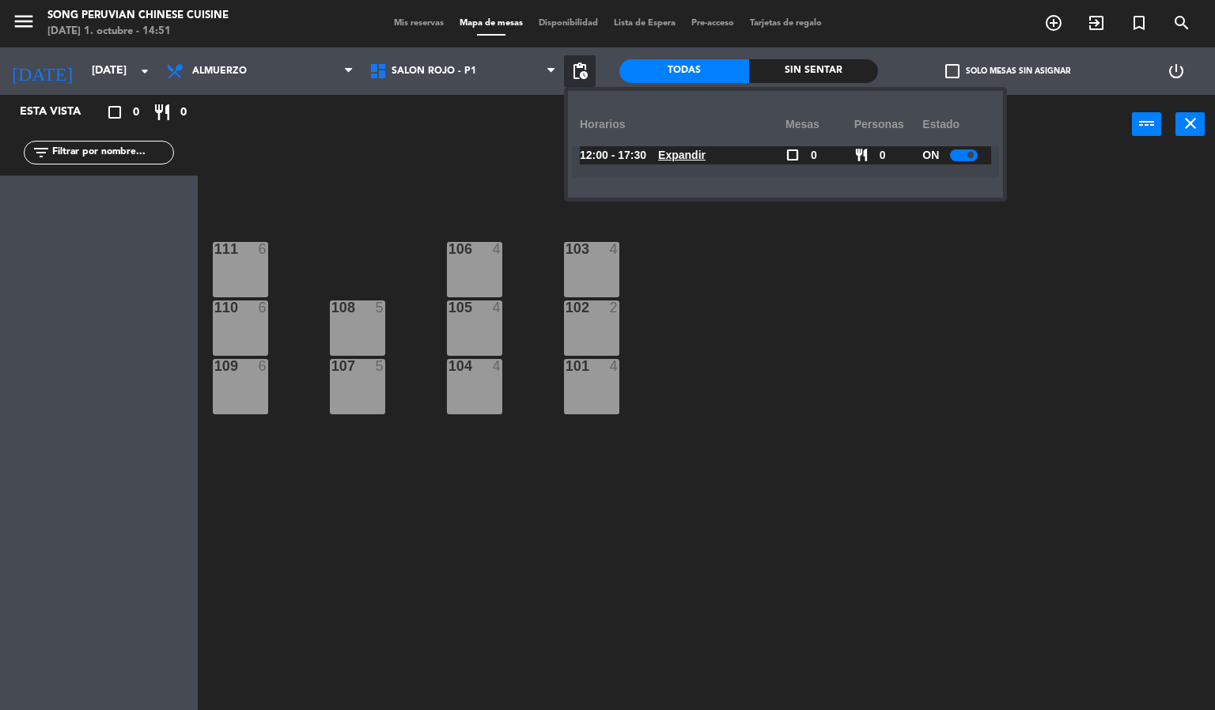
click at [684, 155] on u "Expandir" at bounding box center [681, 155] width 47 height 13
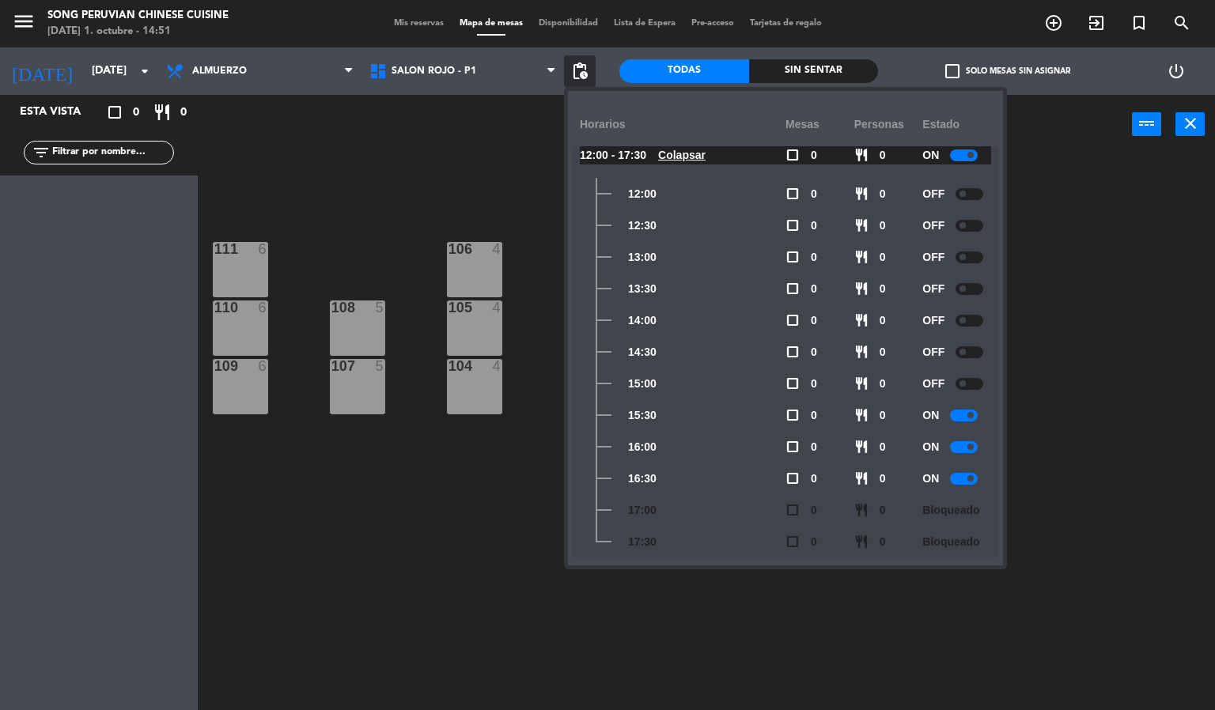
click at [408, 551] on div "103 4 106 4 111 6 102 2 105 4 108 5 110 6 101 4 104 4 107 5 109 6" at bounding box center [712, 433] width 1005 height 556
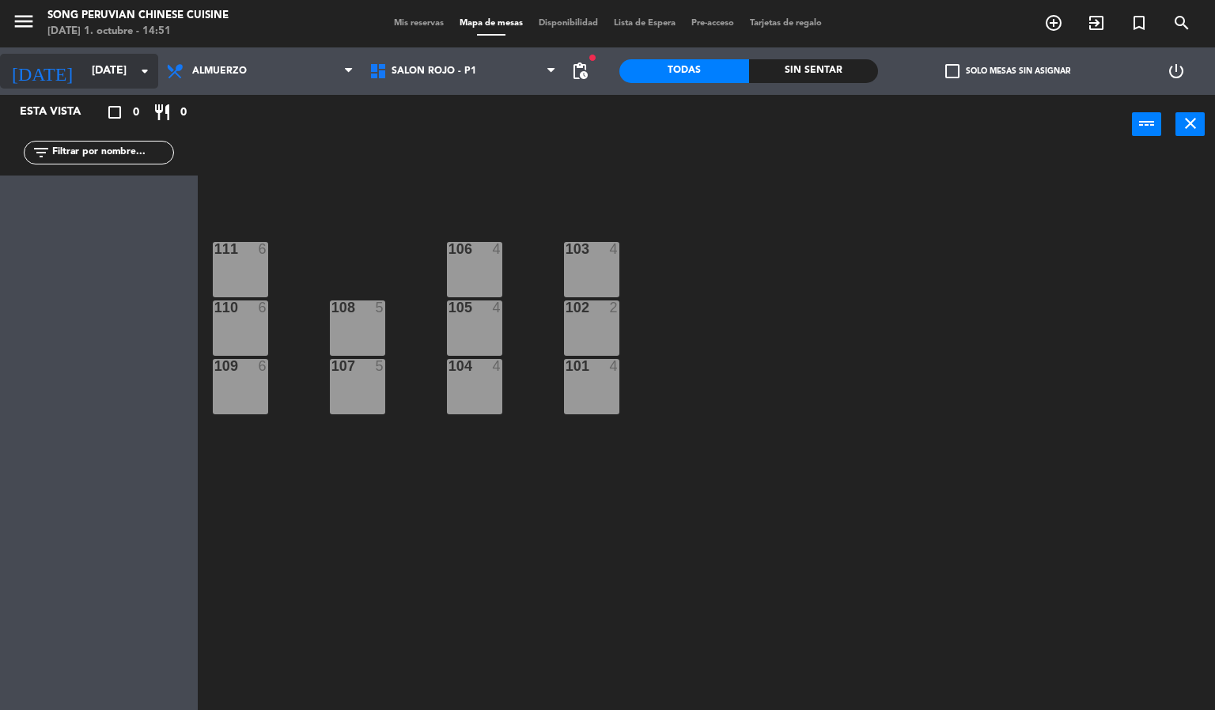
click at [97, 77] on input "[DATE]" at bounding box center [159, 71] width 150 height 28
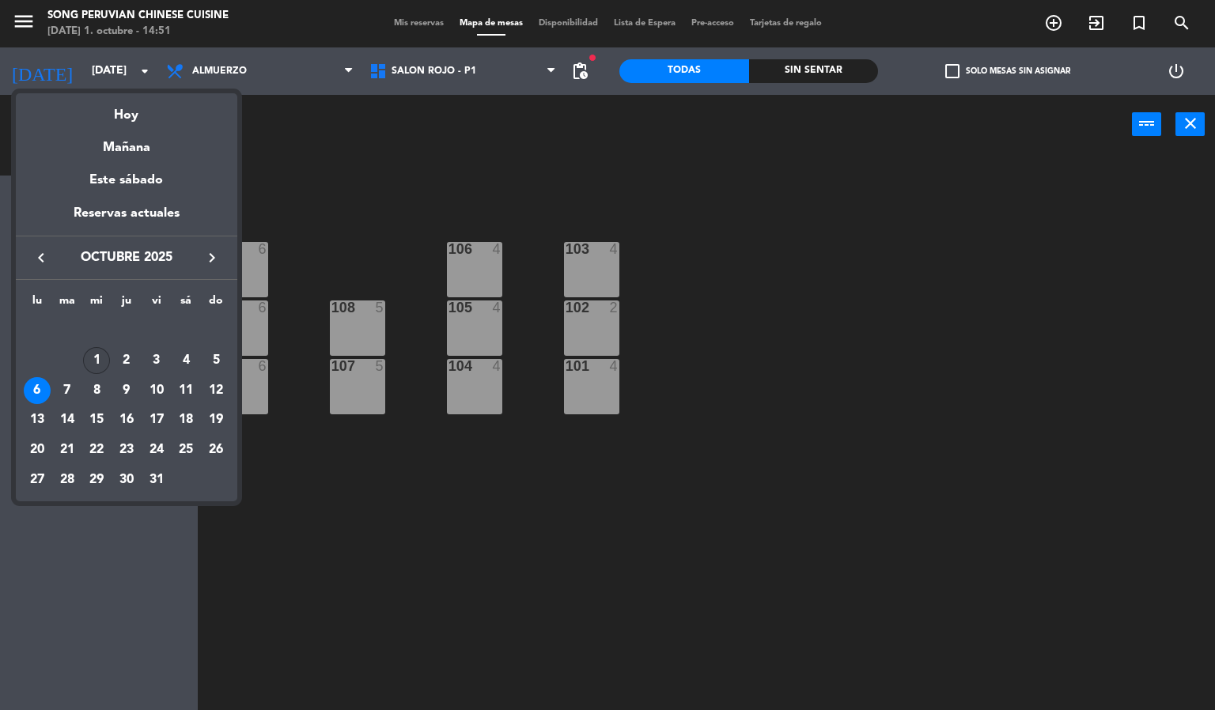
click at [96, 361] on div "1" at bounding box center [96, 360] width 27 height 27
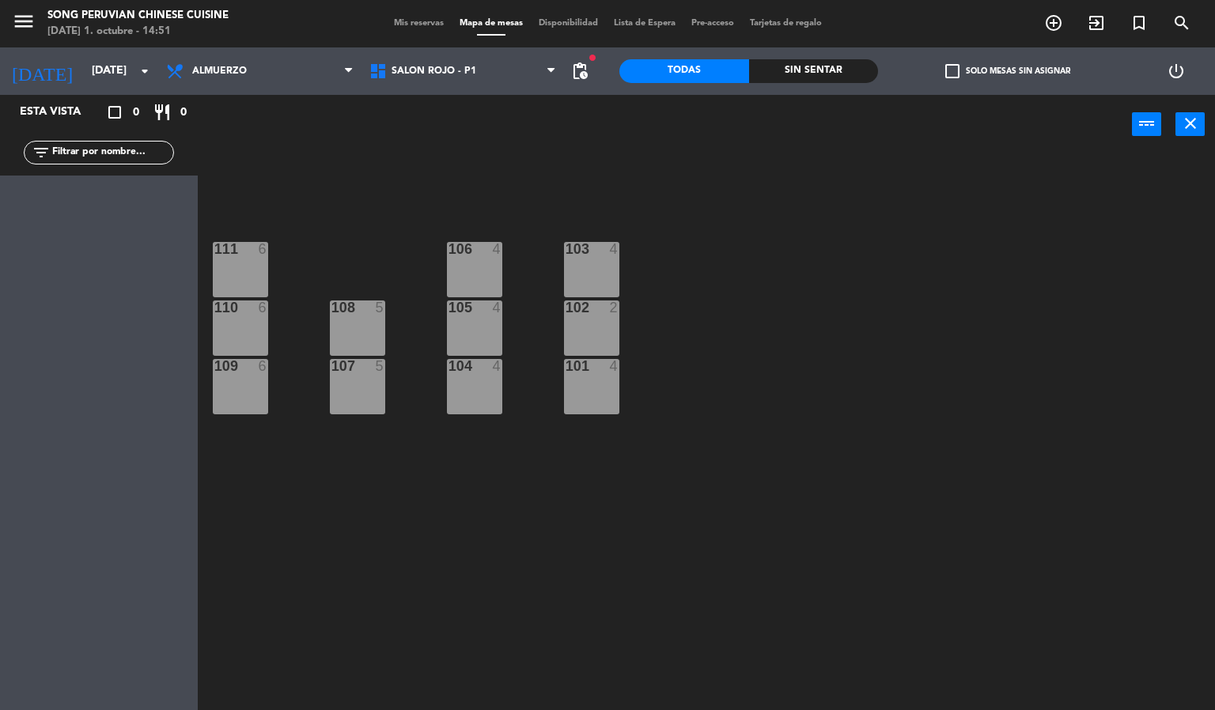
type input "[DATE]"
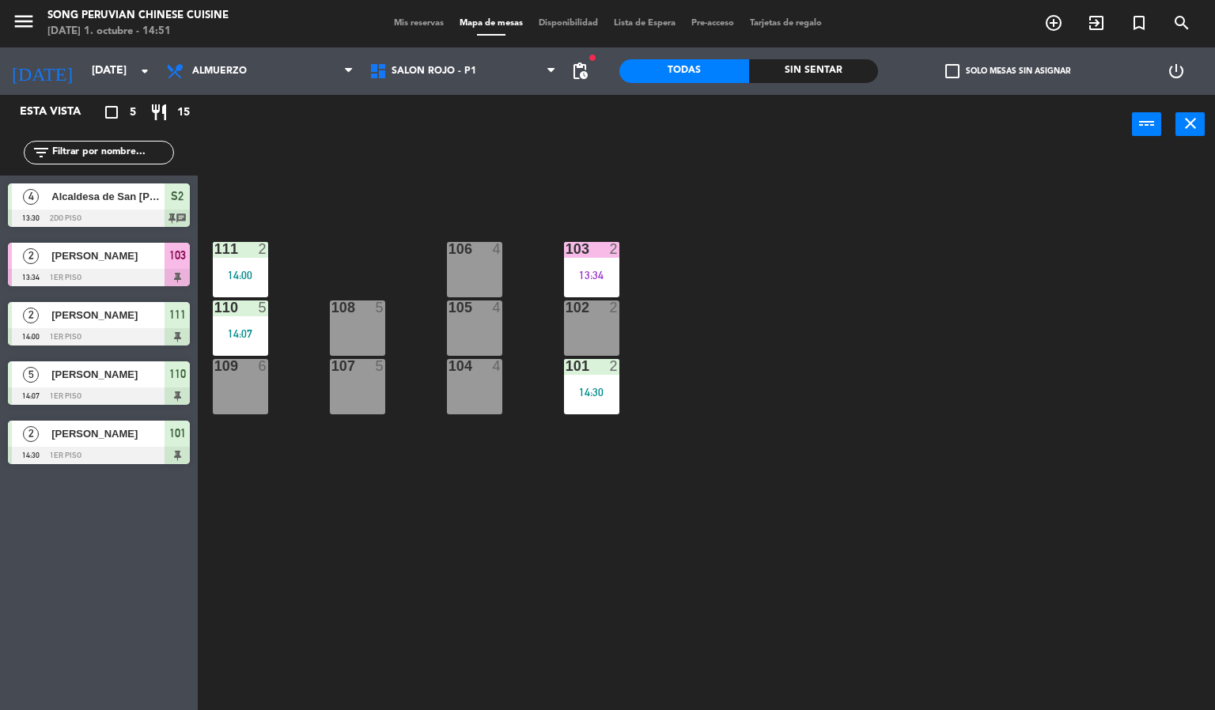
click at [474, 536] on div "103 2 13:34 106 4 111 2 14:00 102 2 105 4 108 5 110 5 14:07 101 2 14:30 104 4 1…" at bounding box center [712, 433] width 1005 height 556
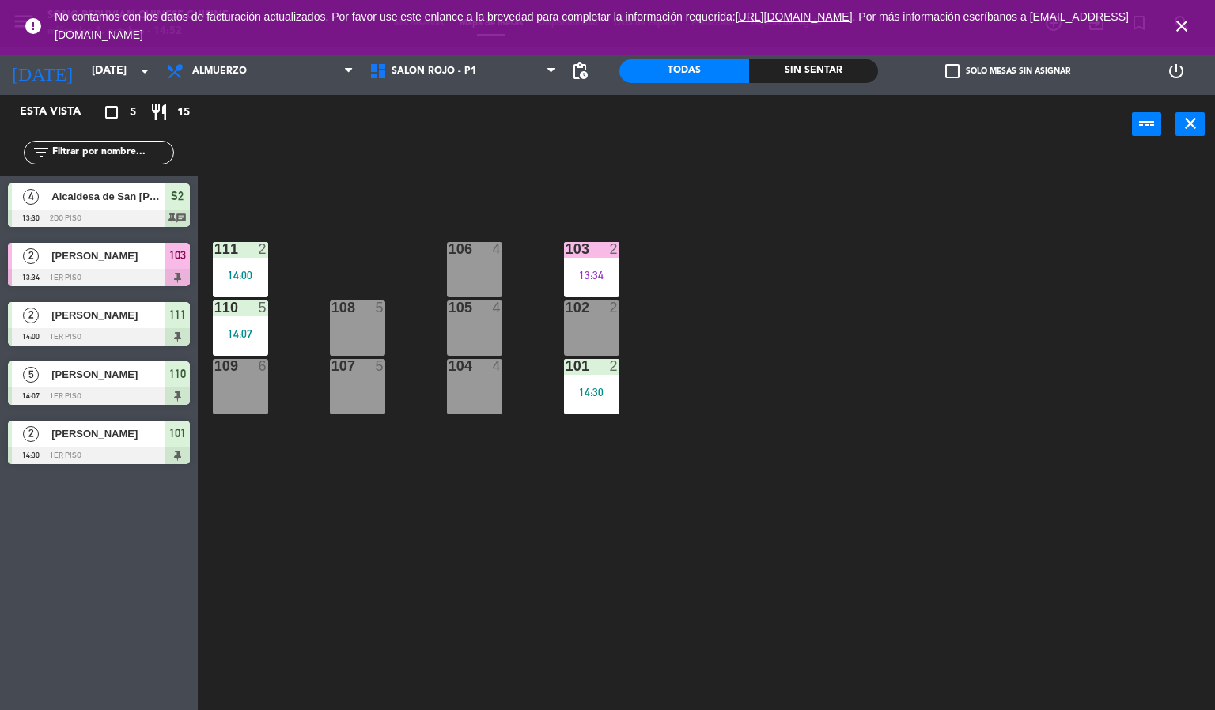
click at [423, 572] on div "103 2 13:34 106 4 111 2 14:00 102 2 105 4 108 5 110 5 14:07 101 2 14:30 104 4 1…" at bounding box center [712, 433] width 1005 height 556
click at [1182, 25] on icon "close" at bounding box center [1181, 26] width 19 height 19
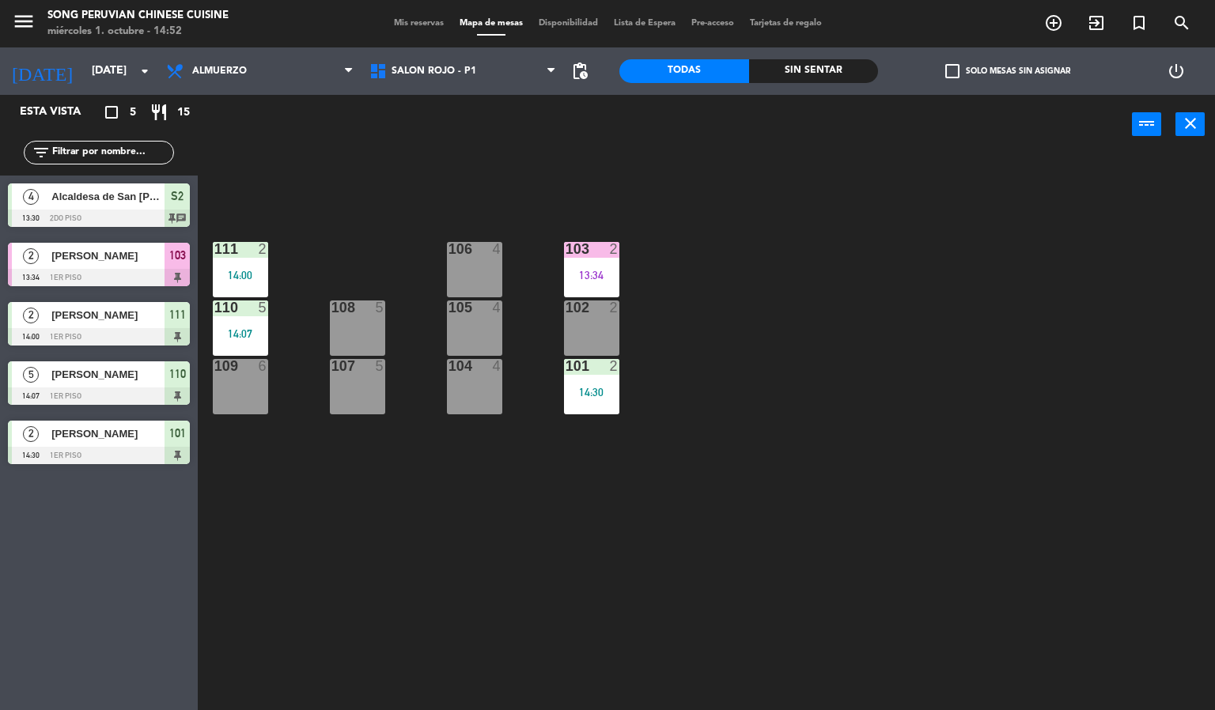
click at [930, 365] on div "103 2 13:34 106 4 111 2 14:00 102 2 105 4 108 5 110 5 14:07 101 2 14:30 104 4 1…" at bounding box center [712, 433] width 1005 height 556
click at [349, 626] on div "103 2 13:34 106 4 111 2 14:00 102 2 105 4 108 5 110 5 14:07 101 2 14:30 104 4 1…" at bounding box center [712, 433] width 1005 height 556
click at [620, 242] on div "2" at bounding box center [618, 249] width 26 height 14
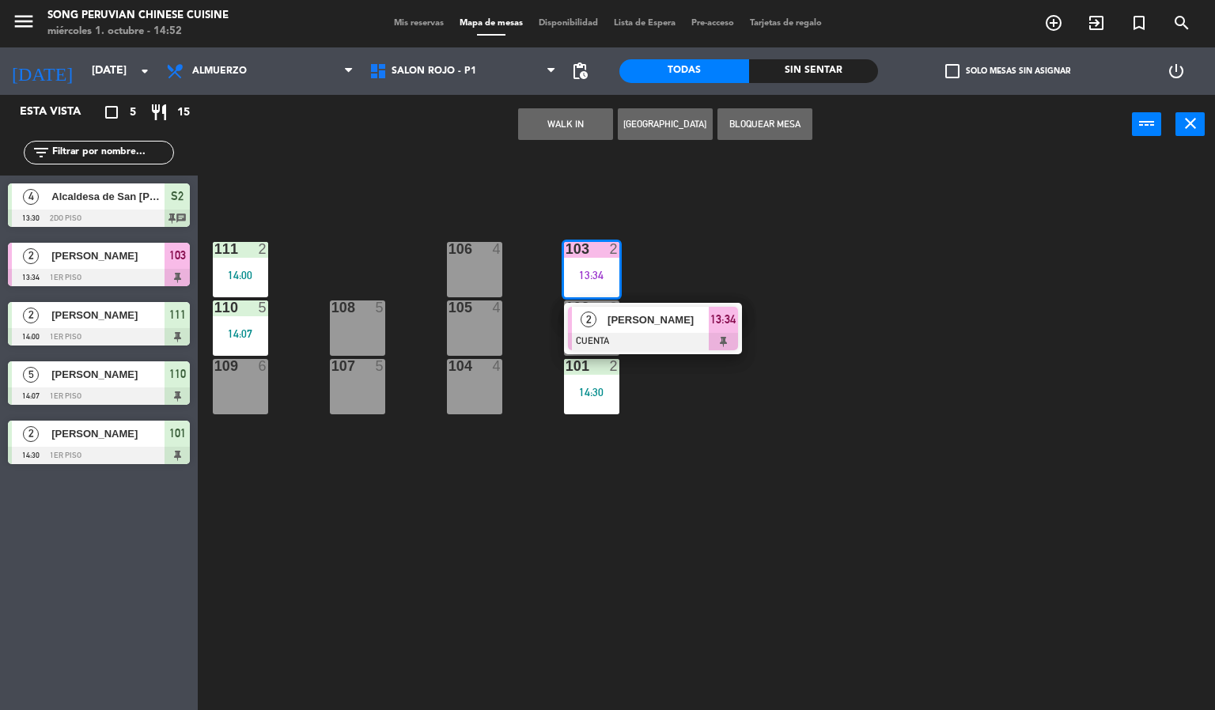
click at [652, 323] on span "[PERSON_NAME]" at bounding box center [657, 320] width 101 height 17
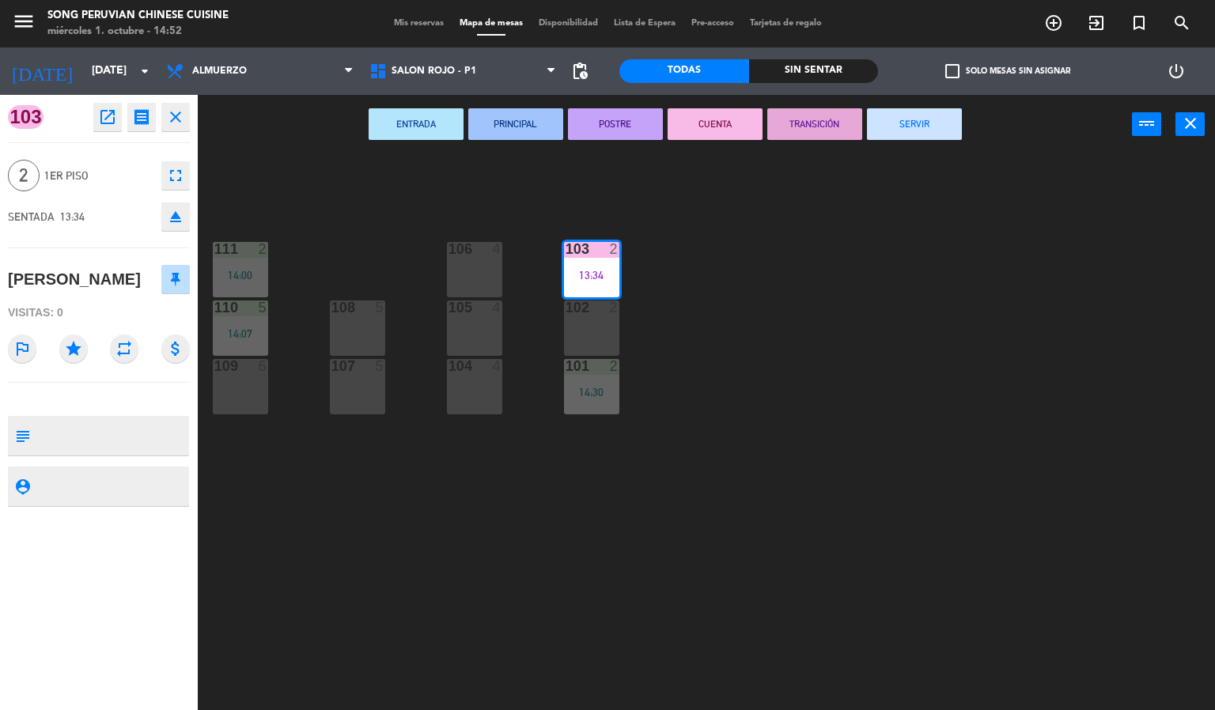
click at [947, 121] on button "SERVIR" at bounding box center [914, 124] width 95 height 32
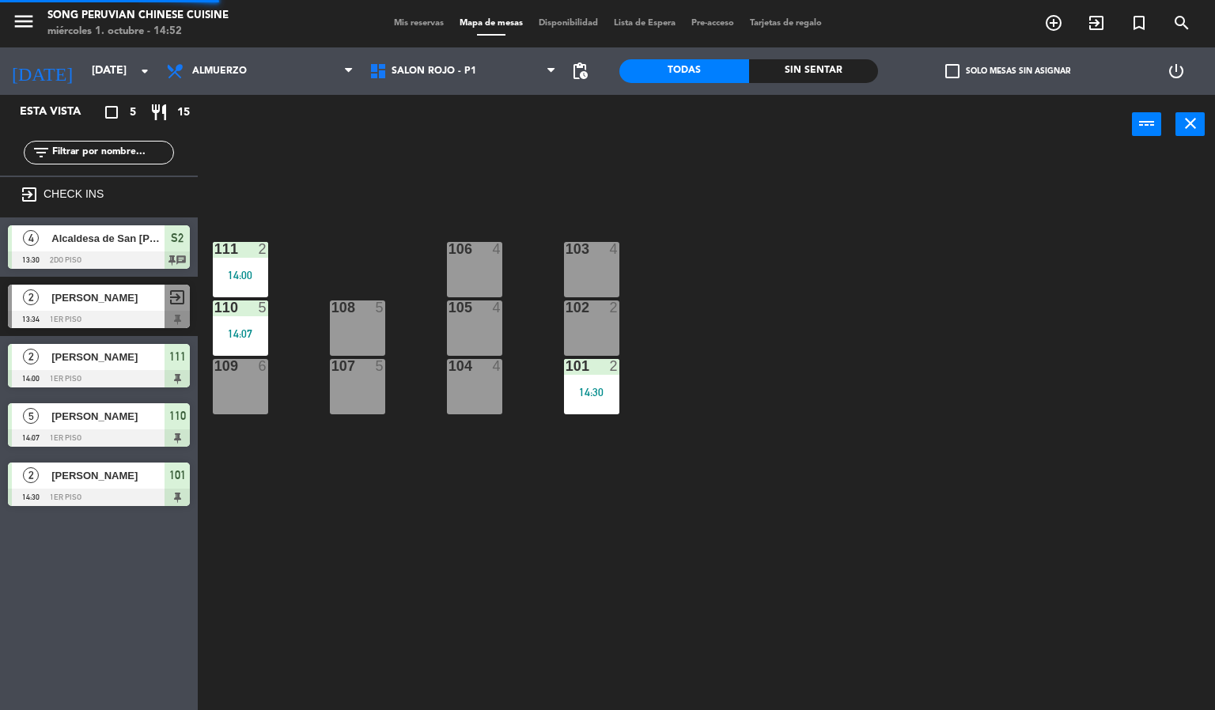
click at [1007, 262] on div "103 4 106 4 111 2 14:00 102 2 105 4 108 5 110 5 14:07 101 2 14:30 104 4 107 5 1…" at bounding box center [712, 433] width 1005 height 556
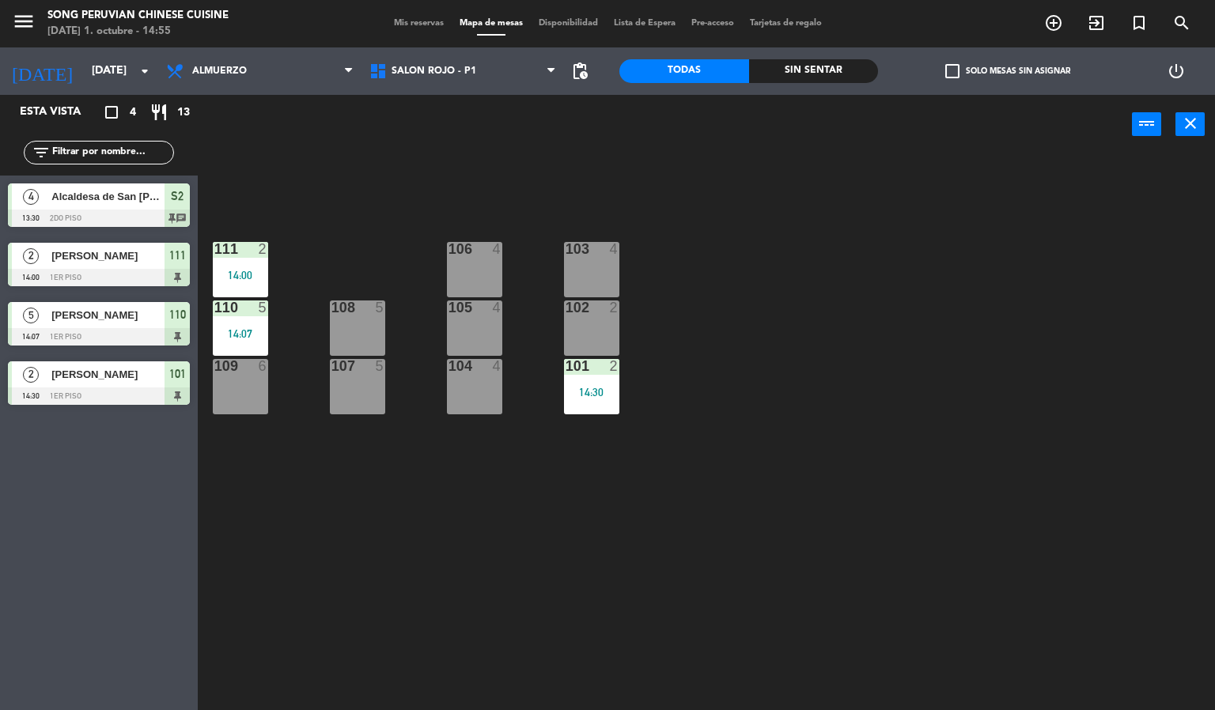
click at [767, 478] on div "103 4 106 4 111 2 14:00 102 2 105 4 108 5 110 5 14:07 101 2 14:30 104 4 107 5 1…" at bounding box center [712, 433] width 1005 height 556
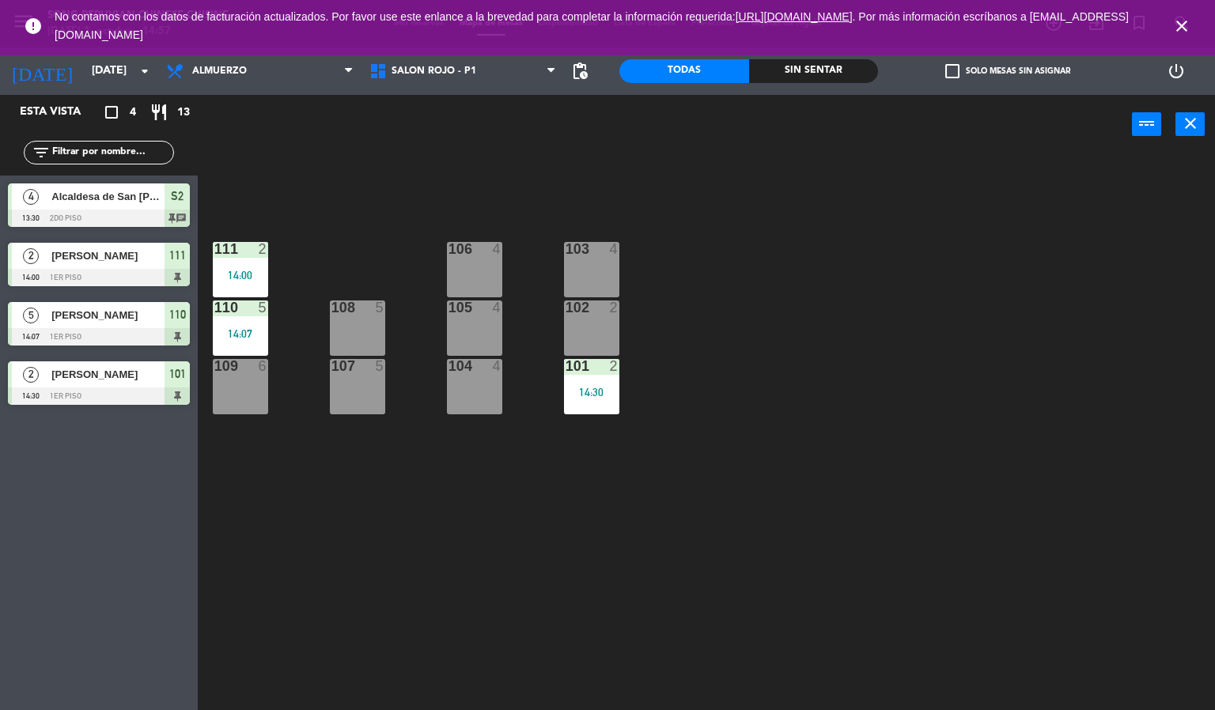
click at [1186, 25] on icon "close" at bounding box center [1181, 26] width 19 height 19
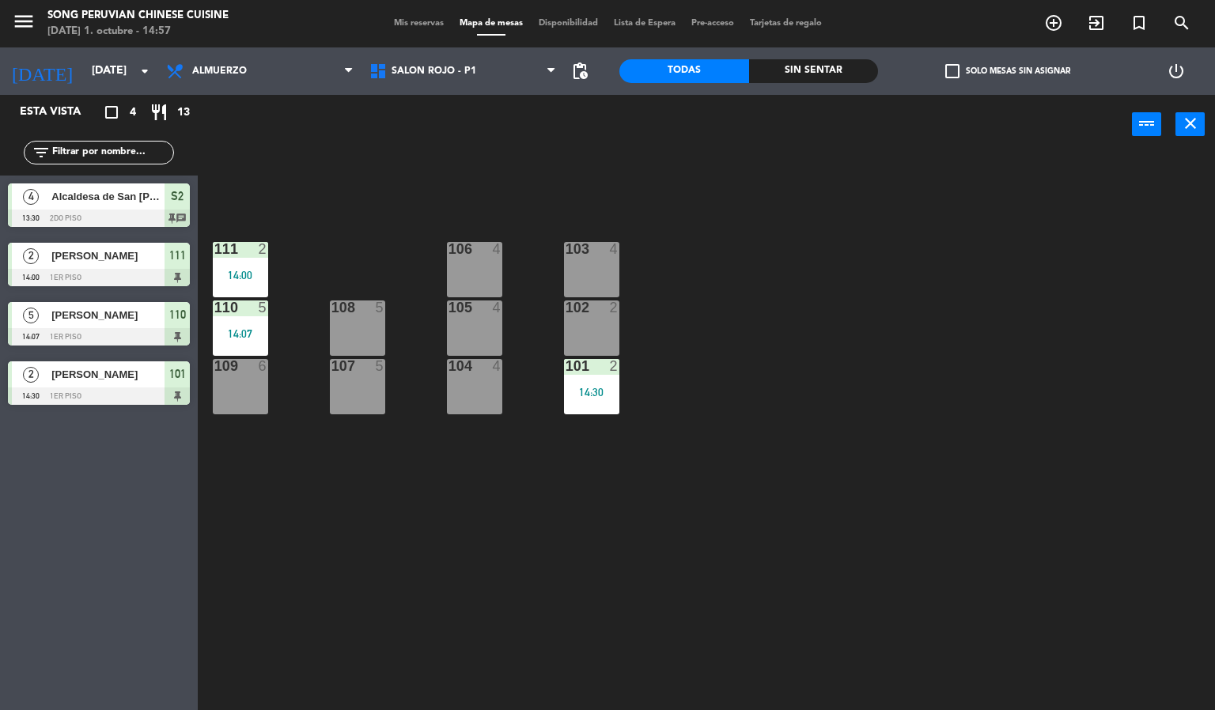
click at [1116, 179] on div "103 4 106 4 111 2 14:00 102 2 105 4 108 5 110 5 14:07 101 2 14:30 104 4 107 5 1…" at bounding box center [712, 433] width 1005 height 556
click at [954, 428] on div "103 4 106 4 111 2 14:00 102 2 105 4 108 5 110 5 14:07 101 2 14:30 104 4 107 5 1…" at bounding box center [712, 433] width 1005 height 556
click at [501, 335] on div "105 4" at bounding box center [474, 327] width 55 height 55
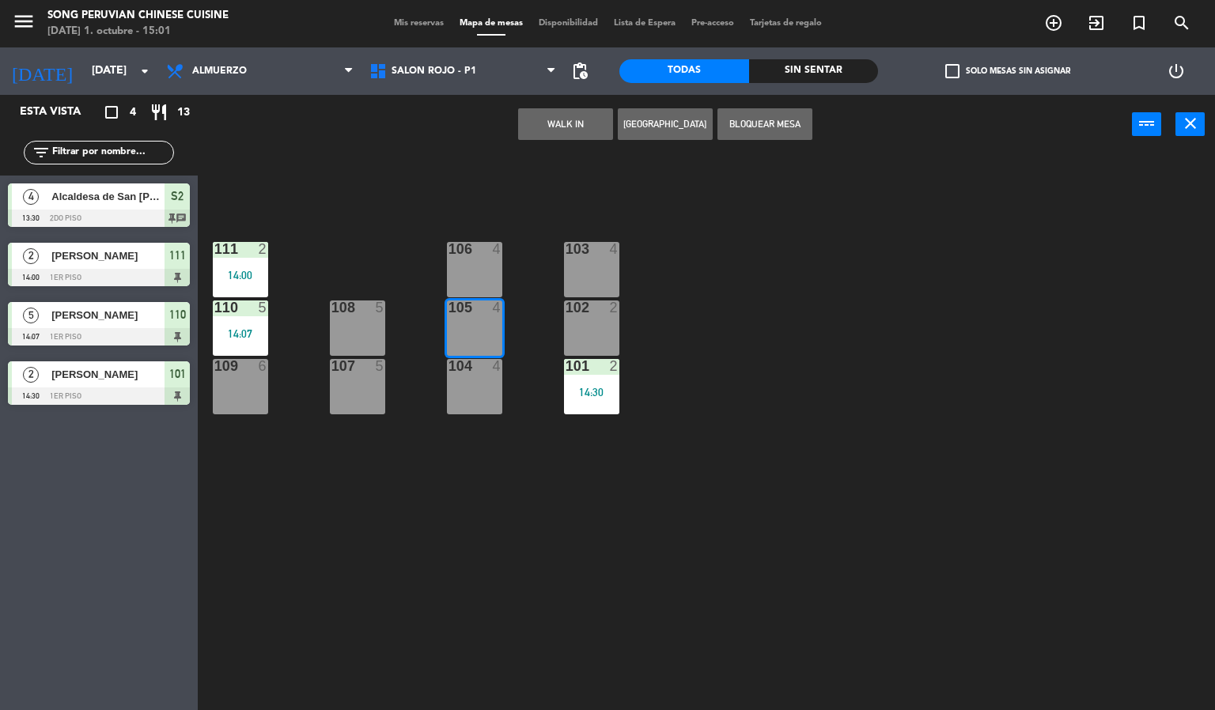
click at [556, 114] on button "WALK IN" at bounding box center [565, 124] width 95 height 32
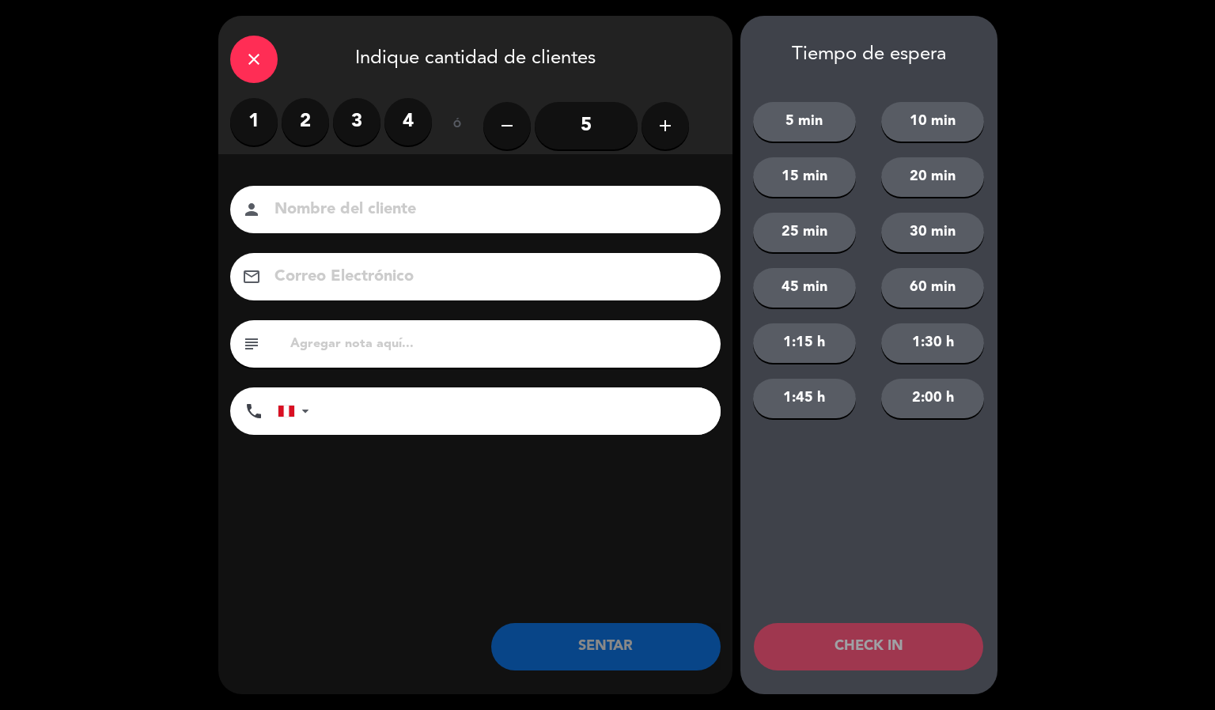
click at [285, 126] on label "2" at bounding box center [305, 121] width 47 height 47
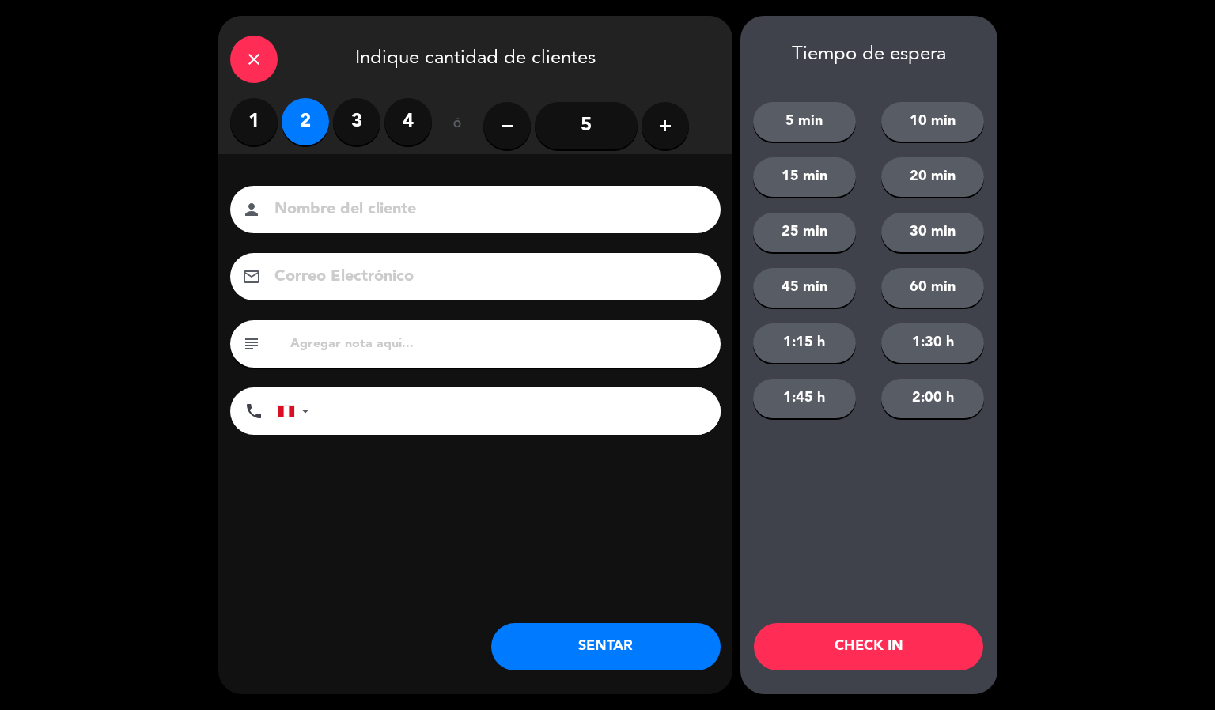
click at [323, 214] on input at bounding box center [486, 210] width 427 height 28
type input "[PERSON_NAME]"
click at [826, 643] on button "CHECK IN" at bounding box center [868, 646] width 229 height 47
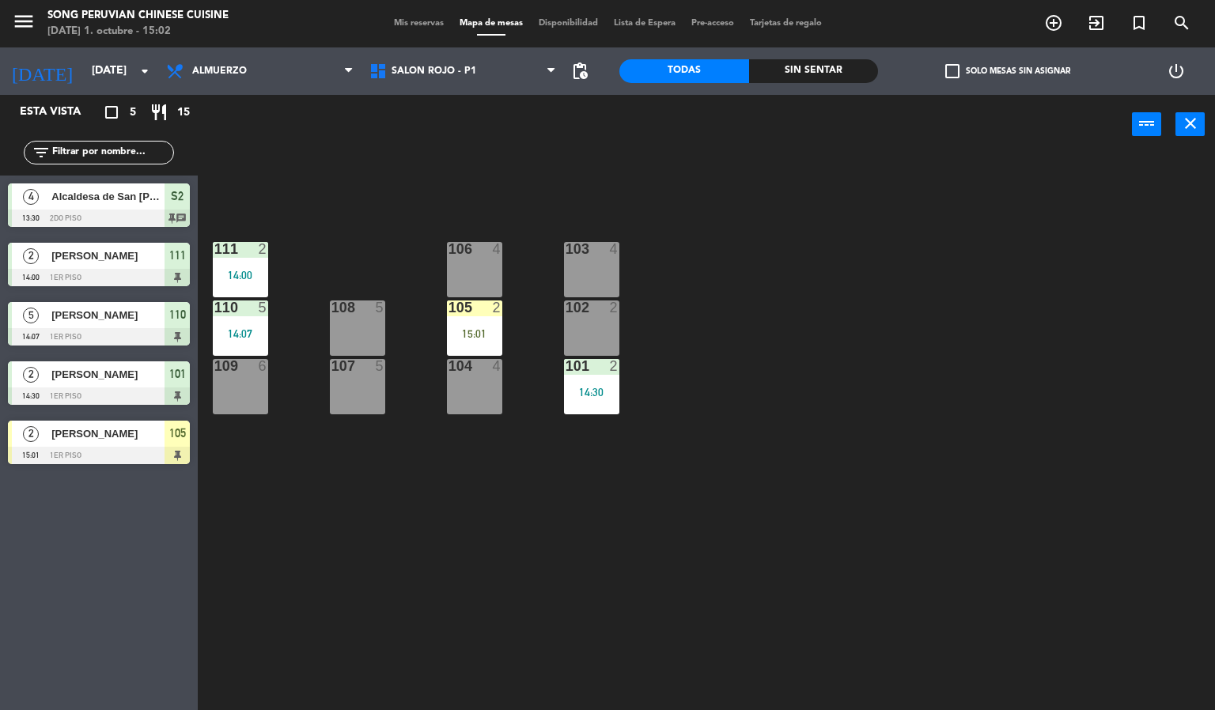
click at [460, 335] on div "15:01" at bounding box center [474, 333] width 55 height 11
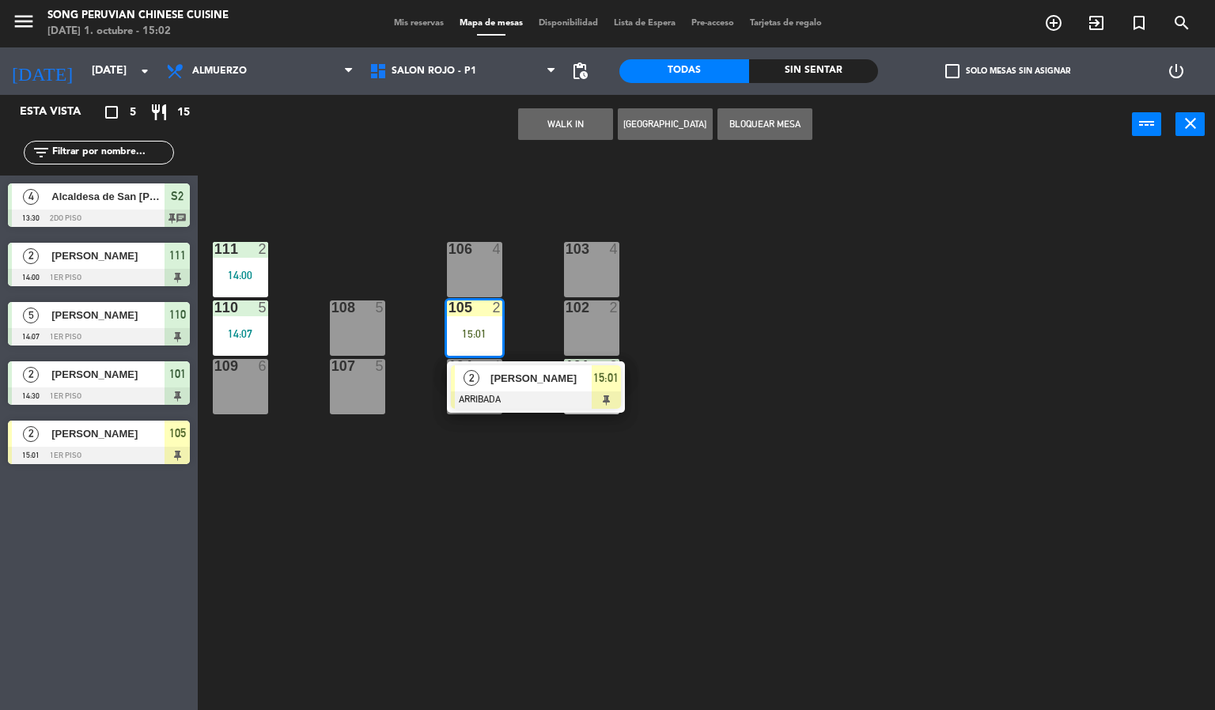
click at [520, 378] on span "[PERSON_NAME]" at bounding box center [540, 378] width 101 height 17
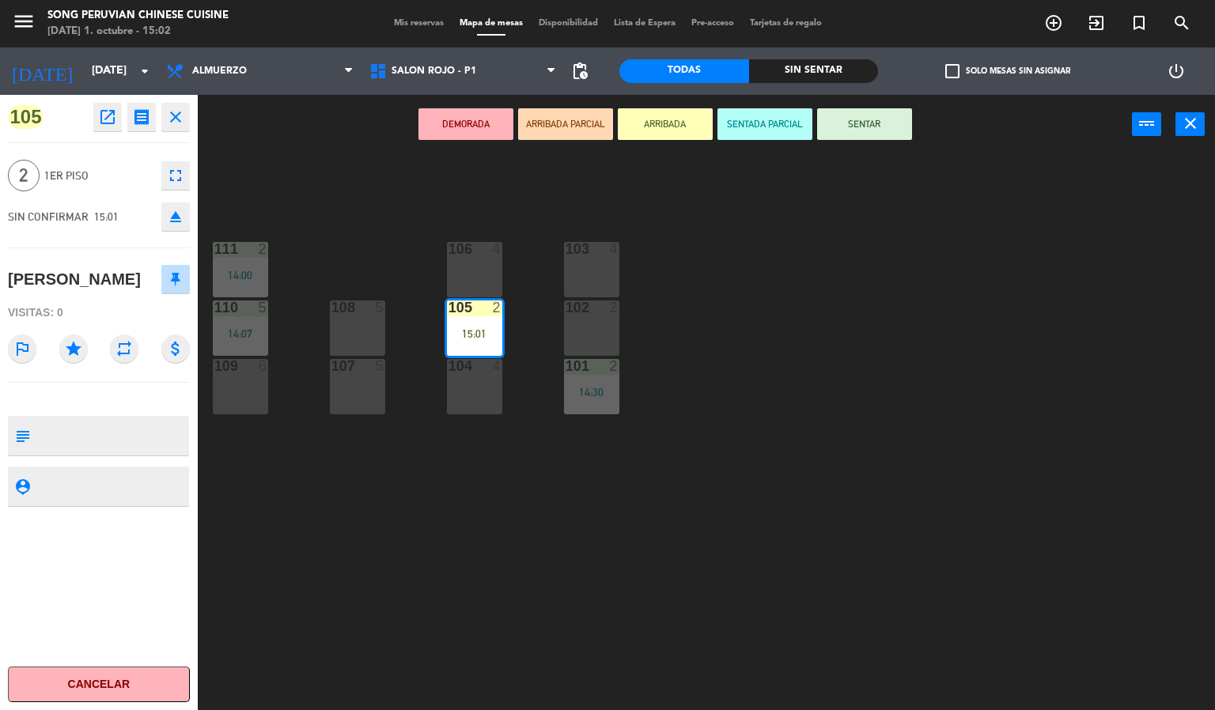
click at [885, 114] on button "SENTAR" at bounding box center [864, 124] width 95 height 32
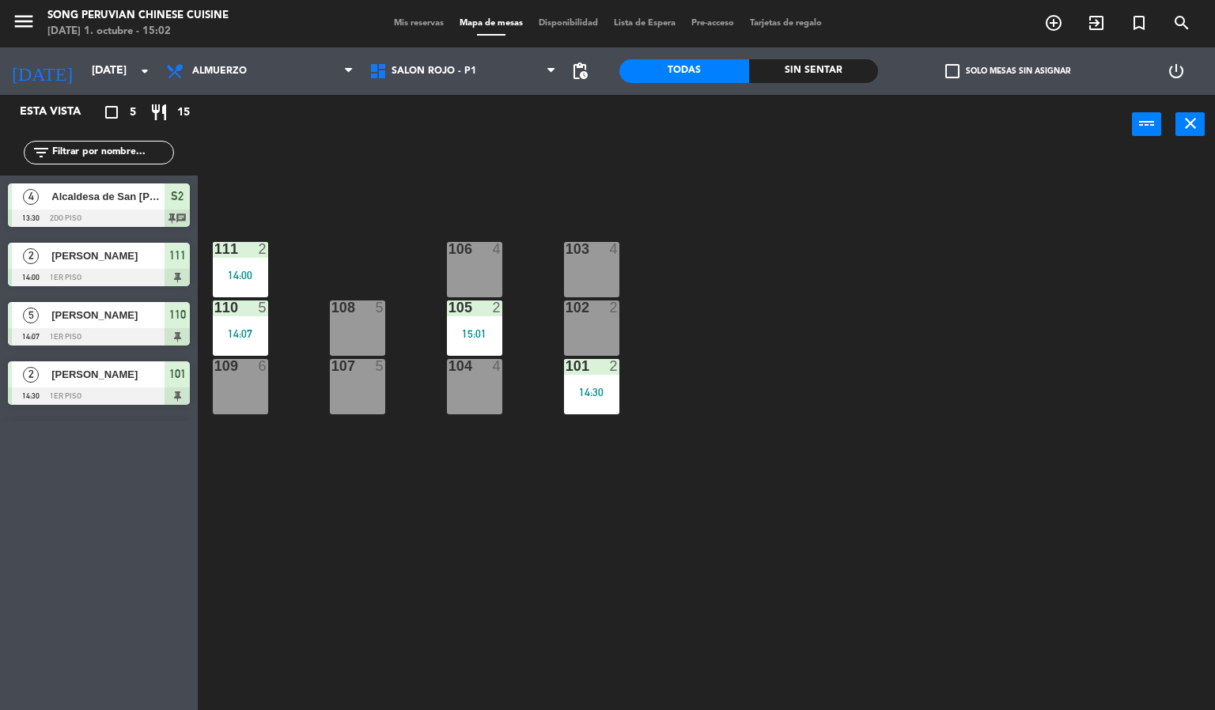
click at [803, 437] on div "103 4 106 4 111 2 14:00 102 2 105 2 15:01 108 5 110 5 14:07 101 2 14:30 104 4 1…" at bounding box center [712, 433] width 1005 height 556
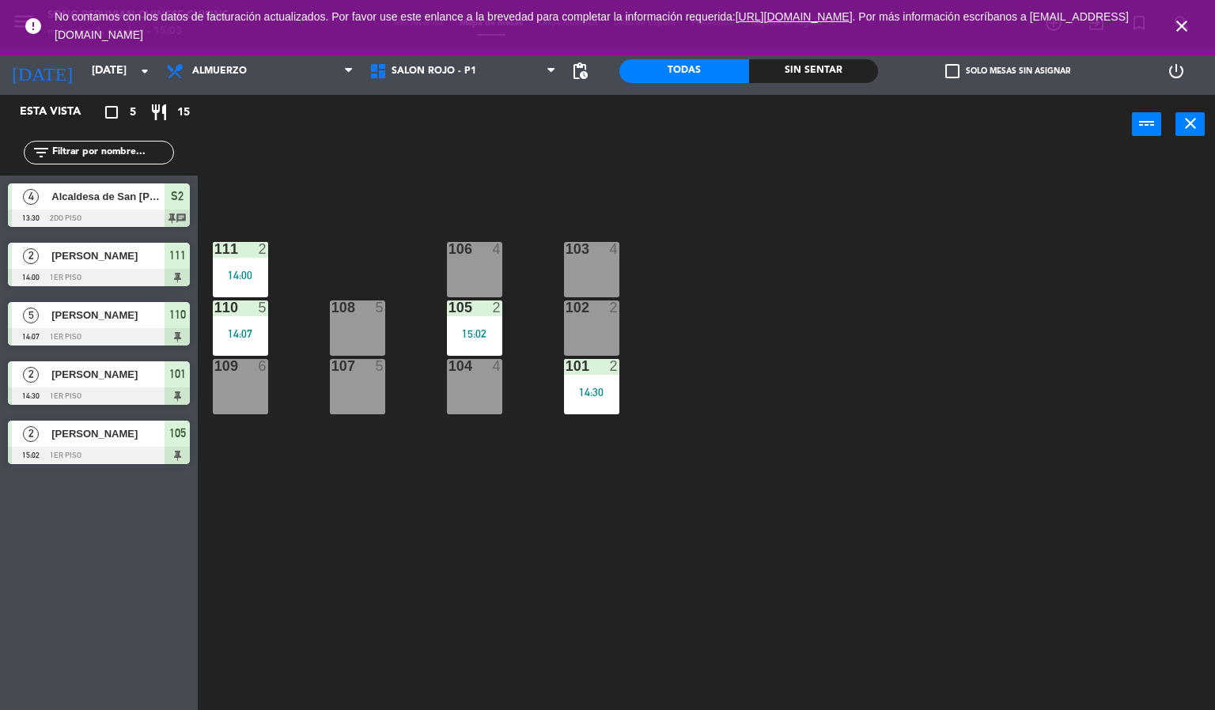
click at [421, 503] on div "103 4 106 4 111 2 14:00 102 2 105 2 15:02 108 5 110 5 14:07 101 2 14:30 104 4 1…" at bounding box center [712, 433] width 1005 height 556
click at [485, 335] on div "15:02" at bounding box center [474, 333] width 55 height 11
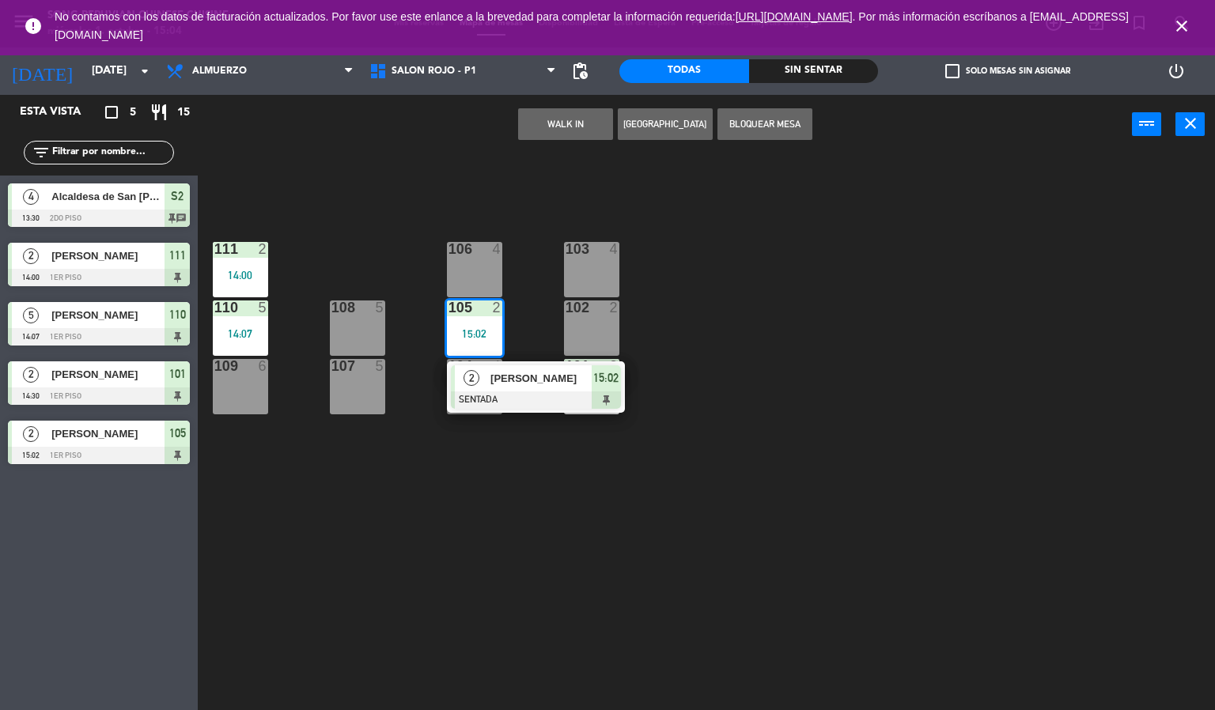
click at [493, 278] on div "106 4" at bounding box center [474, 269] width 55 height 55
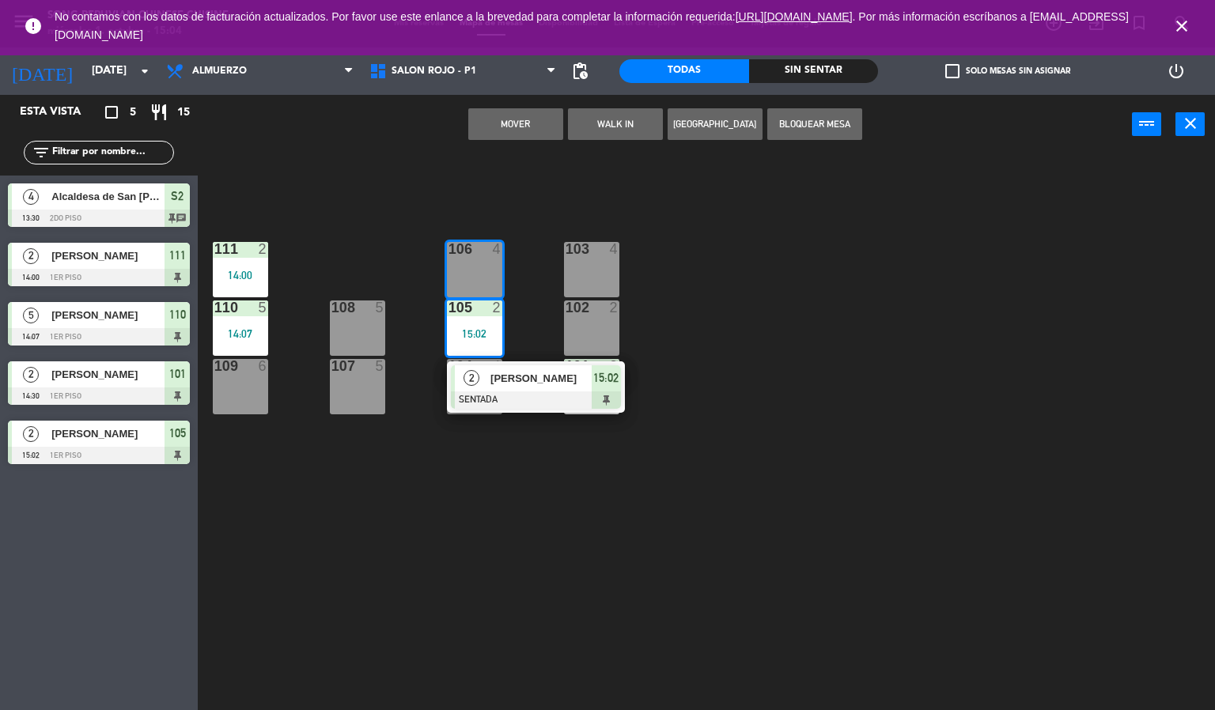
click at [515, 117] on button "Mover" at bounding box center [515, 124] width 95 height 32
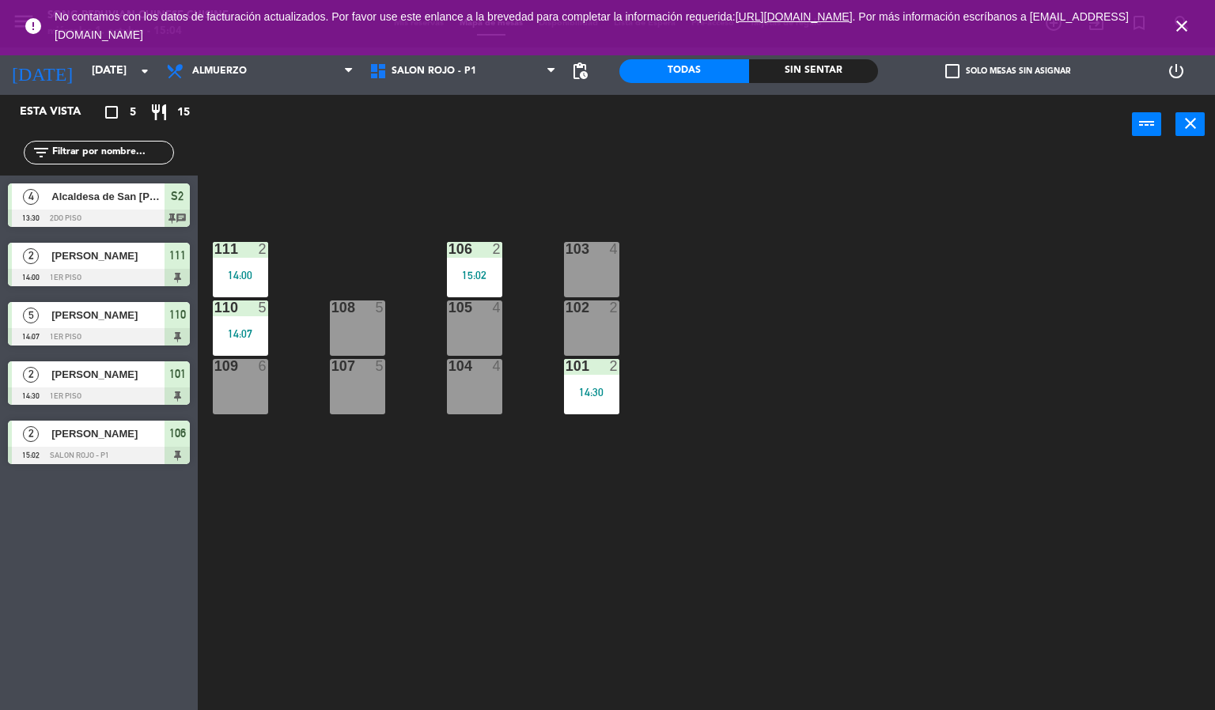
click at [385, 530] on div "103 4 106 2 15:02 111 2 14:00 102 2 105 4 108 5 110 5 14:07 101 2 14:30 104 4 1…" at bounding box center [712, 433] width 1005 height 556
click at [1177, 25] on icon "close" at bounding box center [1181, 26] width 19 height 19
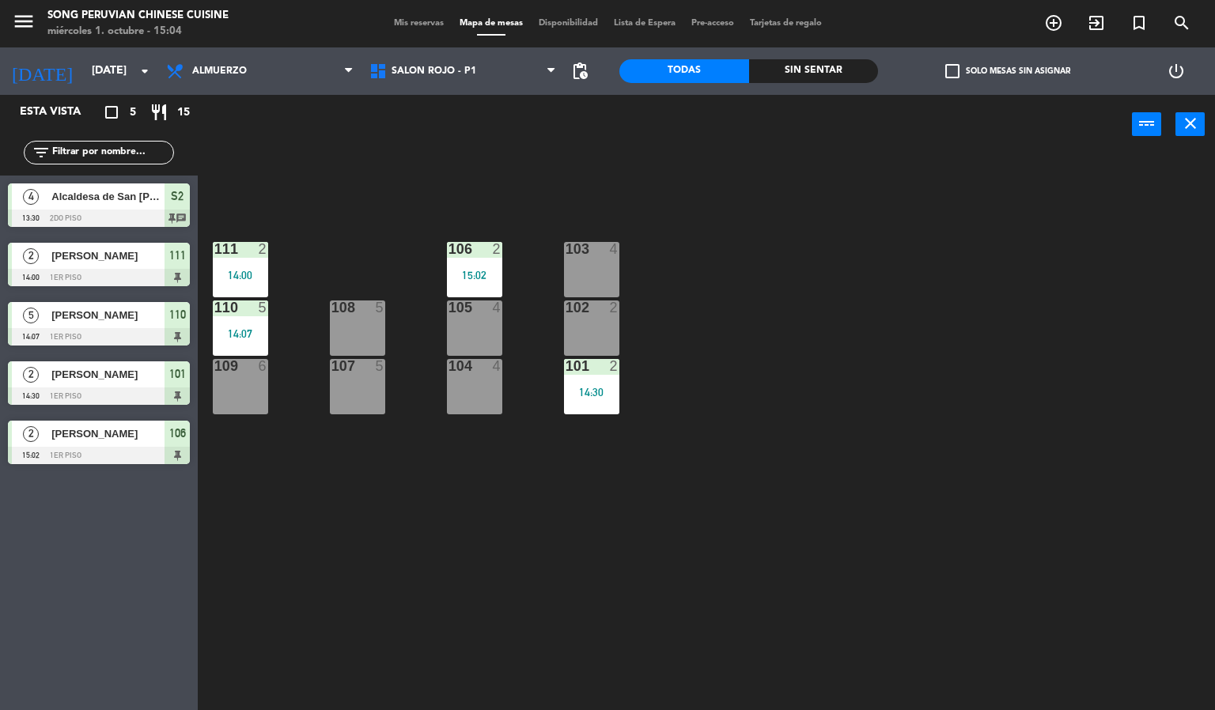
click at [944, 401] on div "103 4 106 2 15:02 111 2 14:00 102 2 105 4 108 5 110 5 14:07 101 2 14:30 104 4 1…" at bounding box center [712, 433] width 1005 height 556
click at [774, 527] on div "103 4 106 2 15:02 111 2 14:00 102 2 105 4 108 5 110 5 14:07 101 2 14:30 104 4 1…" at bounding box center [712, 433] width 1005 height 556
click at [641, 588] on div "103 4 106 2 15:02 111 2 14:00 102 2 105 4 108 5 110 5 14:07 101 2 14:30 104 4 1…" at bounding box center [712, 433] width 1005 height 556
click at [819, 440] on div "103 4 106 2 15:02 111 2 14:00 102 2 105 4 108 5 110 5 14:07 101 2 14:30 104 4 1…" at bounding box center [712, 433] width 1005 height 556
click at [890, 480] on div "103 4 106 2 15:02 111 2 14:00 102 2 105 4 108 5 110 5 14:07 101 2 14:30 104 4 1…" at bounding box center [712, 433] width 1005 height 556
